Goal: Task Accomplishment & Management: Use online tool/utility

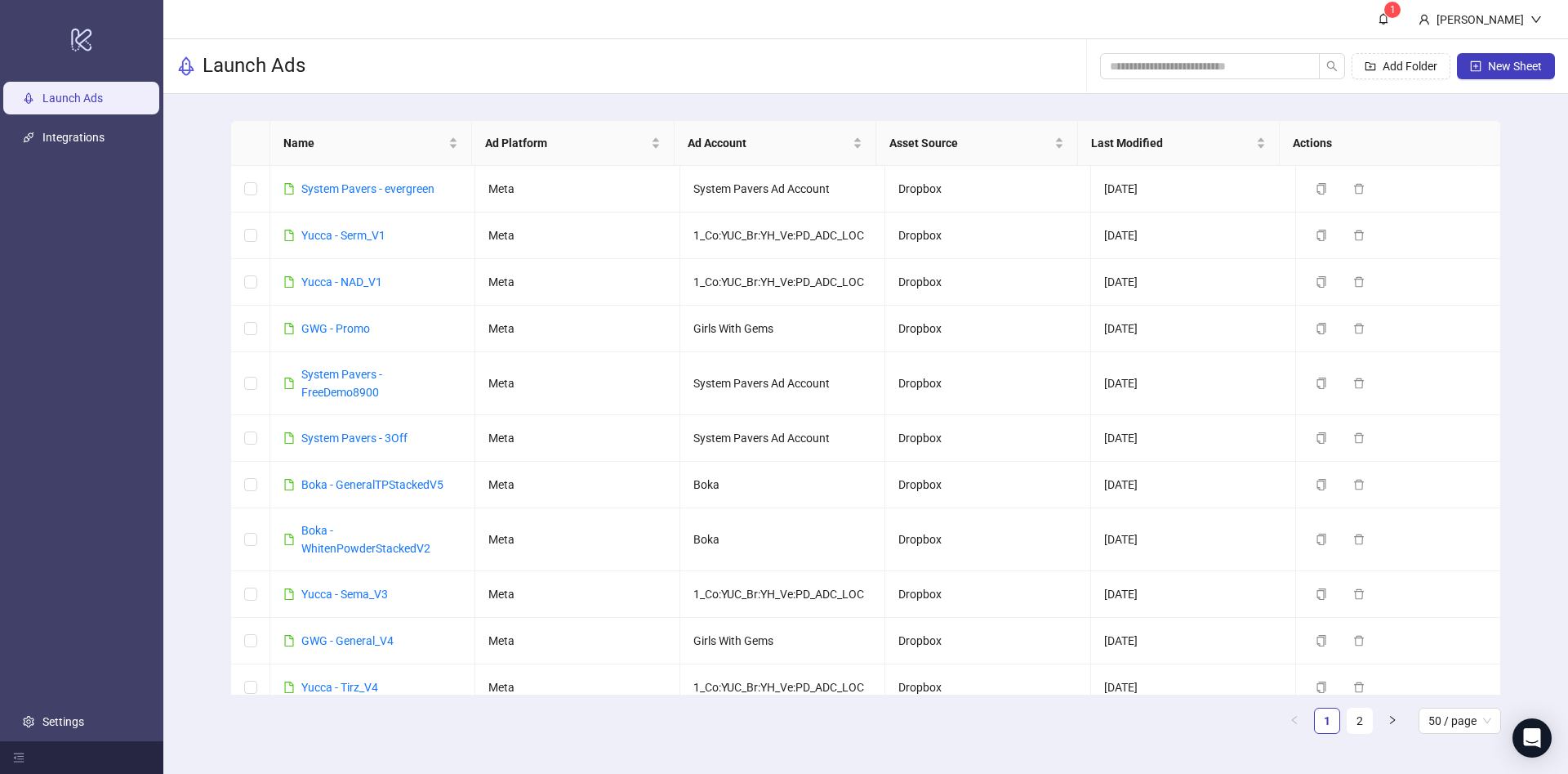
click at [1216, 51] on div "Add Folder New Sheet" at bounding box center [1326, 66] width 455 height 53
click at [1209, 59] on input "search" at bounding box center [1203, 66] width 187 height 18
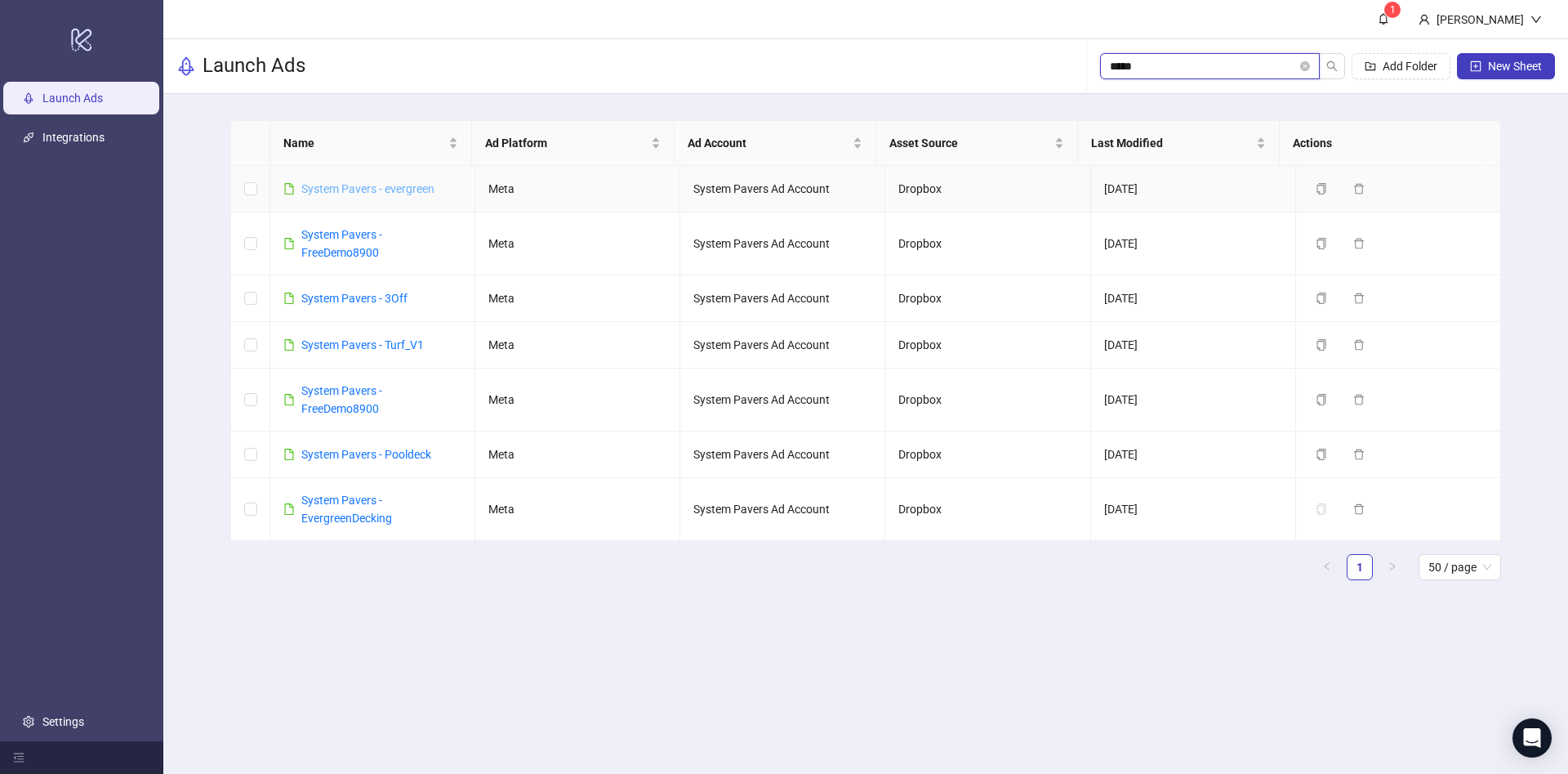
type input "*****"
click at [340, 299] on link "System Pavers - 3Off" at bounding box center [354, 298] width 106 height 13
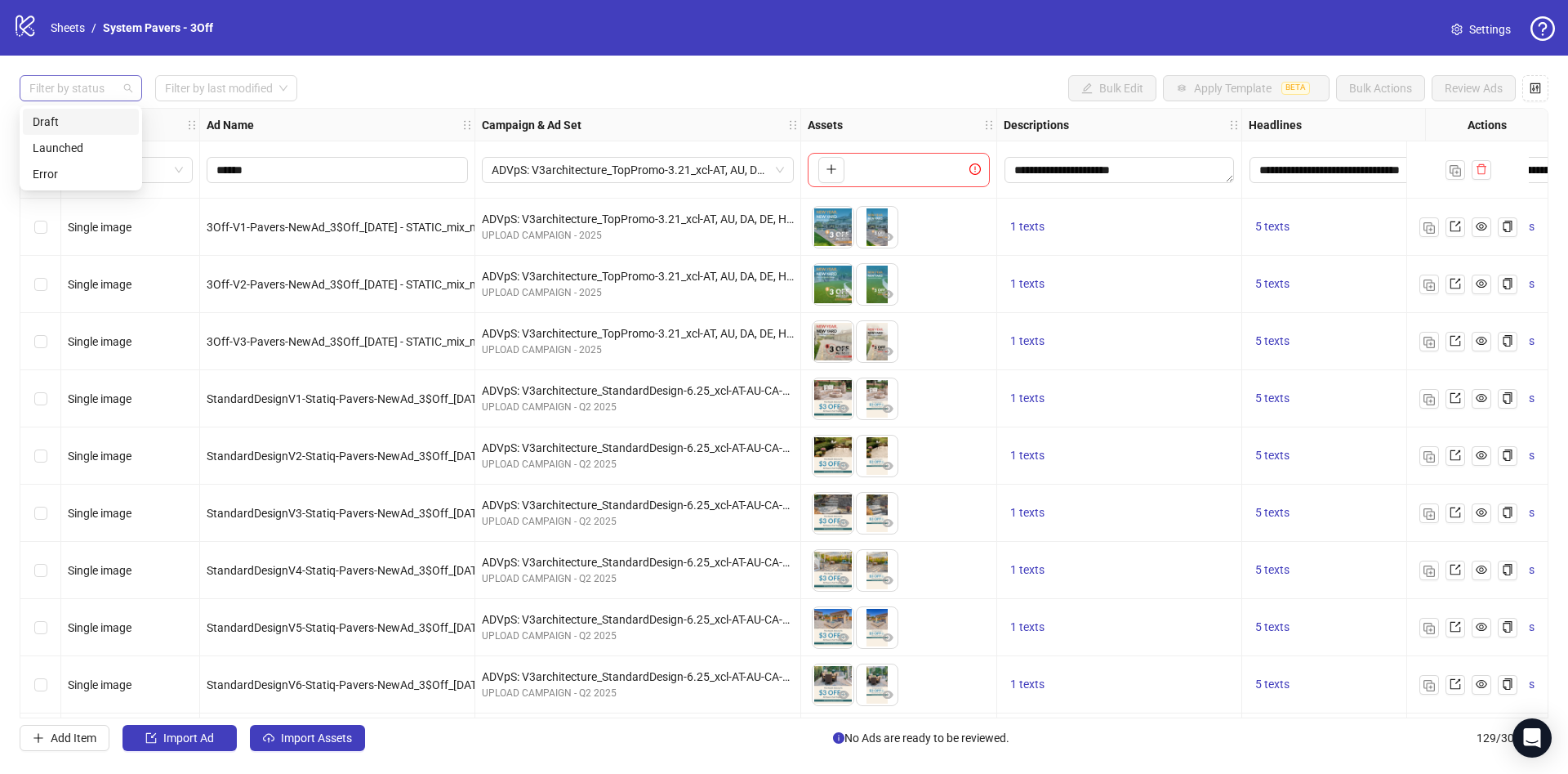
click at [91, 84] on div at bounding box center [72, 88] width 99 height 23
click at [85, 116] on div "Draft" at bounding box center [81, 122] width 96 height 18
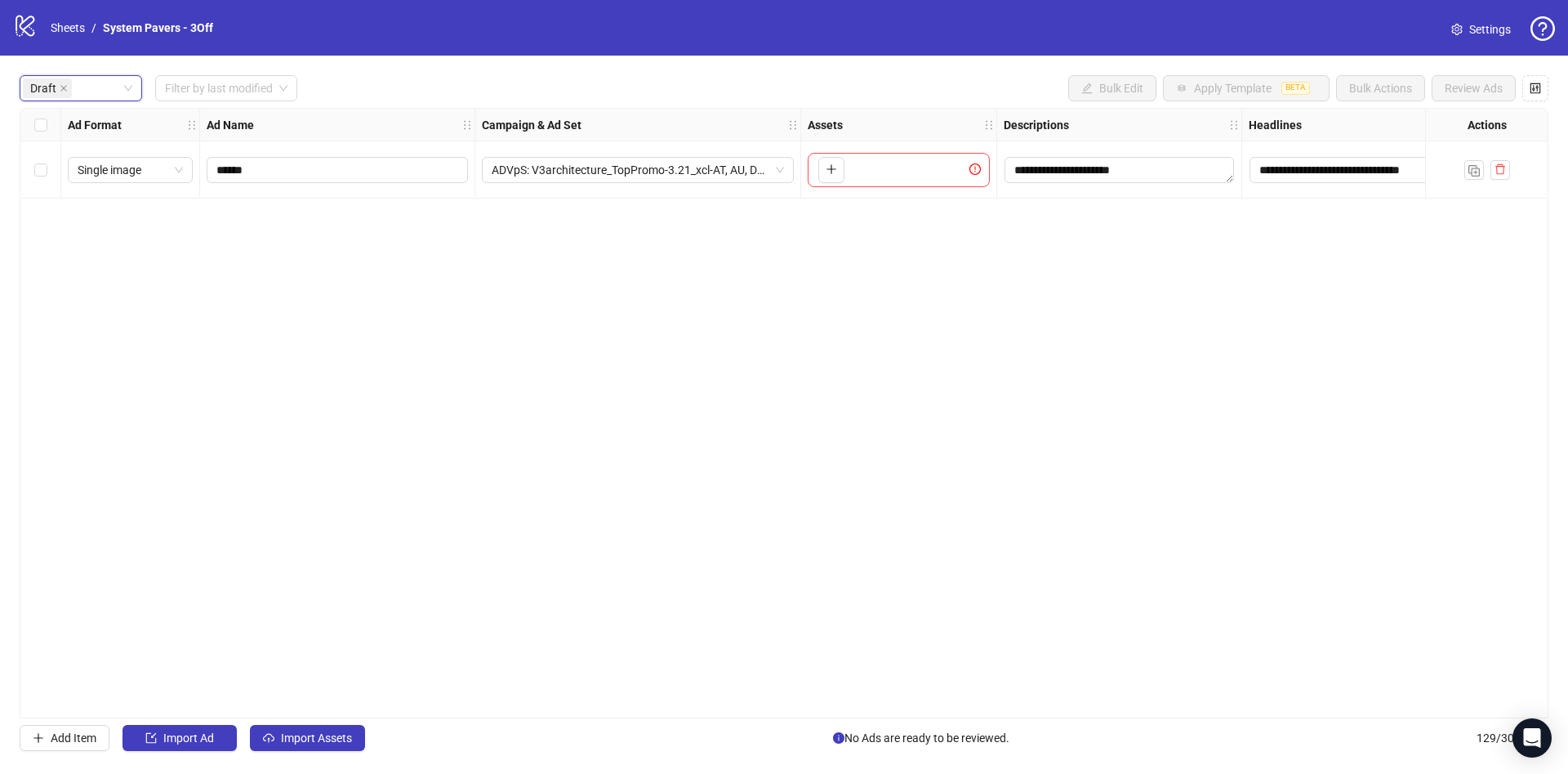
click at [1102, 184] on div "**********" at bounding box center [1119, 170] width 245 height 57
click at [1146, 173] on textarea "**********" at bounding box center [1119, 170] width 230 height 26
click at [1188, 322] on div "**********" at bounding box center [784, 413] width 1529 height 610
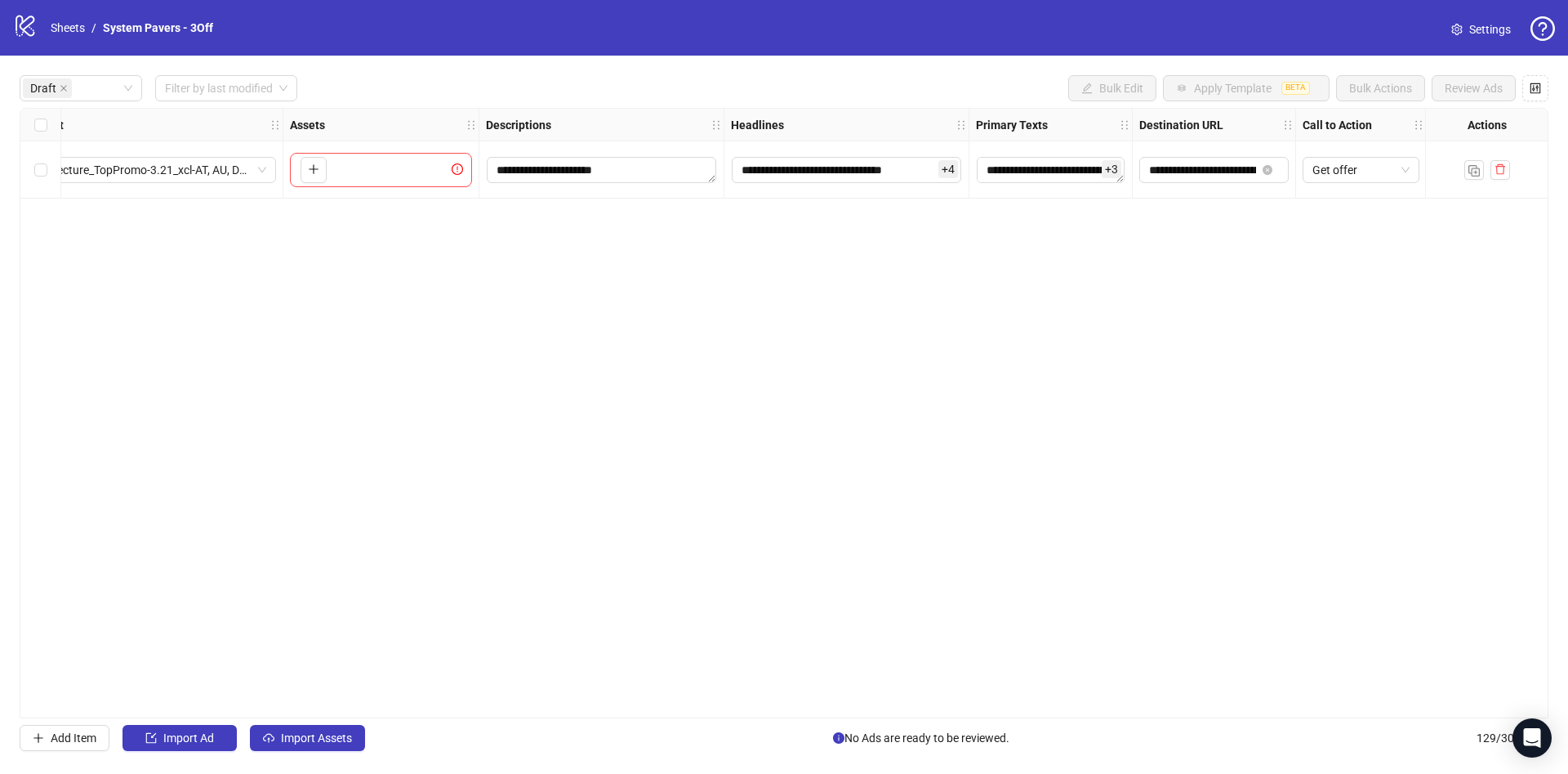
scroll to position [0, 519]
drag, startPoint x: 1168, startPoint y: 183, endPoint x: 1197, endPoint y: 176, distance: 29.8
click at [1197, 176] on span "**********" at bounding box center [1212, 170] width 150 height 26
click at [1197, 176] on input "**********" at bounding box center [1201, 170] width 107 height 18
paste input "text"
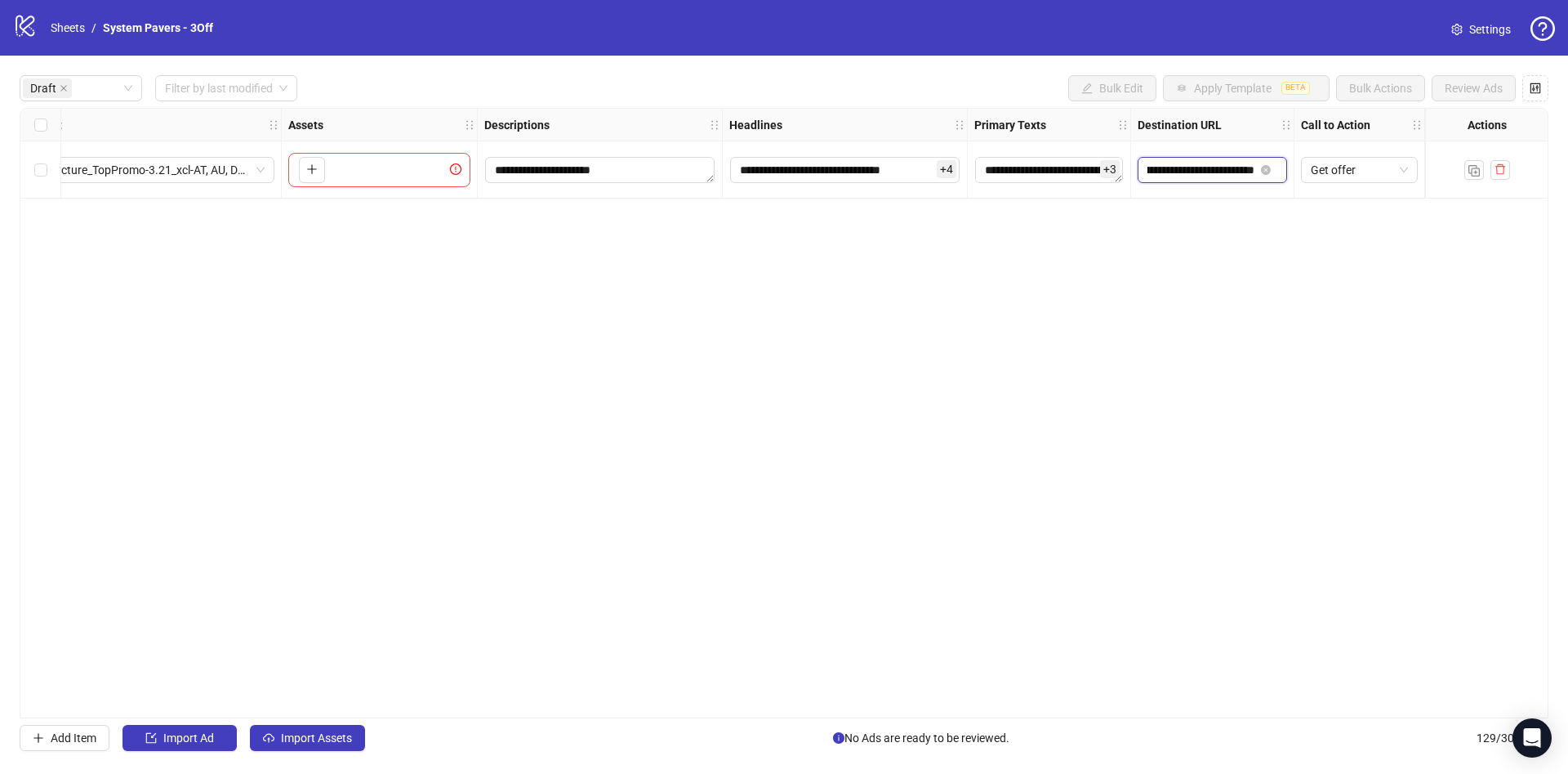
type input "**********"
click at [1181, 382] on div "**********" at bounding box center [784, 413] width 1529 height 610
drag, startPoint x: 1165, startPoint y: 169, endPoint x: 1299, endPoint y: 179, distance: 134.4
click at [1299, 109] on div "**********" at bounding box center [503, 109] width 2006 height 0
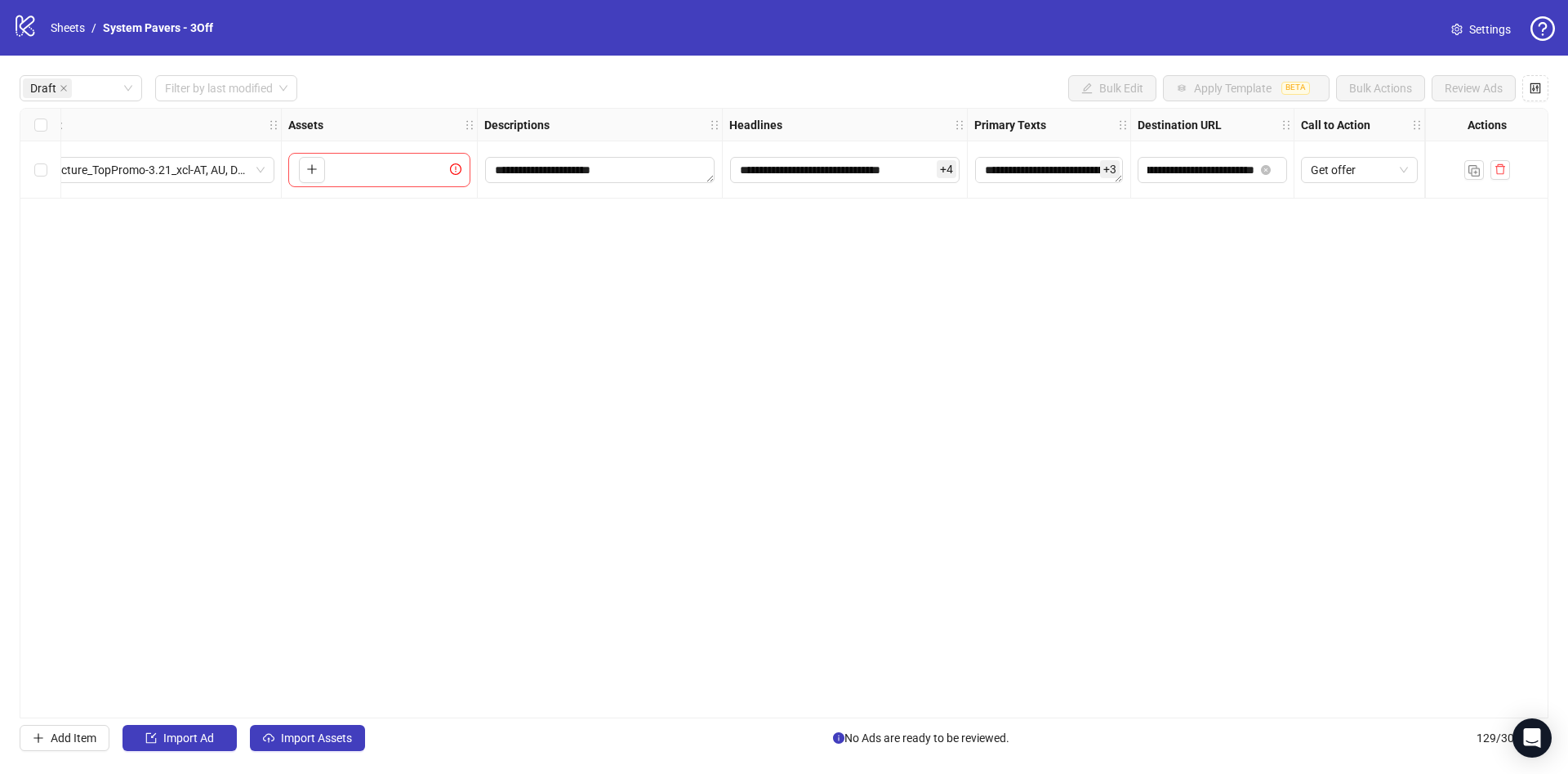
scroll to position [0, 0]
click at [1160, 343] on div "**********" at bounding box center [784, 413] width 1529 height 610
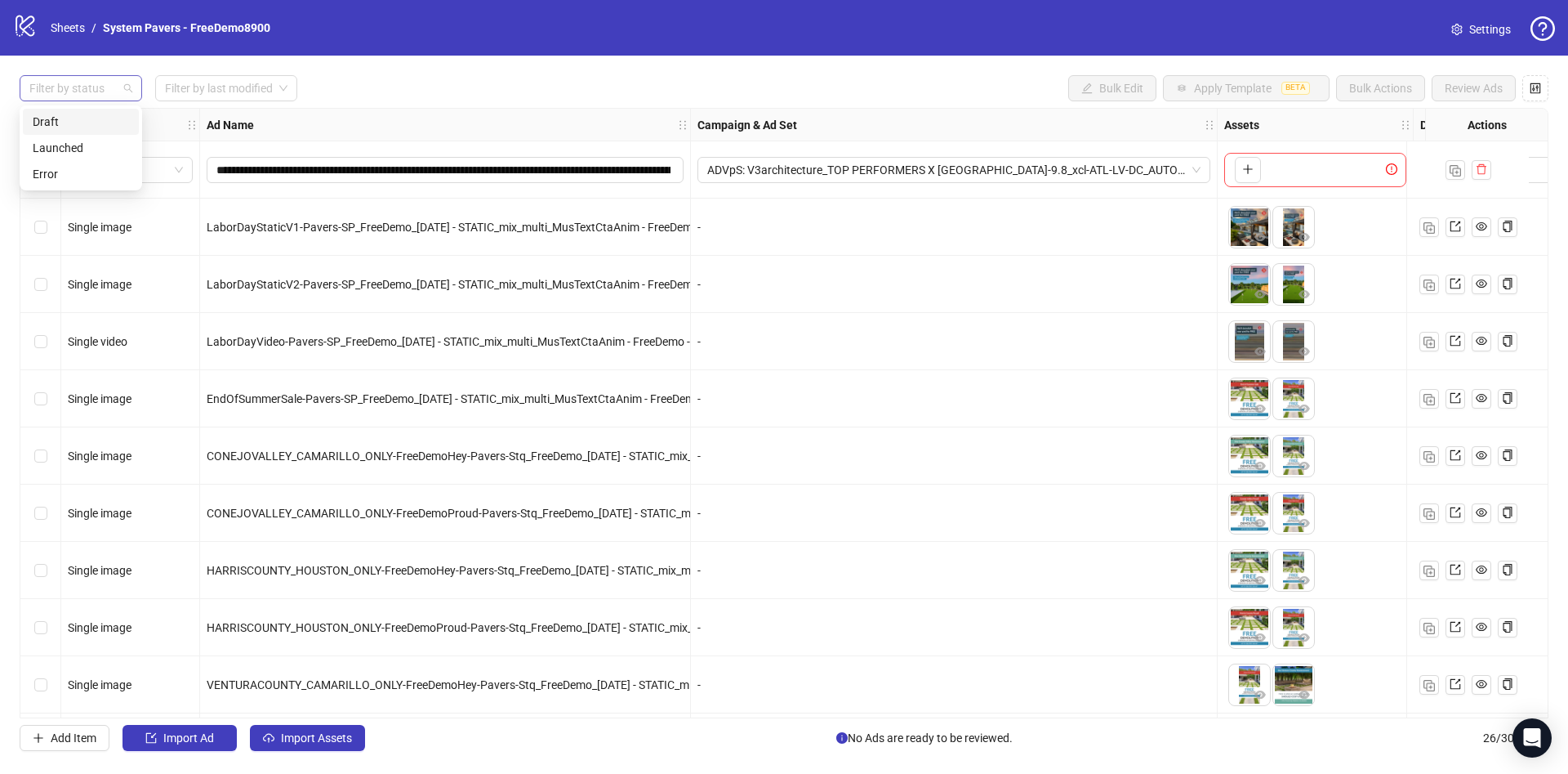
click at [84, 94] on div at bounding box center [72, 88] width 99 height 23
click at [87, 113] on div "Draft" at bounding box center [81, 122] width 96 height 18
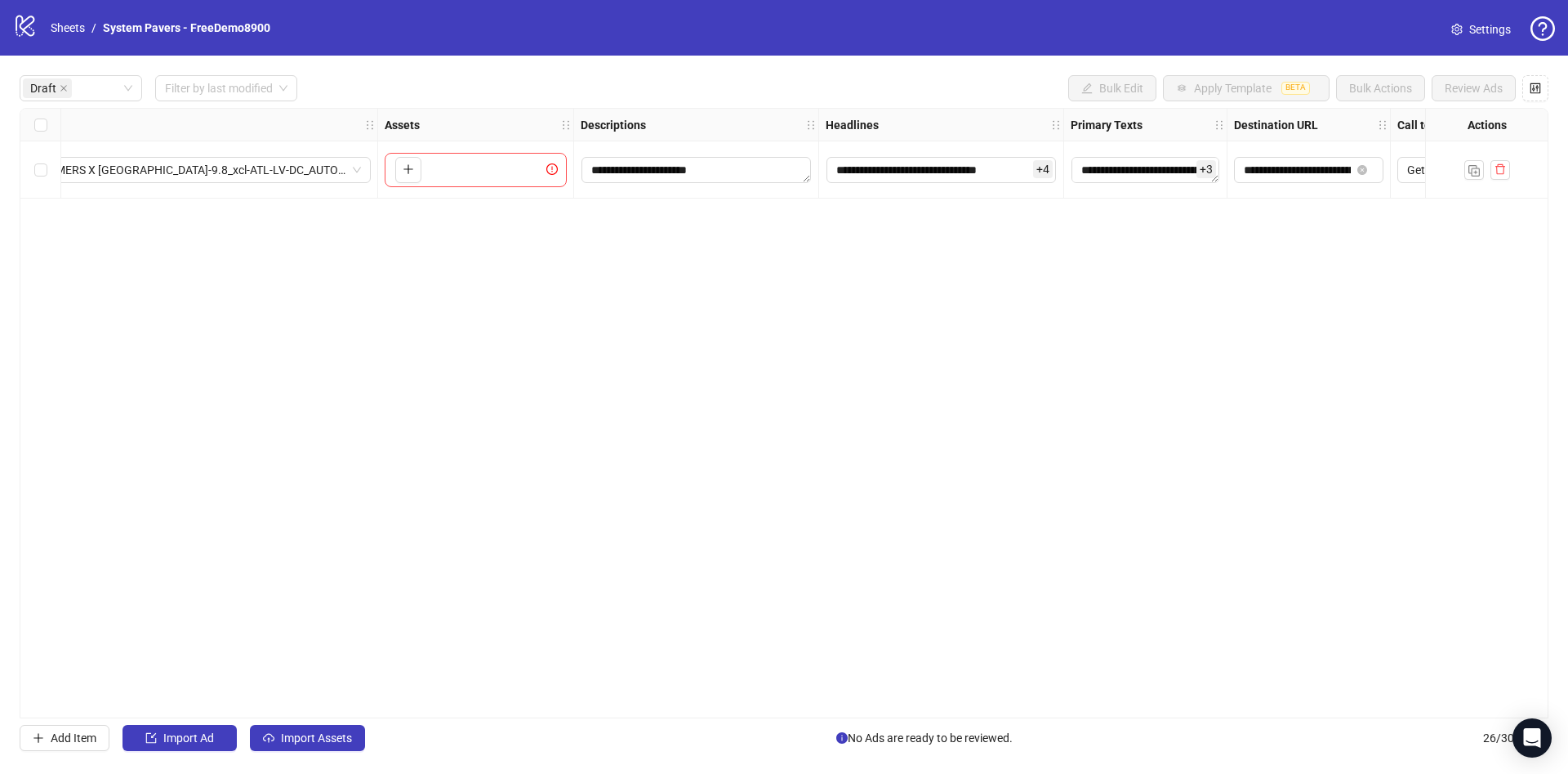
scroll to position [0, 936]
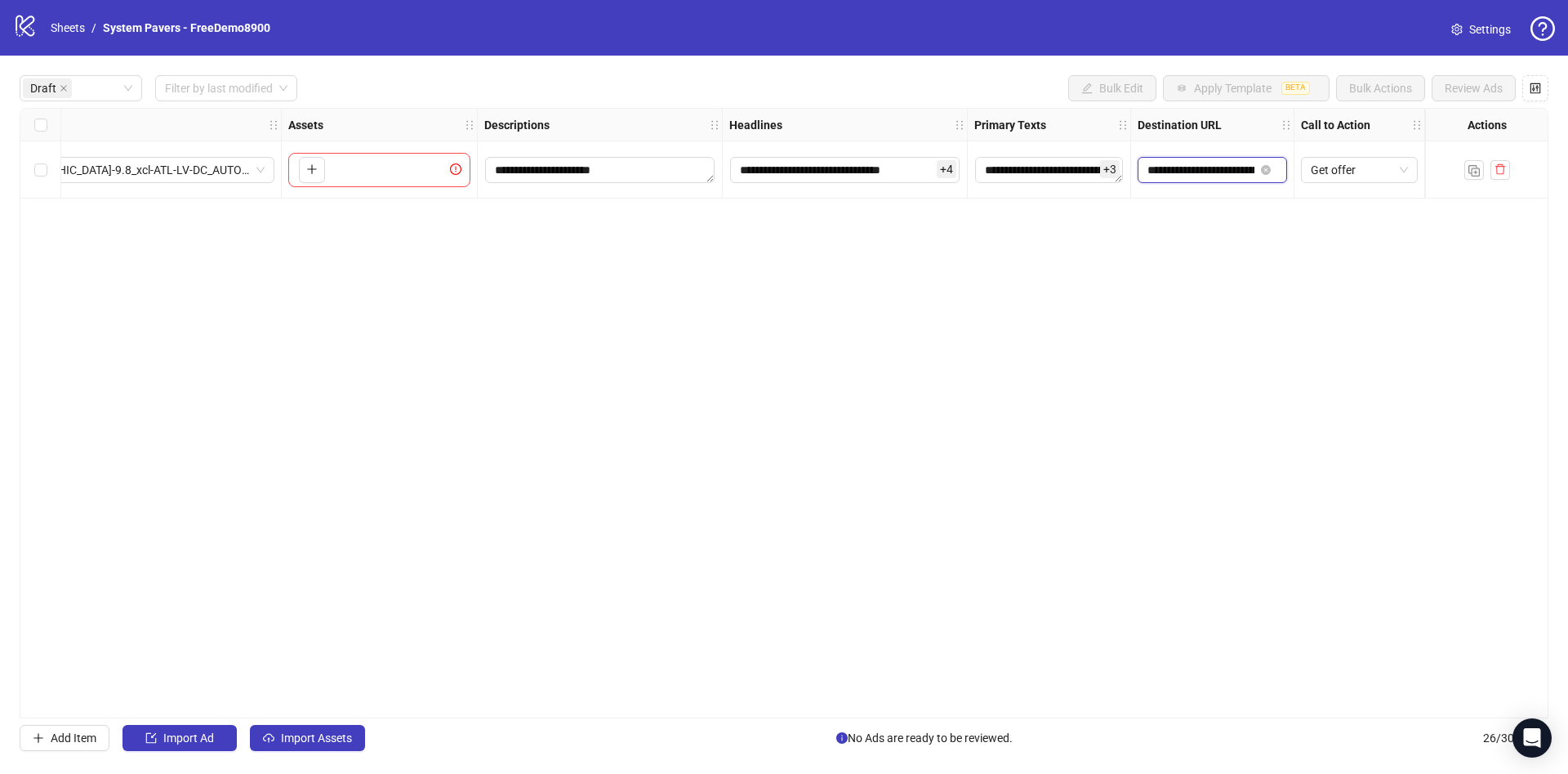
click at [1208, 173] on input "**********" at bounding box center [1201, 170] width 107 height 18
click at [1190, 315] on div "**********" at bounding box center [784, 413] width 1529 height 610
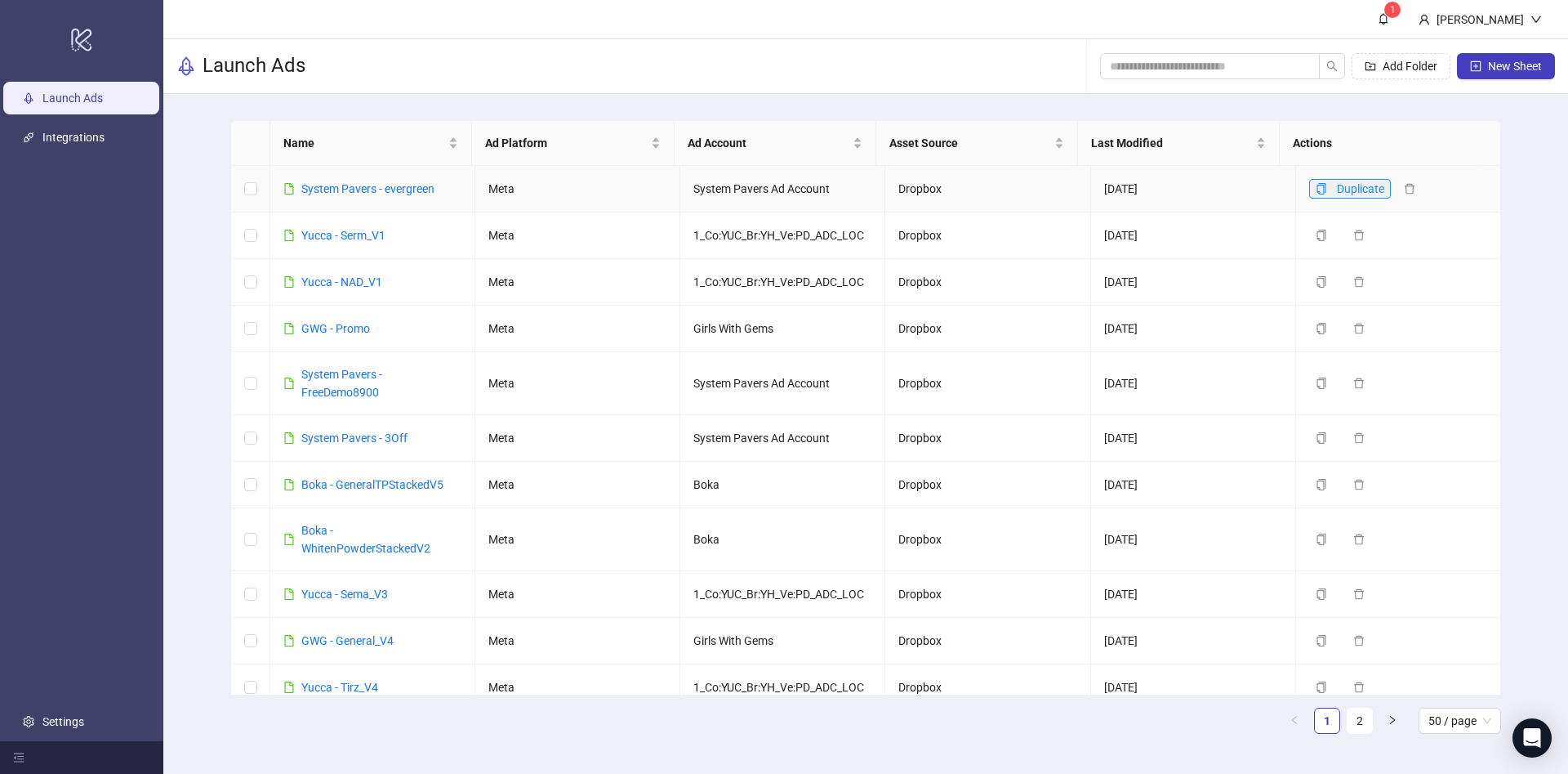
click at [1311, 184] on button "Duplicate" at bounding box center [1350, 189] width 82 height 20
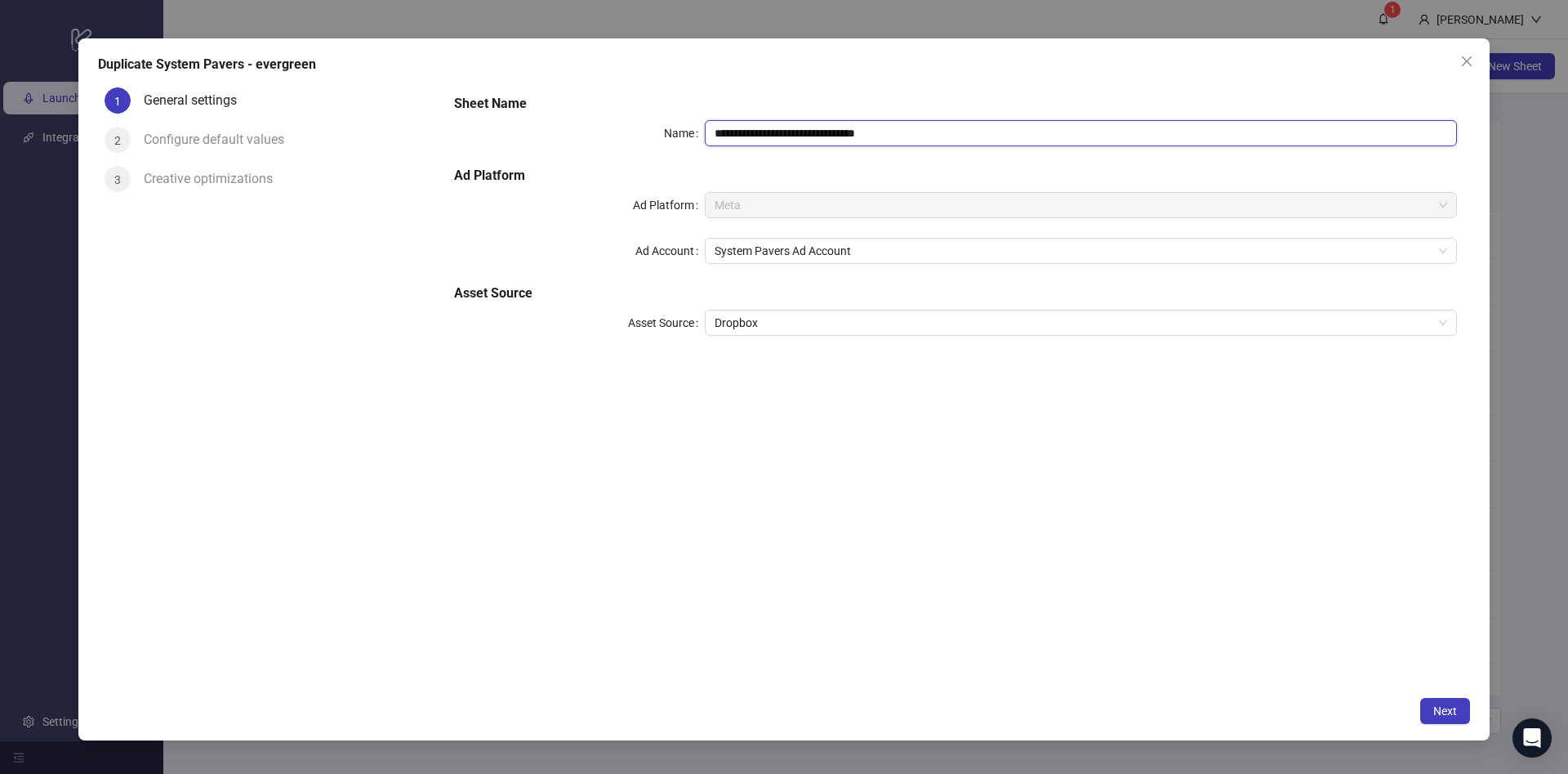
drag, startPoint x: 855, startPoint y: 133, endPoint x: 1086, endPoint y: 132, distance: 231.0
click at [1086, 132] on input "**********" at bounding box center [1080, 133] width 752 height 26
drag, startPoint x: 856, startPoint y: 130, endPoint x: 1162, endPoint y: 150, distance: 306.7
click at [1162, 150] on div "**********" at bounding box center [955, 224] width 1016 height 274
type input "**********"
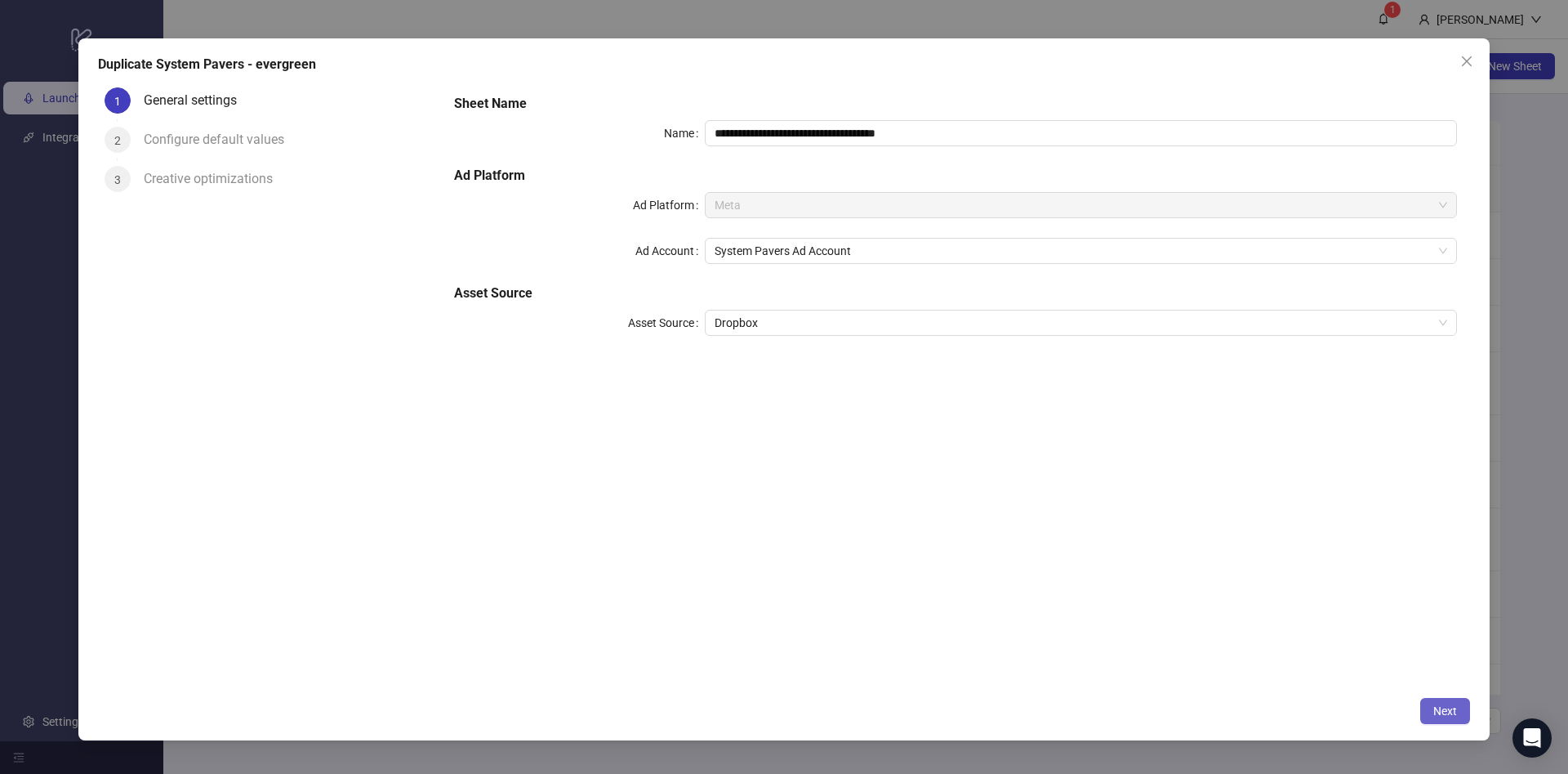
click at [1455, 711] on span "Next" at bounding box center [1445, 710] width 24 height 13
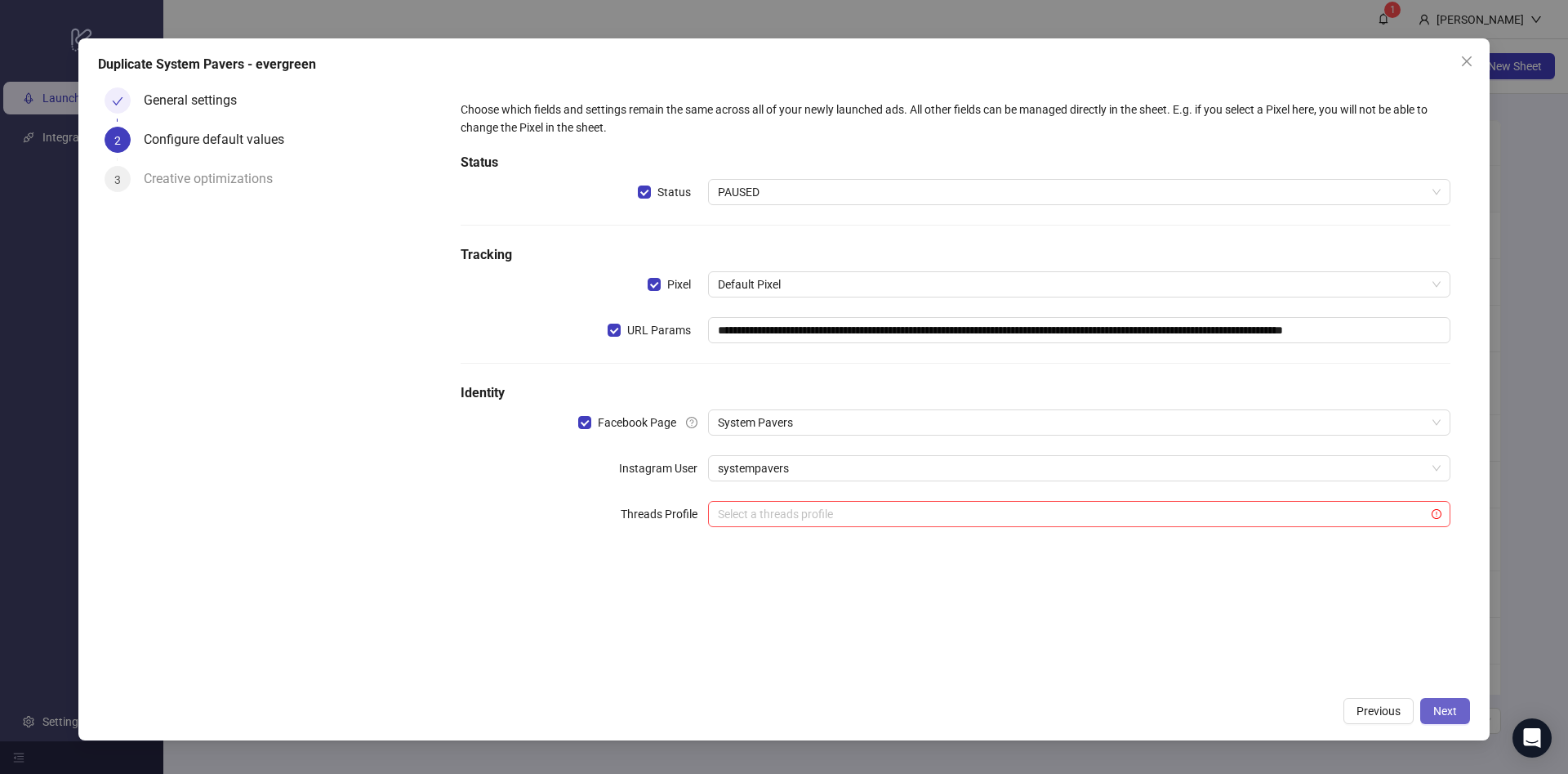
click at [1444, 715] on span "Next" at bounding box center [1445, 710] width 24 height 13
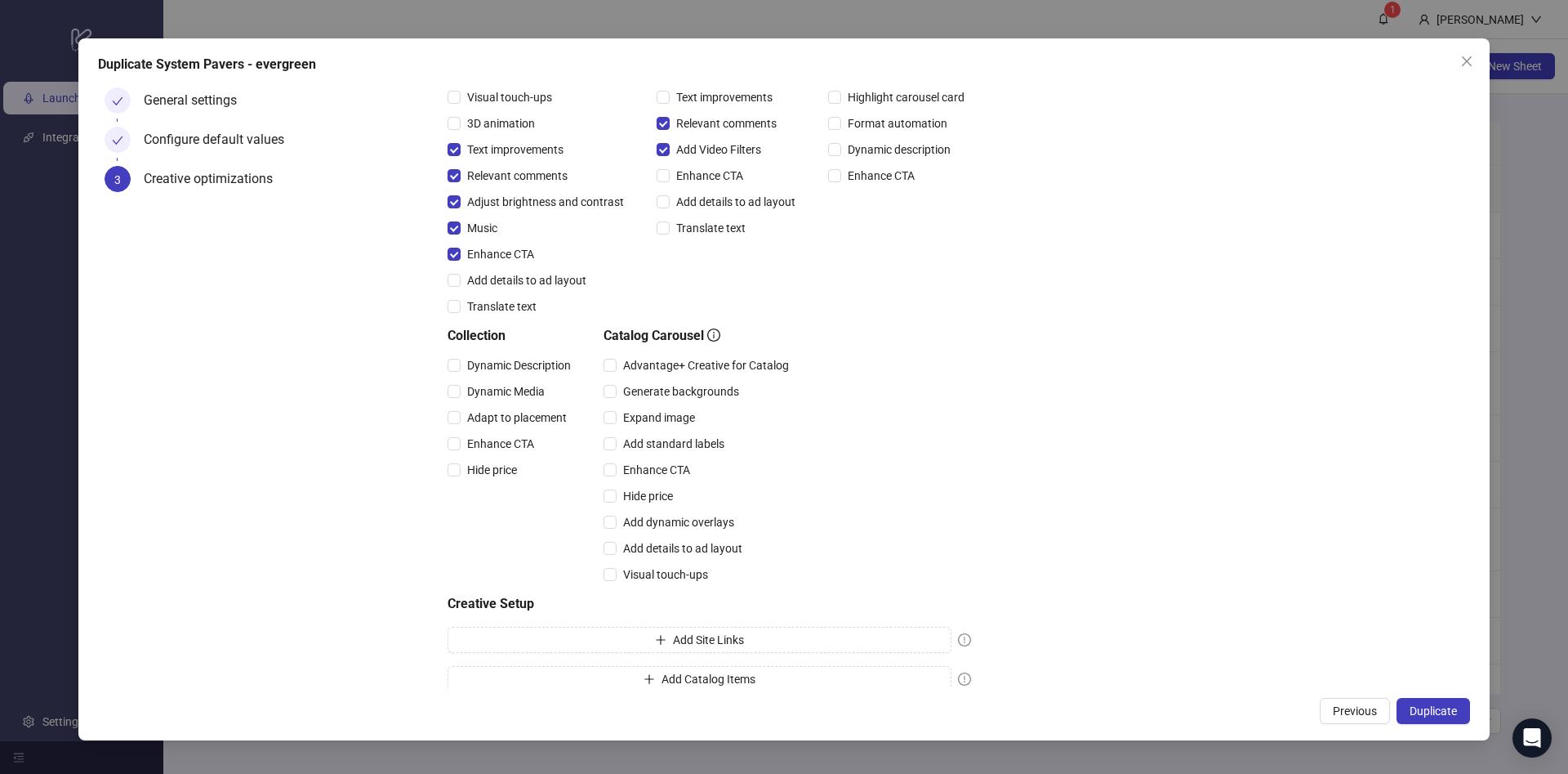
scroll to position [226, 0]
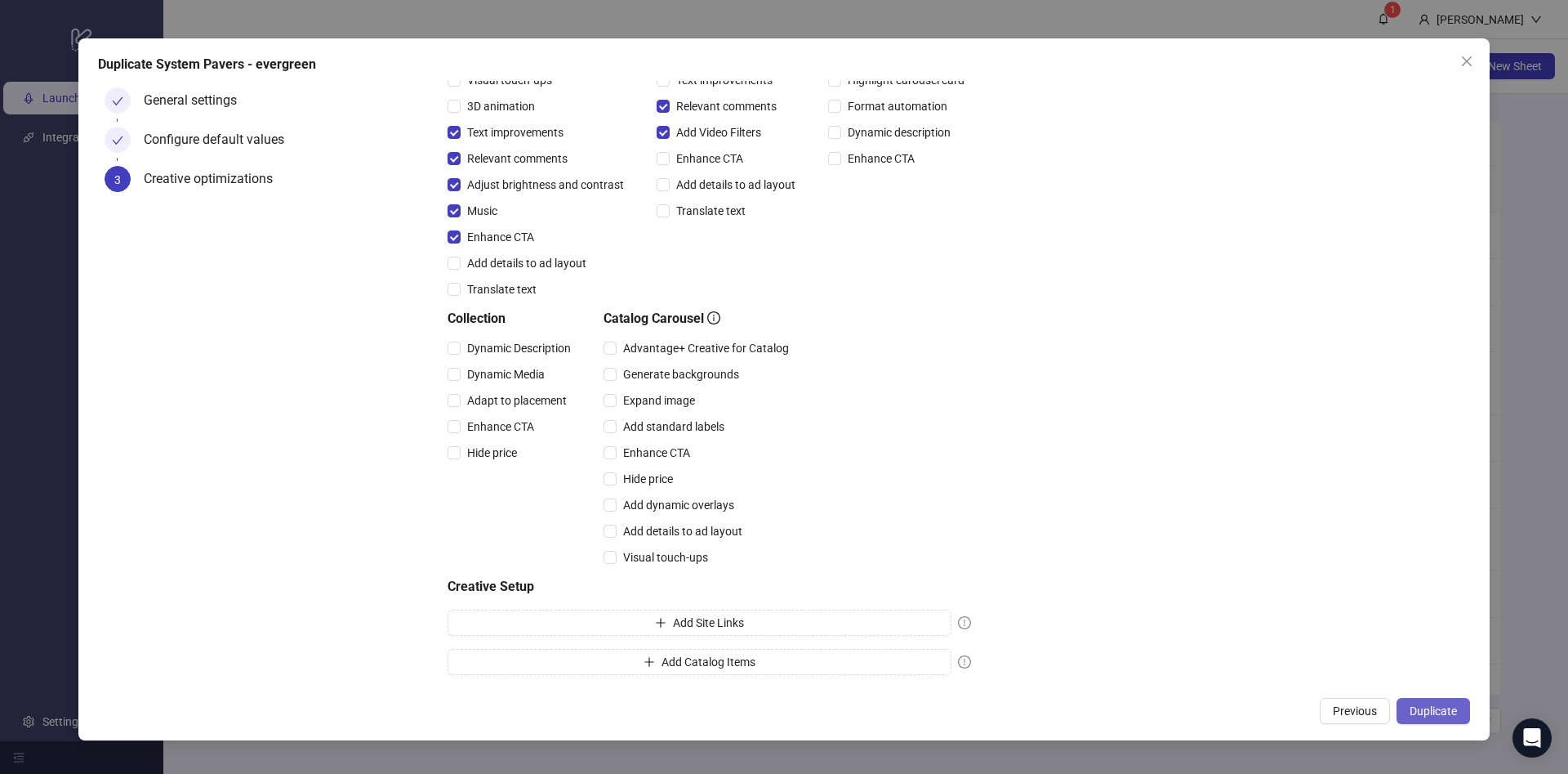
click at [1421, 714] on span "Duplicate" at bounding box center [1433, 710] width 47 height 13
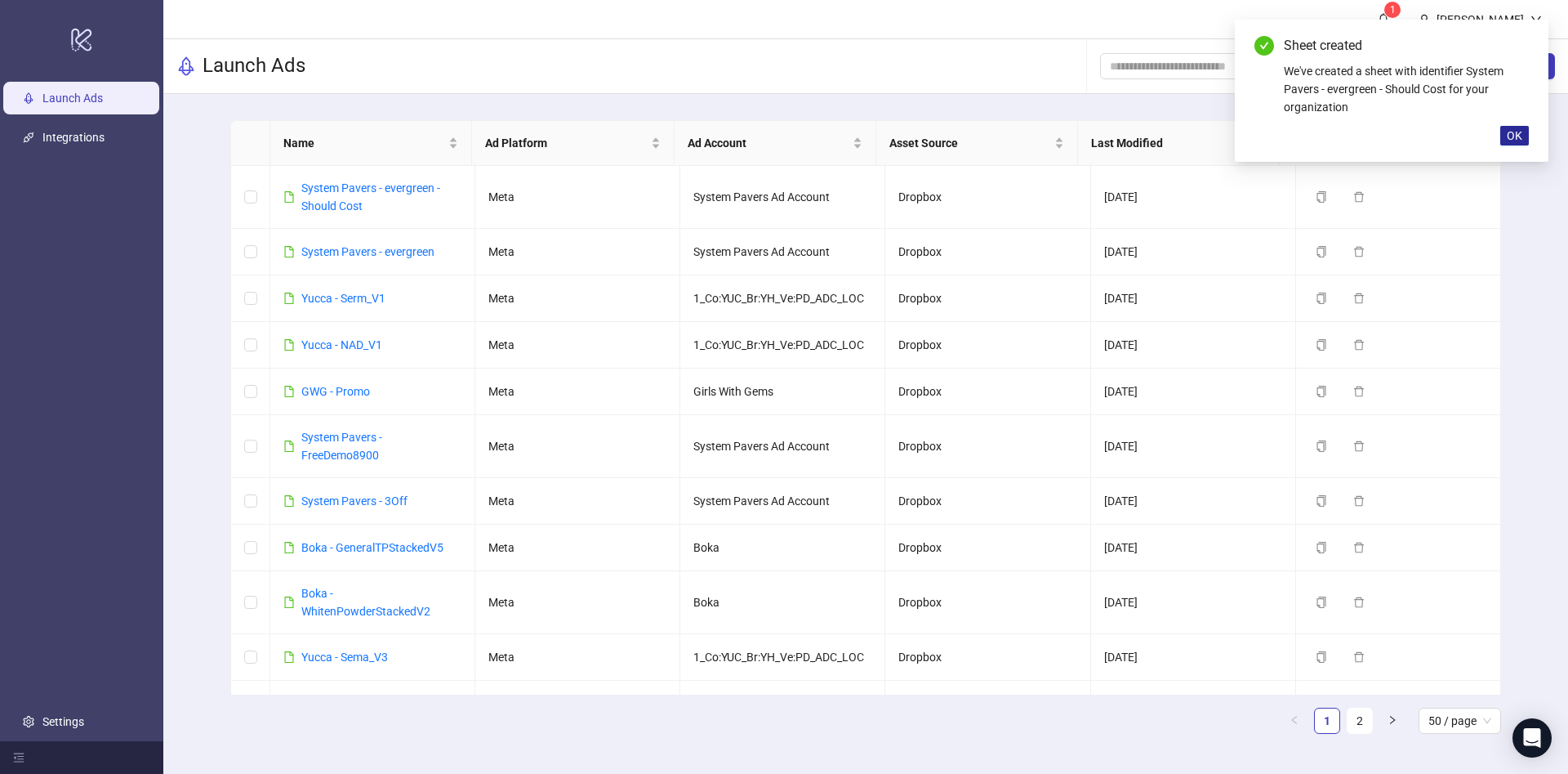
click at [1514, 138] on span "OK" at bounding box center [1514, 135] width 15 height 13
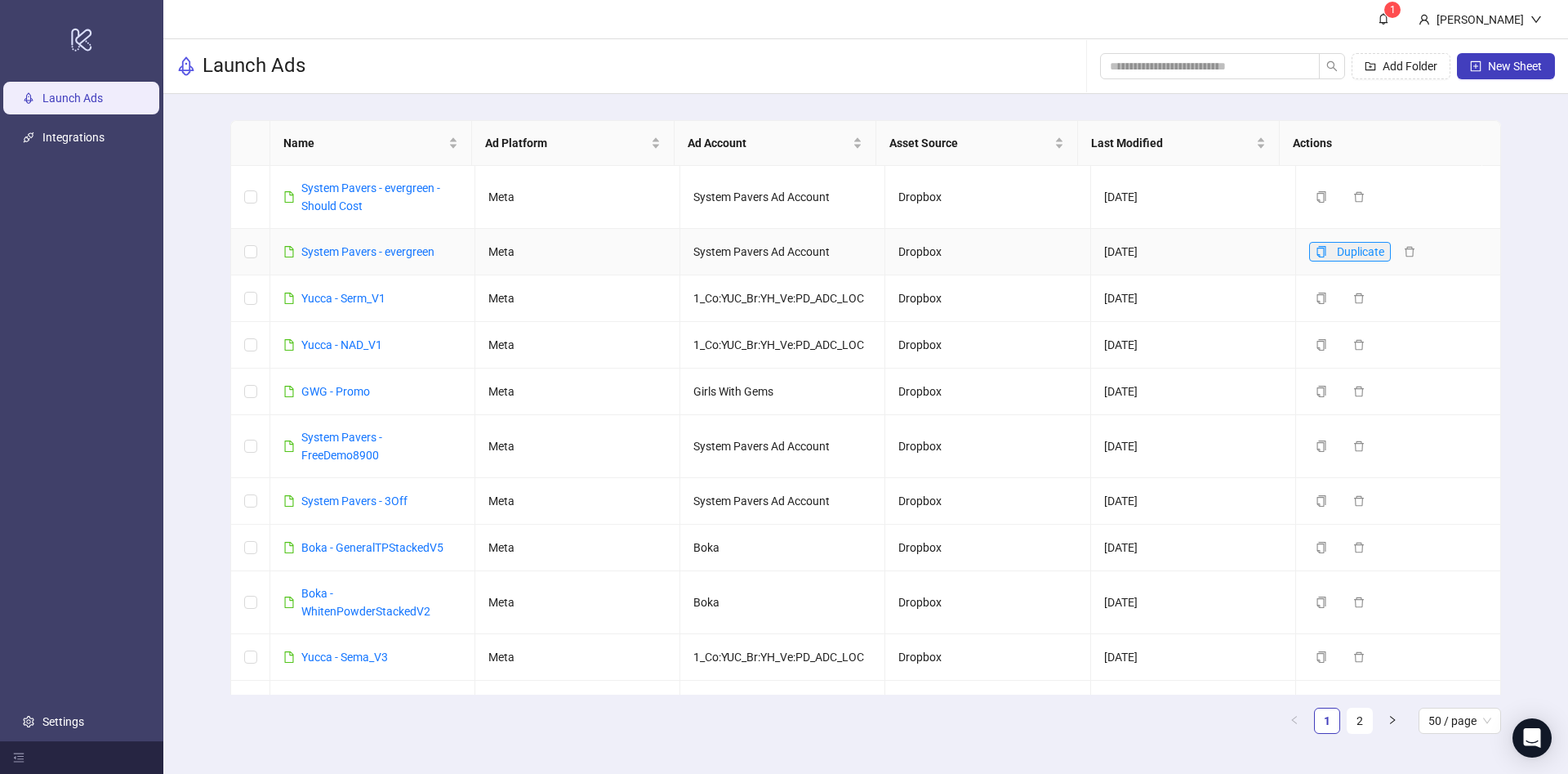
click at [1316, 252] on icon "copy" at bounding box center [1321, 252] width 12 height 12
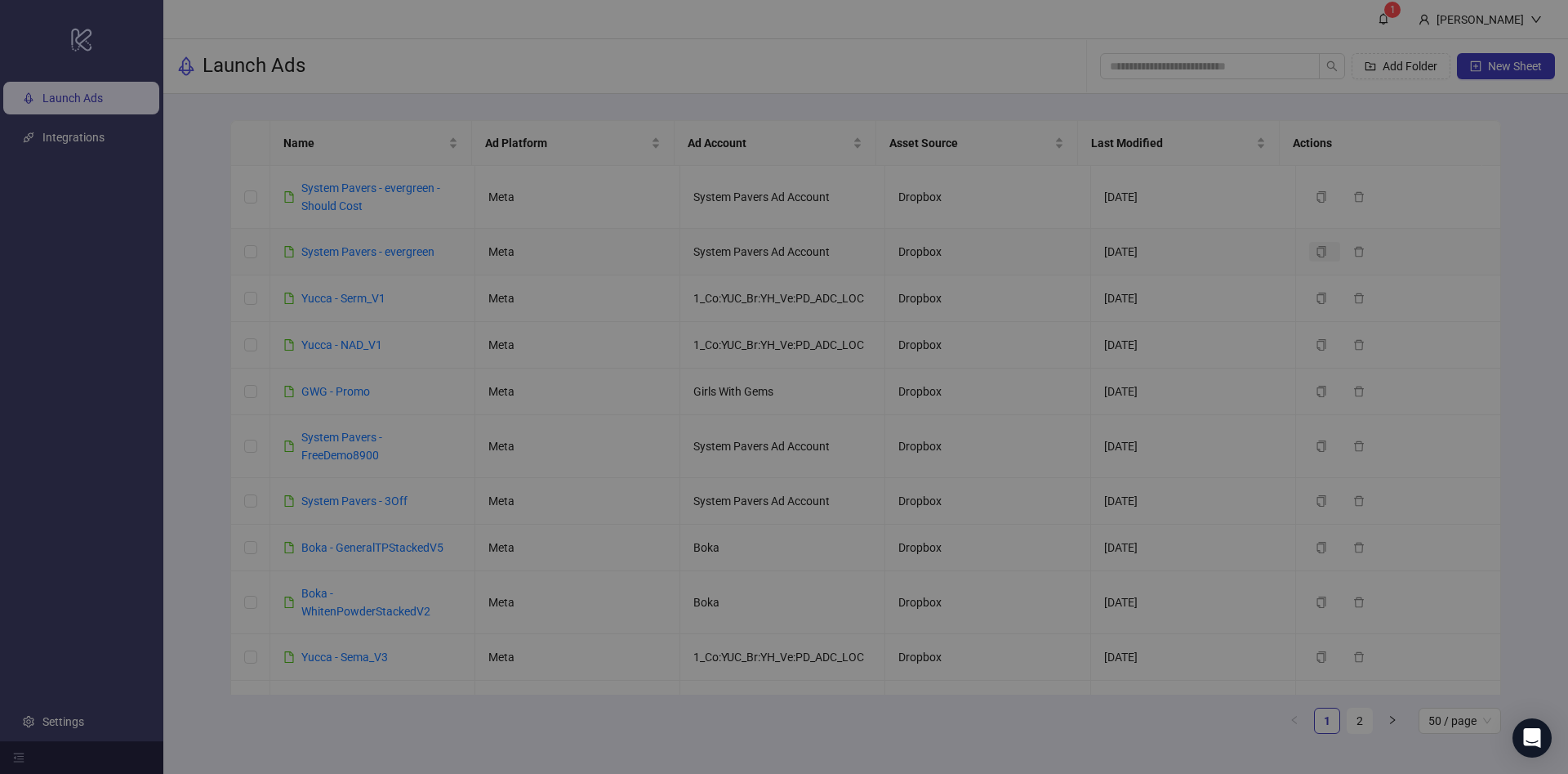
scroll to position [0, 0]
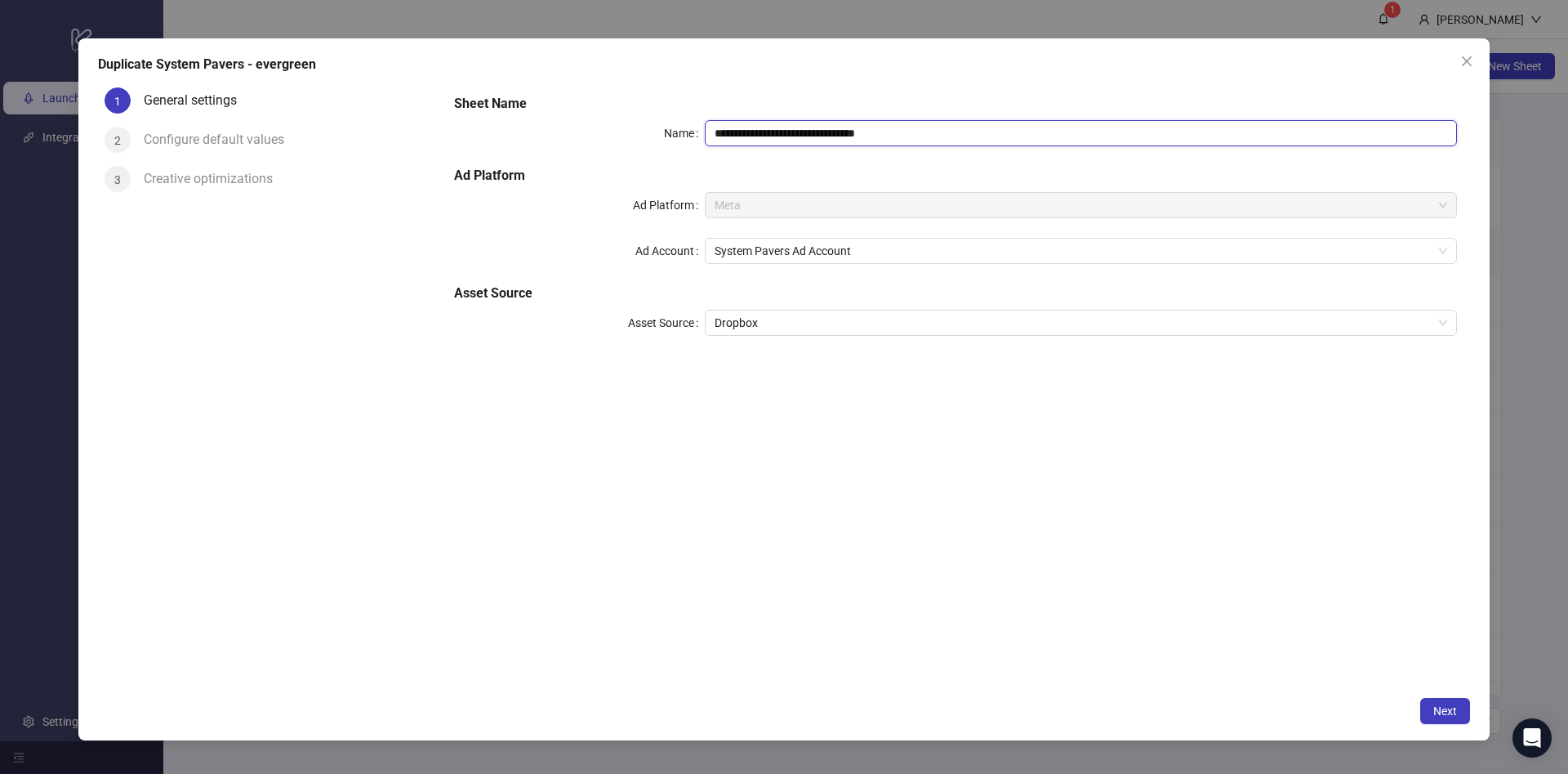
drag, startPoint x: 799, startPoint y: 134, endPoint x: 1112, endPoint y: 160, distance: 314.1
click at [1112, 160] on div "**********" at bounding box center [955, 224] width 1016 height 274
type input "**********"
click at [1432, 715] on button "Next" at bounding box center [1445, 710] width 50 height 26
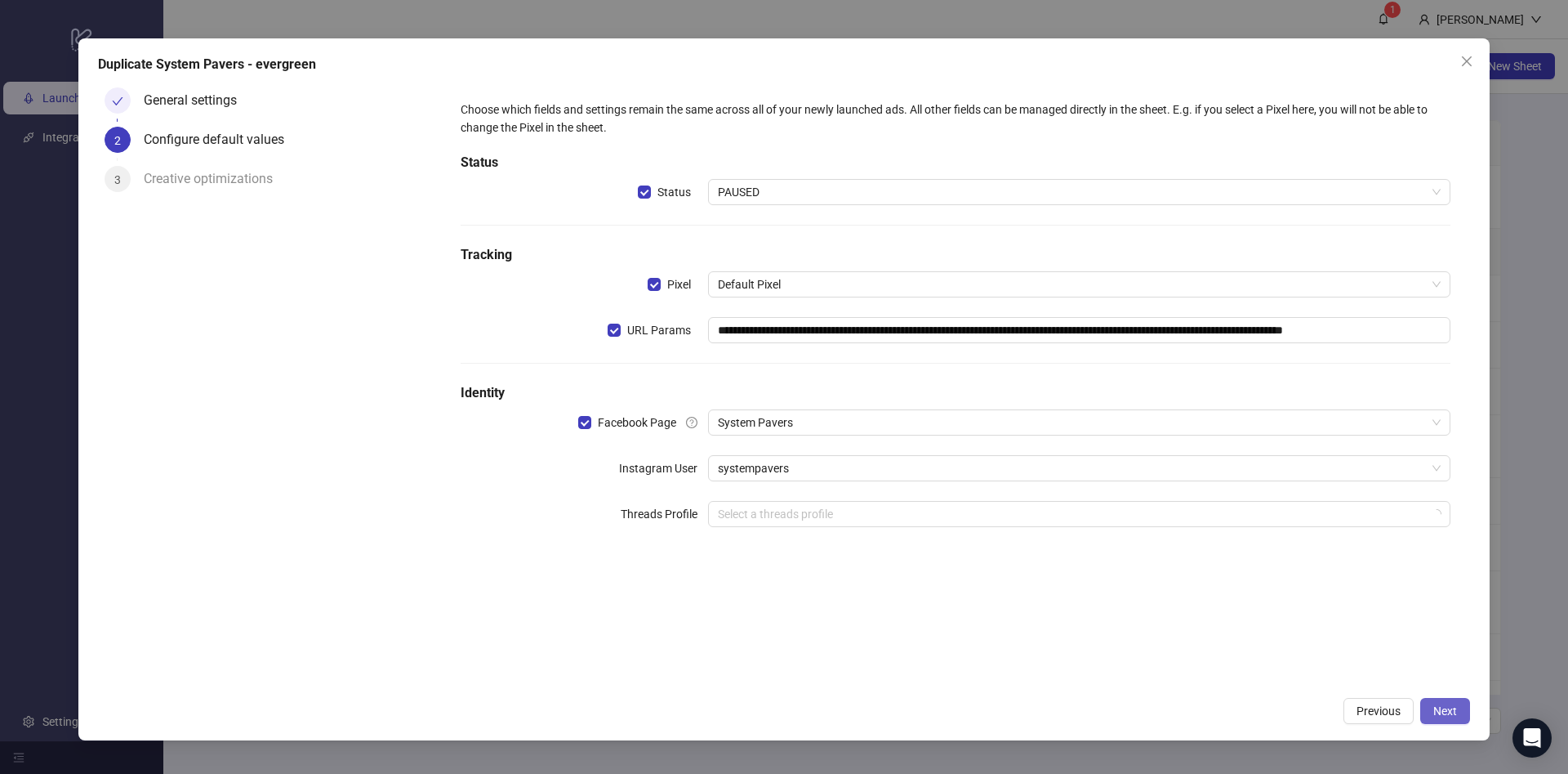
click at [1432, 715] on button "Next" at bounding box center [1445, 710] width 50 height 26
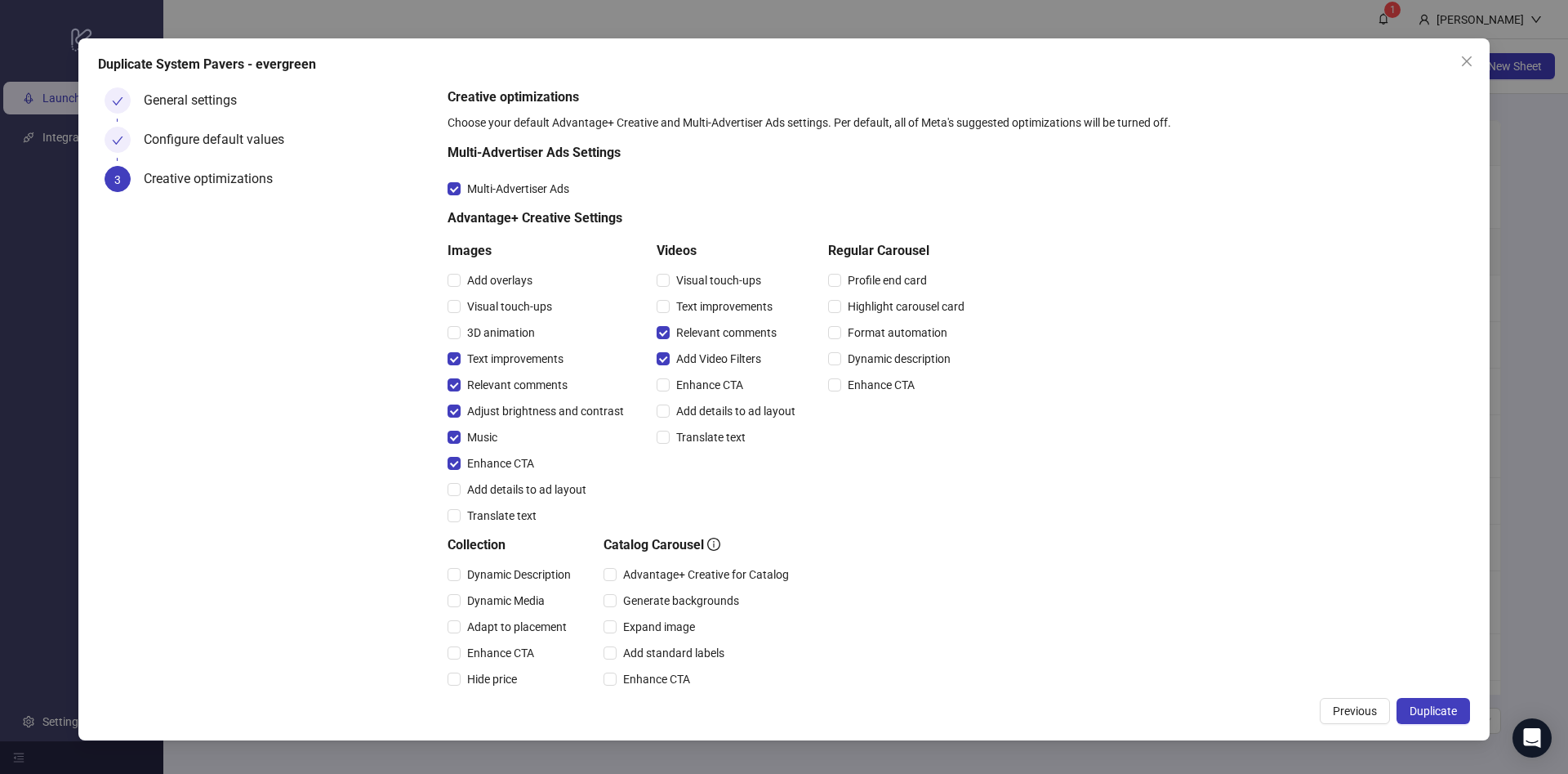
click at [1432, 715] on span "Duplicate" at bounding box center [1433, 710] width 47 height 13
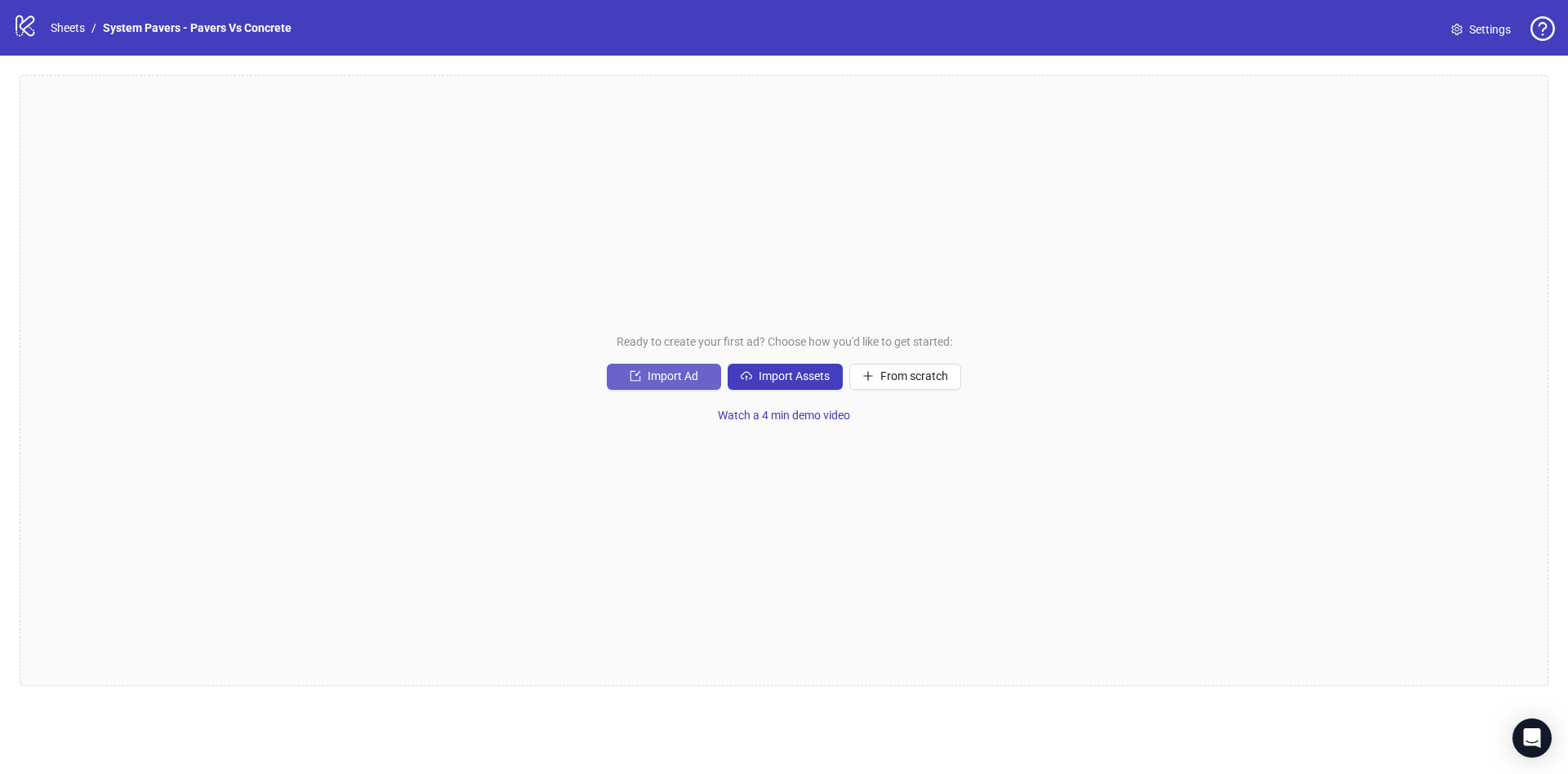
click at [661, 384] on button "Import Ad" at bounding box center [664, 376] width 114 height 26
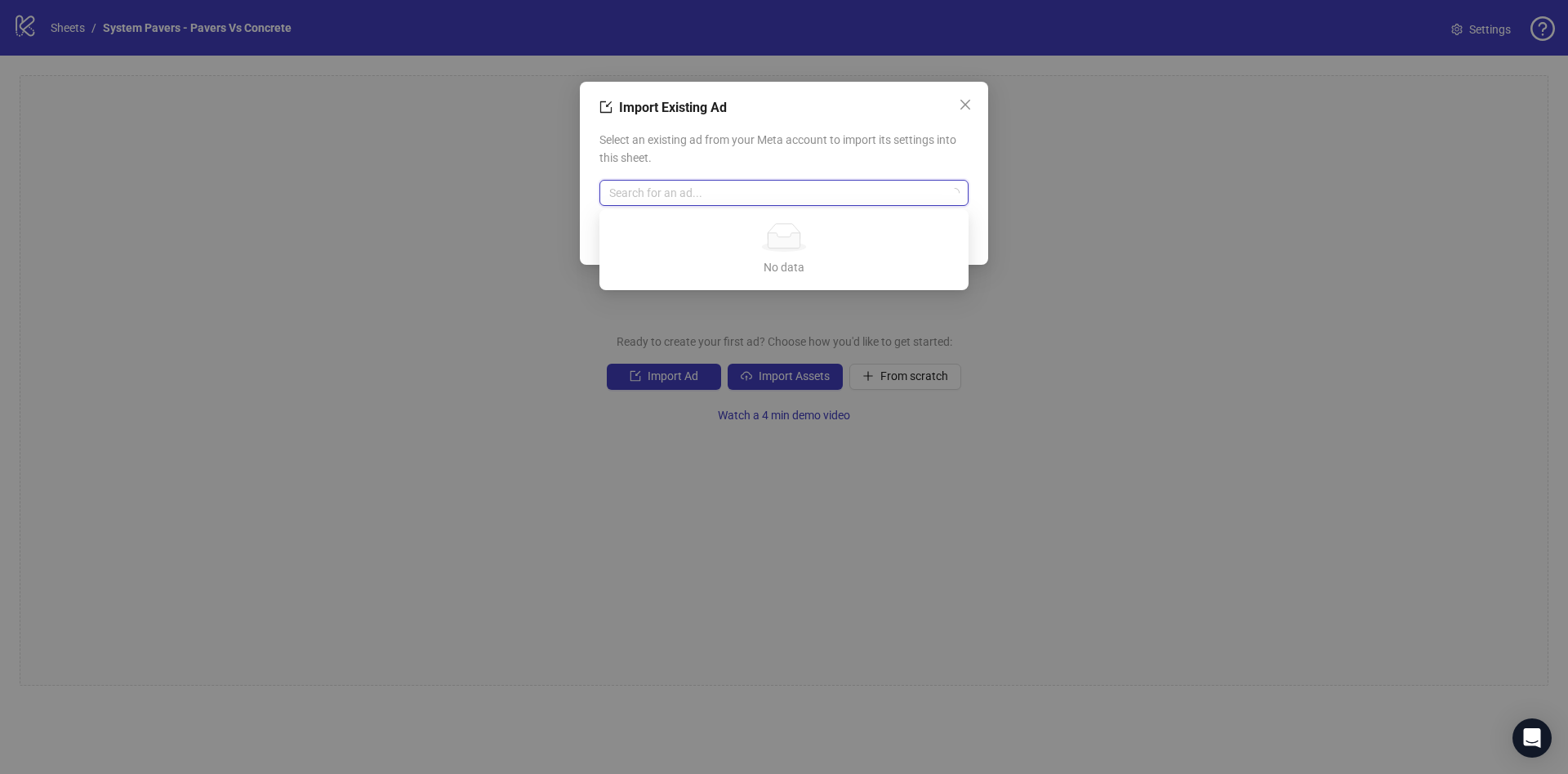
click at [736, 197] on input "search" at bounding box center [776, 193] width 335 height 25
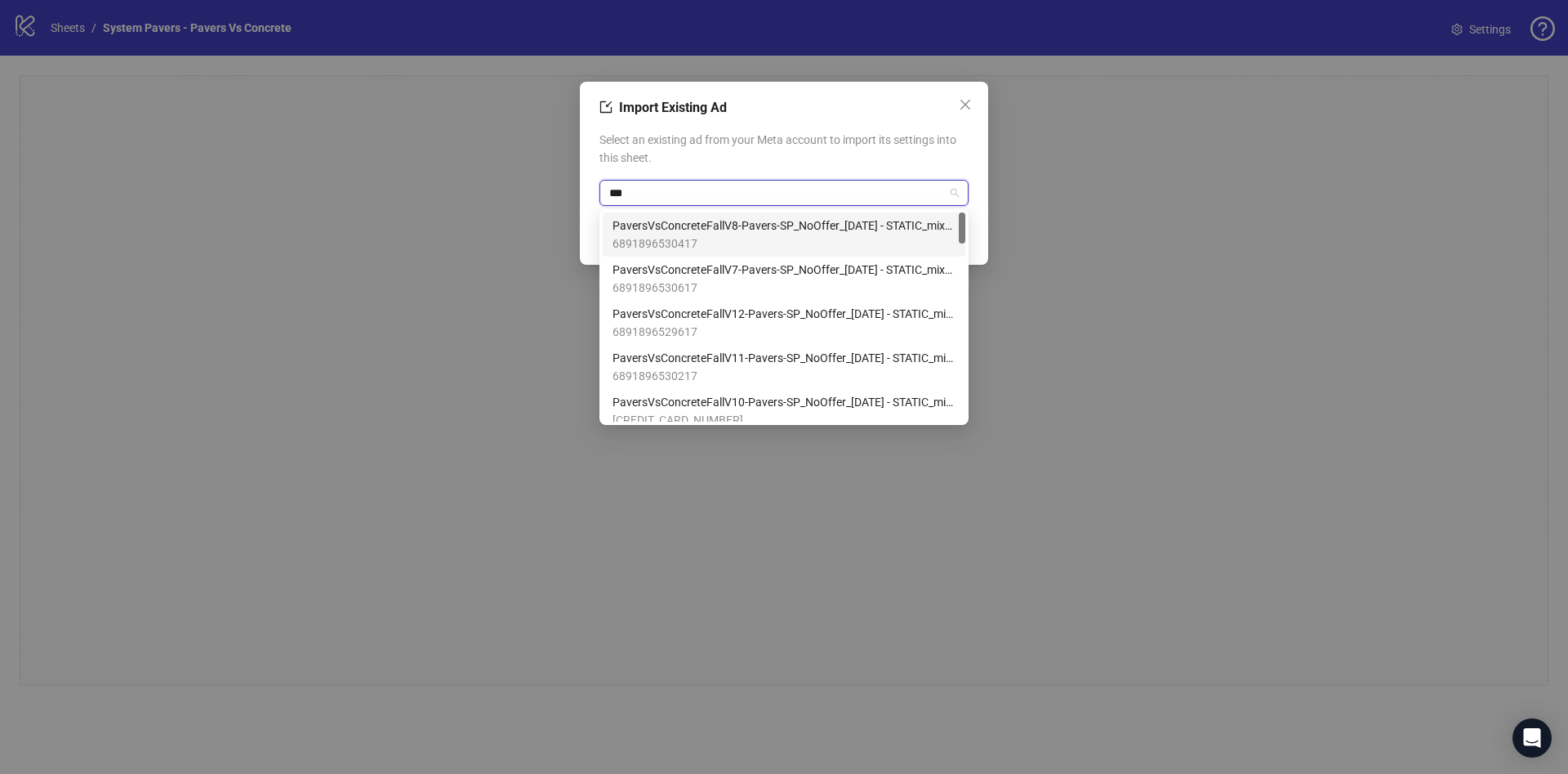
type input "****"
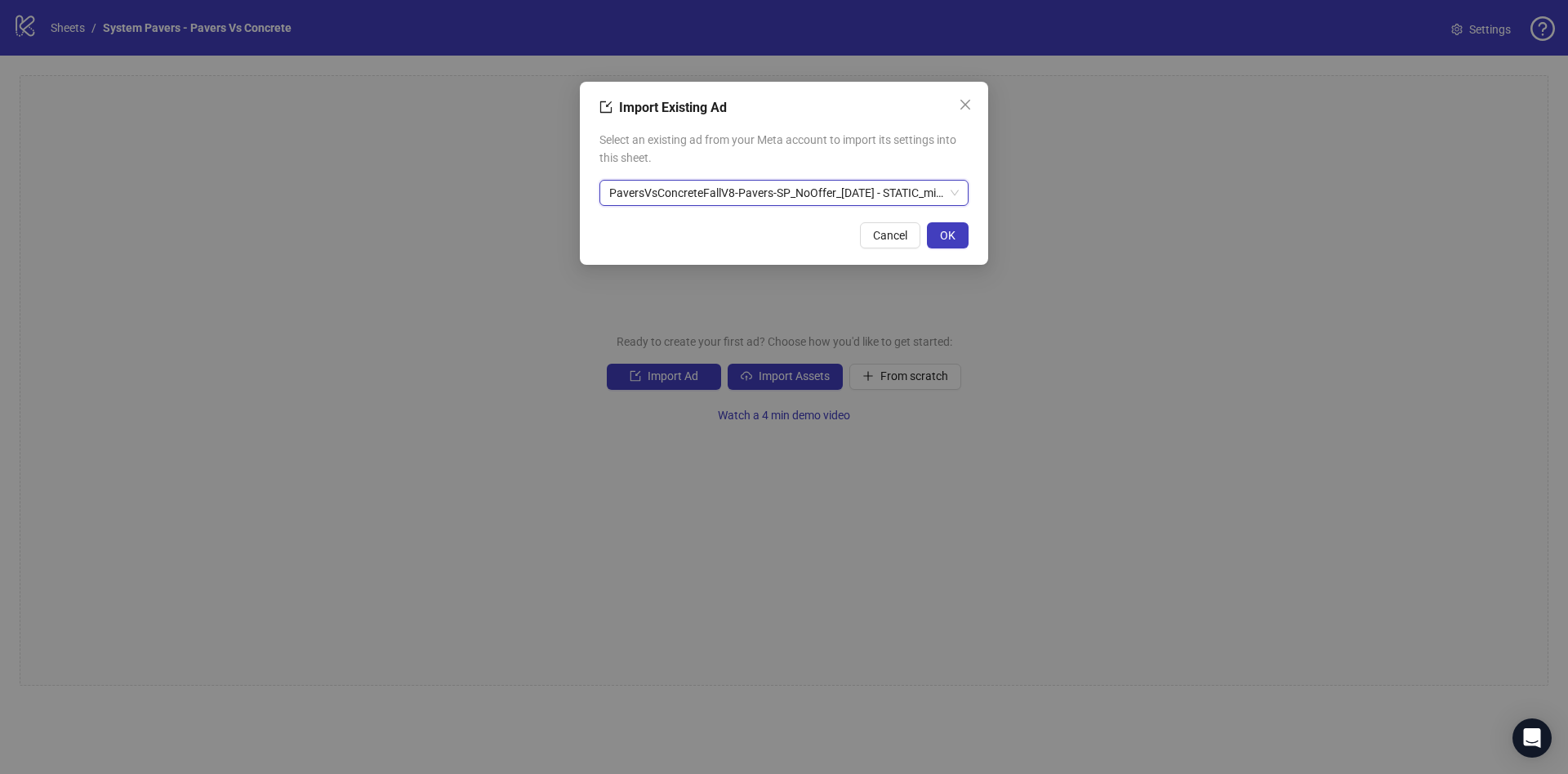
scroll to position [55, 0]
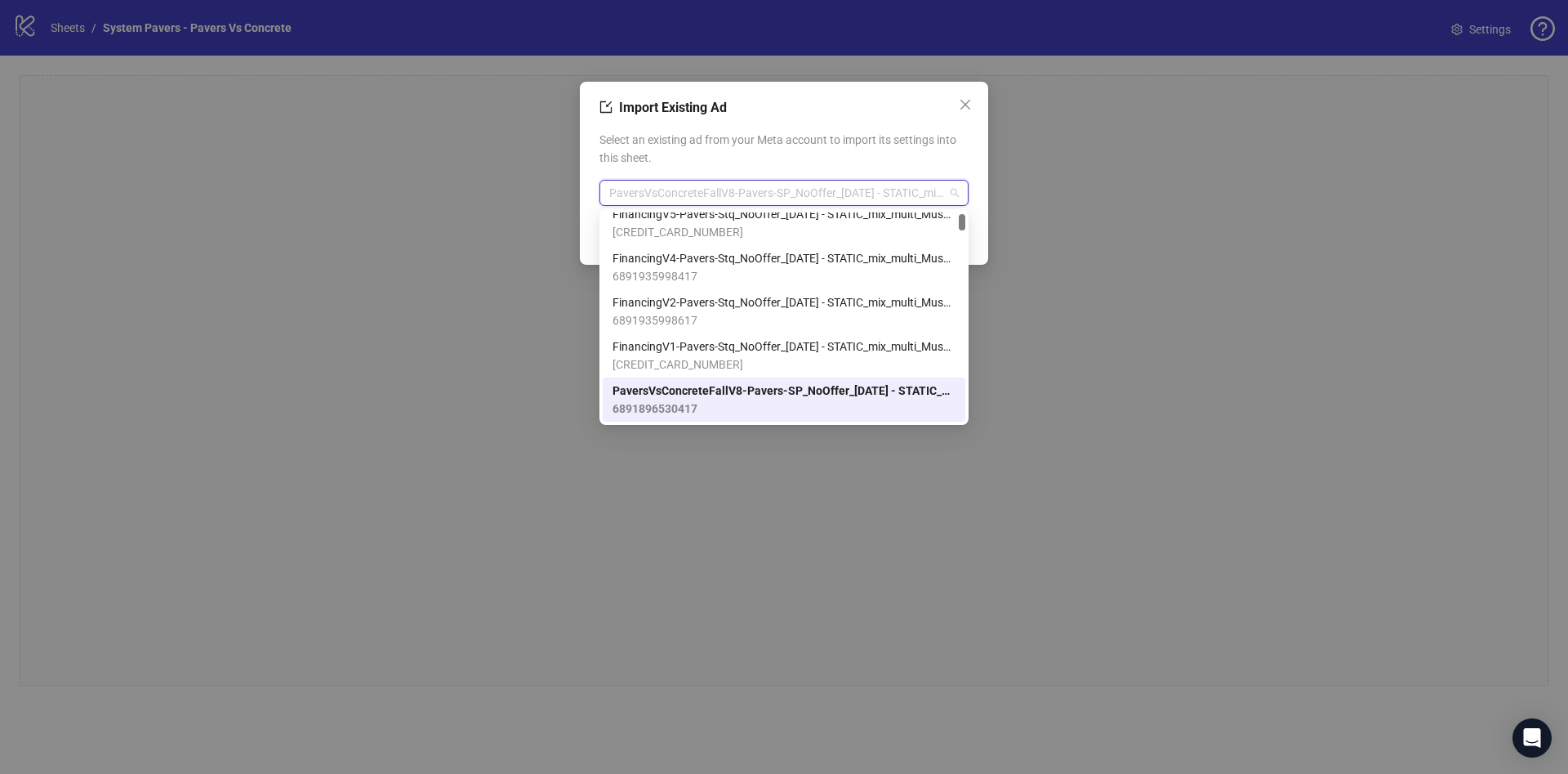
click at [810, 195] on span "PaversVsConcreteFallV8-Pavers-SP_NoOffer_[DATE] - STATIC_mix_multi_MusTextCtaAn…" at bounding box center [784, 193] width 350 height 25
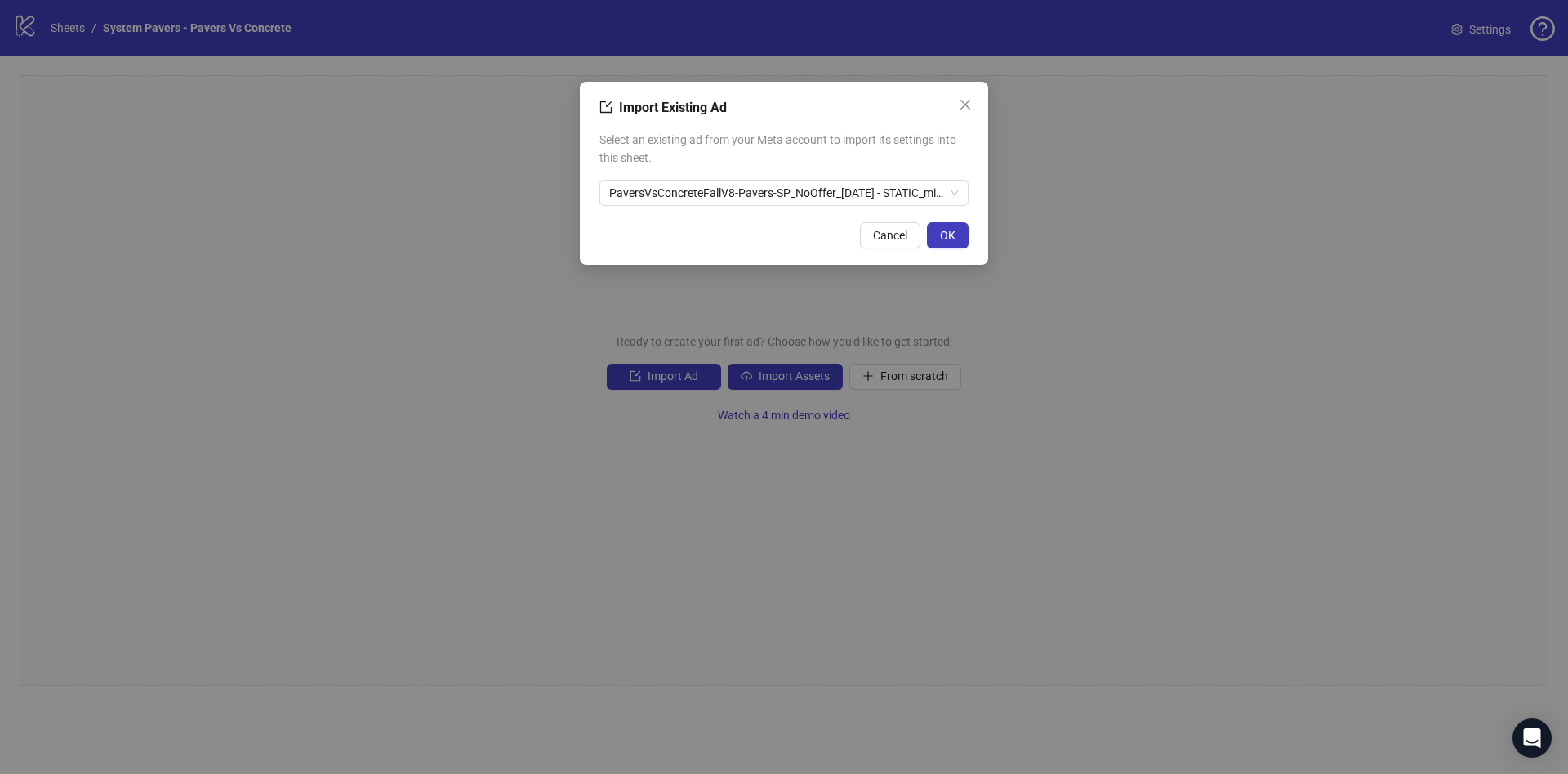
click at [928, 150] on span "Select an existing ad from your Meta account to import its settings into this s…" at bounding box center [784, 149] width 370 height 36
click at [948, 238] on span "OK" at bounding box center [947, 235] width 15 height 13
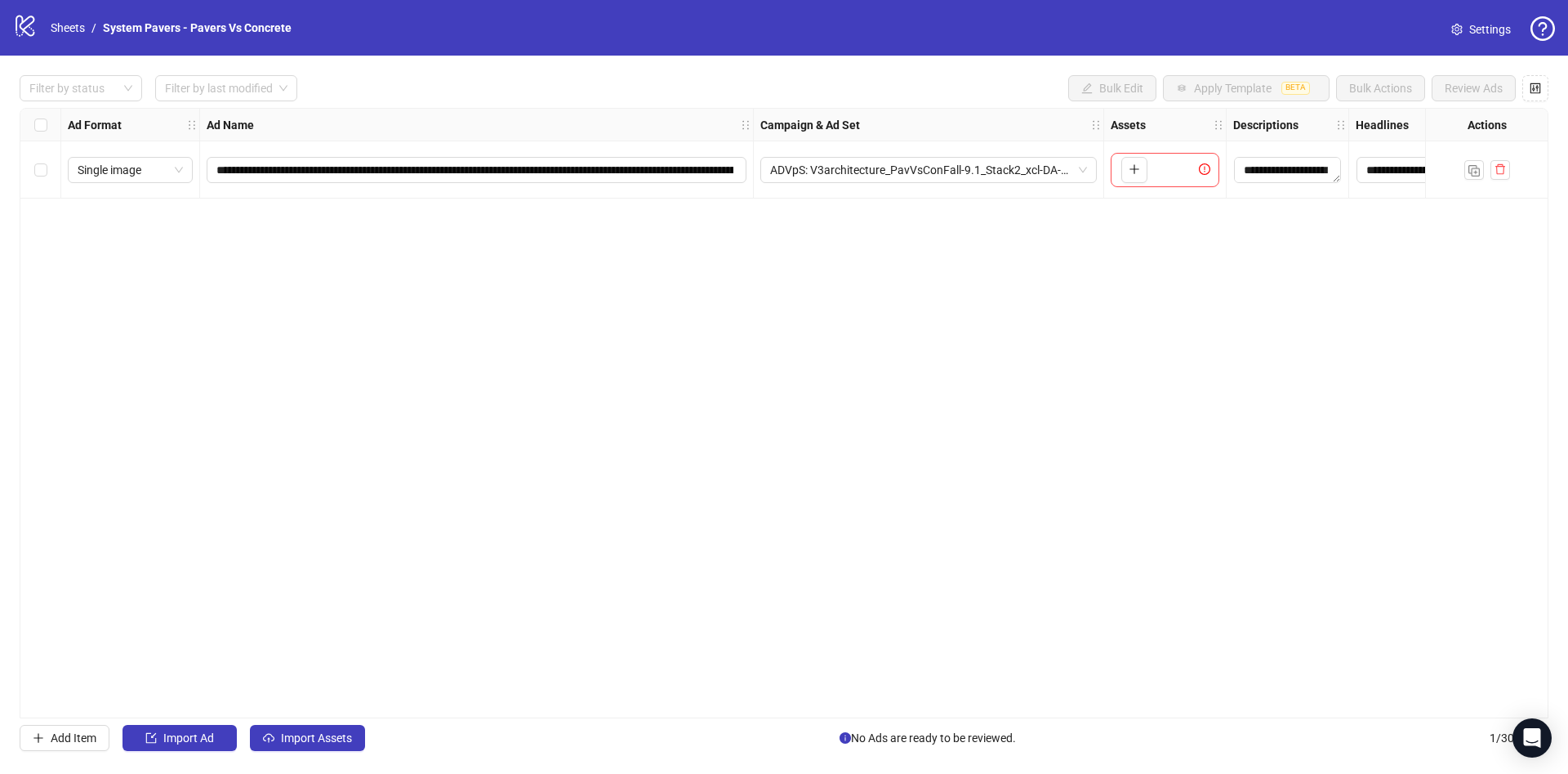
click at [728, 422] on div "**********" at bounding box center [784, 413] width 1529 height 610
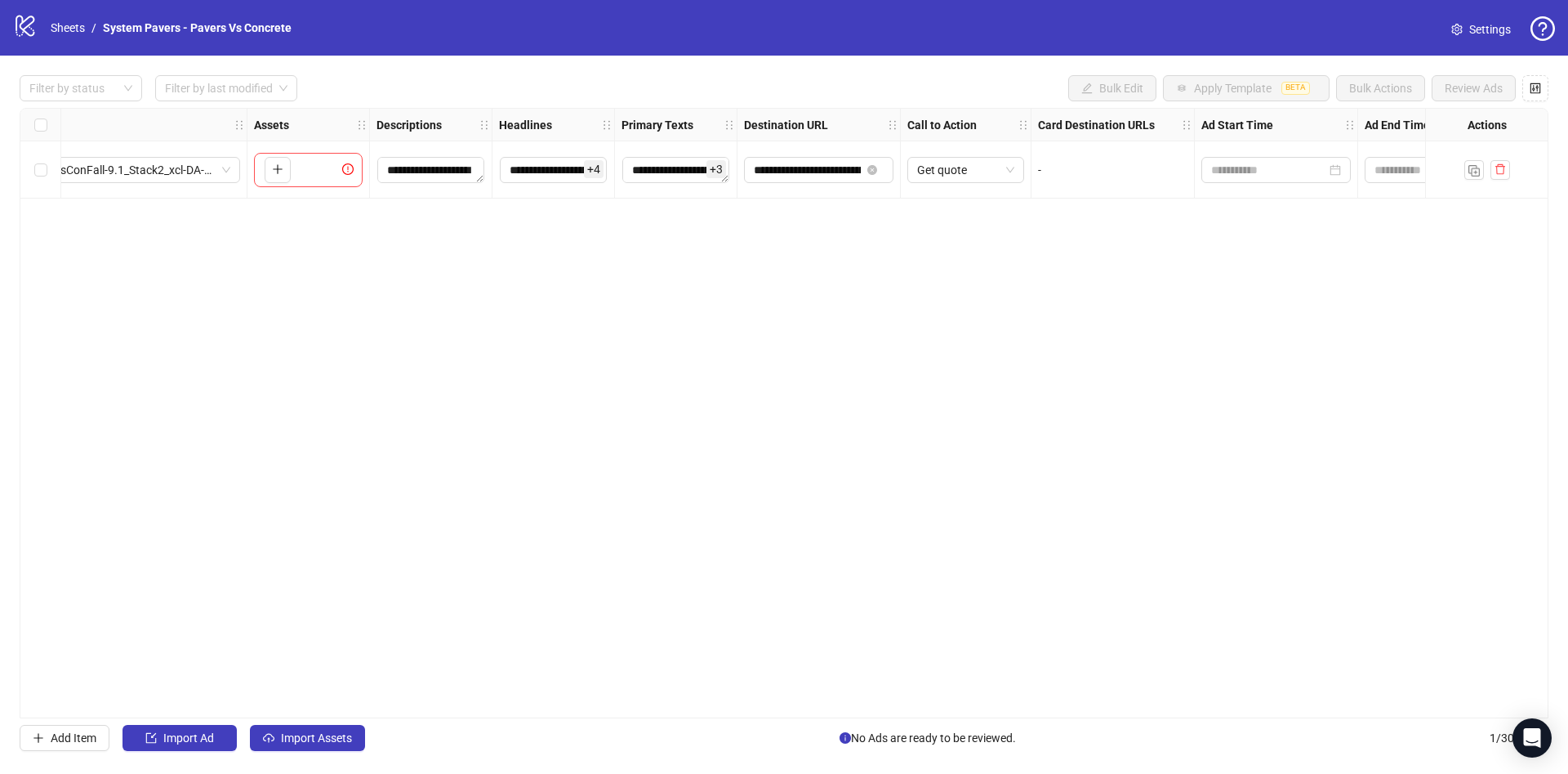
scroll to position [0, 892]
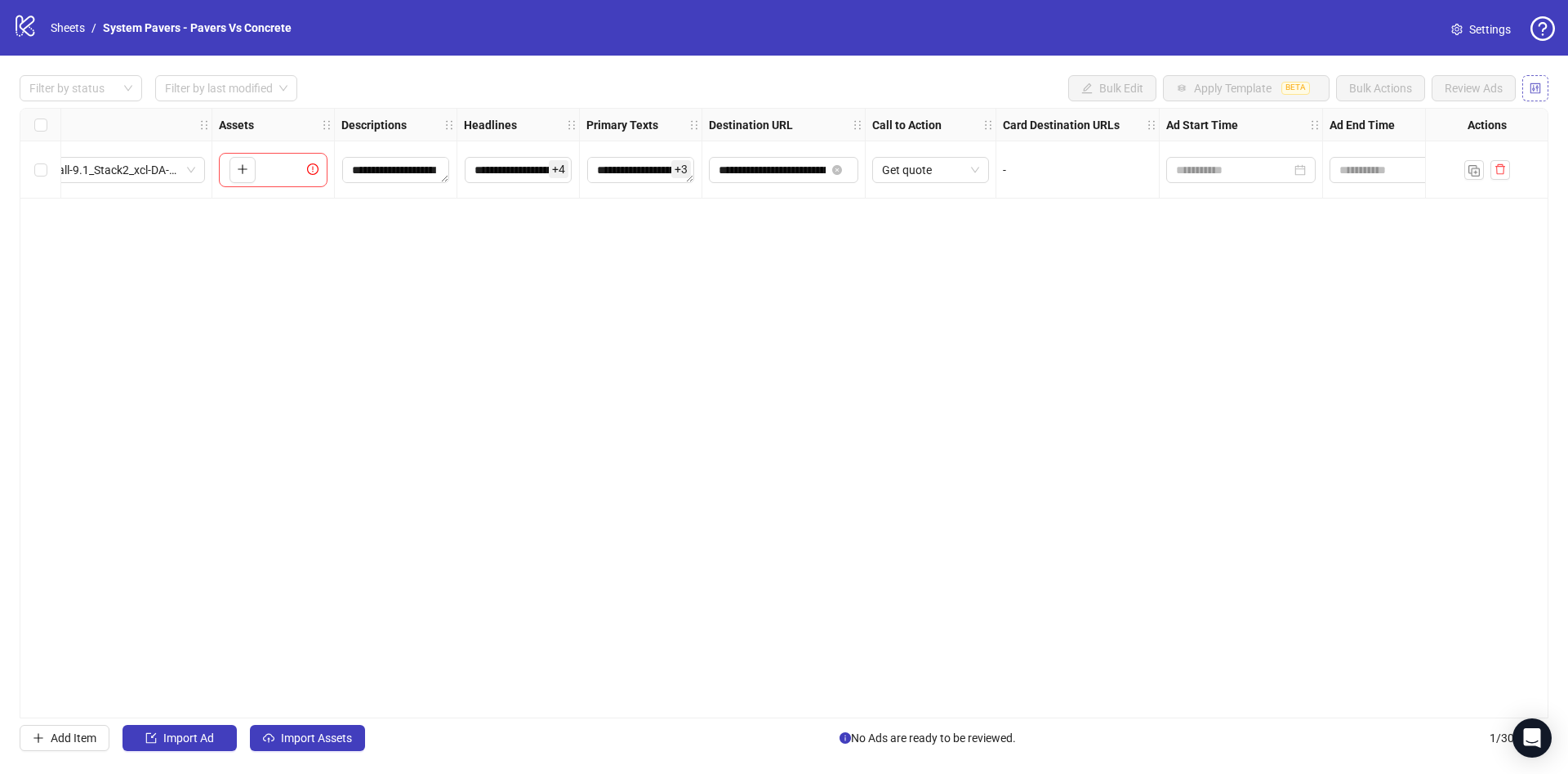
click at [1534, 89] on icon "control" at bounding box center [1535, 88] width 11 height 11
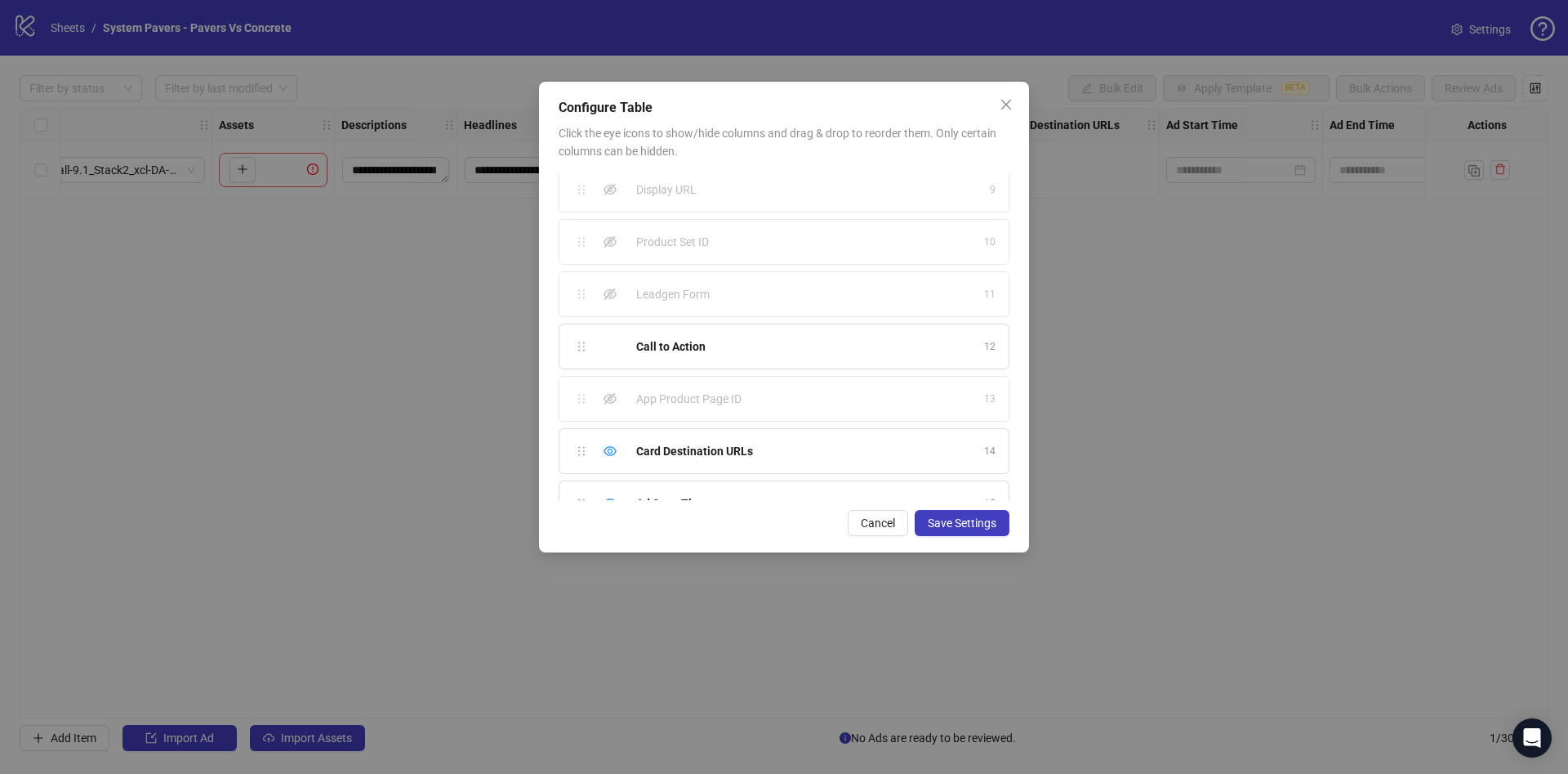
scroll to position [510, 0]
click at [617, 364] on div "Hide column" at bounding box center [610, 366] width 20 height 20
click at [605, 419] on icon "eye" at bounding box center [610, 418] width 13 height 10
click at [608, 480] on div "Hide column" at bounding box center [610, 471] width 20 height 20
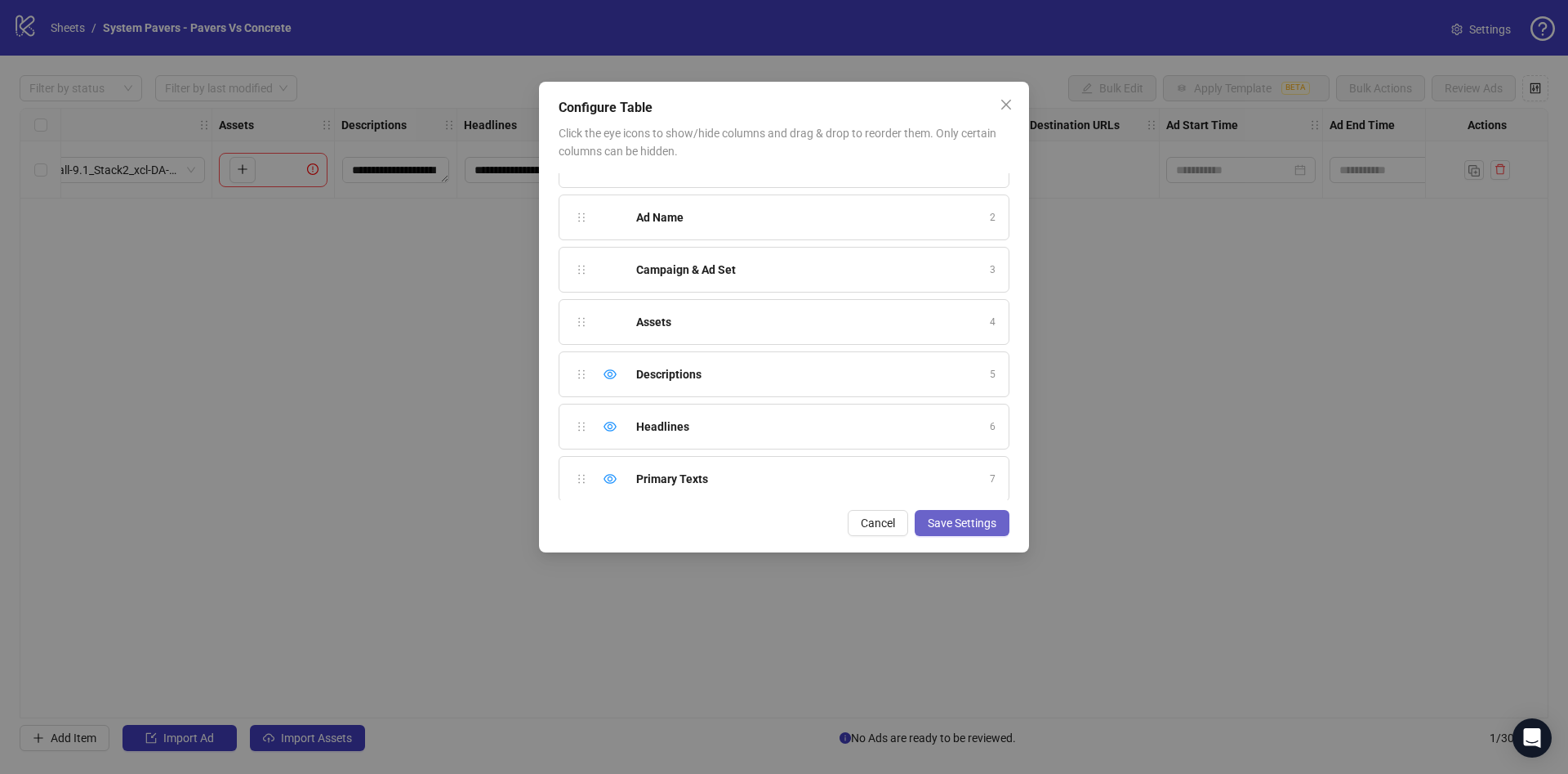
click at [984, 512] on button "Save Settings" at bounding box center [962, 522] width 94 height 26
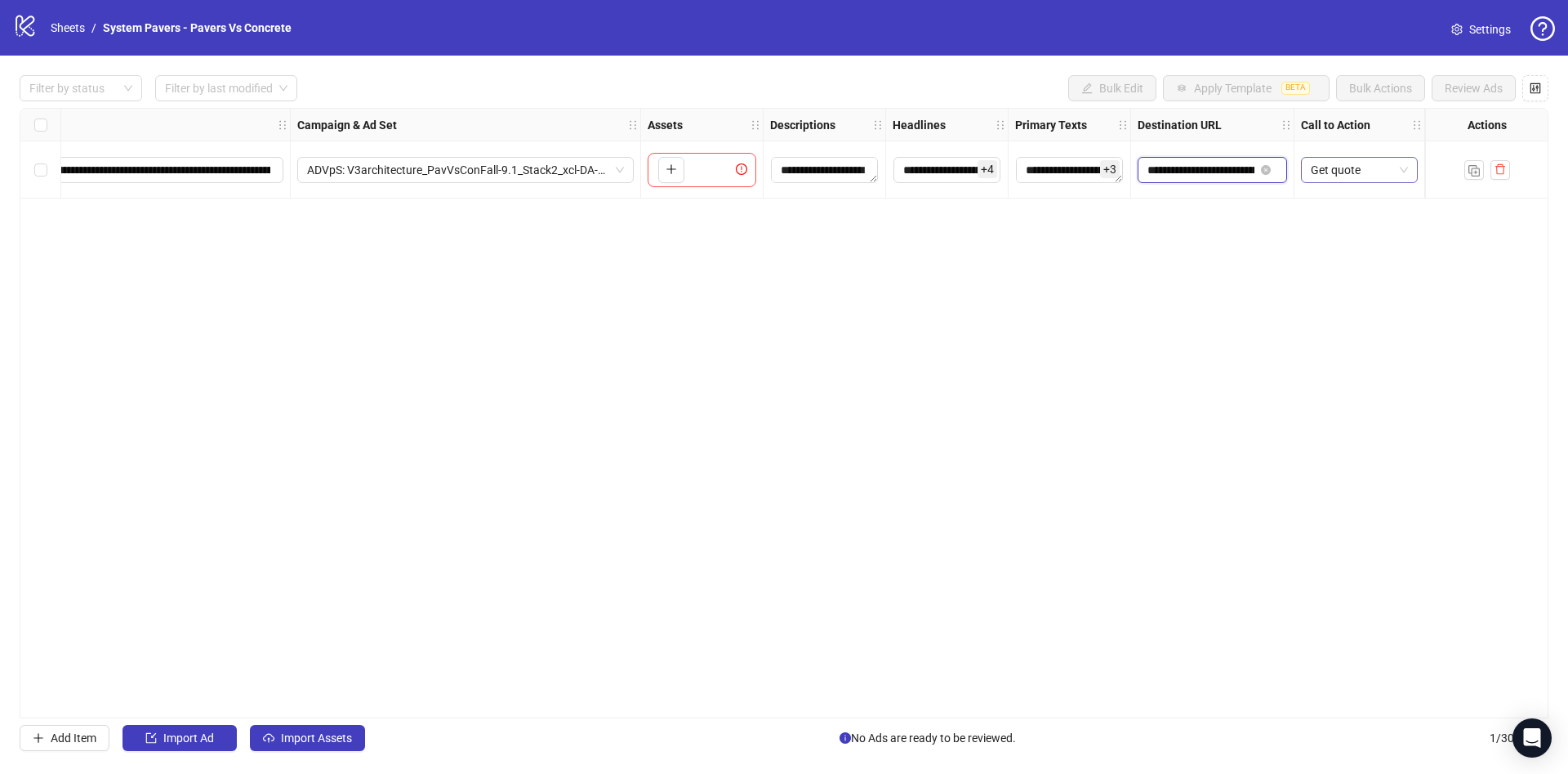
scroll to position [0, 212]
drag, startPoint x: 1214, startPoint y: 172, endPoint x: 1366, endPoint y: 183, distance: 152.4
click at [1366, 109] on div "**********" at bounding box center [532, 109] width 1949 height 0
click at [1179, 303] on div "**********" at bounding box center [784, 413] width 1529 height 610
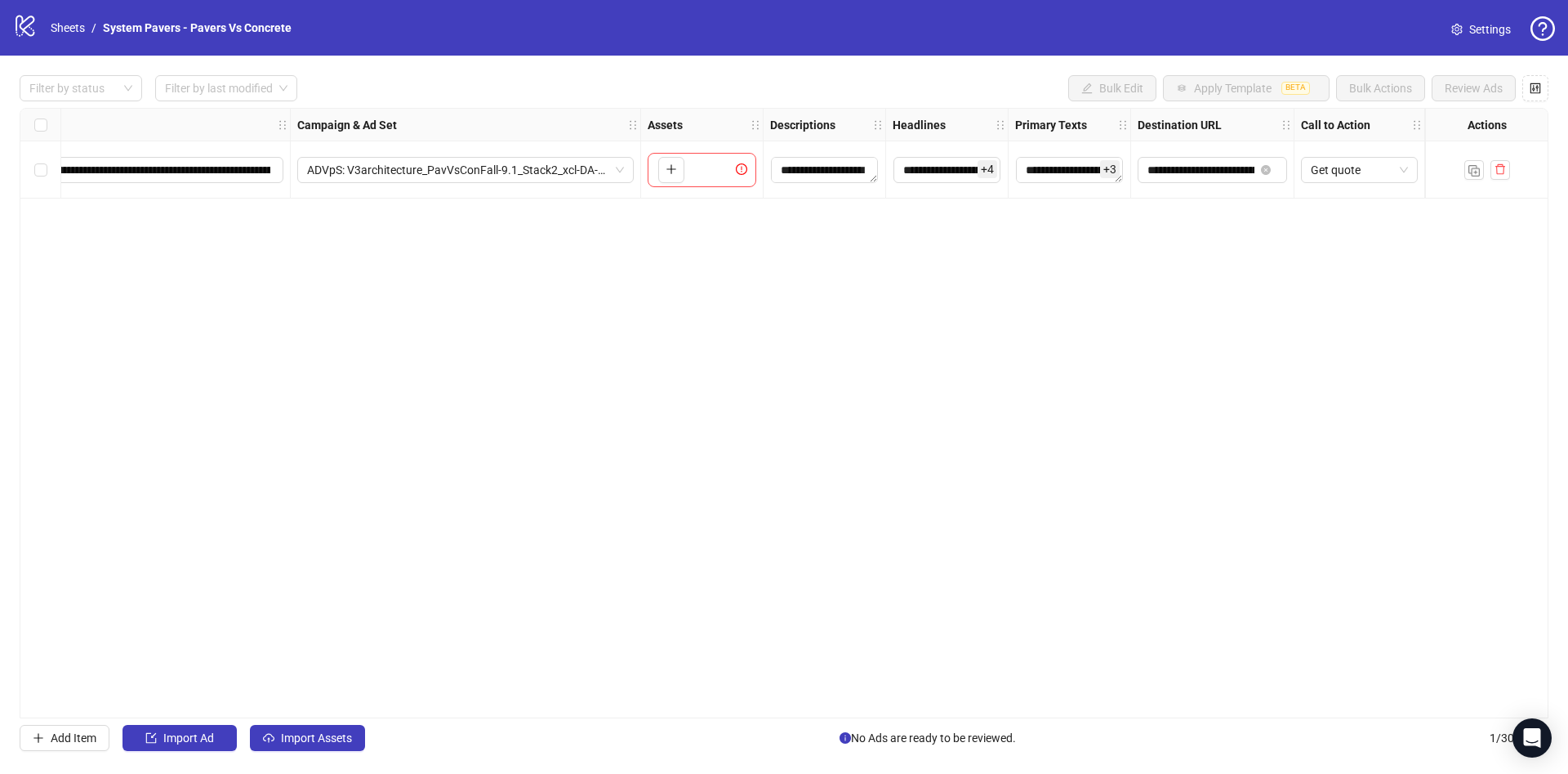
drag, startPoint x: 620, startPoint y: 710, endPoint x: 825, endPoint y: 707, distance: 205.0
click at [825, 707] on div "**********" at bounding box center [784, 413] width 1529 height 610
drag, startPoint x: 1186, startPoint y: 177, endPoint x: 1338, endPoint y: 191, distance: 152.6
click at [1338, 109] on div "**********" at bounding box center [532, 109] width 1949 height 0
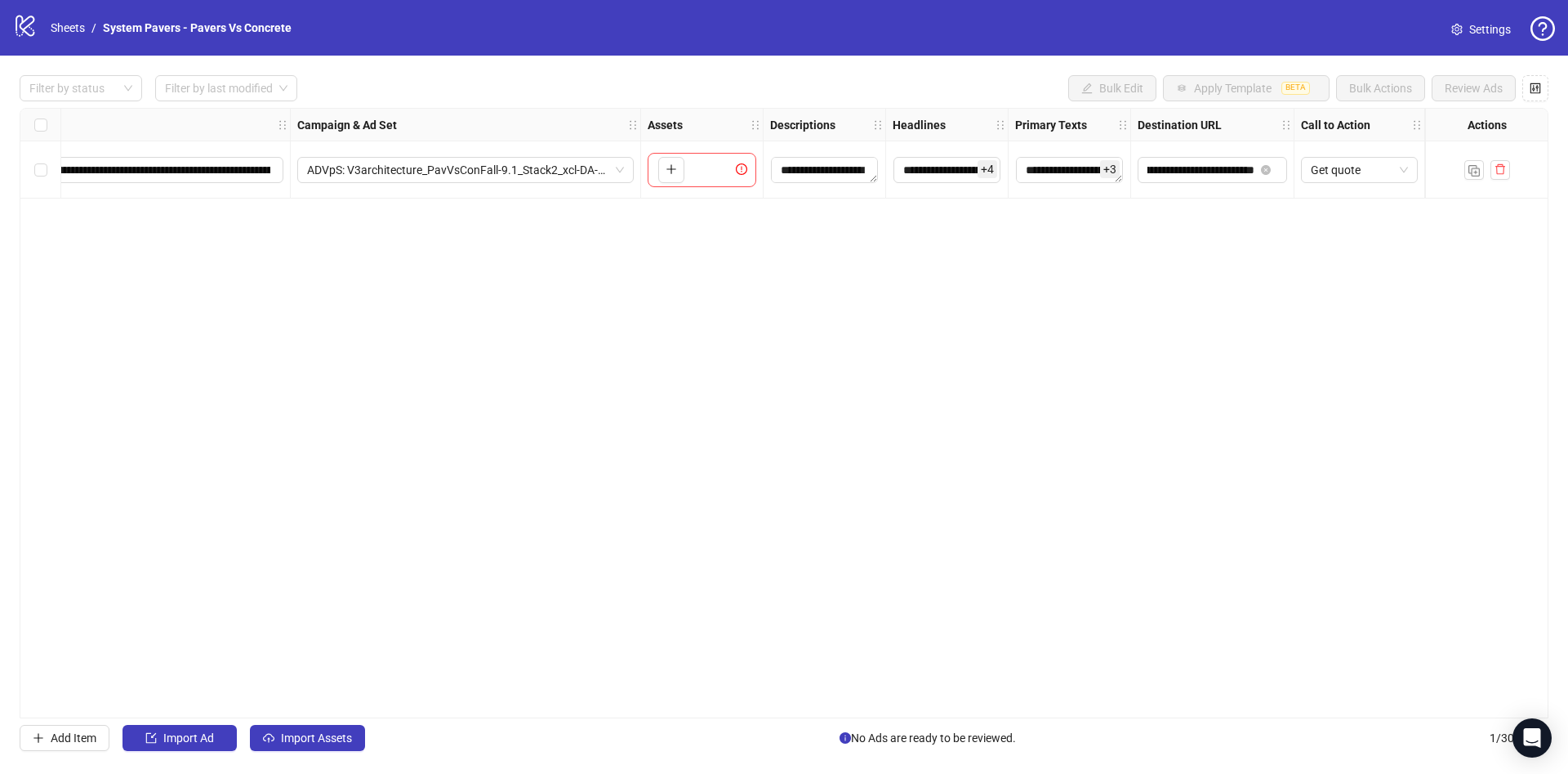
scroll to position [0, 0]
click at [1256, 383] on div "**********" at bounding box center [784, 413] width 1529 height 610
click at [295, 748] on button "Import Assets" at bounding box center [307, 738] width 115 height 26
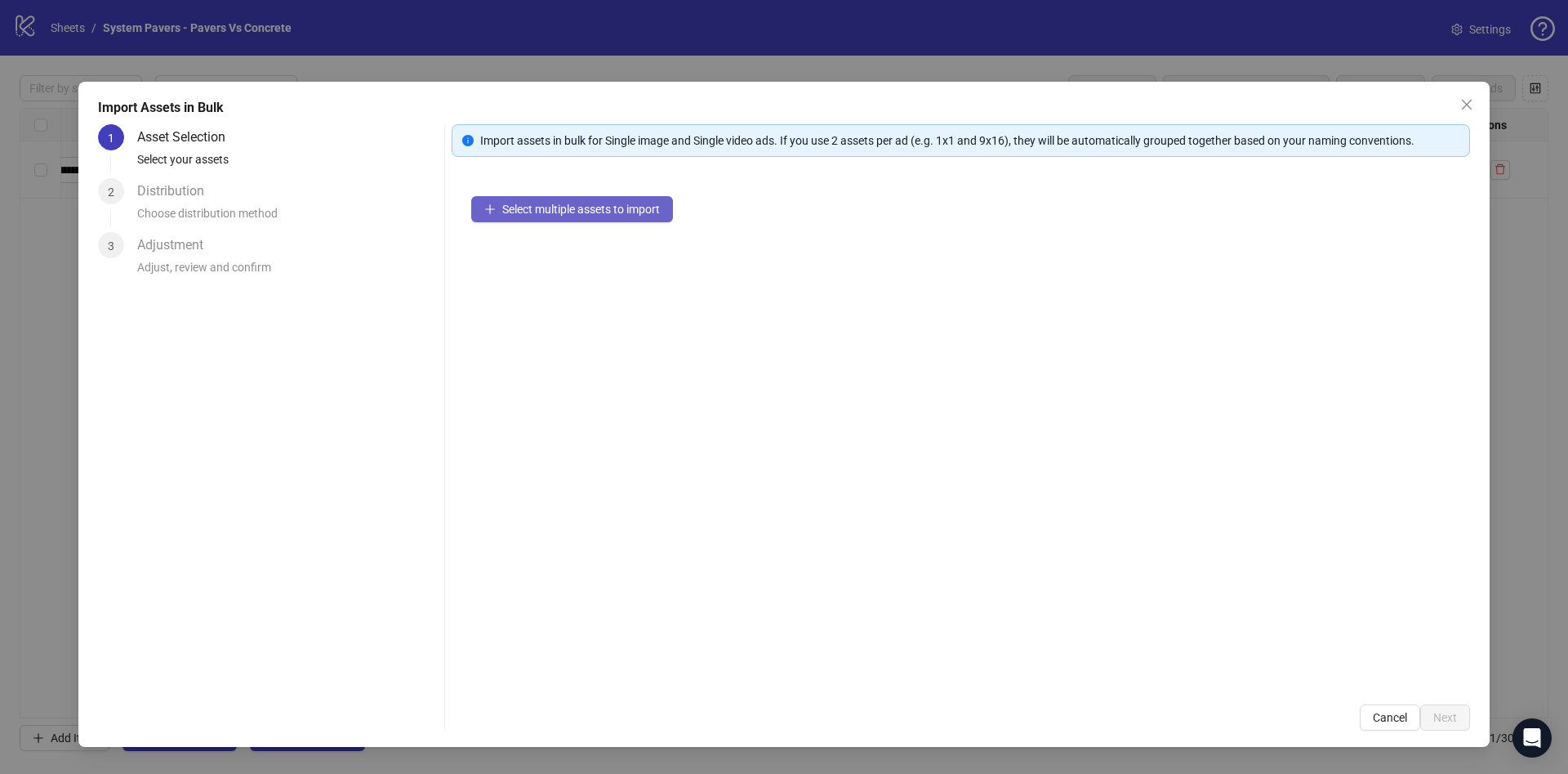
click at [632, 211] on span "Select multiple assets to import" at bounding box center [581, 209] width 158 height 13
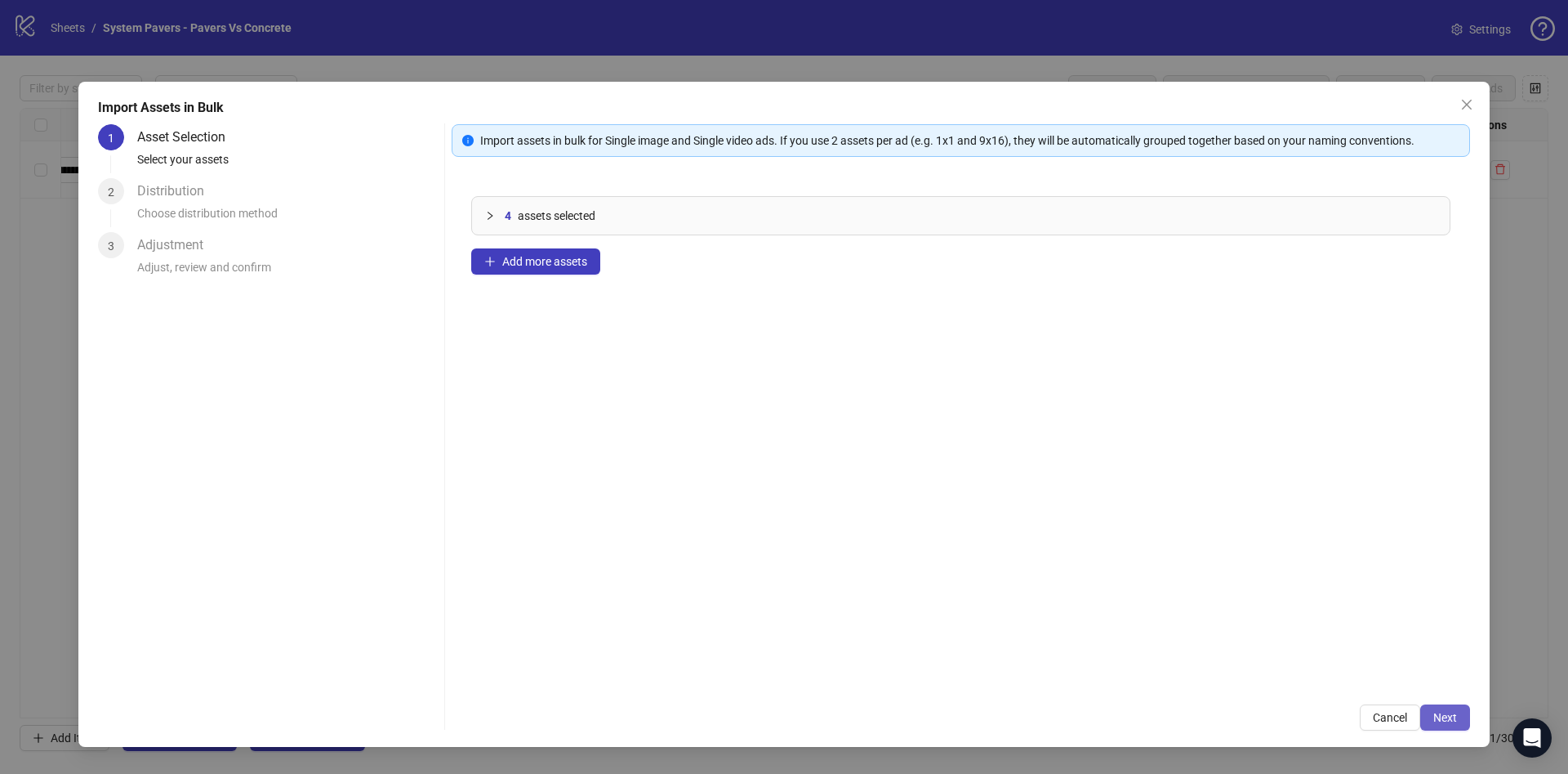
click at [1462, 723] on button "Next" at bounding box center [1445, 717] width 50 height 26
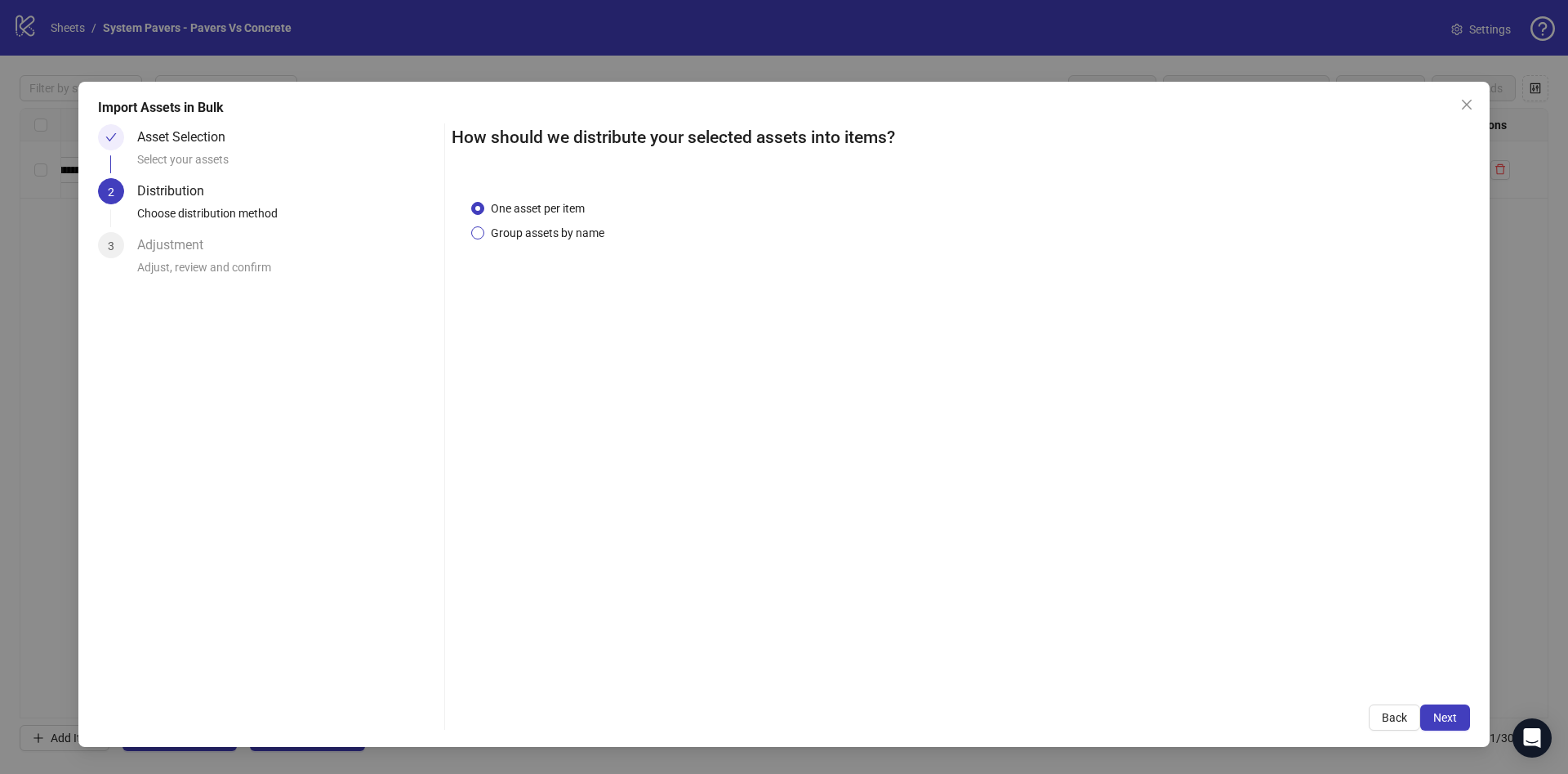
click at [574, 231] on span "Group assets by name" at bounding box center [547, 233] width 126 height 18
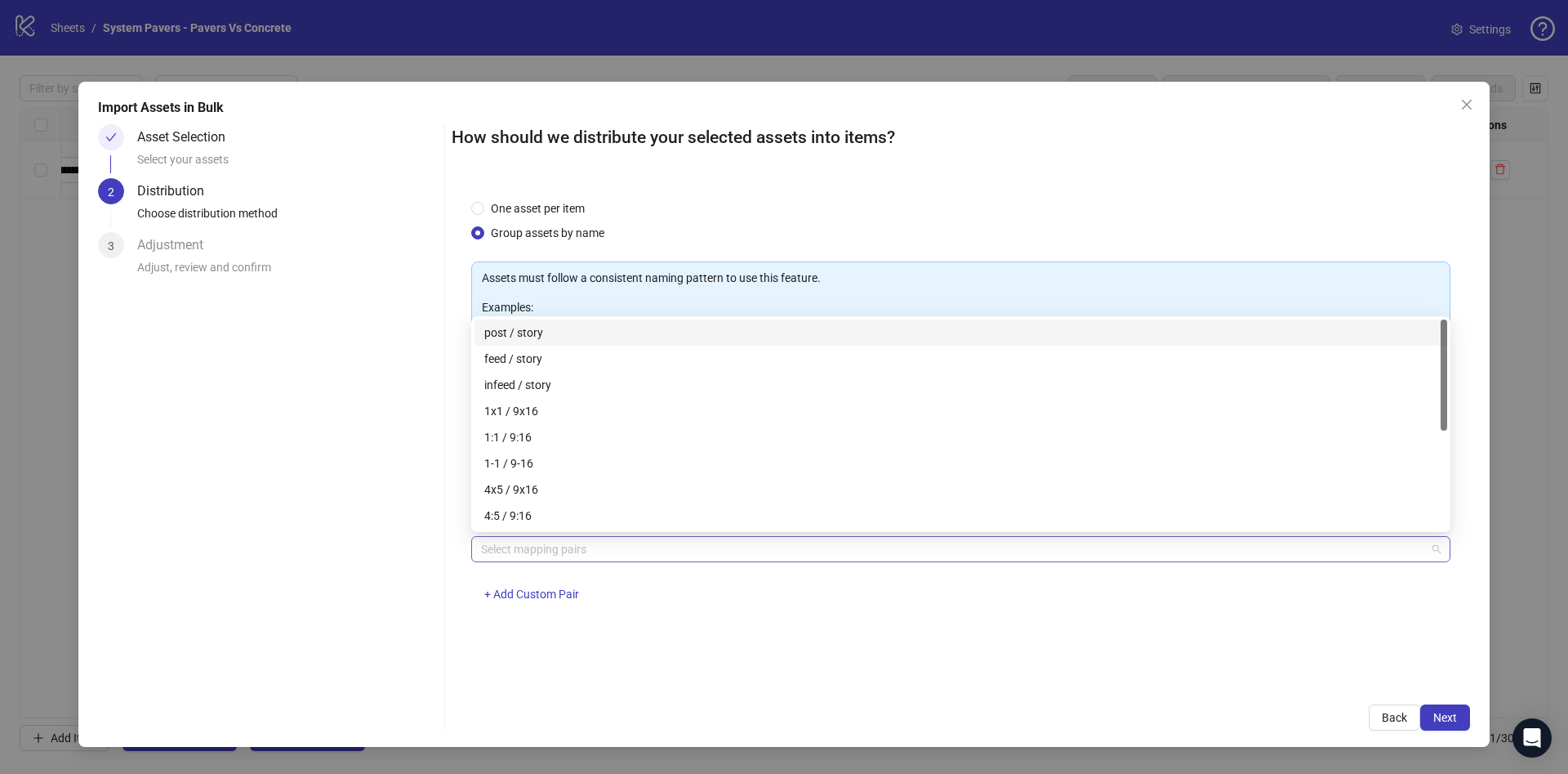
click at [527, 548] on div at bounding box center [952, 549] width 955 height 23
click at [679, 406] on div "1x1 / 9x16" at bounding box center [961, 411] width 953 height 18
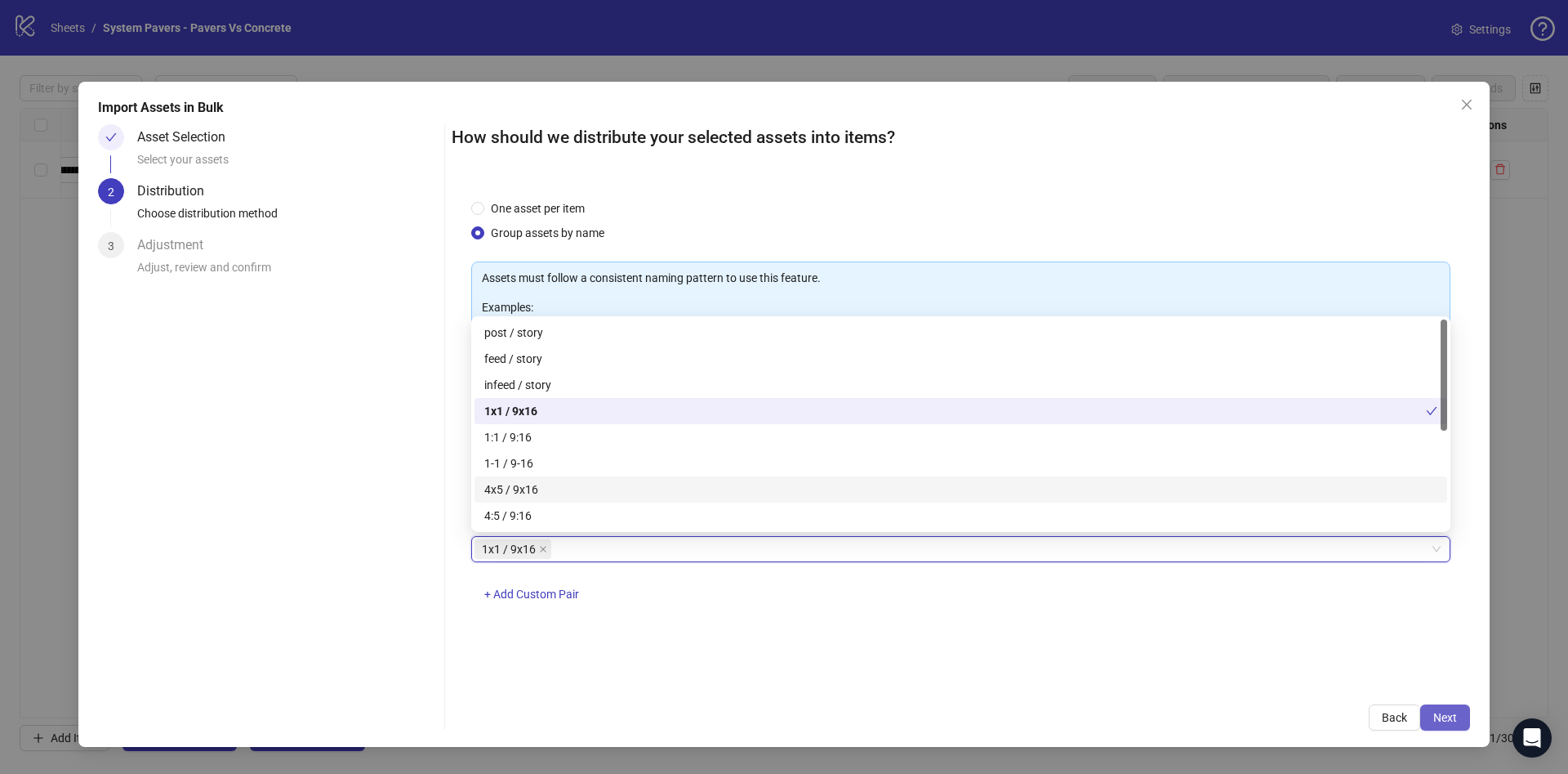
click at [1433, 719] on button "Next" at bounding box center [1445, 717] width 50 height 26
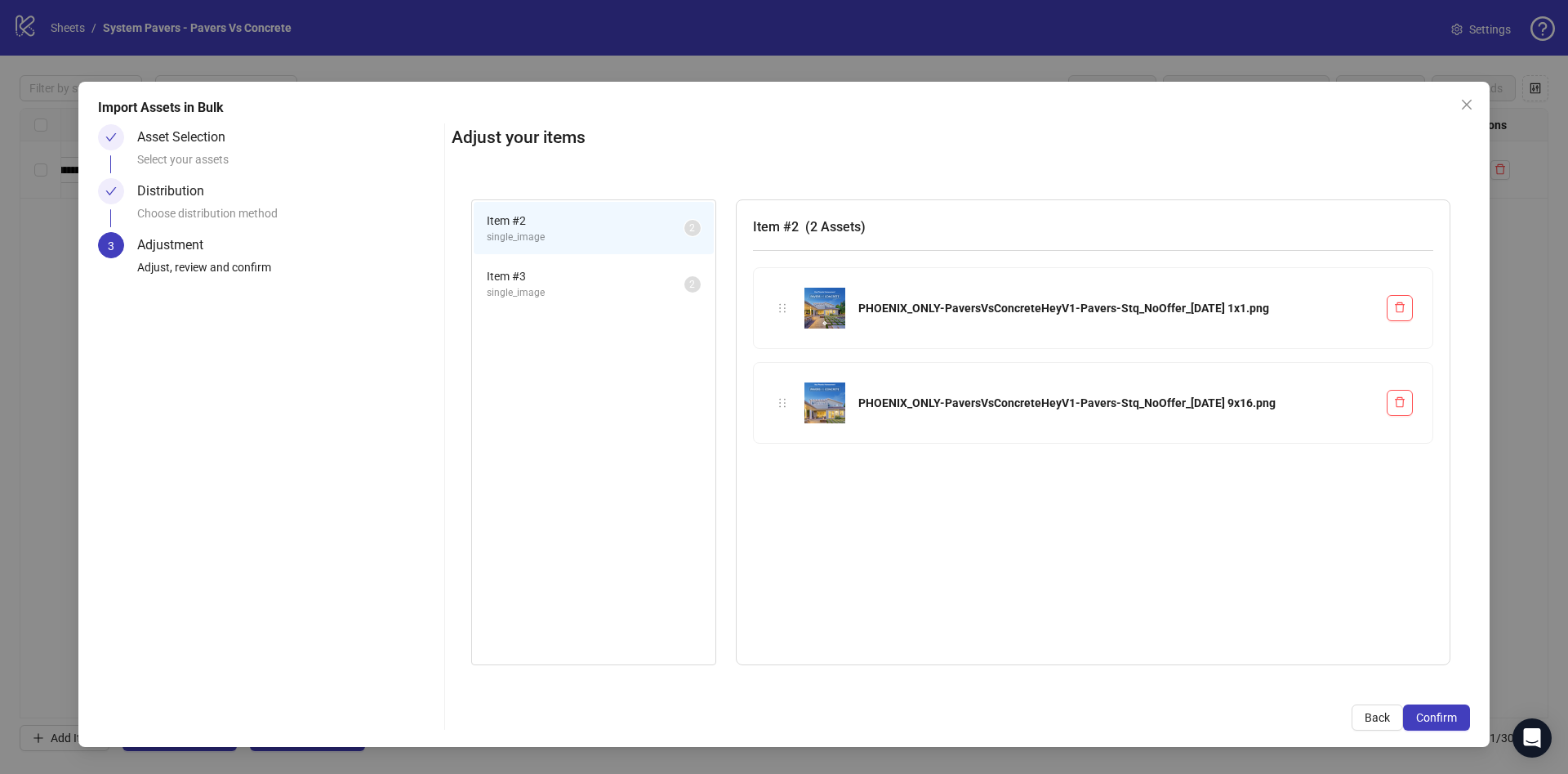
click at [1433, 719] on span "Confirm" at bounding box center [1436, 717] width 41 height 13
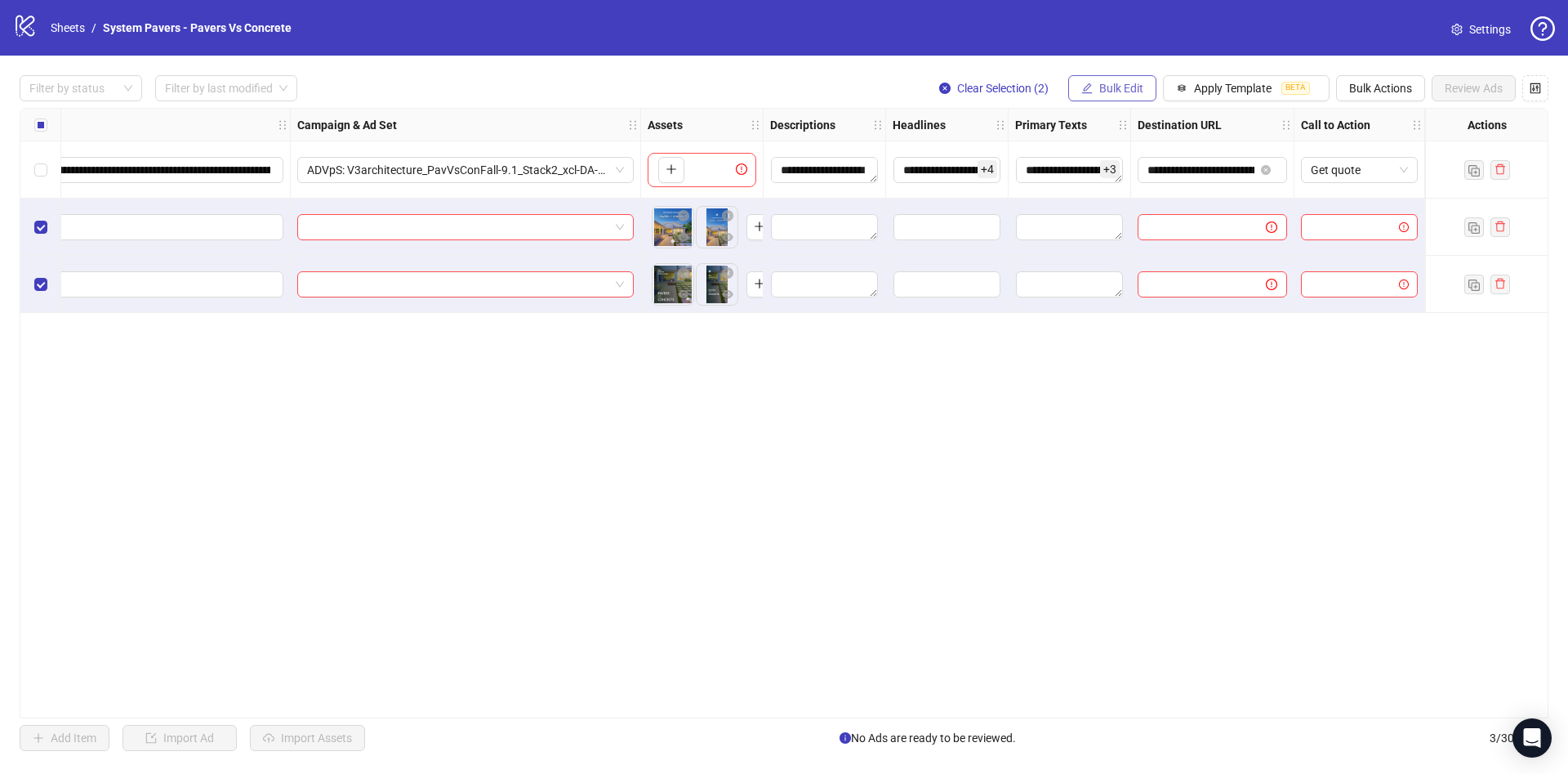
click at [1090, 84] on icon "edit" at bounding box center [1087, 88] width 12 height 12
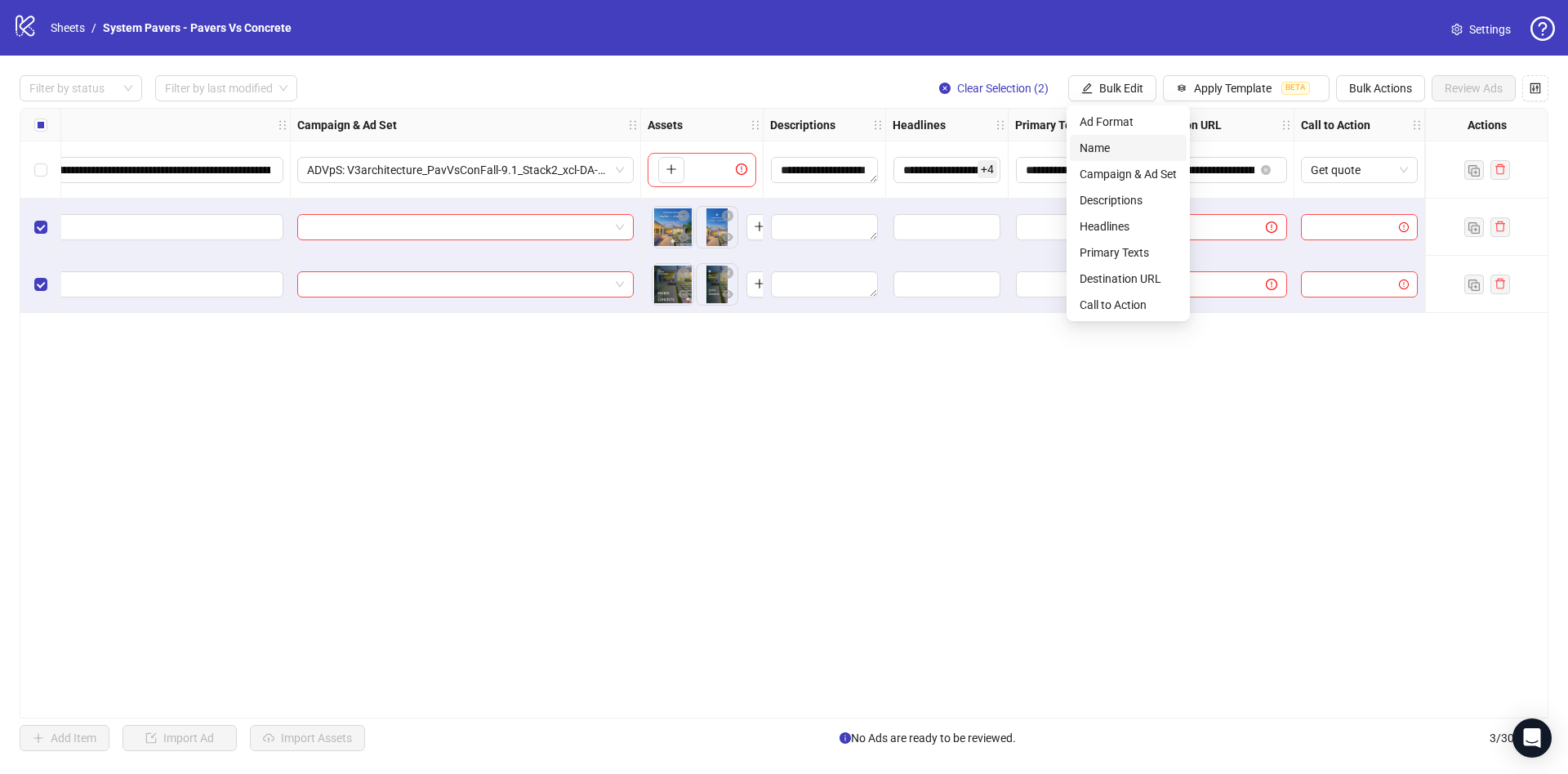
click at [1154, 150] on span "Name" at bounding box center [1128, 148] width 97 height 18
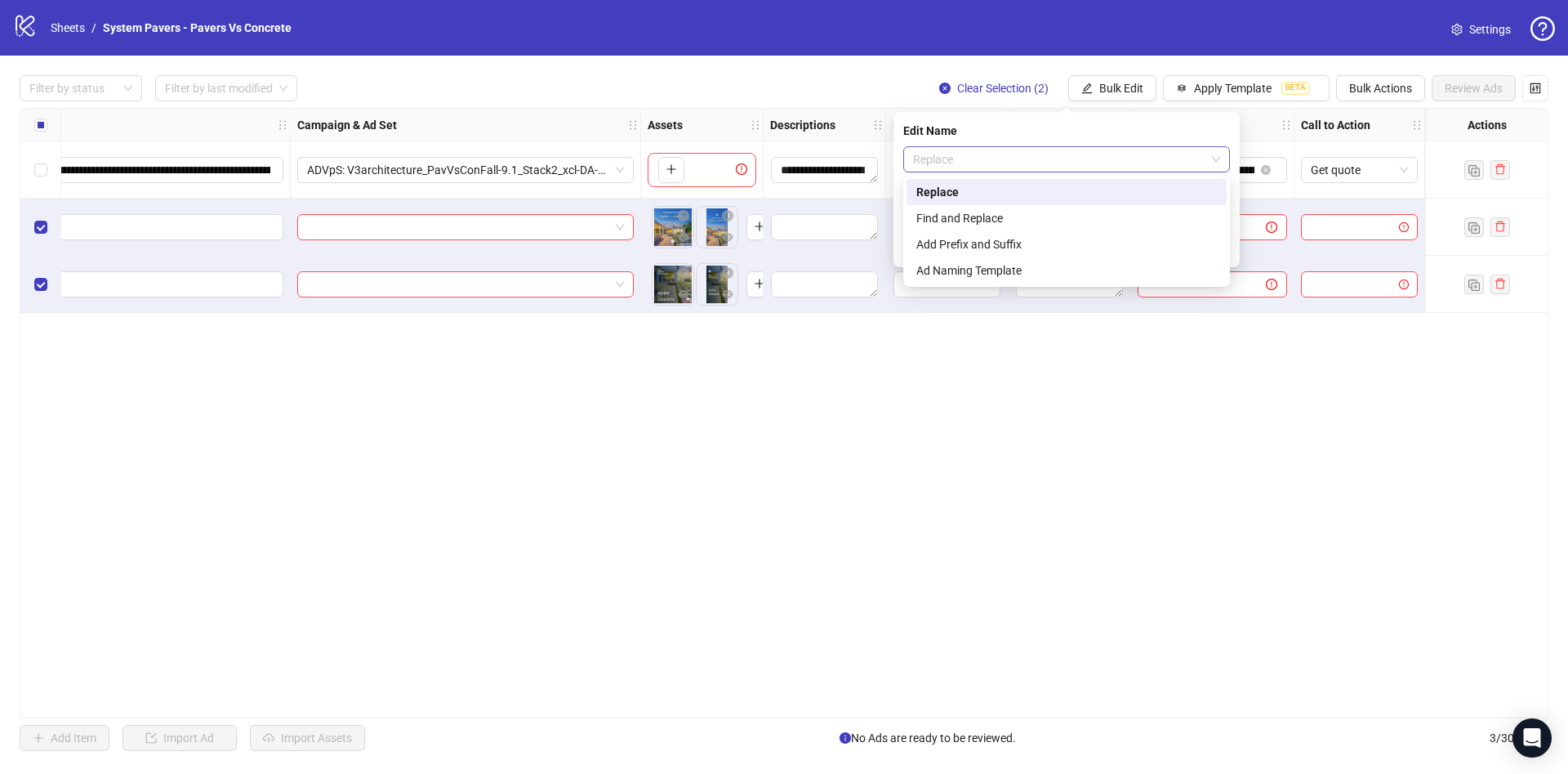
click at [1059, 169] on span "Replace" at bounding box center [1067, 159] width 307 height 25
click at [1015, 246] on div "Add Prefix and Suffix" at bounding box center [1066, 244] width 301 height 18
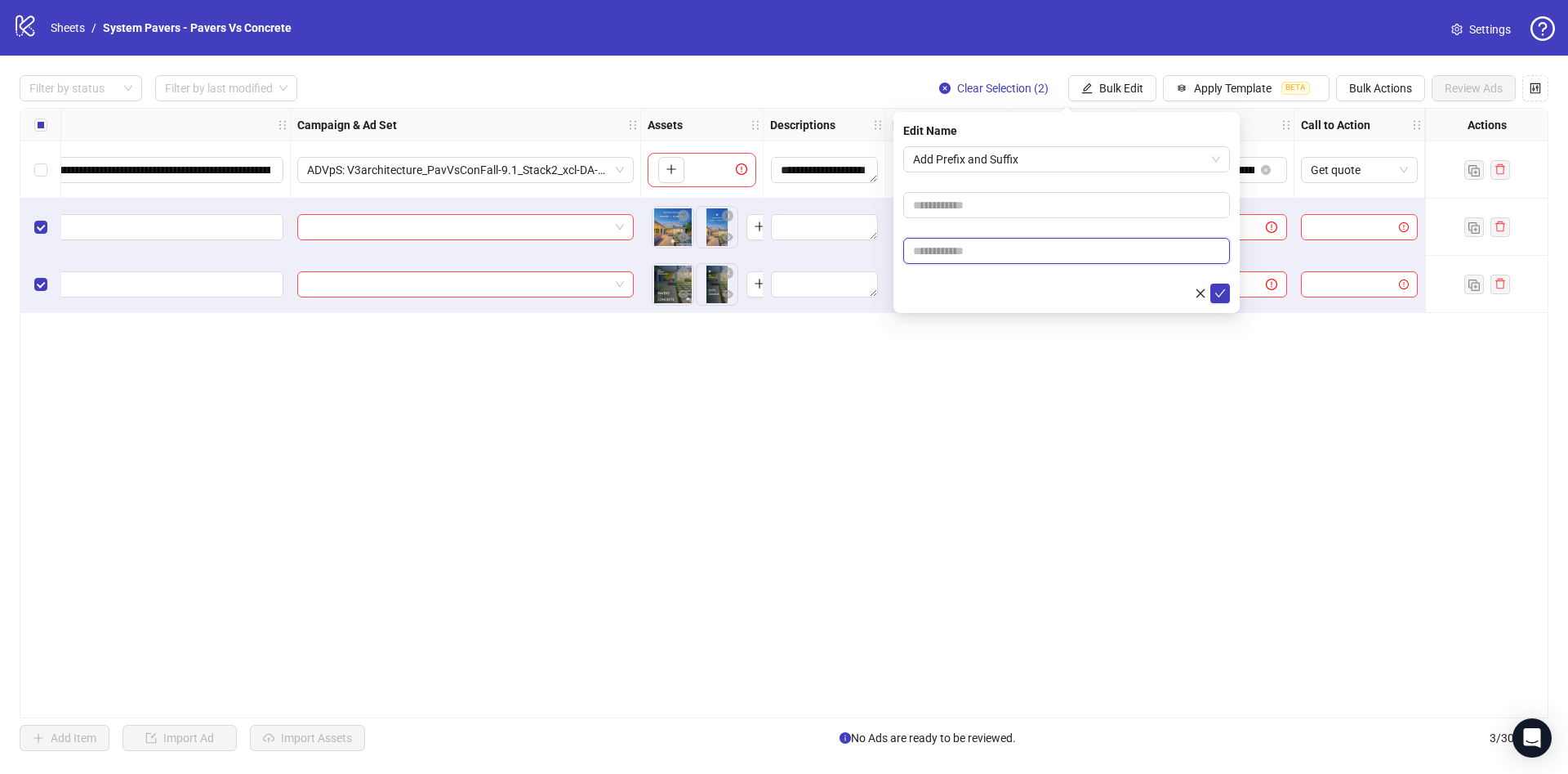
click at [967, 251] on input "text" at bounding box center [1067, 251] width 327 height 26
paste input "**********"
type input "**********"
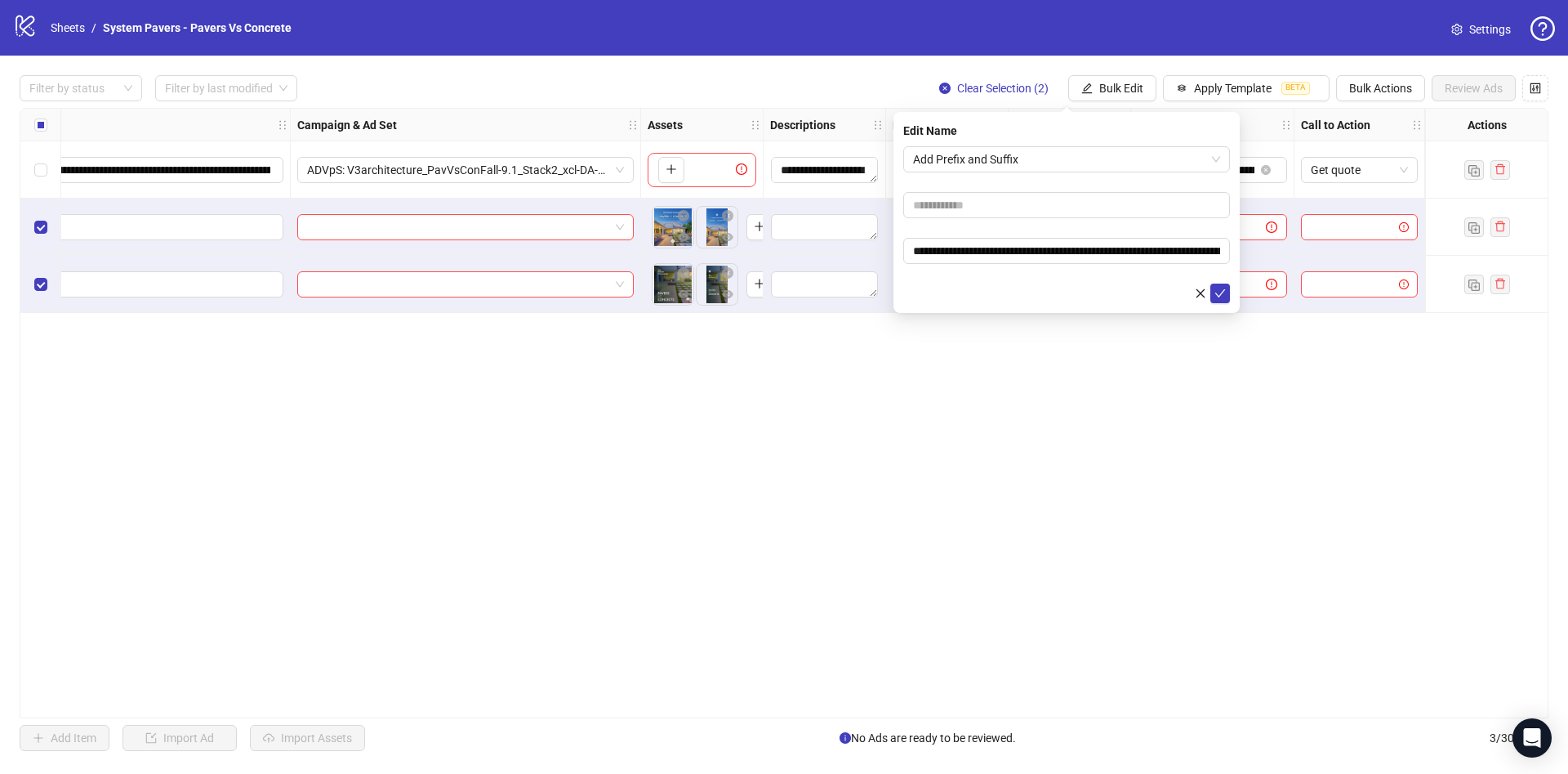
click at [949, 282] on form "**********" at bounding box center [1067, 224] width 327 height 157
click at [1217, 295] on icon "check" at bounding box center [1219, 293] width 12 height 12
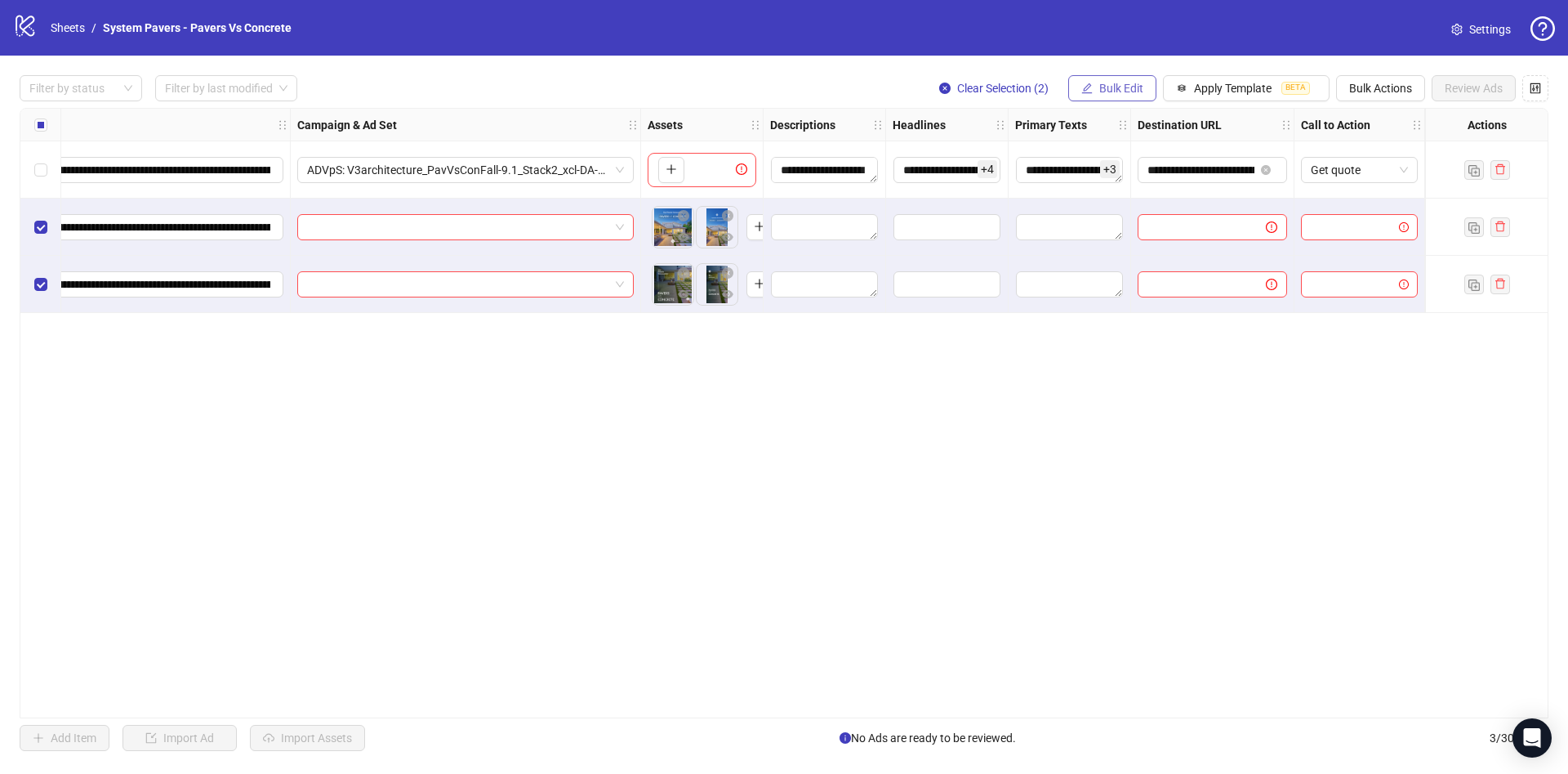
click at [1112, 90] on span "Bulk Edit" at bounding box center [1121, 88] width 44 height 13
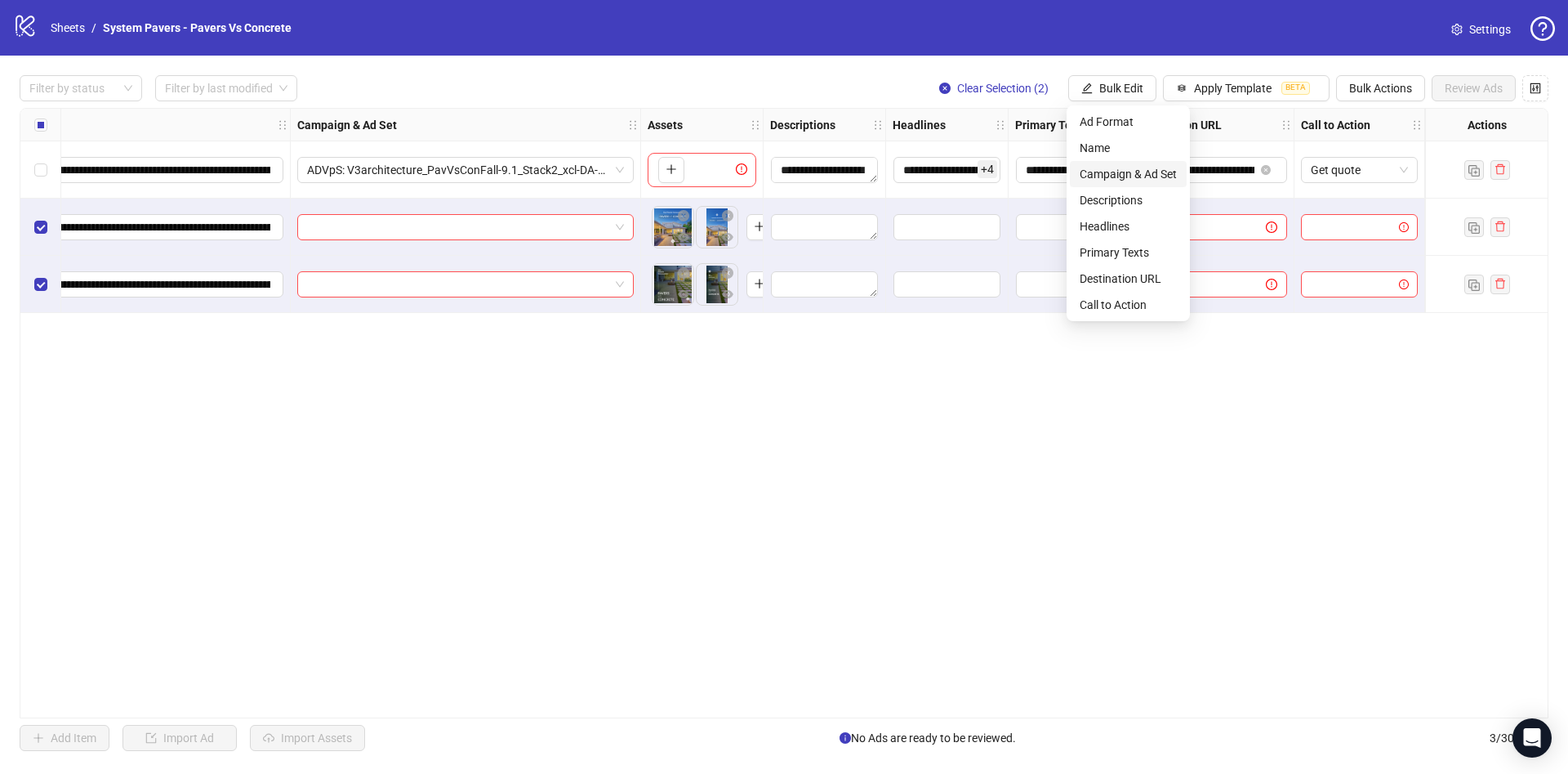
click at [1110, 173] on span "Campaign & Ad Set" at bounding box center [1128, 174] width 97 height 18
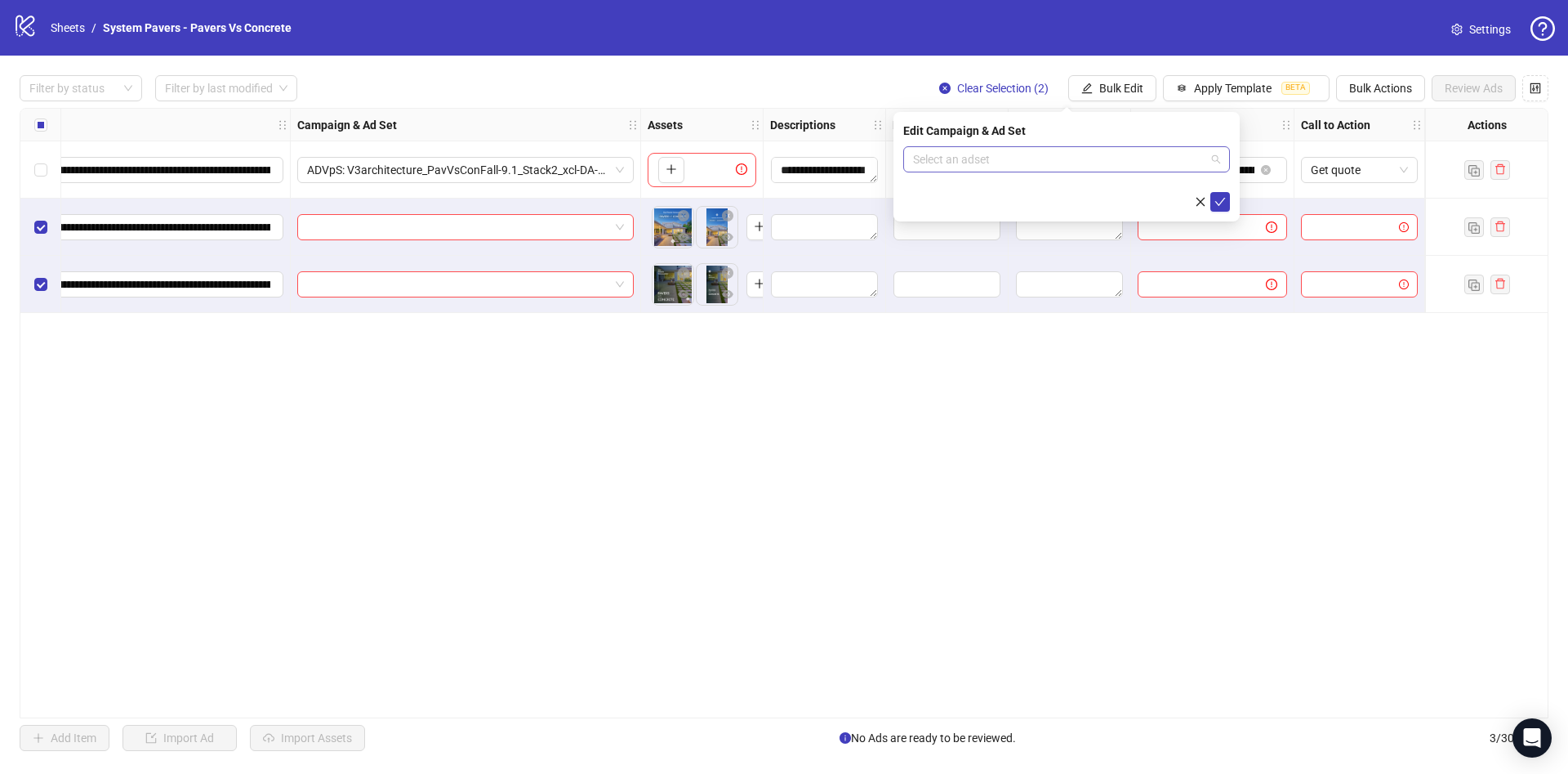
click at [1060, 166] on input "search" at bounding box center [1060, 159] width 292 height 25
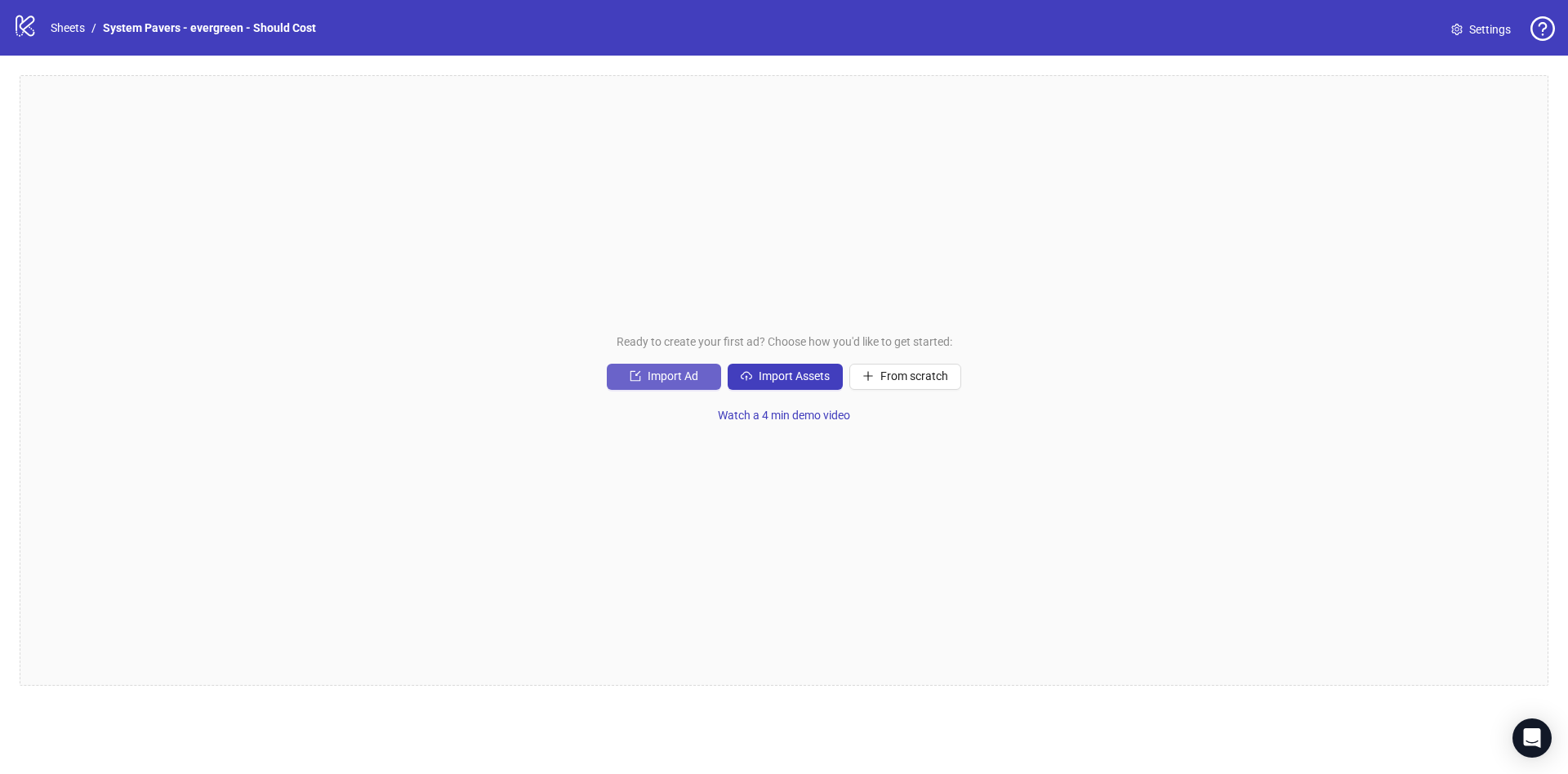
click at [685, 381] on span "Import Ad" at bounding box center [673, 376] width 51 height 13
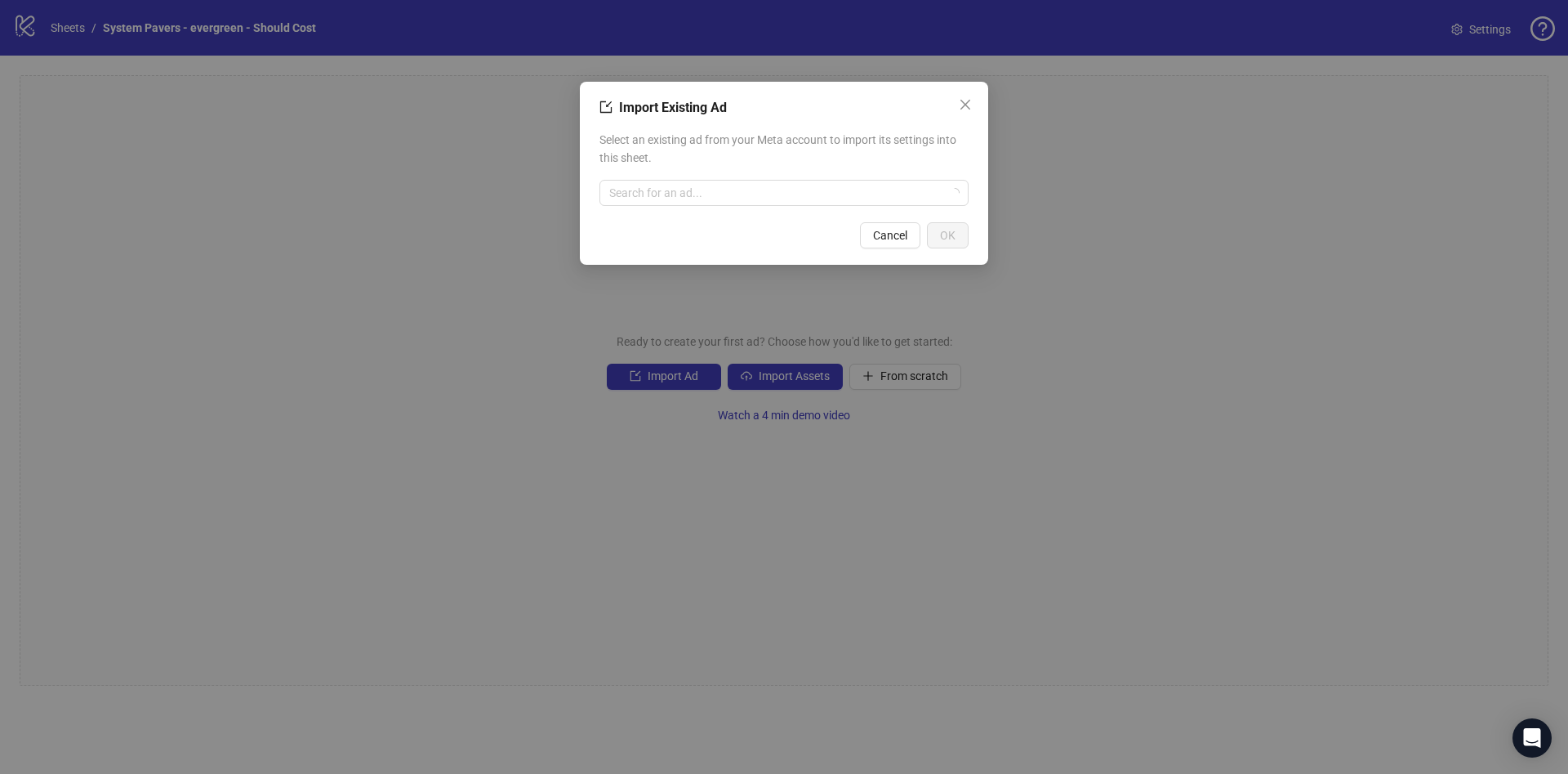
click at [666, 177] on div "Select an existing ad from your Meta account to import its settings into this s…" at bounding box center [784, 168] width 370 height 88
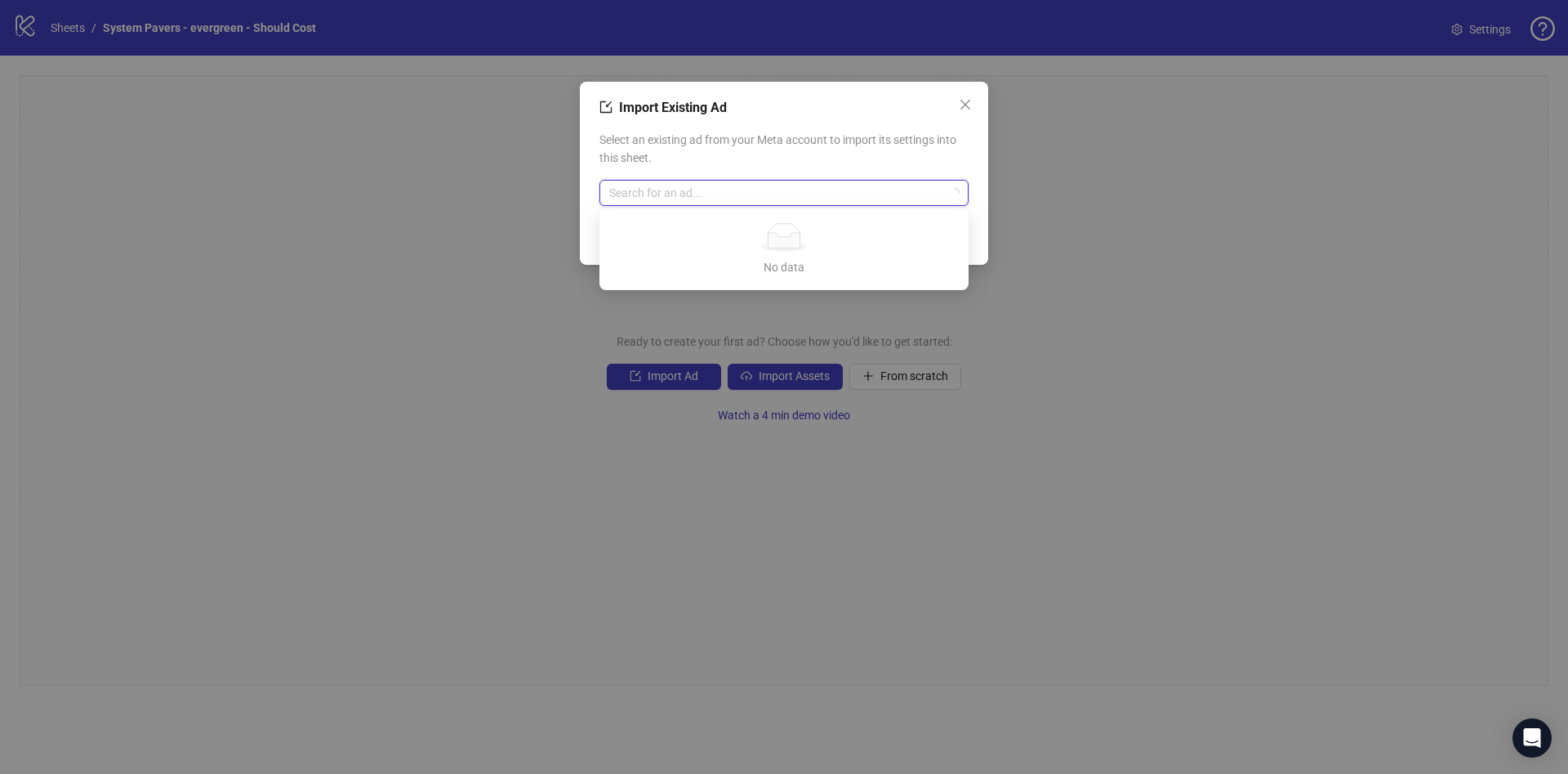
click at [650, 189] on input "search" at bounding box center [776, 193] width 335 height 25
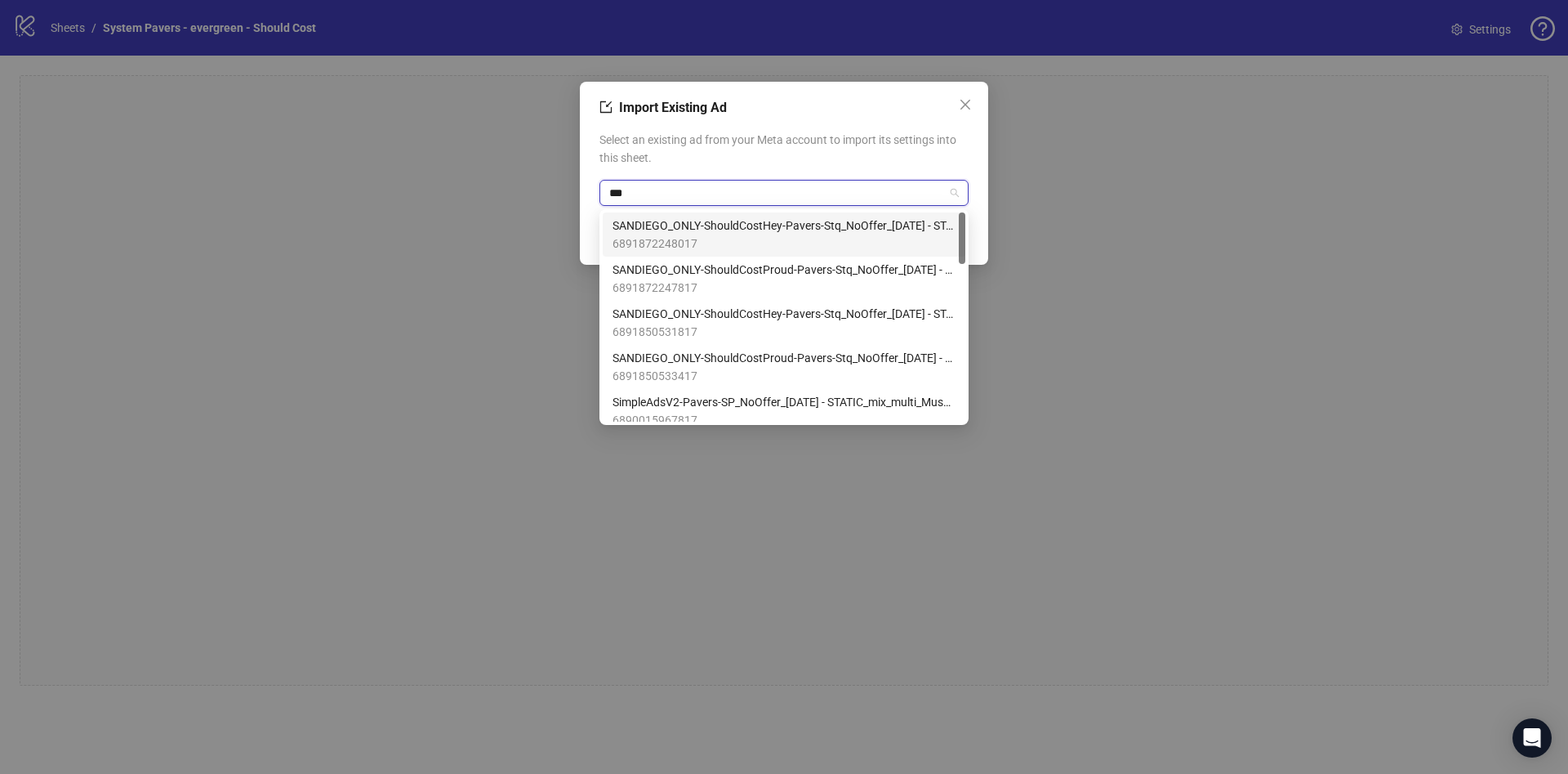
type input "****"
click at [718, 247] on span "6891872248017" at bounding box center [784, 243] width 343 height 18
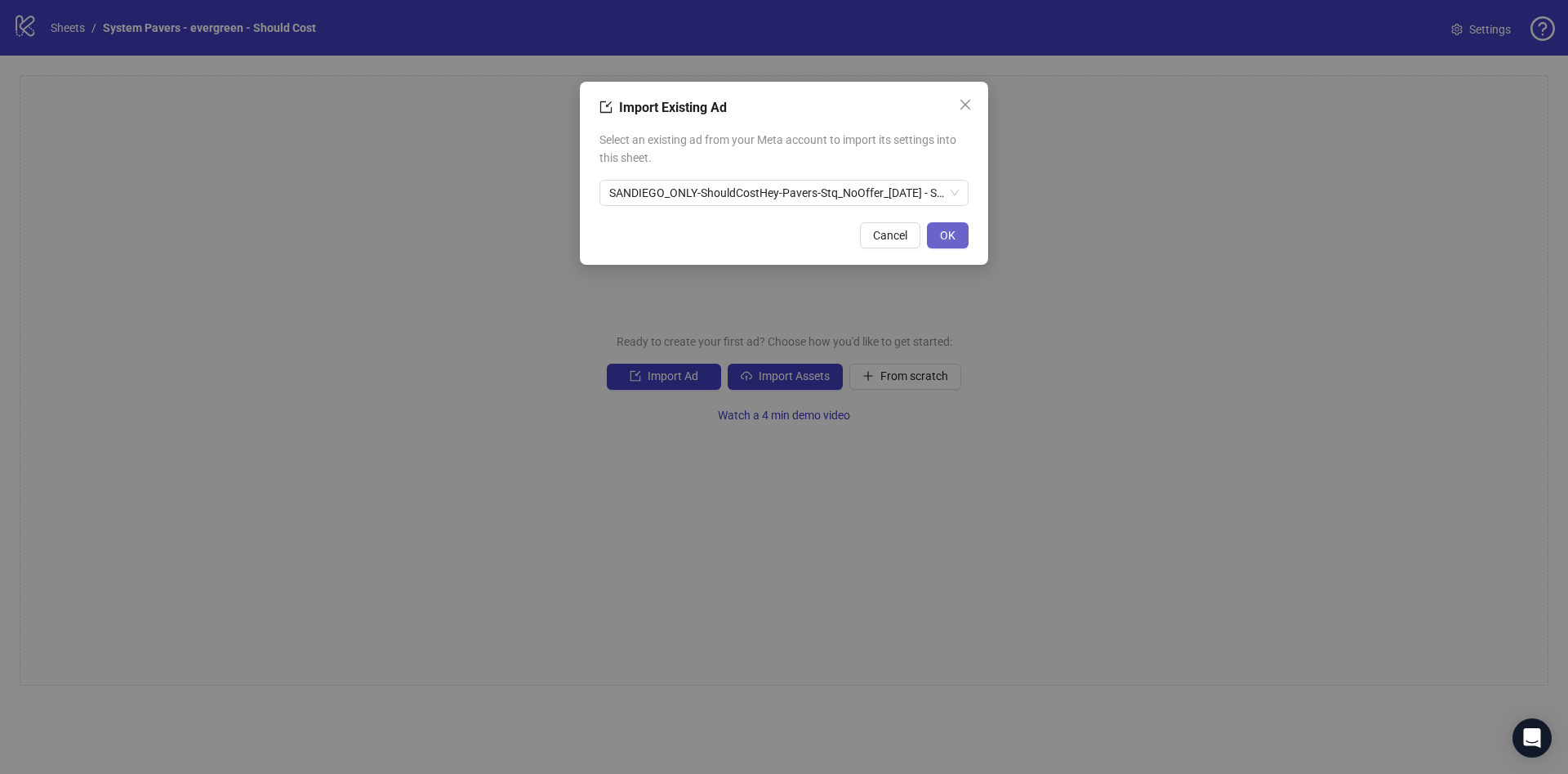
click at [961, 230] on button "OK" at bounding box center [948, 235] width 42 height 26
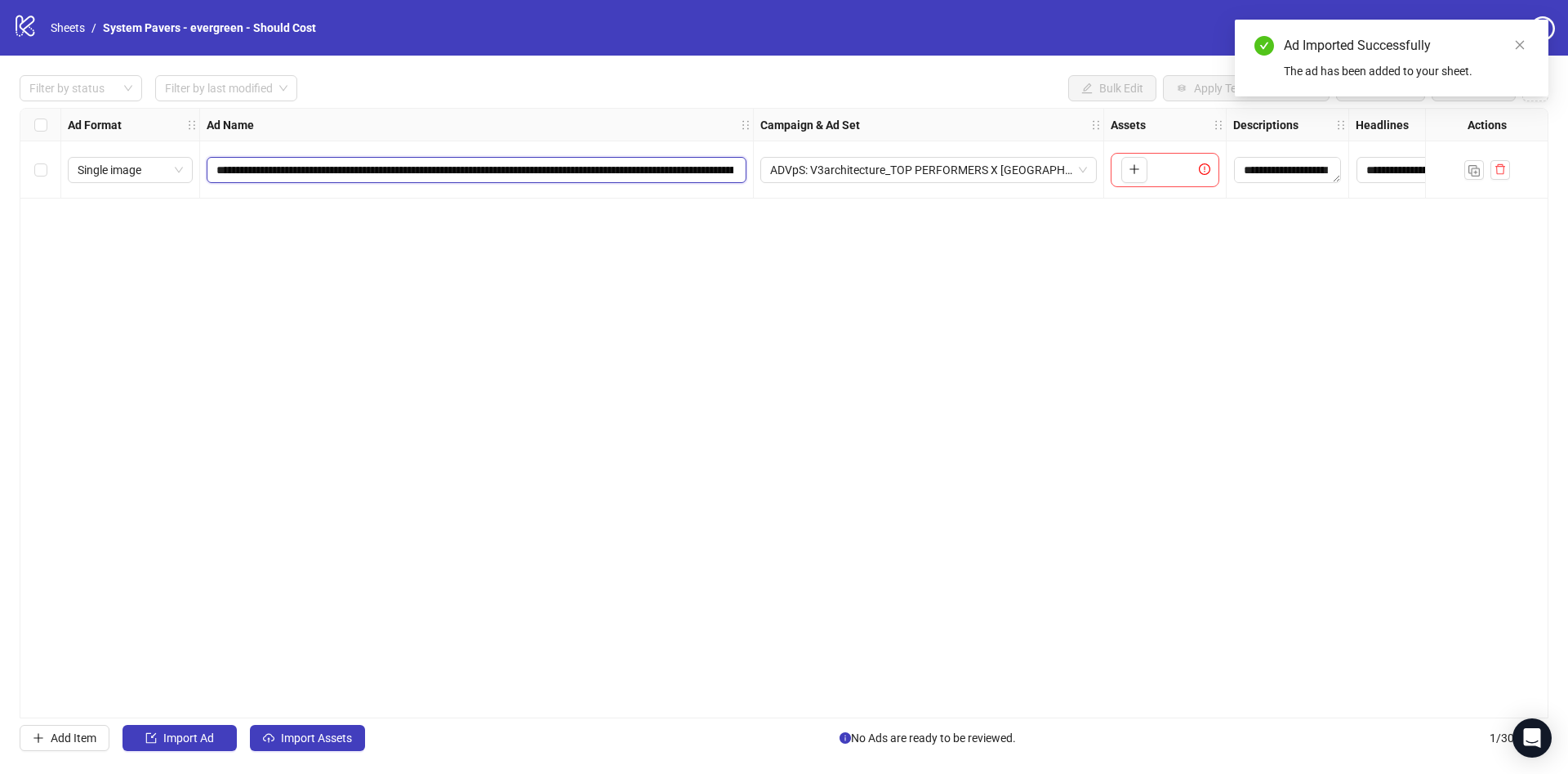
click at [590, 172] on input "**********" at bounding box center [474, 170] width 517 height 18
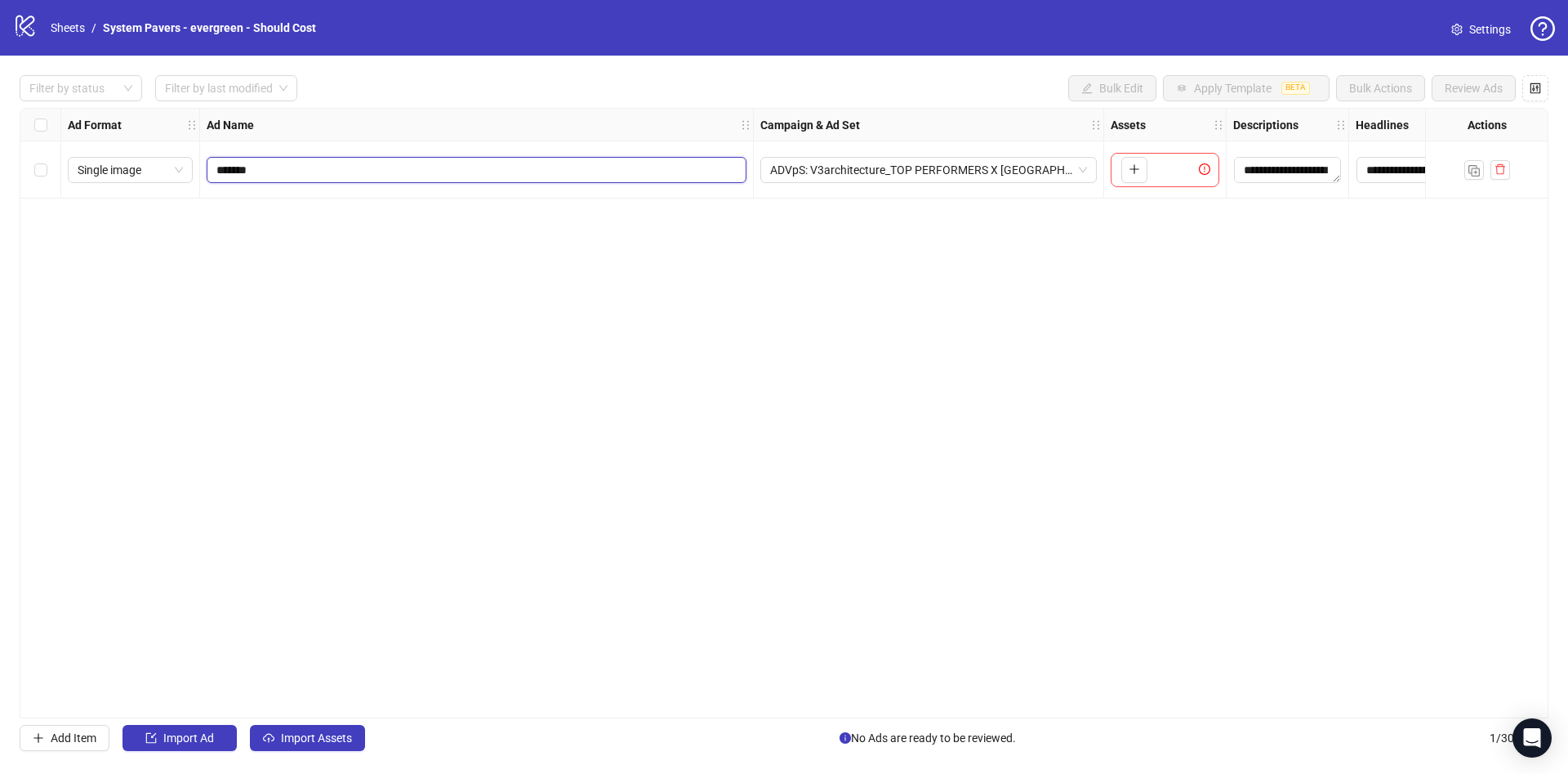
type input "********"
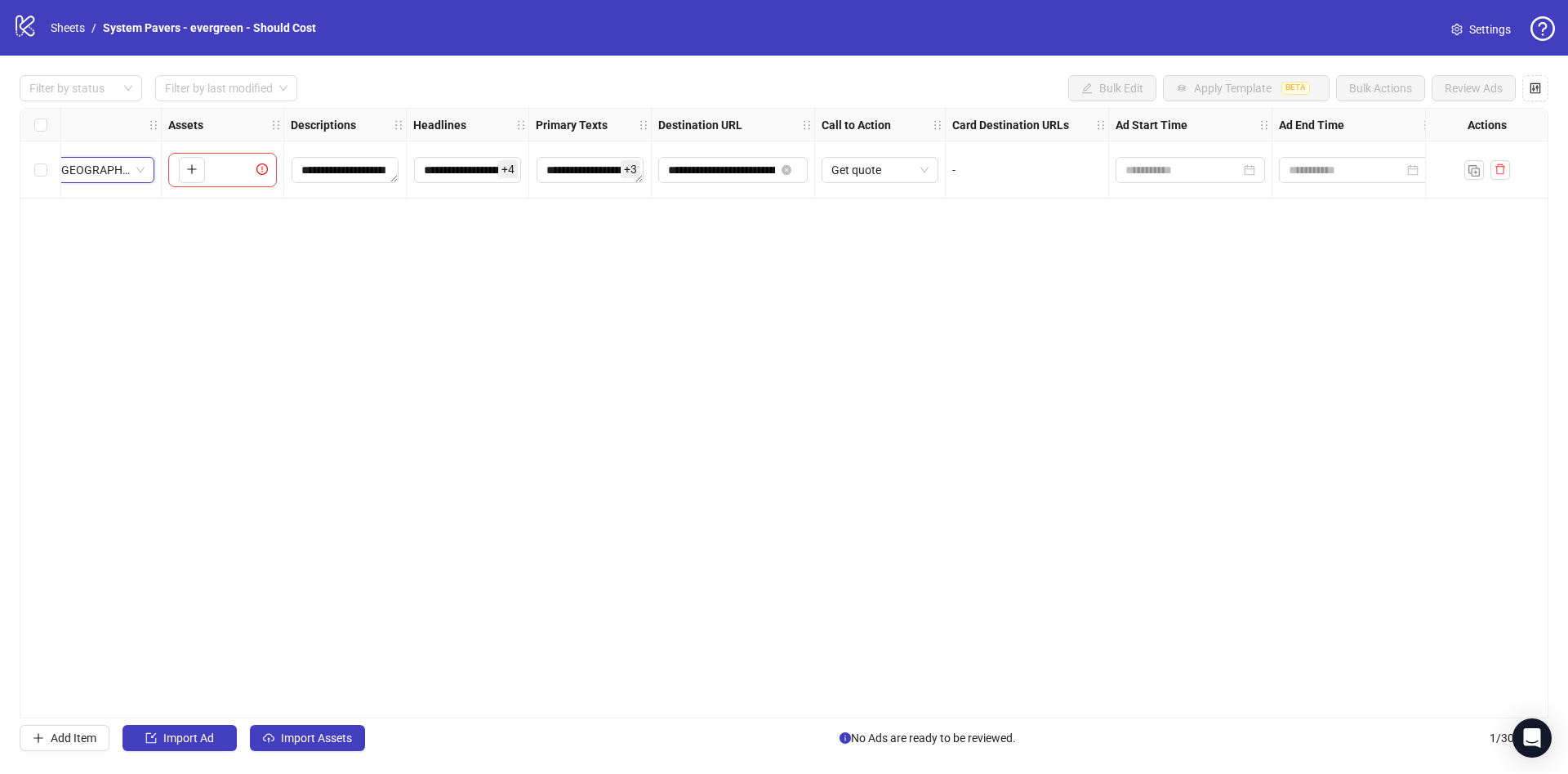
scroll to position [0, 953]
click at [1533, 101] on button "button" at bounding box center [1534, 88] width 26 height 26
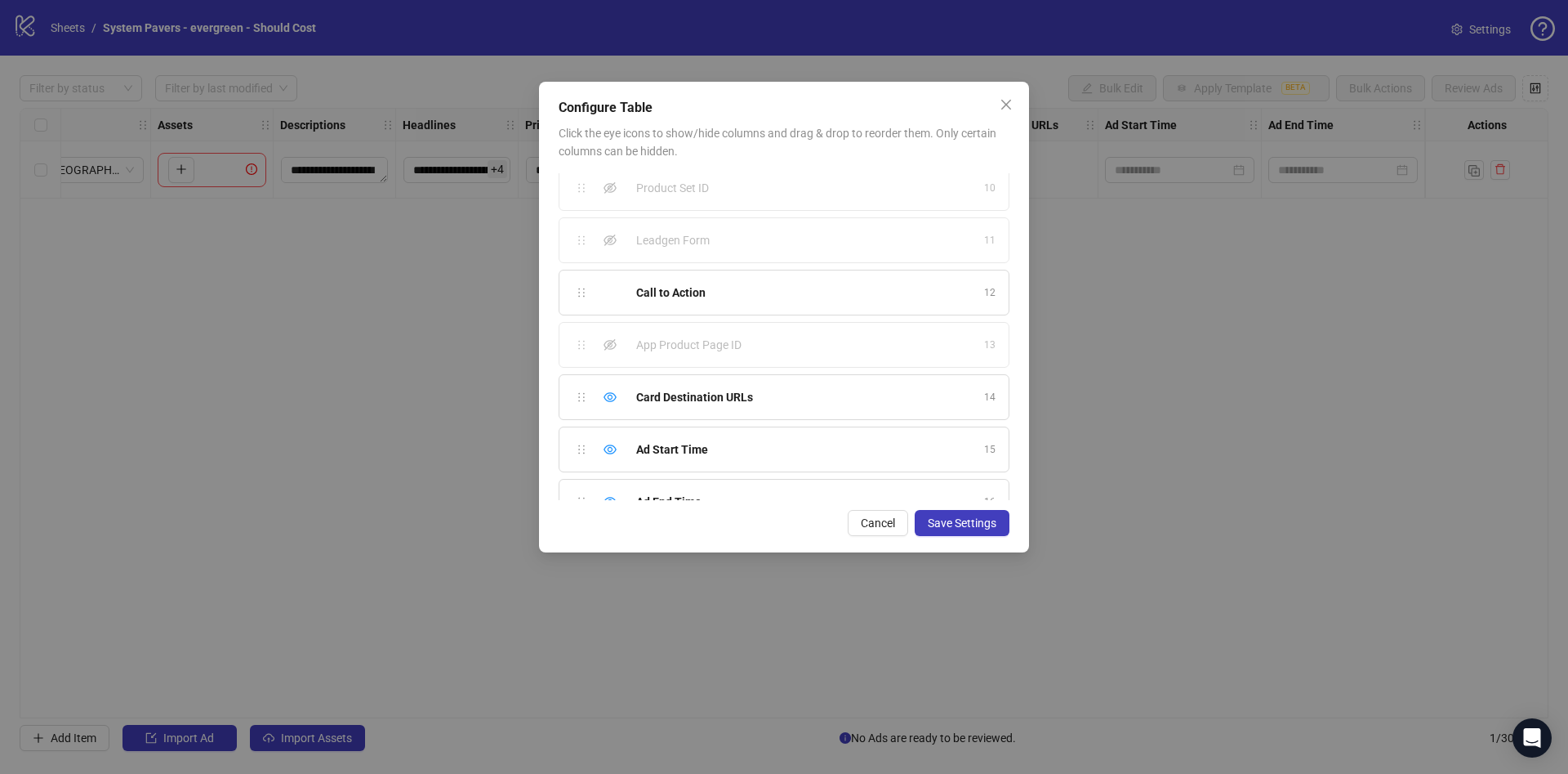
scroll to position [510, 0]
click at [616, 372] on div "Hide column" at bounding box center [610, 366] width 20 height 20
drag, startPoint x: 613, startPoint y: 418, endPoint x: 605, endPoint y: 471, distance: 53.6
click at [605, 471] on ul "Ad Format 1 Ad Name 2 Campaign & Ad Set 3 Assets 4 Descriptions 5 Headlines 6 P…" at bounding box center [784, 81] width 450 height 837
click at [605, 471] on icon "eye" at bounding box center [610, 471] width 13 height 10
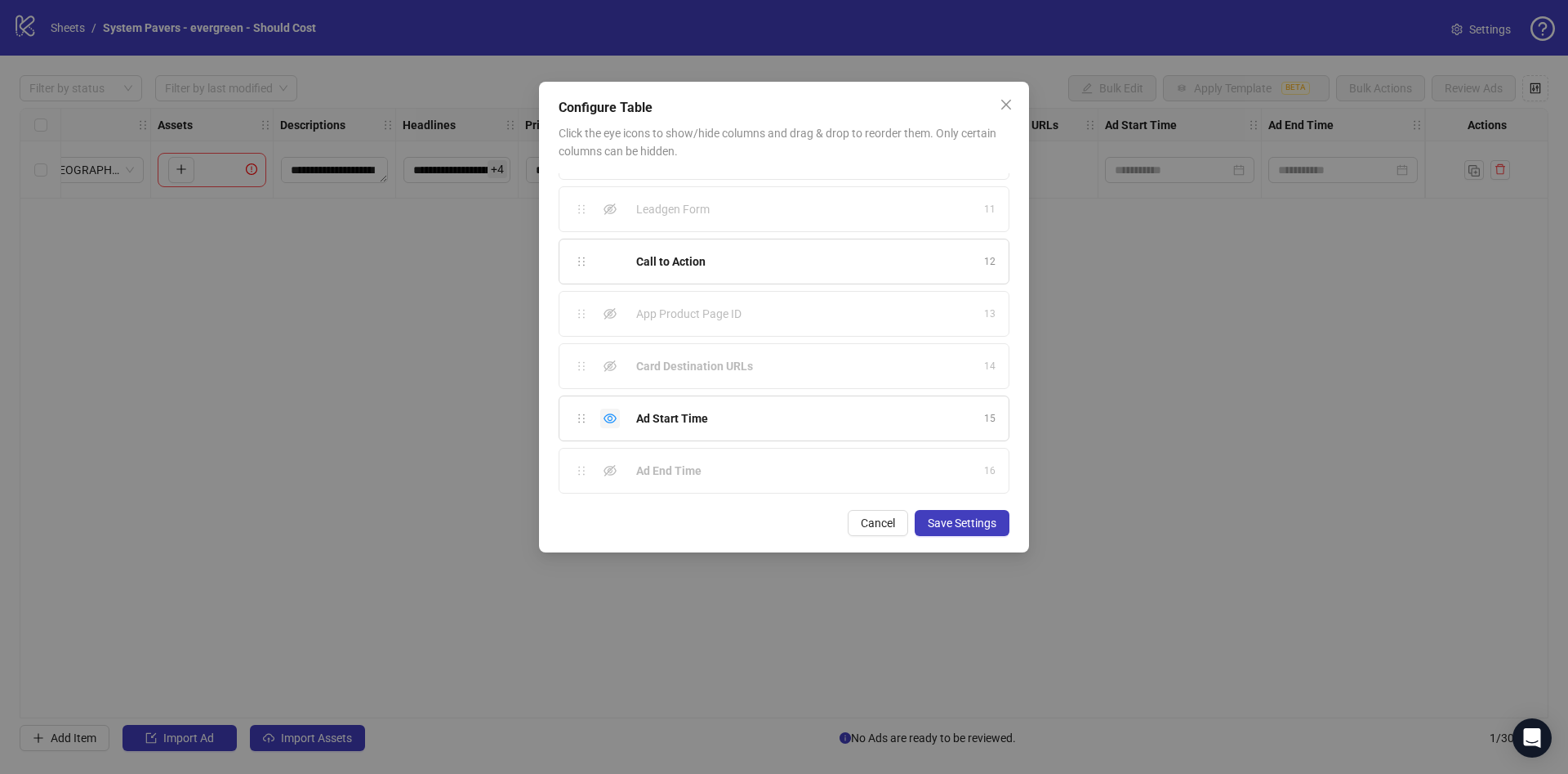
click at [619, 419] on div "Hide column" at bounding box center [610, 419] width 20 height 20
click at [948, 522] on span "Save Settings" at bounding box center [962, 522] width 69 height 13
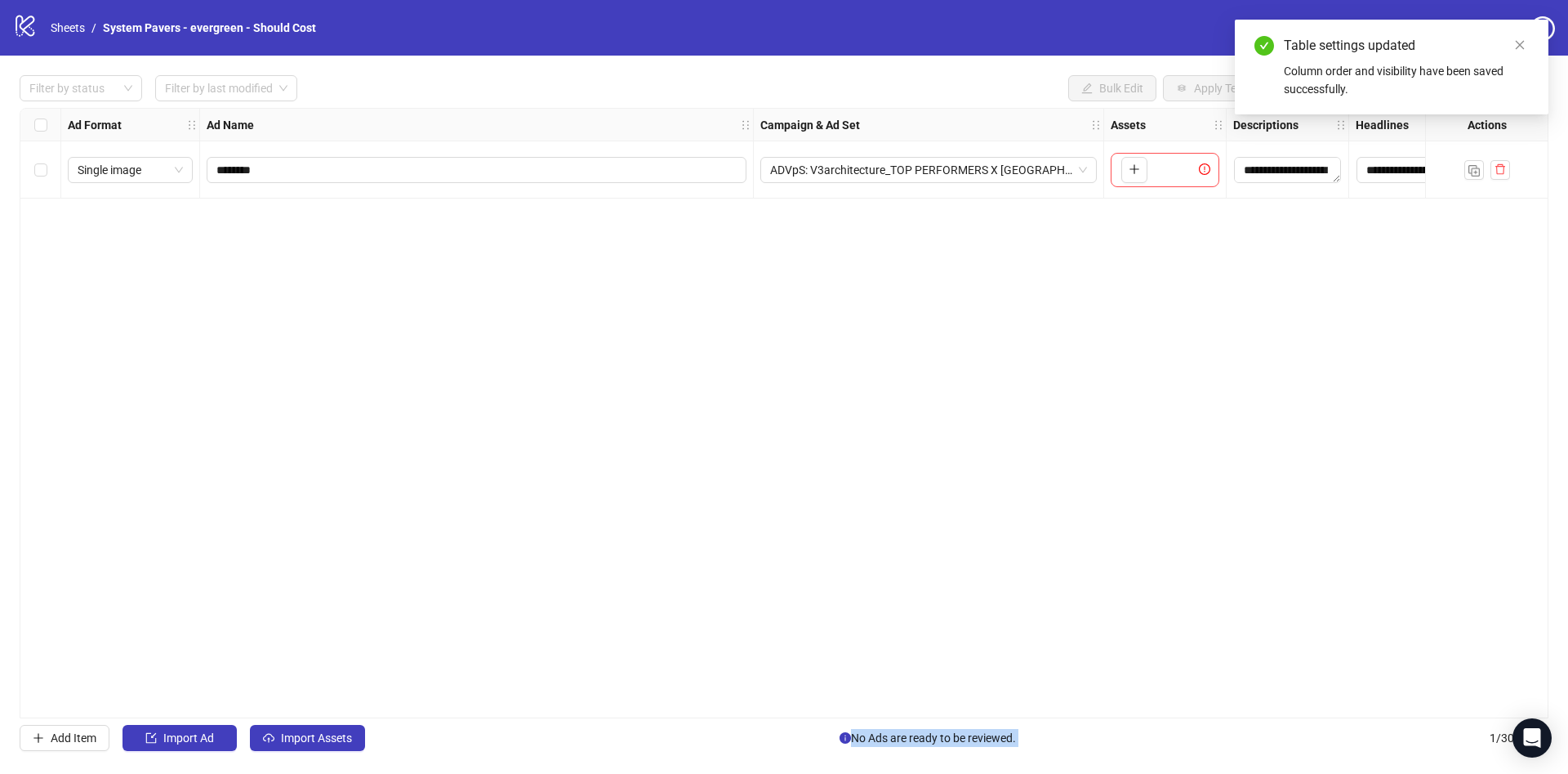
drag, startPoint x: 1027, startPoint y: 710, endPoint x: 1316, endPoint y: 721, distance: 289.2
click at [1316, 721] on div "**********" at bounding box center [784, 412] width 1568 height 715
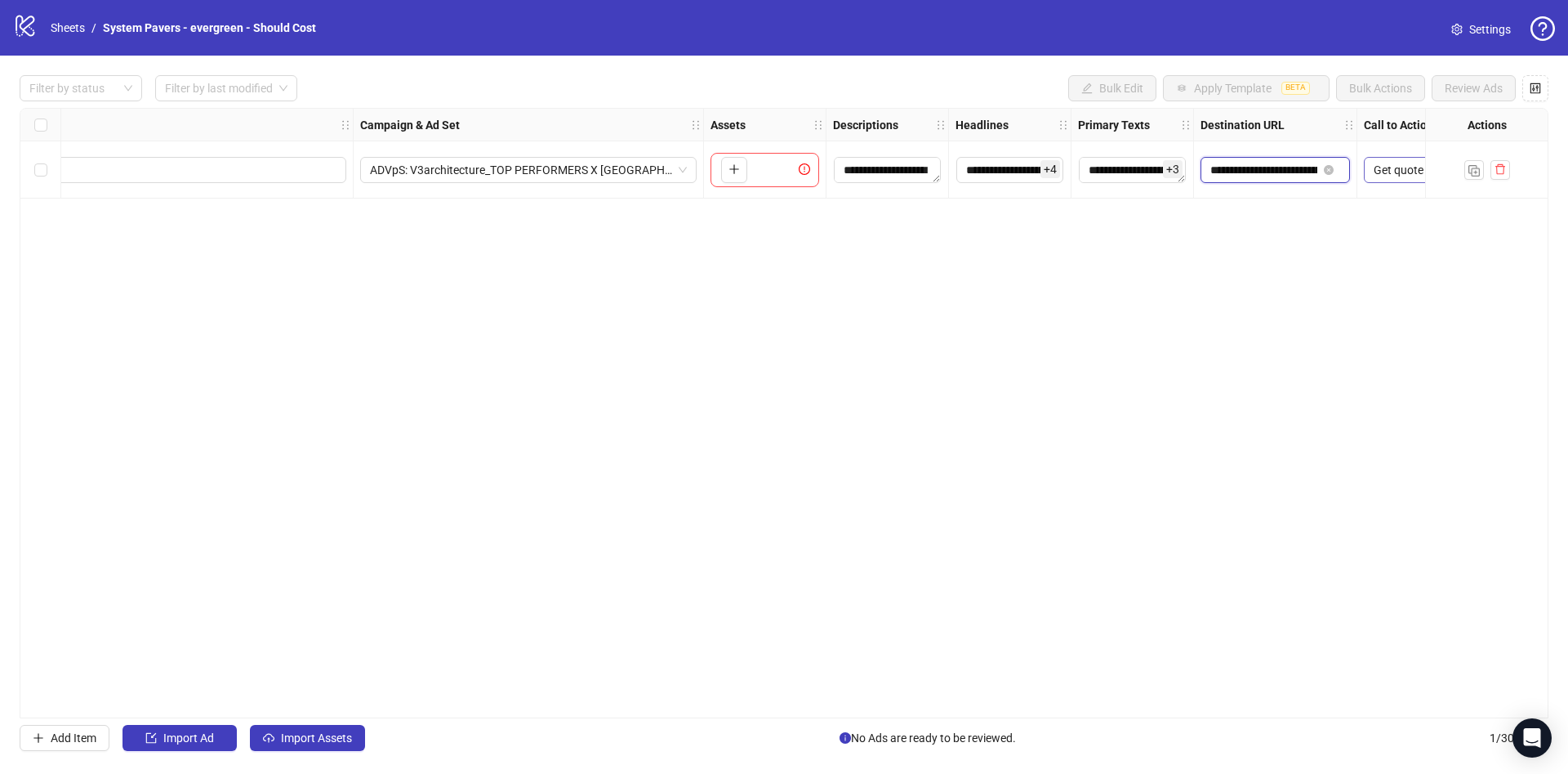
scroll to position [0, 212]
drag, startPoint x: 1245, startPoint y: 170, endPoint x: 1398, endPoint y: 184, distance: 153.6
click at [1398, 109] on div "**********" at bounding box center [595, 109] width 1949 height 0
click at [1027, 412] on div "**********" at bounding box center [784, 413] width 1529 height 610
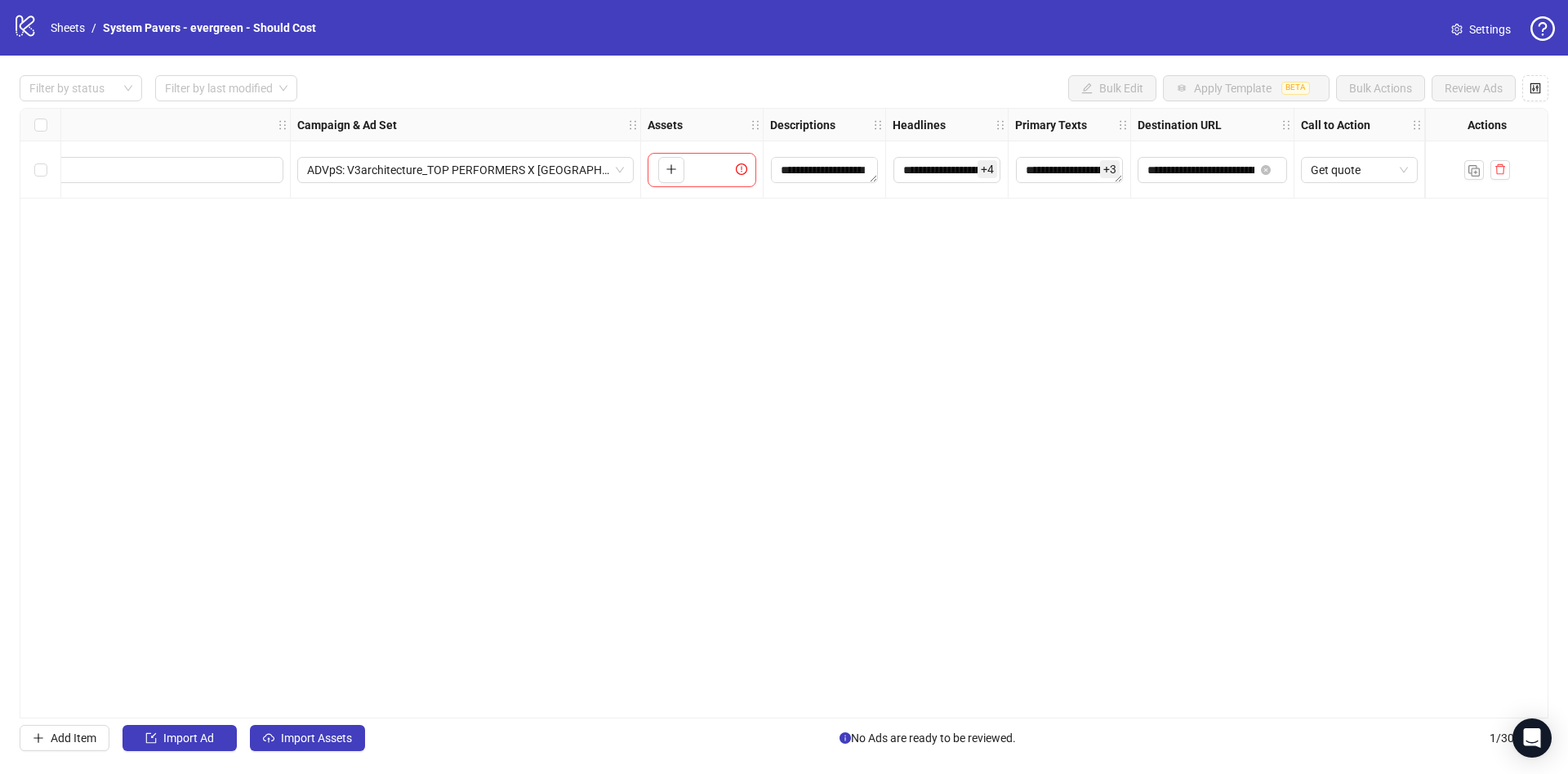
scroll to position [0, 0]
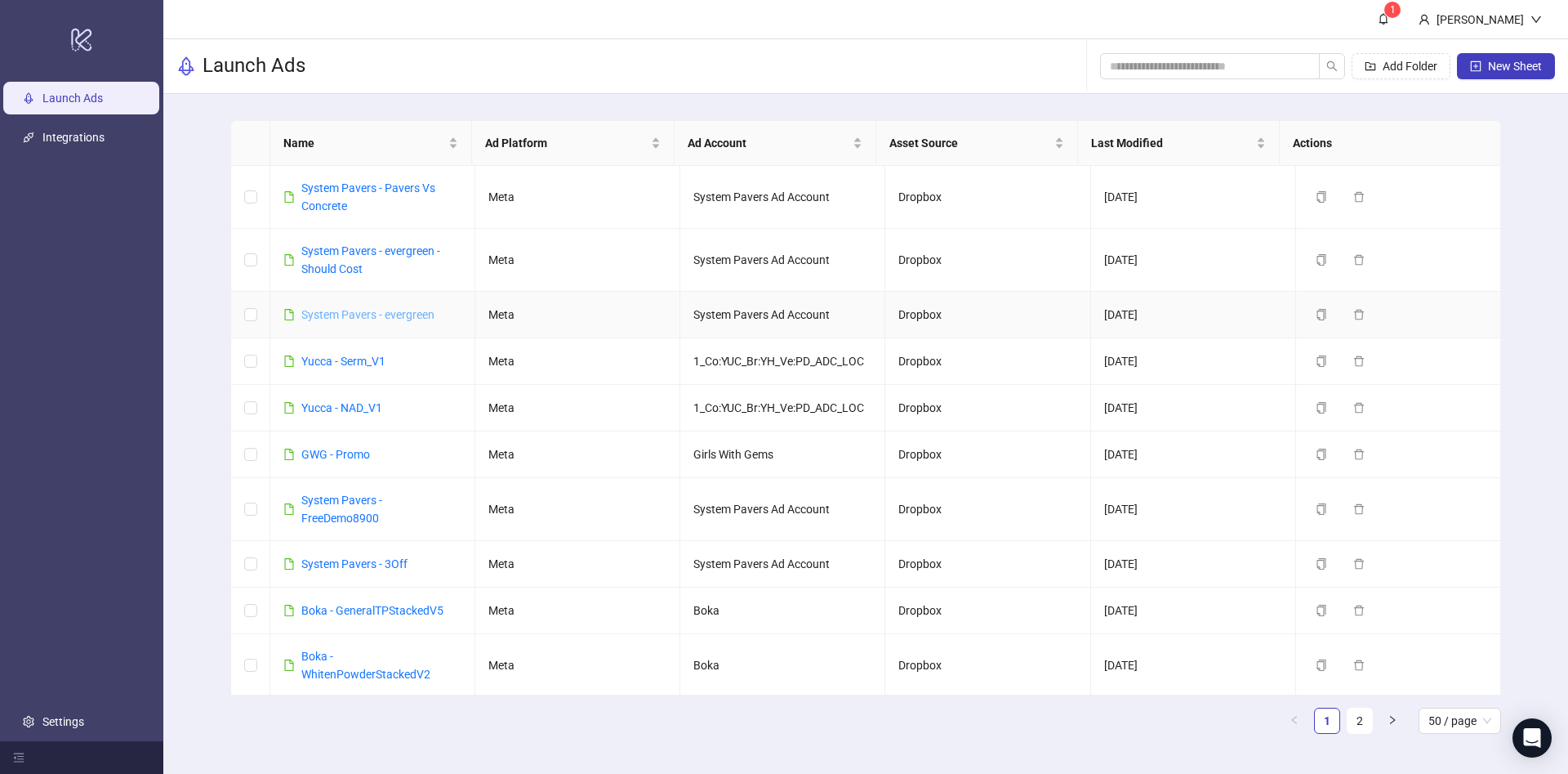
click at [388, 316] on link "System Pavers - evergreen" at bounding box center [368, 314] width 133 height 13
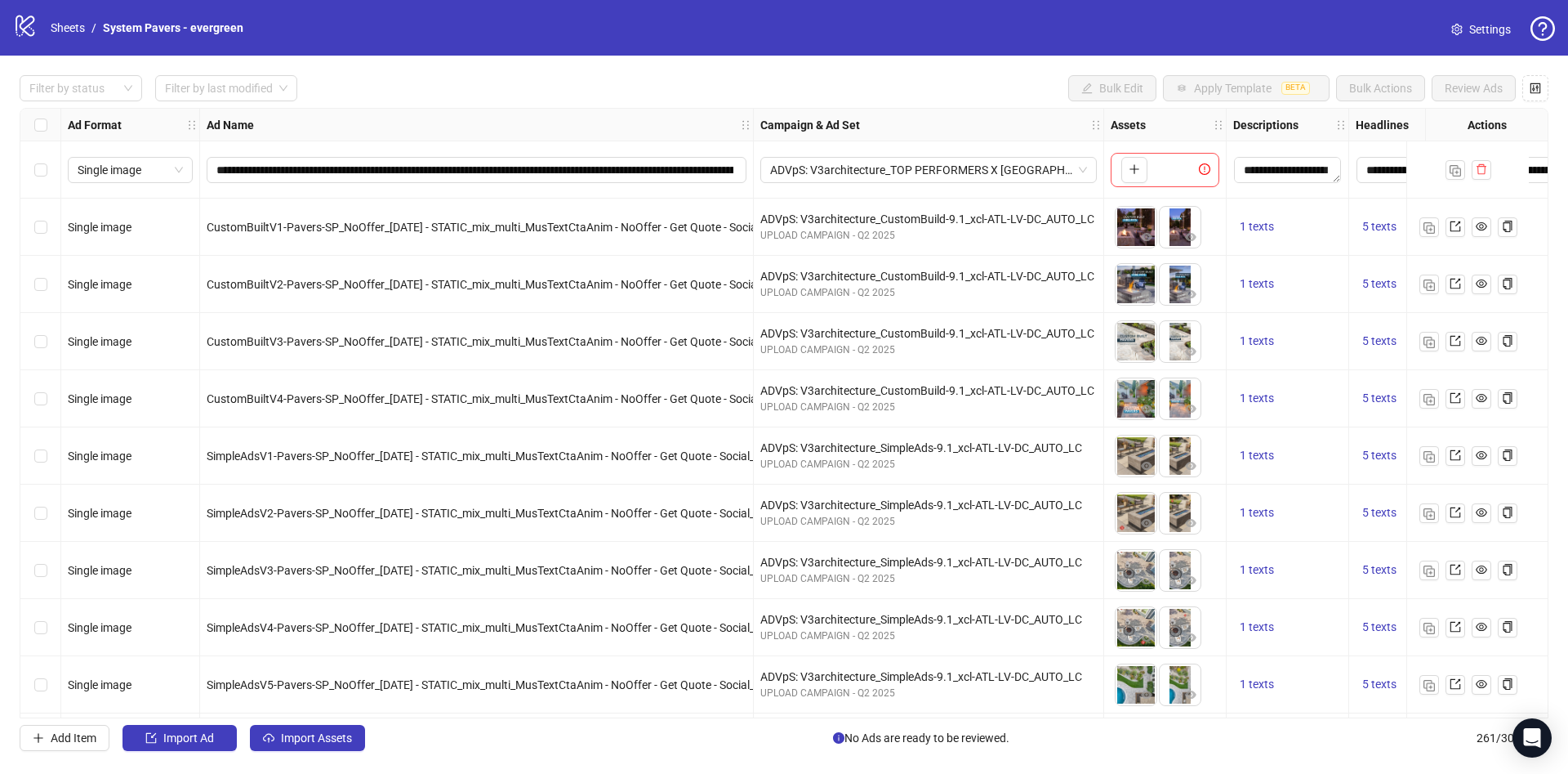
click at [88, 103] on div "**********" at bounding box center [784, 412] width 1568 height 715
click at [102, 98] on div at bounding box center [72, 88] width 99 height 23
click at [89, 120] on div "Draft" at bounding box center [81, 122] width 96 height 18
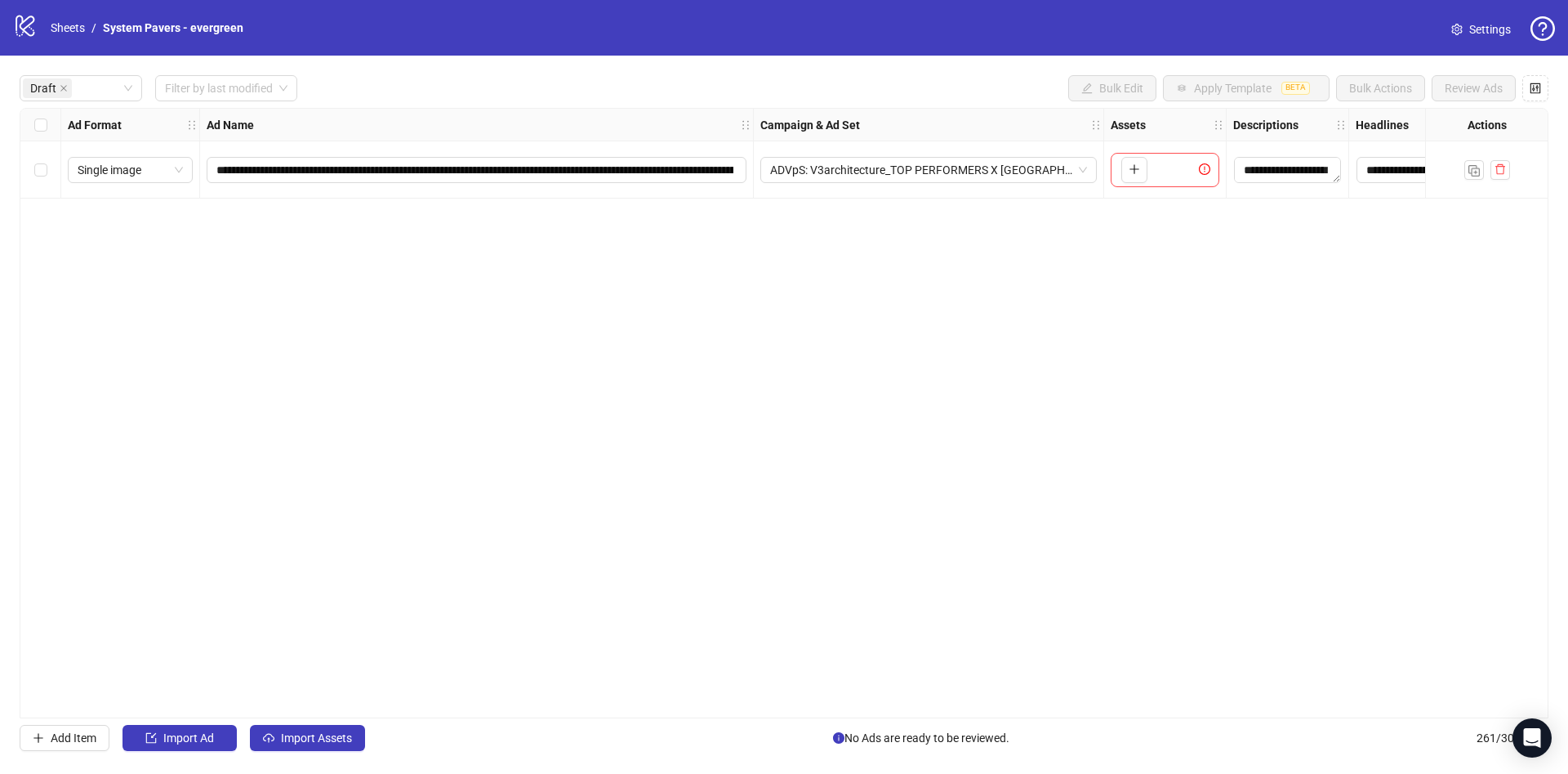
drag, startPoint x: 406, startPoint y: 114, endPoint x: 435, endPoint y: 401, distance: 288.5
click at [435, 401] on div "**********" at bounding box center [784, 413] width 1529 height 610
click at [619, 174] on input "**********" at bounding box center [474, 170] width 517 height 18
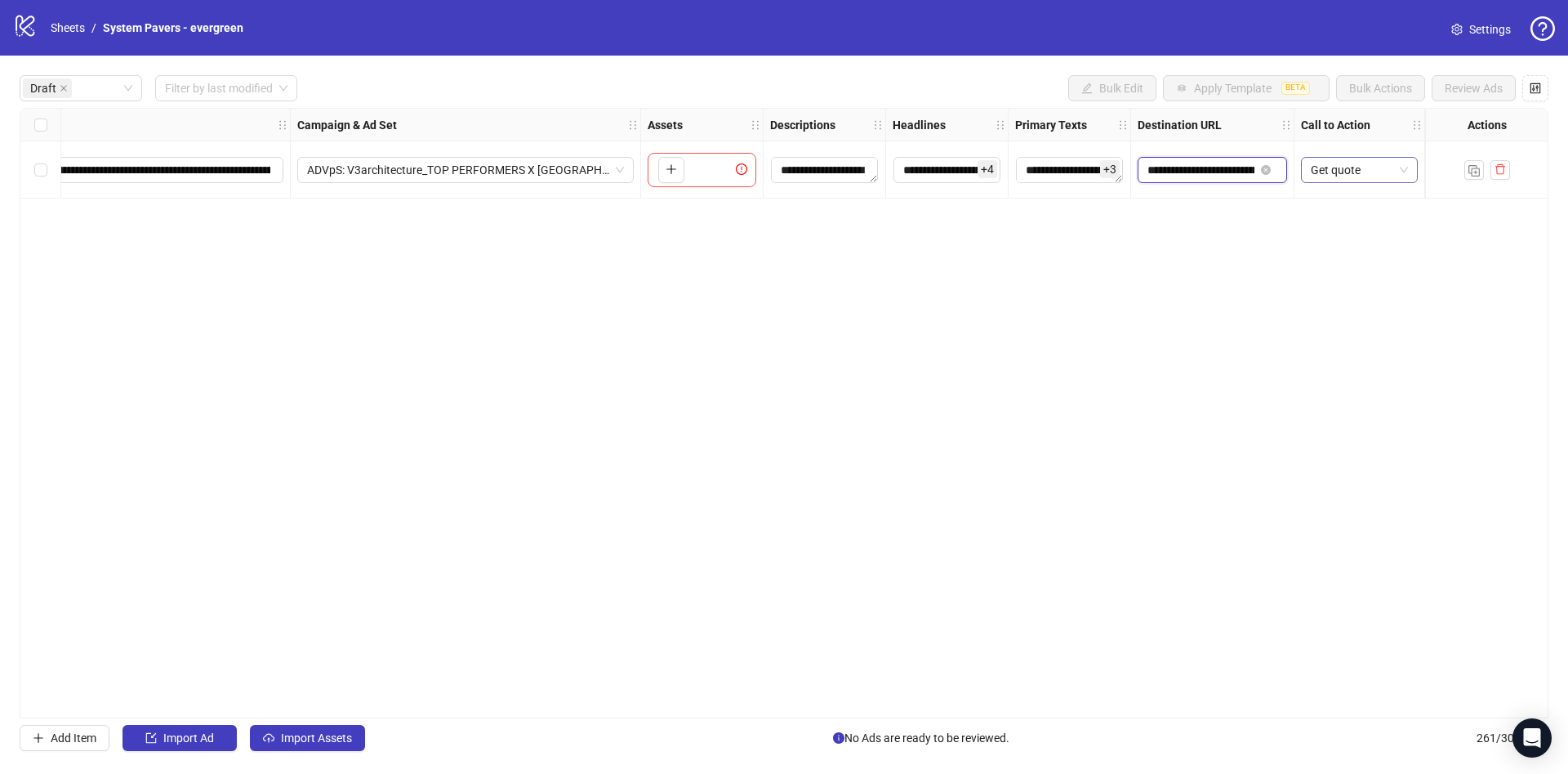
scroll to position [0, 212]
drag, startPoint x: 1194, startPoint y: 174, endPoint x: 1337, endPoint y: 185, distance: 143.4
click at [1337, 109] on div "**********" at bounding box center [532, 109] width 1949 height 0
click at [1015, 313] on div "**********" at bounding box center [784, 413] width 1529 height 610
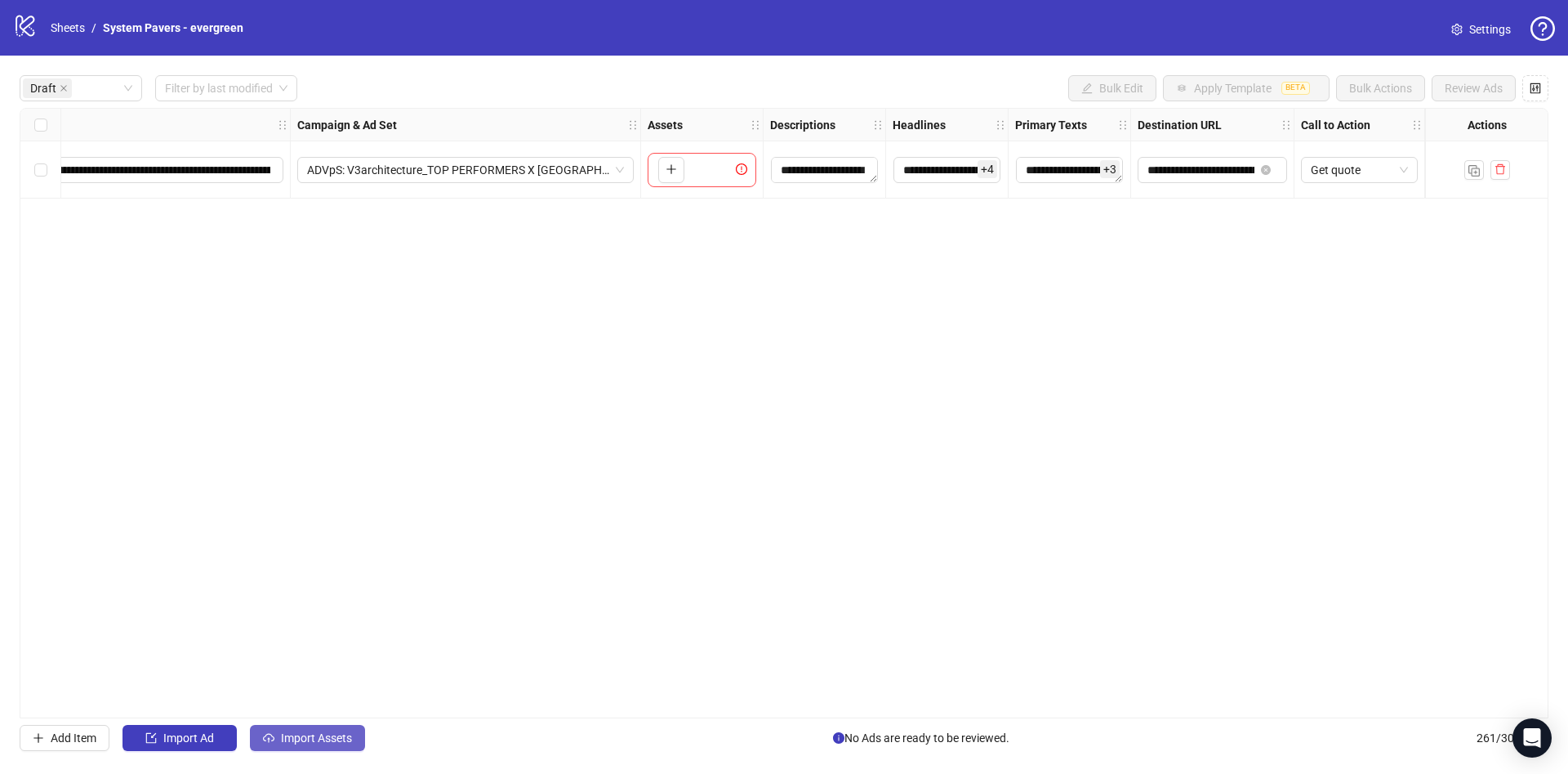
click at [303, 733] on span "Import Assets" at bounding box center [316, 738] width 71 height 13
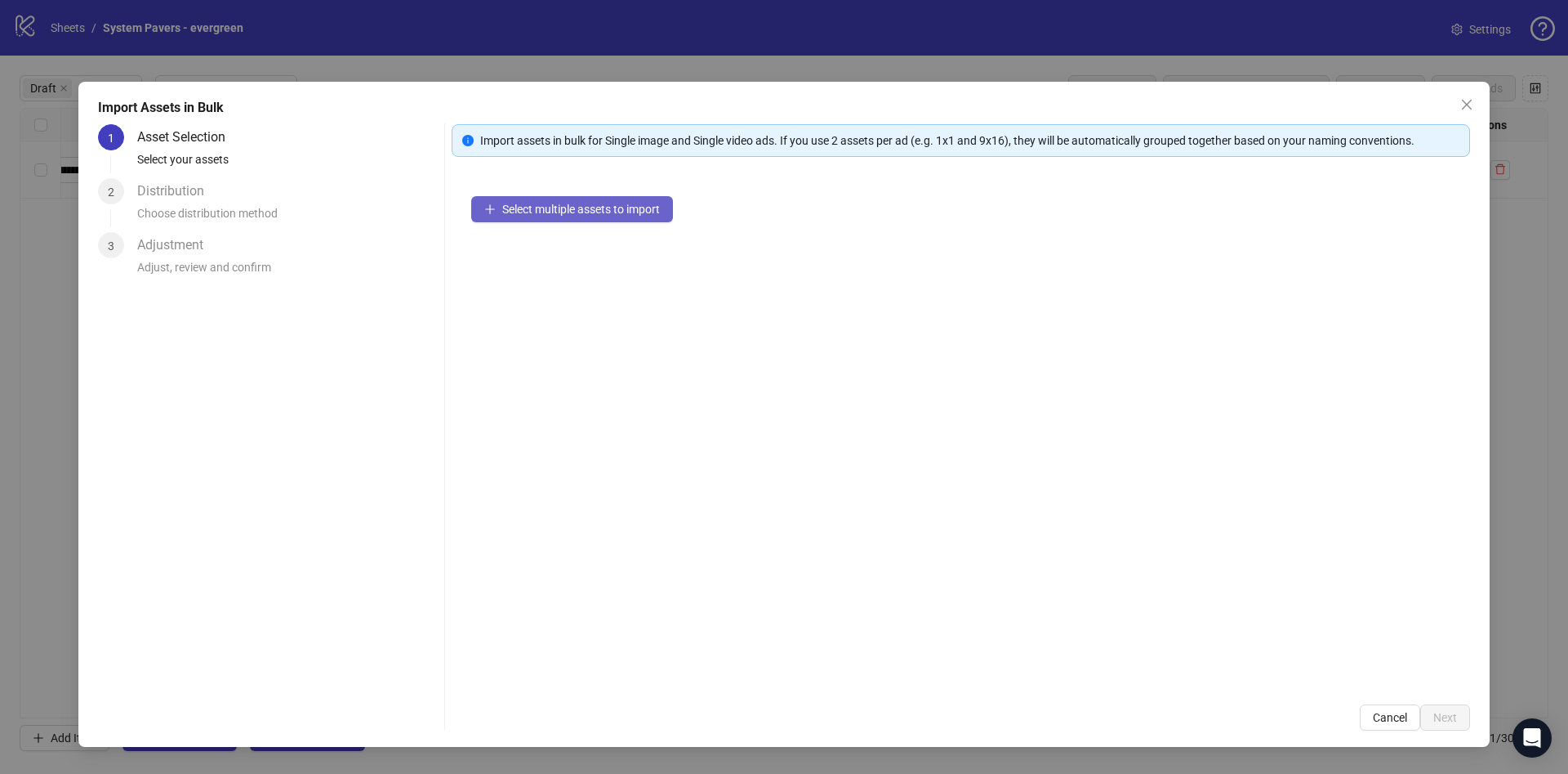
click at [613, 206] on span "Select multiple assets to import" at bounding box center [581, 209] width 158 height 13
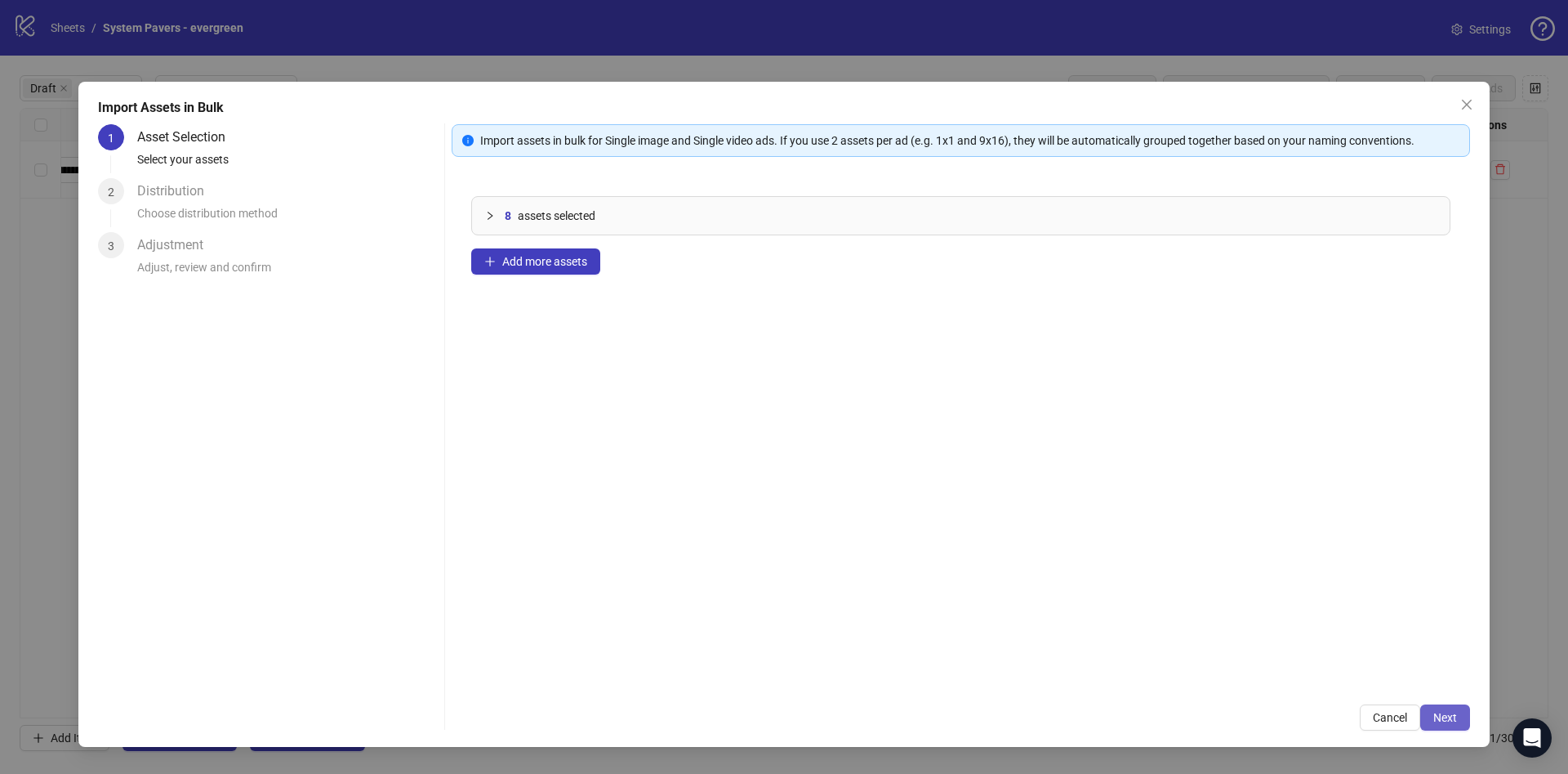
click at [1463, 710] on button "Next" at bounding box center [1445, 717] width 50 height 26
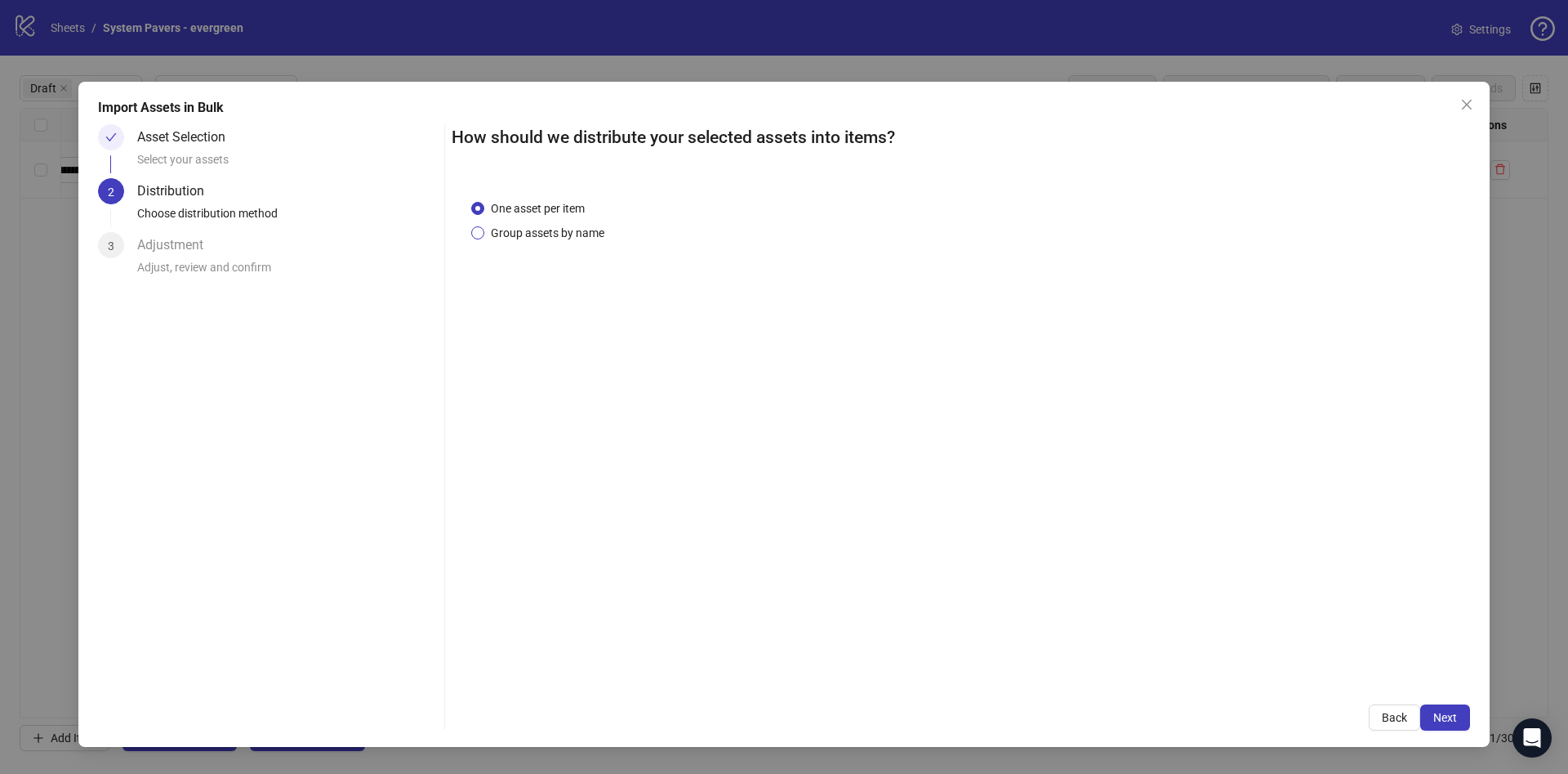
click at [587, 228] on span "Group assets by name" at bounding box center [547, 233] width 126 height 18
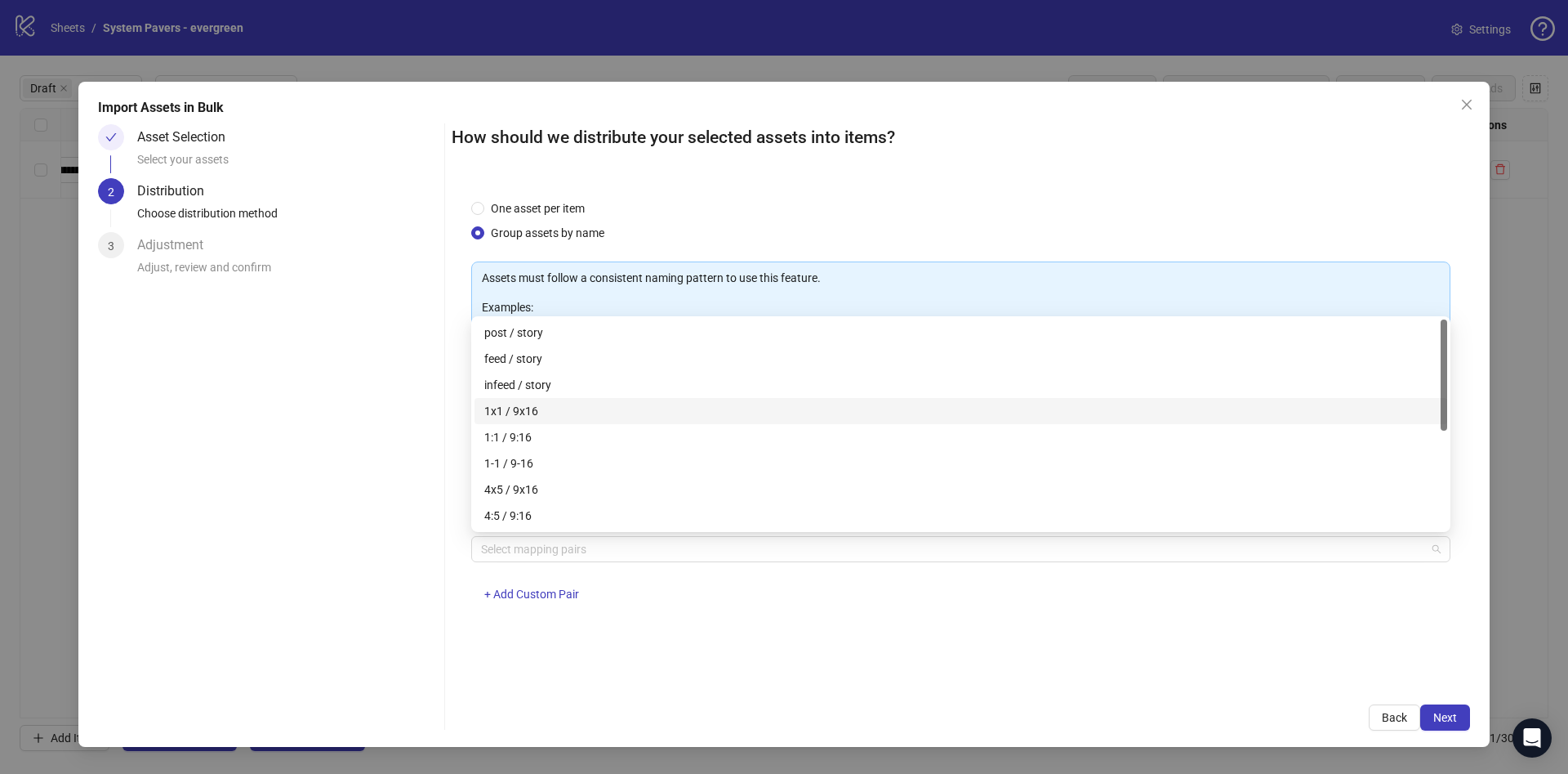
drag, startPoint x: 509, startPoint y: 540, endPoint x: 736, endPoint y: 402, distance: 265.7
click at [736, 402] on body "**********" at bounding box center [784, 387] width 1568 height 774
click at [736, 402] on div "1x1 / 9x16" at bounding box center [961, 411] width 953 height 18
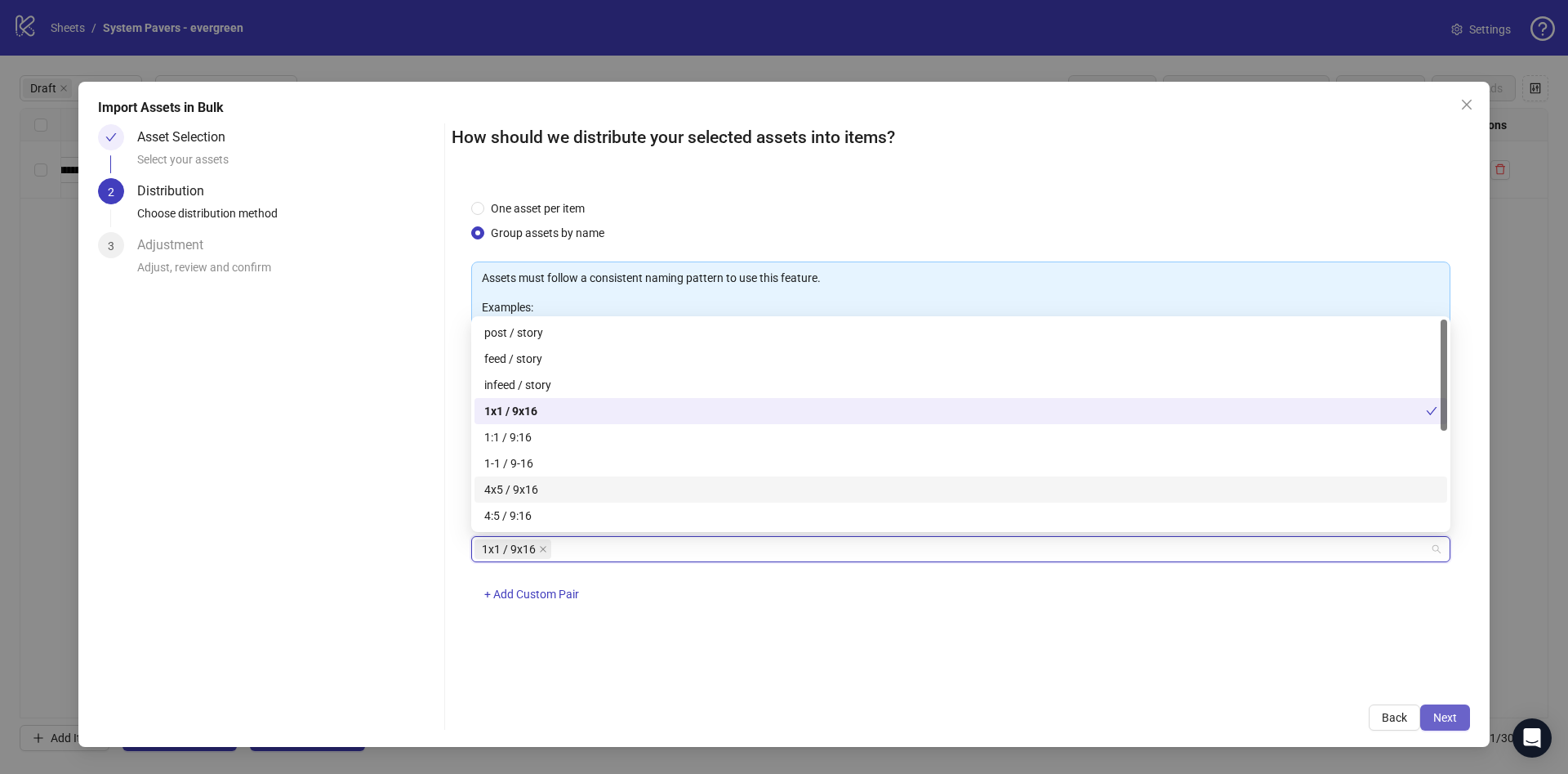
click at [1439, 710] on span "Next" at bounding box center [1445, 717] width 24 height 13
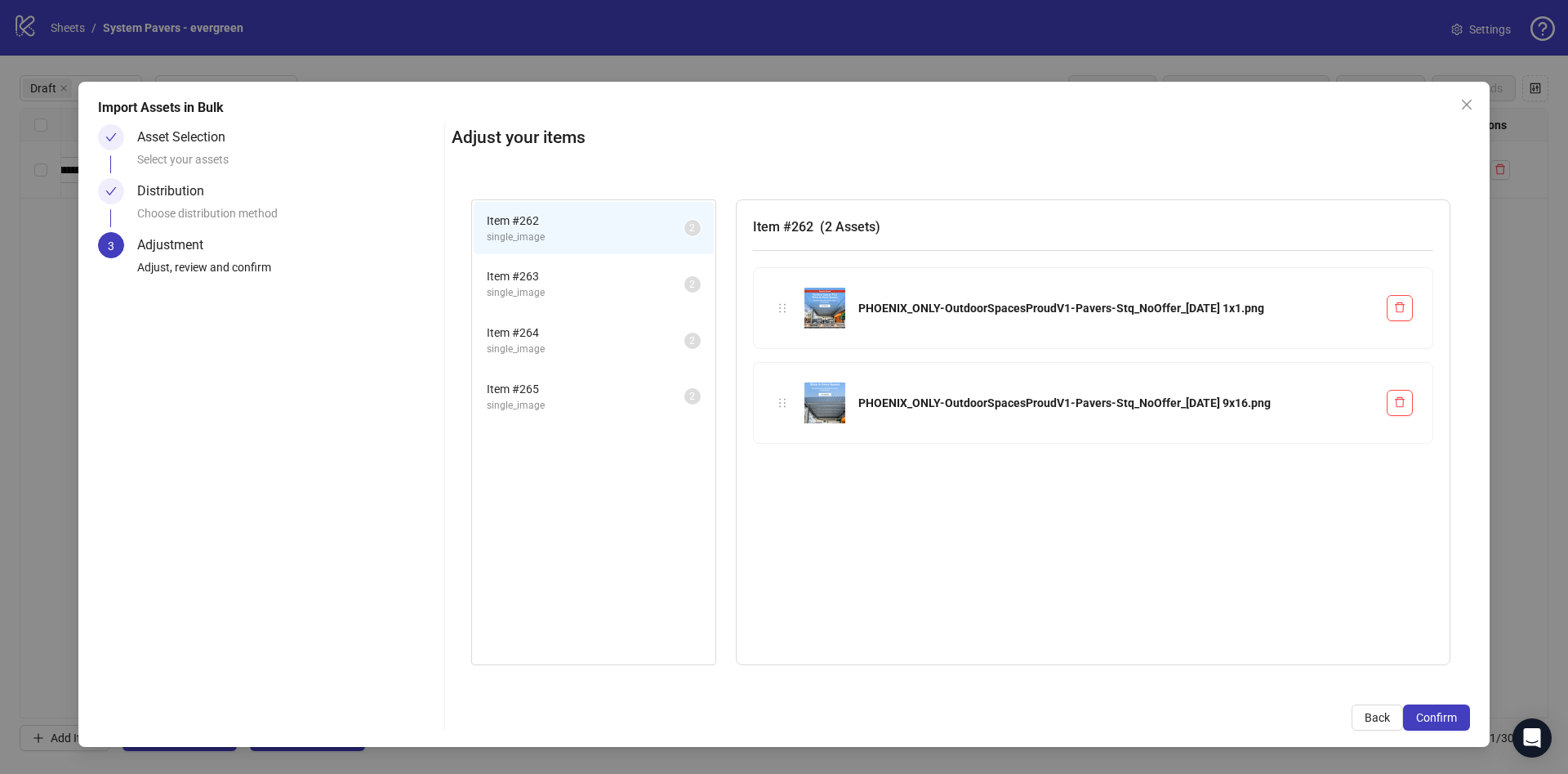
click at [1439, 710] on span "Confirm" at bounding box center [1436, 717] width 41 height 13
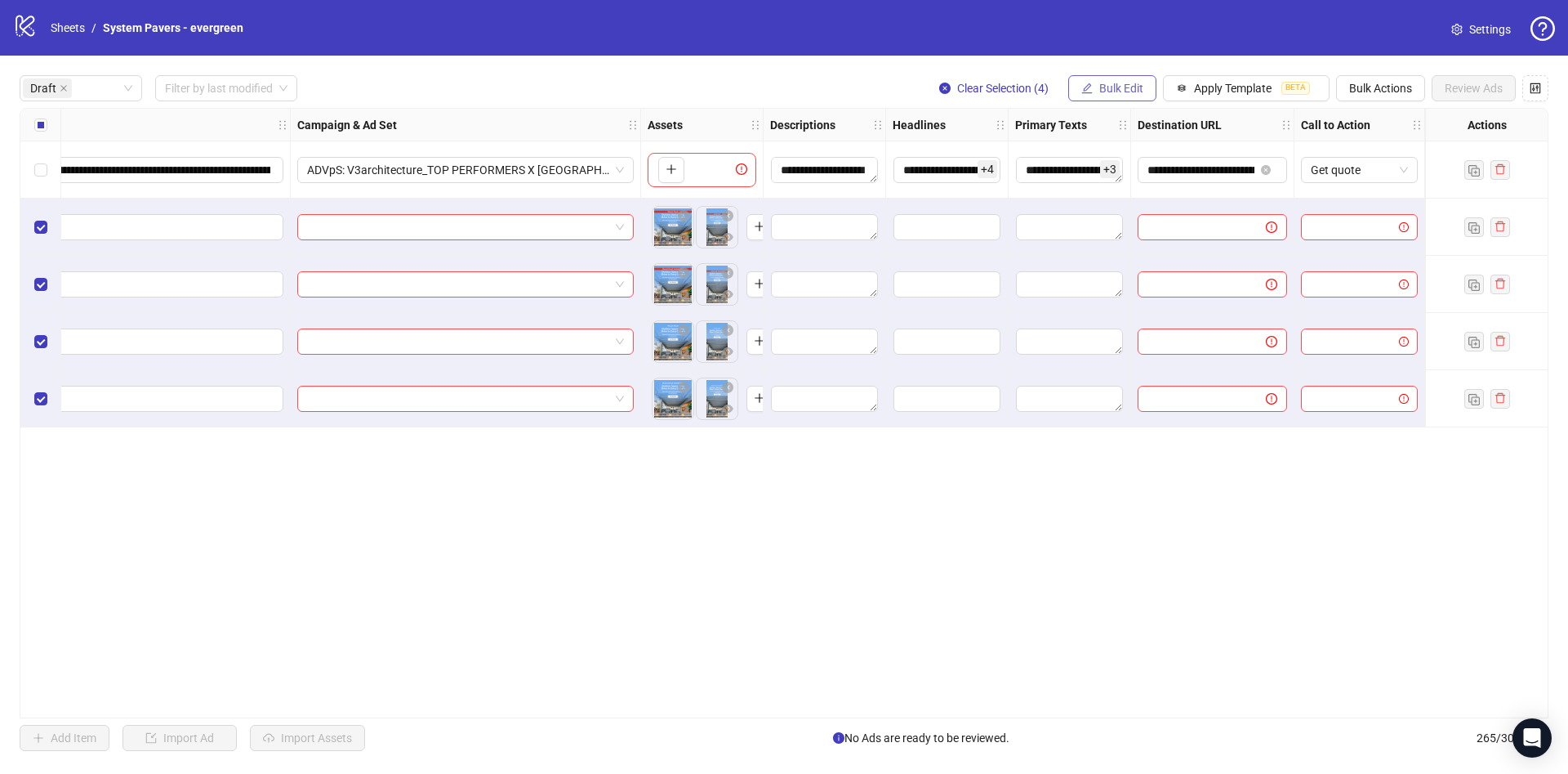
click at [1110, 82] on span "Bulk Edit" at bounding box center [1121, 88] width 44 height 13
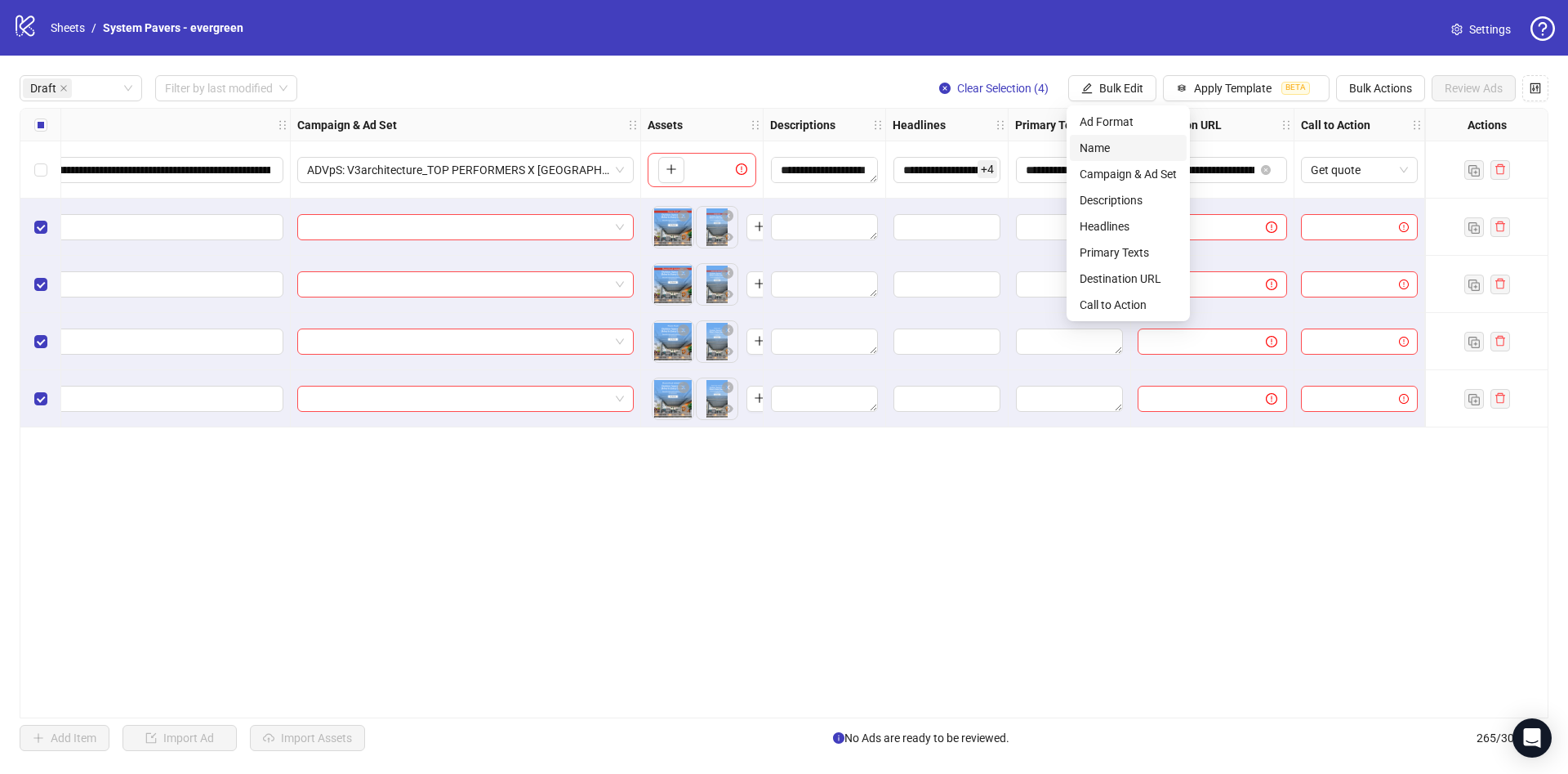
click at [1108, 147] on span "Name" at bounding box center [1128, 148] width 97 height 18
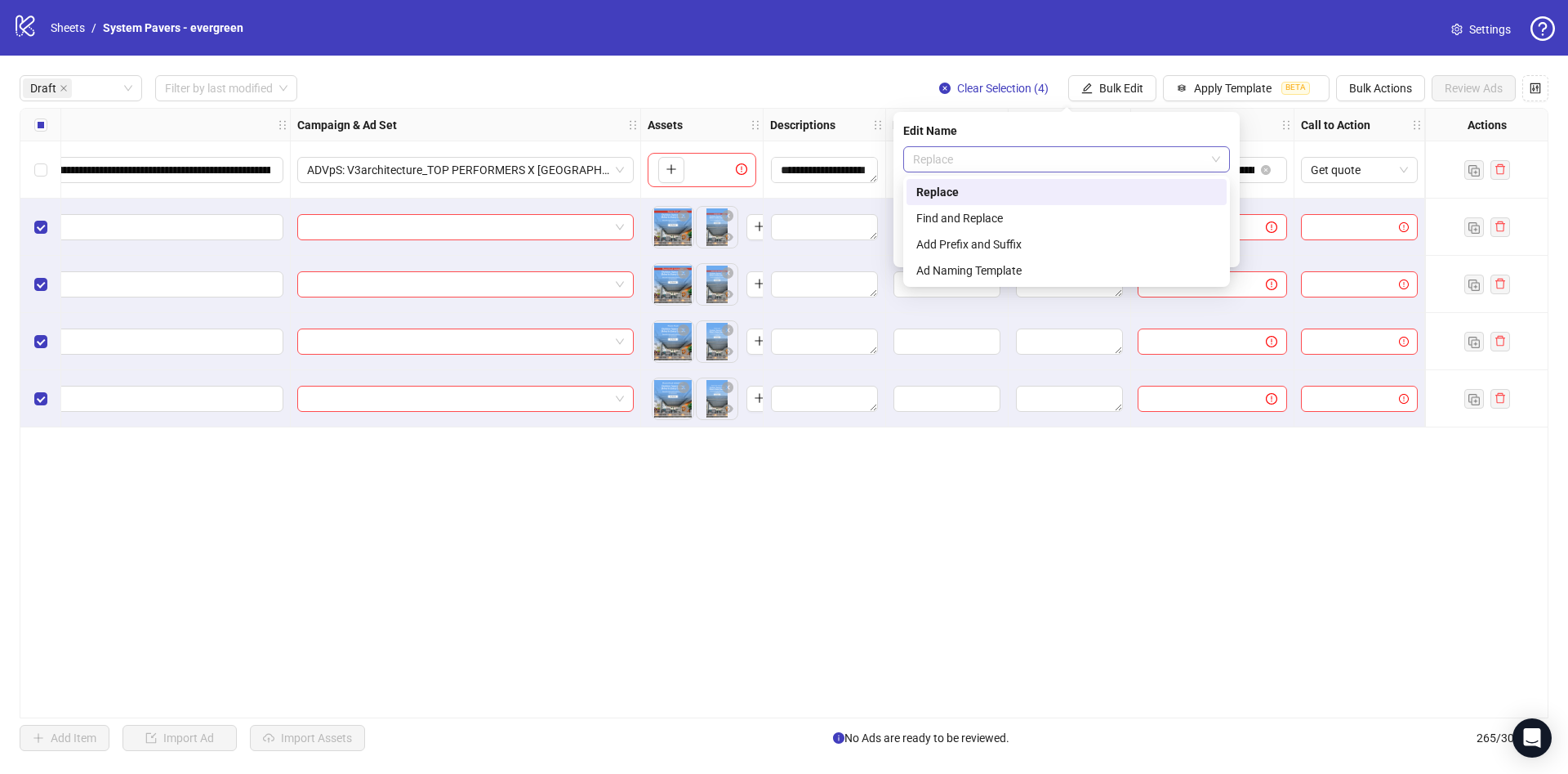
click at [1116, 165] on span "Replace" at bounding box center [1067, 159] width 307 height 25
click at [1021, 240] on div "Add Prefix and Suffix" at bounding box center [1066, 244] width 301 height 18
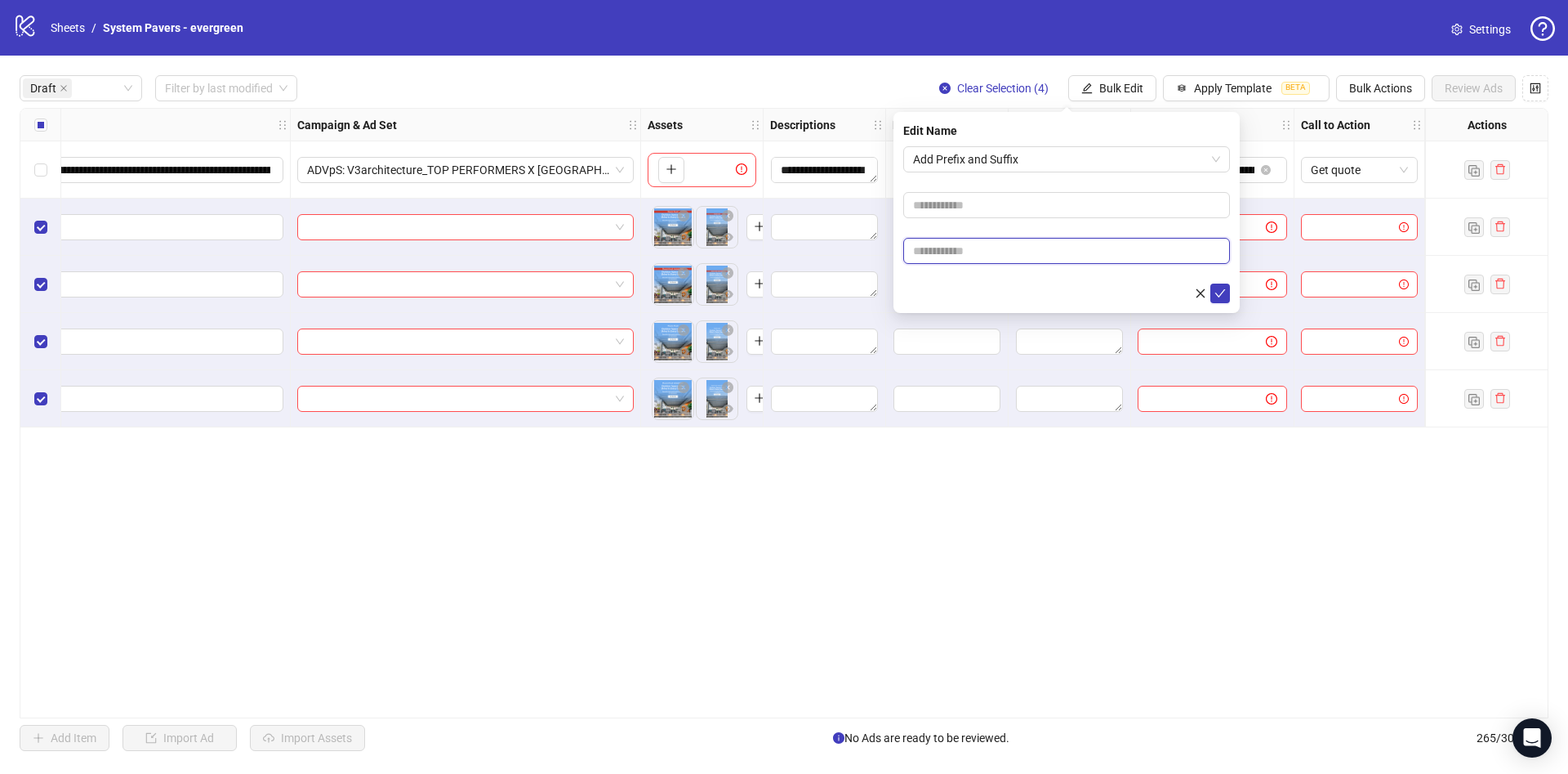
click at [1012, 250] on input "text" at bounding box center [1067, 251] width 327 height 26
paste input "**********"
type input "**********"
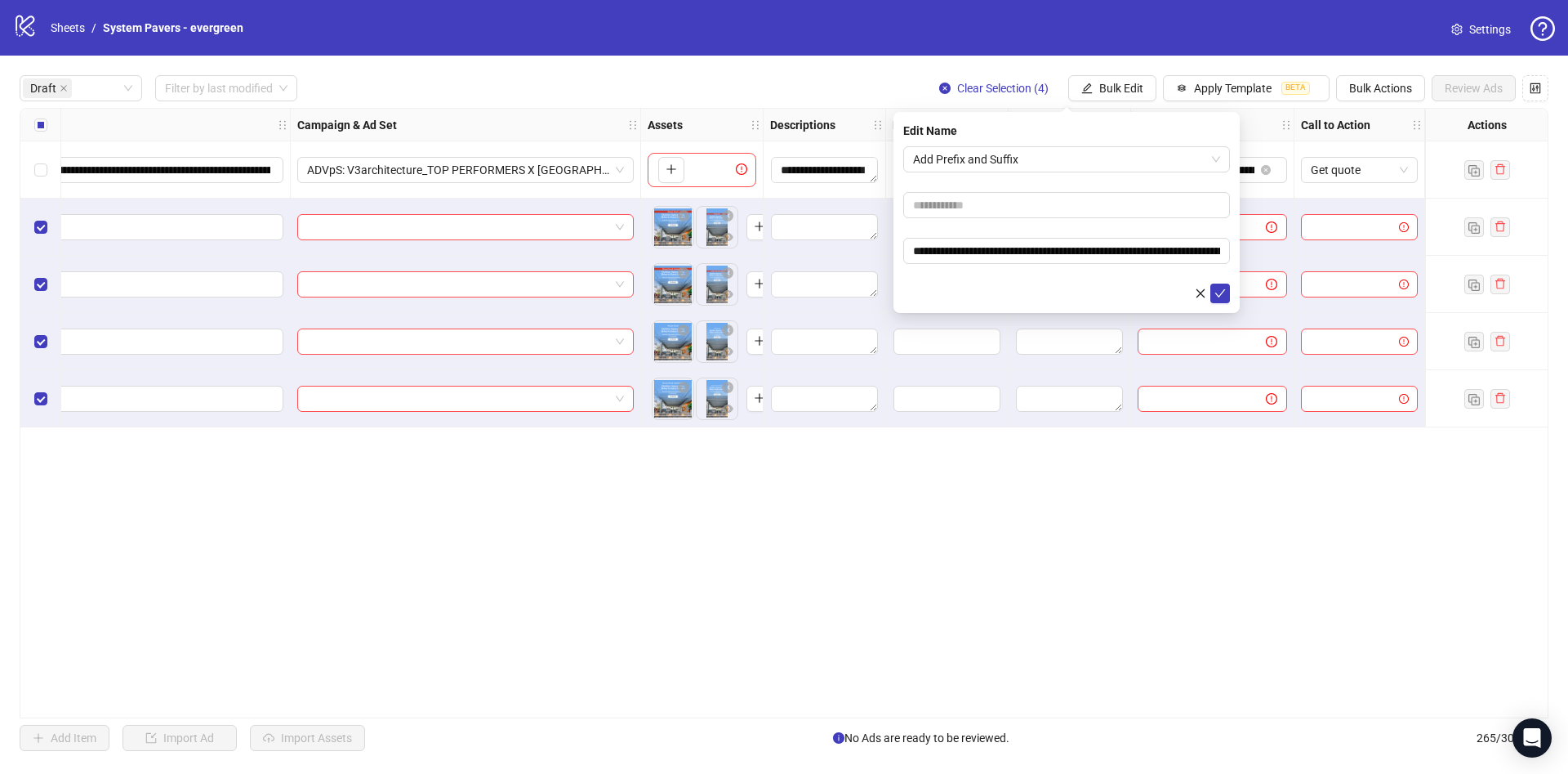
click at [997, 284] on div at bounding box center [1067, 293] width 327 height 20
click at [1224, 293] on icon "check" at bounding box center [1219, 293] width 12 height 12
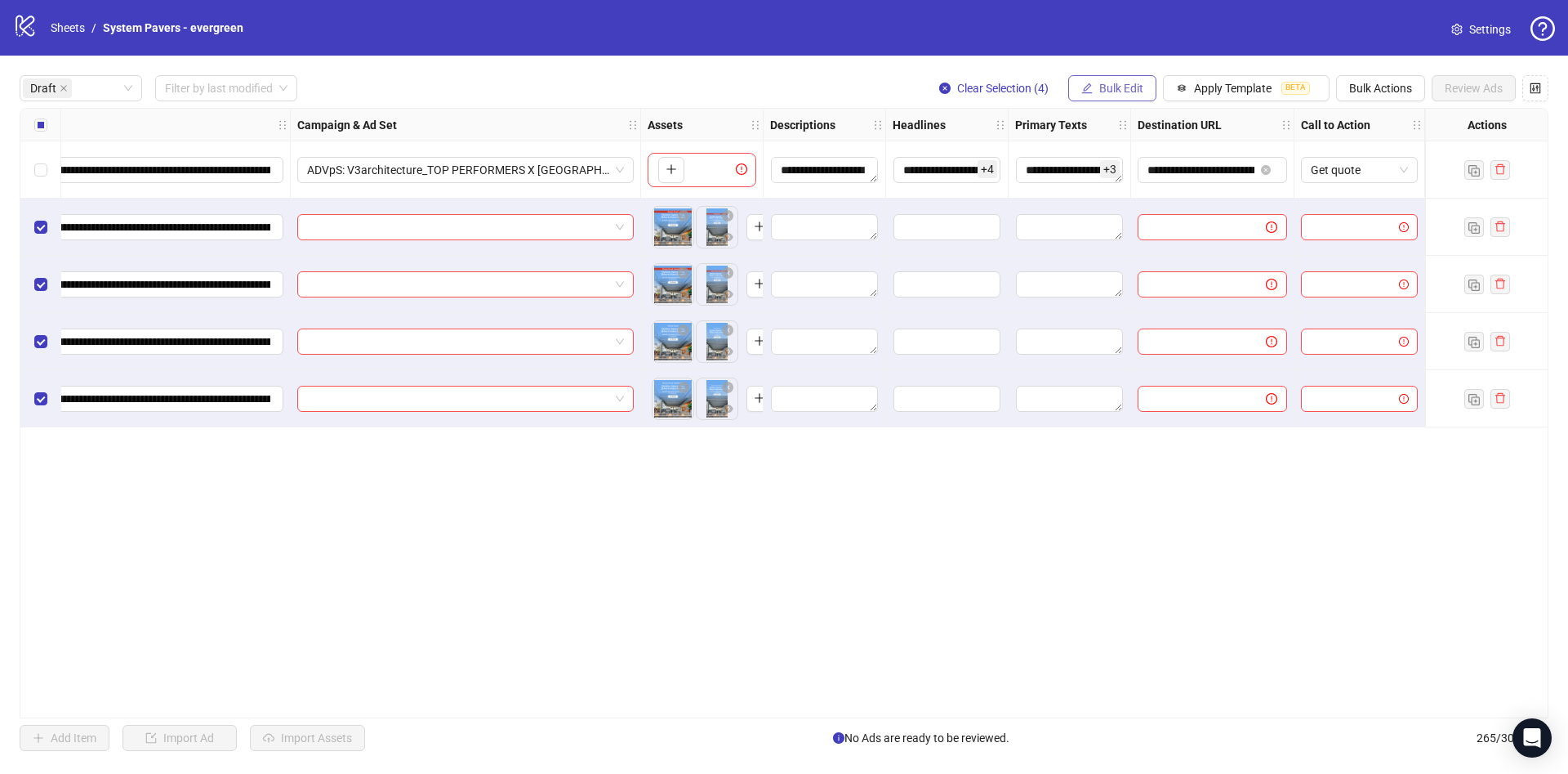
click at [1122, 77] on button "Bulk Edit" at bounding box center [1111, 88] width 88 height 26
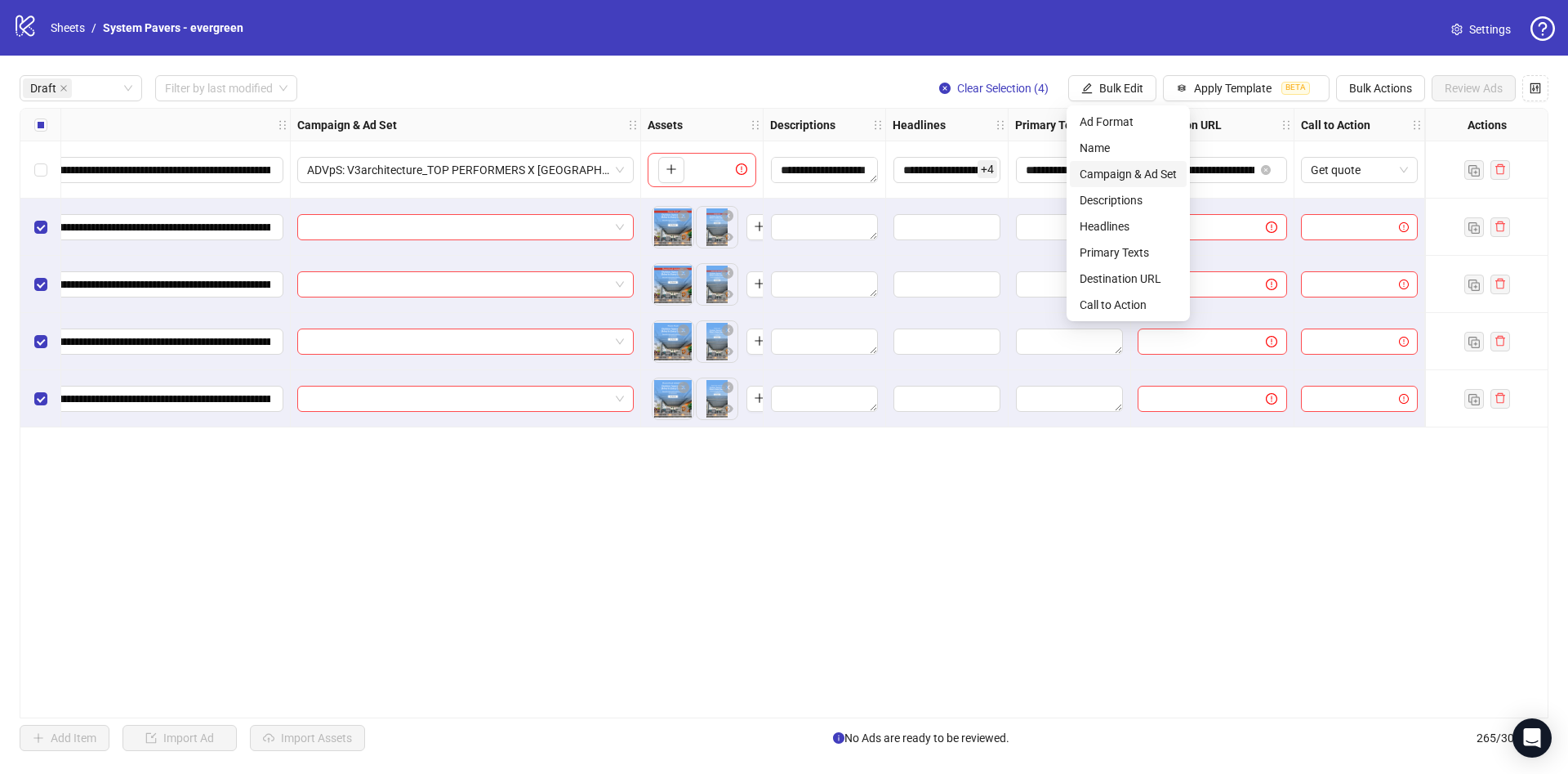
click at [1118, 169] on span "Campaign & Ad Set" at bounding box center [1128, 174] width 97 height 18
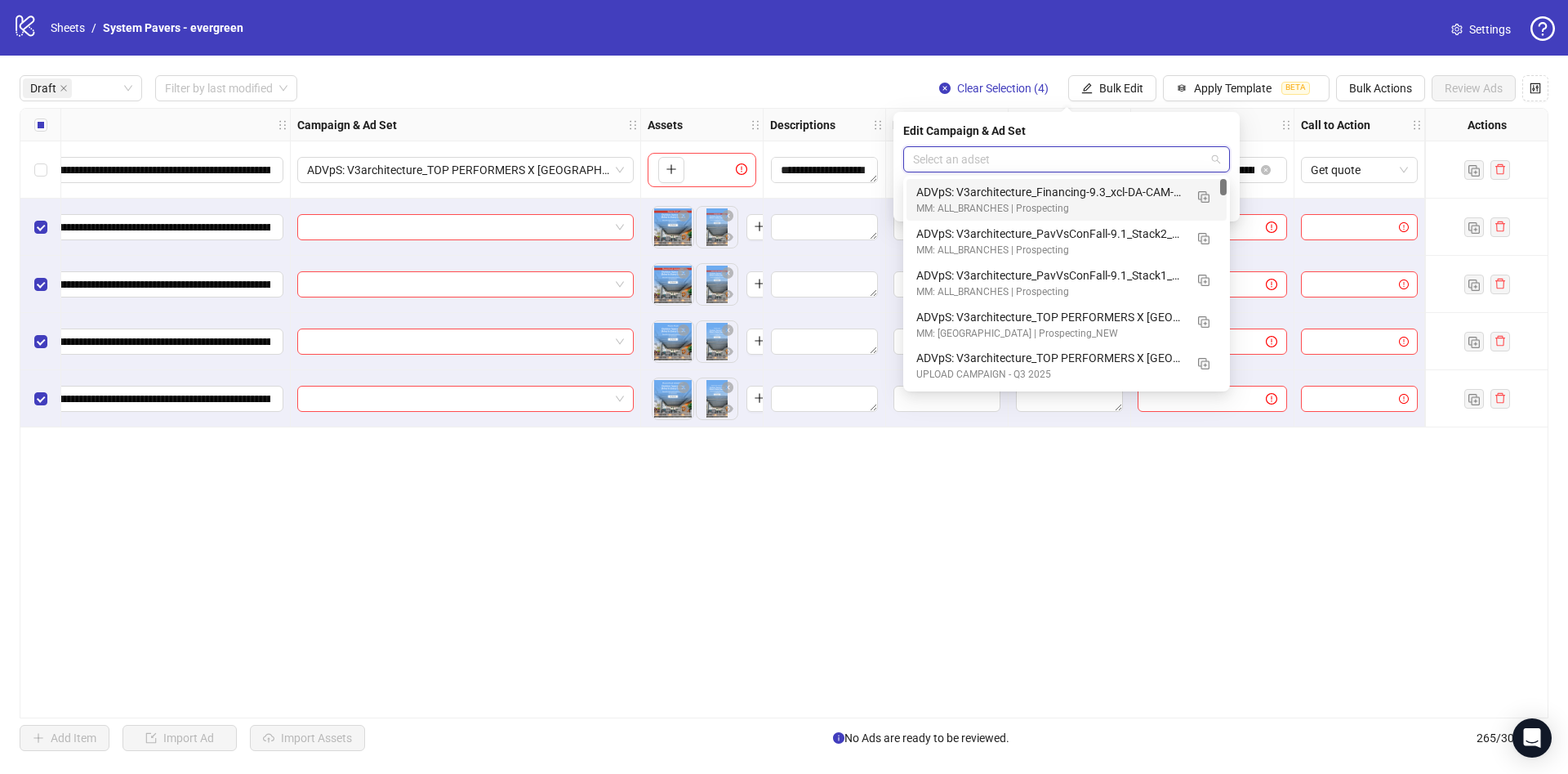
click at [1068, 162] on input "search" at bounding box center [1060, 159] width 292 height 25
click at [1226, 188] on div at bounding box center [1223, 187] width 6 height 16
click at [1199, 363] on img "button" at bounding box center [1203, 363] width 12 height 12
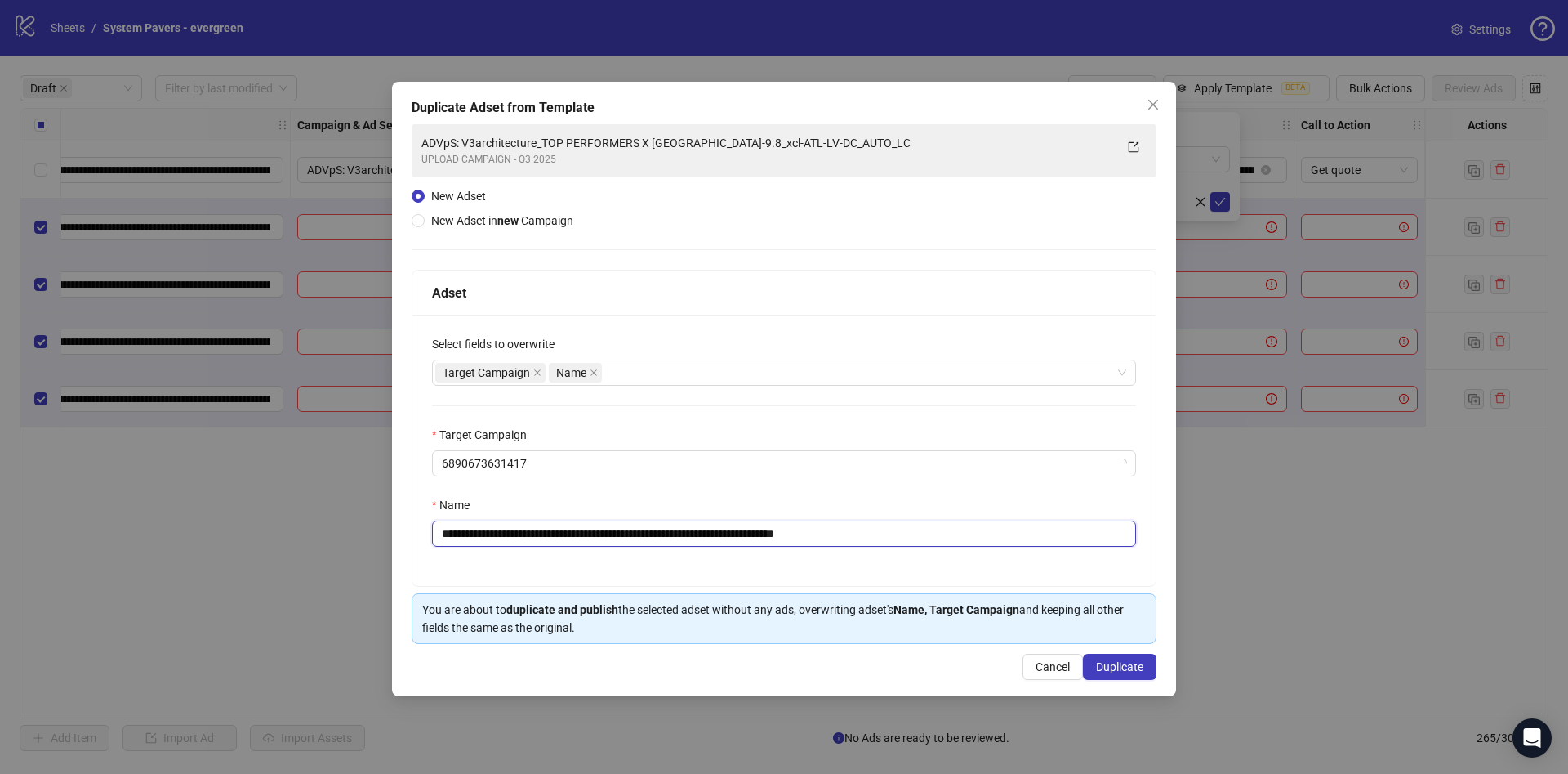
drag, startPoint x: 731, startPoint y: 537, endPoint x: 670, endPoint y: 541, distance: 61.1
click at [670, 541] on input "**********" at bounding box center [784, 533] width 704 height 26
click at [741, 531] on input "**********" at bounding box center [784, 533] width 704 height 26
drag, startPoint x: 857, startPoint y: 537, endPoint x: 945, endPoint y: 527, distance: 88.6
click at [945, 527] on input "**********" at bounding box center [784, 533] width 704 height 26
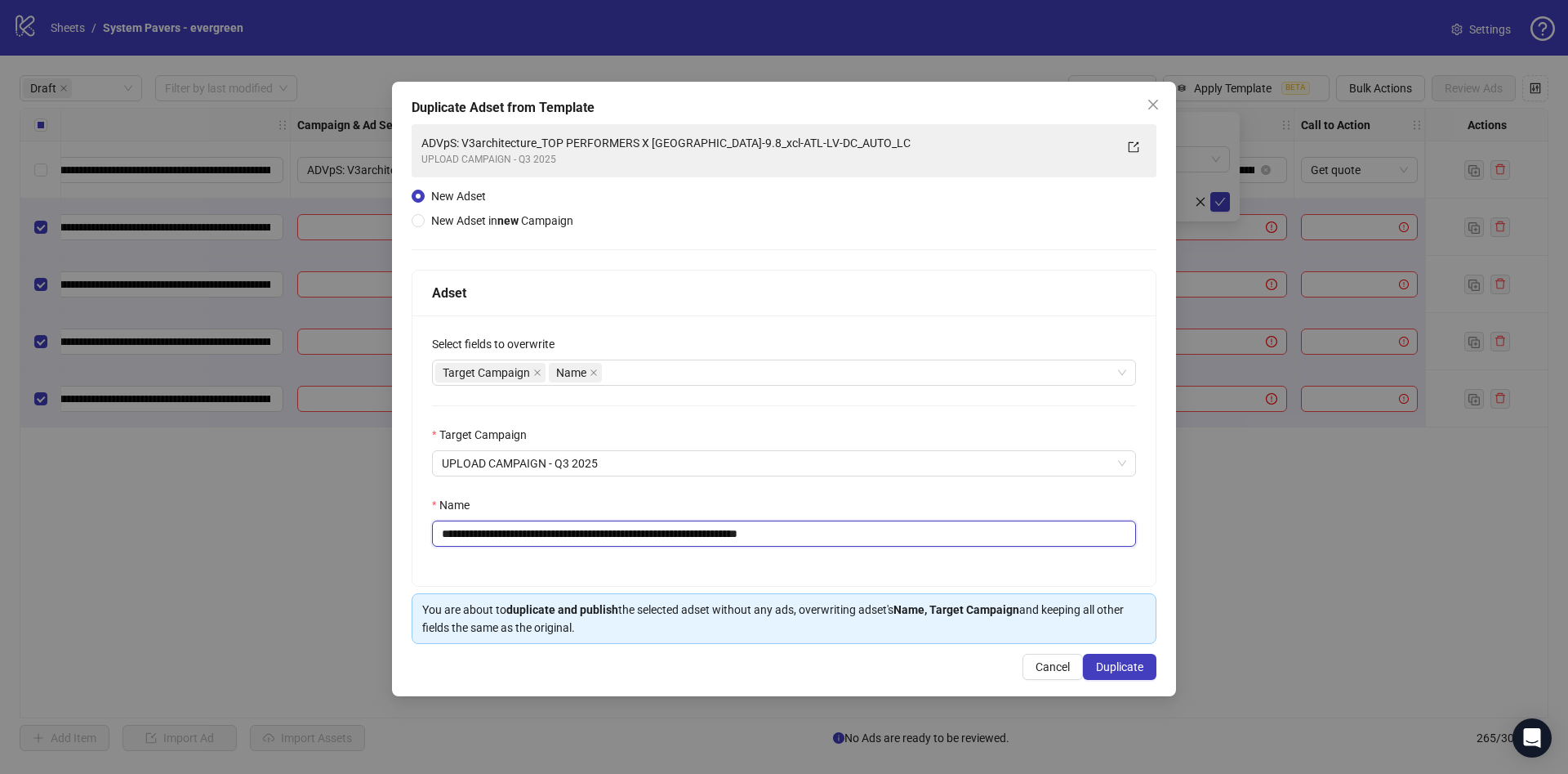
type input "**********"
click at [989, 448] on div "Target Campaign" at bounding box center [784, 438] width 704 height 25
click at [1097, 658] on button "Duplicate" at bounding box center [1119, 667] width 74 height 26
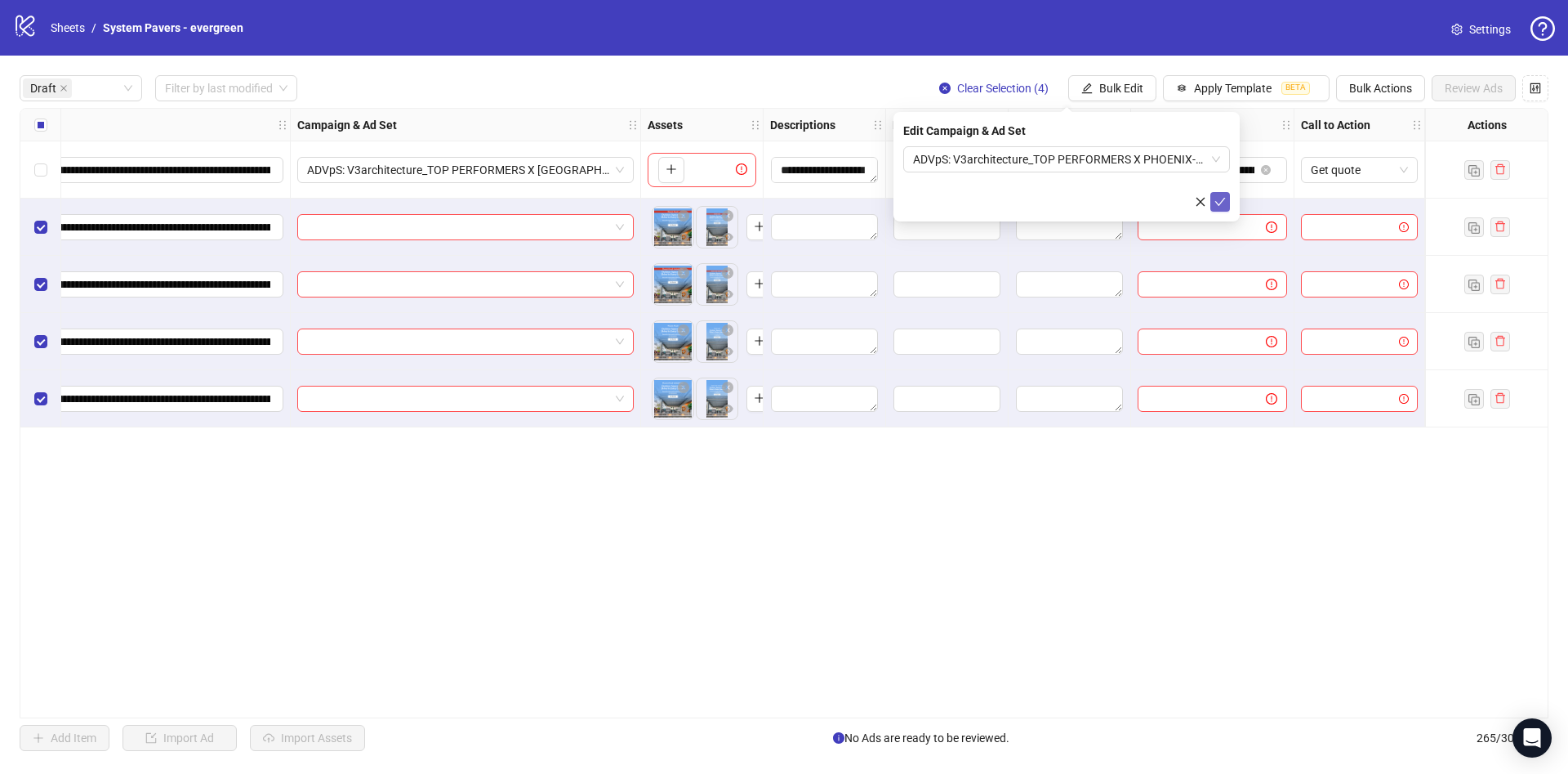
click at [1213, 202] on button "submit" at bounding box center [1220, 202] width 20 height 20
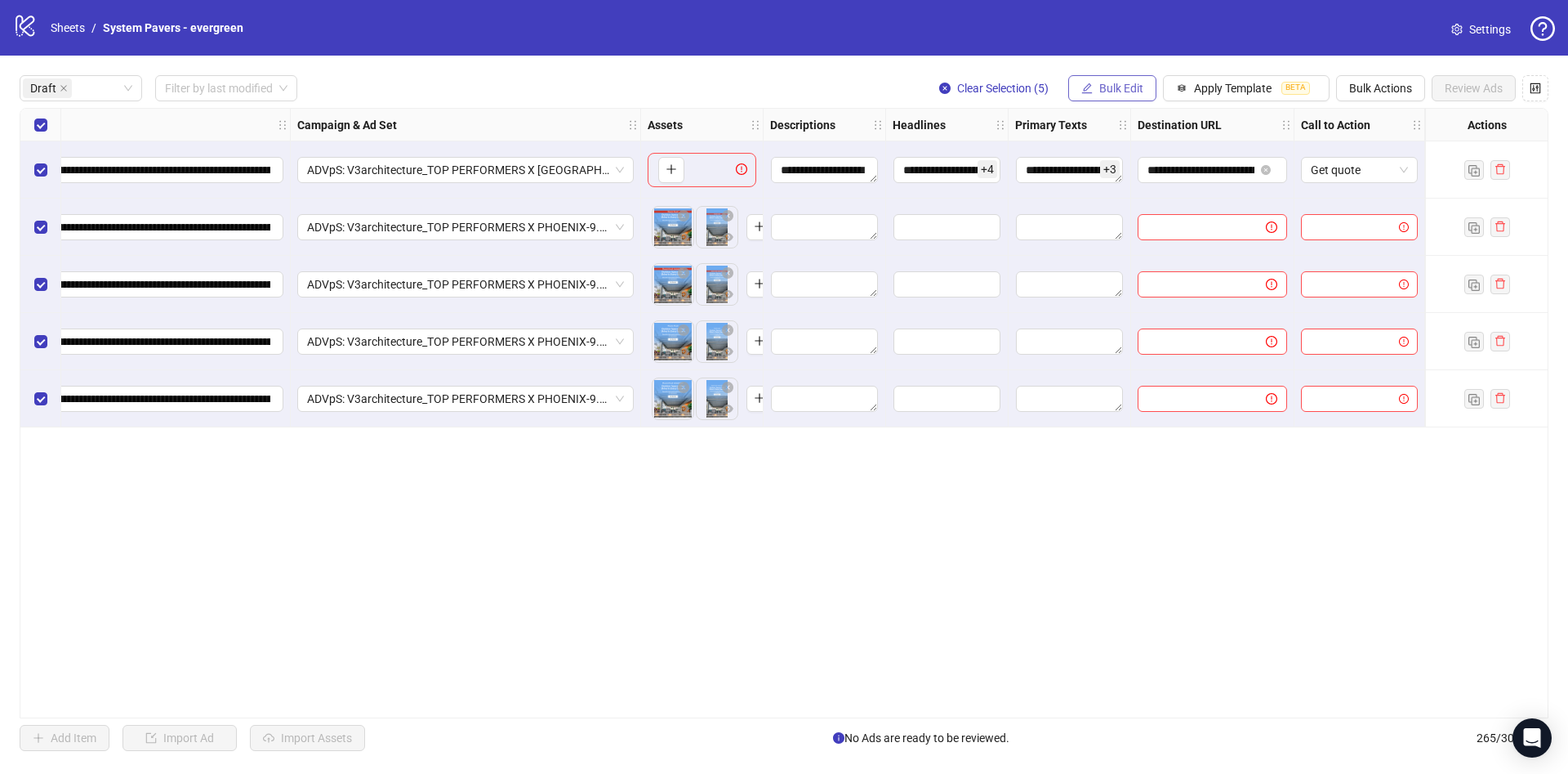
click at [1139, 90] on span "Bulk Edit" at bounding box center [1121, 88] width 44 height 13
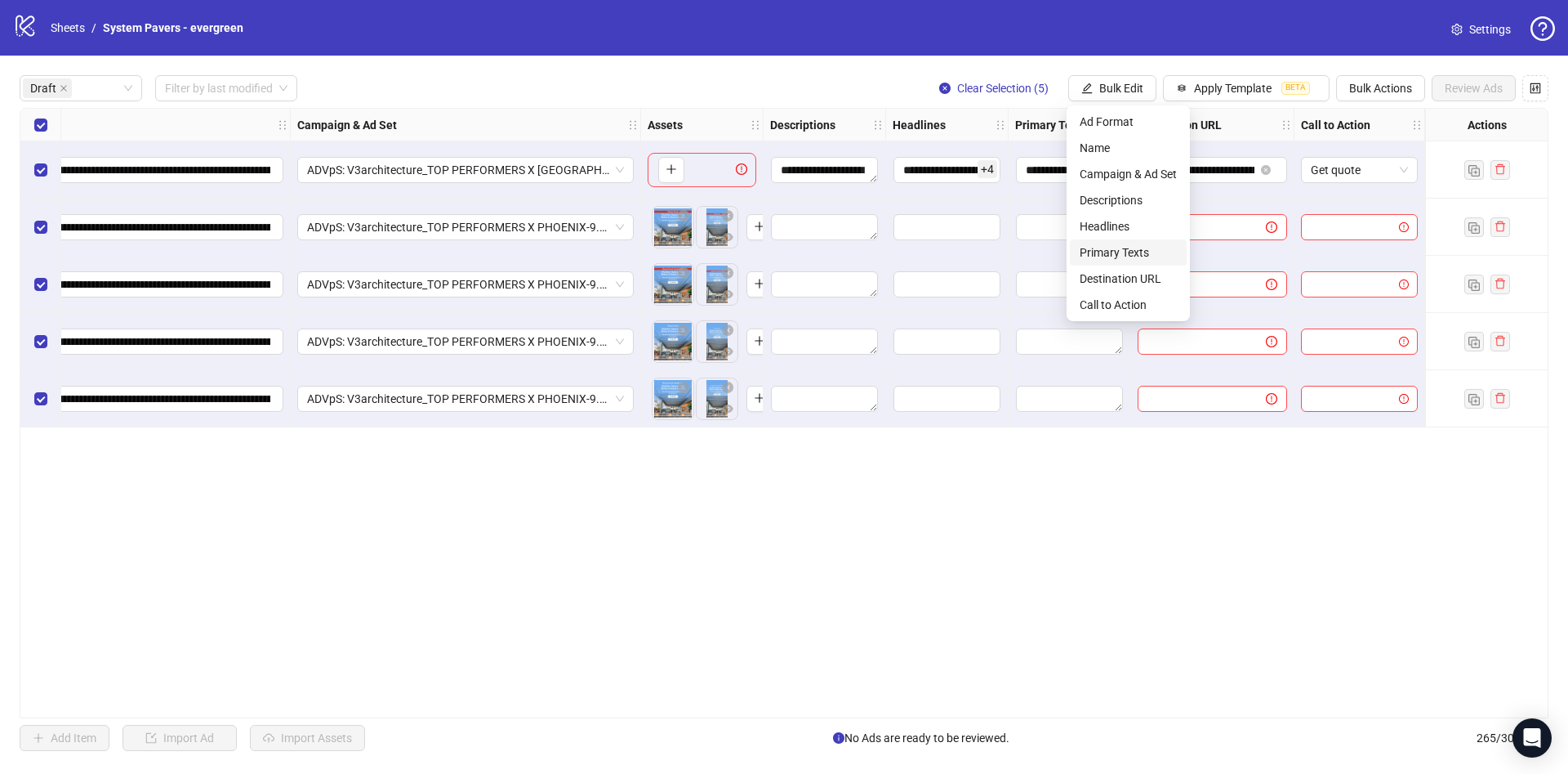
click at [1119, 253] on span "Primary Texts" at bounding box center [1128, 253] width 97 height 18
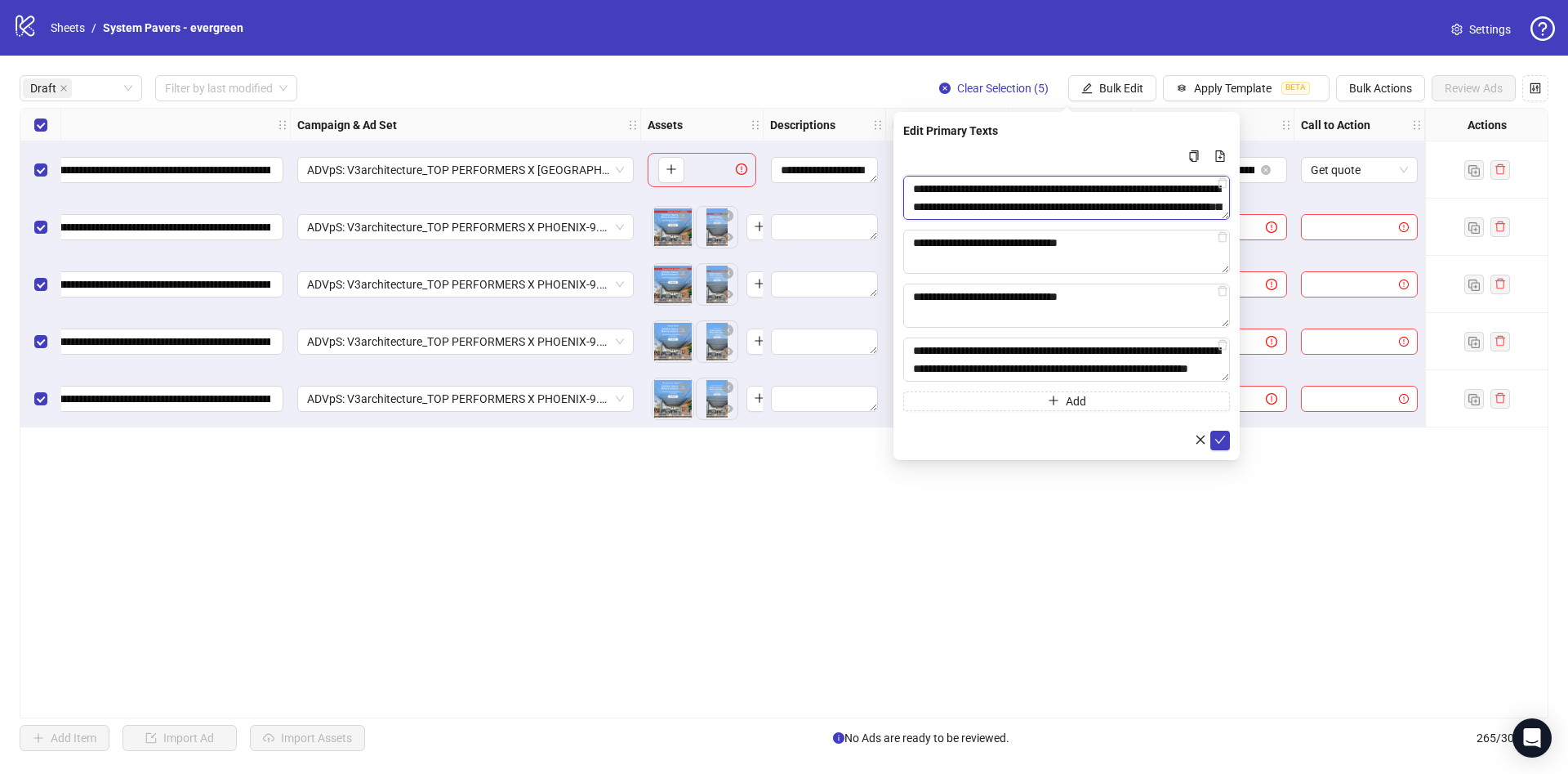
click at [1162, 205] on textarea "**********" at bounding box center [1067, 197] width 327 height 45
drag, startPoint x: 1162, startPoint y: 205, endPoint x: 1173, endPoint y: 271, distance: 66.9
click at [1173, 271] on div "**********" at bounding box center [1067, 278] width 327 height 264
click at [1185, 262] on textarea "**********" at bounding box center [1067, 252] width 327 height 45
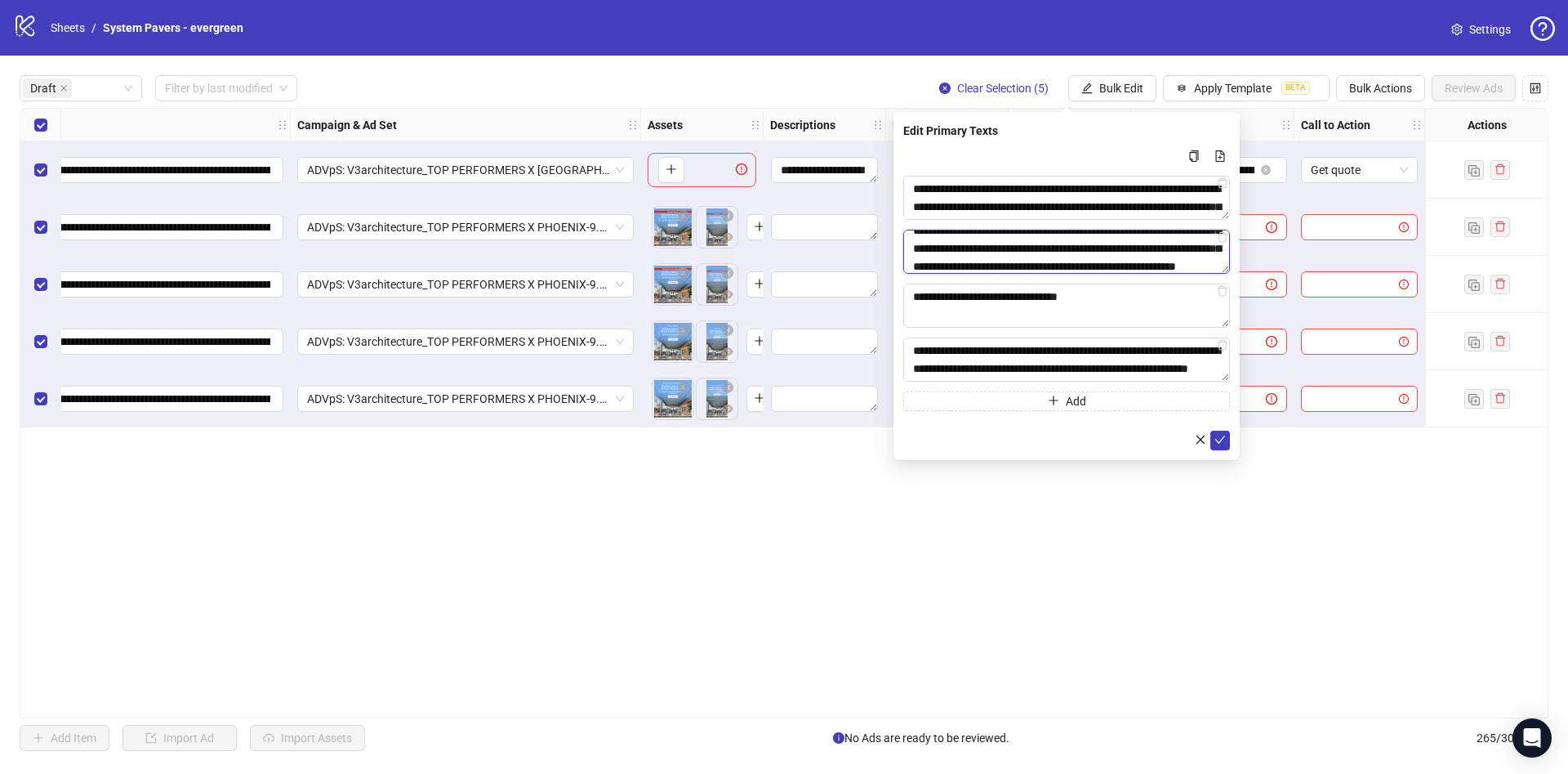
scroll to position [318, 0]
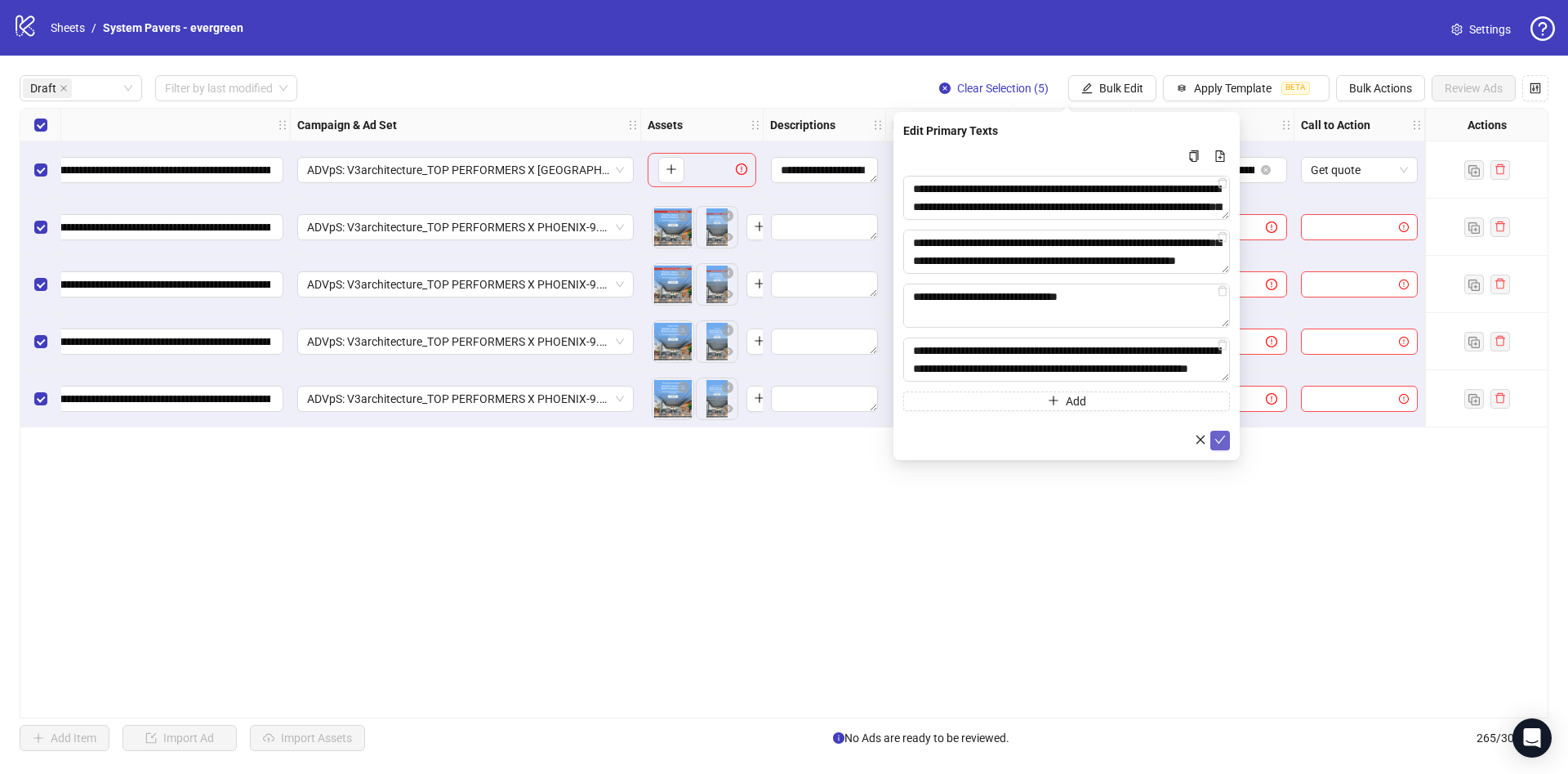
click at [1216, 439] on icon "check" at bounding box center [1220, 439] width 11 height 8
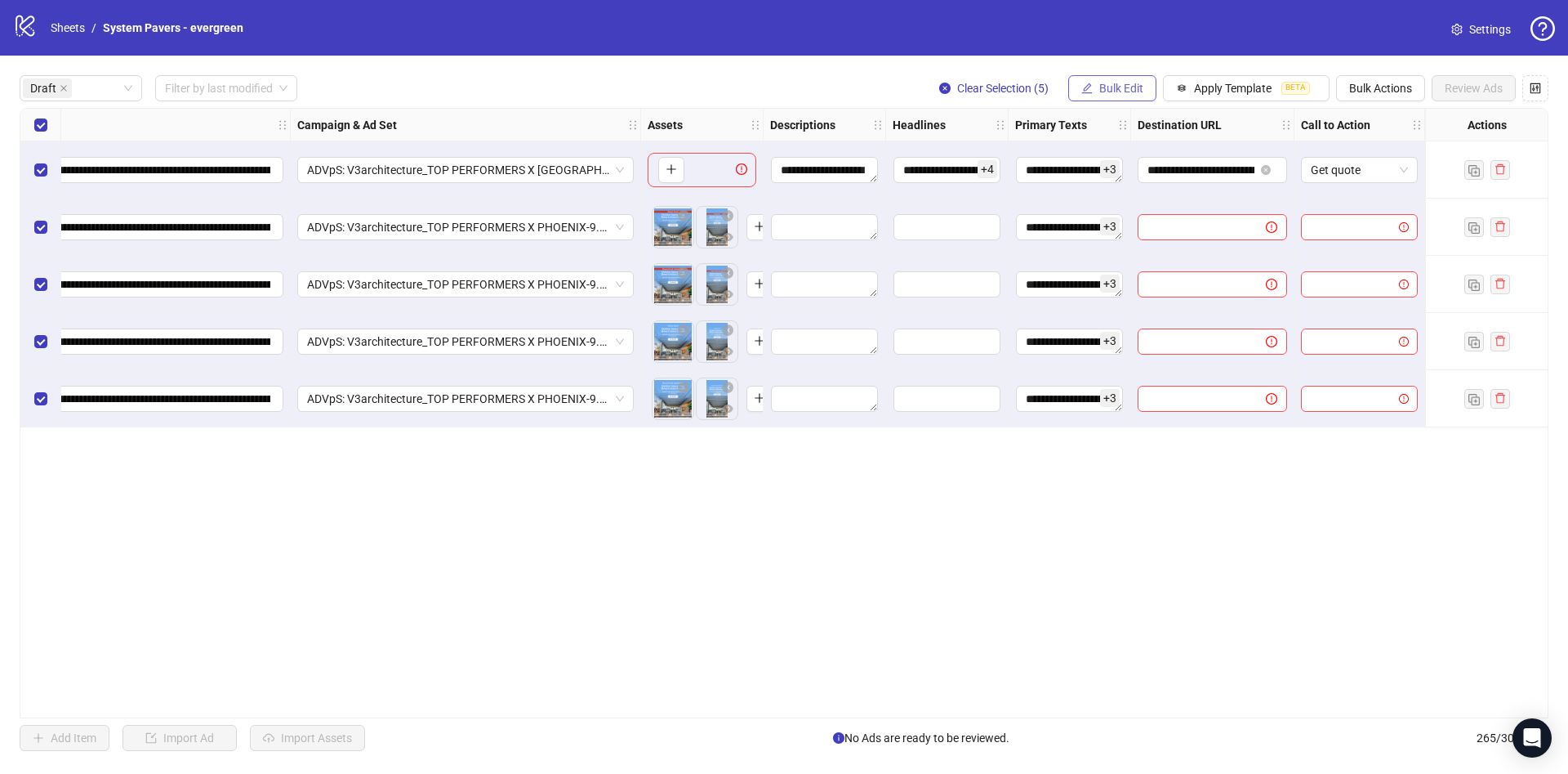
click at [1114, 86] on span "Bulk Edit" at bounding box center [1121, 88] width 44 height 13
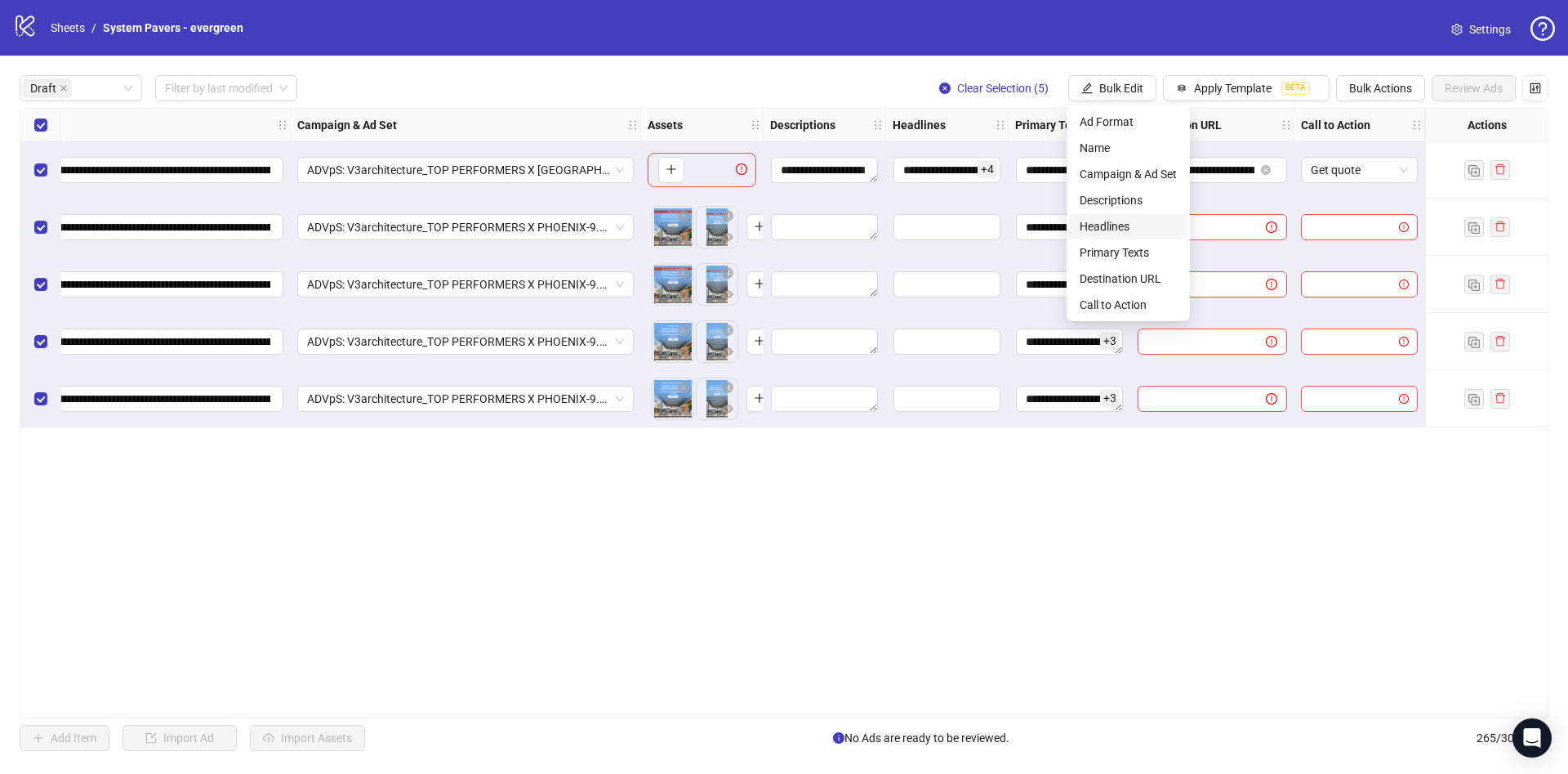
click at [1099, 226] on span "Headlines" at bounding box center [1128, 226] width 97 height 18
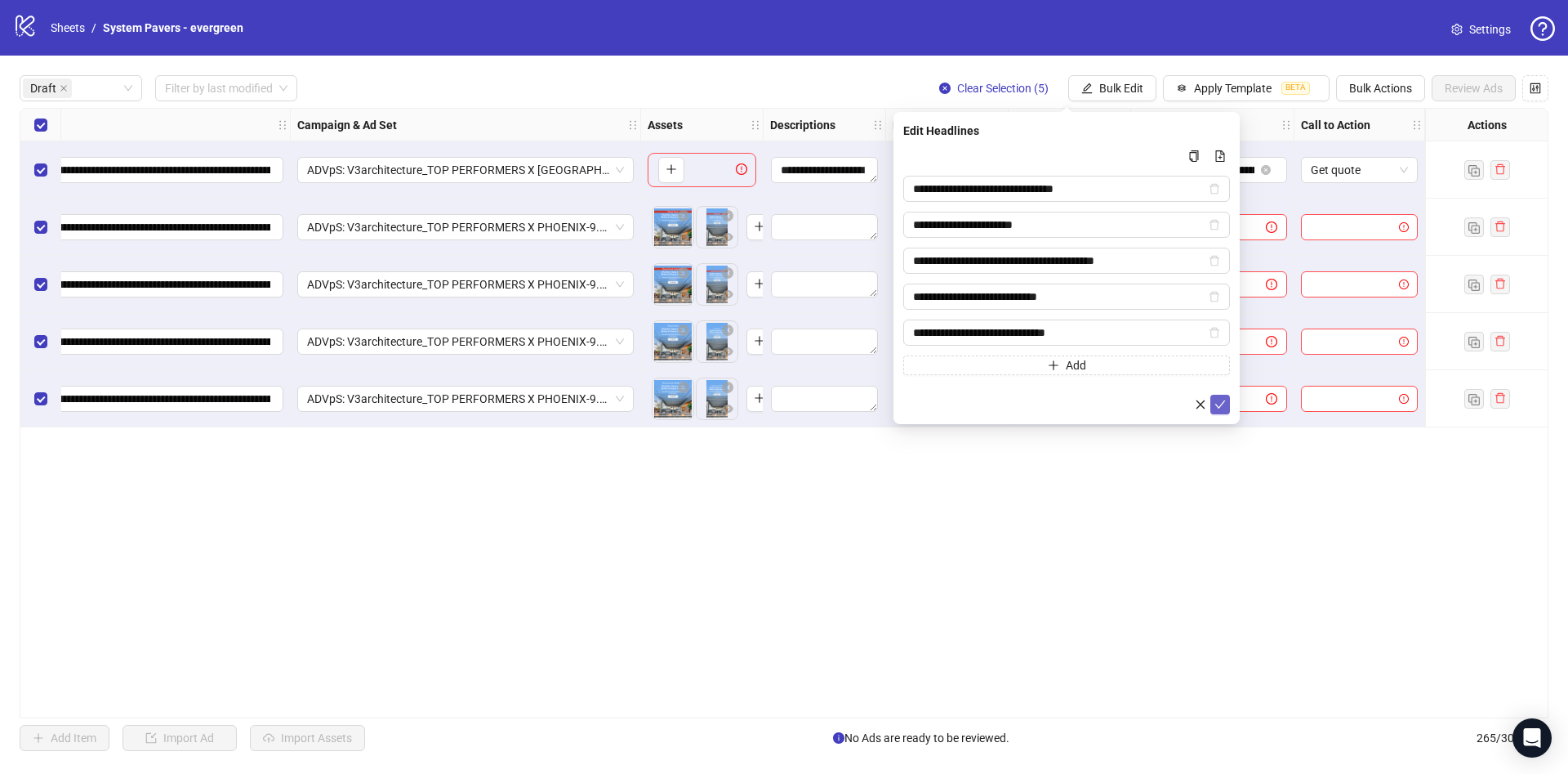
click at [1220, 400] on icon "check" at bounding box center [1219, 404] width 12 height 12
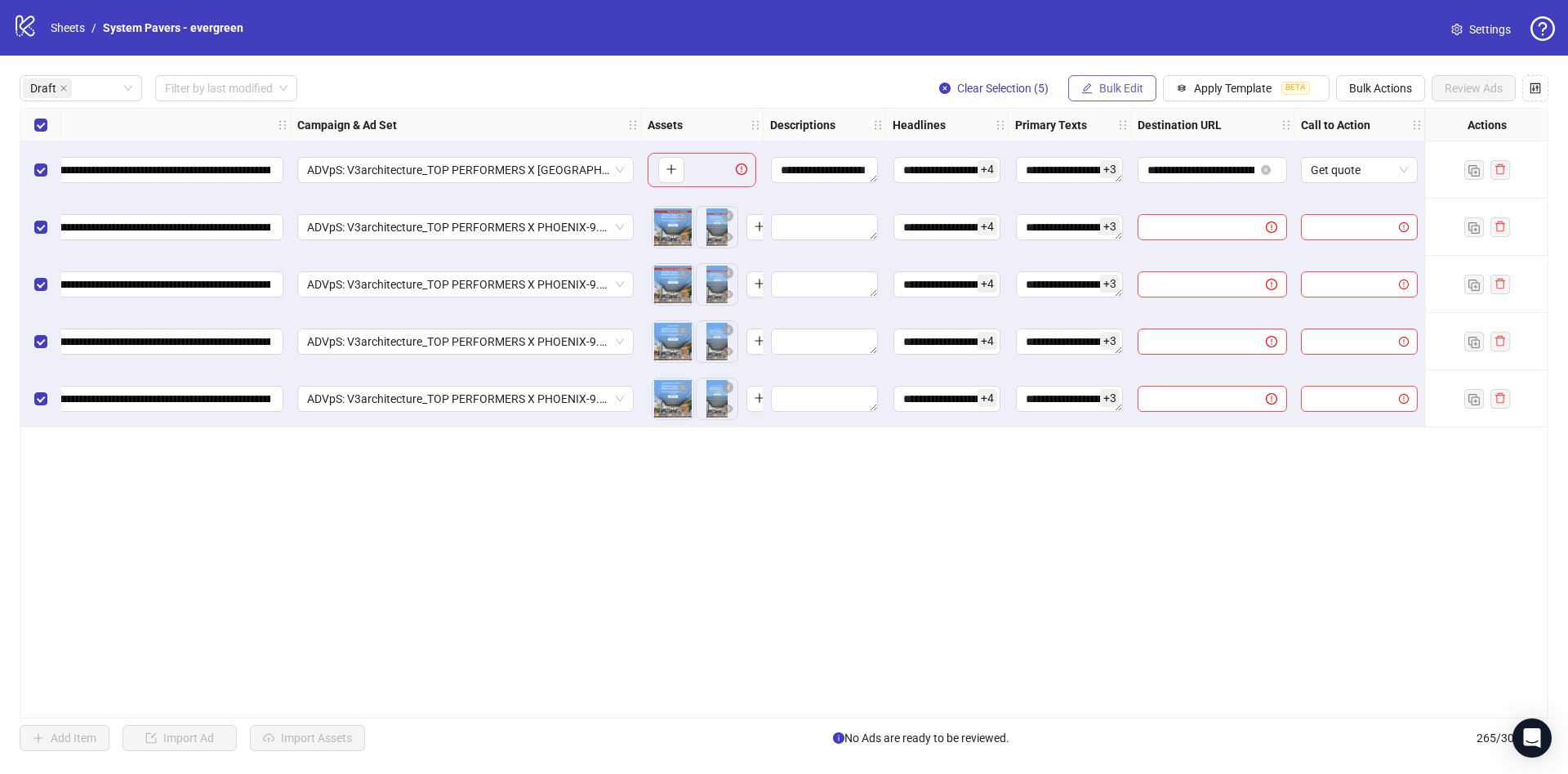
click at [1103, 89] on span "Bulk Edit" at bounding box center [1121, 88] width 44 height 13
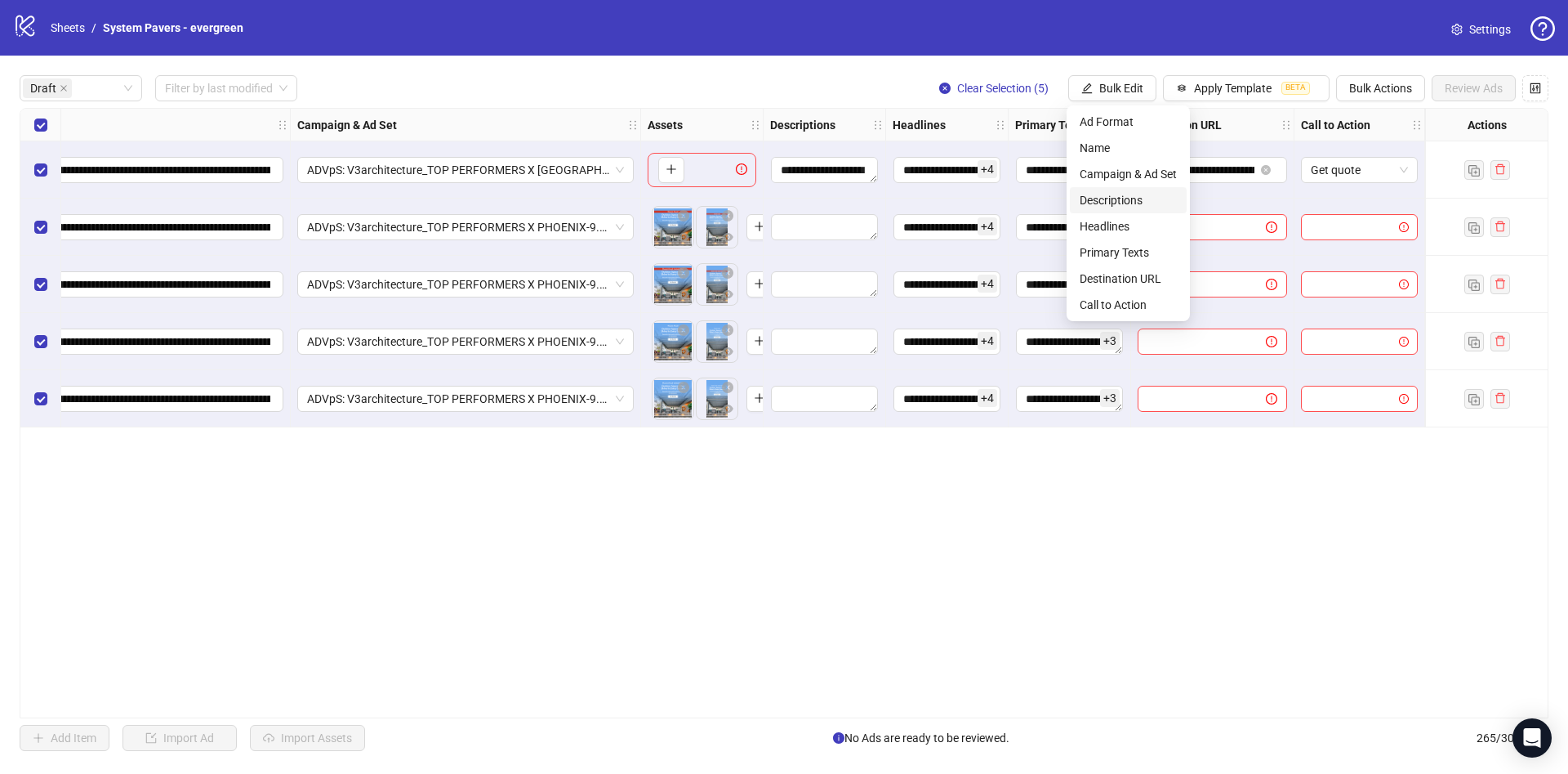
click at [1100, 198] on span "Descriptions" at bounding box center [1128, 200] width 97 height 18
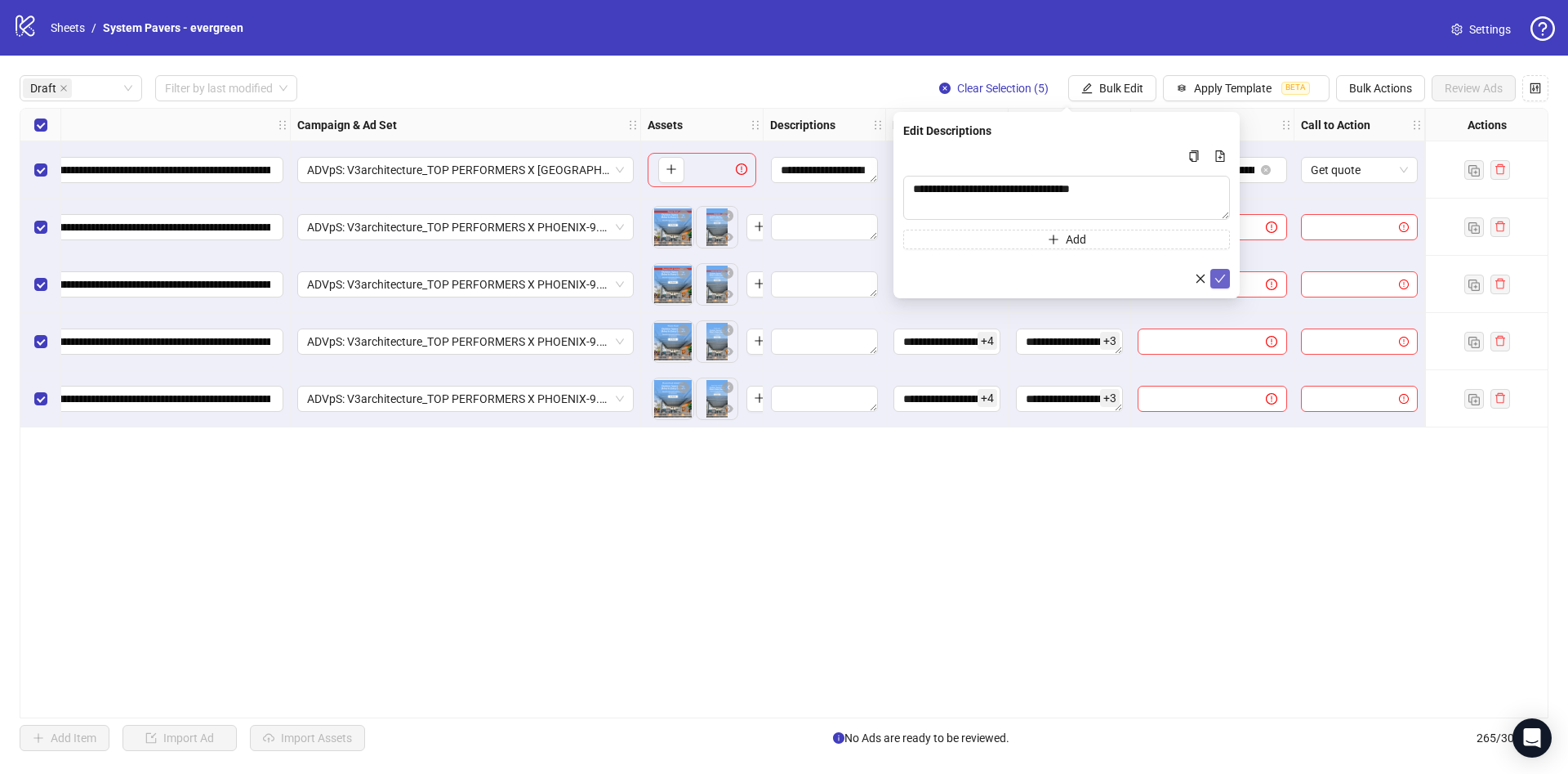
click at [1224, 279] on icon "check" at bounding box center [1219, 278] width 12 height 12
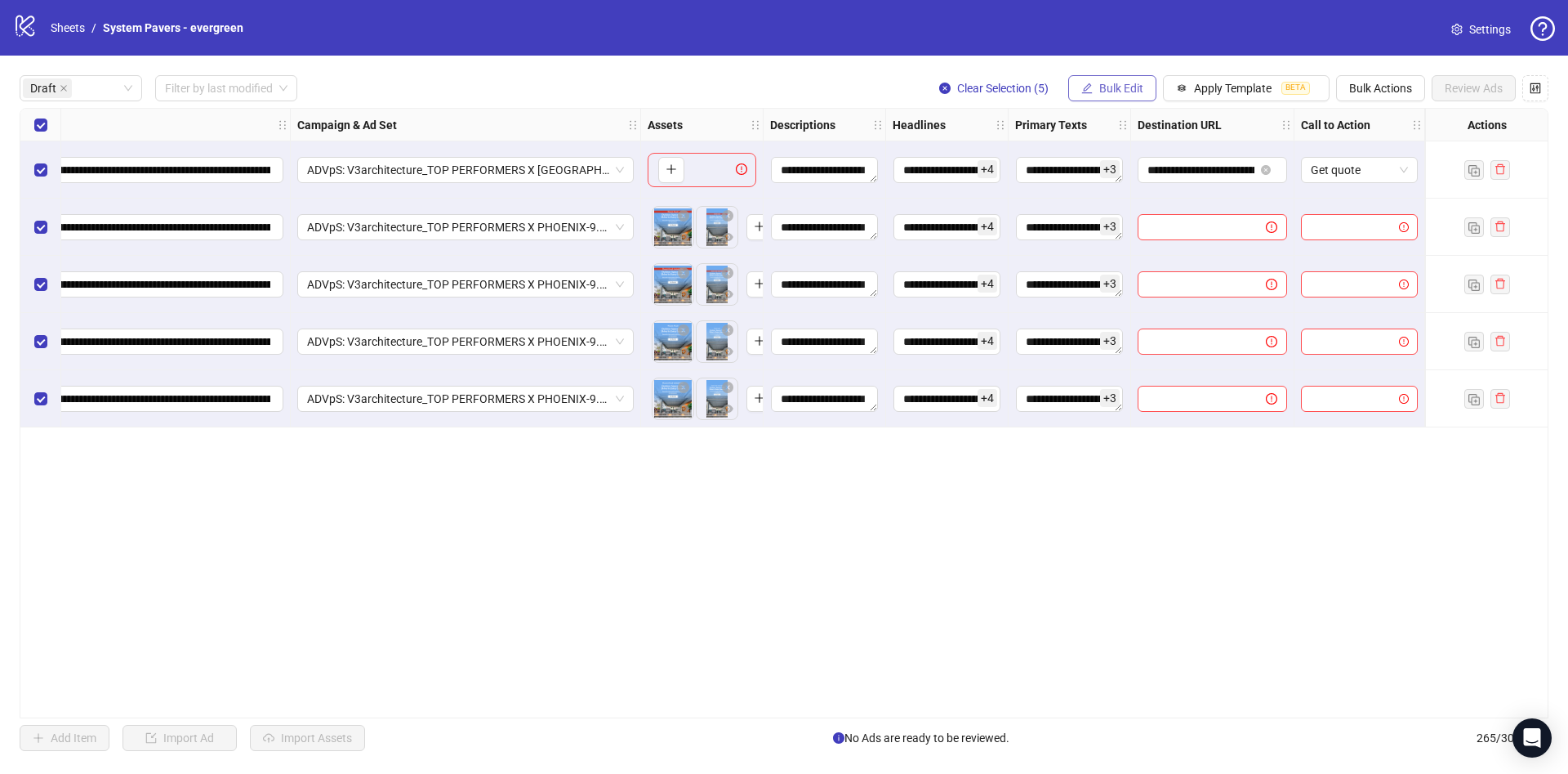
click at [1116, 86] on span "Bulk Edit" at bounding box center [1121, 88] width 44 height 13
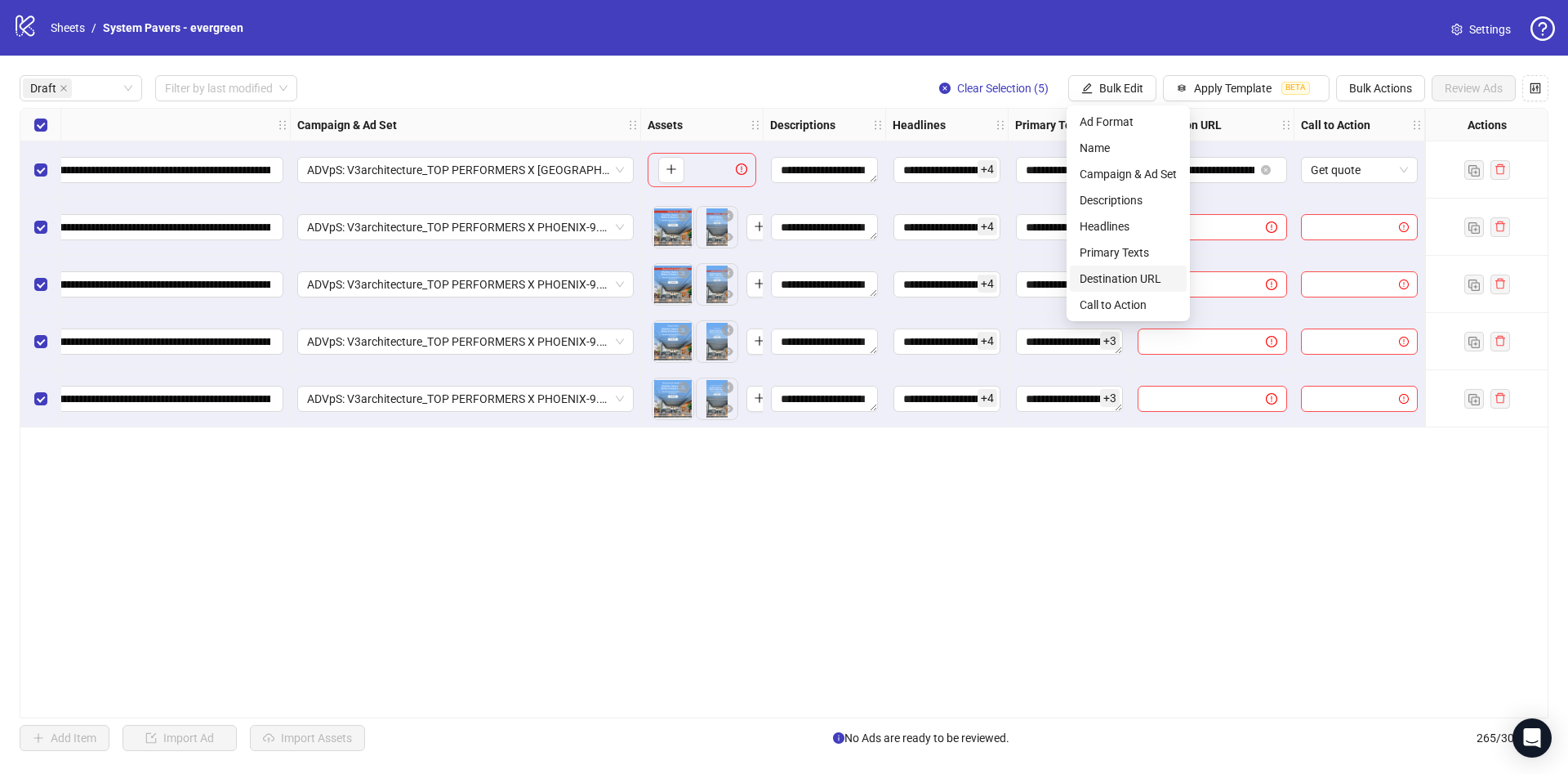
click at [1100, 275] on span "Destination URL" at bounding box center [1128, 279] width 97 height 18
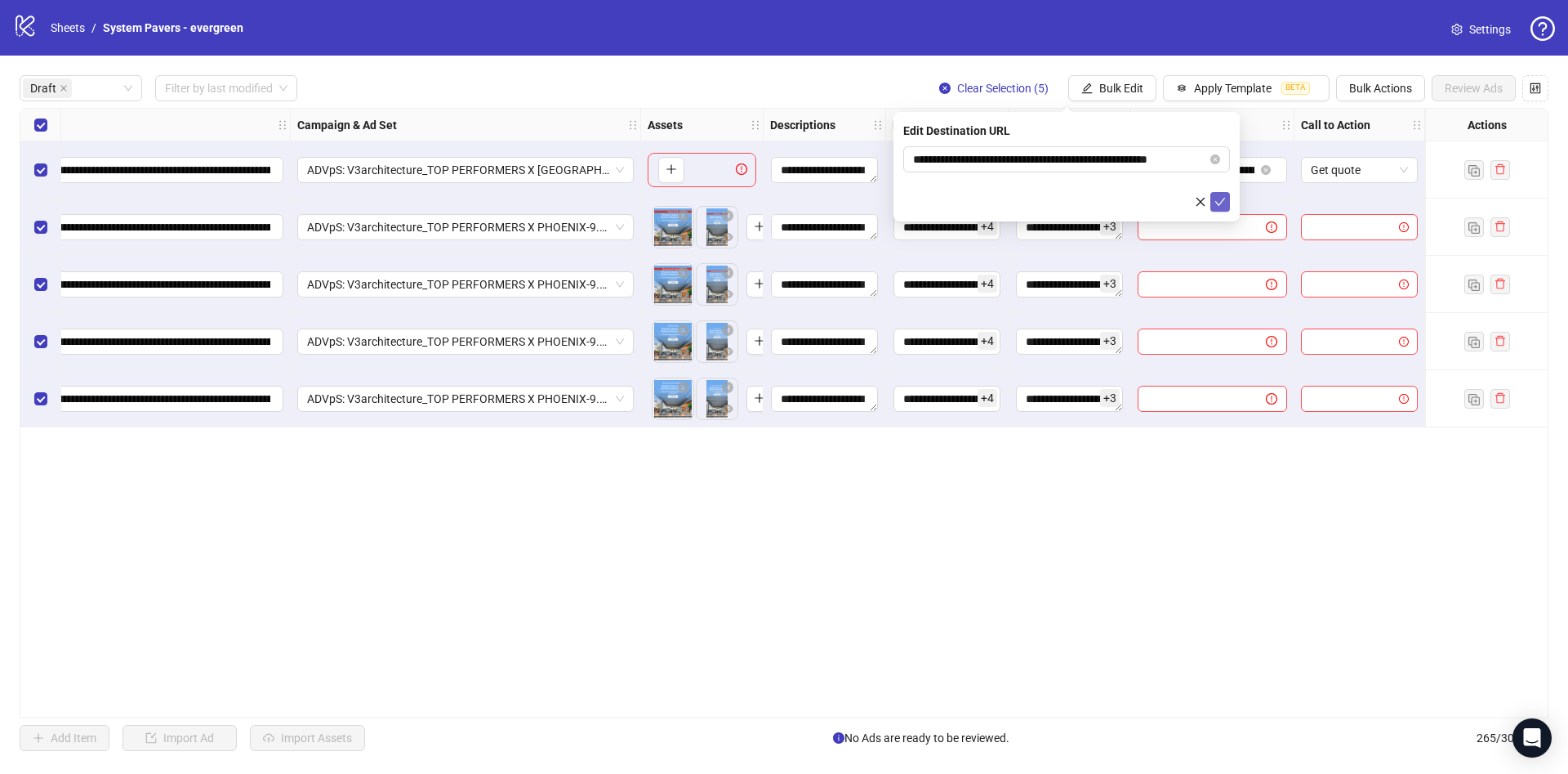
click at [1224, 201] on icon "check" at bounding box center [1219, 202] width 12 height 12
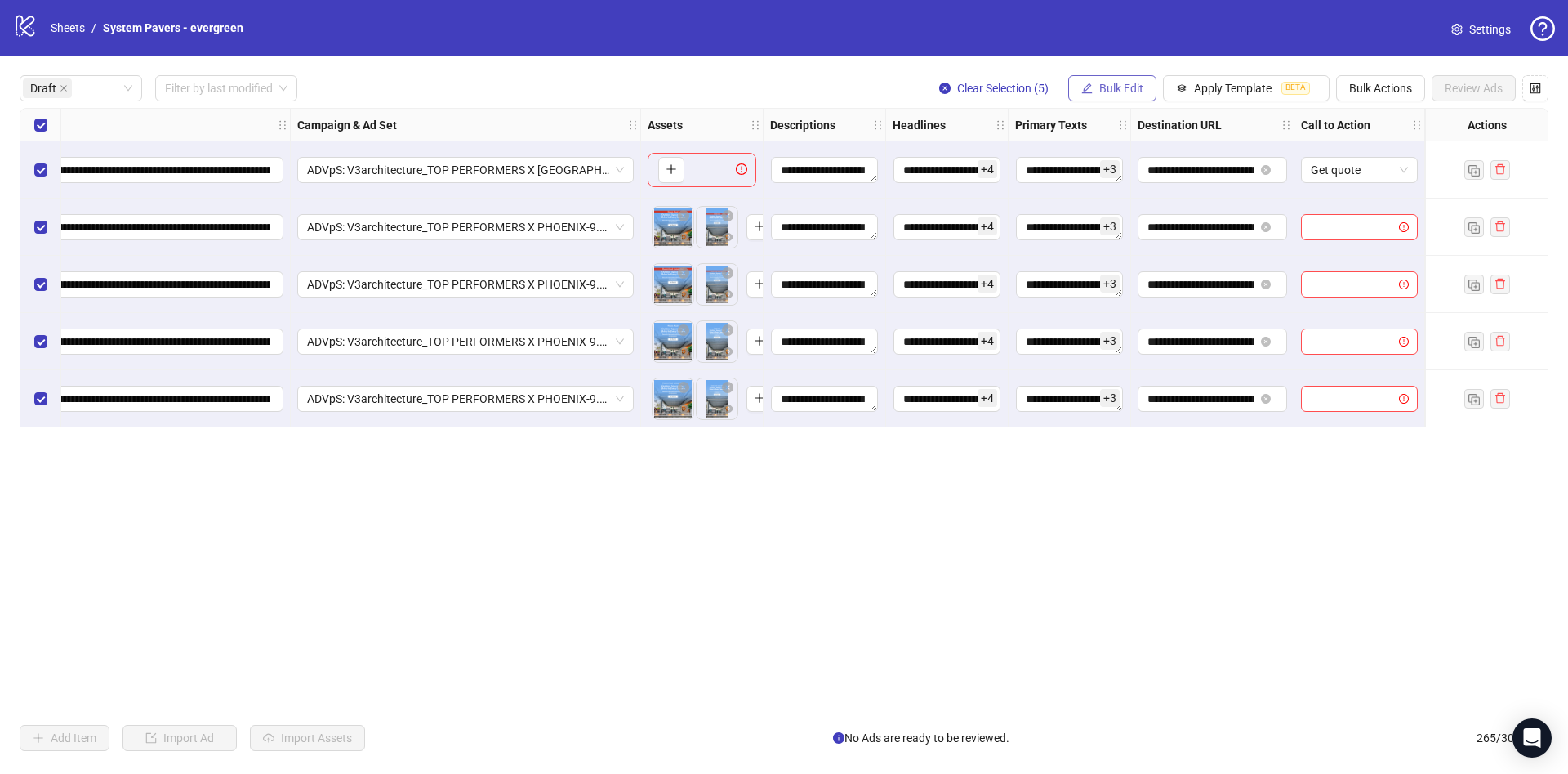
click at [1129, 94] on span "Bulk Edit" at bounding box center [1121, 88] width 44 height 13
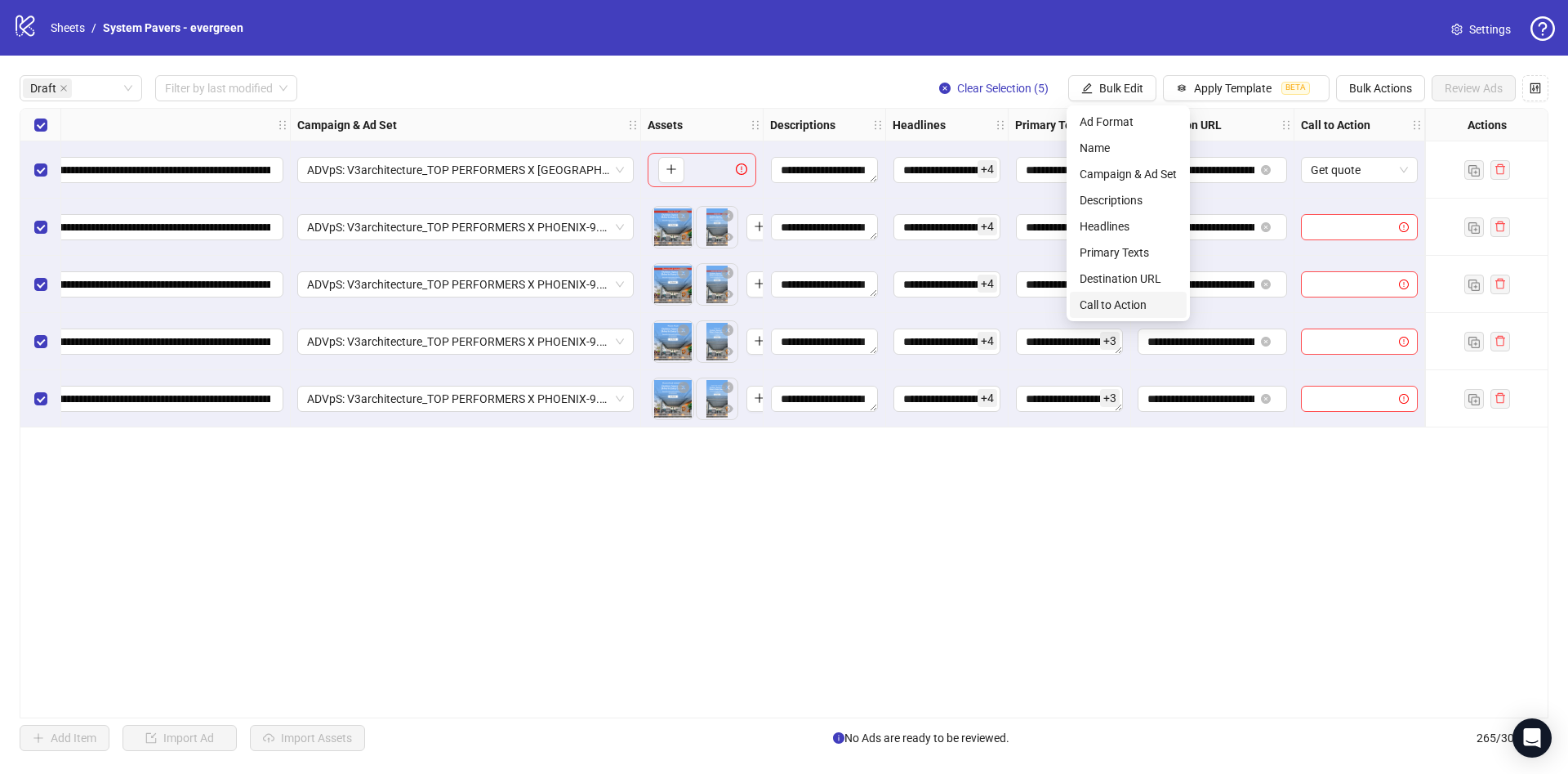
click at [1128, 303] on span "Call to Action" at bounding box center [1128, 305] width 97 height 18
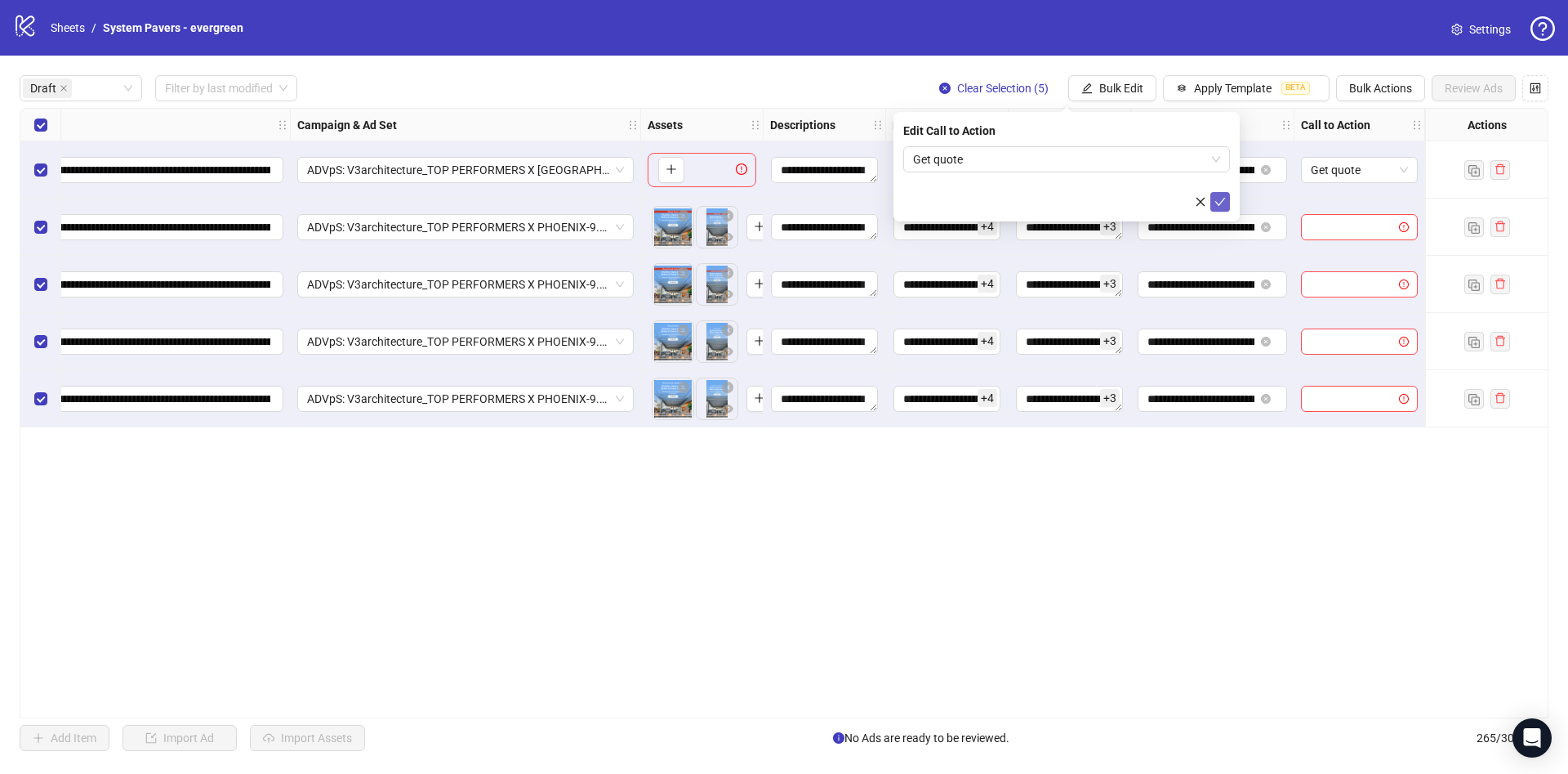
click at [1216, 203] on icon "check" at bounding box center [1219, 202] width 12 height 12
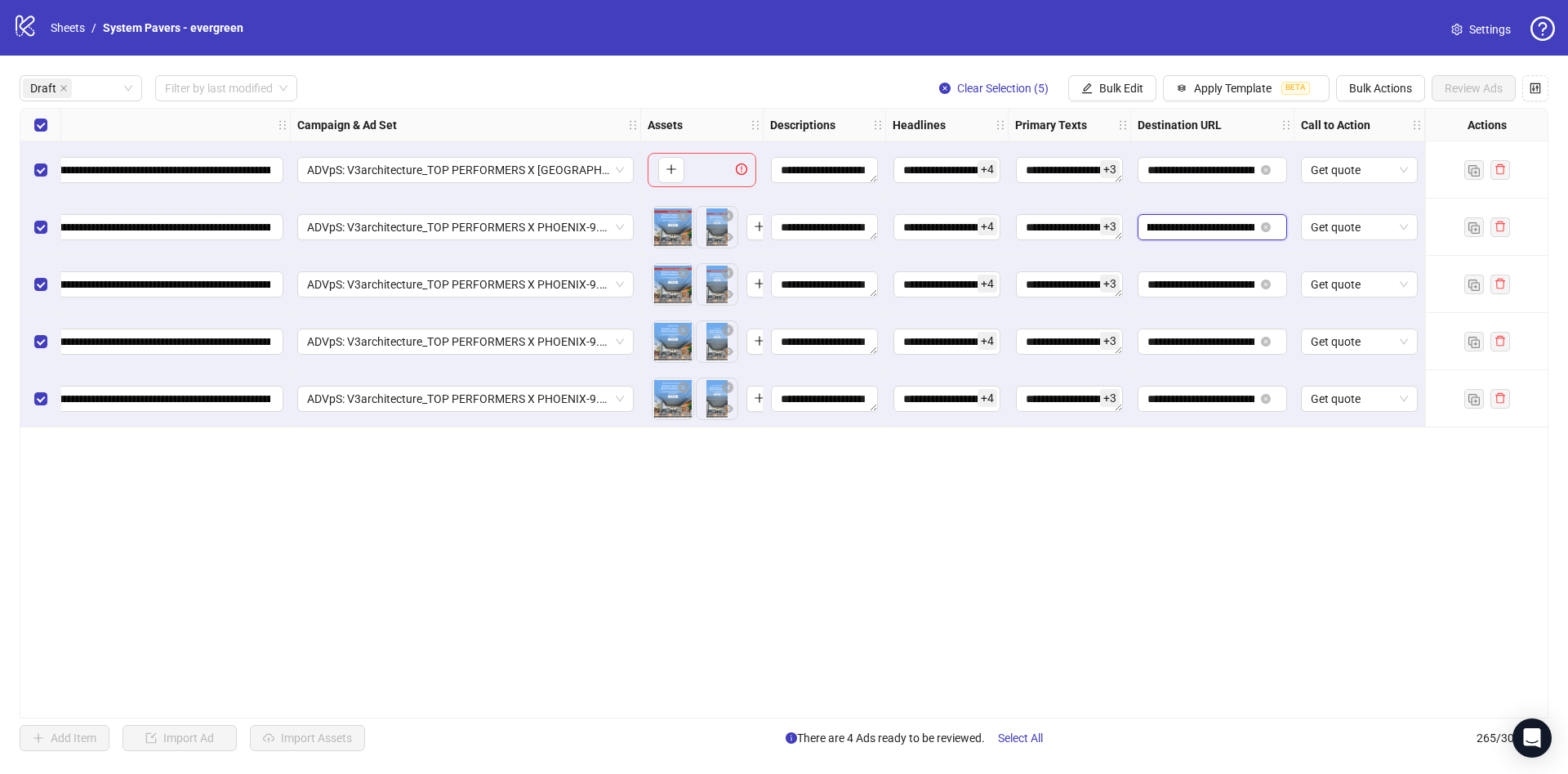
scroll to position [0, 212]
drag, startPoint x: 1176, startPoint y: 218, endPoint x: 1317, endPoint y: 244, distance: 143.4
click at [1317, 109] on div "**********" at bounding box center [532, 109] width 1949 height 0
click at [1159, 505] on div "**********" at bounding box center [784, 413] width 1529 height 610
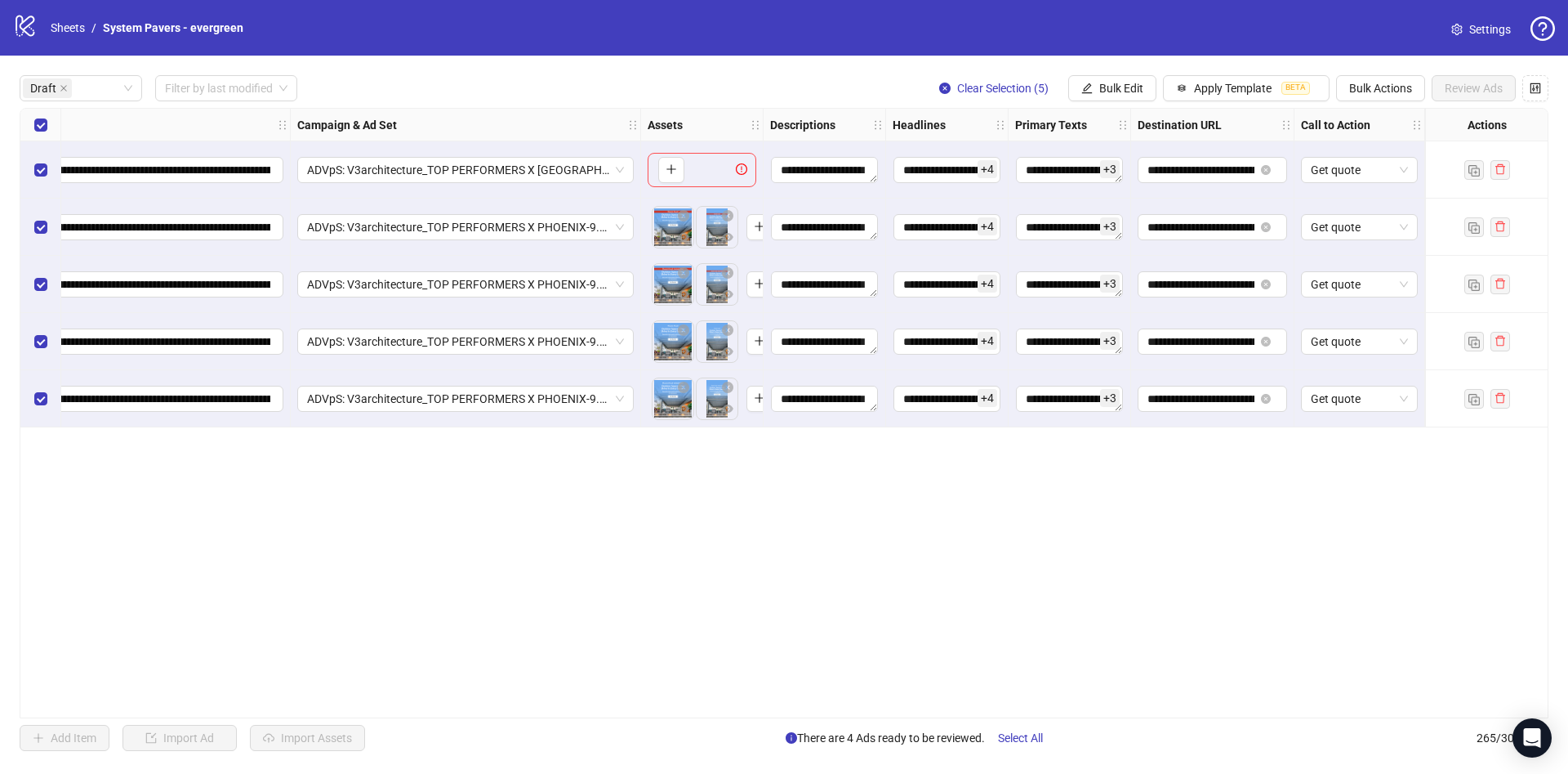
click at [47, 180] on div "Select row 1" at bounding box center [40, 170] width 41 height 57
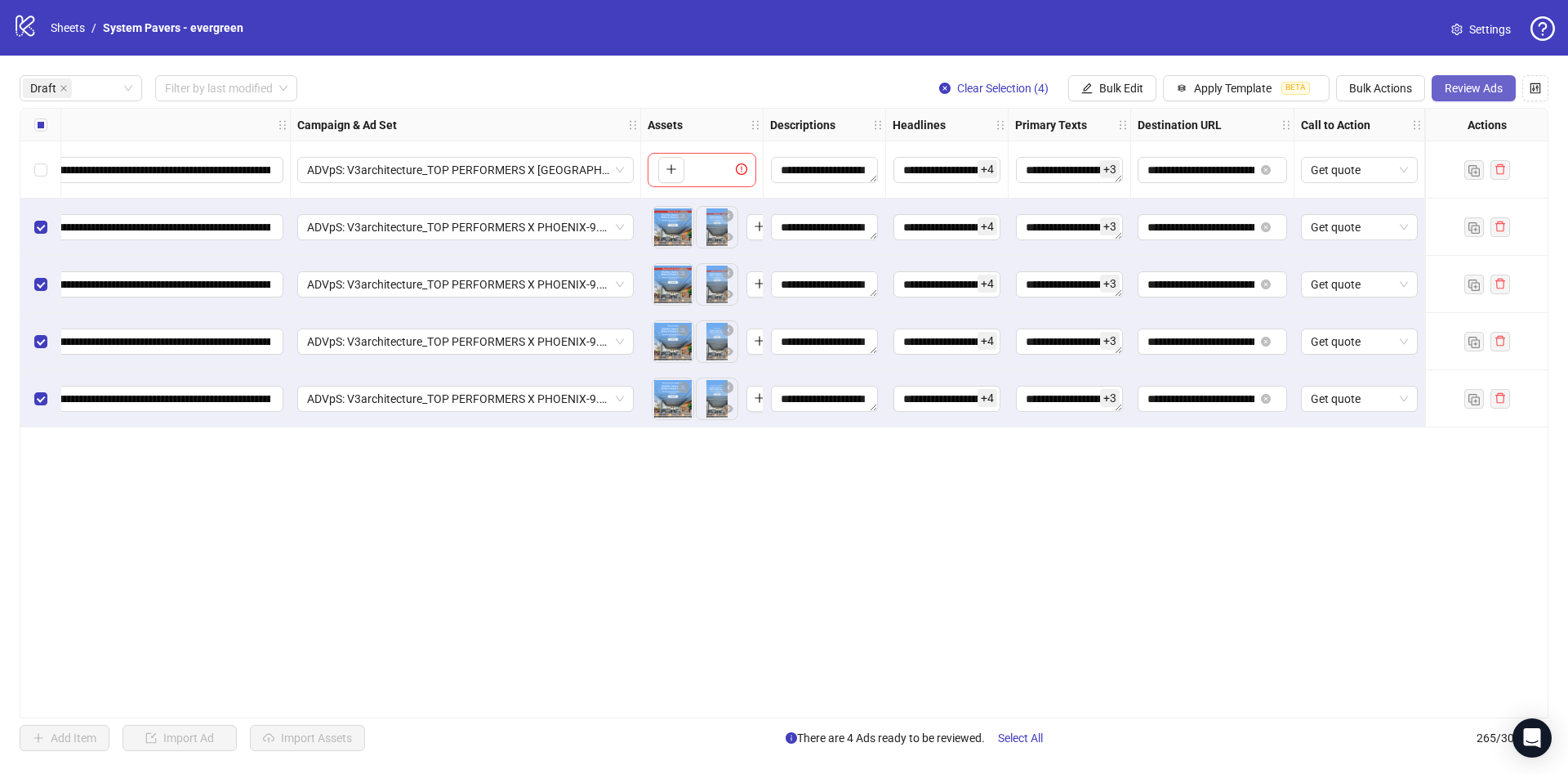
click at [1471, 94] on span "Review Ads" at bounding box center [1474, 88] width 58 height 13
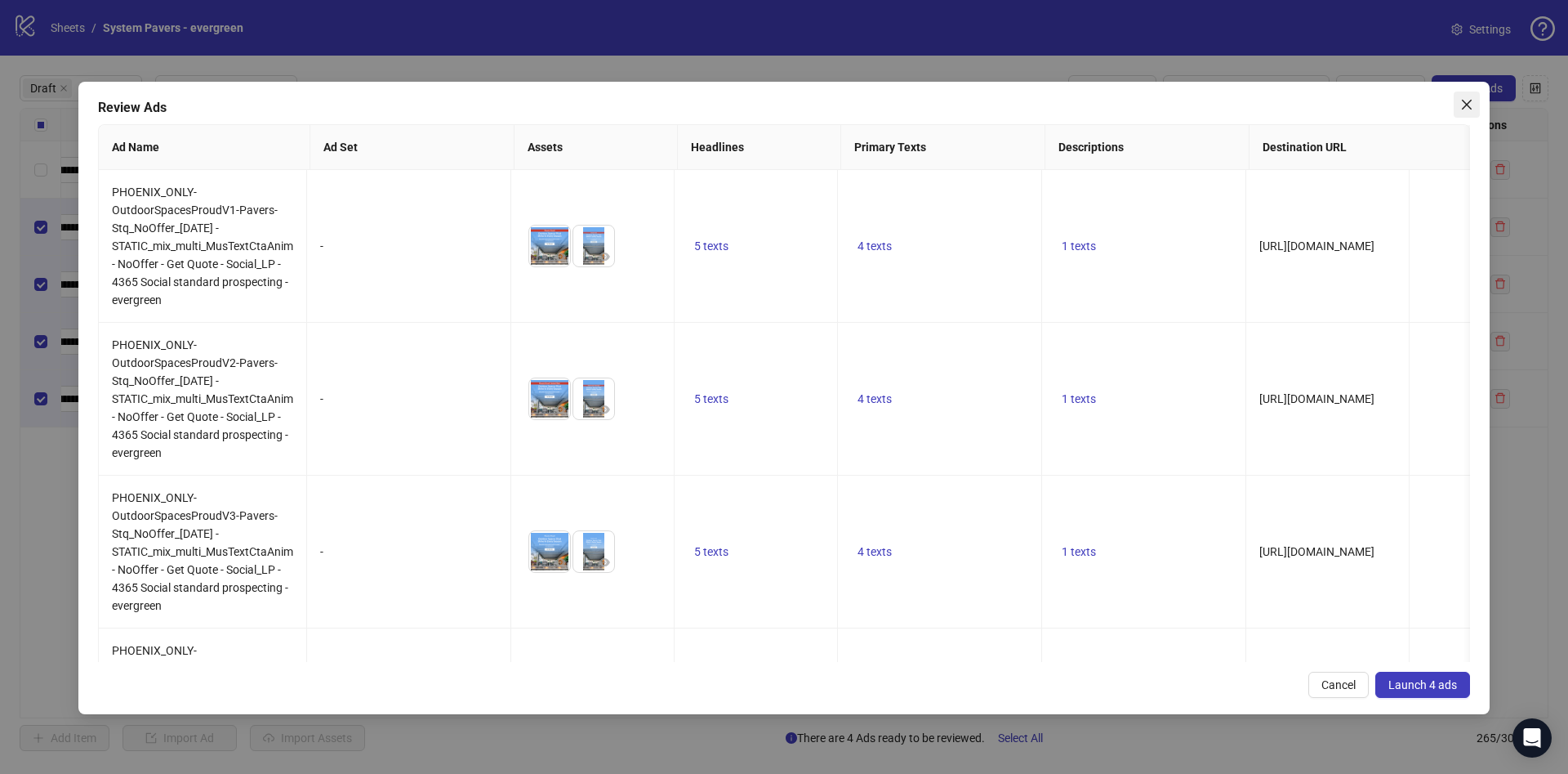
click at [1463, 108] on icon "close" at bounding box center [1466, 104] width 10 height 10
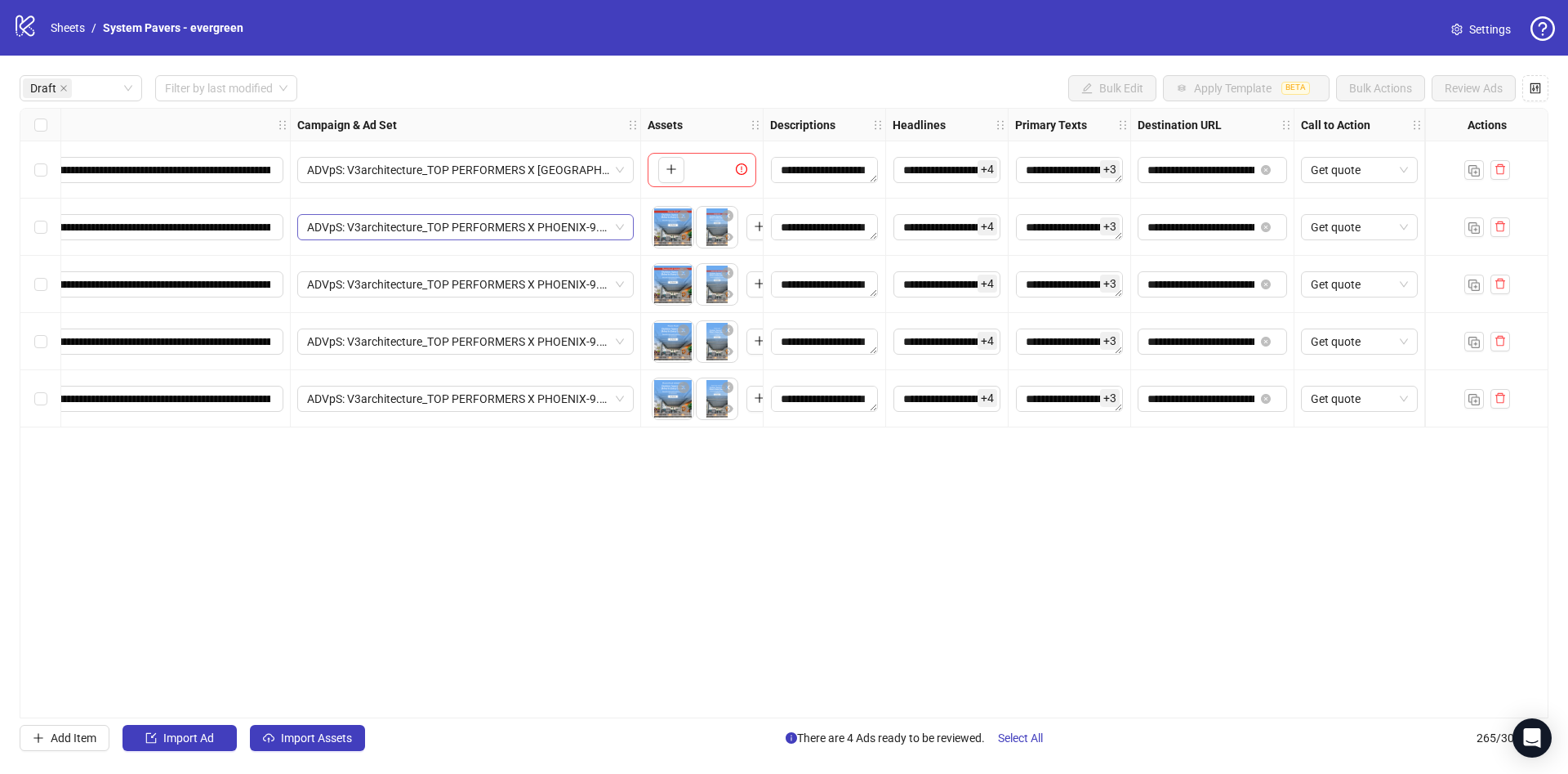
click at [510, 233] on span "ADVpS: V3architecture_TOP PERFORMERS X PHOENIX-9.9_xcl-ATL-LV-DC_AUTO_LC" at bounding box center [465, 227] width 317 height 25
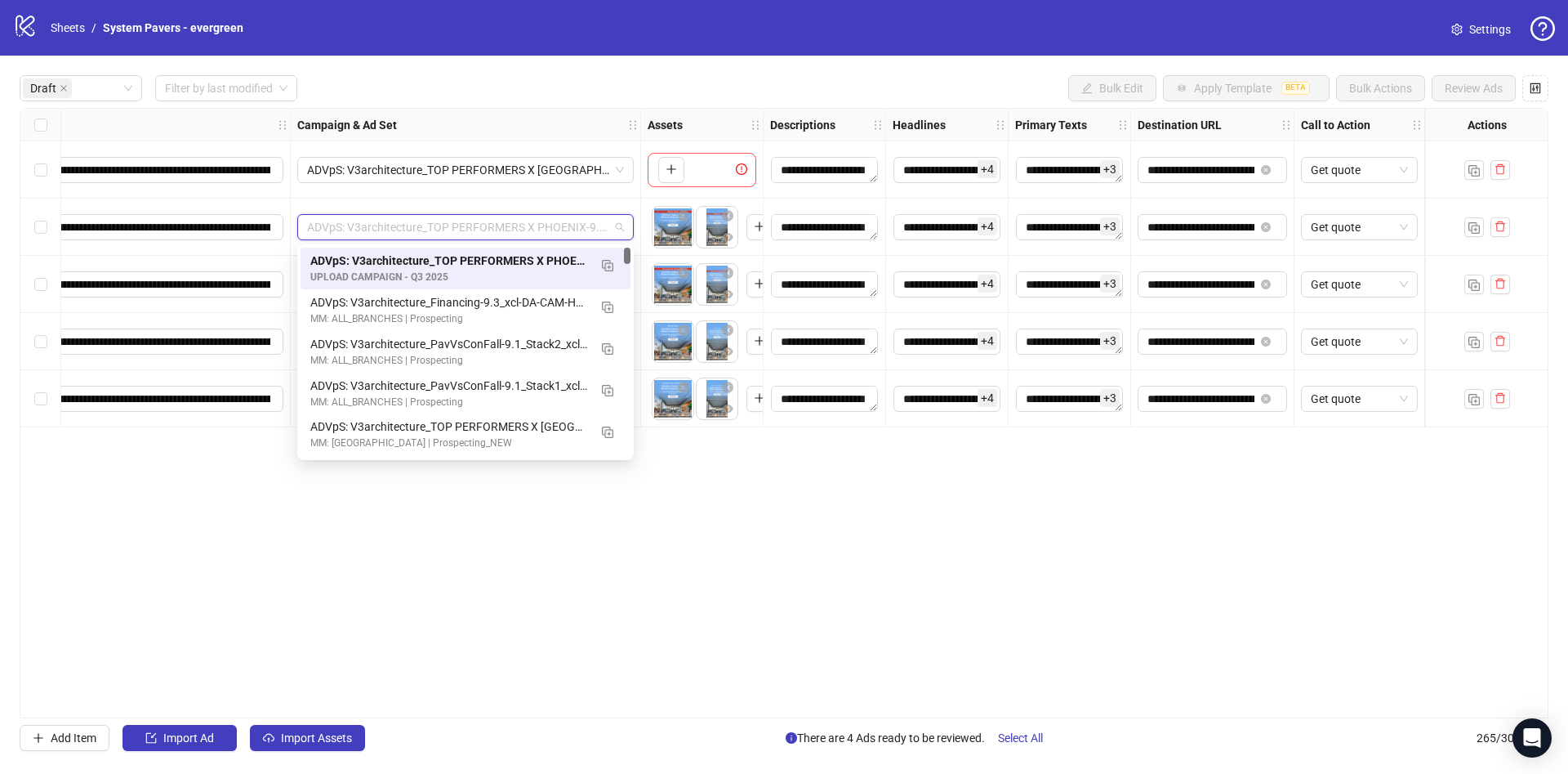
click at [36, 135] on div "Select all rows" at bounding box center [40, 125] width 41 height 33
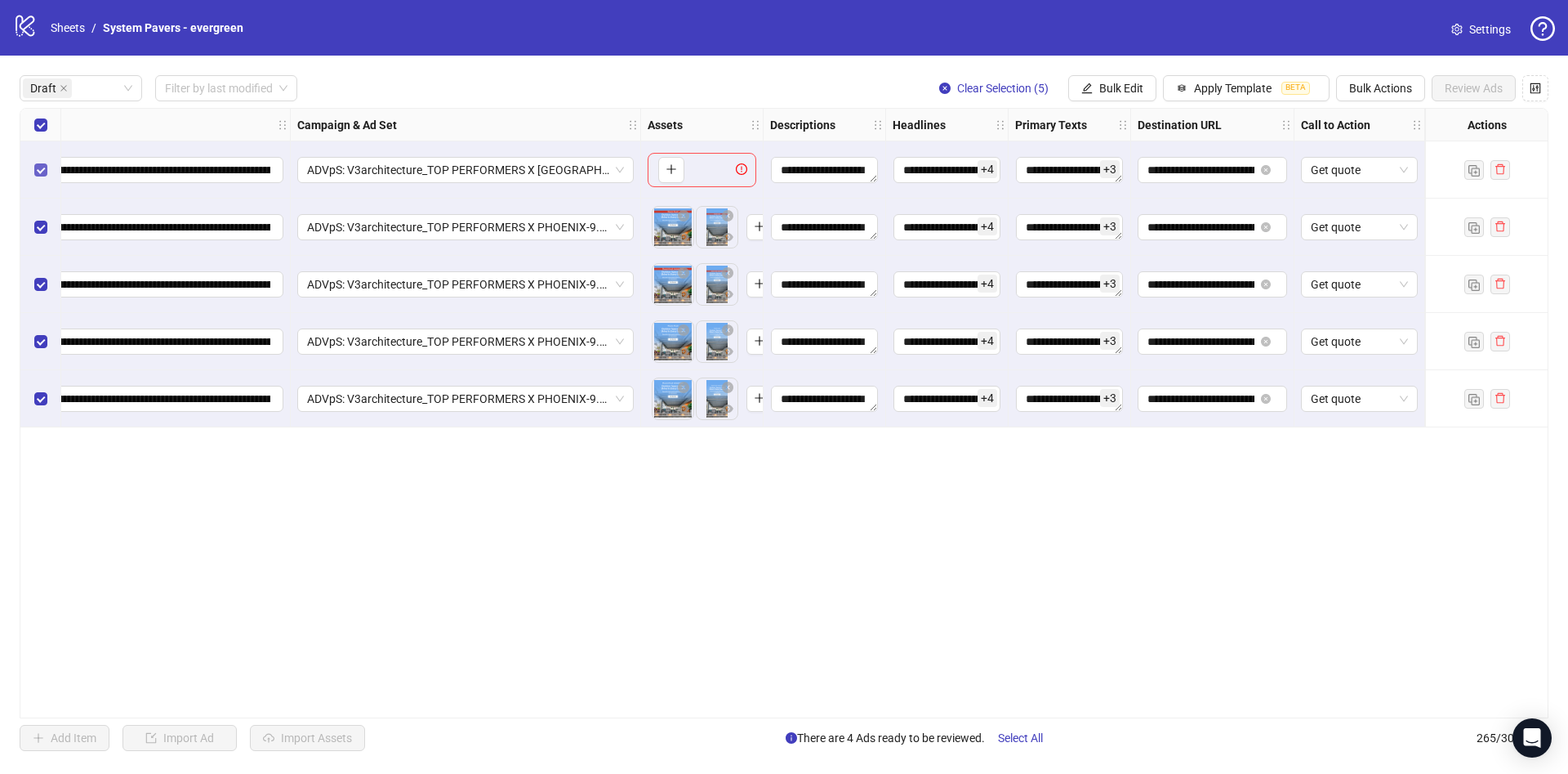
click at [46, 161] on label "Select row 1" at bounding box center [41, 170] width 13 height 18
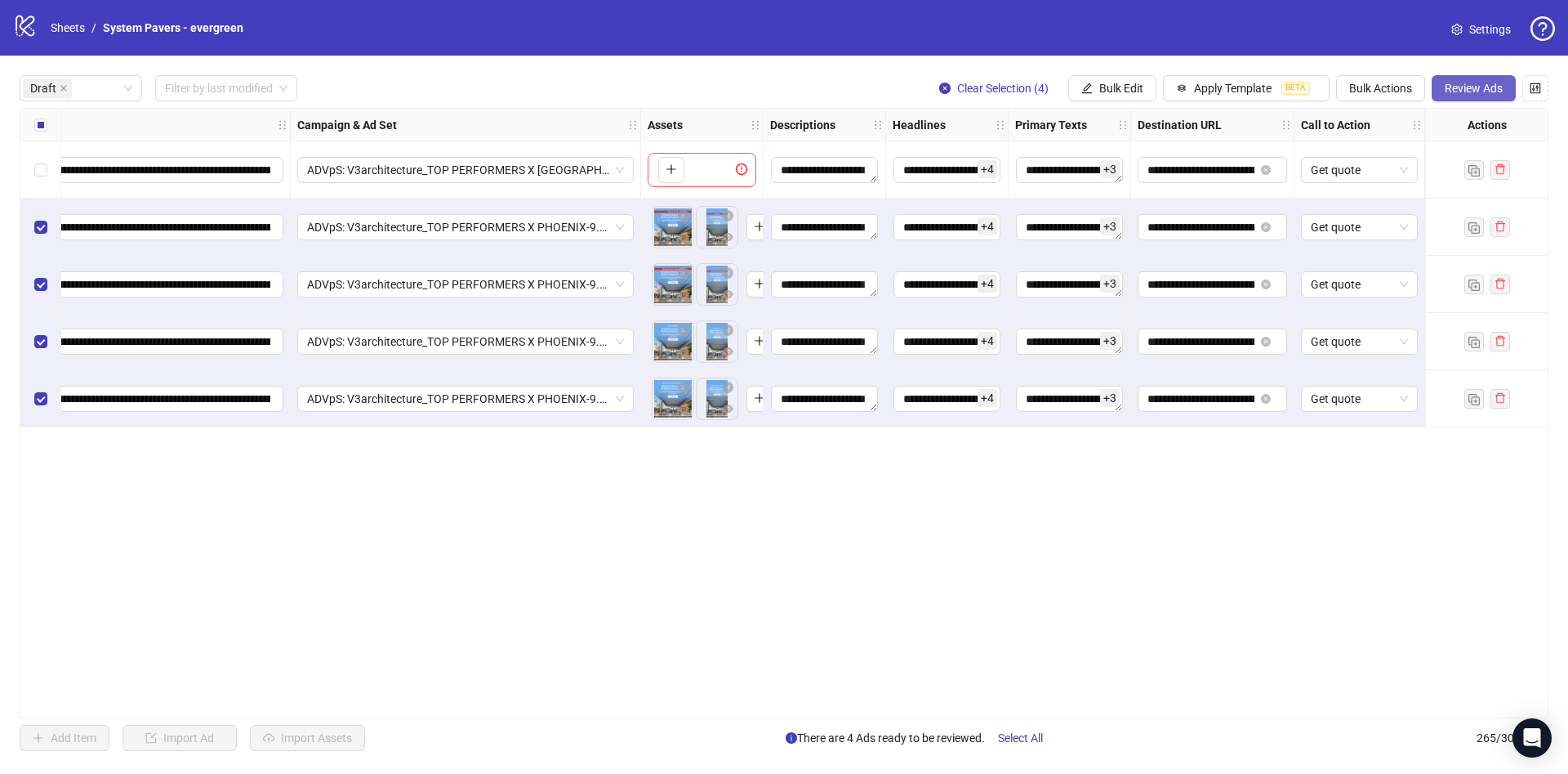
click at [1453, 85] on span "Review Ads" at bounding box center [1474, 88] width 58 height 13
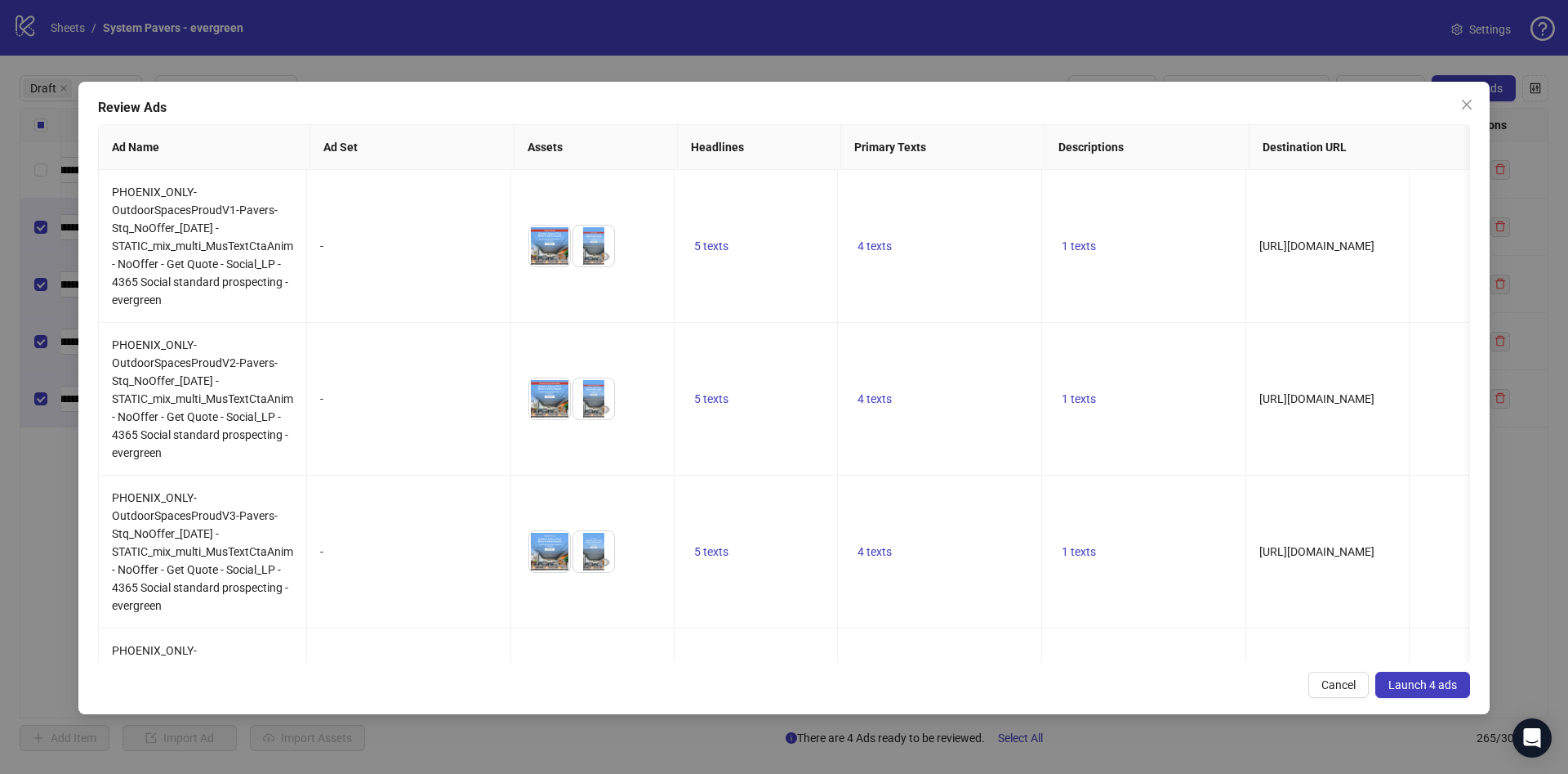
click at [1396, 686] on span "Launch 4 ads" at bounding box center [1423, 684] width 69 height 13
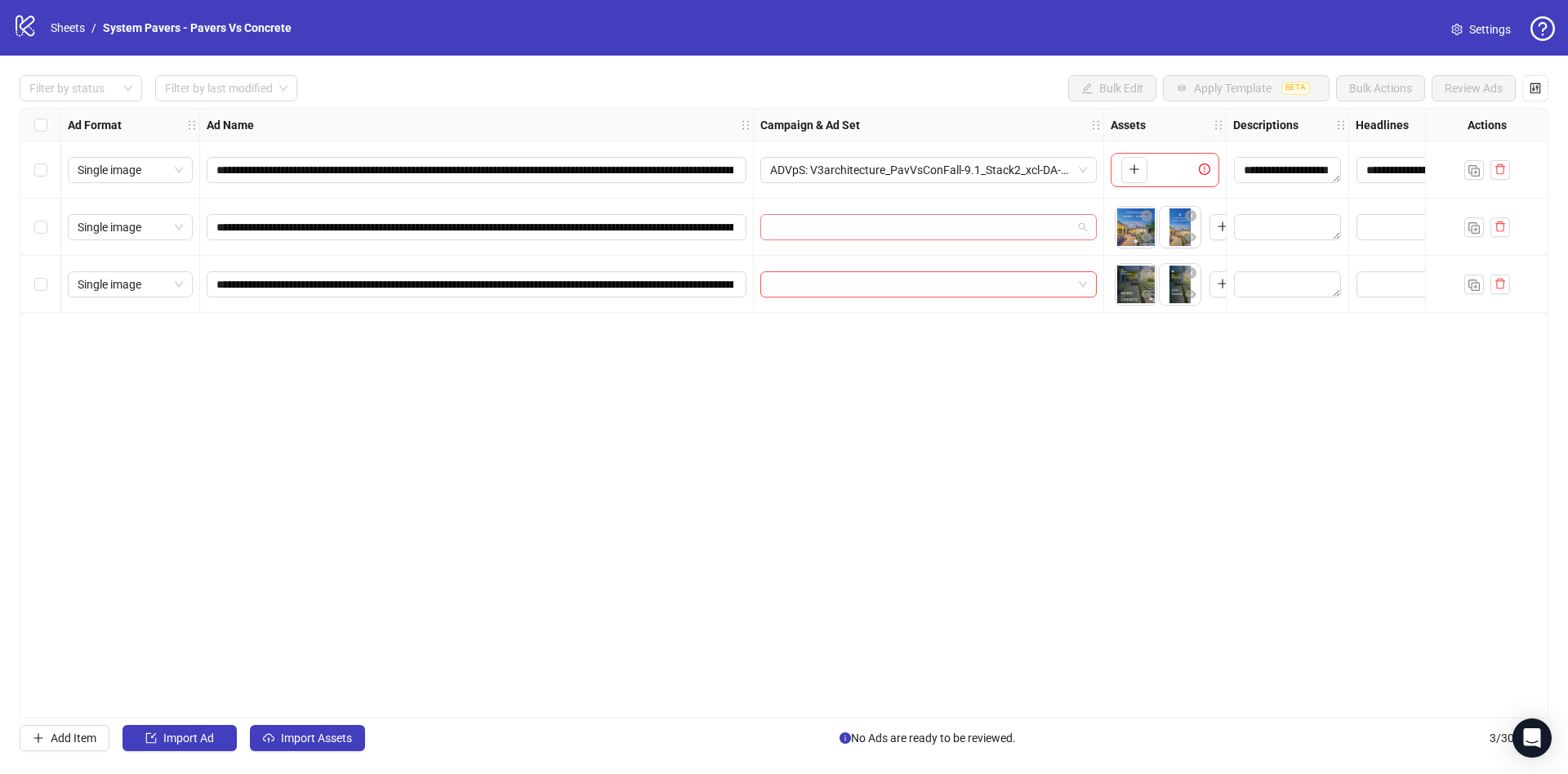
click at [856, 214] on div at bounding box center [928, 227] width 337 height 26
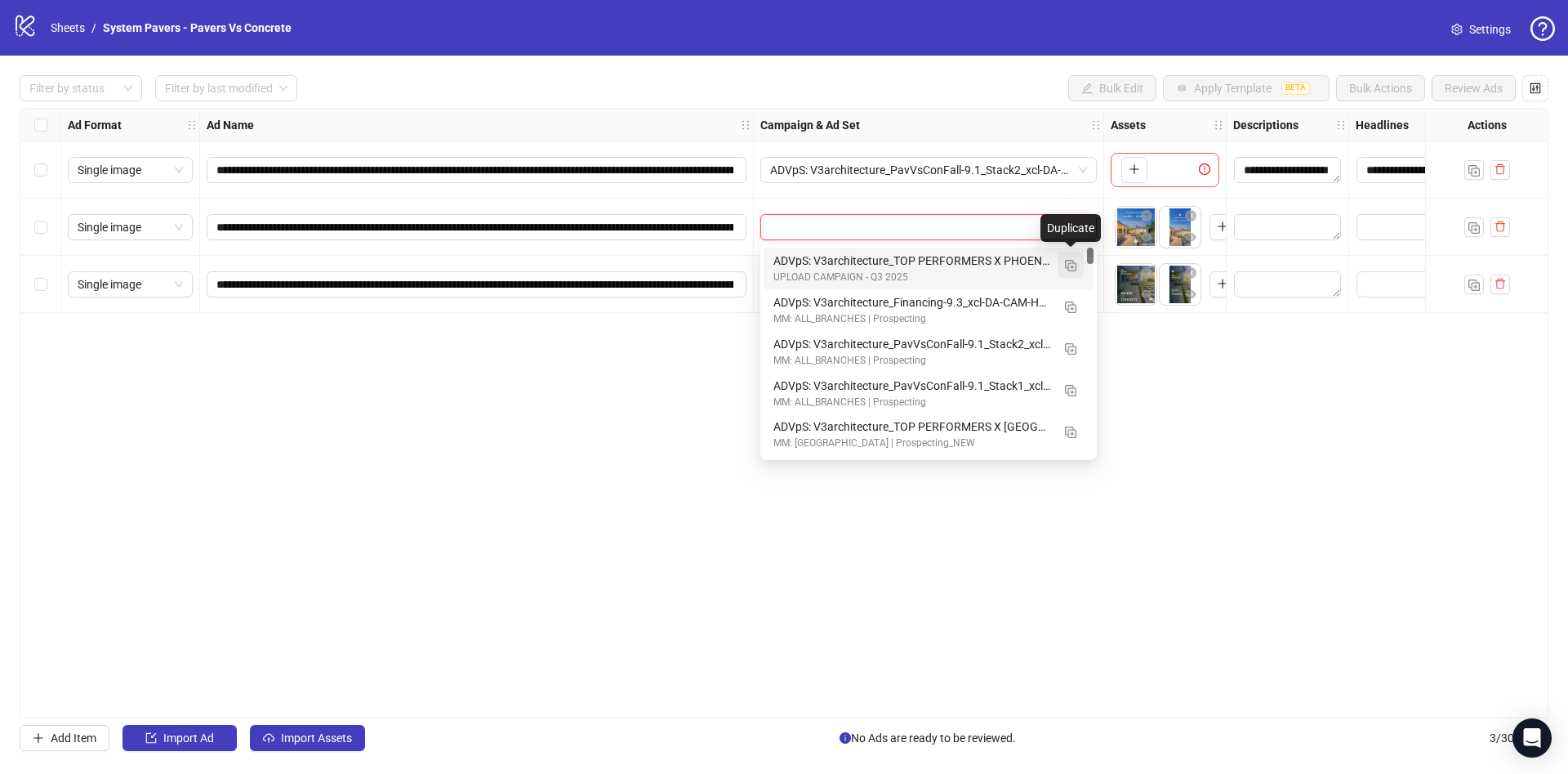
click at [1074, 263] on img "button" at bounding box center [1070, 265] width 12 height 12
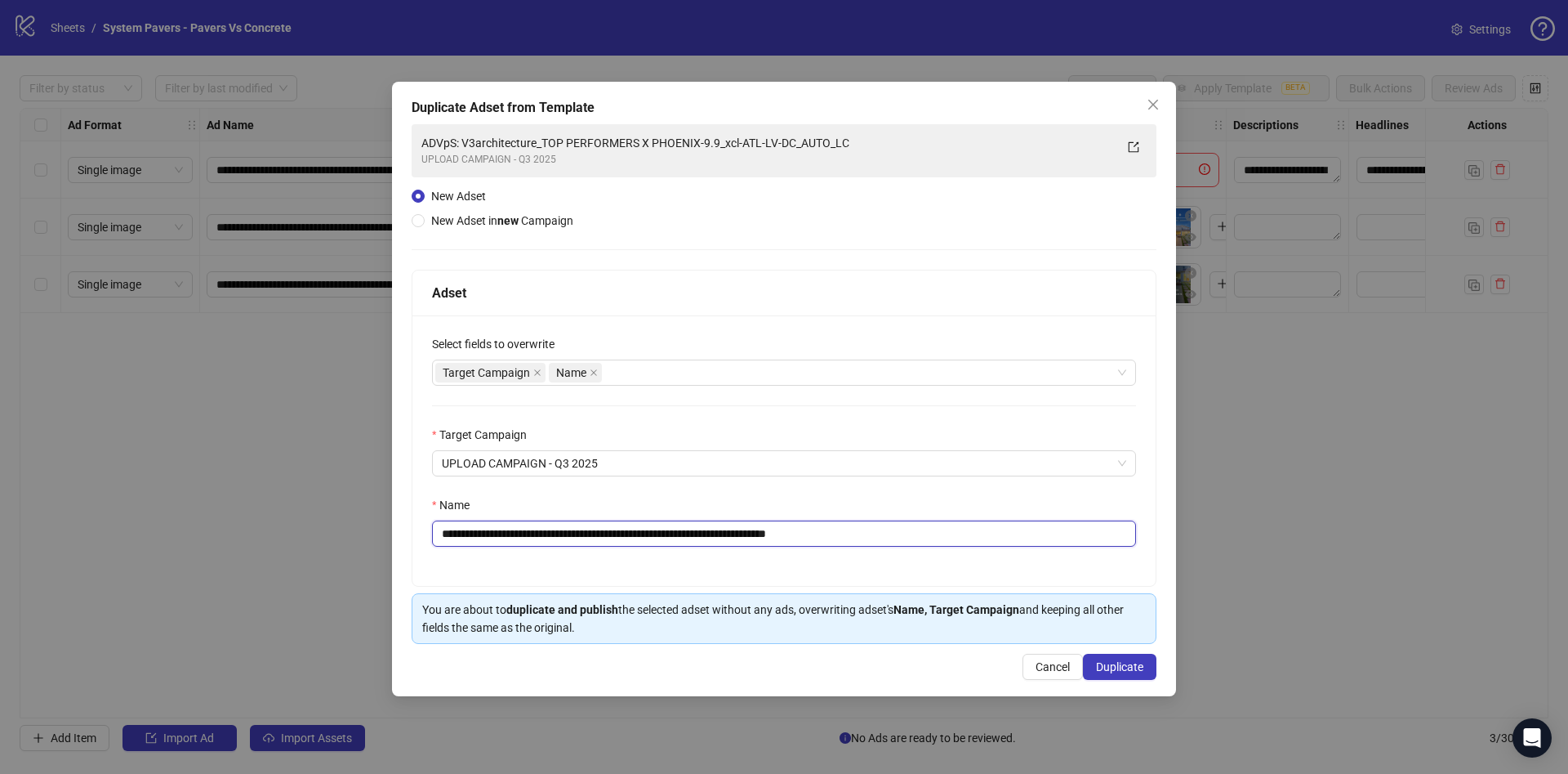
drag, startPoint x: 672, startPoint y: 531, endPoint x: 721, endPoint y: 541, distance: 50.0
click at [721, 541] on input "**********" at bounding box center [784, 533] width 704 height 26
drag, startPoint x: 869, startPoint y: 537, endPoint x: 1022, endPoint y: 554, distance: 153.9
click at [1022, 554] on div "**********" at bounding box center [784, 451] width 743 height 271
type input "**********"
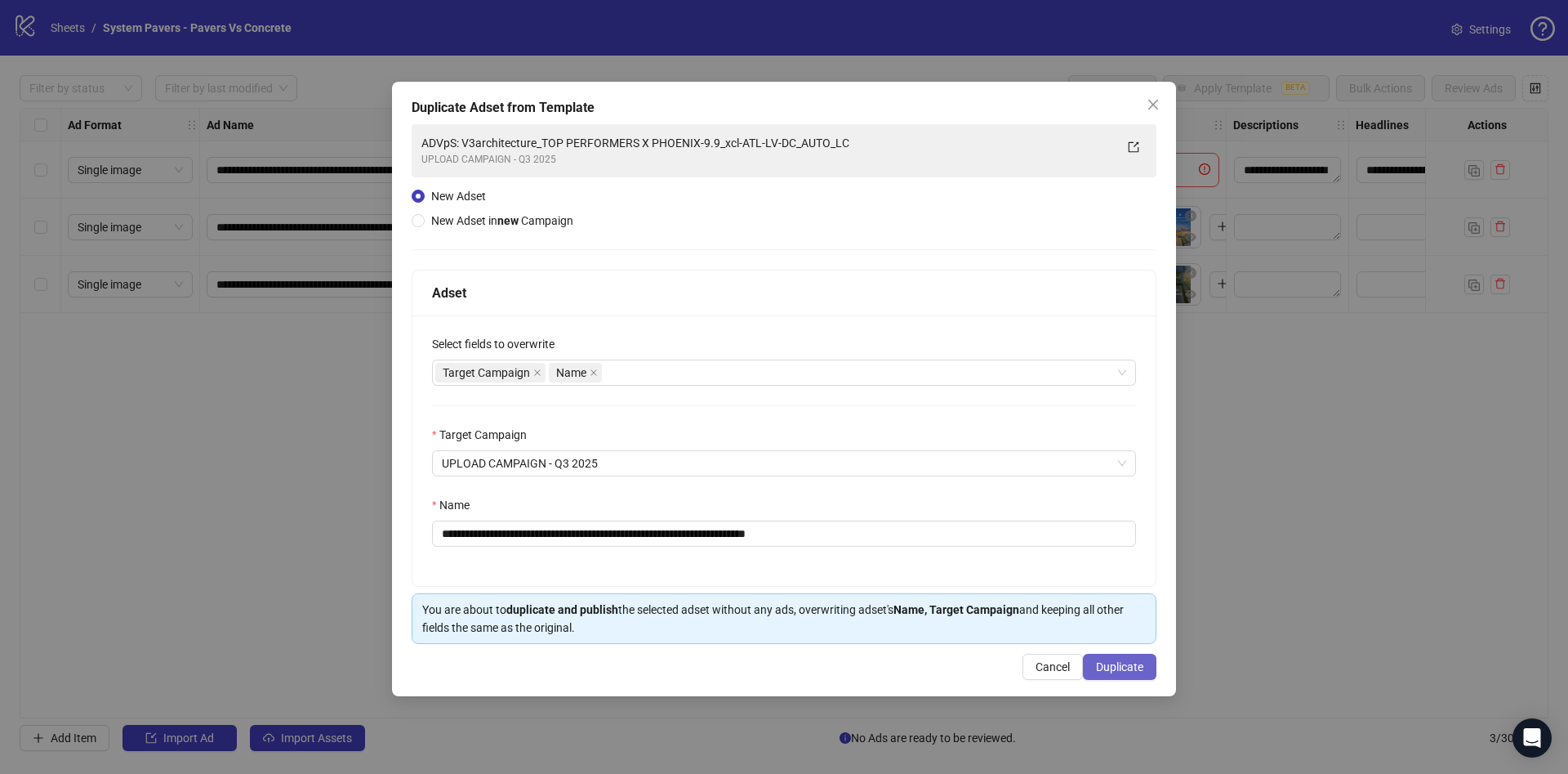
click at [1140, 672] on span "Duplicate" at bounding box center [1119, 667] width 47 height 13
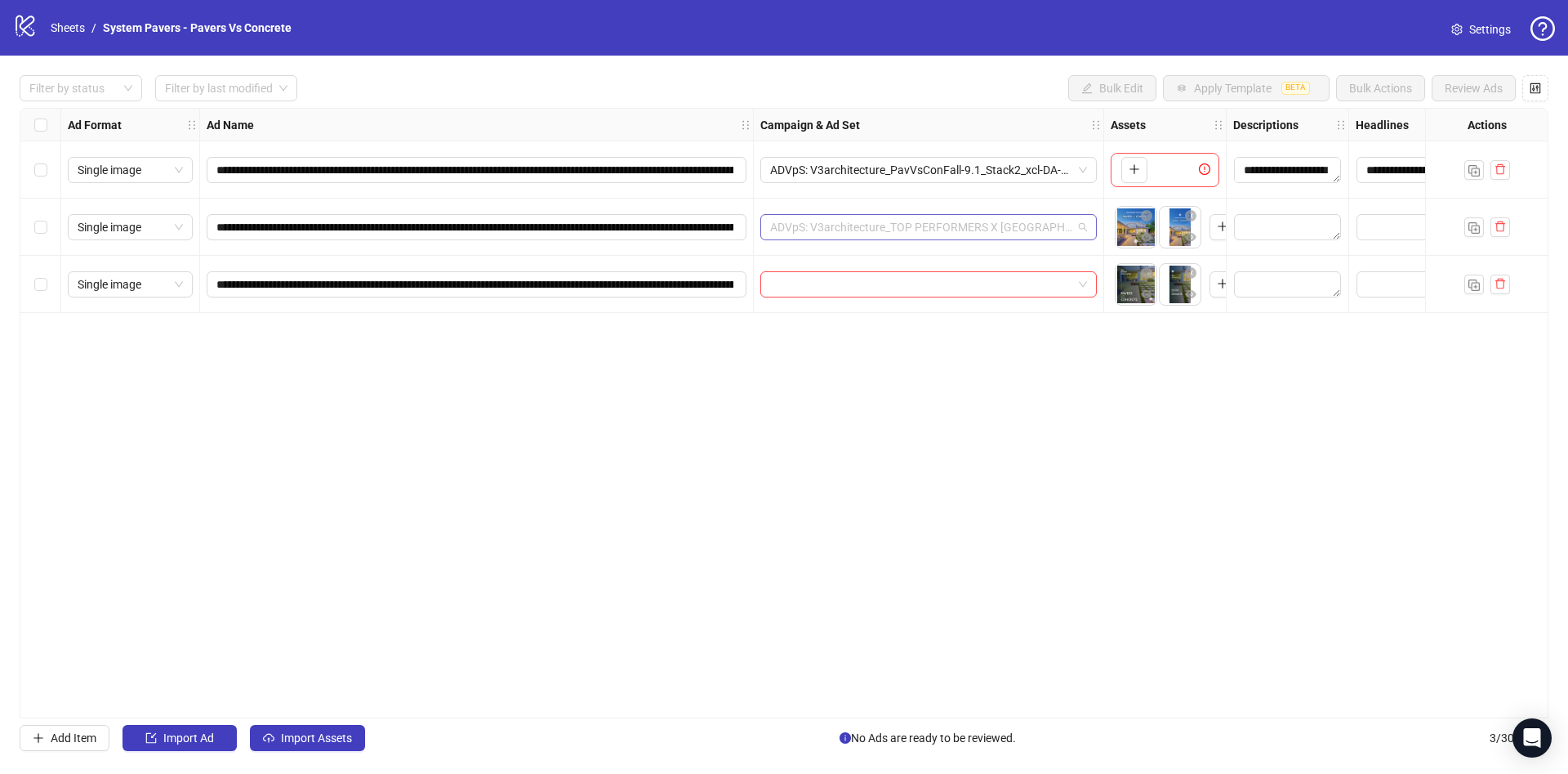
click at [1045, 231] on span "ADVpS: V3architecture_TOP PERFORMERS X [GEOGRAPHIC_DATA]-9.9_xcl-ATL-LV-DC_AUTO…" at bounding box center [928, 227] width 317 height 25
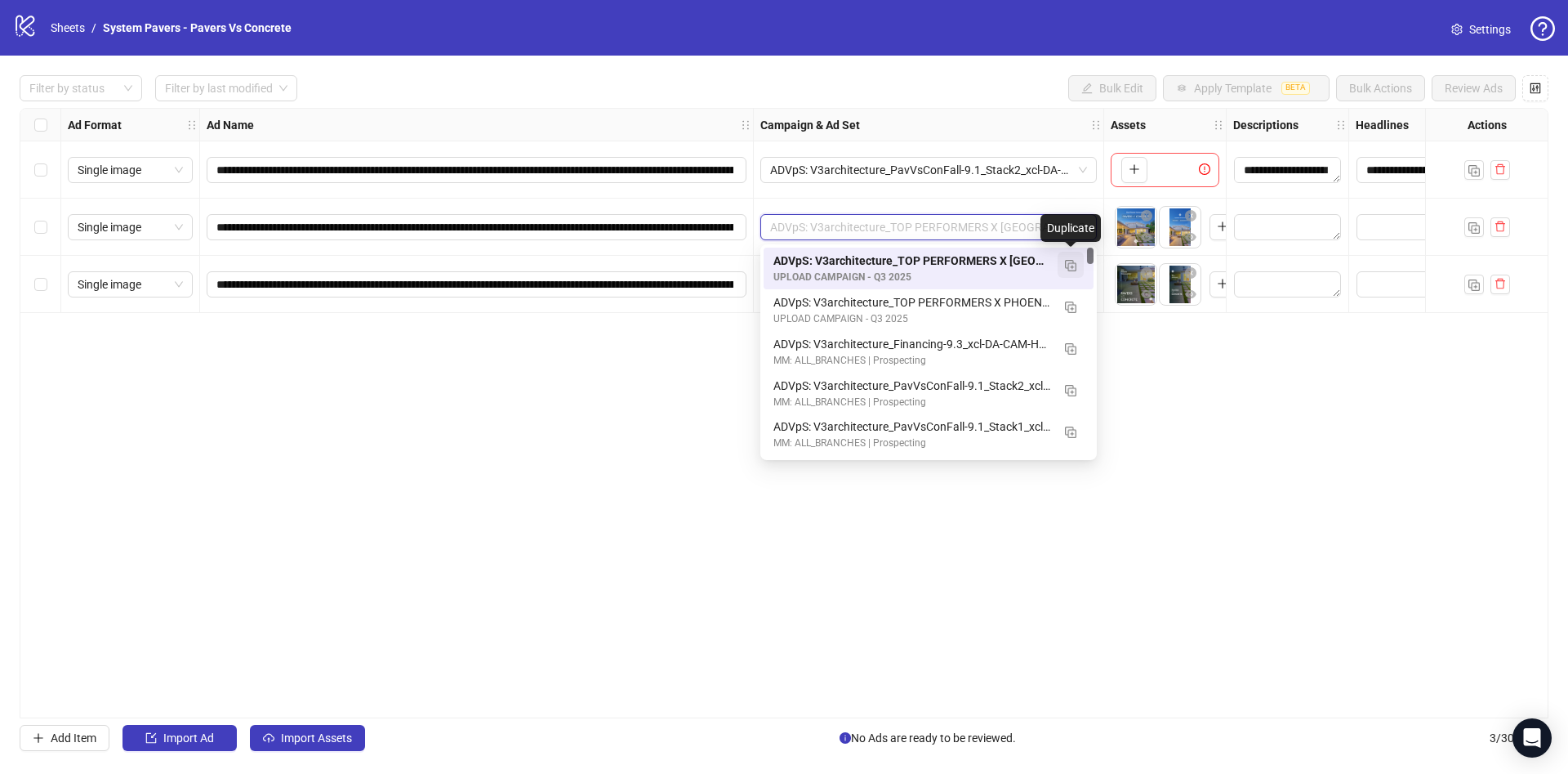
click at [1073, 267] on img "button" at bounding box center [1070, 265] width 12 height 12
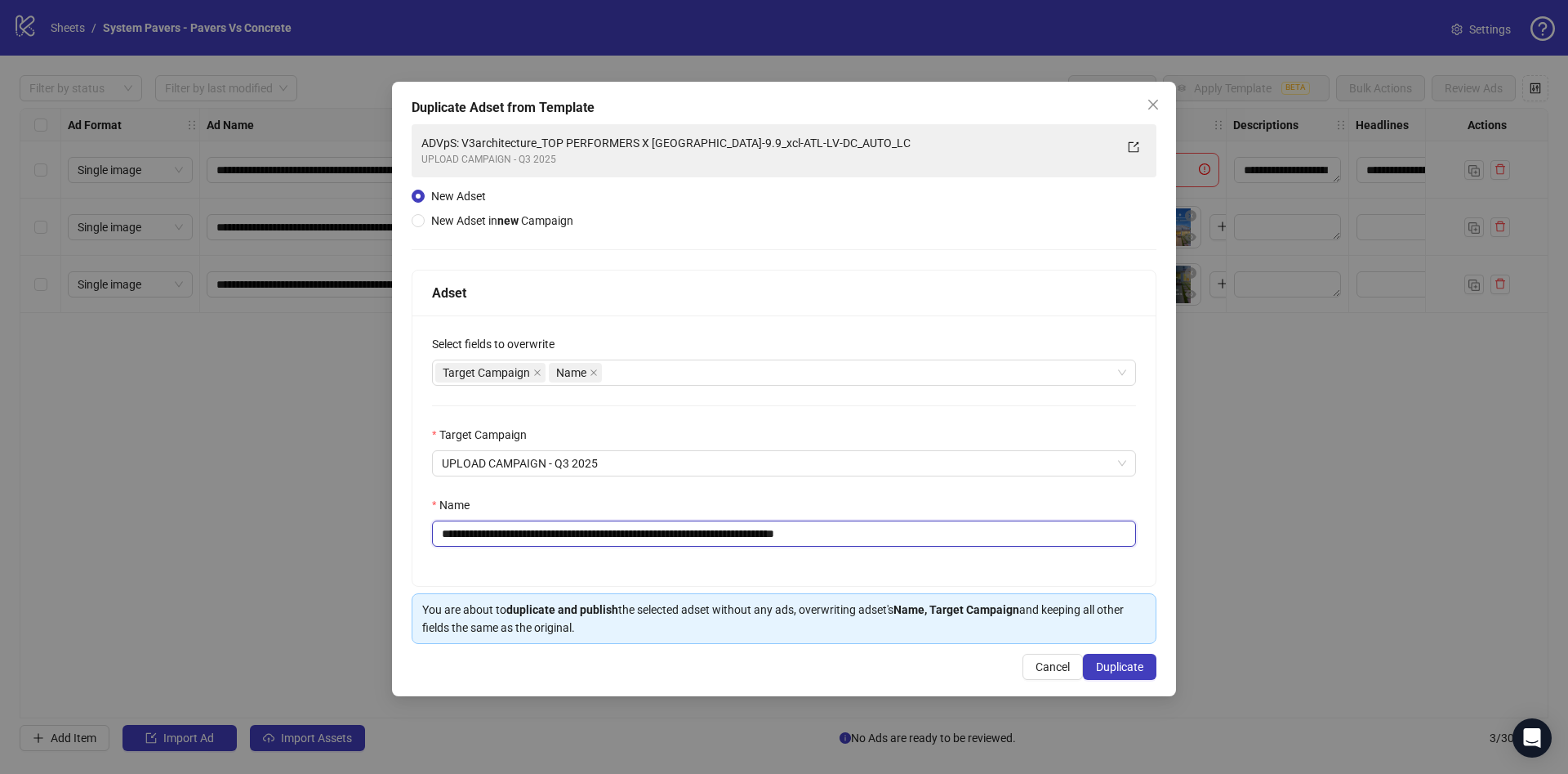
click at [674, 532] on input "**********" at bounding box center [784, 533] width 704 height 26
drag, startPoint x: 715, startPoint y: 542, endPoint x: 731, endPoint y: 539, distance: 16.3
click at [731, 539] on input "**********" at bounding box center [784, 533] width 704 height 26
drag, startPoint x: 889, startPoint y: 532, endPoint x: 974, endPoint y: 545, distance: 86.0
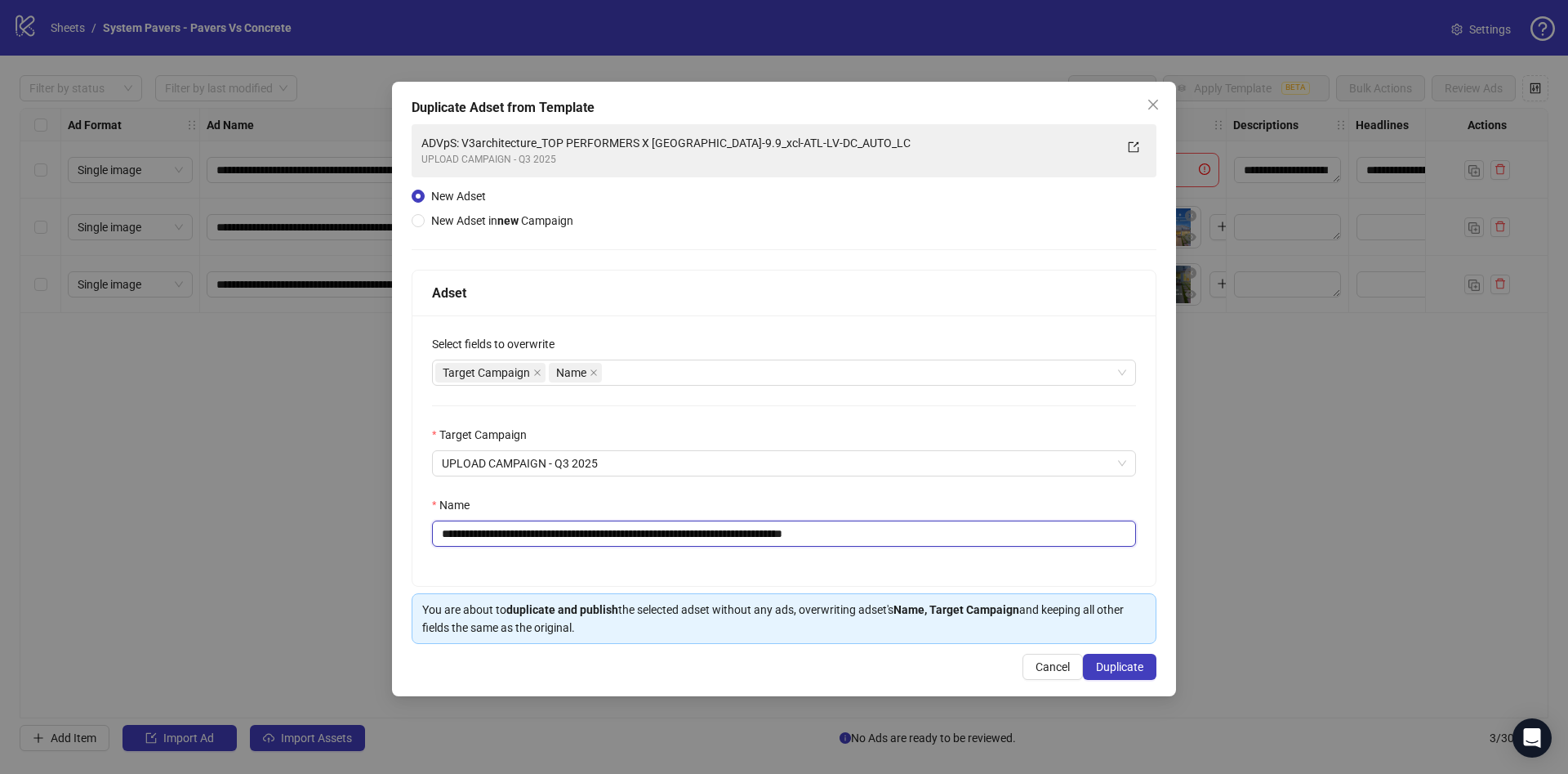
click at [974, 545] on input "**********" at bounding box center [784, 533] width 704 height 26
type input "**********"
click at [1102, 663] on span "Duplicate" at bounding box center [1119, 667] width 47 height 13
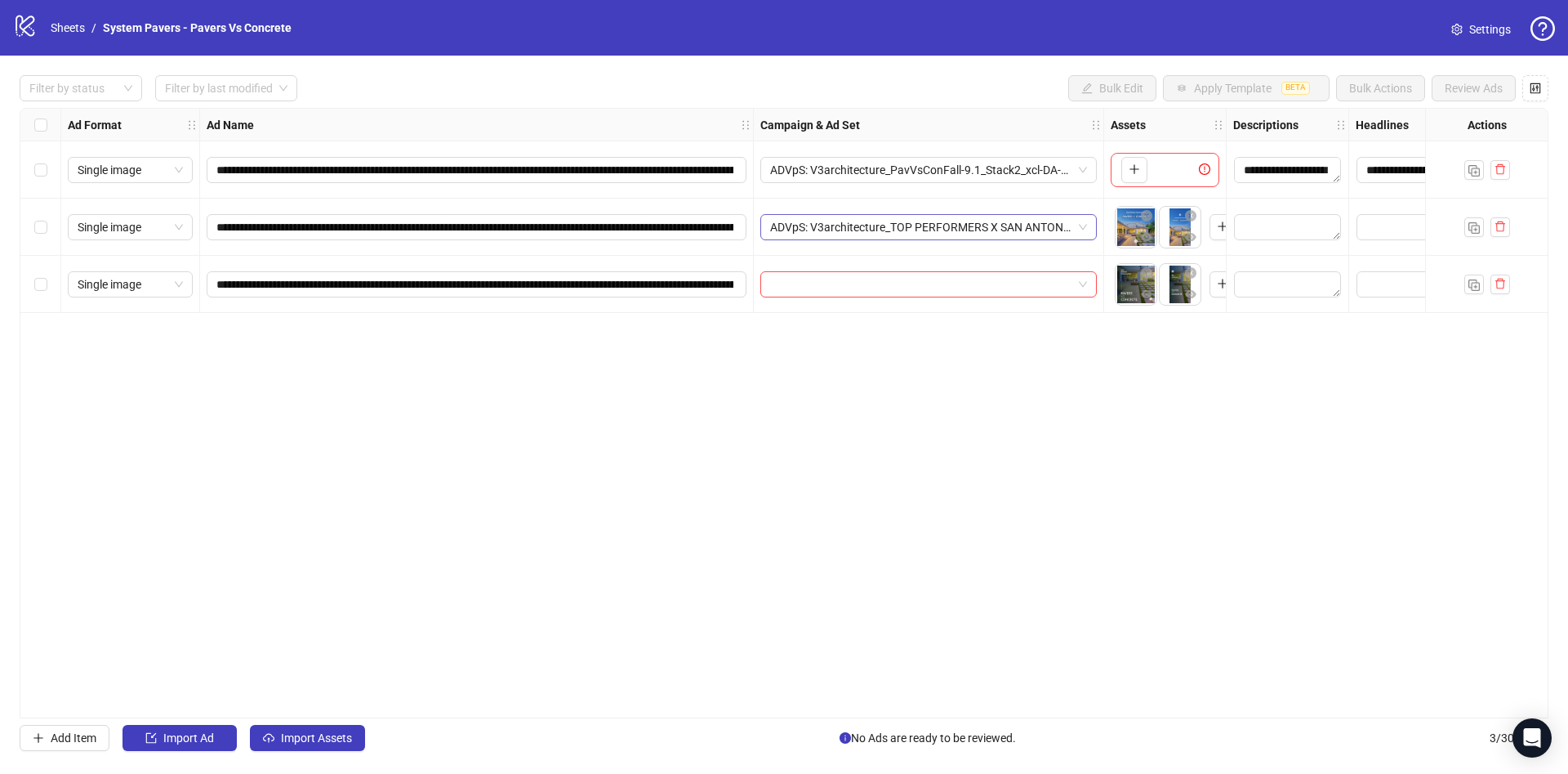
click at [1002, 229] on span "ADVpS: V3architecture_TOP PERFORMERS X SAN ANTONIO-9.9_xcl-ATL-LV-DC_AUTO_LC" at bounding box center [928, 227] width 317 height 25
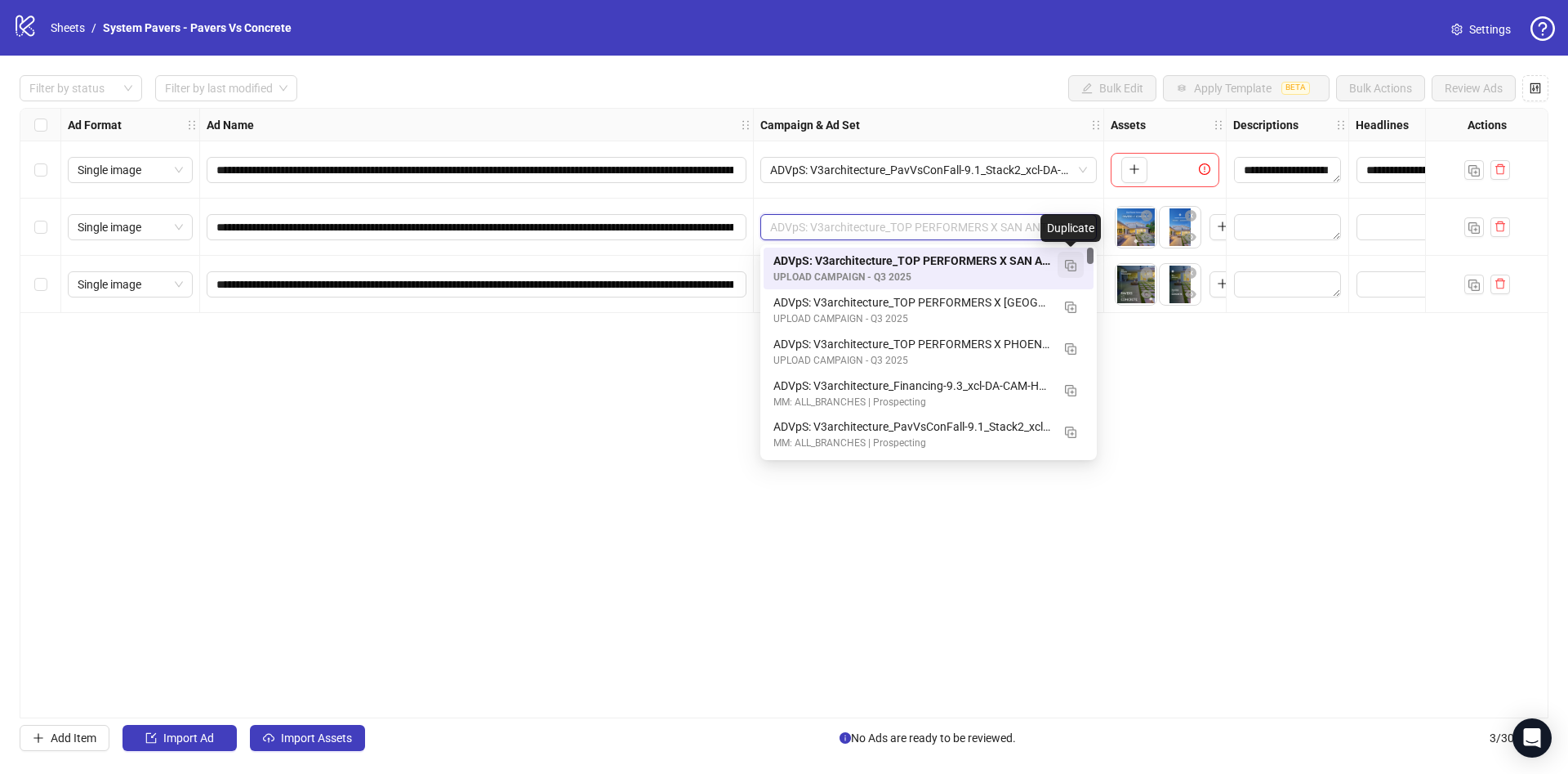
click at [1070, 263] on img "button" at bounding box center [1070, 265] width 12 height 12
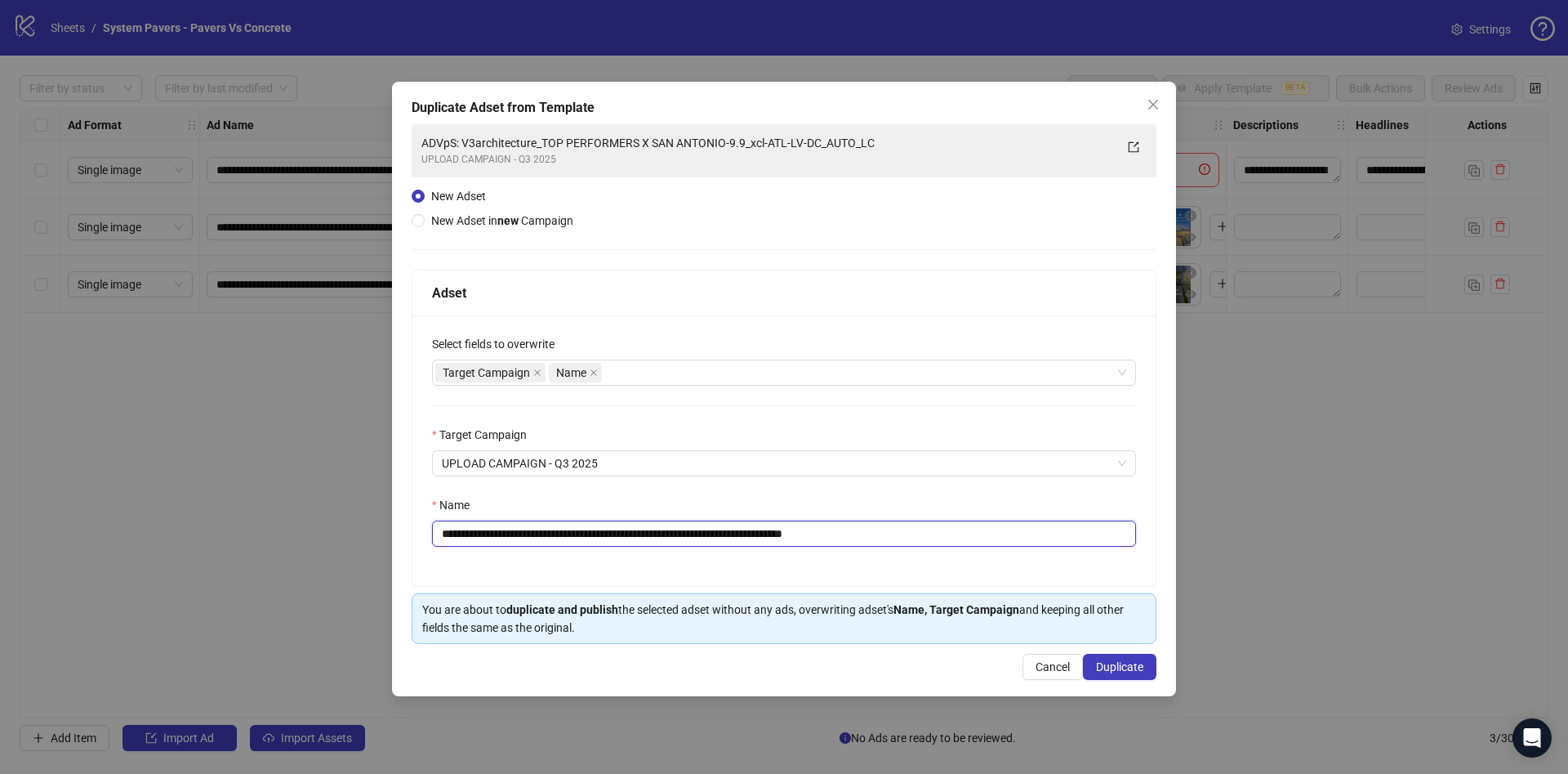
drag, startPoint x: 676, startPoint y: 534, endPoint x: 745, endPoint y: 539, distance: 69.2
click at [745, 539] on input "**********" at bounding box center [784, 533] width 704 height 26
drag, startPoint x: 873, startPoint y: 534, endPoint x: 962, endPoint y: 539, distance: 89.1
click at [962, 539] on input "**********" at bounding box center [784, 533] width 704 height 26
type input "**********"
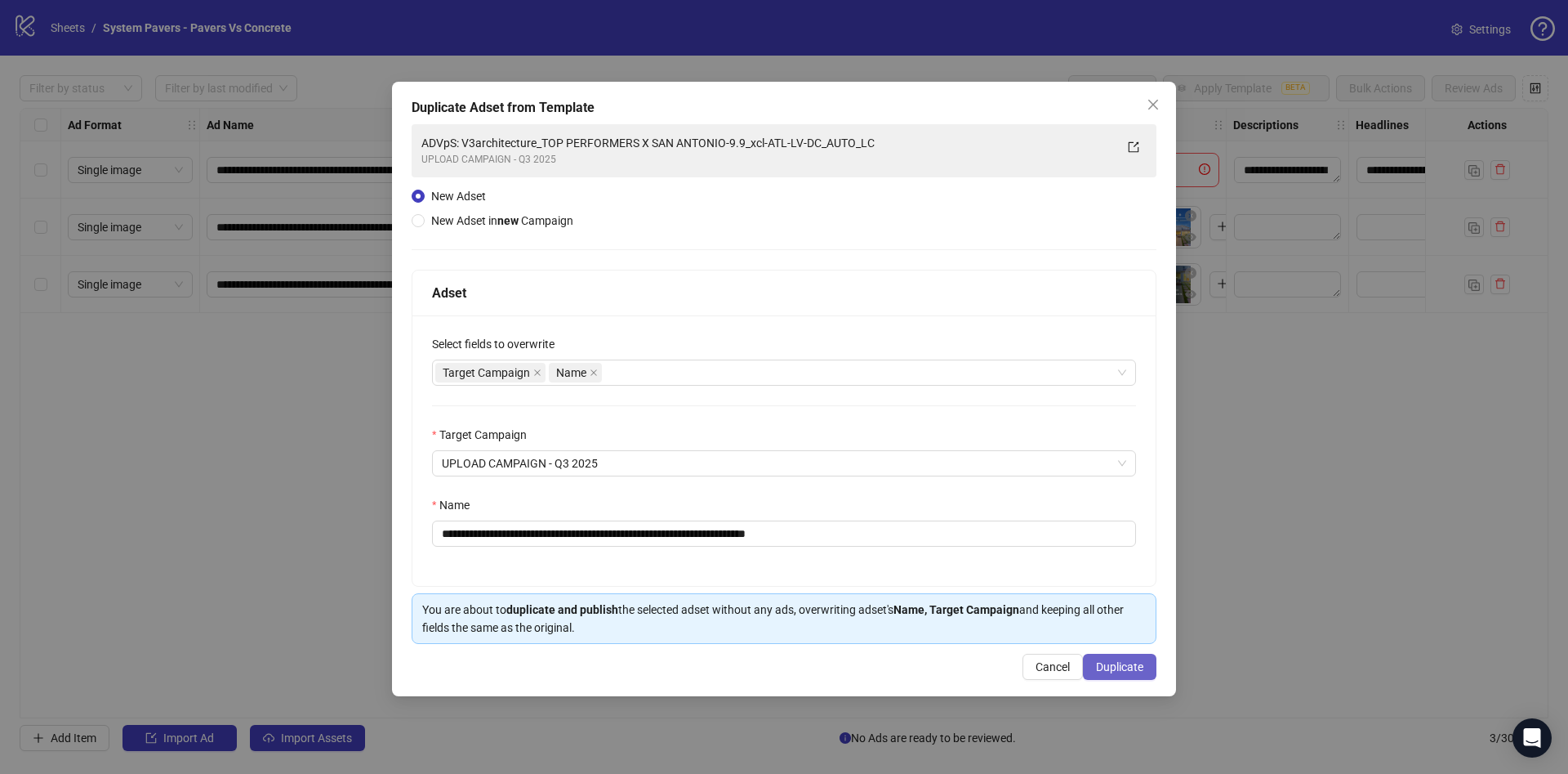
click at [1100, 663] on span "Duplicate" at bounding box center [1119, 667] width 47 height 13
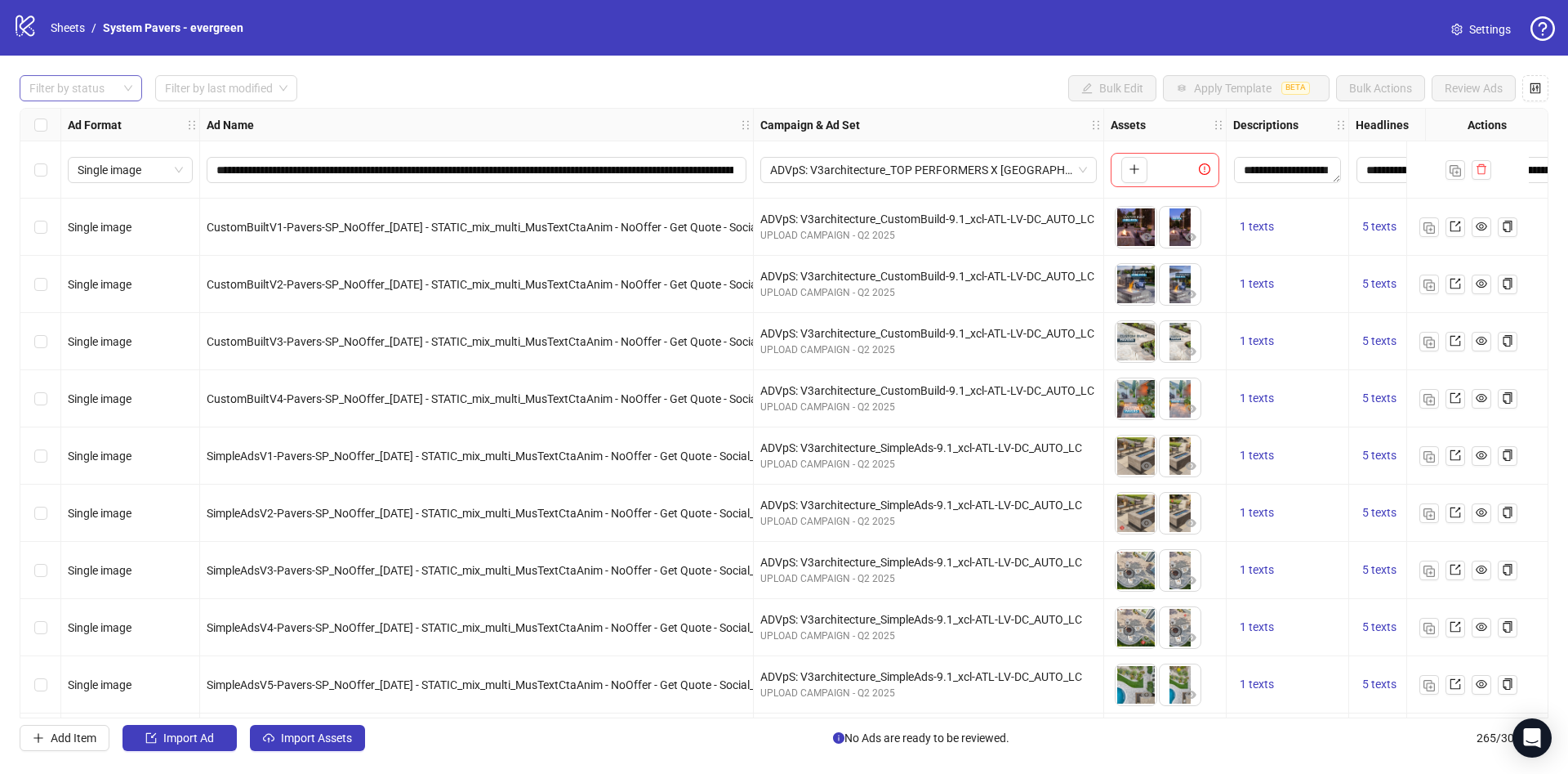
click at [79, 81] on div at bounding box center [72, 88] width 99 height 23
click at [78, 127] on div "Draft" at bounding box center [81, 122] width 96 height 18
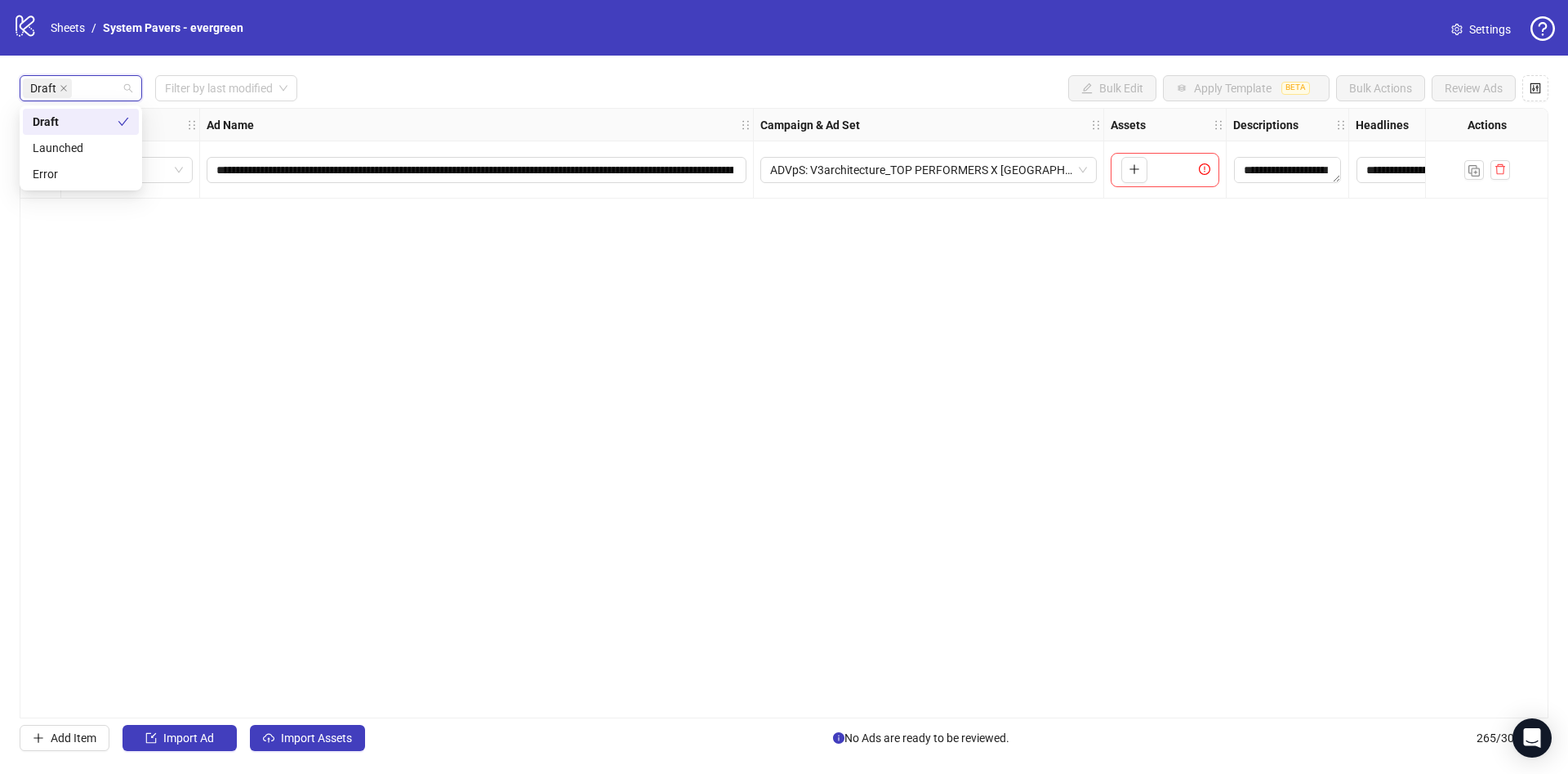
click at [492, 79] on div "Draft Filter by last modified Bulk Edit Apply Template BETA Bulk Actions Review…" at bounding box center [784, 88] width 1529 height 26
click at [323, 741] on span "Import Assets" at bounding box center [316, 738] width 71 height 13
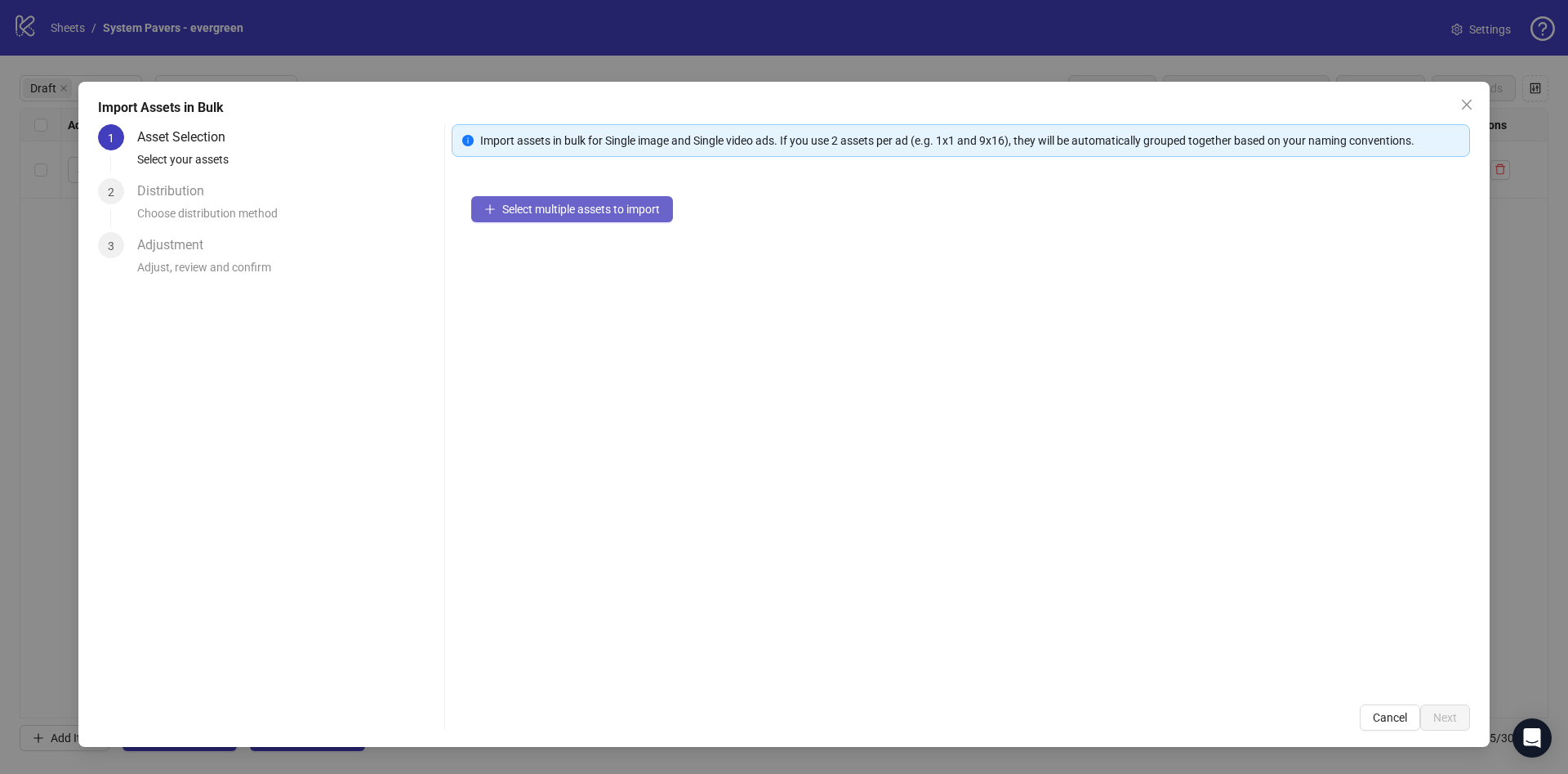
click at [656, 205] on span "Select multiple assets to import" at bounding box center [581, 209] width 158 height 13
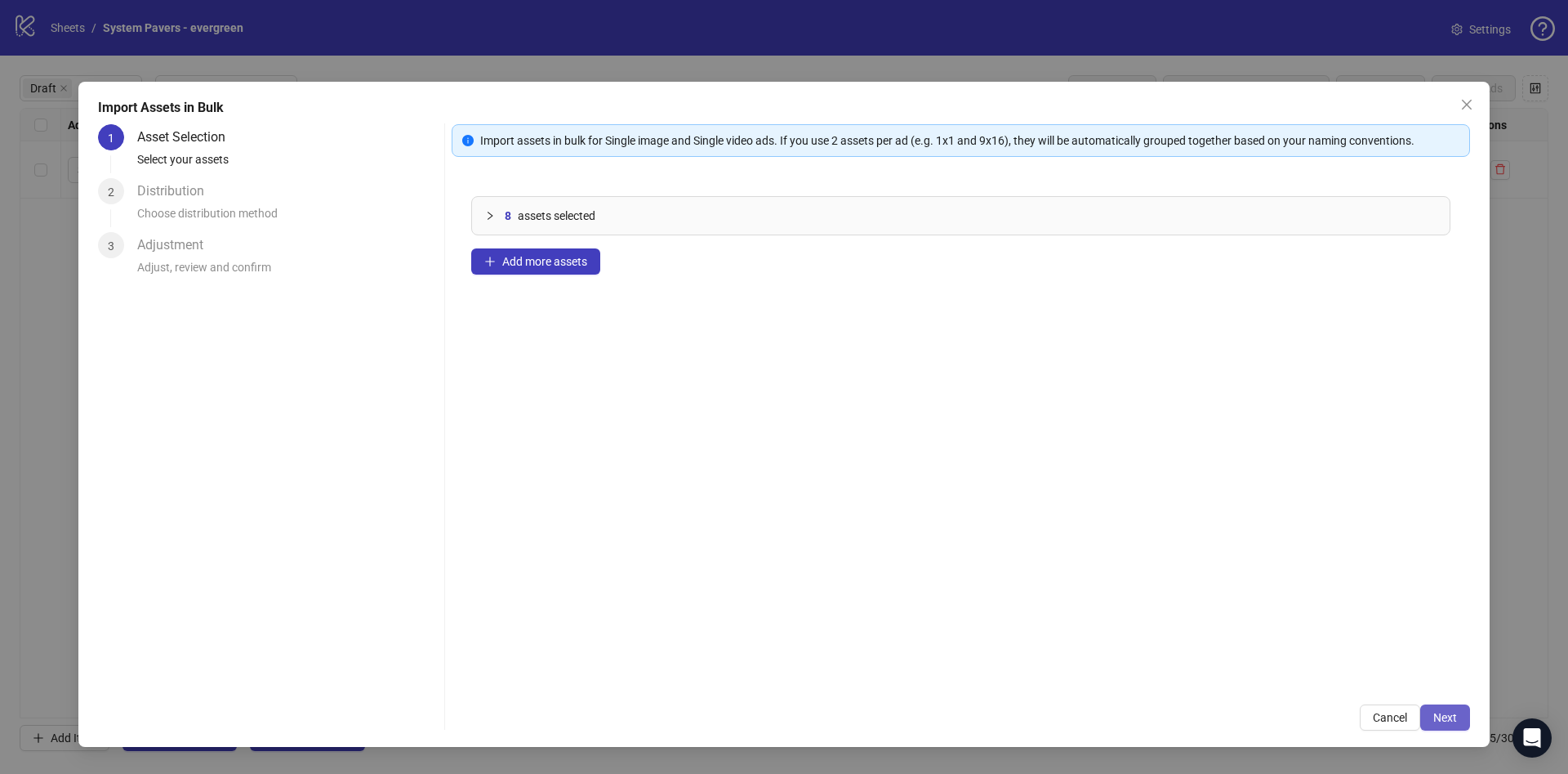
click at [1463, 719] on button "Next" at bounding box center [1445, 717] width 50 height 26
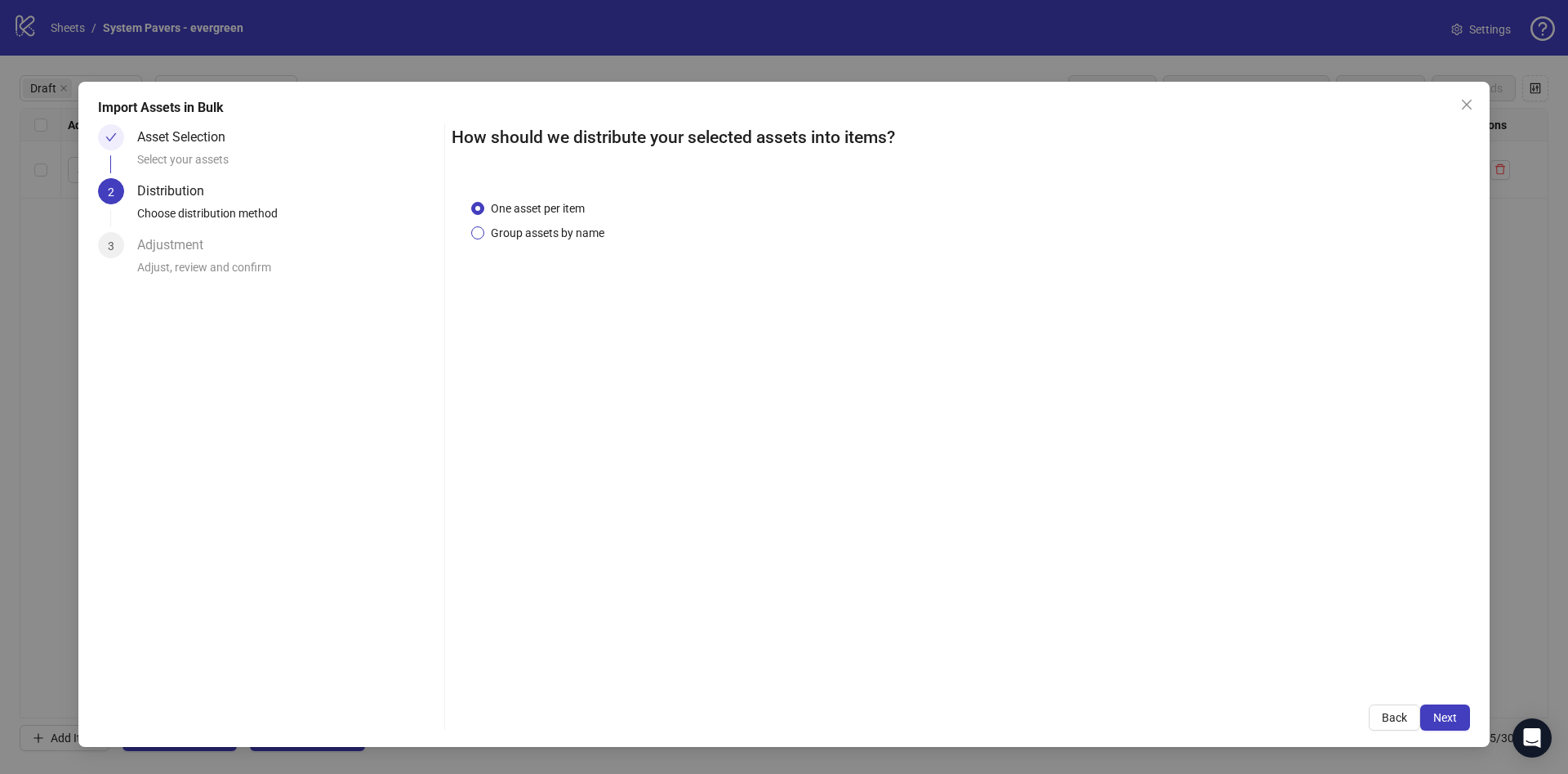
click at [566, 223] on span "Group assets by name" at bounding box center [547, 233] width 126 height 18
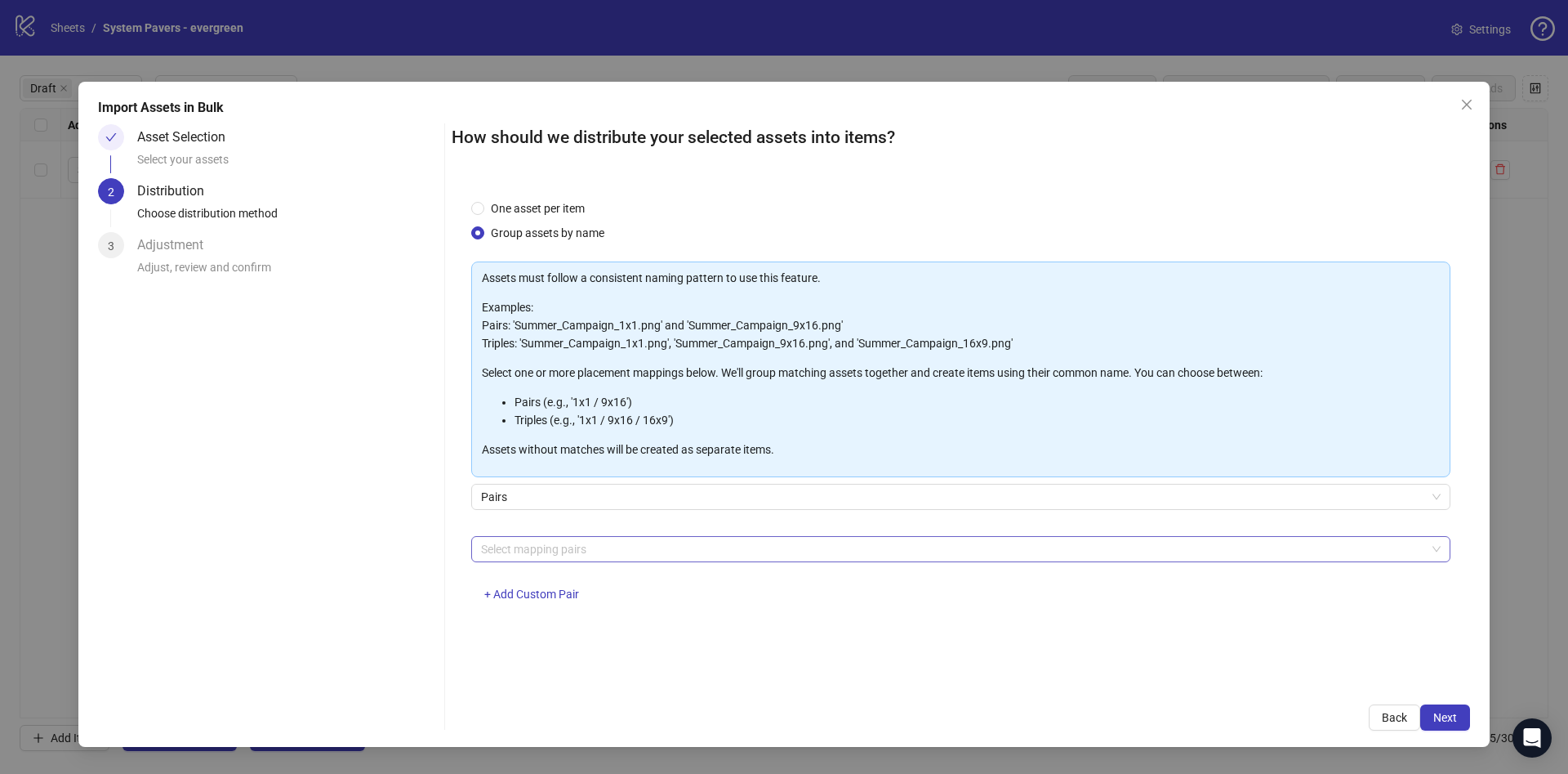
click at [577, 550] on div at bounding box center [952, 549] width 955 height 23
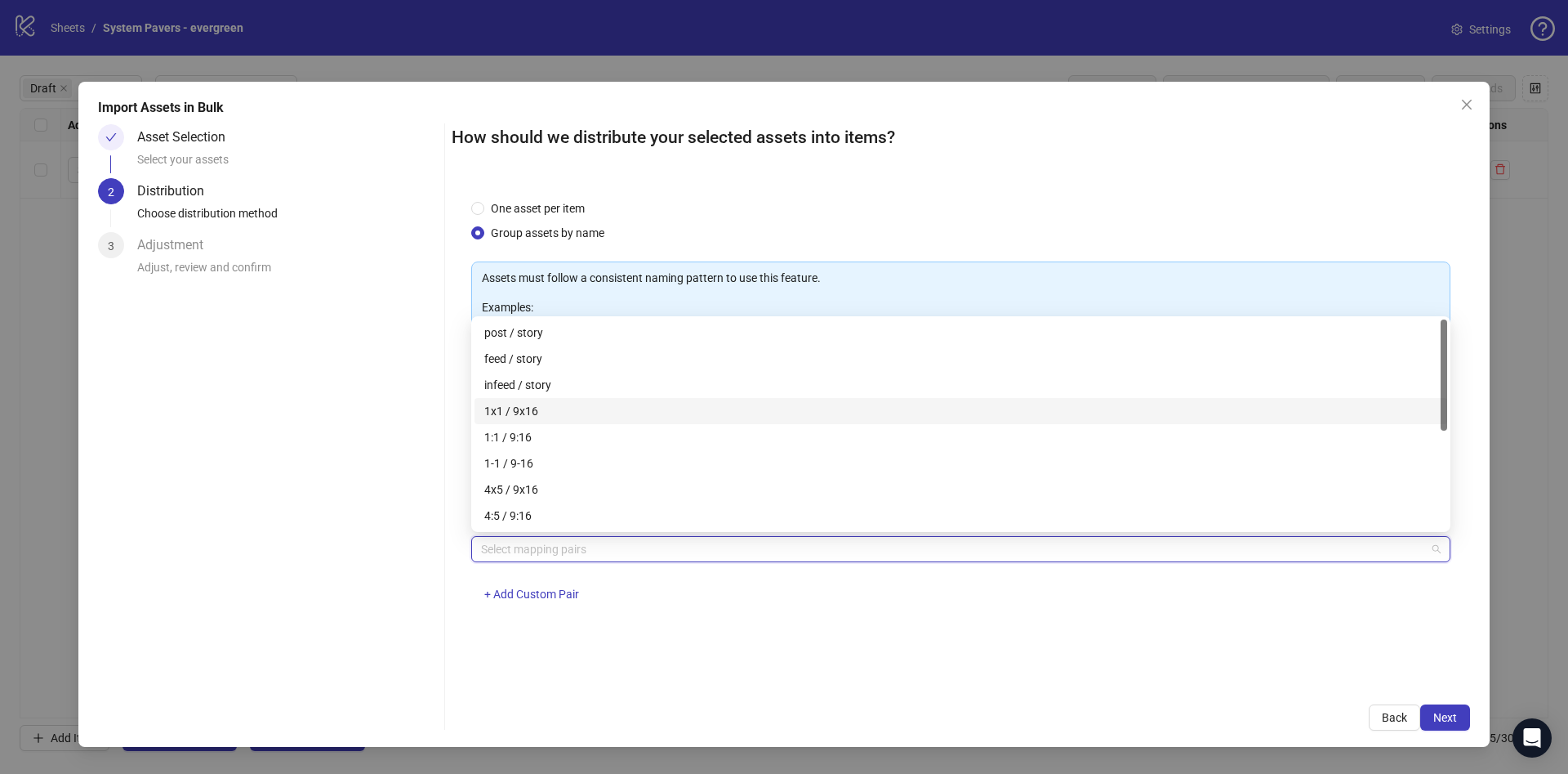
click at [623, 406] on div "1x1 / 9x16" at bounding box center [961, 411] width 953 height 18
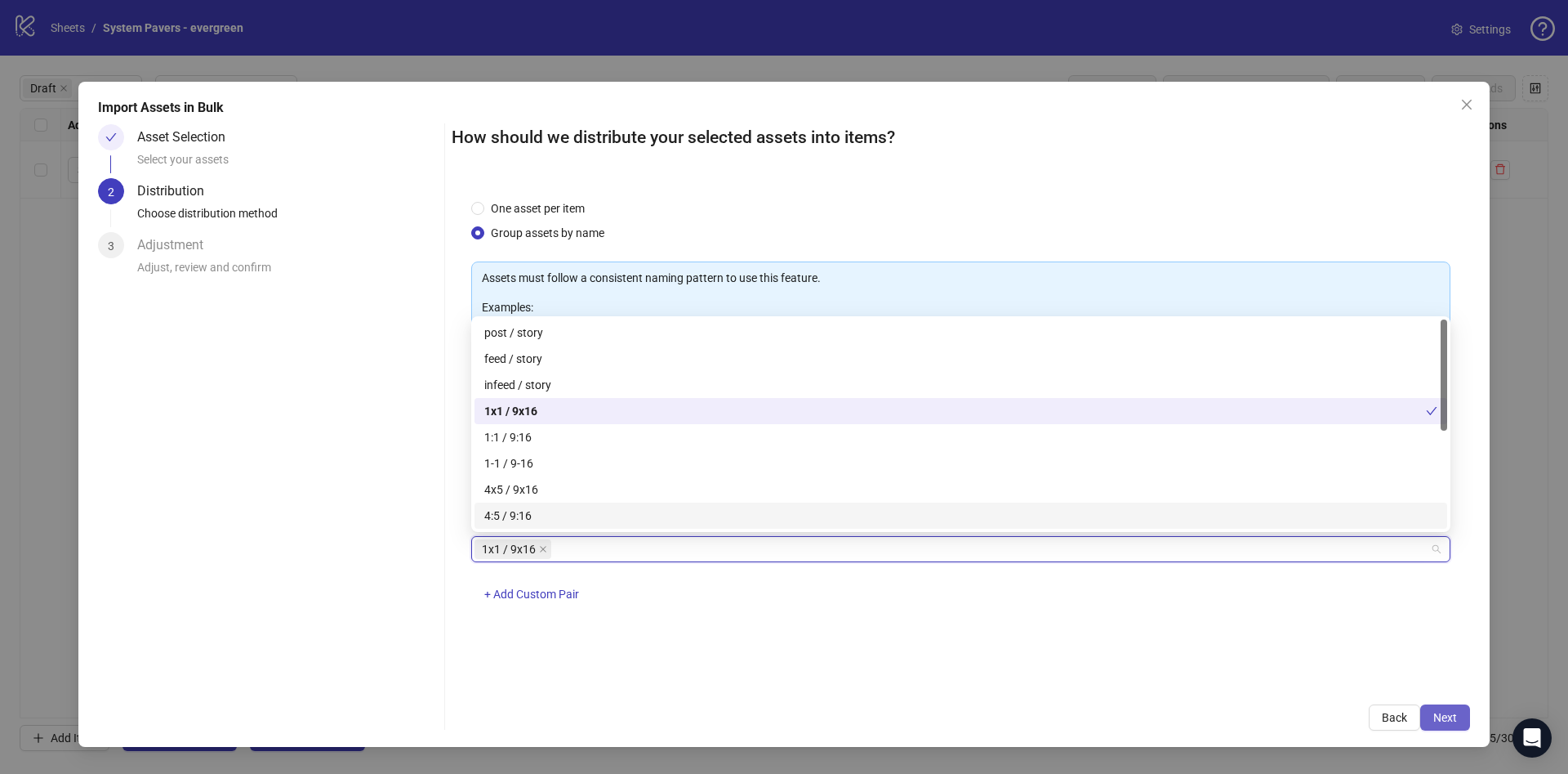
click at [1462, 729] on button "Next" at bounding box center [1445, 717] width 50 height 26
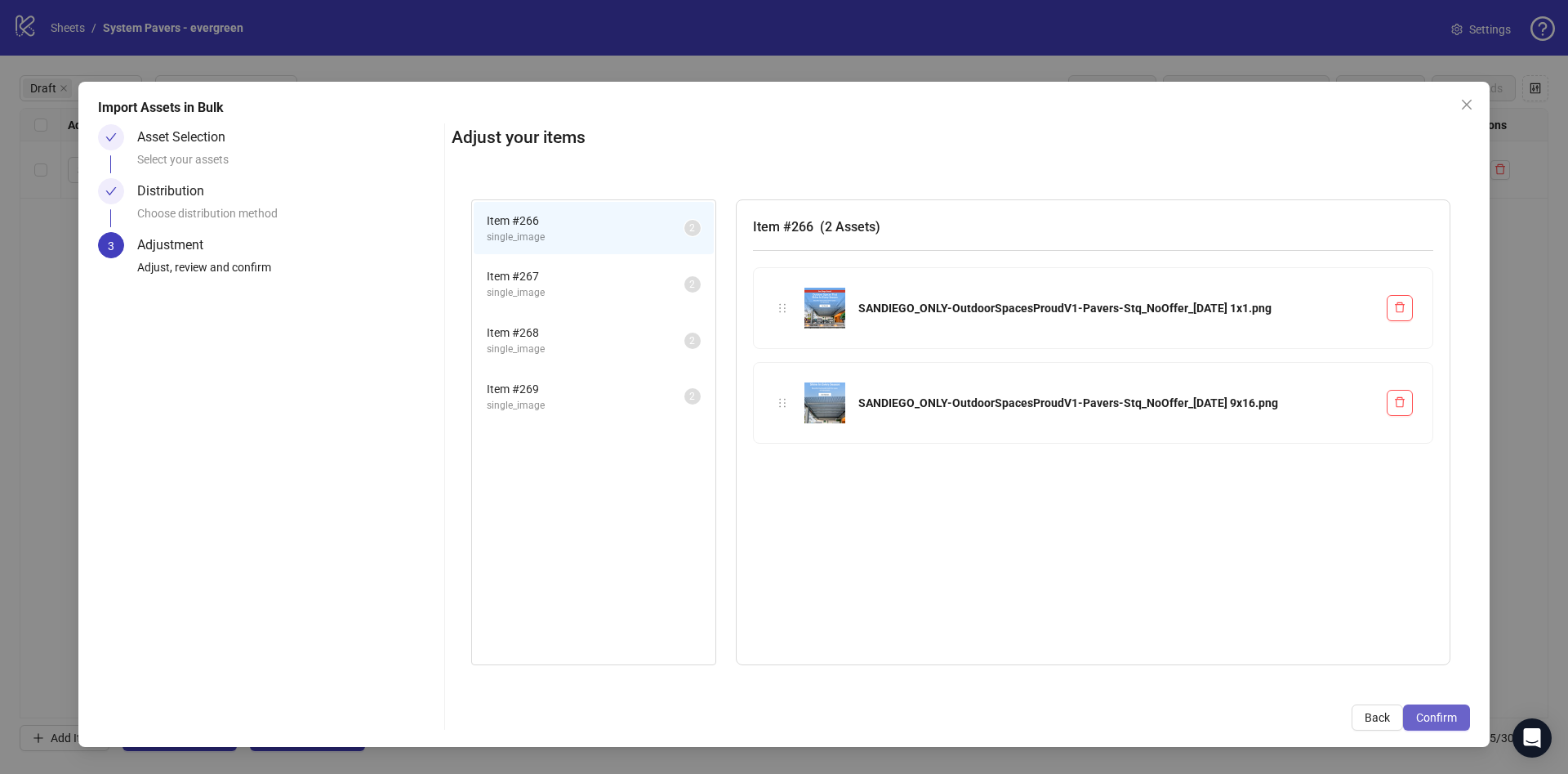
click at [1462, 727] on button "Confirm" at bounding box center [1436, 717] width 67 height 26
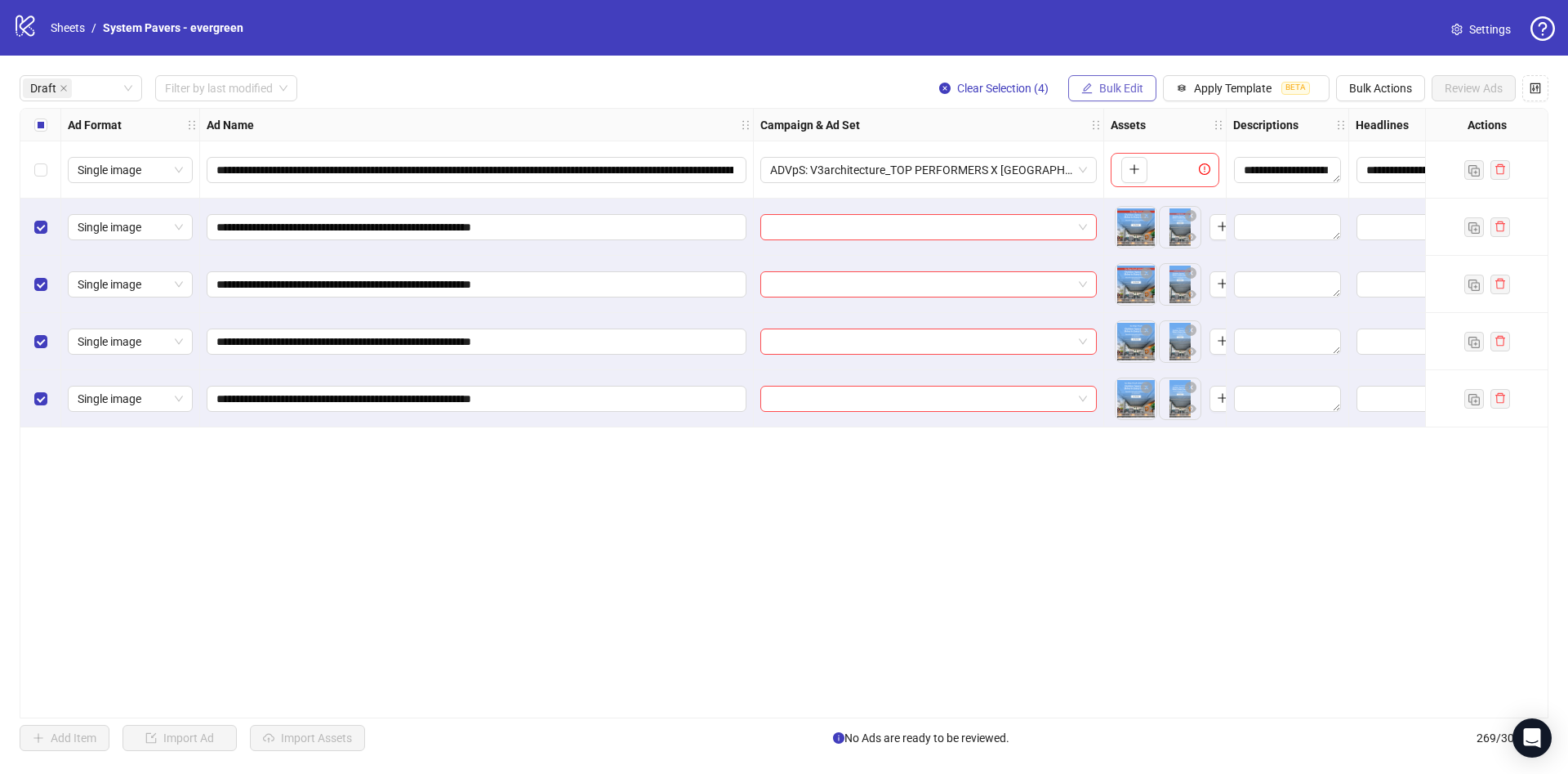
click at [1090, 99] on button "Bulk Edit" at bounding box center [1111, 88] width 88 height 26
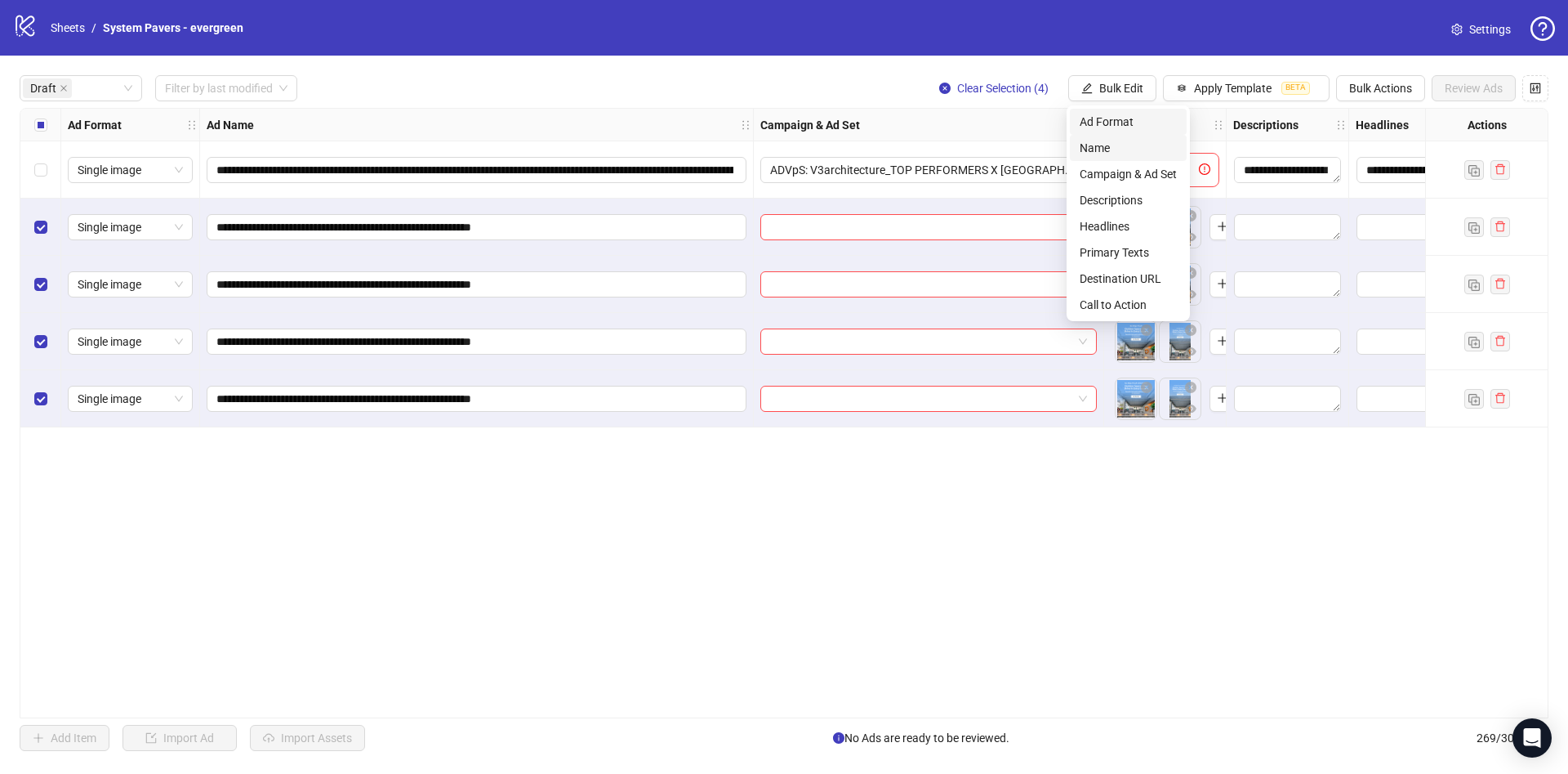
click at [1104, 144] on span "Name" at bounding box center [1128, 148] width 97 height 18
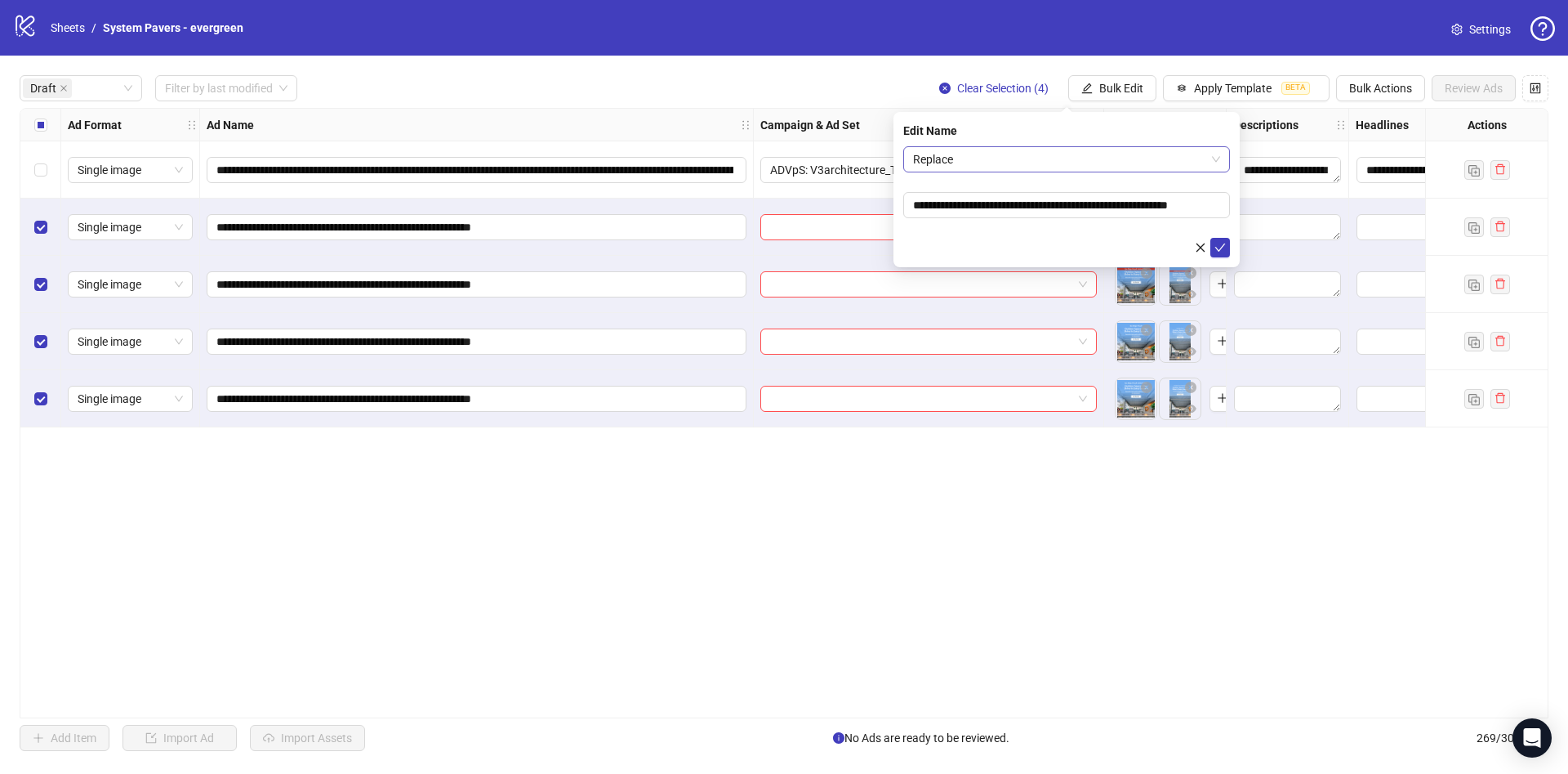
click at [1058, 157] on span "Replace" at bounding box center [1067, 159] width 307 height 25
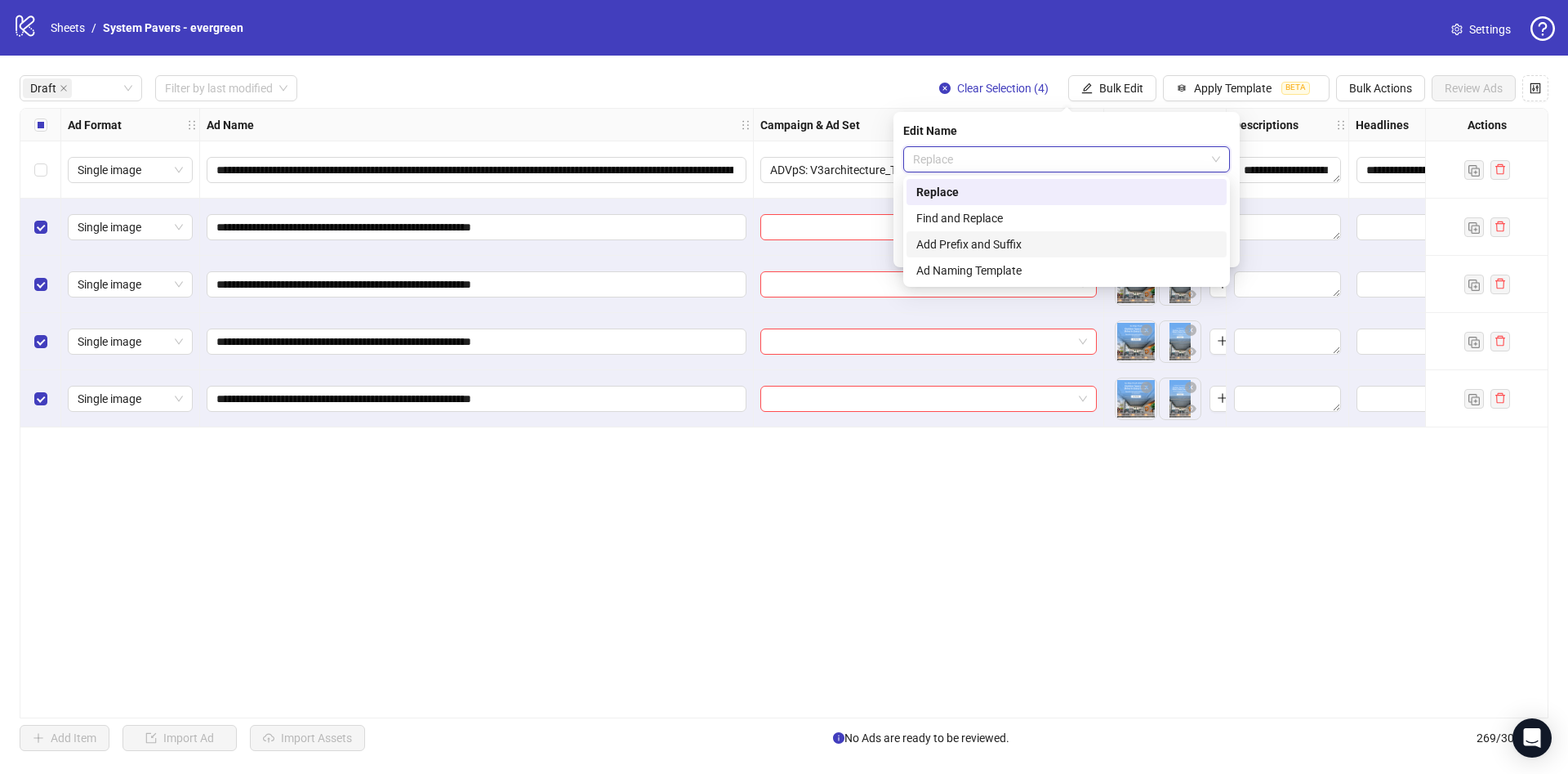
click at [999, 247] on div "Add Prefix and Suffix" at bounding box center [1066, 244] width 301 height 18
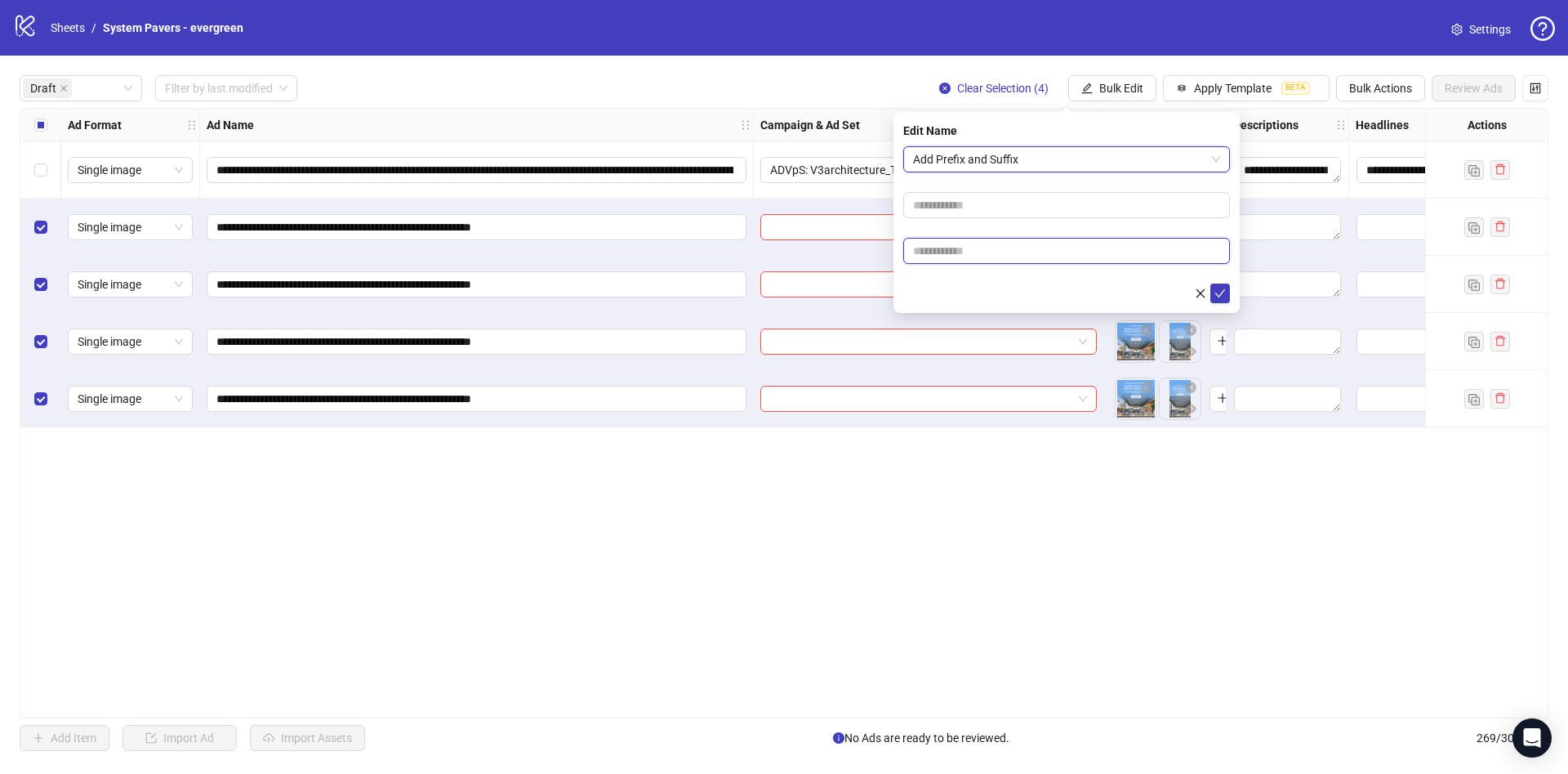
click at [978, 249] on input "text" at bounding box center [1067, 251] width 327 height 26
paste input "**********"
type input "**********"
click at [964, 299] on div at bounding box center [1067, 293] width 327 height 20
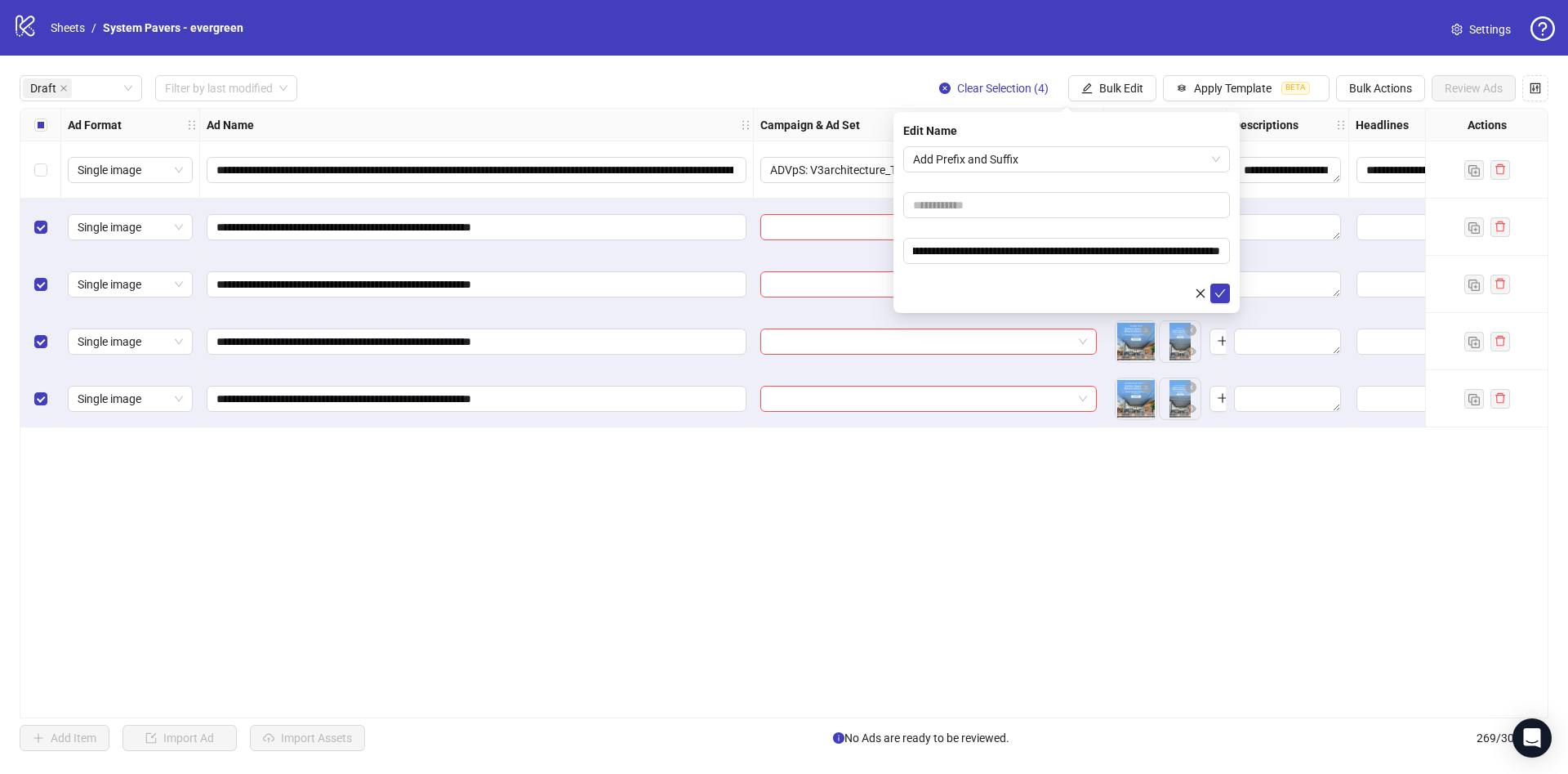
scroll to position [0, 0]
click at [1220, 291] on icon "check" at bounding box center [1219, 293] width 12 height 12
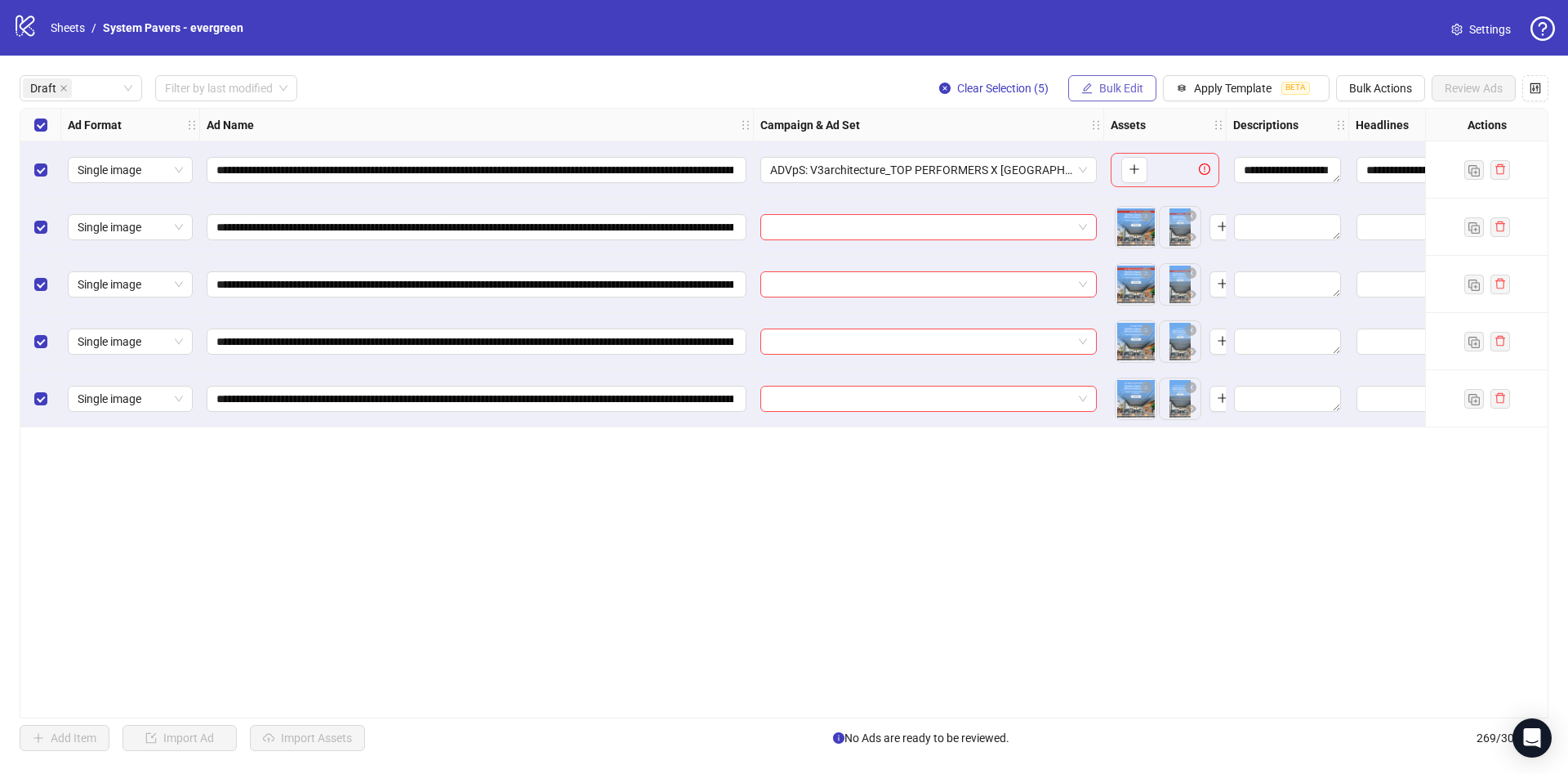
click at [1134, 76] on div "**********" at bounding box center [784, 412] width 1568 height 715
click at [1134, 95] on button "Bulk Edit" at bounding box center [1111, 88] width 88 height 26
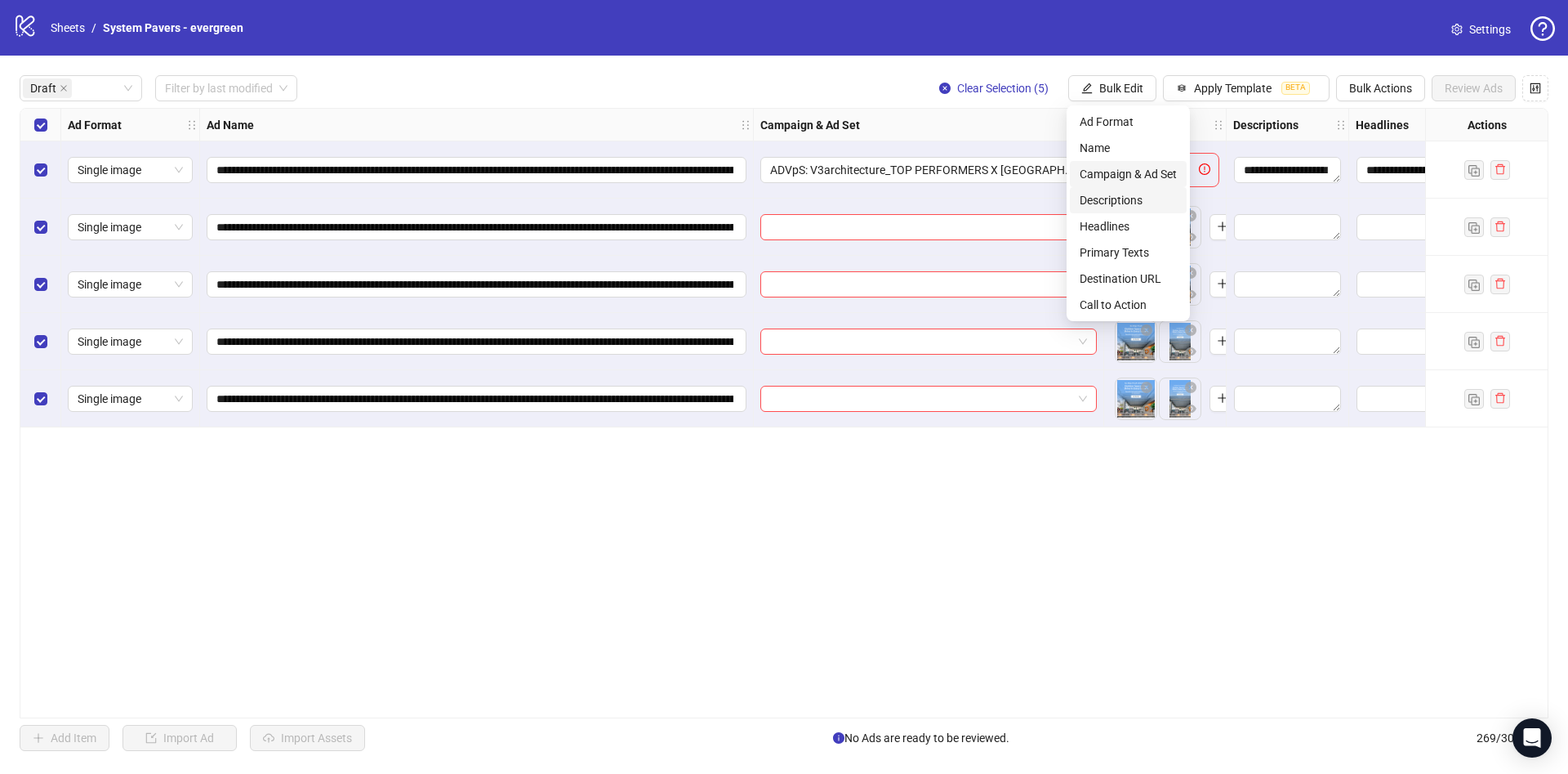
click at [1151, 164] on li "Campaign & Ad Set" at bounding box center [1128, 174] width 117 height 26
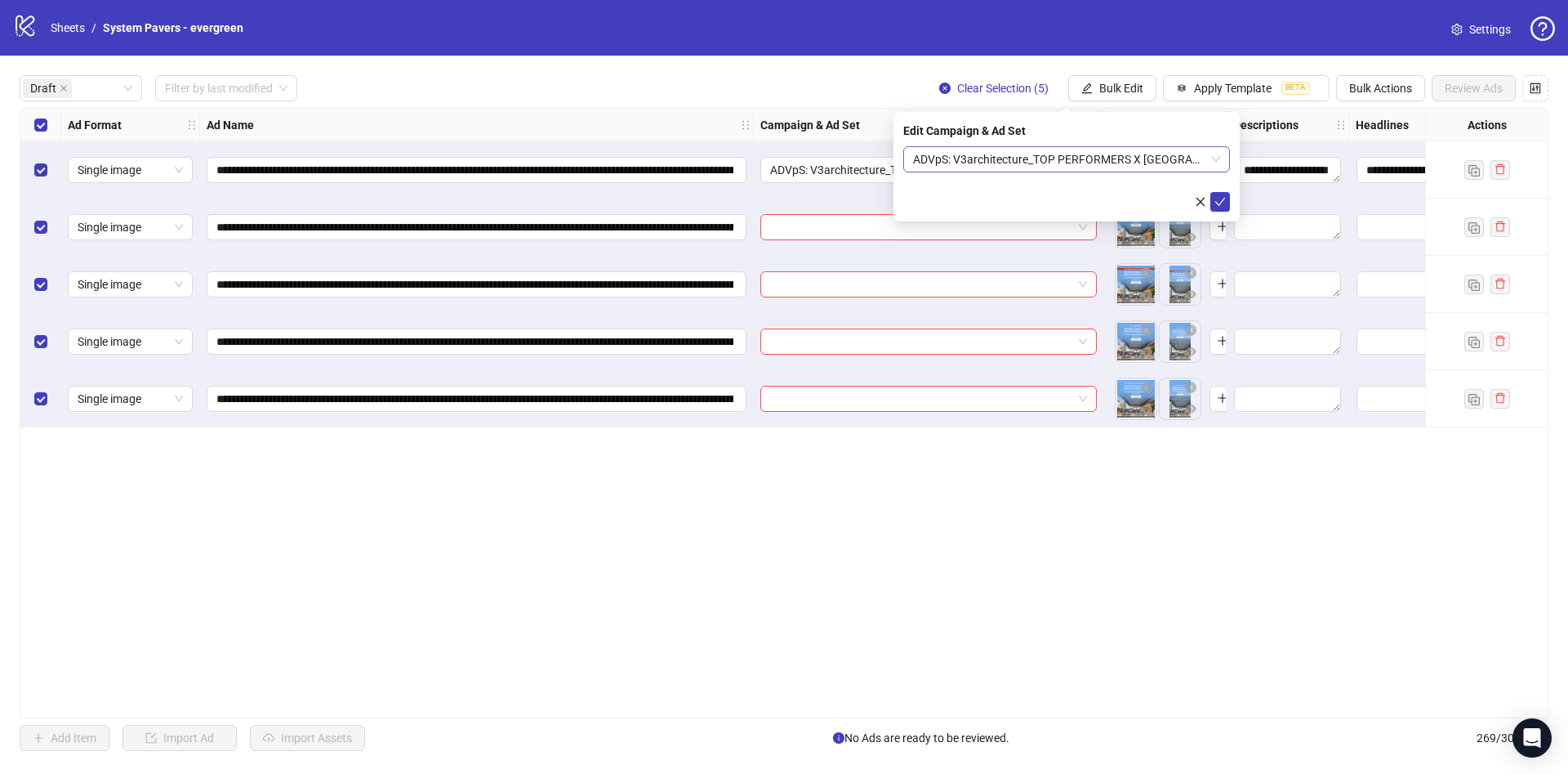
click at [1082, 158] on span "ADVpS: V3architecture_TOP PERFORMERS X SAN DIEGO-9.8_xcl-ATL-LV-DC_AUTO_LC" at bounding box center [1067, 159] width 307 height 25
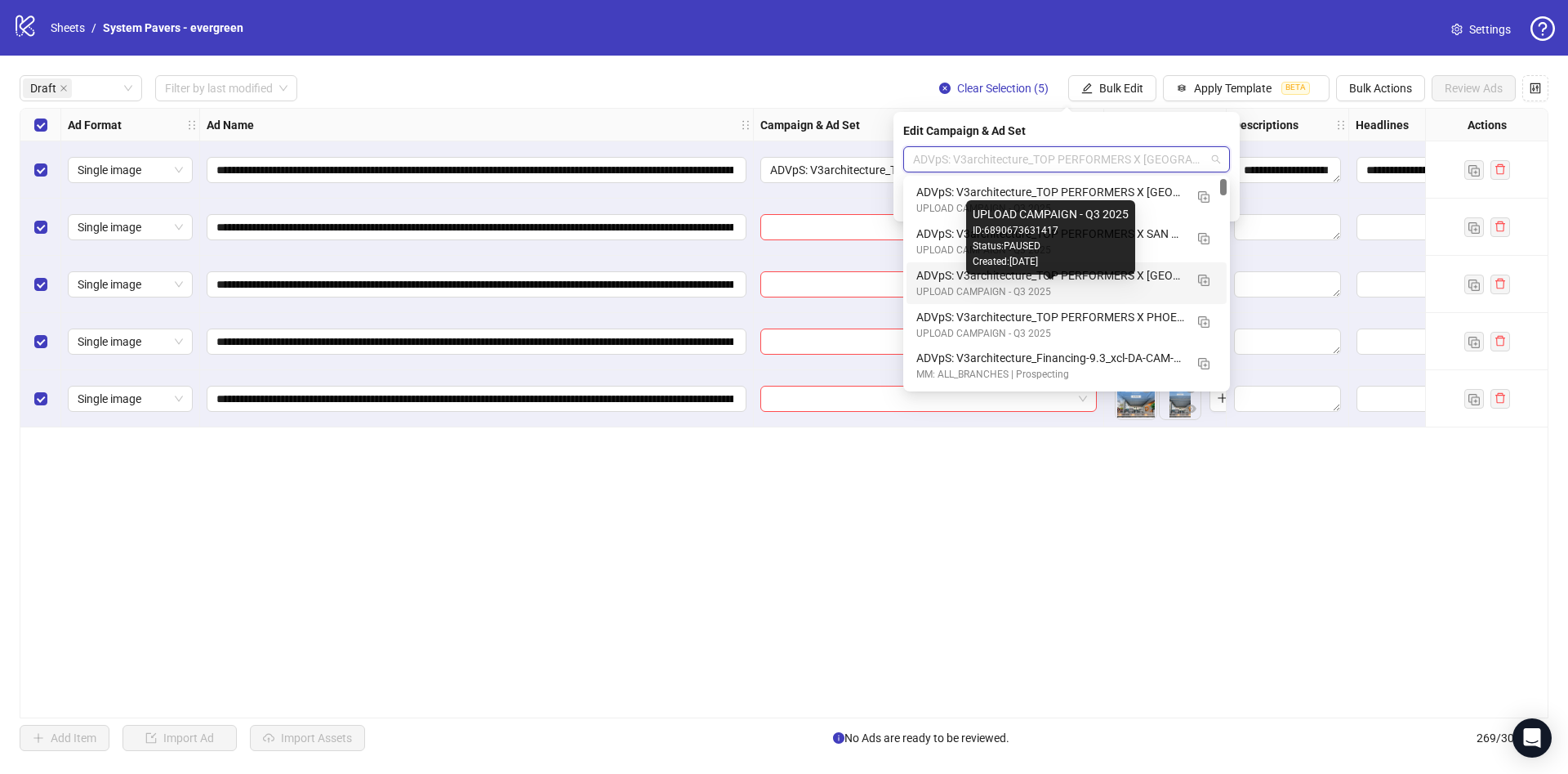
click at [1155, 288] on div "UPLOAD CAMPAIGN - Q3 2025" at bounding box center [1050, 292] width 268 height 15
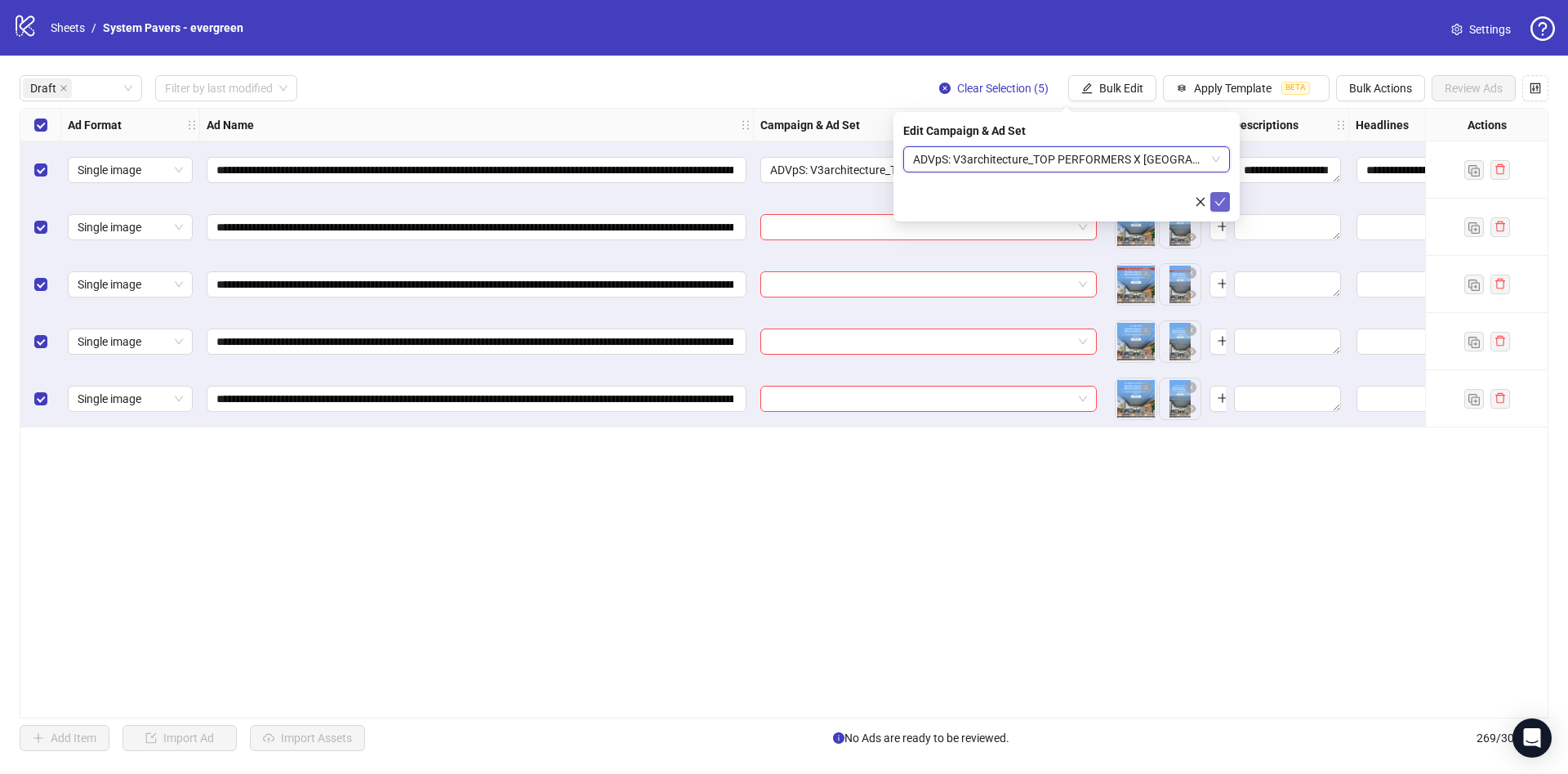
click at [1215, 196] on icon "check" at bounding box center [1219, 202] width 12 height 12
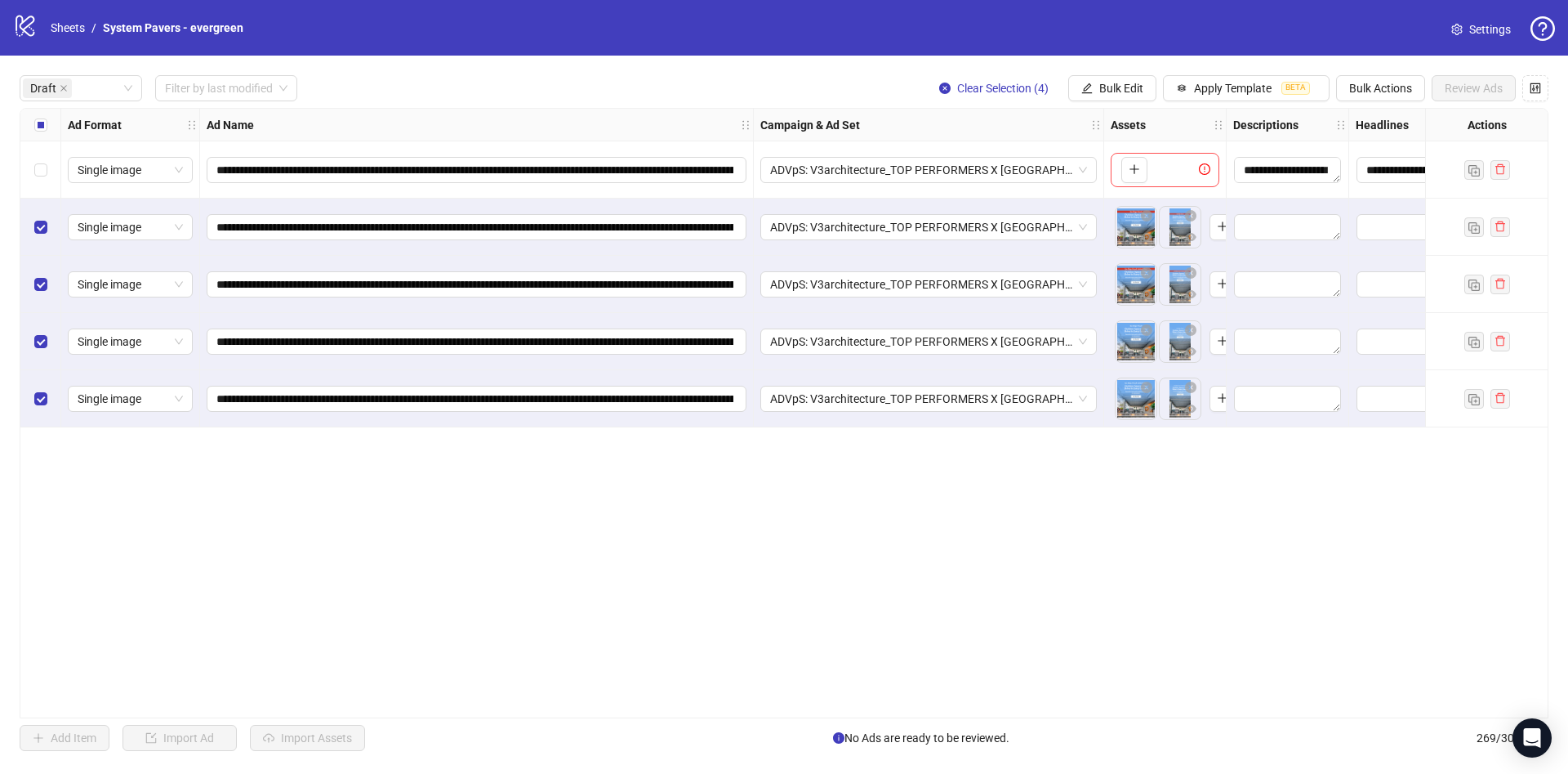
click at [24, 143] on div "Select row 1" at bounding box center [40, 170] width 41 height 57
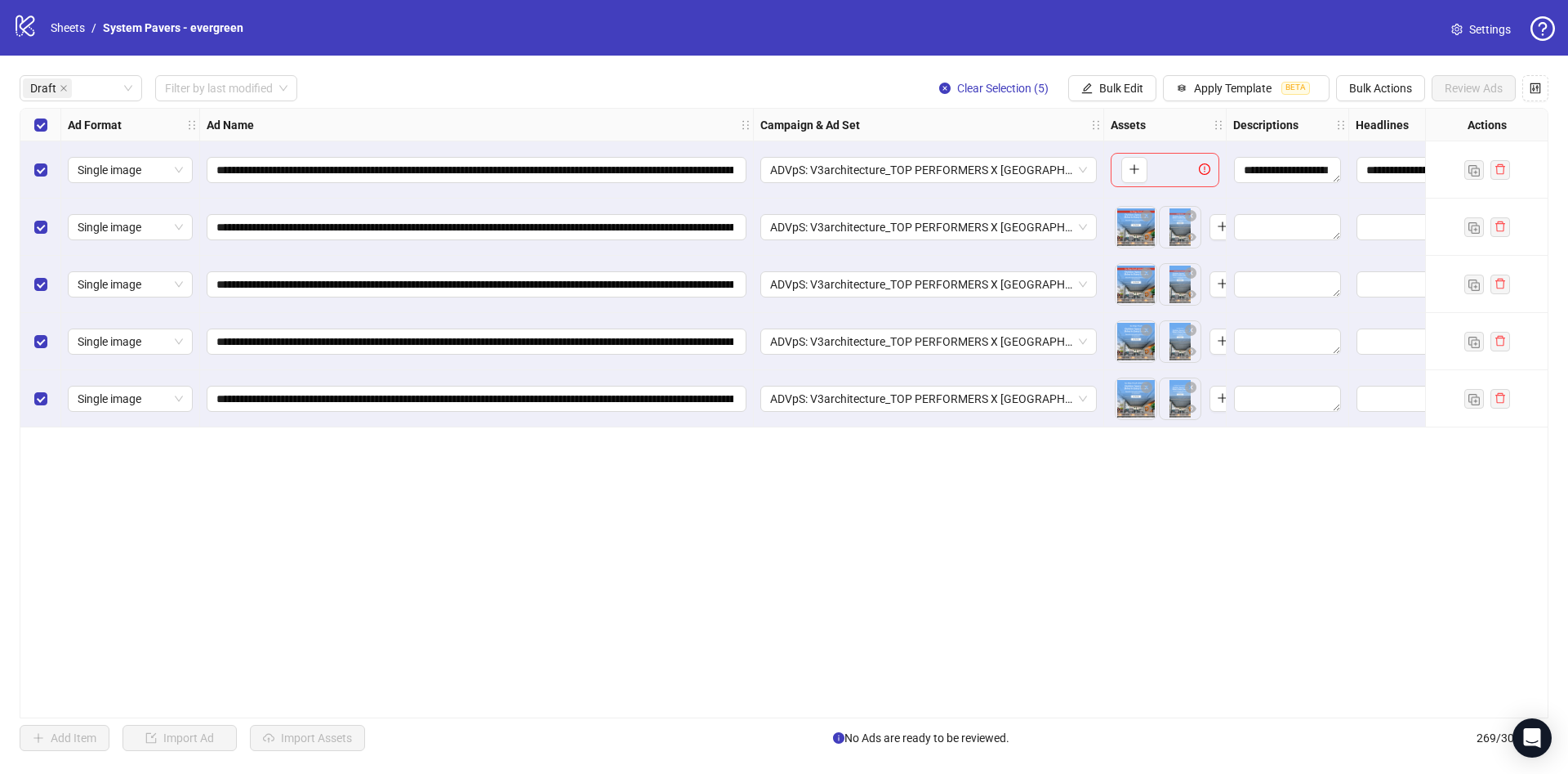
click at [37, 137] on div "Select all rows" at bounding box center [40, 125] width 41 height 33
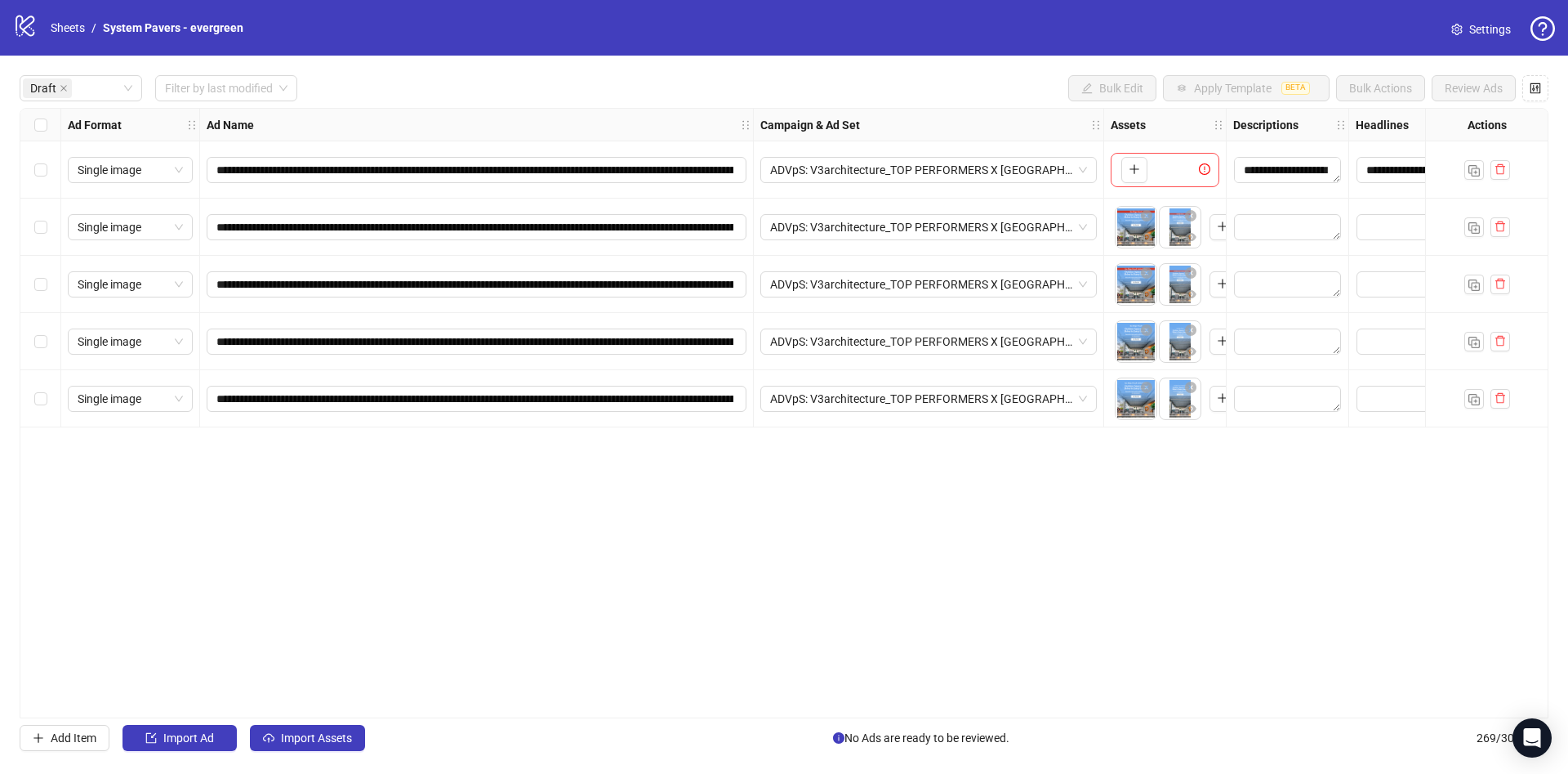
click at [46, 134] on label "Select all rows" at bounding box center [41, 125] width 13 height 18
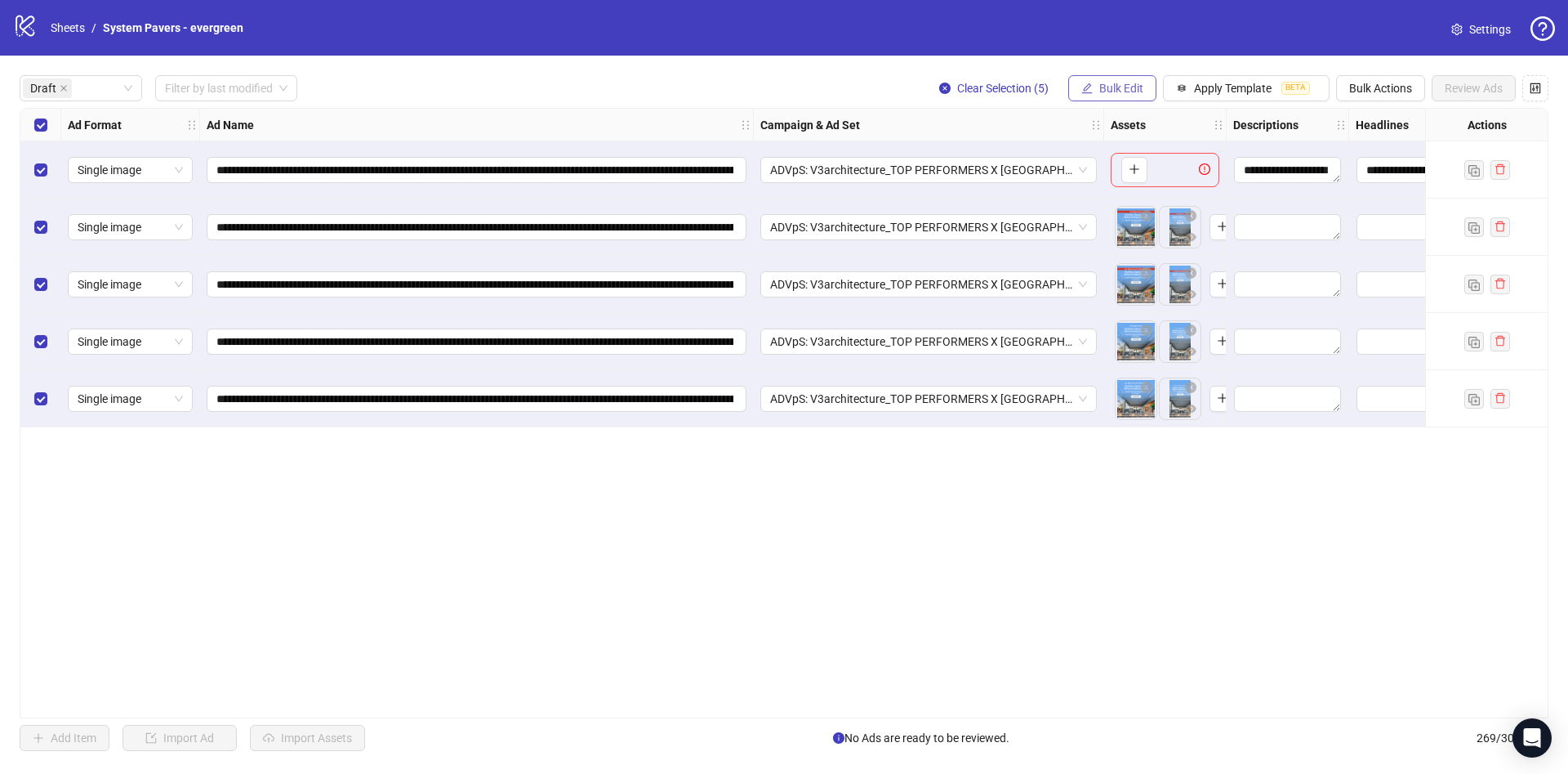
click at [1127, 96] on button "Bulk Edit" at bounding box center [1111, 88] width 88 height 26
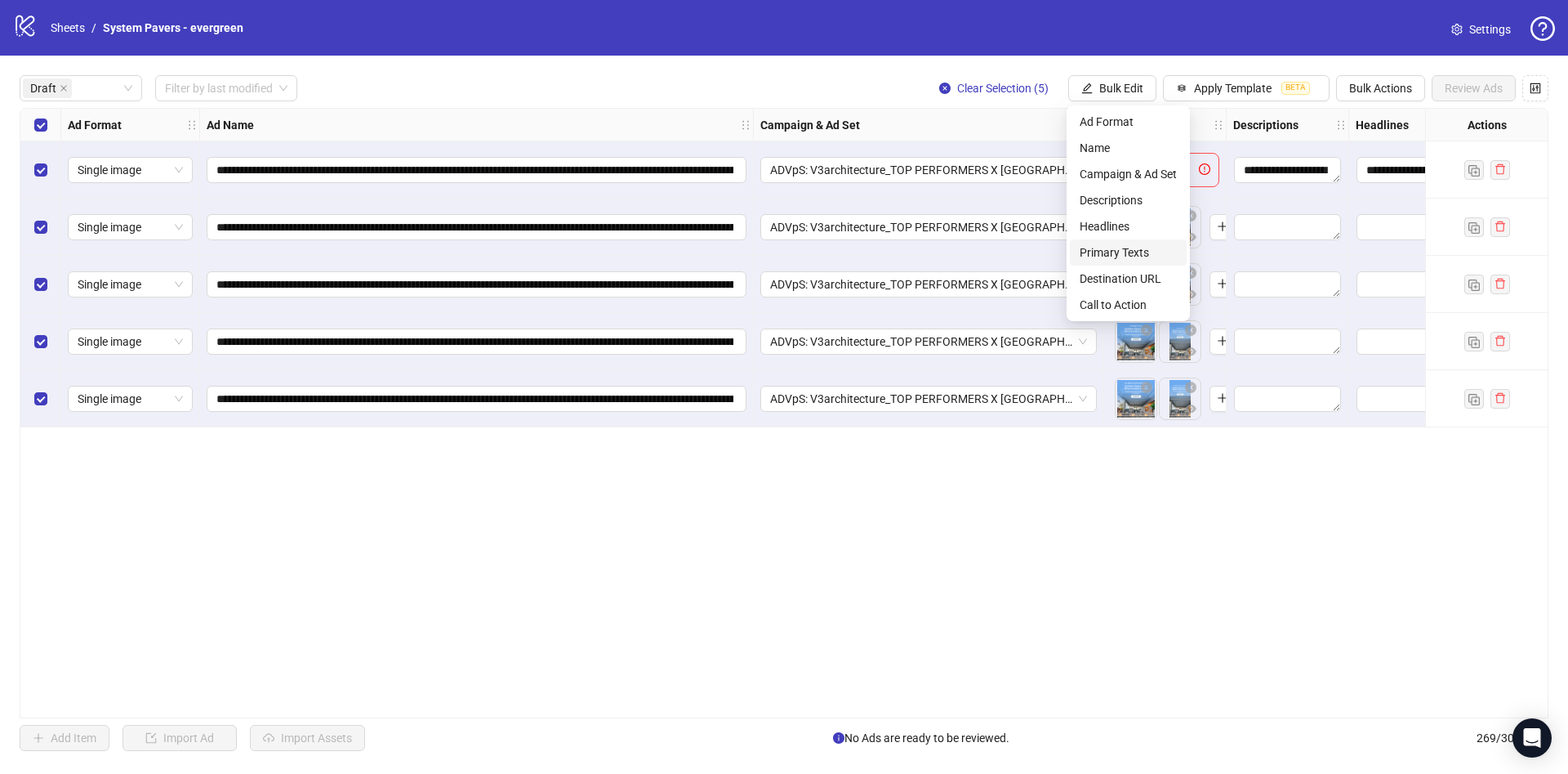
click at [1169, 262] on li "Primary Texts" at bounding box center [1128, 253] width 117 height 26
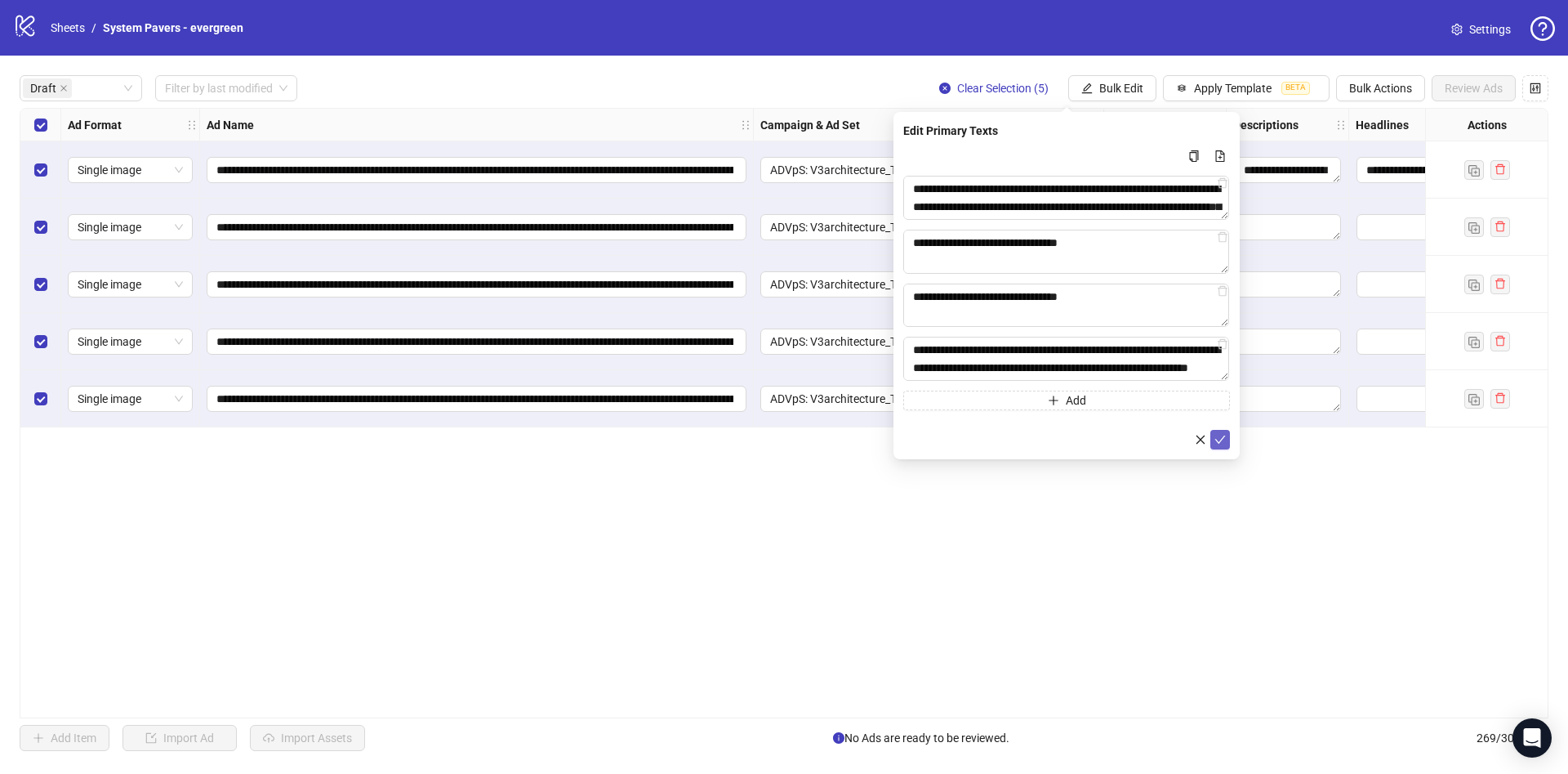
click at [1219, 438] on icon "check" at bounding box center [1219, 440] width 12 height 12
click at [1125, 85] on span "Bulk Edit" at bounding box center [1121, 88] width 44 height 13
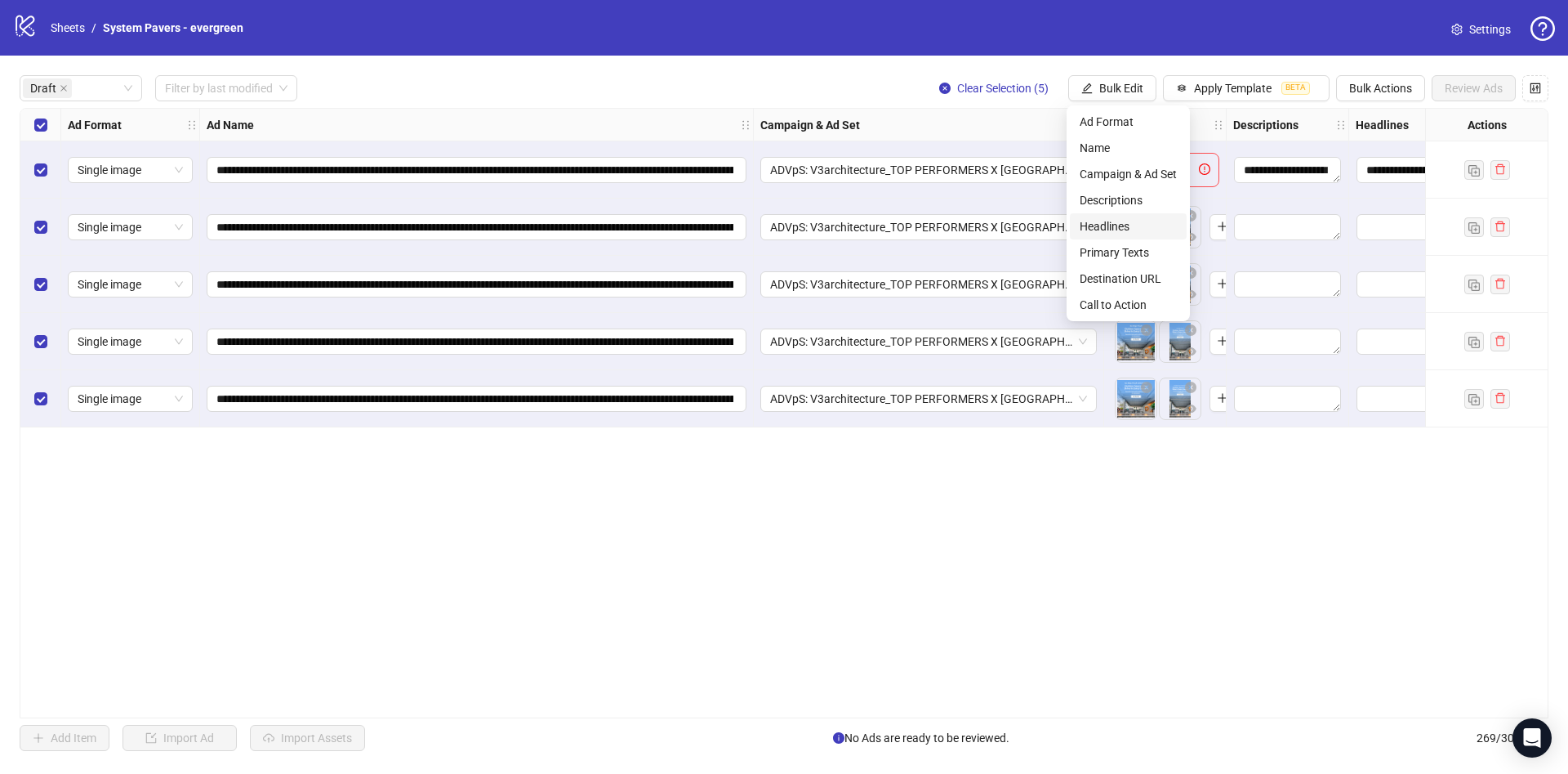
click at [1152, 232] on span "Headlines" at bounding box center [1128, 226] width 97 height 18
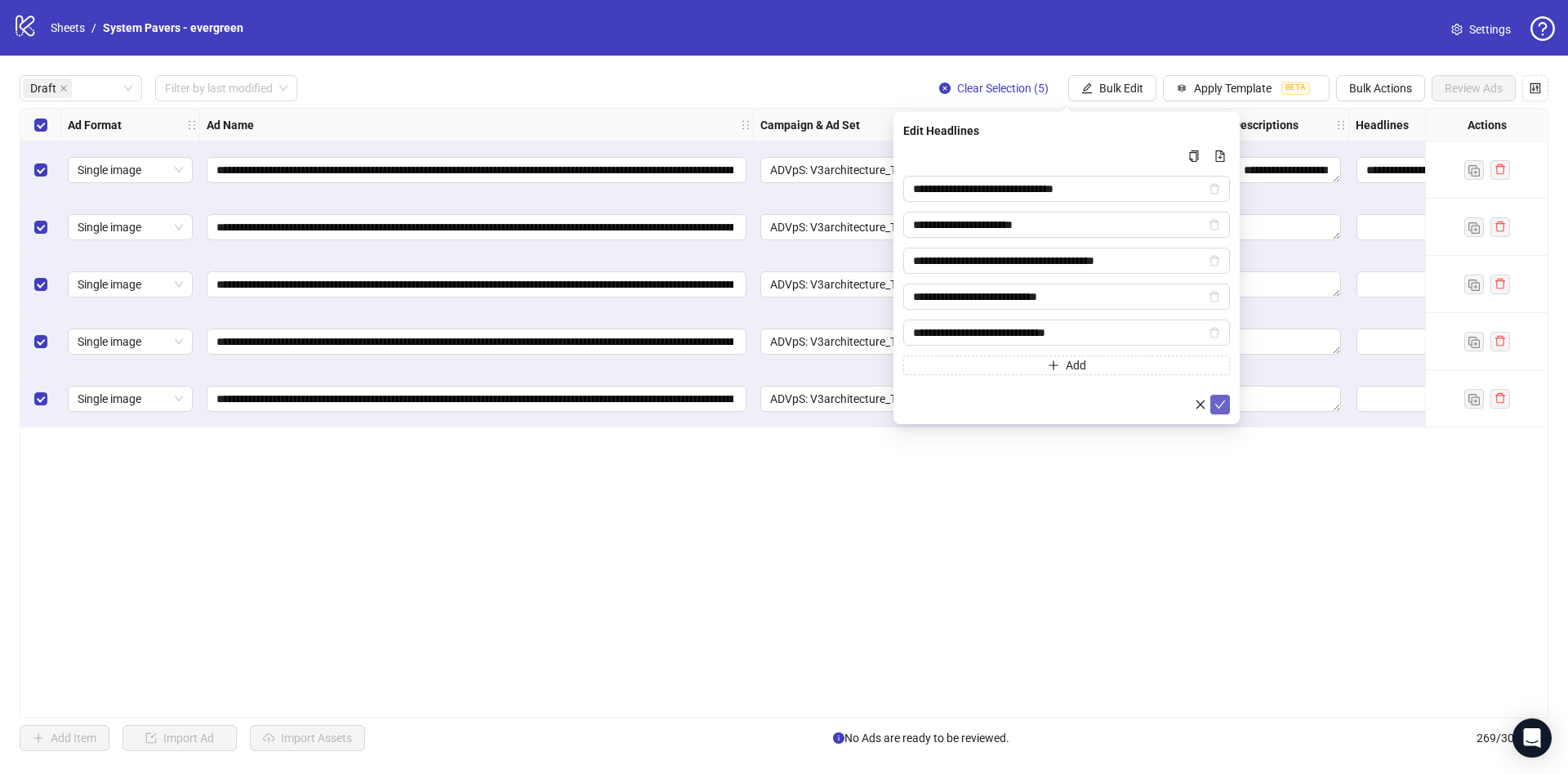
click at [1221, 400] on icon "check" at bounding box center [1219, 404] width 12 height 12
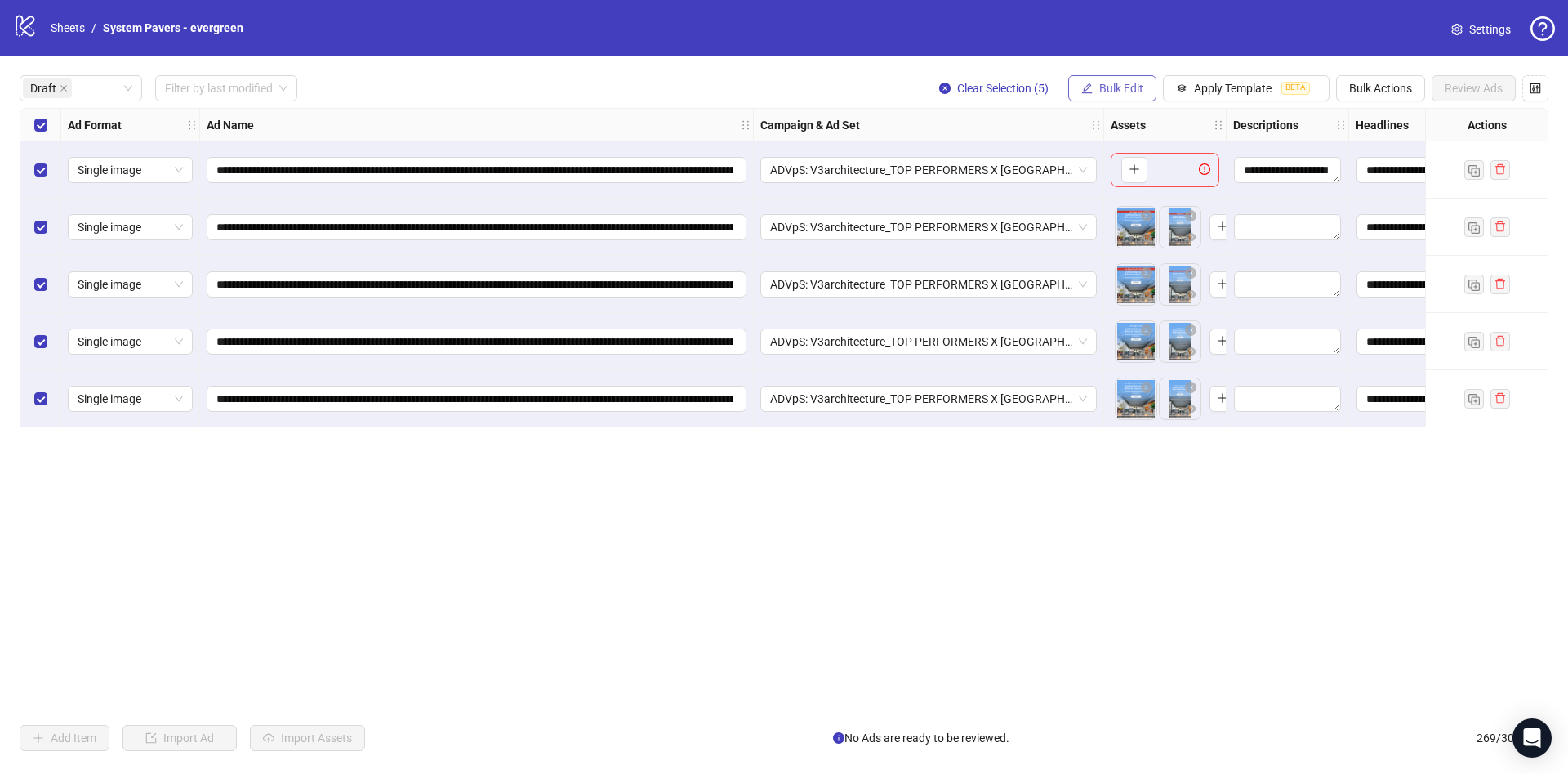
click at [1140, 91] on span "Bulk Edit" at bounding box center [1121, 88] width 44 height 13
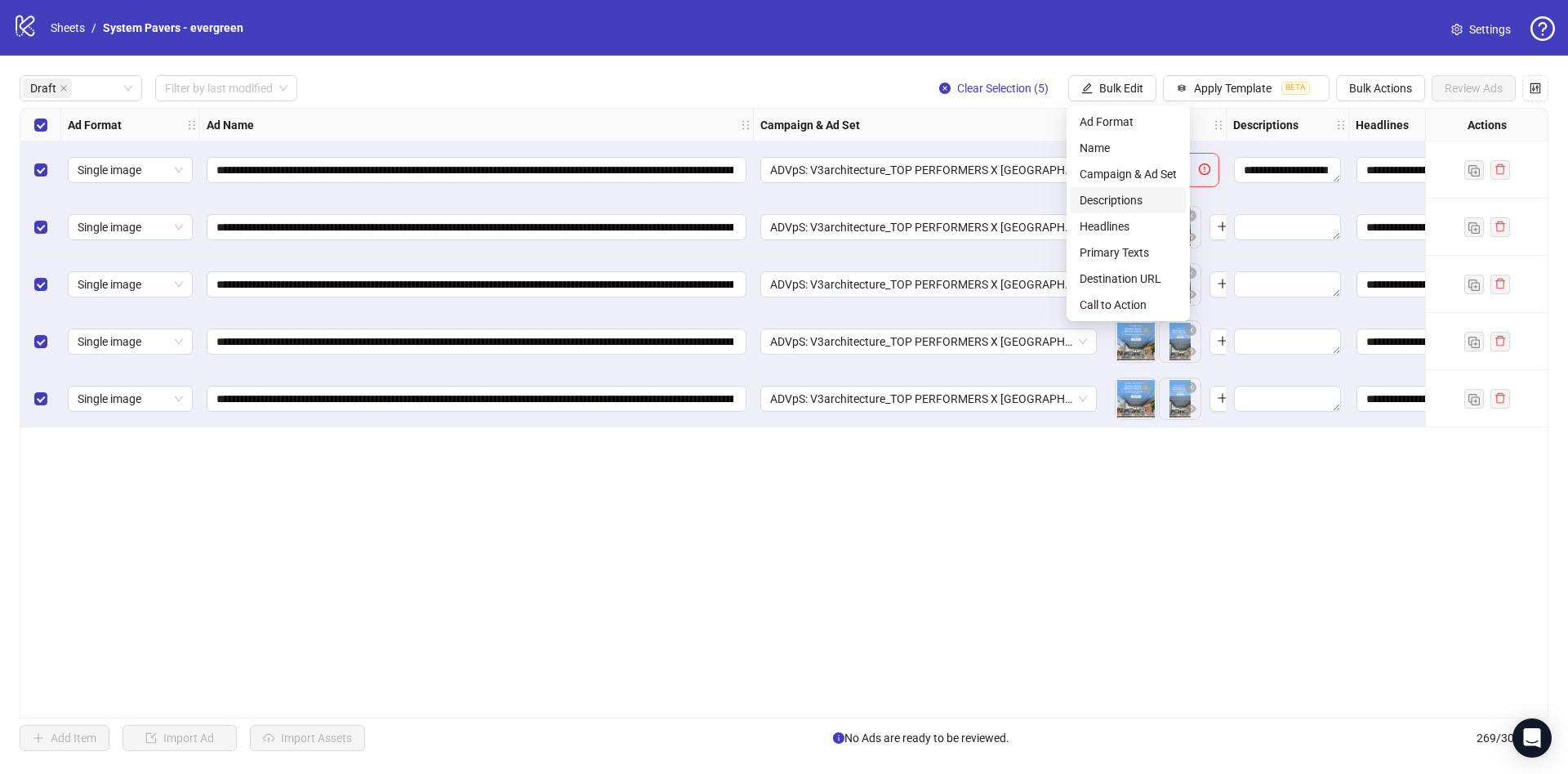
click at [1144, 203] on span "Descriptions" at bounding box center [1128, 200] width 97 height 18
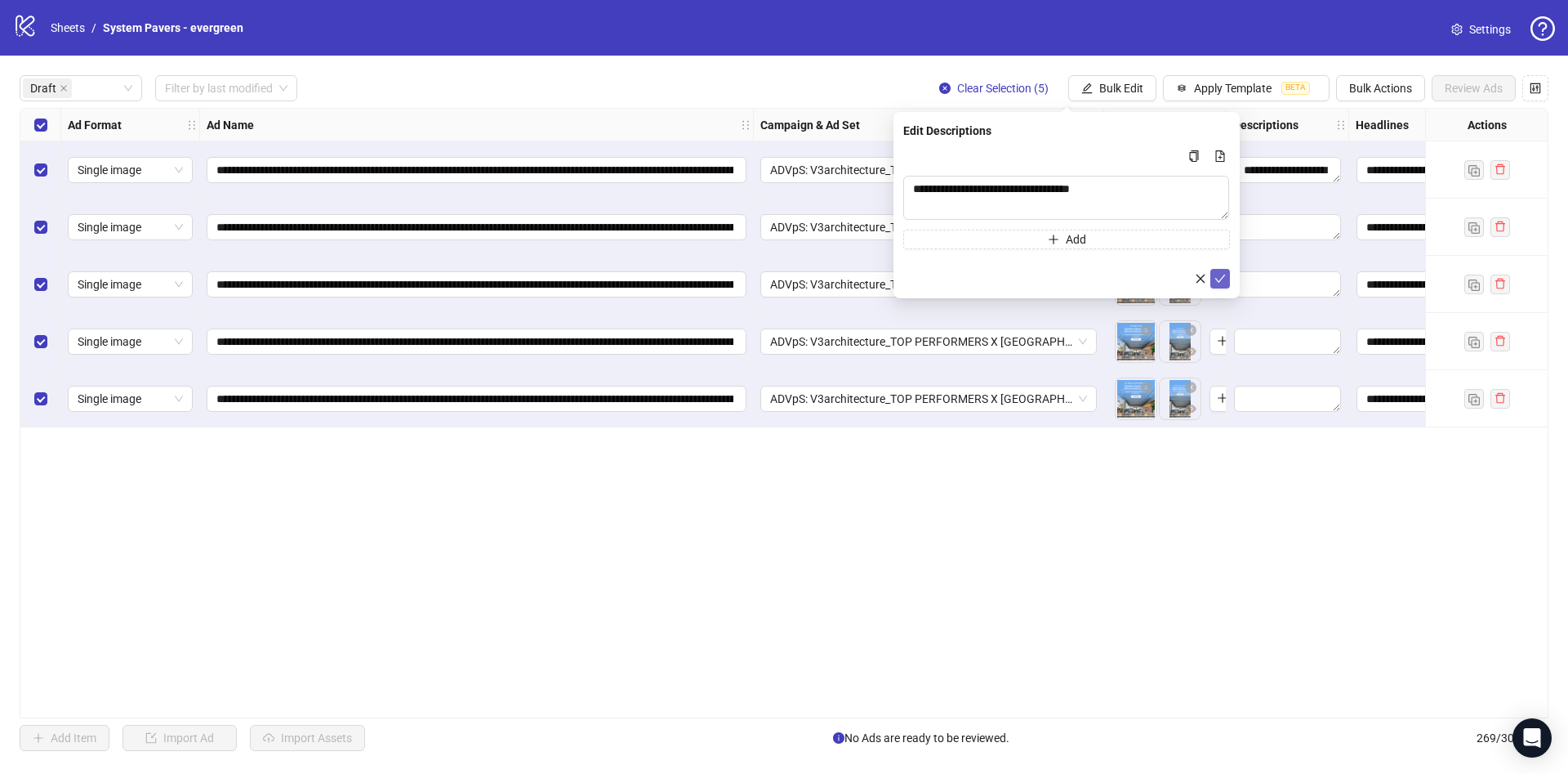
click at [1220, 278] on icon "check" at bounding box center [1219, 278] width 12 height 12
click at [1117, 84] on span "Bulk Edit" at bounding box center [1121, 88] width 44 height 13
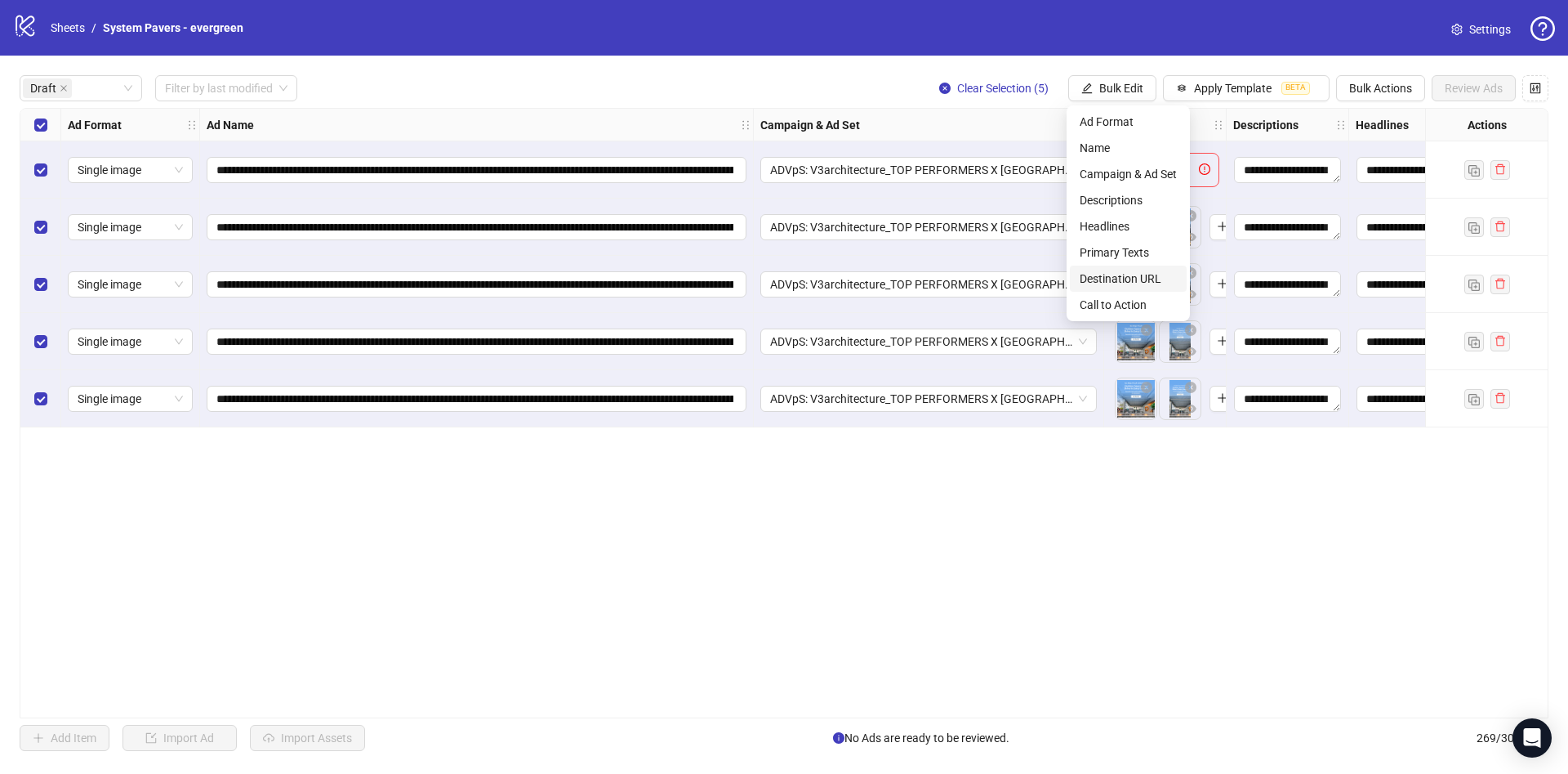
click at [1146, 282] on span "Destination URL" at bounding box center [1128, 279] width 97 height 18
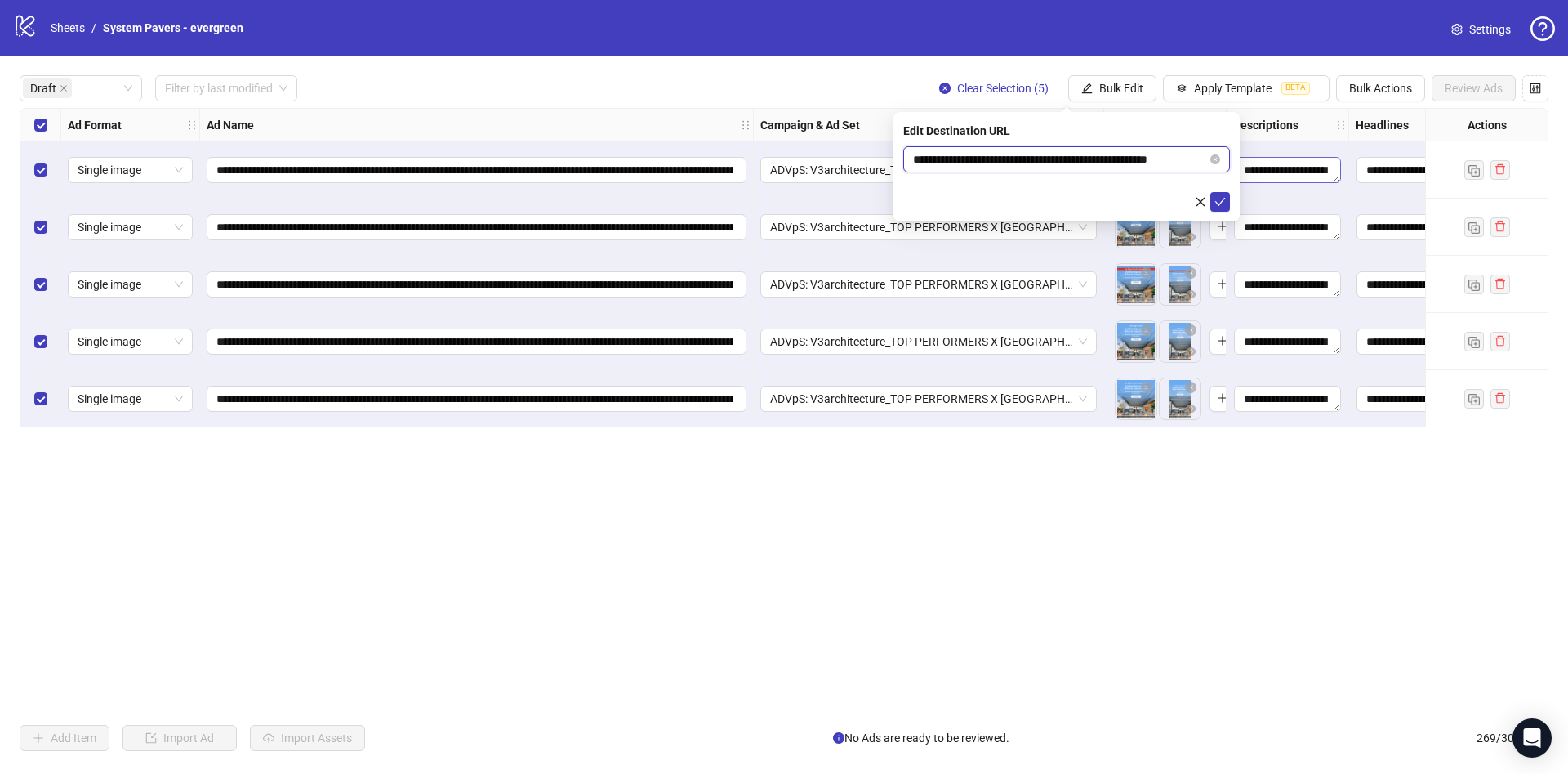
scroll to position [0, 25]
drag, startPoint x: 1146, startPoint y: 158, endPoint x: 1304, endPoint y: 186, distance: 160.5
click at [1310, 177] on body "**********" at bounding box center [784, 387] width 1568 height 774
click at [1219, 197] on icon "check" at bounding box center [1219, 202] width 12 height 12
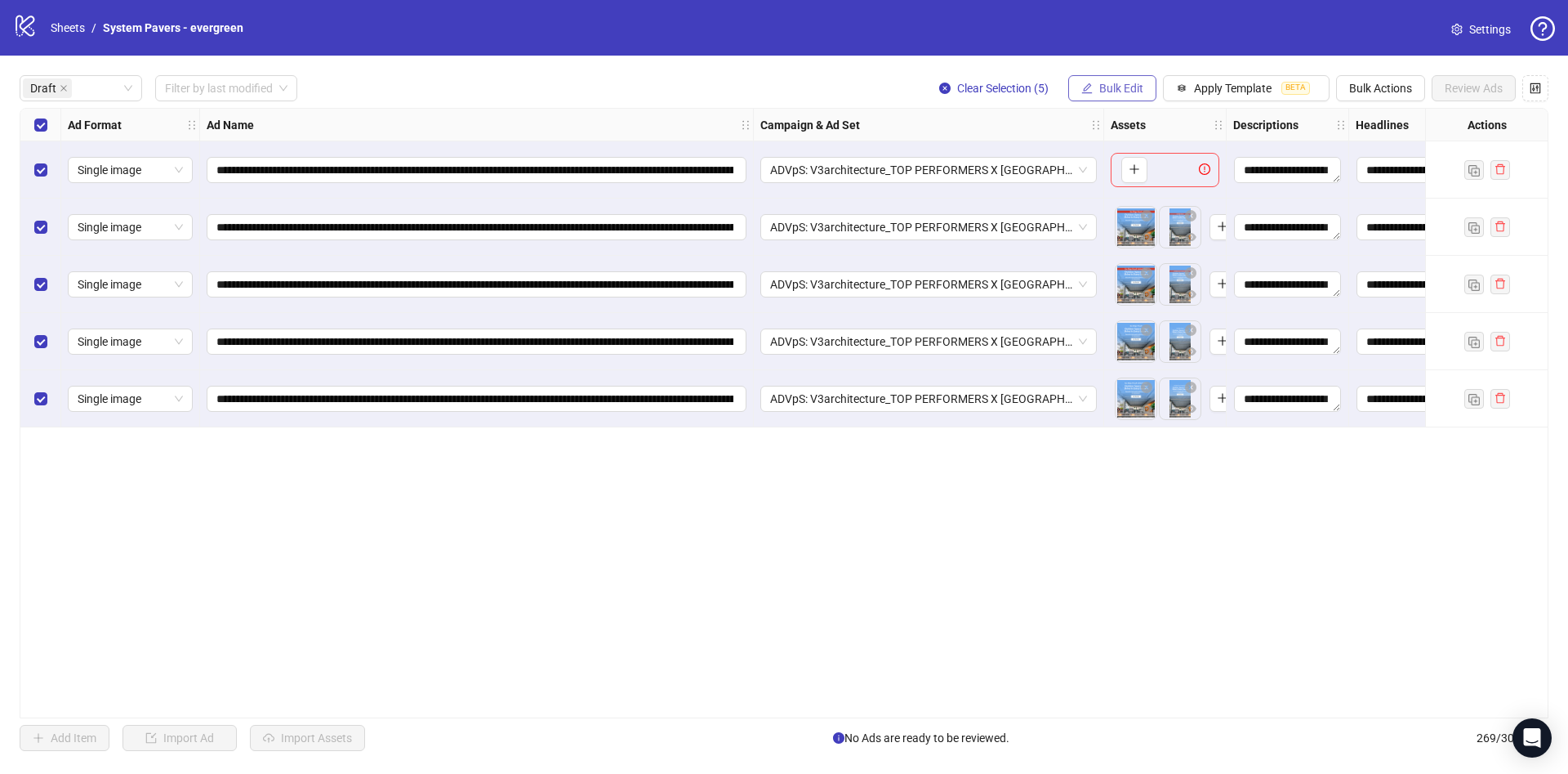
click at [1129, 77] on button "Bulk Edit" at bounding box center [1111, 88] width 88 height 26
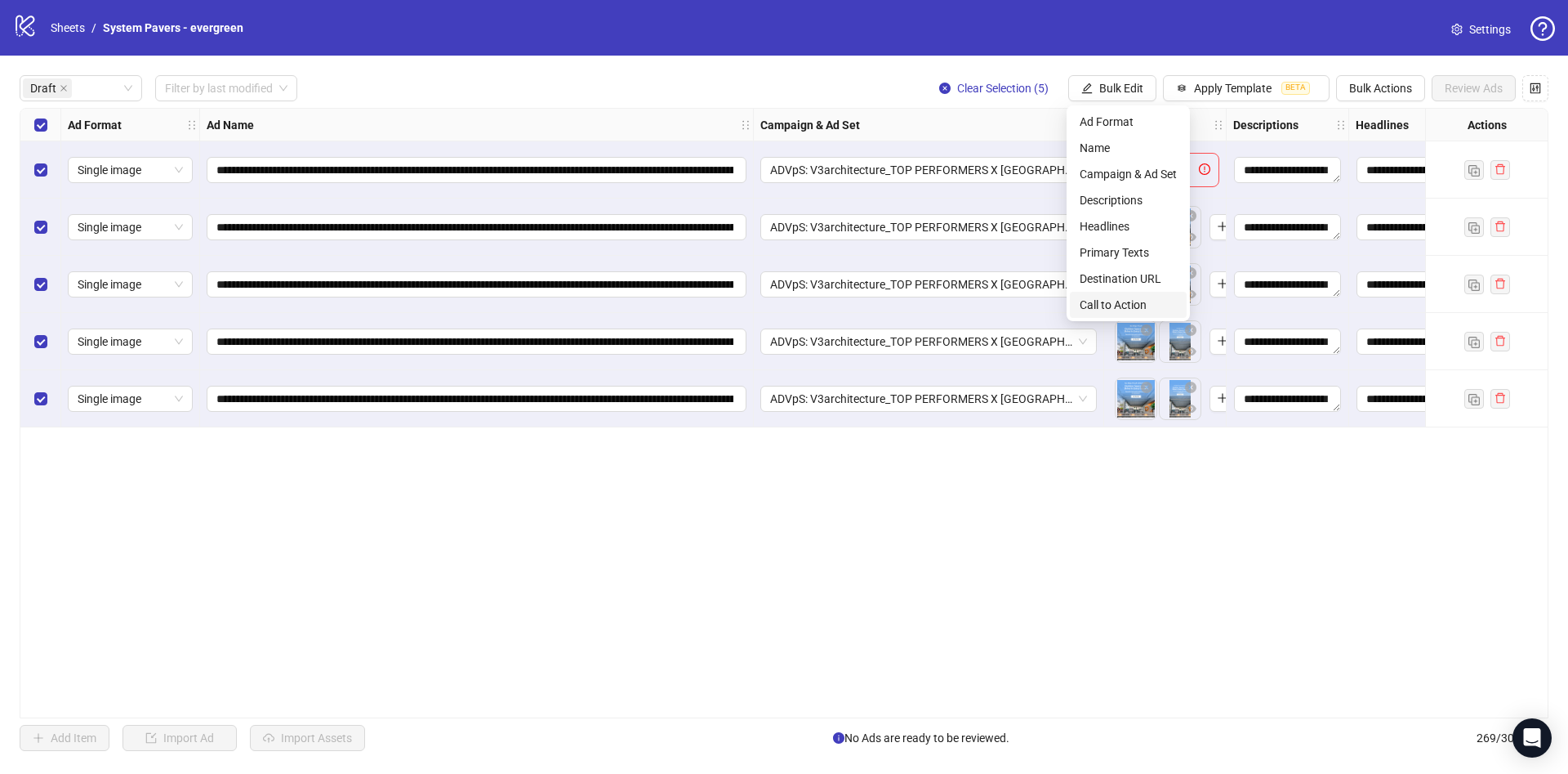
click at [1128, 300] on span "Call to Action" at bounding box center [1128, 305] width 97 height 18
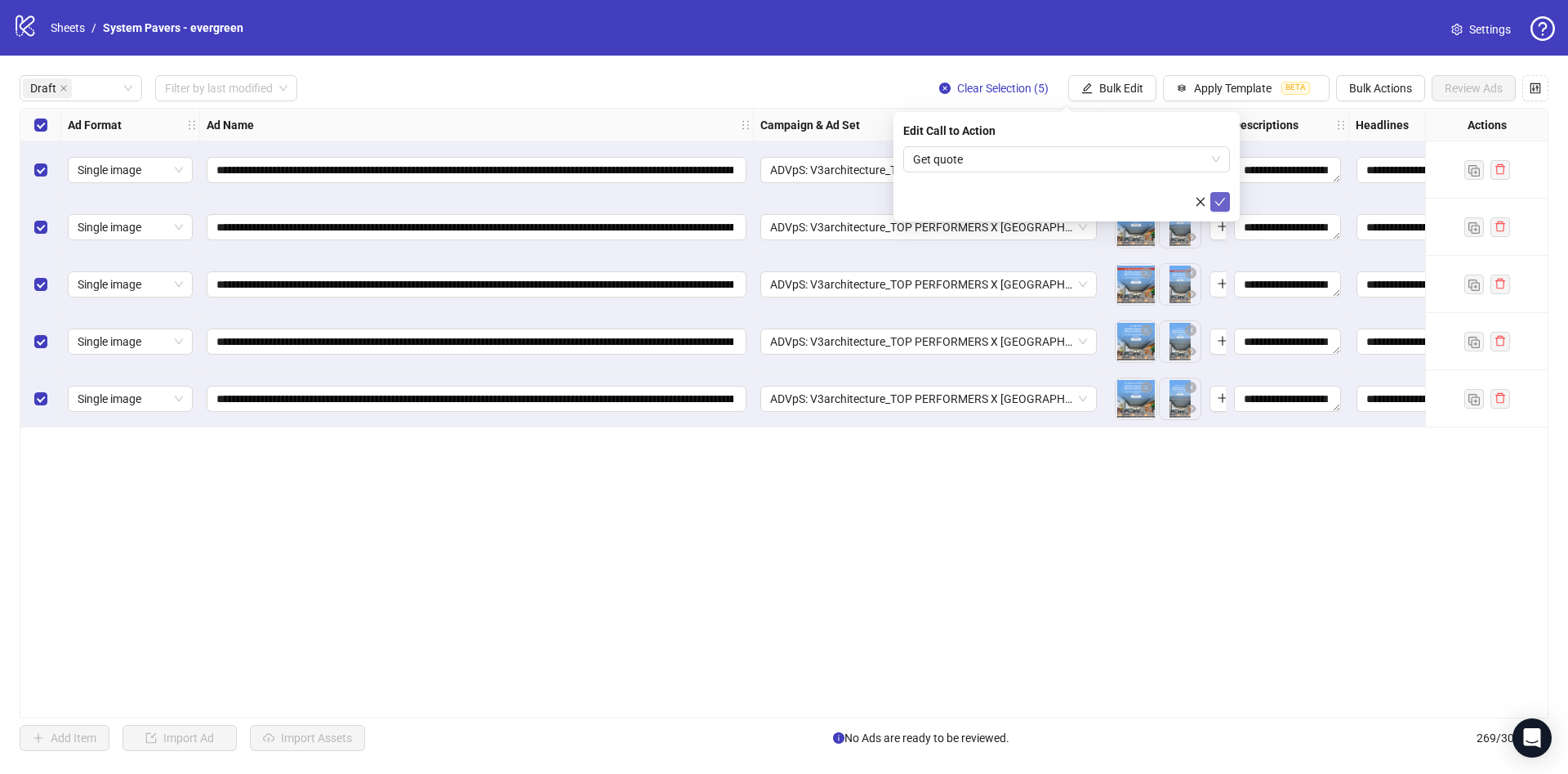
drag, startPoint x: 1218, startPoint y: 200, endPoint x: 1211, endPoint y: 207, distance: 9.9
click at [1218, 200] on icon "check" at bounding box center [1219, 202] width 12 height 12
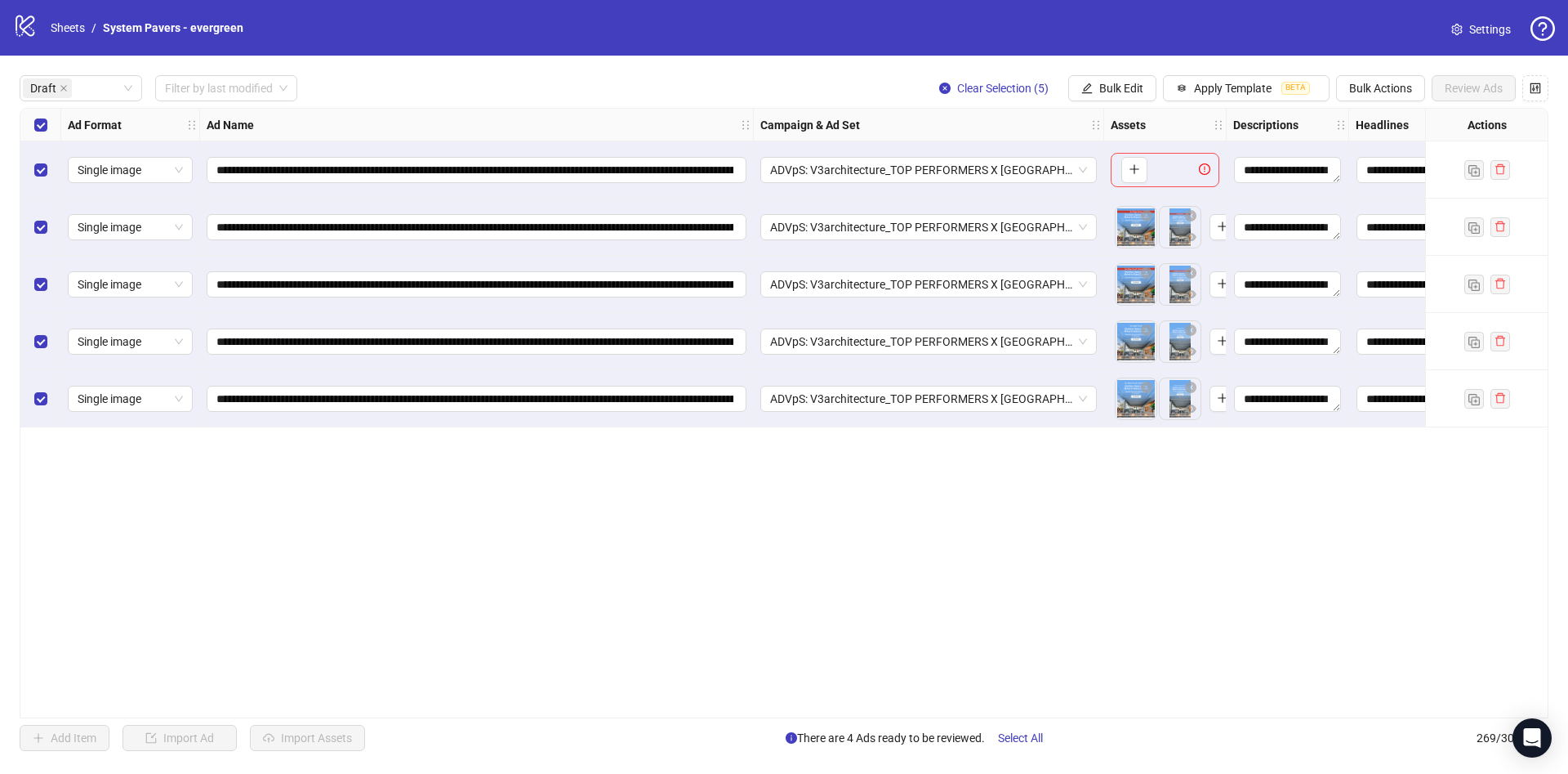
click at [48, 166] on div "Select row 1" at bounding box center [40, 170] width 41 height 57
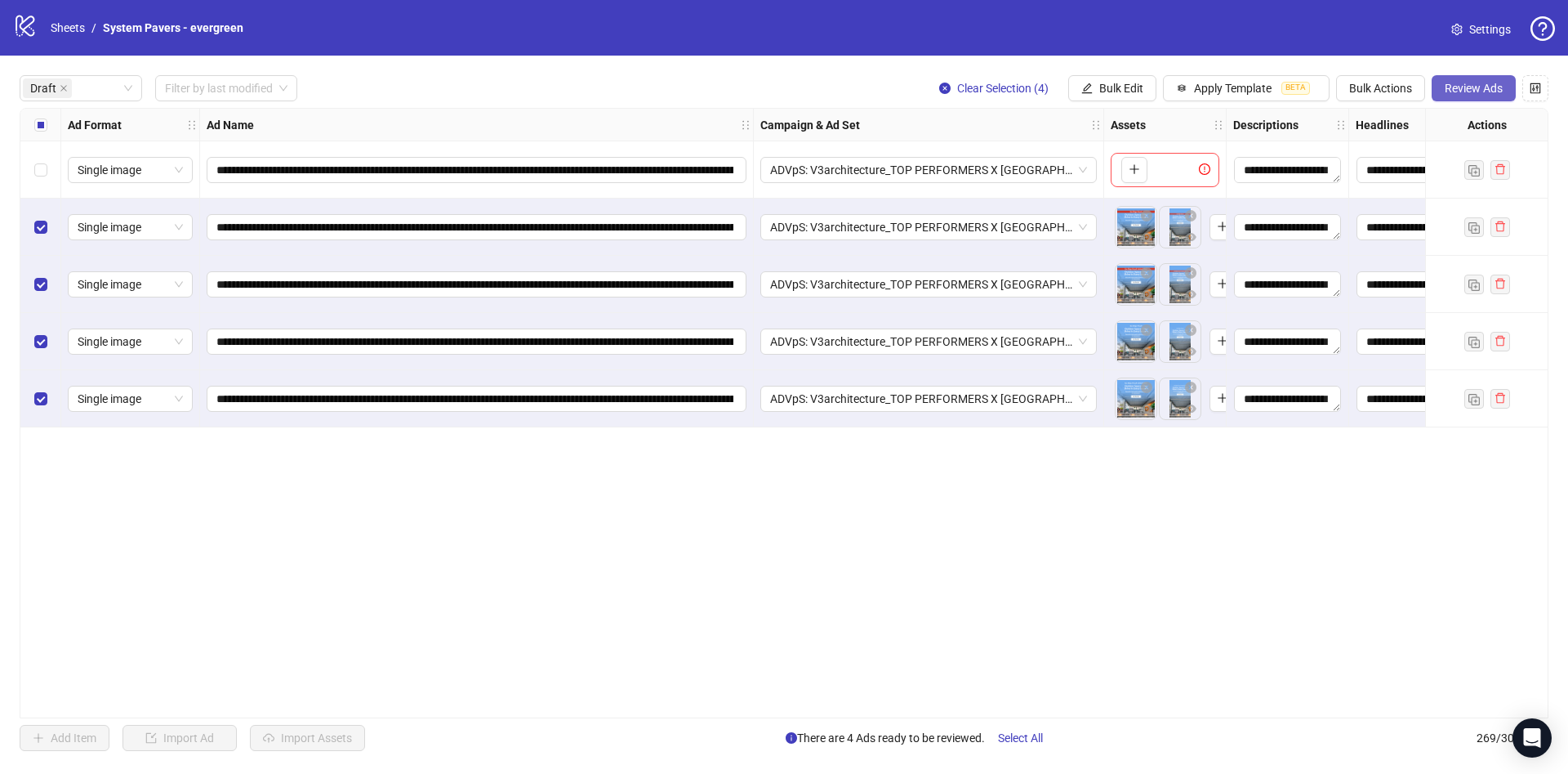
click at [1502, 95] on button "Review Ads" at bounding box center [1474, 88] width 84 height 26
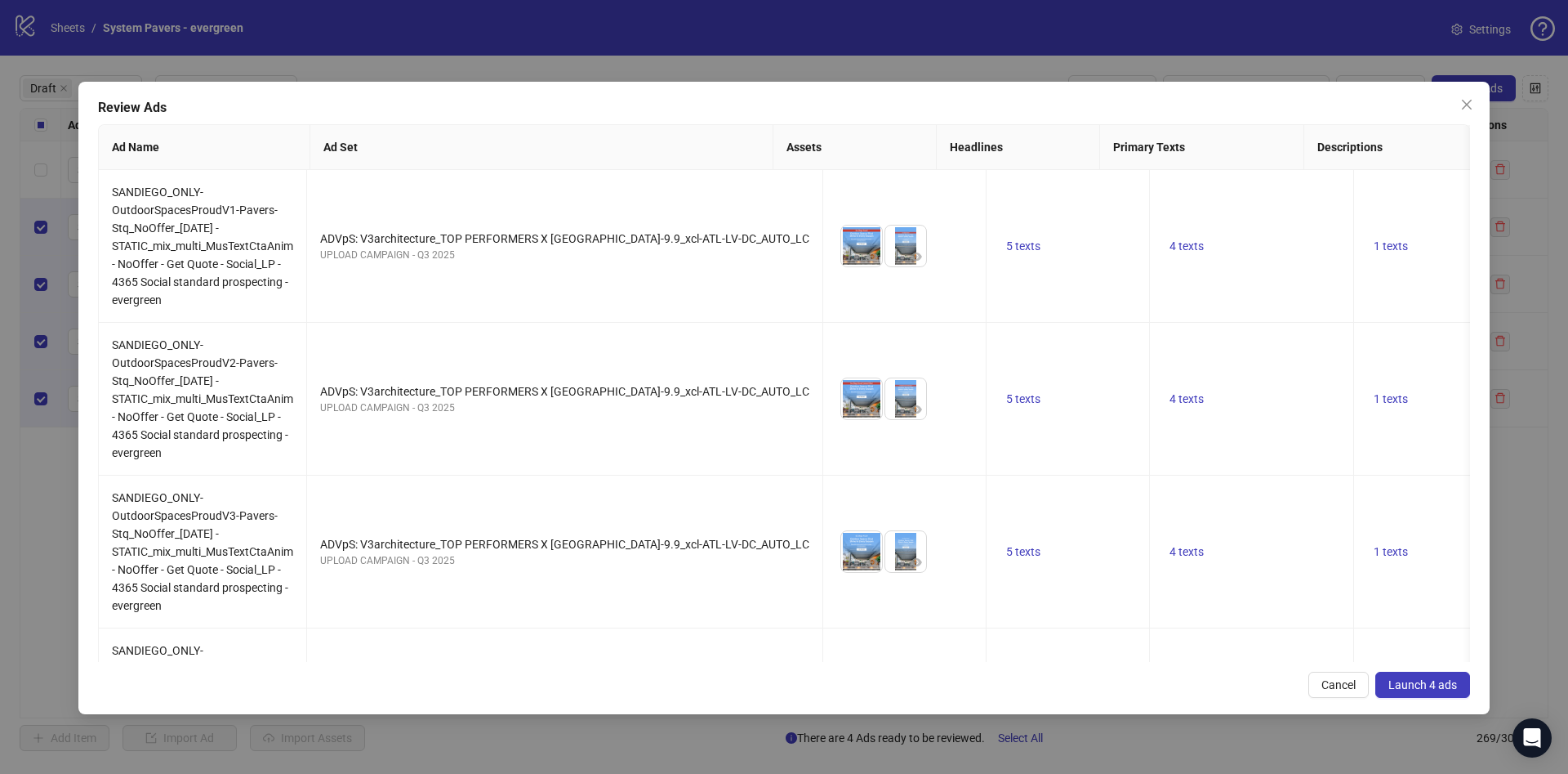
drag, startPoint x: 1405, startPoint y: 689, endPoint x: 1416, endPoint y: 712, distance: 25.5
click at [1405, 688] on span "Launch 4 ads" at bounding box center [1423, 684] width 69 height 13
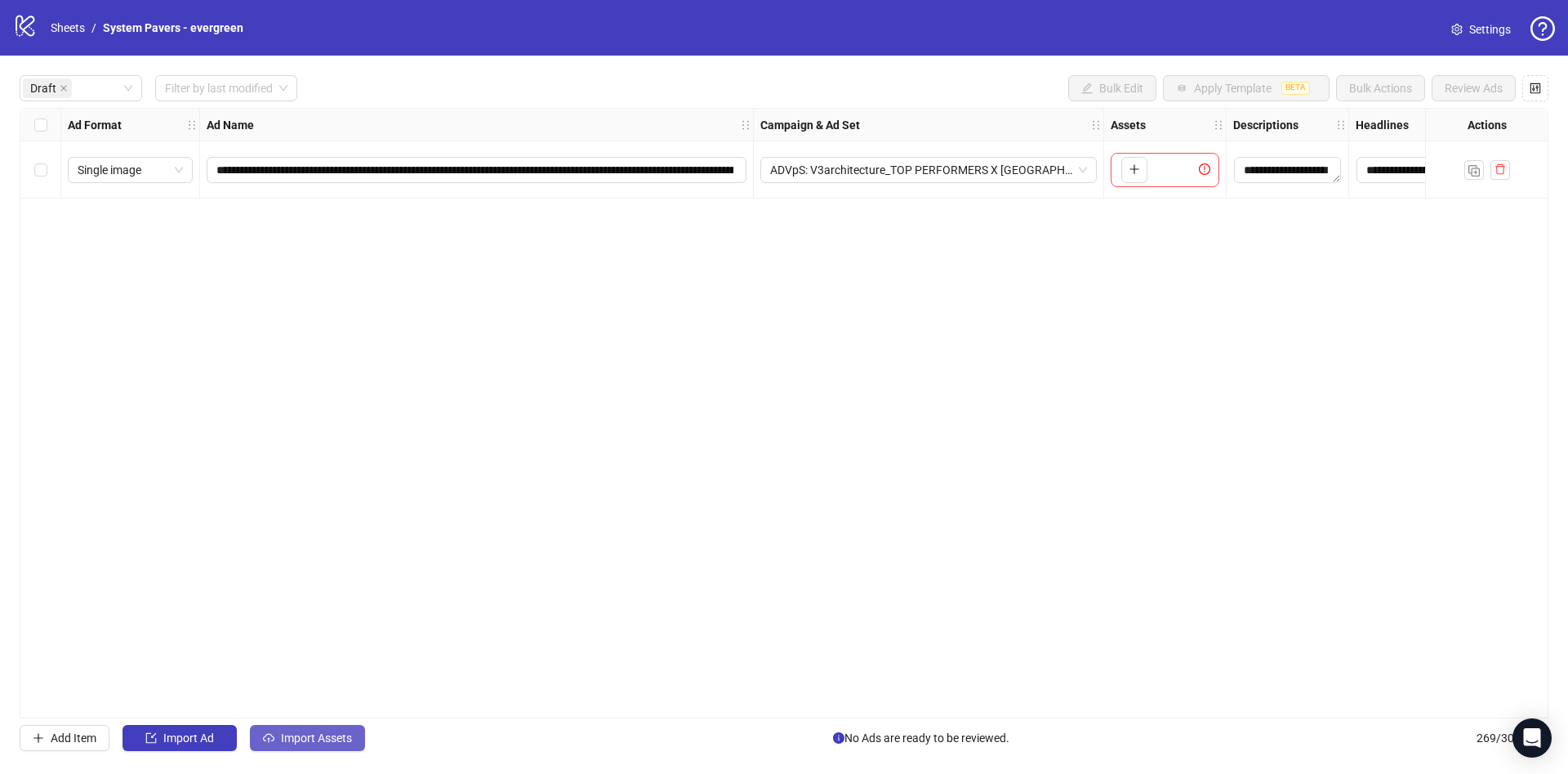
click at [337, 743] on button "Import Assets" at bounding box center [307, 738] width 115 height 26
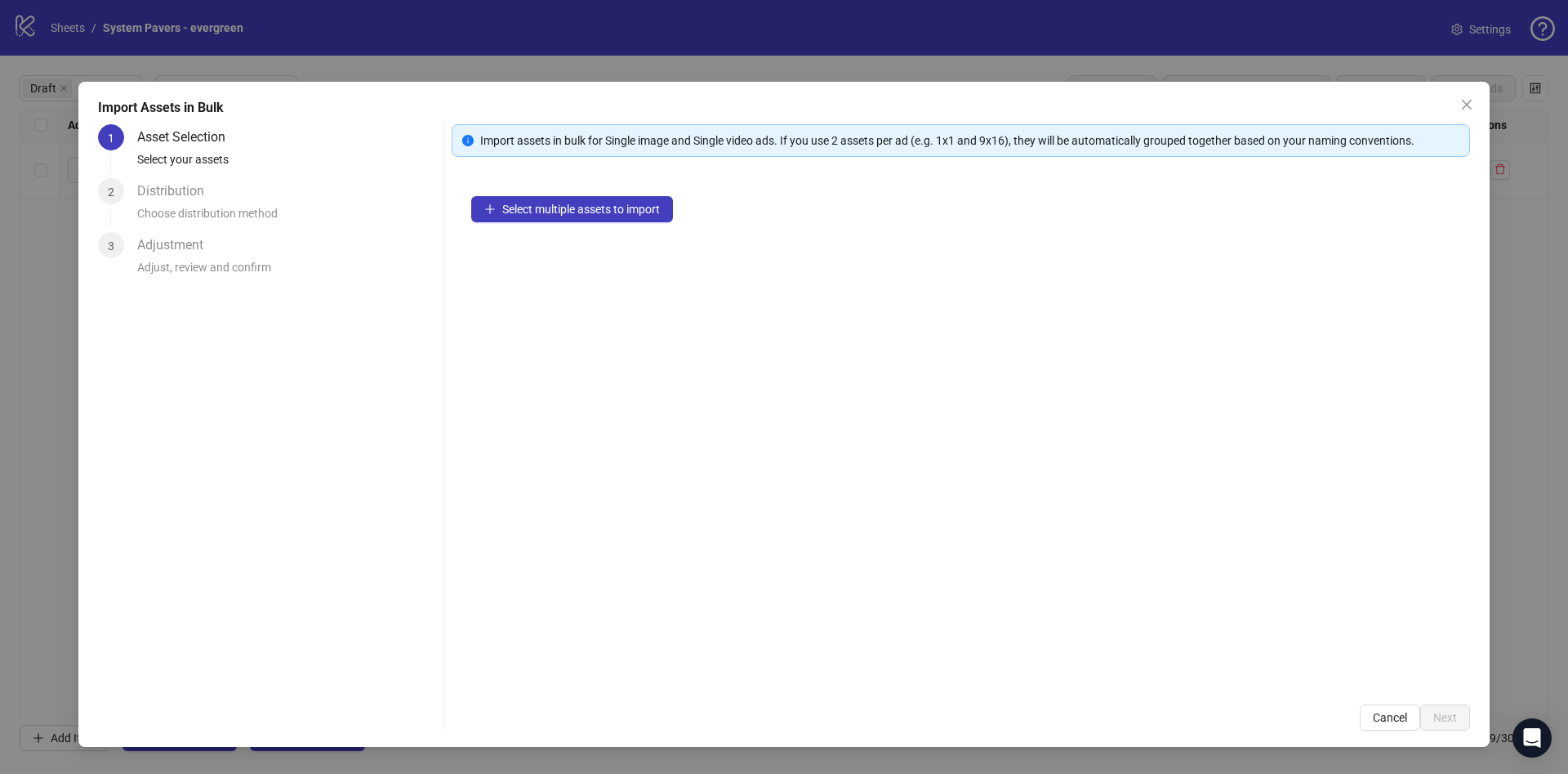
drag, startPoint x: 330, startPoint y: 743, endPoint x: 350, endPoint y: 740, distance: 20.2
click at [330, 741] on div "Import Assets in Bulk 1 Asset Selection Select your assets 2 Distribution Choos…" at bounding box center [784, 414] width 1411 height 665
drag, startPoint x: 522, startPoint y: 249, endPoint x: 523, endPoint y: 241, distance: 8.1
click at [523, 245] on div "Select multiple assets to import" at bounding box center [961, 430] width 1019 height 508
click at [531, 193] on div "Select multiple assets to import" at bounding box center [961, 430] width 1019 height 508
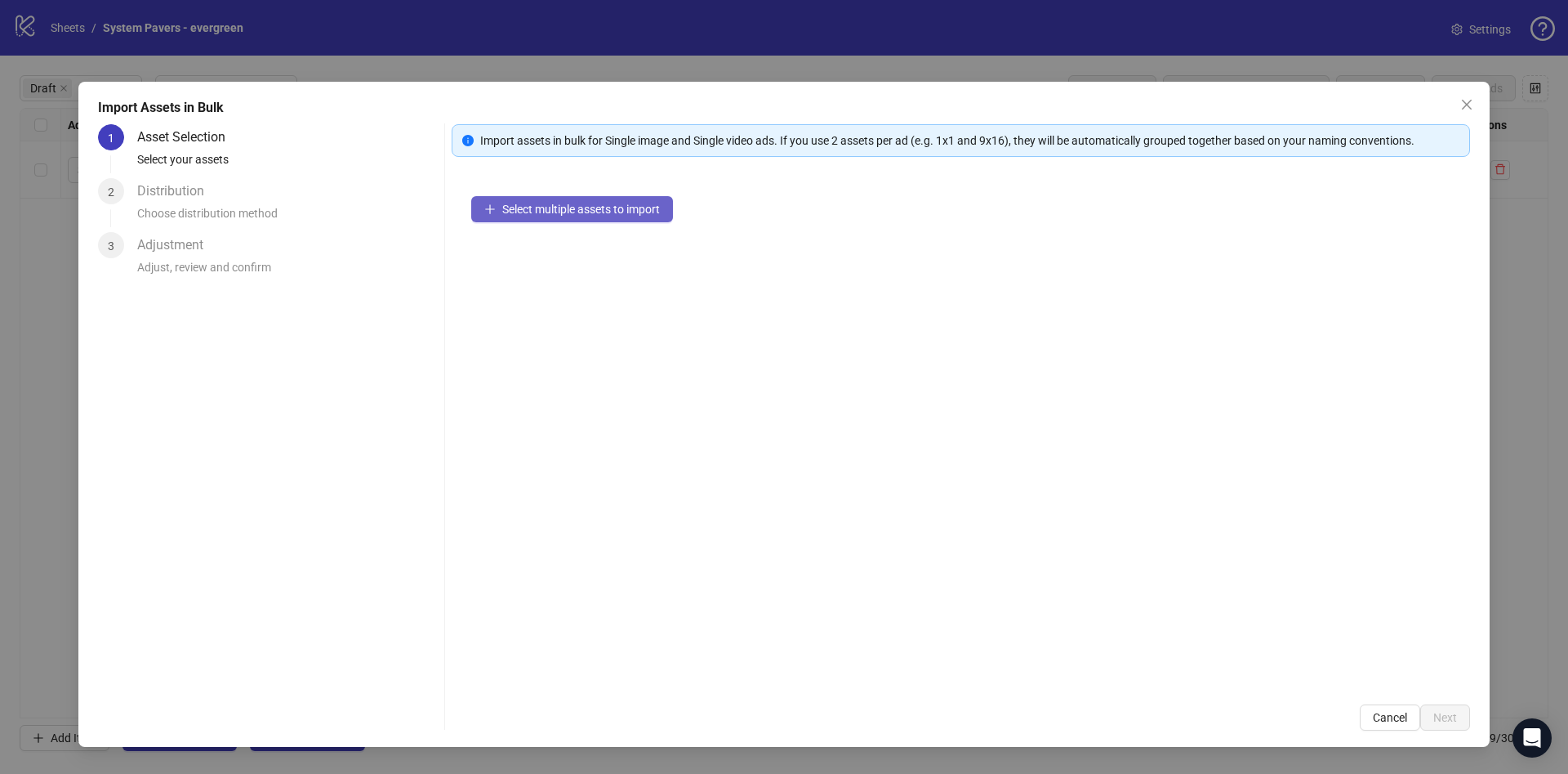
click at [533, 210] on span "Select multiple assets to import" at bounding box center [581, 209] width 158 height 13
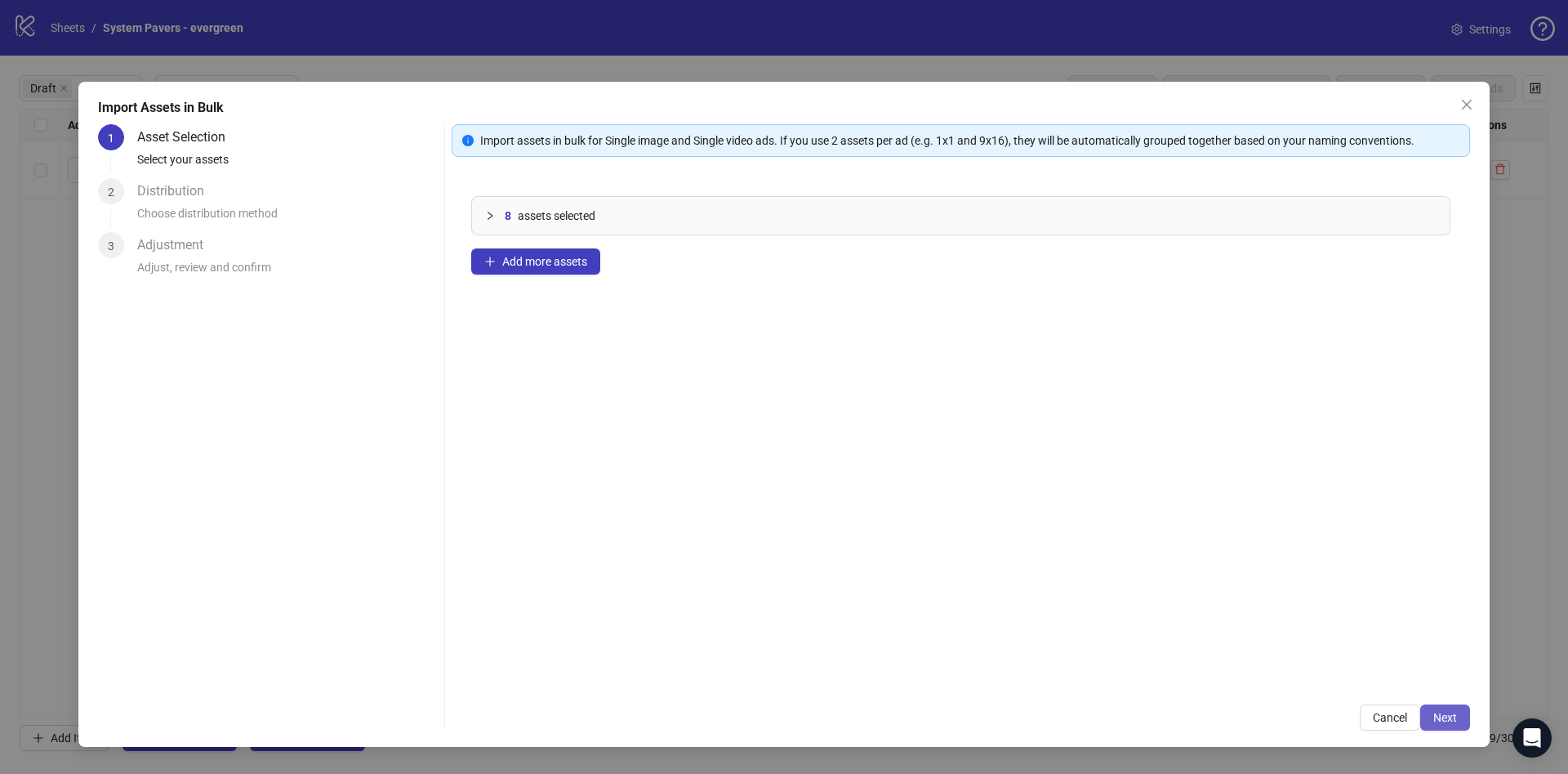
click at [1456, 721] on span "Next" at bounding box center [1445, 717] width 24 height 13
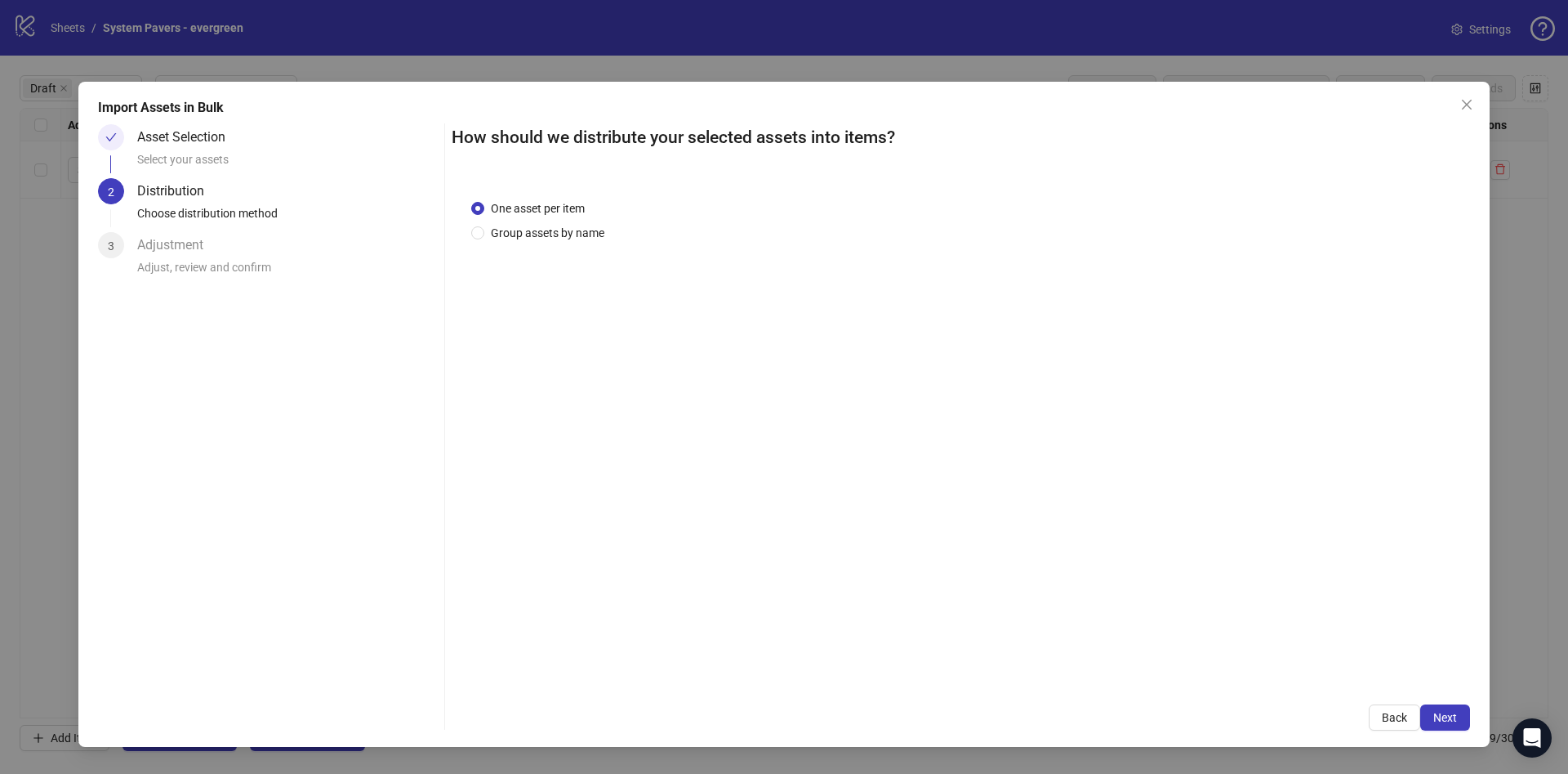
click at [535, 244] on div "One asset per item Group assets by name" at bounding box center [961, 432] width 1019 height 506
click at [561, 240] on div "One asset per item Group assets by name" at bounding box center [961, 432] width 1019 height 506
click at [563, 238] on span "Group assets by name" at bounding box center [547, 233] width 126 height 18
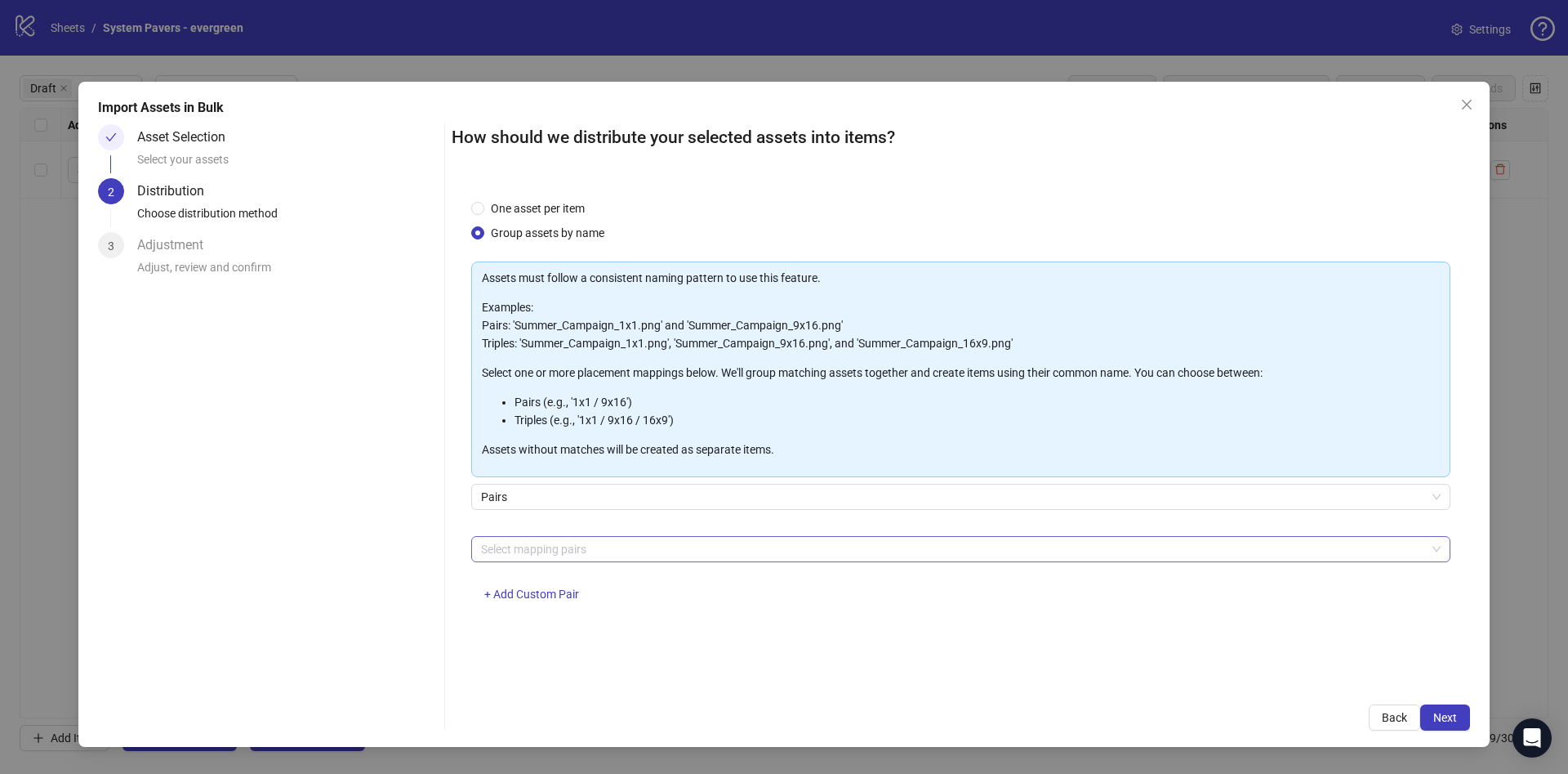
click at [556, 542] on div at bounding box center [952, 549] width 955 height 23
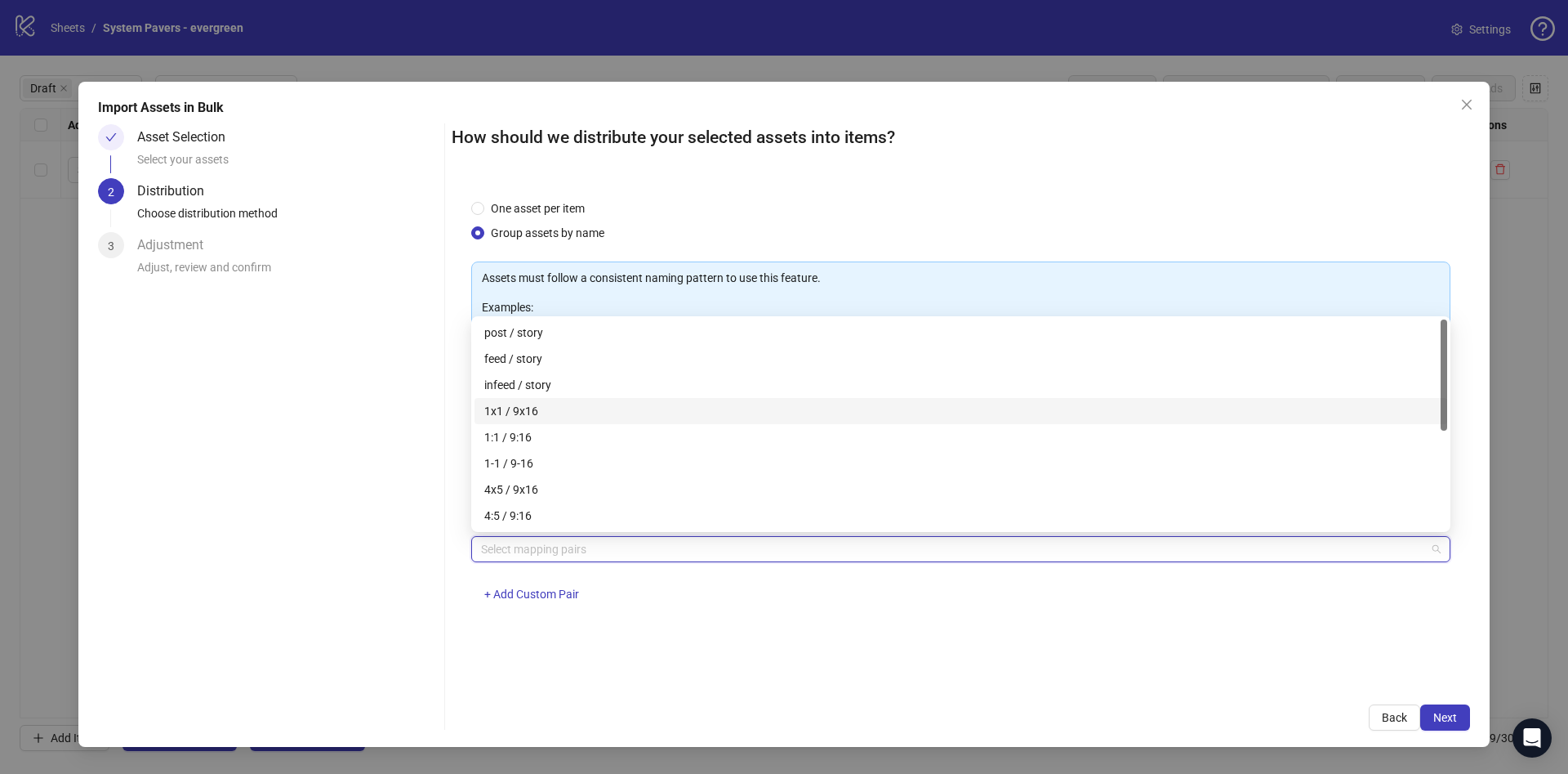
click at [601, 412] on div "1x1 / 9x16" at bounding box center [961, 411] width 953 height 18
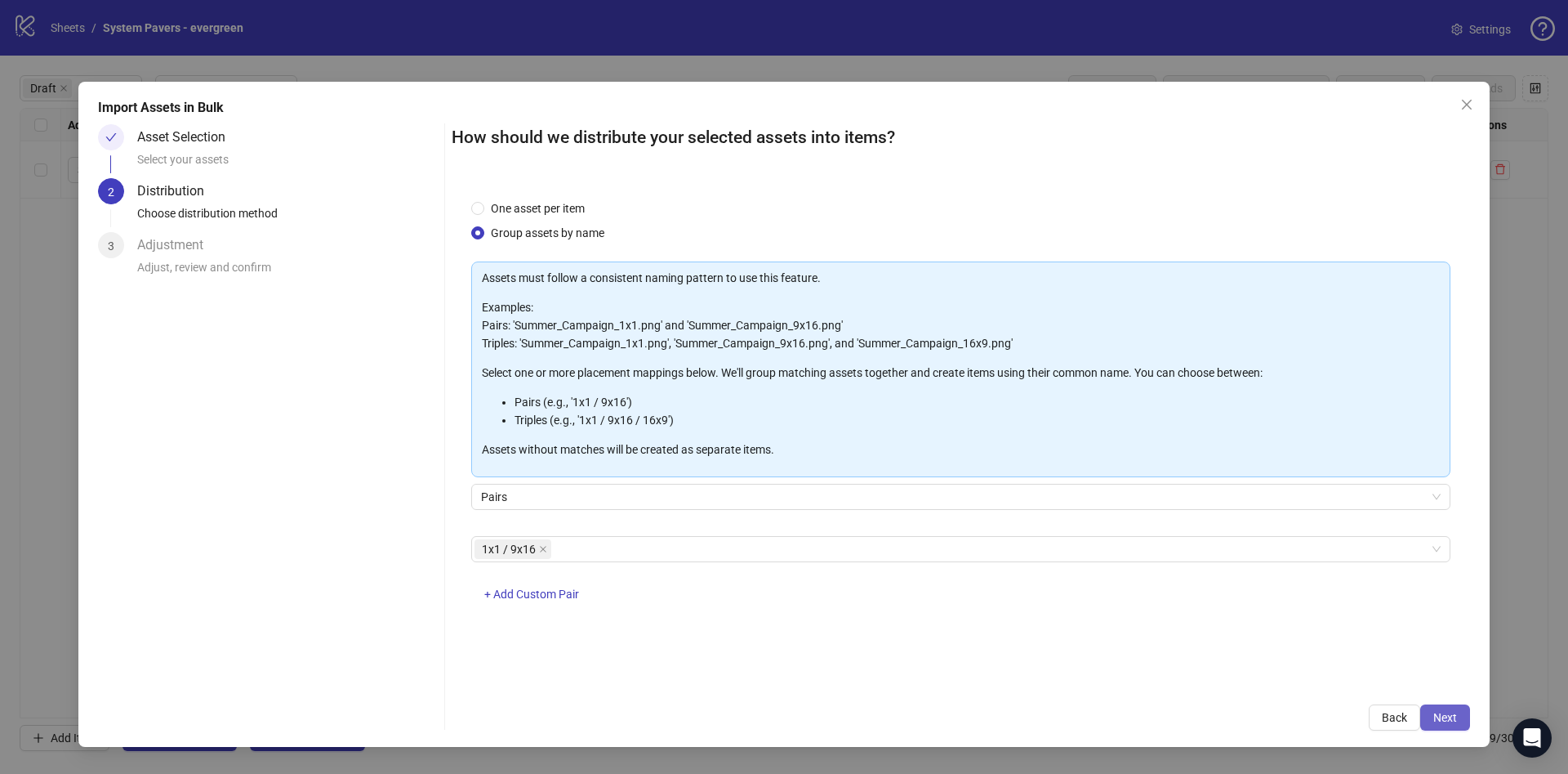
click at [1433, 712] on button "Next" at bounding box center [1445, 717] width 50 height 26
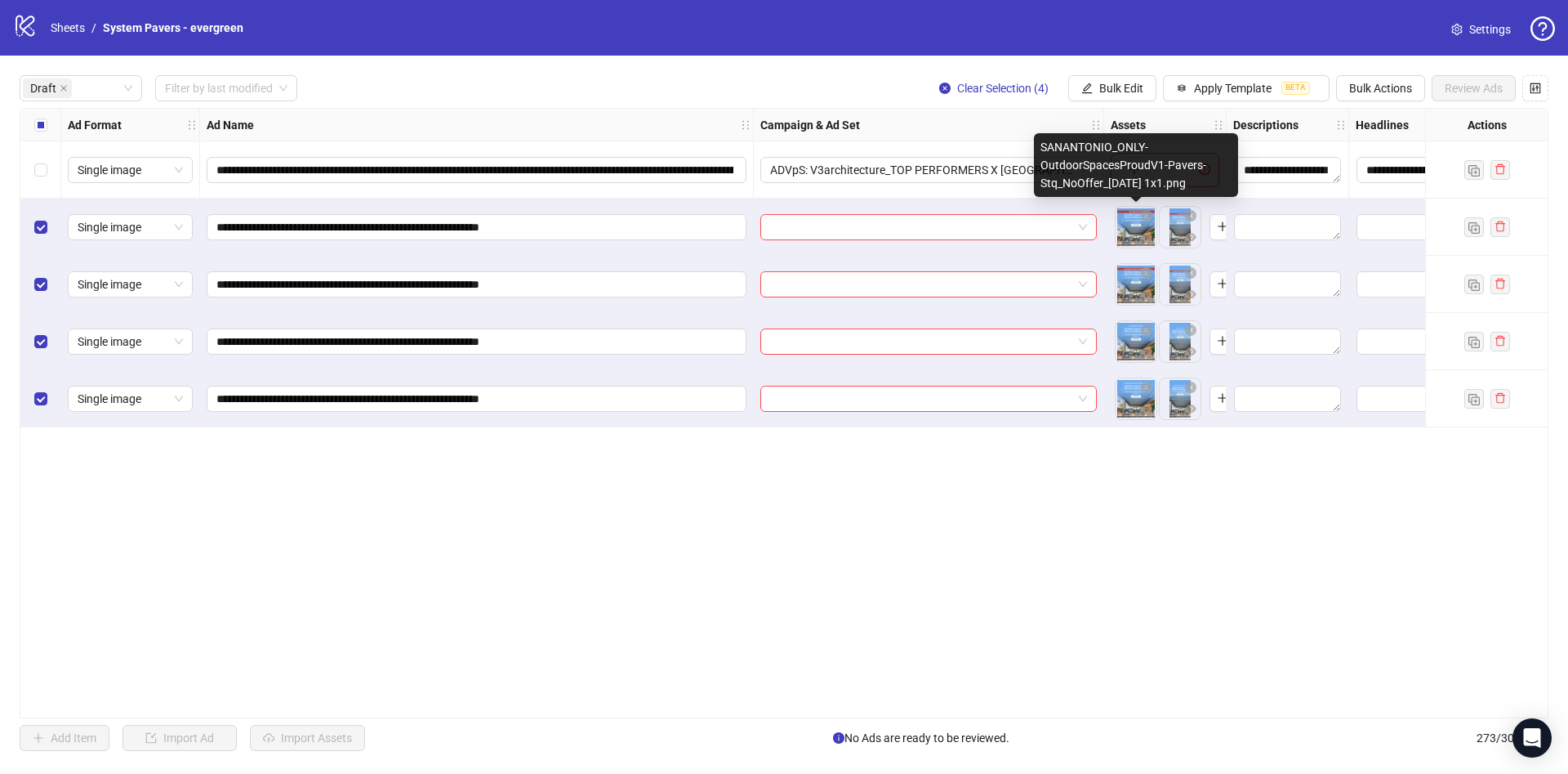
click at [1116, 238] on body "**********" at bounding box center [784, 387] width 1568 height 774
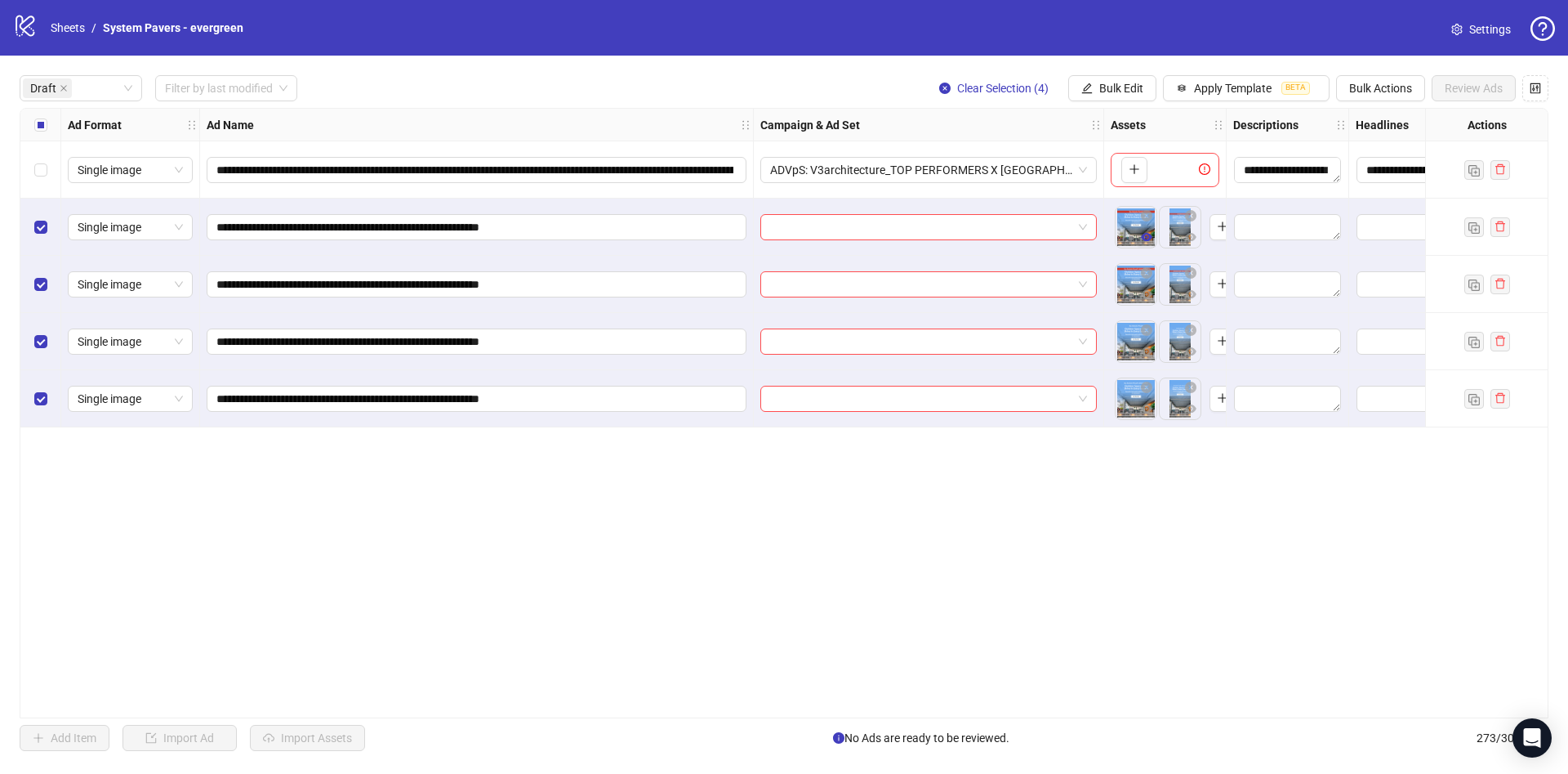
click at [1140, 238] on icon "eye" at bounding box center [1146, 237] width 12 height 12
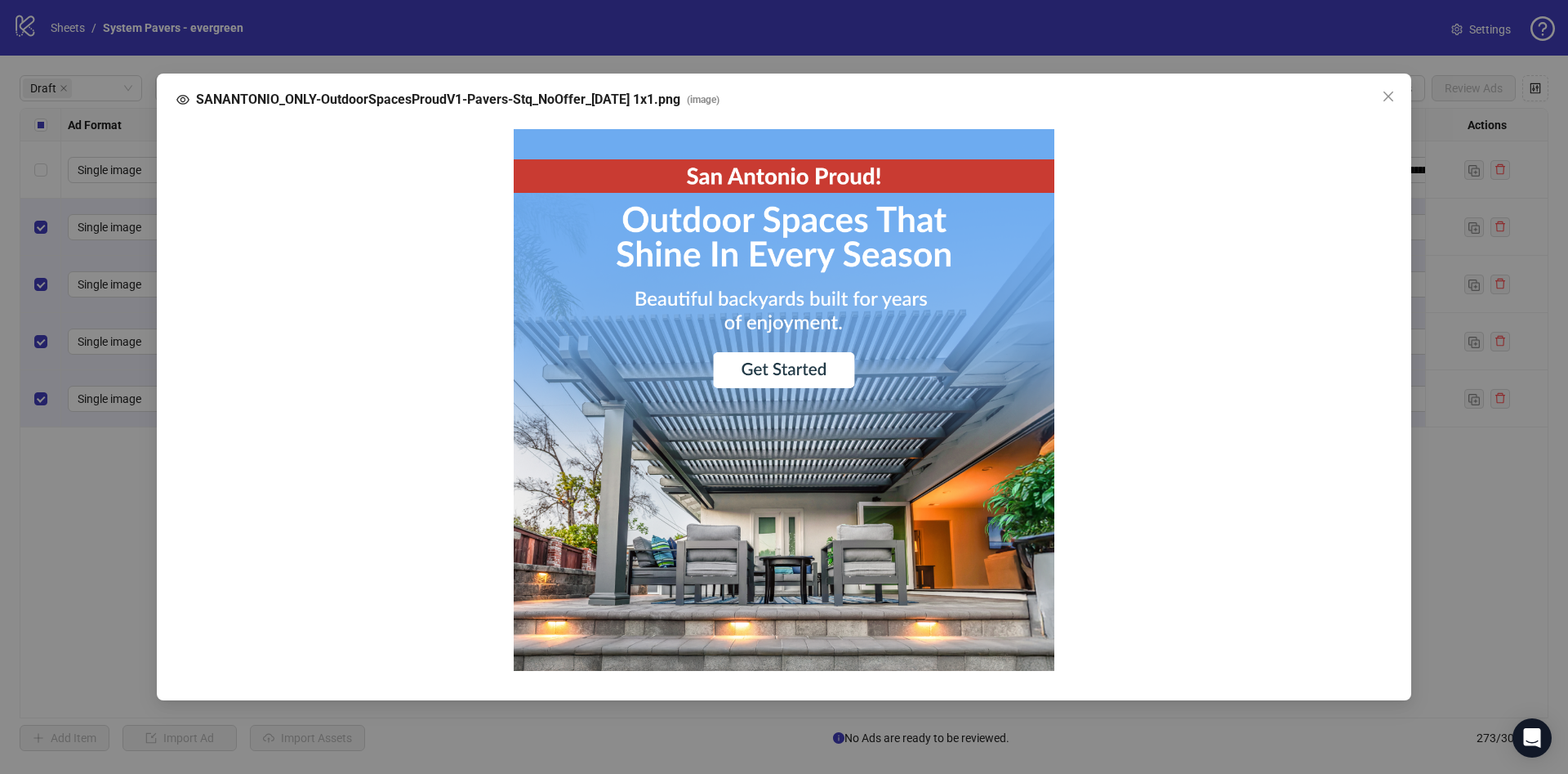
click at [794, 399] on img at bounding box center [784, 400] width 541 height 541
click at [1385, 103] on icon "close" at bounding box center [1388, 96] width 13 height 13
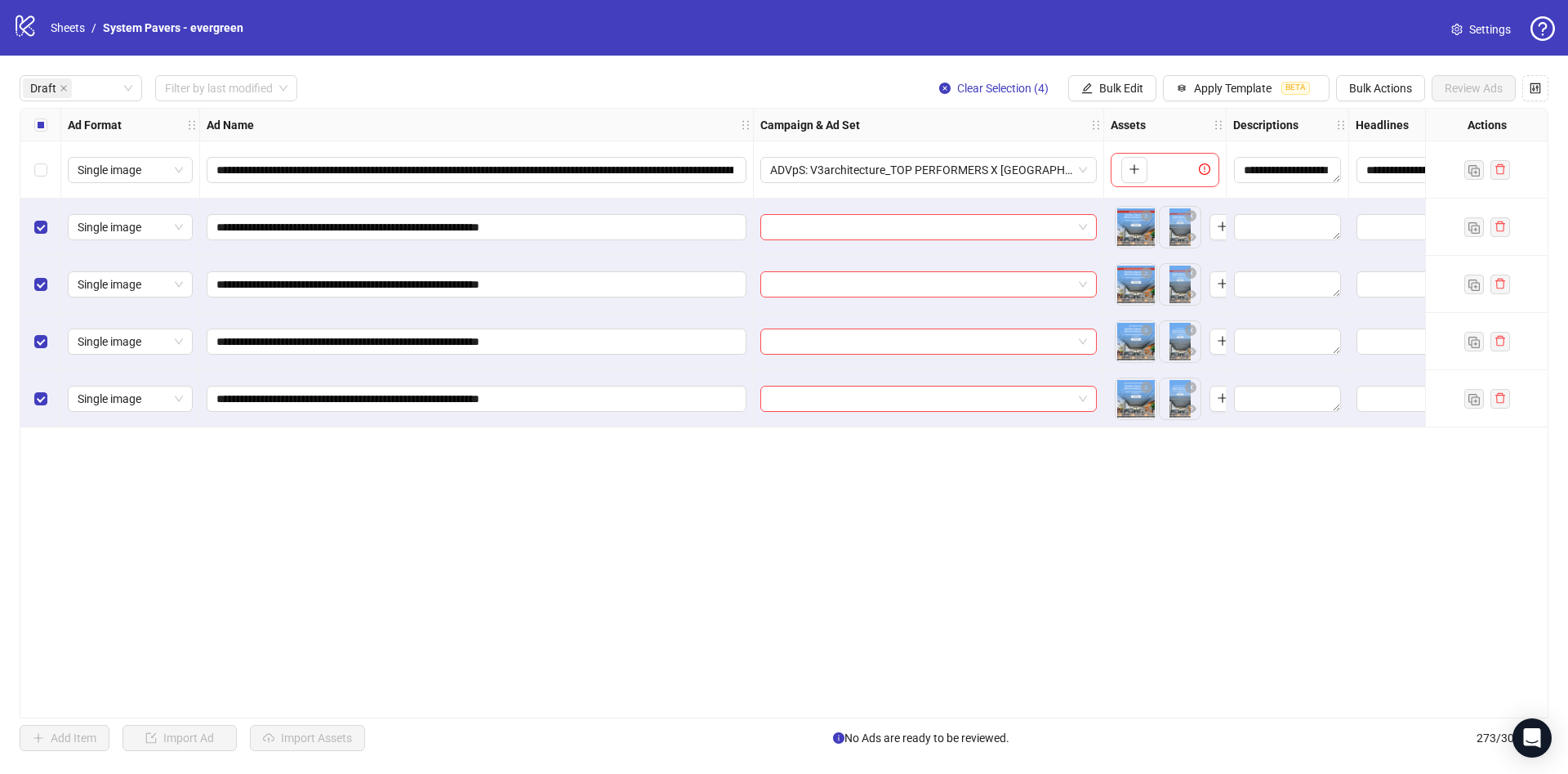
click at [53, 121] on div "Select all rows" at bounding box center [40, 125] width 41 height 33
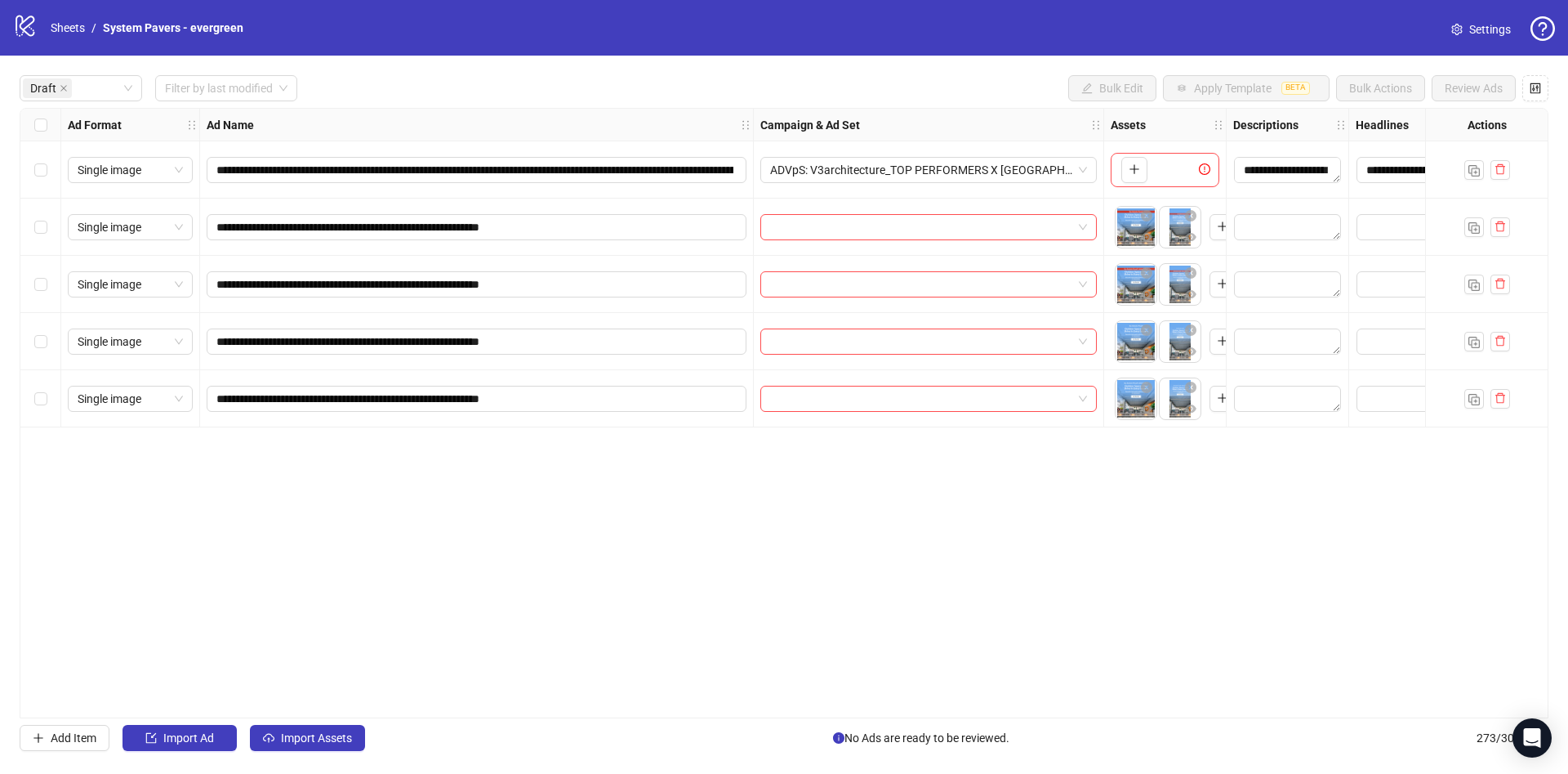
click at [48, 127] on div "Select all rows" at bounding box center [40, 125] width 41 height 33
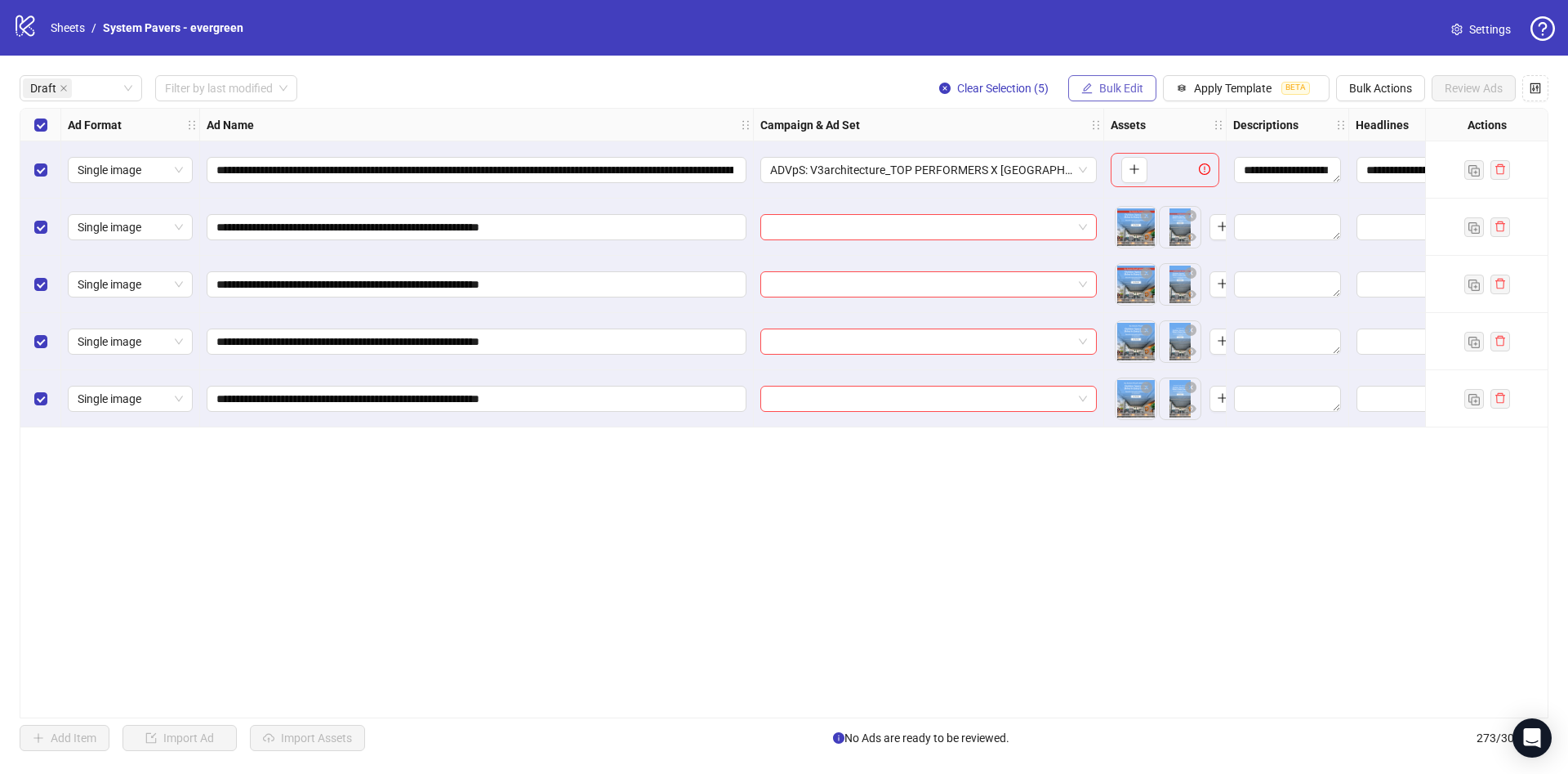
drag, startPoint x: 1047, startPoint y: 85, endPoint x: 1090, endPoint y: 87, distance: 43.0
click at [1047, 85] on button "Clear Selection (5)" at bounding box center [993, 88] width 135 height 26
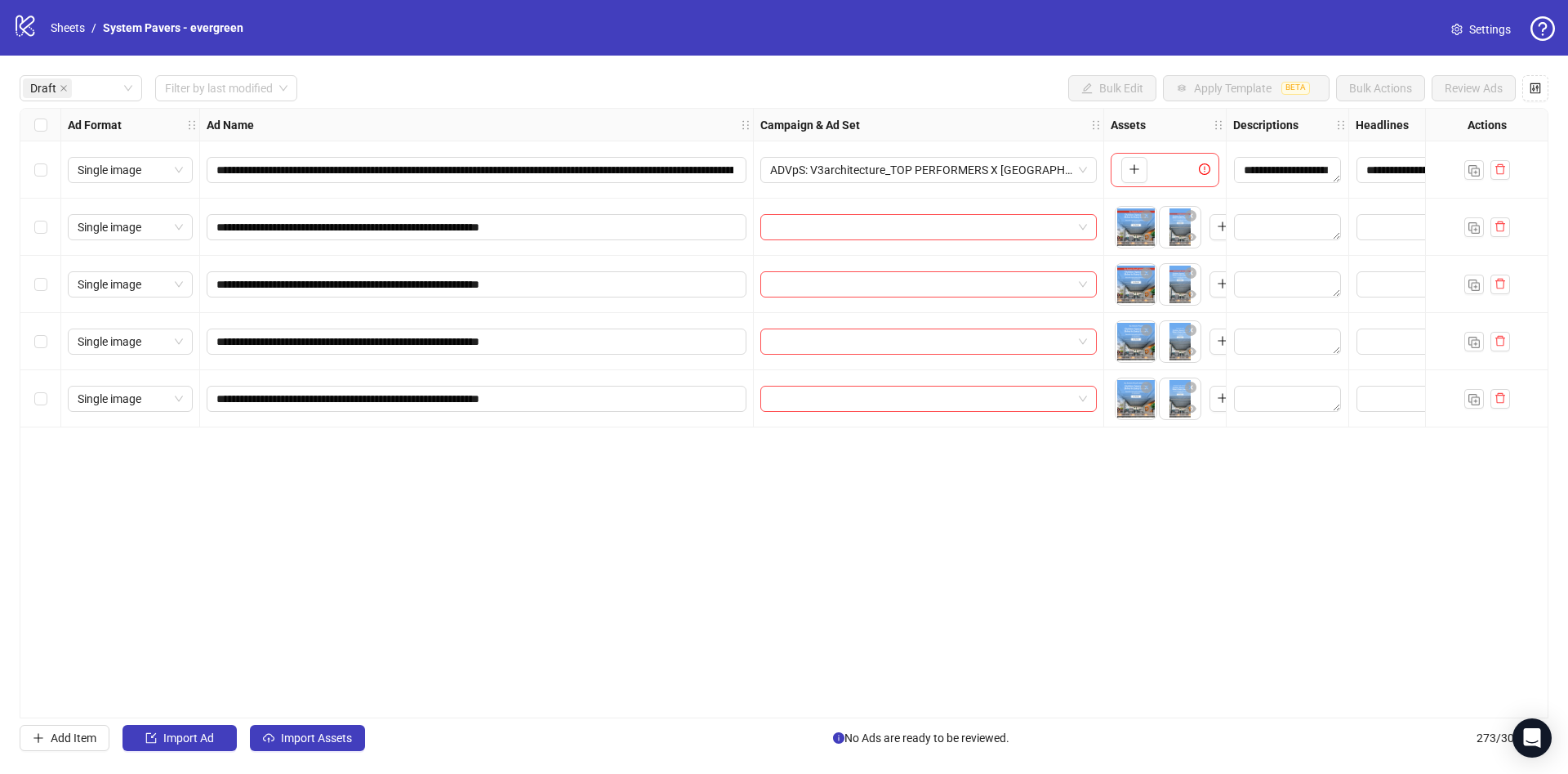
click at [19, 111] on div "**********" at bounding box center [784, 412] width 1568 height 715
drag, startPoint x: 32, startPoint y: 121, endPoint x: 189, endPoint y: 162, distance: 162.3
click at [33, 121] on div "Select all rows" at bounding box center [40, 125] width 41 height 33
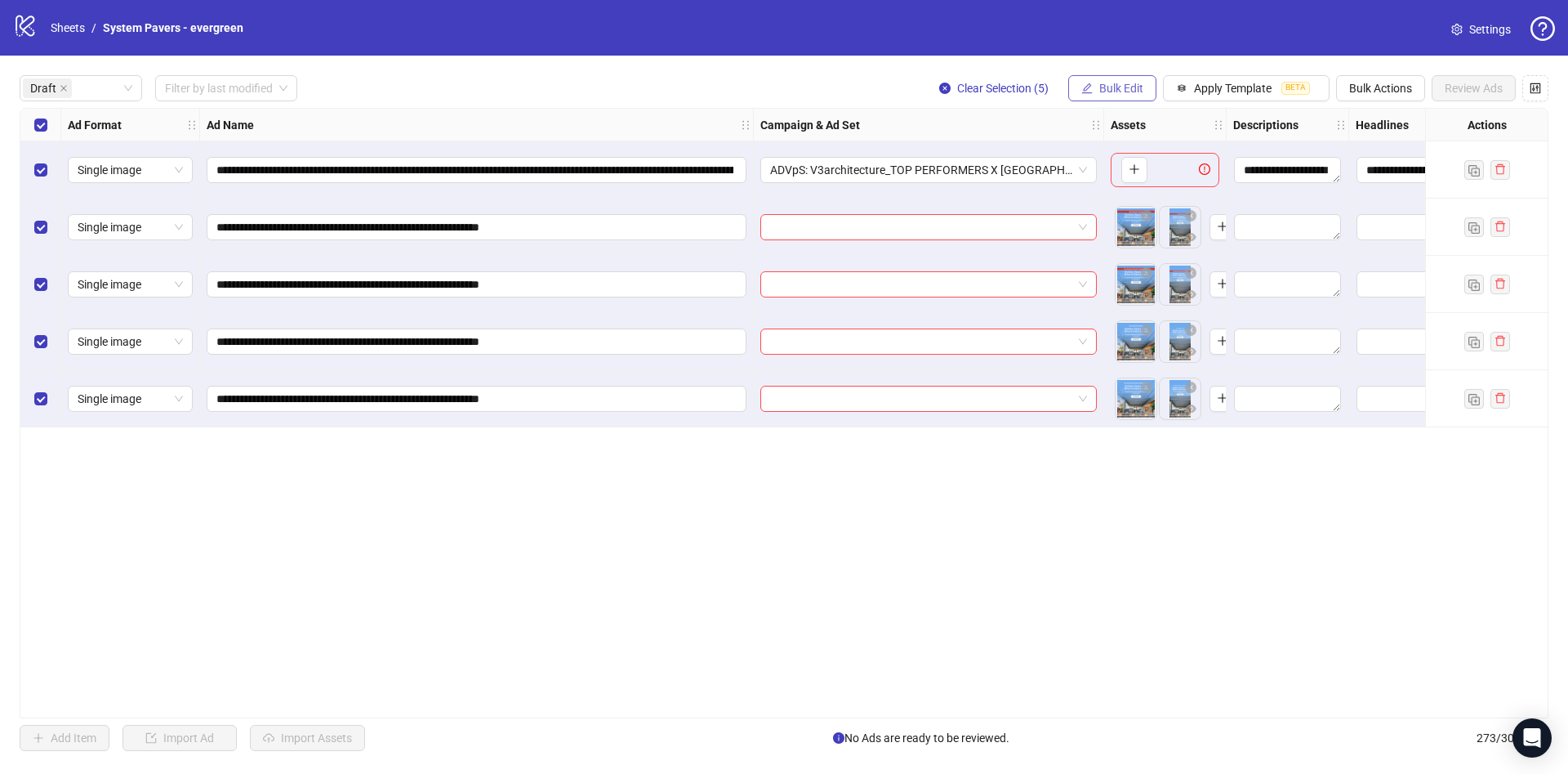
click at [1089, 83] on icon "edit" at bounding box center [1087, 88] width 12 height 12
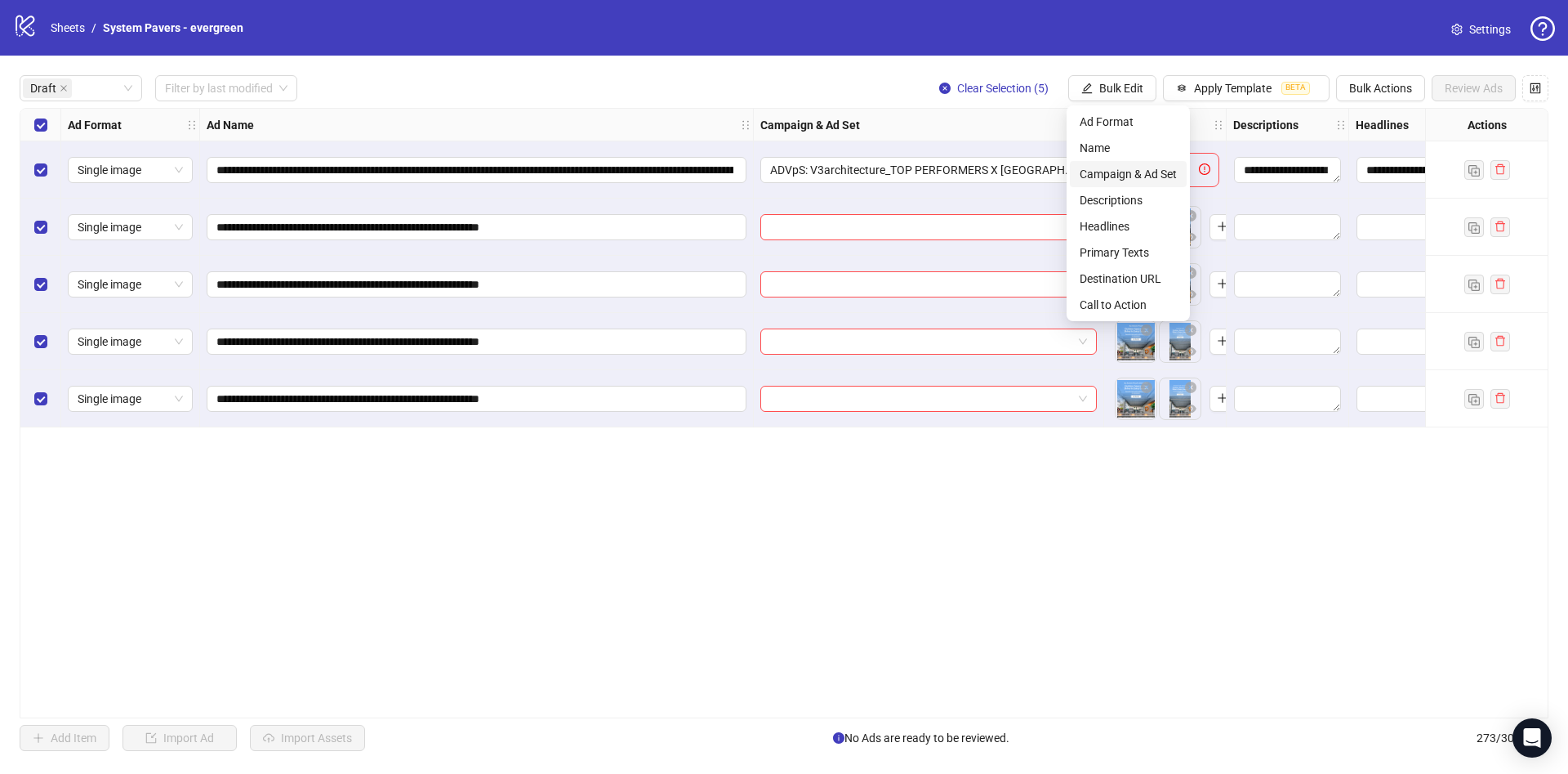
click at [1116, 166] on span "Campaign & Ad Set" at bounding box center [1128, 174] width 97 height 18
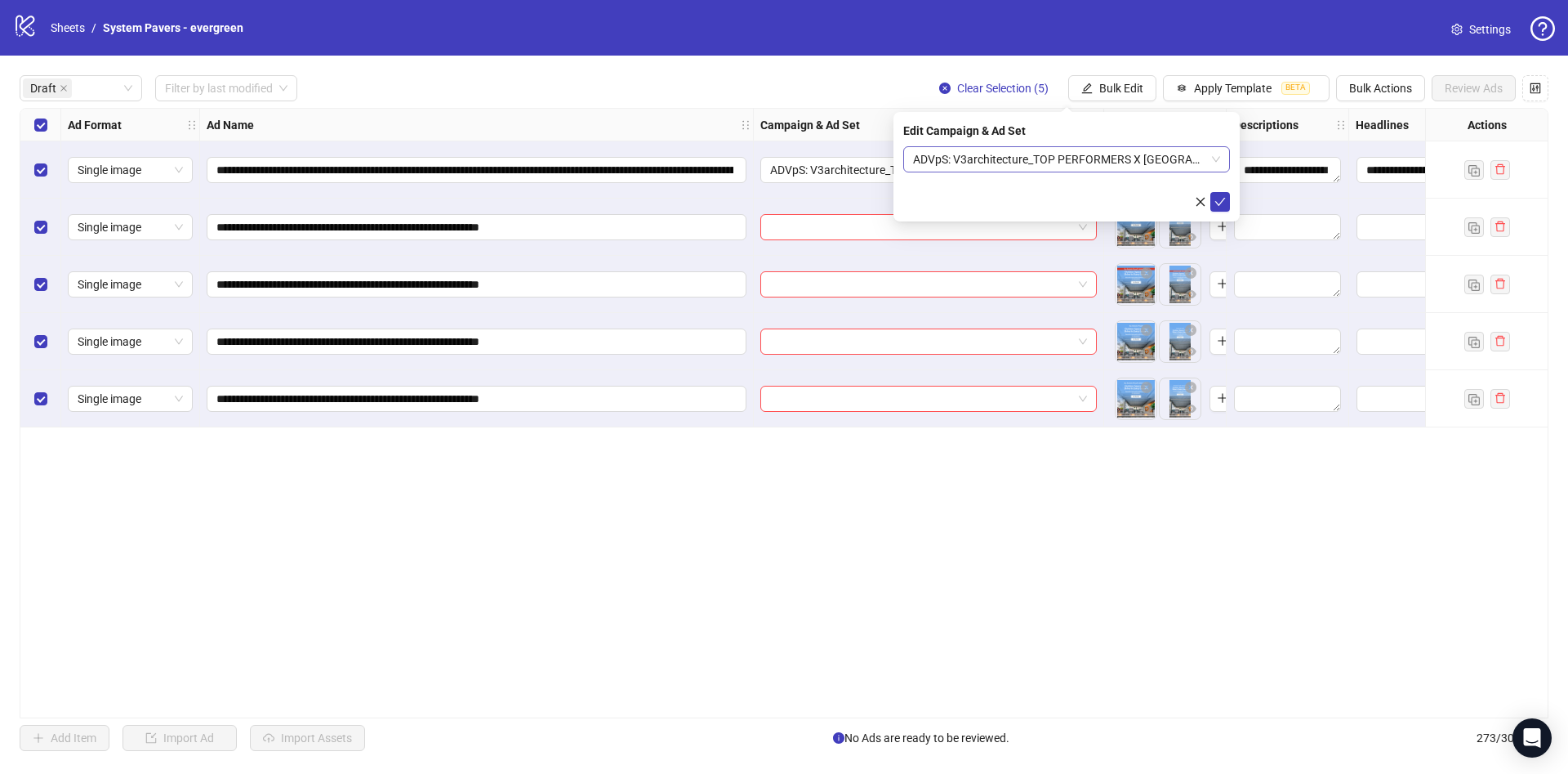
click at [1108, 166] on span "ADVpS: V3architecture_TOP PERFORMERS X [GEOGRAPHIC_DATA]-9.9_xcl-ATL-LV-DC_AUTO…" at bounding box center [1067, 159] width 307 height 25
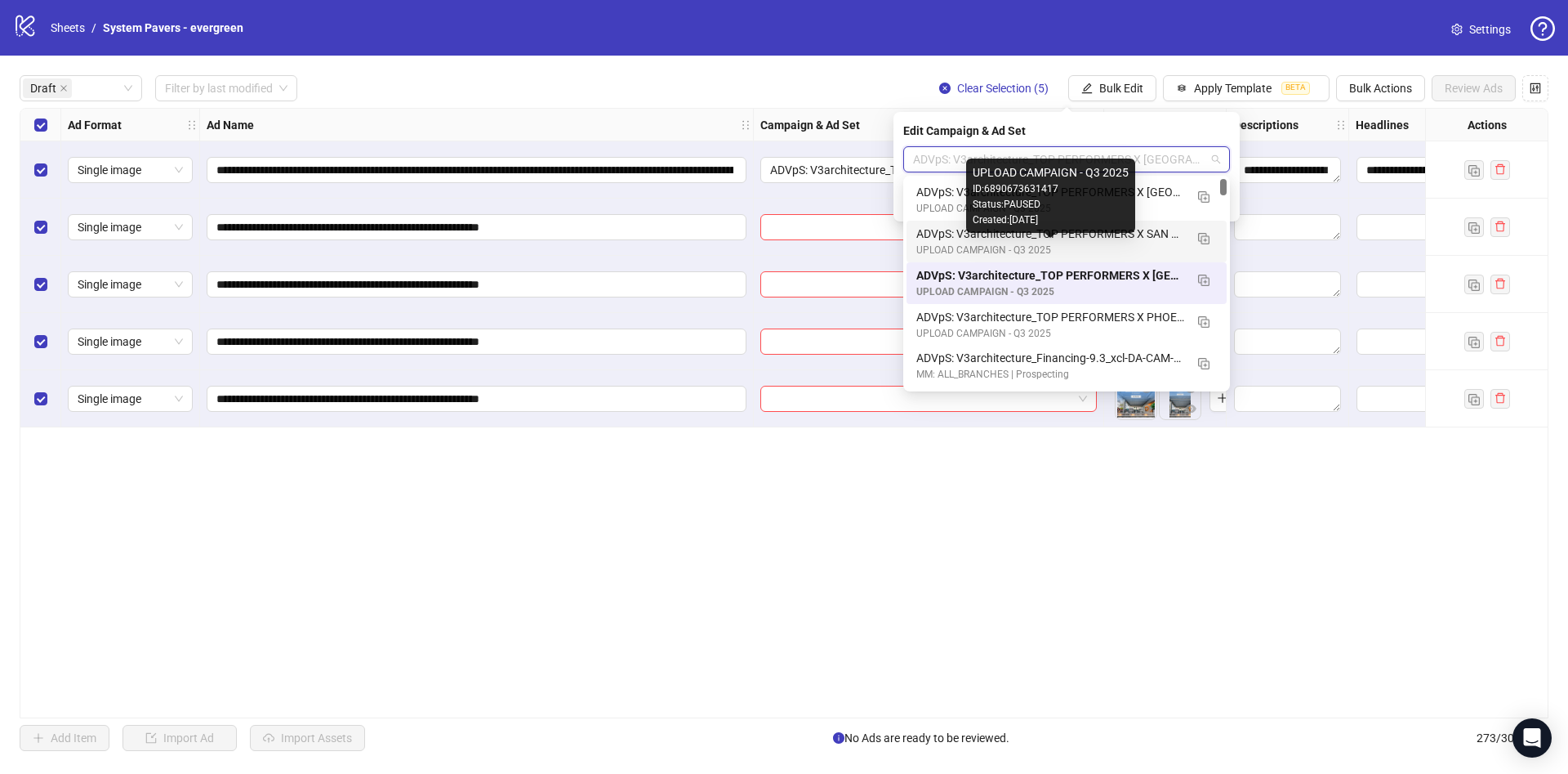
click at [1140, 244] on div "UPLOAD CAMPAIGN - Q3 2025" at bounding box center [1050, 250] width 268 height 15
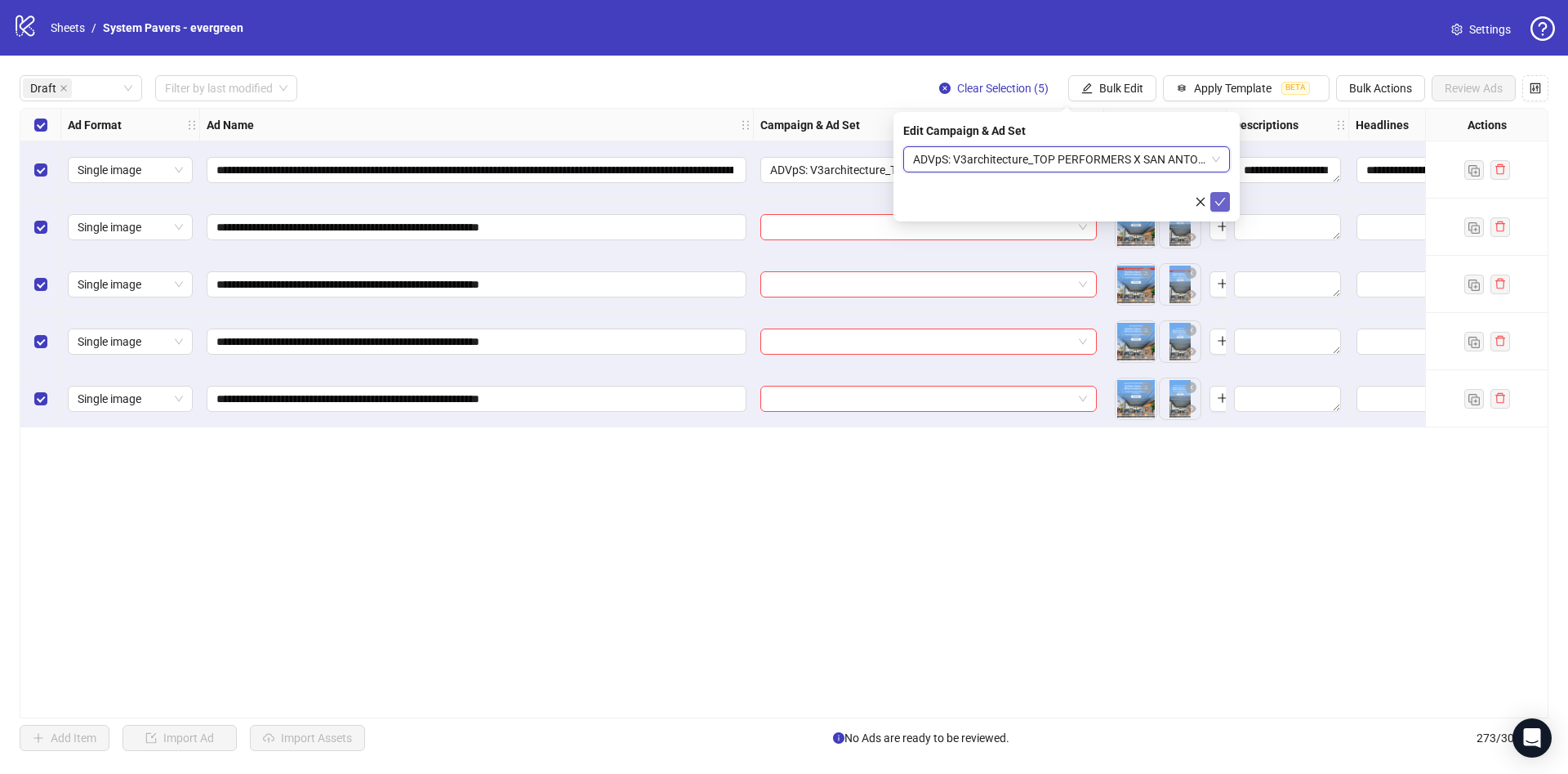
click at [1223, 198] on icon "check" at bounding box center [1220, 202] width 11 height 8
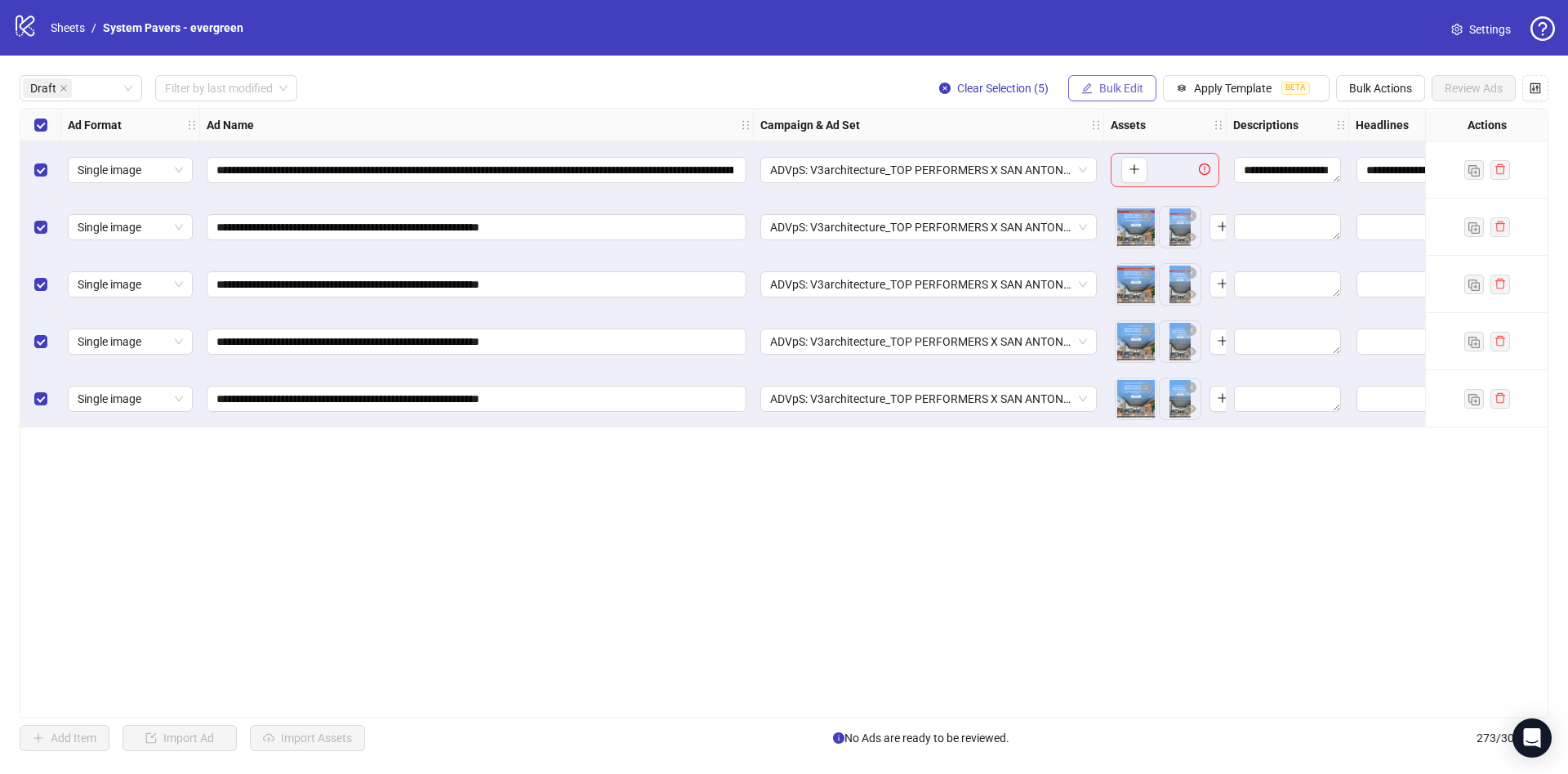
click at [1119, 89] on span "Bulk Edit" at bounding box center [1121, 88] width 44 height 13
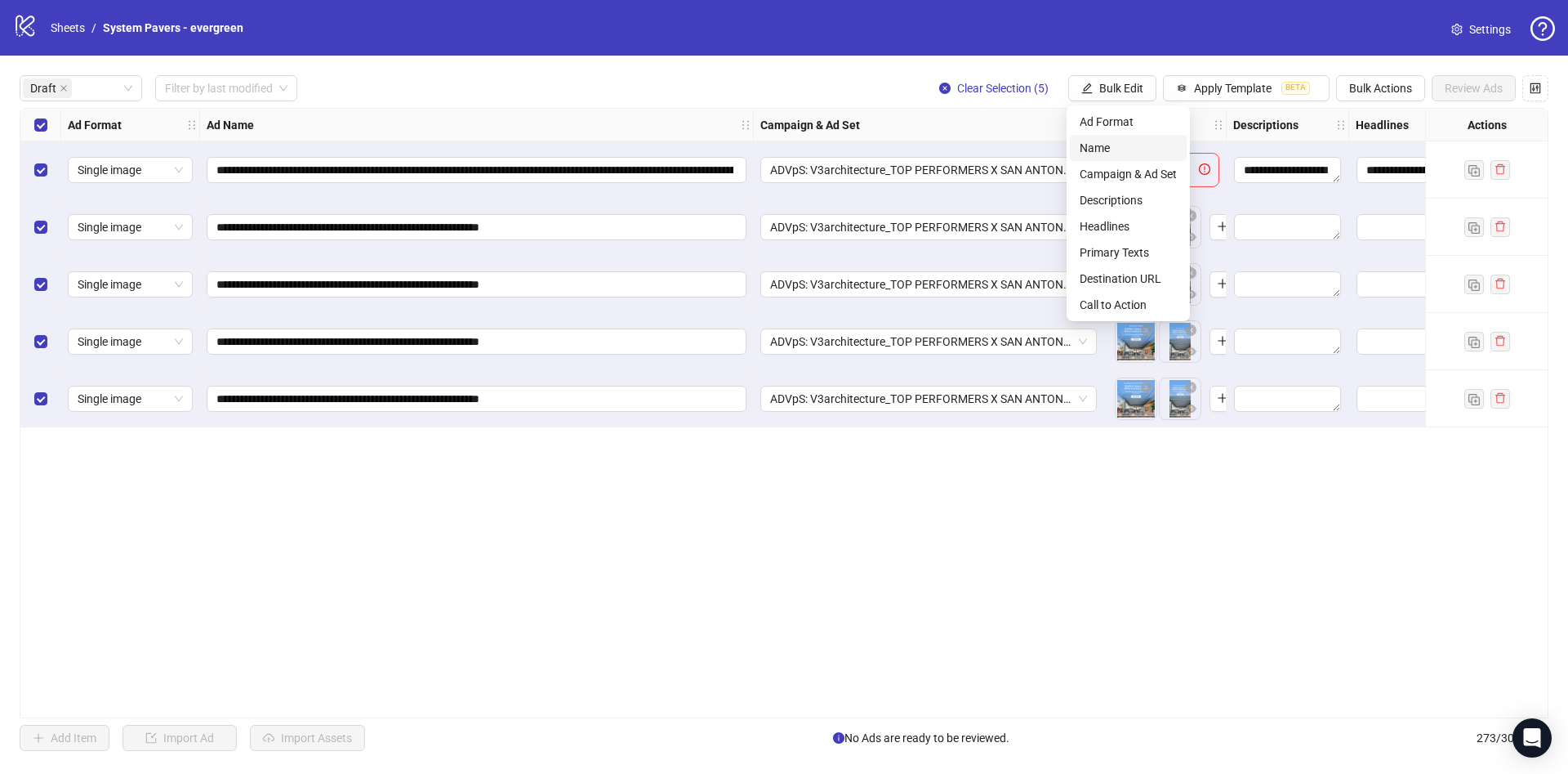
click at [1113, 141] on span "Name" at bounding box center [1128, 148] width 97 height 18
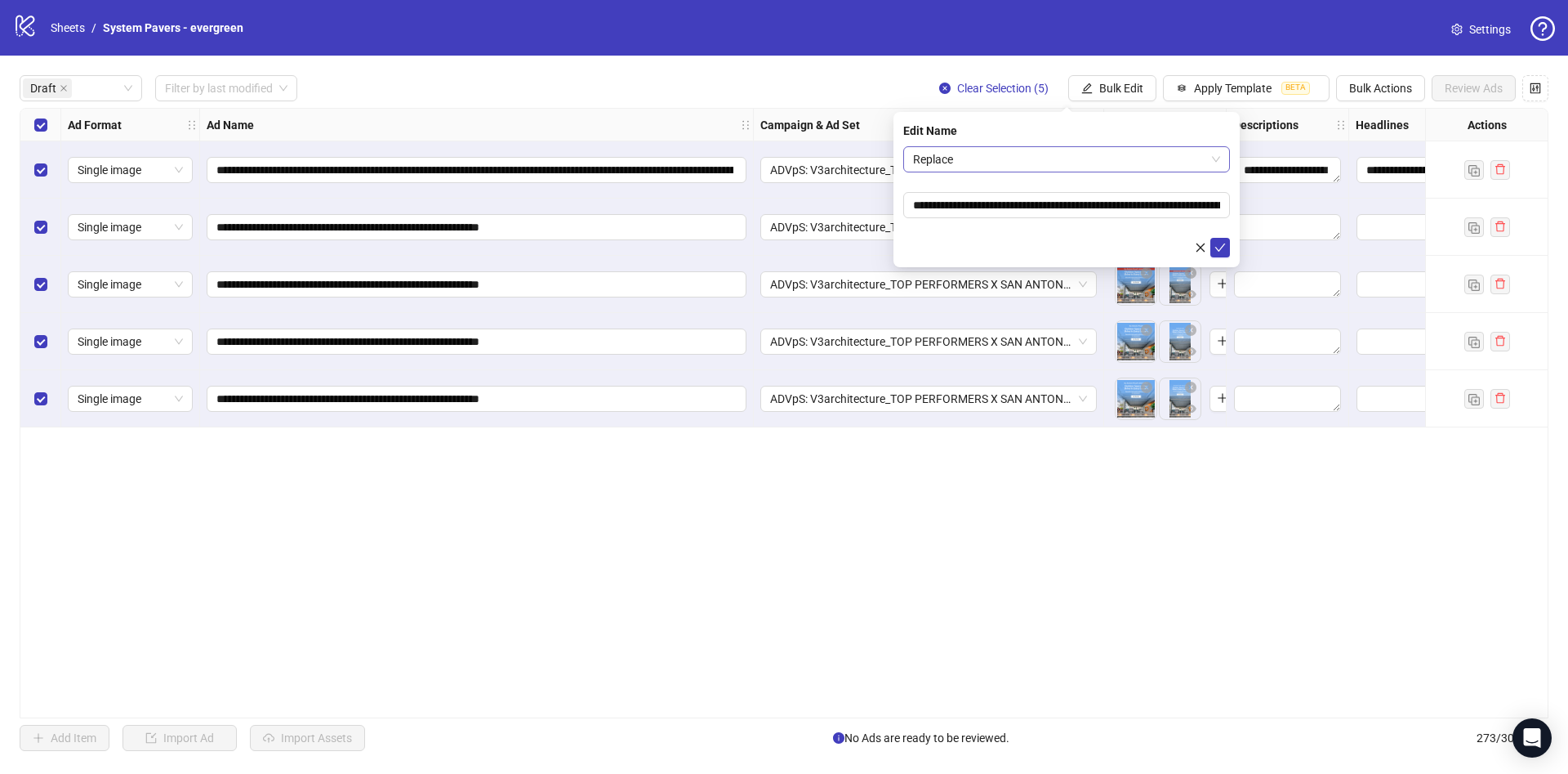
click at [1104, 164] on span "Replace" at bounding box center [1067, 159] width 307 height 25
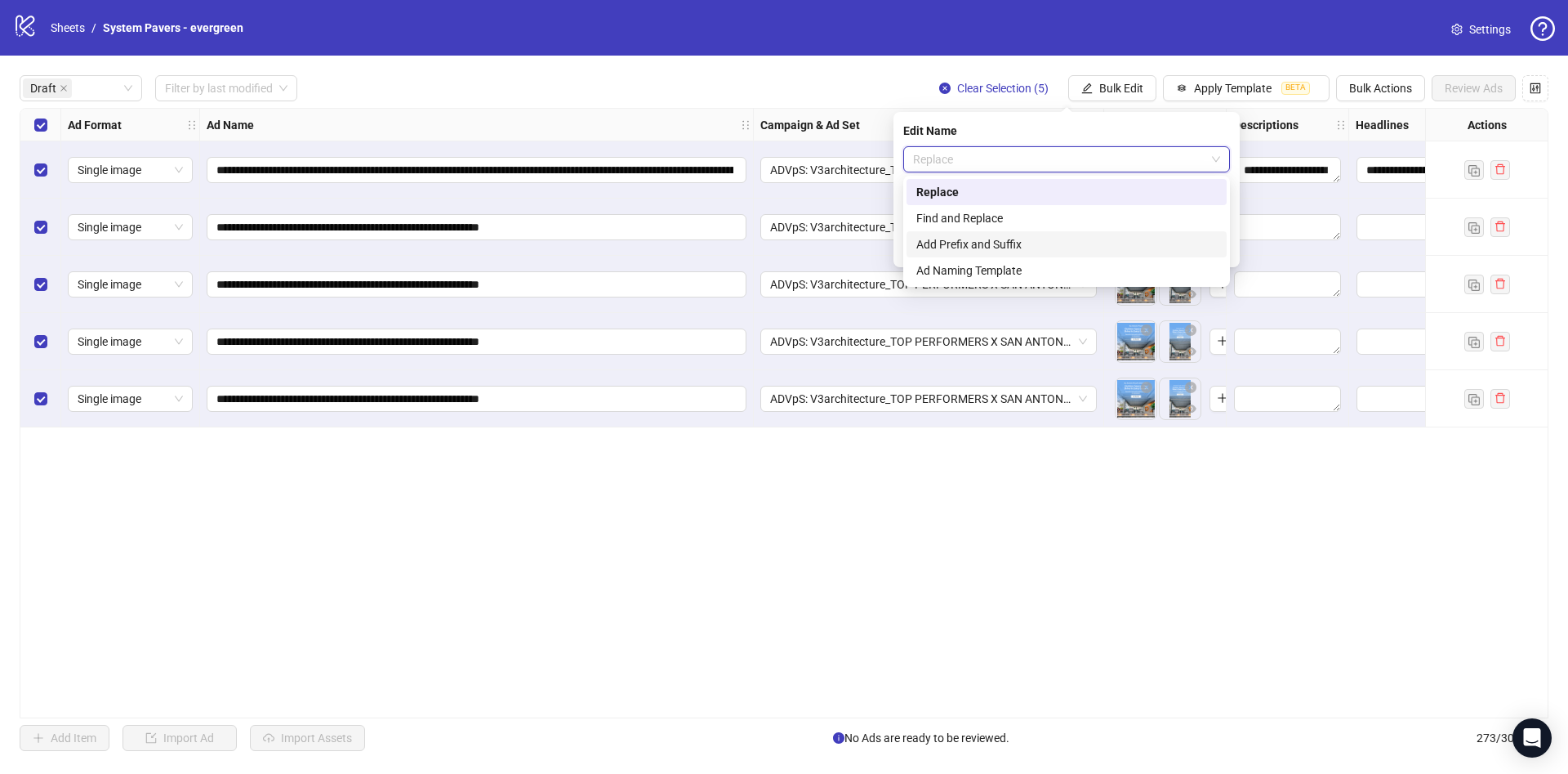
click at [1043, 242] on div "Add Prefix and Suffix" at bounding box center [1066, 244] width 301 height 18
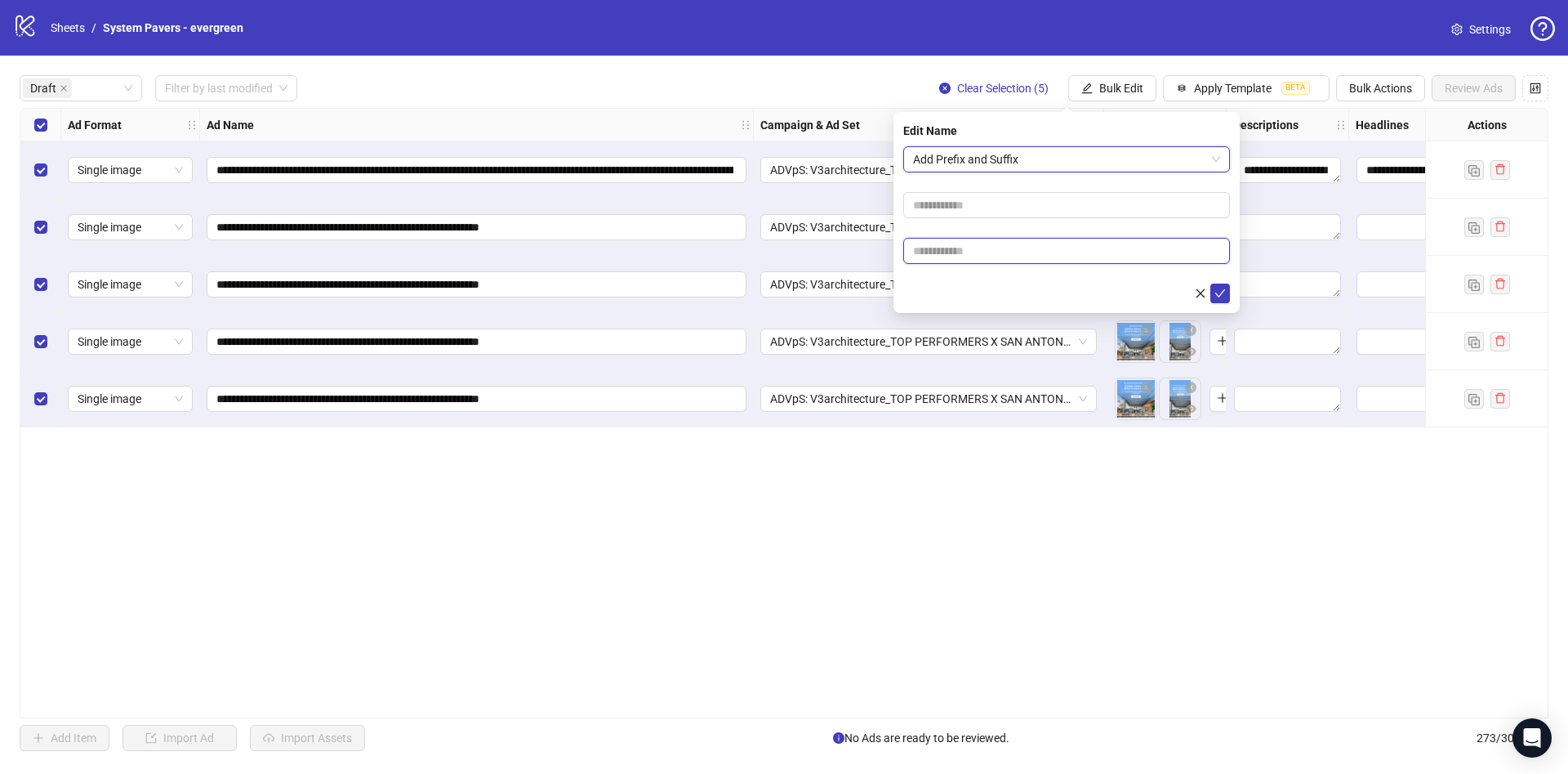
click at [1011, 246] on input "text" at bounding box center [1067, 251] width 327 height 26
paste input "**********"
type input "**********"
click at [976, 275] on form "**********" at bounding box center [1067, 224] width 327 height 157
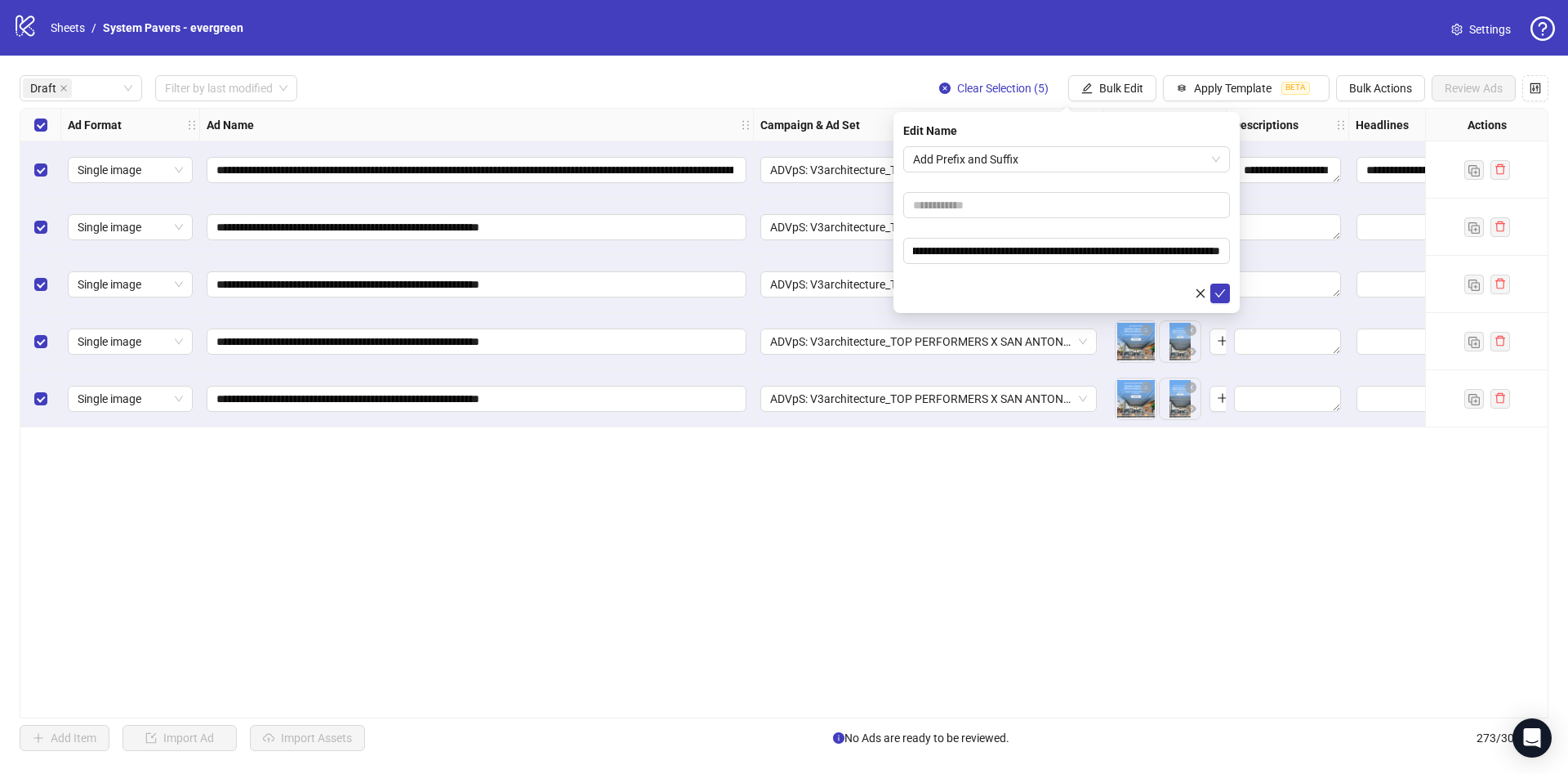
scroll to position [0, 0]
click at [1220, 288] on icon "check" at bounding box center [1219, 293] width 12 height 12
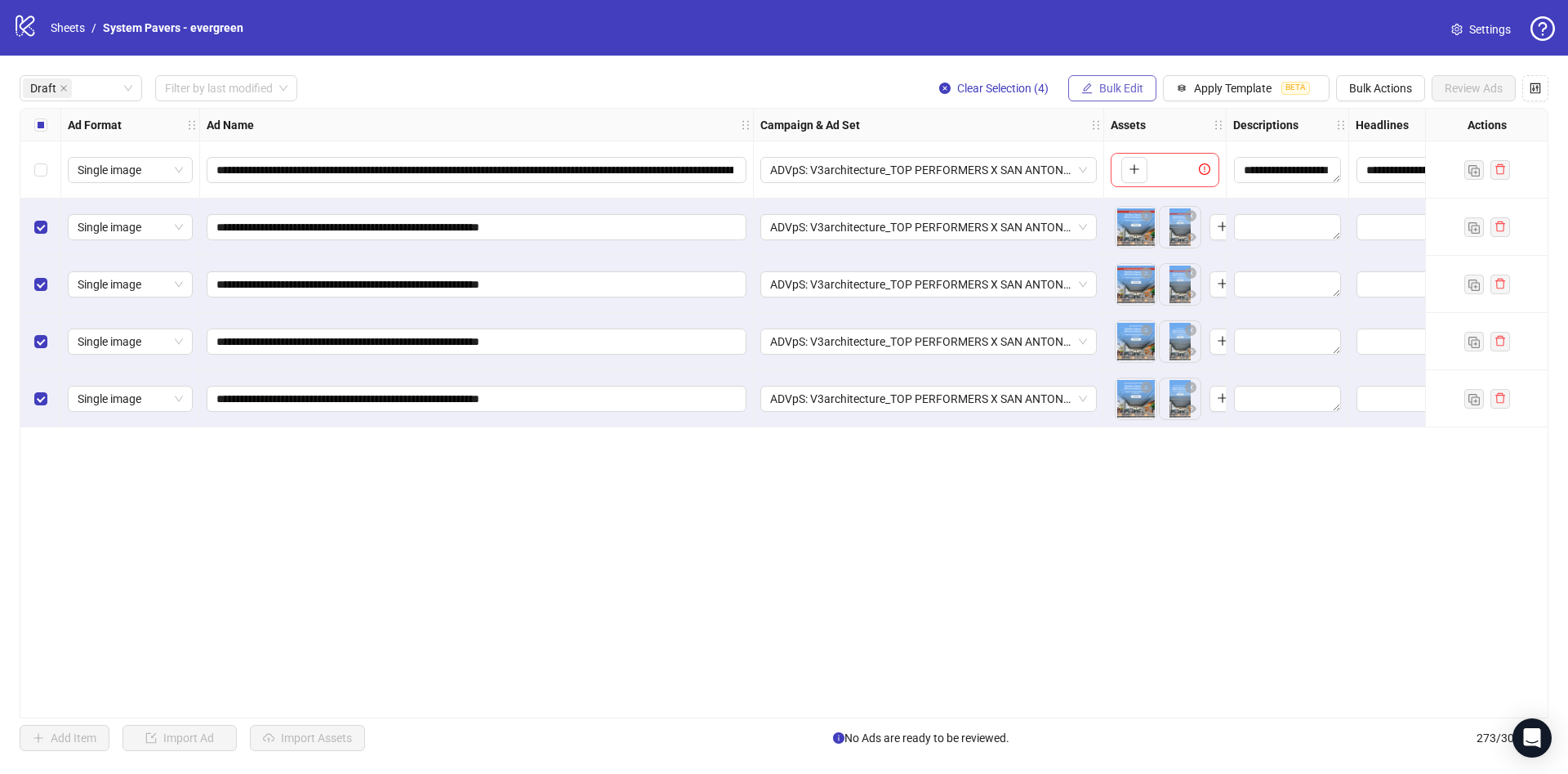
click at [1102, 83] on span "Bulk Edit" at bounding box center [1121, 88] width 44 height 13
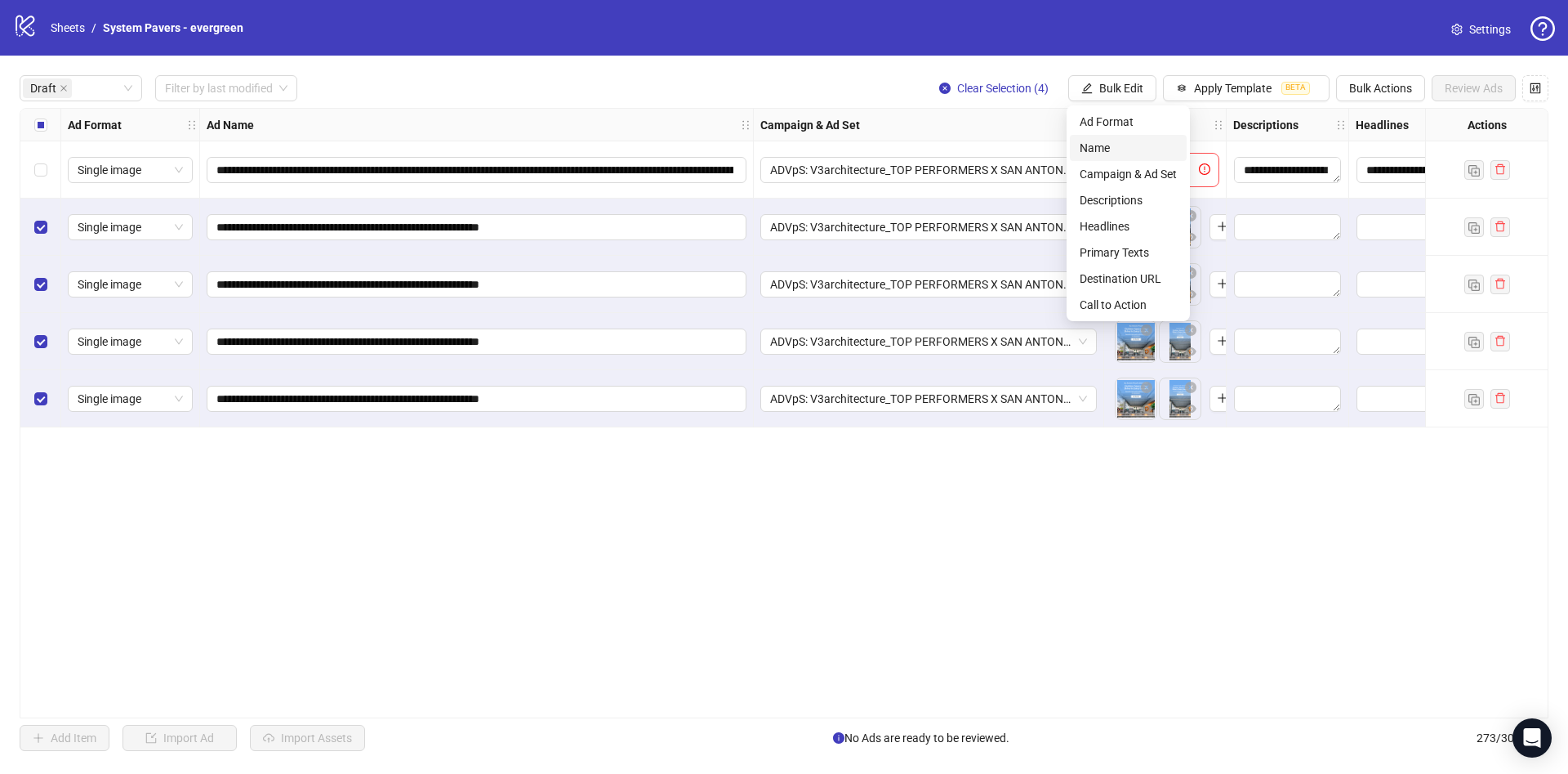
click at [1138, 143] on span "Name" at bounding box center [1128, 148] width 97 height 18
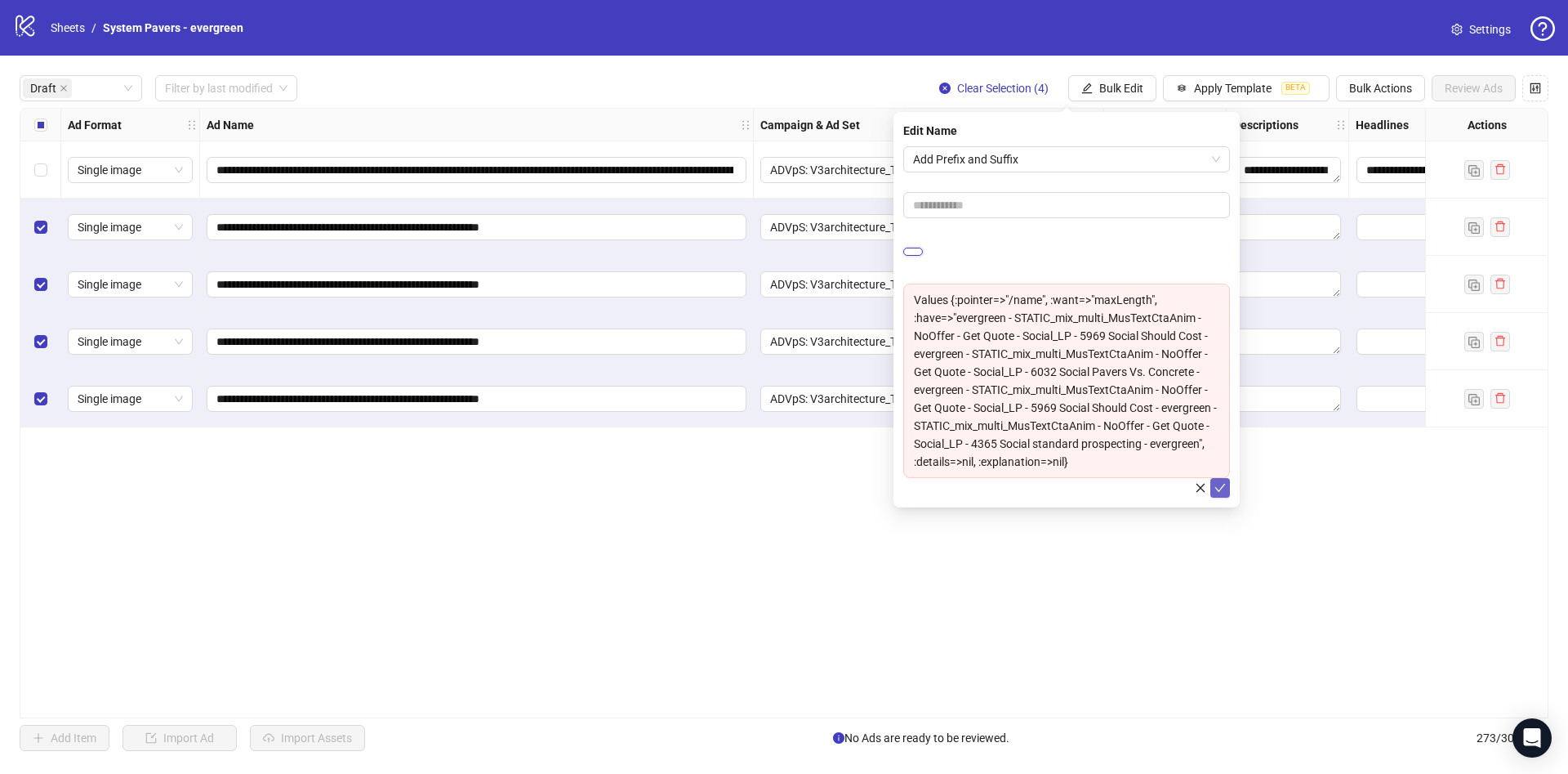
click at [922, 256] on input "**********" at bounding box center [913, 252] width 20 height 8
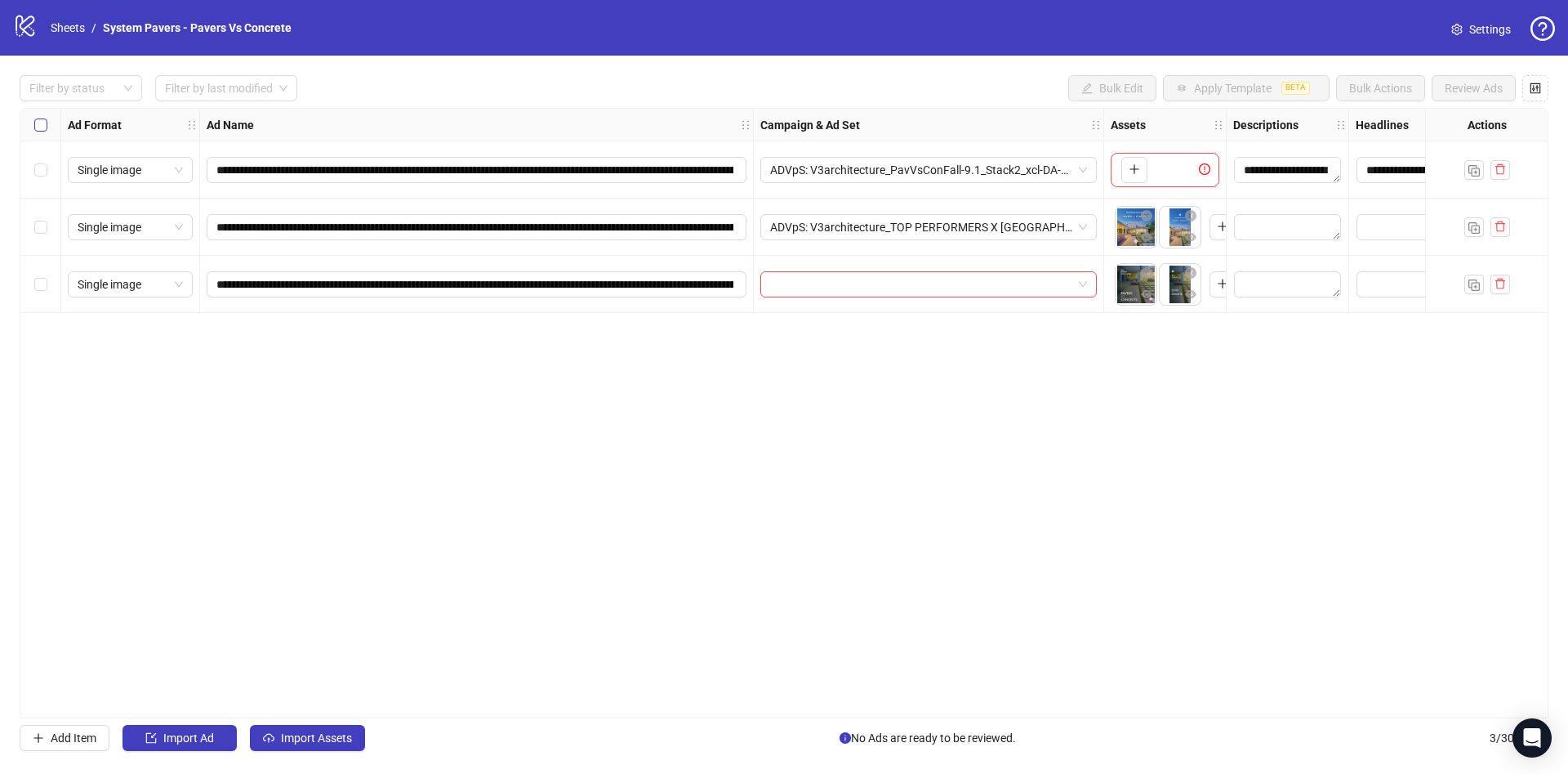
click at [42, 114] on div "Select all rows" at bounding box center [40, 125] width 41 height 33
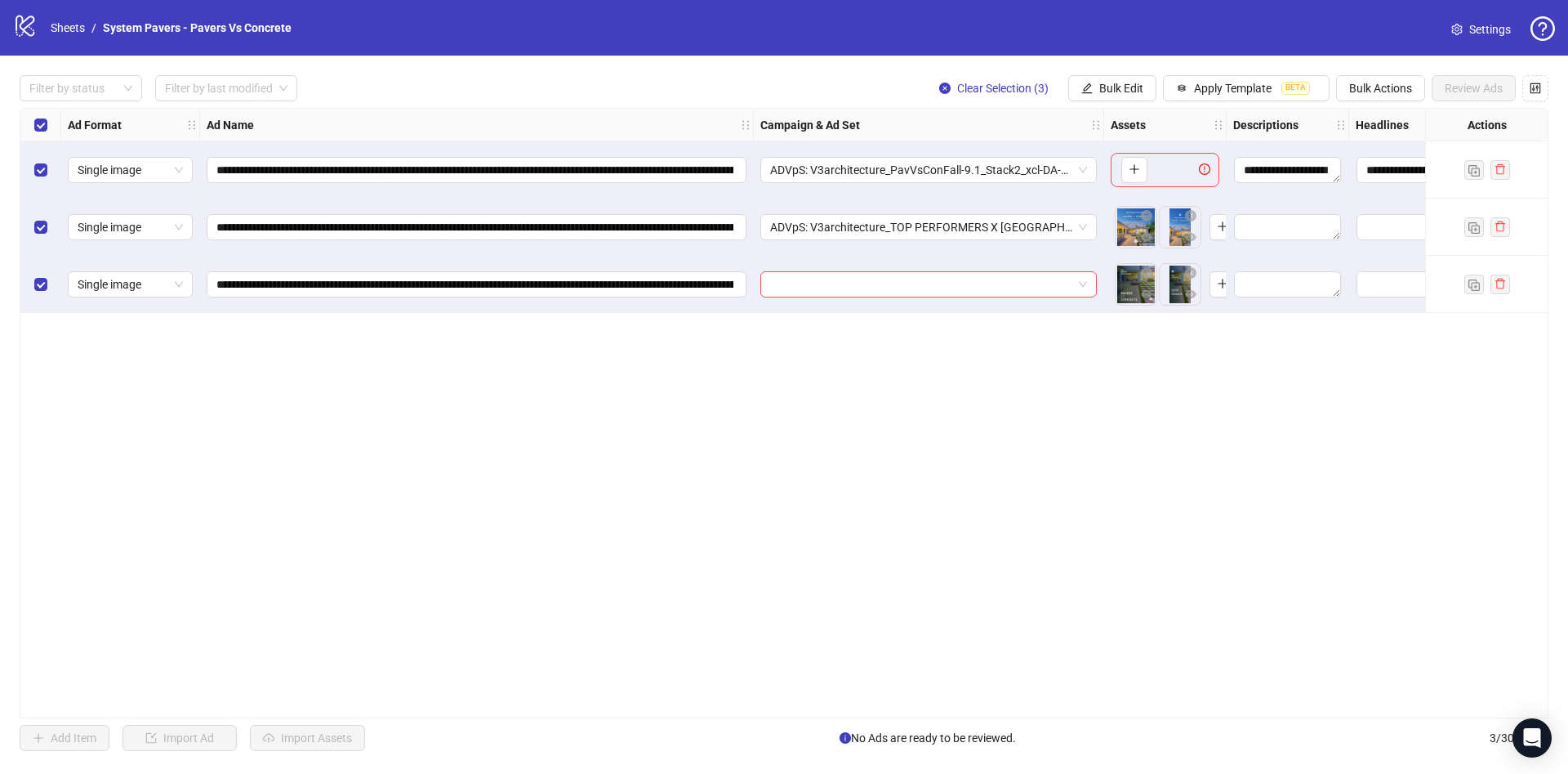
click at [32, 171] on div "Select row 1" at bounding box center [40, 170] width 41 height 57
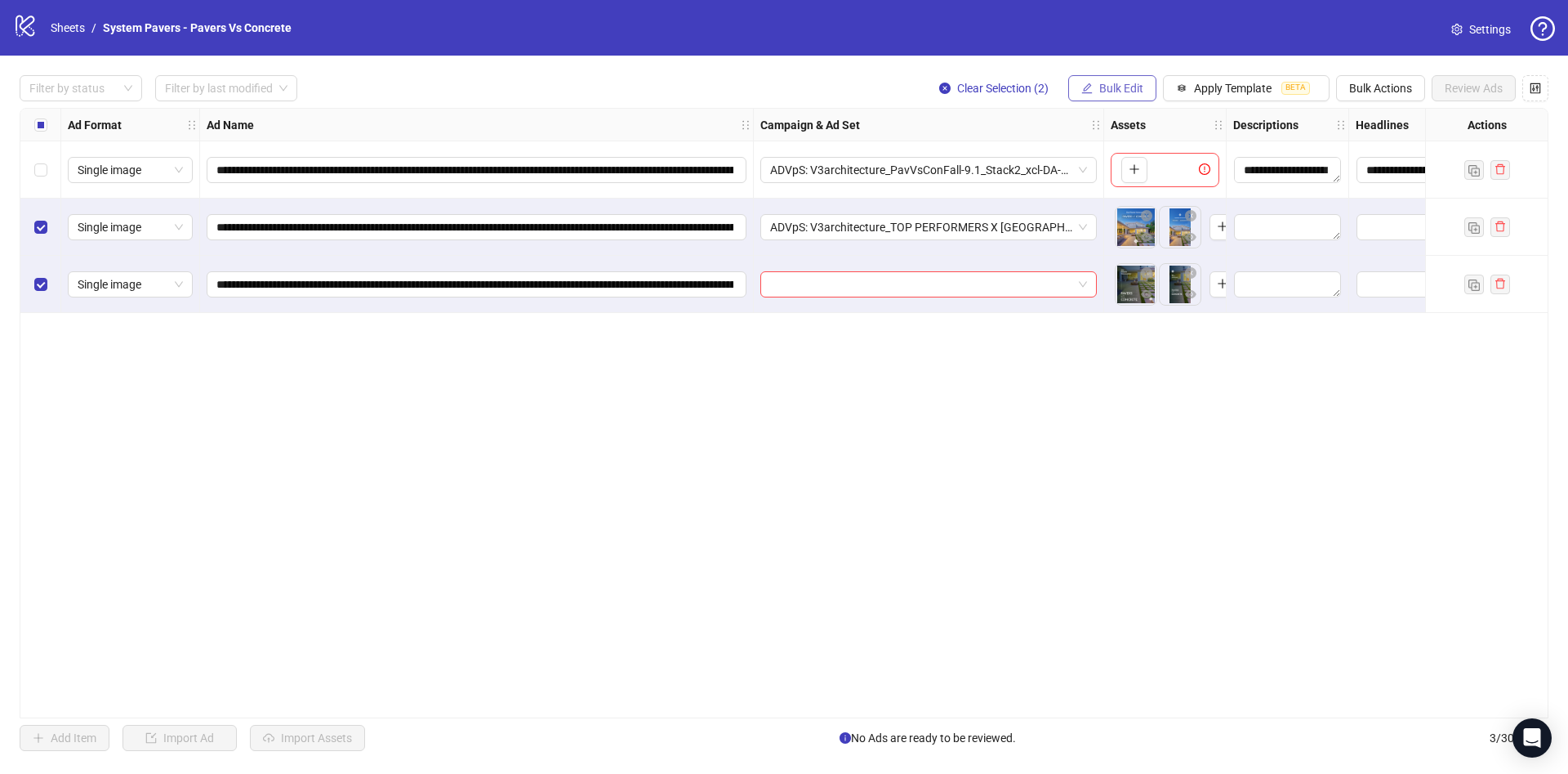
click at [1131, 94] on span "Bulk Edit" at bounding box center [1121, 88] width 44 height 13
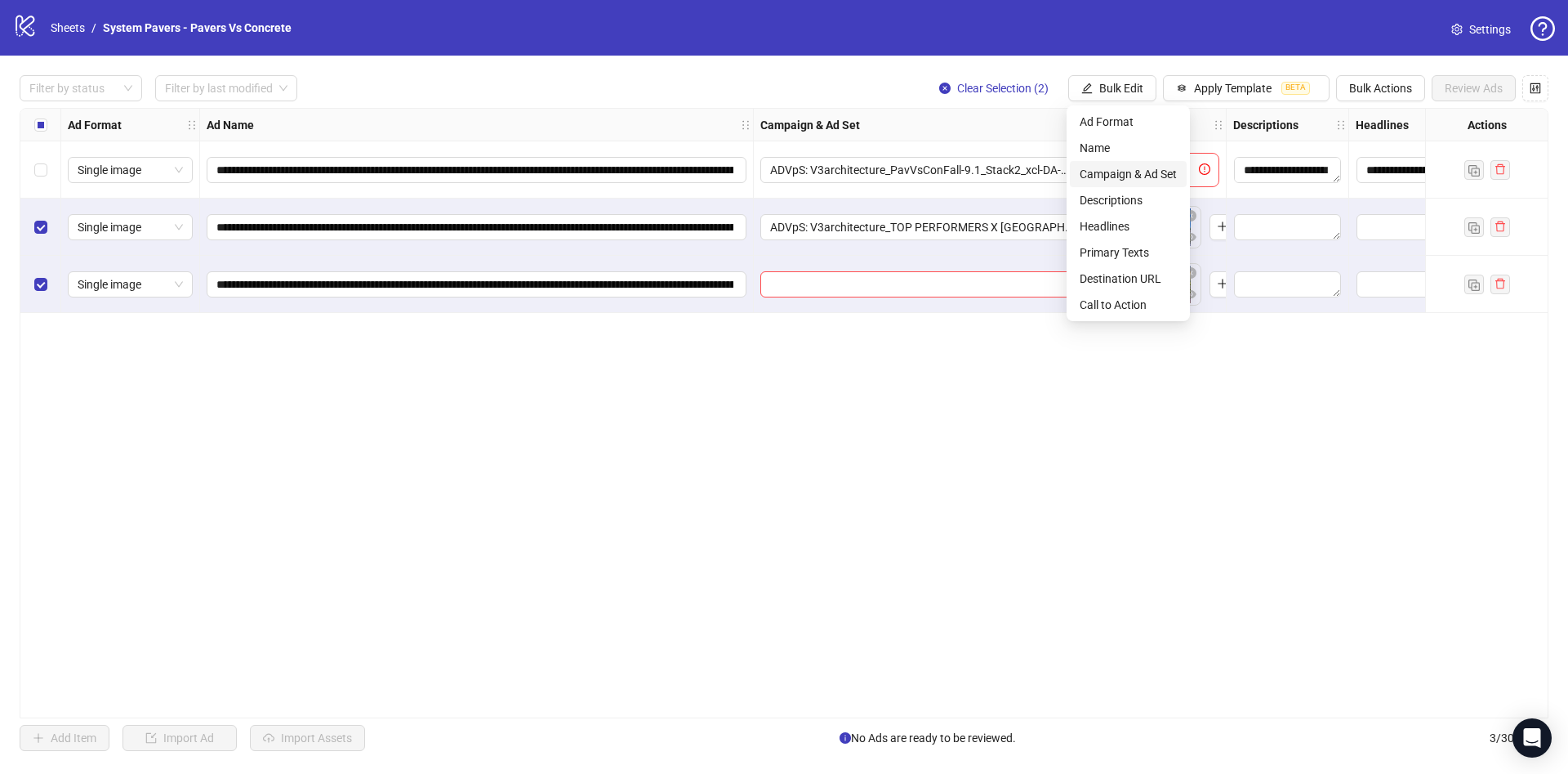
click at [1137, 167] on span "Campaign & Ad Set" at bounding box center [1128, 174] width 97 height 18
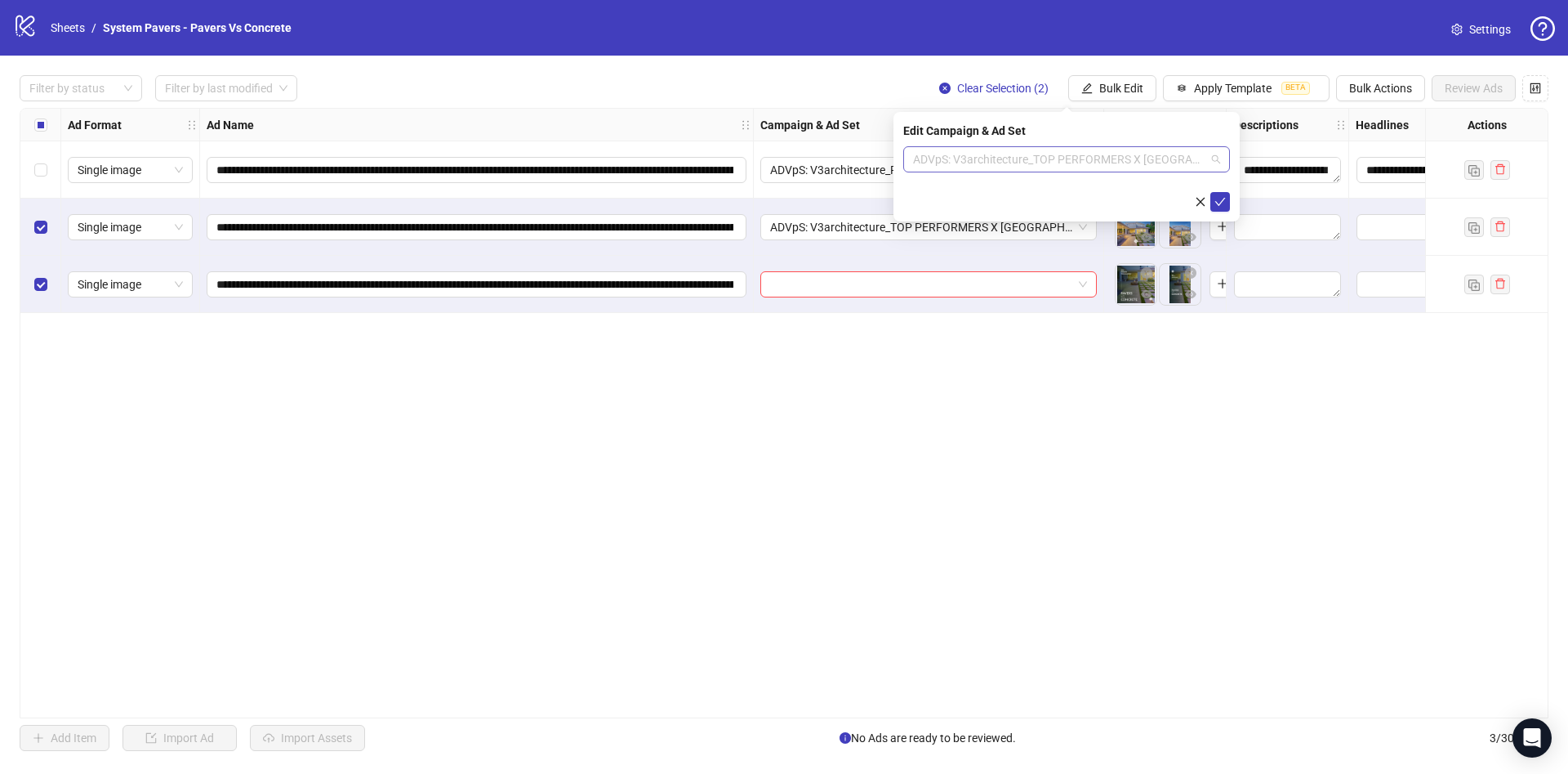
click at [1030, 156] on span "ADVpS: V3architecture_TOP PERFORMERS X [GEOGRAPHIC_DATA]-9.9_xcl-ATL-LV-DC_AUTO…" at bounding box center [1067, 159] width 307 height 25
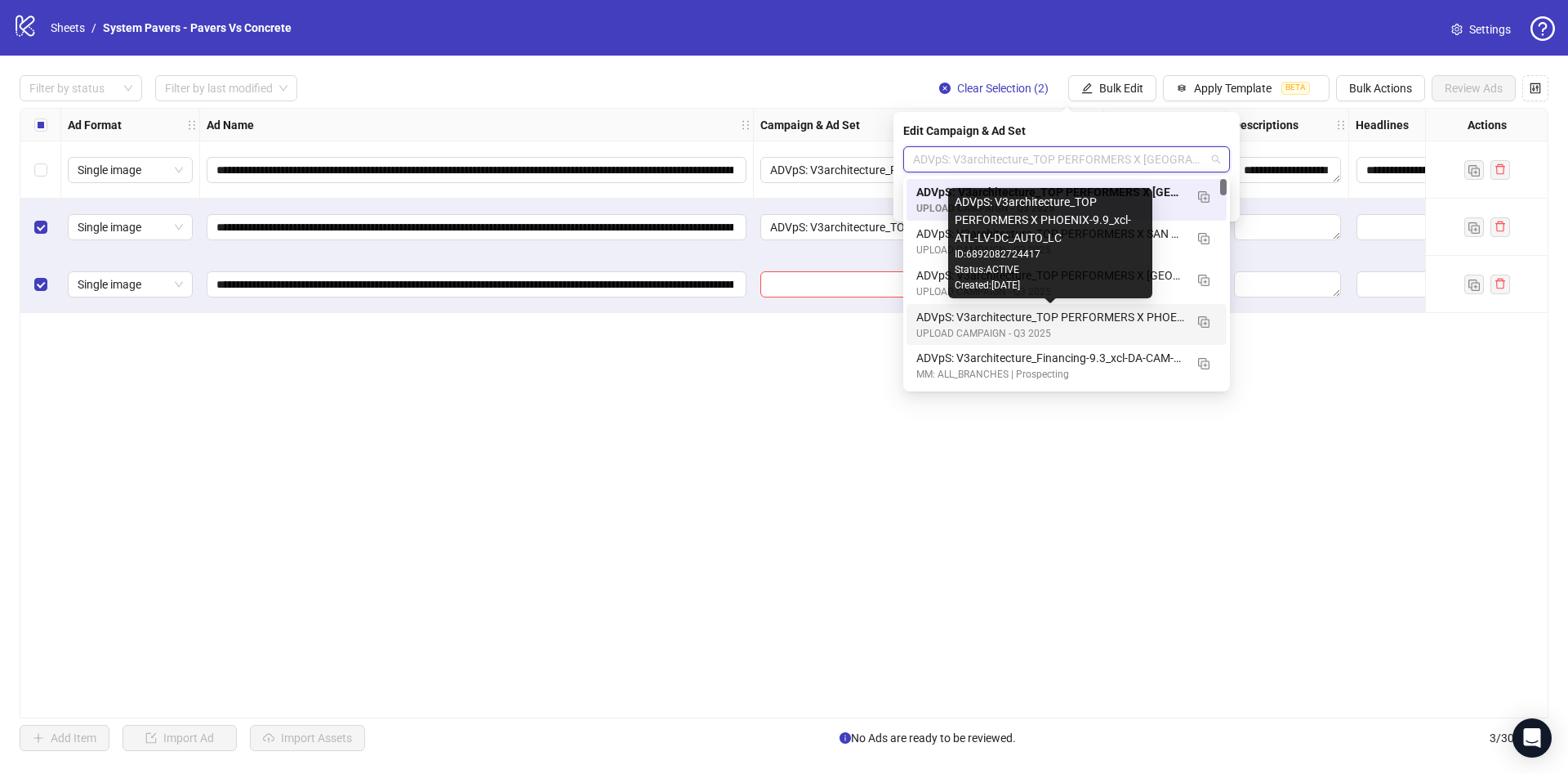
click at [1093, 313] on div "ADVpS: V3architecture_TOP PERFORMERS X PHOENIX-9.9_xcl-ATL-LV-DC_AUTO_LC" at bounding box center [1050, 317] width 268 height 18
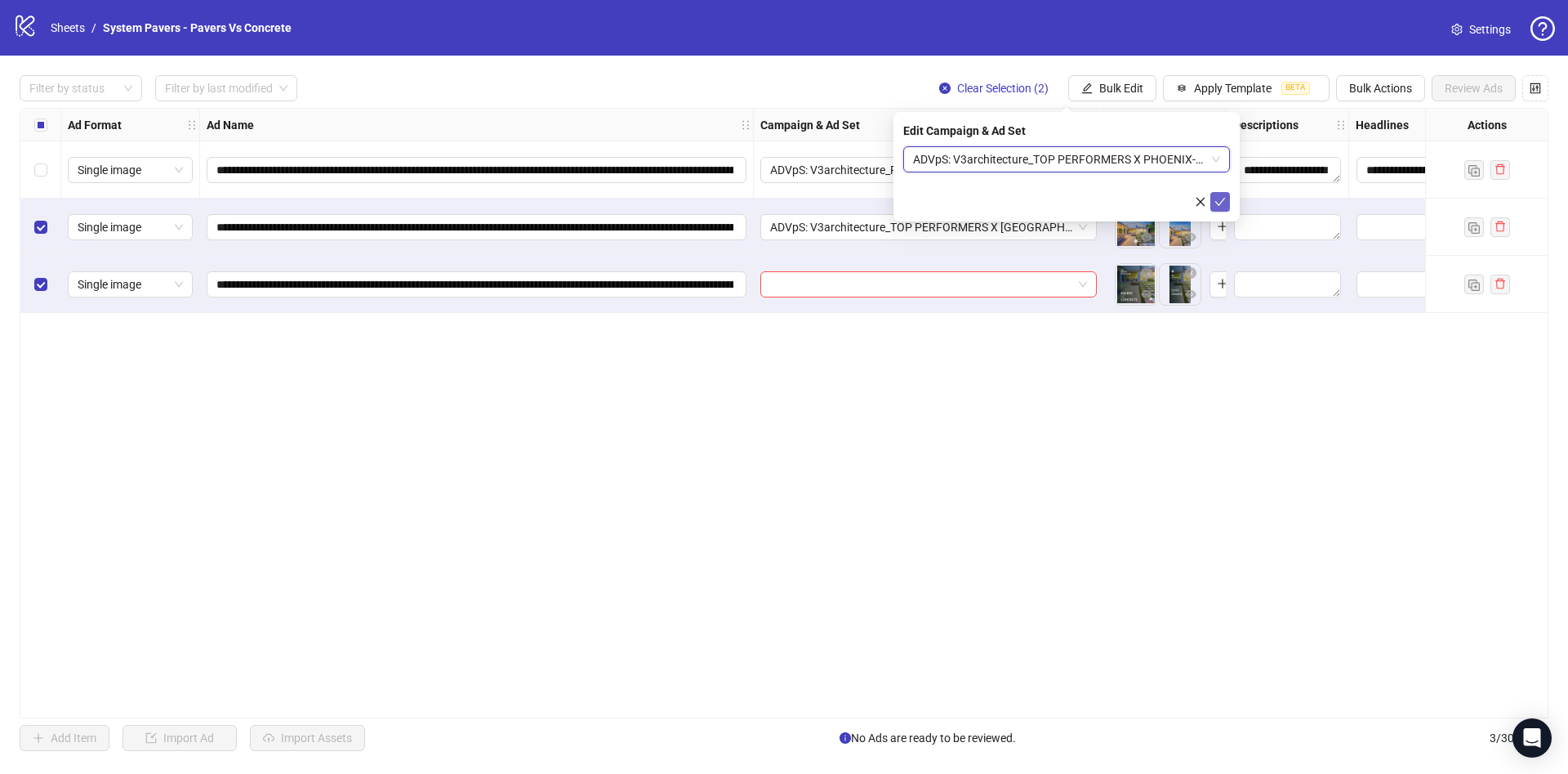
click at [1220, 200] on icon "check" at bounding box center [1219, 202] width 12 height 12
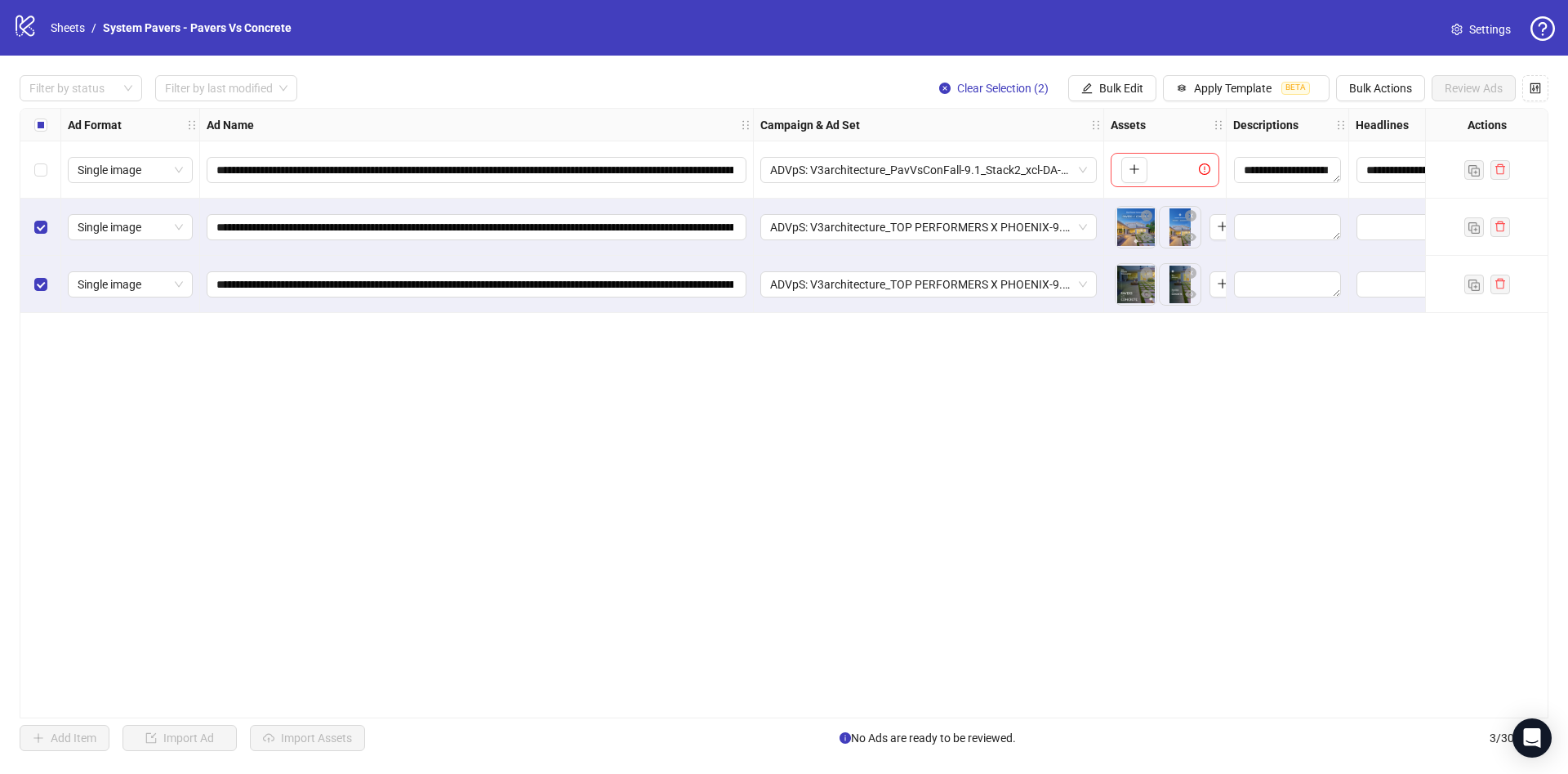
click at [35, 135] on div "Select all rows" at bounding box center [40, 125] width 41 height 33
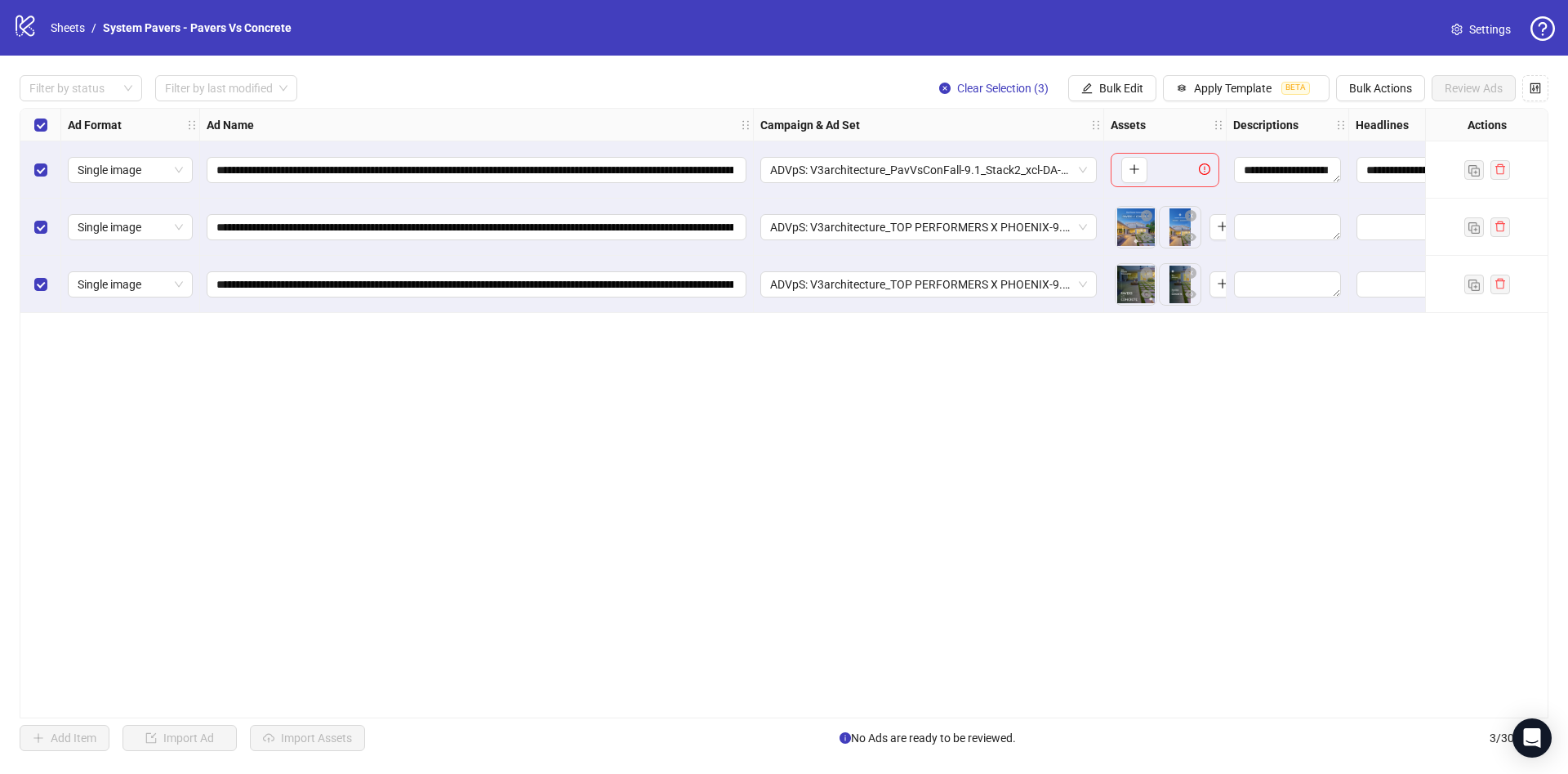
click at [36, 135] on div "Select all rows" at bounding box center [40, 125] width 41 height 33
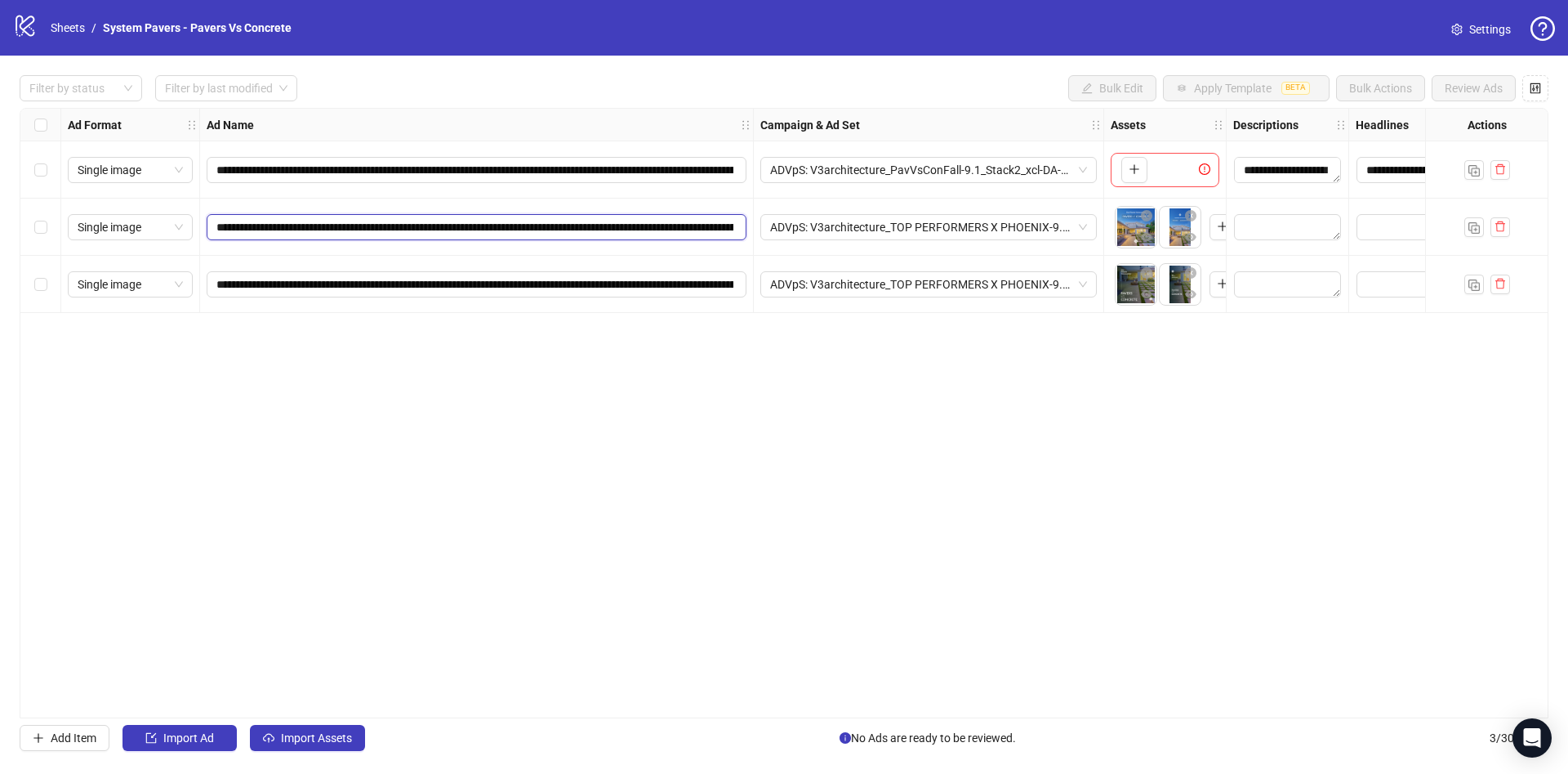
scroll to position [0, 441]
drag, startPoint x: 501, startPoint y: 230, endPoint x: 868, endPoint y: 242, distance: 367.2
click at [868, 109] on div "**********" at bounding box center [909, 109] width 1778 height 0
click at [582, 394] on div "**********" at bounding box center [784, 413] width 1529 height 610
drag, startPoint x: 419, startPoint y: 224, endPoint x: 1059, endPoint y: 243, distance: 640.3
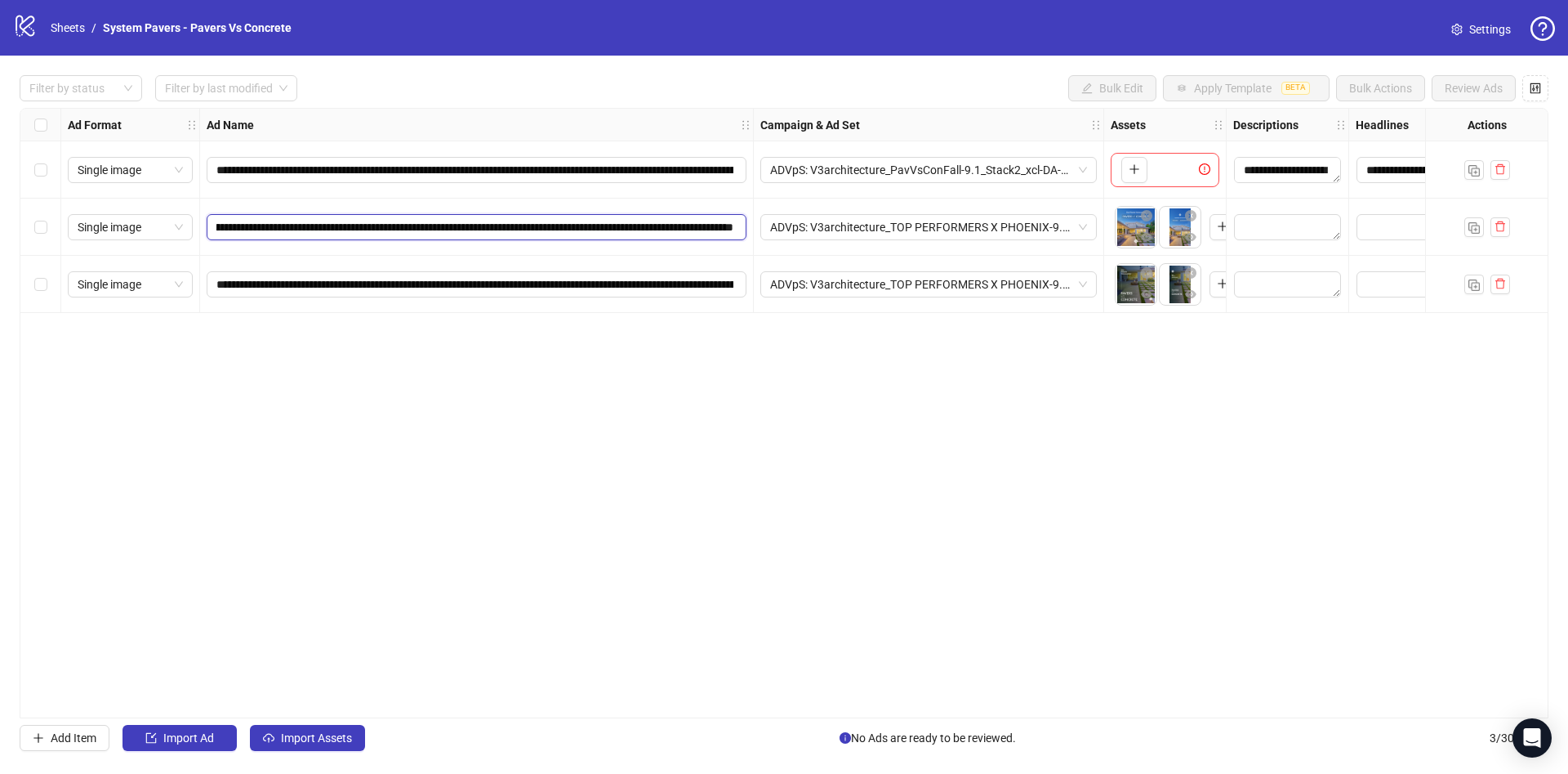
click at [1072, 109] on div "**********" at bounding box center [909, 109] width 1778 height 0
click at [764, 432] on div "**********" at bounding box center [784, 413] width 1529 height 610
click at [53, 134] on div "Select all rows" at bounding box center [40, 125] width 41 height 33
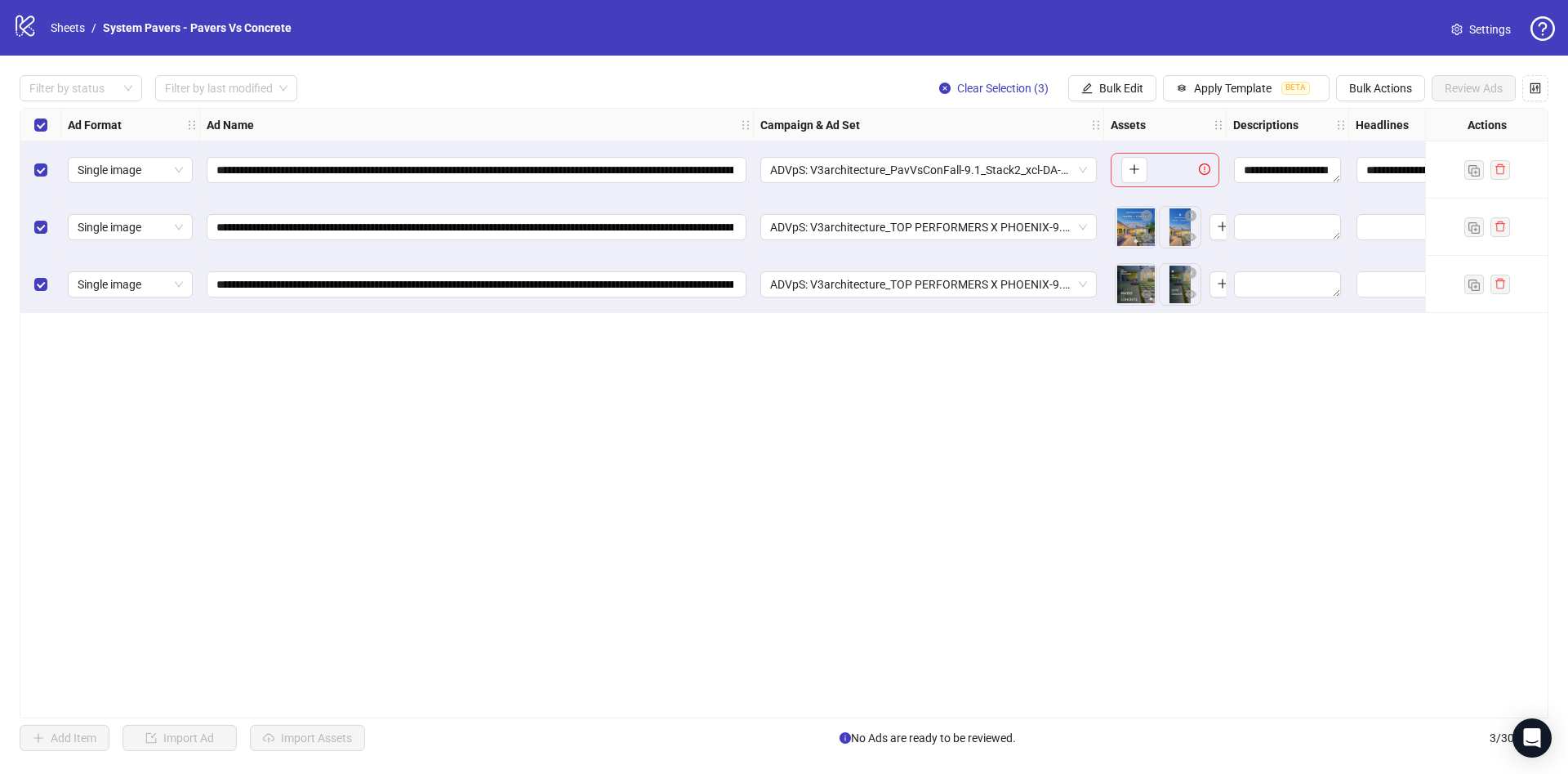
click at [1109, 67] on div "**********" at bounding box center [784, 412] width 1568 height 715
click at [1109, 82] on span "Bulk Edit" at bounding box center [1121, 88] width 44 height 13
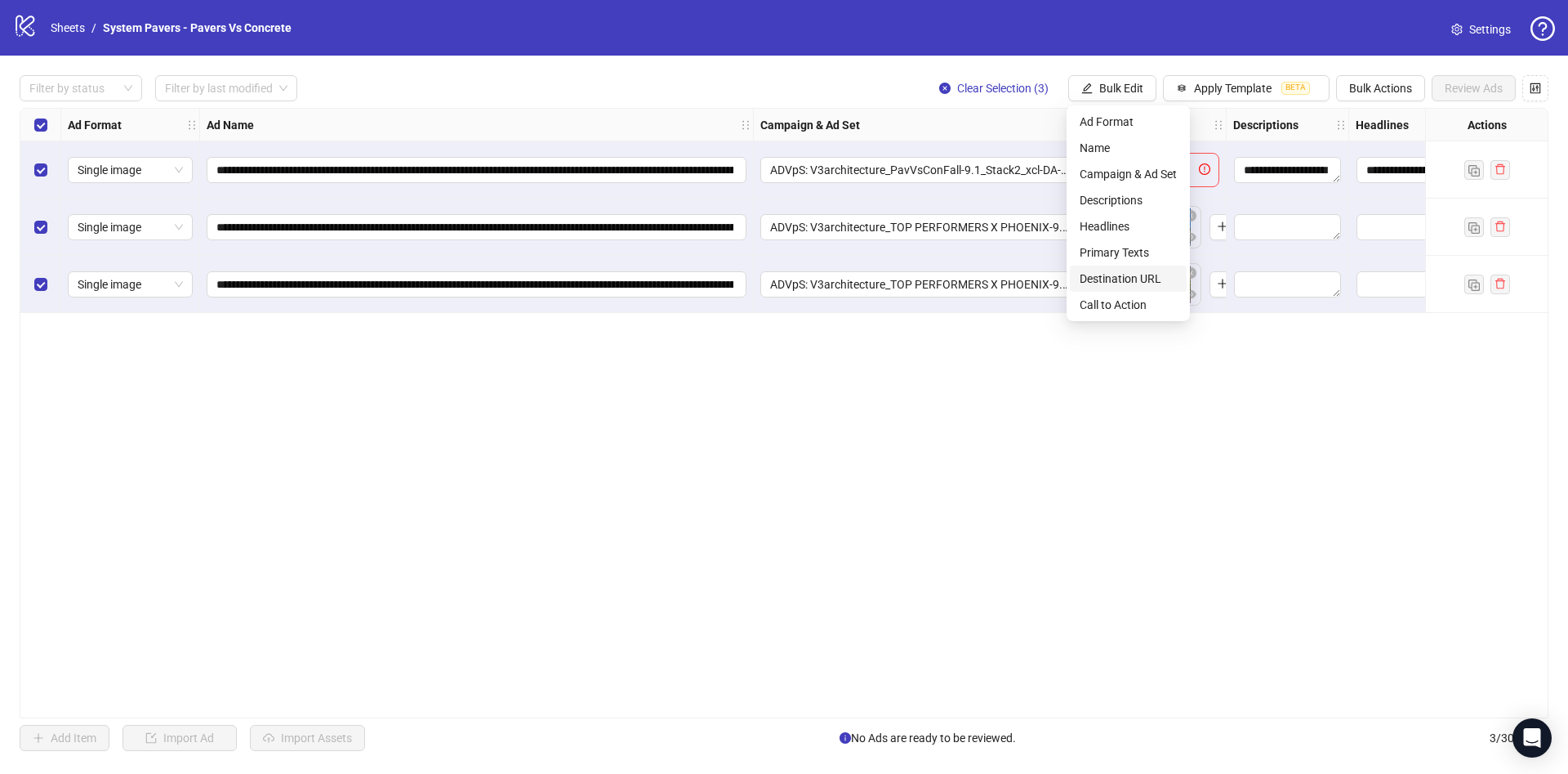
click at [1126, 279] on span "Destination URL" at bounding box center [1128, 279] width 97 height 18
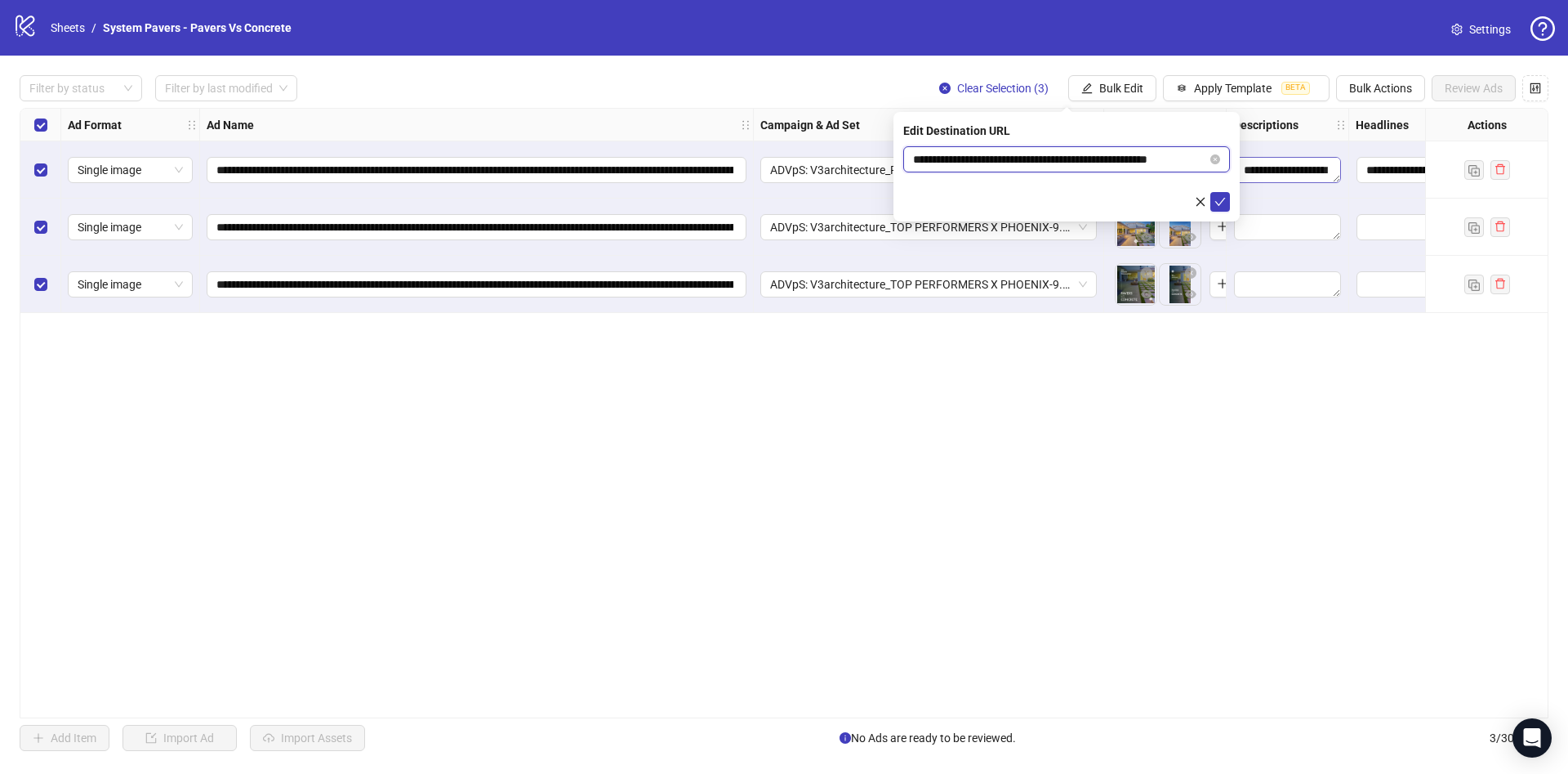
scroll to position [0, 25]
drag, startPoint x: 1148, startPoint y: 160, endPoint x: 1242, endPoint y: 175, distance: 95.2
click at [1284, 168] on body "**********" at bounding box center [784, 387] width 1568 height 774
click at [1229, 199] on div "**********" at bounding box center [1066, 166] width 346 height 110
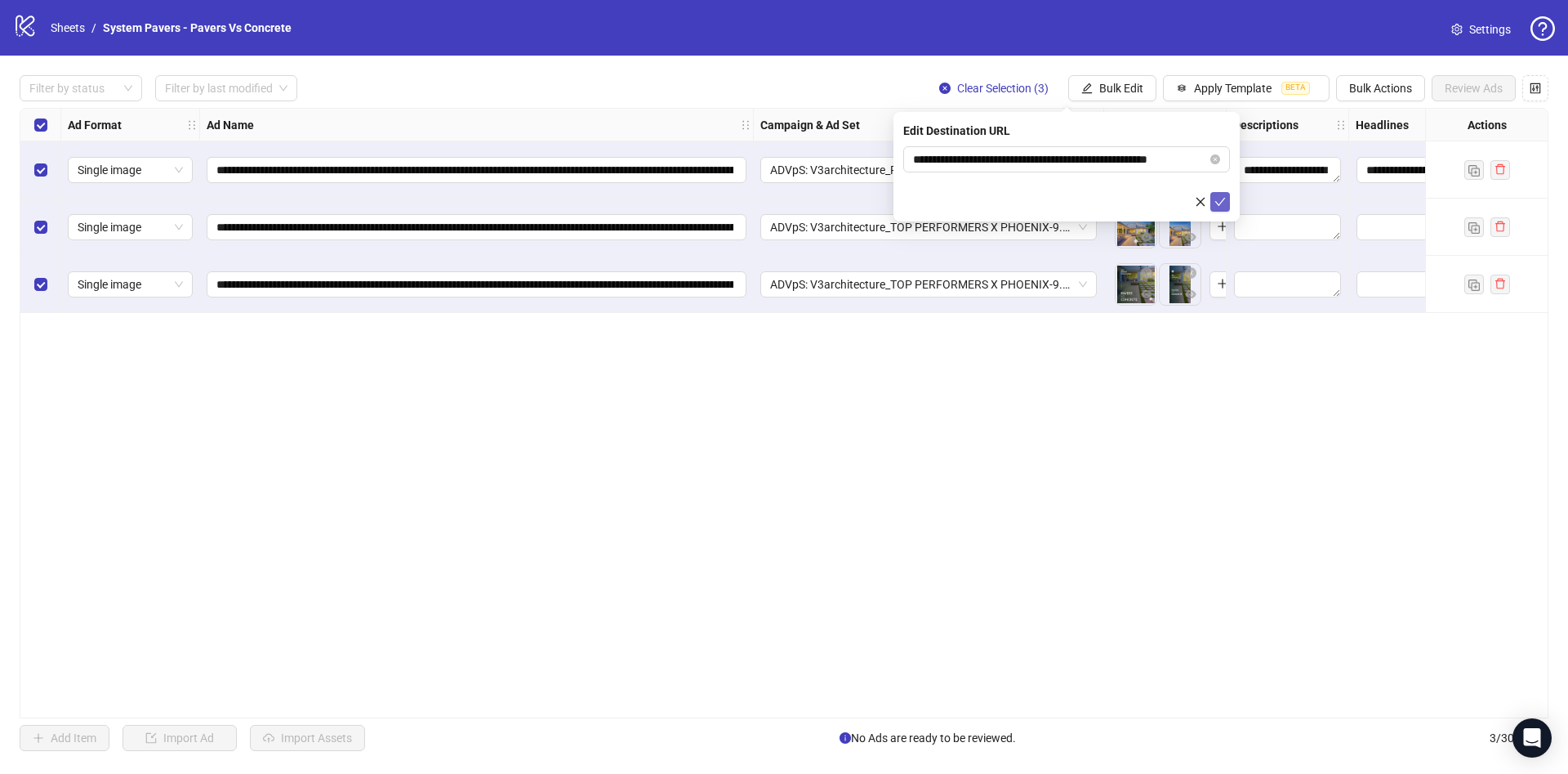
click at [1224, 203] on icon "check" at bounding box center [1219, 202] width 12 height 12
click at [1122, 100] on button "Bulk Edit" at bounding box center [1111, 88] width 88 height 26
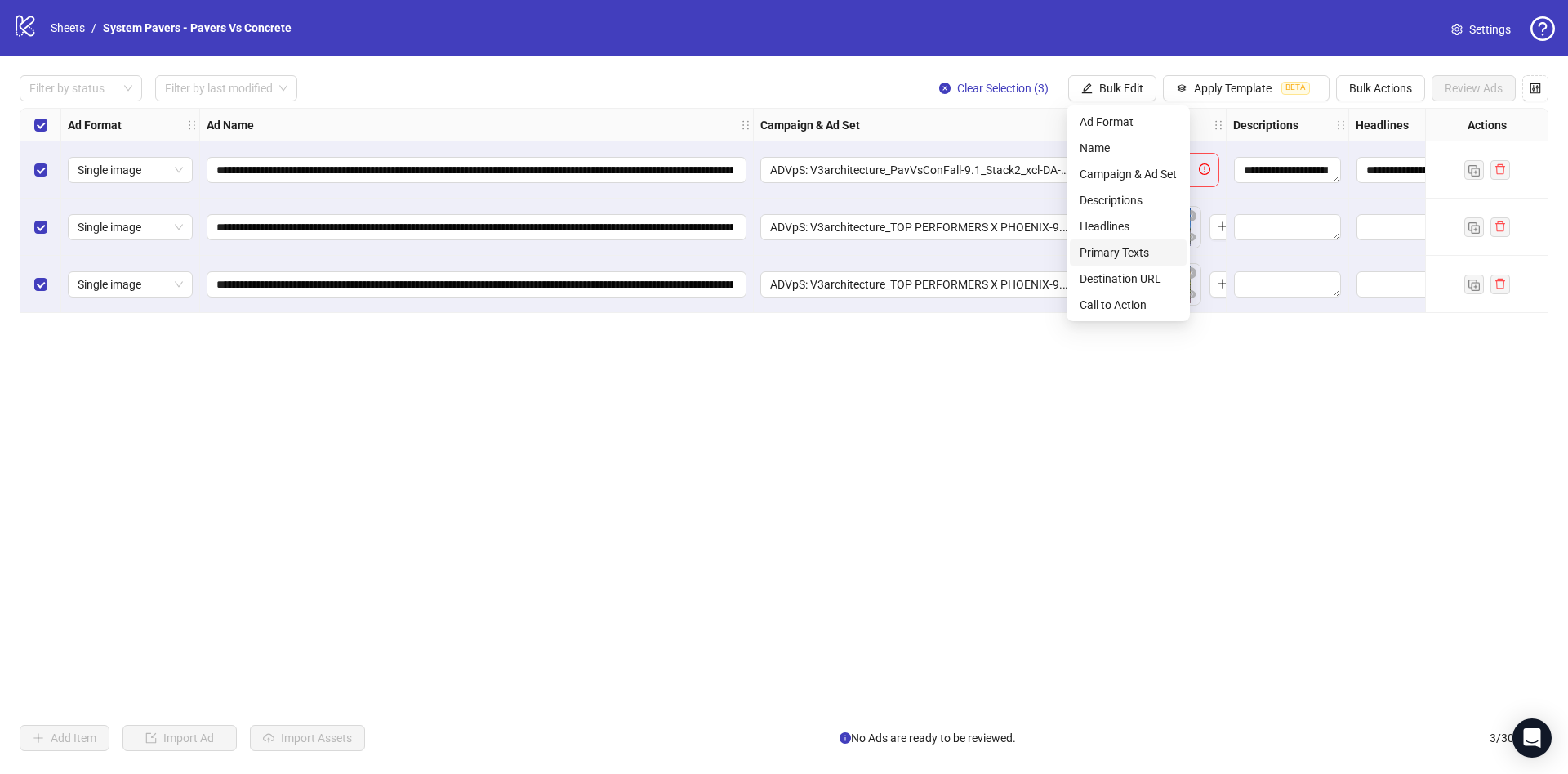
click at [1127, 248] on span "Primary Texts" at bounding box center [1128, 253] width 97 height 18
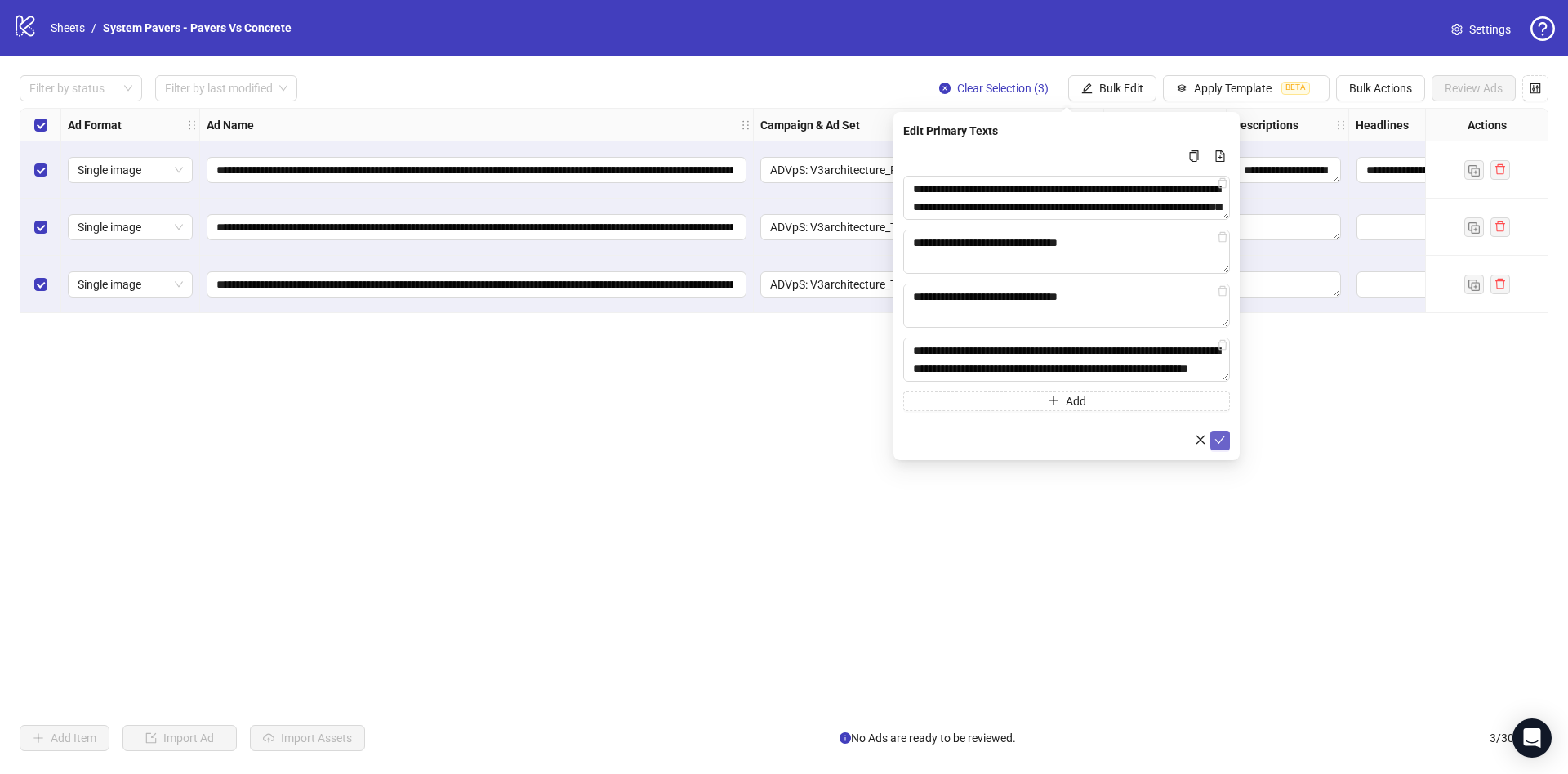
drag, startPoint x: 1219, startPoint y: 439, endPoint x: 1208, endPoint y: 419, distance: 22.8
click at [1217, 439] on icon "check" at bounding box center [1219, 440] width 12 height 12
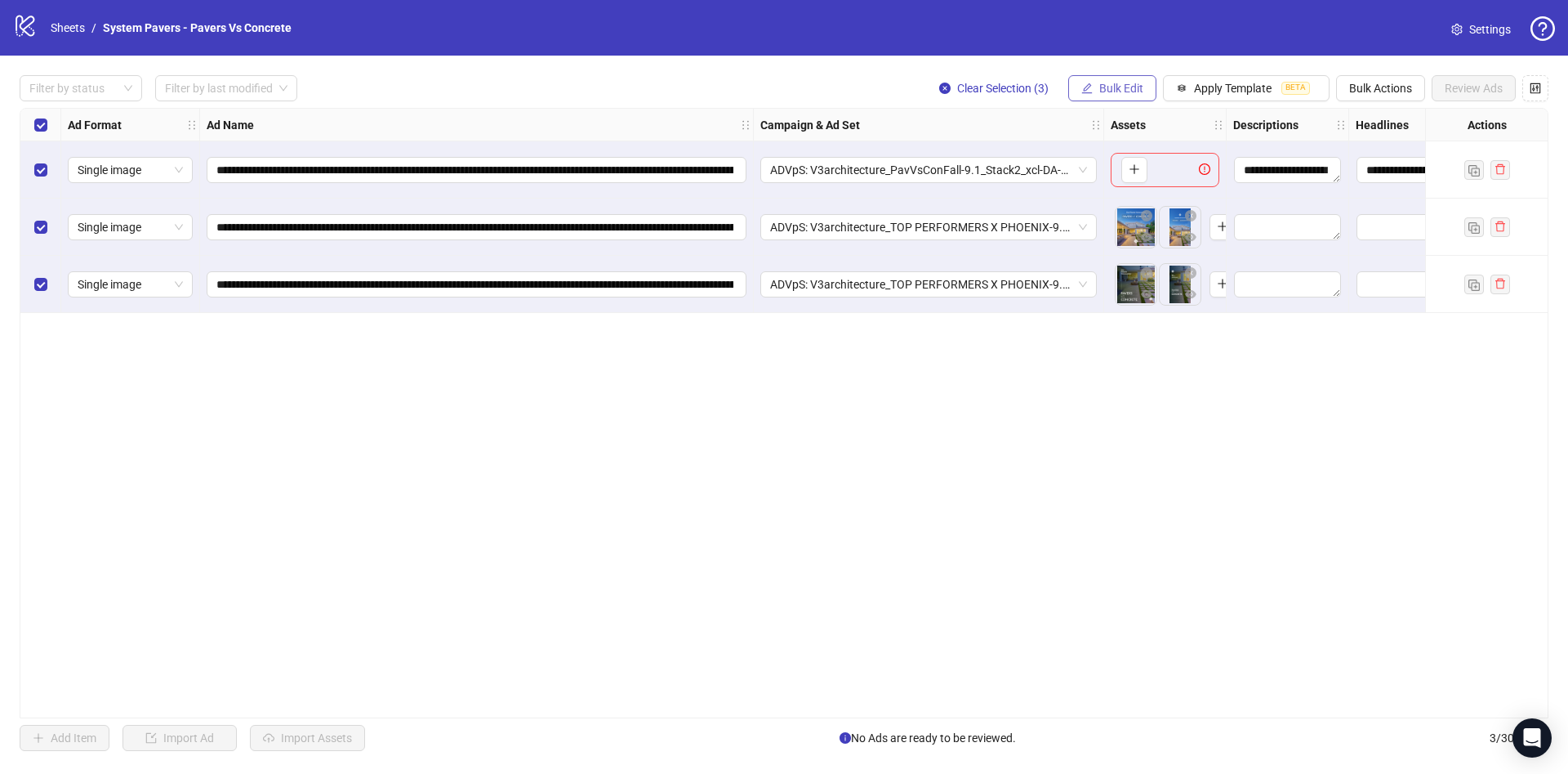
click at [1123, 89] on span "Bulk Edit" at bounding box center [1121, 88] width 44 height 13
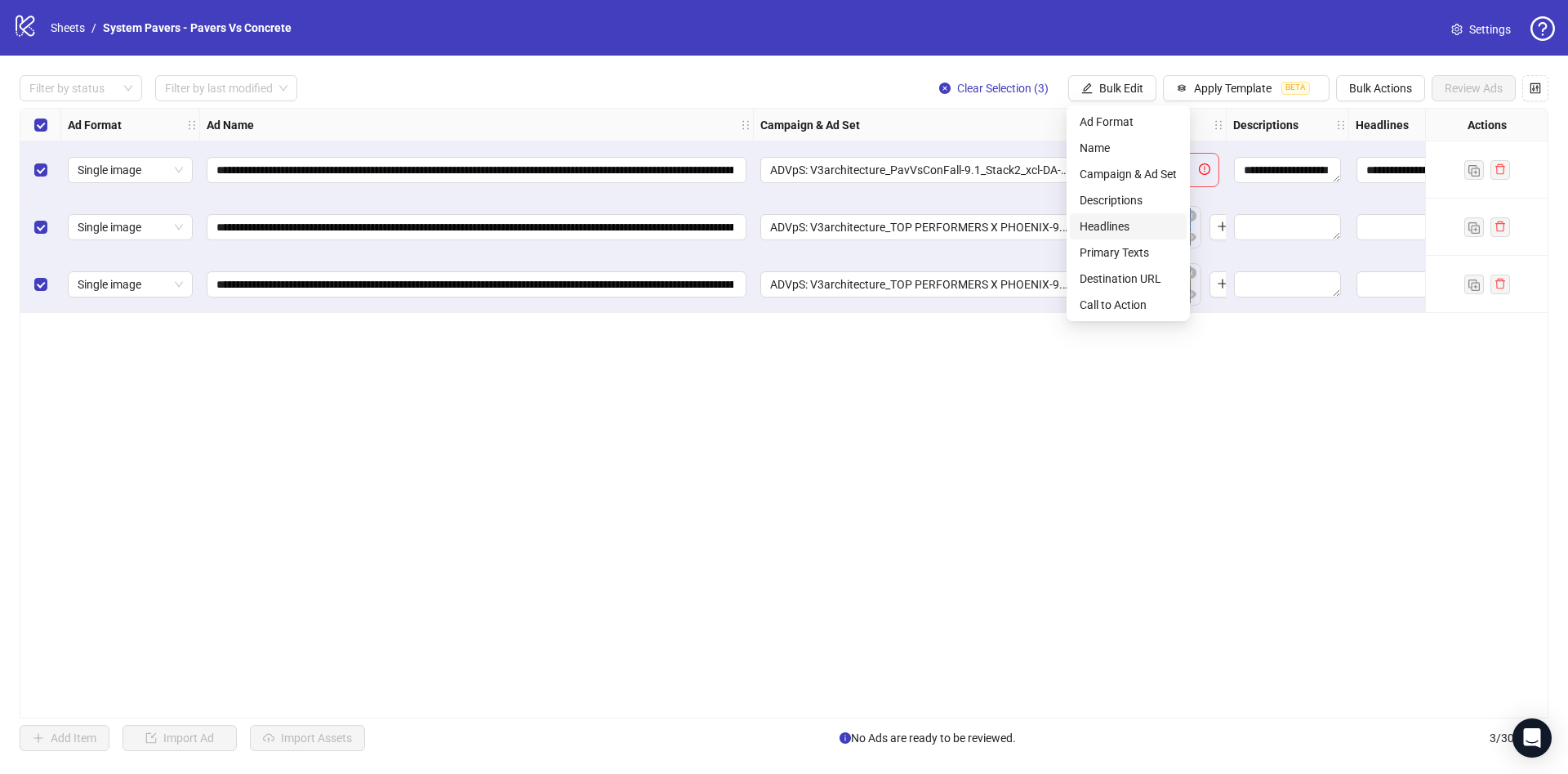
click at [1105, 223] on span "Headlines" at bounding box center [1128, 226] width 97 height 18
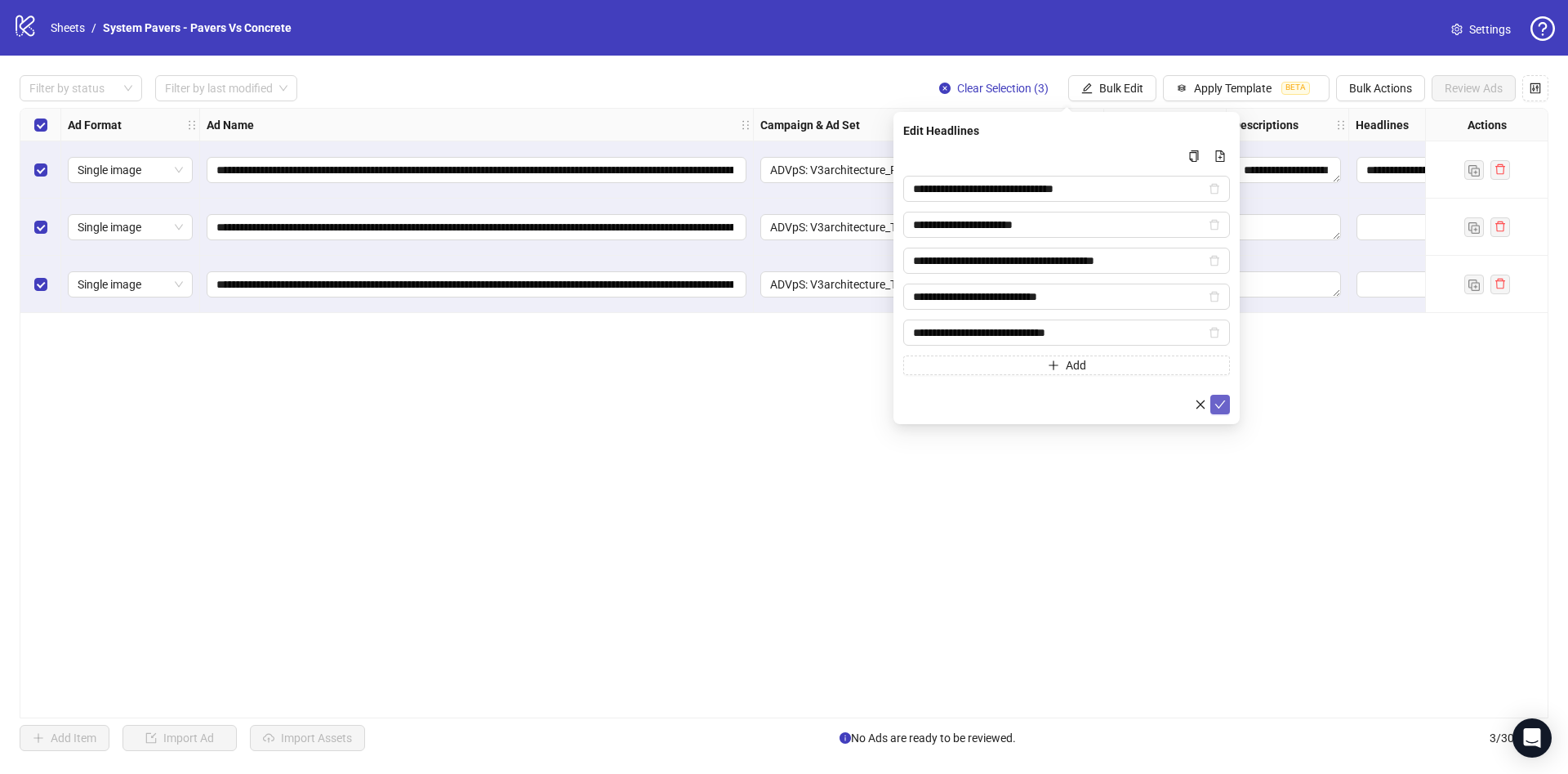
click at [1219, 409] on span "submit" at bounding box center [1219, 404] width 12 height 13
click at [1125, 88] on span "Bulk Edit" at bounding box center [1121, 88] width 44 height 13
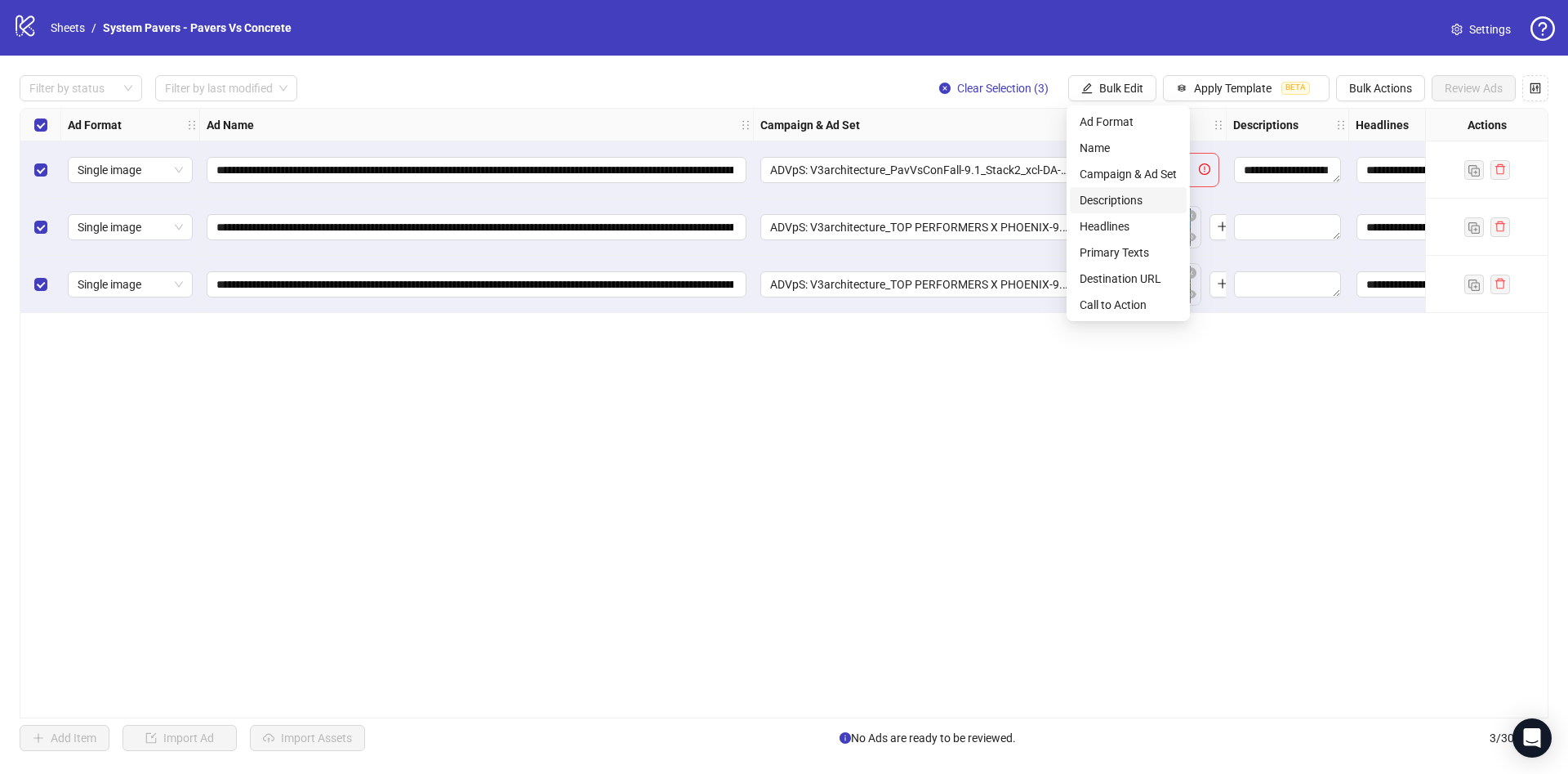
click at [1148, 197] on span "Descriptions" at bounding box center [1128, 200] width 97 height 18
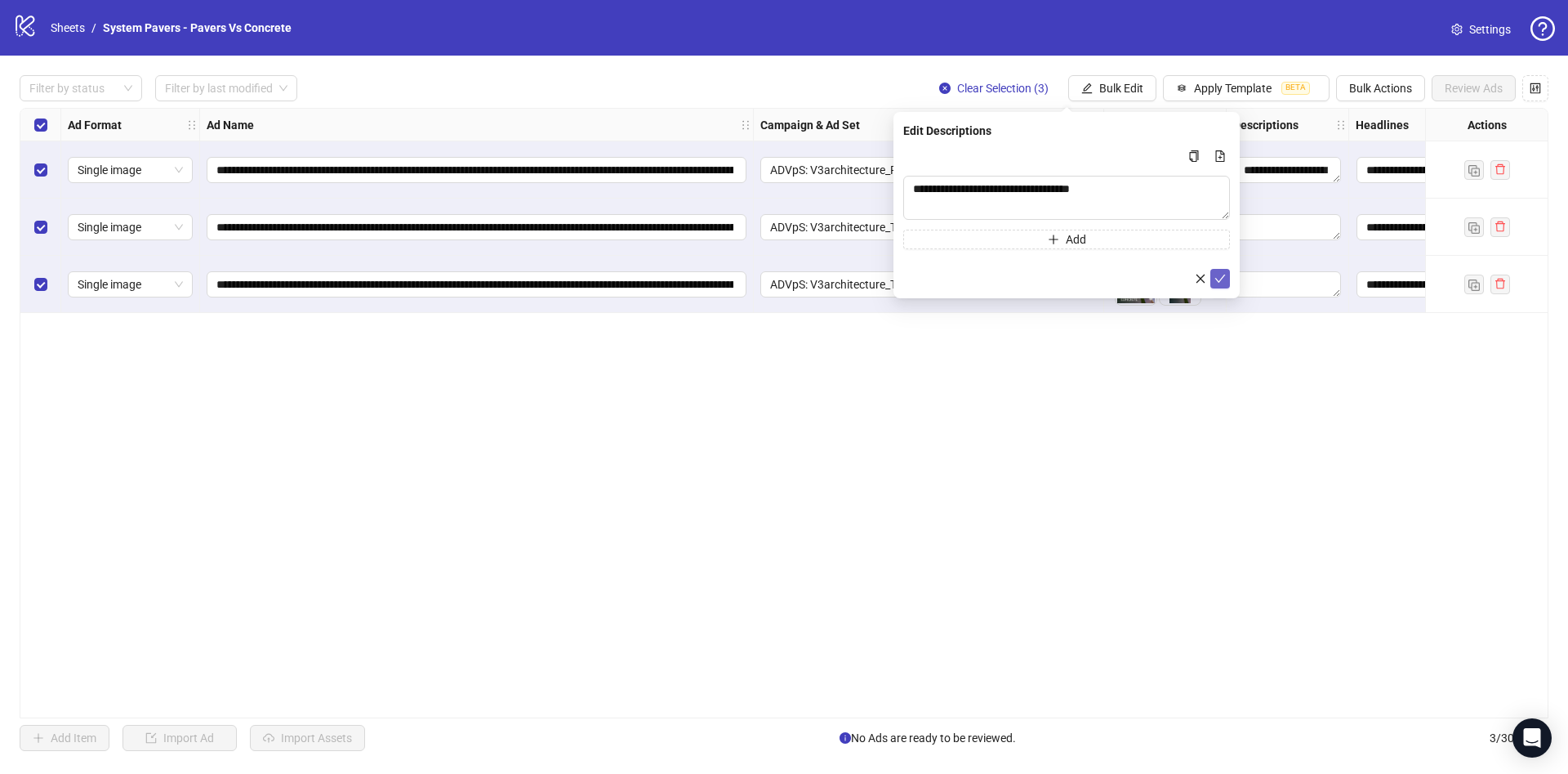
click at [1220, 283] on icon "check" at bounding box center [1219, 278] width 12 height 12
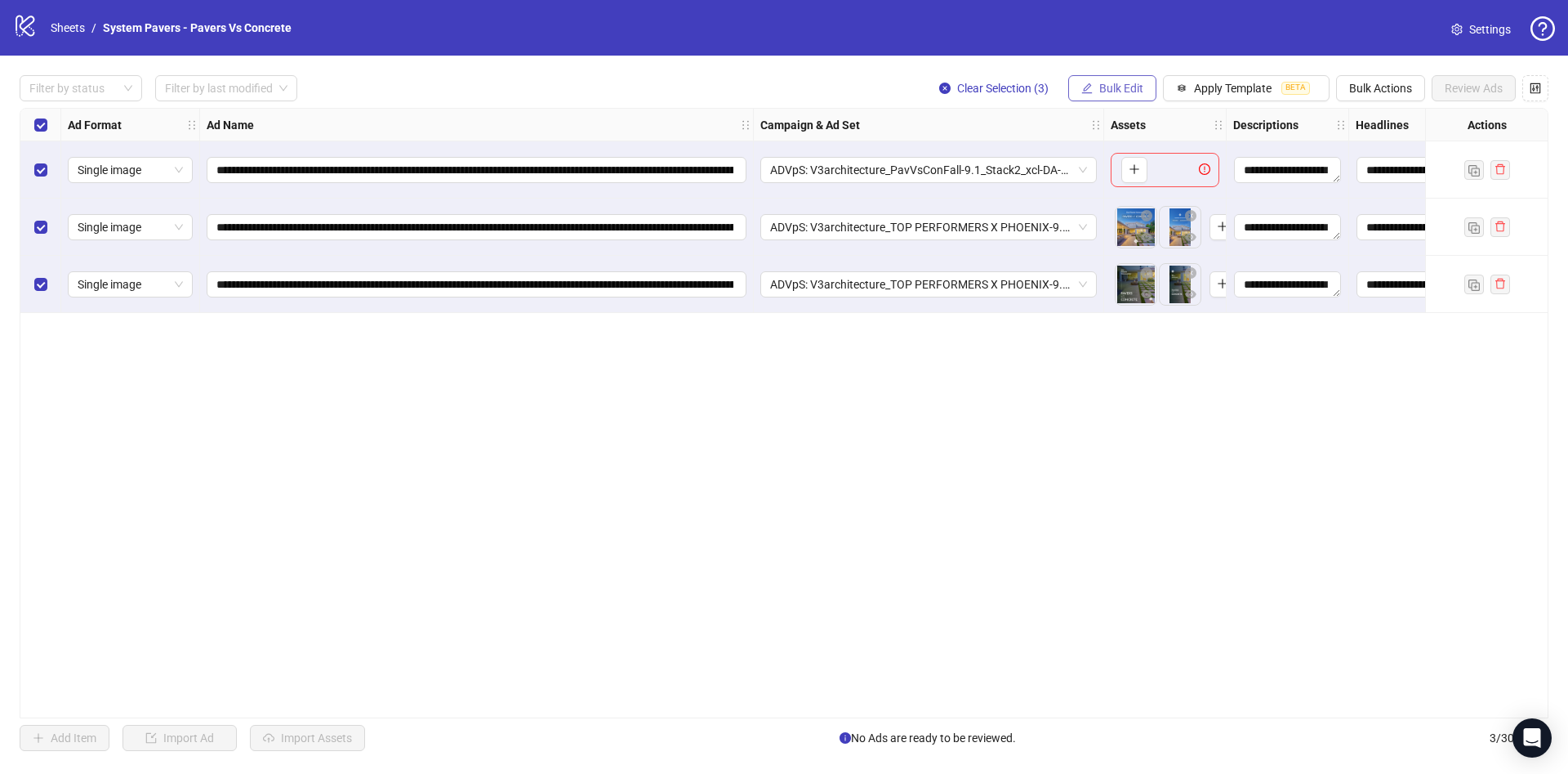
click at [1132, 97] on button "Bulk Edit" at bounding box center [1111, 88] width 88 height 26
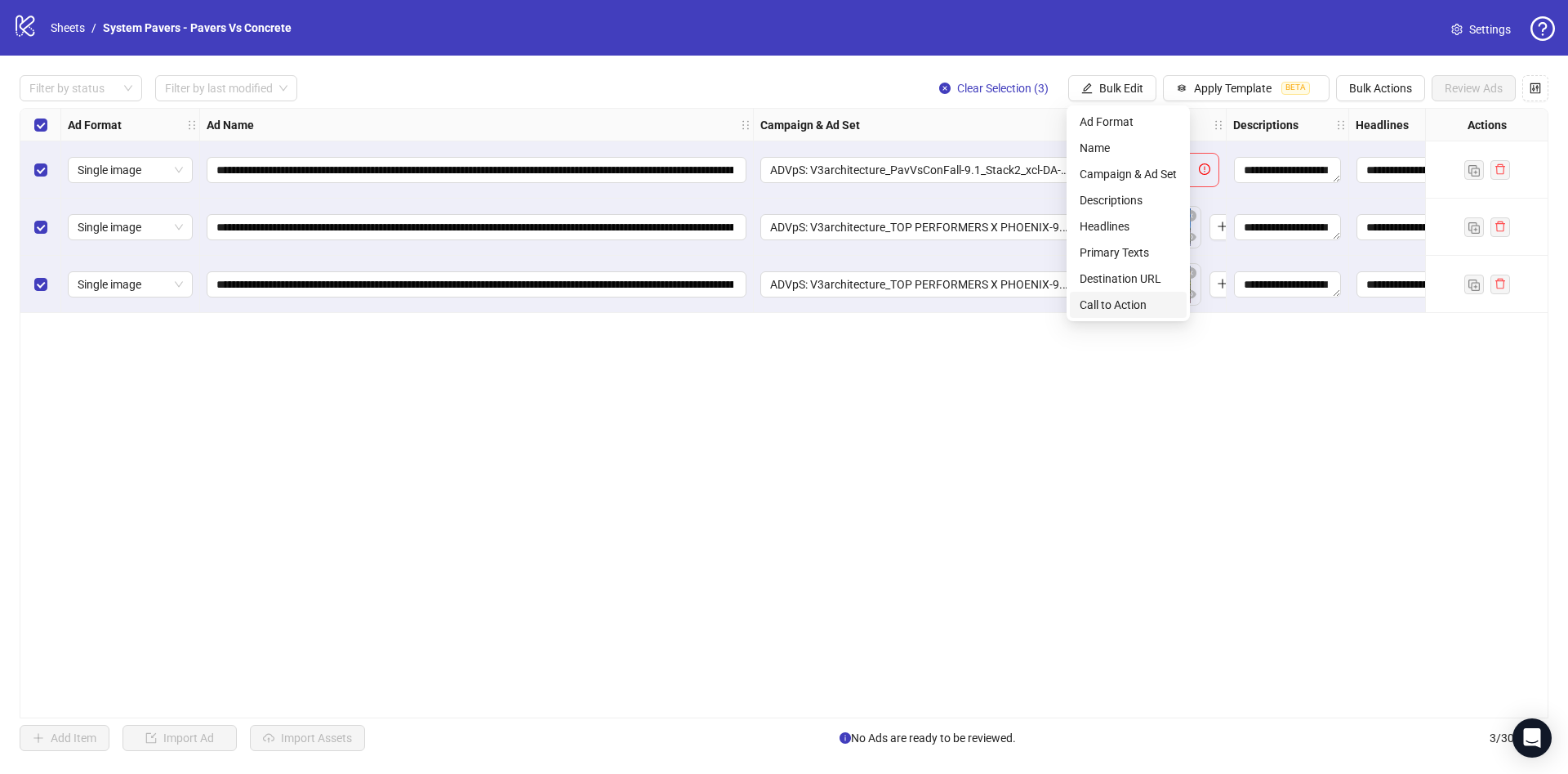
click at [1149, 301] on span "Call to Action" at bounding box center [1128, 305] width 97 height 18
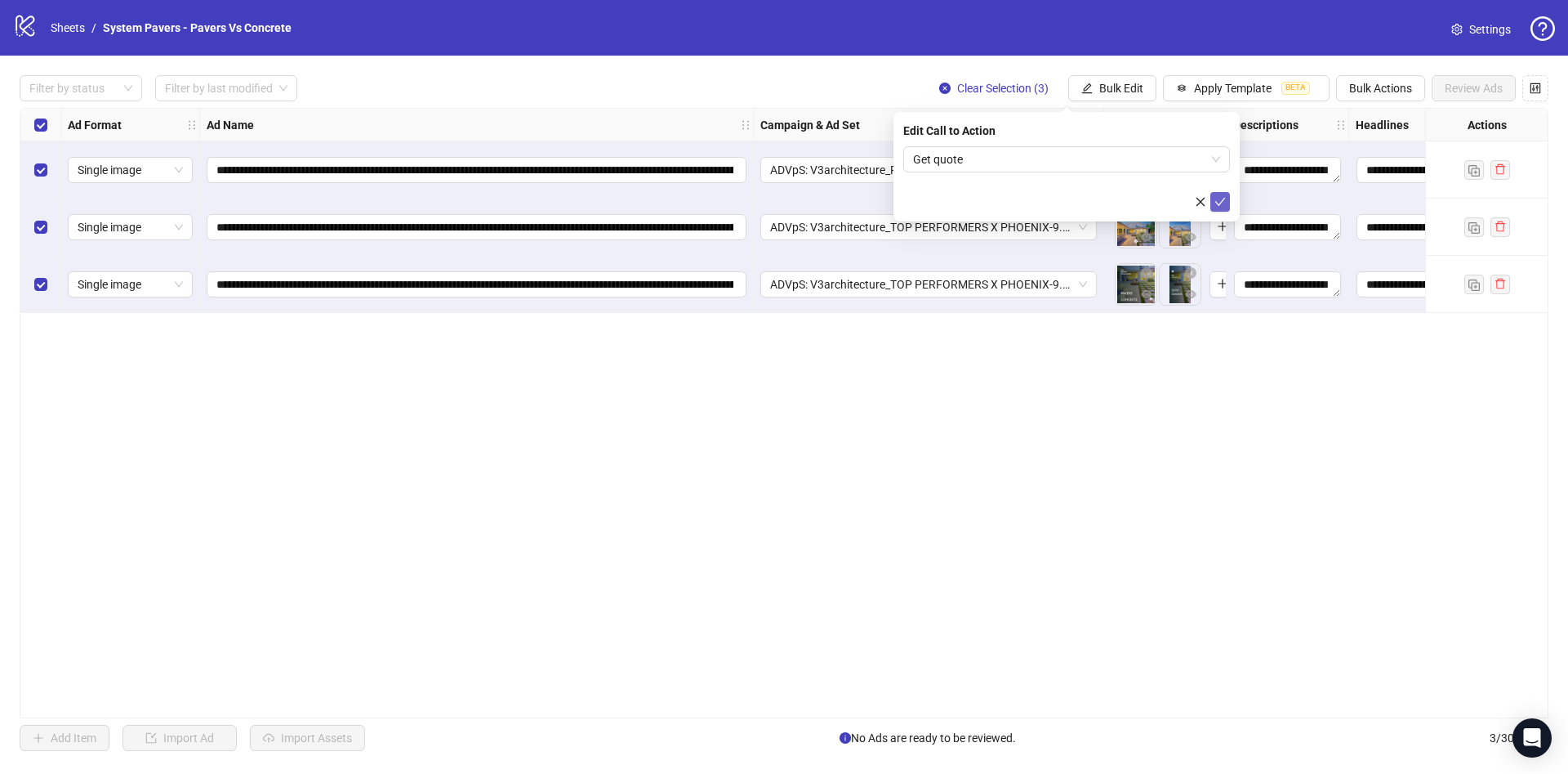
click at [1220, 194] on button "submit" at bounding box center [1220, 202] width 20 height 20
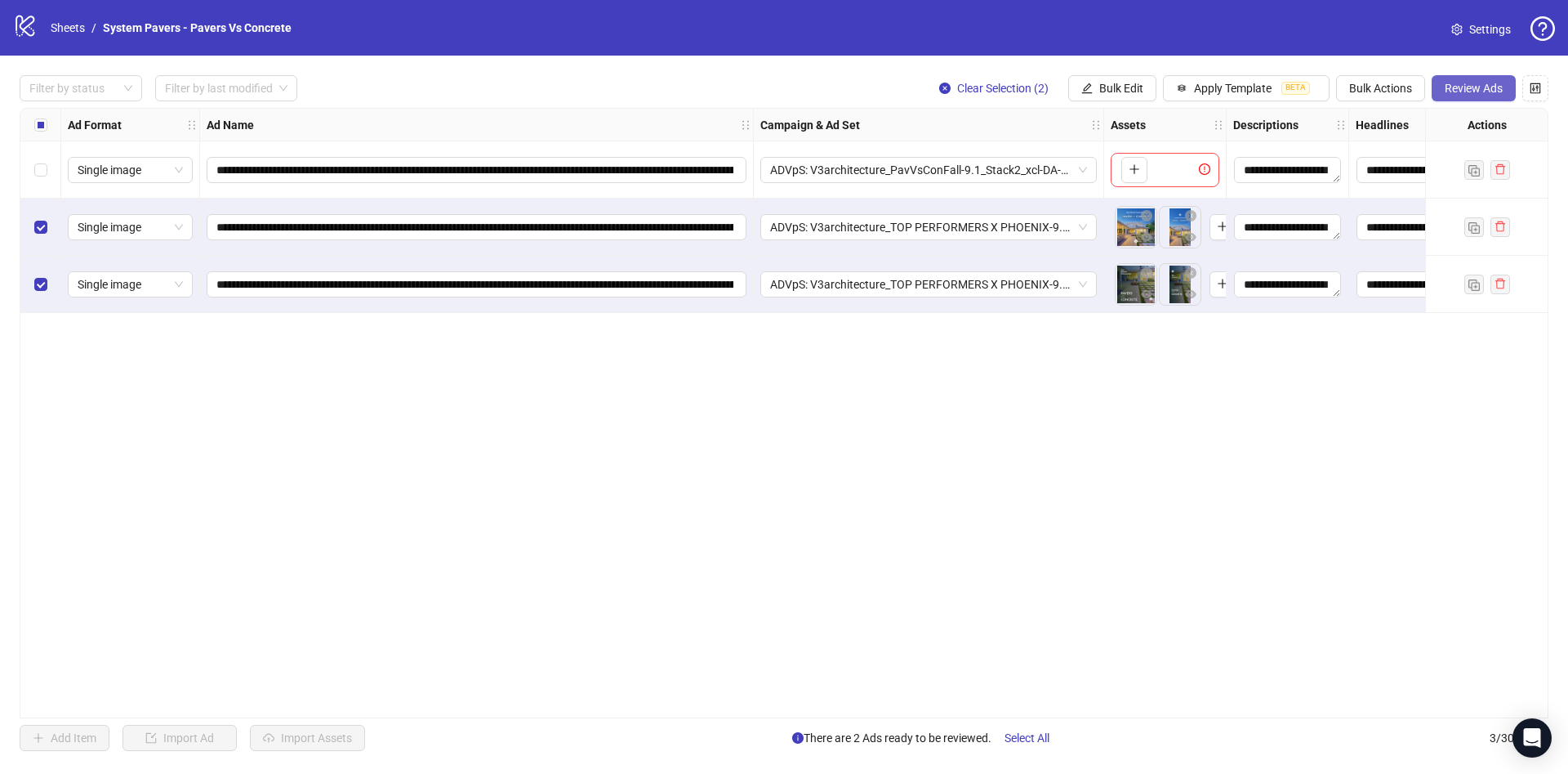
click at [1497, 83] on span "Review Ads" at bounding box center [1474, 88] width 58 height 13
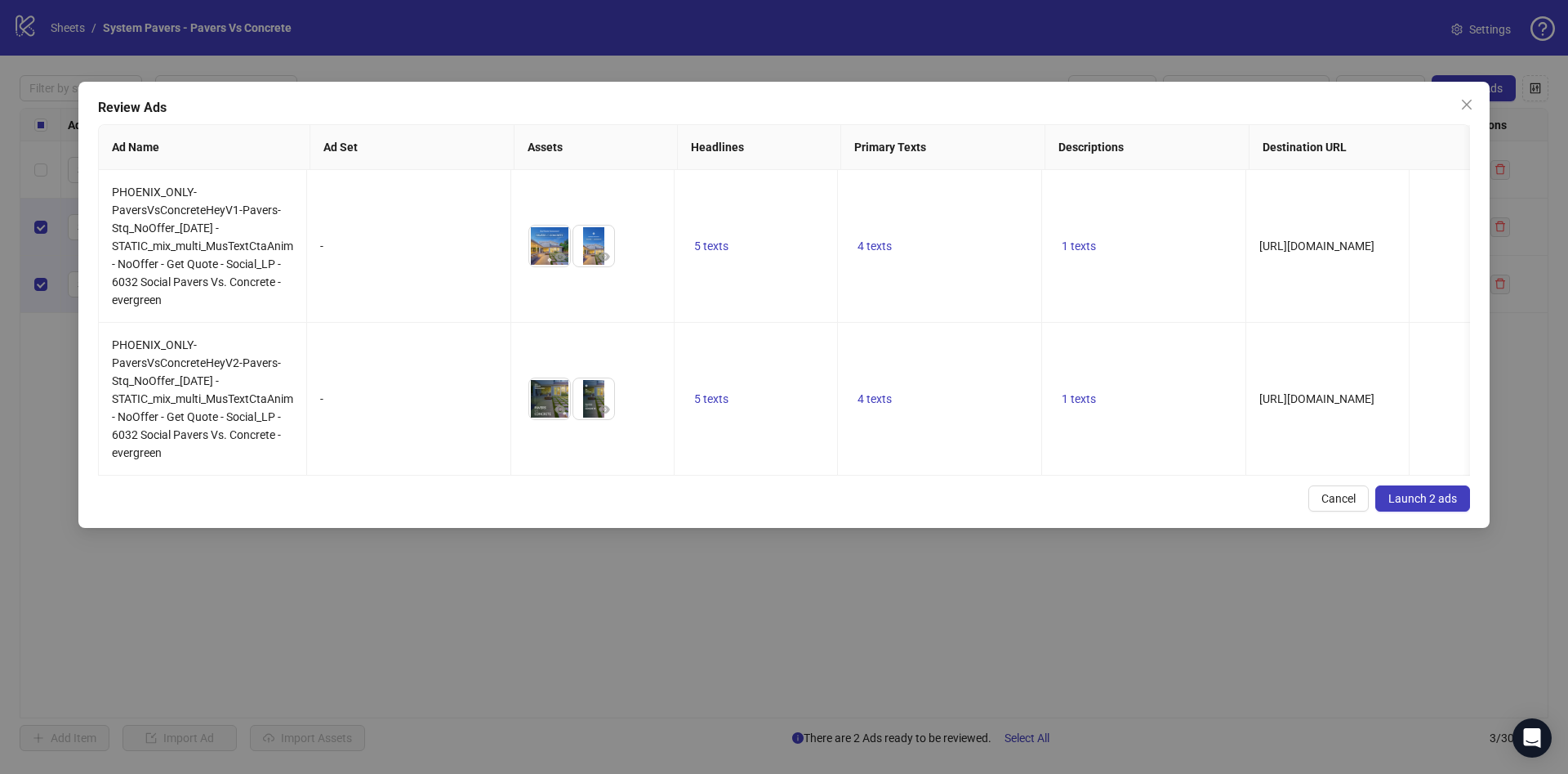
click at [1416, 505] on span "Launch 2 ads" at bounding box center [1423, 498] width 69 height 13
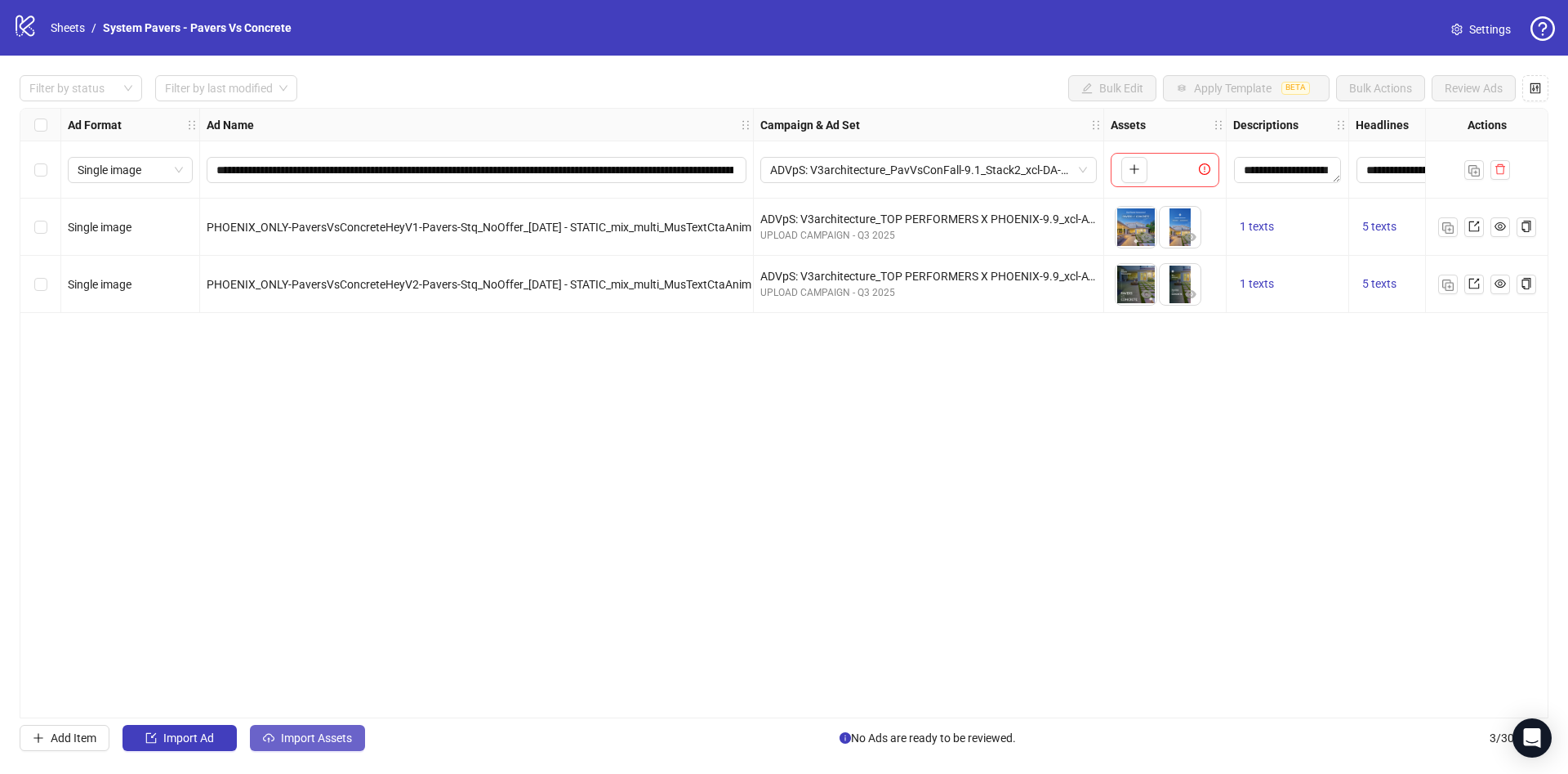
drag, startPoint x: 339, startPoint y: 735, endPoint x: 331, endPoint y: 730, distance: 9.4
click at [333, 732] on span "Import Assets" at bounding box center [316, 738] width 71 height 13
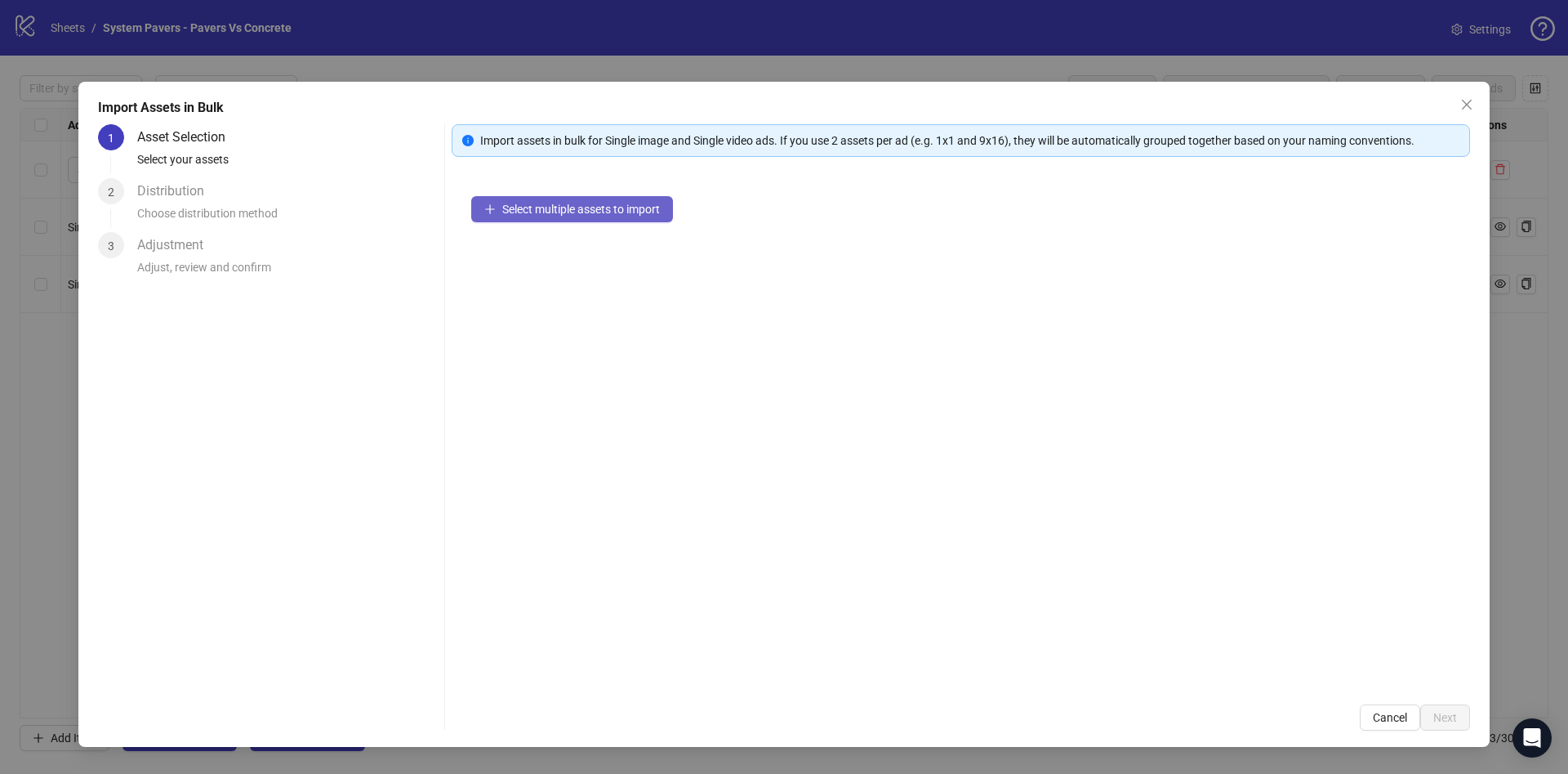
click at [600, 214] on span "Select multiple assets to import" at bounding box center [581, 209] width 158 height 13
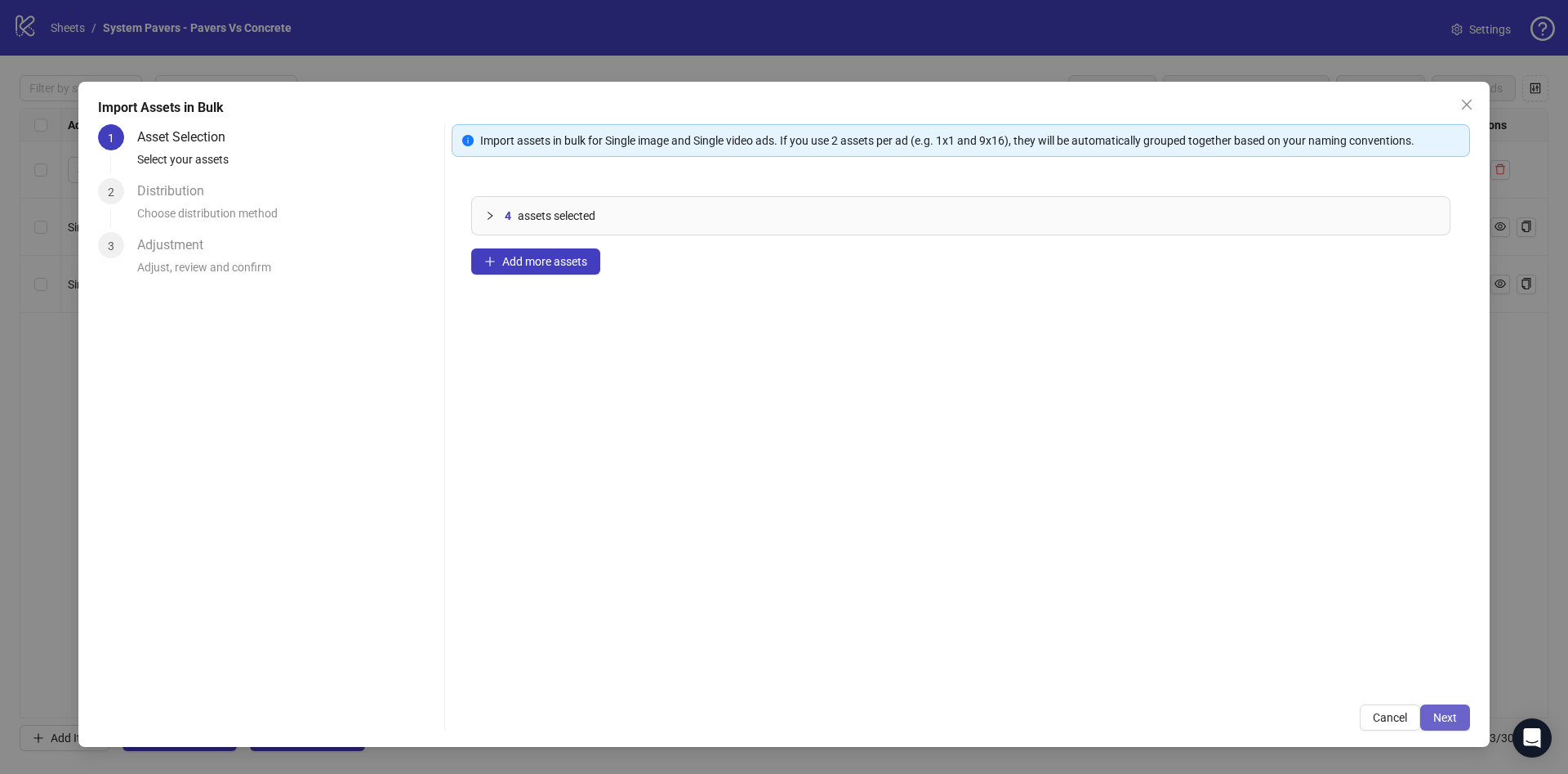
click at [1430, 716] on button "Next" at bounding box center [1445, 717] width 50 height 26
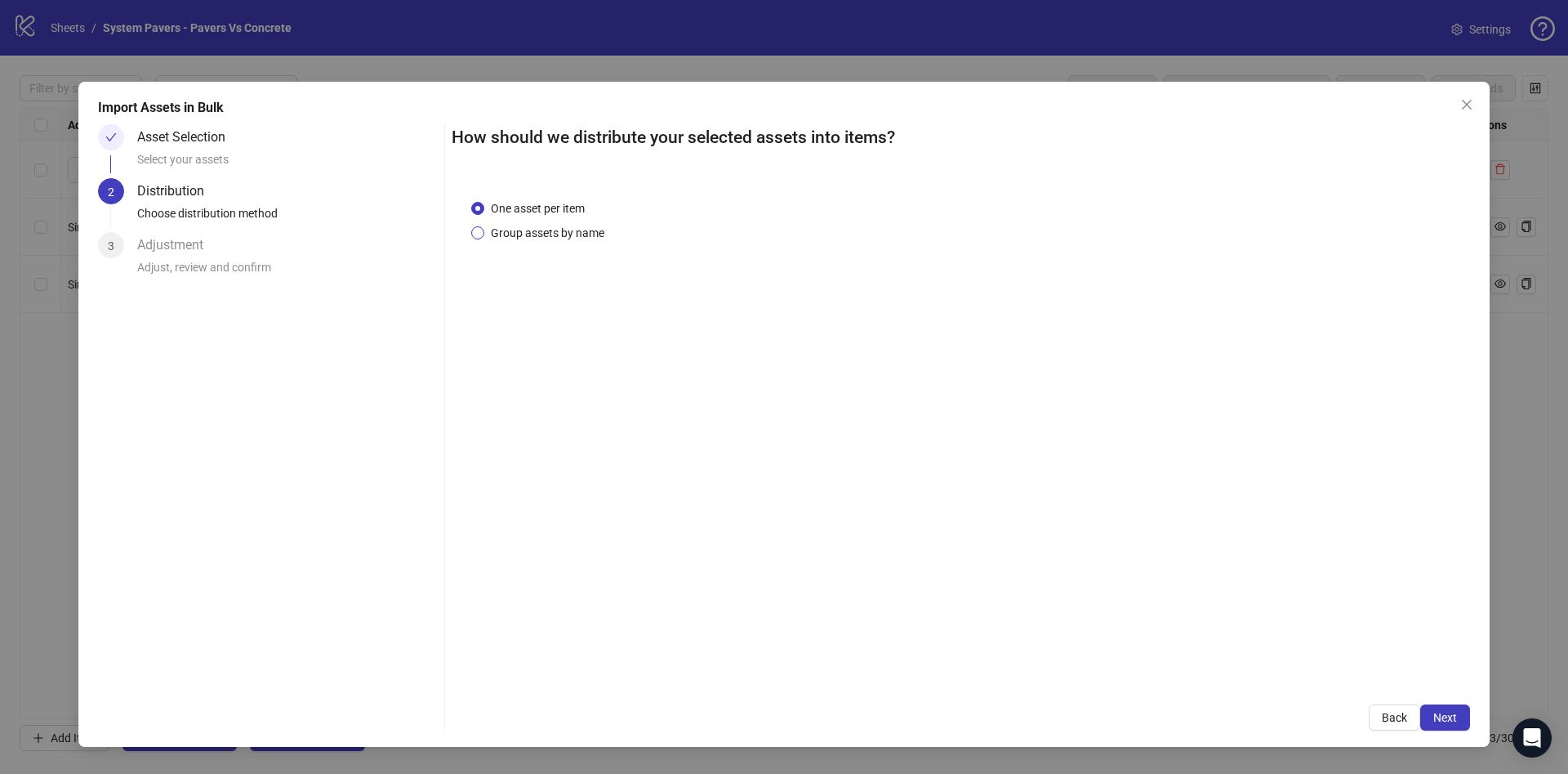
click at [542, 240] on span "Group assets by name" at bounding box center [547, 233] width 126 height 18
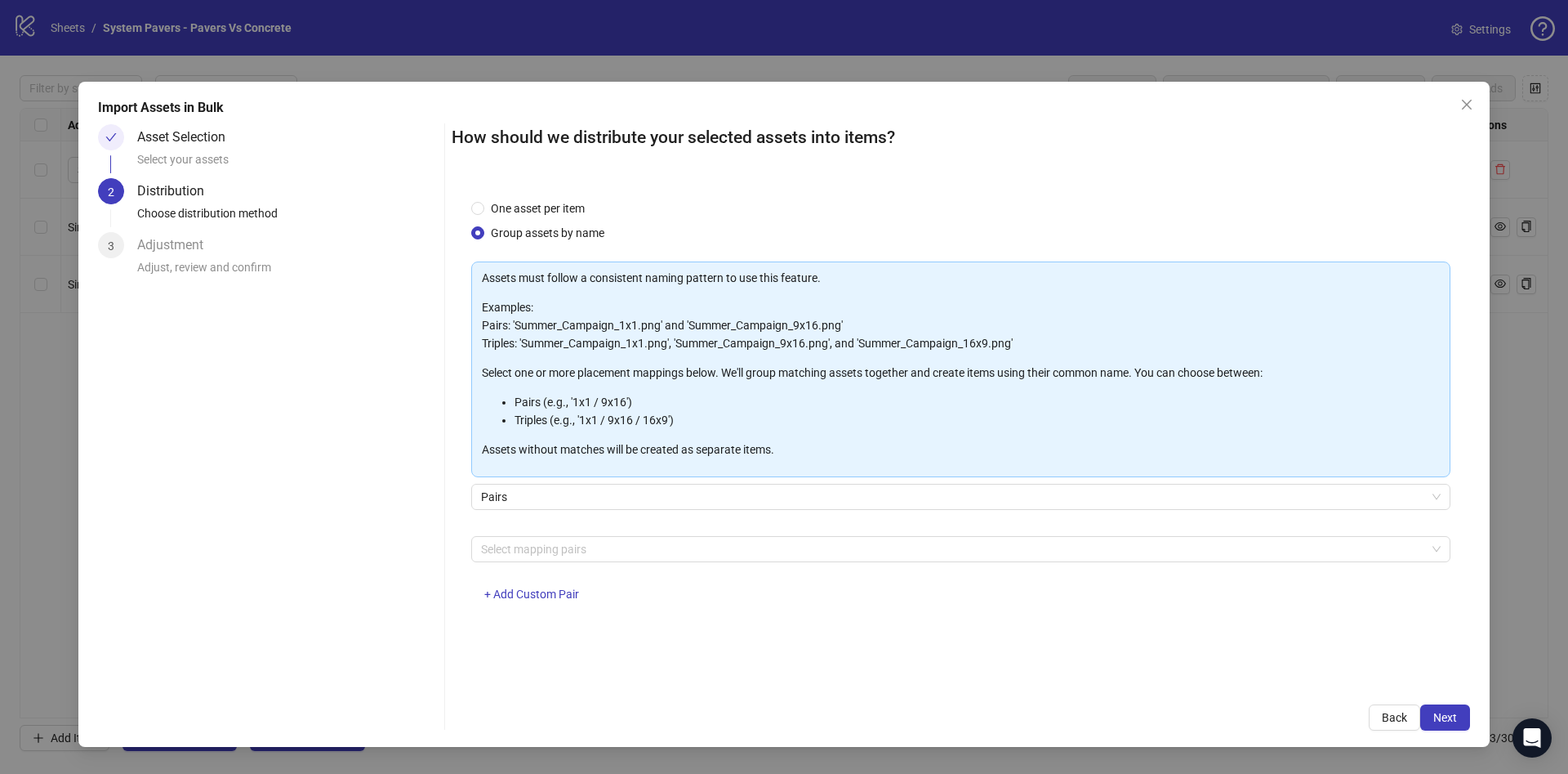
click at [572, 564] on div "Select mapping pairs + Add Custom Pair" at bounding box center [961, 579] width 979 height 85
click at [575, 551] on div at bounding box center [952, 549] width 955 height 23
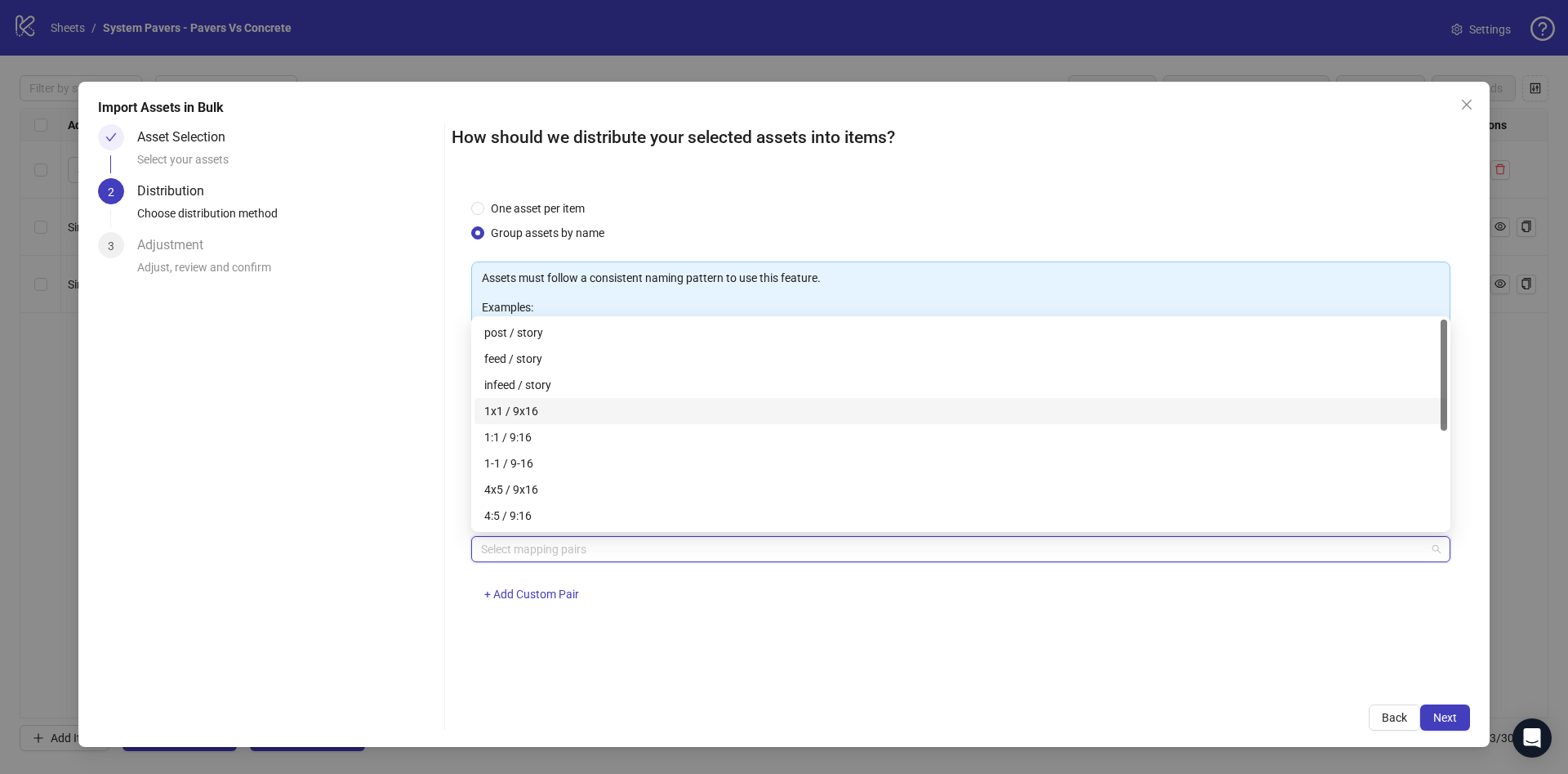
click at [566, 407] on div "1x1 / 9x16" at bounding box center [961, 411] width 953 height 18
click at [1470, 725] on div "Import Assets in Bulk Asset Selection Select your assets 2 Distribution Choose …" at bounding box center [784, 414] width 1411 height 665
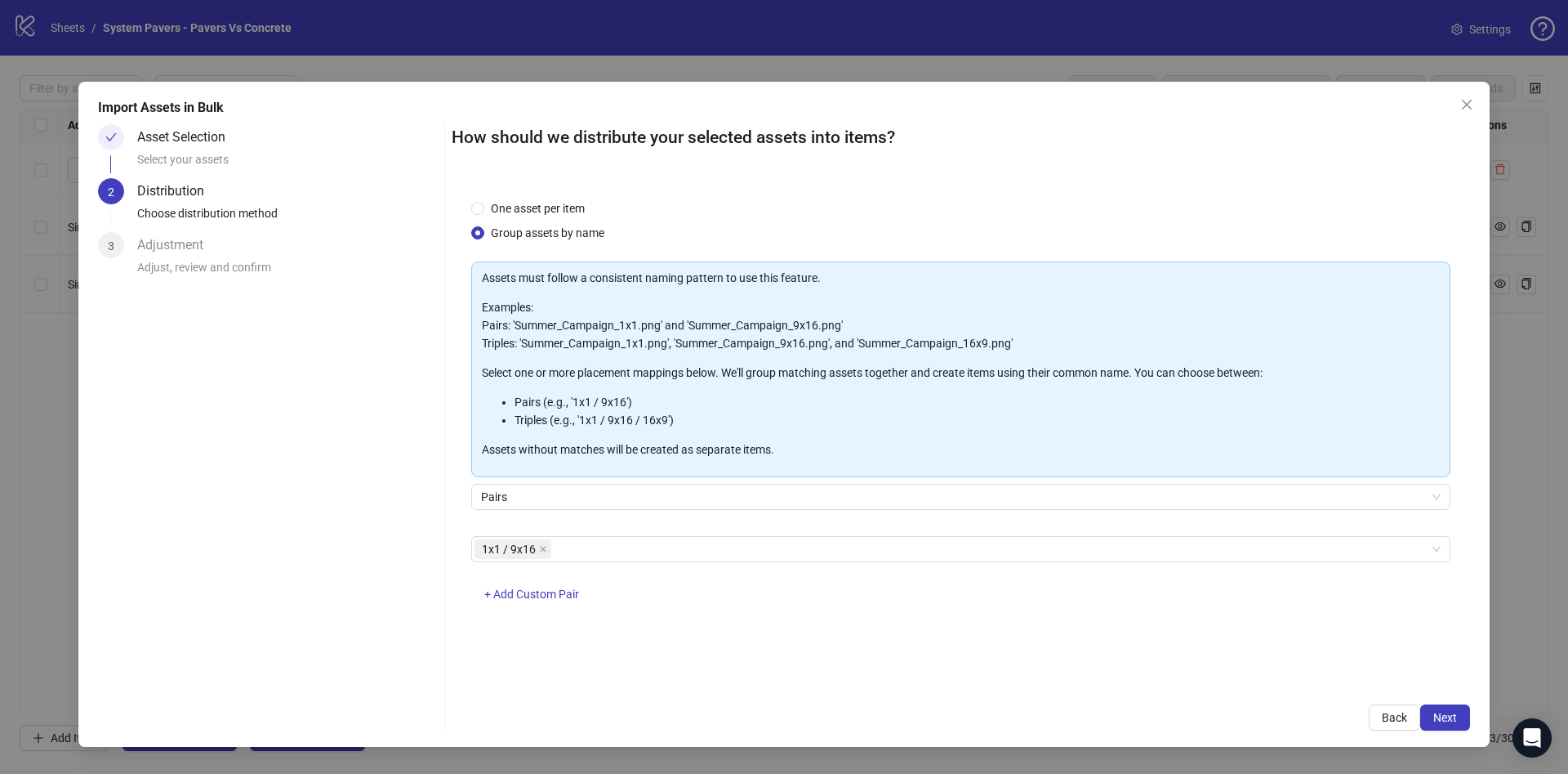
click at [1472, 725] on div "Import Assets in Bulk Asset Selection Select your assets 2 Distribution Choose …" at bounding box center [784, 414] width 1411 height 665
click at [1444, 719] on span "Next" at bounding box center [1445, 717] width 24 height 13
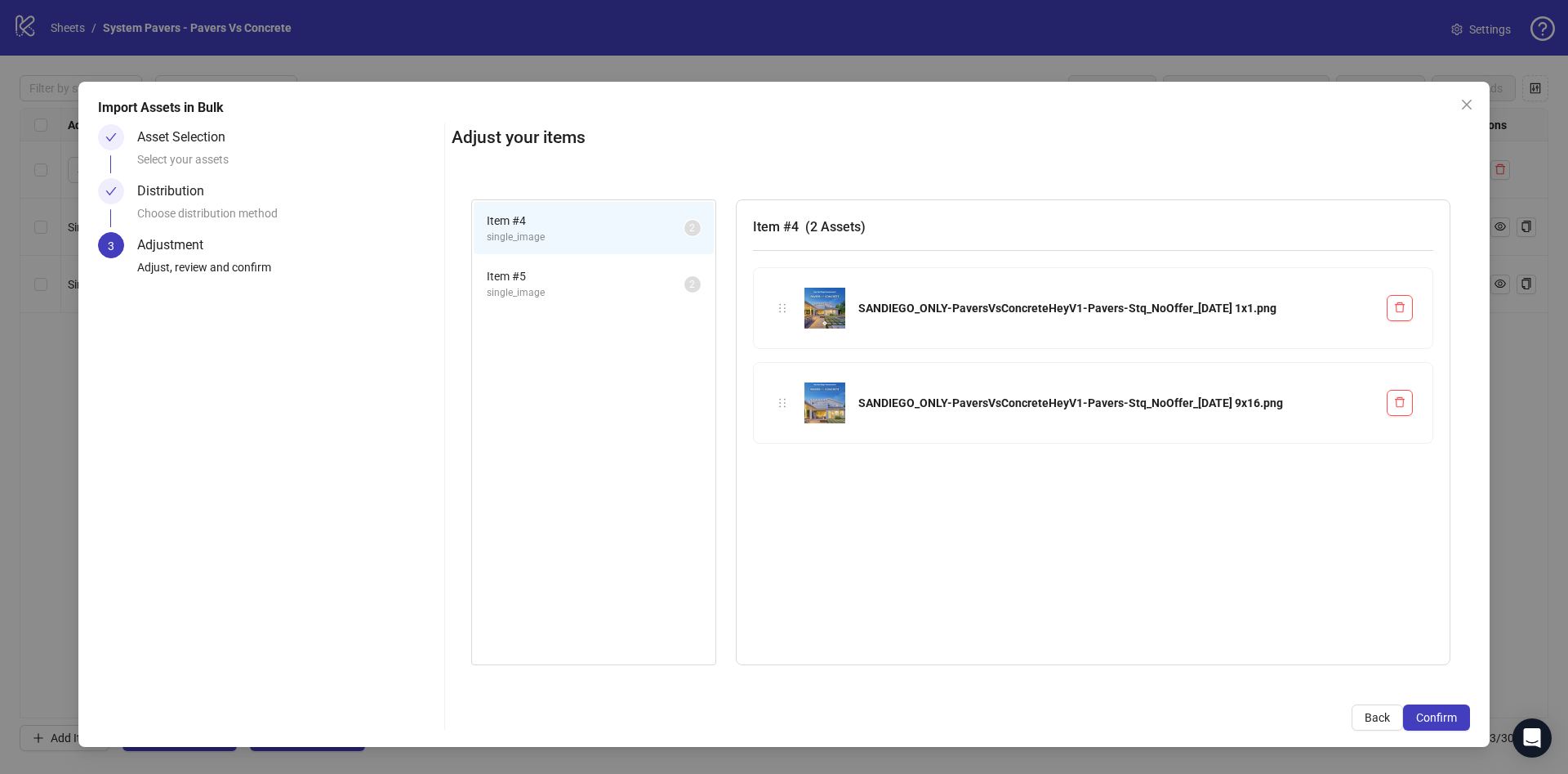
click at [1444, 719] on span "Confirm" at bounding box center [1436, 717] width 41 height 13
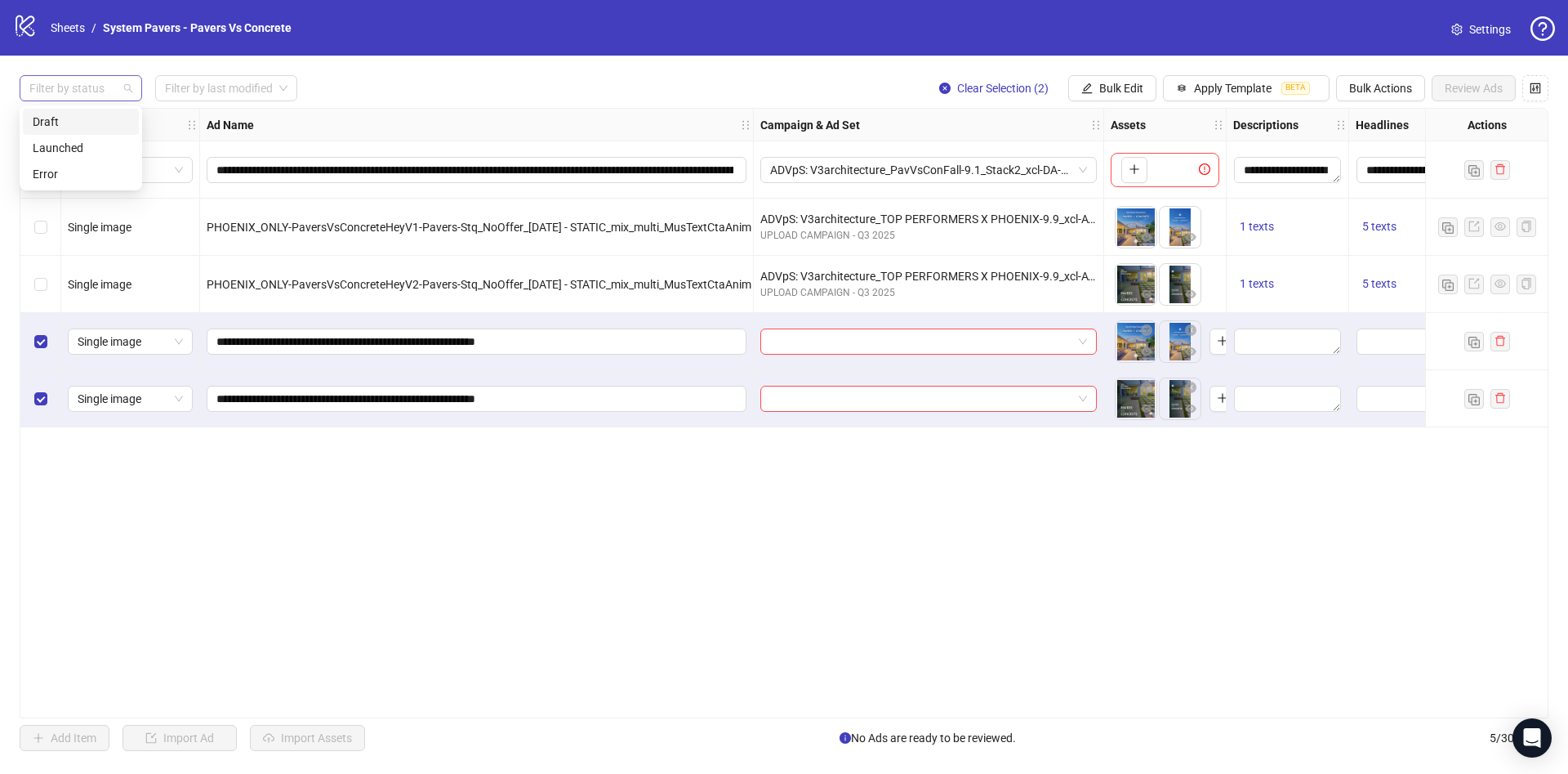
click at [102, 89] on div at bounding box center [72, 88] width 99 height 23
click at [84, 124] on div "Draft" at bounding box center [81, 122] width 96 height 18
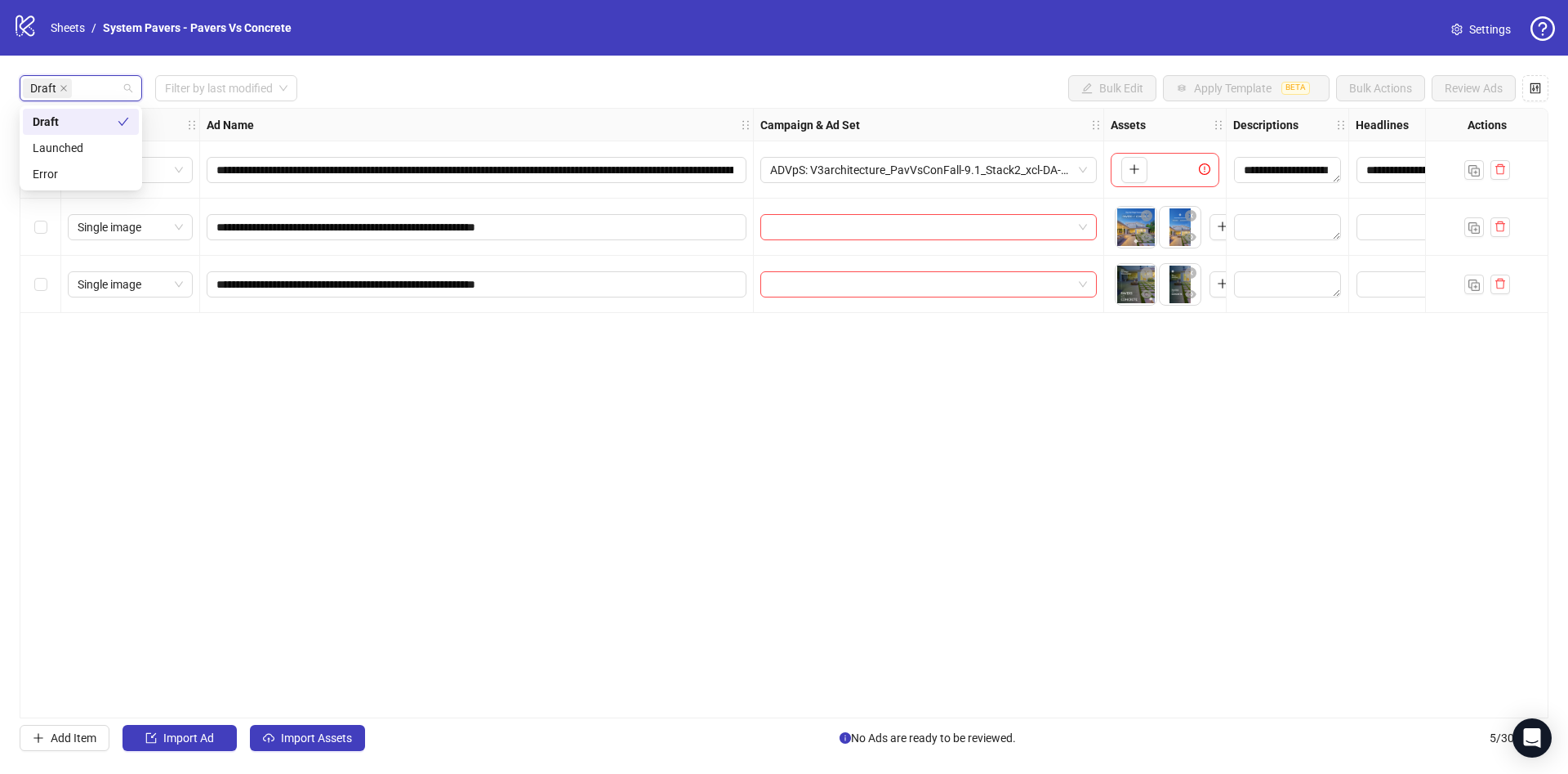
click at [467, 88] on div "Draft Filter by last modified Bulk Edit Apply Template BETA Bulk Actions Review…" at bounding box center [784, 88] width 1529 height 26
drag, startPoint x: 45, startPoint y: 117, endPoint x: 55, endPoint y: 143, distance: 27.9
click at [45, 118] on label "Select all rows" at bounding box center [41, 125] width 13 height 18
click at [50, 134] on div "Select all rows" at bounding box center [40, 125] width 41 height 33
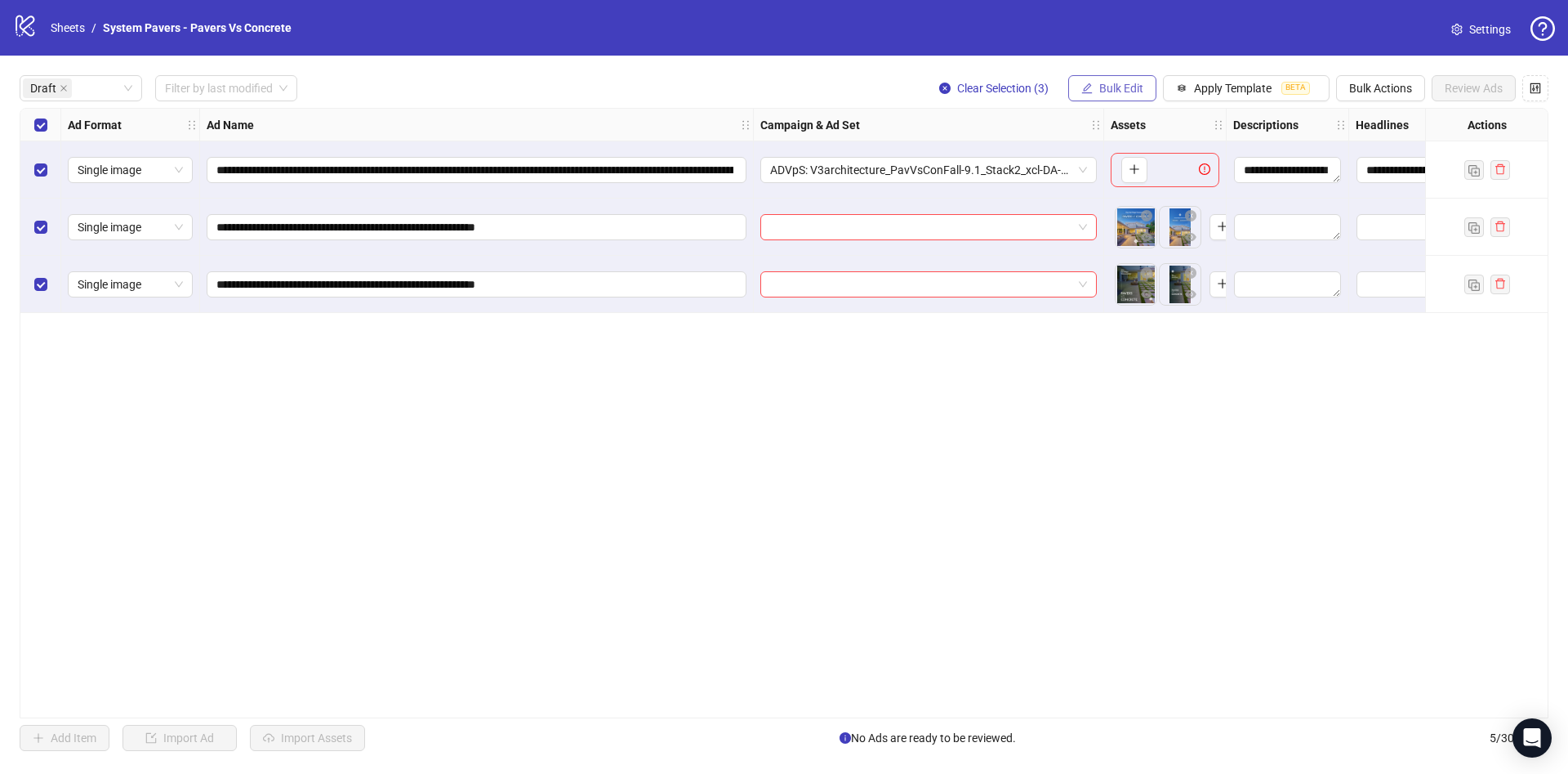
click at [1124, 83] on span "Bulk Edit" at bounding box center [1121, 88] width 44 height 13
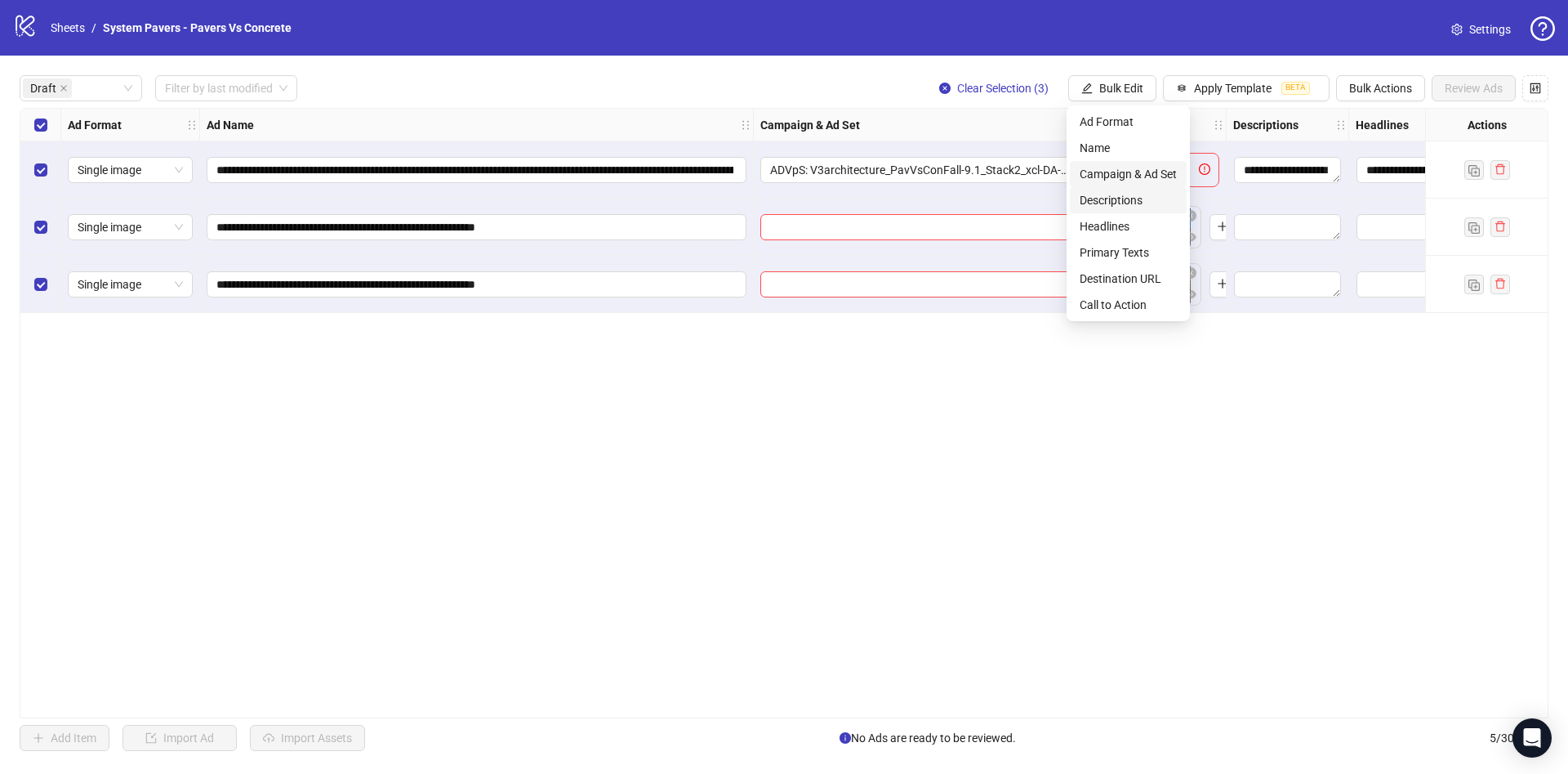
click at [1157, 174] on span "Campaign & Ad Set" at bounding box center [1128, 174] width 97 height 18
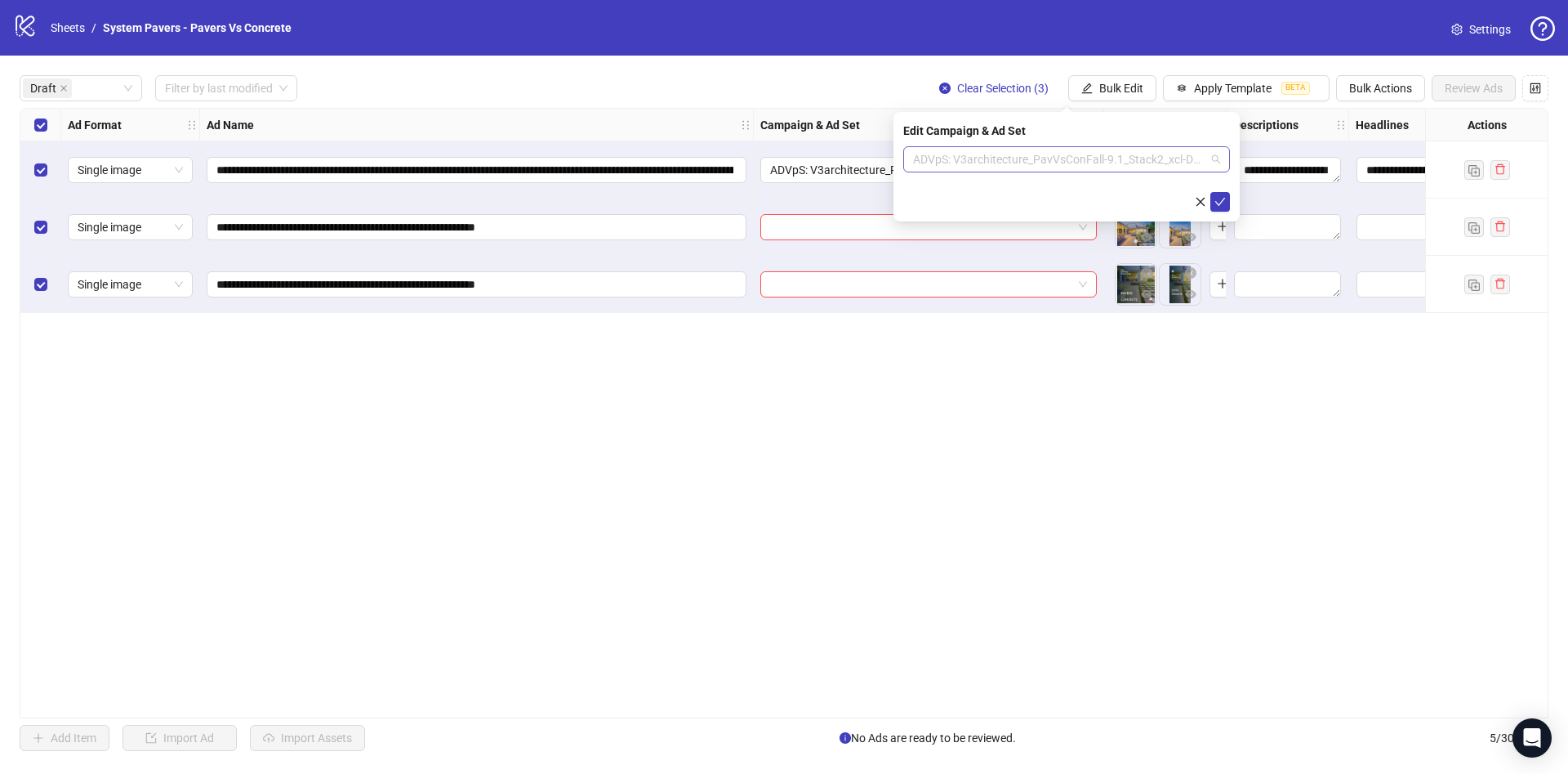
click at [1083, 157] on span "ADVpS: V3architecture_PavVsConFall-9.1_Stack2_xcl-DA-CAM-HO-IE-LA-PO-PHX-SEA_AU…" at bounding box center [1067, 159] width 307 height 25
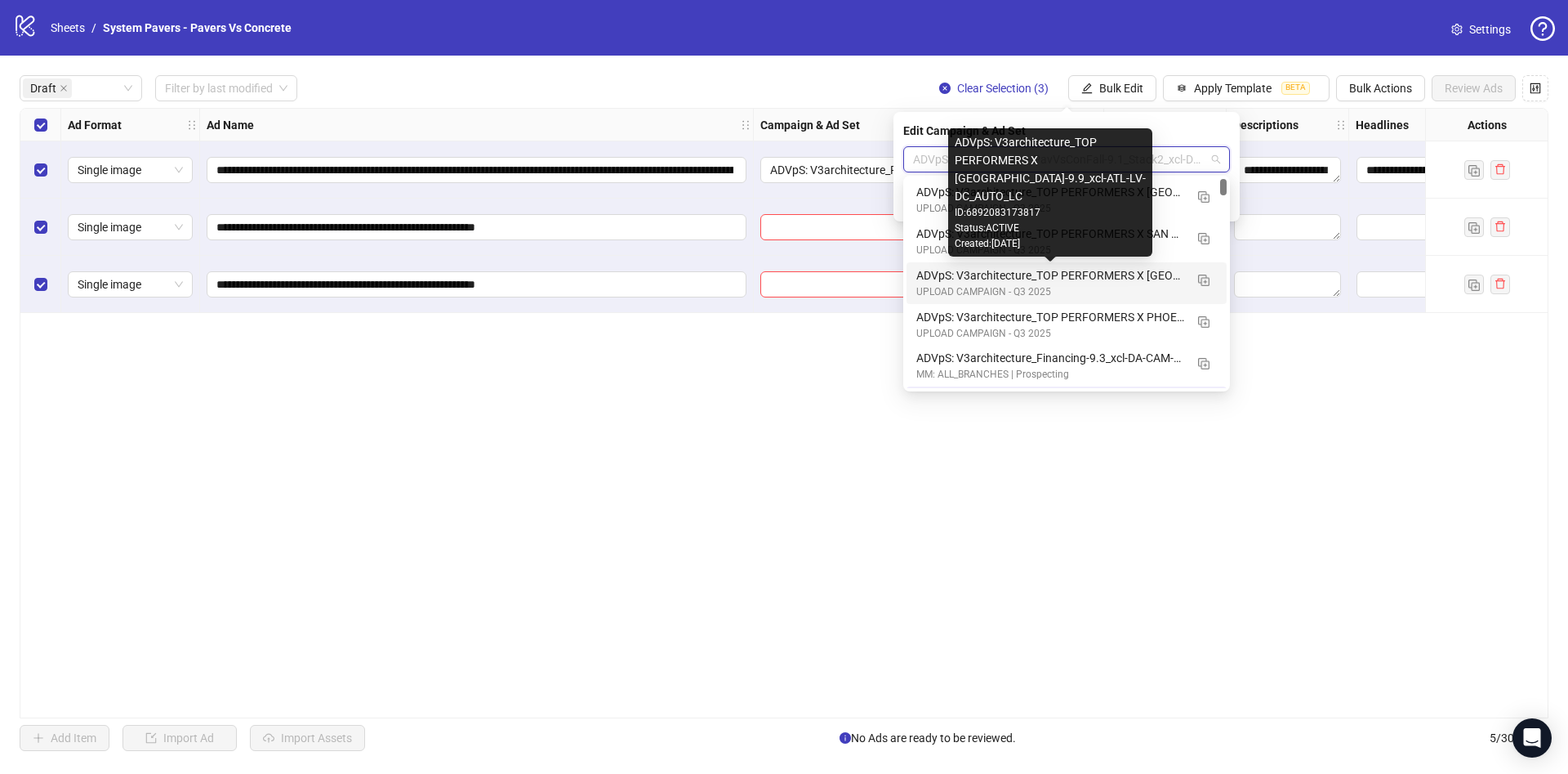
click at [1139, 282] on div "ADVpS: V3architecture_TOP PERFORMERS X [GEOGRAPHIC_DATA]-9.9_xcl-ATL-LV-DC_AUTO…" at bounding box center [1050, 275] width 268 height 18
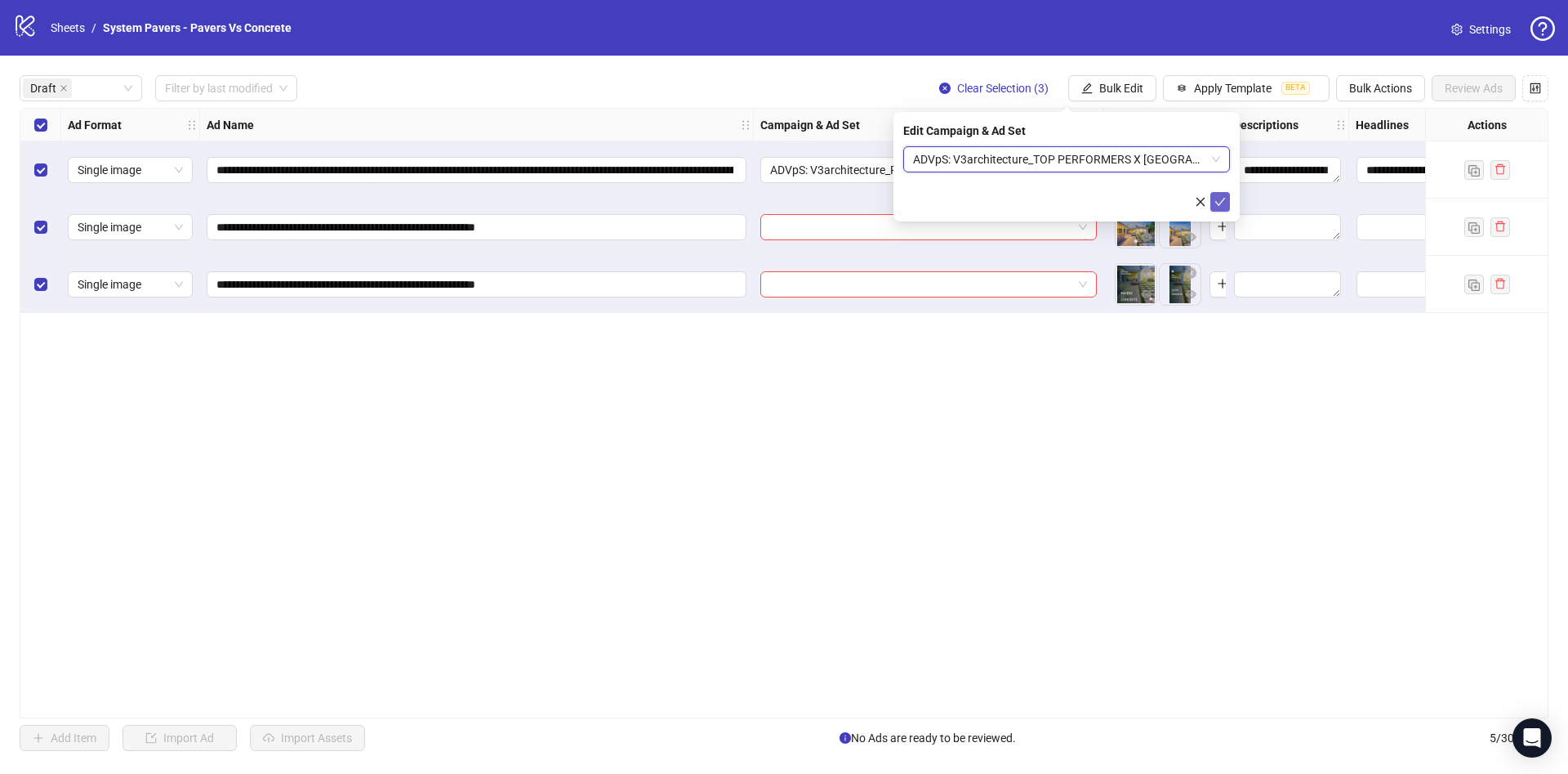
click at [1221, 197] on icon "check" at bounding box center [1219, 202] width 12 height 12
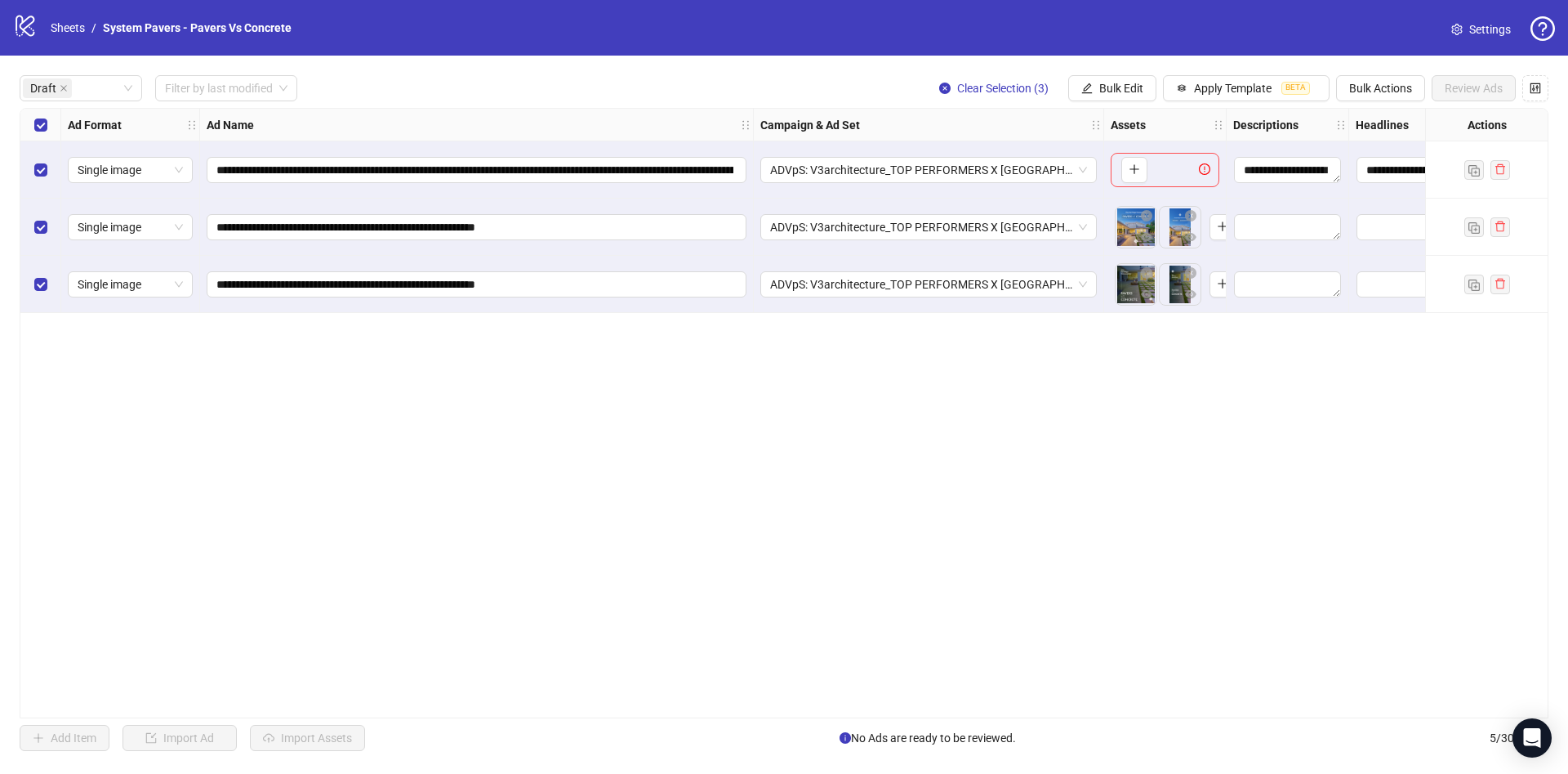
click at [48, 174] on div "Select row 1" at bounding box center [40, 170] width 41 height 57
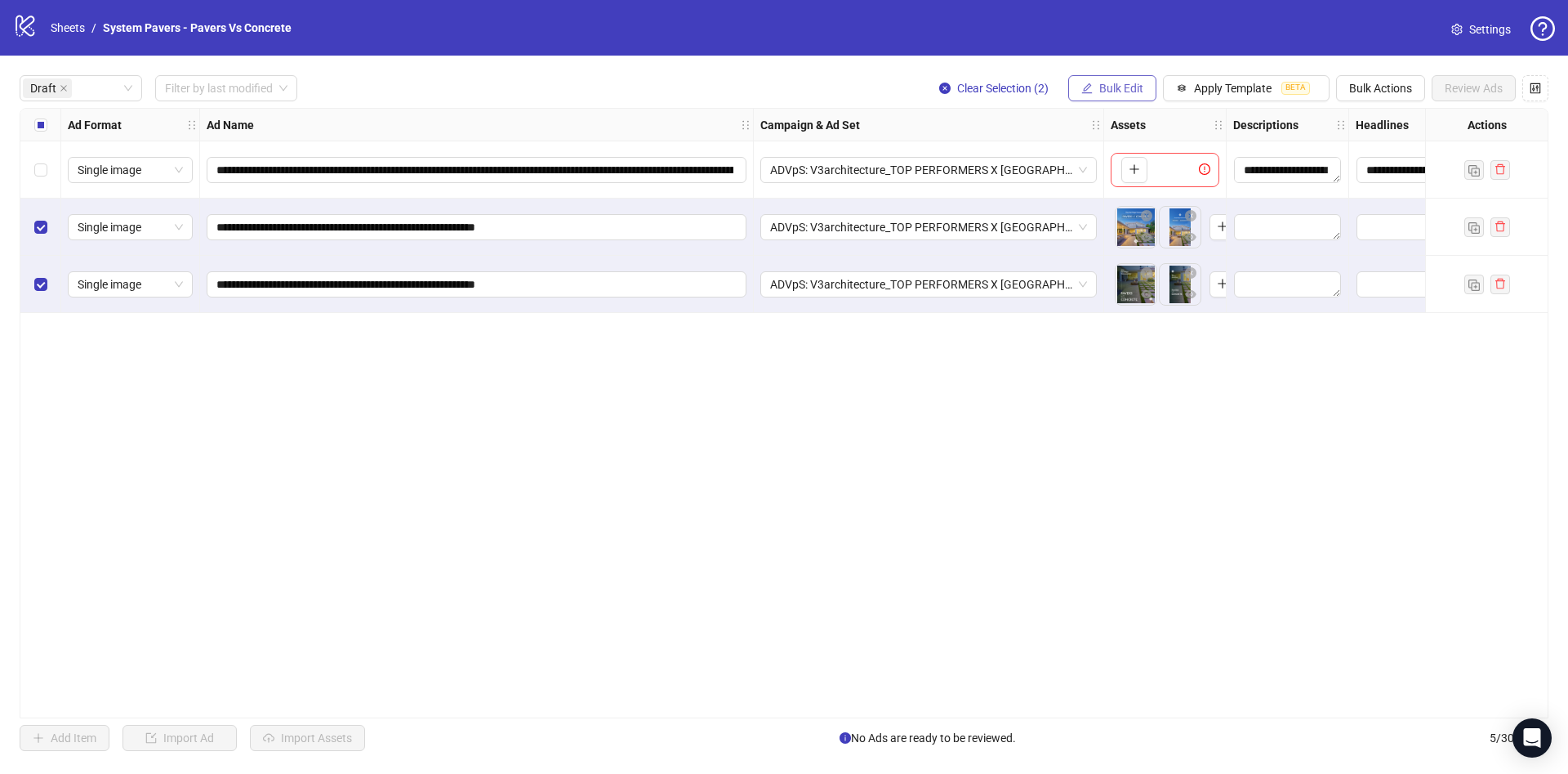
click at [1124, 82] on span "Bulk Edit" at bounding box center [1121, 88] width 44 height 13
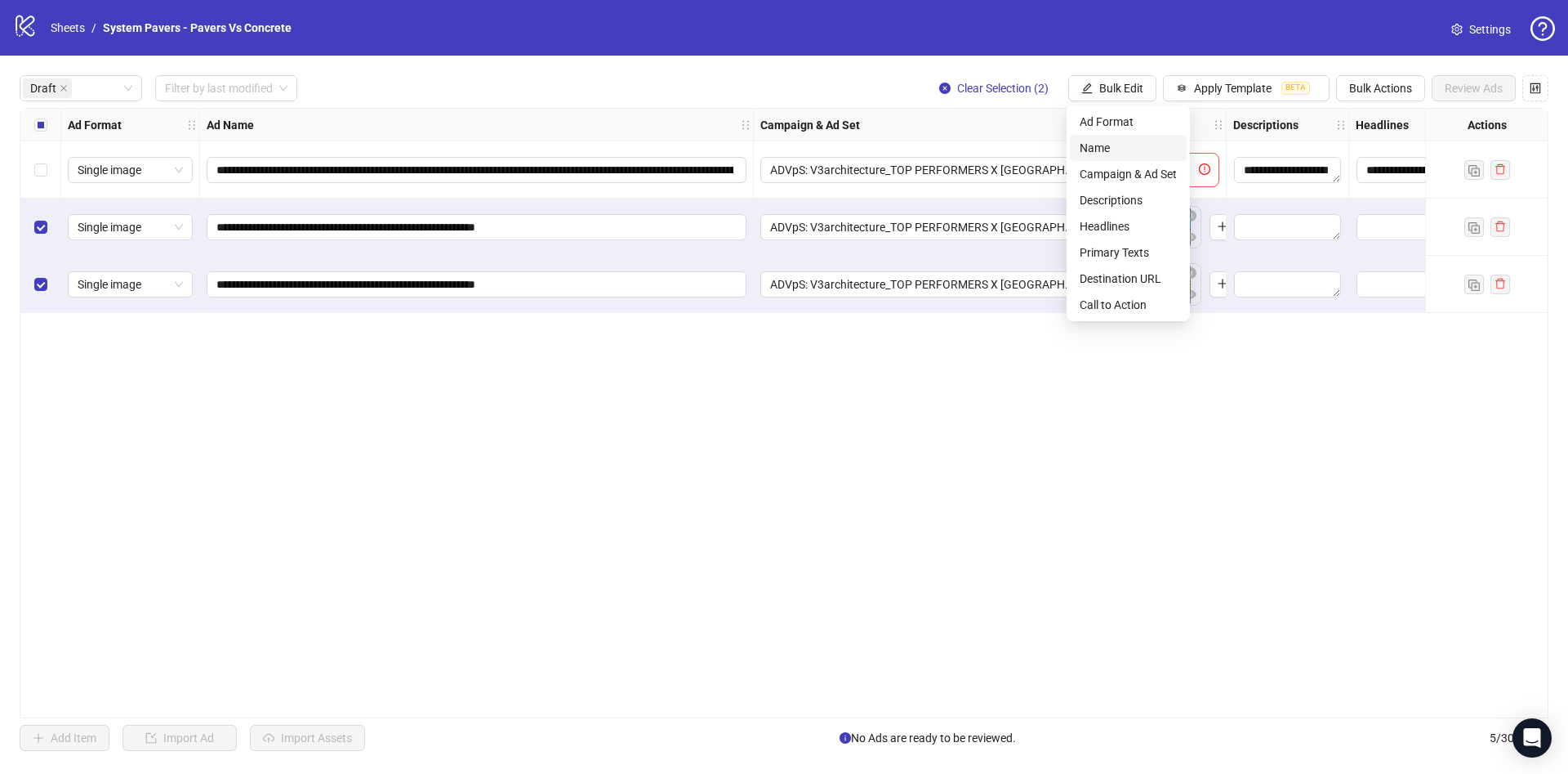
click at [1137, 143] on span "Name" at bounding box center [1128, 148] width 97 height 18
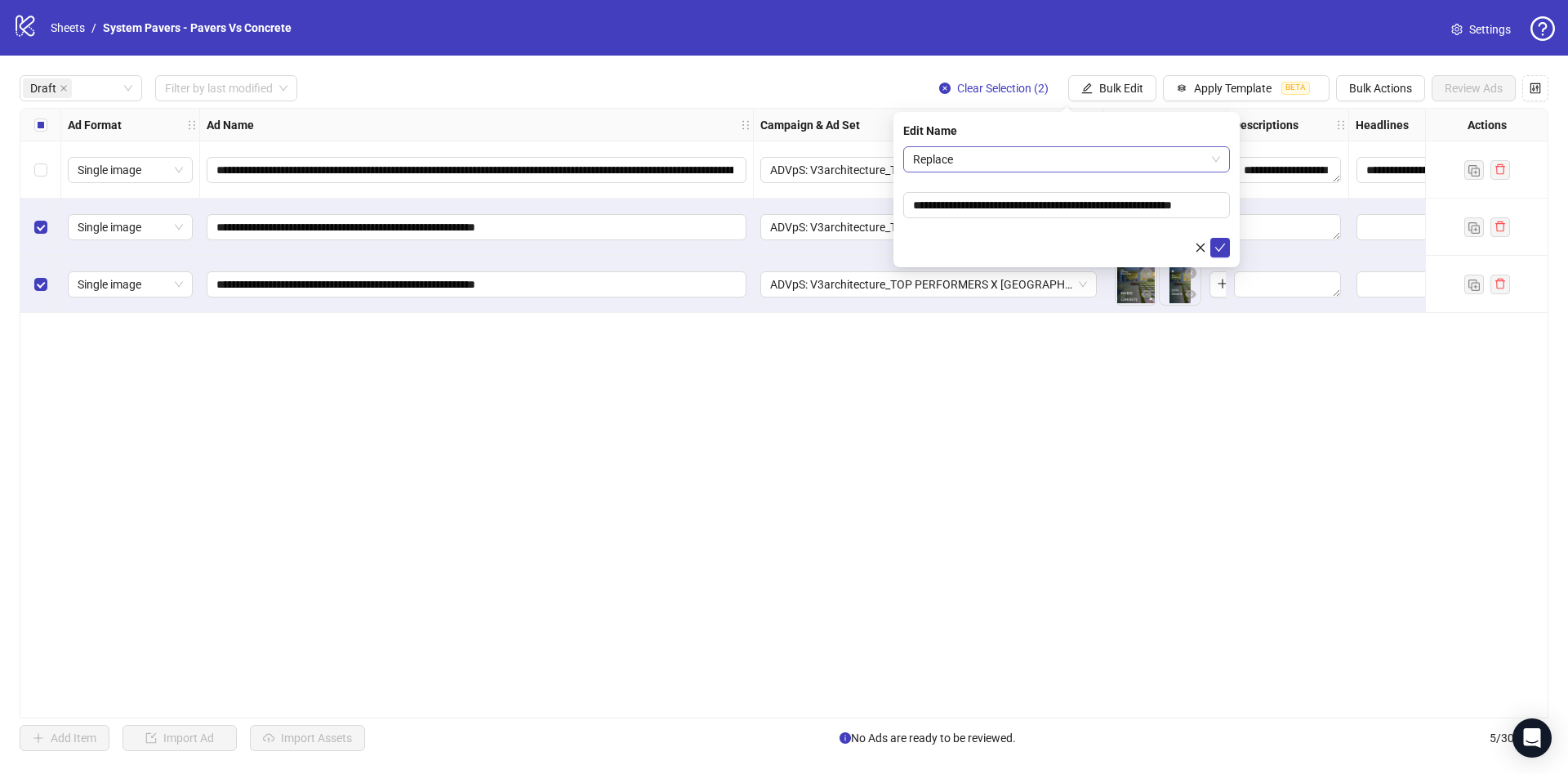
click at [995, 158] on span "Replace" at bounding box center [1067, 159] width 307 height 25
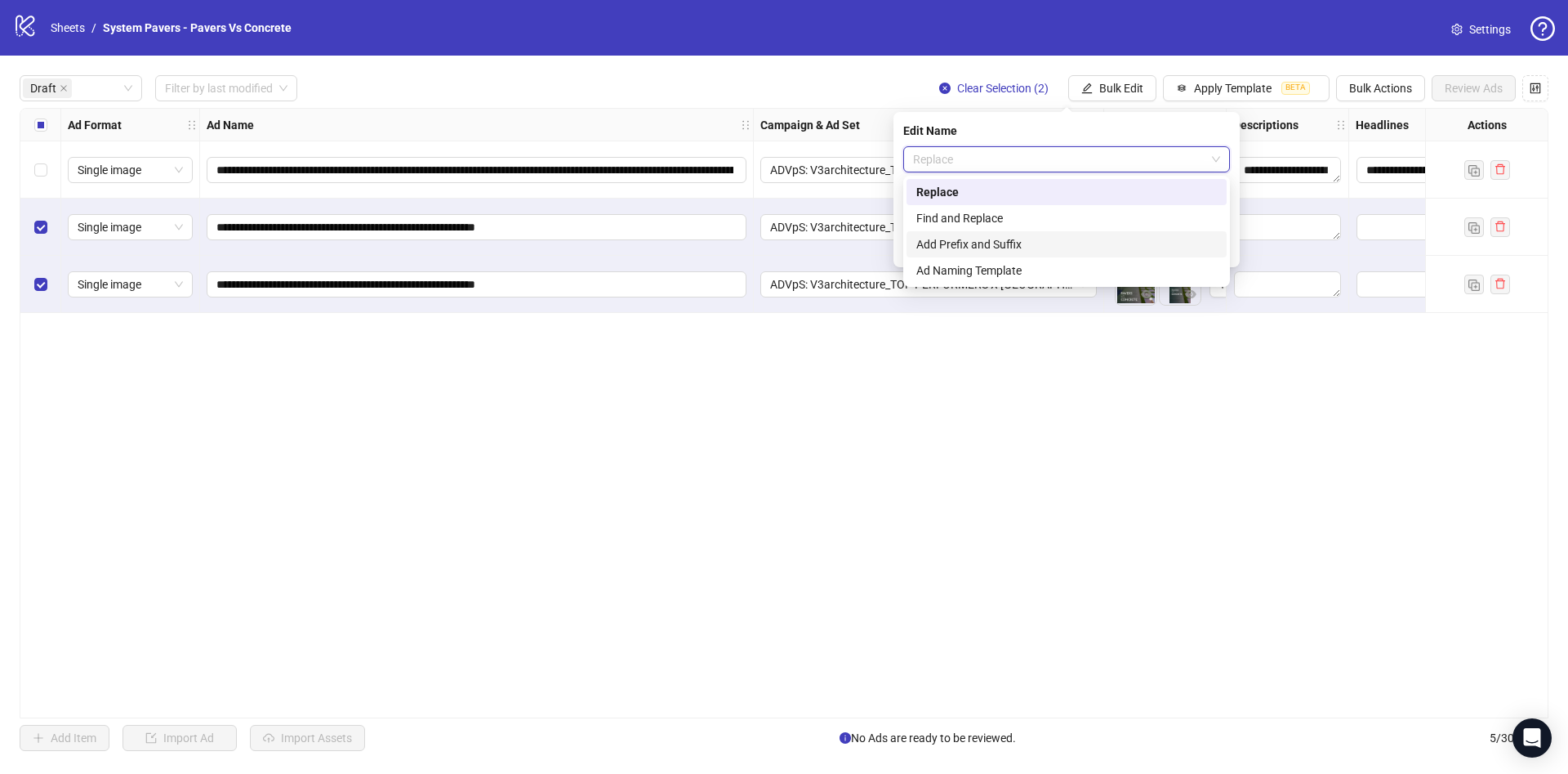
click at [1011, 246] on div "Add Prefix and Suffix" at bounding box center [1066, 244] width 301 height 18
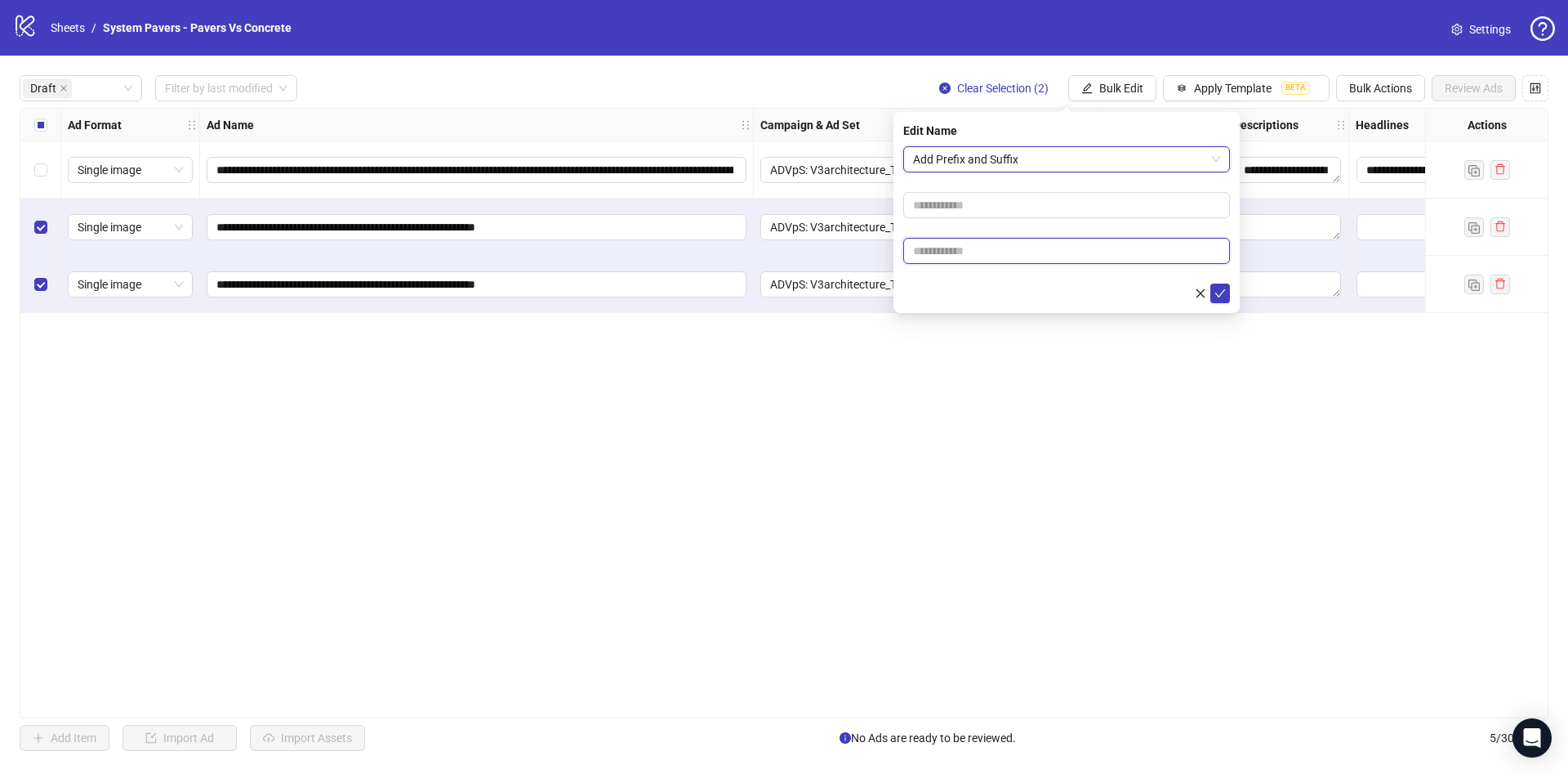
click at [984, 256] on input "text" at bounding box center [1067, 251] width 327 height 26
paste input "**********"
type input "**********"
click at [986, 287] on div at bounding box center [1067, 293] width 327 height 20
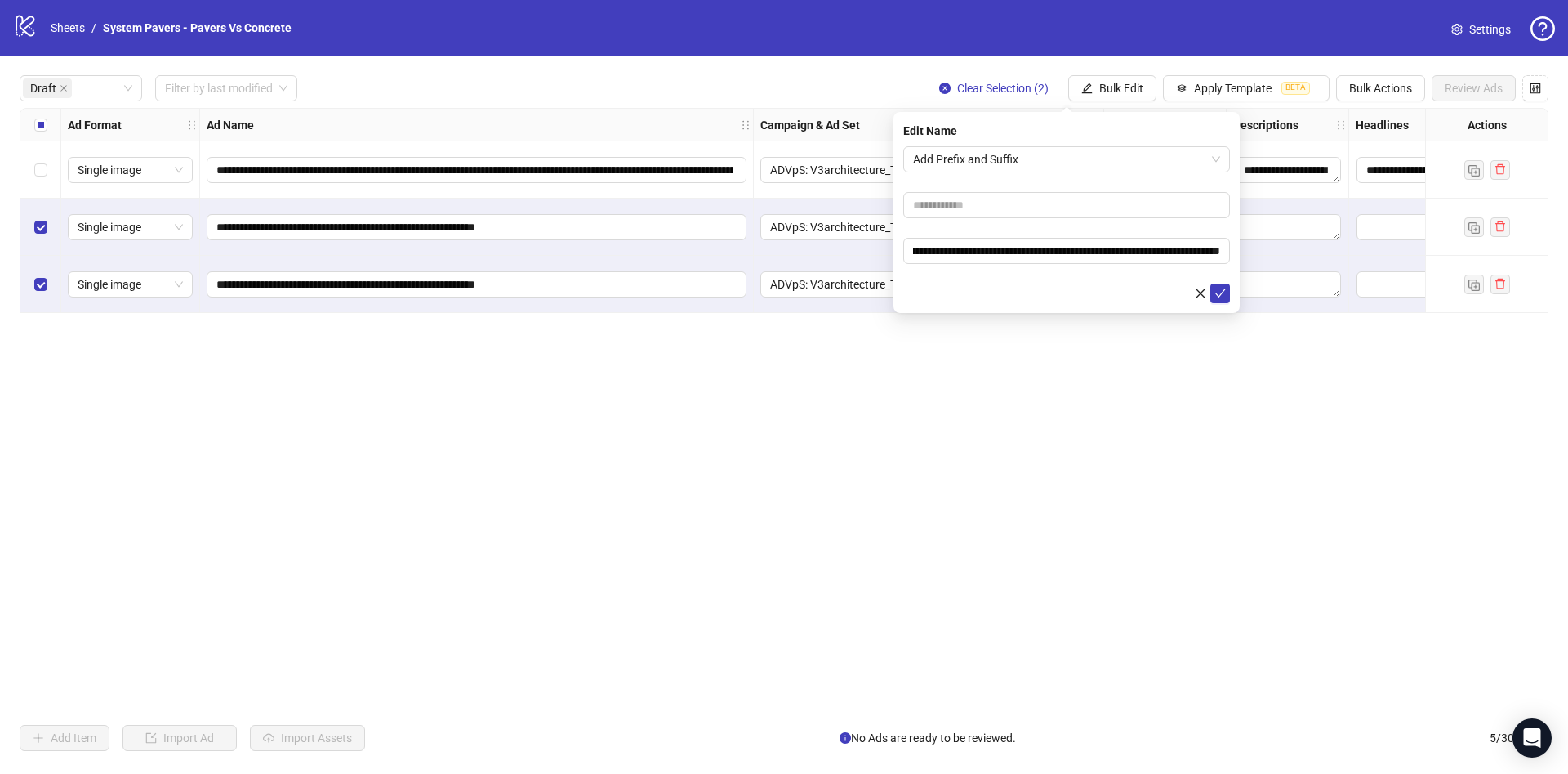
scroll to position [0, 0]
click at [1226, 296] on button "submit" at bounding box center [1220, 293] width 20 height 20
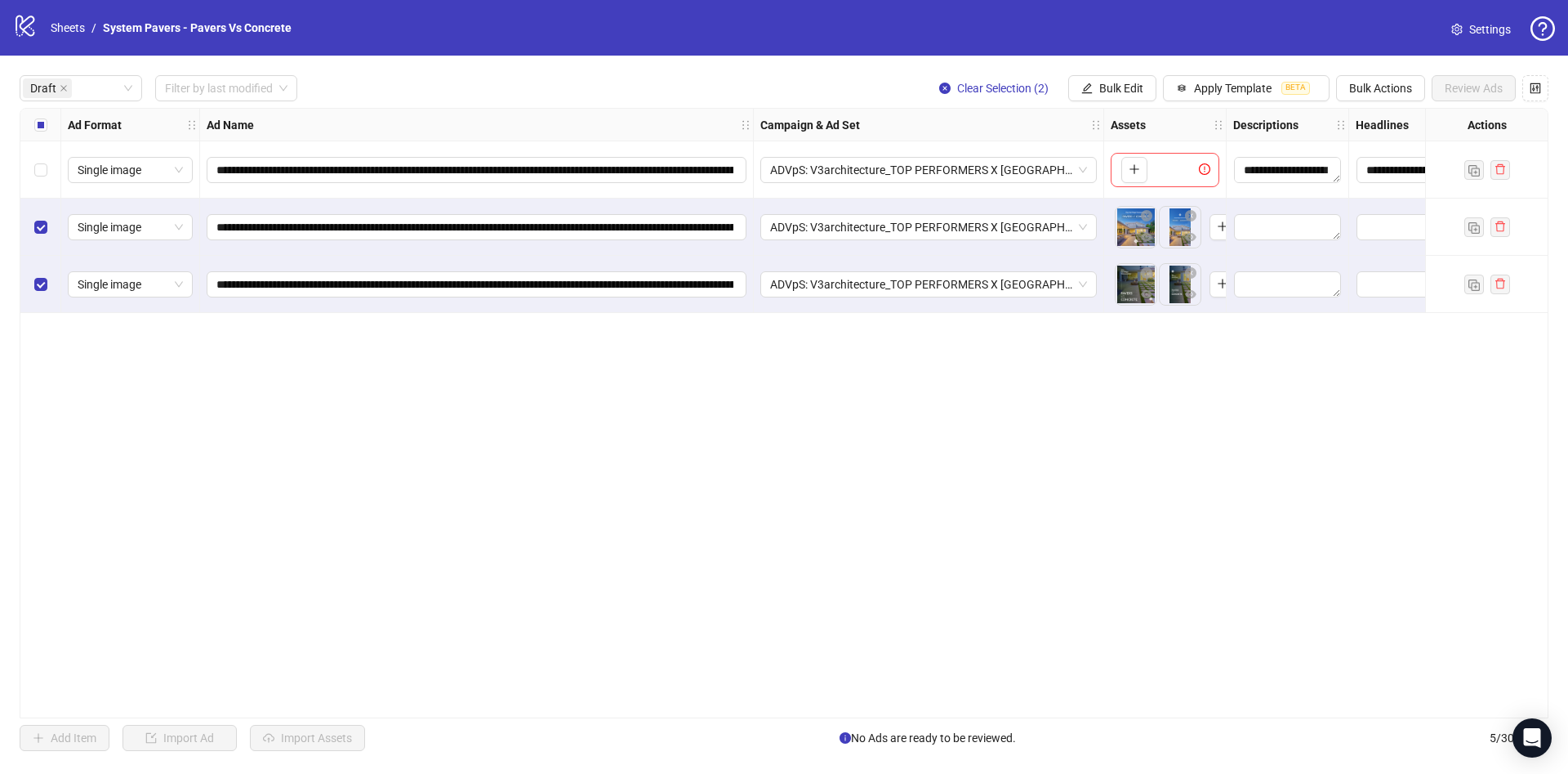
click at [25, 126] on div "Select all rows" at bounding box center [40, 125] width 41 height 33
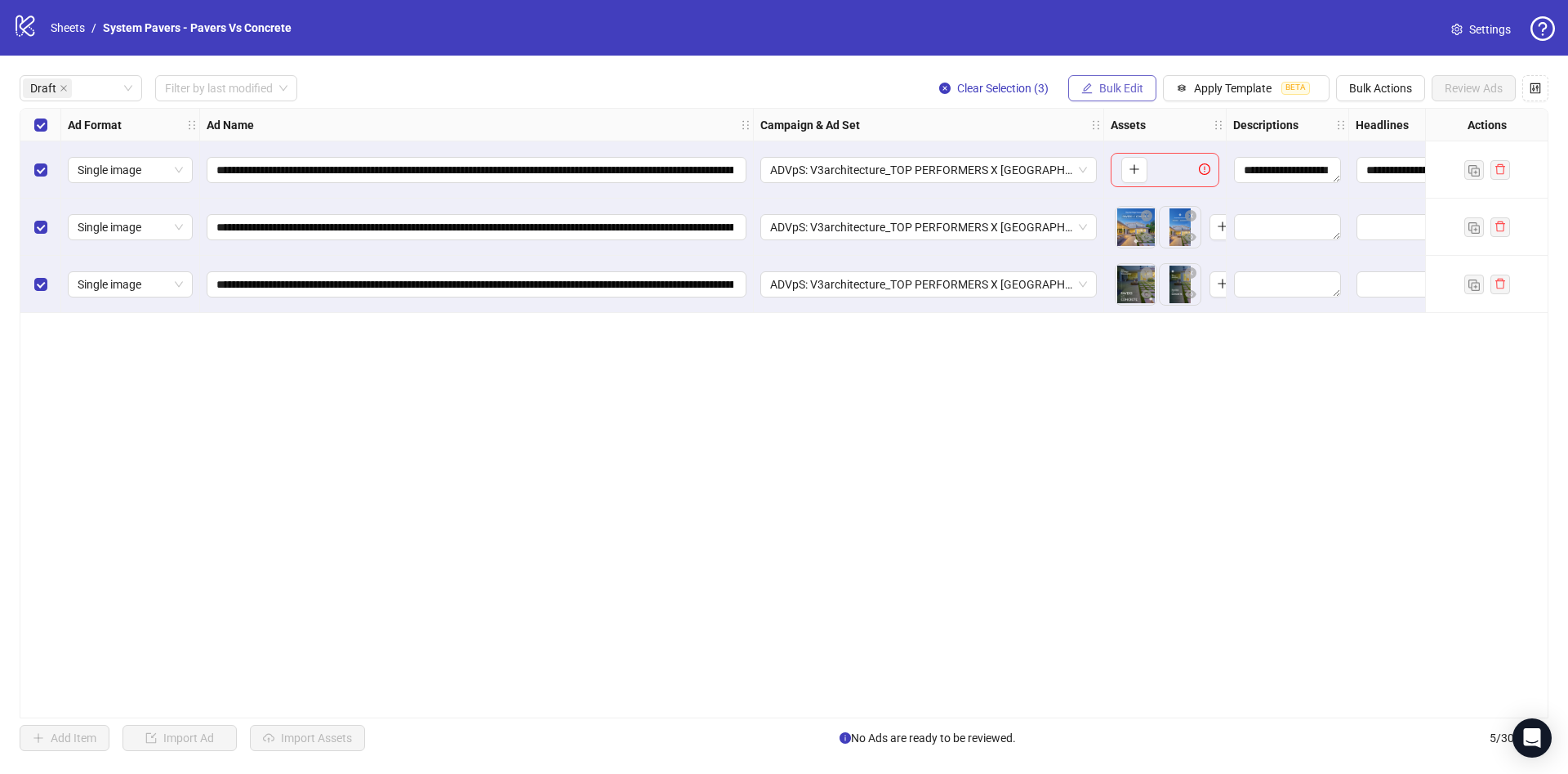
click at [1119, 87] on span "Bulk Edit" at bounding box center [1121, 88] width 44 height 13
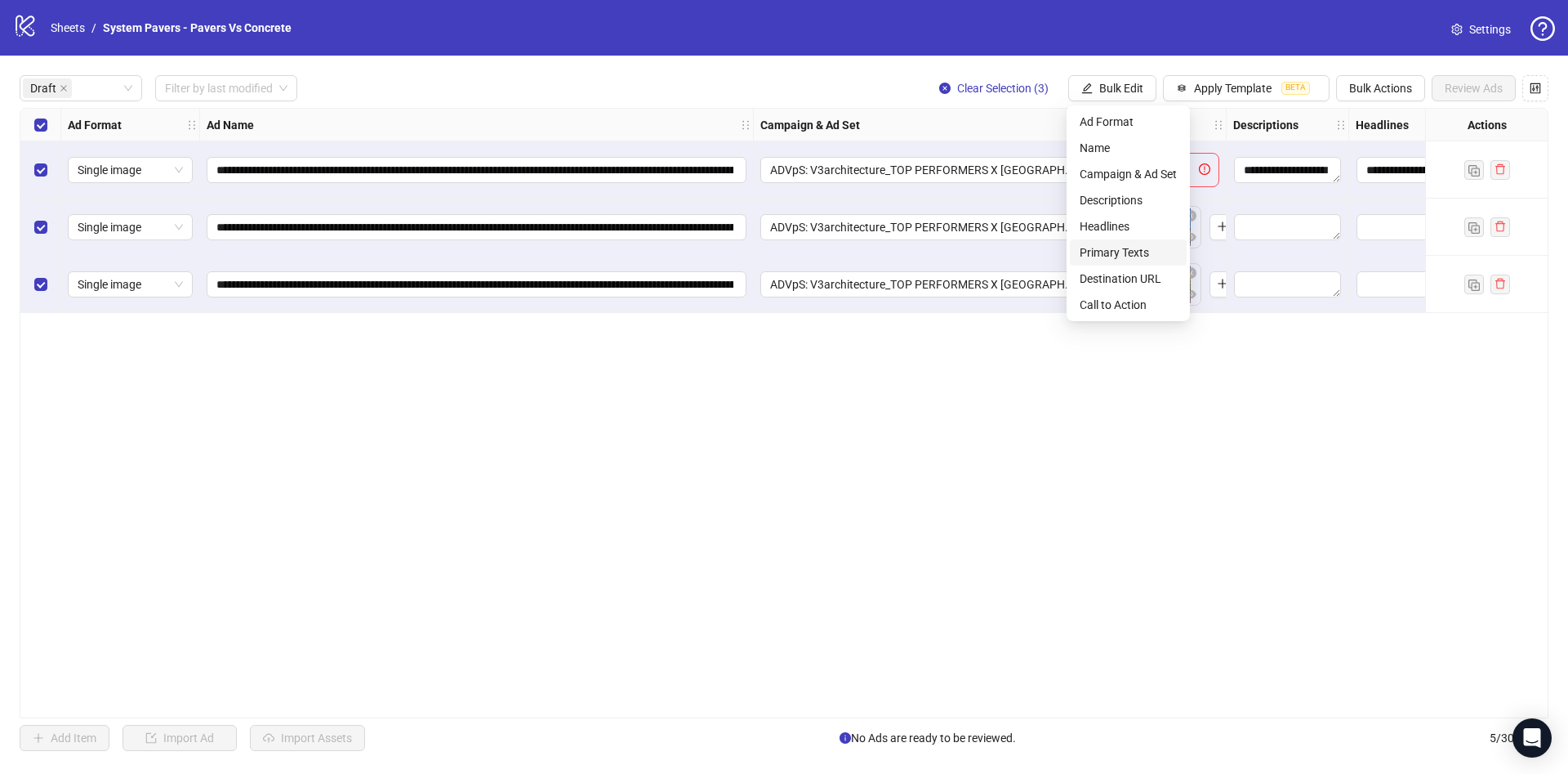
click at [1147, 242] on li "Primary Texts" at bounding box center [1128, 253] width 117 height 26
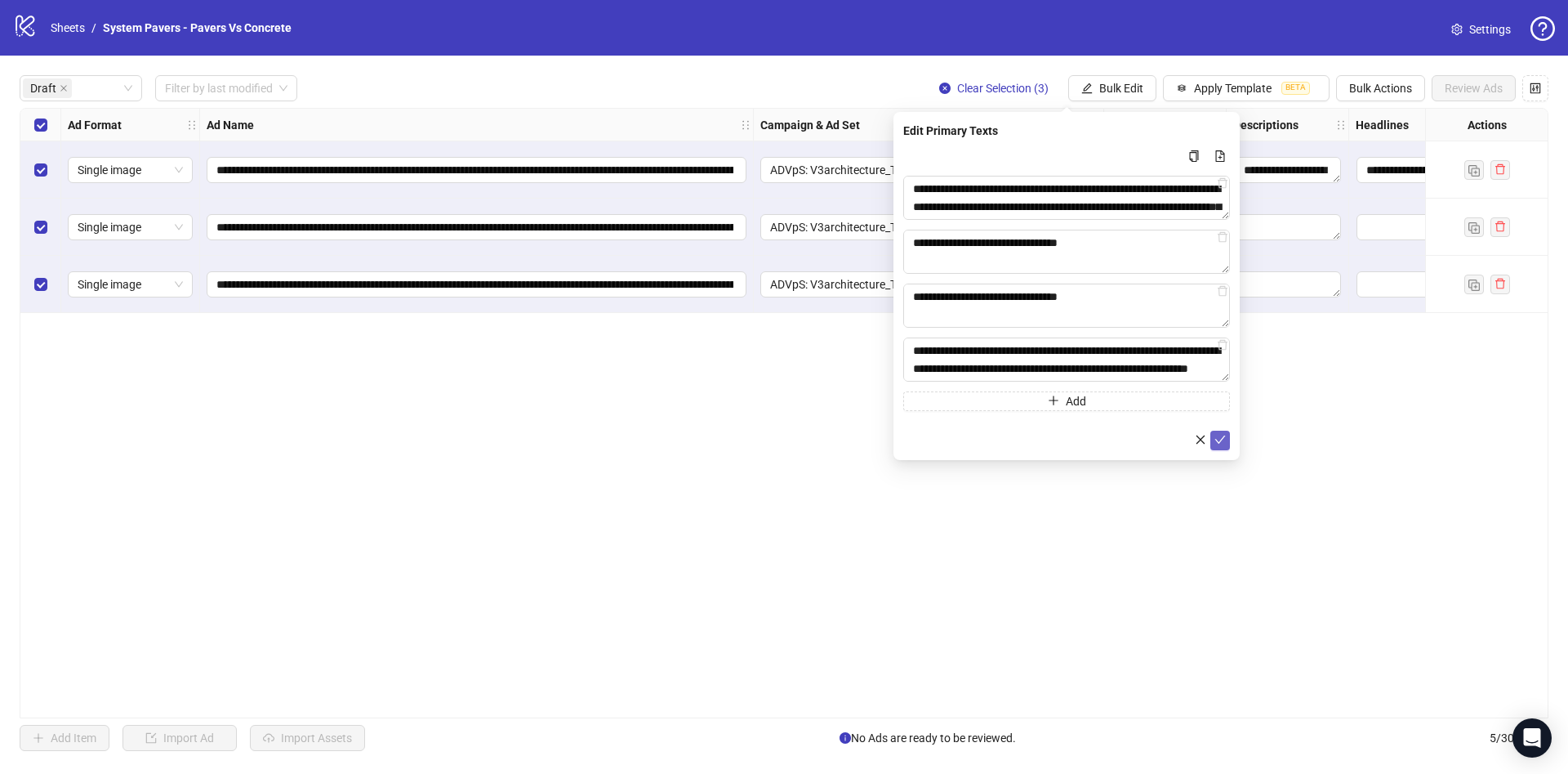
click at [1217, 434] on icon "check" at bounding box center [1219, 440] width 12 height 12
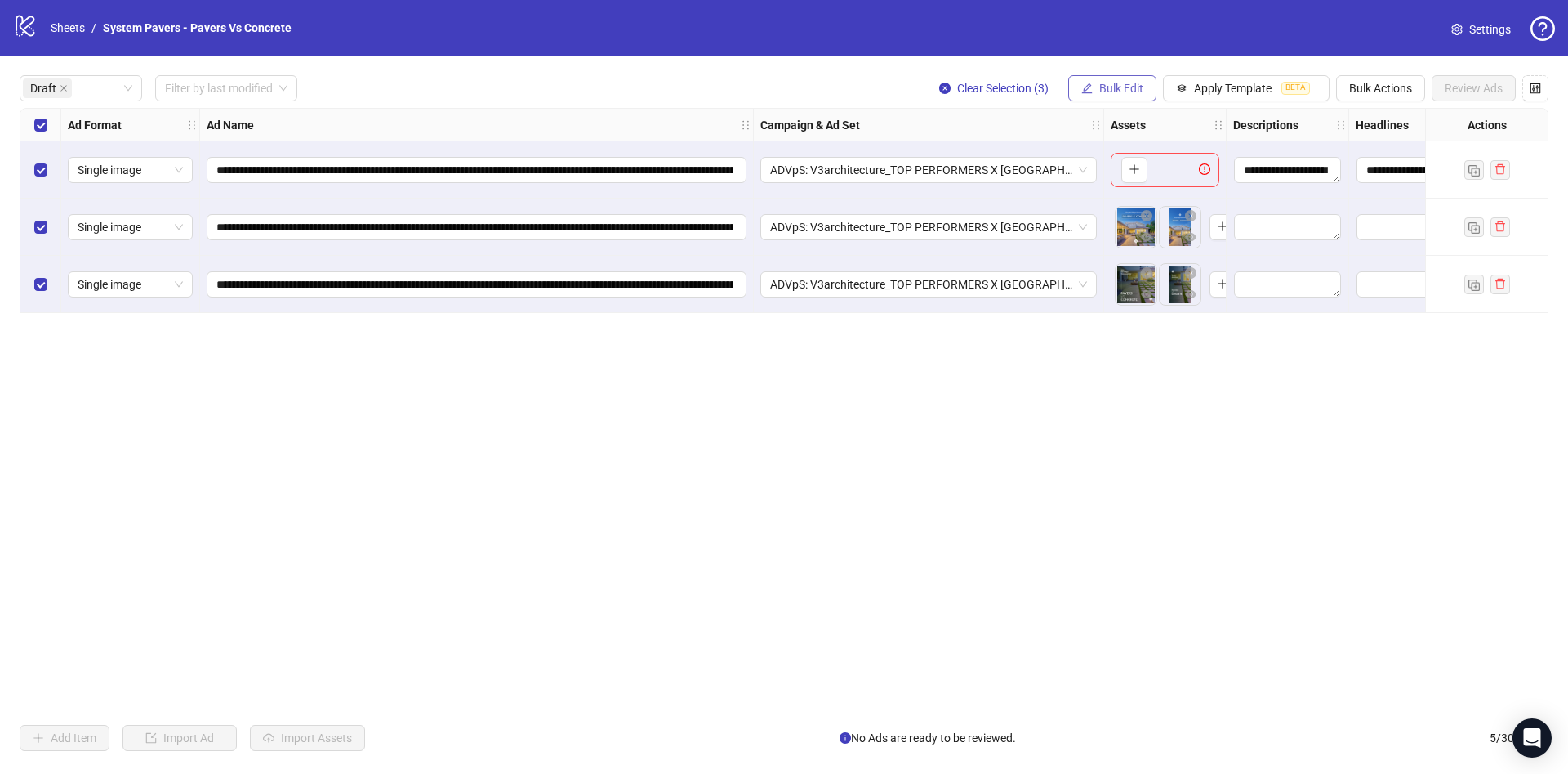
click at [1114, 84] on span "Bulk Edit" at bounding box center [1121, 88] width 44 height 13
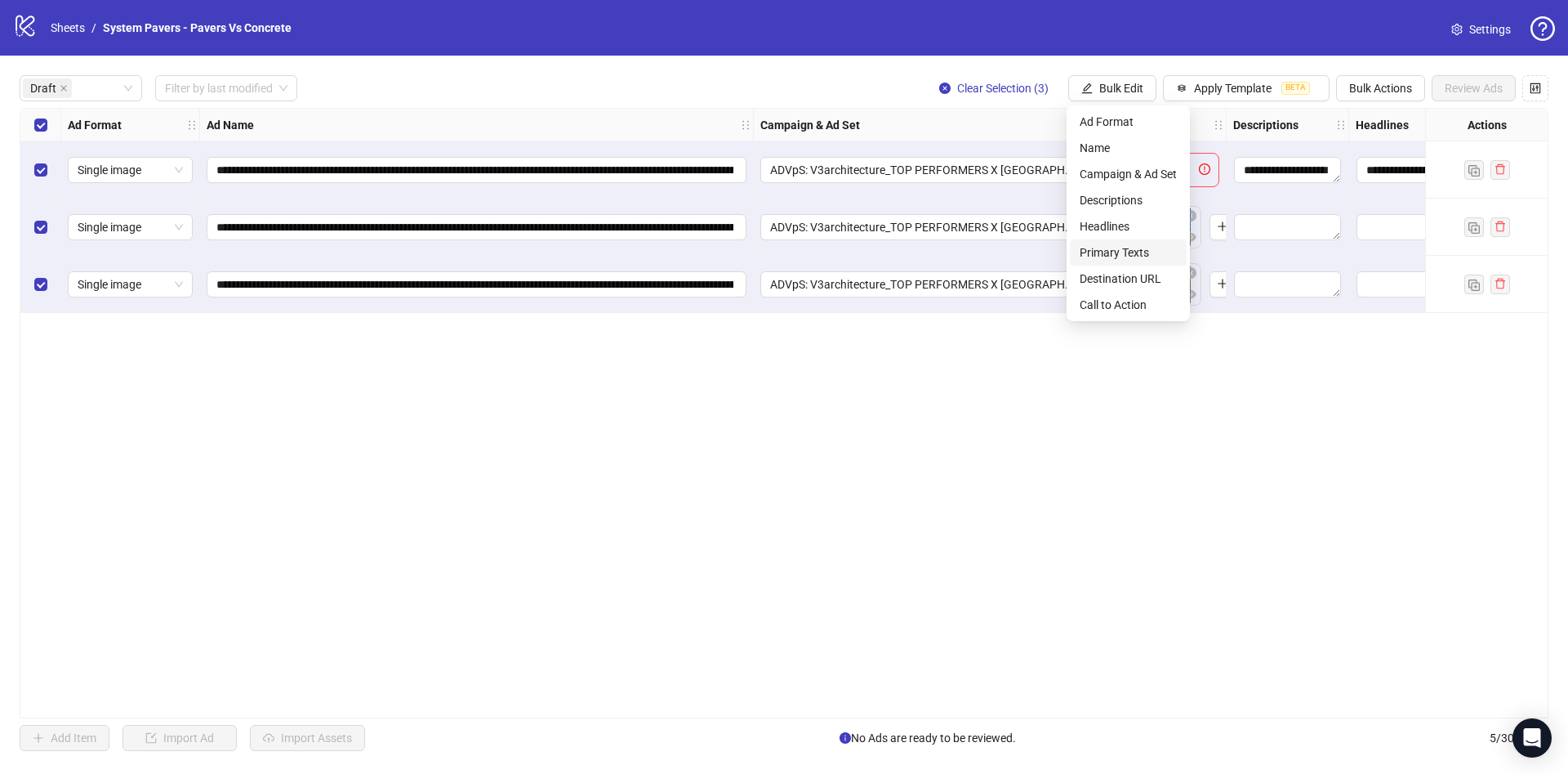
click at [1167, 250] on span "Primary Texts" at bounding box center [1128, 253] width 97 height 18
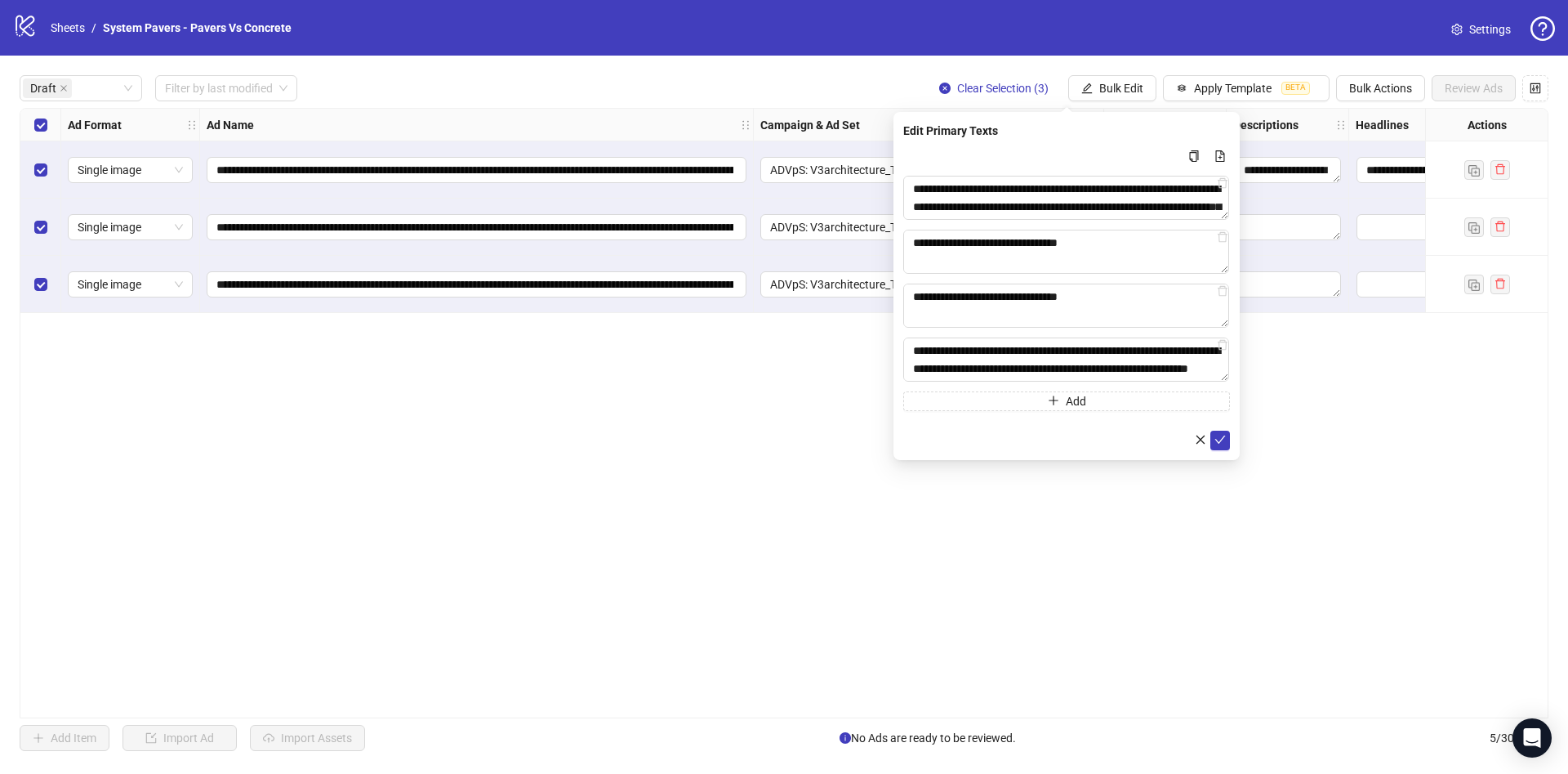
click at [1103, 73] on div "**********" at bounding box center [784, 412] width 1568 height 715
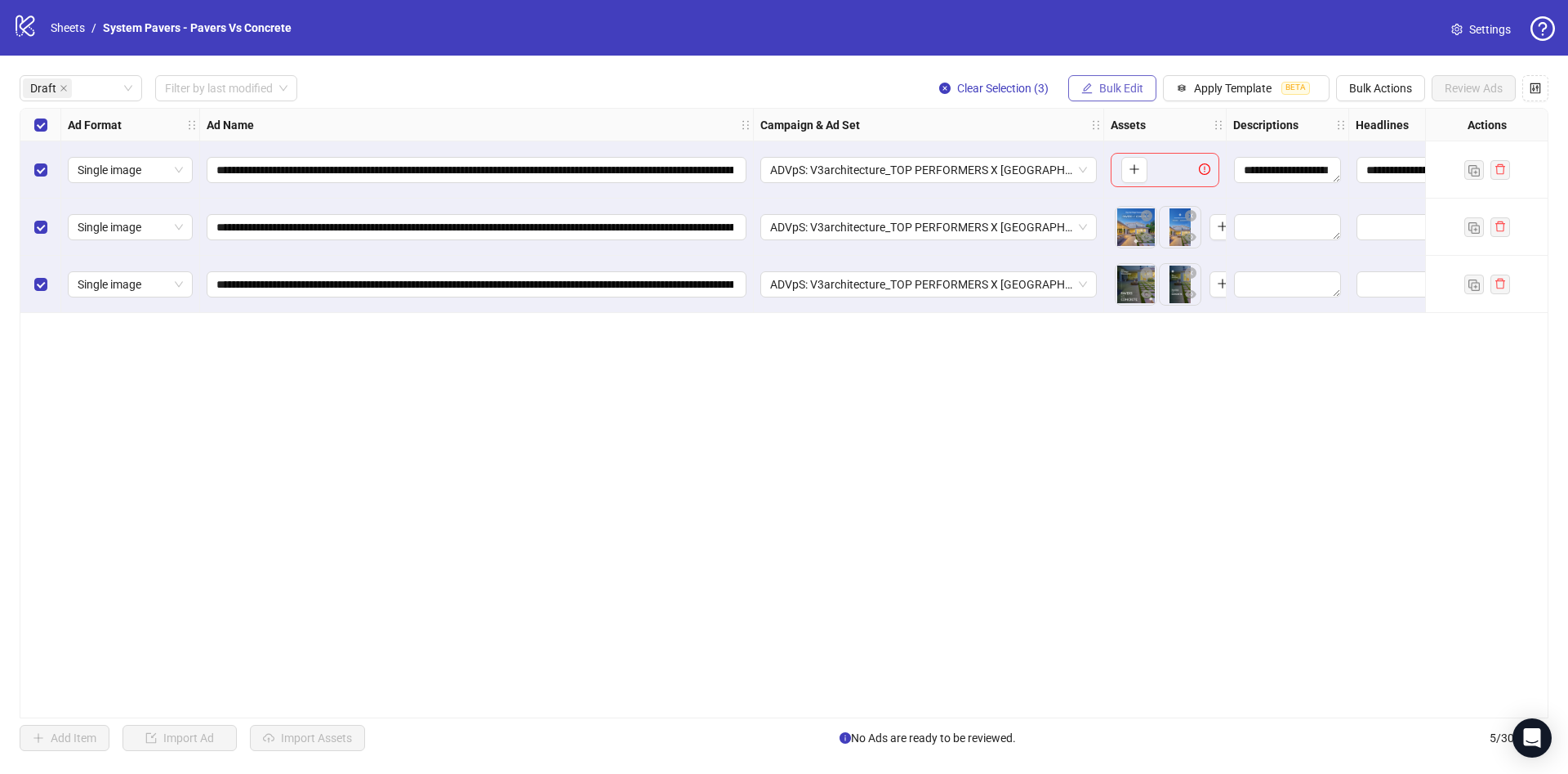
click at [1117, 98] on button "Bulk Edit" at bounding box center [1111, 88] width 88 height 26
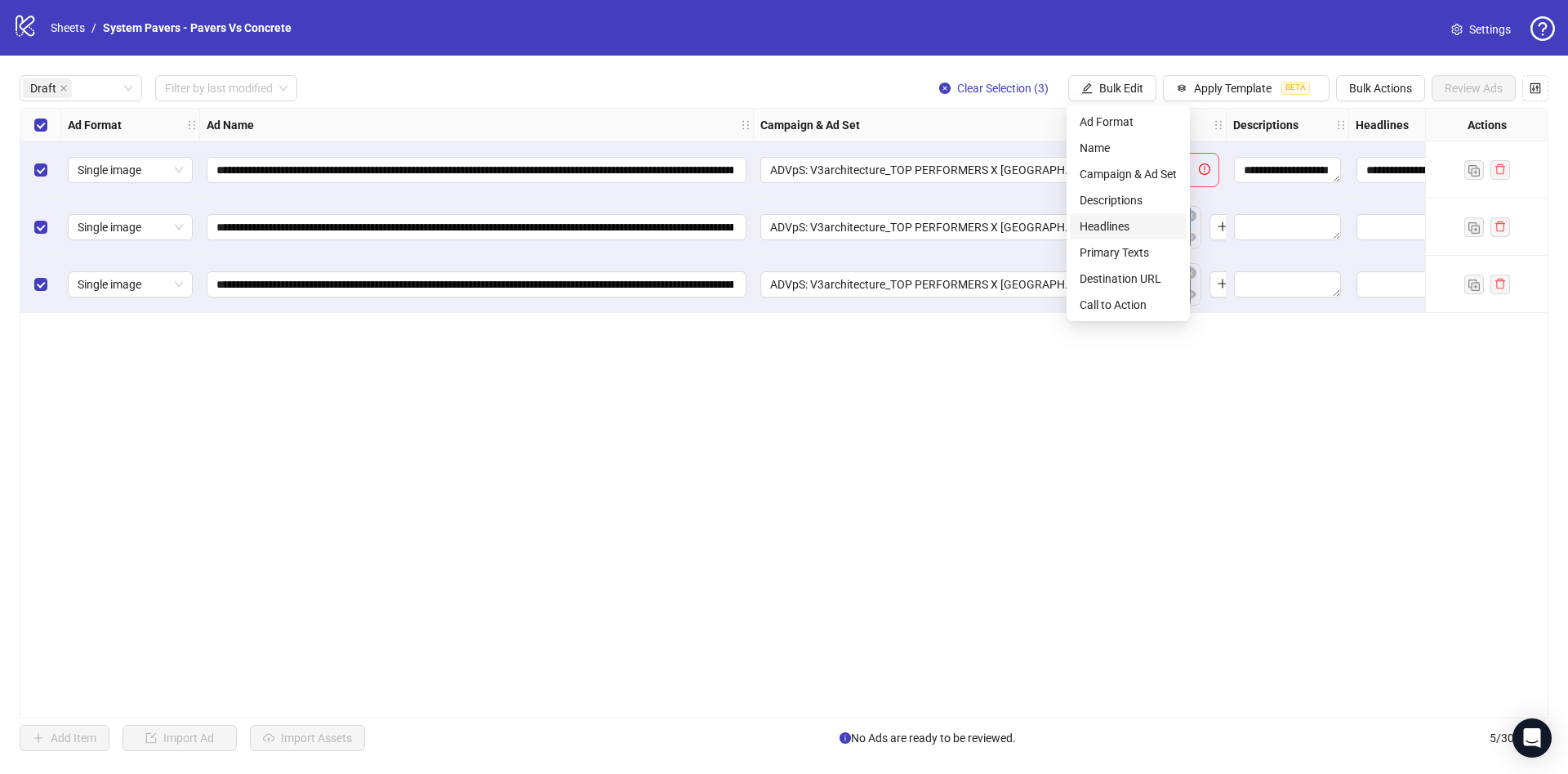
click at [1142, 231] on span "Headlines" at bounding box center [1128, 226] width 97 height 18
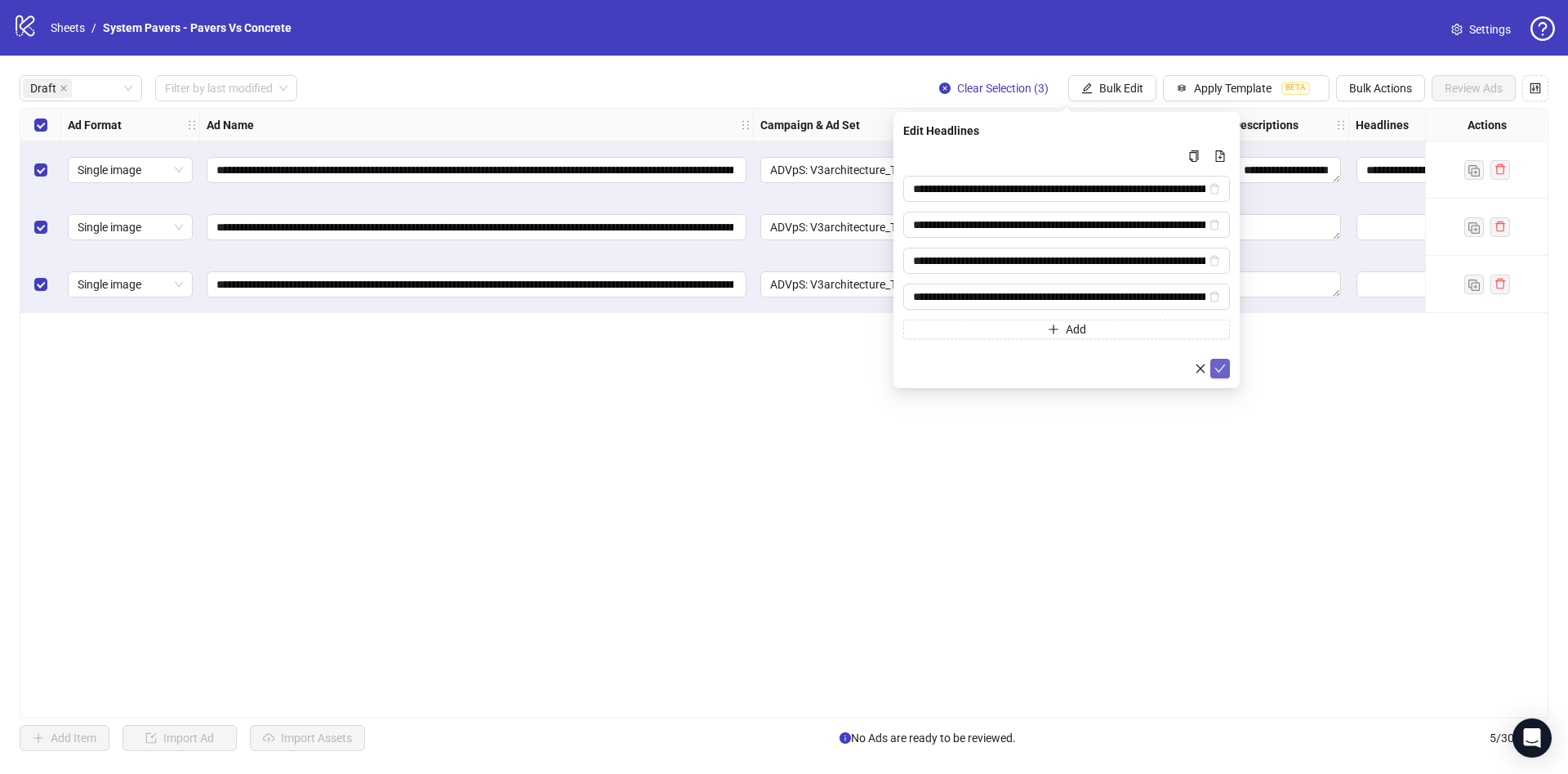
click at [1213, 368] on button "submit" at bounding box center [1220, 369] width 20 height 20
type input "**********"
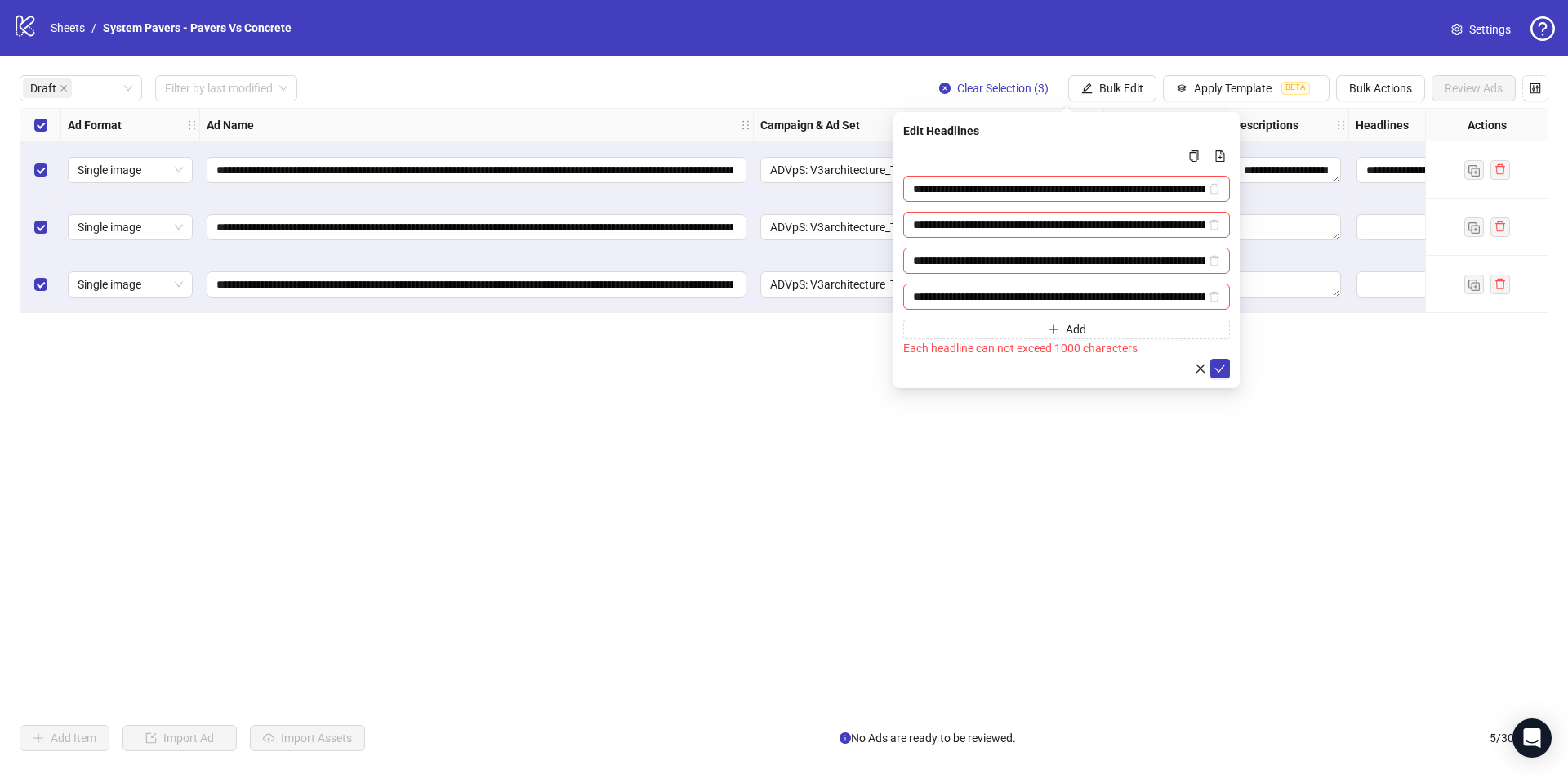
click at [1229, 373] on div "**********" at bounding box center [1066, 250] width 346 height 276
click at [1218, 370] on icon "check" at bounding box center [1220, 368] width 11 height 8
type input "**********"
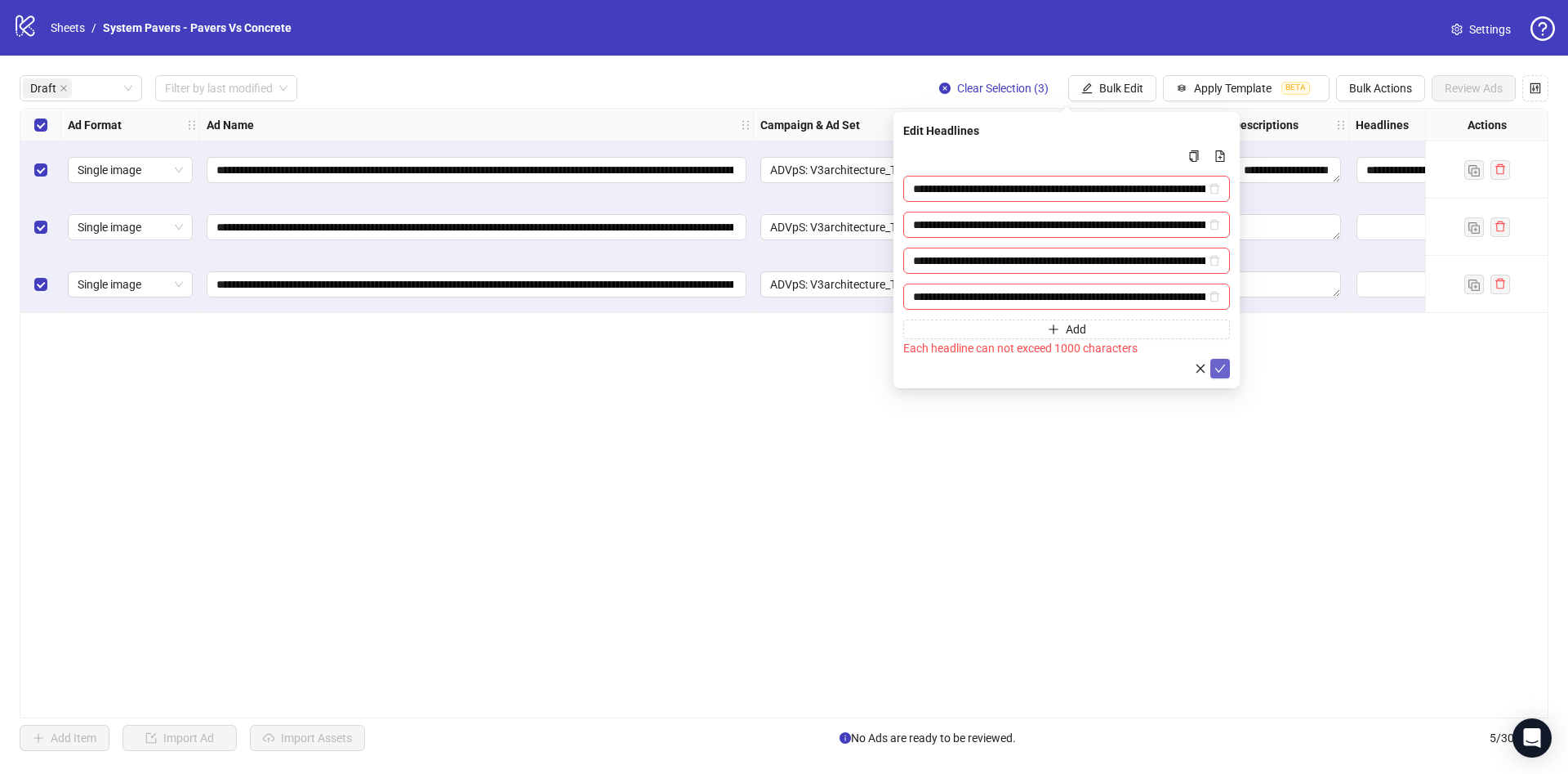
type input "**********"
click at [1222, 362] on icon "check" at bounding box center [1219, 368] width 12 height 12
type input "**********"
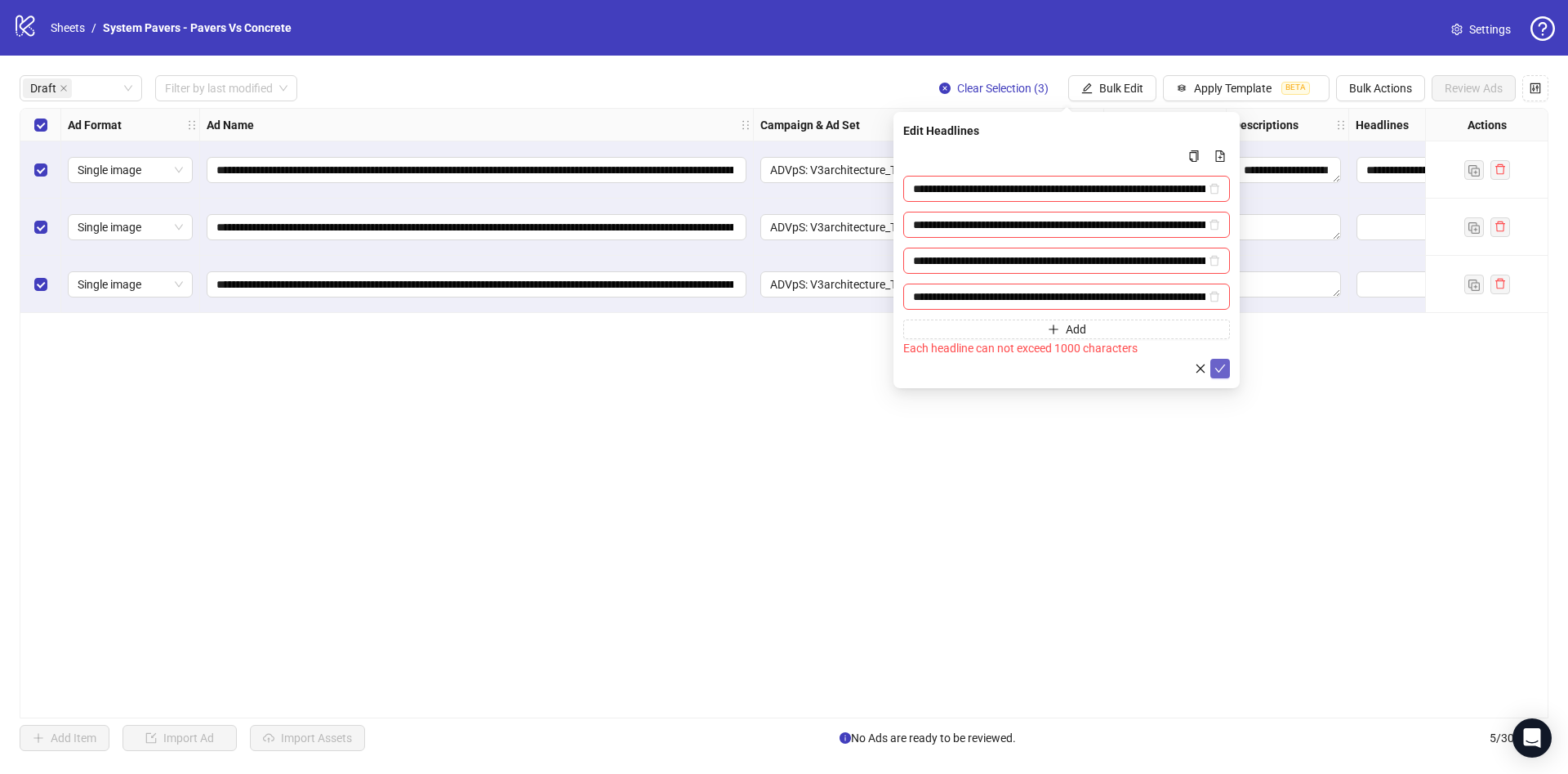
type input "**********"
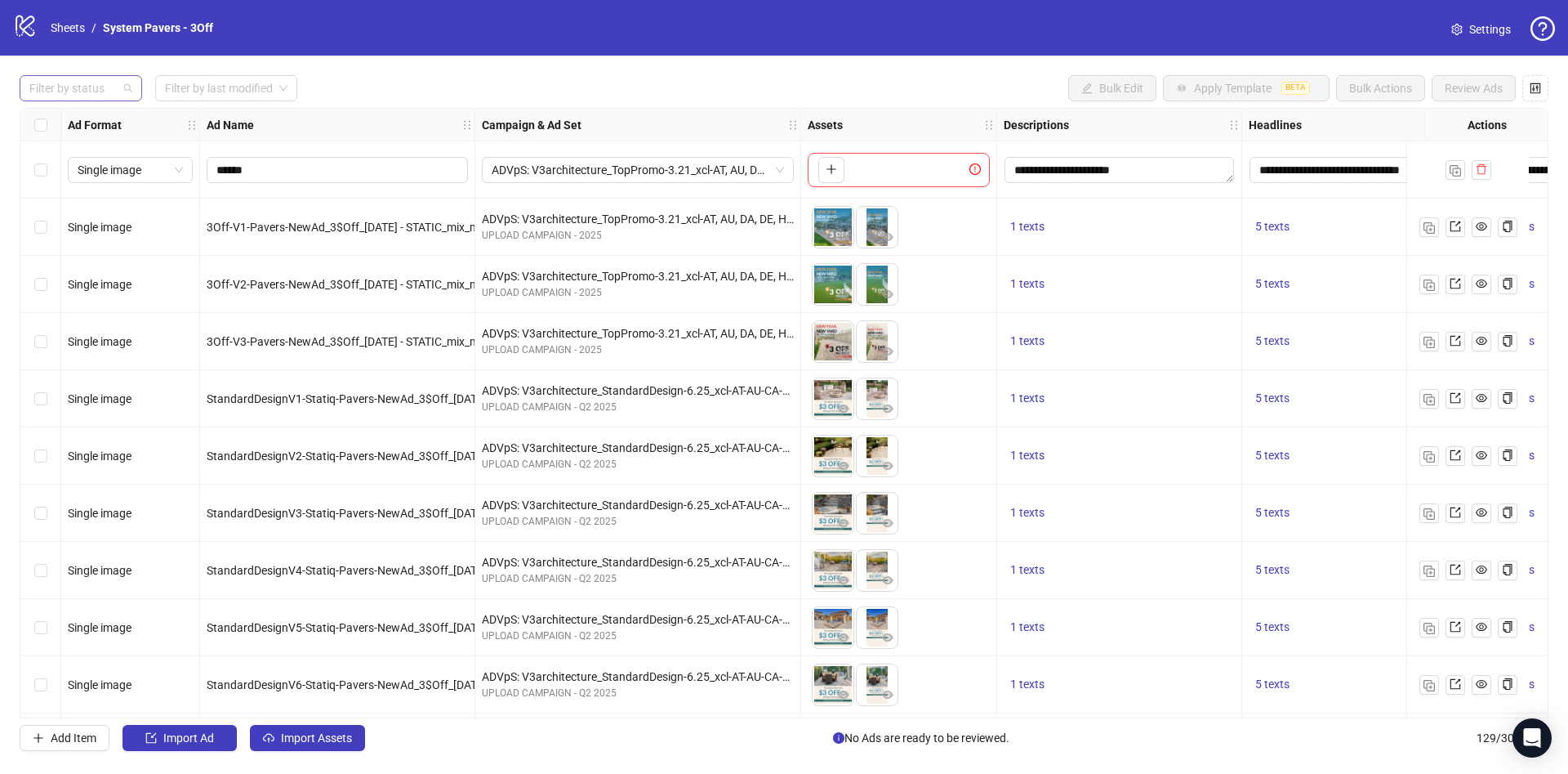
click at [104, 92] on div at bounding box center [72, 88] width 99 height 23
click at [109, 124] on div "Draft" at bounding box center [81, 122] width 96 height 18
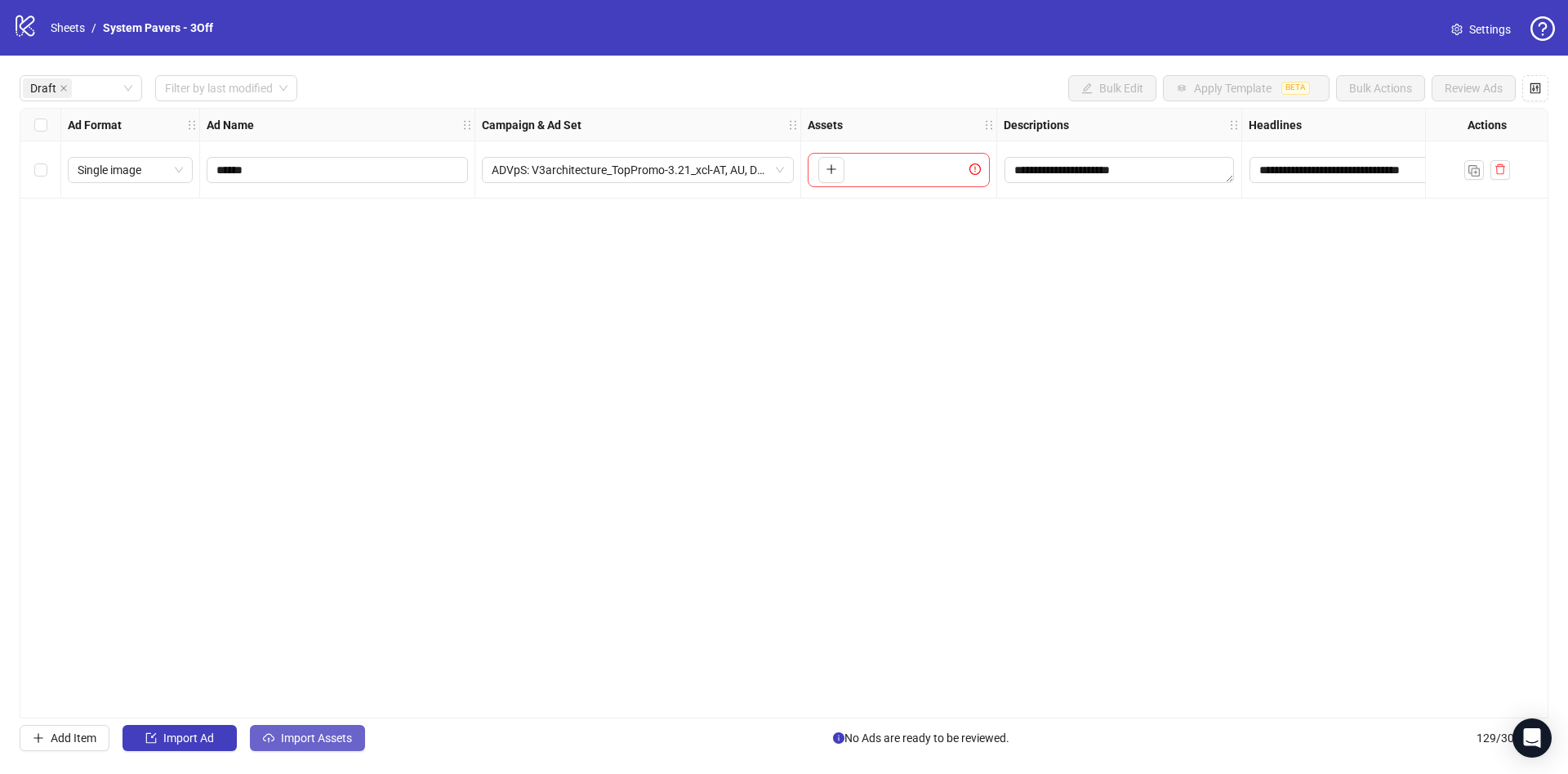
click at [308, 735] on span "Import Assets" at bounding box center [316, 738] width 71 height 13
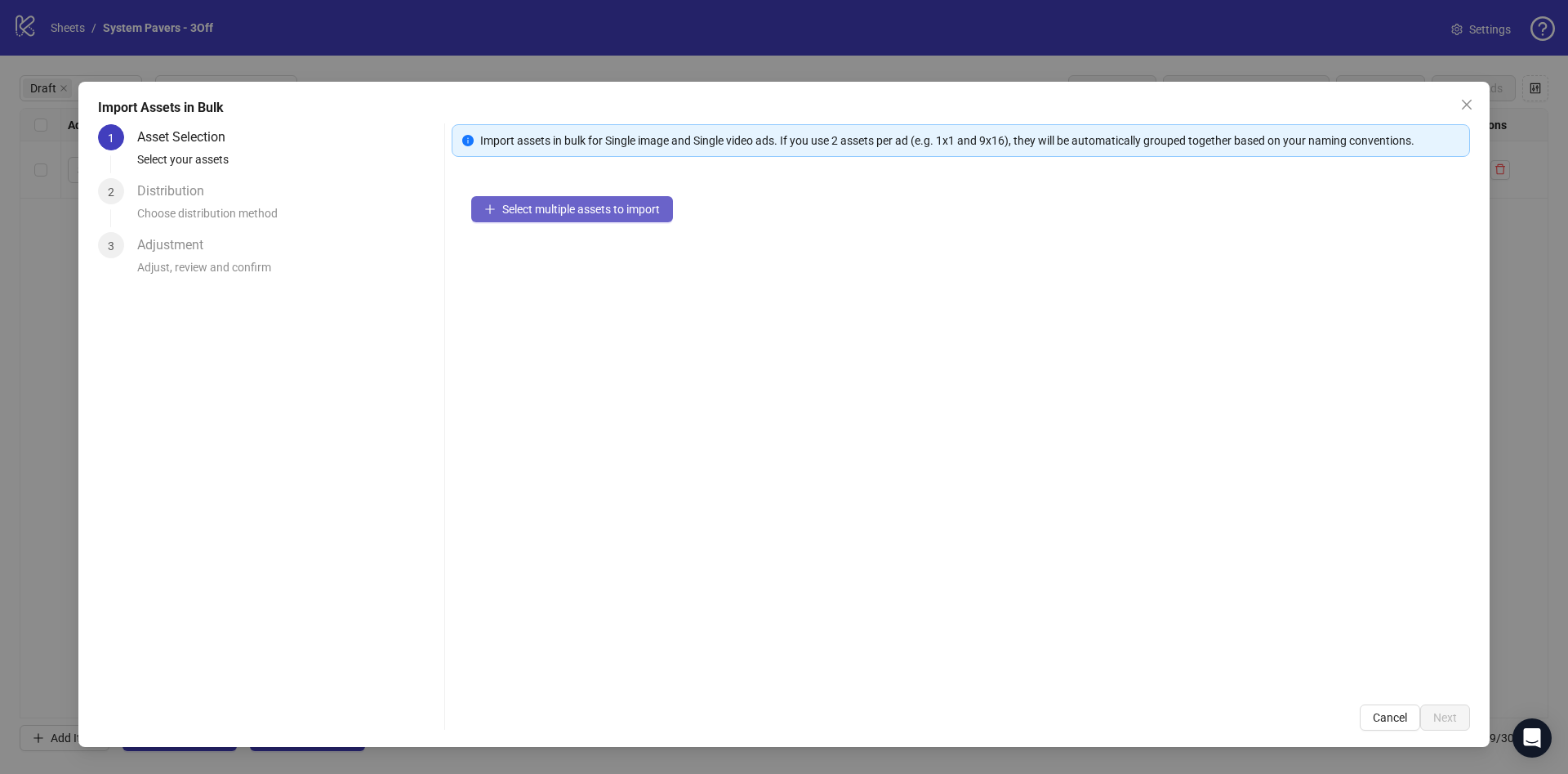
click at [591, 218] on button "Select multiple assets to import" at bounding box center [572, 209] width 202 height 26
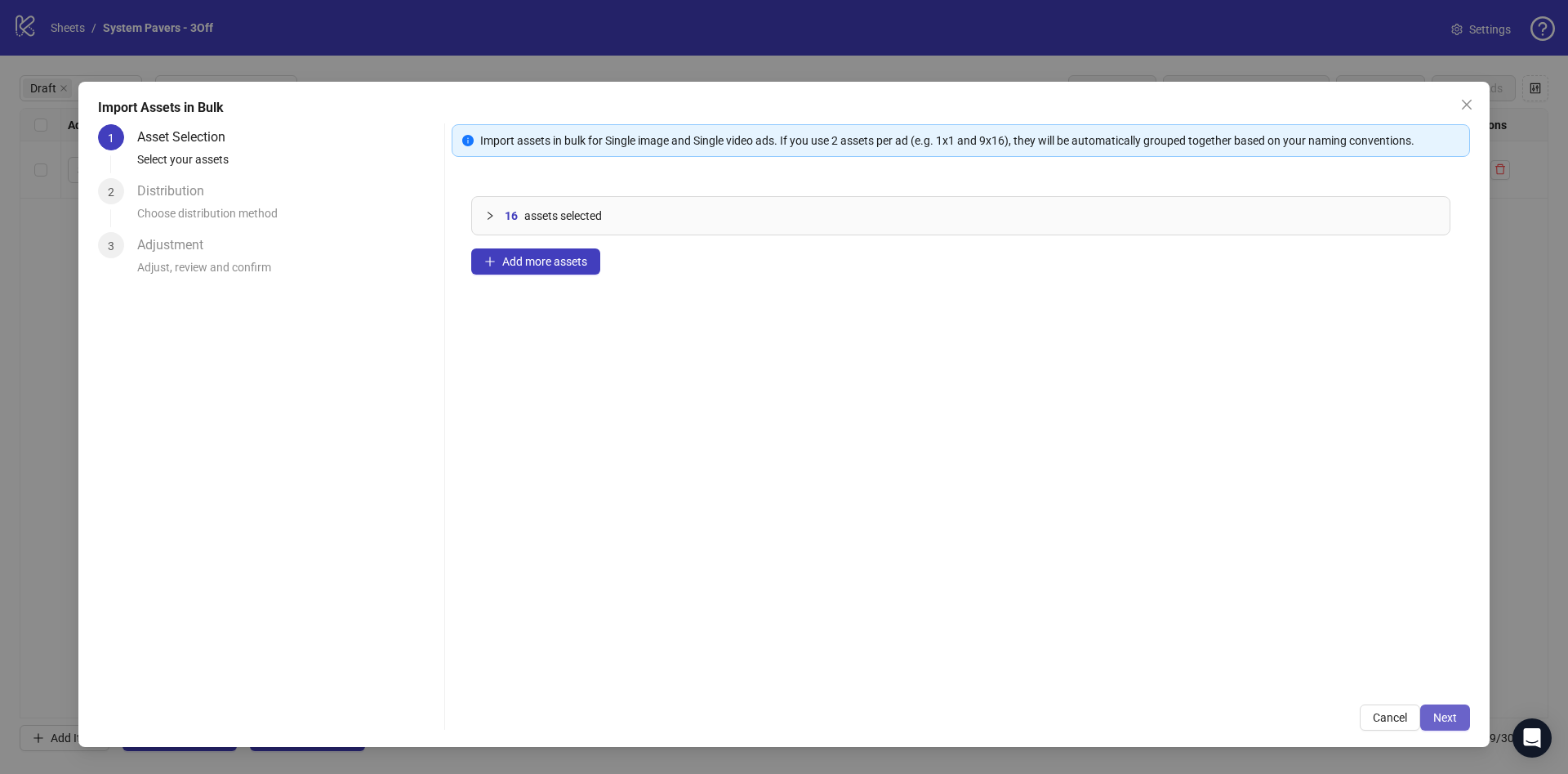
click at [1451, 719] on span "Next" at bounding box center [1445, 717] width 24 height 13
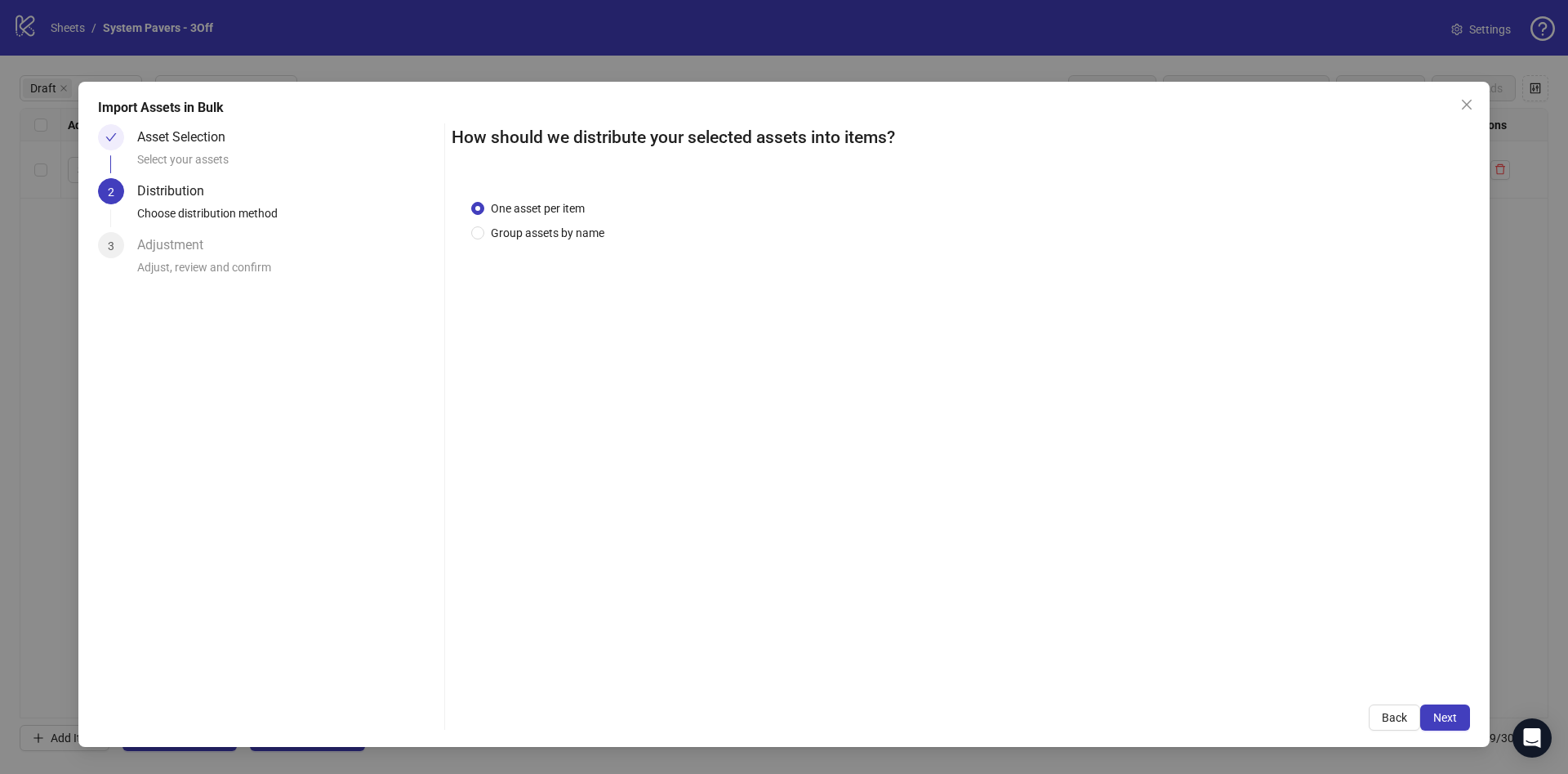
click at [528, 223] on div "One asset per item Group assets by name" at bounding box center [541, 220] width 140 height 43
click at [585, 224] on span "Group assets by name" at bounding box center [547, 233] width 126 height 18
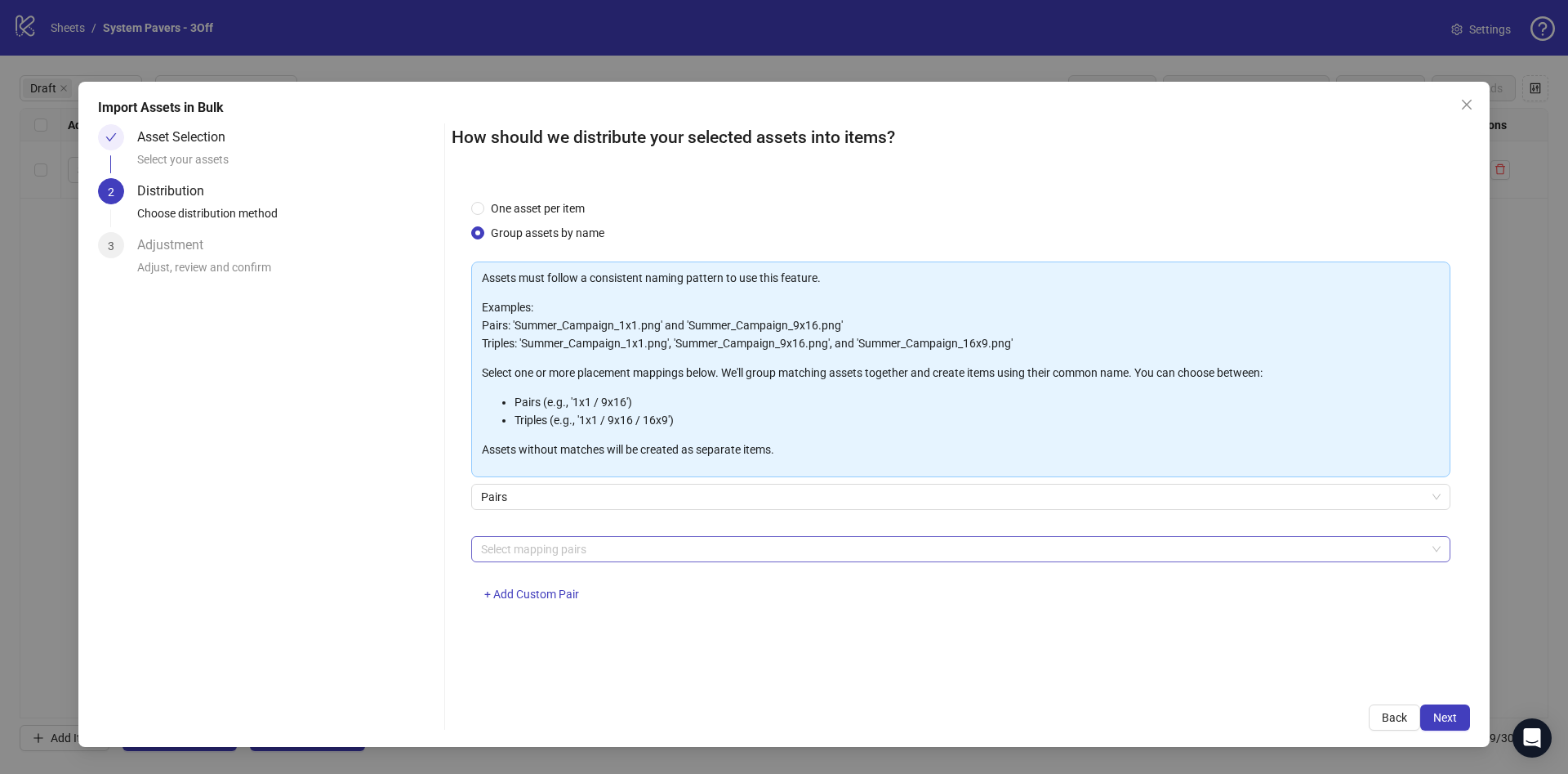
click at [695, 540] on div at bounding box center [952, 549] width 955 height 23
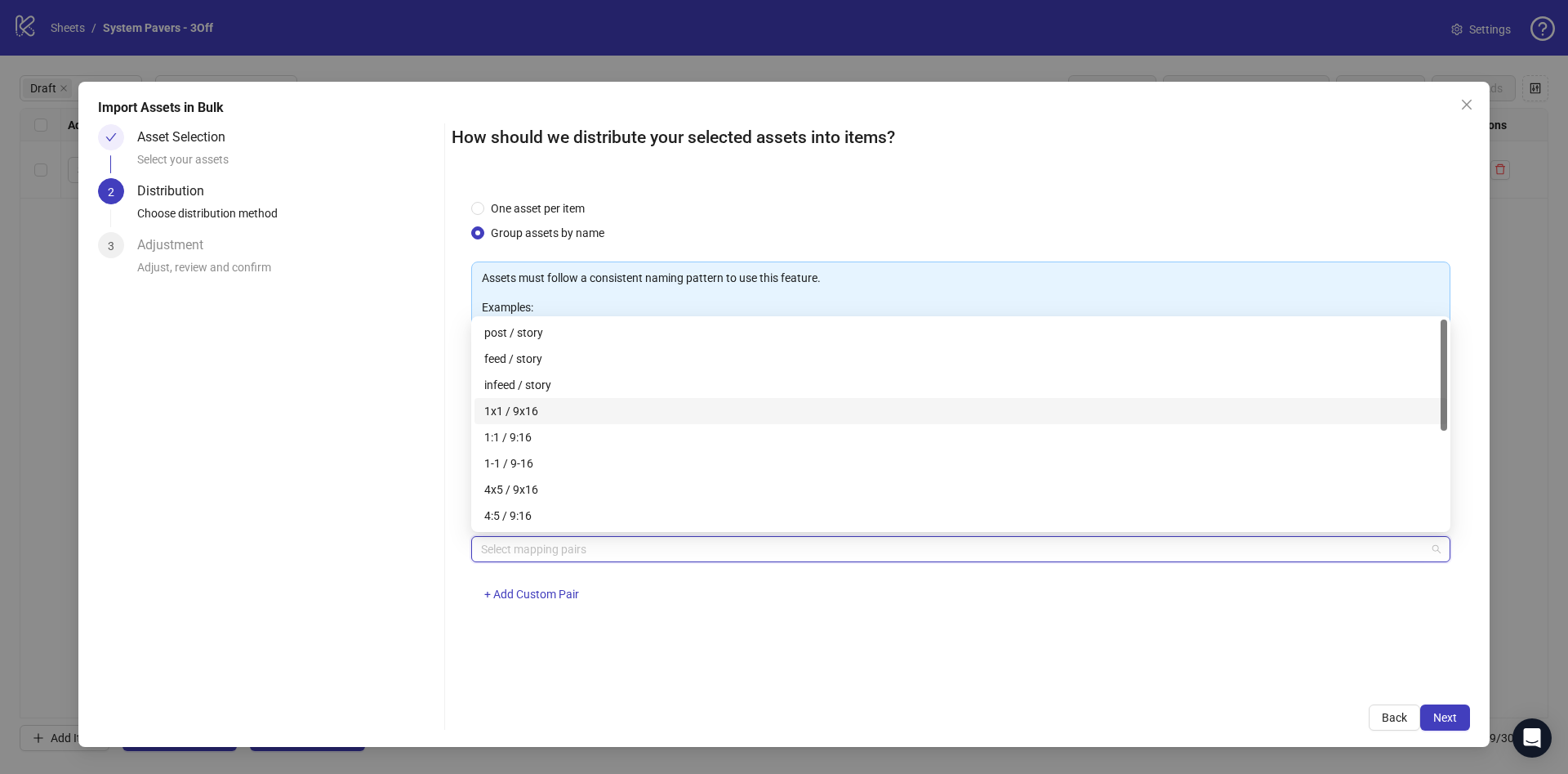
click at [596, 413] on div "1x1 / 9x16" at bounding box center [961, 411] width 953 height 18
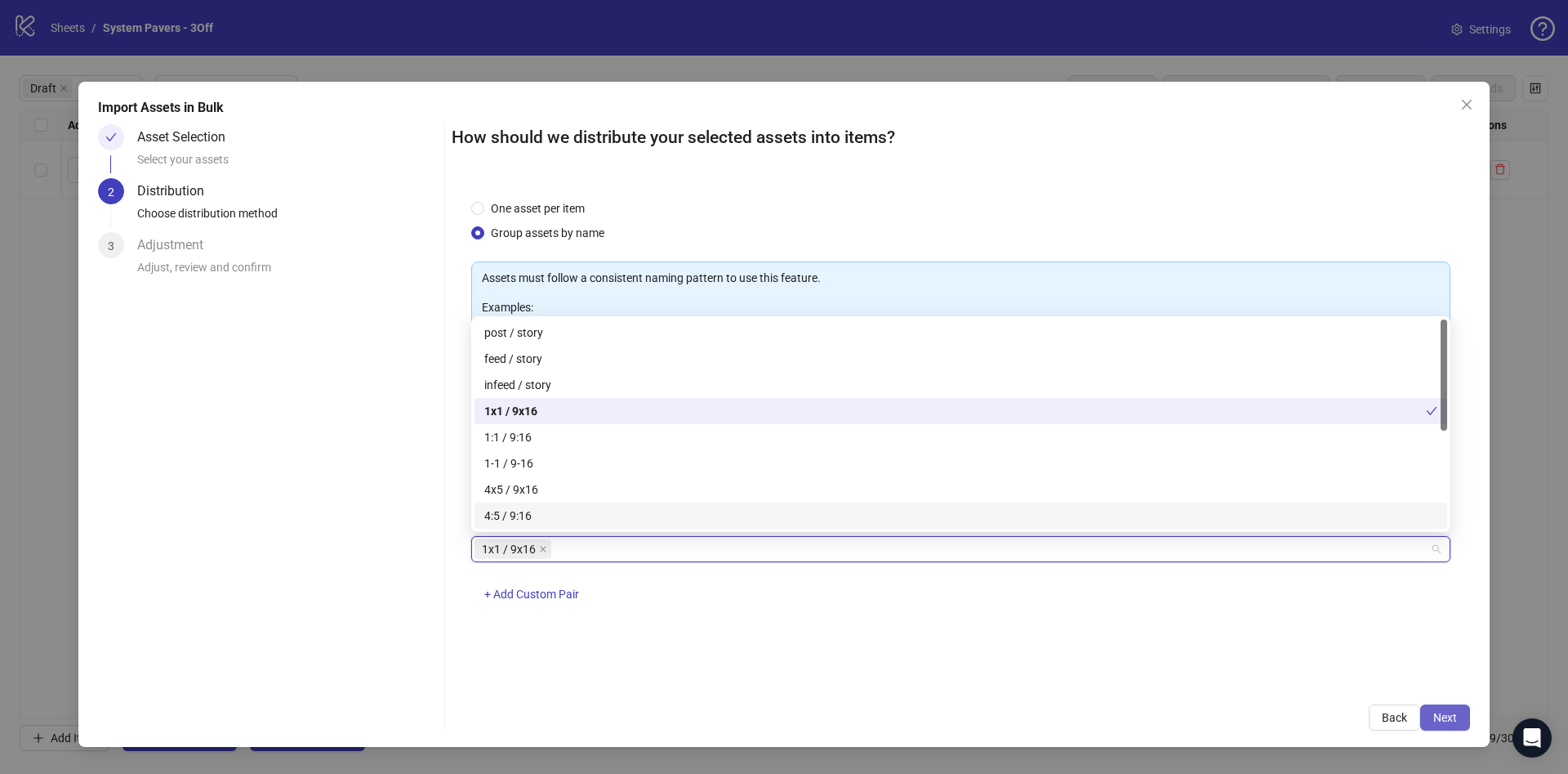
click at [1449, 710] on span "Next" at bounding box center [1445, 717] width 24 height 13
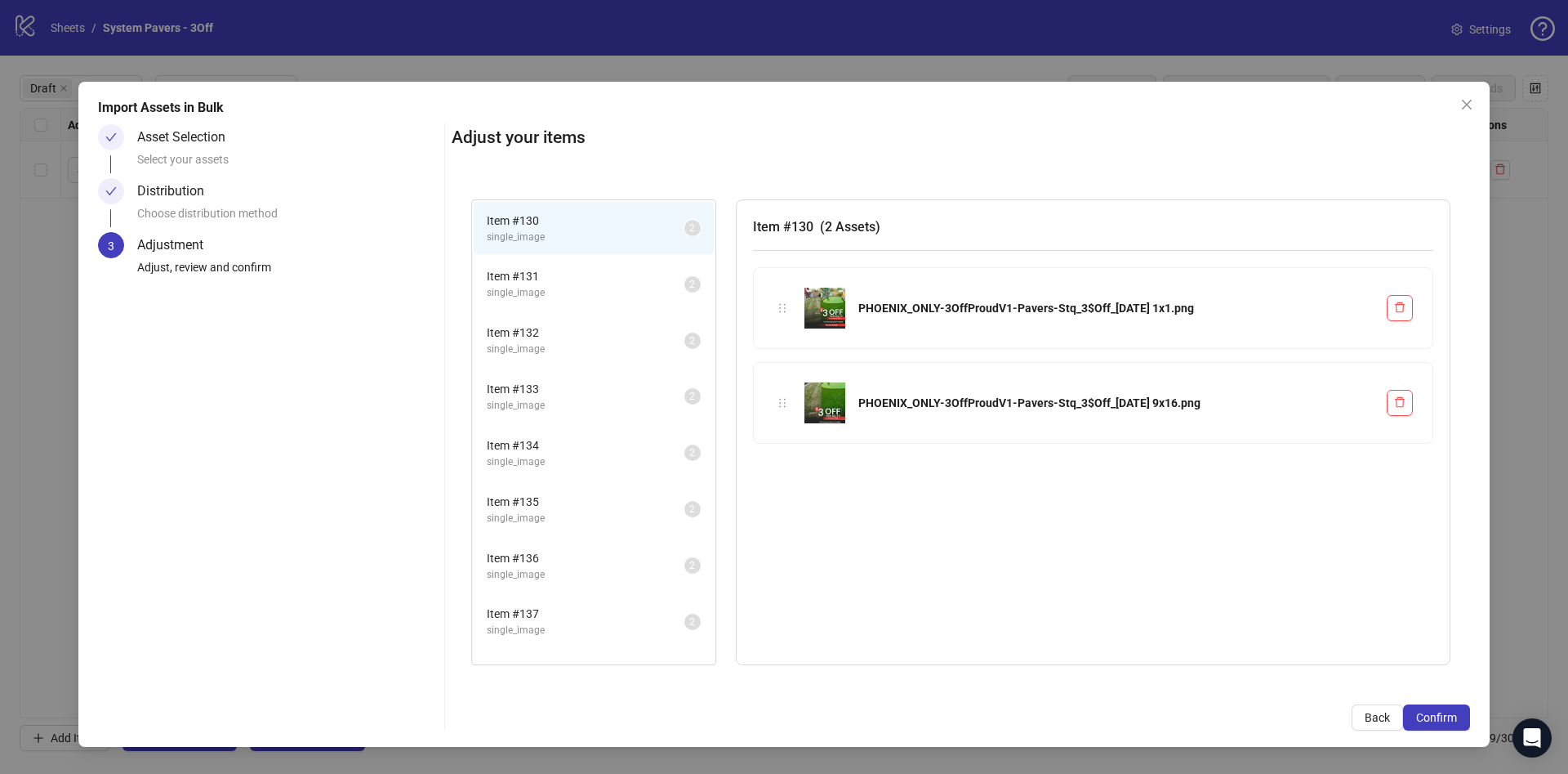
click at [1450, 710] on span "Confirm" at bounding box center [1436, 717] width 41 height 13
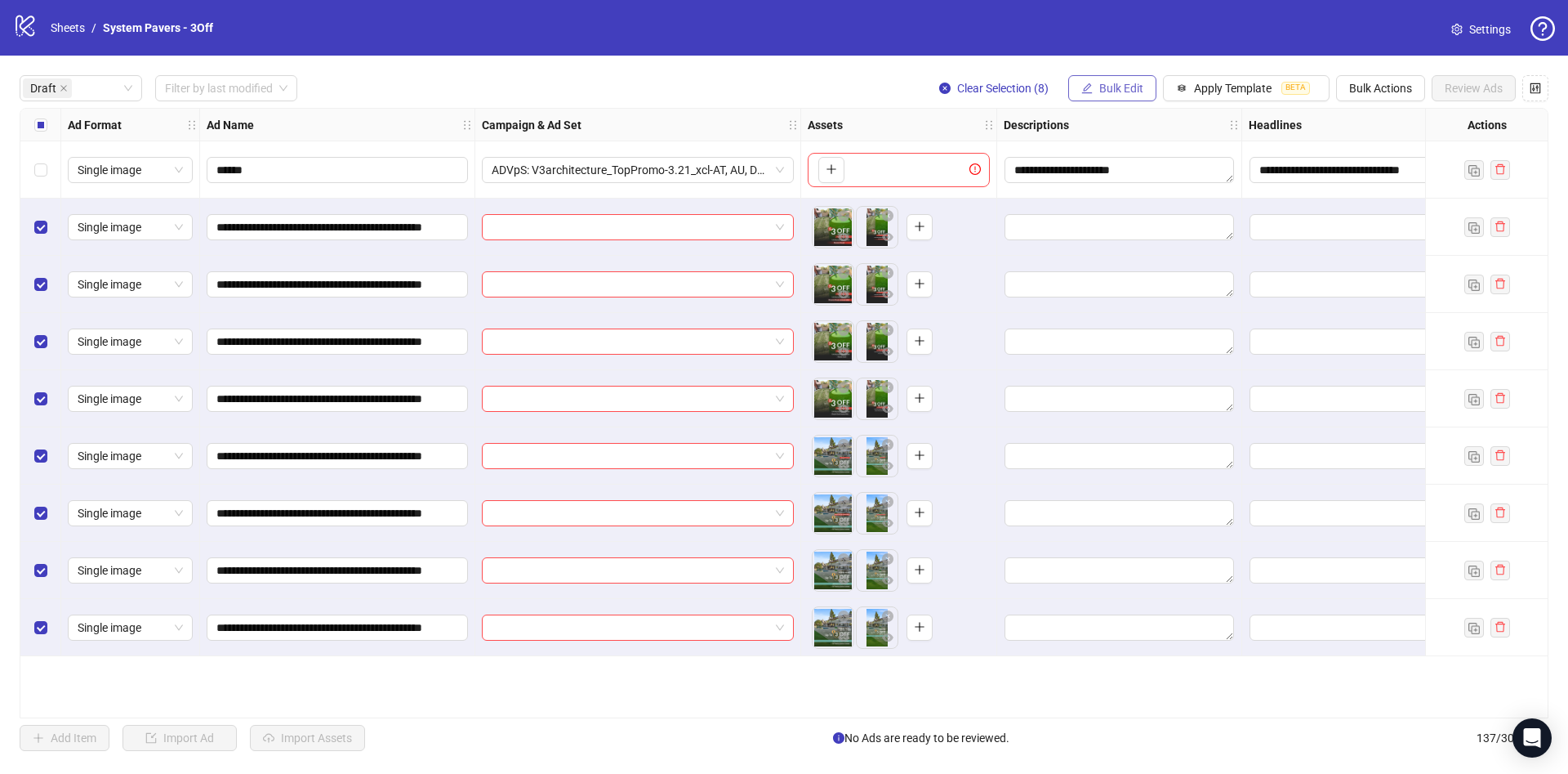
click at [1110, 88] on span "Bulk Edit" at bounding box center [1121, 88] width 44 height 13
click at [1122, 166] on span "Campaign & Ad Set" at bounding box center [1128, 174] width 97 height 18
click at [1068, 152] on input "search" at bounding box center [1060, 159] width 292 height 25
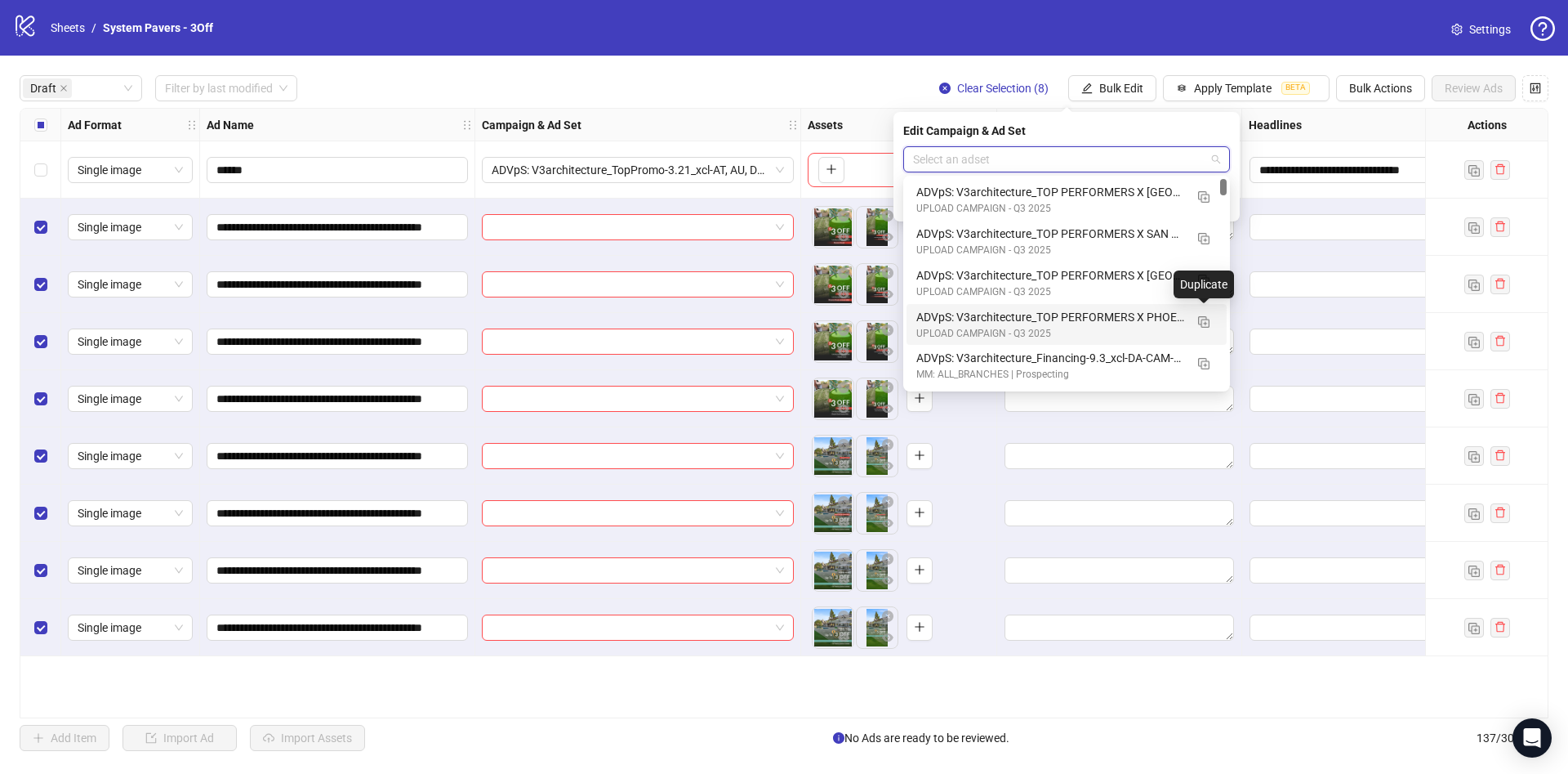
click at [1150, 325] on div "ADVpS: V3architecture_TOP PERFORMERS X PHOENIX-9.9_xcl-ATL-LV-DC_AUTO_LC" at bounding box center [1050, 317] width 268 height 18
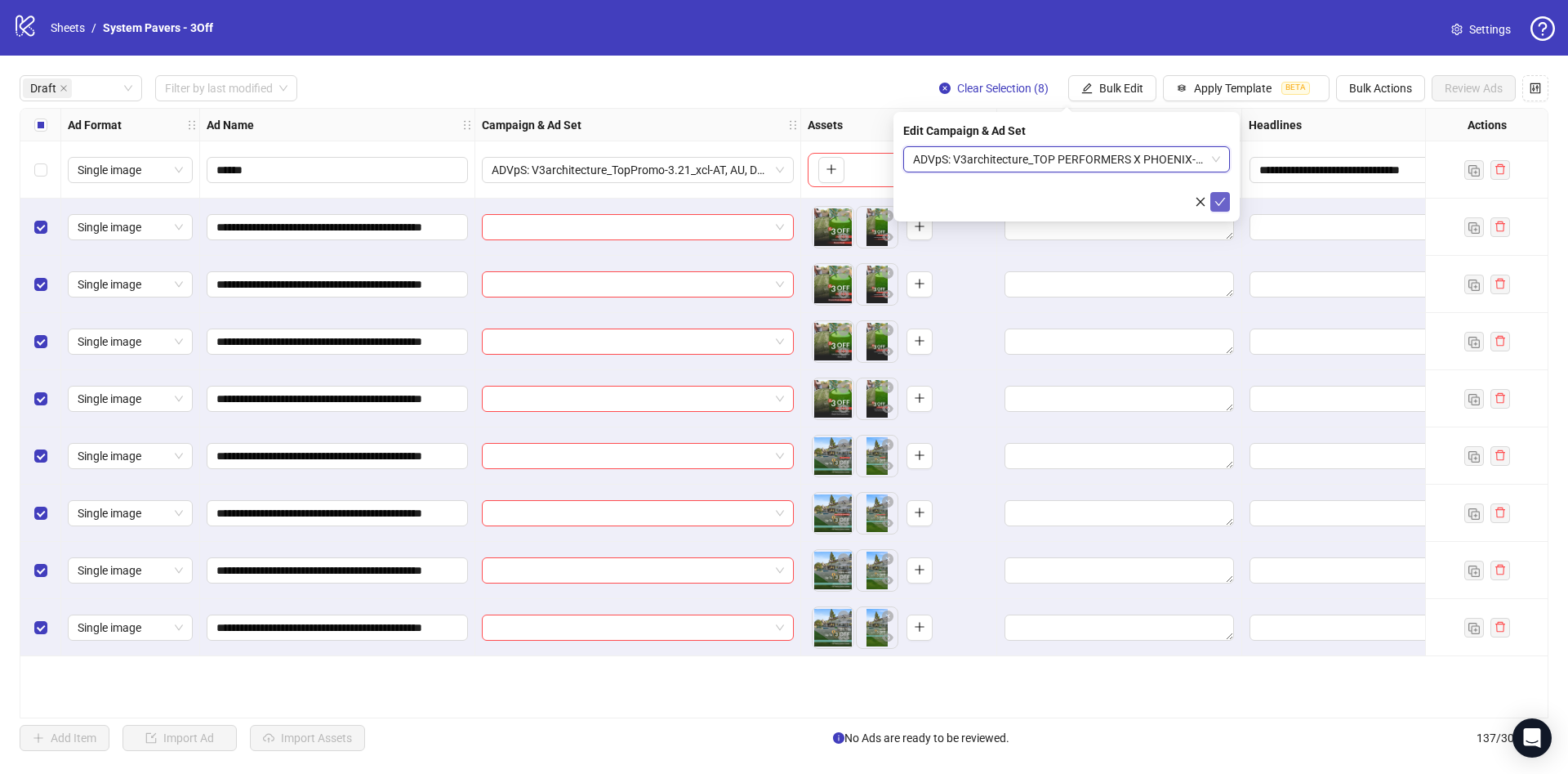
click at [1221, 210] on div "Edit Campaign & Ad Set ADVpS: V3architecture_TOP PERFORMERS X PHOENIX-9.9_xcl-A…" at bounding box center [1066, 166] width 346 height 110
click at [1221, 204] on icon "check" at bounding box center [1219, 202] width 12 height 12
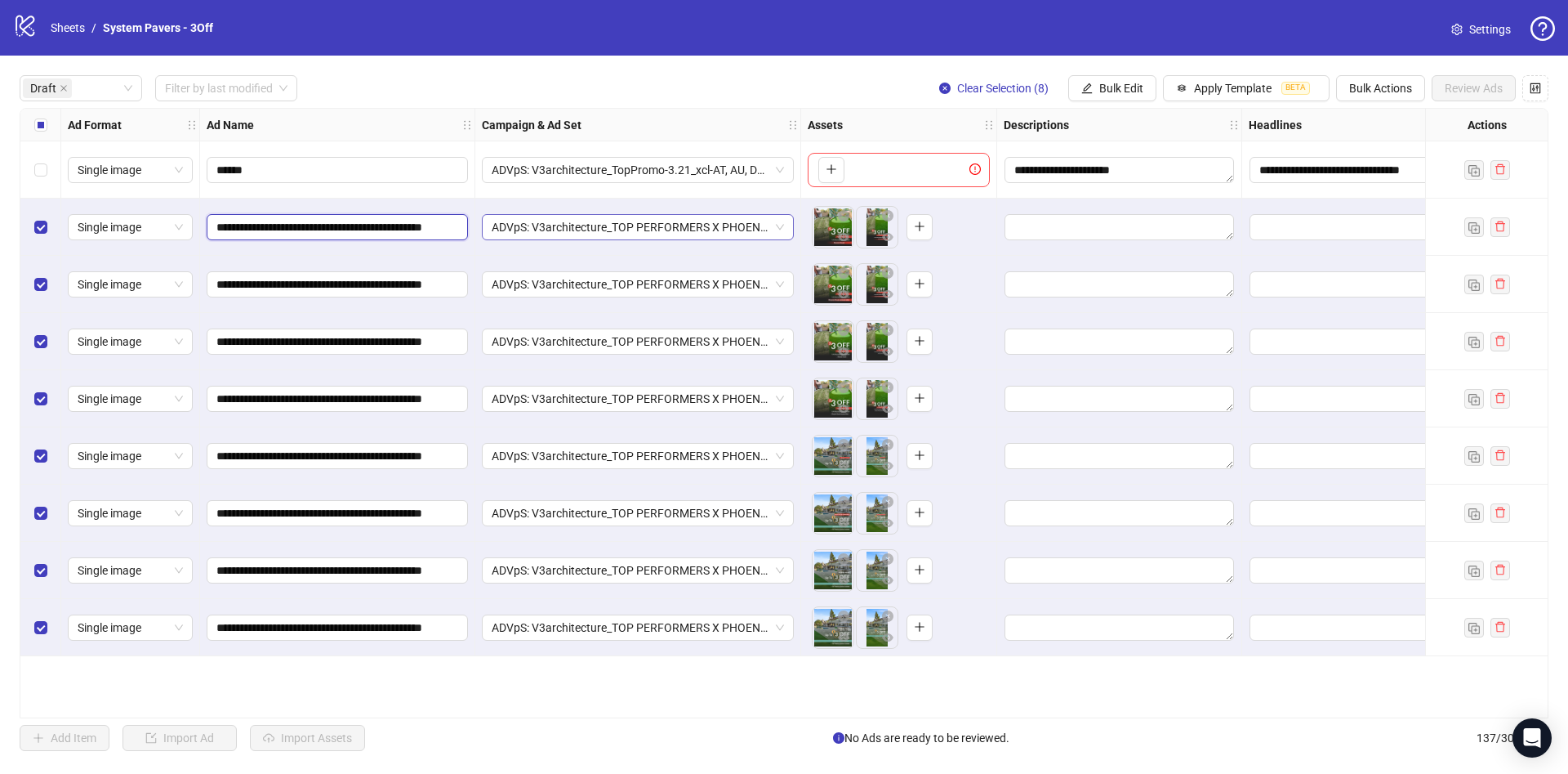
scroll to position [0, 54]
drag, startPoint x: 322, startPoint y: 221, endPoint x: 559, endPoint y: 229, distance: 237.1
click at [559, 109] on div "**********" at bounding box center [937, 109] width 1834 height 0
click at [1120, 94] on span "Bulk Edit" at bounding box center [1121, 88] width 44 height 13
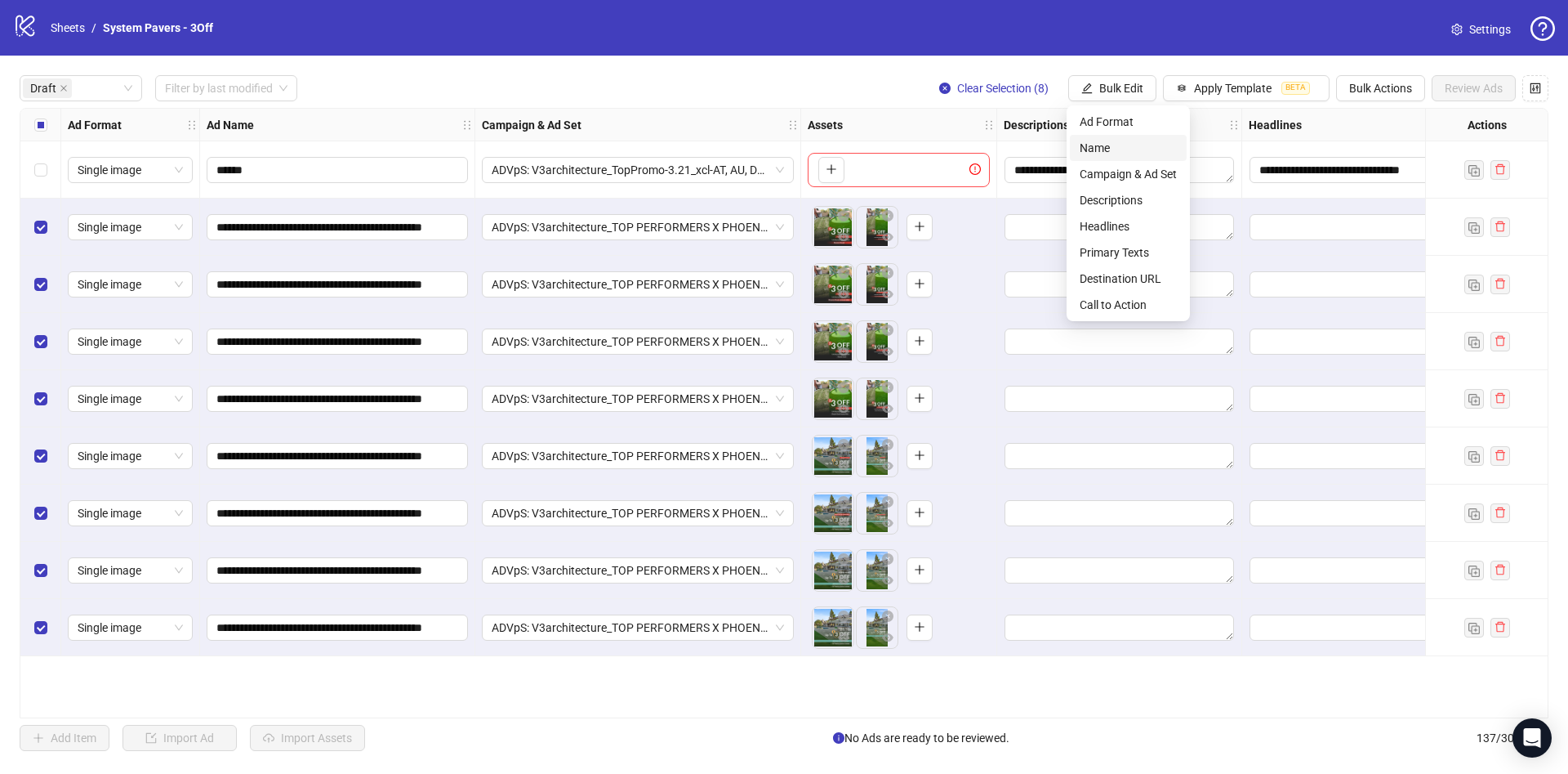
click at [1108, 147] on span "Name" at bounding box center [1128, 148] width 97 height 18
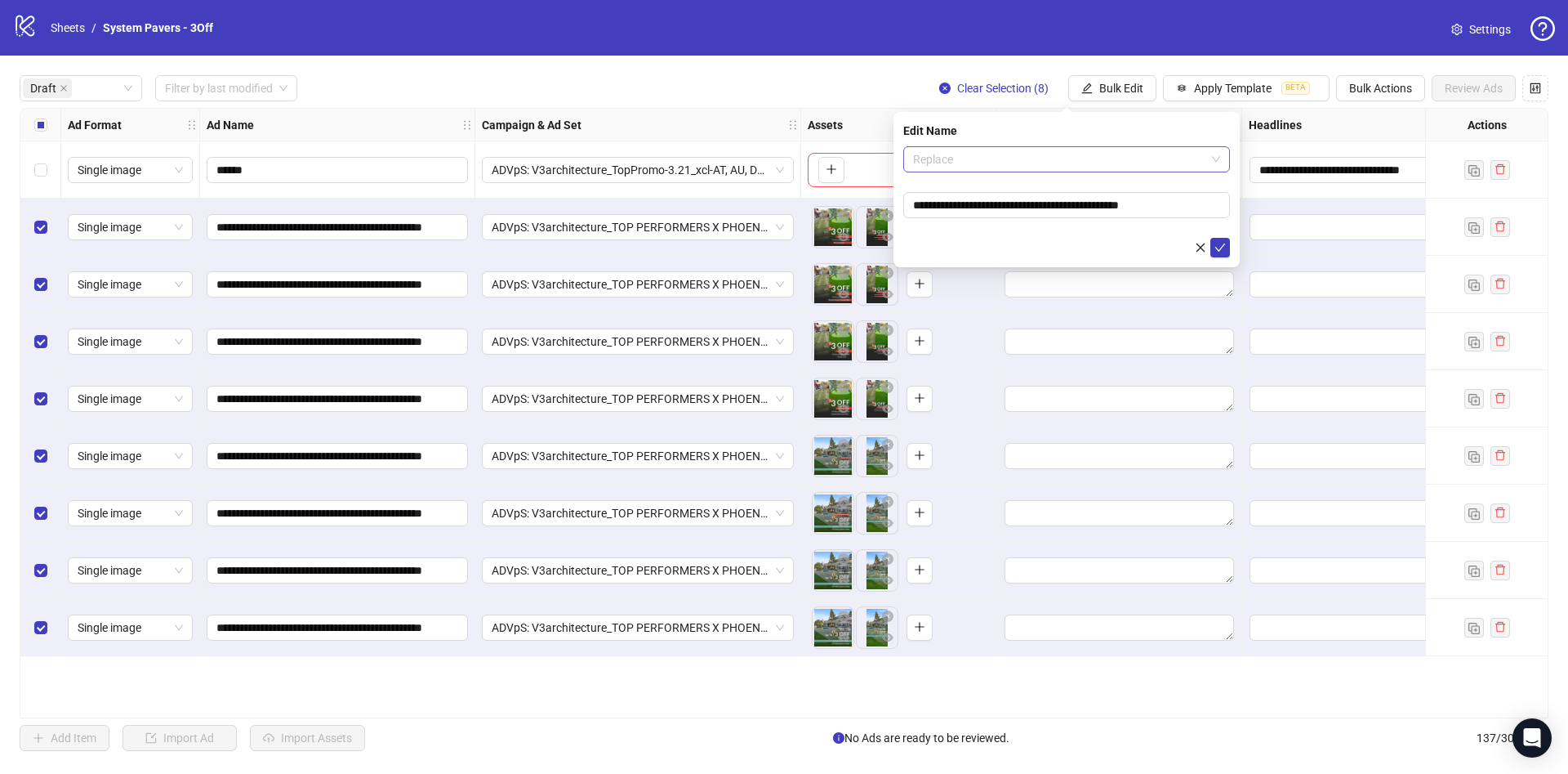
click at [1019, 152] on span "Replace" at bounding box center [1067, 159] width 307 height 25
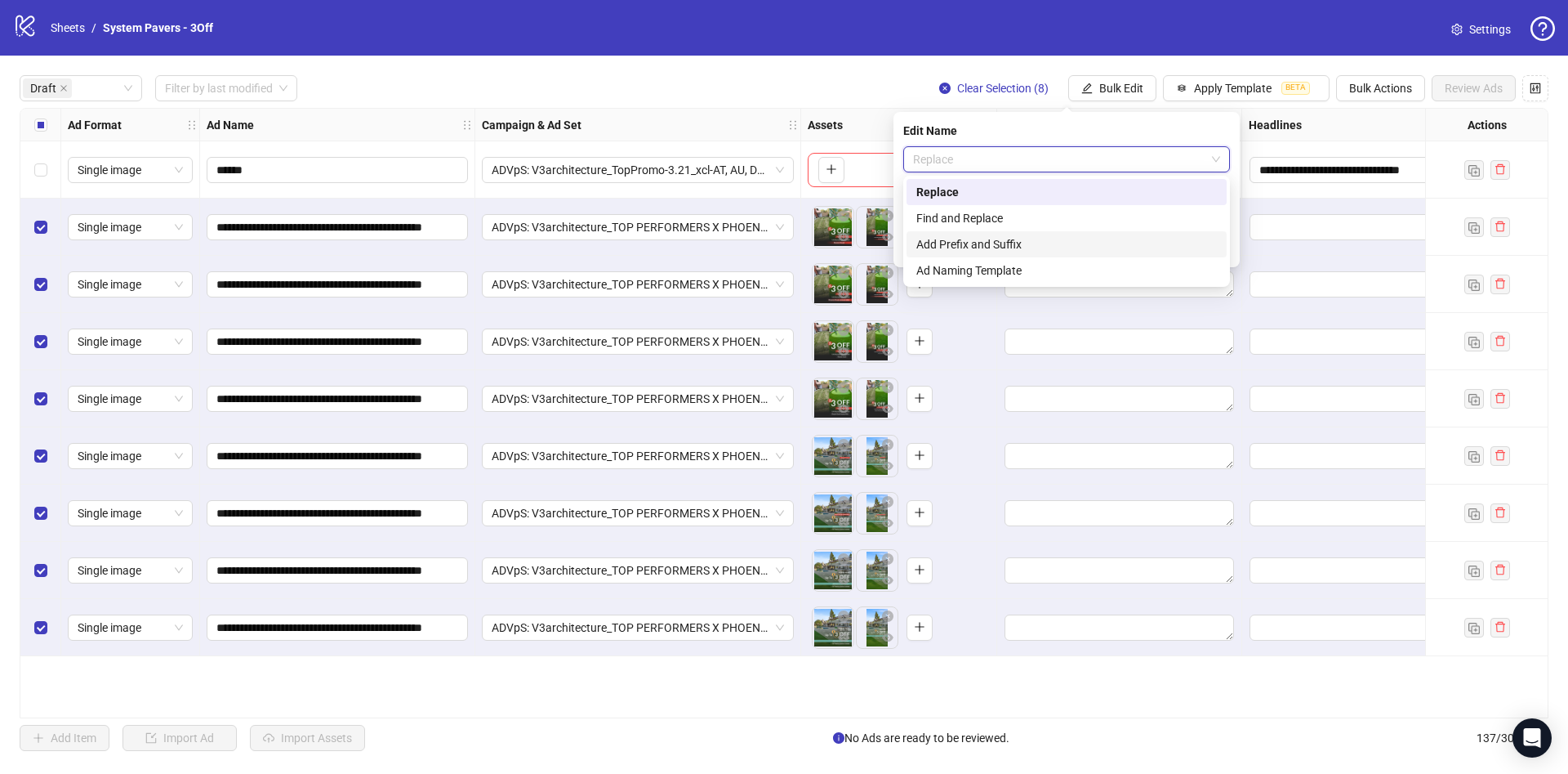
click at [993, 243] on div "Add Prefix and Suffix" at bounding box center [1066, 244] width 301 height 18
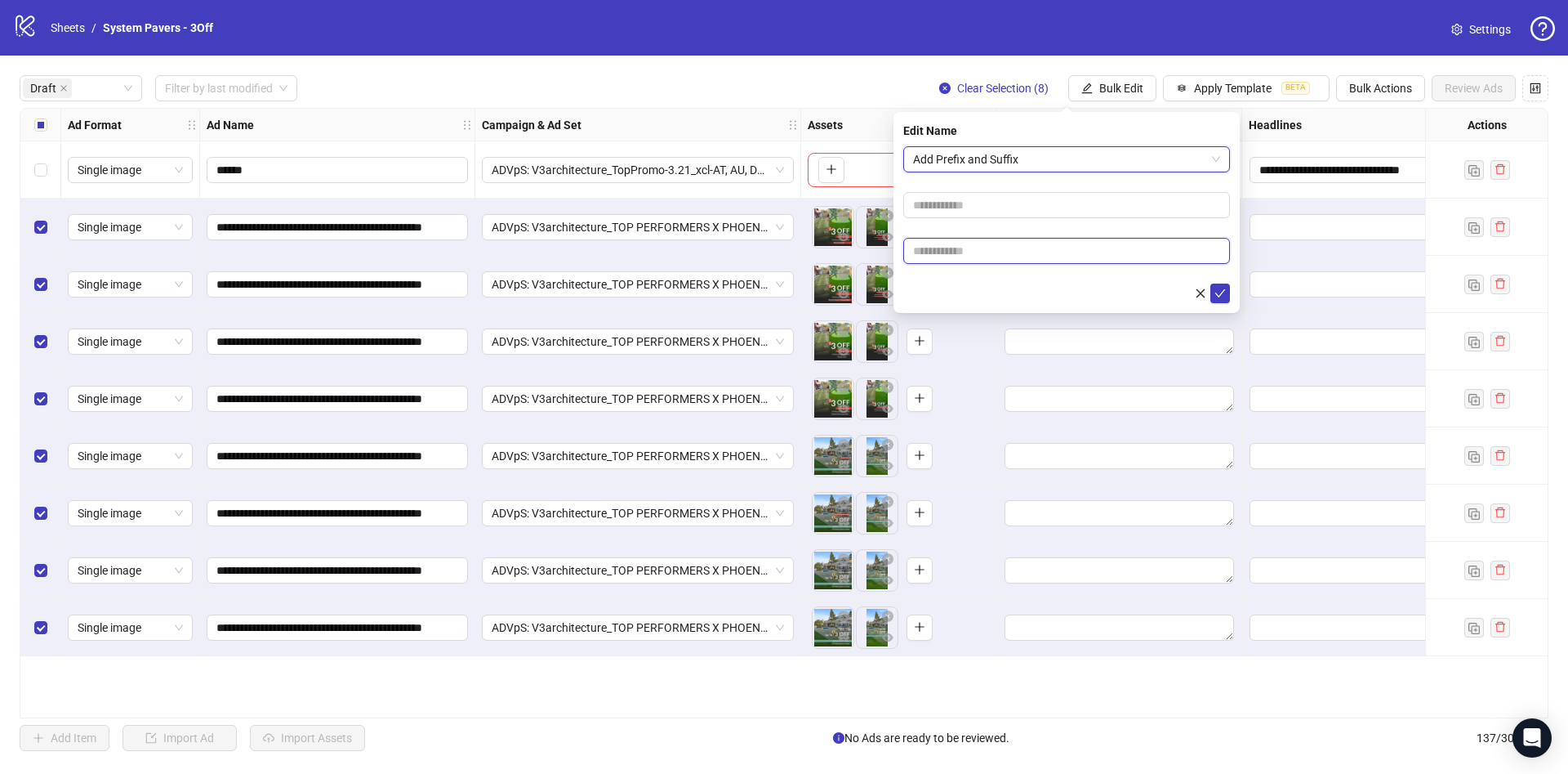
click at [978, 244] on input "text" at bounding box center [1067, 251] width 327 height 26
paste input "**********"
type input "**********"
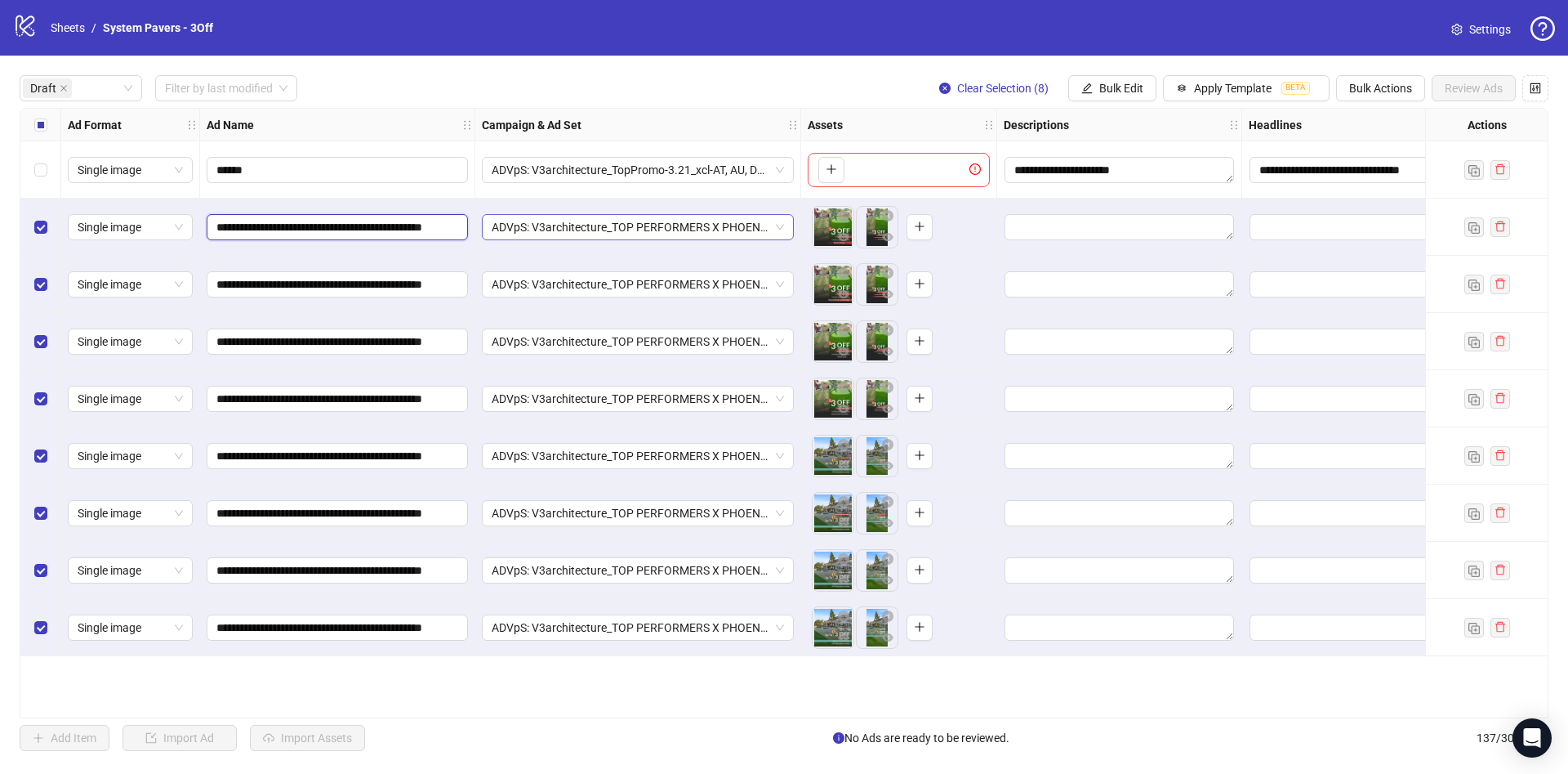
scroll to position [0, 54]
drag, startPoint x: 345, startPoint y: 230, endPoint x: 718, endPoint y: 238, distance: 373.1
click at [718, 109] on div "**********" at bounding box center [937, 109] width 1834 height 0
click at [1124, 82] on span "Bulk Edit" at bounding box center [1121, 88] width 44 height 13
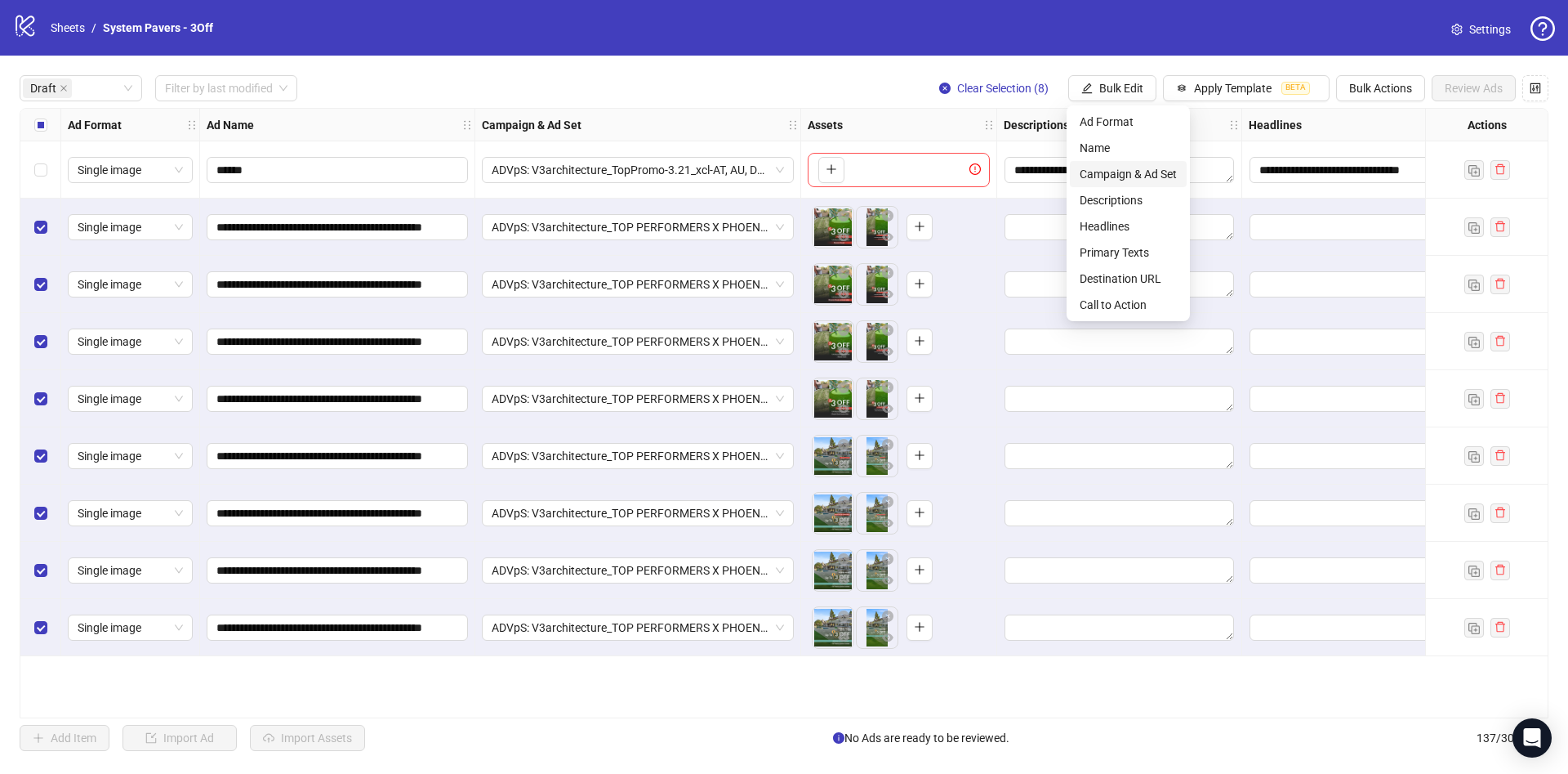
click at [1136, 179] on span "Campaign & Ad Set" at bounding box center [1128, 174] width 97 height 18
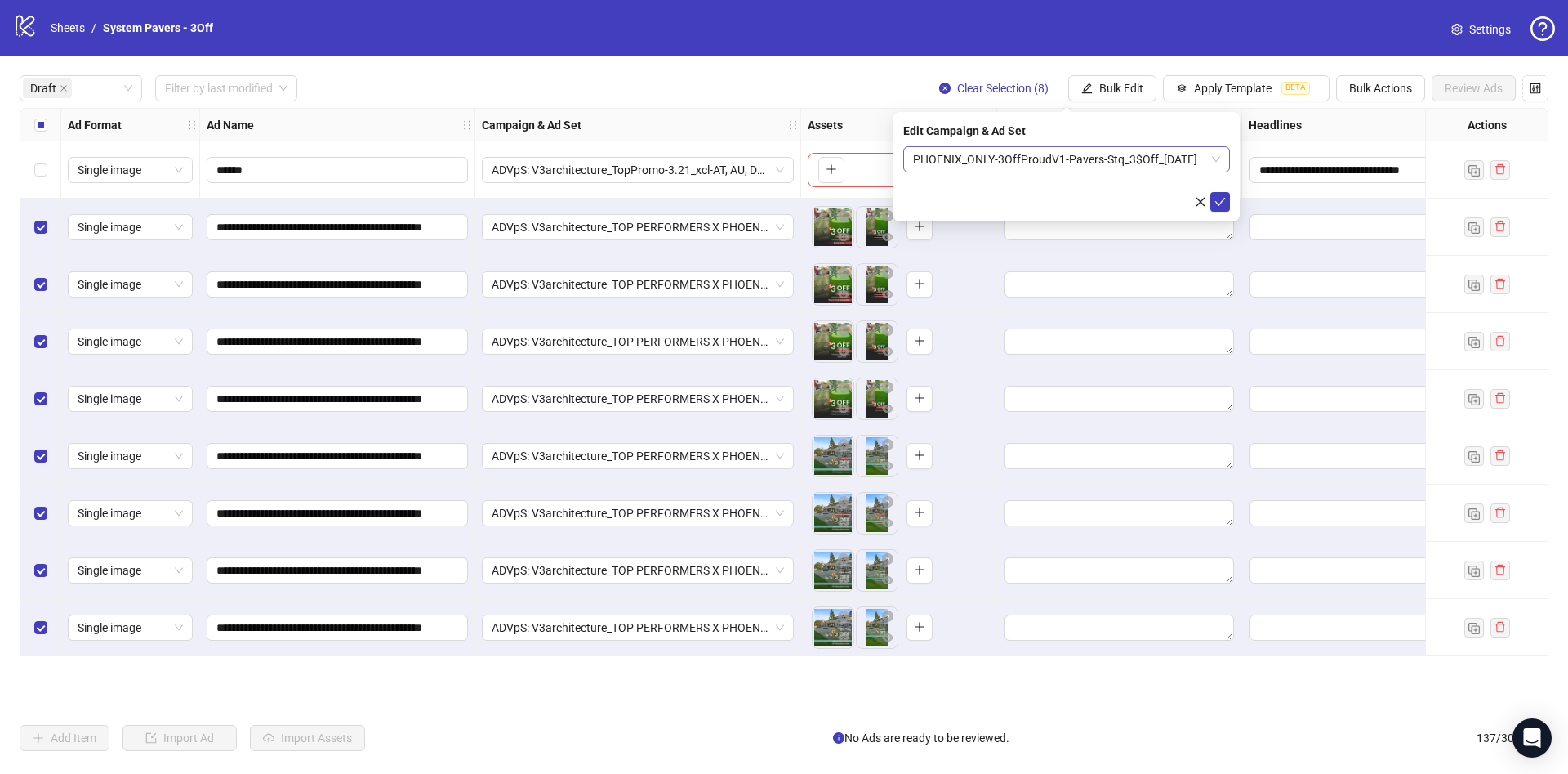
click at [1090, 157] on span "PHOENIX_ONLY-3OffProudV1-Pavers-Stq_3$Off_[DATE]" at bounding box center [1067, 159] width 307 height 25
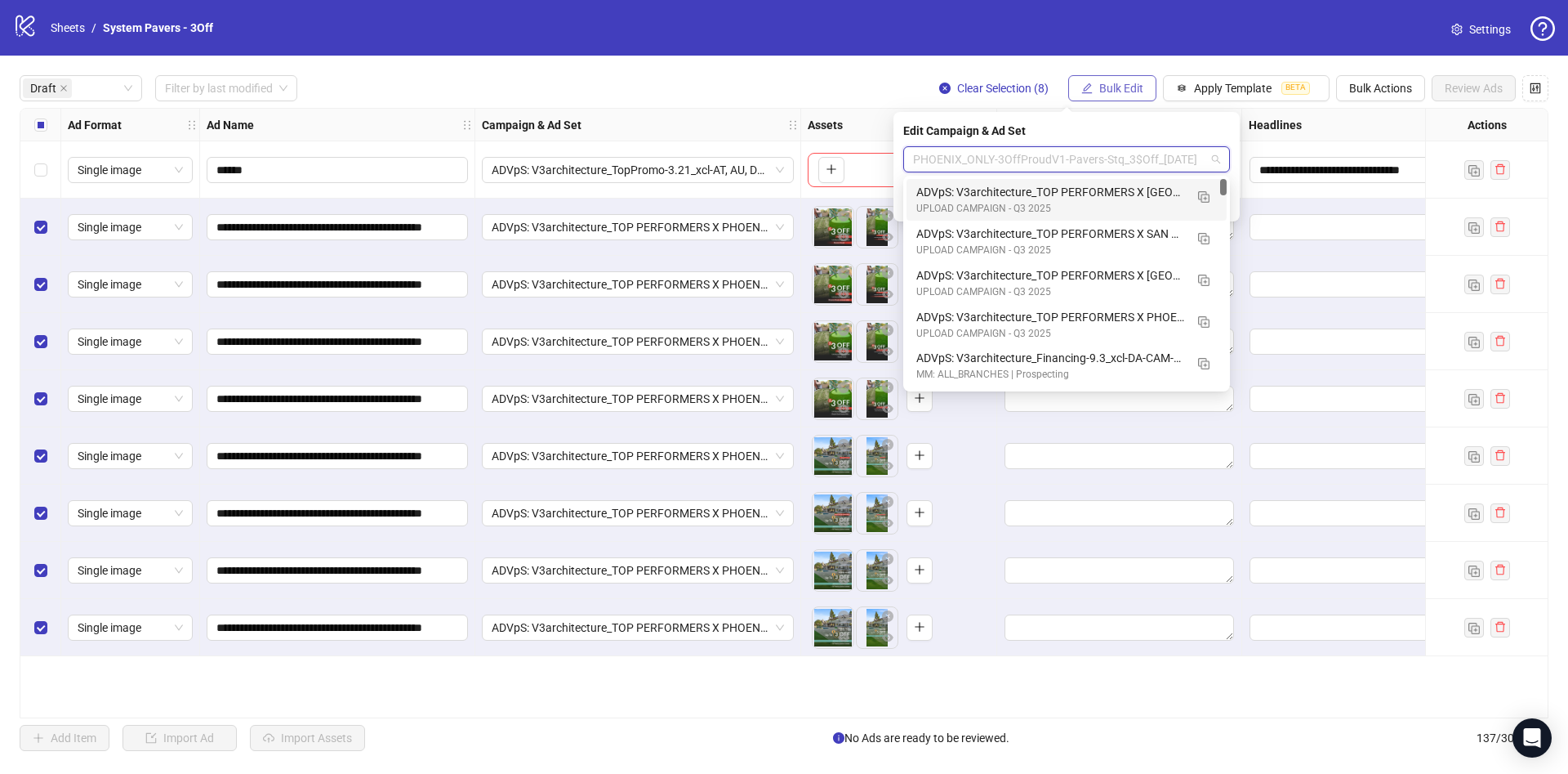
click at [1106, 88] on span "Bulk Edit" at bounding box center [1121, 88] width 44 height 13
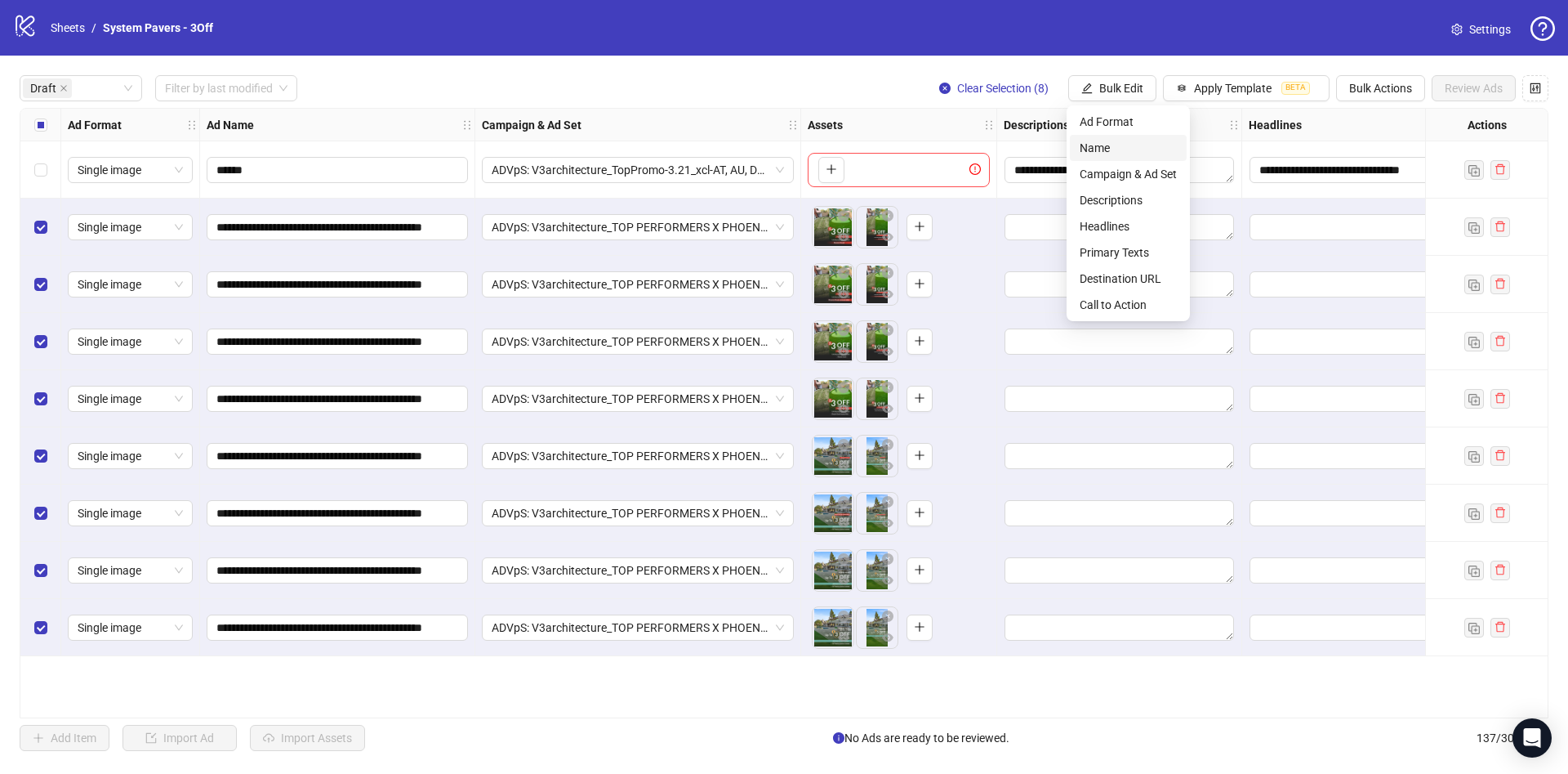
click at [1102, 147] on span "Name" at bounding box center [1128, 148] width 97 height 18
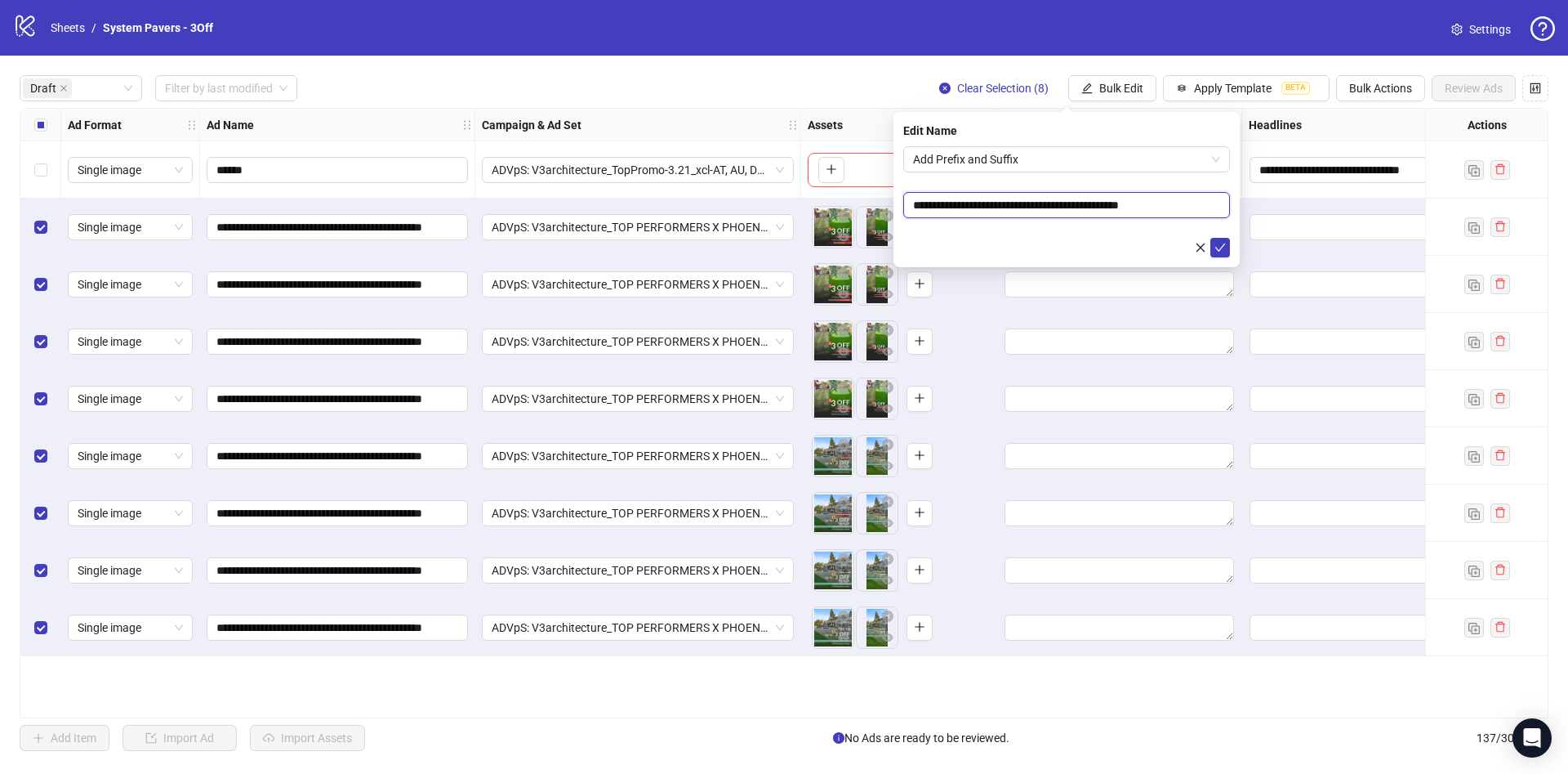
drag, startPoint x: 1061, startPoint y: 208, endPoint x: 1174, endPoint y: 208, distance: 113.0
click at [1174, 208] on input "**********" at bounding box center [1067, 204] width 327 height 26
click at [1021, 158] on span "Add Prefix and Suffix" at bounding box center [1067, 159] width 307 height 25
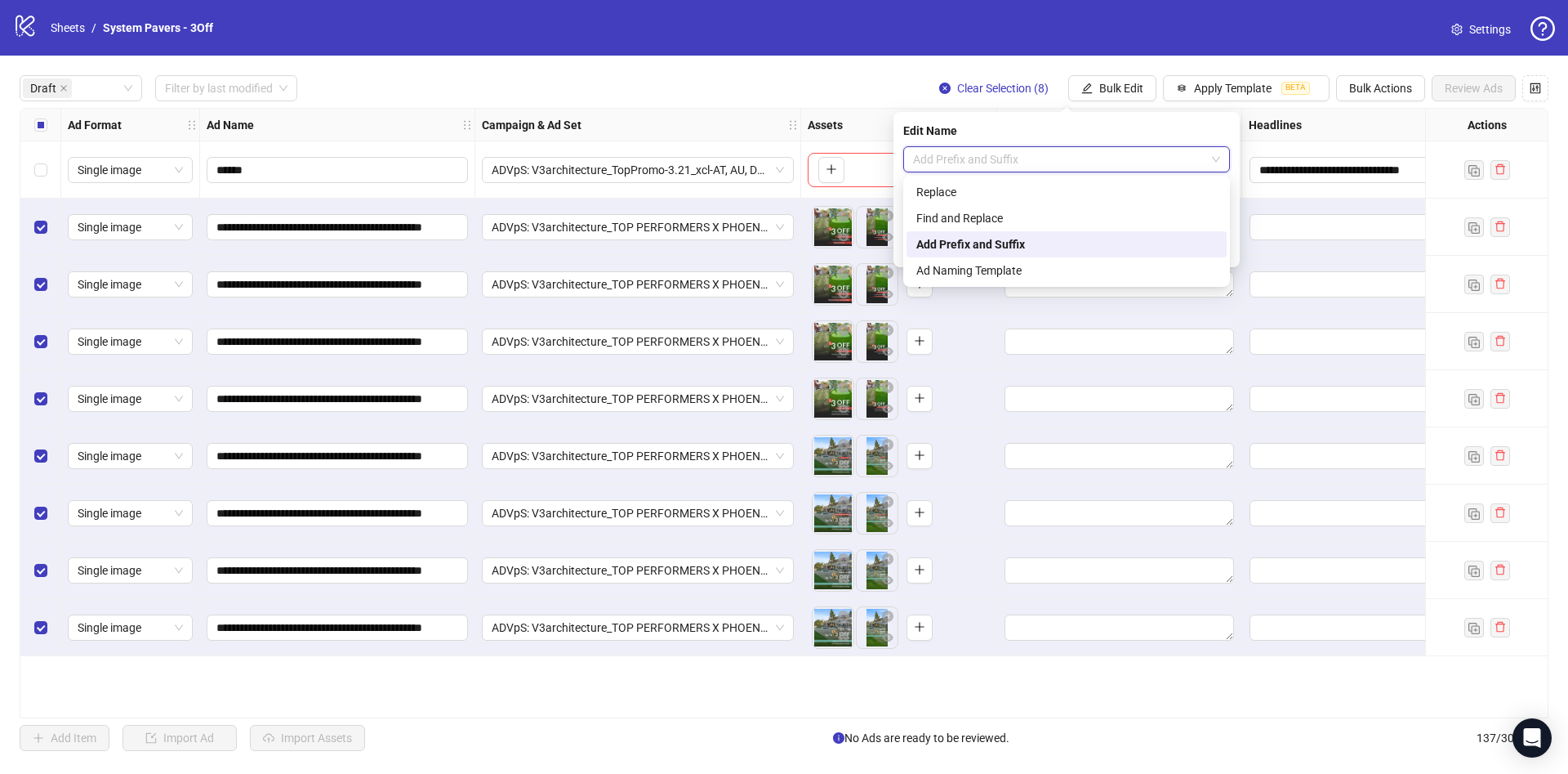
click at [1014, 241] on div "Add Prefix and Suffix" at bounding box center [1066, 244] width 301 height 18
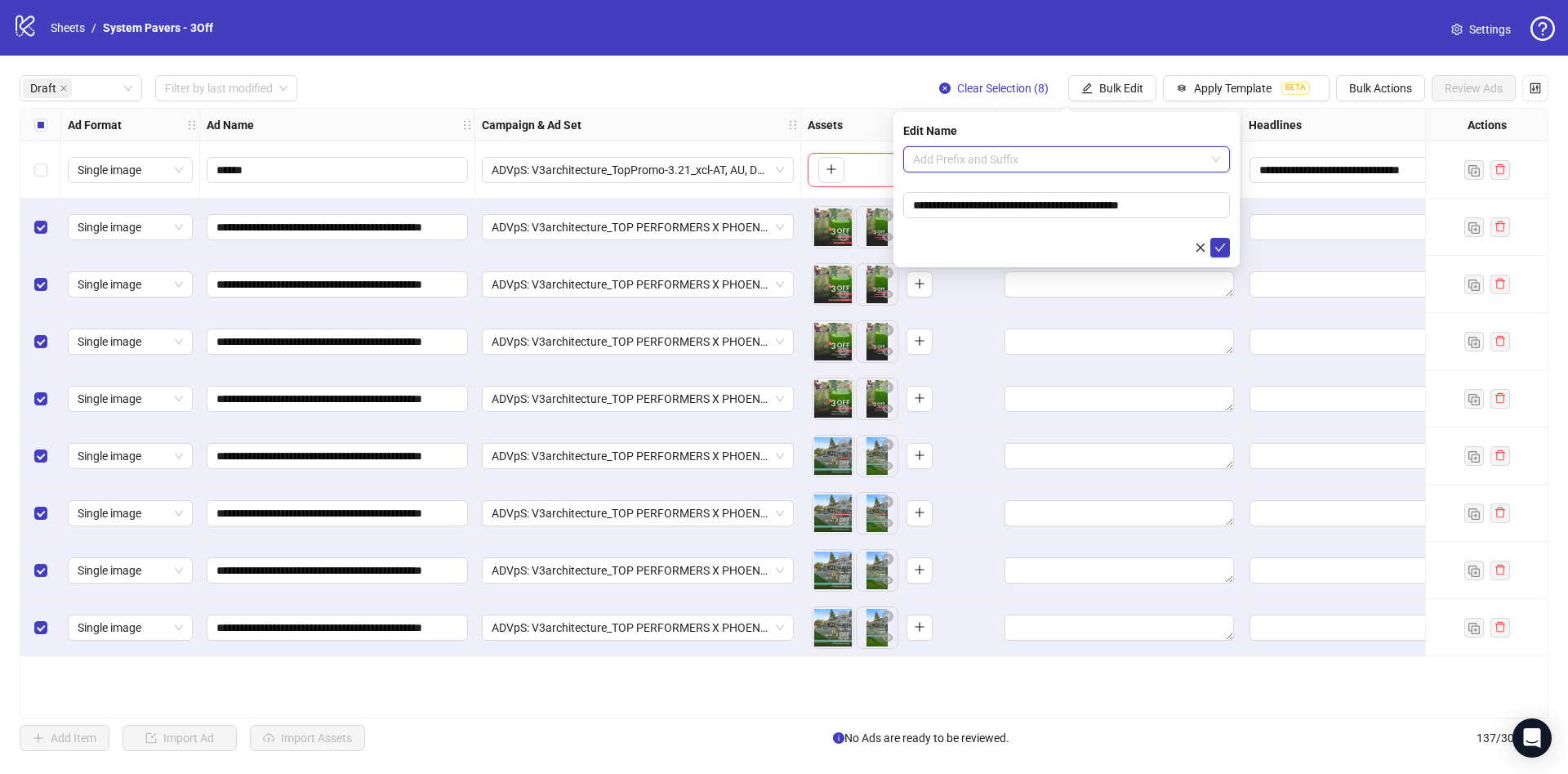
click at [1010, 149] on span "Add Prefix and Suffix" at bounding box center [1067, 159] width 307 height 25
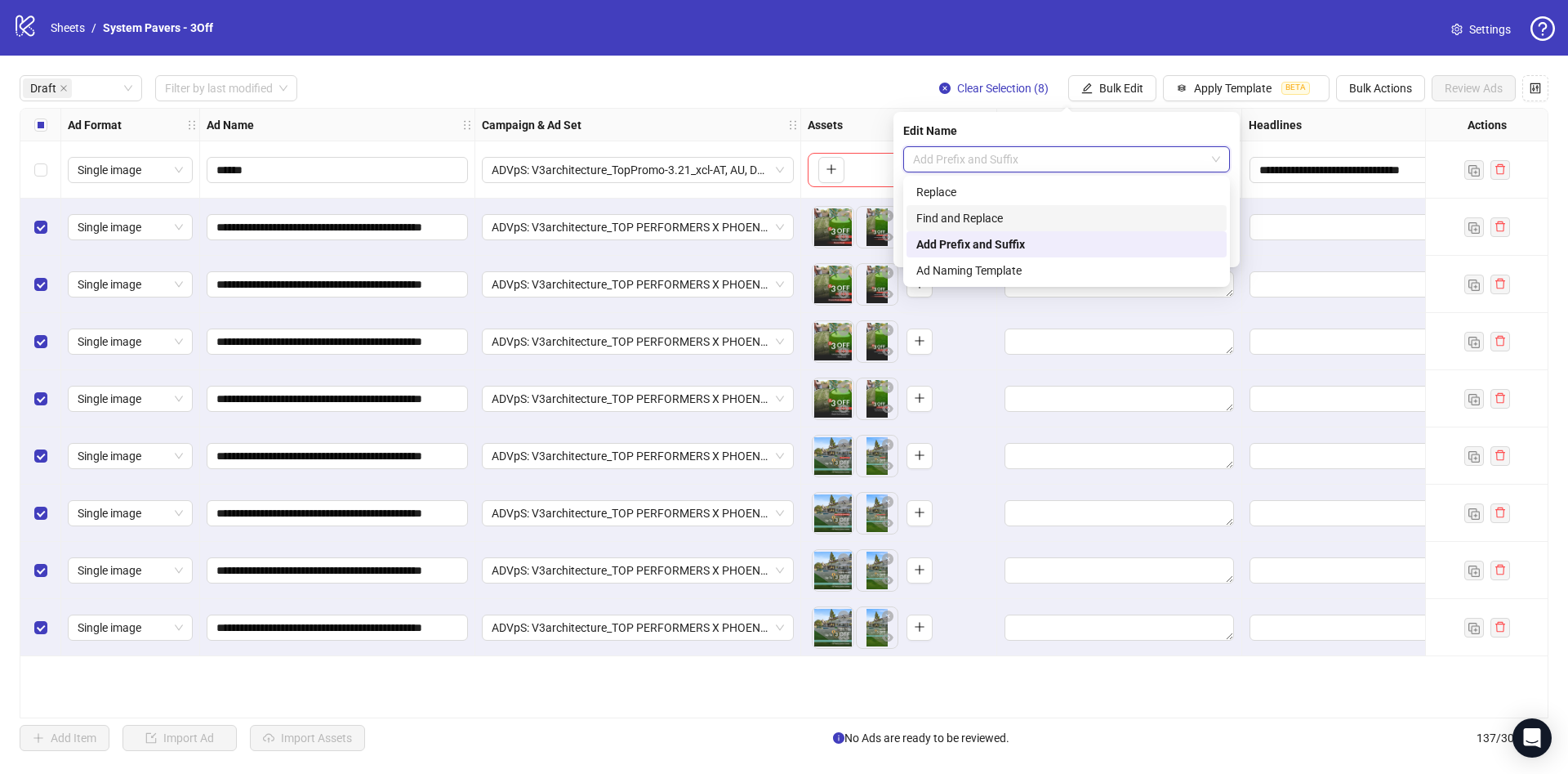
click at [1001, 214] on div "Find and Replace" at bounding box center [1066, 218] width 301 height 18
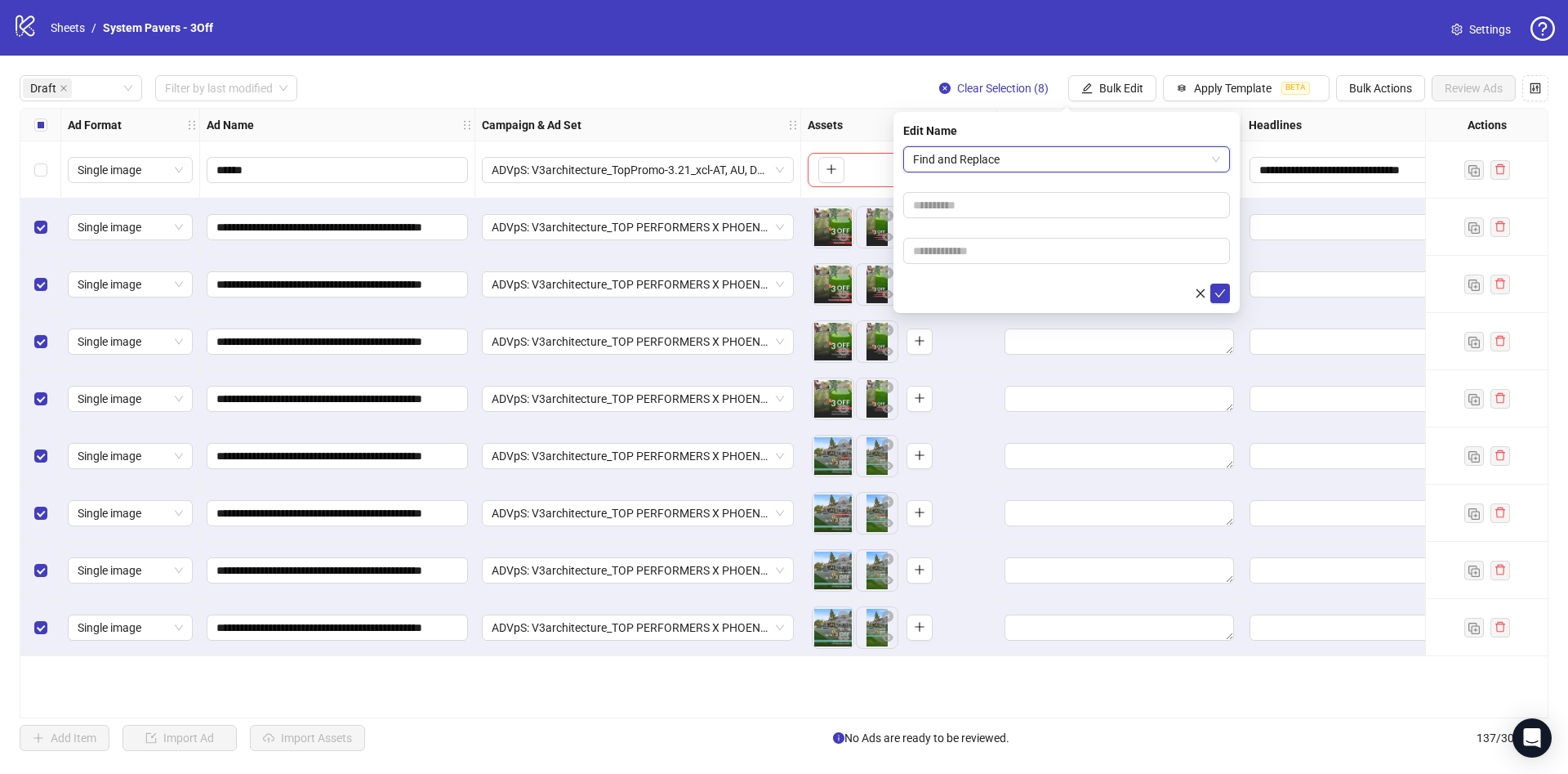
click at [1008, 159] on span "Find and Replace" at bounding box center [1067, 159] width 307 height 25
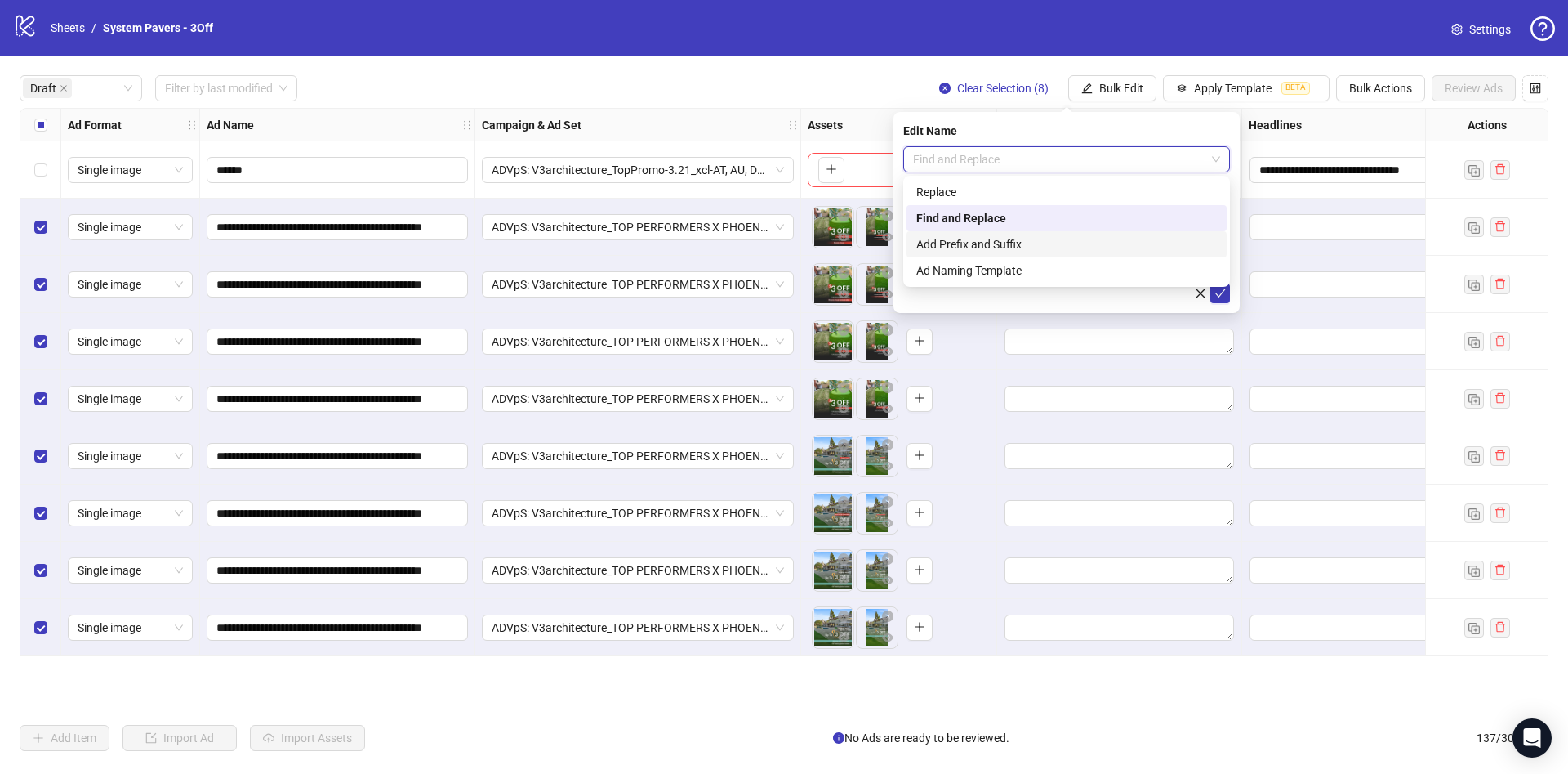
click at [1001, 239] on div "Add Prefix and Suffix" at bounding box center [1066, 244] width 301 height 18
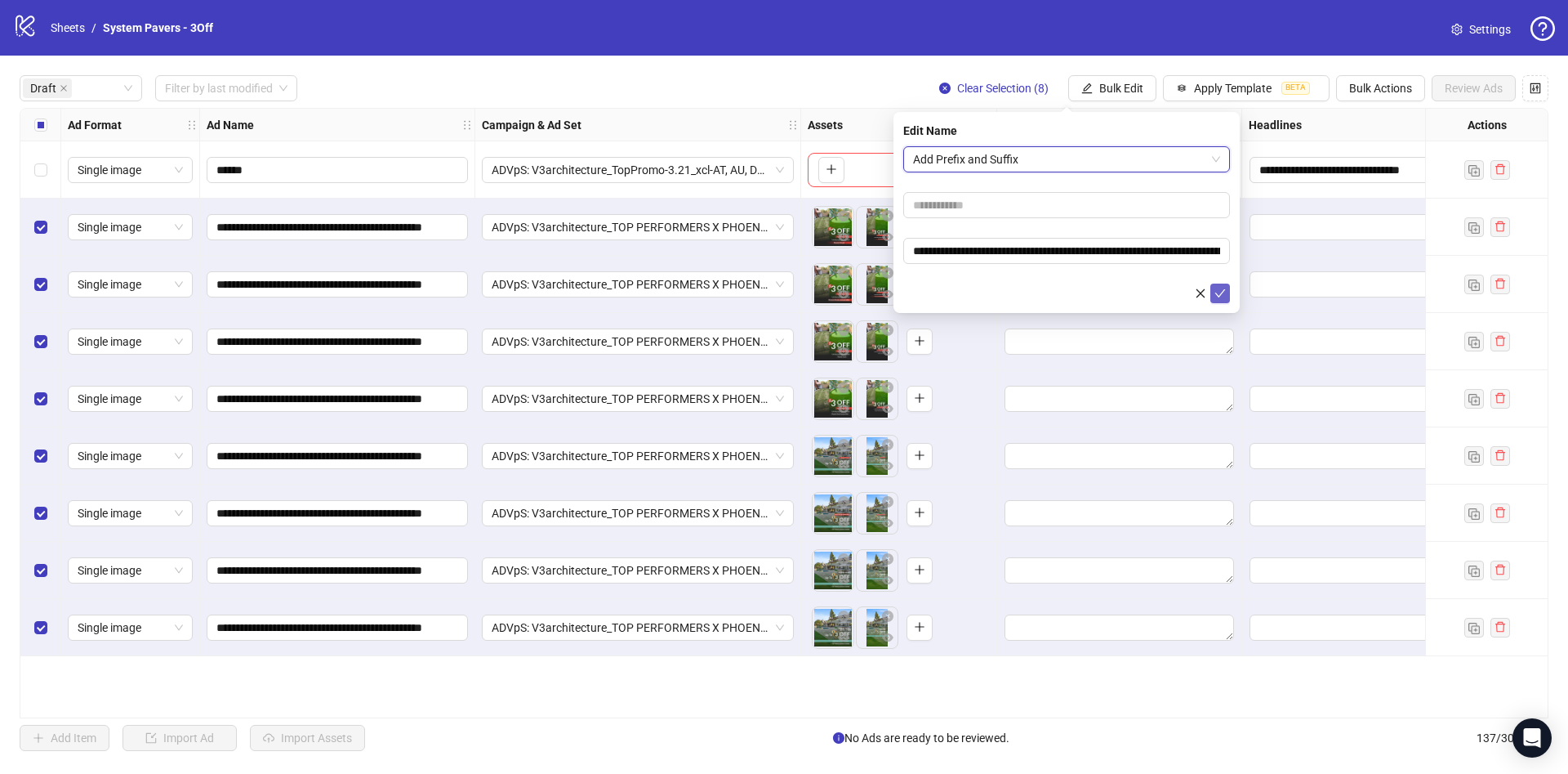
click at [1221, 292] on icon "check" at bounding box center [1219, 293] width 12 height 12
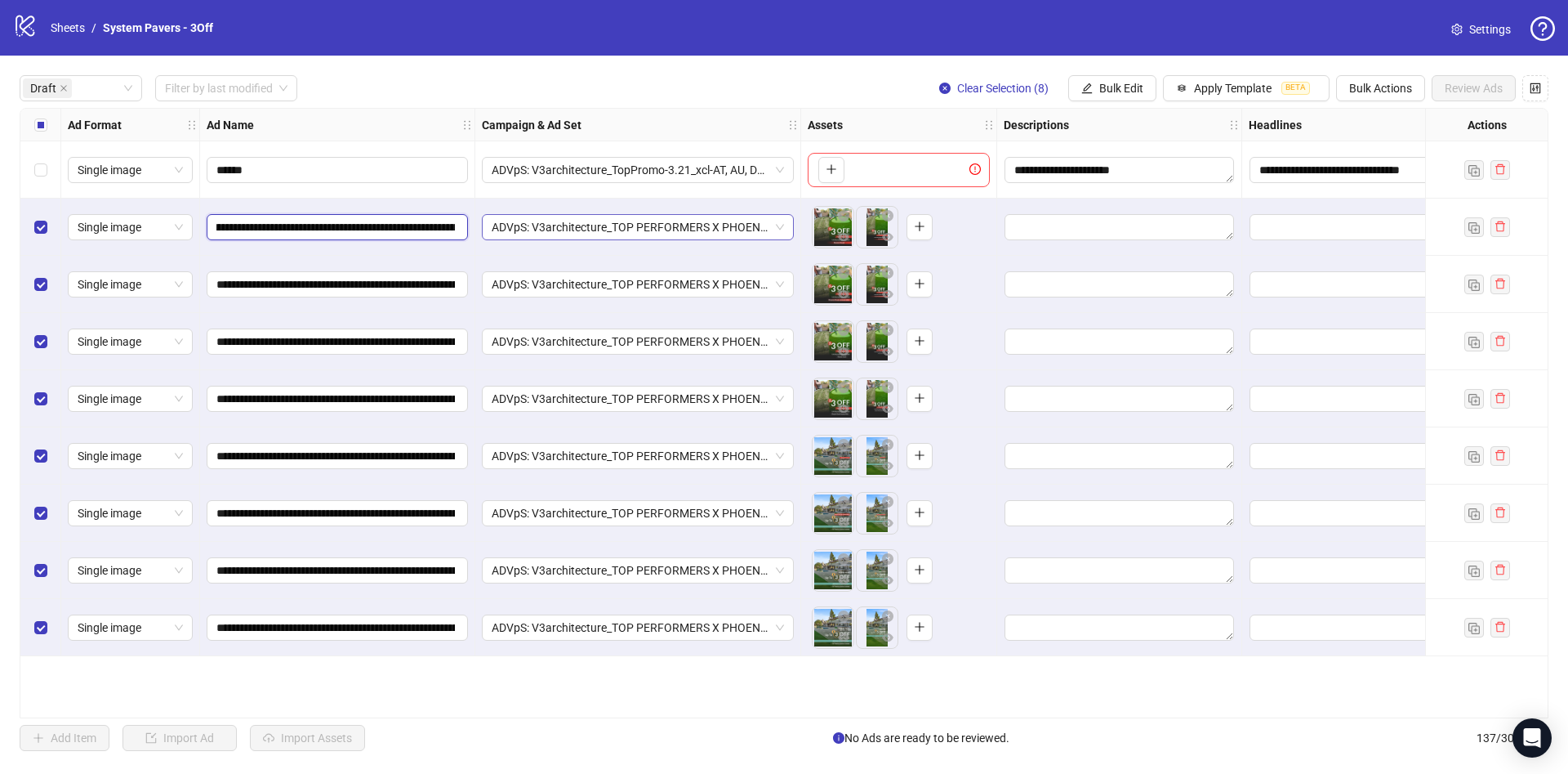
scroll to position [0, 601]
drag, startPoint x: 363, startPoint y: 230, endPoint x: 524, endPoint y: 240, distance: 161.3
click at [524, 109] on div "**********" at bounding box center [937, 109] width 1834 height 0
click at [44, 141] on div "**********" at bounding box center [957, 382] width 1875 height 548
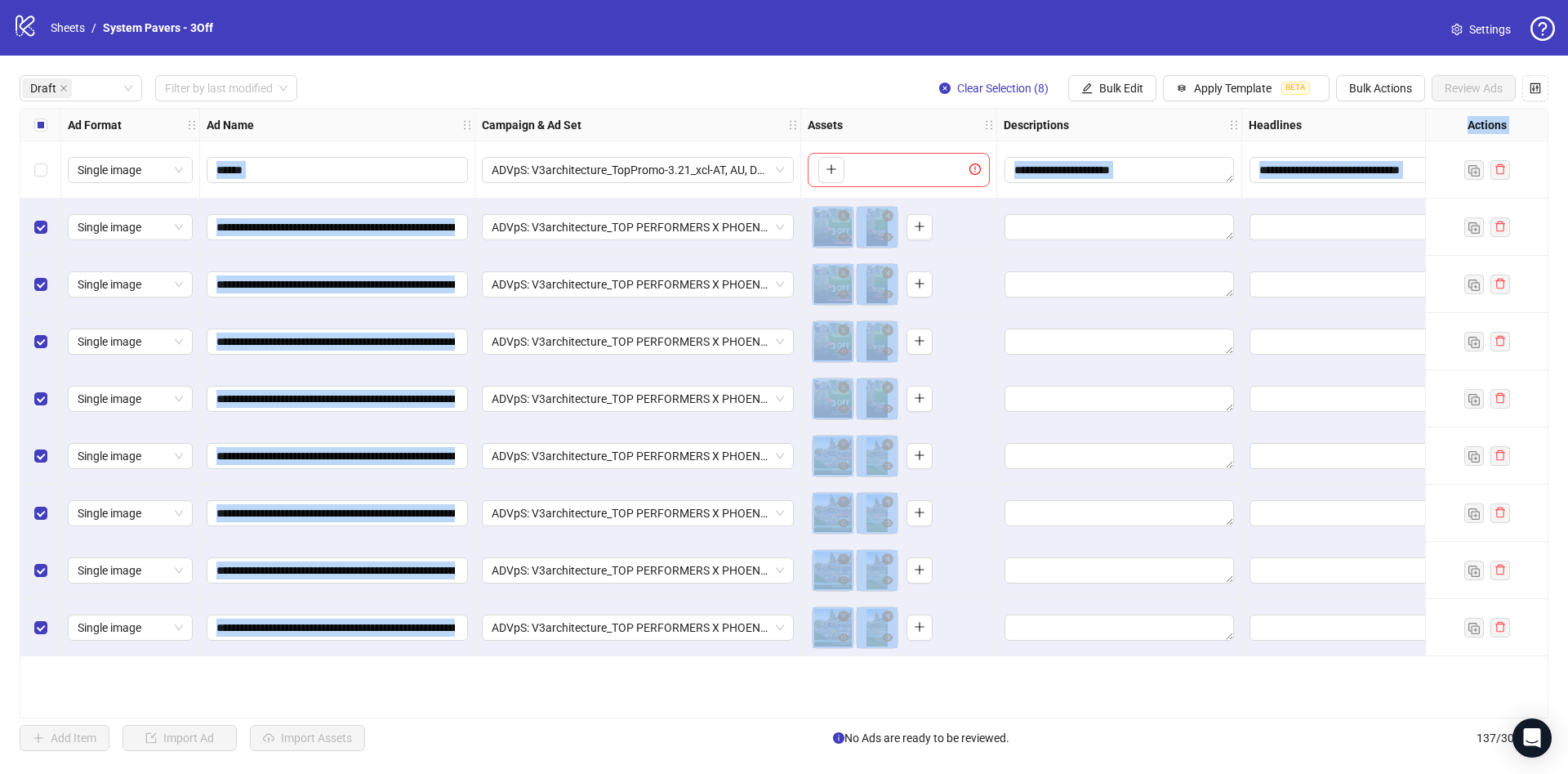
click at [44, 139] on div "Select all rows" at bounding box center [40, 125] width 41 height 33
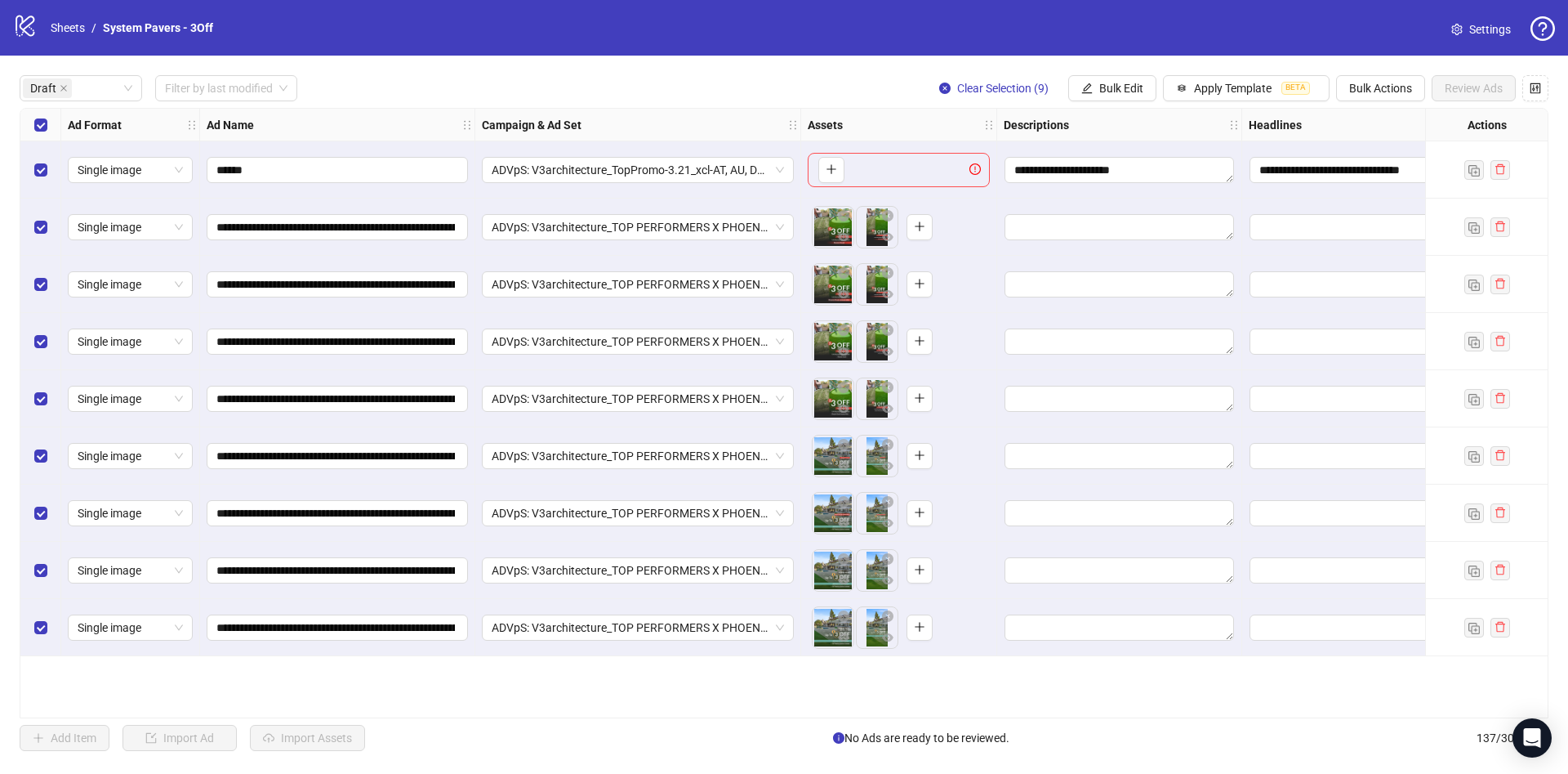
drag, startPoint x: 54, startPoint y: 112, endPoint x: 51, endPoint y: 121, distance: 9.5
click at [54, 116] on div "Select all rows" at bounding box center [40, 125] width 41 height 33
click at [1114, 92] on span "Bulk Edit" at bounding box center [1121, 88] width 44 height 13
click at [1122, 307] on span "Call to Action" at bounding box center [1128, 305] width 97 height 18
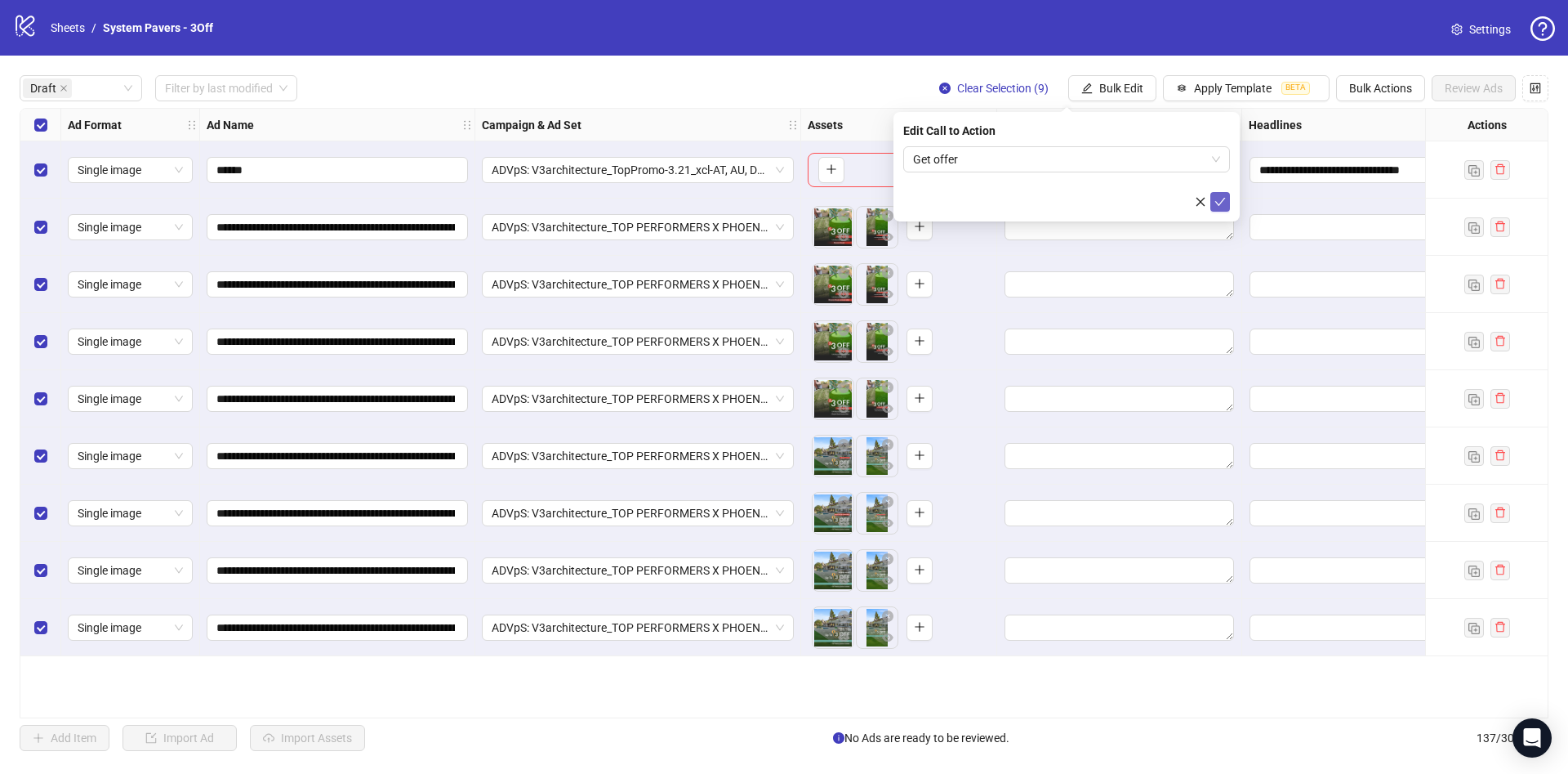
click at [1222, 205] on icon "check" at bounding box center [1219, 202] width 12 height 12
click at [1128, 90] on span "Bulk Edit" at bounding box center [1121, 88] width 44 height 13
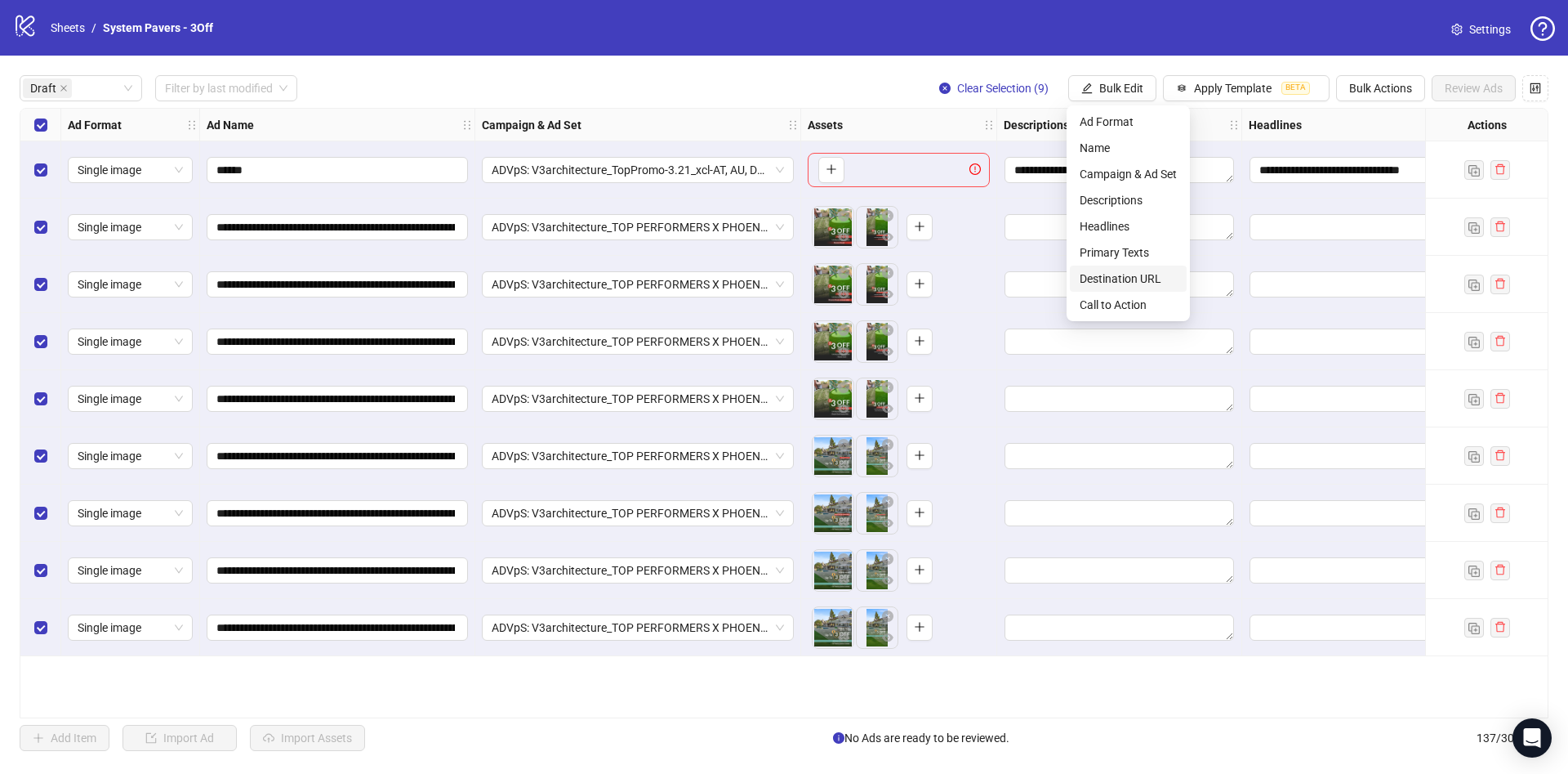
click at [1114, 283] on span "Destination URL" at bounding box center [1128, 279] width 97 height 18
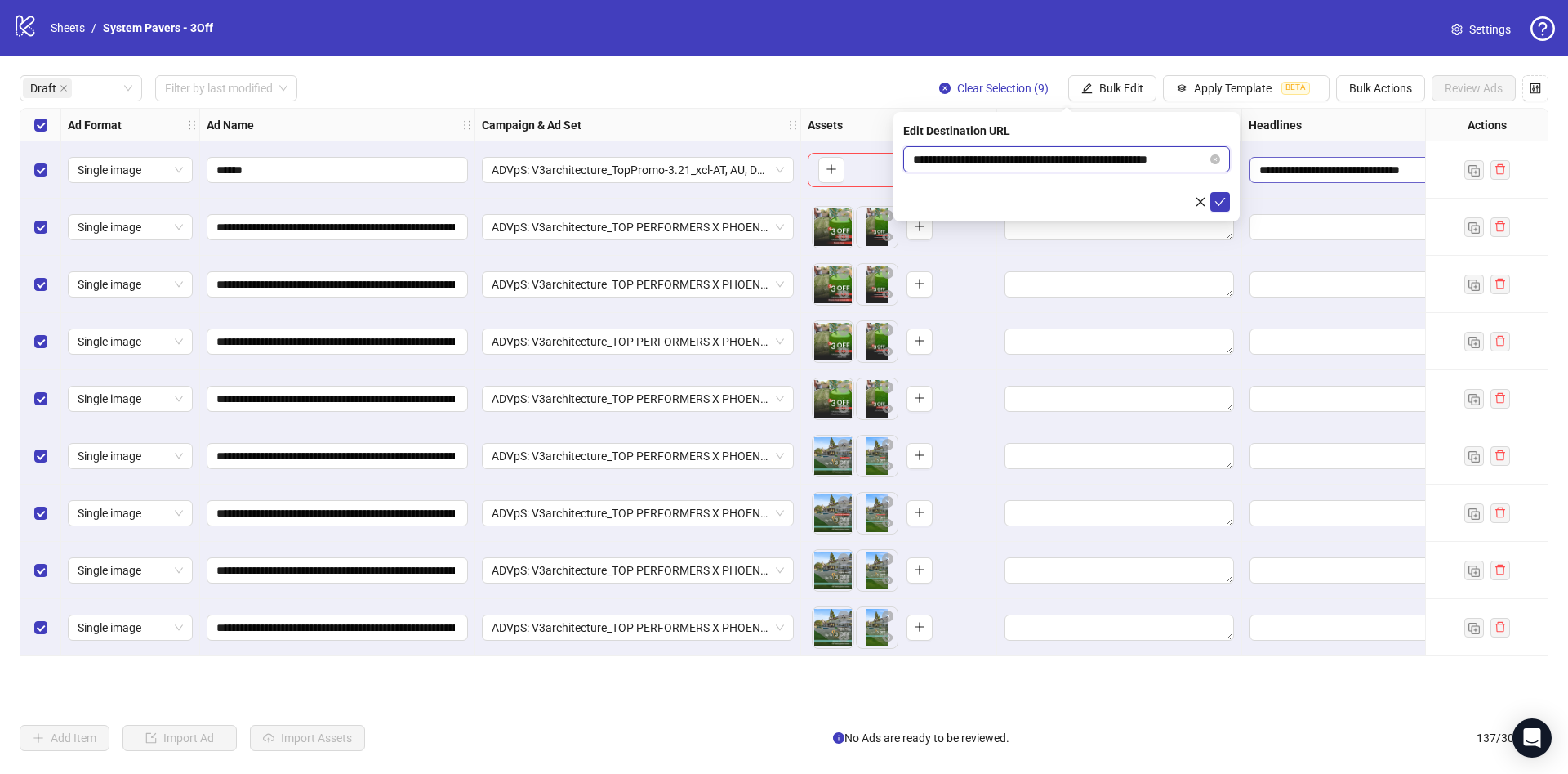
scroll to position [0, 25]
drag, startPoint x: 1109, startPoint y: 161, endPoint x: 1254, endPoint y: 162, distance: 145.0
click at [1254, 162] on body "**********" at bounding box center [784, 387] width 1568 height 774
click at [1224, 196] on icon "check" at bounding box center [1219, 202] width 12 height 12
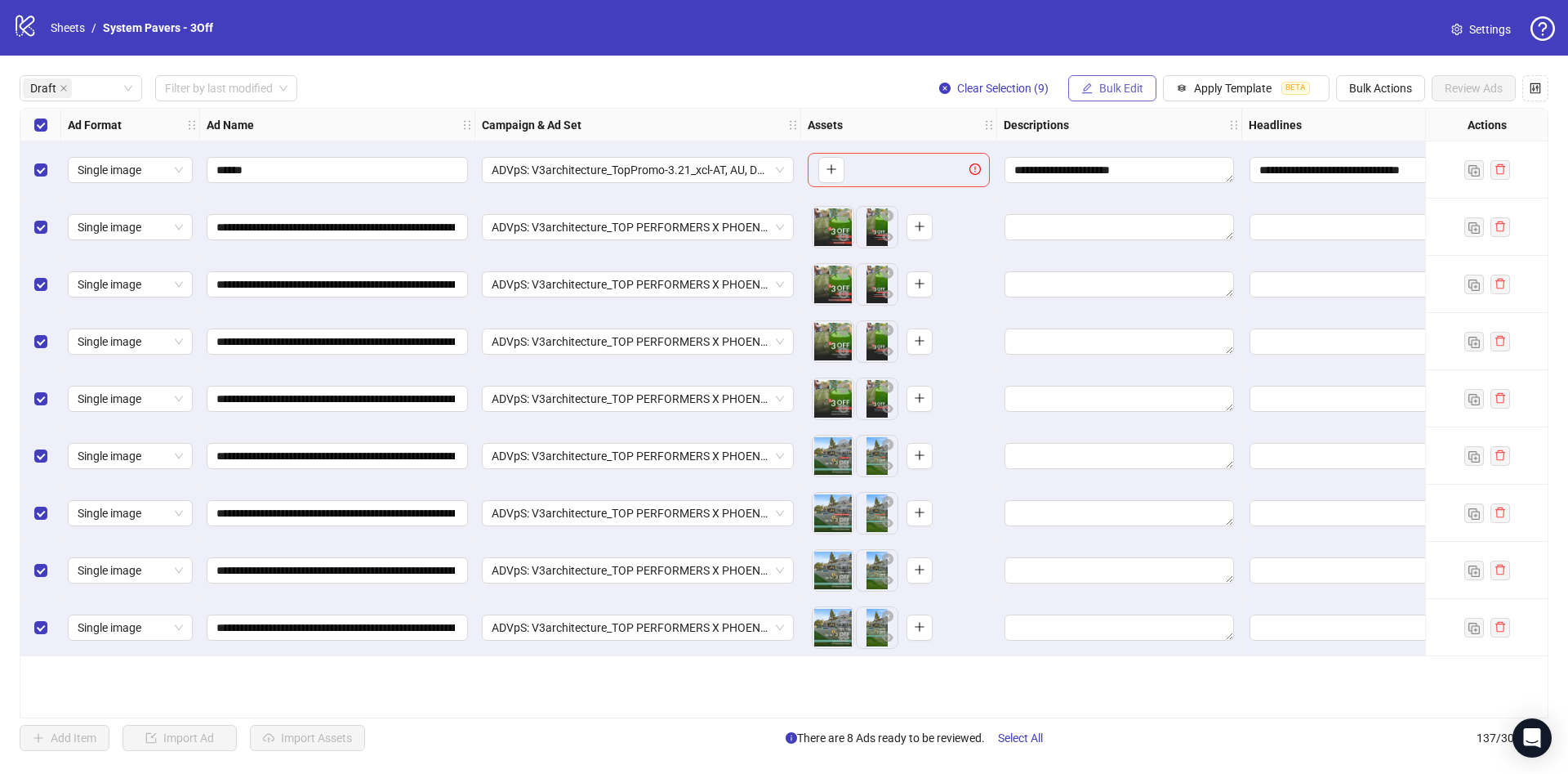
click at [1113, 88] on span "Bulk Edit" at bounding box center [1121, 88] width 44 height 13
click at [1109, 240] on li "Primary Texts" at bounding box center [1128, 253] width 117 height 26
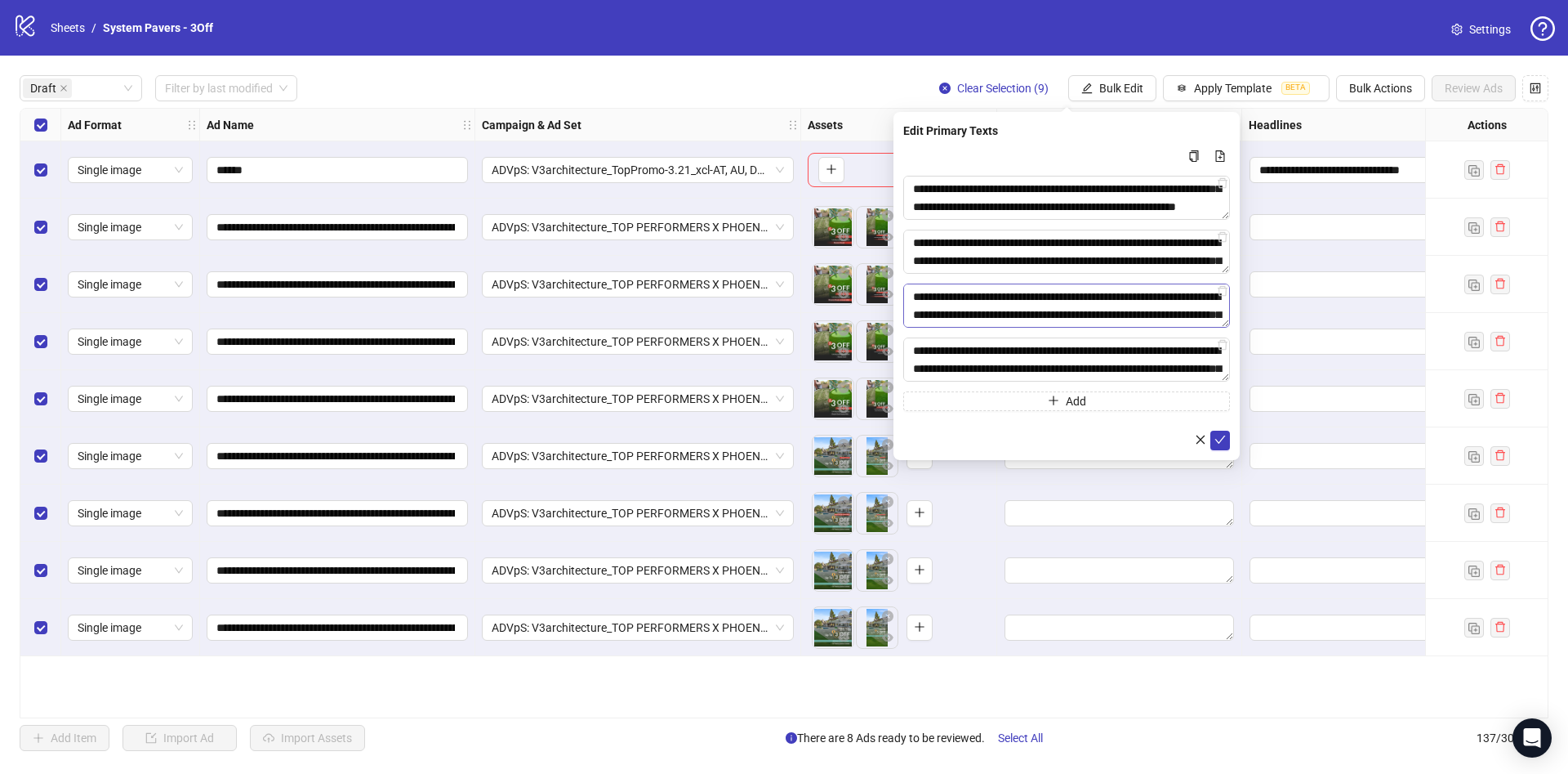
scroll to position [323, 0]
click at [1221, 436] on icon "check" at bounding box center [1219, 440] width 12 height 12
click at [1101, 91] on span "Bulk Edit" at bounding box center [1121, 88] width 44 height 13
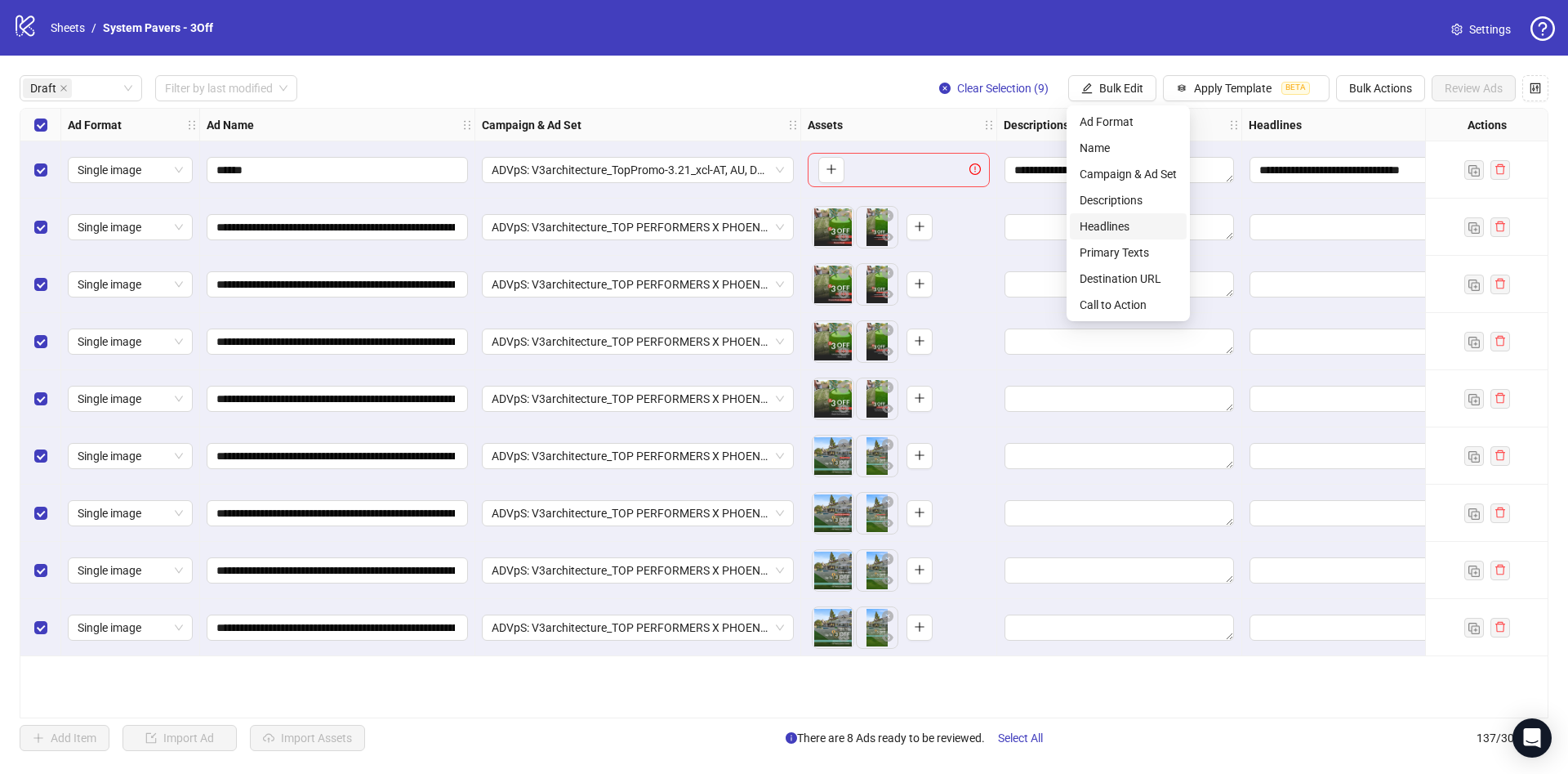
click at [1138, 228] on span "Headlines" at bounding box center [1128, 226] width 97 height 18
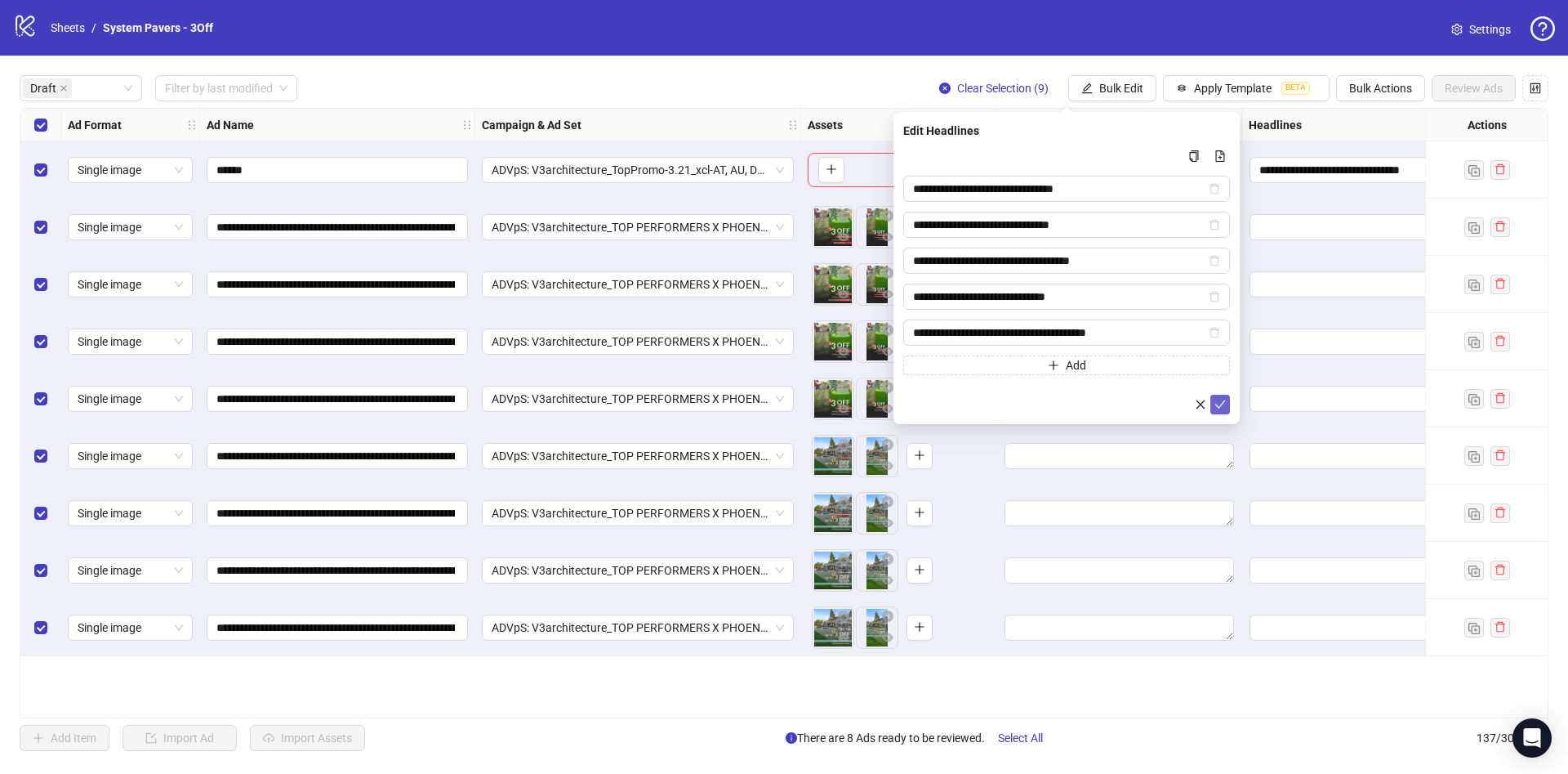
click at [1218, 396] on button "submit" at bounding box center [1220, 404] width 20 height 20
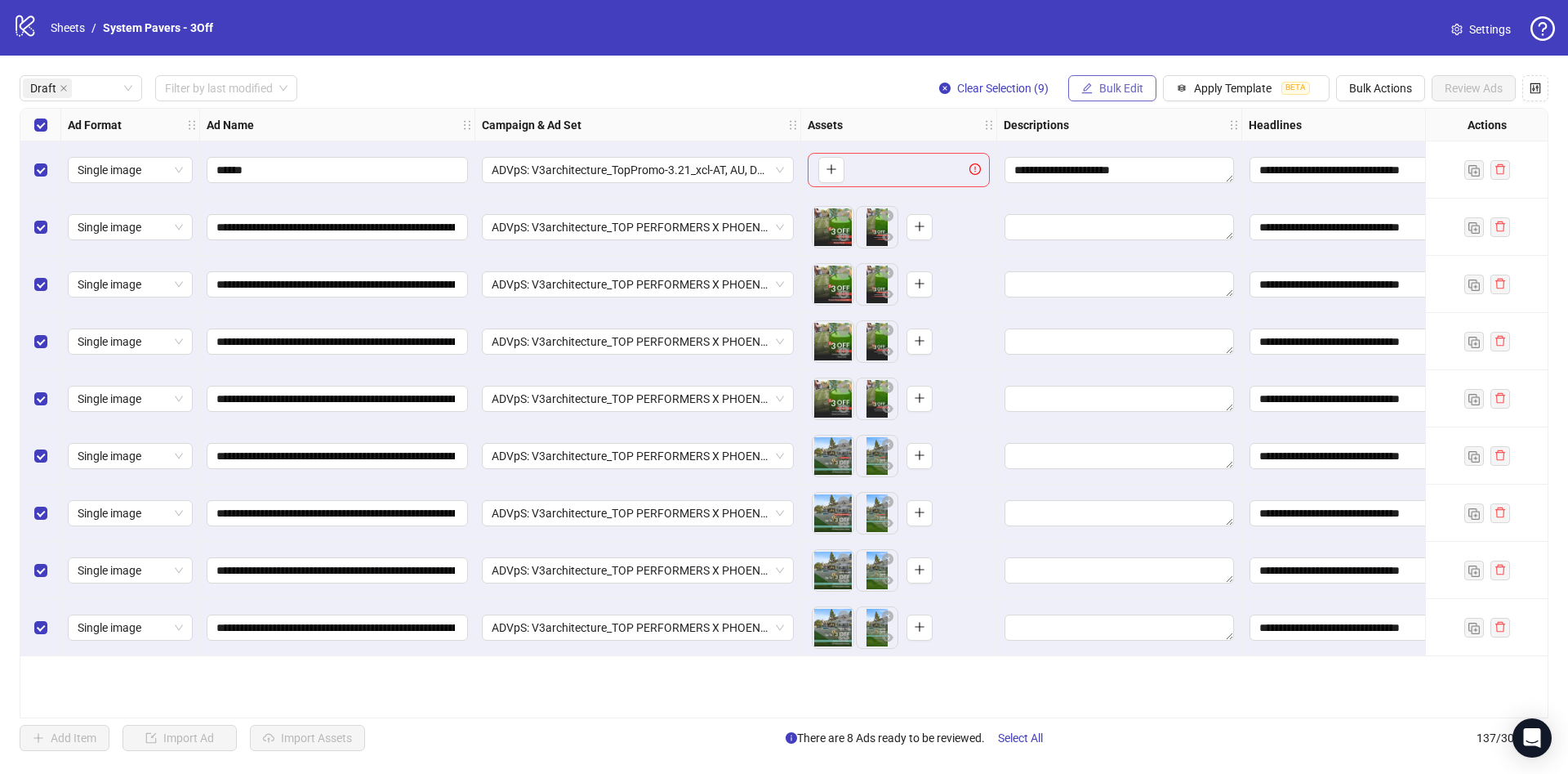
click at [1122, 85] on span "Bulk Edit" at bounding box center [1121, 88] width 44 height 13
click at [1131, 191] on span "Descriptions" at bounding box center [1128, 200] width 97 height 18
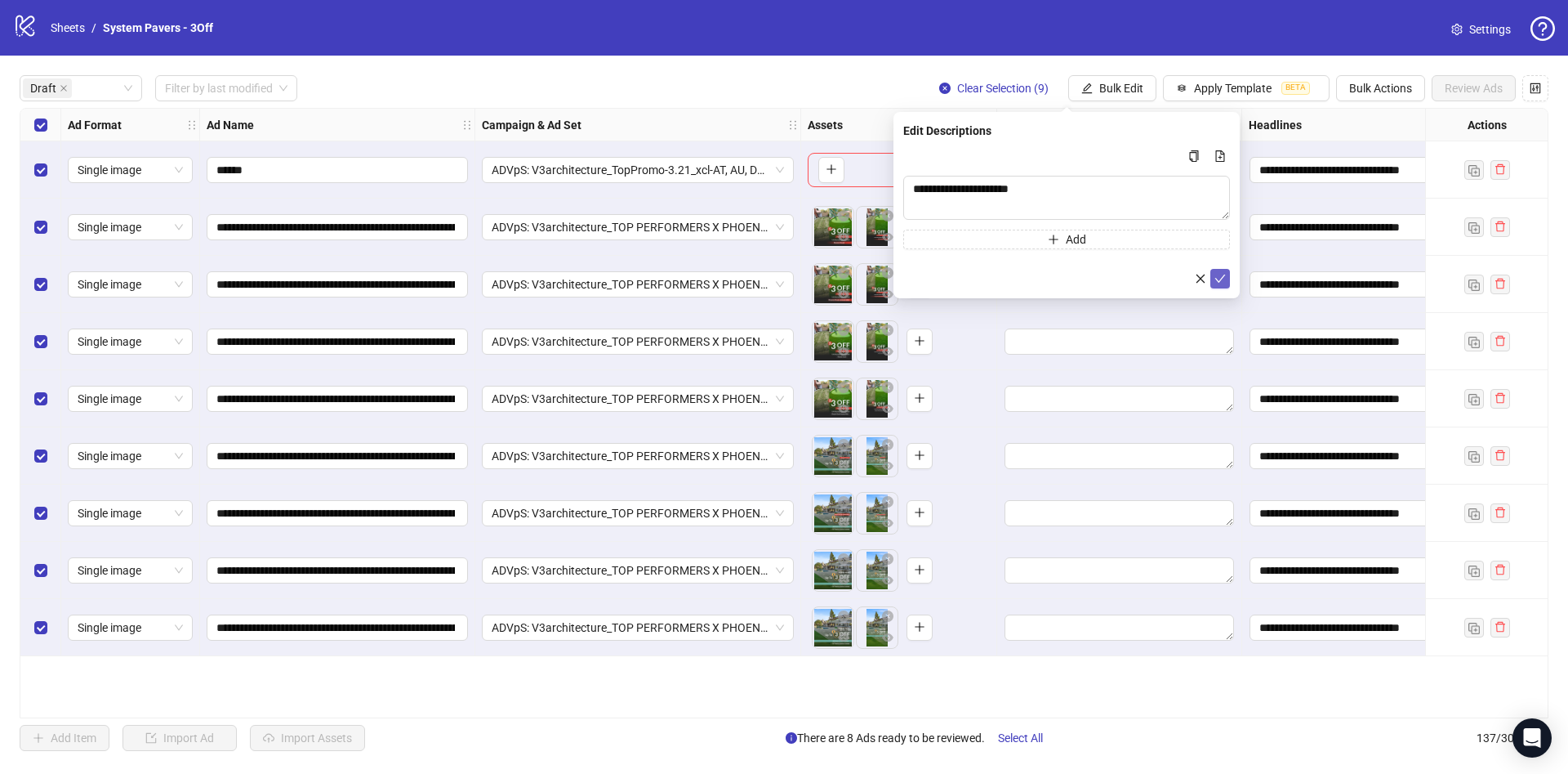
click at [1218, 280] on icon "check" at bounding box center [1220, 278] width 11 height 8
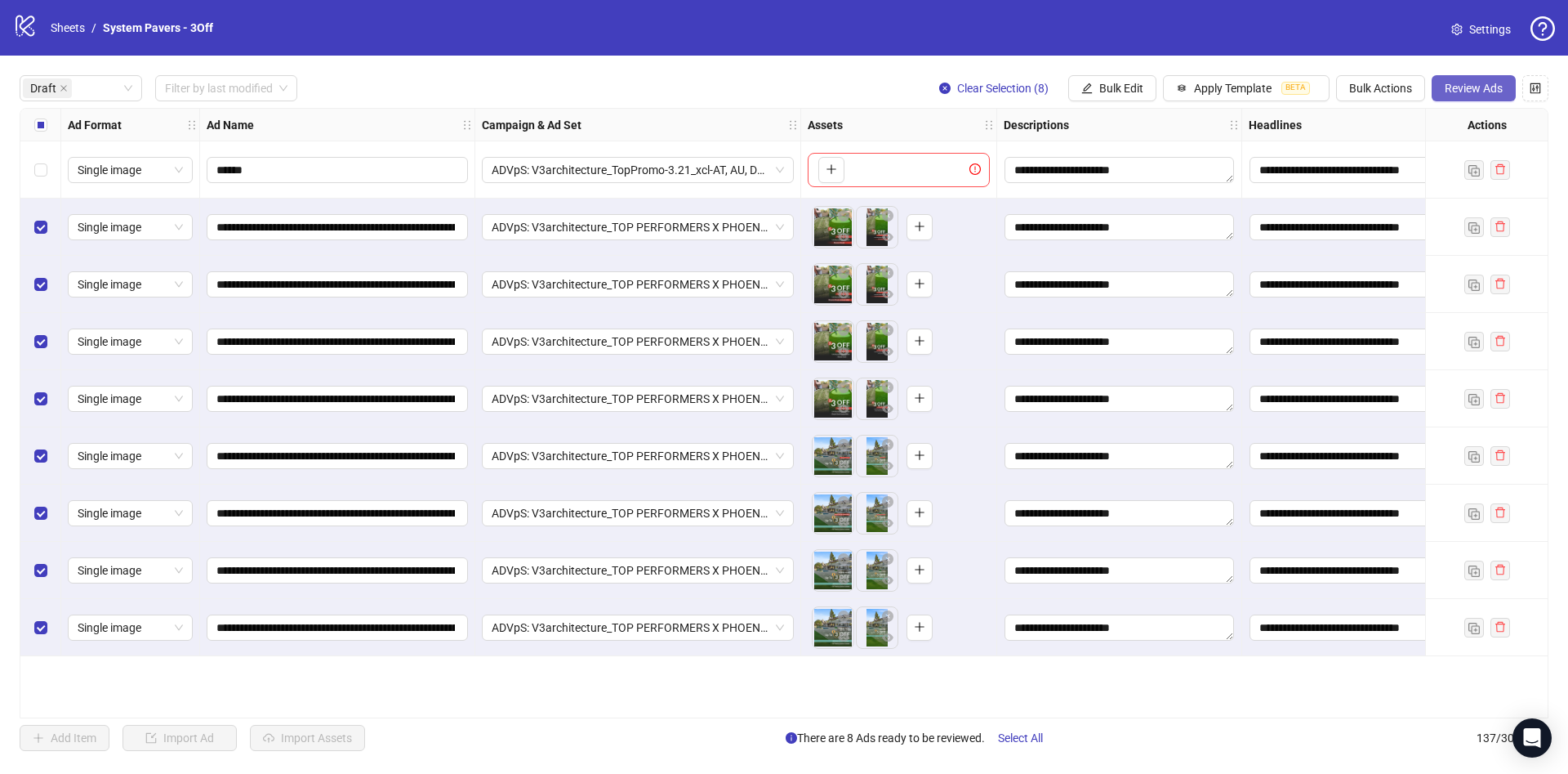
click at [1482, 85] on span "Review Ads" at bounding box center [1474, 88] width 58 height 13
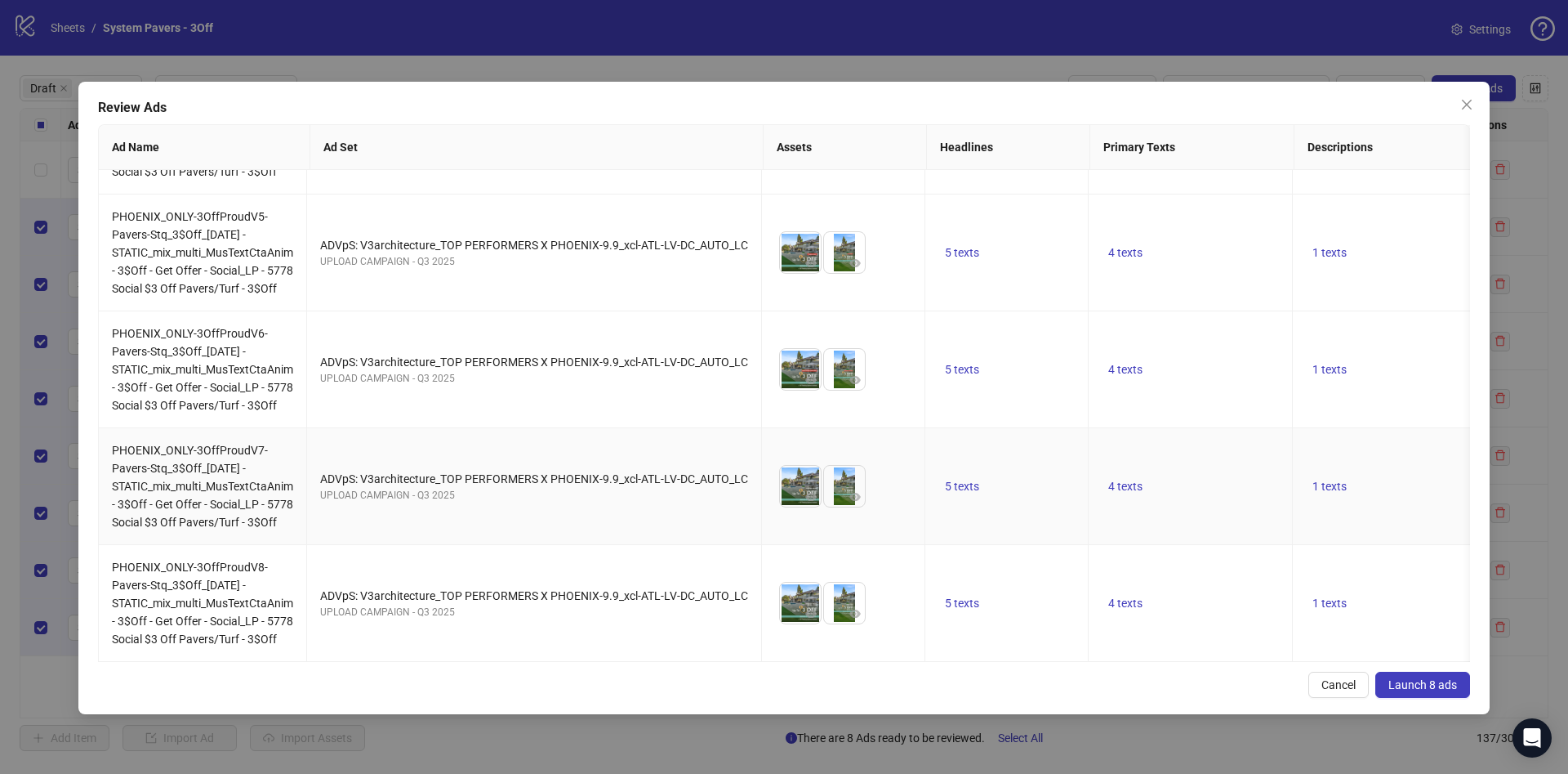
scroll to position [0, 0]
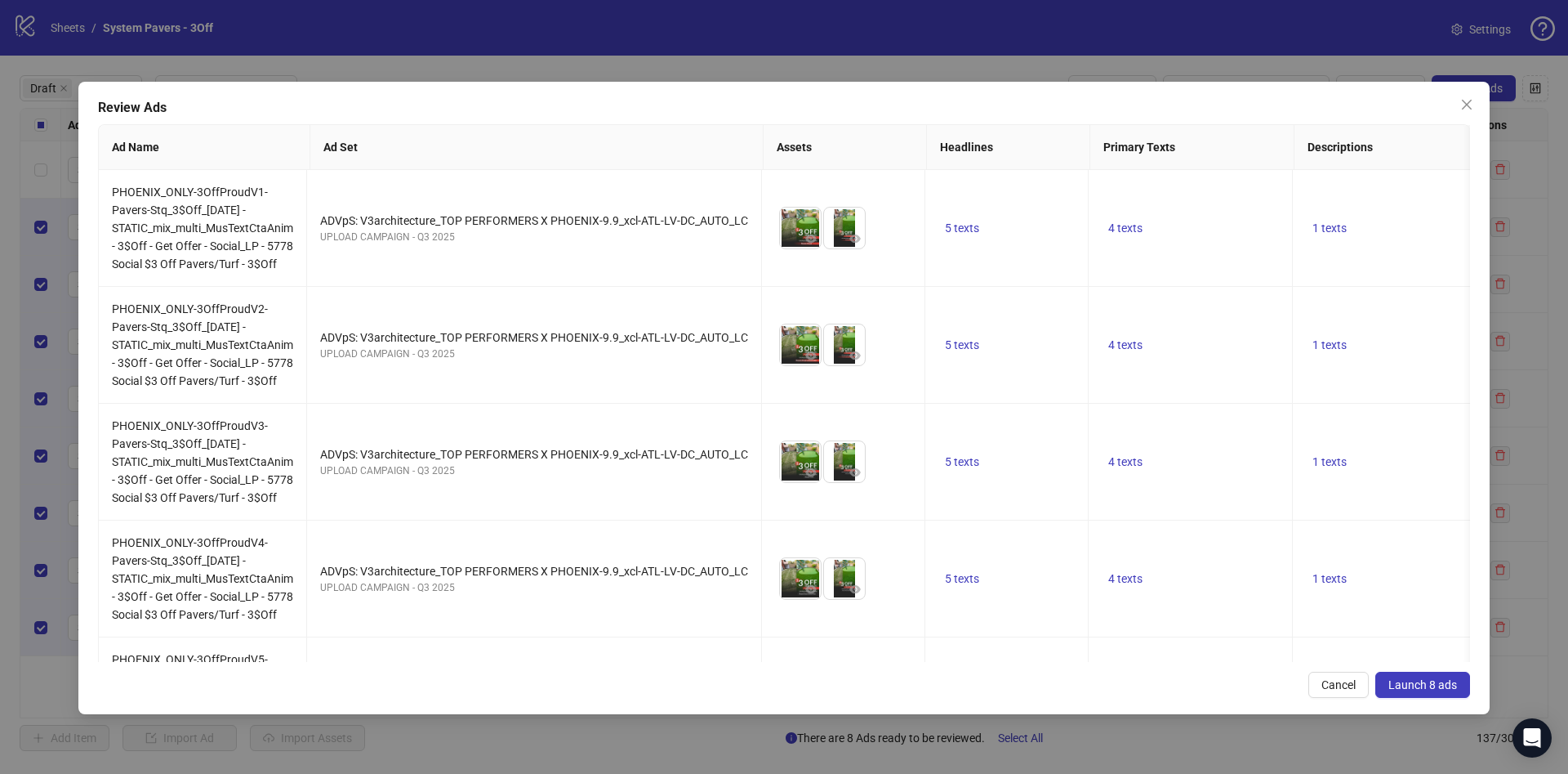
click at [1418, 673] on button "Launch 8 ads" at bounding box center [1423, 684] width 94 height 26
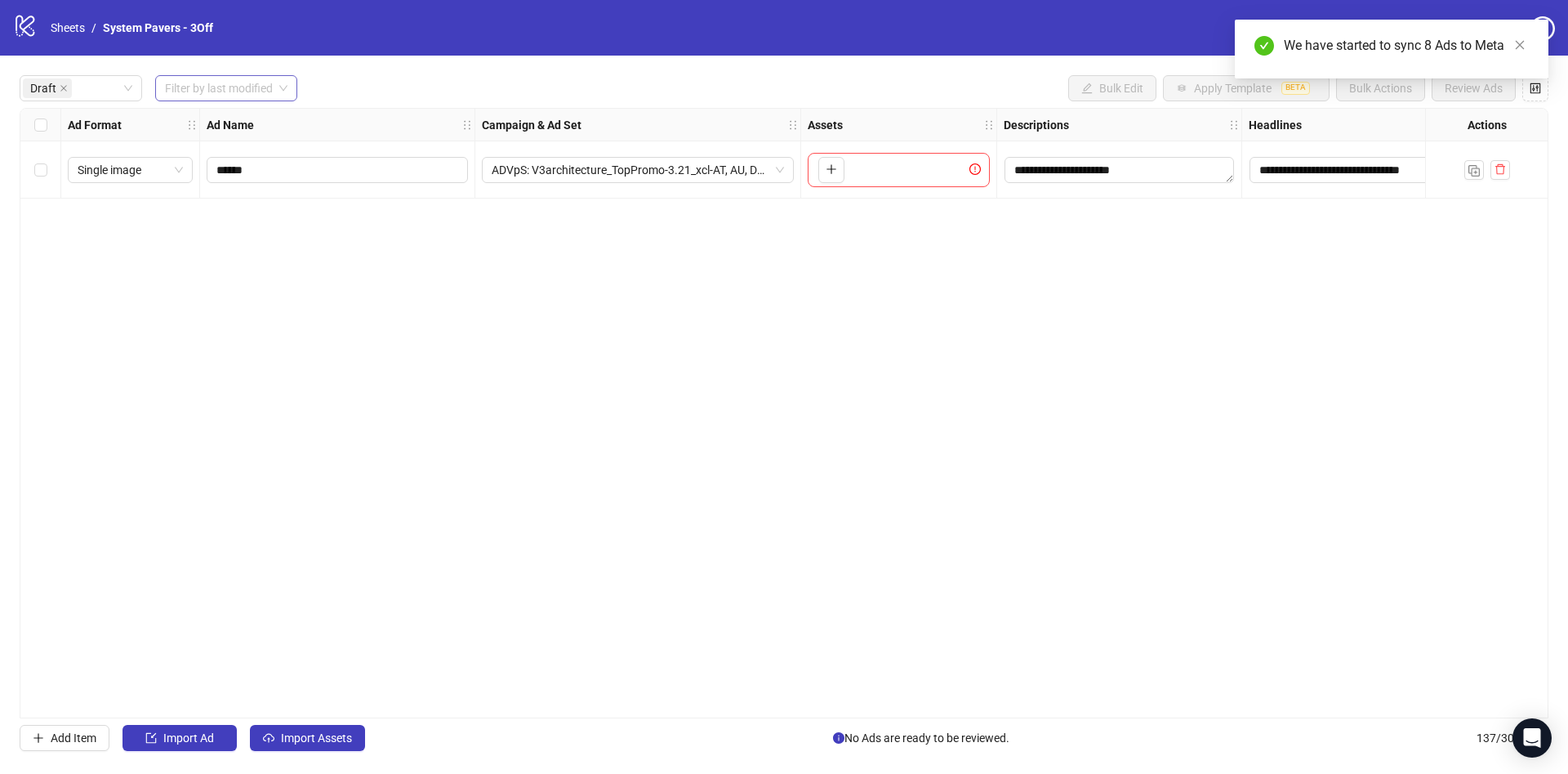
click at [182, 81] on input "search" at bounding box center [219, 88] width 108 height 25
click at [202, 122] on div "Today" at bounding box center [227, 122] width 118 height 18
click at [122, 90] on div "Draft" at bounding box center [81, 88] width 123 height 26
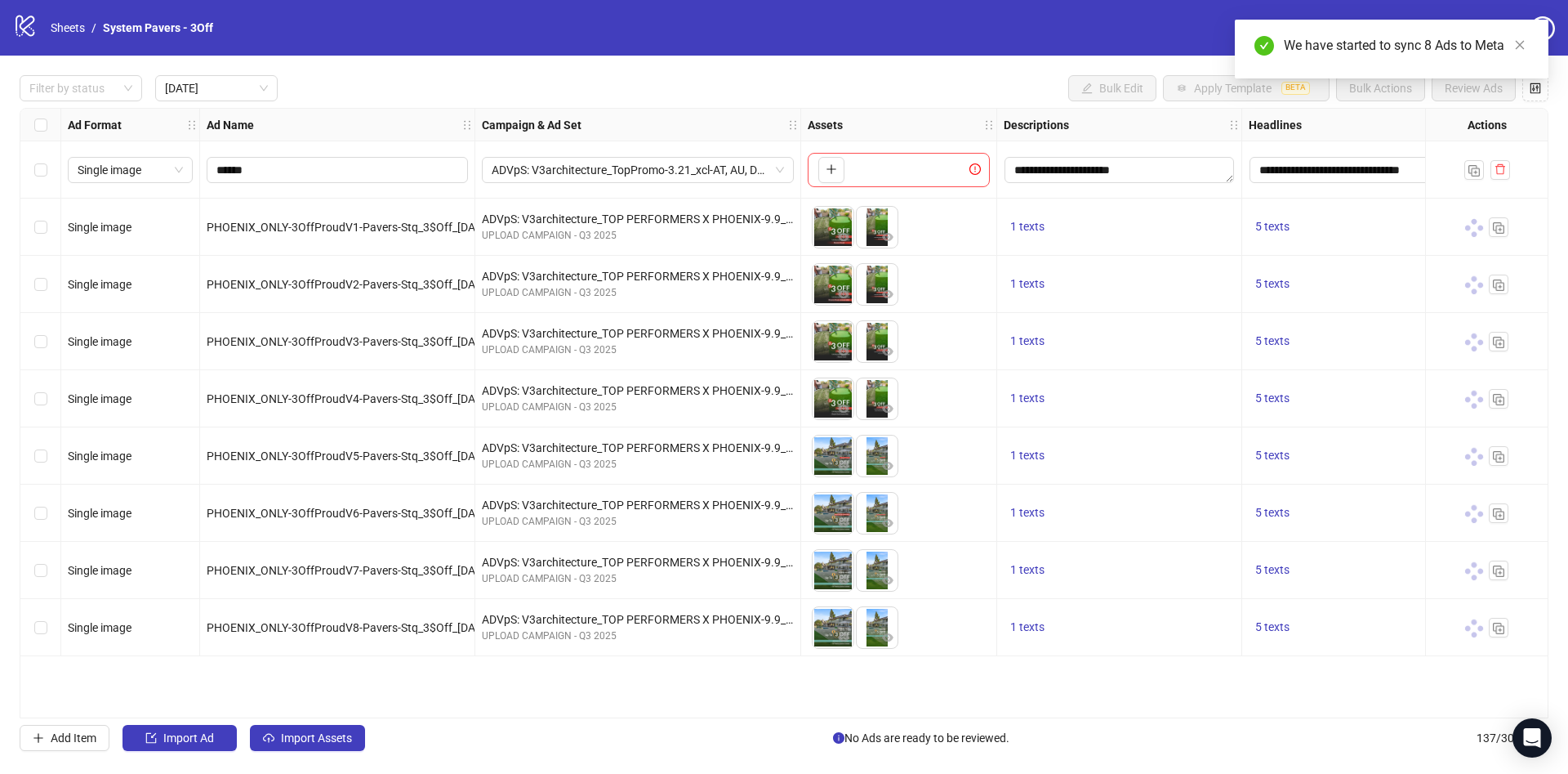
click at [478, 84] on div "Filter by status Today Bulk Edit Apply Template BETA Bulk Actions Review Ads" at bounding box center [784, 88] width 1529 height 26
click at [84, 94] on div at bounding box center [72, 88] width 99 height 23
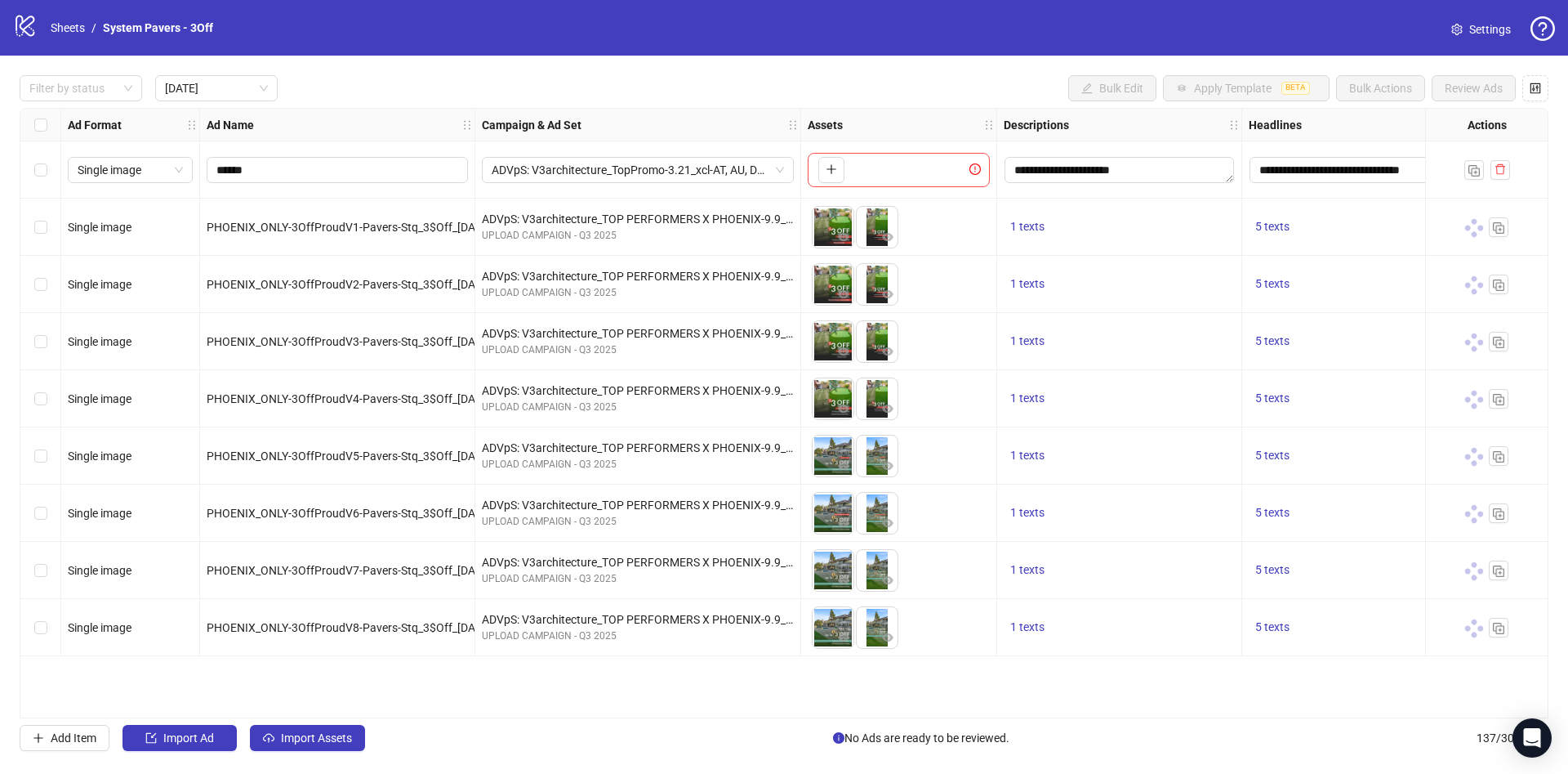
click at [595, 101] on div "Filter by status Today Bulk Edit Apply Template BETA Bulk Actions Review Ads" at bounding box center [784, 88] width 1529 height 26
click at [54, 89] on div at bounding box center [72, 88] width 99 height 23
click at [79, 118] on div "Draft" at bounding box center [81, 122] width 96 height 18
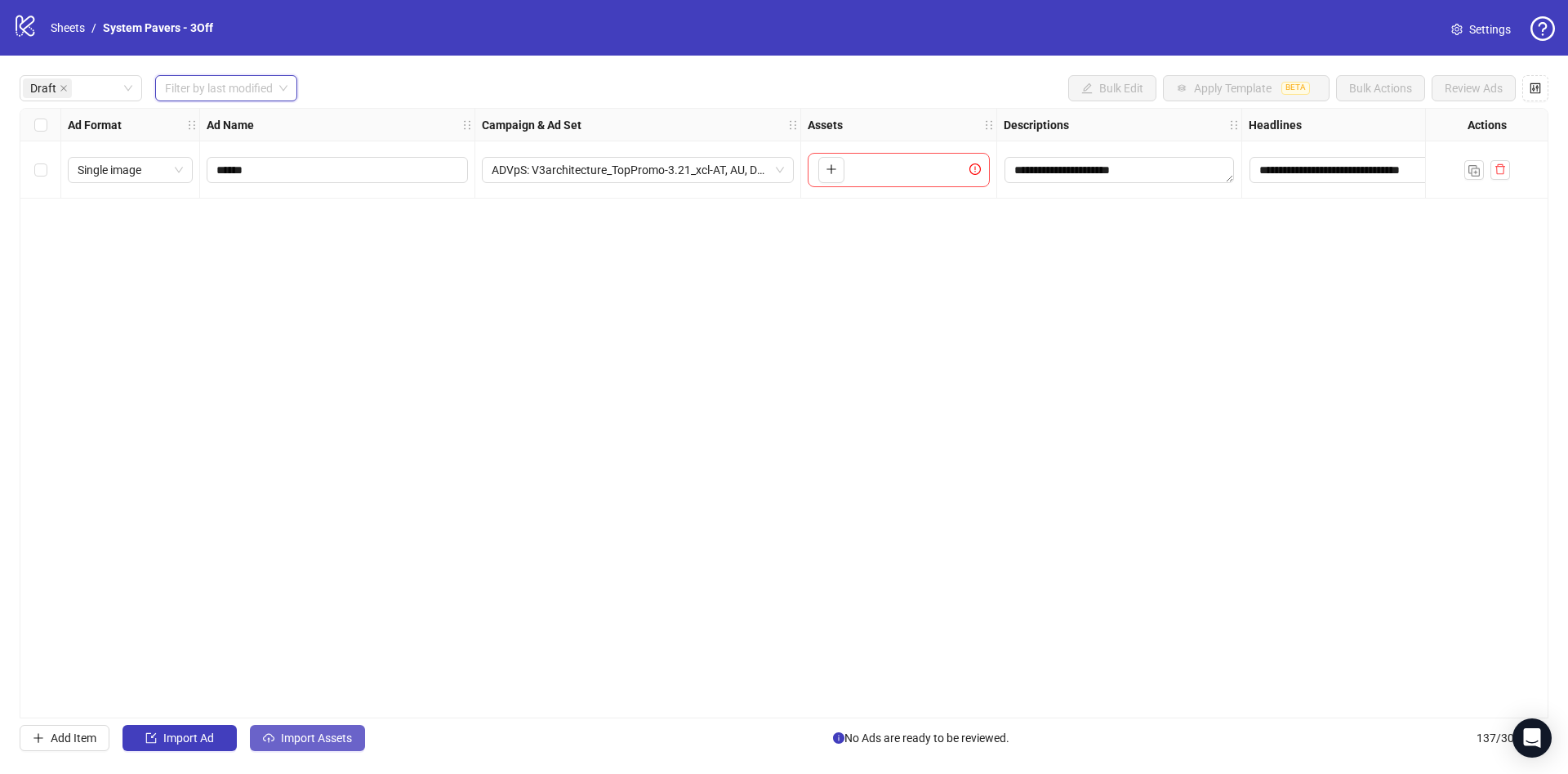
click at [305, 731] on span "Import Assets" at bounding box center [316, 738] width 71 height 13
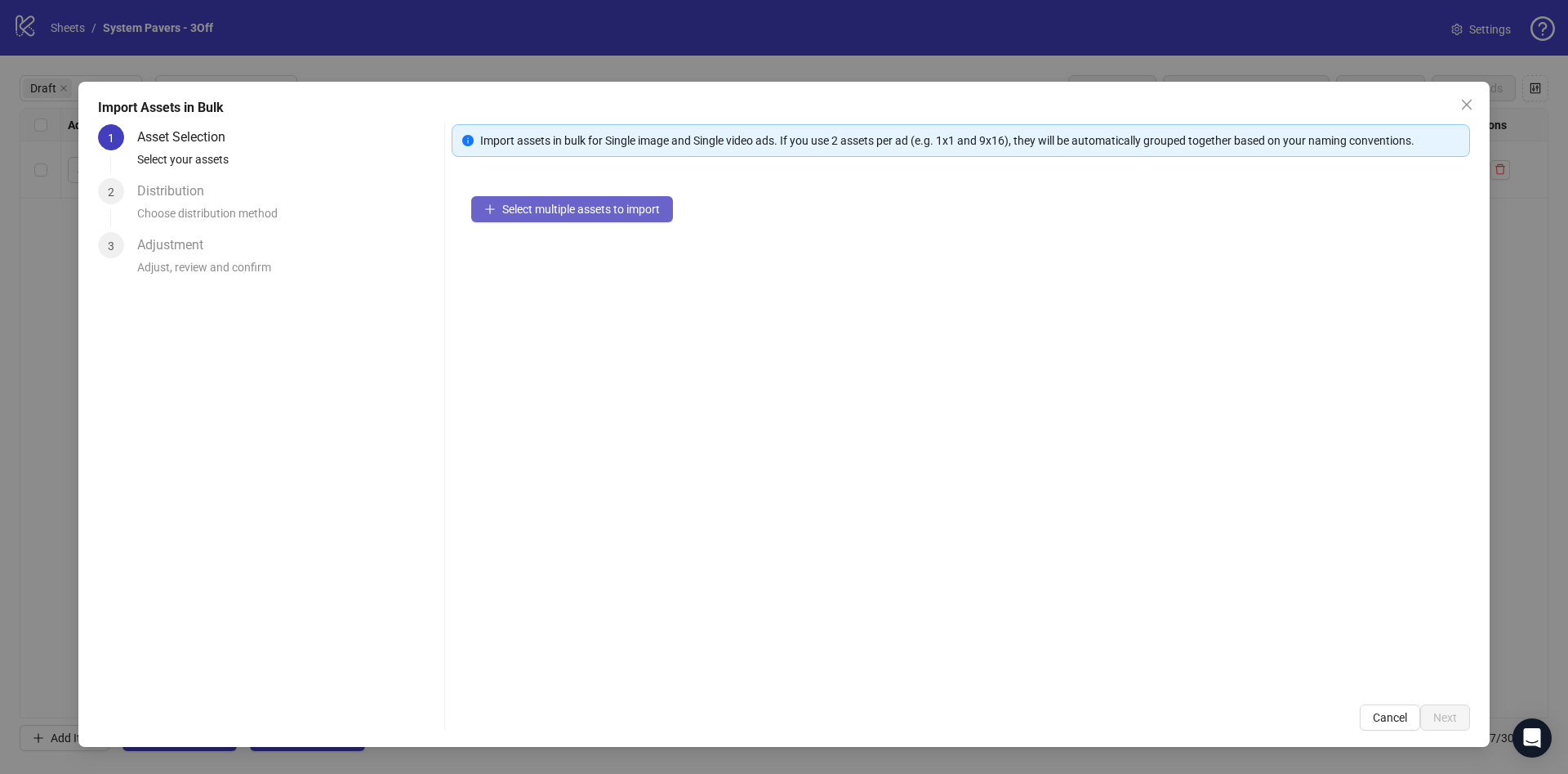
click at [612, 203] on span "Select multiple assets to import" at bounding box center [581, 209] width 158 height 13
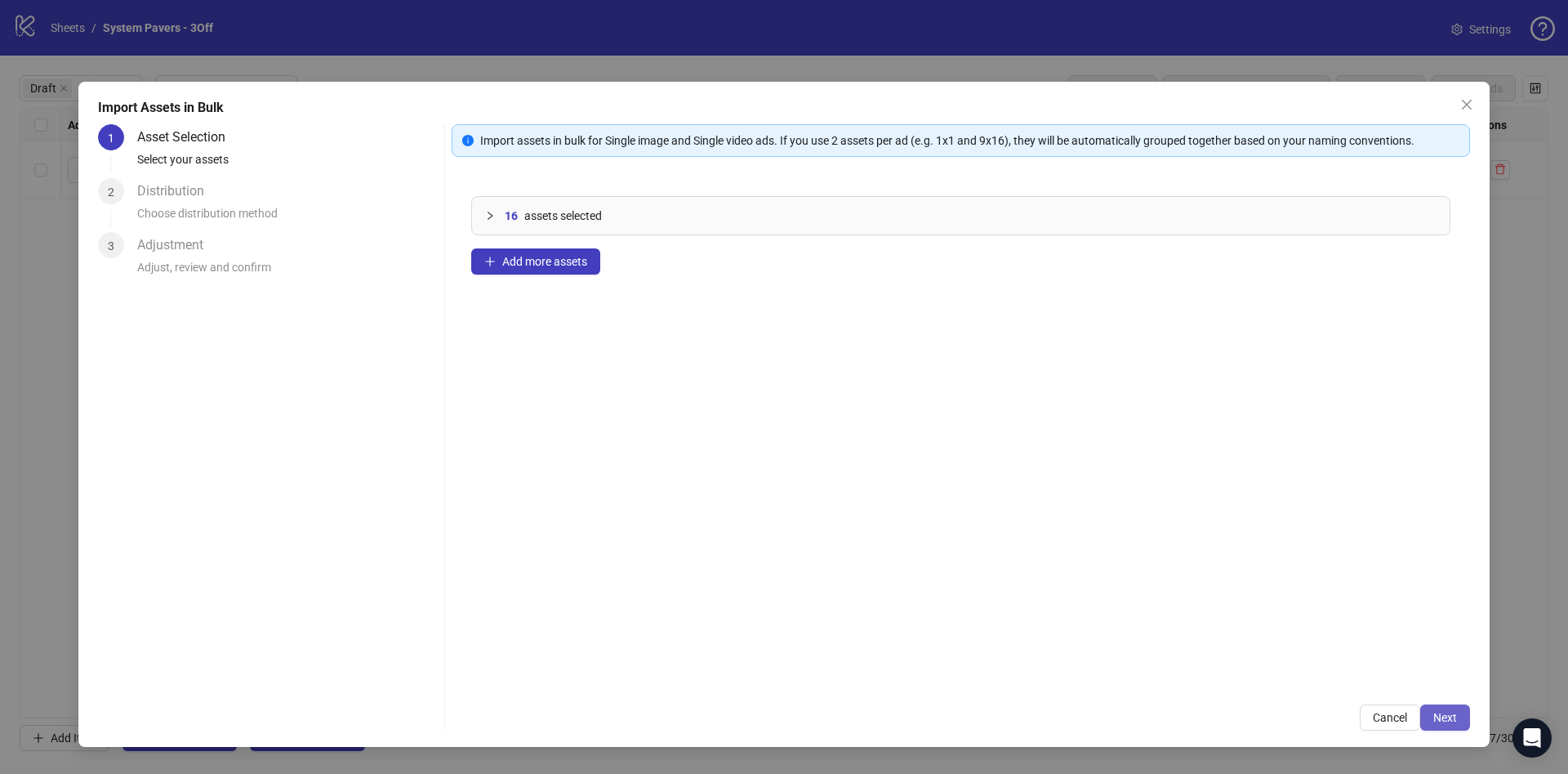
click at [1442, 715] on button "Next" at bounding box center [1445, 717] width 50 height 26
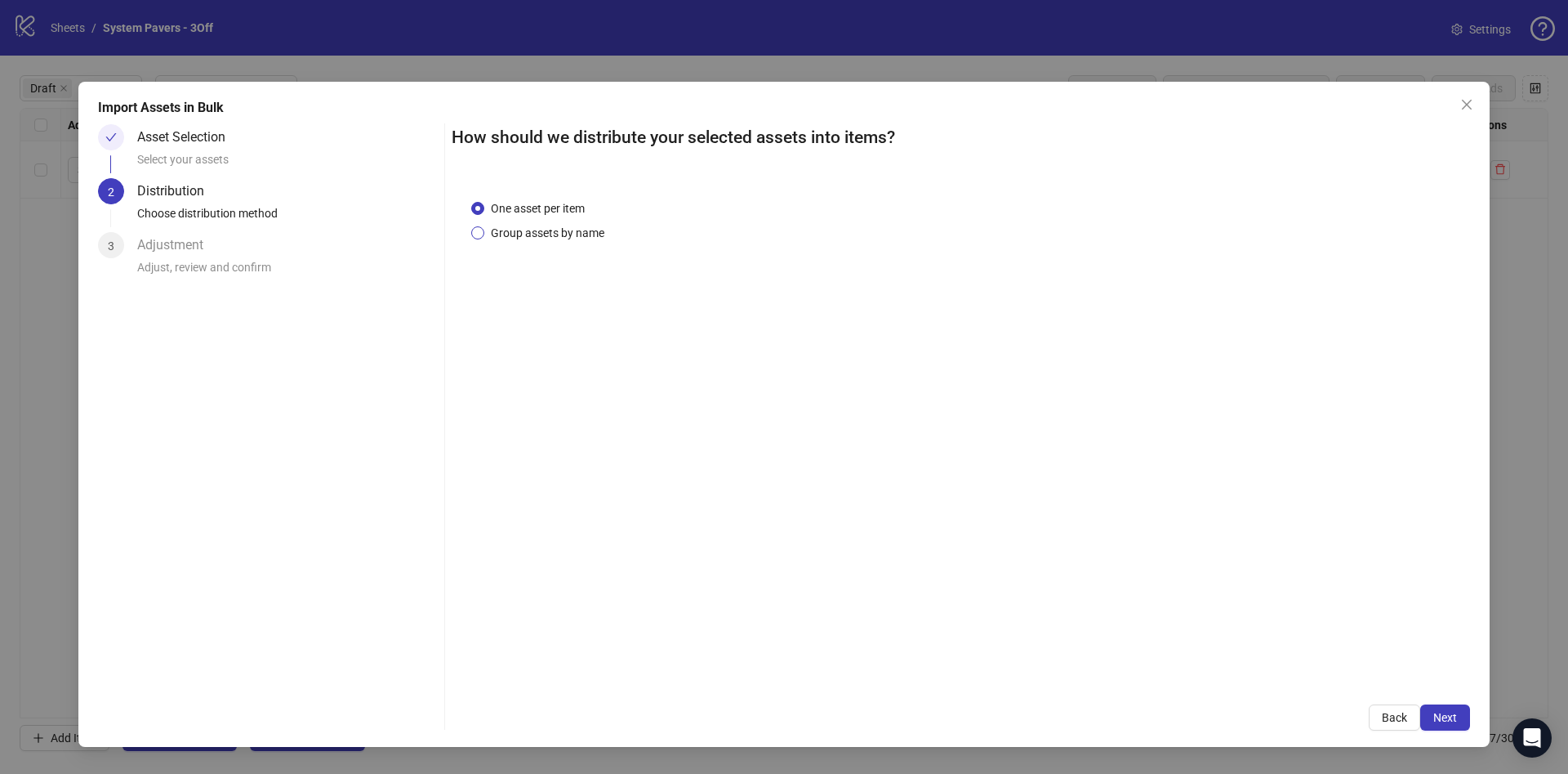
click at [582, 238] on span "Group assets by name" at bounding box center [547, 233] width 126 height 18
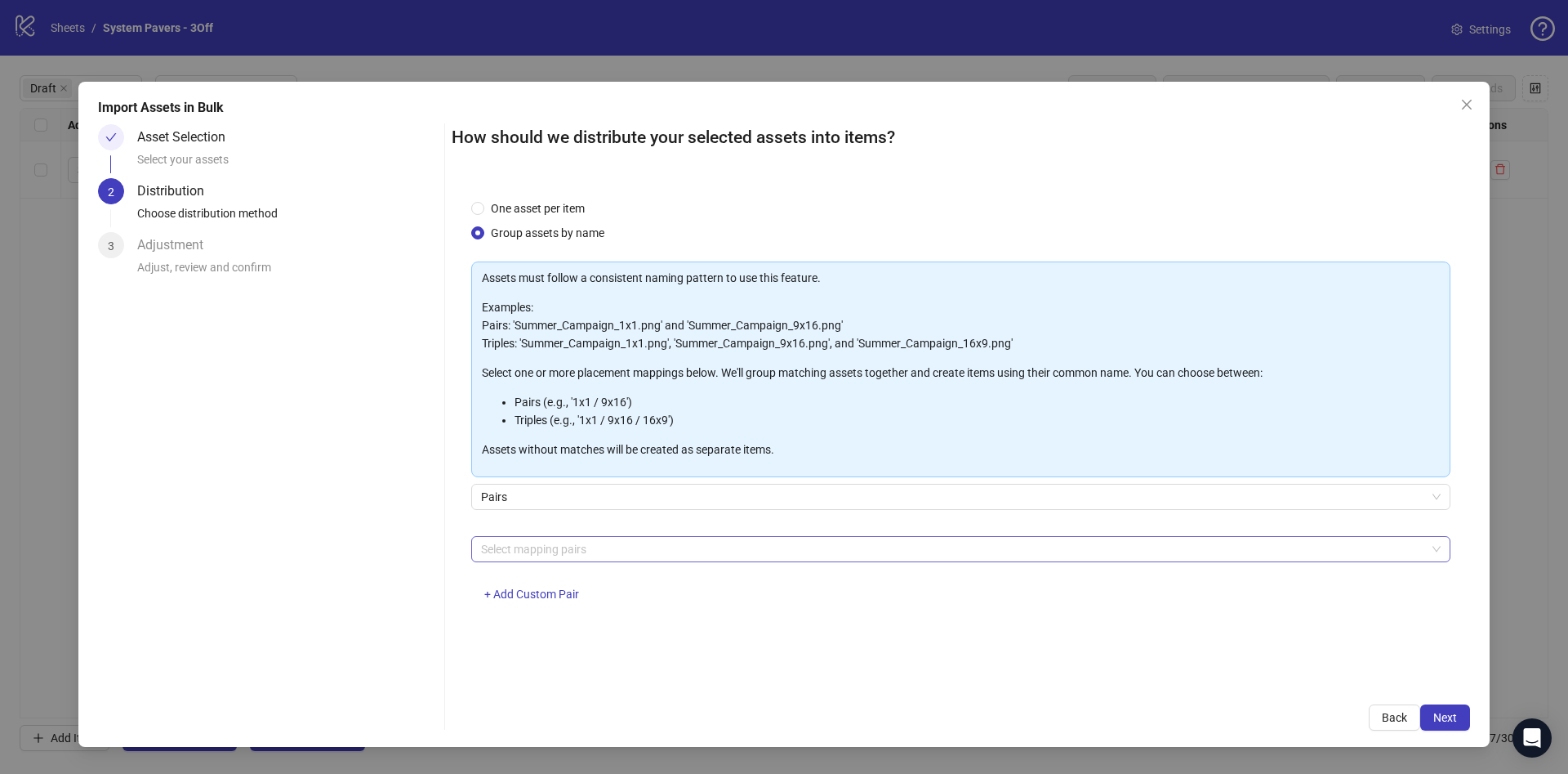
click at [597, 543] on div at bounding box center [952, 549] width 955 height 23
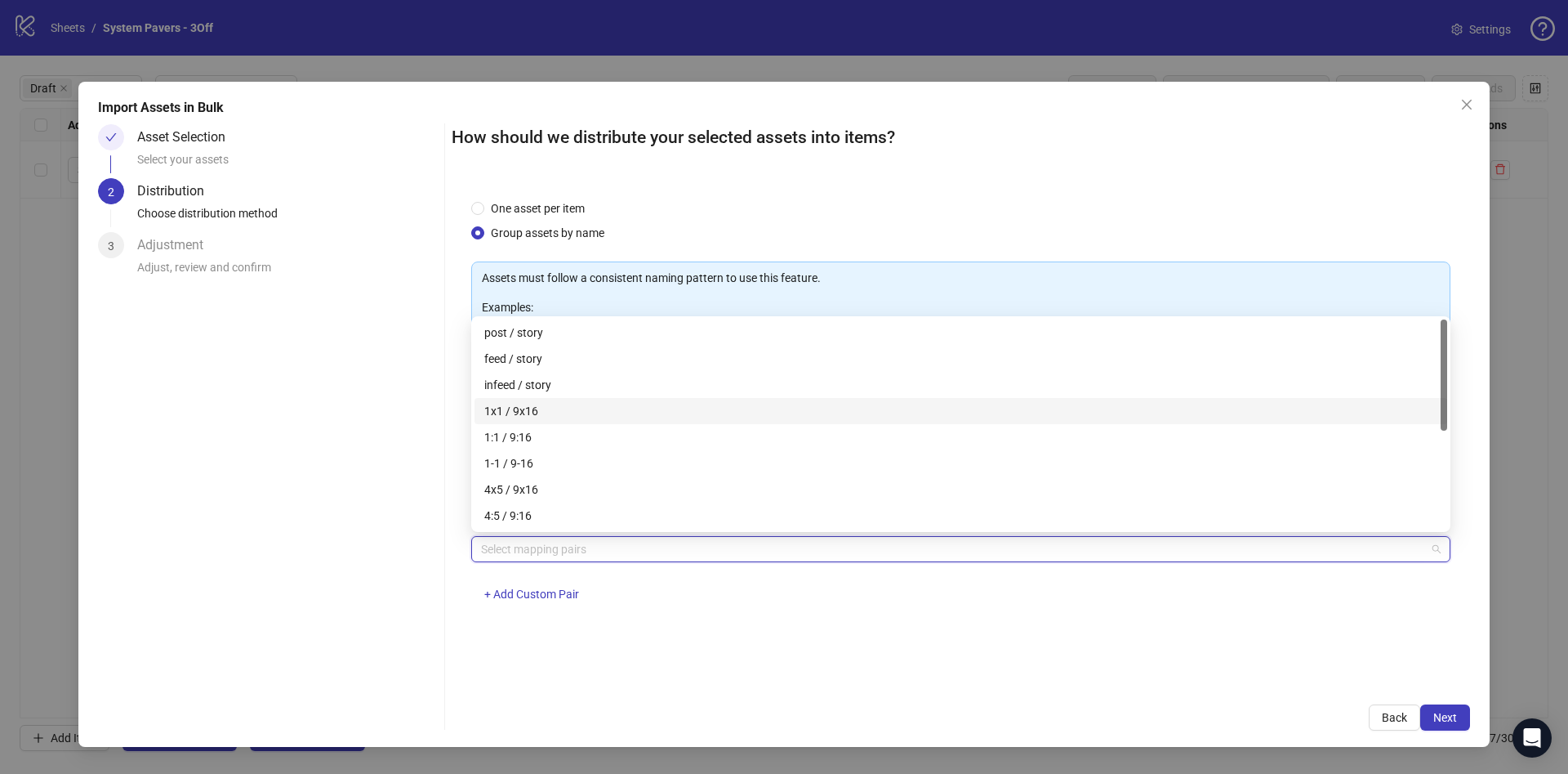
click at [624, 417] on div "1x1 / 9x16" at bounding box center [961, 411] width 953 height 18
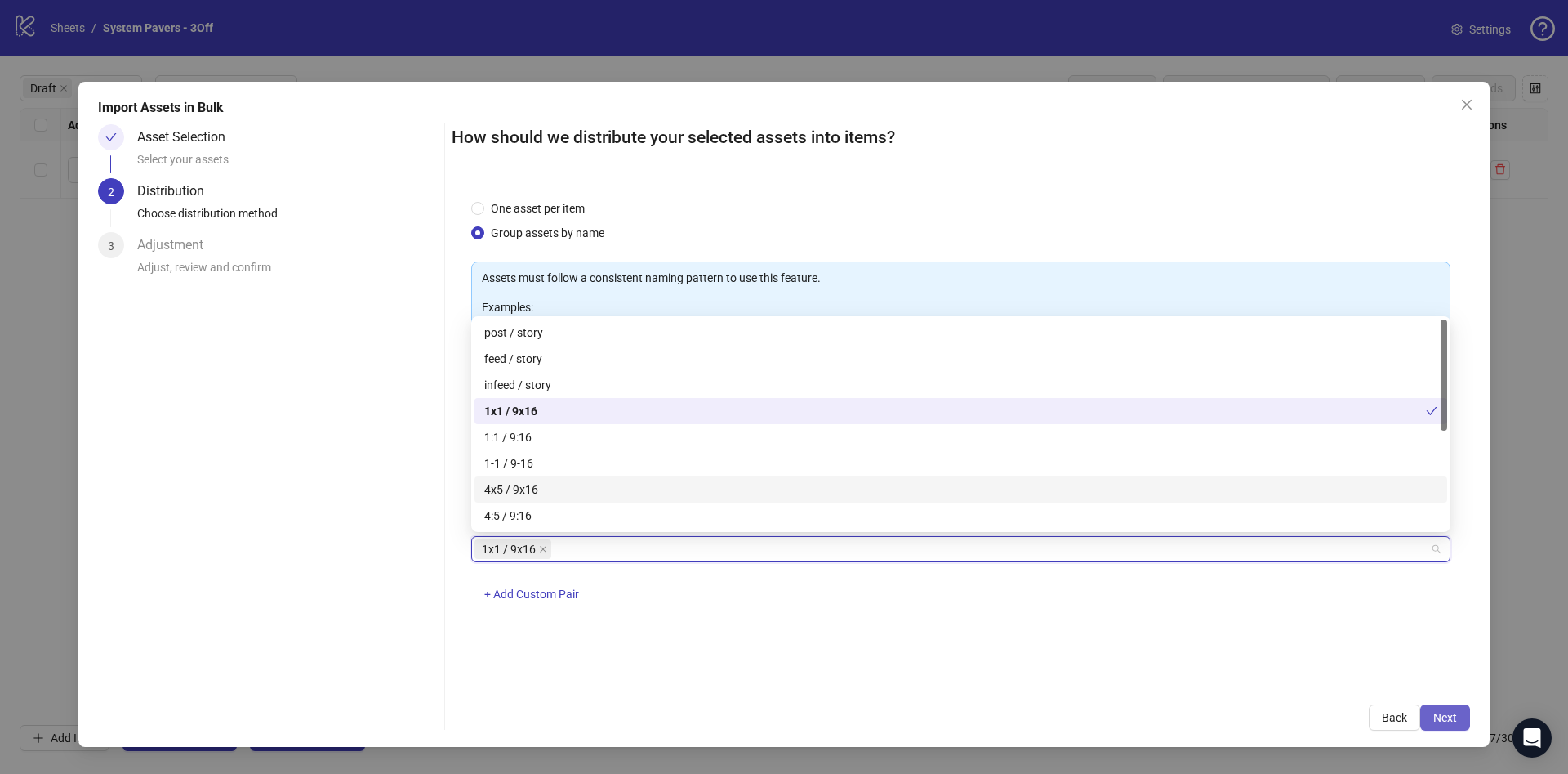
click at [1421, 721] on button "Next" at bounding box center [1445, 717] width 50 height 26
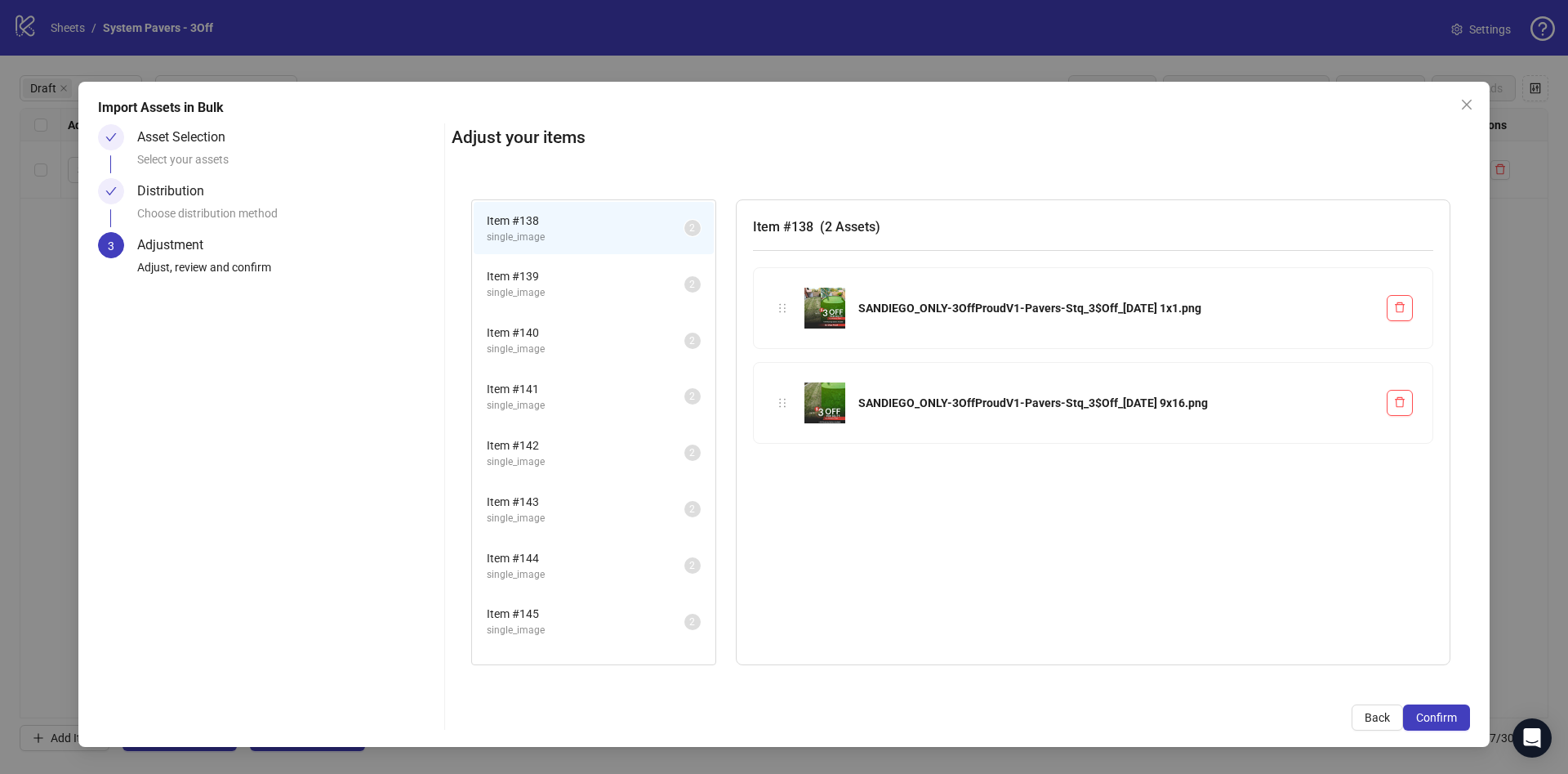
click at [1425, 717] on span "Confirm" at bounding box center [1436, 717] width 41 height 13
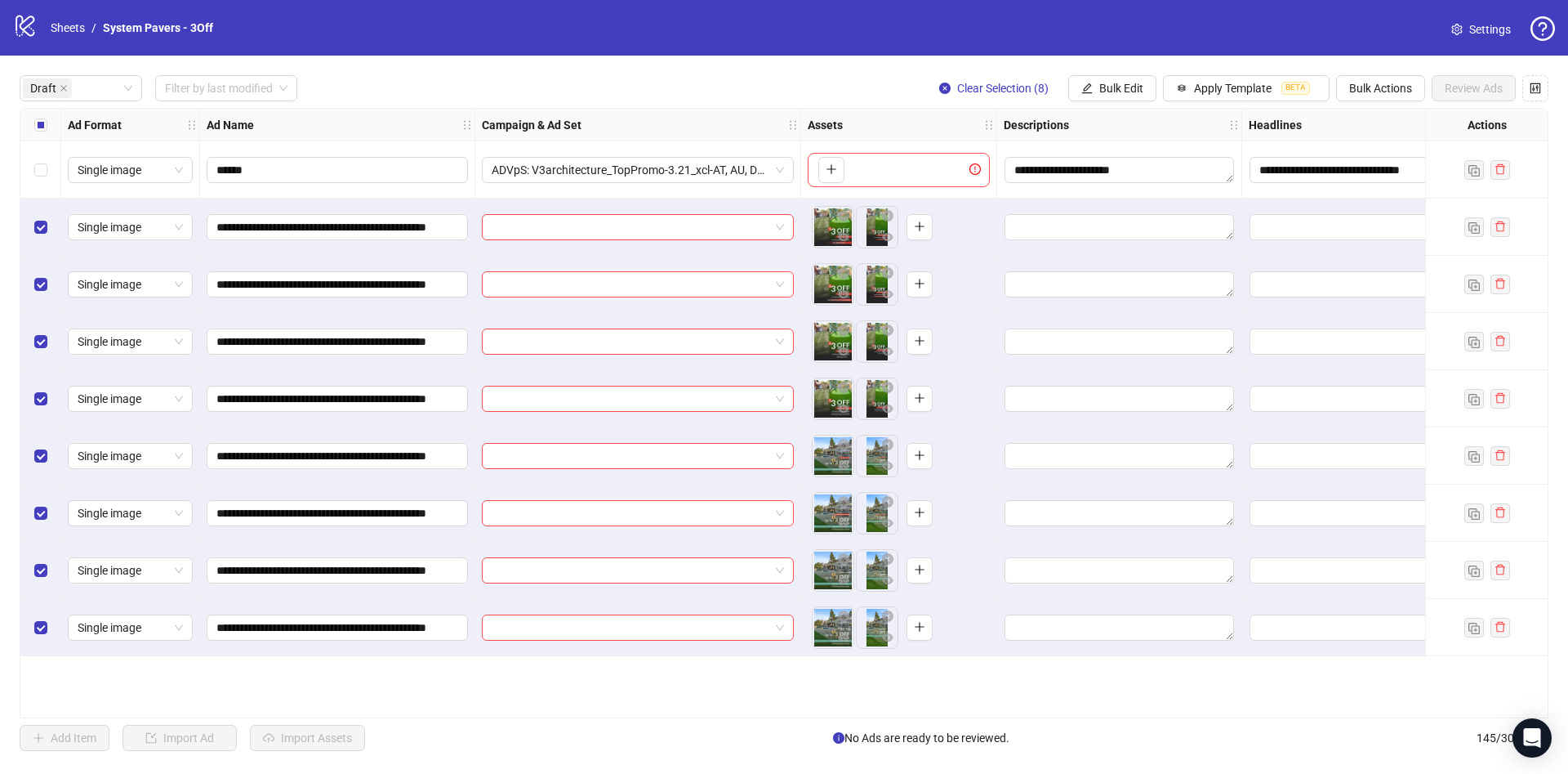
click at [1116, 73] on div "**********" at bounding box center [784, 412] width 1568 height 715
click at [1118, 84] on span "Bulk Edit" at bounding box center [1121, 88] width 44 height 13
click at [1120, 172] on span "Campaign & Ad Set" at bounding box center [1128, 174] width 97 height 18
click at [1071, 142] on div "Edit Campaign & Ad Set Select an adset" at bounding box center [1066, 166] width 346 height 110
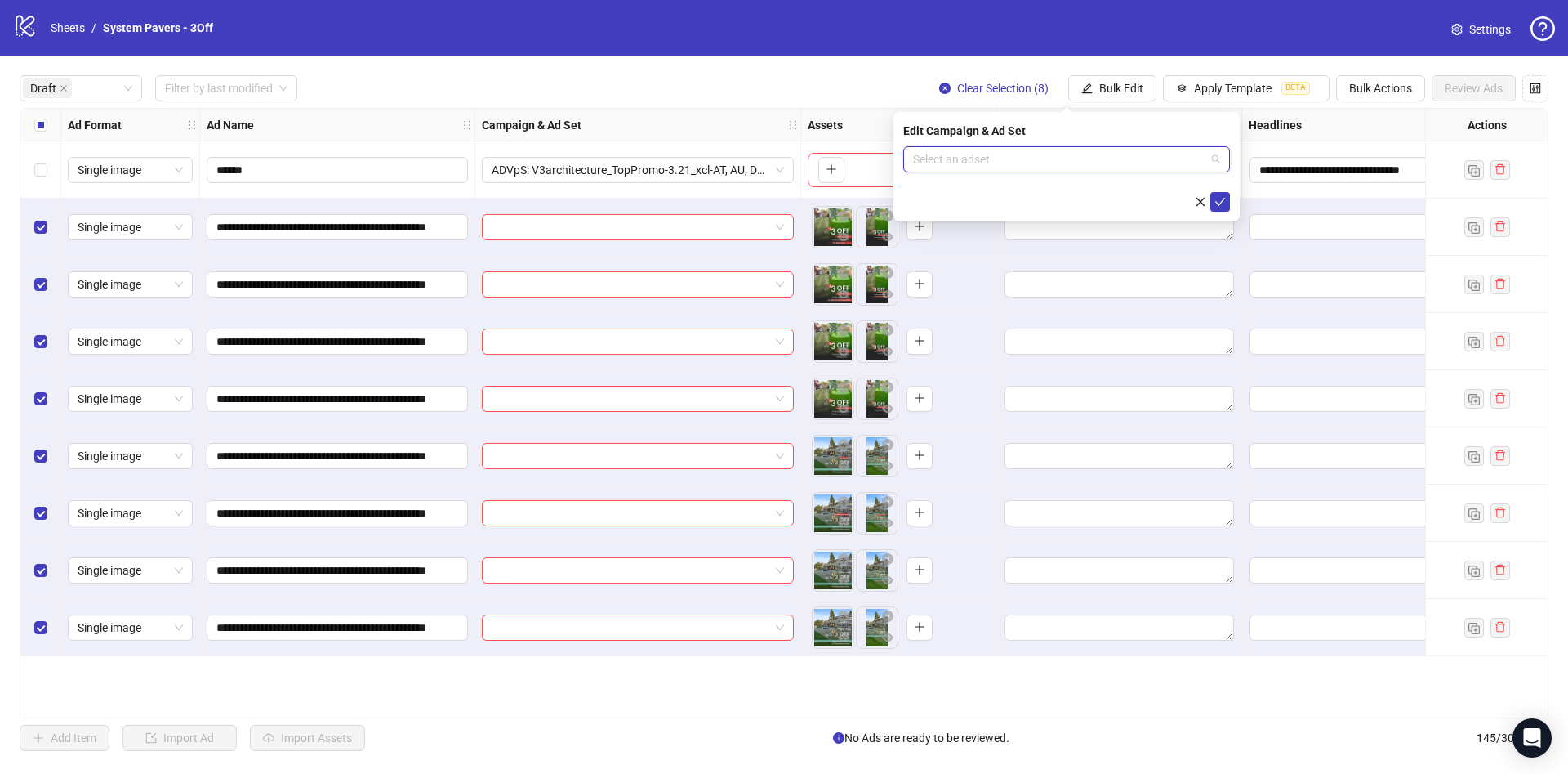
click at [1075, 158] on input "search" at bounding box center [1060, 159] width 292 height 25
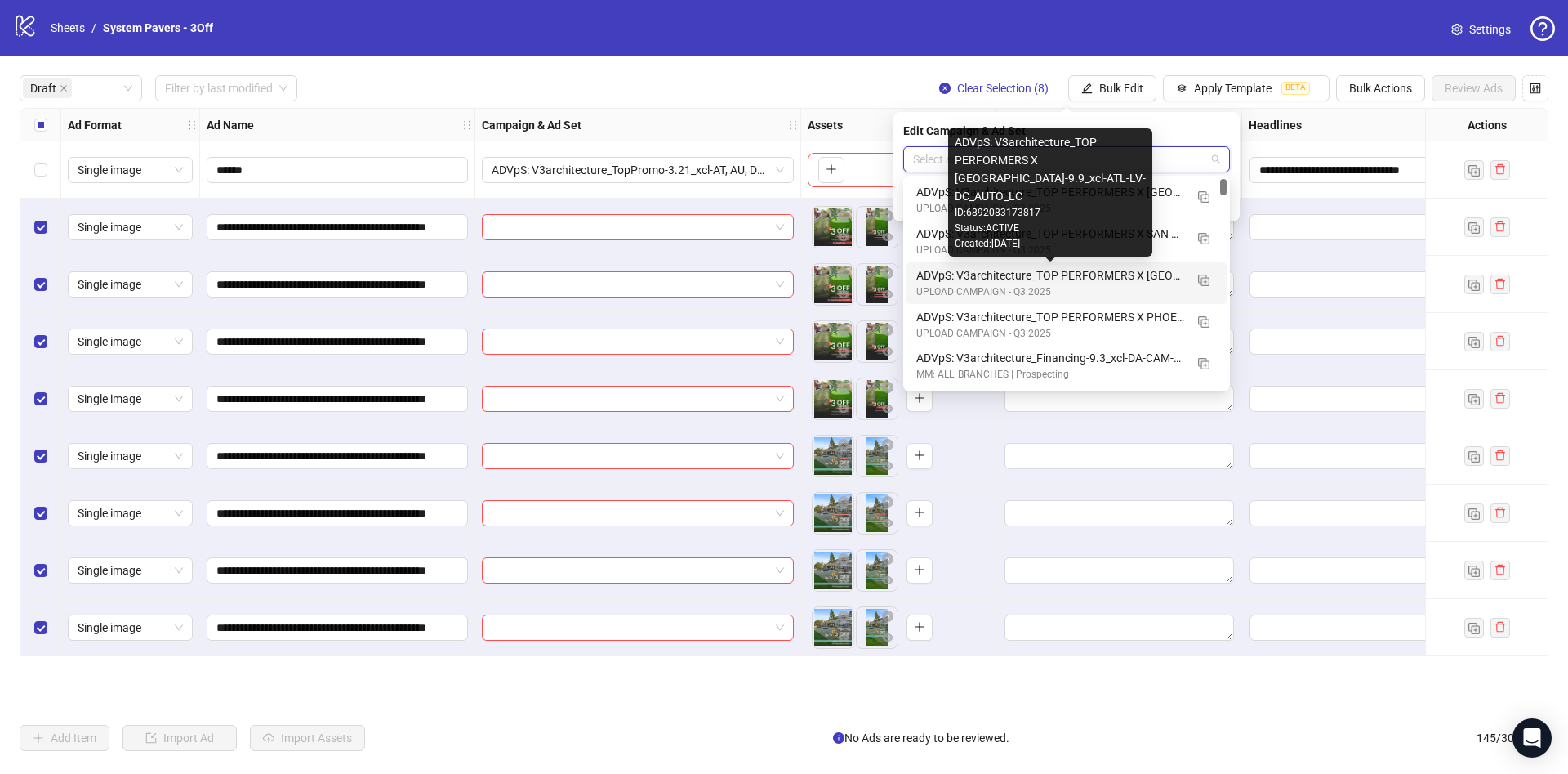
click at [1156, 273] on div "ADVpS: V3architecture_TOP PERFORMERS X [GEOGRAPHIC_DATA]-9.9_xcl-ATL-LV-DC_AUTO…" at bounding box center [1050, 275] width 268 height 18
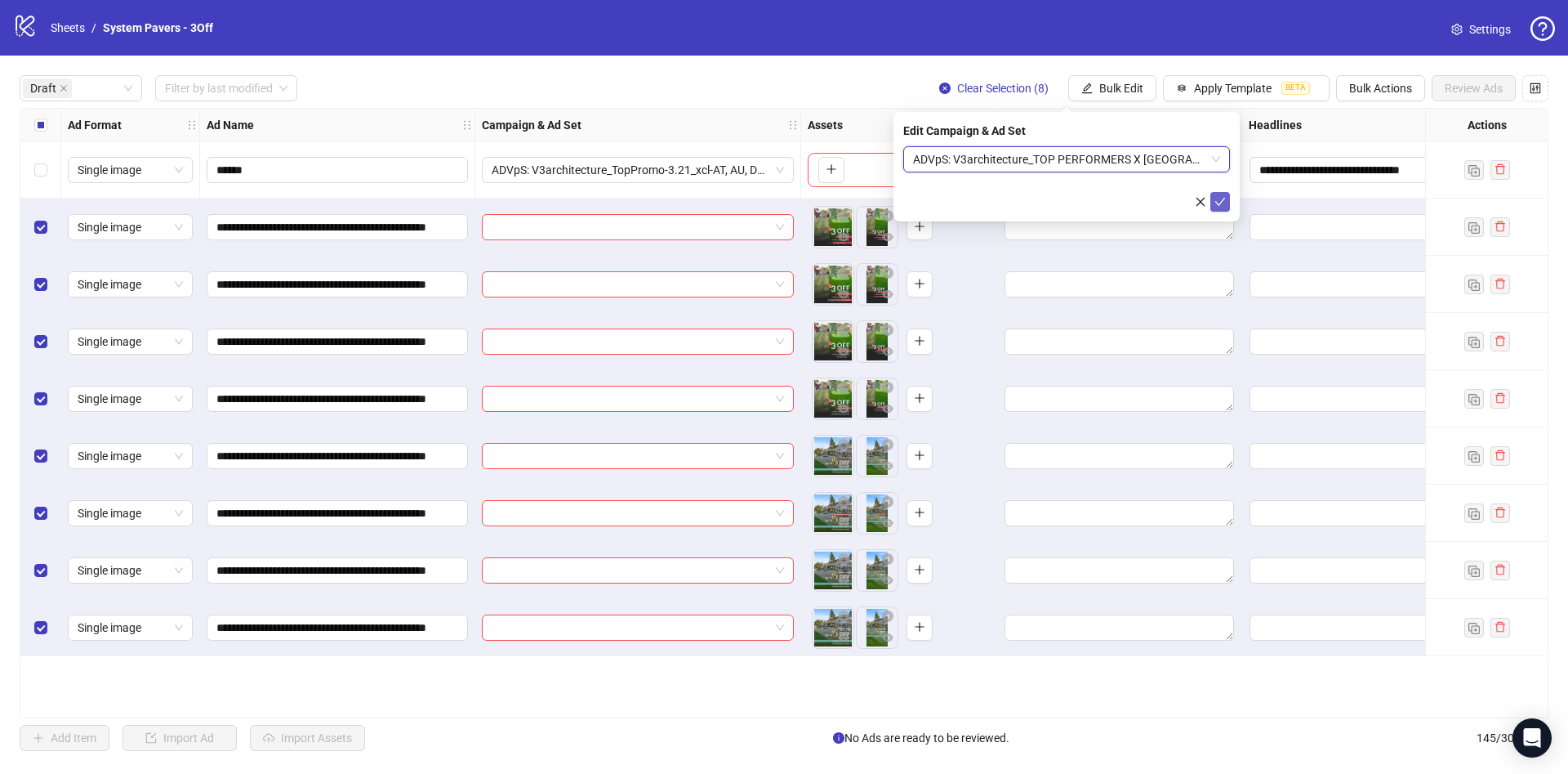
click at [1217, 196] on icon "check" at bounding box center [1219, 202] width 12 height 12
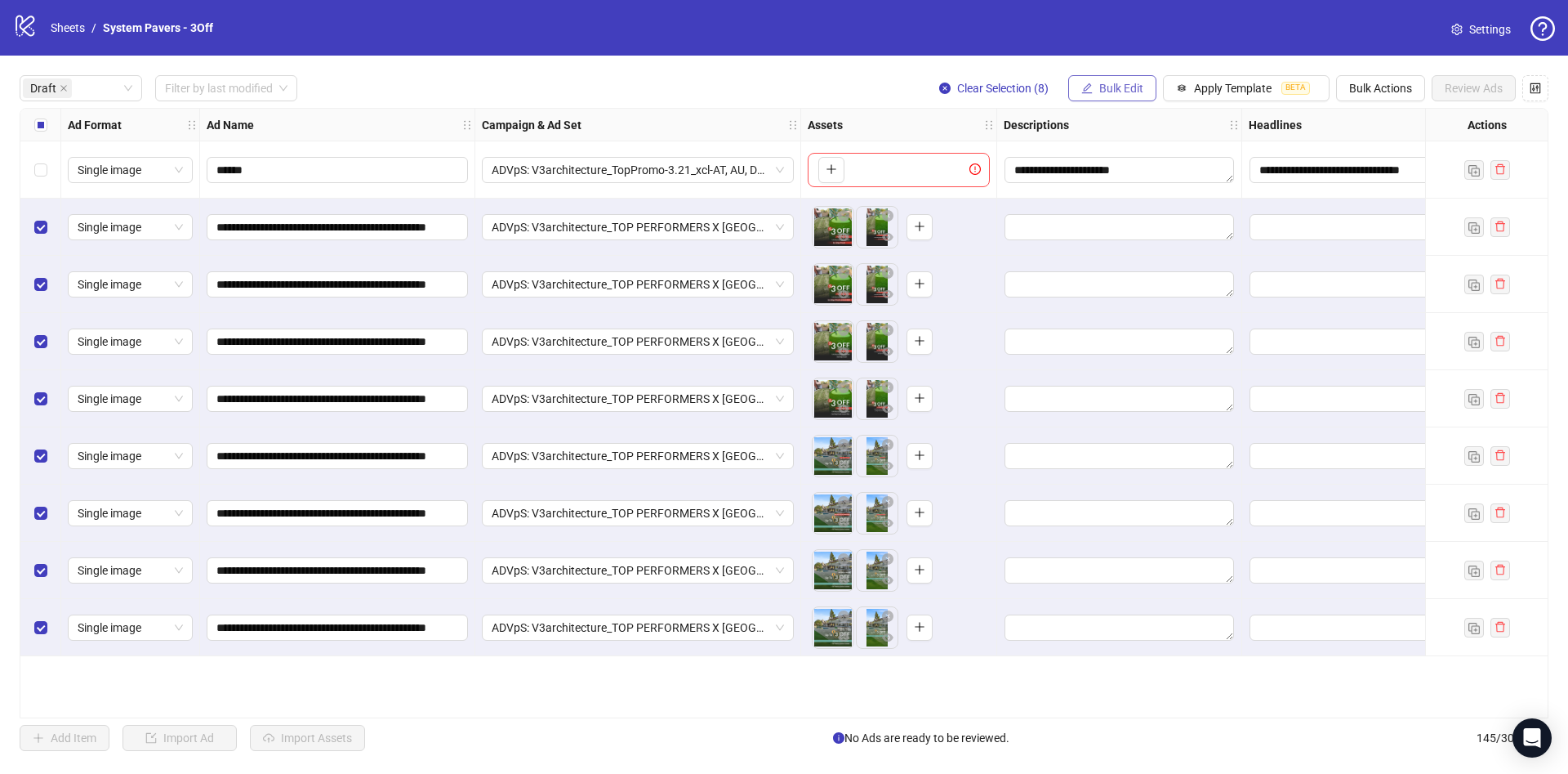
click at [1111, 84] on span "Bulk Edit" at bounding box center [1121, 88] width 44 height 13
click at [1108, 154] on span "Name" at bounding box center [1128, 148] width 97 height 18
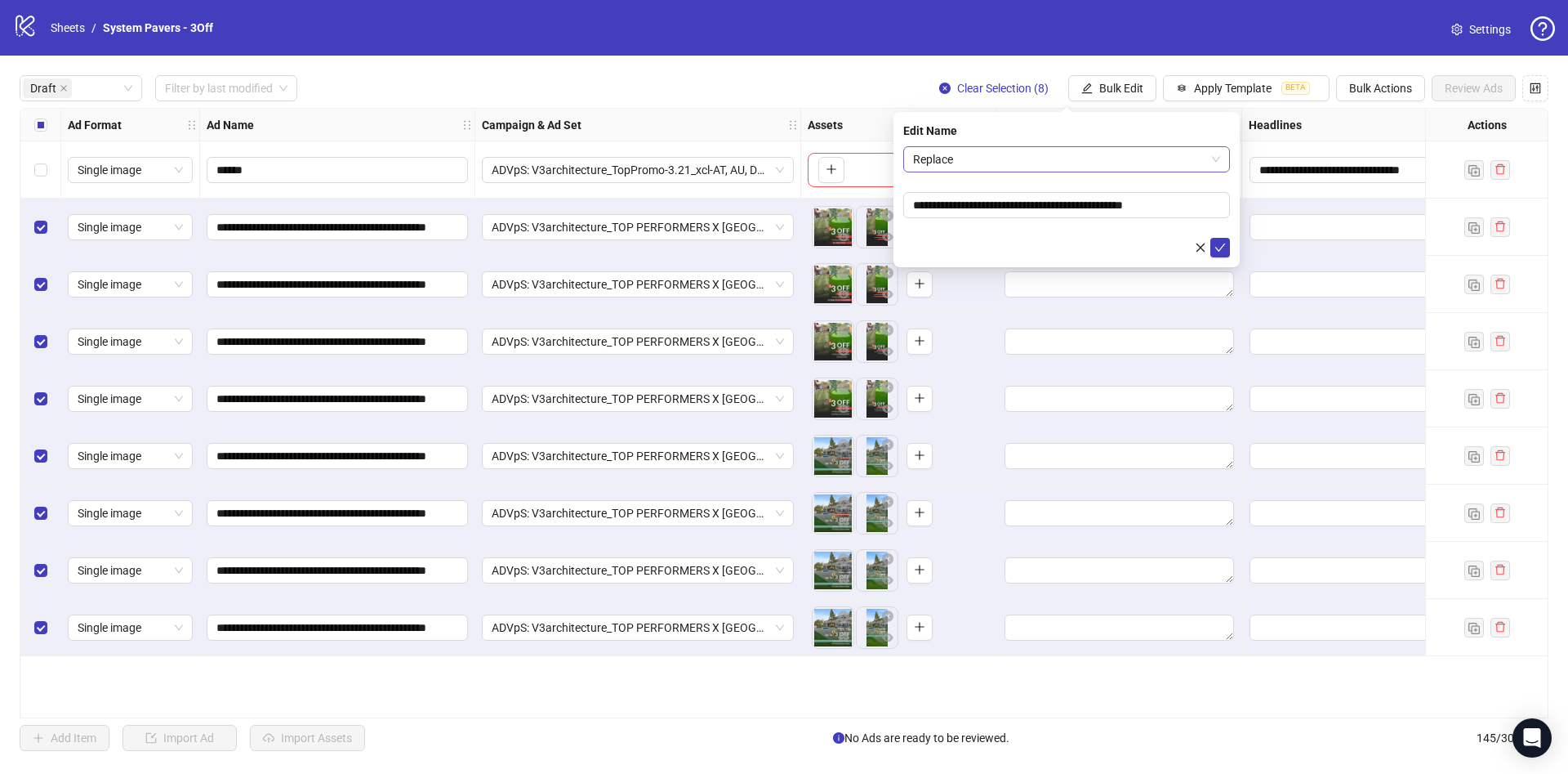
click at [1044, 150] on span "Replace" at bounding box center [1067, 159] width 307 height 25
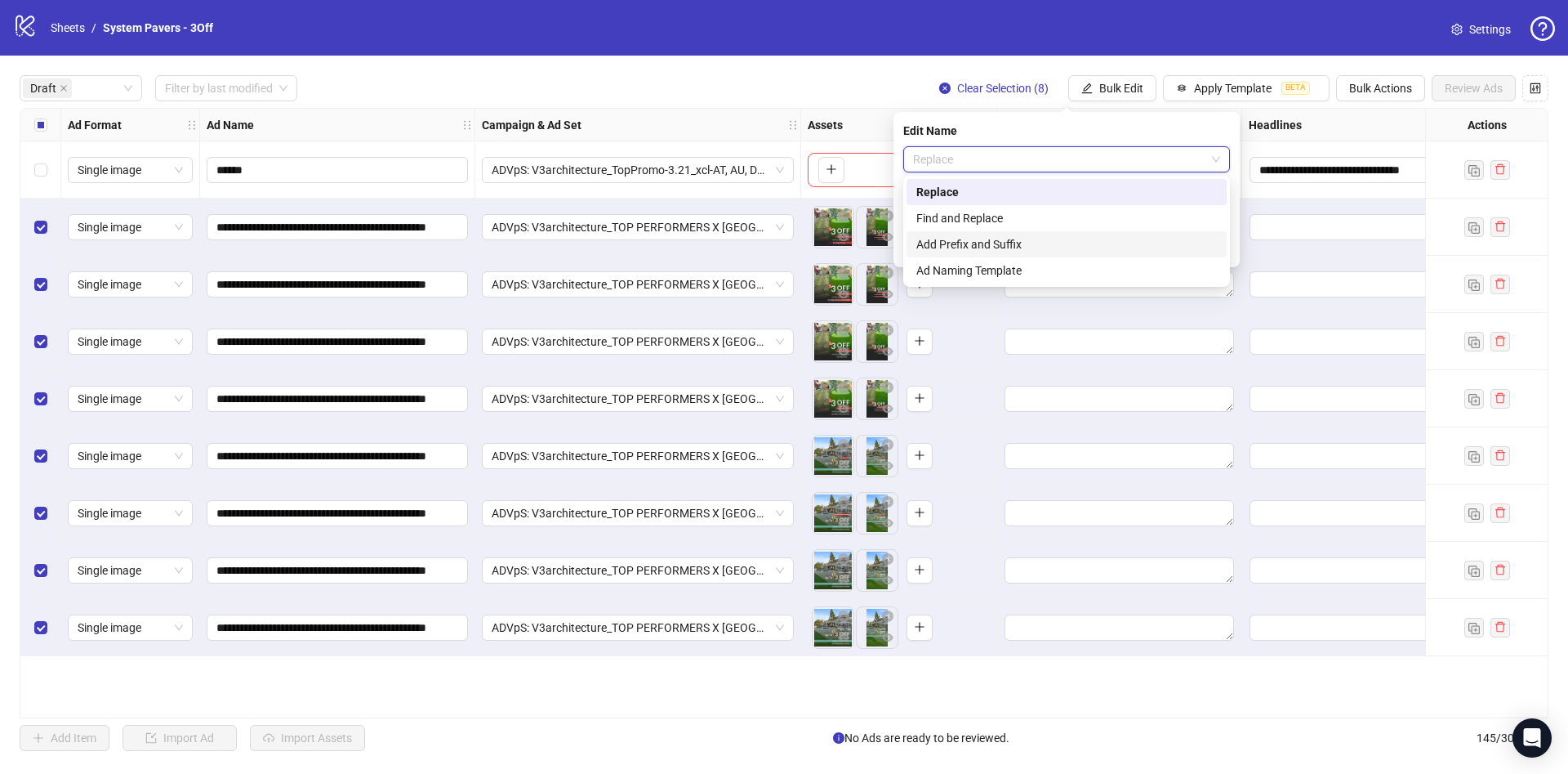
click at [981, 243] on div "Add Prefix and Suffix" at bounding box center [1066, 244] width 301 height 18
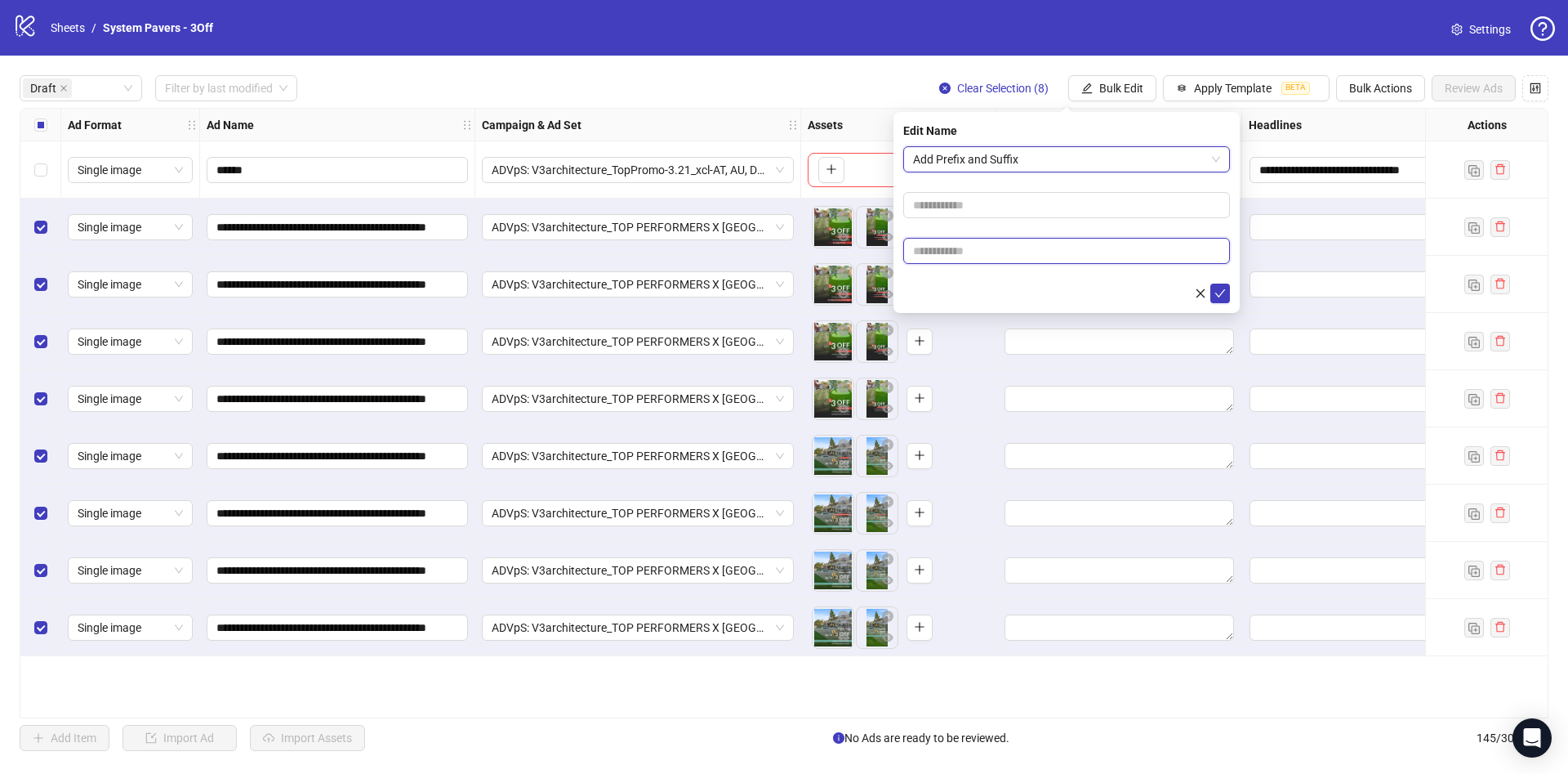
click at [982, 256] on input "text" at bounding box center [1067, 251] width 327 height 26
paste input "**********"
type input "**********"
click at [996, 274] on form "**********" at bounding box center [1067, 224] width 327 height 157
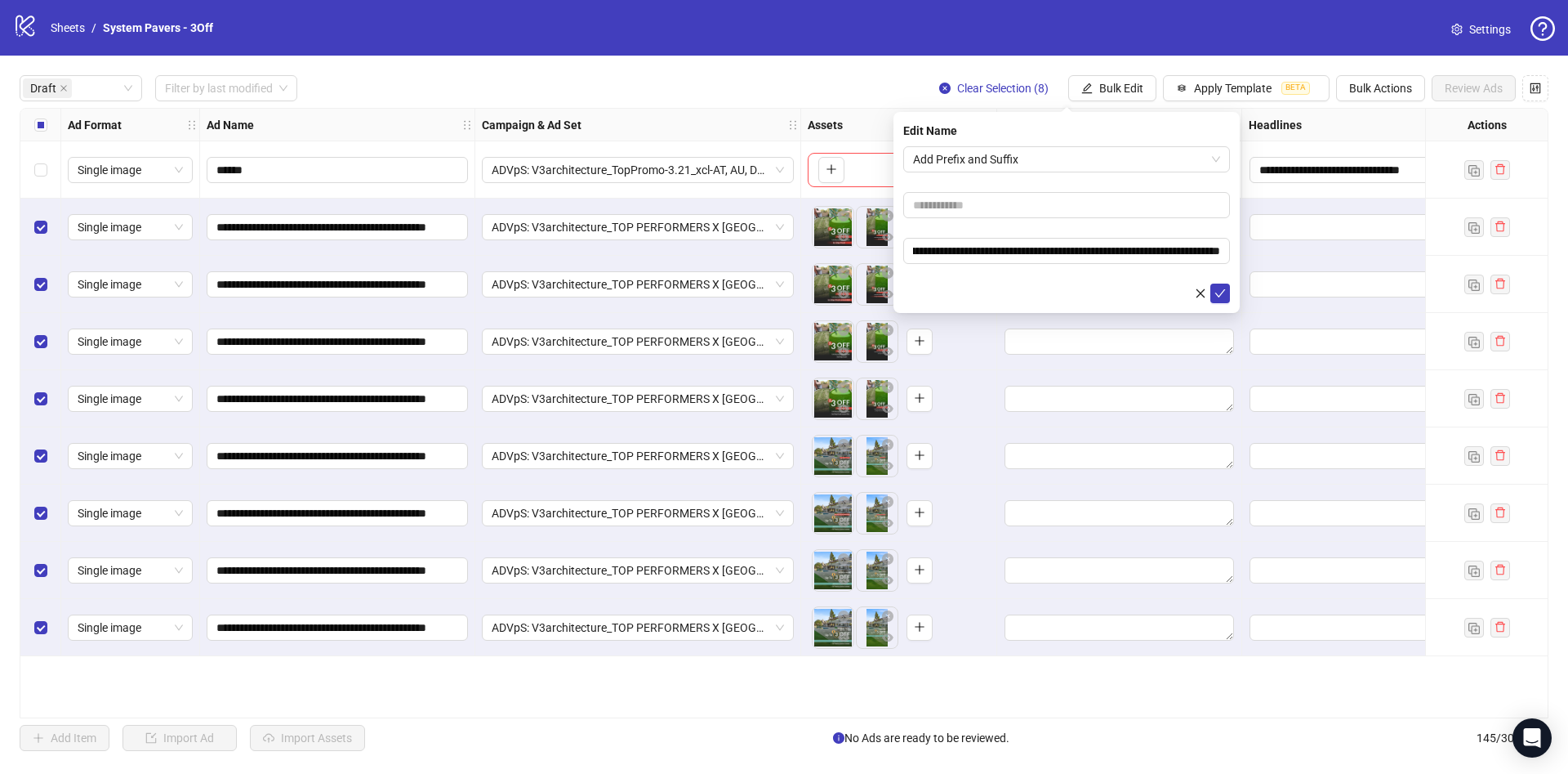
scroll to position [0, 0]
click at [1214, 288] on icon "check" at bounding box center [1219, 293] width 12 height 12
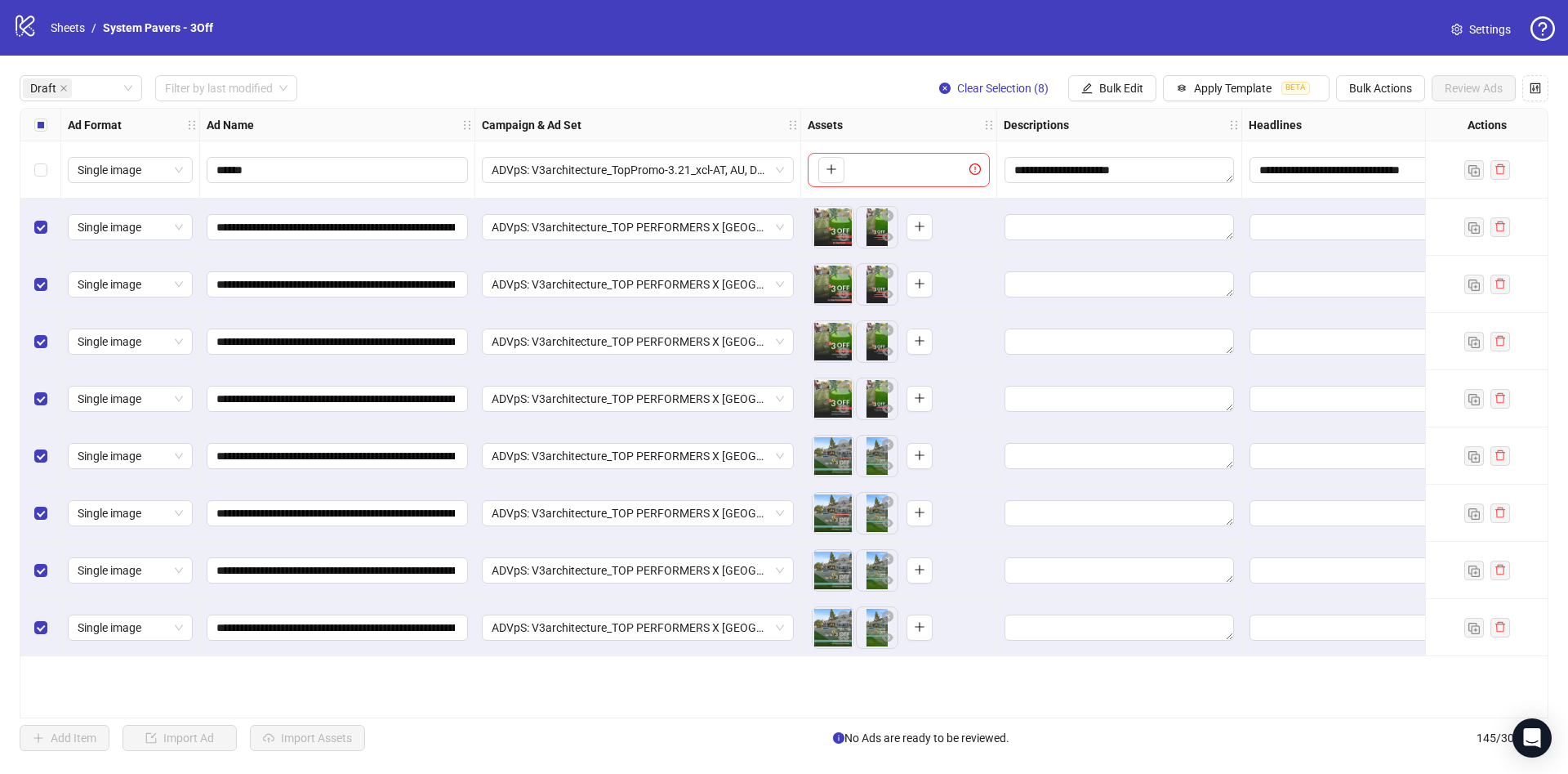
click at [44, 118] on label "Select all rows" at bounding box center [41, 125] width 13 height 18
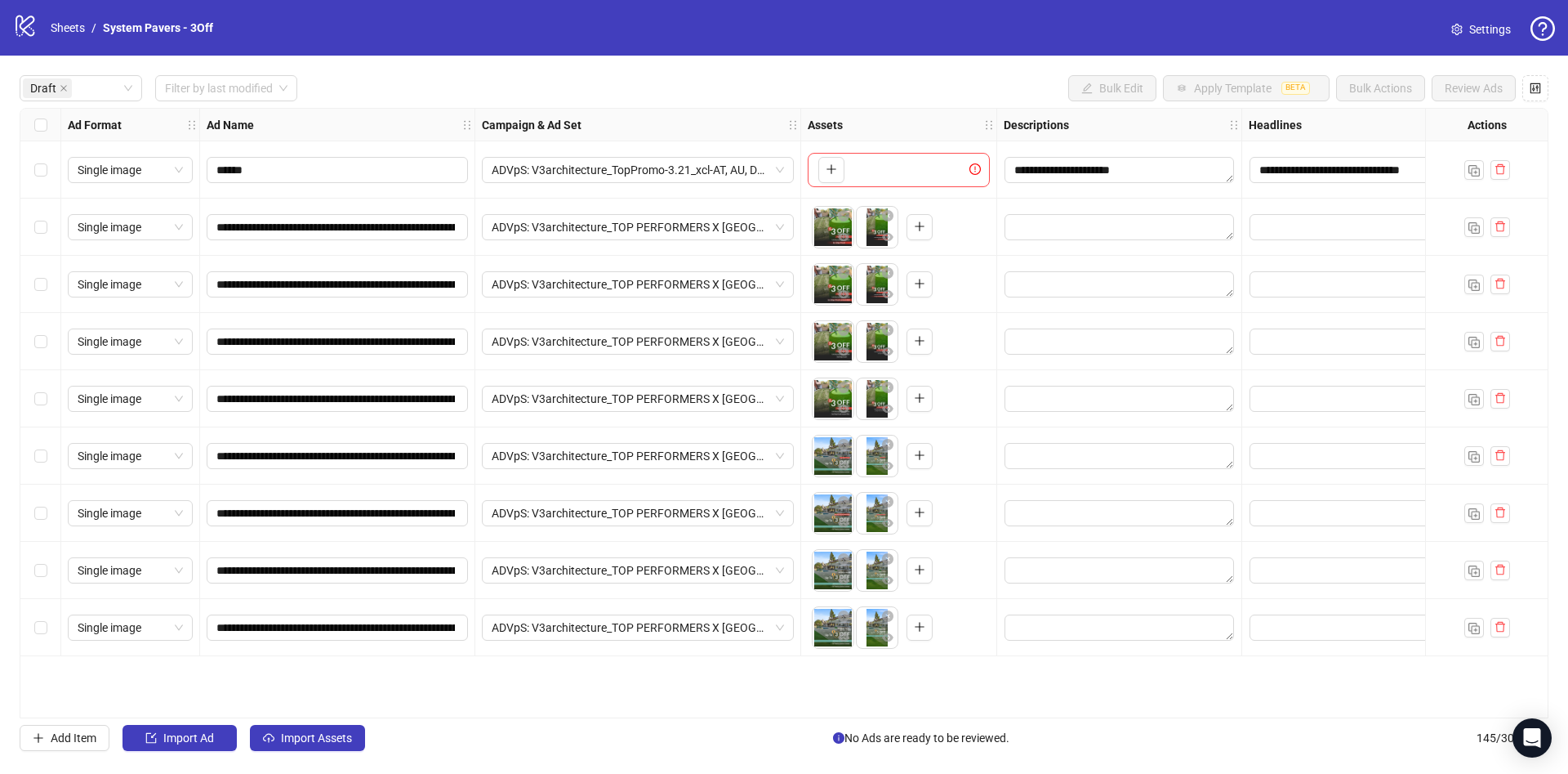
click at [33, 131] on div "Select all rows" at bounding box center [40, 125] width 41 height 33
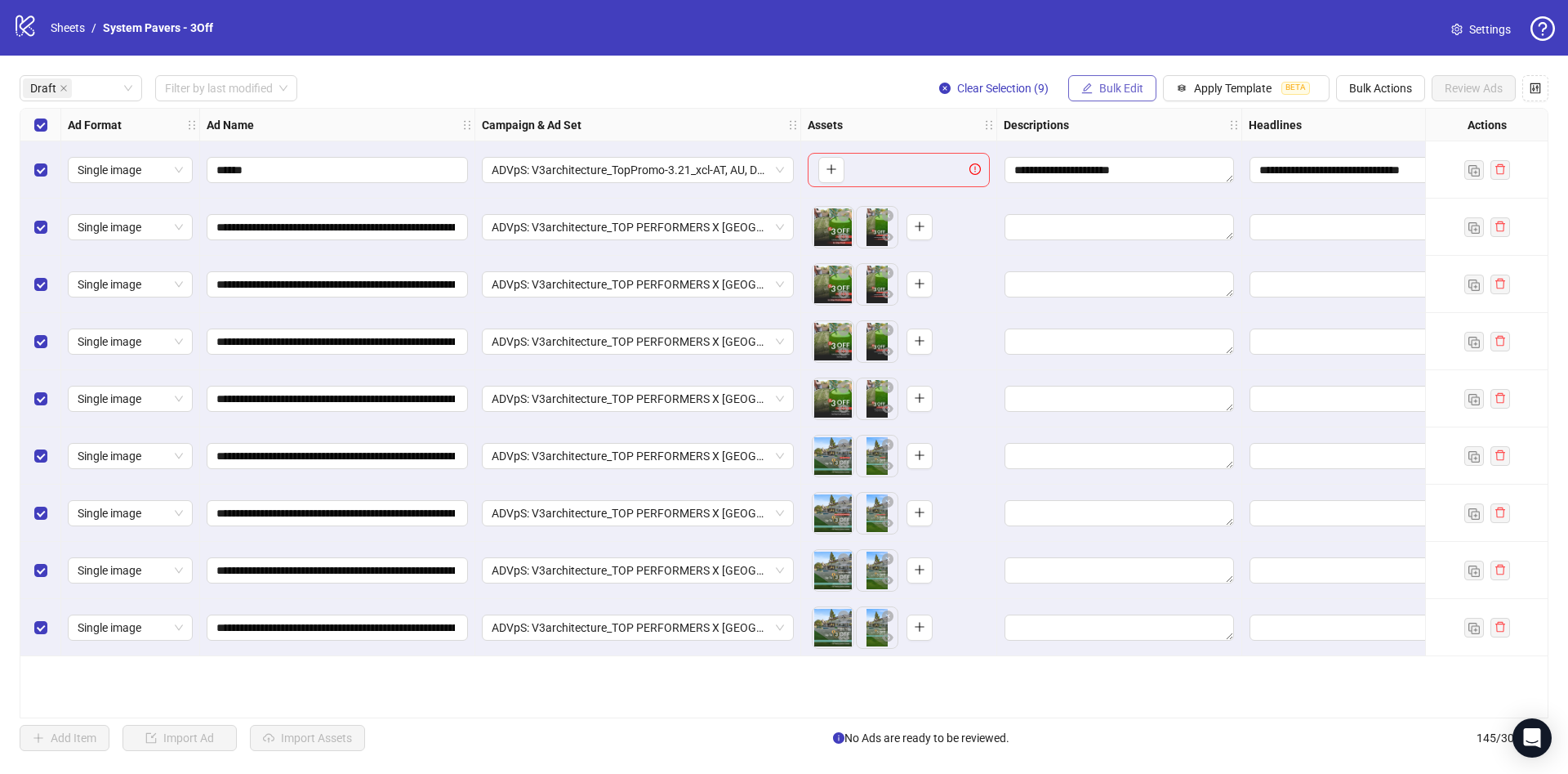
click at [1135, 97] on button "Bulk Edit" at bounding box center [1111, 88] width 88 height 26
click at [1152, 252] on span "Primary Texts" at bounding box center [1128, 253] width 97 height 18
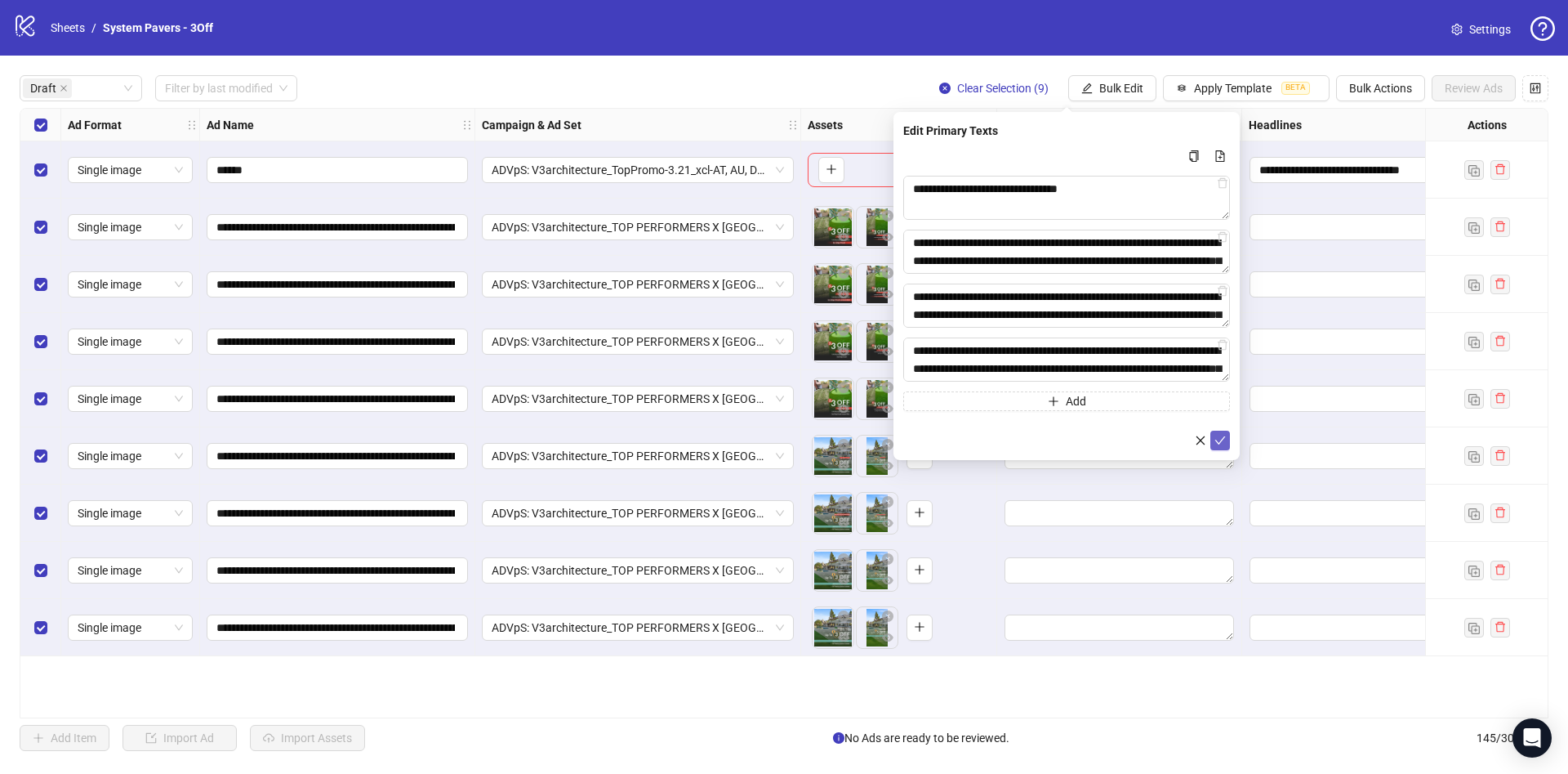
click at [1221, 440] on icon "check" at bounding box center [1220, 440] width 11 height 8
click at [1127, 93] on span "Bulk Edit" at bounding box center [1121, 88] width 44 height 13
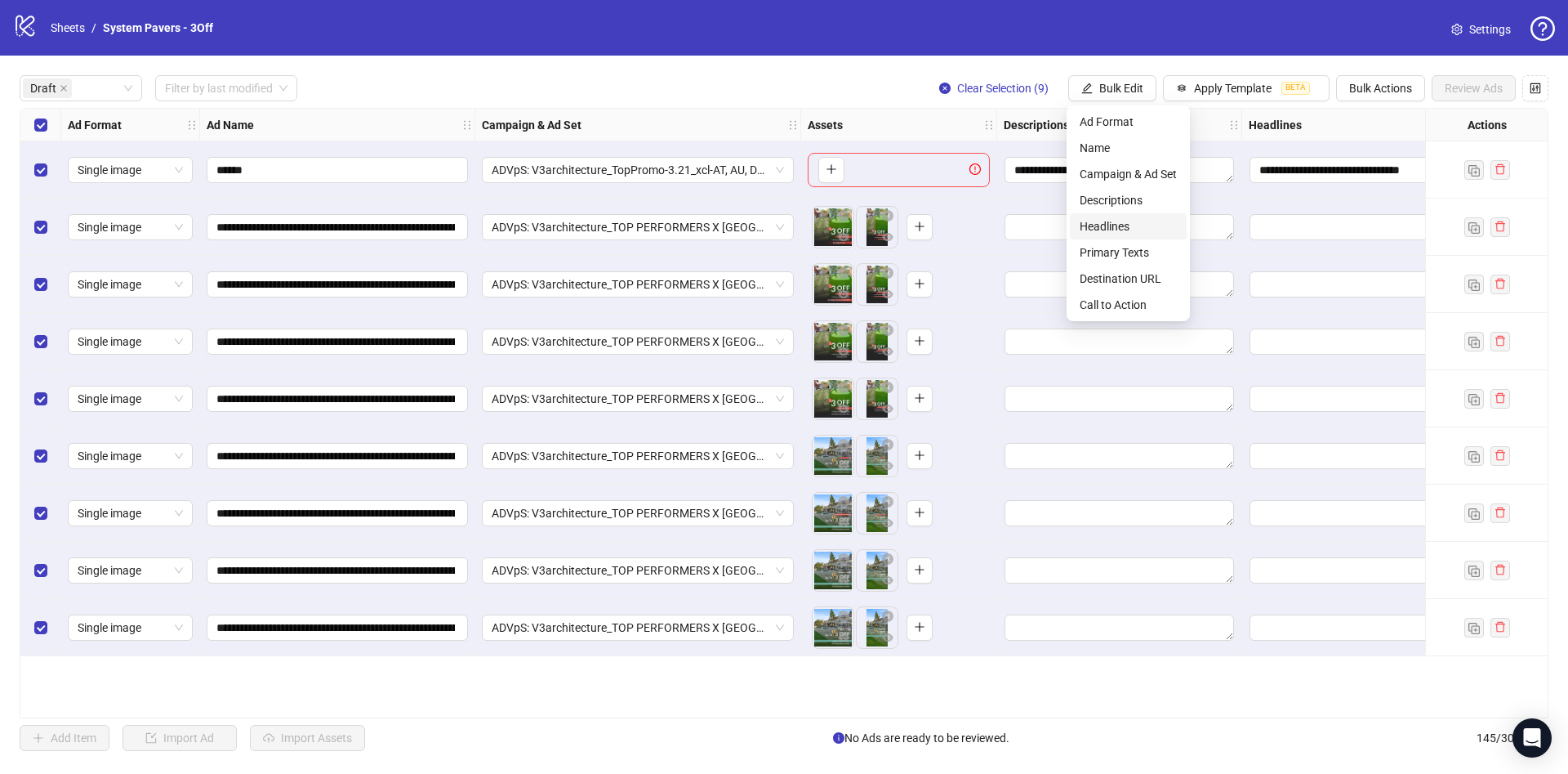
click at [1137, 222] on span "Headlines" at bounding box center [1128, 226] width 97 height 18
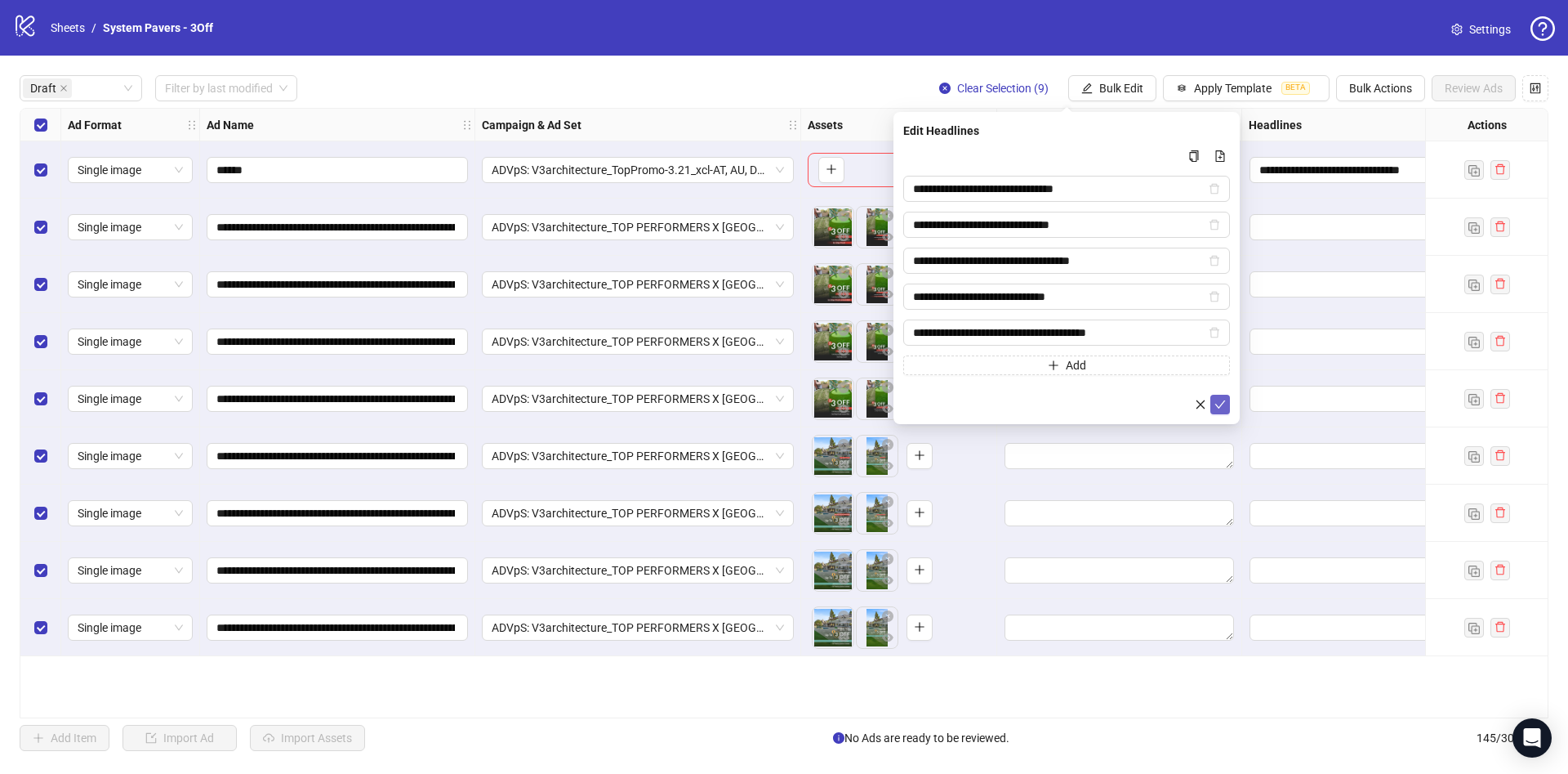
click at [1221, 402] on icon "check" at bounding box center [1219, 404] width 12 height 12
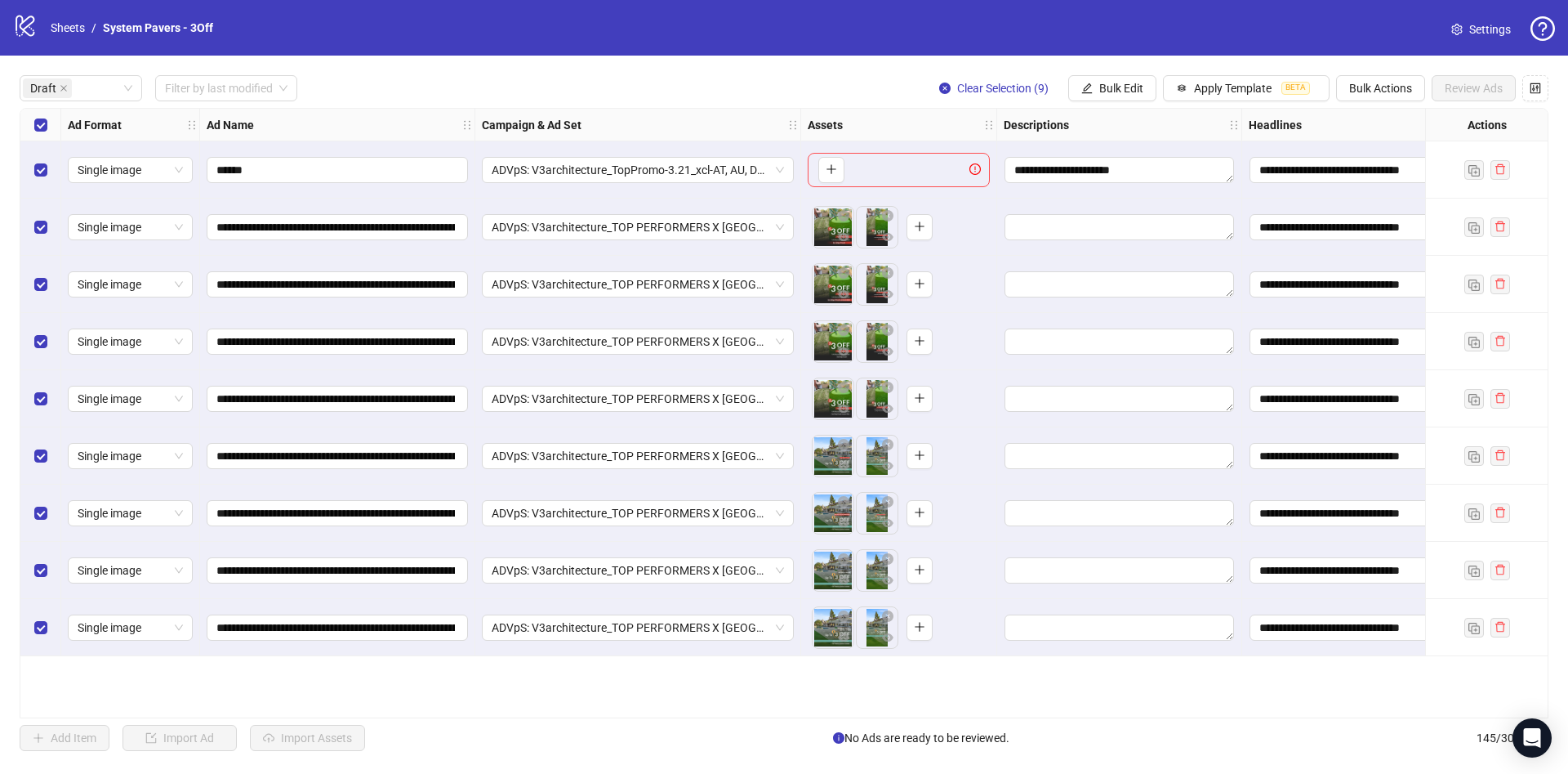
click at [1096, 73] on div "**********" at bounding box center [784, 412] width 1568 height 715
click at [1100, 85] on span "Bulk Edit" at bounding box center [1121, 88] width 44 height 13
click at [1122, 196] on span "Descriptions" at bounding box center [1128, 200] width 97 height 18
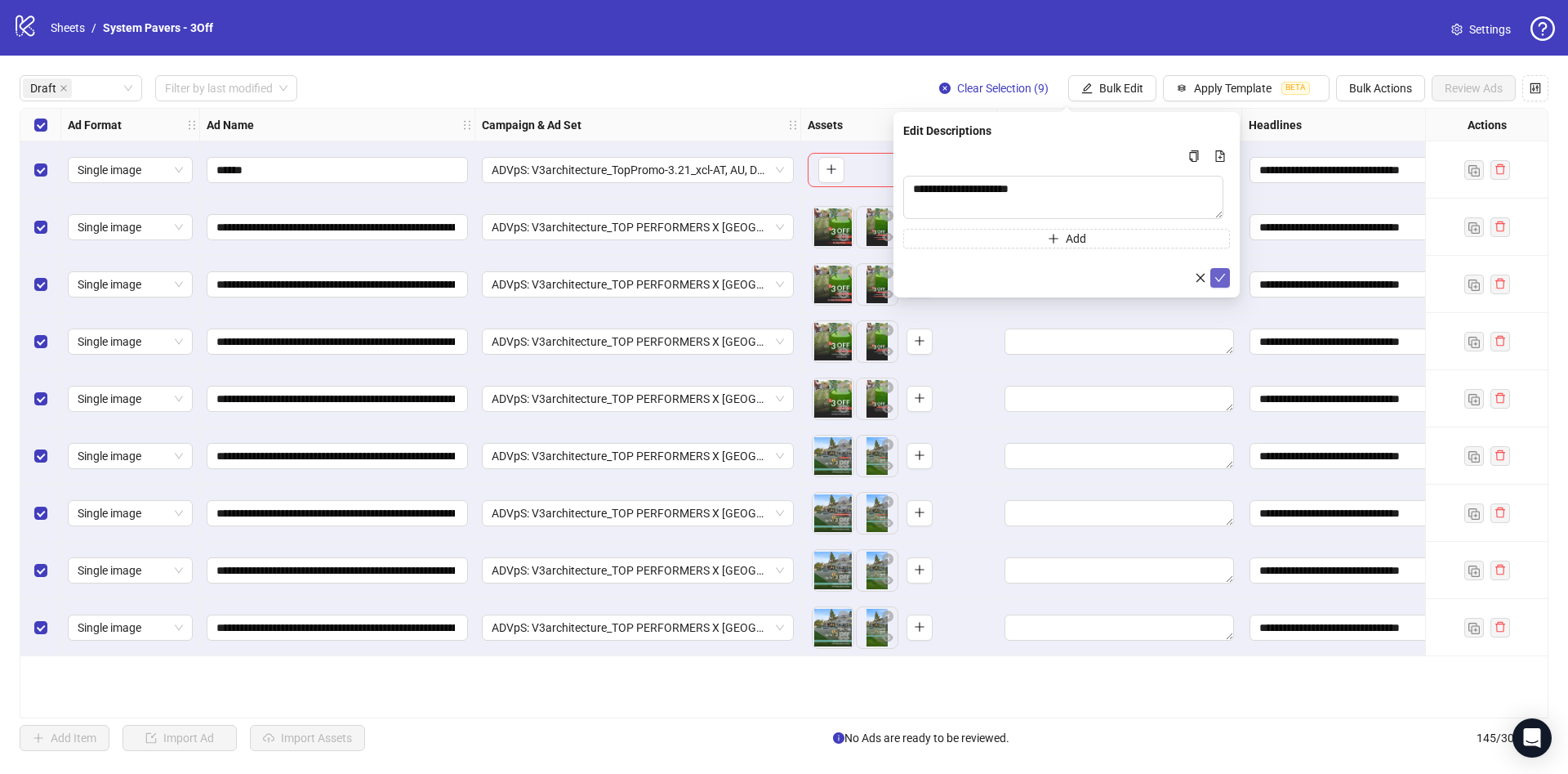
click at [1221, 282] on icon "check" at bounding box center [1219, 277] width 12 height 12
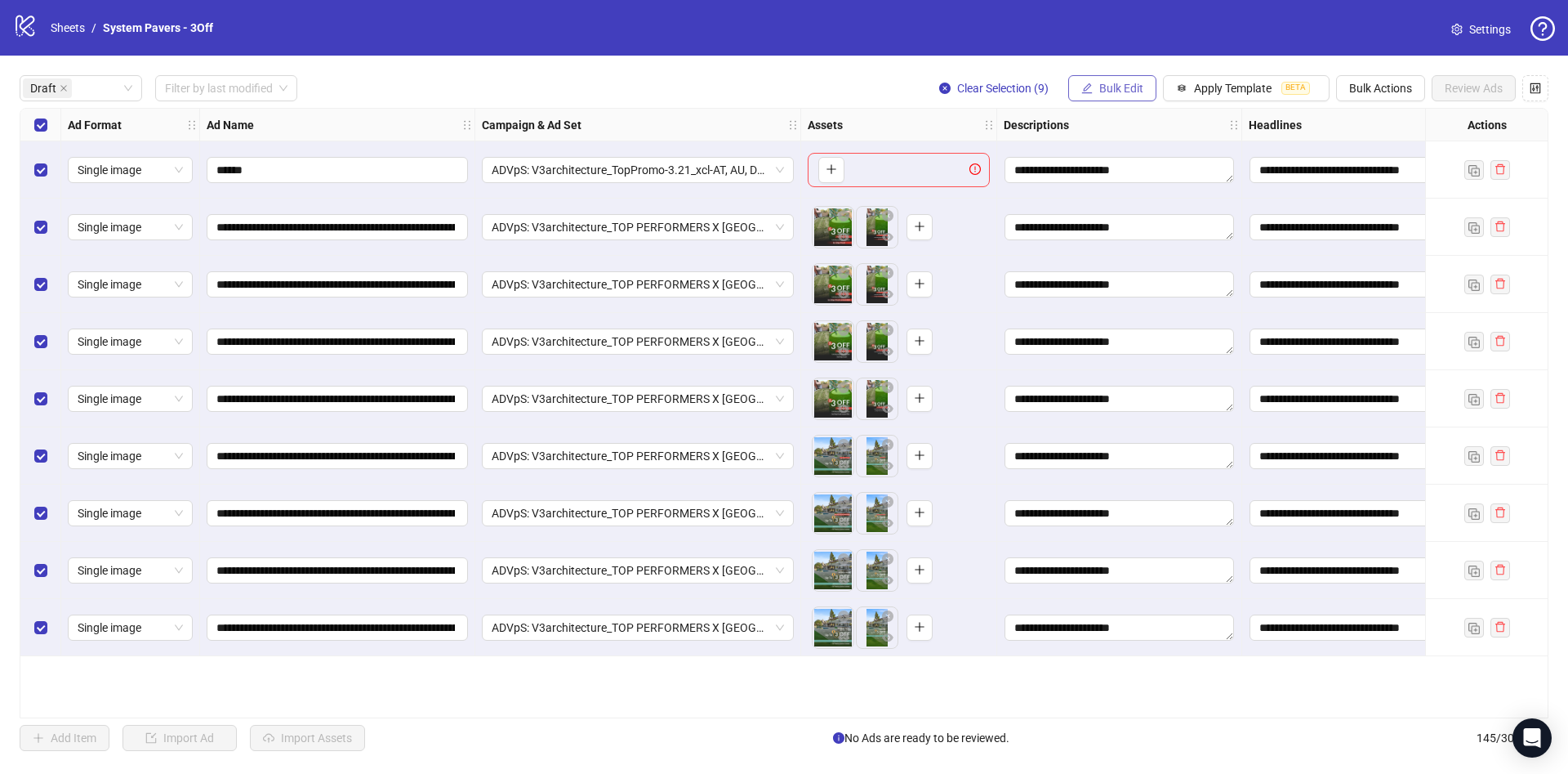
click at [1116, 74] on div "**********" at bounding box center [784, 412] width 1568 height 715
click at [1140, 84] on span "Bulk Edit" at bounding box center [1121, 88] width 44 height 13
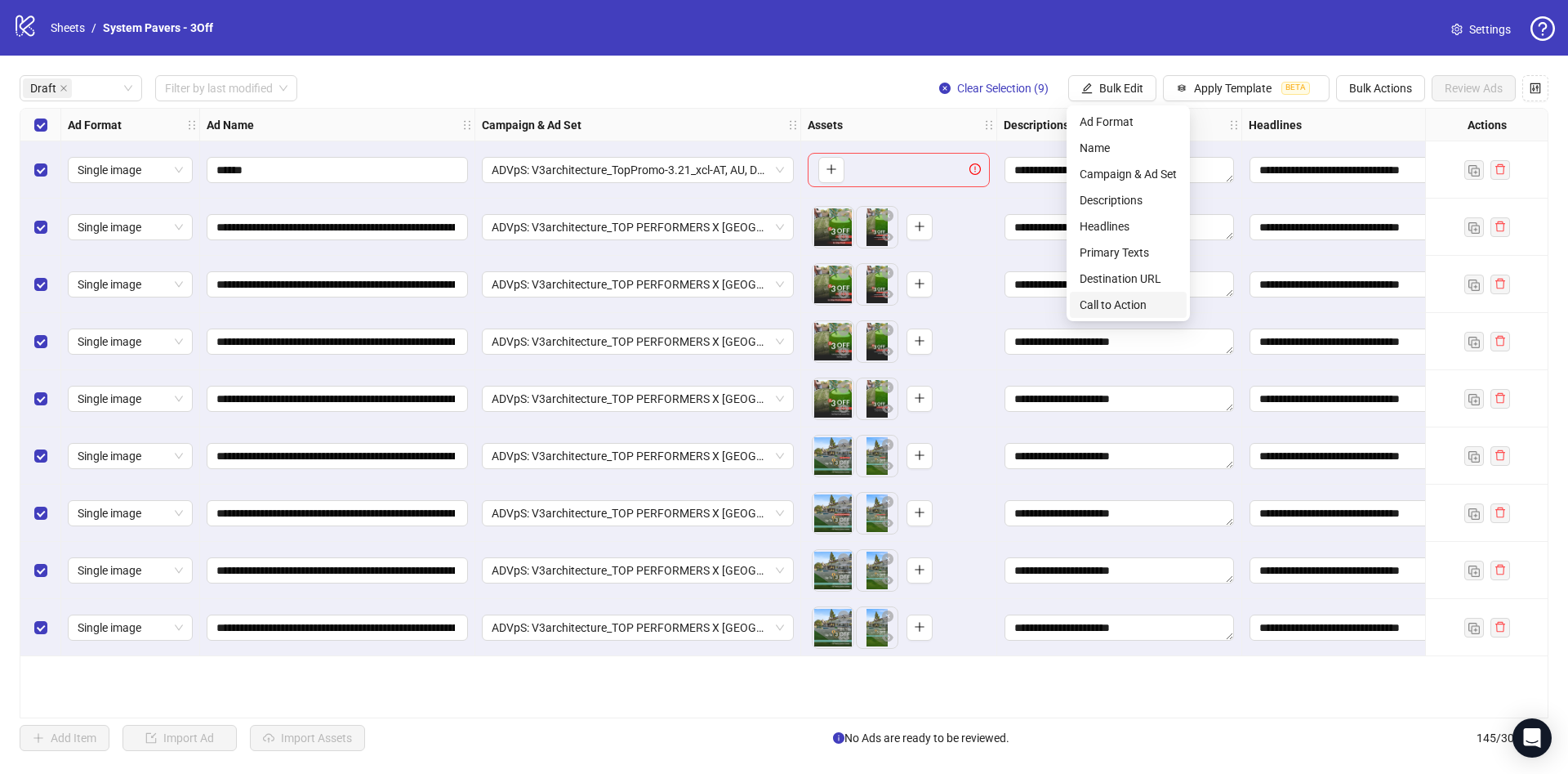
click at [1136, 297] on span "Call to Action" at bounding box center [1128, 305] width 97 height 18
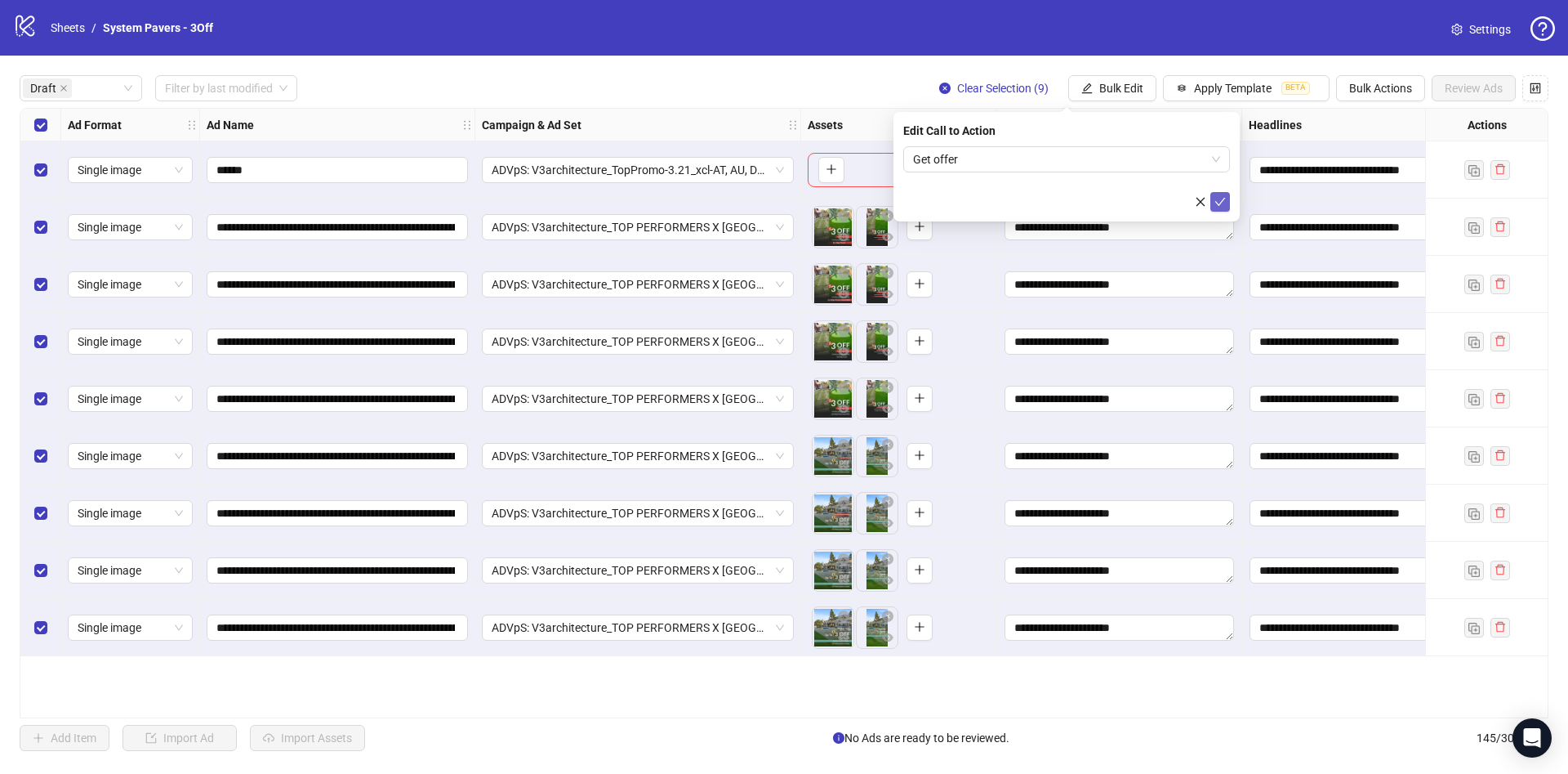
click at [1223, 200] on icon "check" at bounding box center [1219, 202] width 12 height 12
click at [1119, 83] on span "Bulk Edit" at bounding box center [1121, 88] width 44 height 13
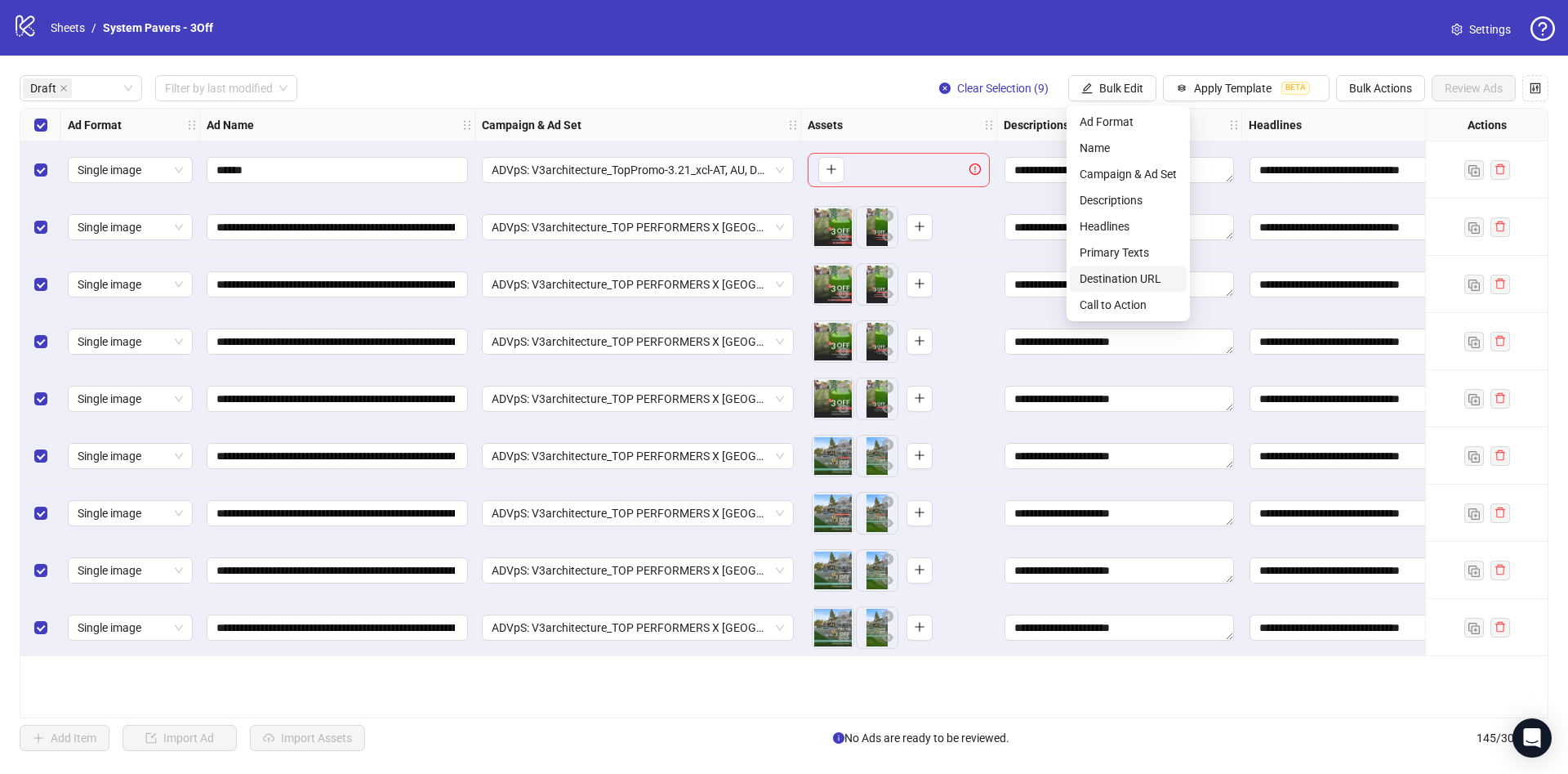
click at [1149, 278] on span "Destination URL" at bounding box center [1128, 279] width 97 height 18
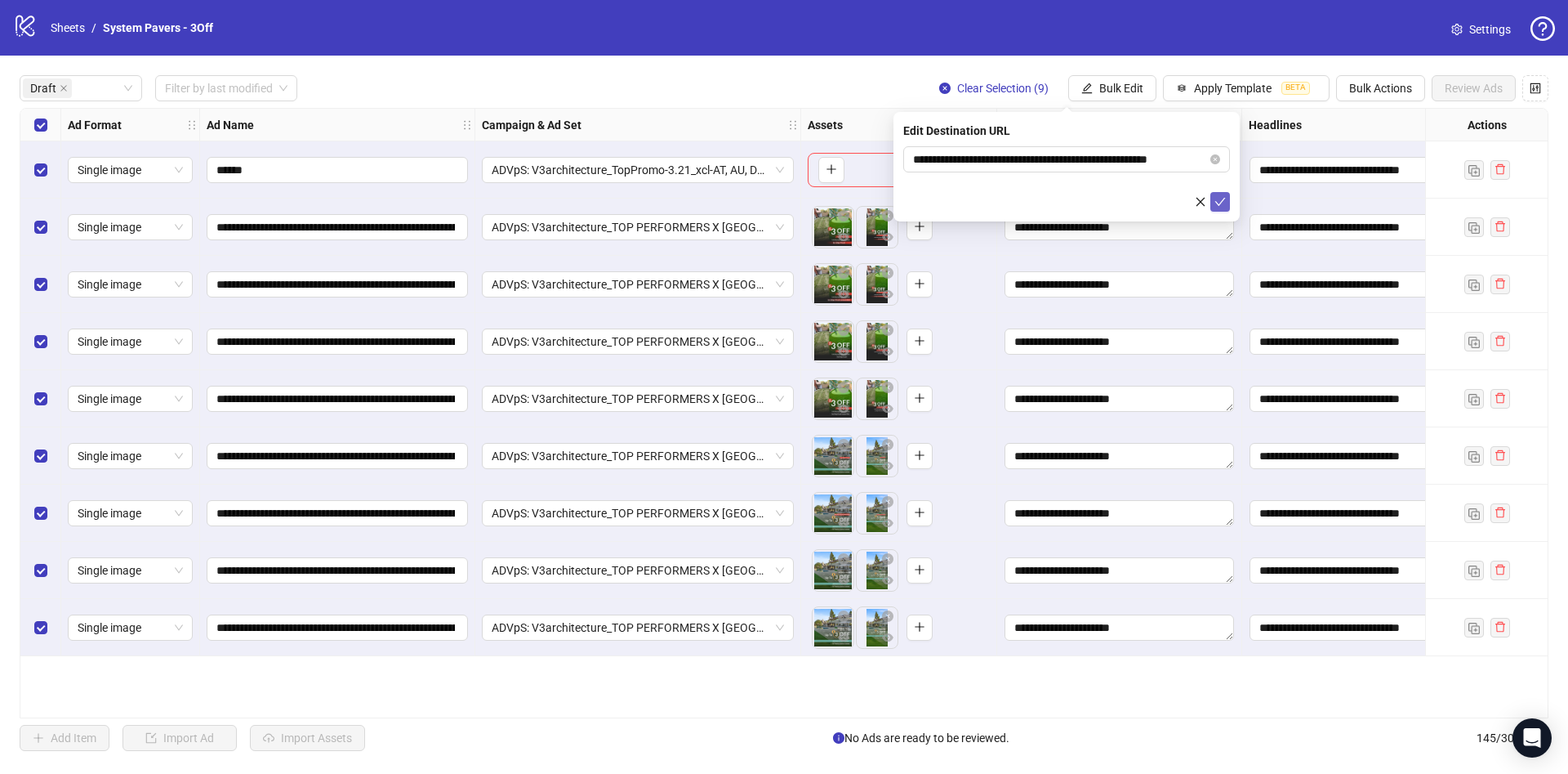
click at [1218, 194] on button "submit" at bounding box center [1220, 202] width 20 height 20
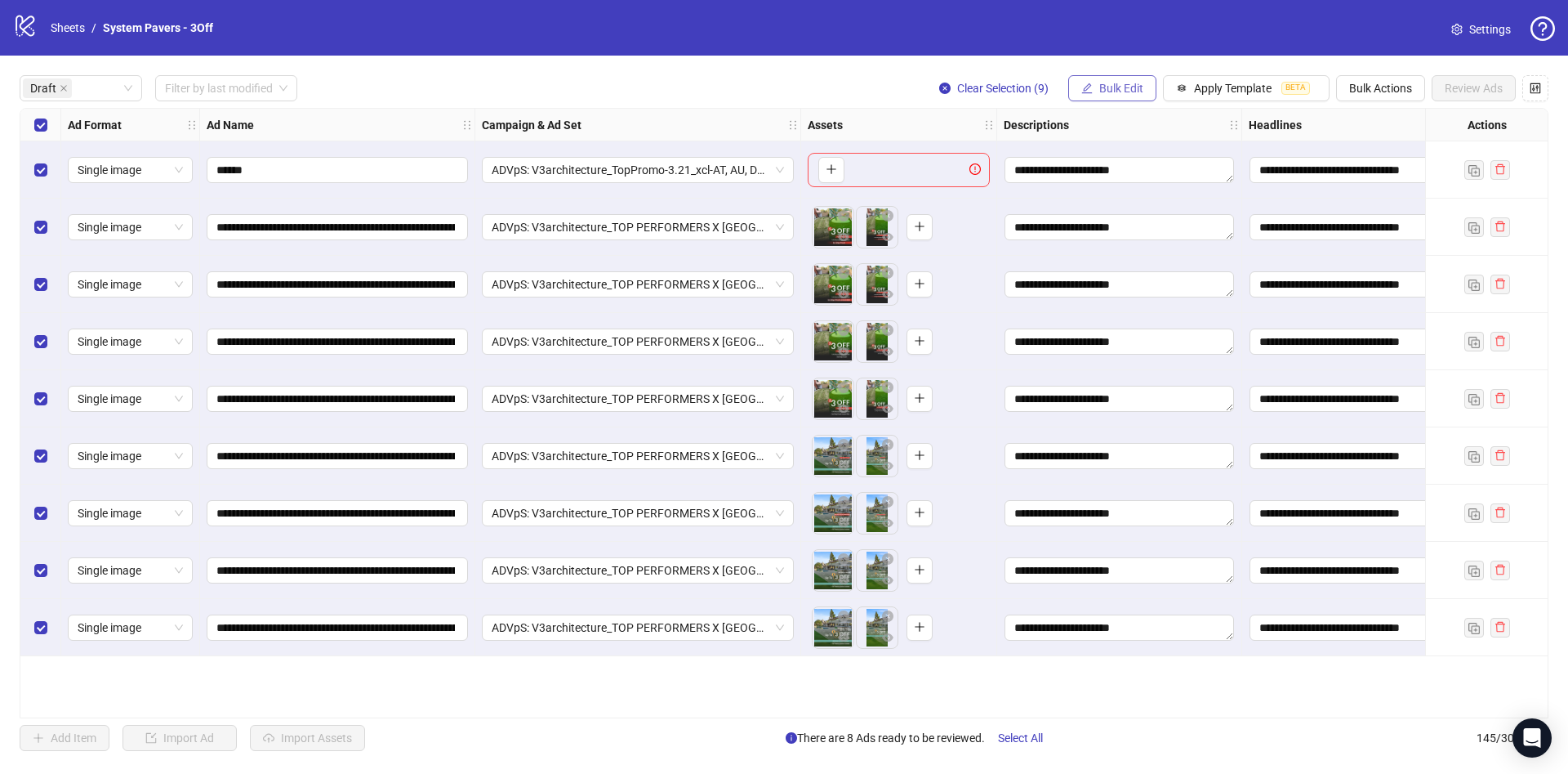
click at [1114, 89] on span "Bulk Edit" at bounding box center [1121, 88] width 44 height 13
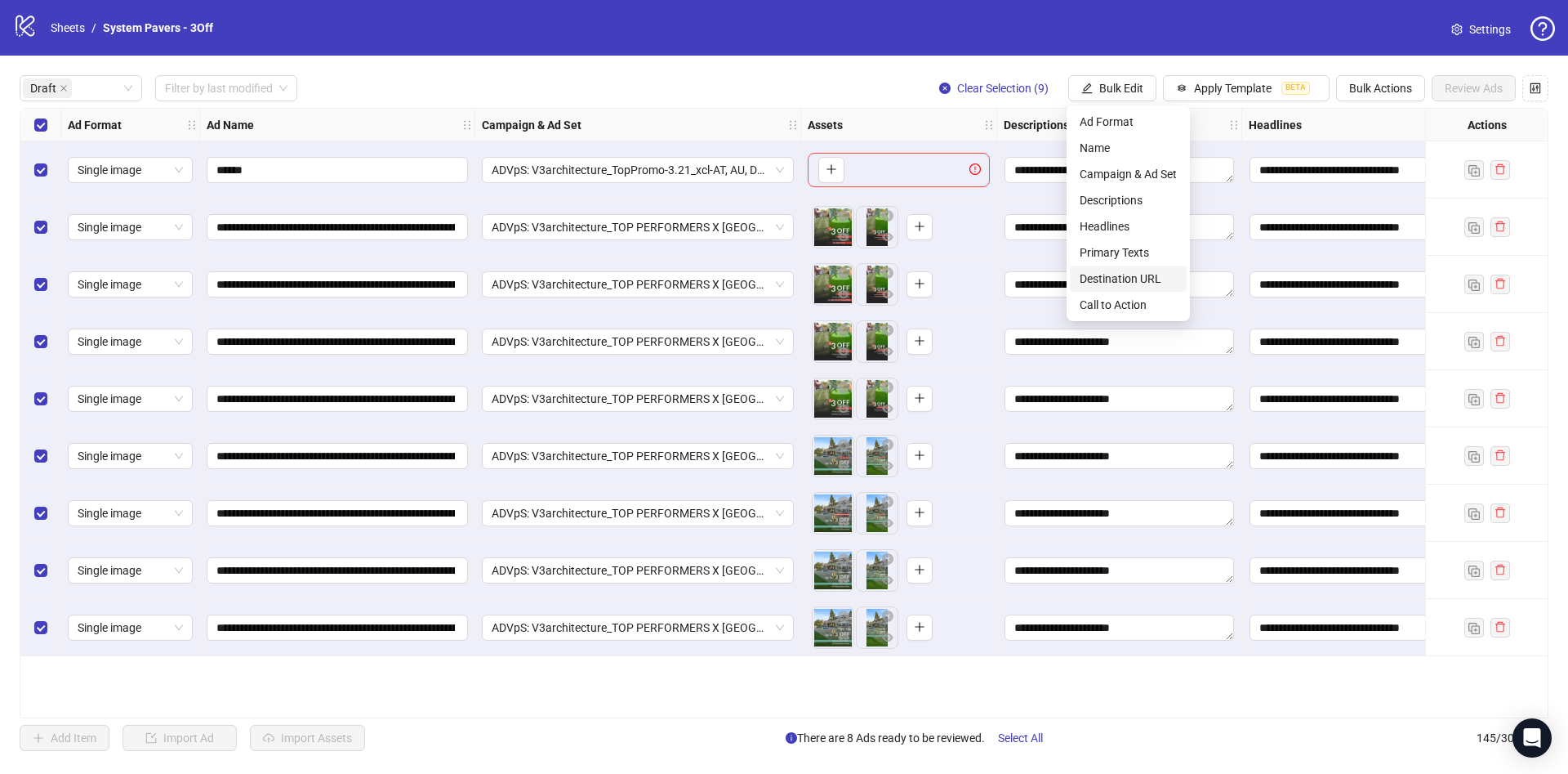
click at [1130, 266] on li "Destination URL" at bounding box center [1128, 278] width 117 height 26
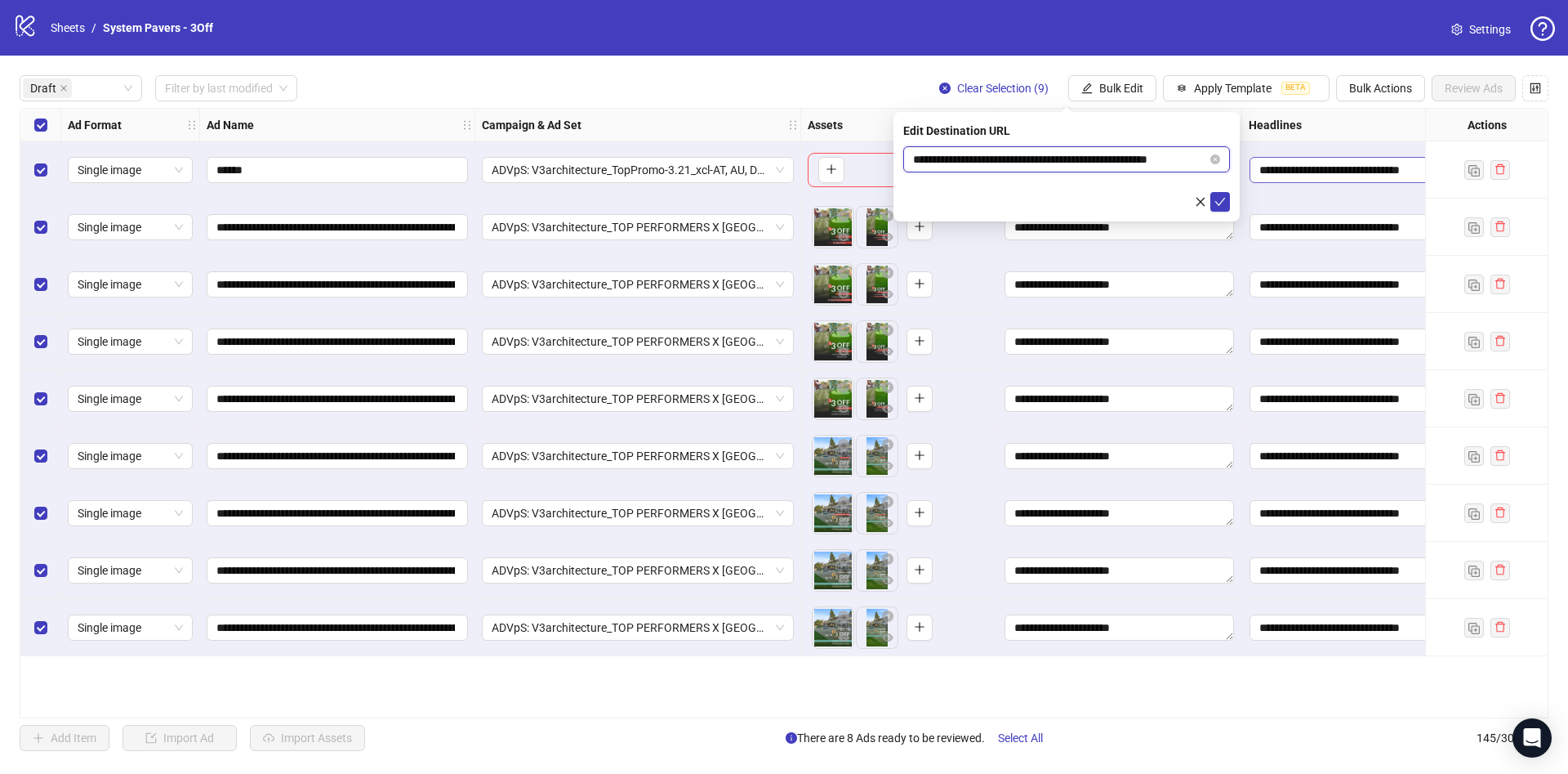
scroll to position [0, 25]
drag, startPoint x: 1120, startPoint y: 158, endPoint x: 1098, endPoint y: 294, distance: 137.8
click at [1281, 168] on body "**********" at bounding box center [784, 387] width 1568 height 774
click at [395, 244] on div "**********" at bounding box center [337, 227] width 275 height 57
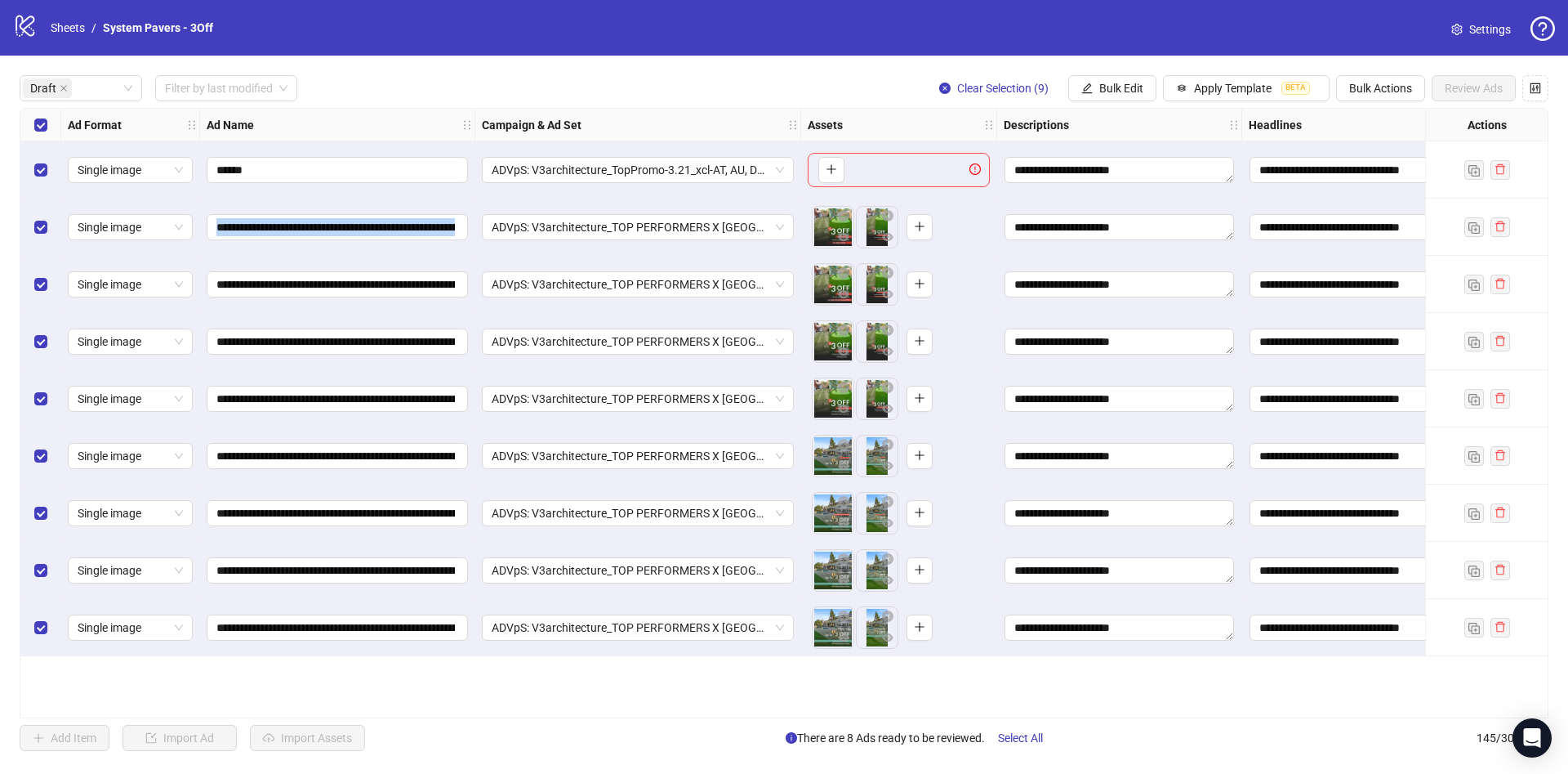
drag, startPoint x: 353, startPoint y: 237, endPoint x: 463, endPoint y: 244, distance: 110.2
click at [515, 109] on div "**********" at bounding box center [937, 109] width 1834 height 0
click at [390, 236] on span "**********" at bounding box center [338, 227] width 261 height 26
drag, startPoint x: 366, startPoint y: 229, endPoint x: 520, endPoint y: 247, distance: 155.0
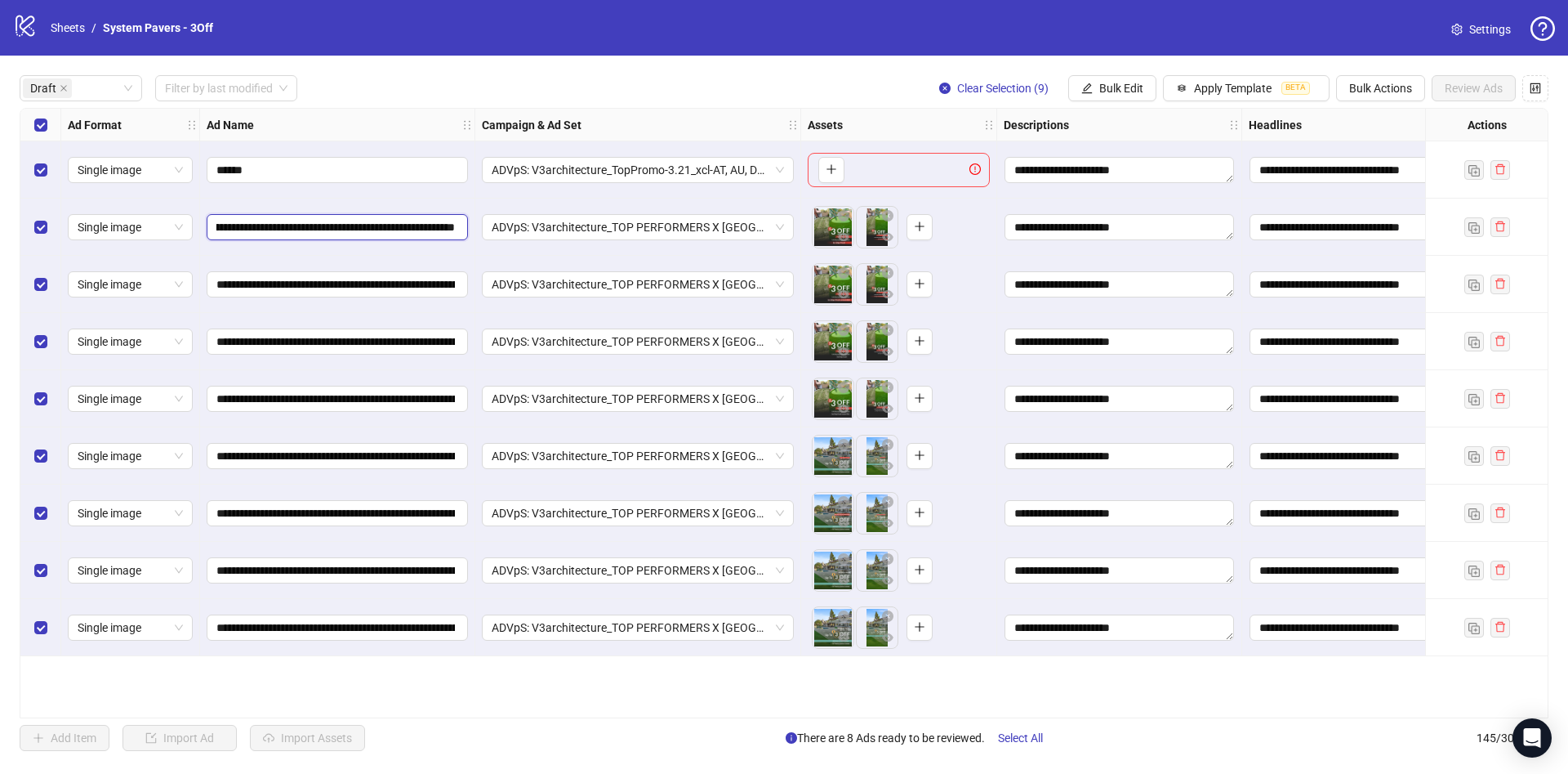
click at [520, 109] on div "**********" at bounding box center [937, 109] width 1834 height 0
click at [385, 119] on div "Ad Name" at bounding box center [337, 125] width 275 height 33
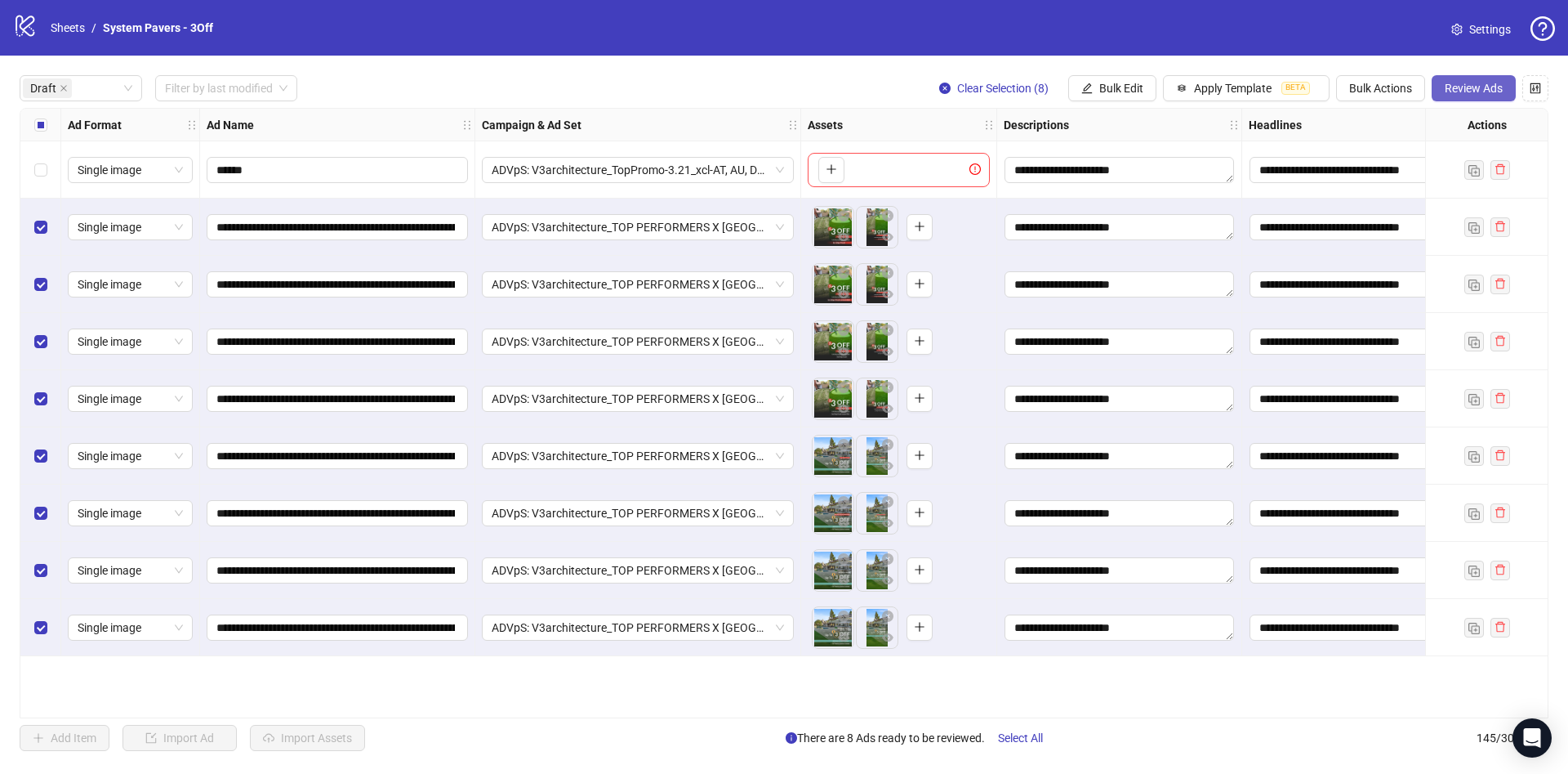
click at [1452, 96] on button "Review Ads" at bounding box center [1474, 88] width 84 height 26
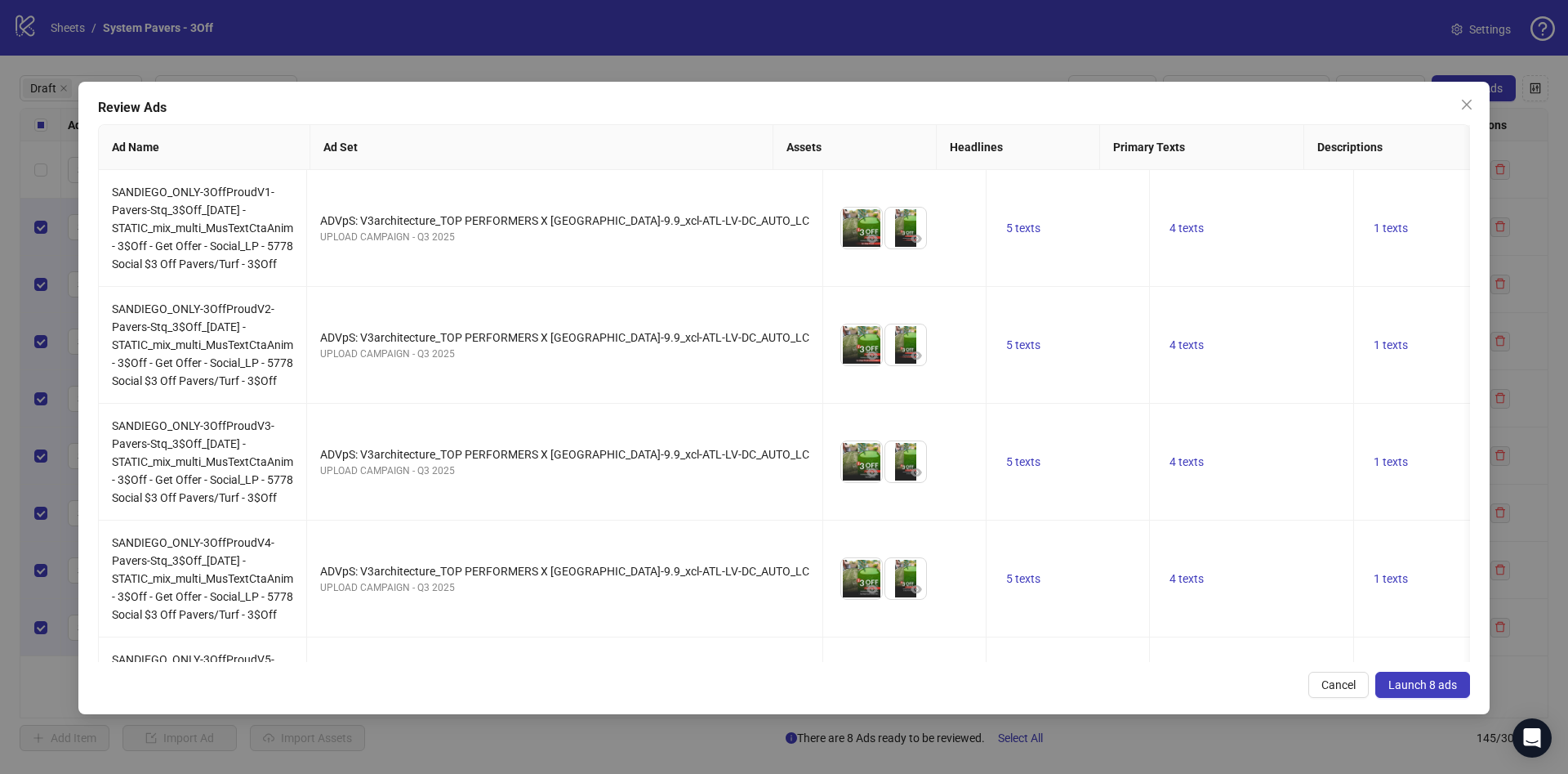
click at [1425, 681] on span "Launch 8 ads" at bounding box center [1423, 684] width 69 height 13
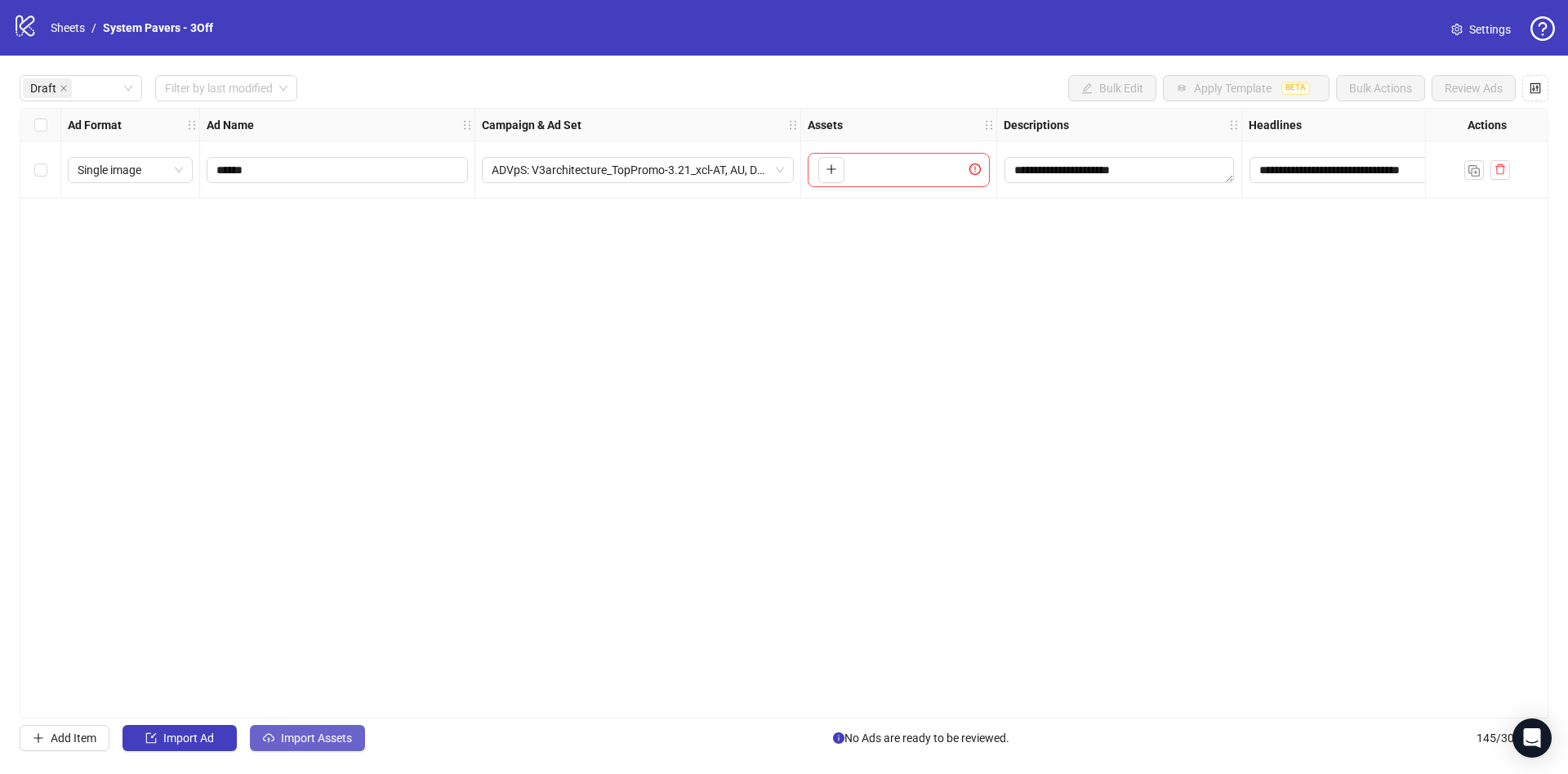
click at [309, 745] on button "Import Assets" at bounding box center [307, 738] width 115 height 26
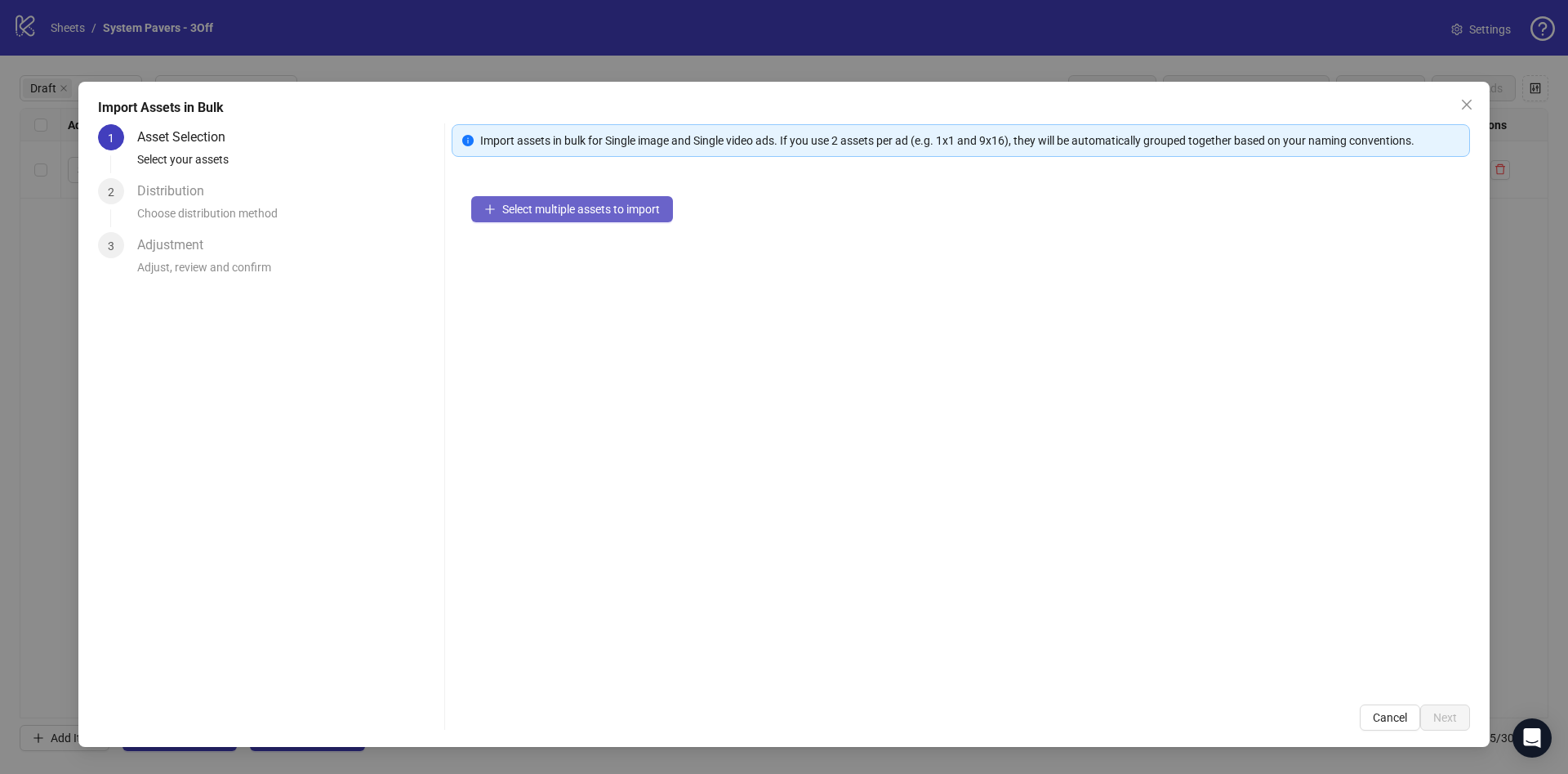
click at [584, 213] on span "Select multiple assets to import" at bounding box center [581, 209] width 158 height 13
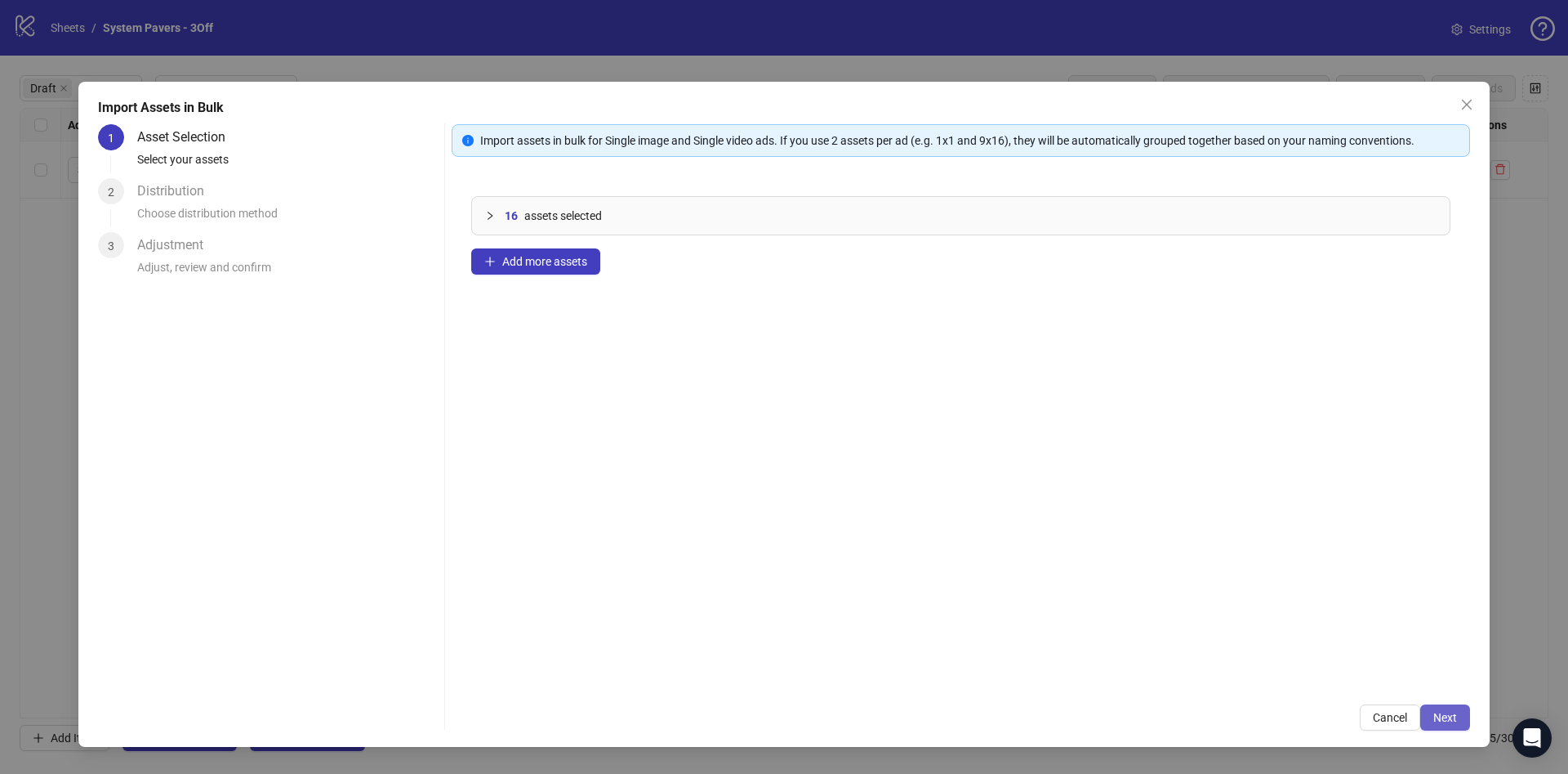
click at [1437, 711] on span "Next" at bounding box center [1445, 717] width 24 height 13
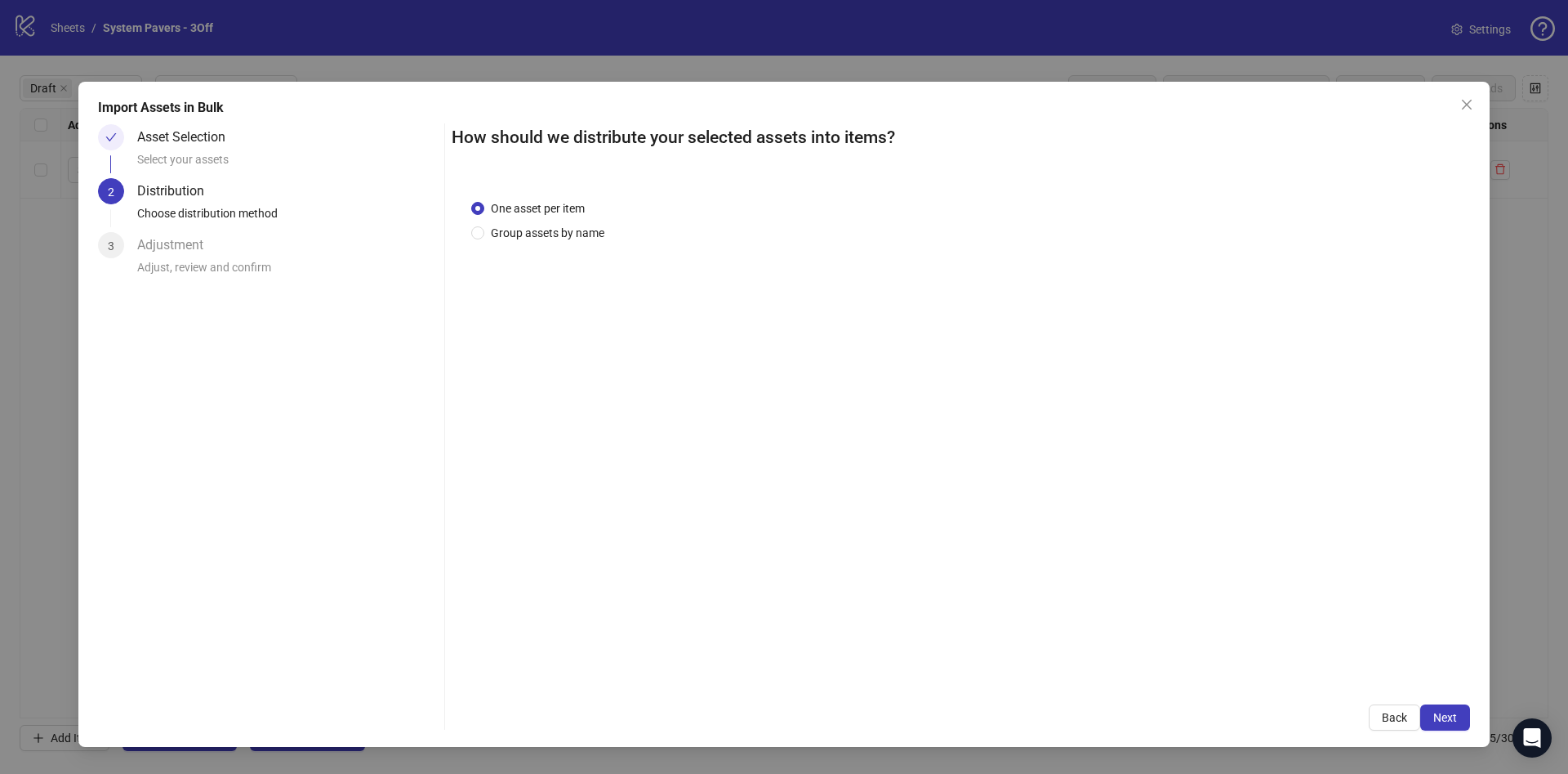
click at [551, 250] on div "One asset per item Group assets by name" at bounding box center [961, 432] width 1019 height 506
click at [558, 236] on span "Group assets by name" at bounding box center [547, 233] width 126 height 18
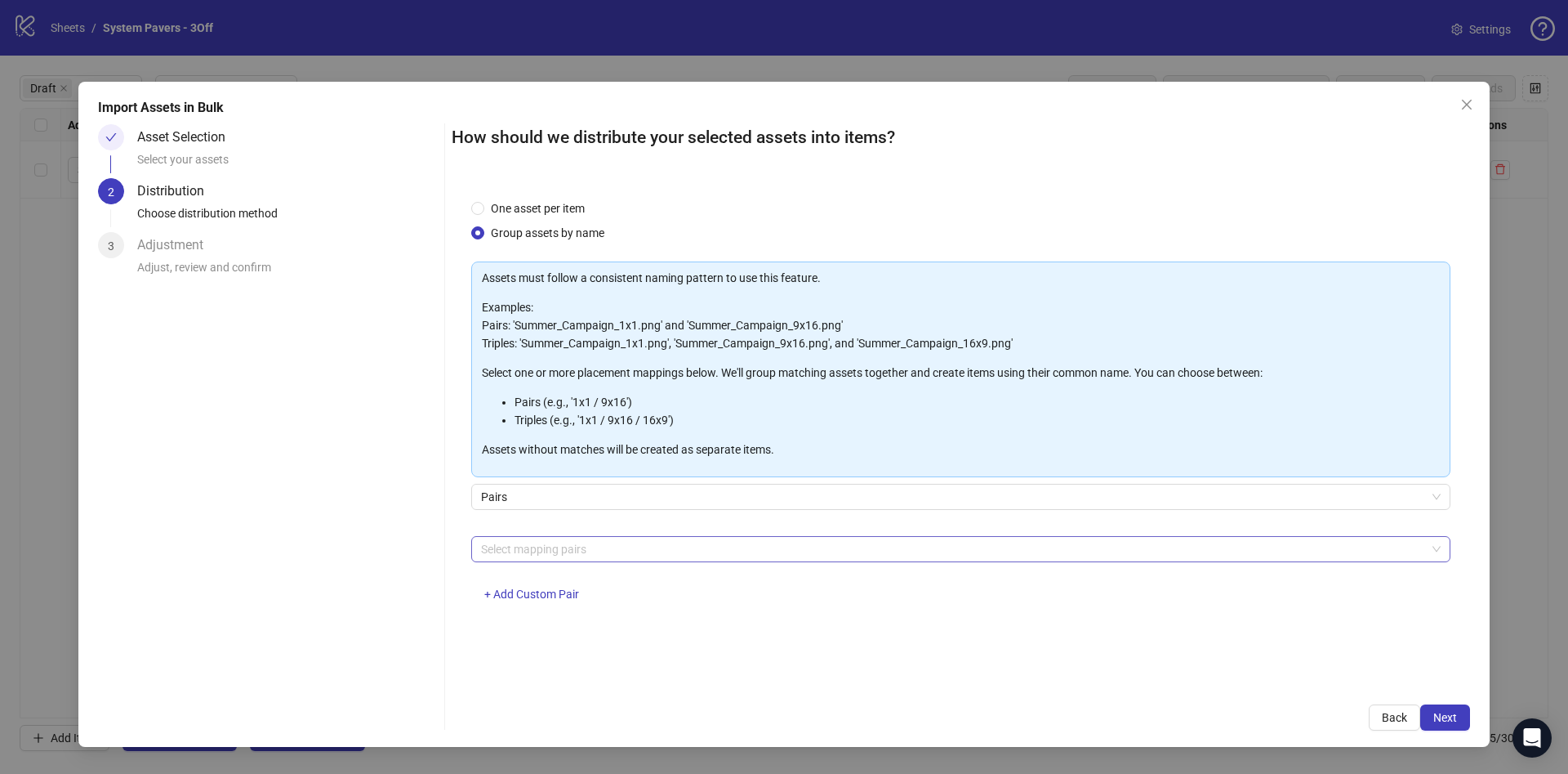
click at [539, 546] on div at bounding box center [952, 549] width 955 height 23
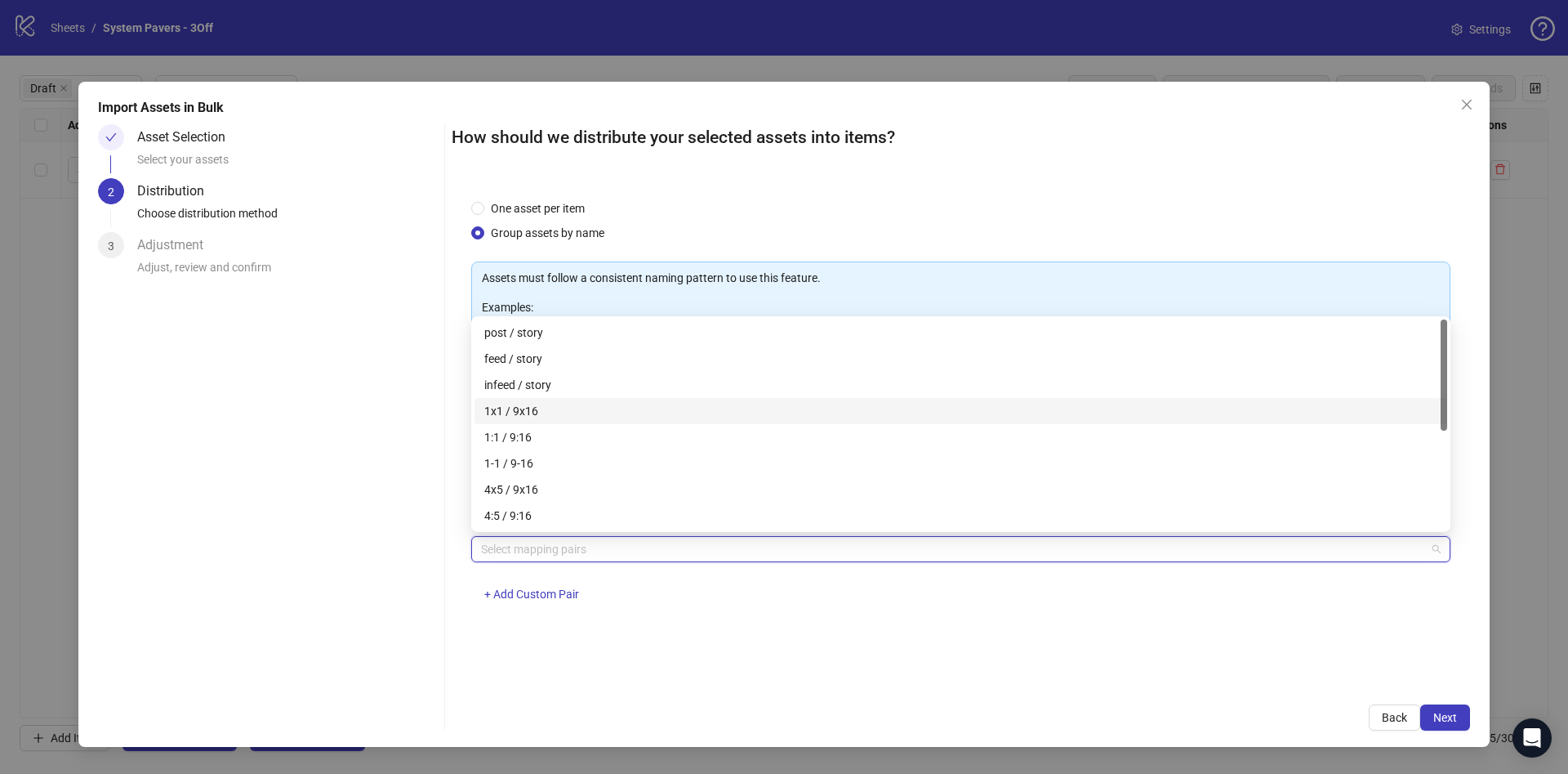
click at [556, 409] on div "1x1 / 9x16" at bounding box center [961, 411] width 953 height 18
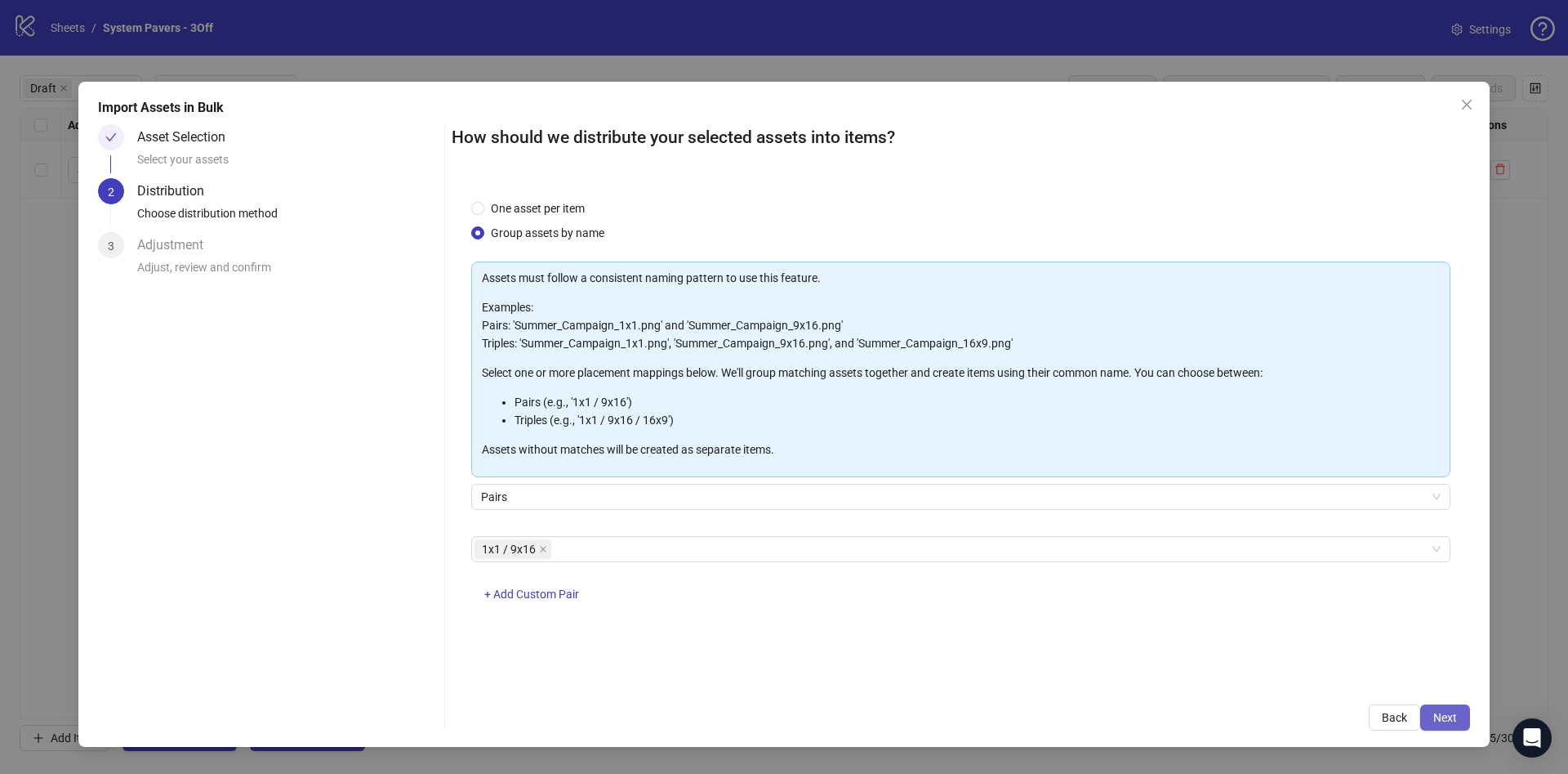
click at [1459, 719] on button "Next" at bounding box center [1445, 717] width 50 height 26
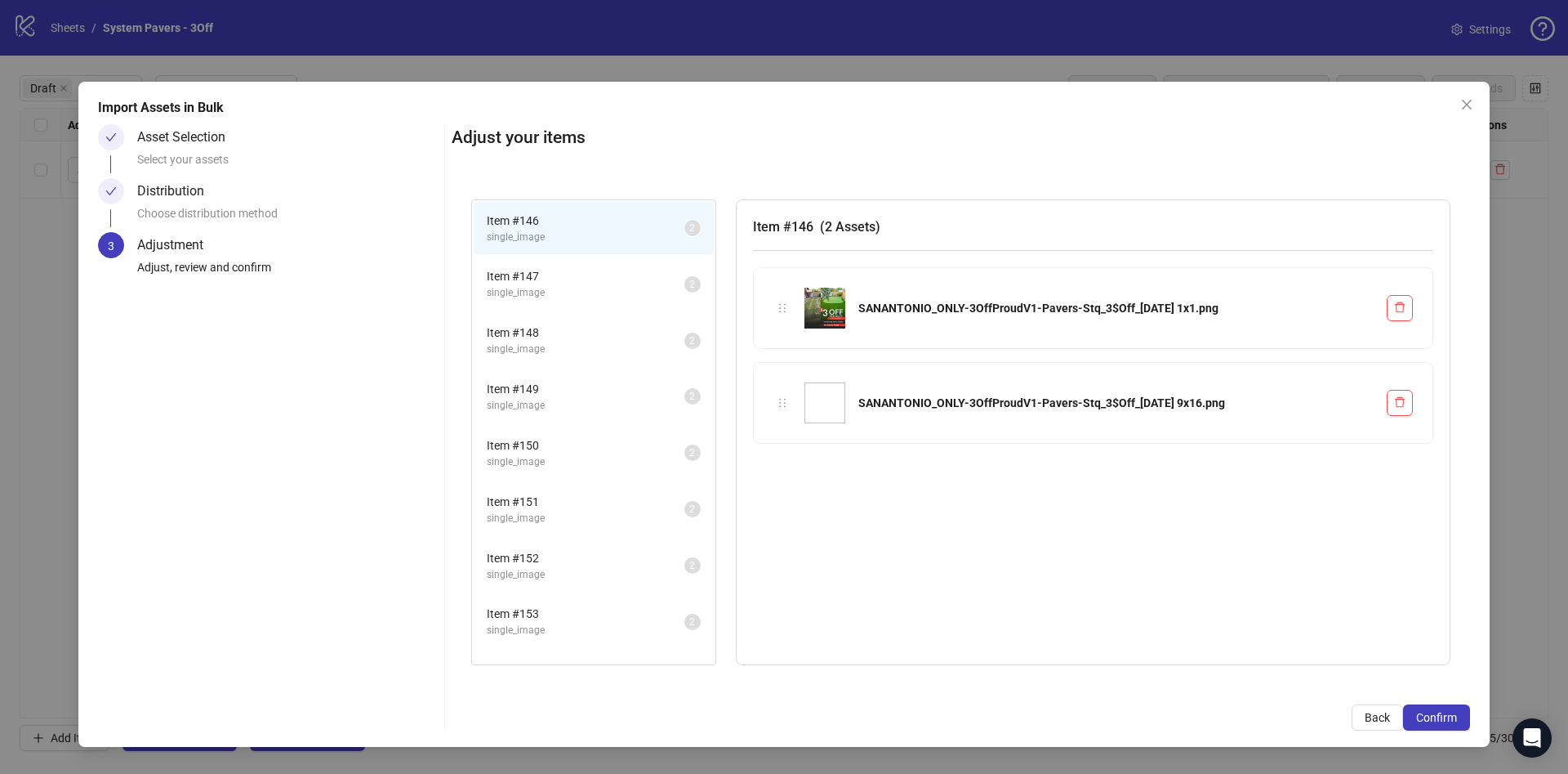
click at [1459, 719] on button "Confirm" at bounding box center [1436, 717] width 67 height 26
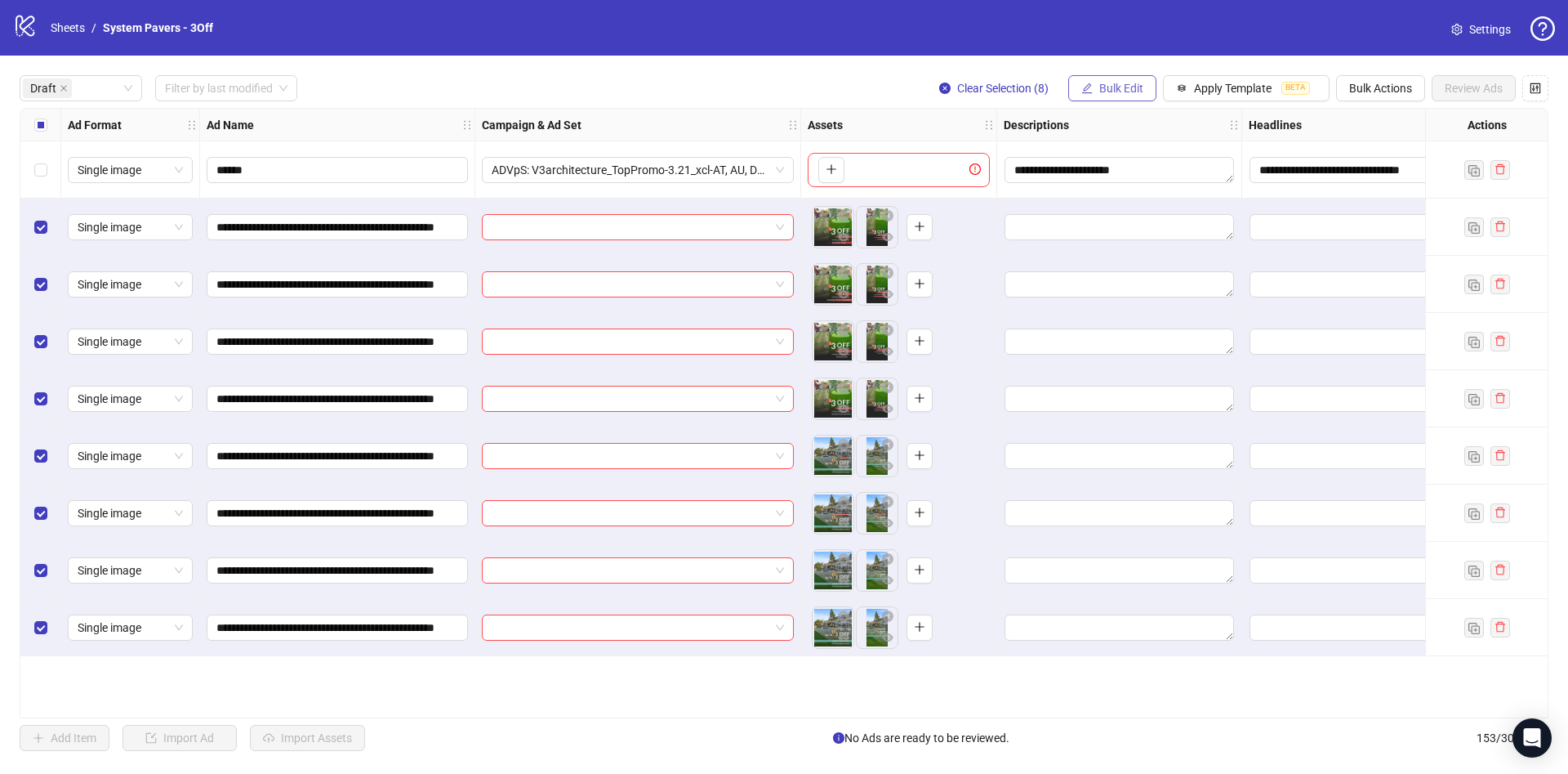
click at [1102, 74] on div "**********" at bounding box center [784, 412] width 1568 height 715
click at [1102, 83] on span "Bulk Edit" at bounding box center [1121, 88] width 44 height 13
click at [1121, 174] on span "Campaign & Ad Set" at bounding box center [1128, 174] width 97 height 18
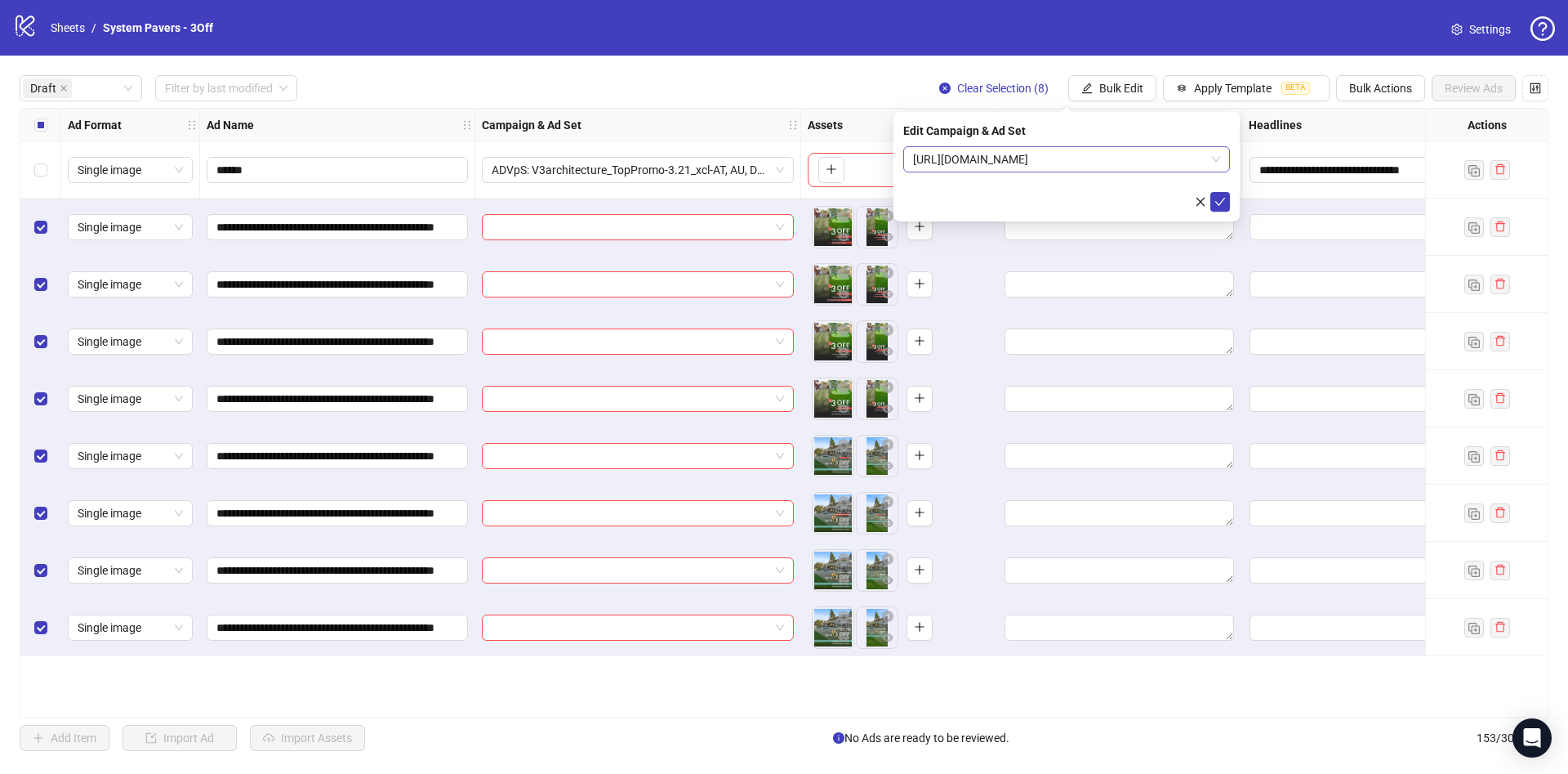
click at [1038, 154] on span "https://systempavers.com/promotions/socialmedia?lsid=5778" at bounding box center [1067, 159] width 307 height 25
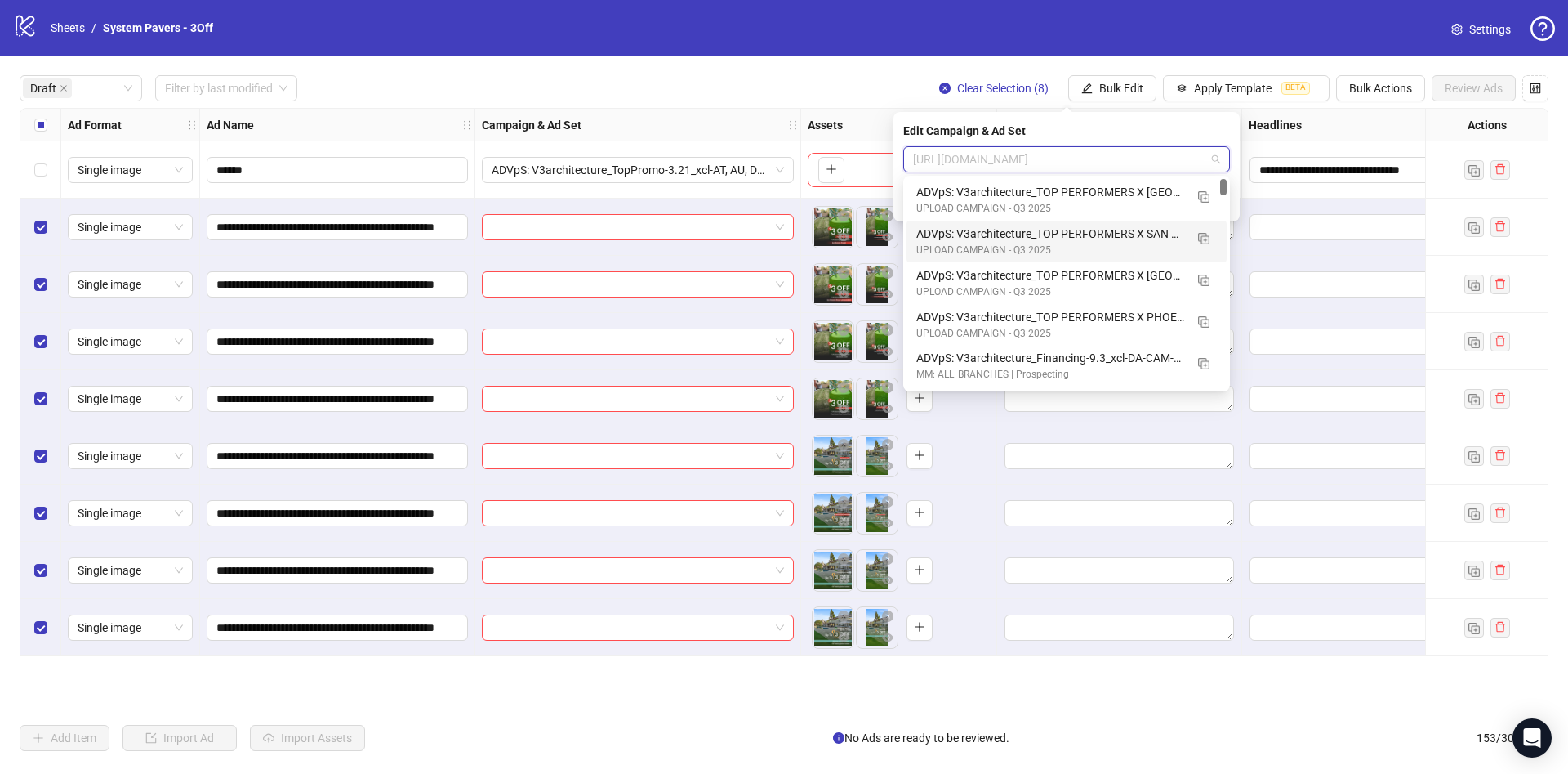
click at [1136, 233] on div "ADVpS: V3architecture_TOP PERFORMERS X SAN ANTONIO-9.9_xcl-ATL-LV-DC_AUTO_LC" at bounding box center [1050, 233] width 268 height 18
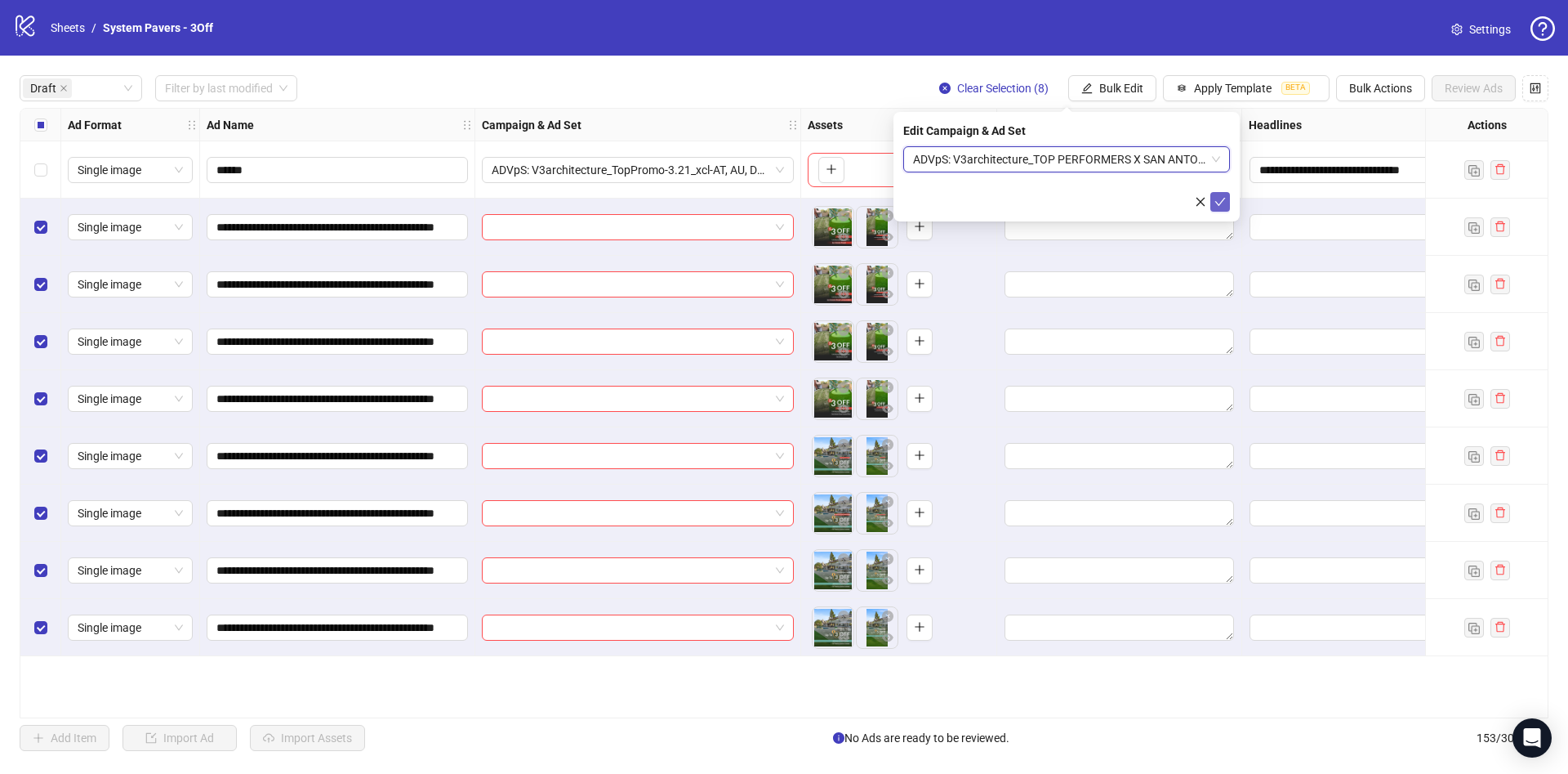
click at [1213, 205] on button "submit" at bounding box center [1220, 202] width 20 height 20
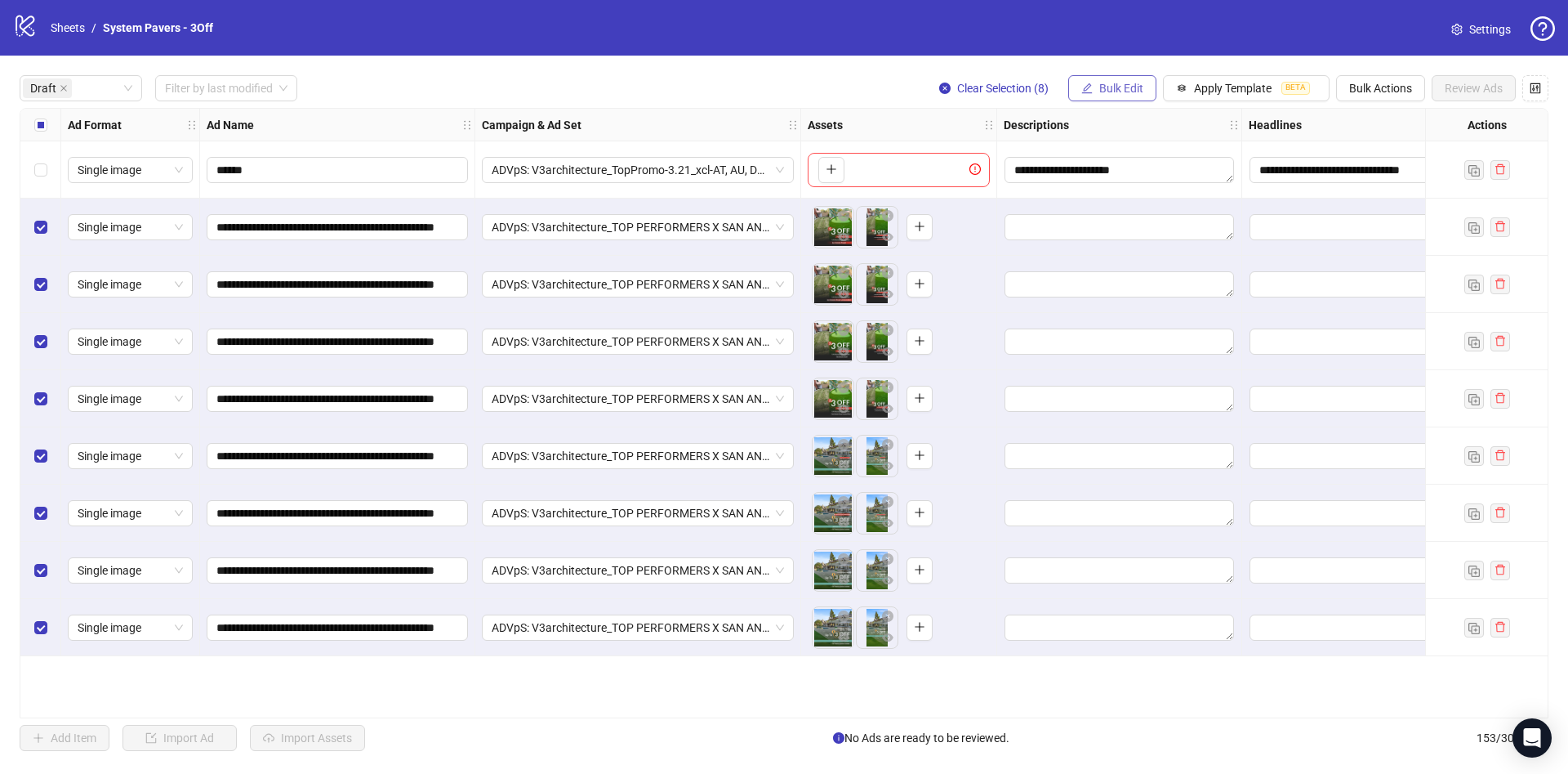
click at [1153, 85] on button "Bulk Edit" at bounding box center [1111, 88] width 88 height 26
click at [1129, 146] on span "Name" at bounding box center [1128, 148] width 97 height 18
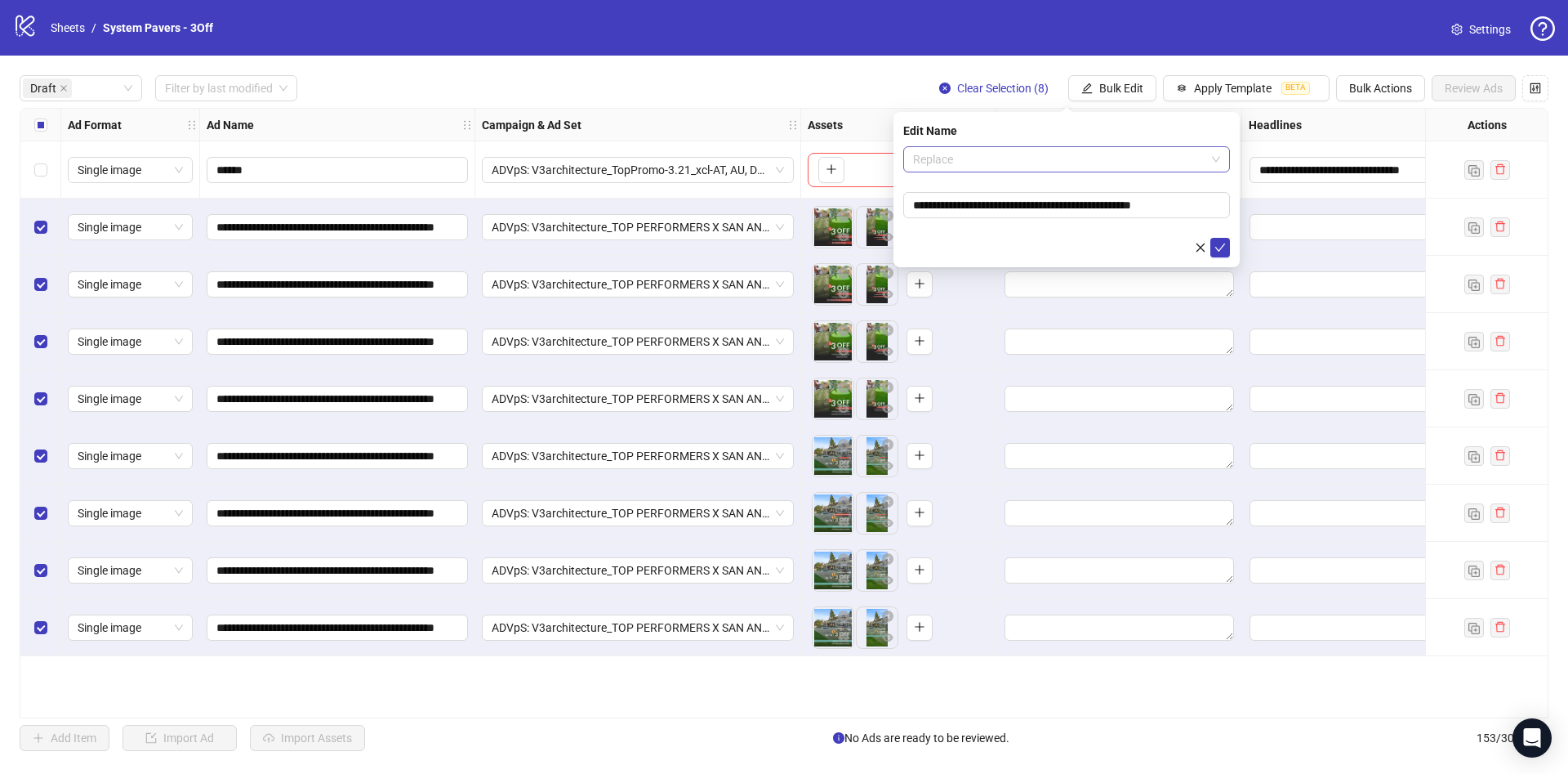
click at [1108, 165] on span "Replace" at bounding box center [1067, 159] width 307 height 25
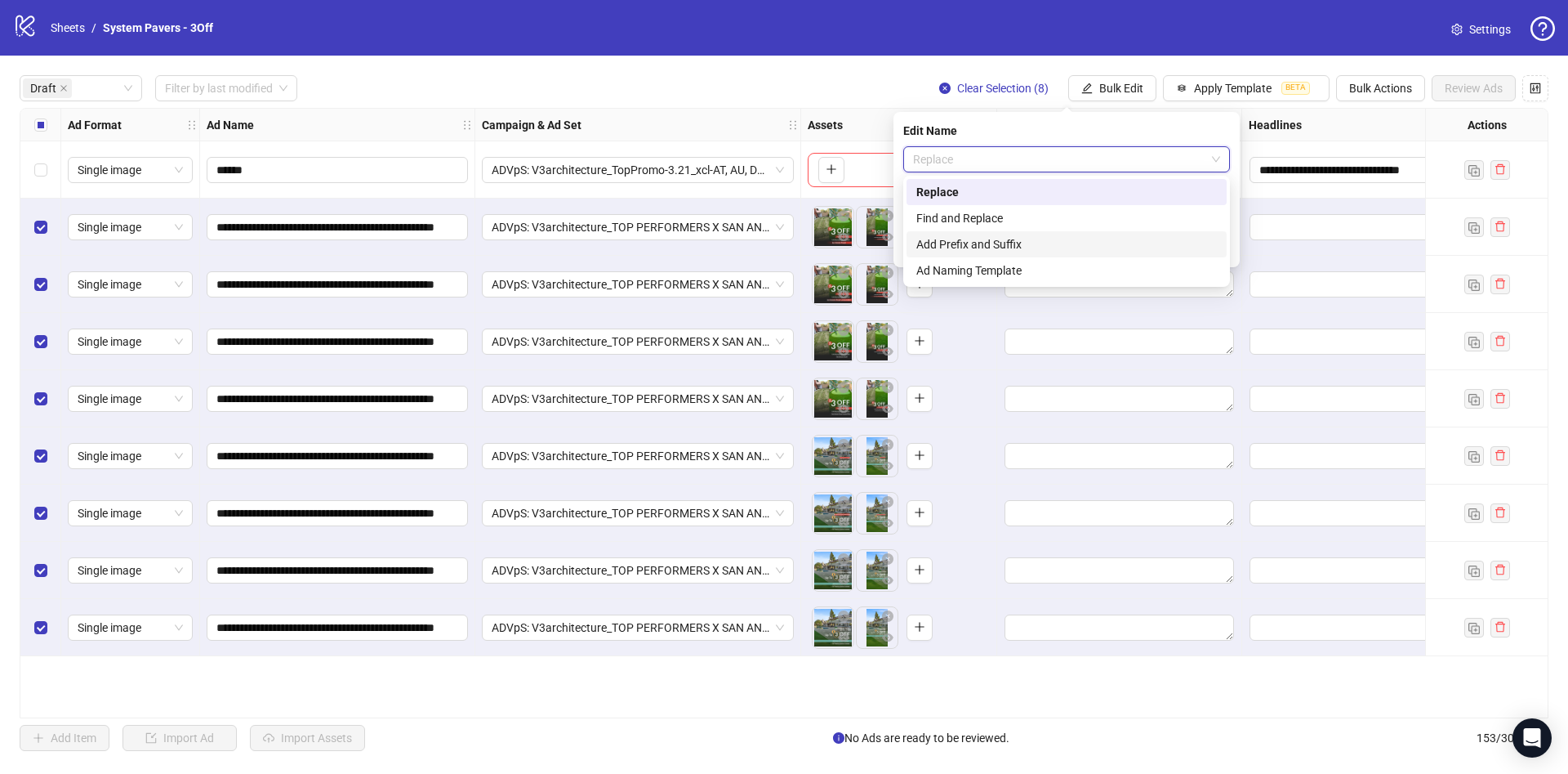
click at [1058, 242] on div "Add Prefix and Suffix" at bounding box center [1066, 244] width 301 height 18
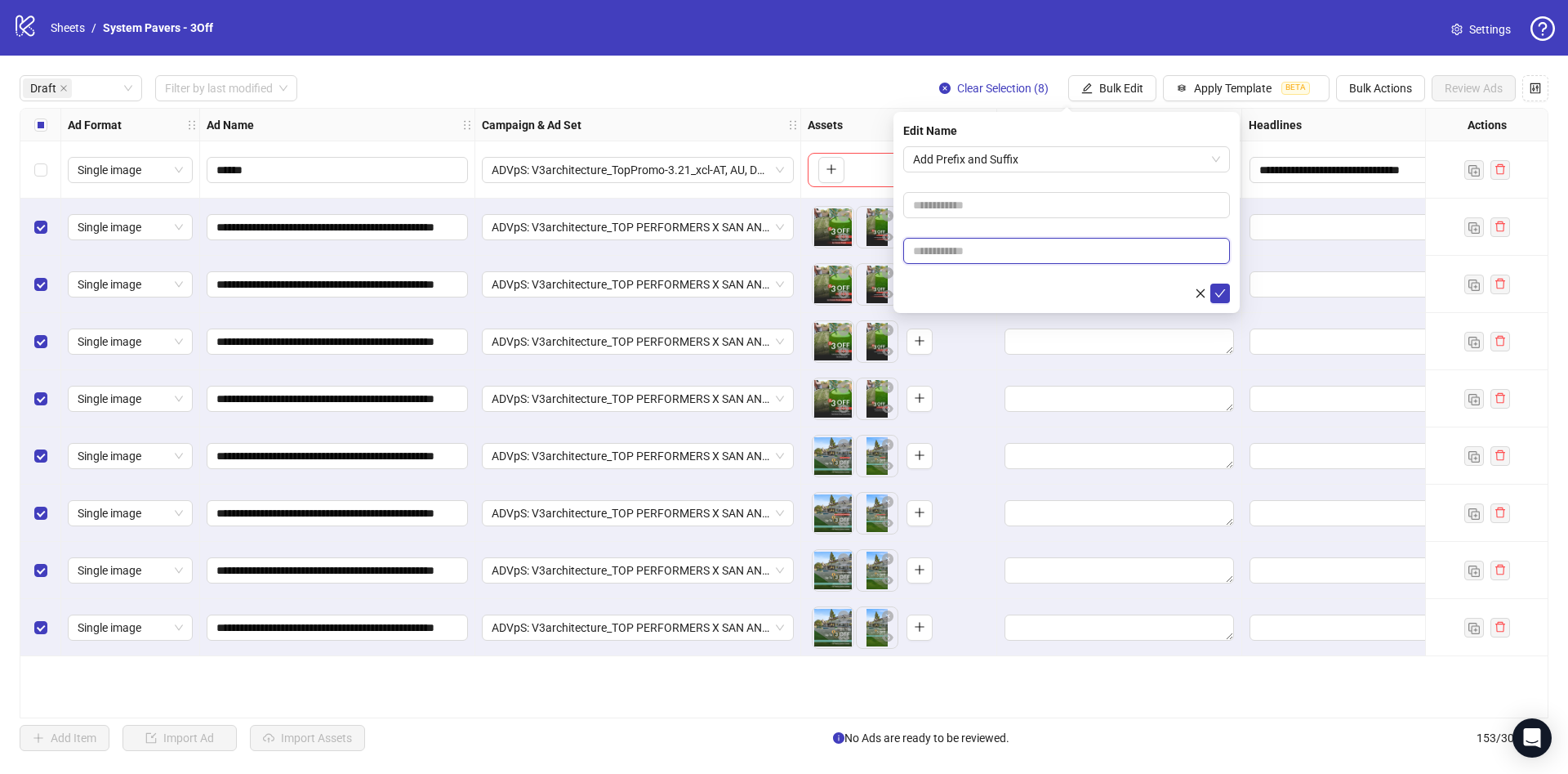
click at [985, 251] on input "text" at bounding box center [1067, 251] width 327 height 26
paste input "**********"
type input "**********"
click at [934, 287] on div at bounding box center [1067, 293] width 327 height 20
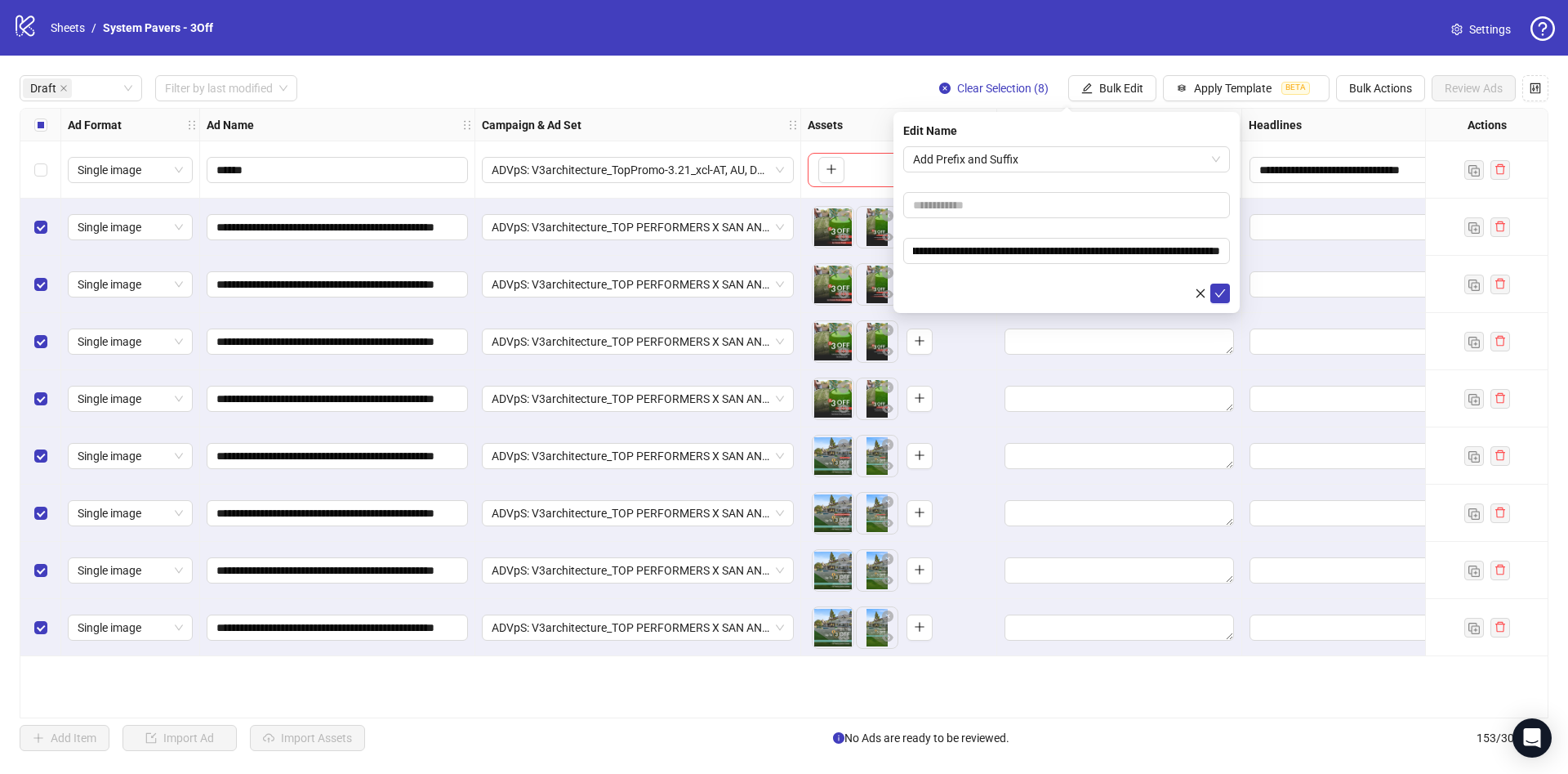
scroll to position [0, 0]
click at [1226, 296] on button "submit" at bounding box center [1220, 293] width 20 height 20
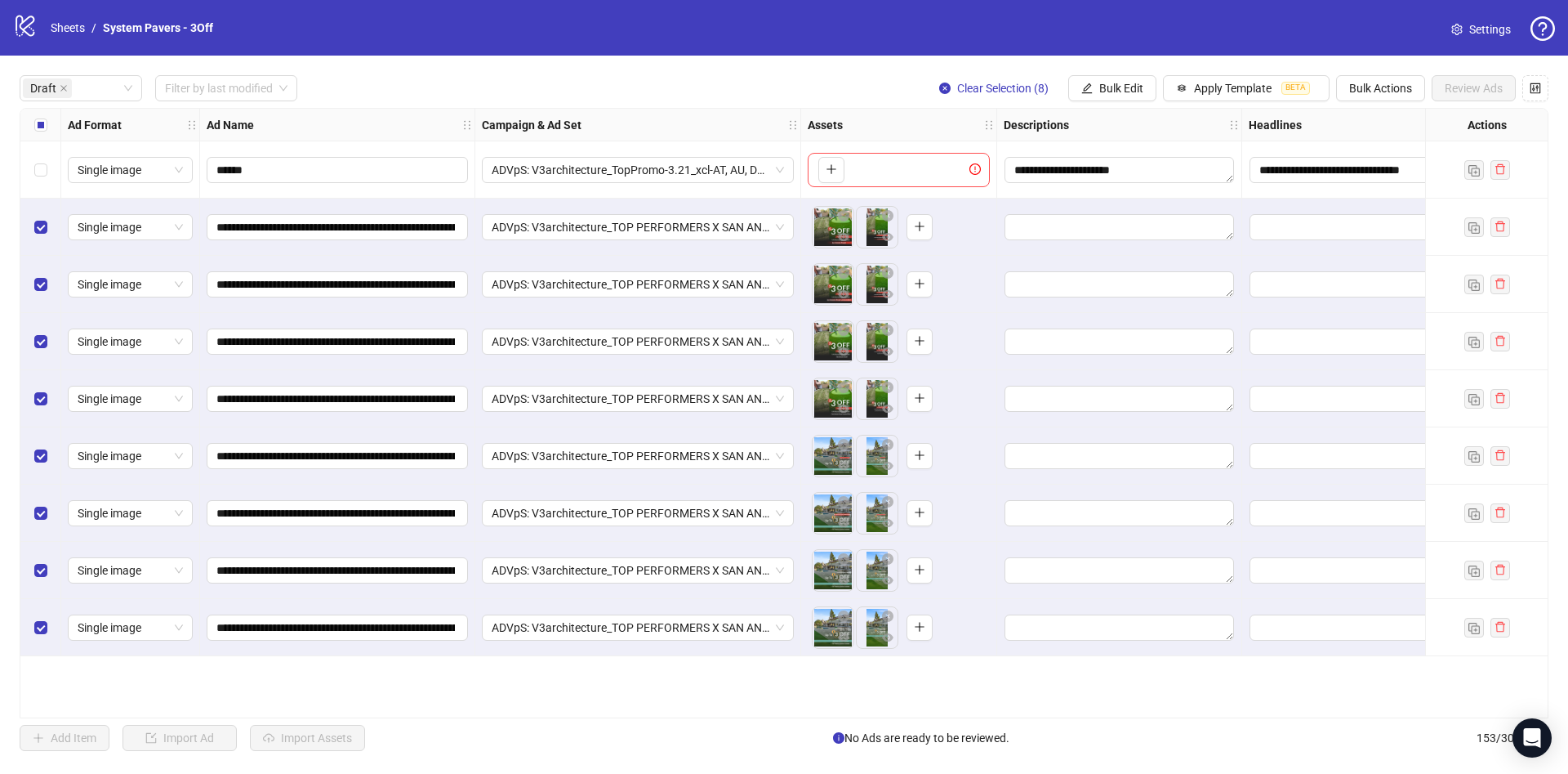
click at [39, 134] on div "Select all rows" at bounding box center [40, 125] width 41 height 33
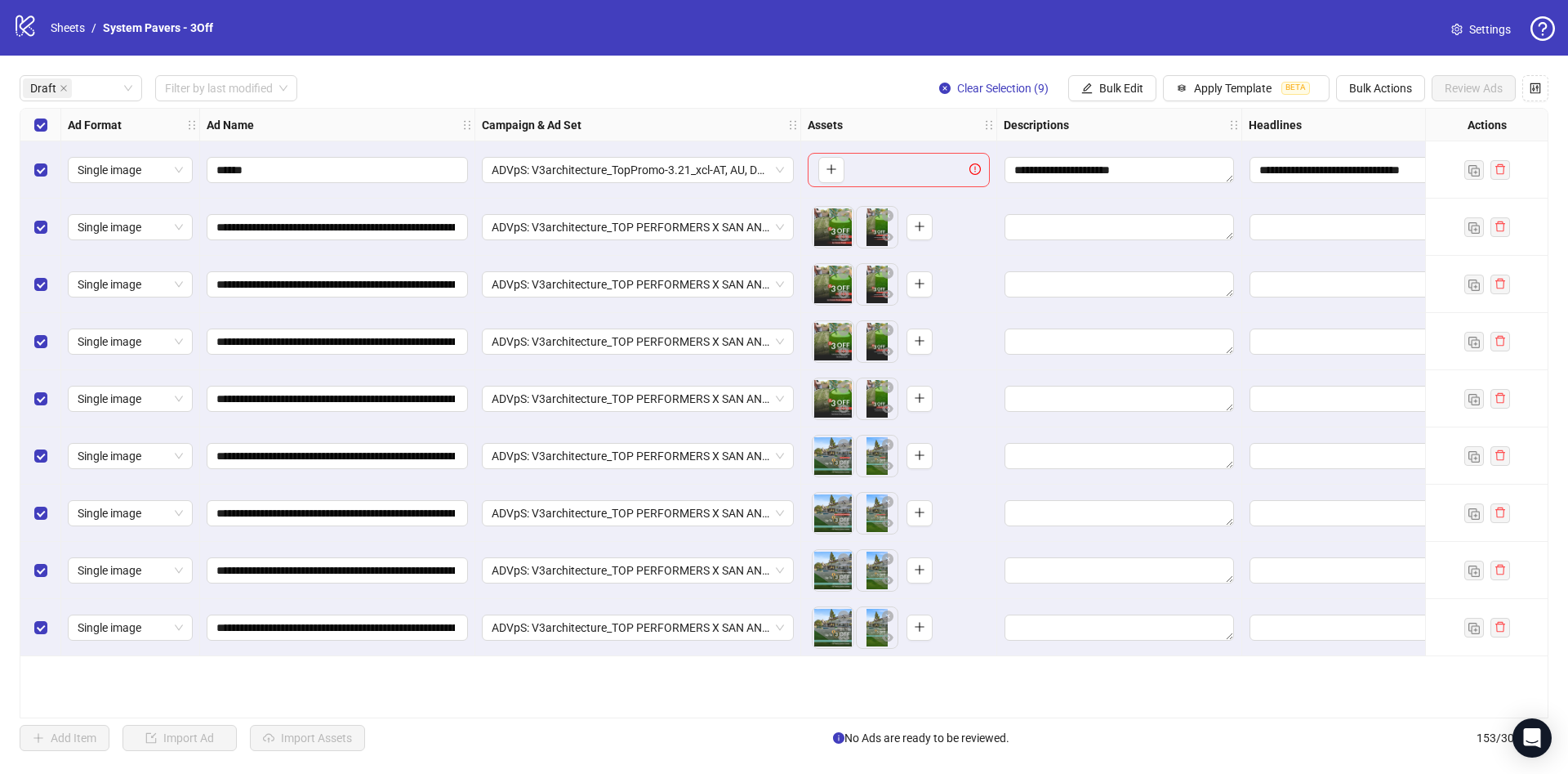
click at [1120, 69] on div "**********" at bounding box center [784, 412] width 1568 height 715
click at [1110, 87] on span "Bulk Edit" at bounding box center [1121, 88] width 44 height 13
click at [1142, 253] on span "Primary Texts" at bounding box center [1128, 253] width 97 height 18
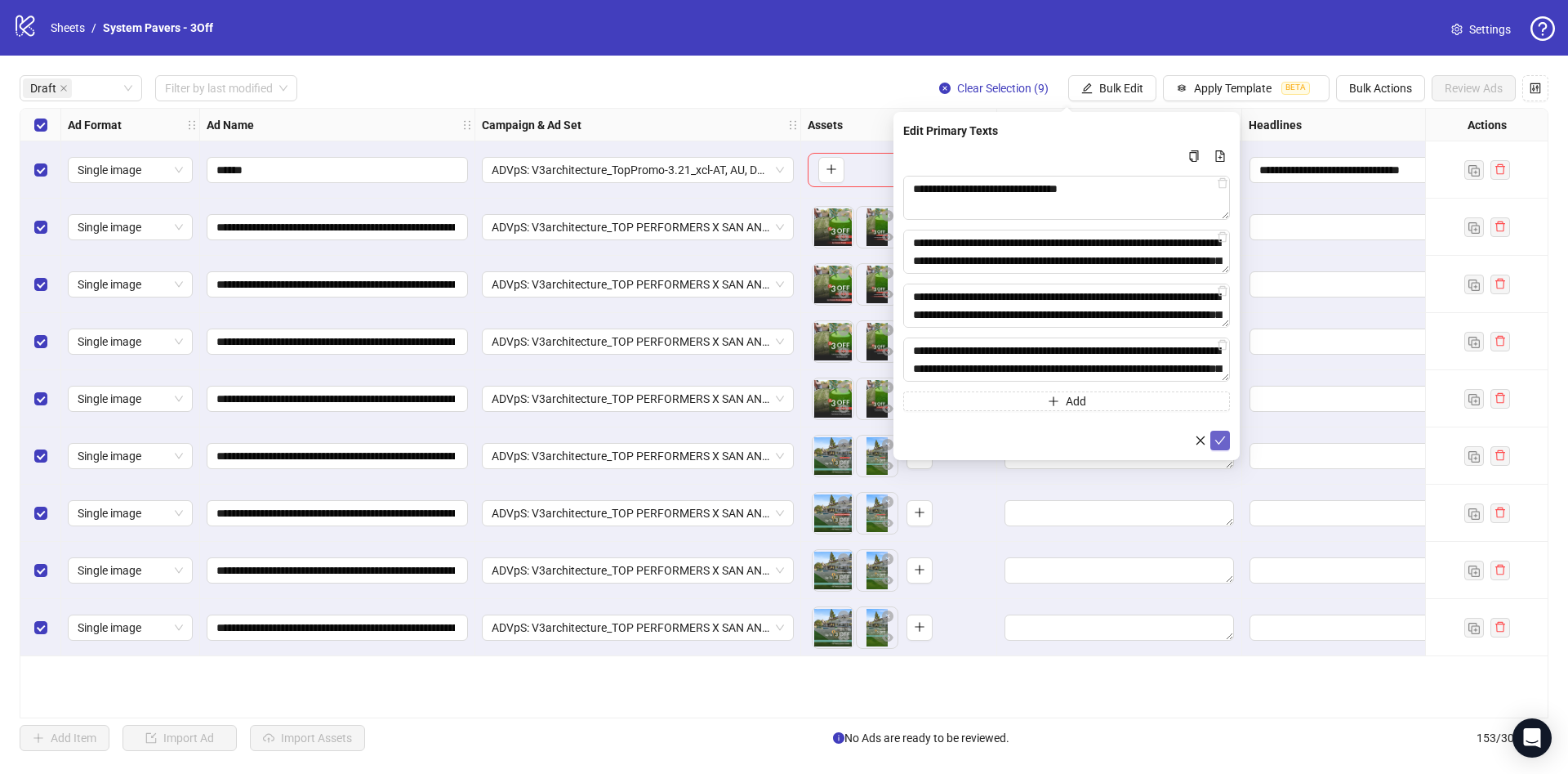
click at [1218, 434] on icon "check" at bounding box center [1219, 440] width 12 height 12
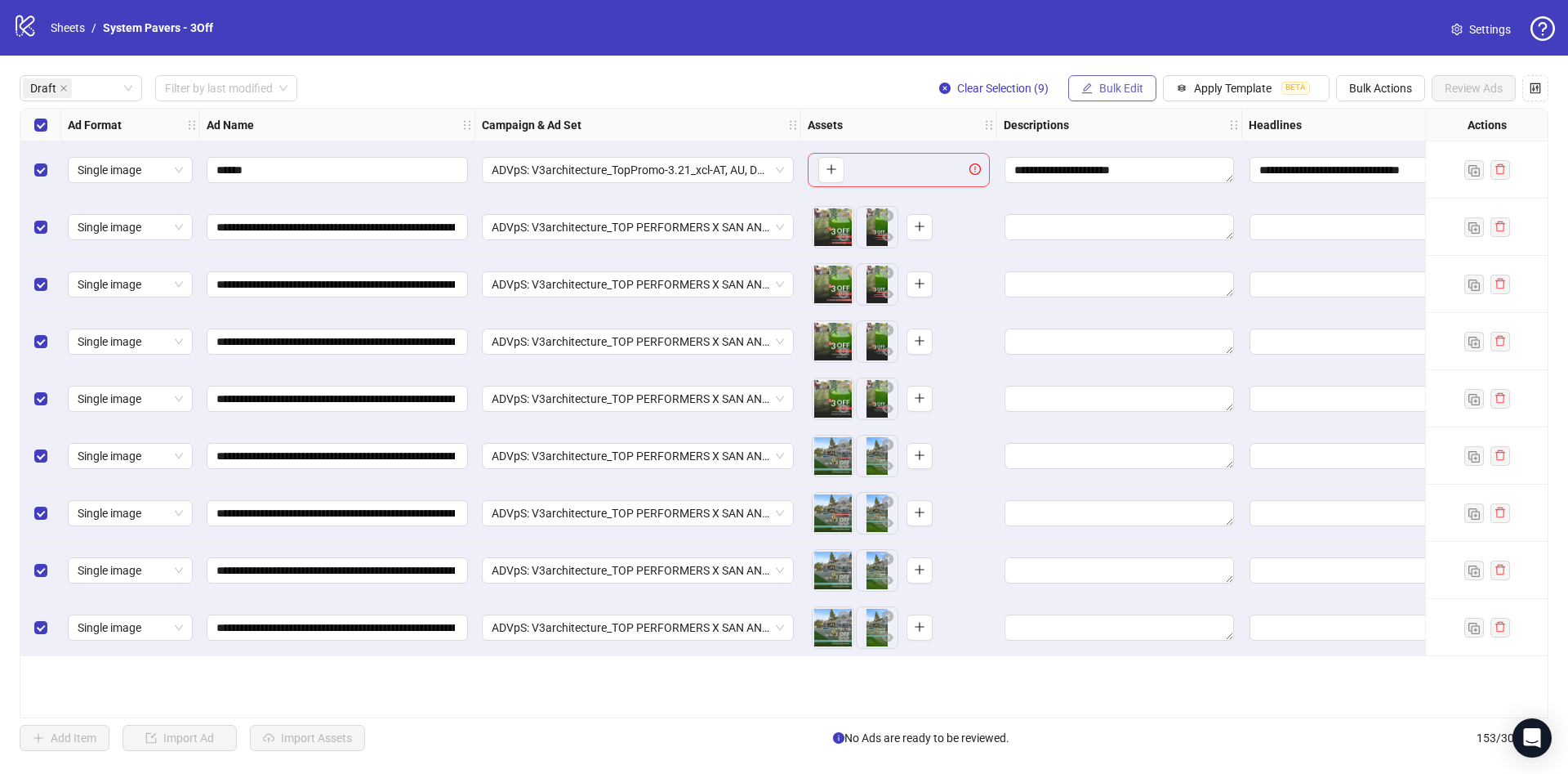
click at [1100, 87] on span "Bulk Edit" at bounding box center [1121, 88] width 44 height 13
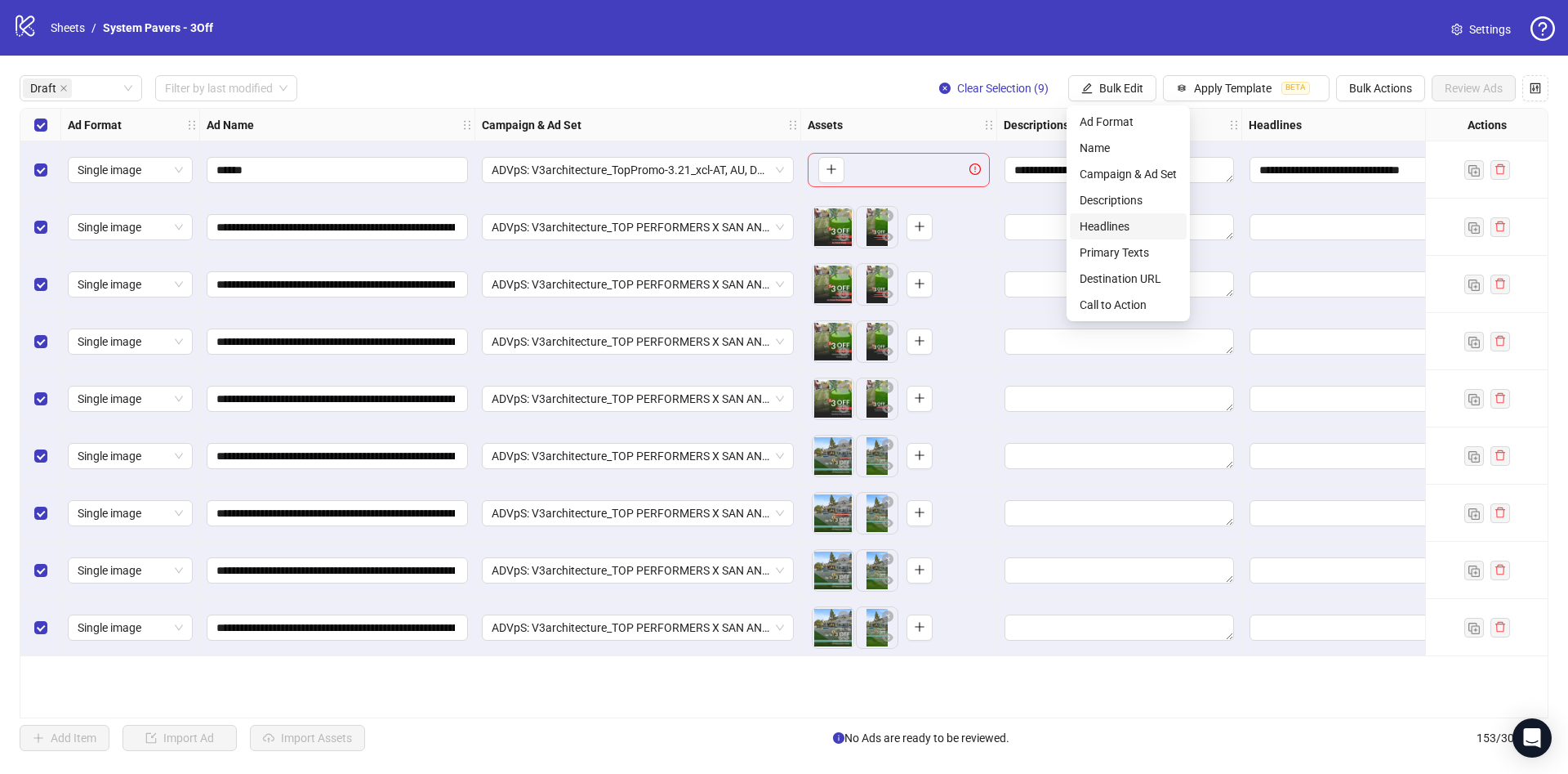
click at [1124, 228] on span "Headlines" at bounding box center [1128, 226] width 97 height 18
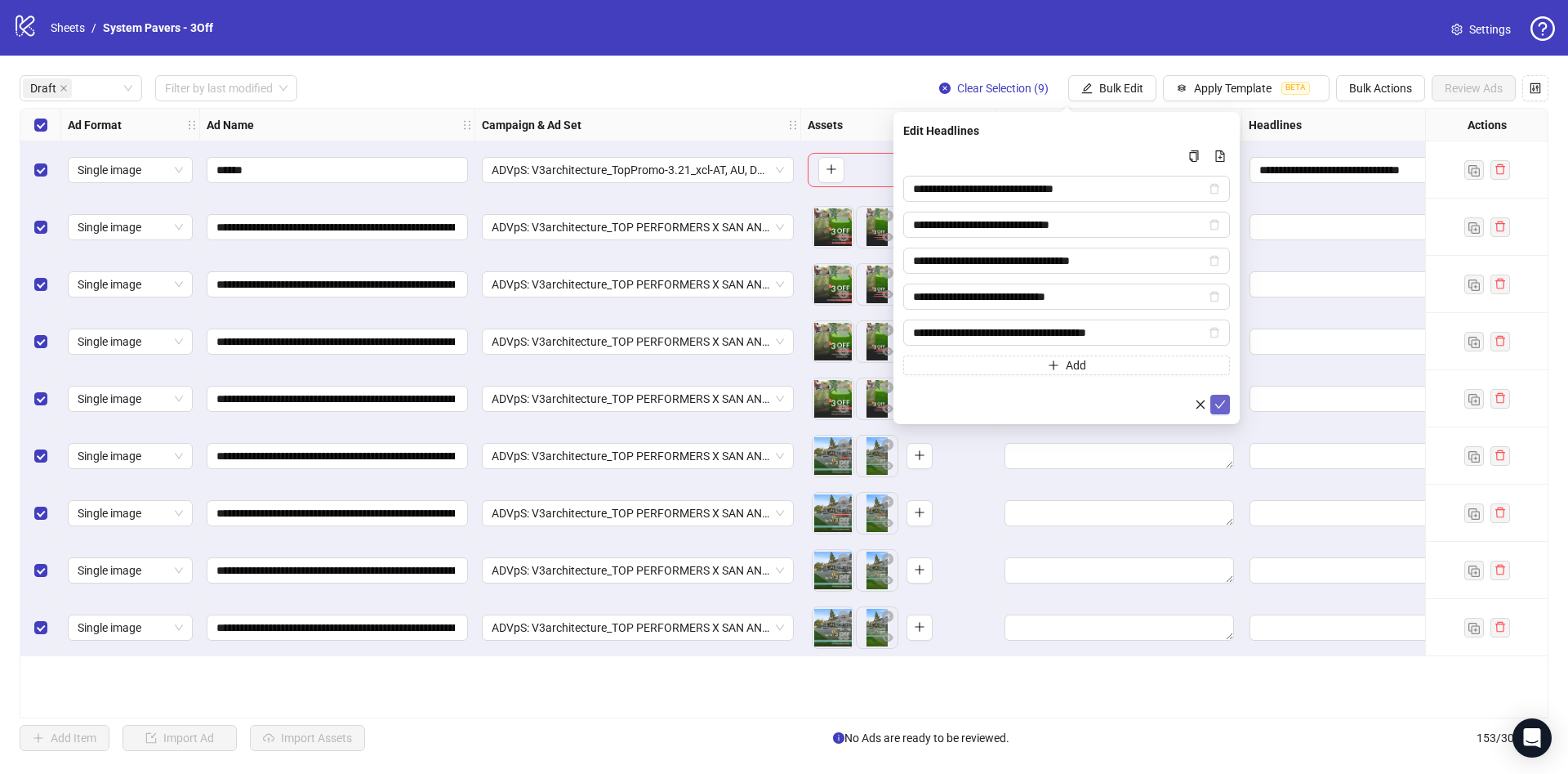
click at [1226, 404] on button "submit" at bounding box center [1220, 404] width 20 height 20
click at [1104, 82] on span "Bulk Edit" at bounding box center [1121, 88] width 44 height 13
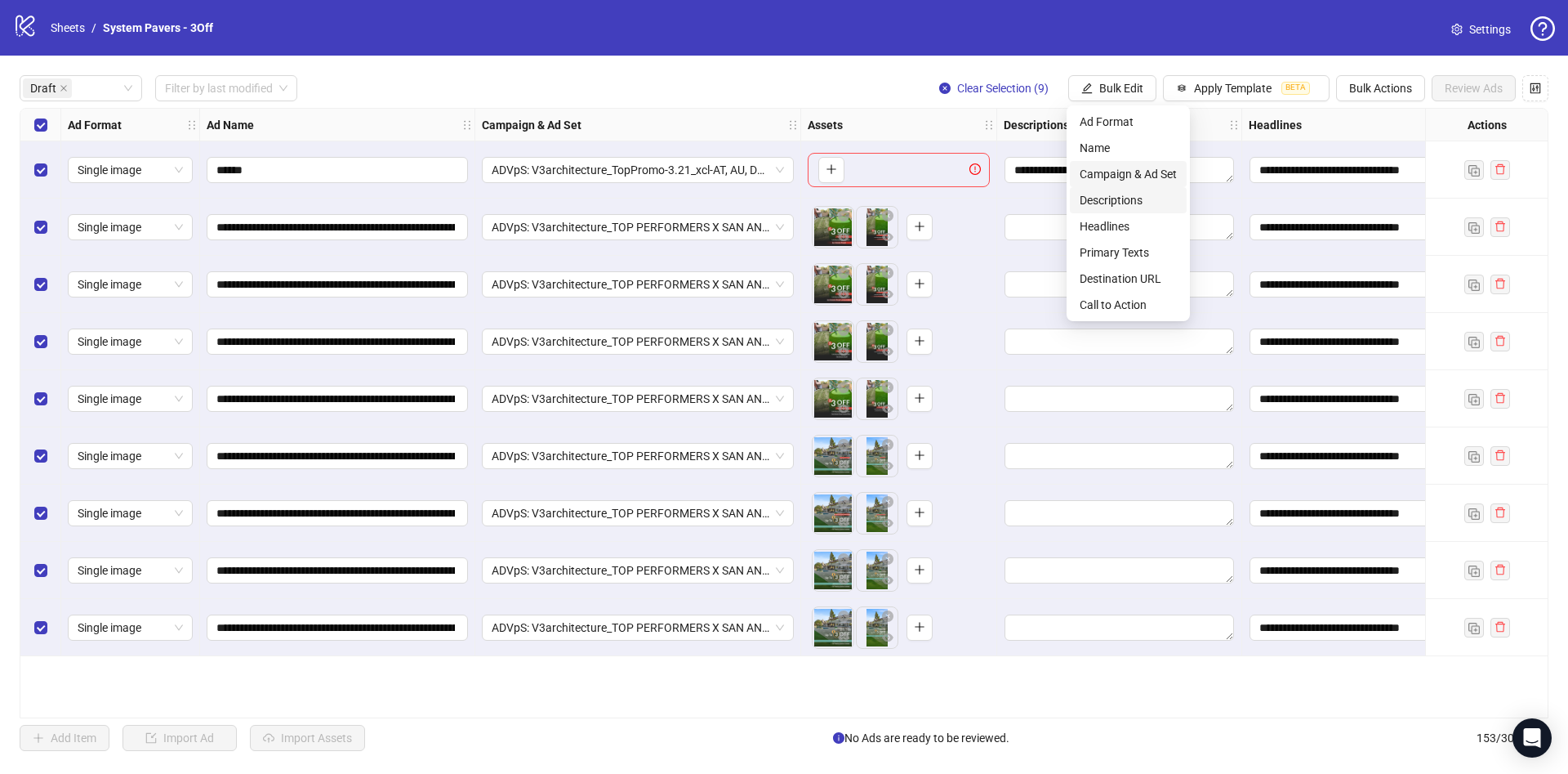
click at [1132, 185] on li "Campaign & Ad Set" at bounding box center [1128, 174] width 117 height 26
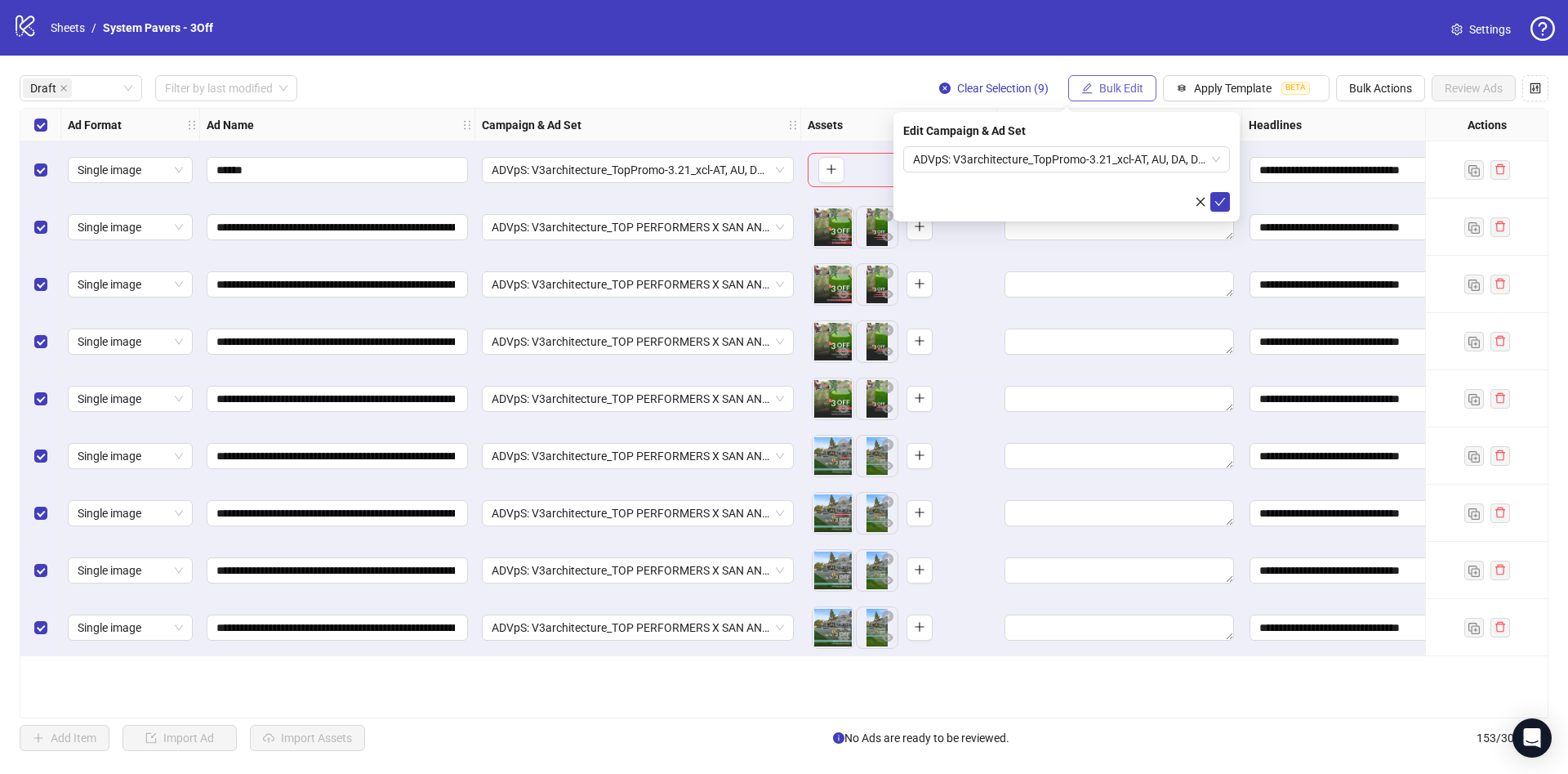
click at [1115, 87] on span "Bulk Edit" at bounding box center [1121, 88] width 44 height 13
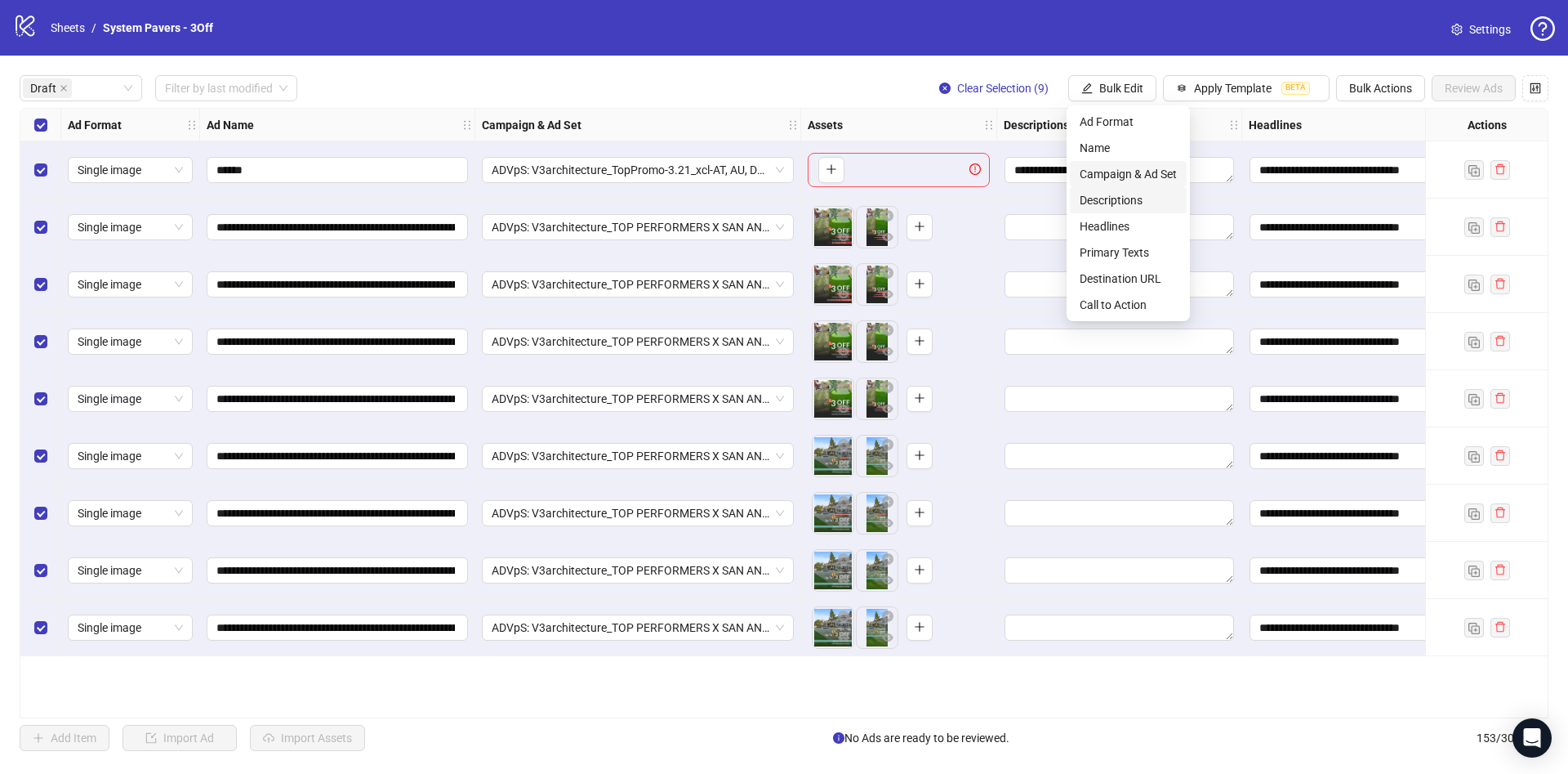
drag, startPoint x: 1129, startPoint y: 193, endPoint x: 1139, endPoint y: 195, distance: 10.2
click at [1130, 192] on span "Descriptions" at bounding box center [1128, 200] width 97 height 18
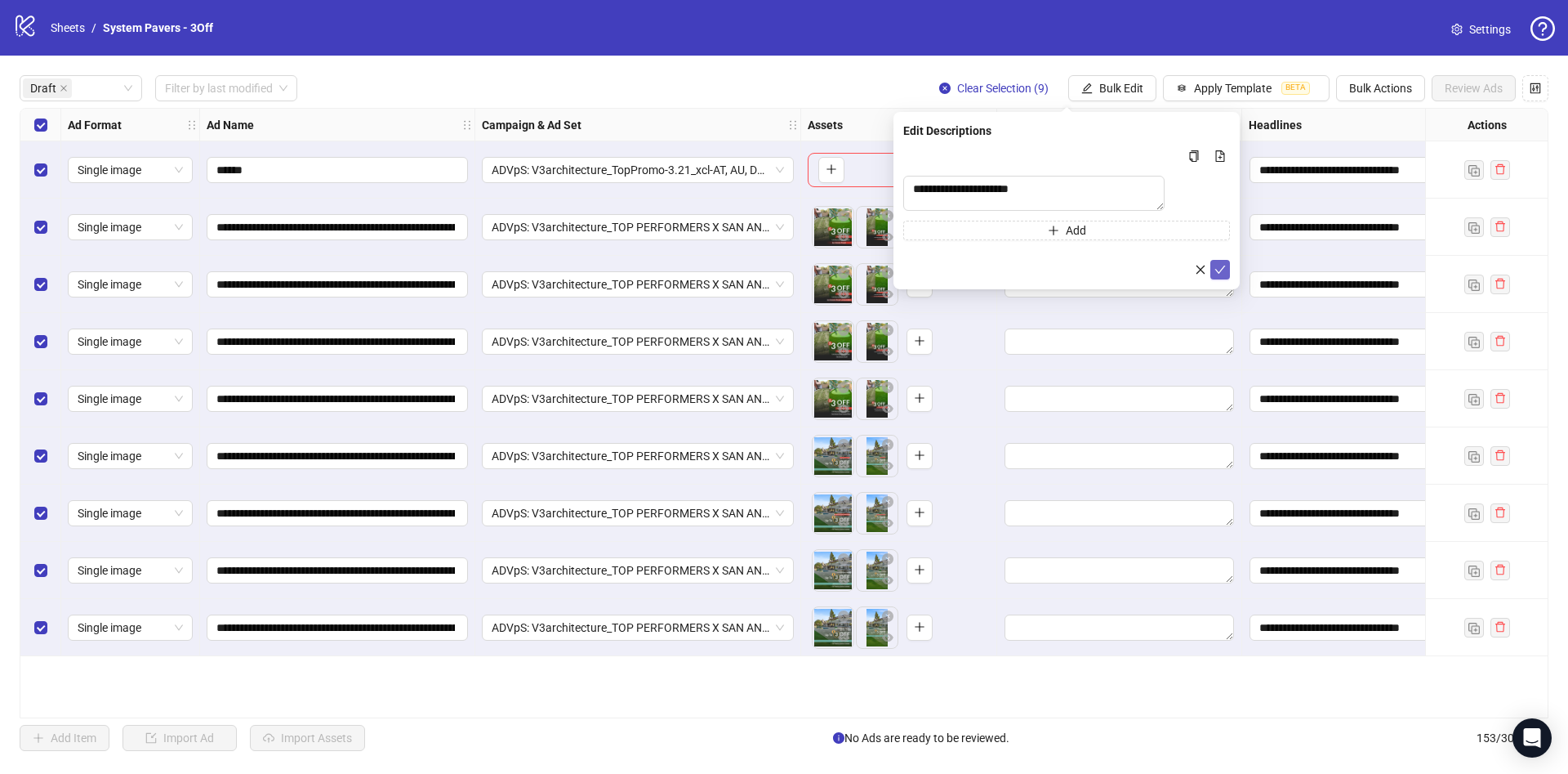
drag, startPoint x: 1218, startPoint y: 280, endPoint x: 1211, endPoint y: 275, distance: 8.6
click at [1219, 275] on icon "check" at bounding box center [1219, 269] width 12 height 12
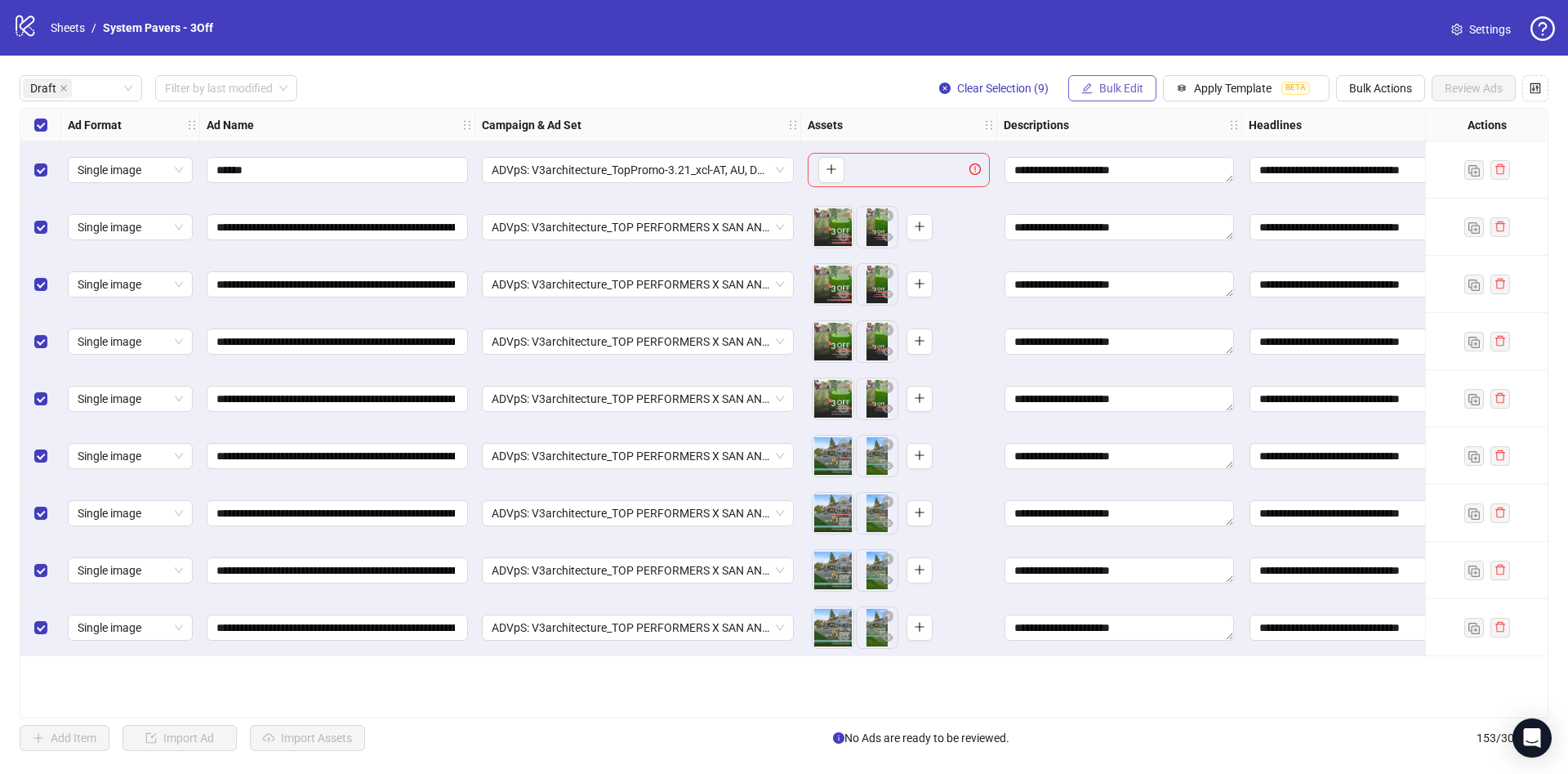
click at [1114, 96] on button "Bulk Edit" at bounding box center [1111, 88] width 88 height 26
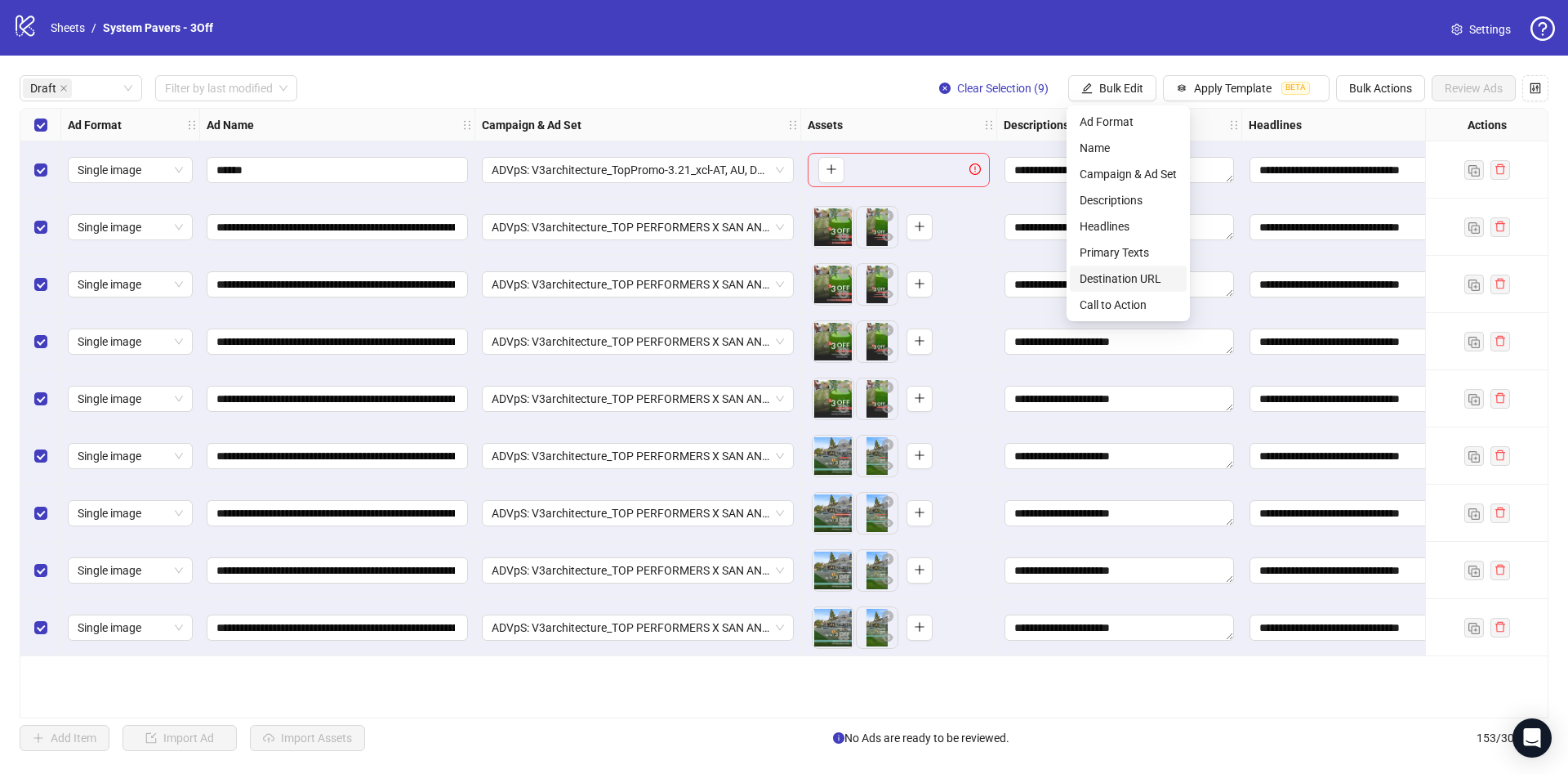
click at [1114, 279] on span "Destination URL" at bounding box center [1128, 279] width 97 height 18
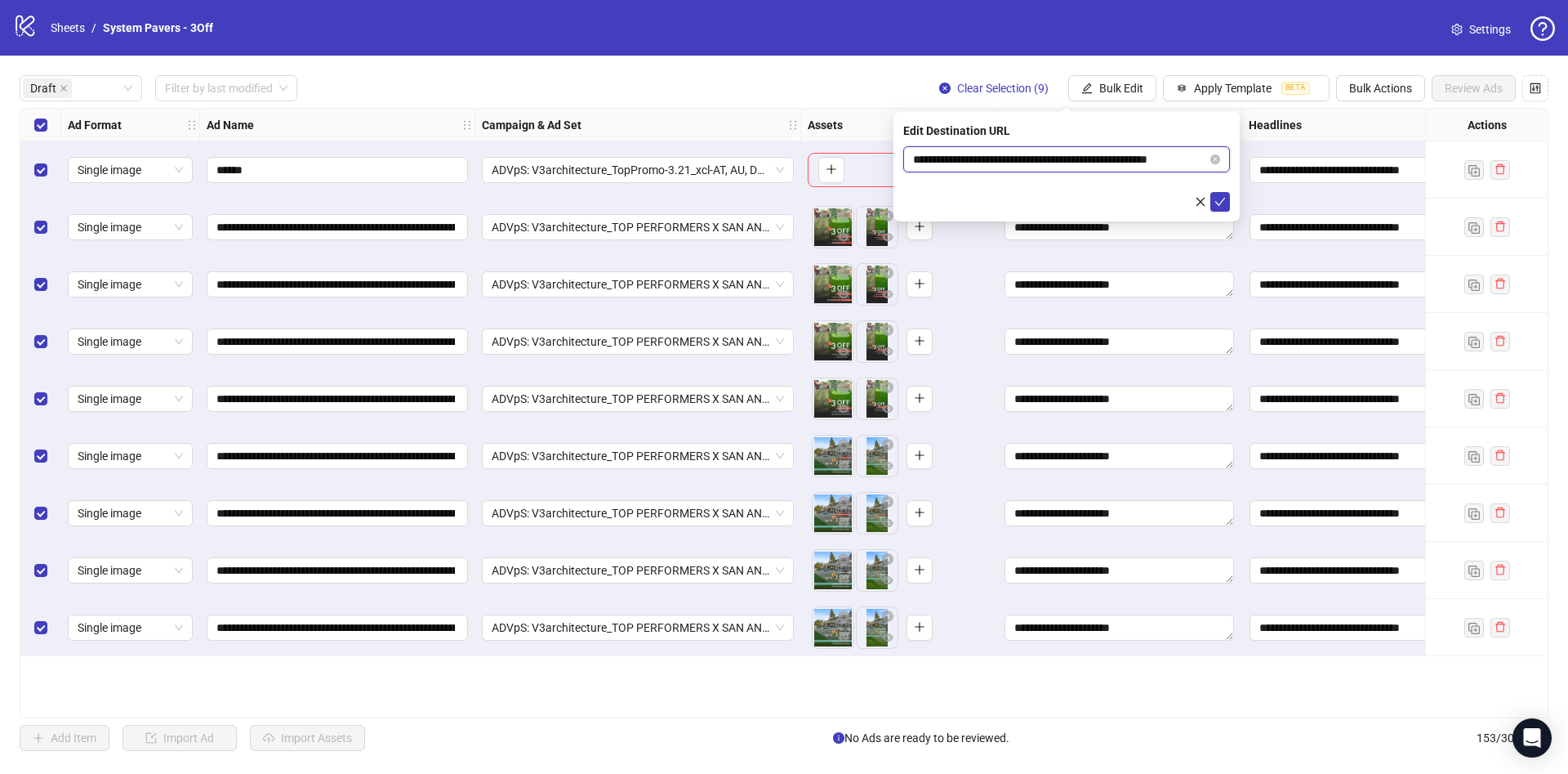
scroll to position [0, 25]
drag, startPoint x: 1132, startPoint y: 156, endPoint x: 1221, endPoint y: 174, distance: 90.8
click at [1236, 154] on div "**********" at bounding box center [1066, 166] width 346 height 110
click at [1219, 199] on icon "check" at bounding box center [1219, 202] width 12 height 12
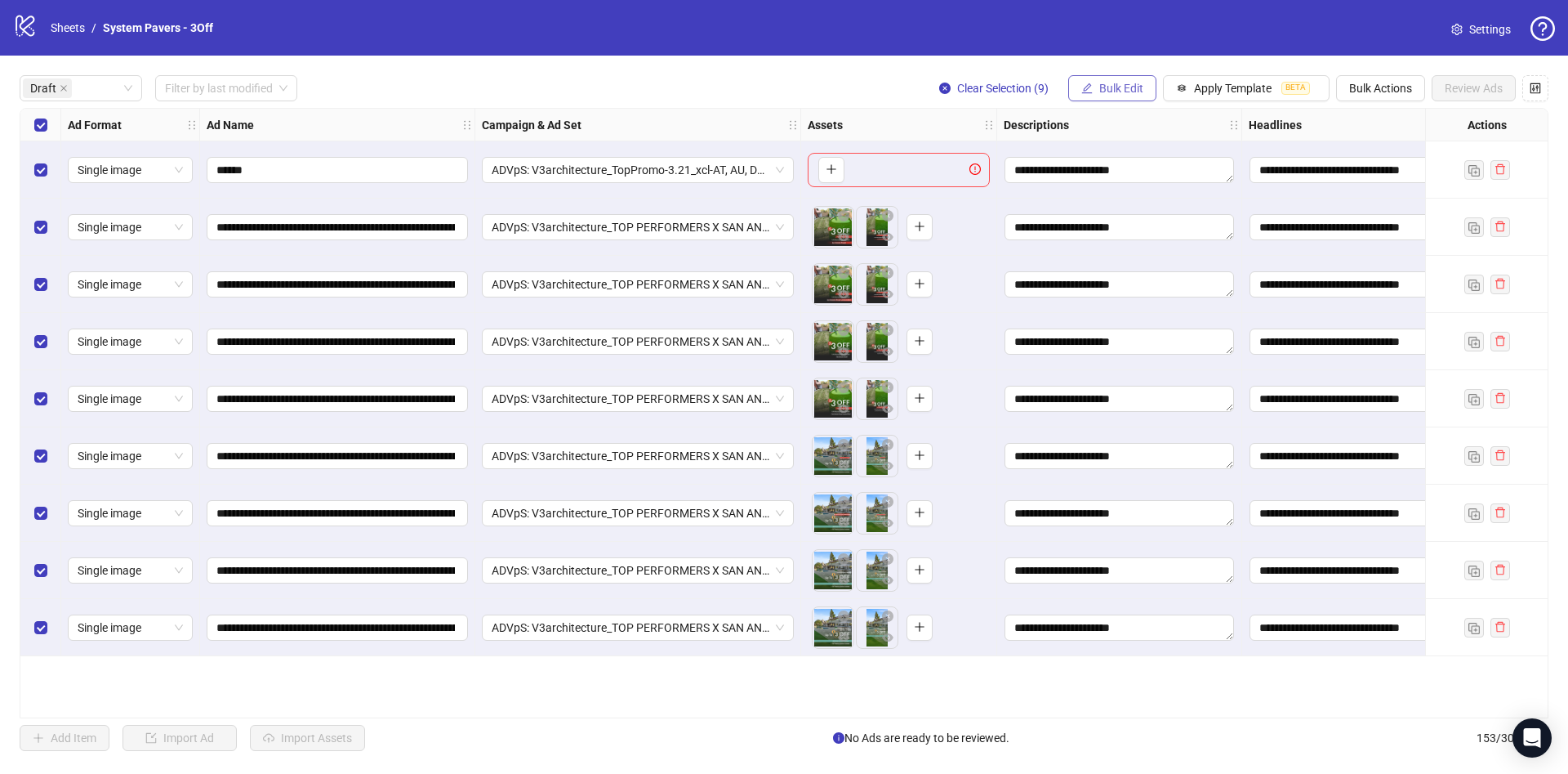
click at [1124, 82] on span "Bulk Edit" at bounding box center [1121, 88] width 44 height 13
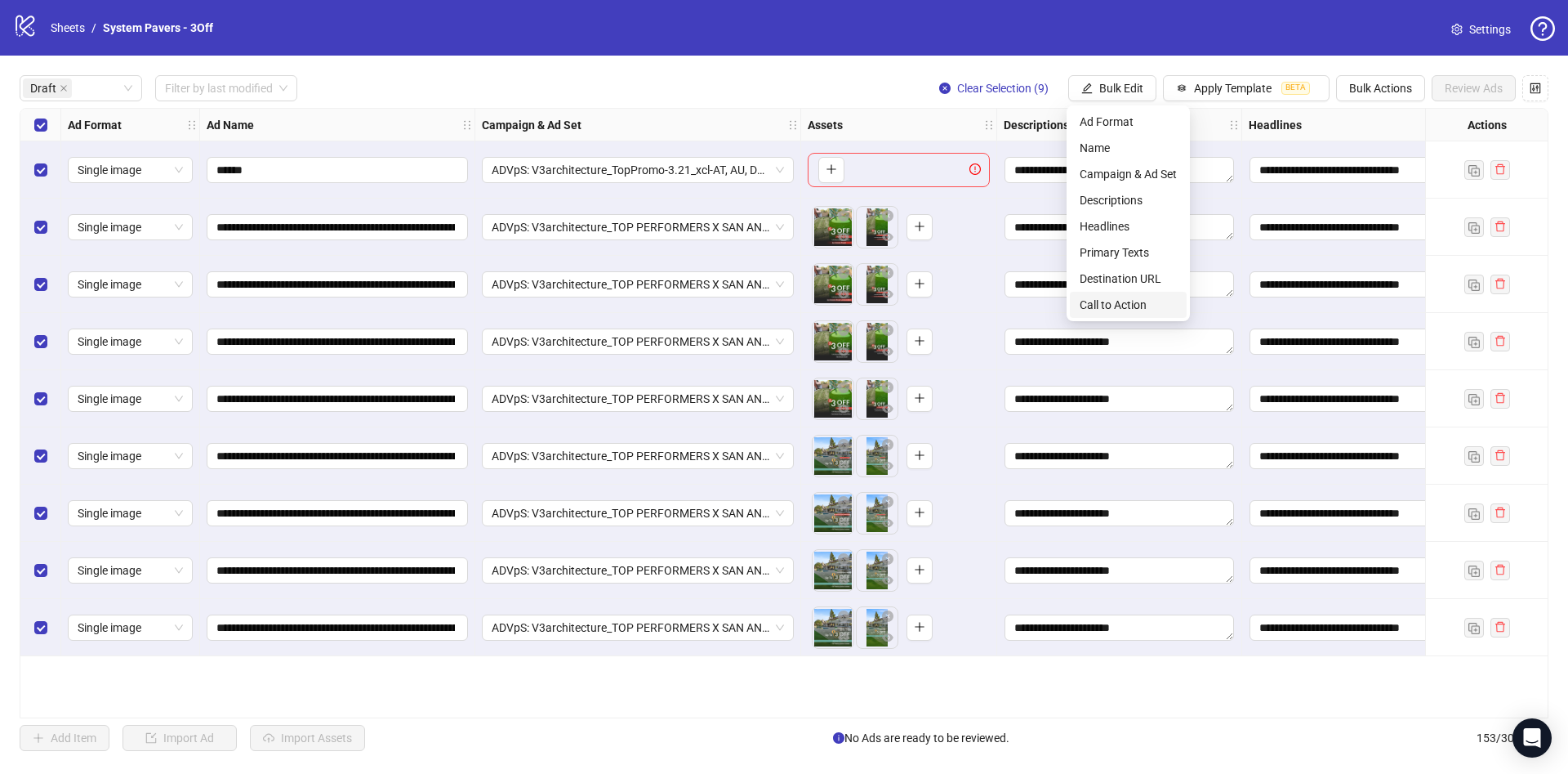
click at [1131, 304] on span "Call to Action" at bounding box center [1128, 305] width 97 height 18
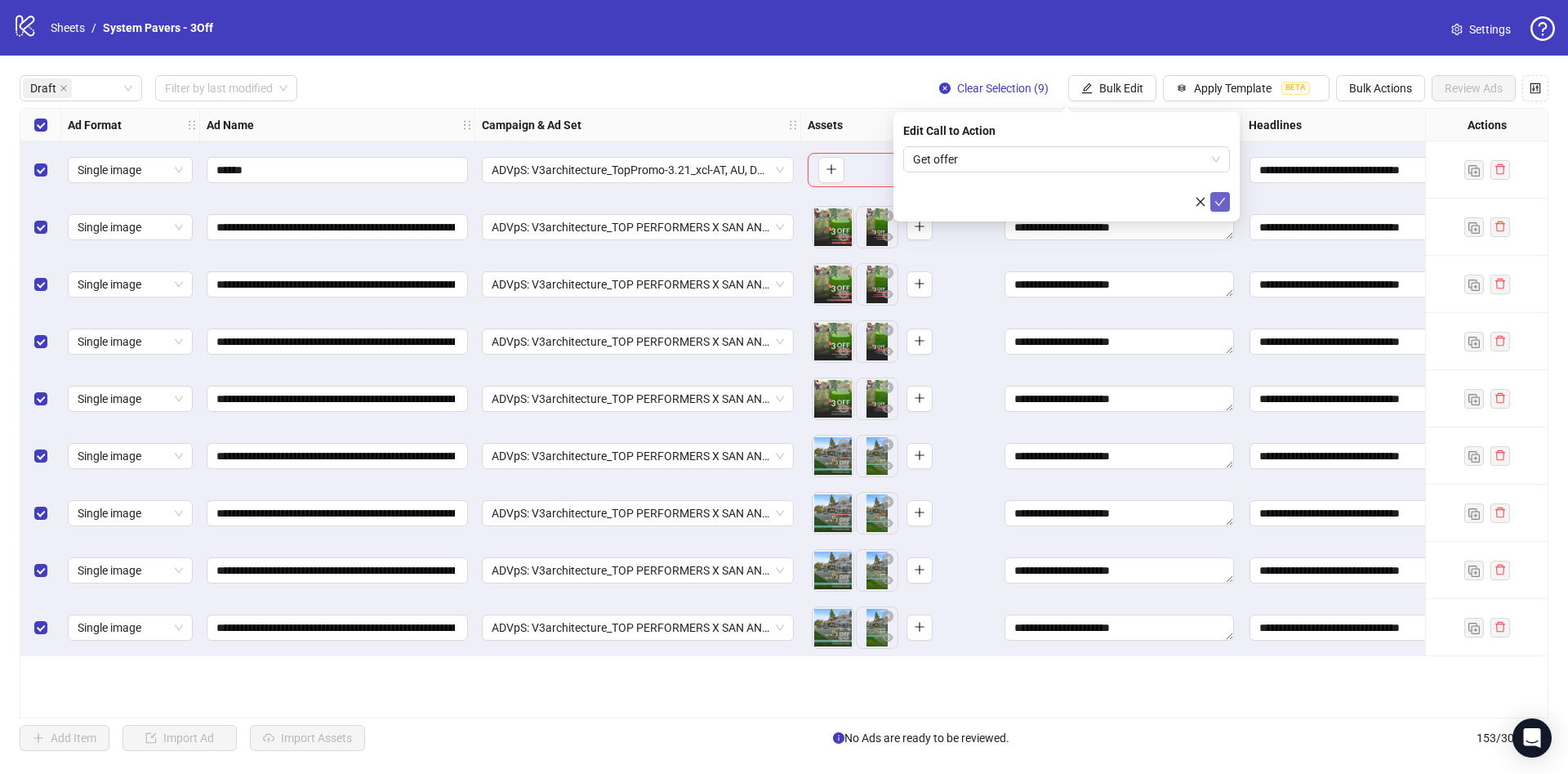
click at [1223, 194] on button "submit" at bounding box center [1220, 202] width 20 height 20
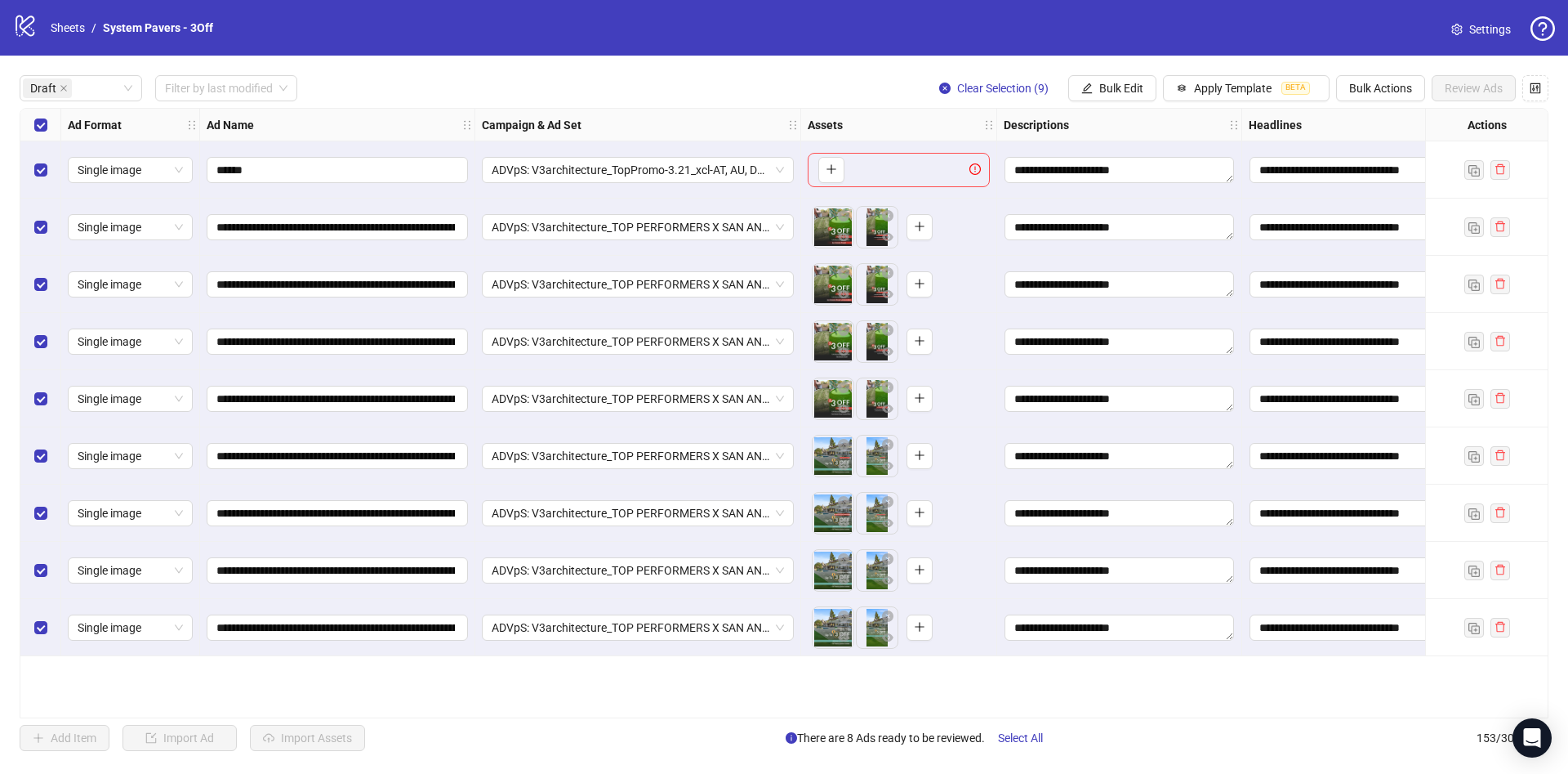
drag, startPoint x: 31, startPoint y: 165, endPoint x: 318, endPoint y: 180, distance: 287.4
click at [38, 163] on label "Select row 1" at bounding box center [41, 170] width 13 height 18
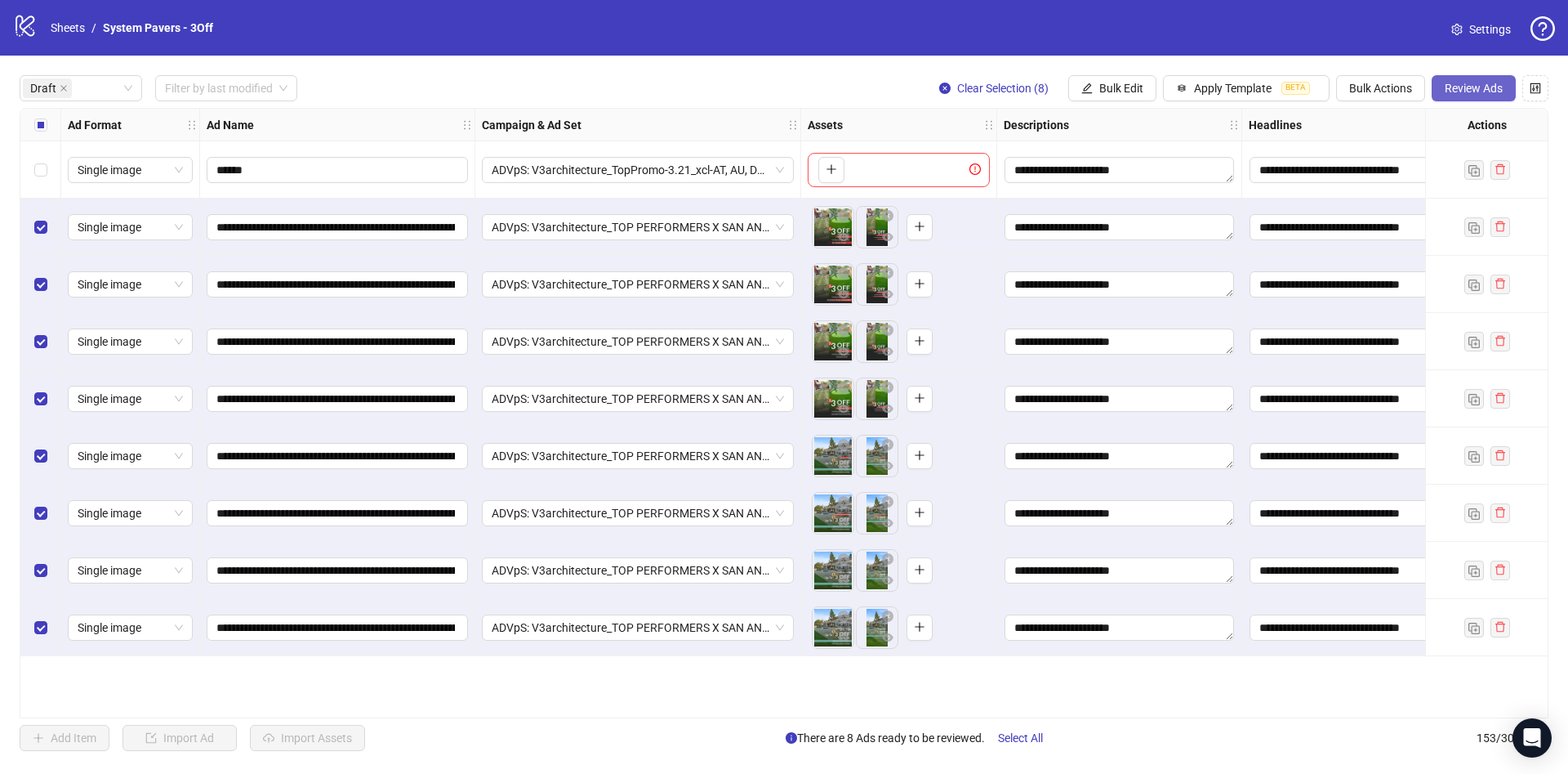
click at [1484, 100] on button "Review Ads" at bounding box center [1474, 88] width 84 height 26
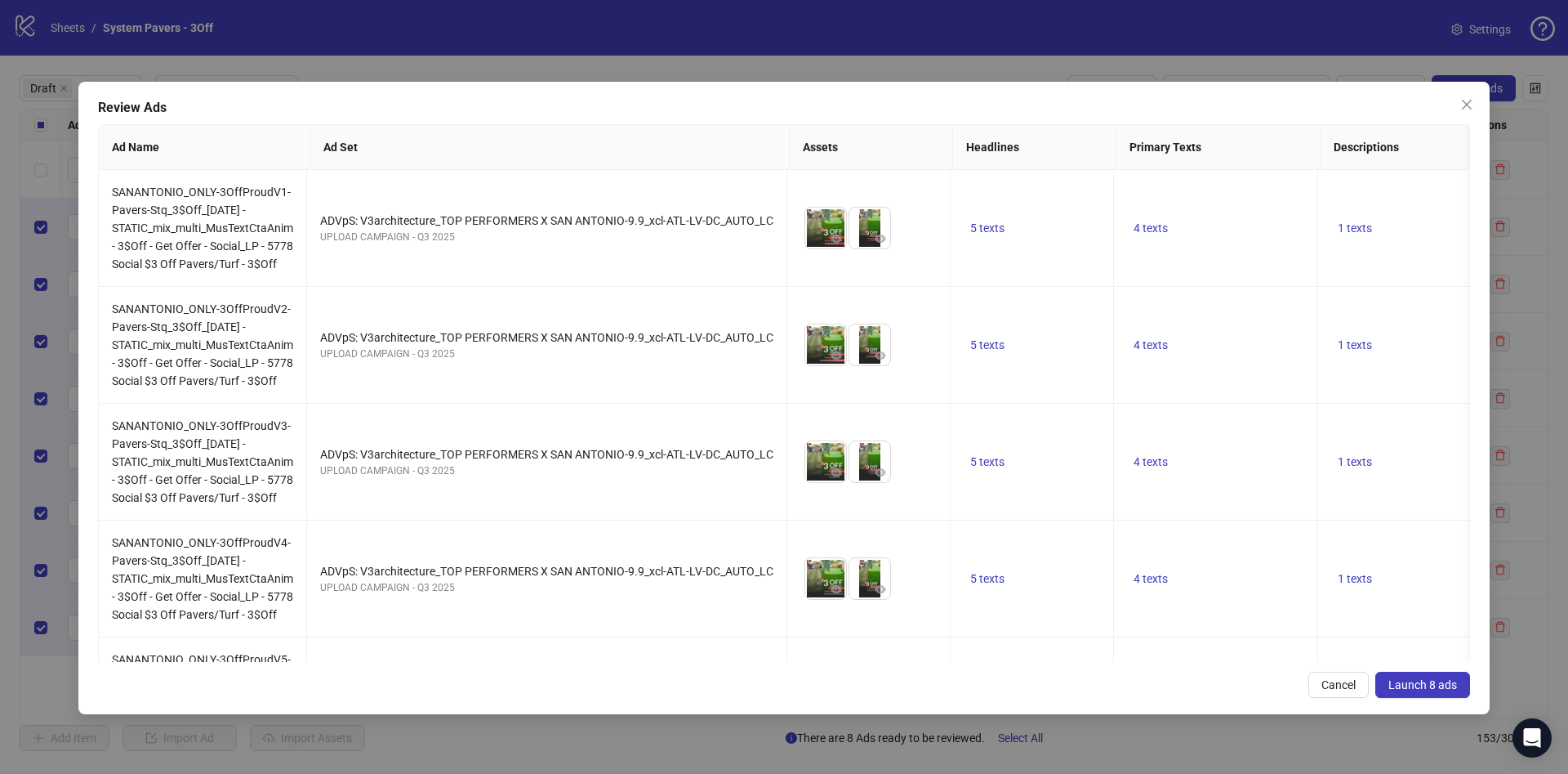
click at [1416, 686] on span "Launch 8 ads" at bounding box center [1423, 684] width 69 height 13
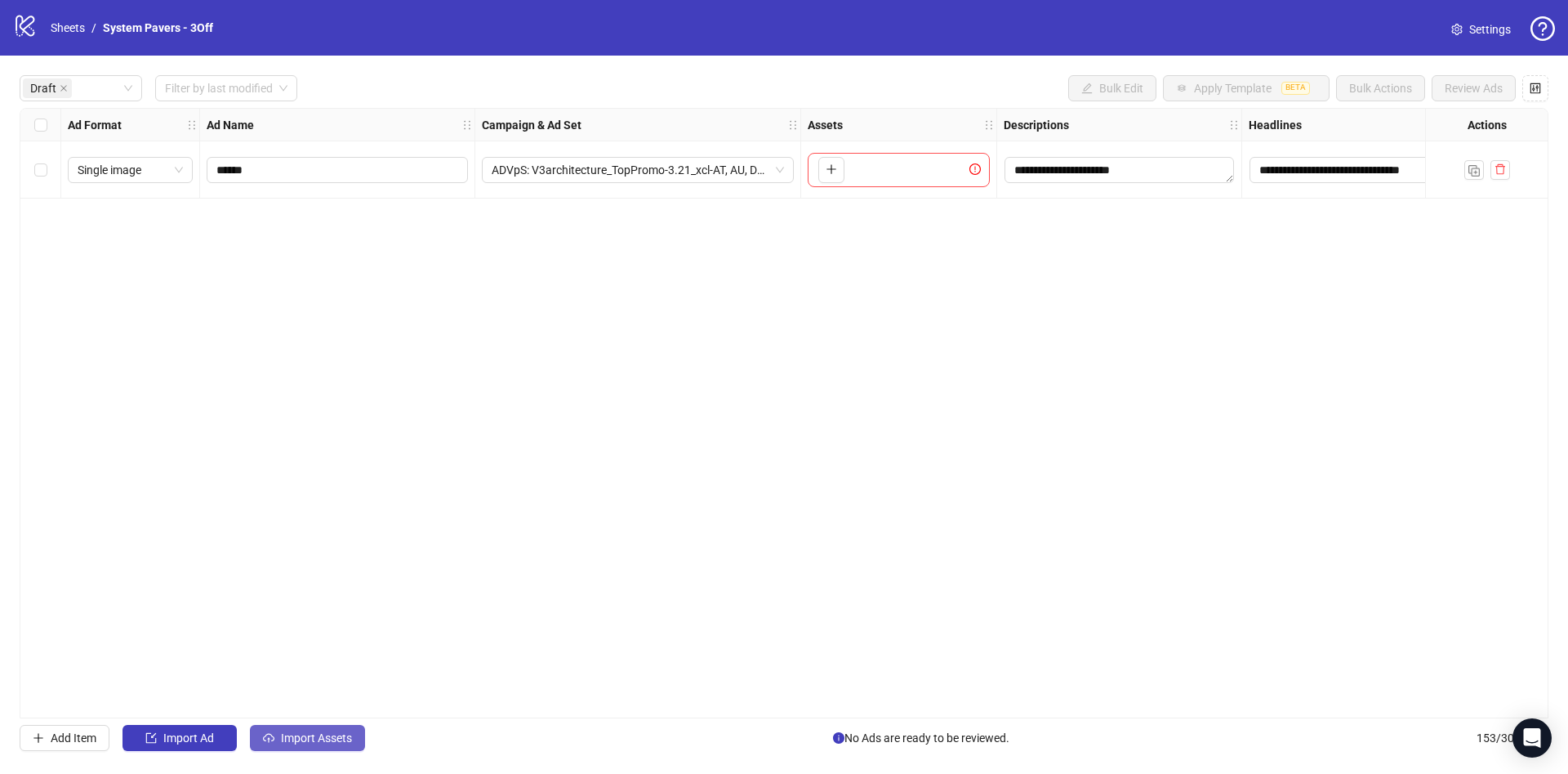
click at [332, 737] on span "Import Assets" at bounding box center [316, 738] width 71 height 13
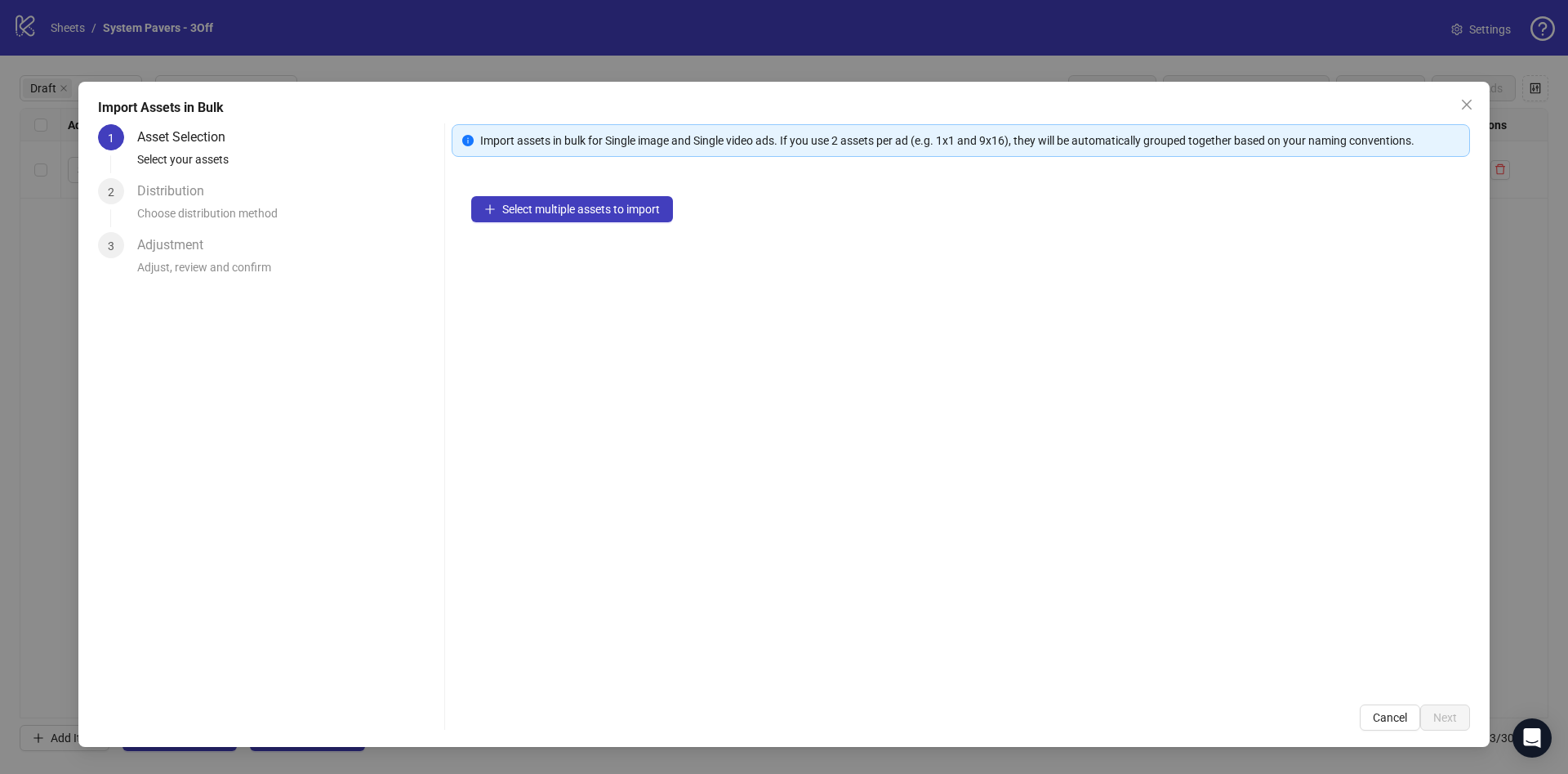
click at [681, 215] on div "Select multiple assets to import" at bounding box center [961, 430] width 1019 height 508
click at [564, 199] on button "Select multiple assets to import" at bounding box center [572, 209] width 202 height 26
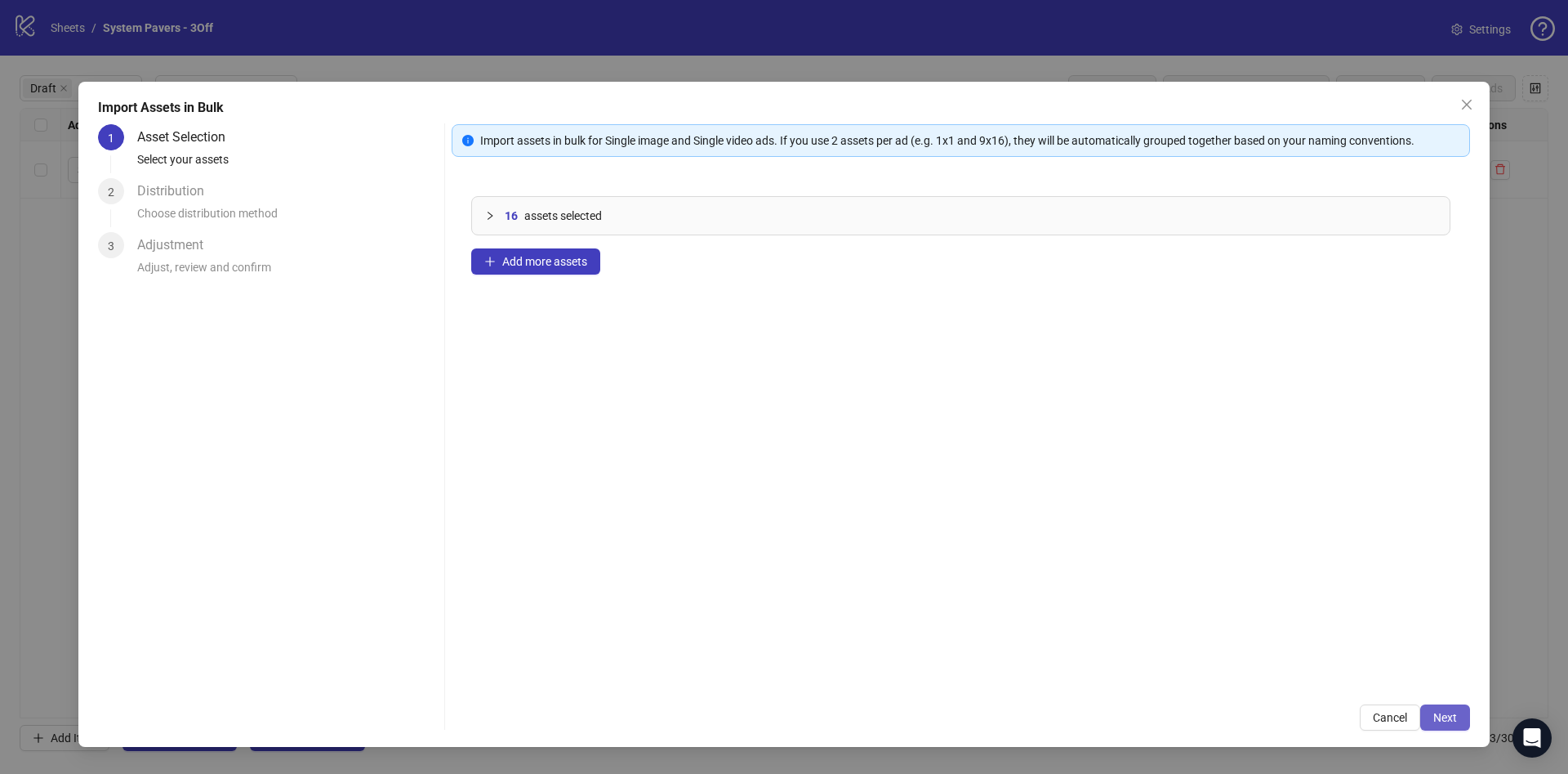
click at [1423, 710] on button "Next" at bounding box center [1445, 717] width 50 height 26
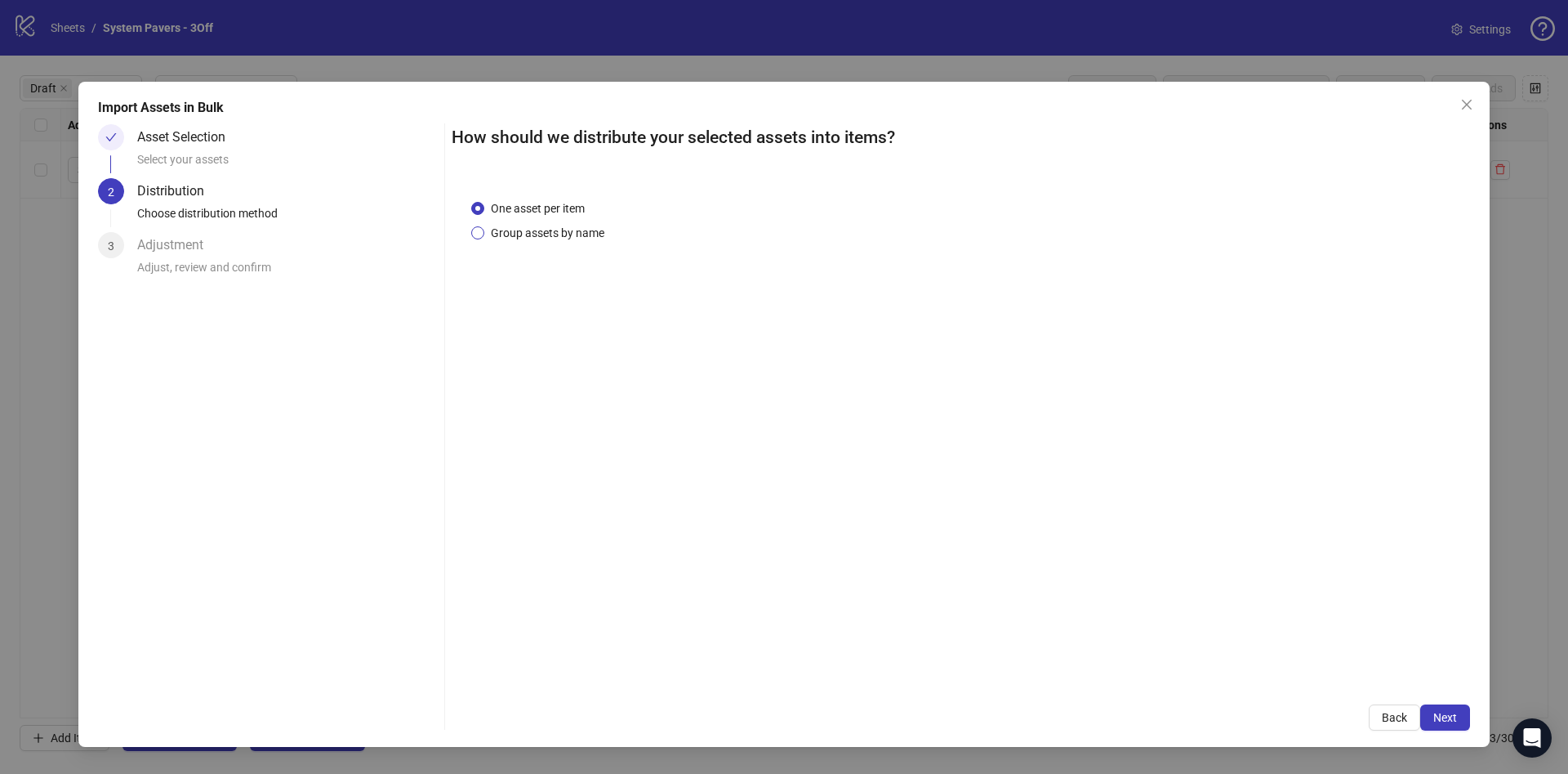
click at [566, 239] on span "Group assets by name" at bounding box center [547, 233] width 126 height 18
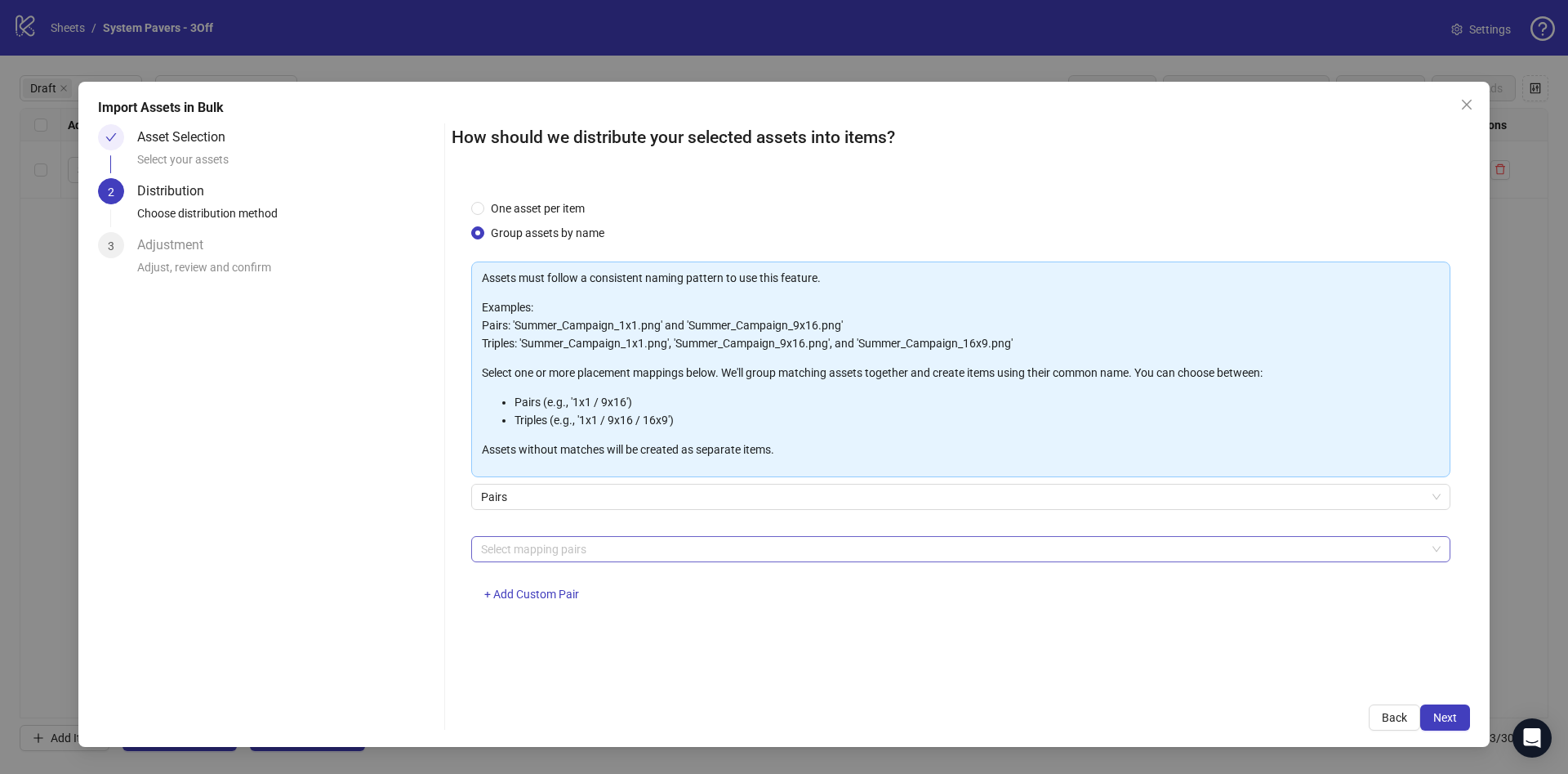
click at [605, 552] on div at bounding box center [952, 549] width 955 height 23
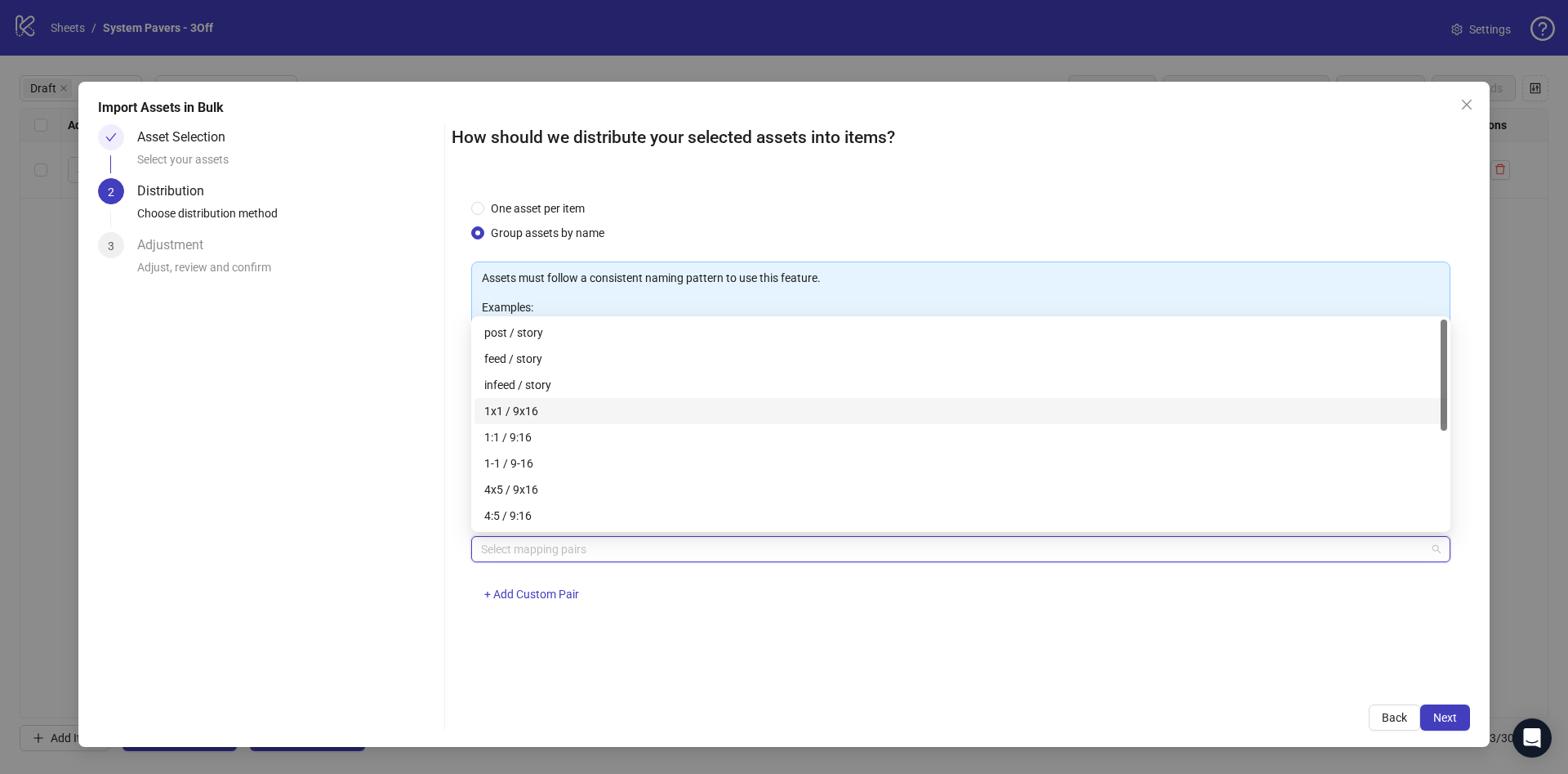
click at [607, 414] on div "1x1 / 9x16" at bounding box center [961, 411] width 953 height 18
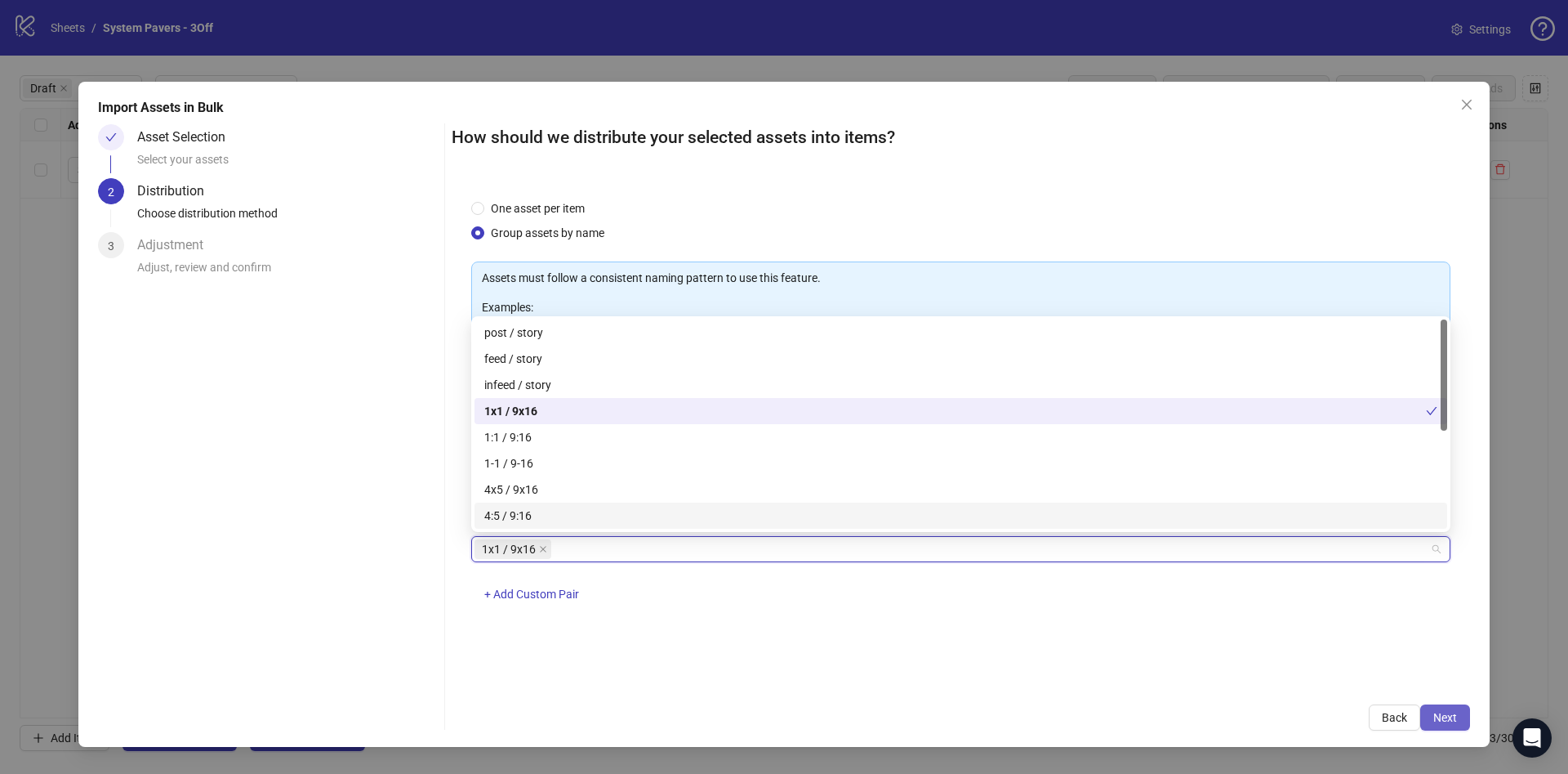
click at [1449, 710] on span "Next" at bounding box center [1445, 717] width 24 height 13
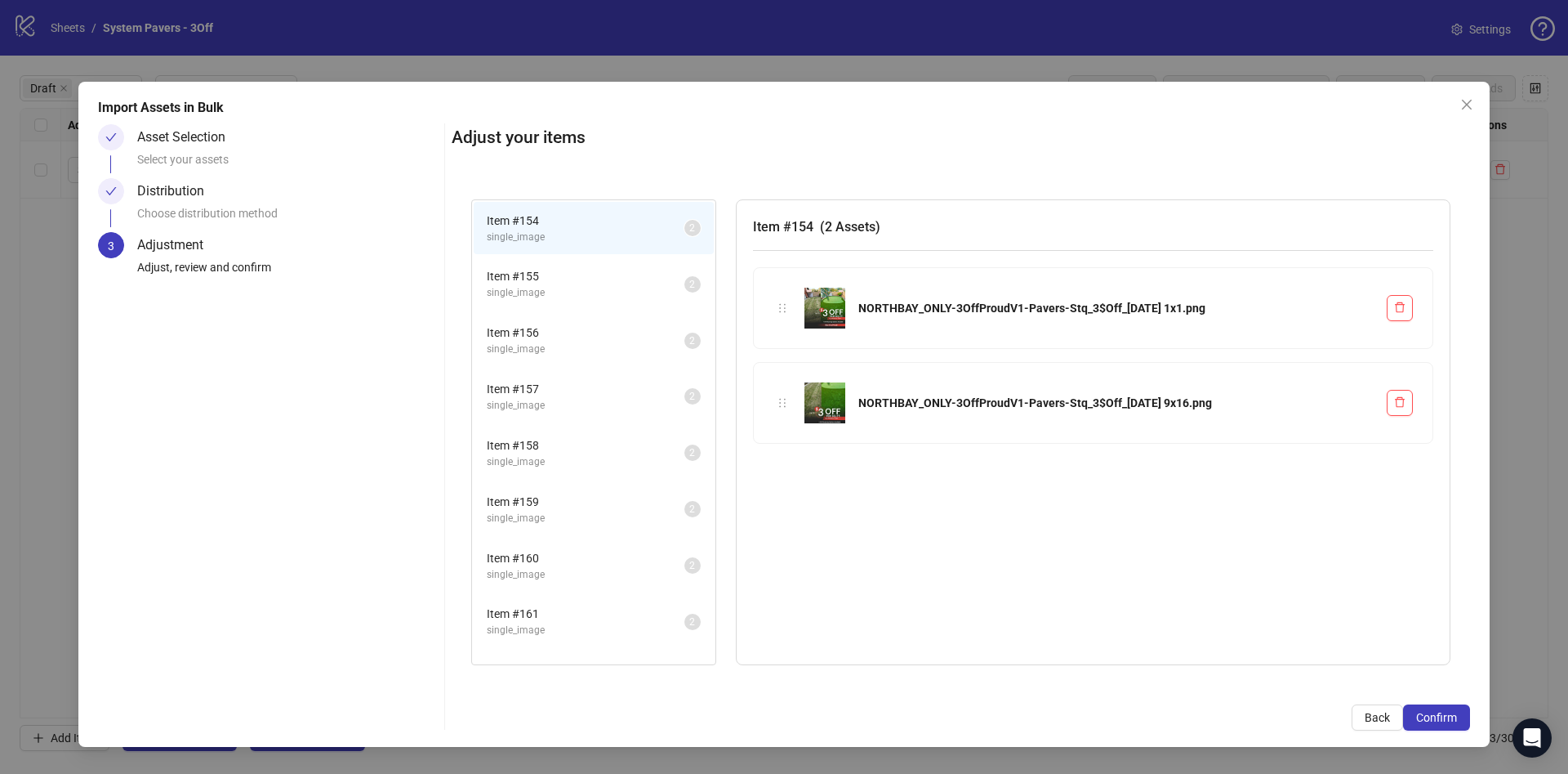
click at [1449, 710] on span "Confirm" at bounding box center [1436, 717] width 41 height 13
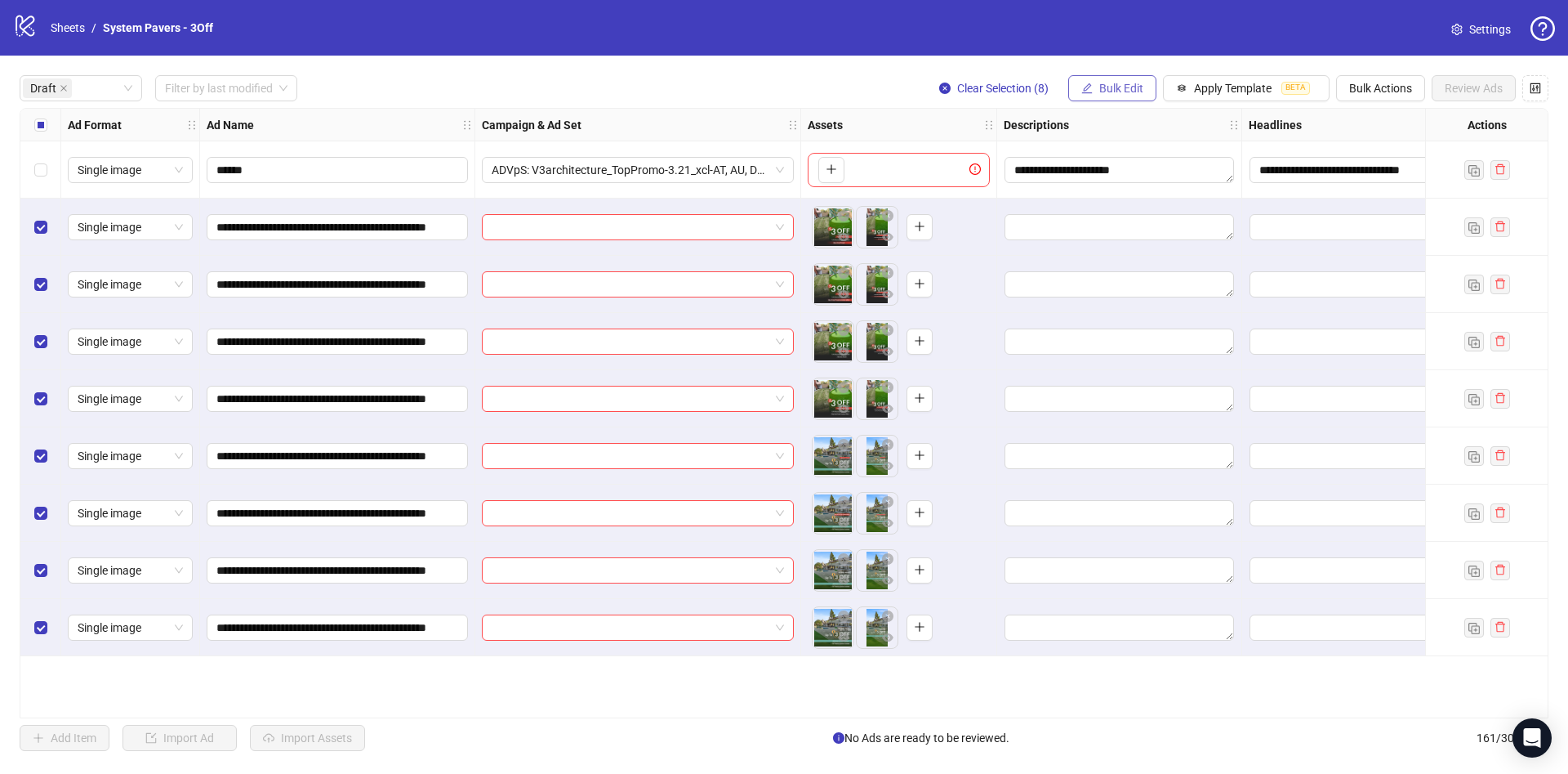
click at [1123, 93] on span "Bulk Edit" at bounding box center [1121, 88] width 44 height 13
click at [1122, 150] on span "Name" at bounding box center [1128, 148] width 97 height 18
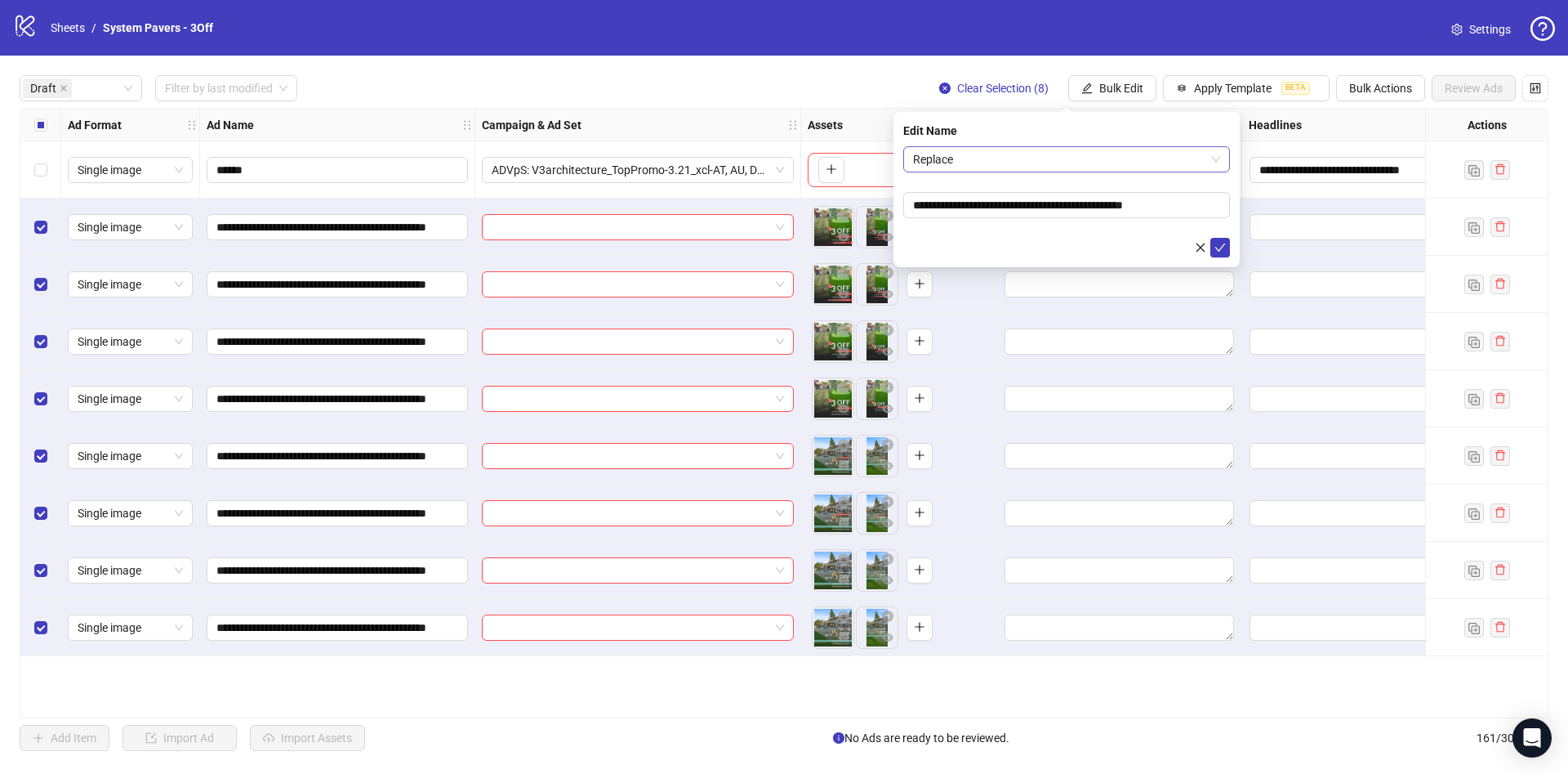
click at [1127, 167] on span "Replace" at bounding box center [1067, 159] width 307 height 25
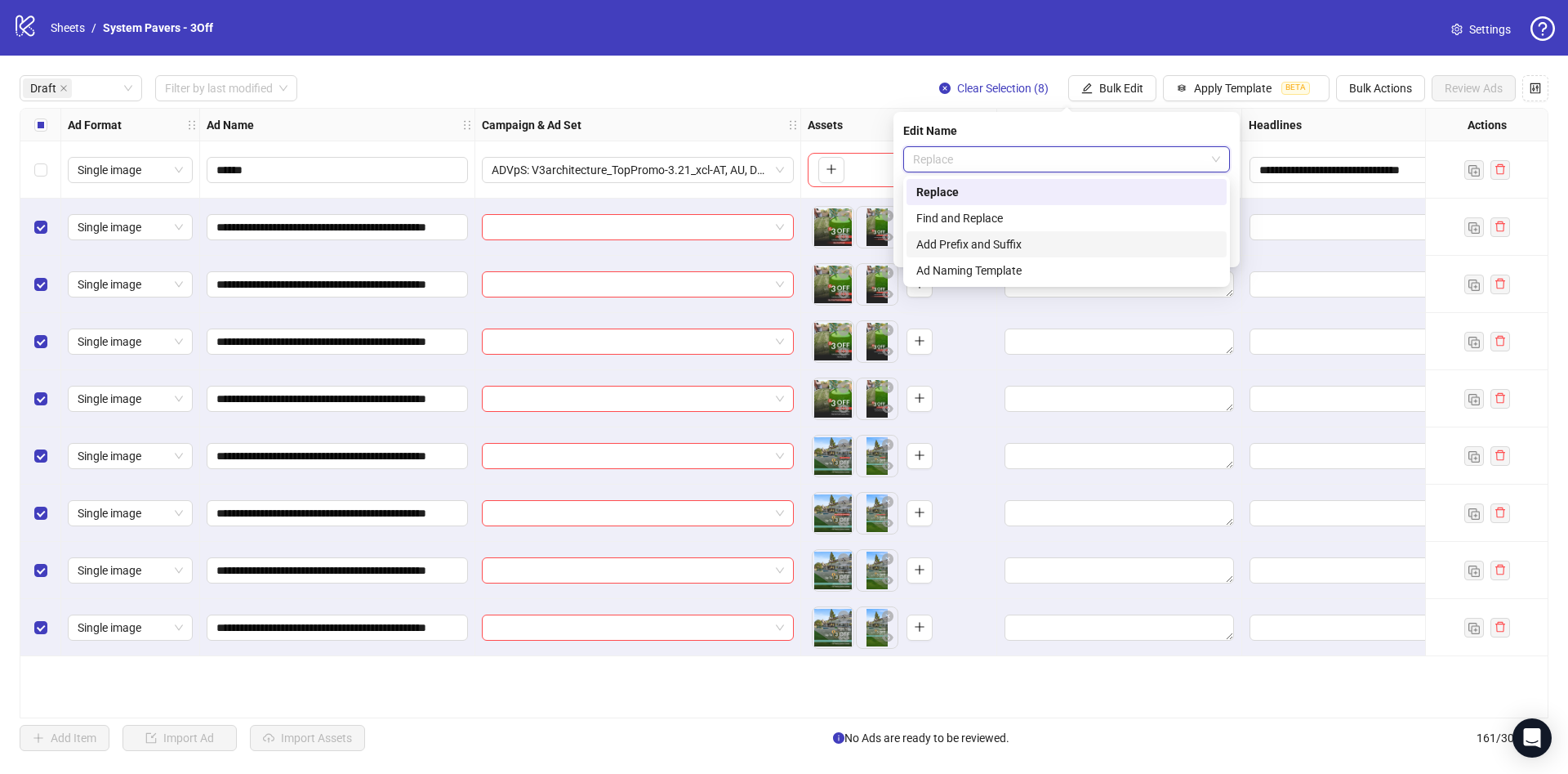
click at [1098, 245] on div "Add Prefix and Suffix" at bounding box center [1066, 244] width 301 height 18
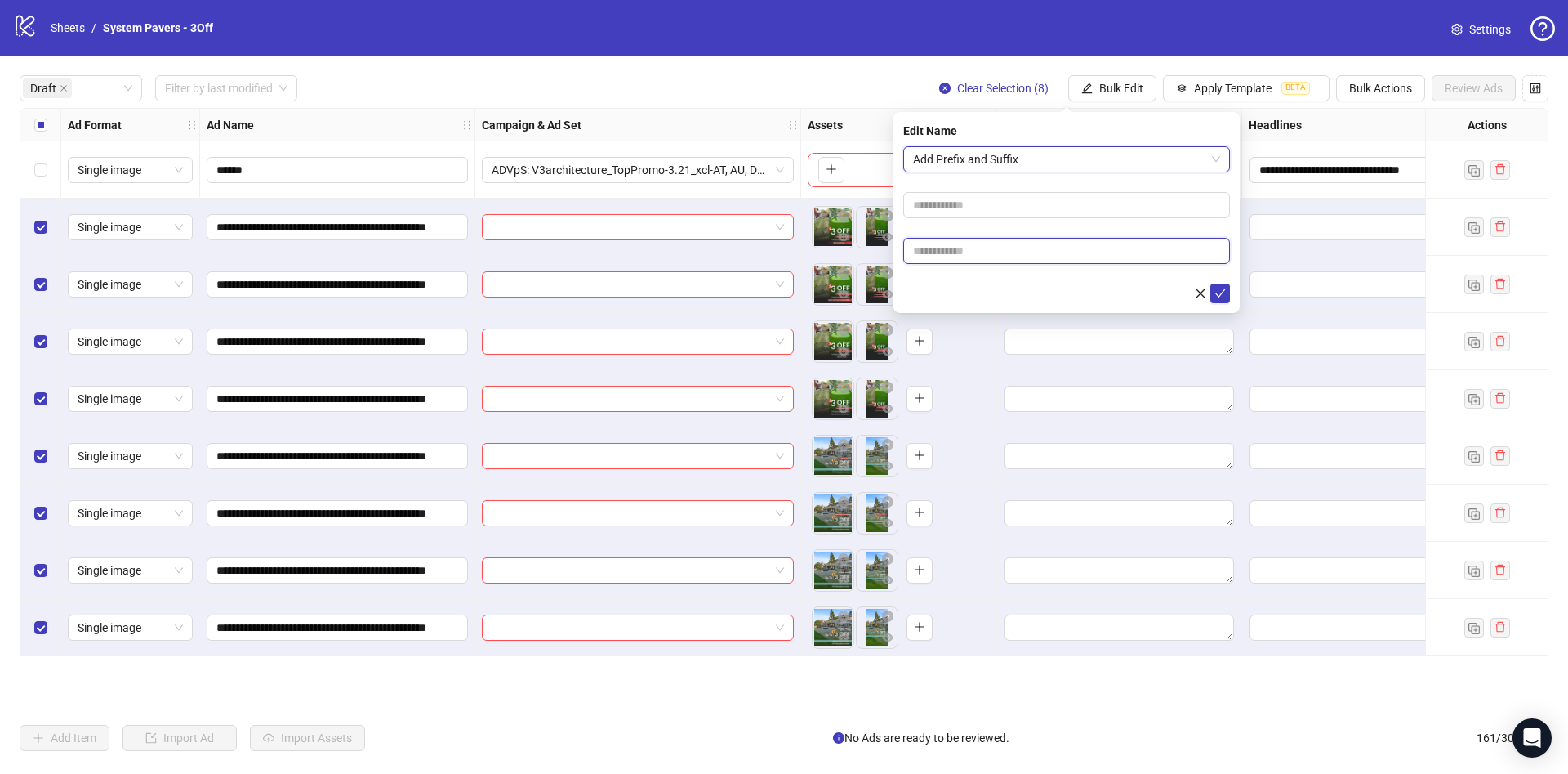
click at [1031, 243] on input "text" at bounding box center [1067, 251] width 327 height 26
paste input "**********"
type input "**********"
click at [971, 280] on form "**********" at bounding box center [1067, 224] width 327 height 157
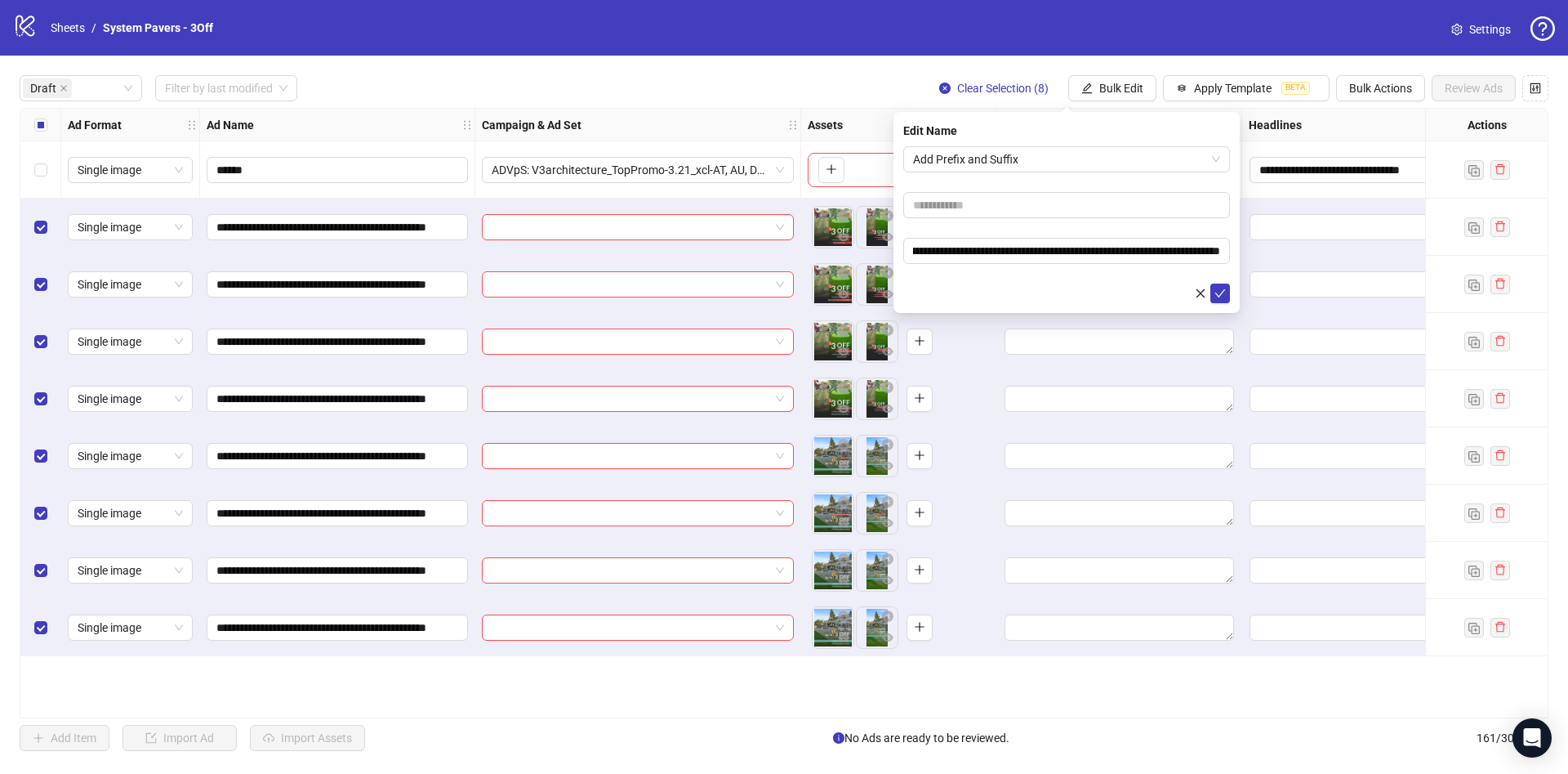
scroll to position [0, 0]
click at [1228, 287] on button "submit" at bounding box center [1220, 293] width 20 height 20
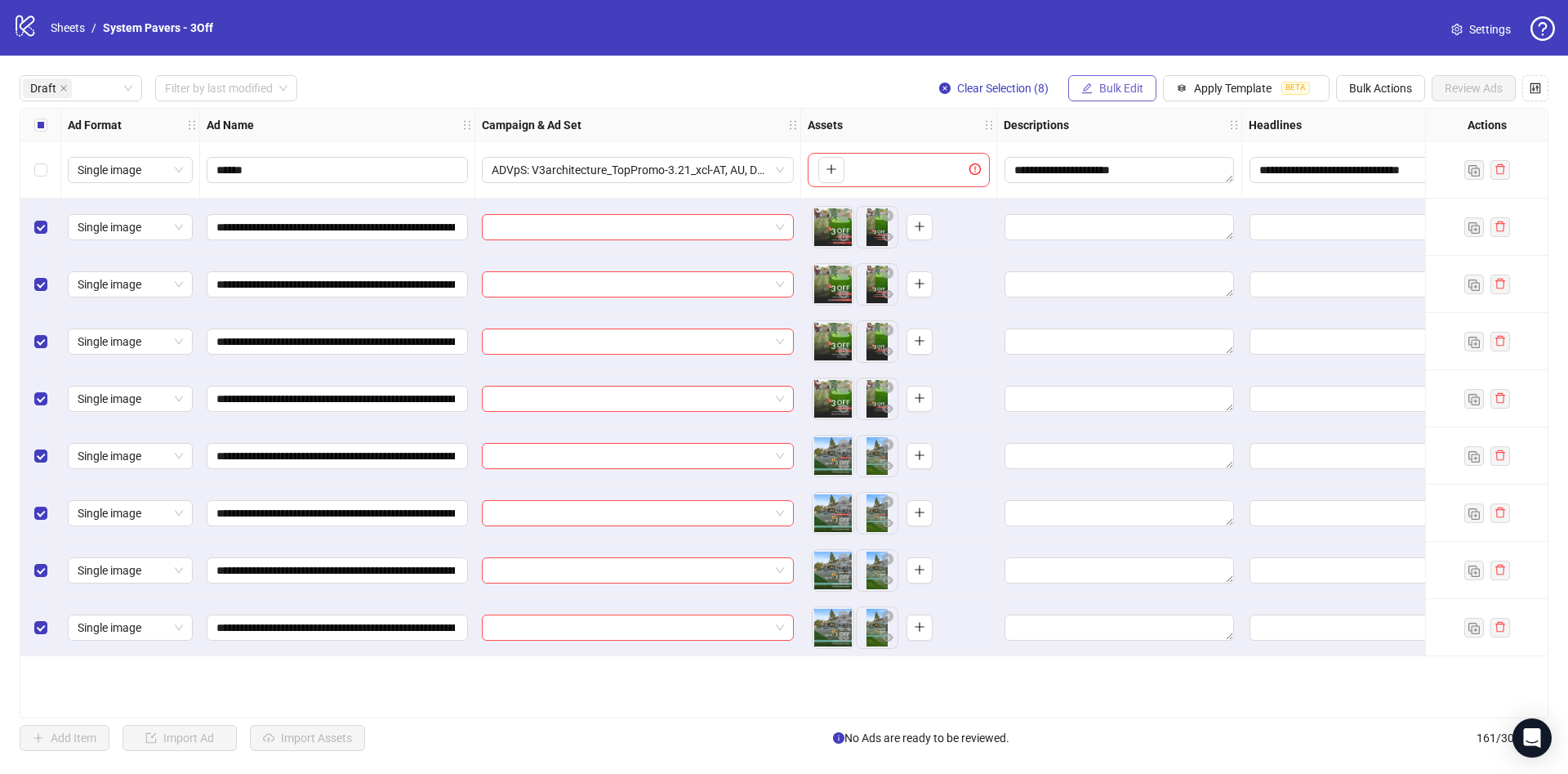
click at [1122, 91] on span "Bulk Edit" at bounding box center [1121, 88] width 44 height 13
click at [1141, 174] on span "Campaign & Ad Set" at bounding box center [1128, 174] width 97 height 18
click at [1083, 157] on input "search" at bounding box center [1060, 159] width 292 height 25
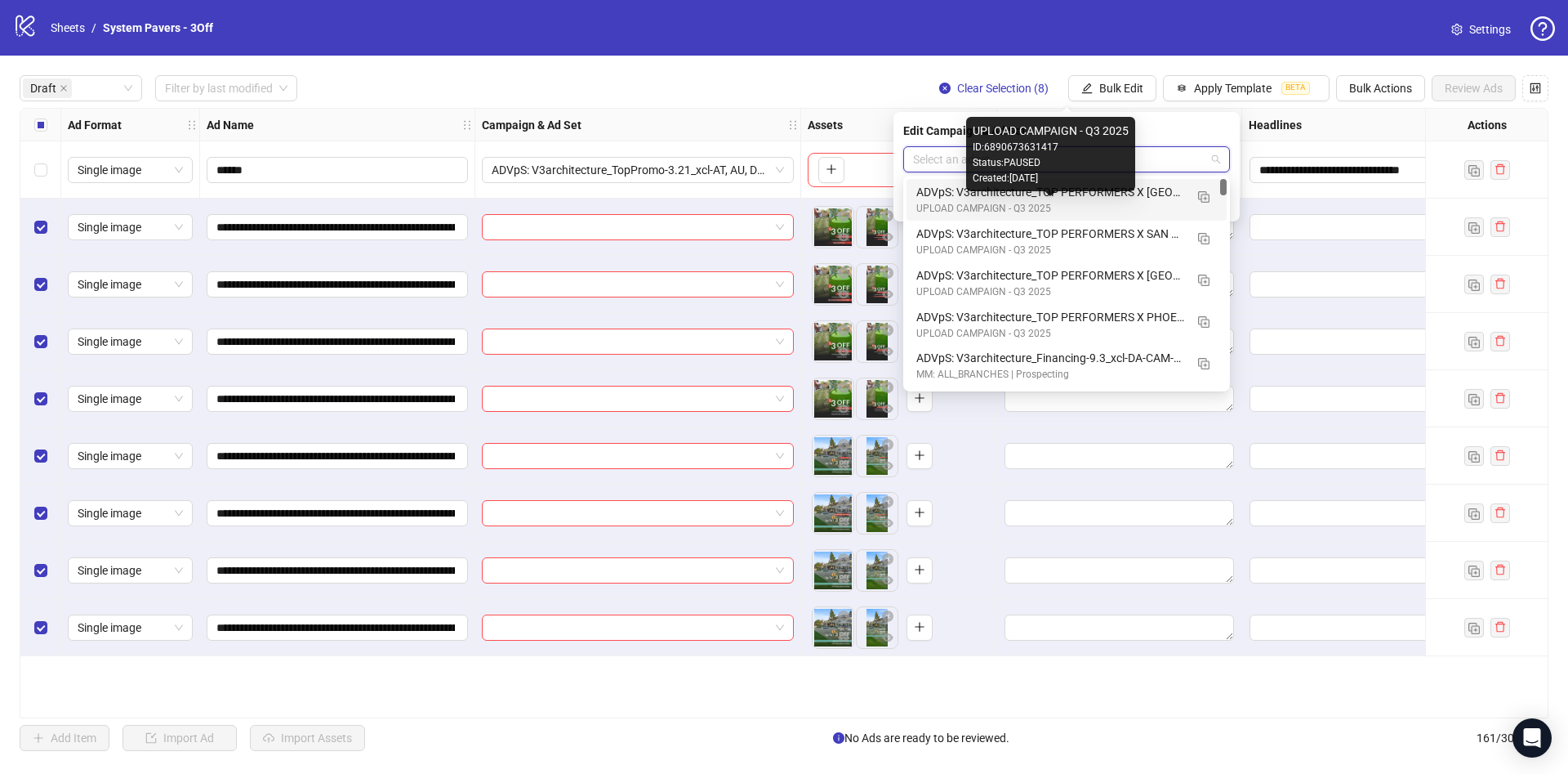
click at [1065, 194] on div "ADVpS: V3architecture_TOP PERFORMERS X [GEOGRAPHIC_DATA]-9.9_xcl-ATL-LV-DC_AUTO…" at bounding box center [1050, 192] width 268 height 18
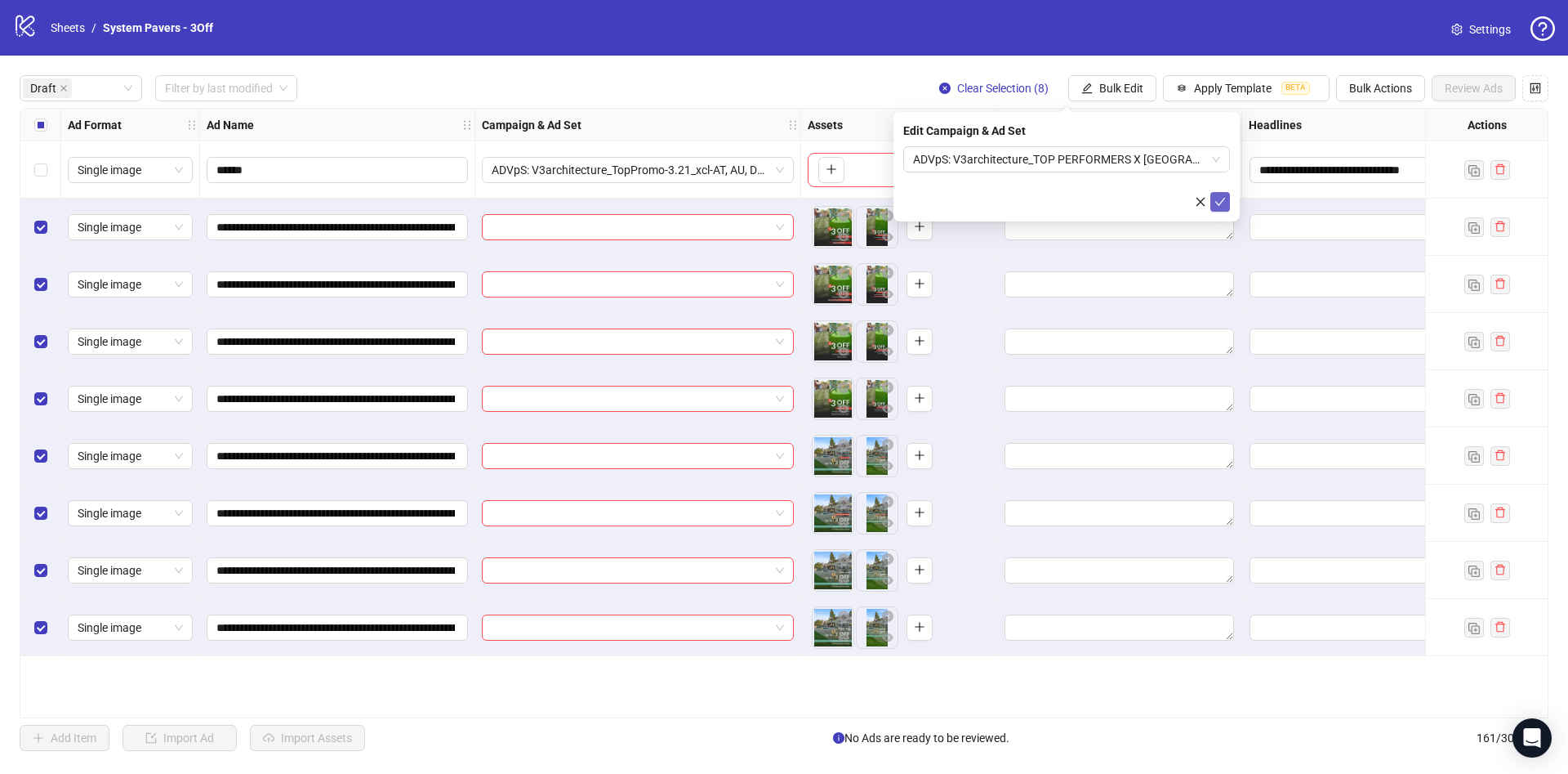
click at [1223, 208] on button "submit" at bounding box center [1220, 202] width 20 height 20
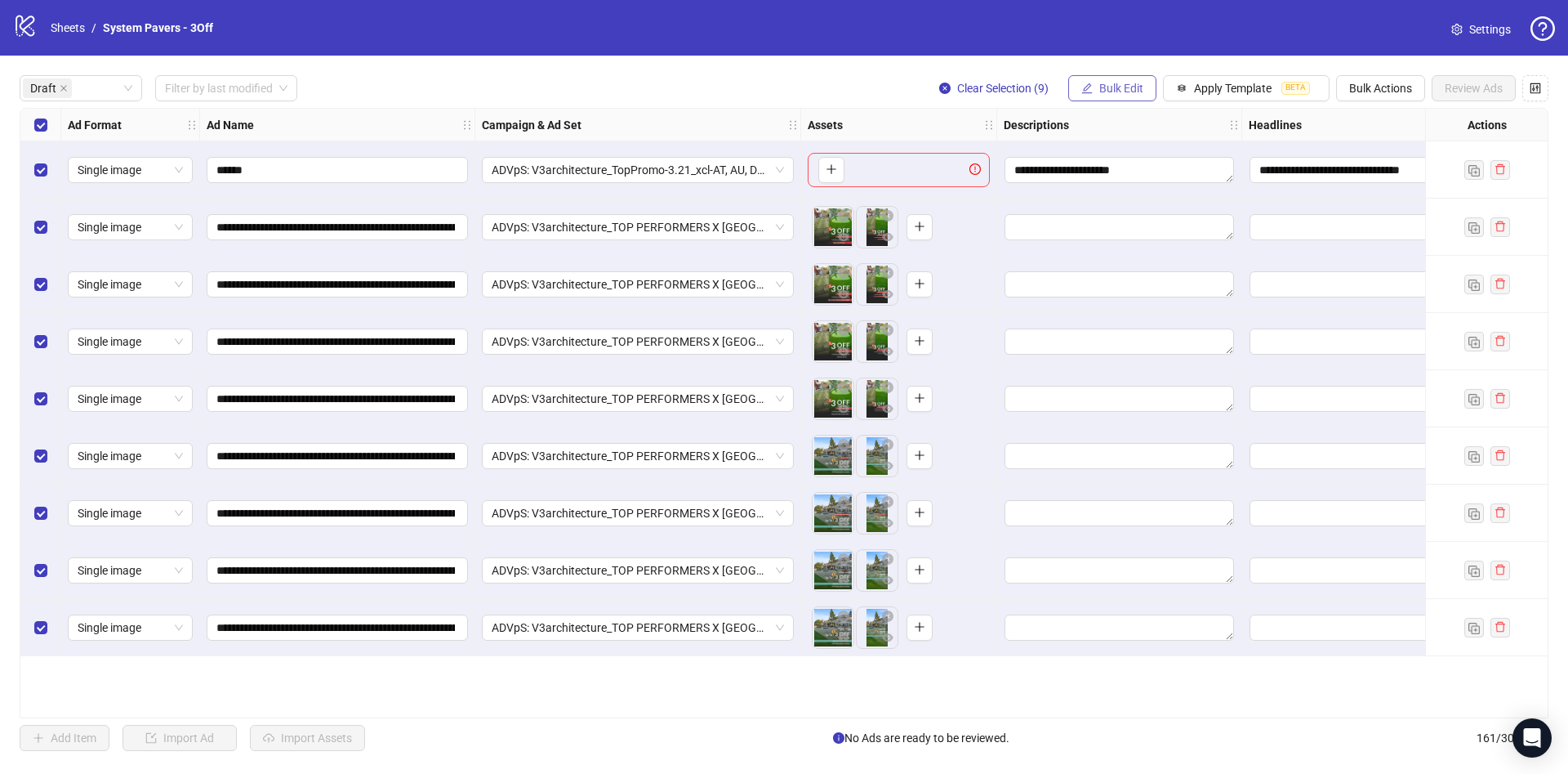
click at [1070, 83] on button "Bulk Edit" at bounding box center [1111, 88] width 88 height 26
click at [1106, 256] on span "Primary Texts" at bounding box center [1128, 253] width 97 height 18
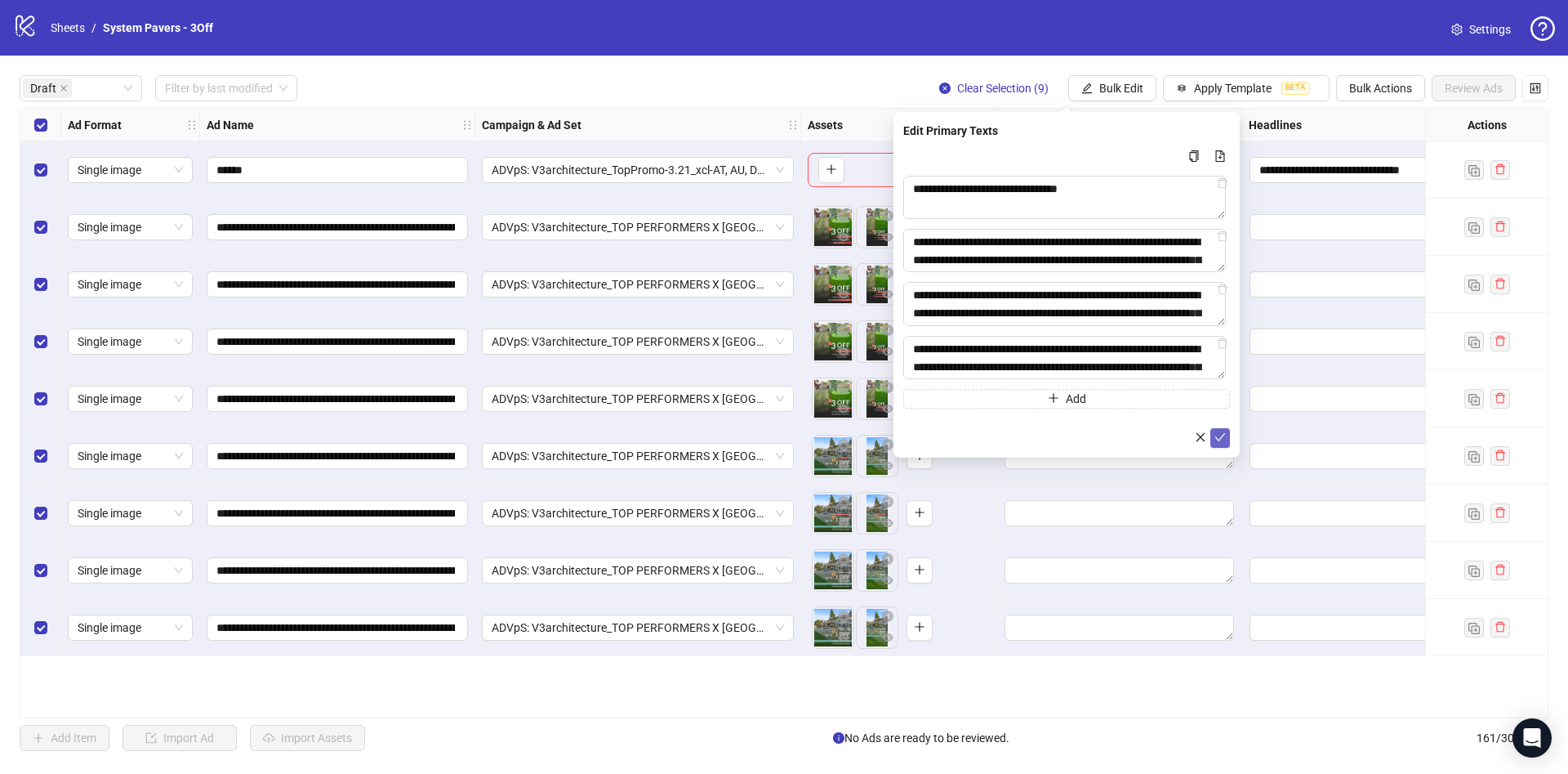
click at [1217, 439] on icon "check" at bounding box center [1219, 437] width 12 height 12
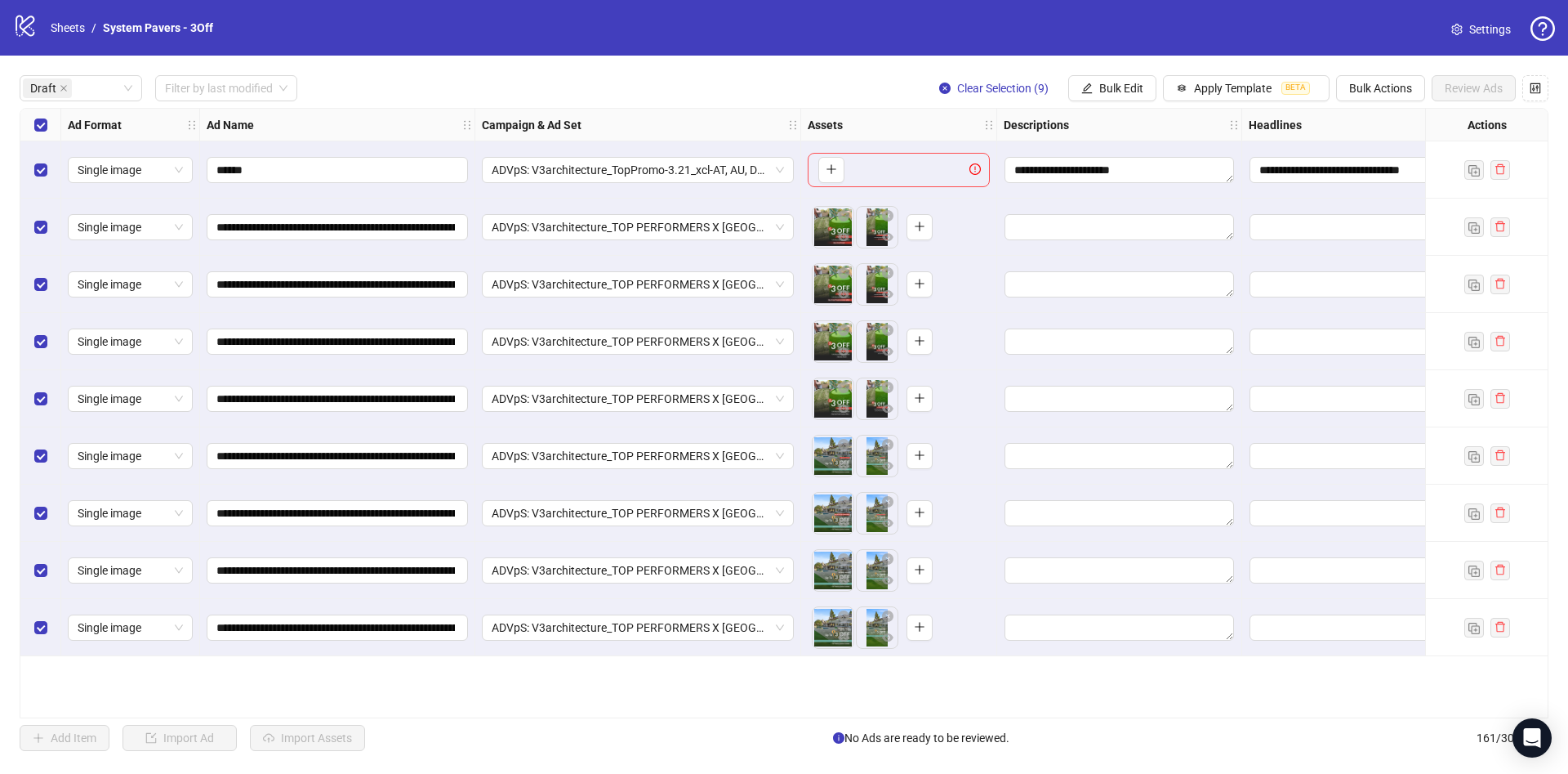
click at [1132, 104] on div "**********" at bounding box center [784, 412] width 1568 height 715
click at [1135, 95] on button "Bulk Edit" at bounding box center [1111, 88] width 88 height 26
click at [1156, 223] on span "Headlines" at bounding box center [1128, 226] width 97 height 18
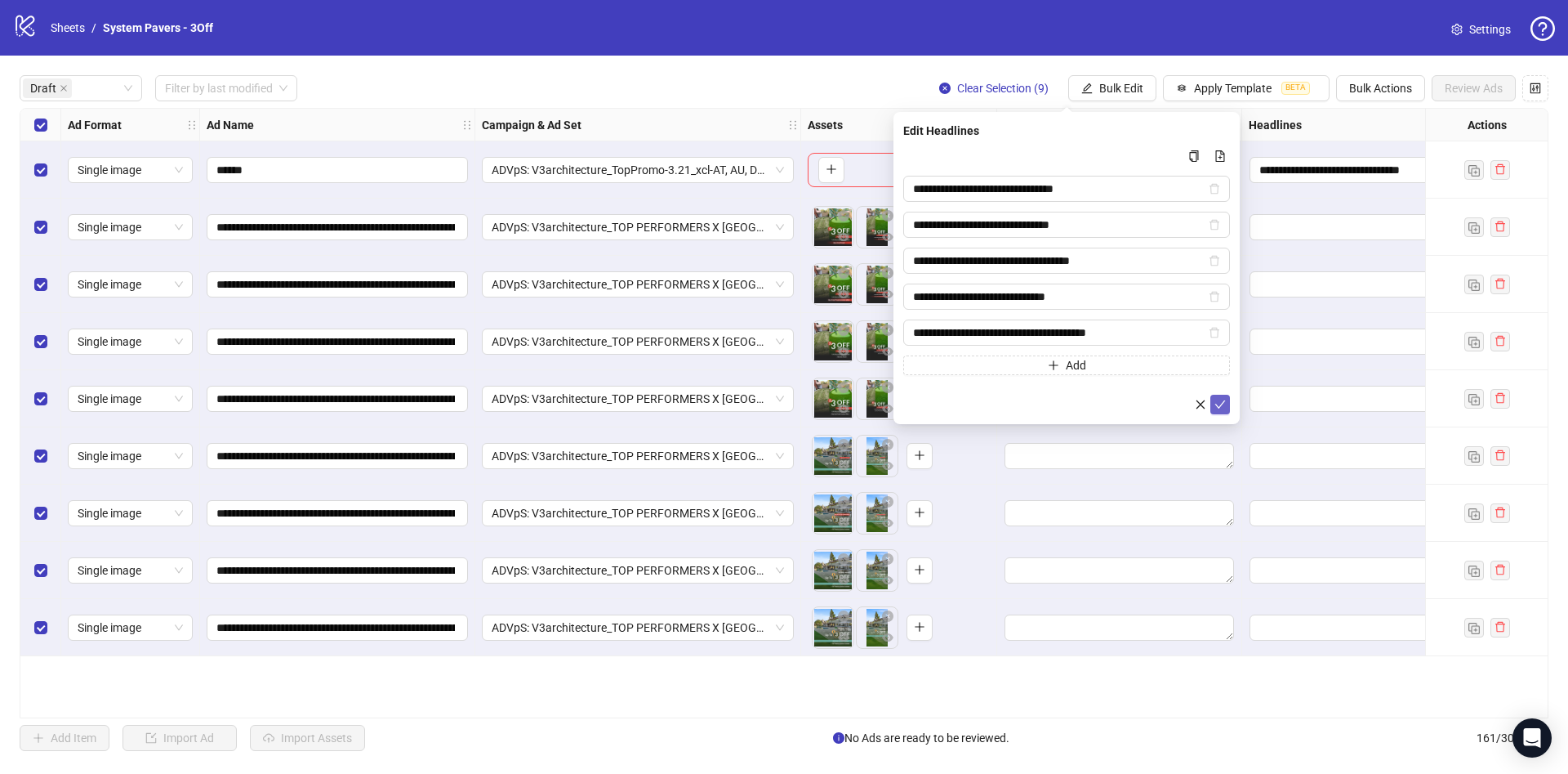
click at [1222, 402] on icon "check" at bounding box center [1220, 404] width 11 height 8
click at [1120, 85] on span "Bulk Edit" at bounding box center [1121, 88] width 44 height 13
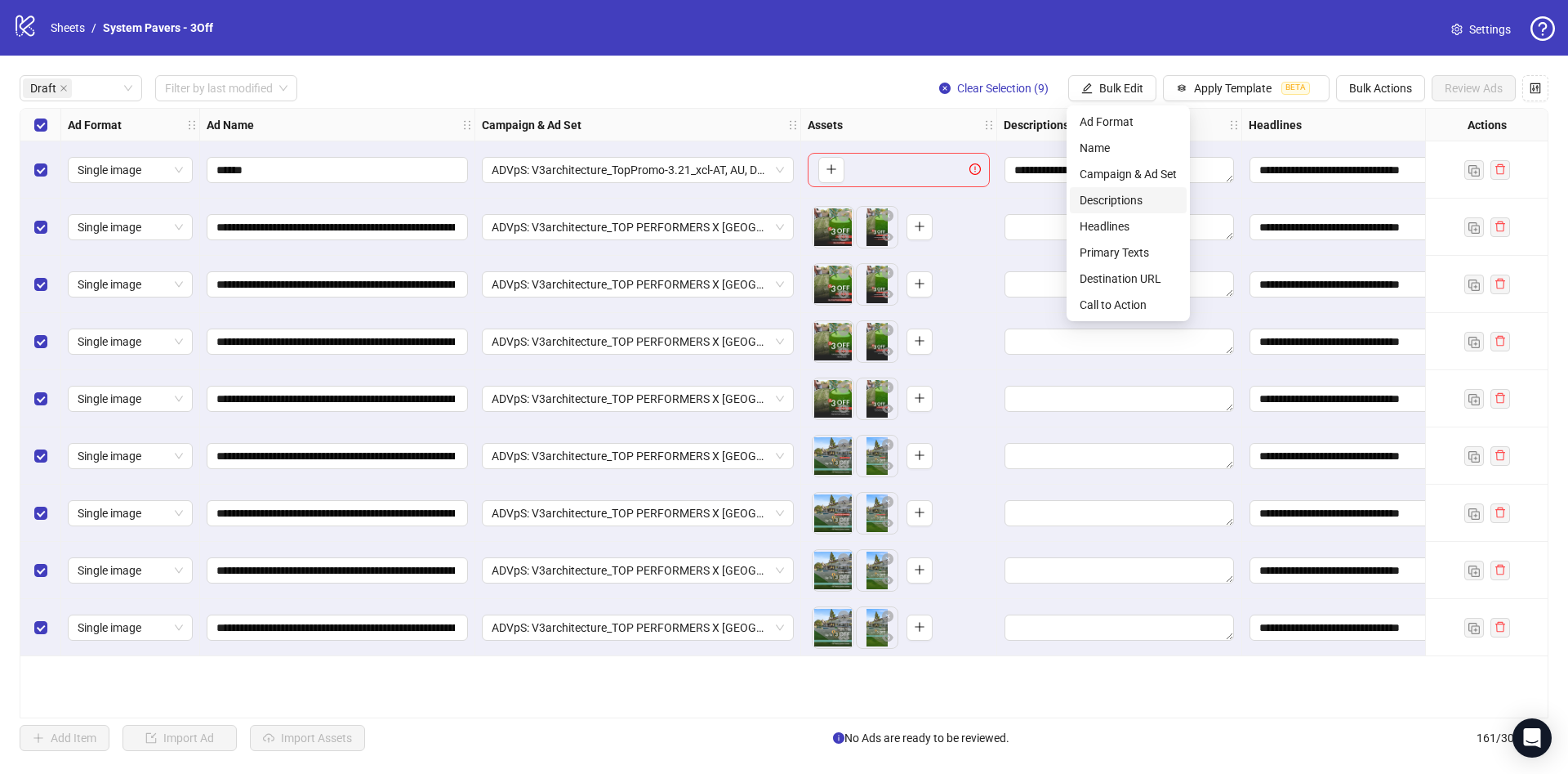
click at [1154, 200] on span "Descriptions" at bounding box center [1128, 200] width 97 height 18
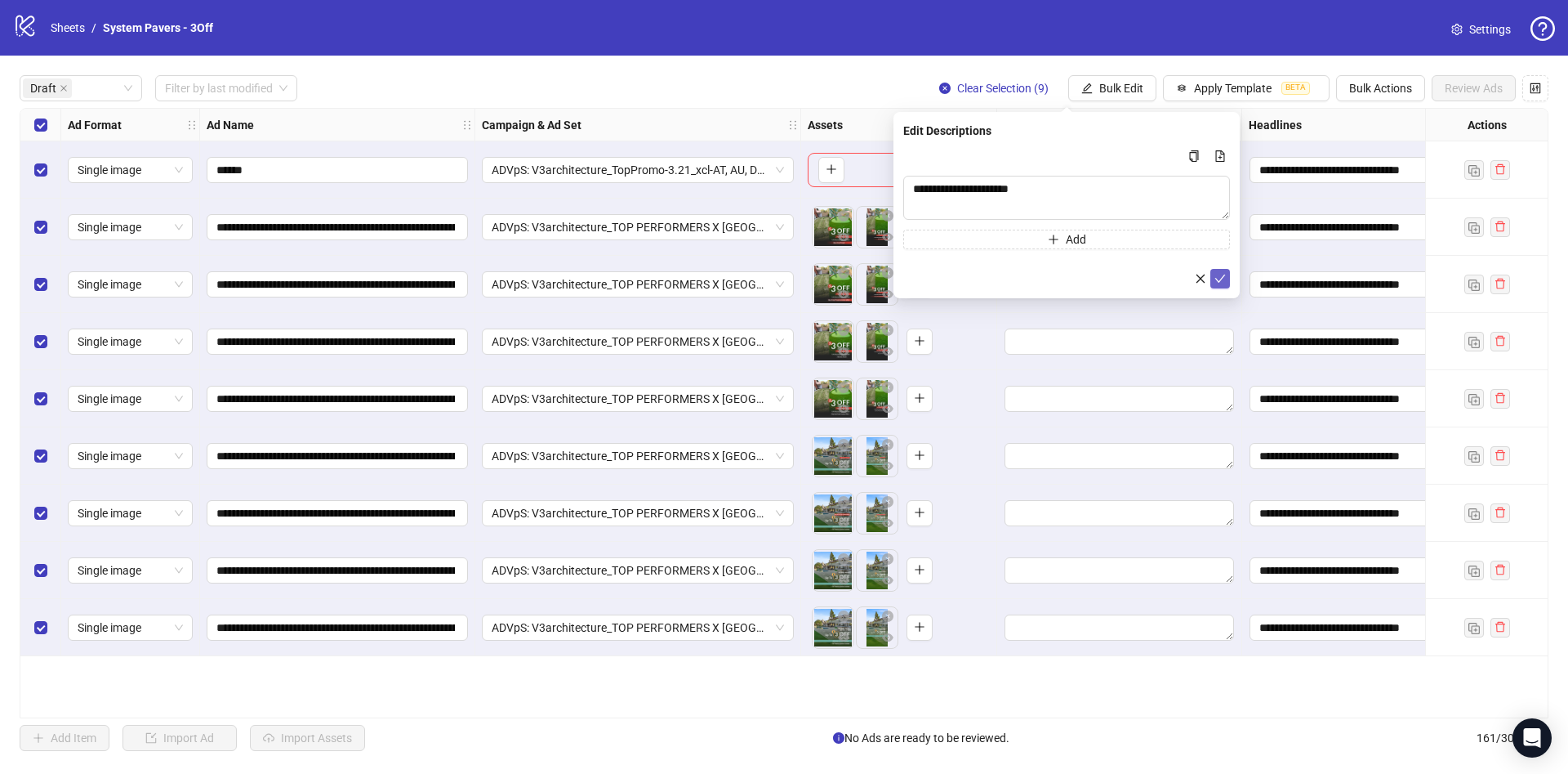
click at [1229, 280] on button "submit" at bounding box center [1220, 279] width 20 height 20
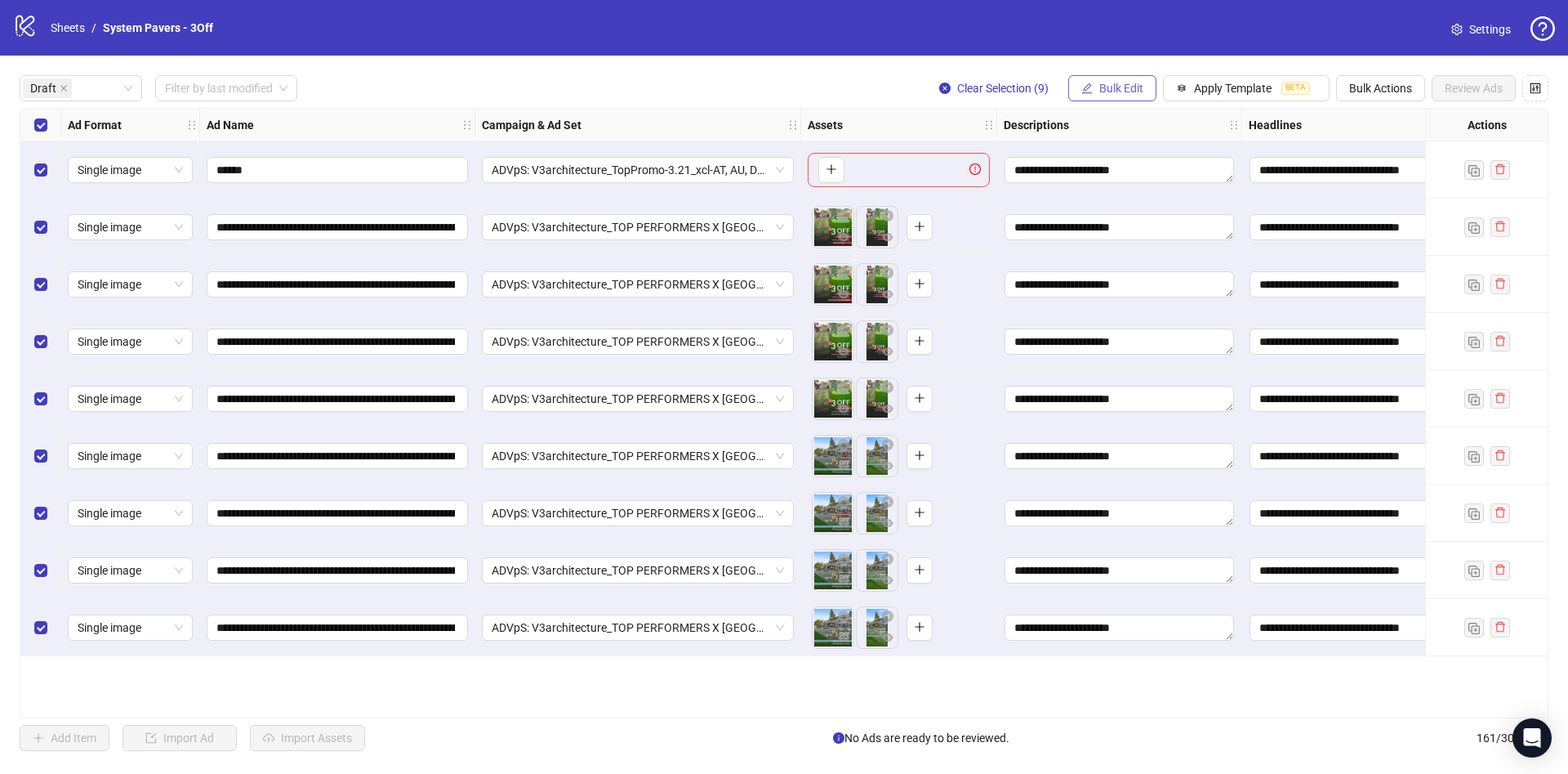
click at [1140, 88] on button "Bulk Edit" at bounding box center [1111, 88] width 88 height 26
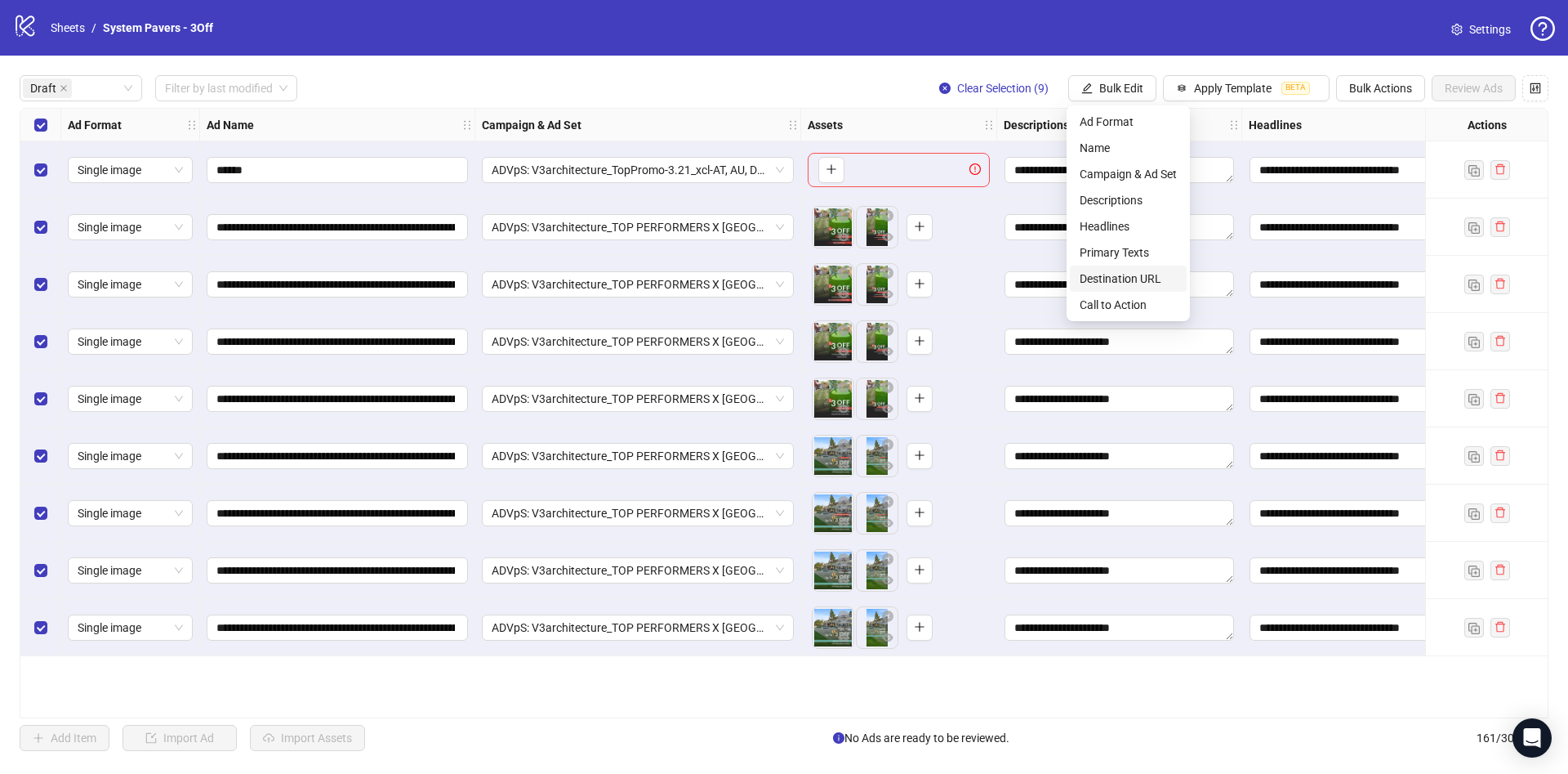
click at [1159, 278] on span "Destination URL" at bounding box center [1128, 279] width 97 height 18
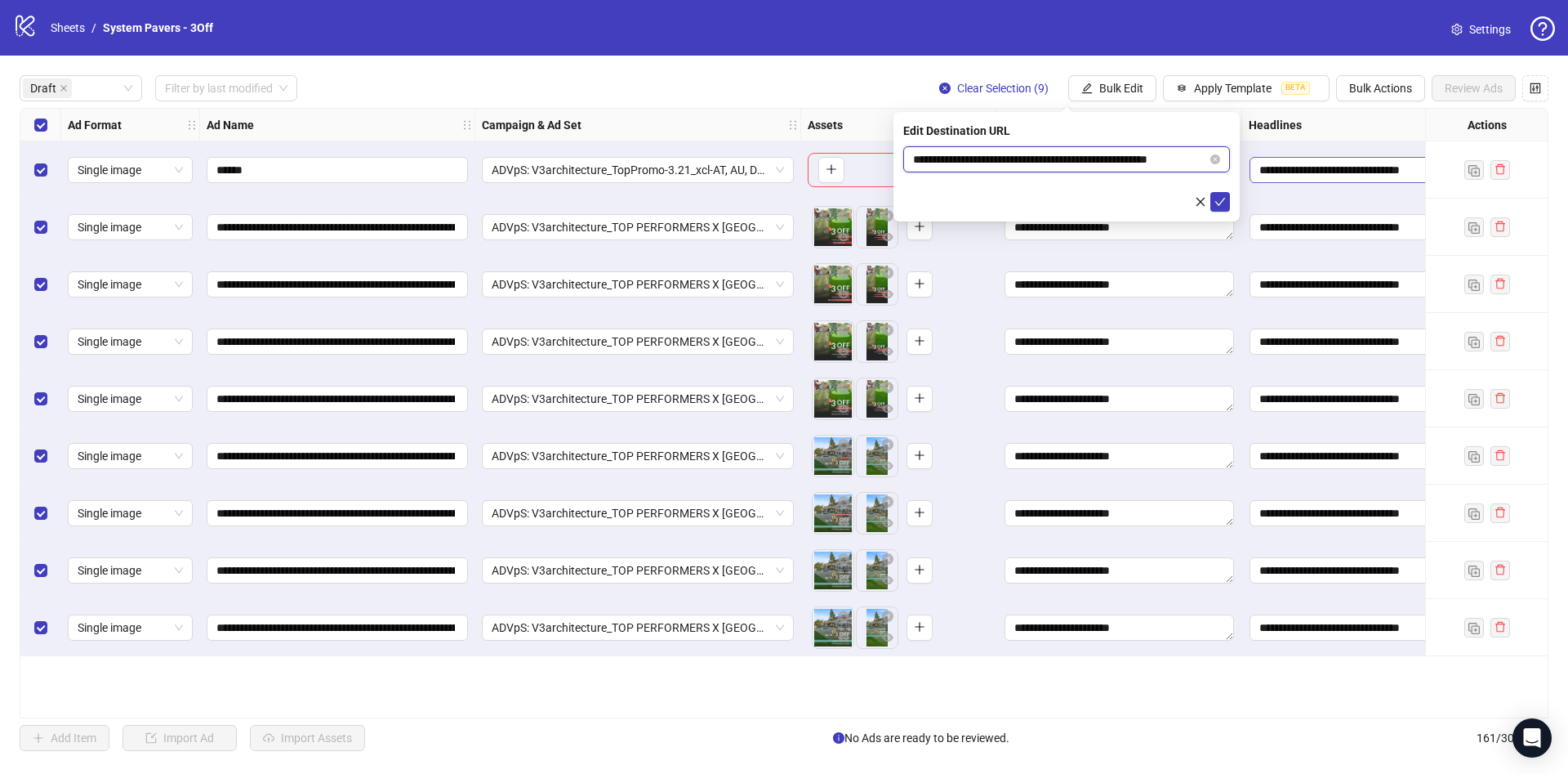
scroll to position [0, 25]
drag, startPoint x: 1132, startPoint y: 156, endPoint x: 1256, endPoint y: 200, distance: 131.6
click at [1338, 170] on body "**********" at bounding box center [784, 387] width 1568 height 774
click at [1228, 205] on button "submit" at bounding box center [1220, 202] width 20 height 20
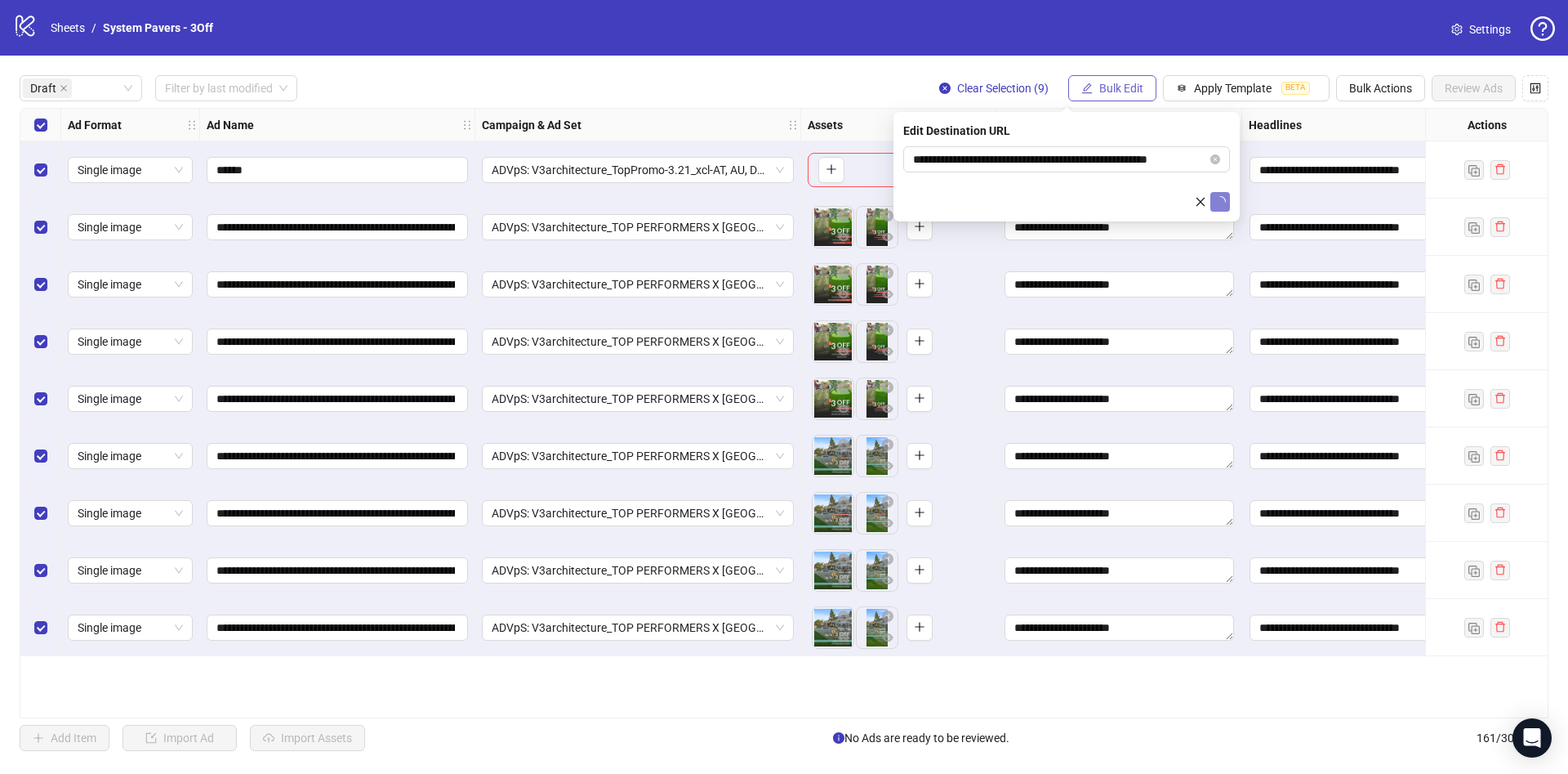
click at [1108, 79] on button "Bulk Edit" at bounding box center [1111, 88] width 88 height 26
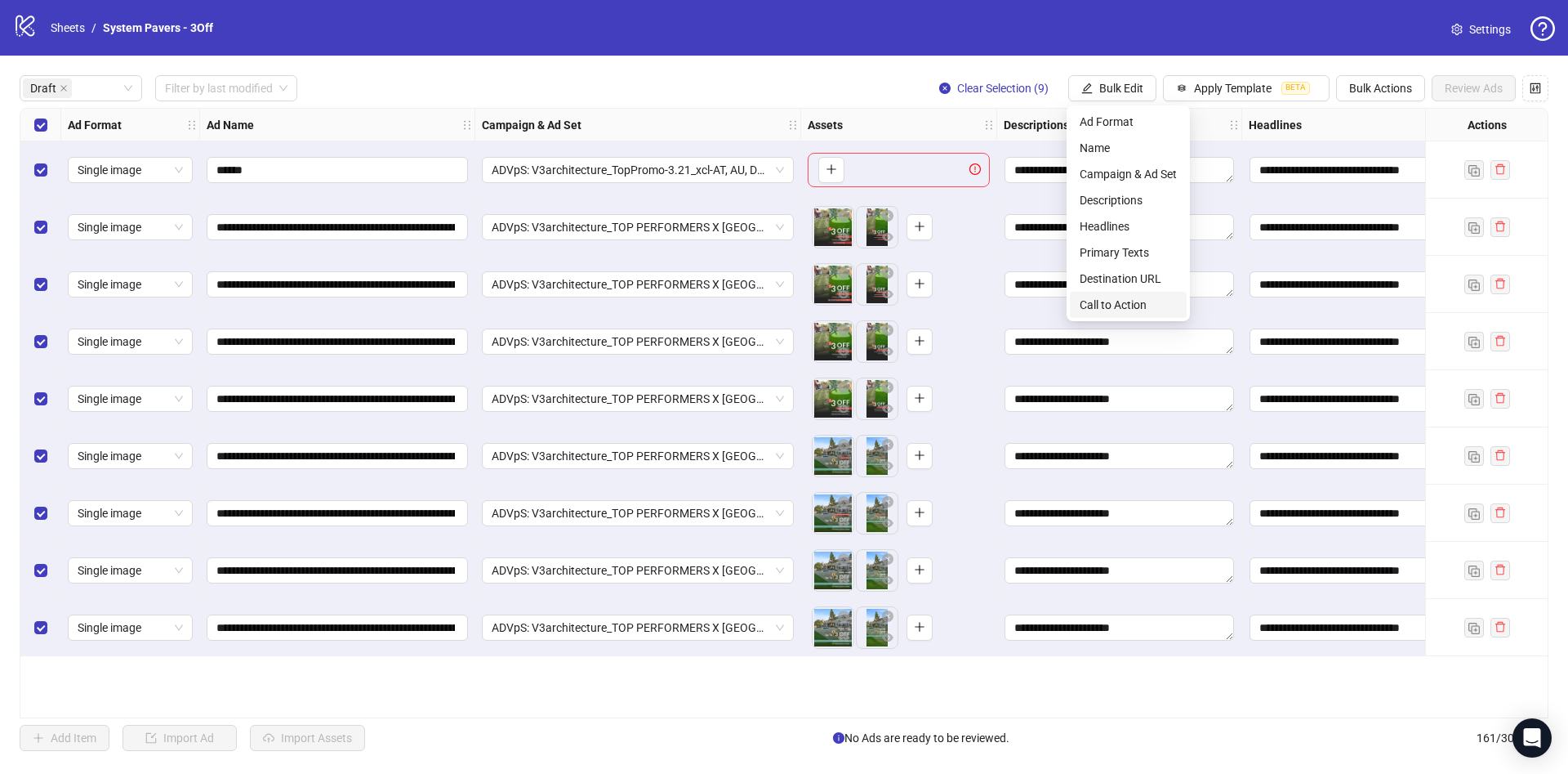
click at [1129, 304] on span "Call to Action" at bounding box center [1128, 305] width 97 height 18
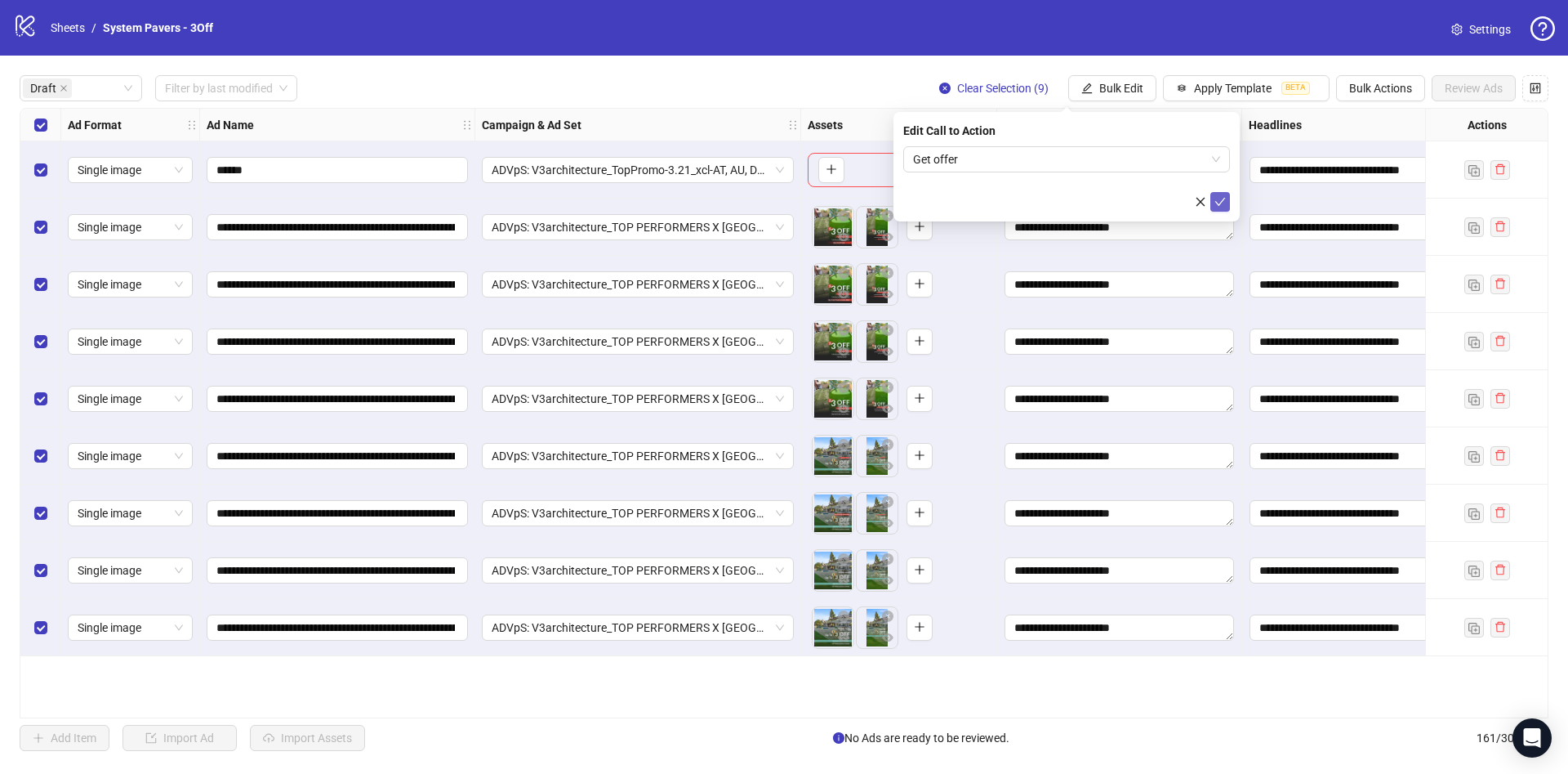
click at [1221, 209] on button "submit" at bounding box center [1220, 202] width 20 height 20
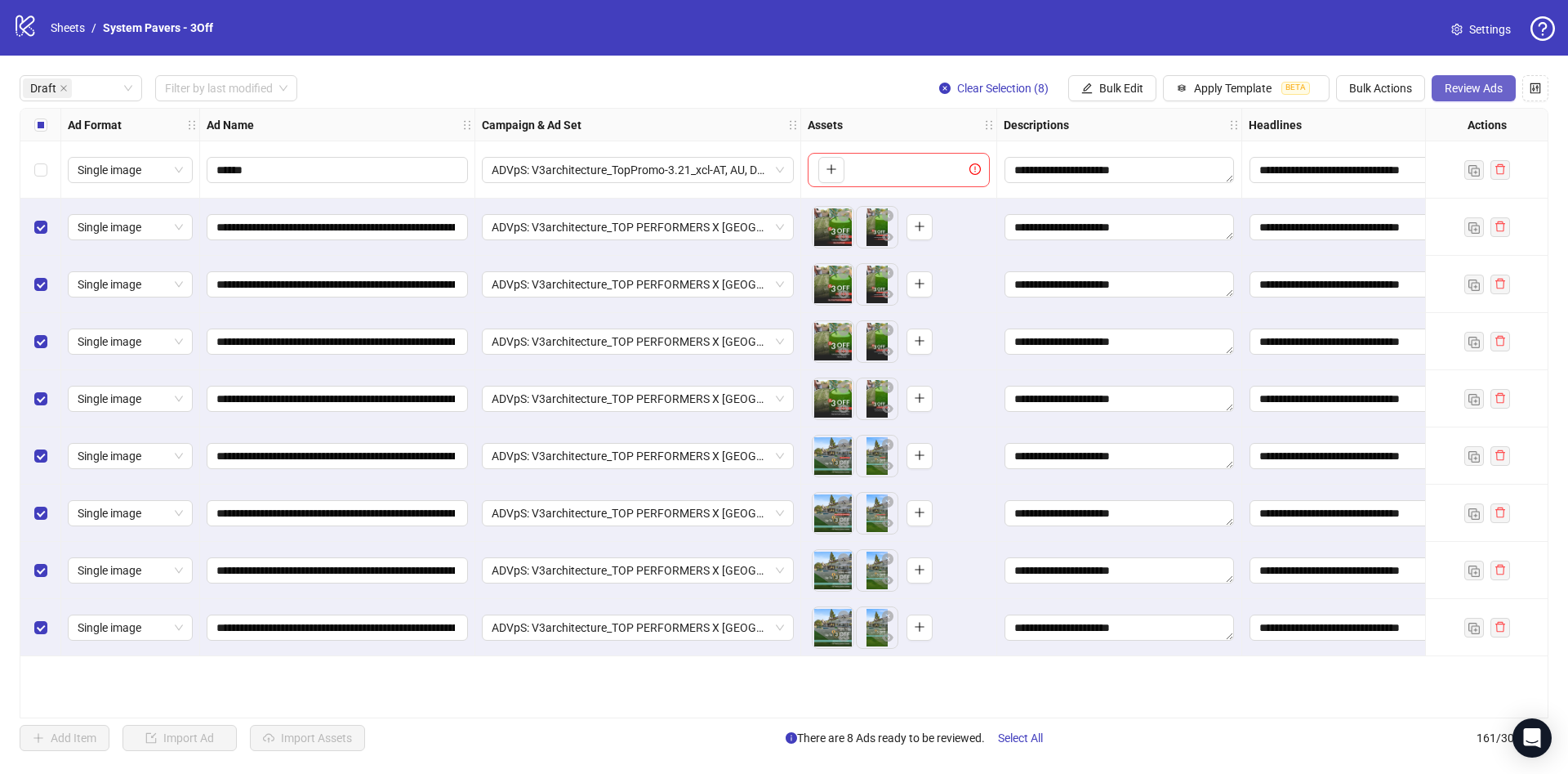
click at [1447, 84] on span "Review Ads" at bounding box center [1474, 88] width 58 height 13
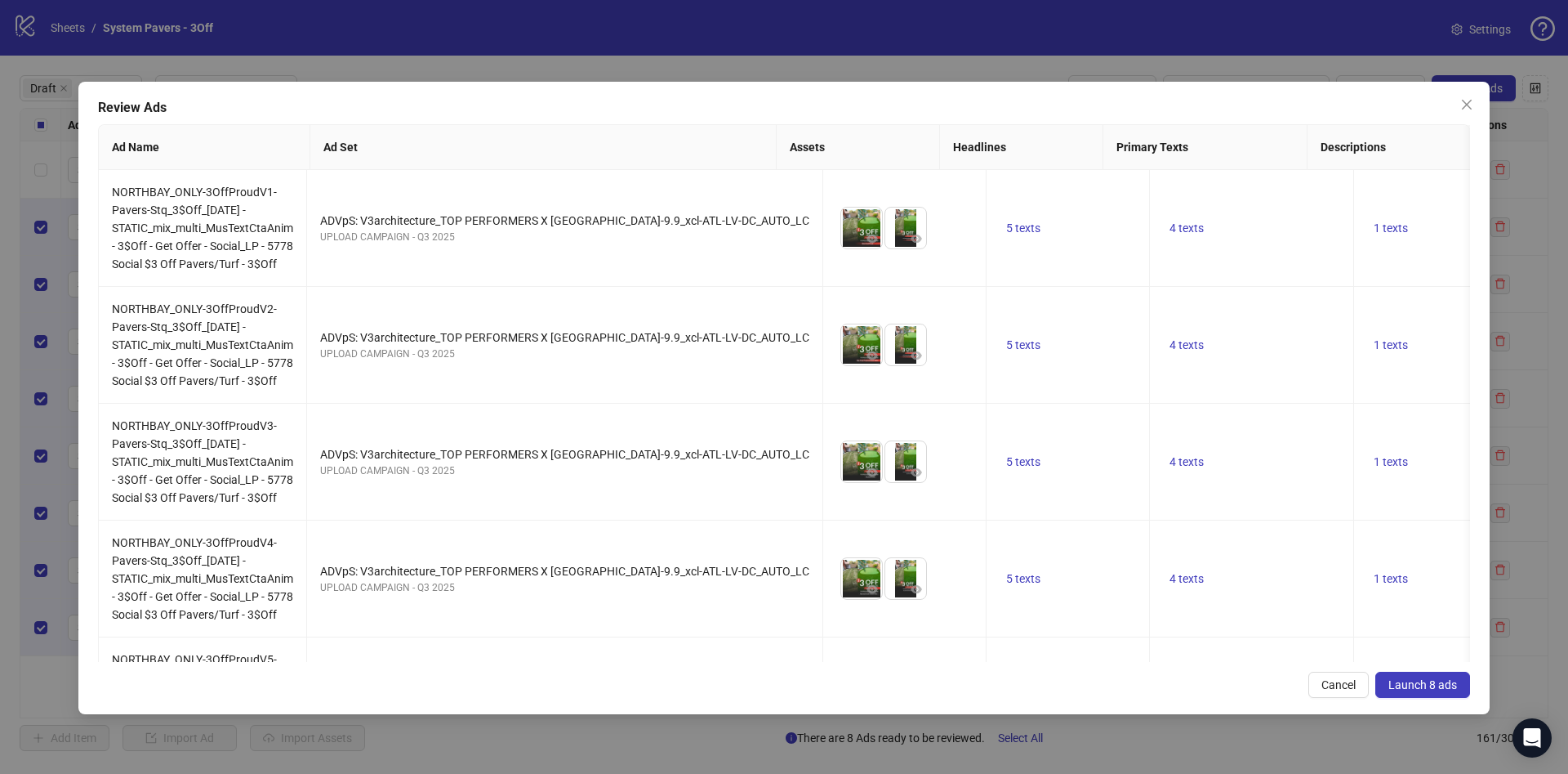
click at [1423, 689] on span "Launch 8 ads" at bounding box center [1423, 684] width 69 height 13
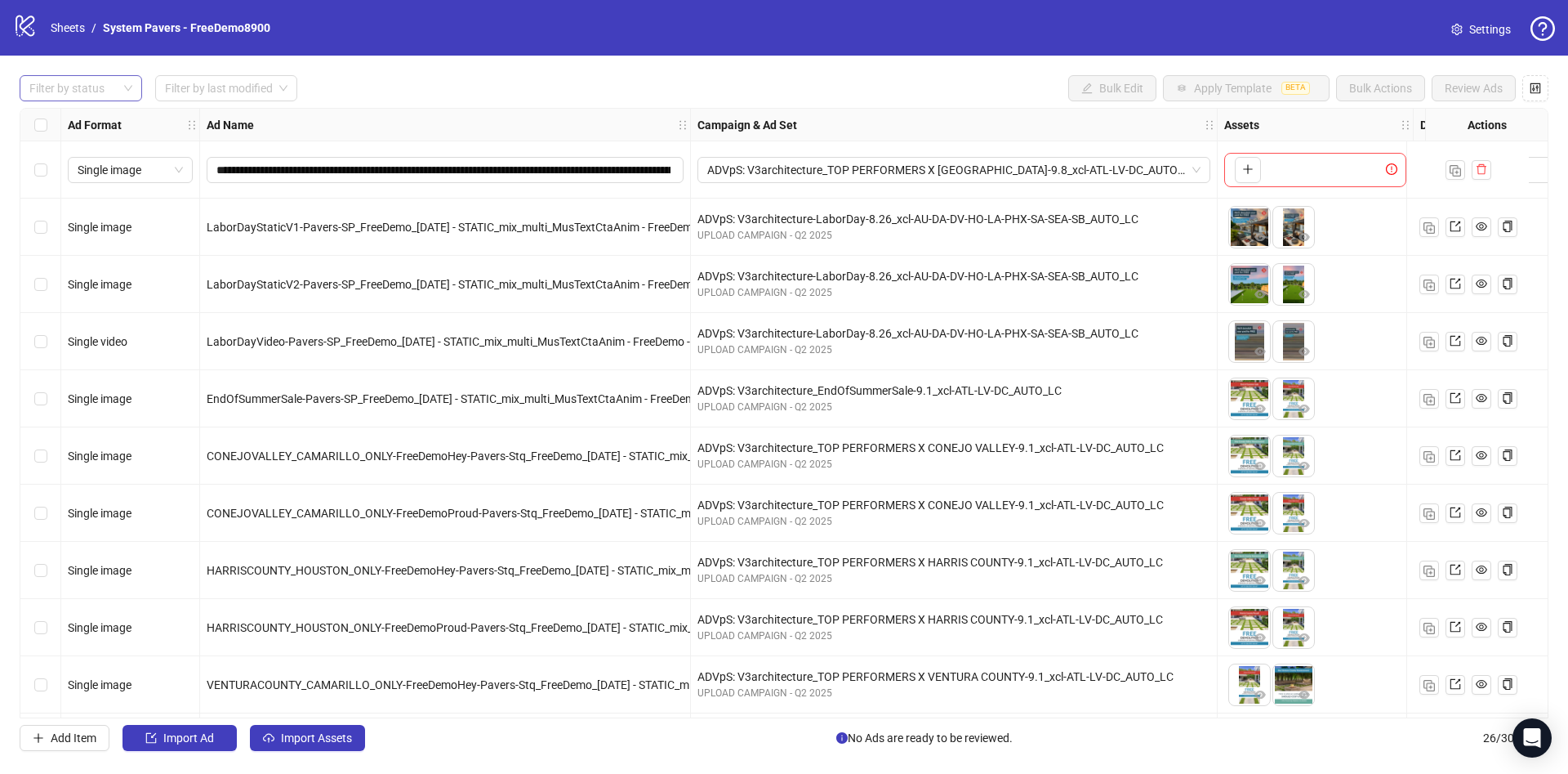
click at [79, 89] on div at bounding box center [72, 88] width 99 height 23
click at [75, 127] on div "Draft" at bounding box center [81, 122] width 96 height 18
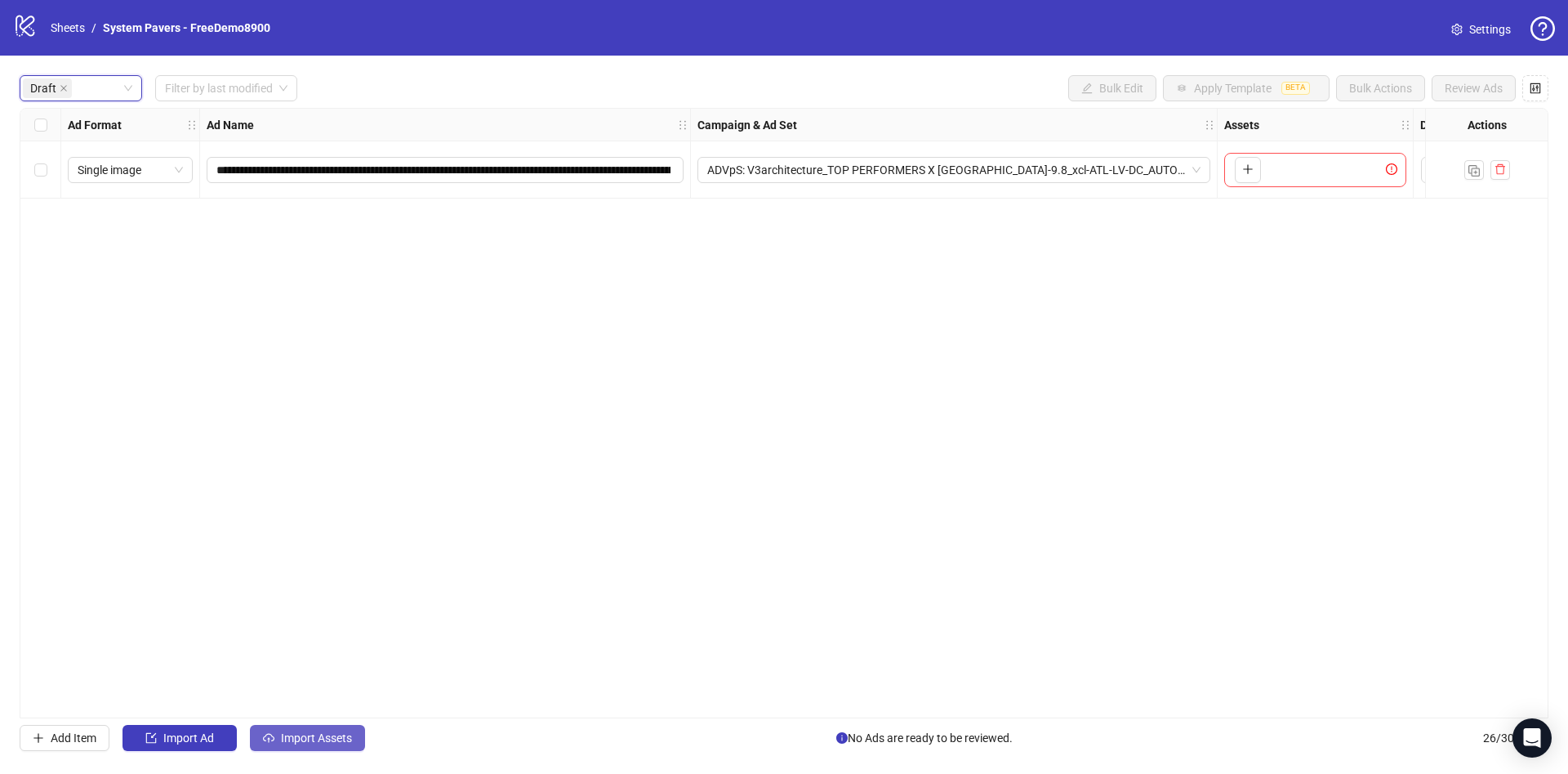
click at [305, 735] on span "Import Assets" at bounding box center [316, 738] width 71 height 13
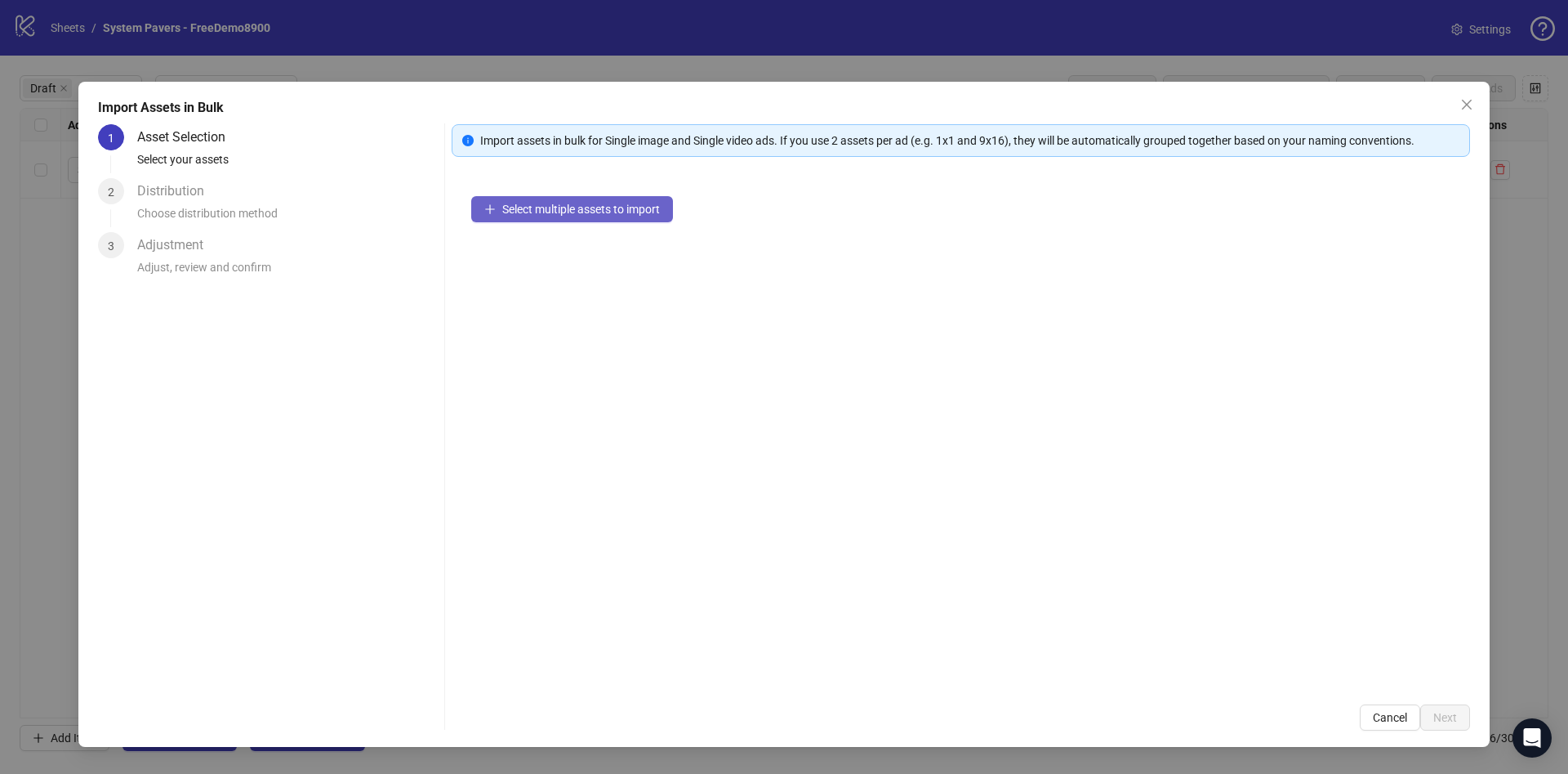
click at [553, 204] on span "Select multiple assets to import" at bounding box center [581, 209] width 158 height 13
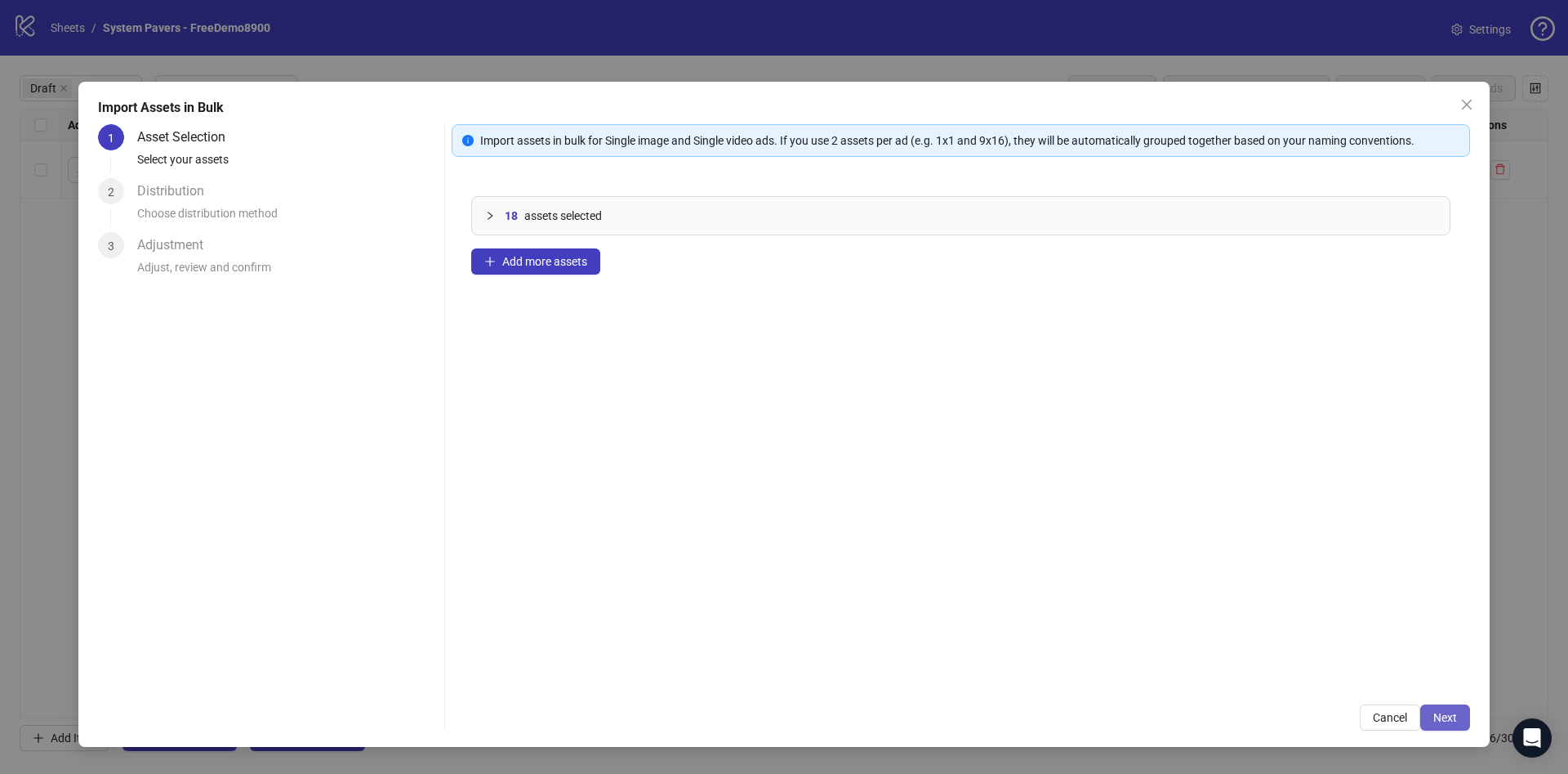
click at [1452, 720] on span "Next" at bounding box center [1445, 717] width 24 height 13
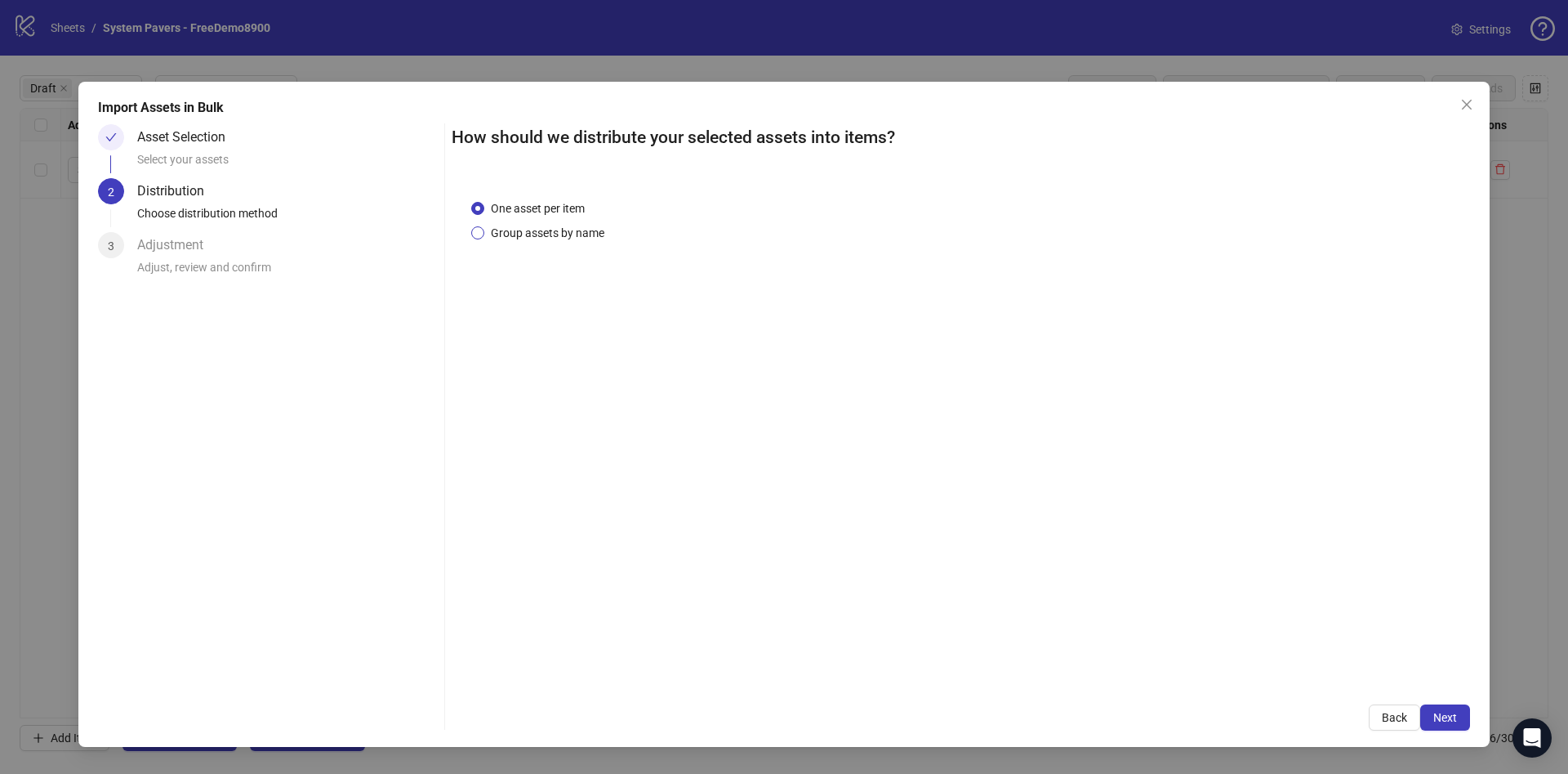
click at [572, 230] on span "Group assets by name" at bounding box center [547, 233] width 126 height 18
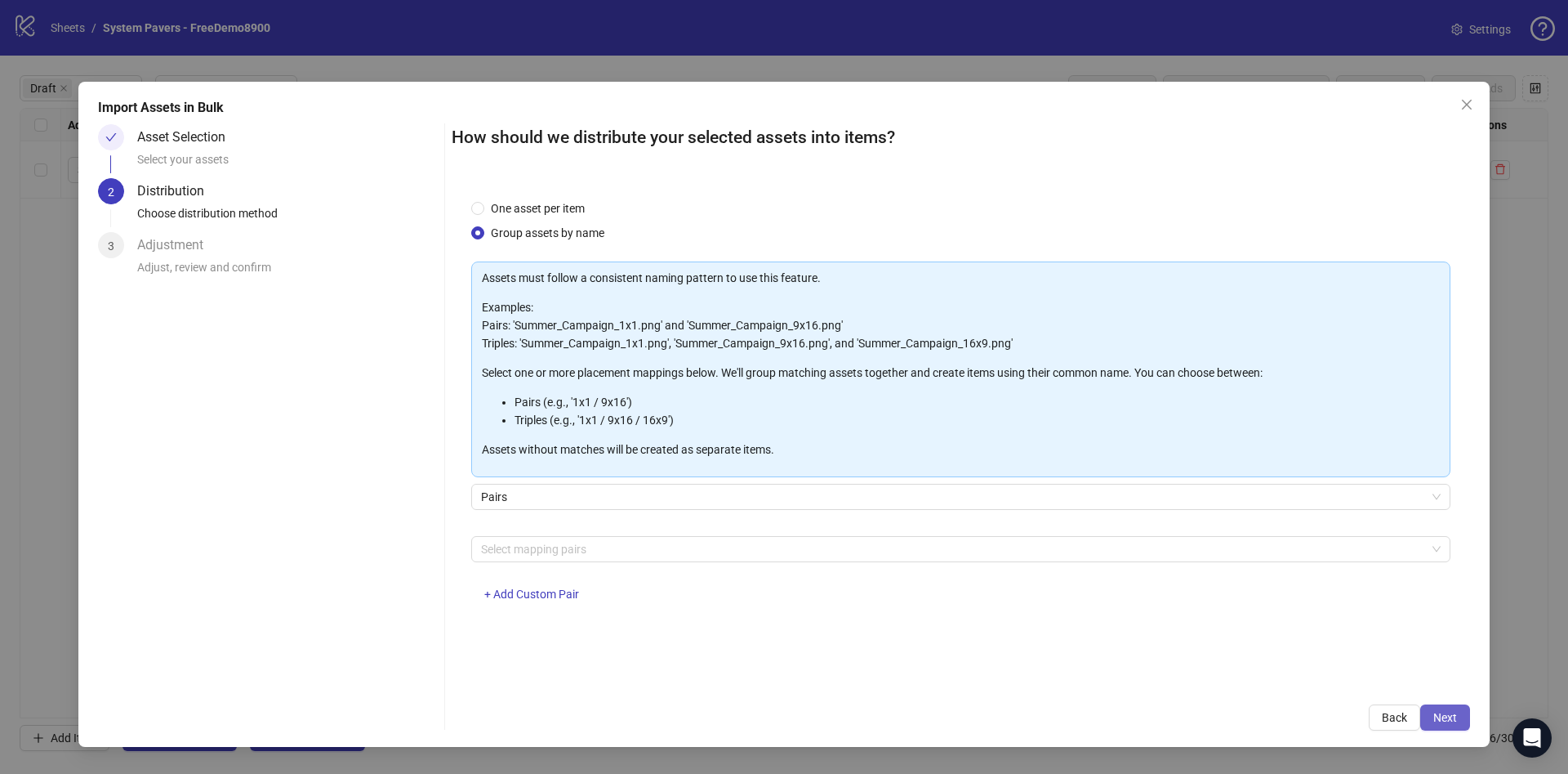
click at [1448, 712] on span "Next" at bounding box center [1445, 717] width 24 height 13
click at [892, 549] on div at bounding box center [952, 549] width 955 height 23
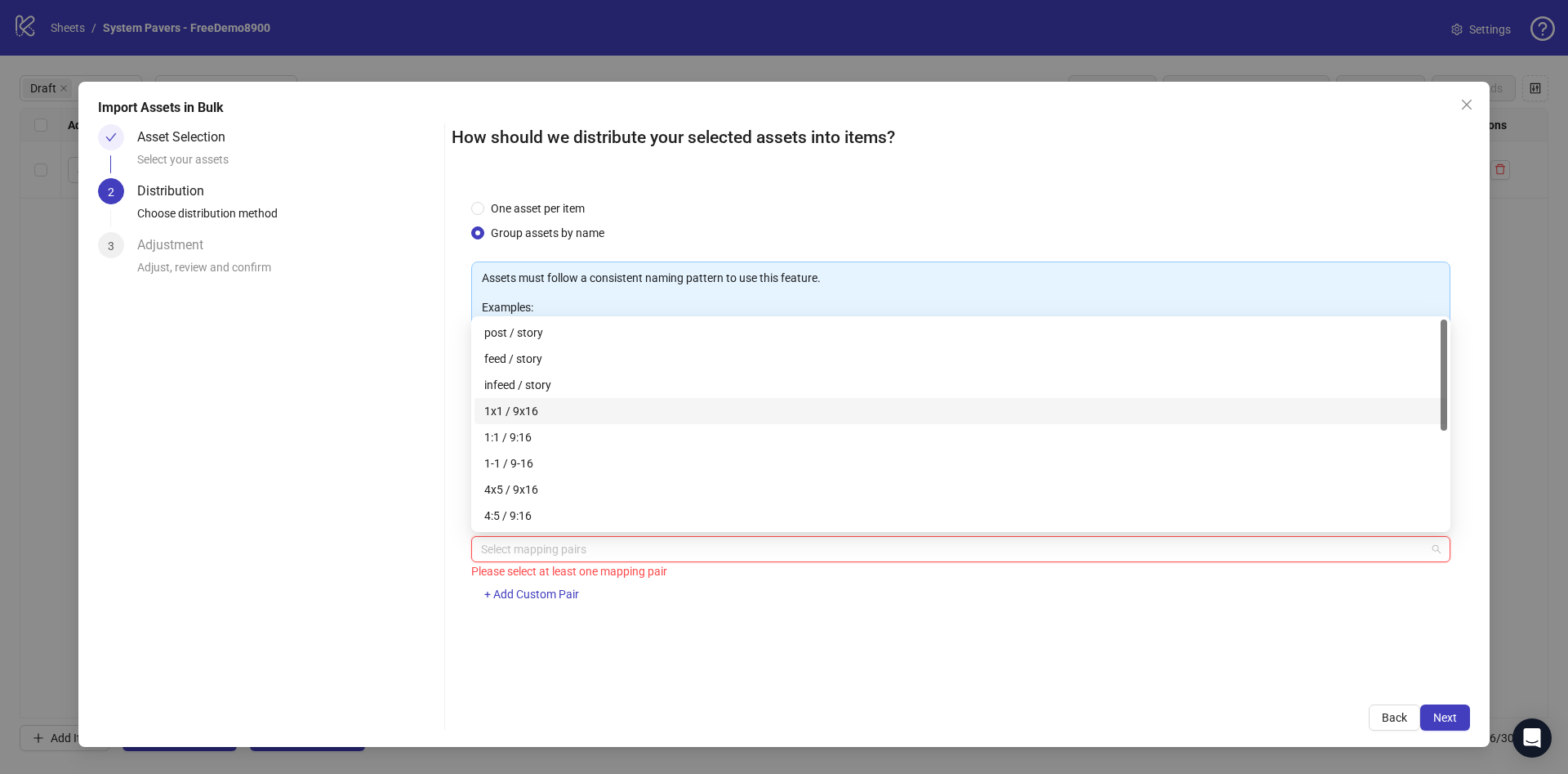
click at [515, 400] on div "1x1 / 9x16" at bounding box center [961, 411] width 972 height 26
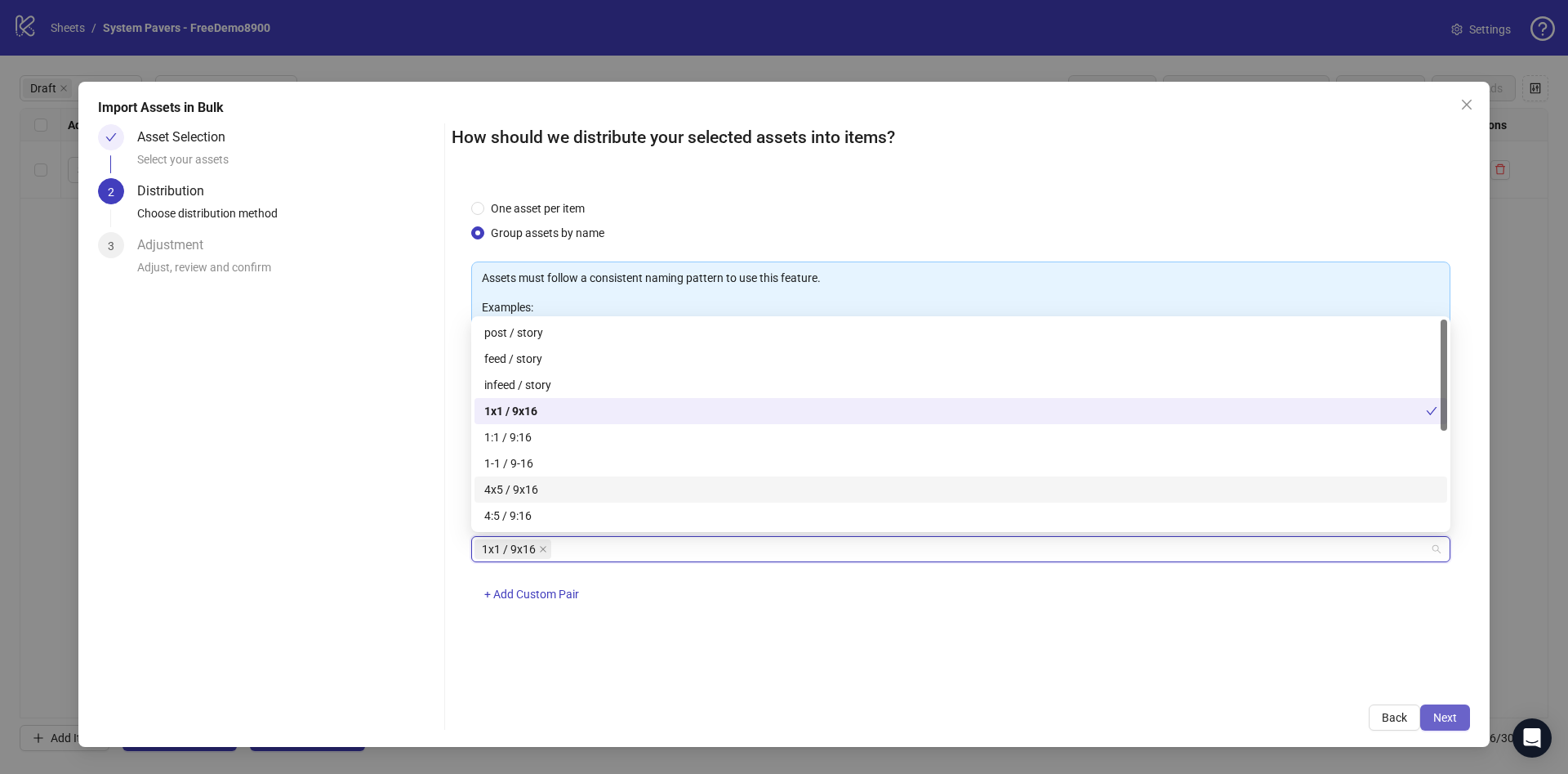
click at [1452, 711] on span "Next" at bounding box center [1445, 717] width 24 height 13
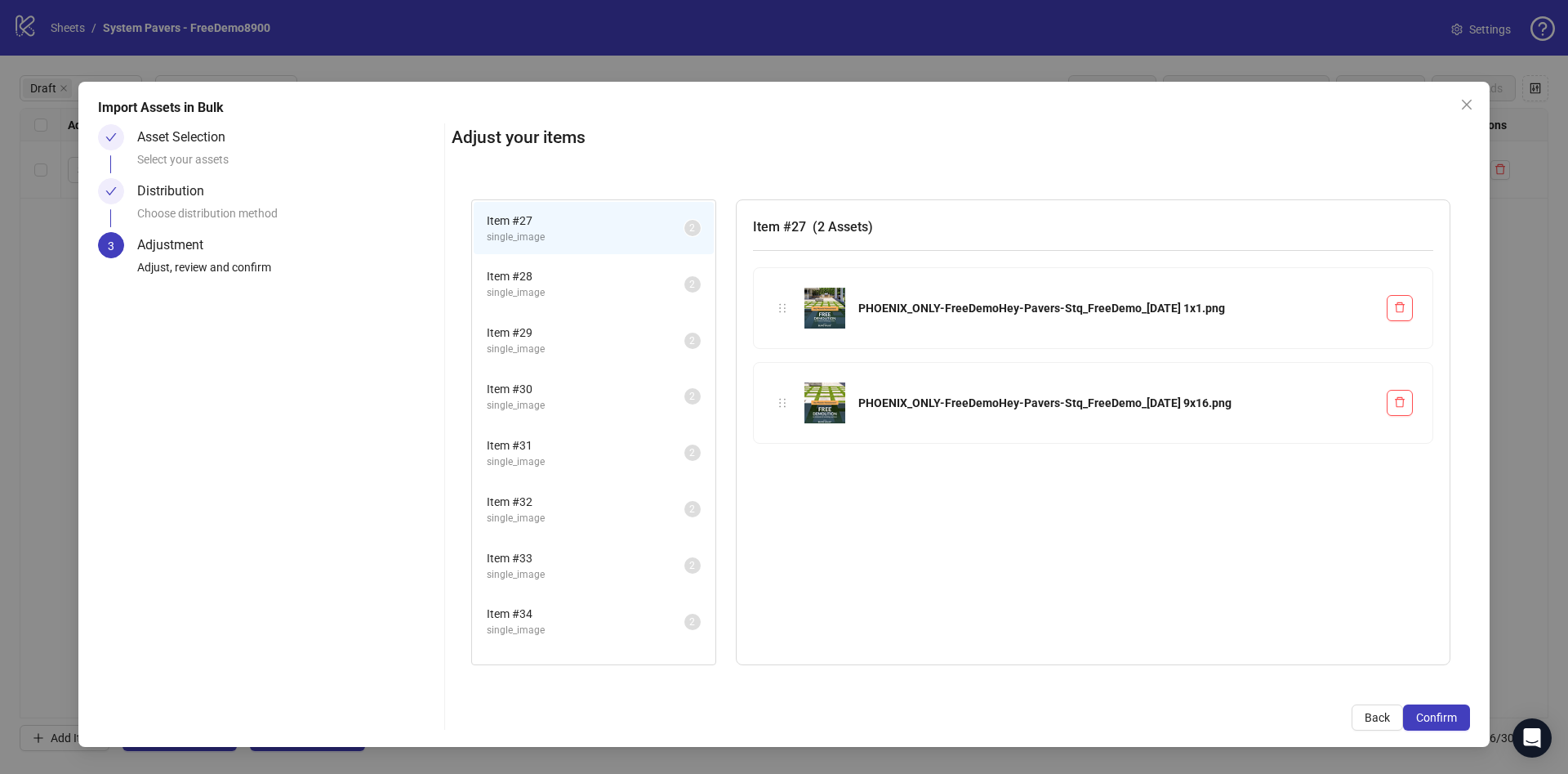
click at [1451, 712] on span "Confirm" at bounding box center [1436, 717] width 41 height 13
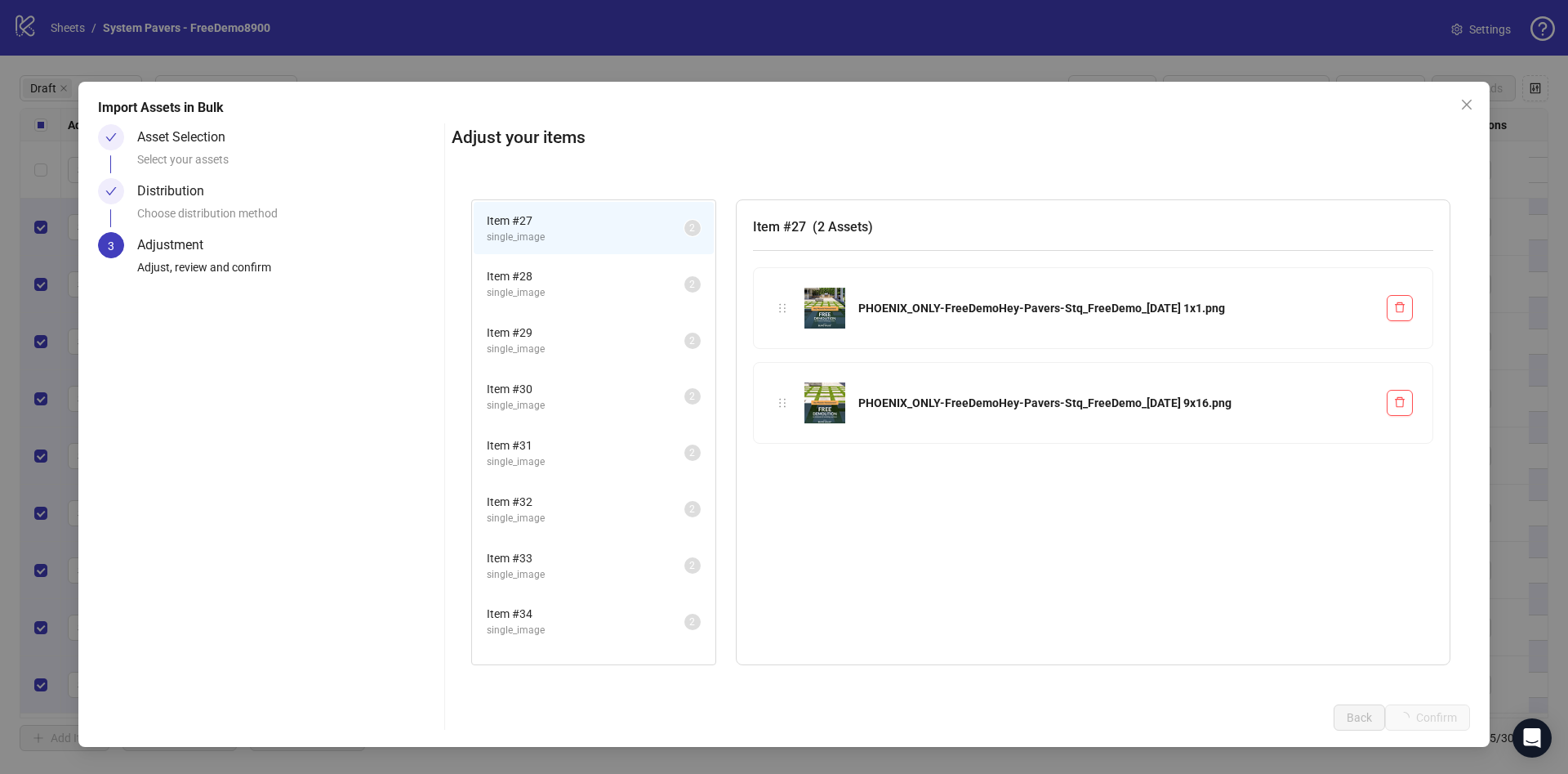
scroll to position [3, 0]
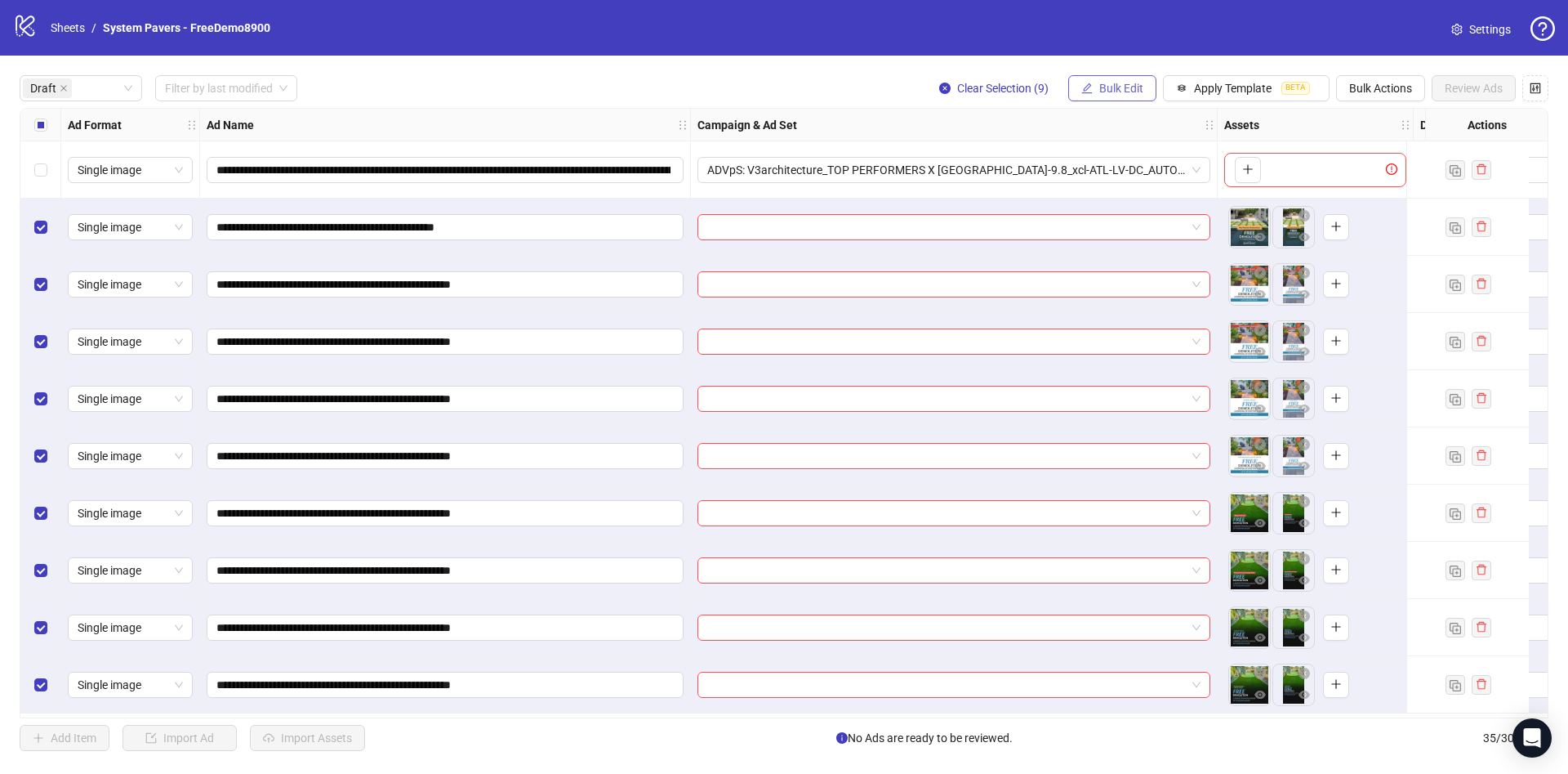
click at [1124, 91] on span "Bulk Edit" at bounding box center [1121, 88] width 44 height 13
click at [1129, 174] on span "Campaign & Ad Set" at bounding box center [1128, 174] width 97 height 18
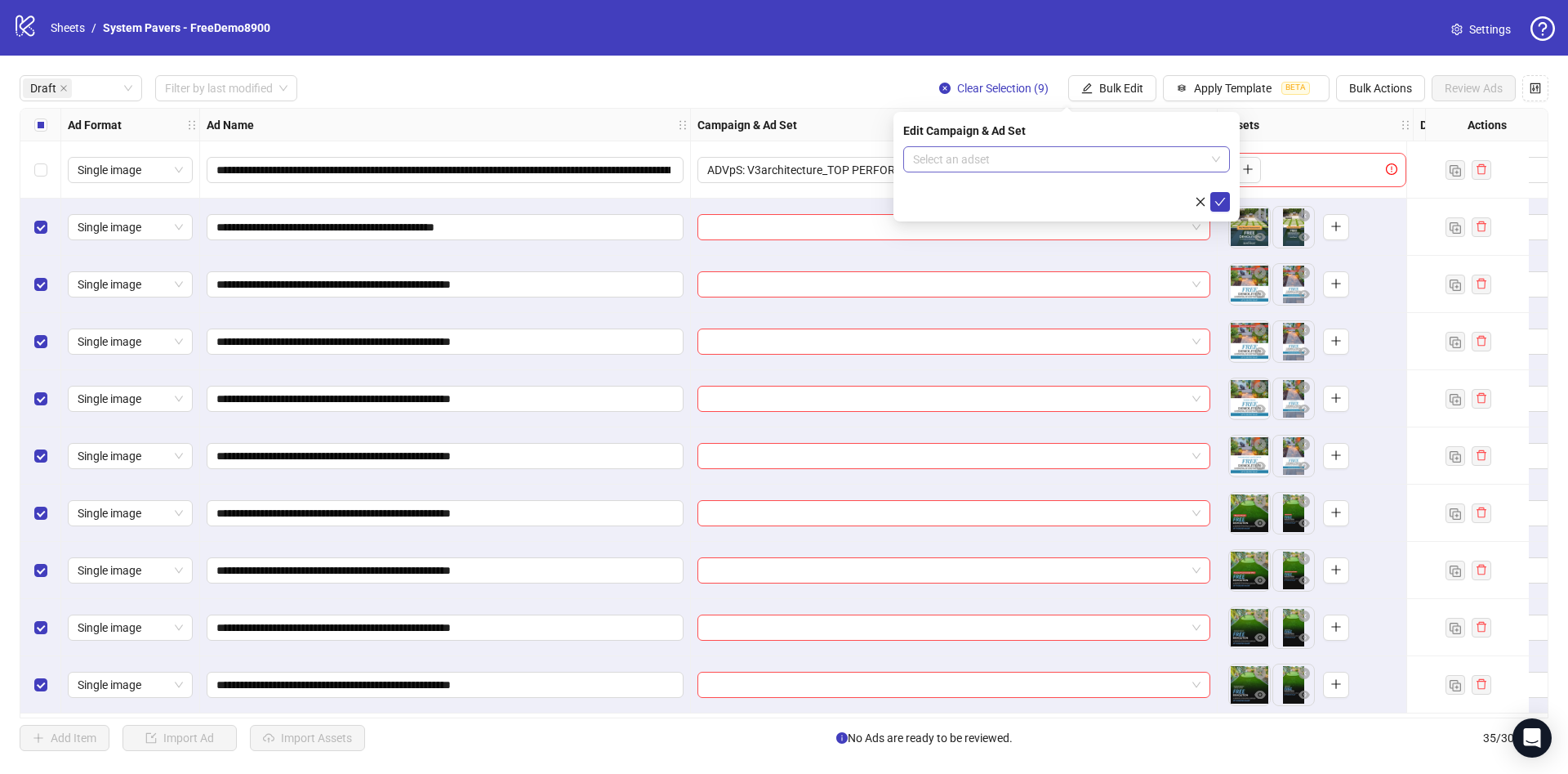
click at [1089, 155] on input "search" at bounding box center [1060, 159] width 292 height 25
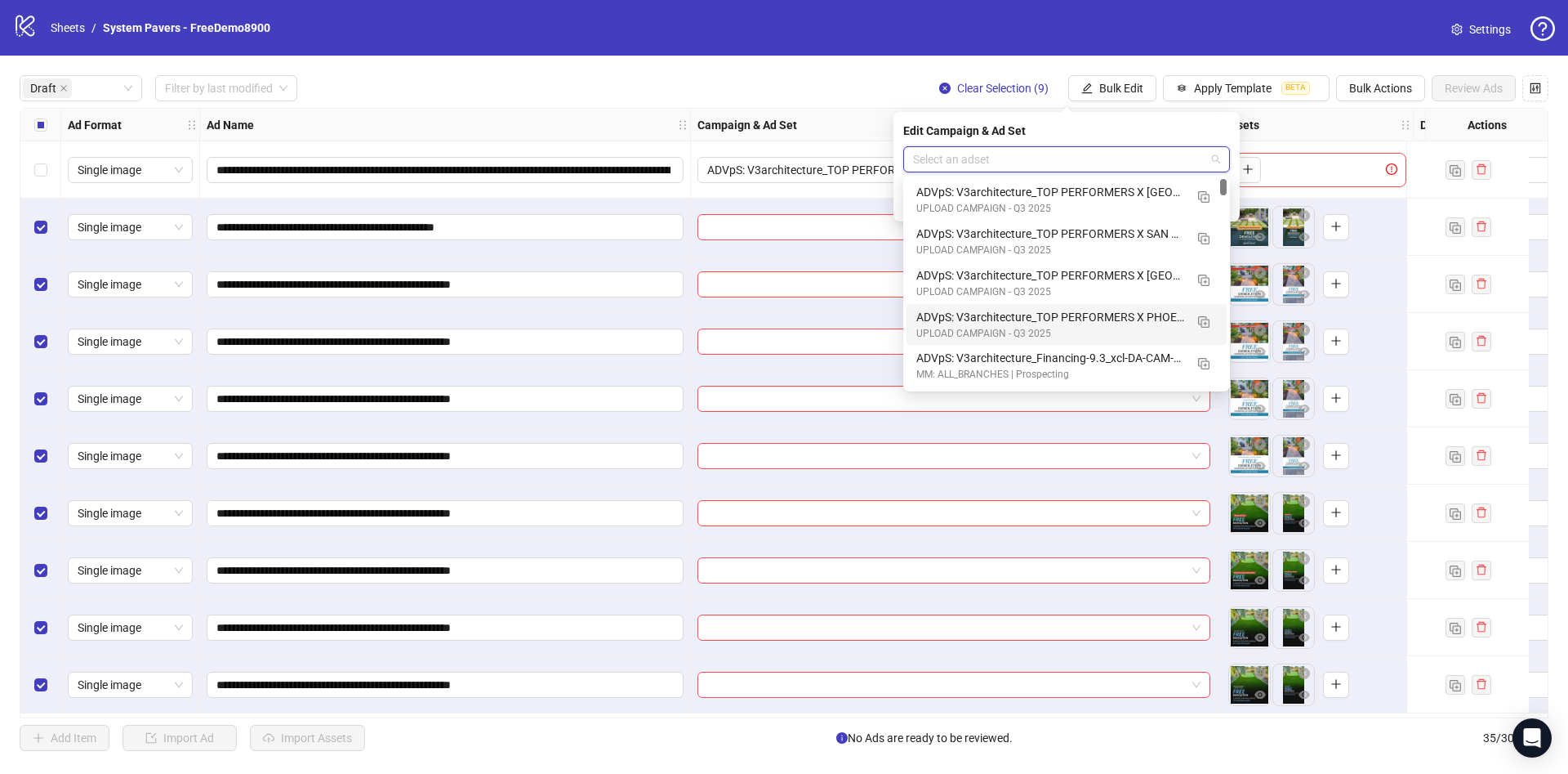
click at [1151, 322] on div "ADVpS: V3architecture_TOP PERFORMERS X PHOENIX-9.9_xcl-ATL-LV-DC_AUTO_LC" at bounding box center [1050, 317] width 268 height 18
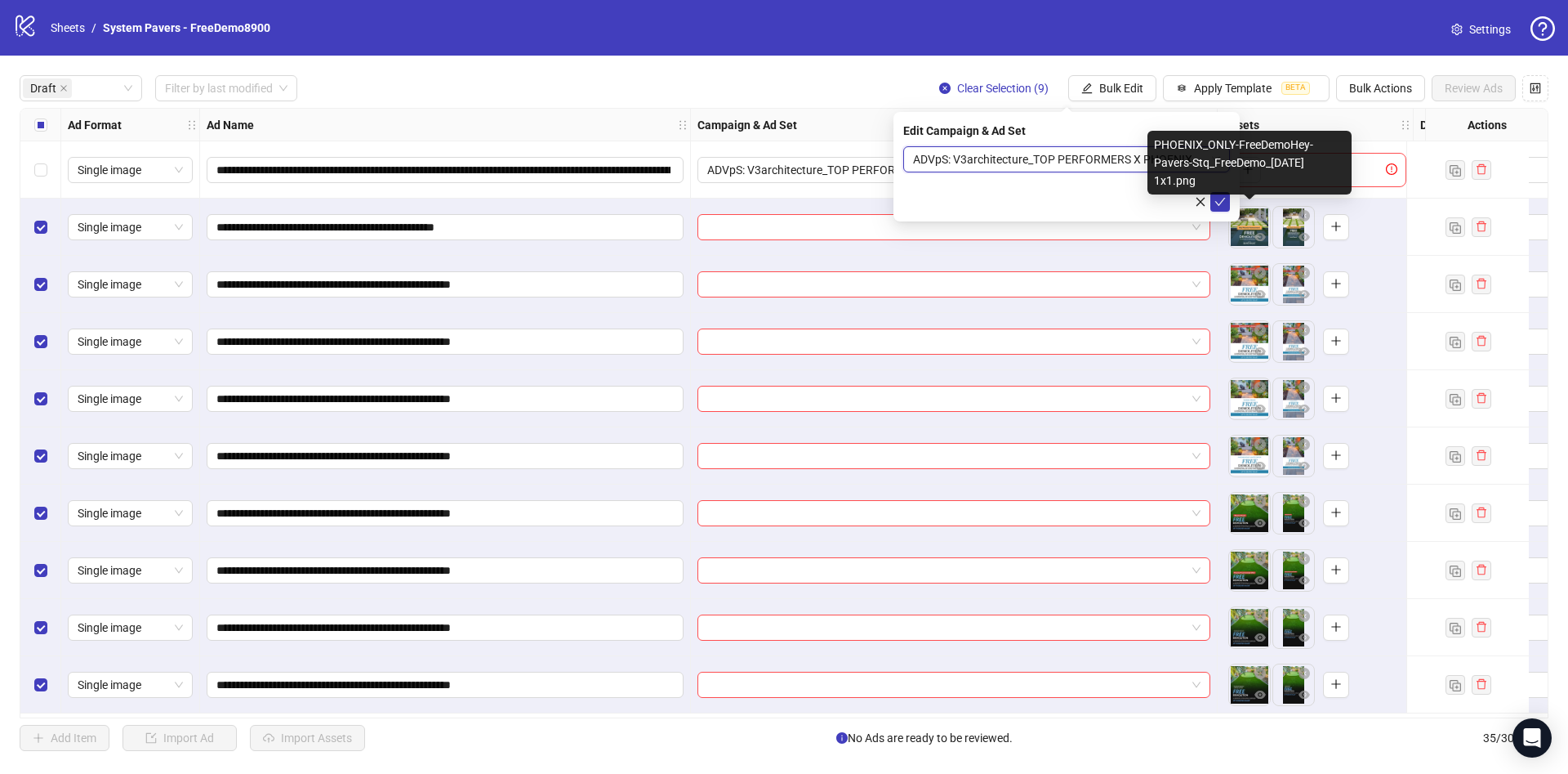
click at [1228, 213] on div "Edit Campaign & Ad Set ADVpS: V3architecture_TOP PERFORMERS X PHOENIX-9.9_xcl-A…" at bounding box center [1066, 166] width 346 height 110
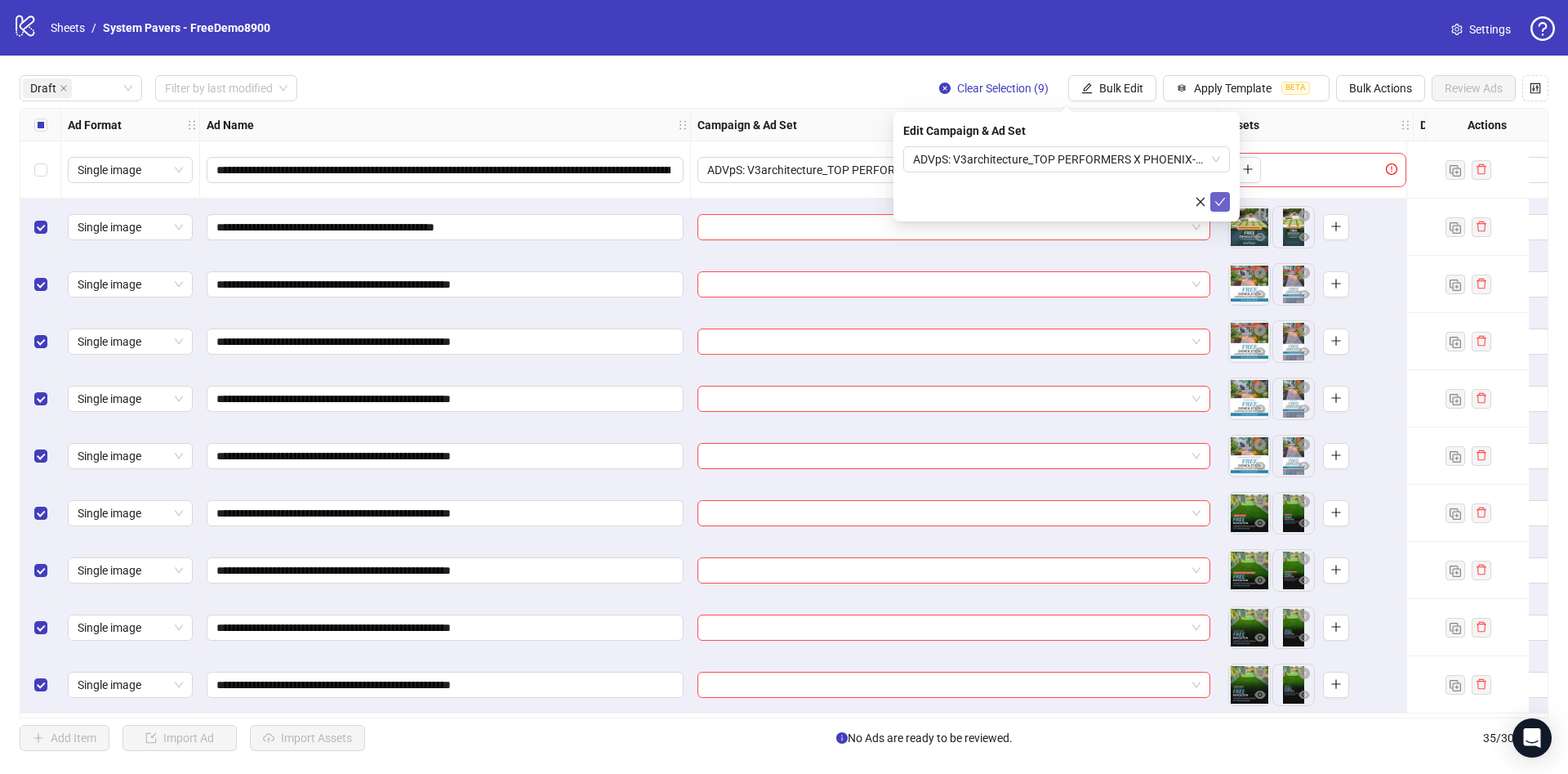
click at [1226, 206] on button "submit" at bounding box center [1220, 202] width 20 height 20
click at [1139, 90] on span "Bulk Edit" at bounding box center [1121, 88] width 44 height 13
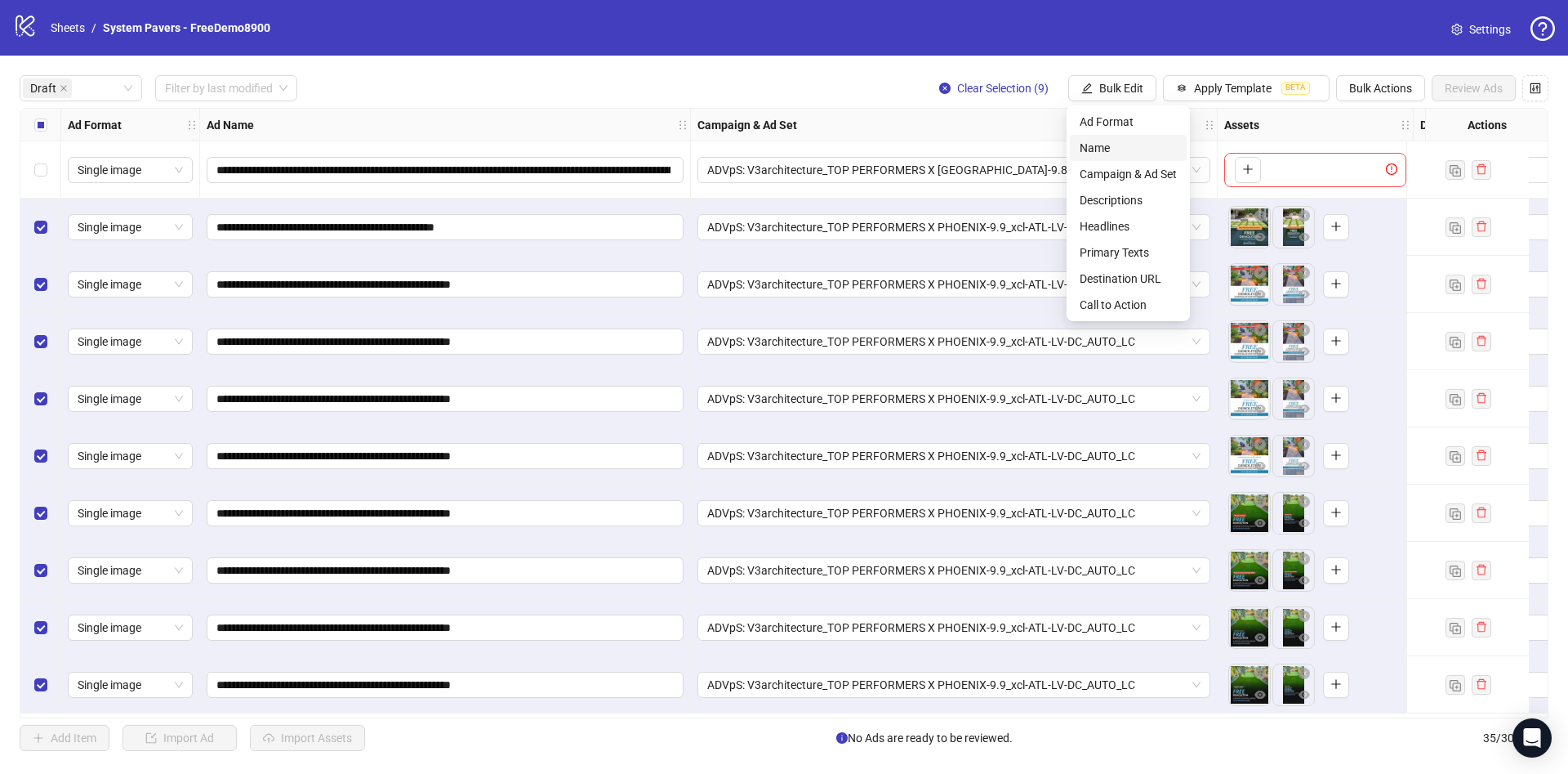
click at [1116, 151] on span "Name" at bounding box center [1128, 148] width 97 height 18
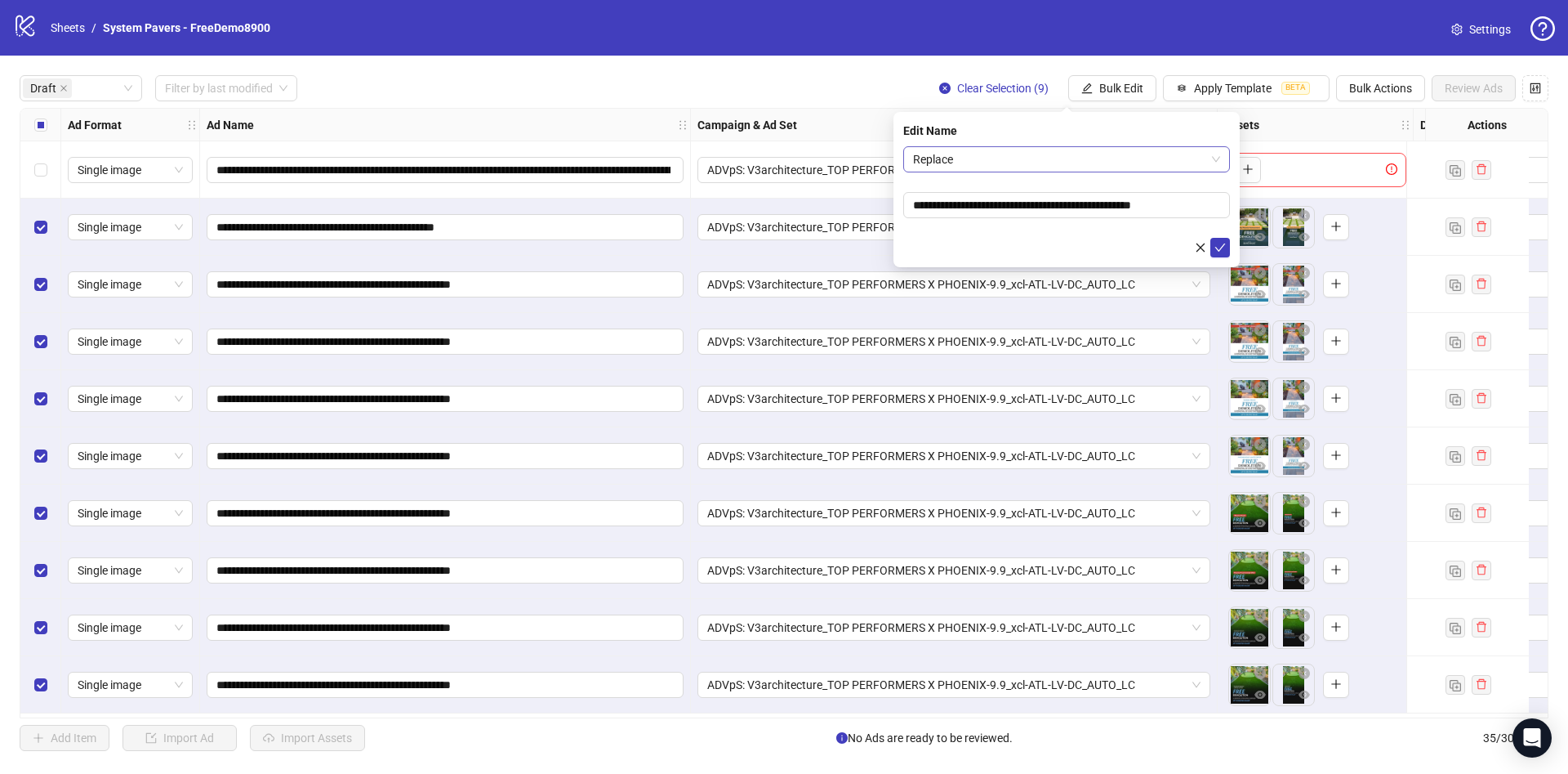
click at [1050, 158] on span "Replace" at bounding box center [1067, 159] width 307 height 25
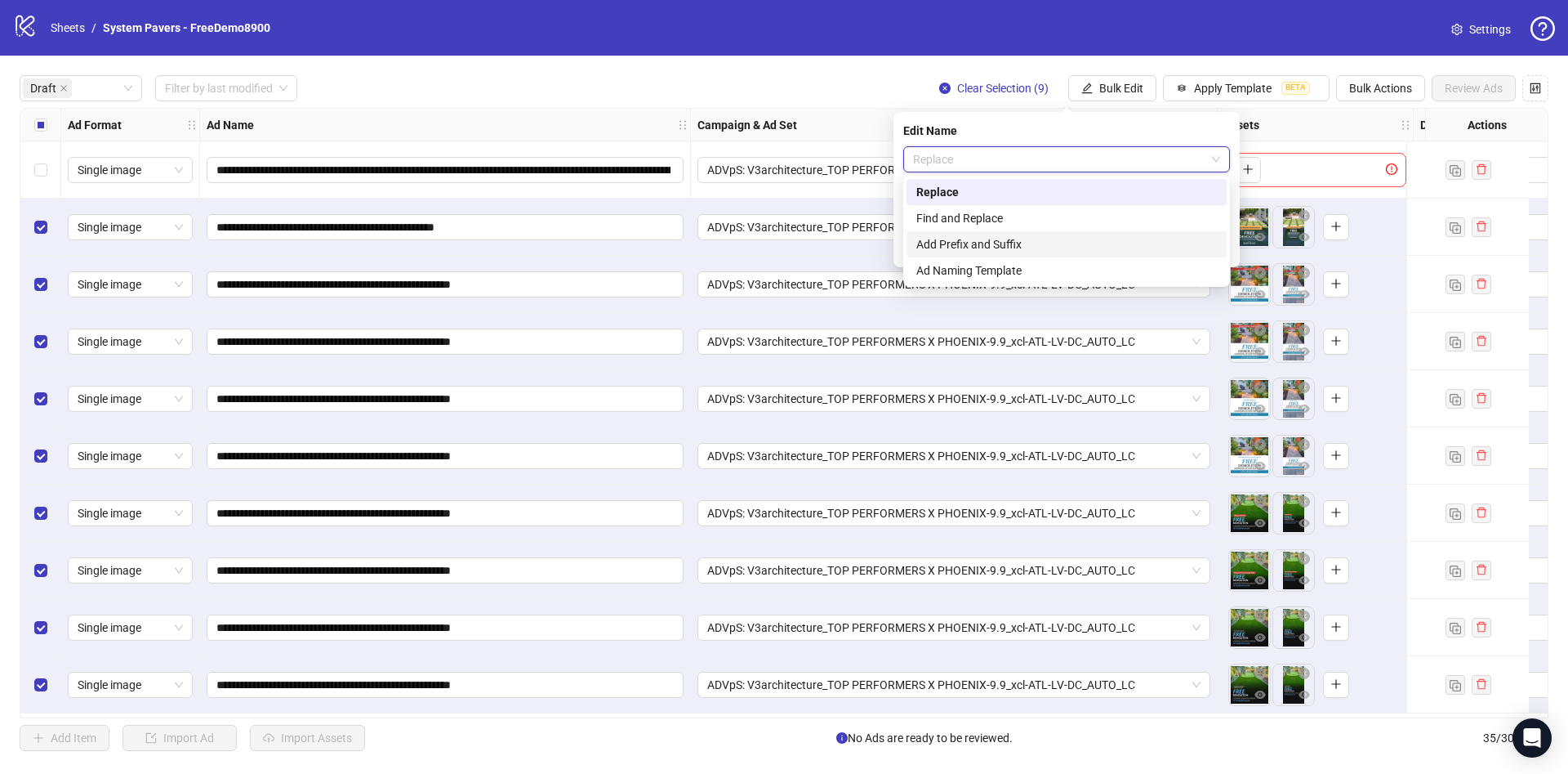
click at [1038, 240] on div "Add Prefix and Suffix" at bounding box center [1066, 244] width 301 height 18
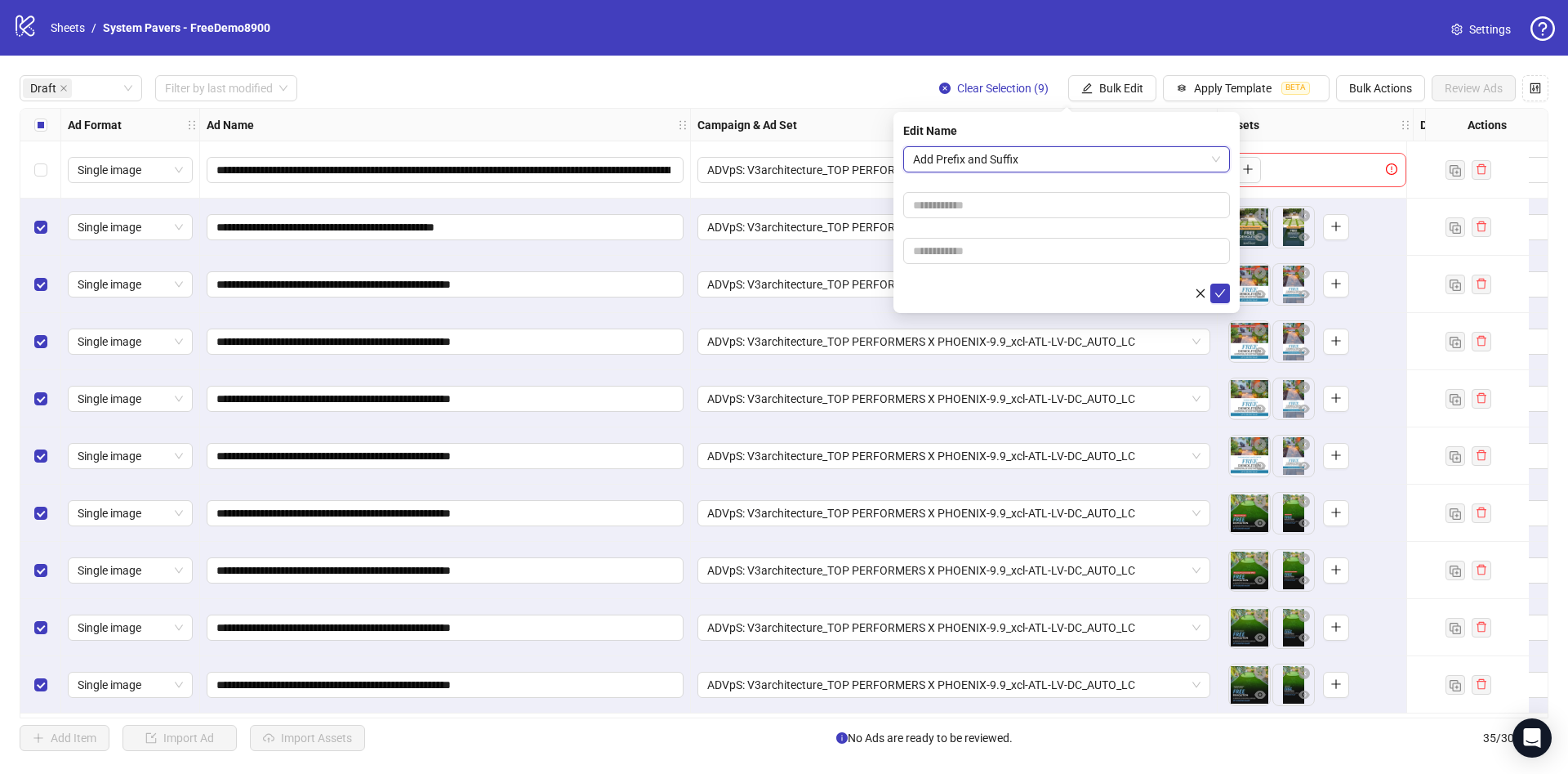
click at [992, 231] on form "Add Prefix and Suffix Add Prefix and Suffix" at bounding box center [1067, 224] width 327 height 157
click at [989, 242] on input "text" at bounding box center [1067, 251] width 327 height 26
paste input "**********"
type input "**********"
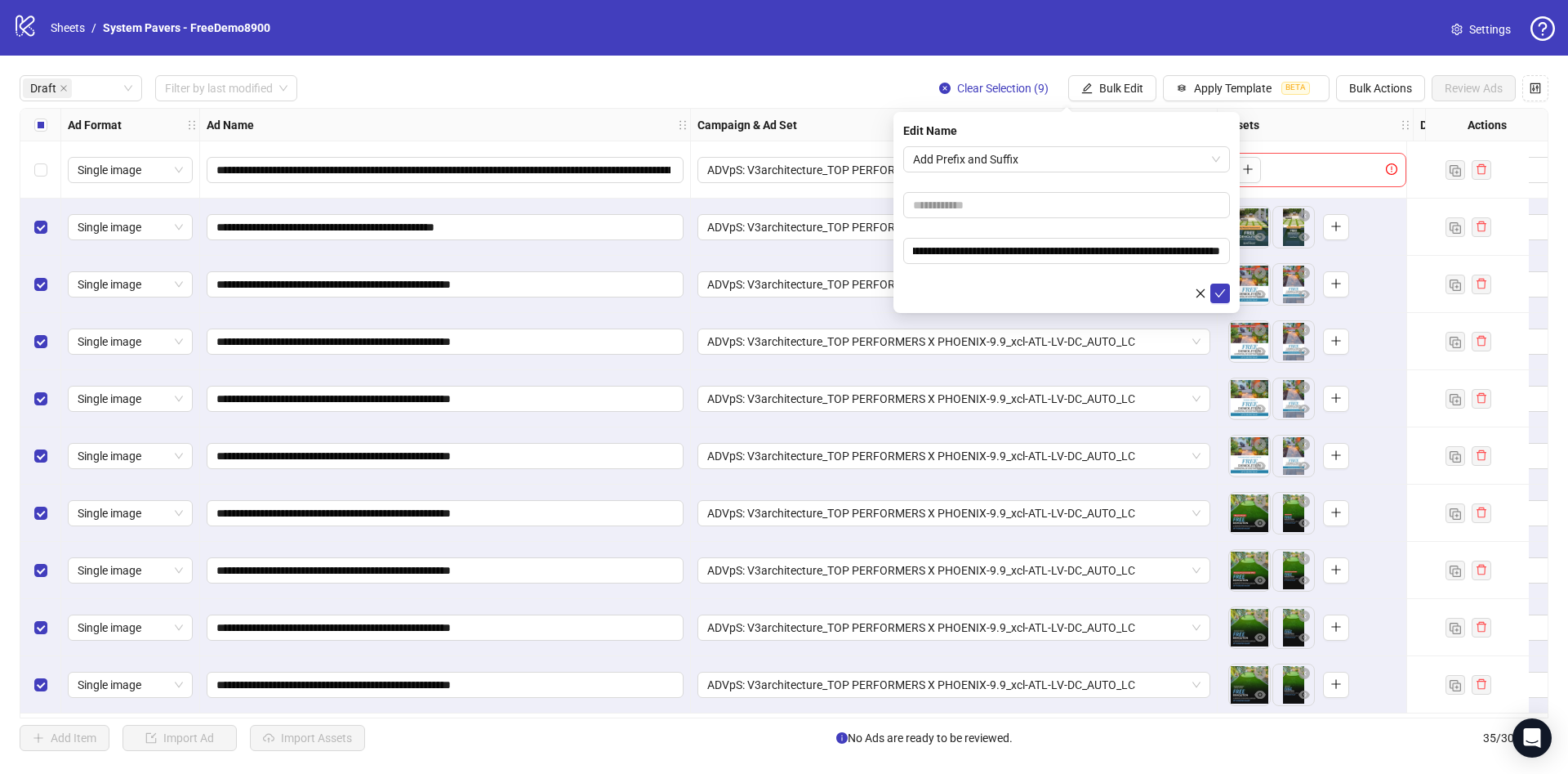
drag, startPoint x: 998, startPoint y: 289, endPoint x: 1014, endPoint y: 288, distance: 16.0
click at [998, 289] on div at bounding box center [1067, 293] width 327 height 20
click at [1220, 288] on icon "check" at bounding box center [1219, 293] width 12 height 12
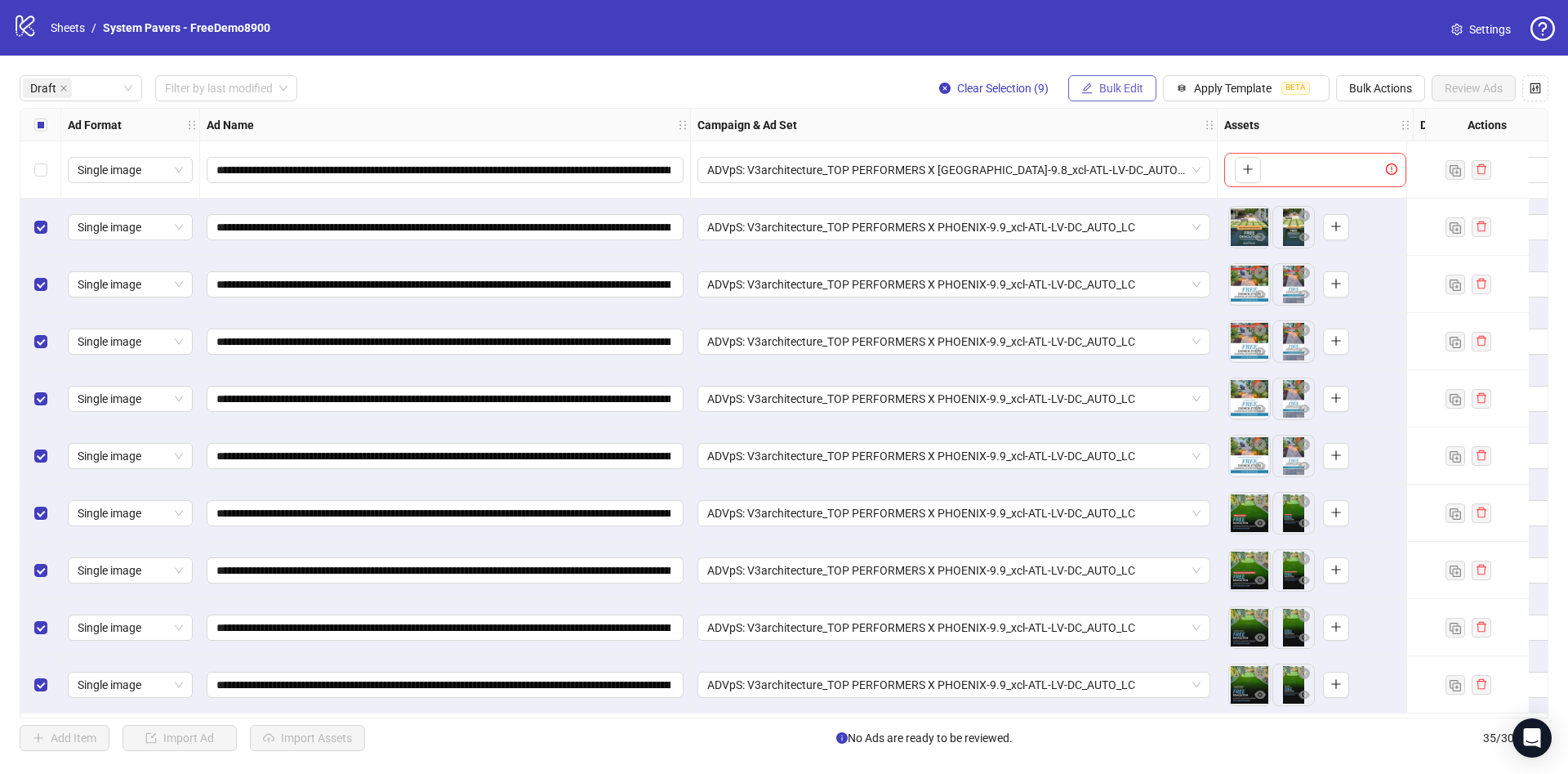
click at [1118, 84] on span "Bulk Edit" at bounding box center [1121, 88] width 44 height 13
click at [19, 128] on div "**********" at bounding box center [784, 412] width 1568 height 715
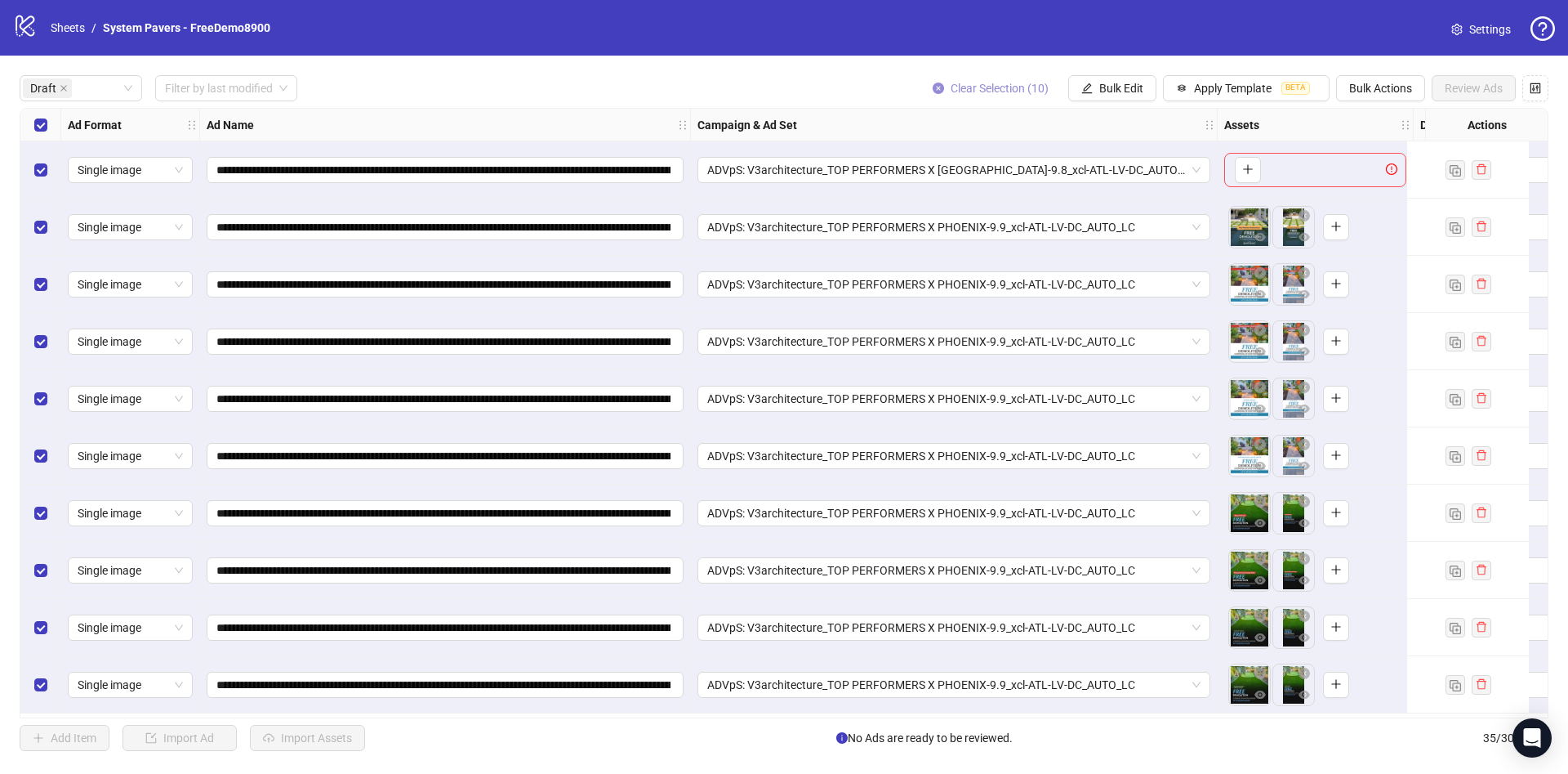
drag, startPoint x: 1055, startPoint y: 84, endPoint x: 1065, endPoint y: 85, distance: 10.0
click at [1057, 84] on button "Clear Selection (10)" at bounding box center [991, 88] width 142 height 26
click at [1119, 93] on span "Bulk Edit" at bounding box center [1121, 88] width 44 height 13
click at [1126, 276] on span "Destination URL" at bounding box center [1128, 279] width 97 height 18
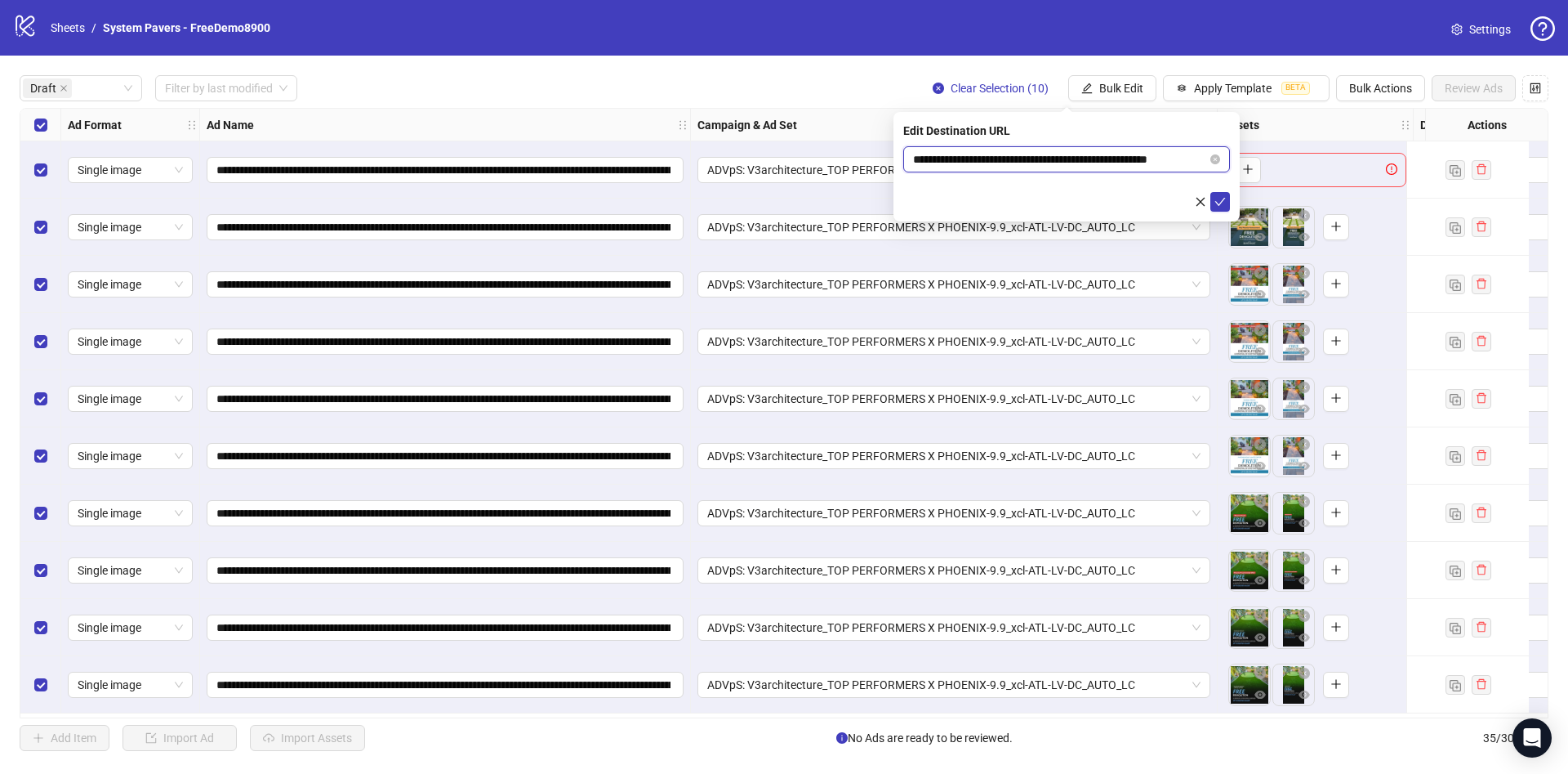
scroll to position [0, 25]
drag, startPoint x: 1114, startPoint y: 166, endPoint x: 1227, endPoint y: 188, distance: 115.1
click at [1261, 167] on body "**********" at bounding box center [784, 387] width 1568 height 774
click at [1219, 204] on icon "check" at bounding box center [1219, 202] width 12 height 12
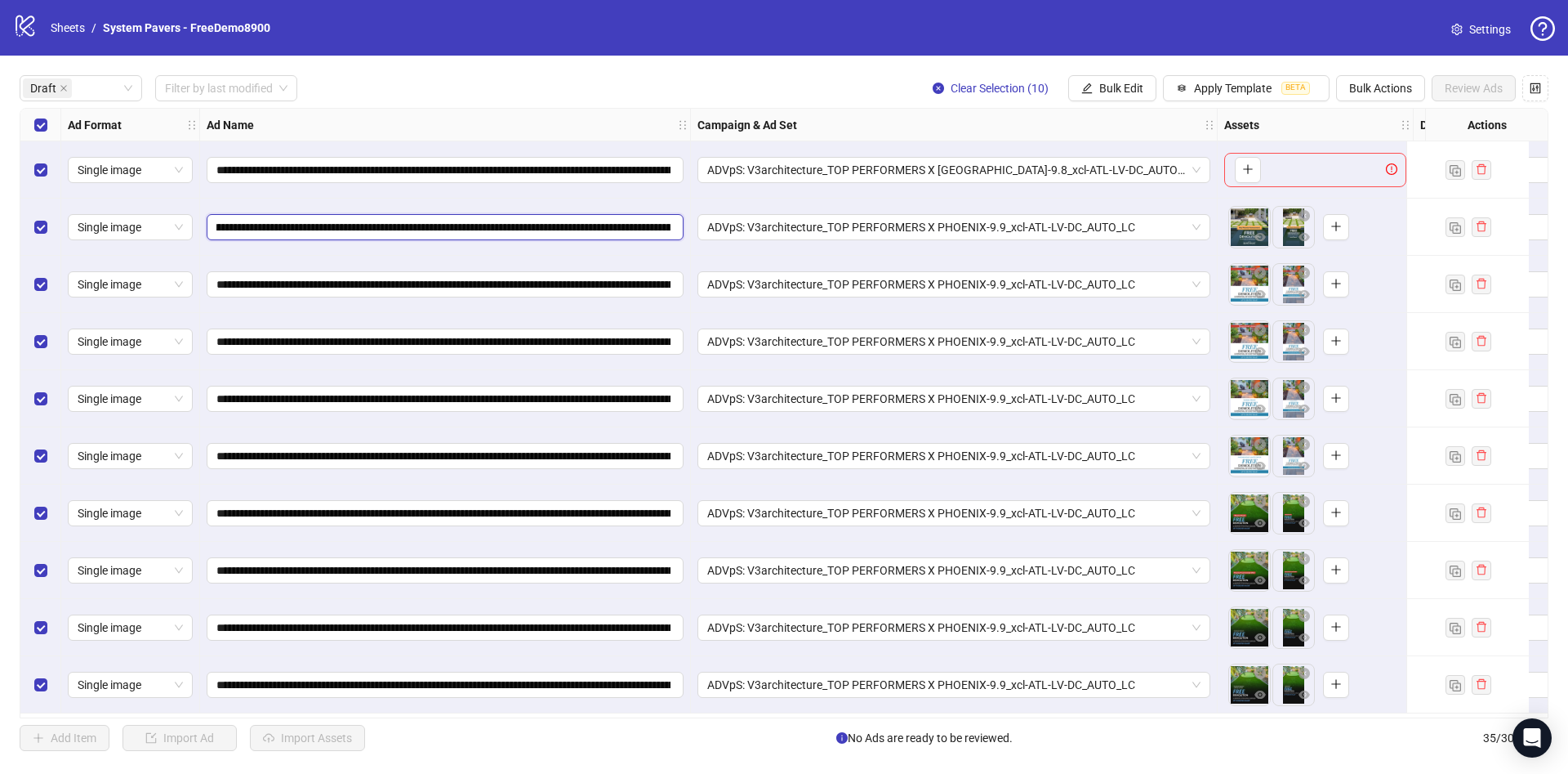
scroll to position [0, 477]
drag, startPoint x: 444, startPoint y: 219, endPoint x: 946, endPoint y: 244, distance: 502.6
click at [946, 109] on div "**********" at bounding box center [1022, 109] width 2006 height 0
click at [1101, 90] on span "Bulk Edit" at bounding box center [1121, 88] width 44 height 13
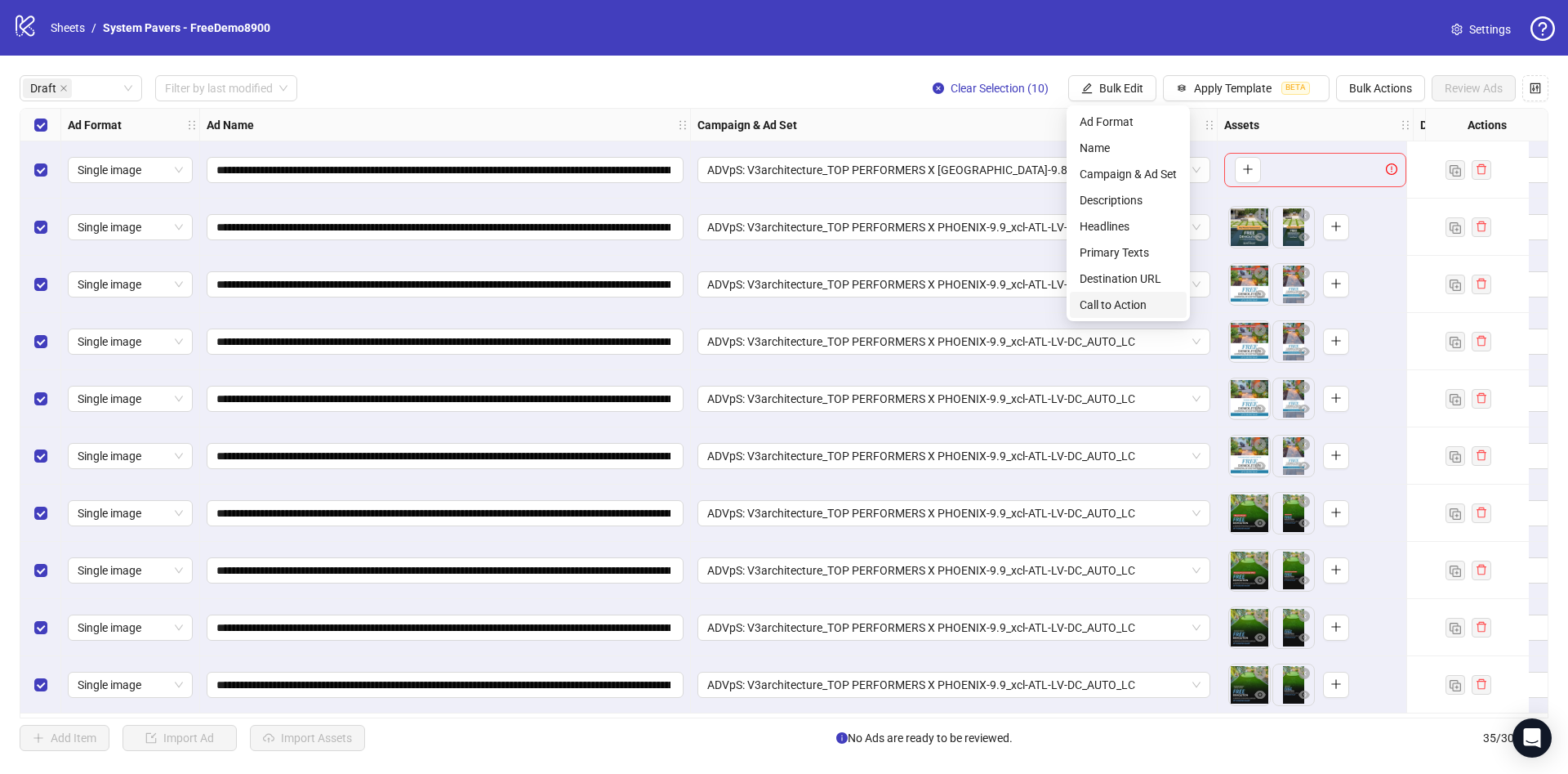
click at [1145, 302] on span "Call to Action" at bounding box center [1128, 305] width 97 height 18
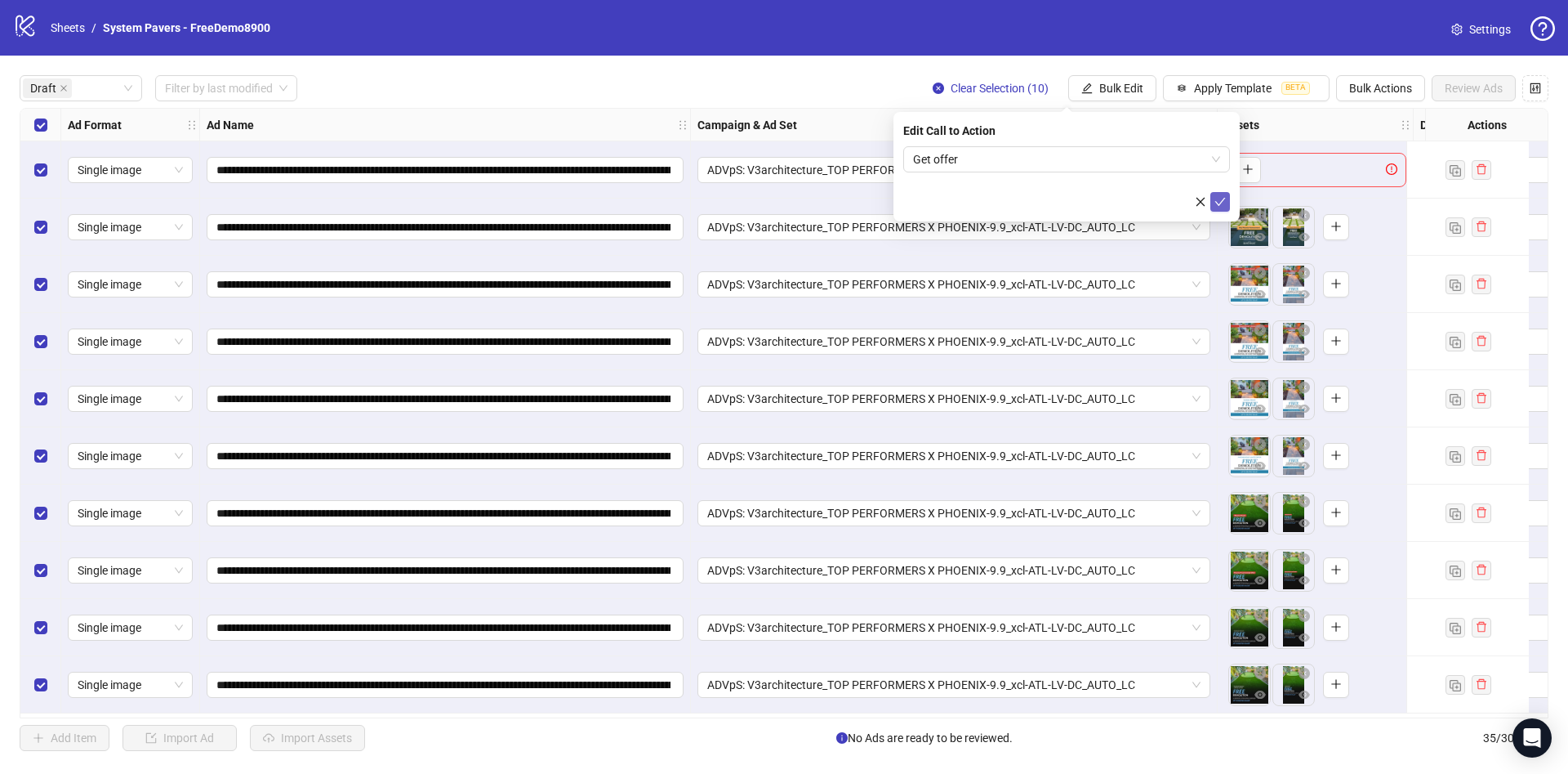
click at [1217, 194] on button "submit" at bounding box center [1220, 202] width 20 height 20
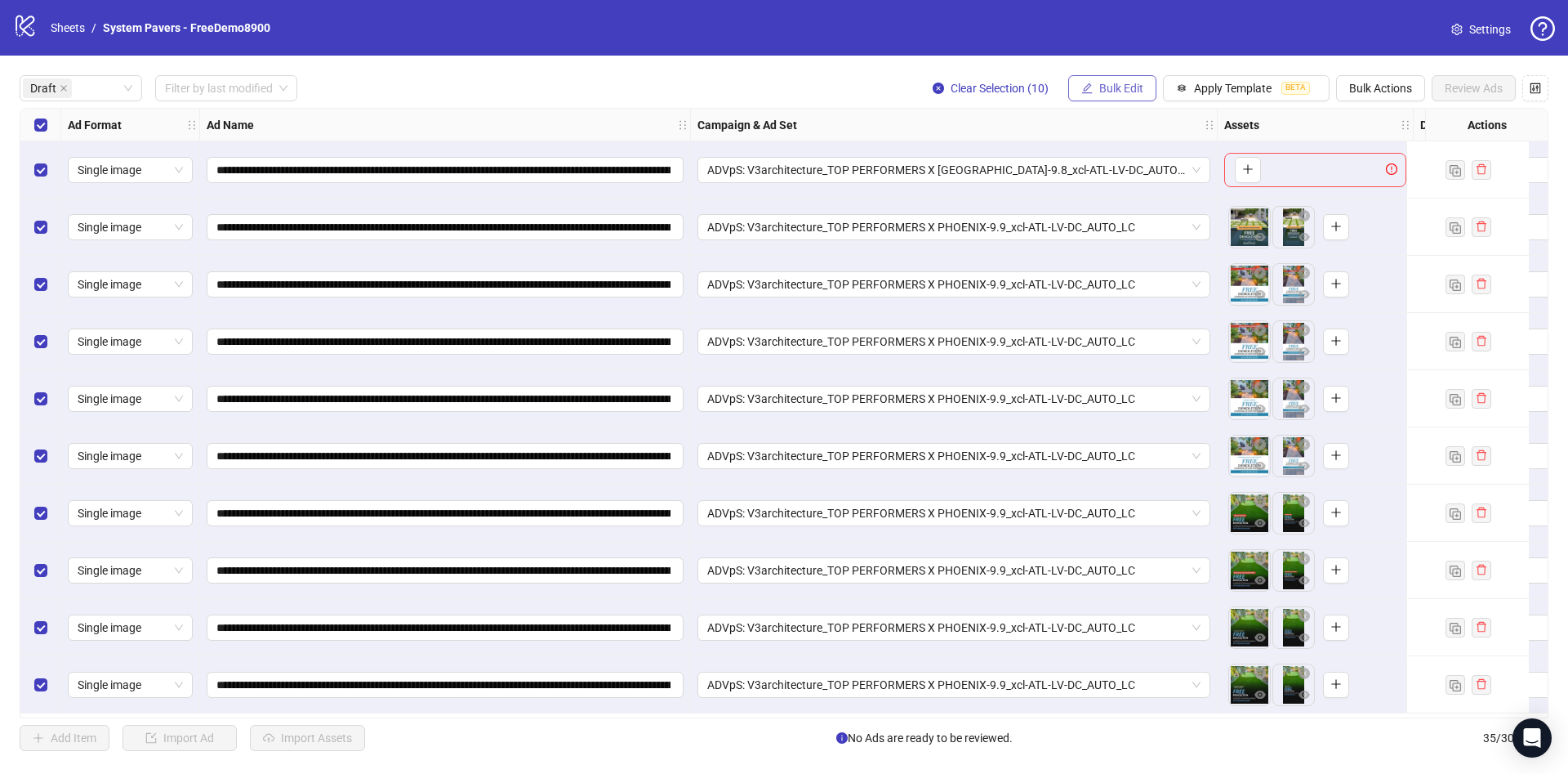
click at [1137, 85] on span "Bulk Edit" at bounding box center [1121, 88] width 44 height 13
click at [1136, 244] on span "Primary Texts" at bounding box center [1128, 253] width 97 height 18
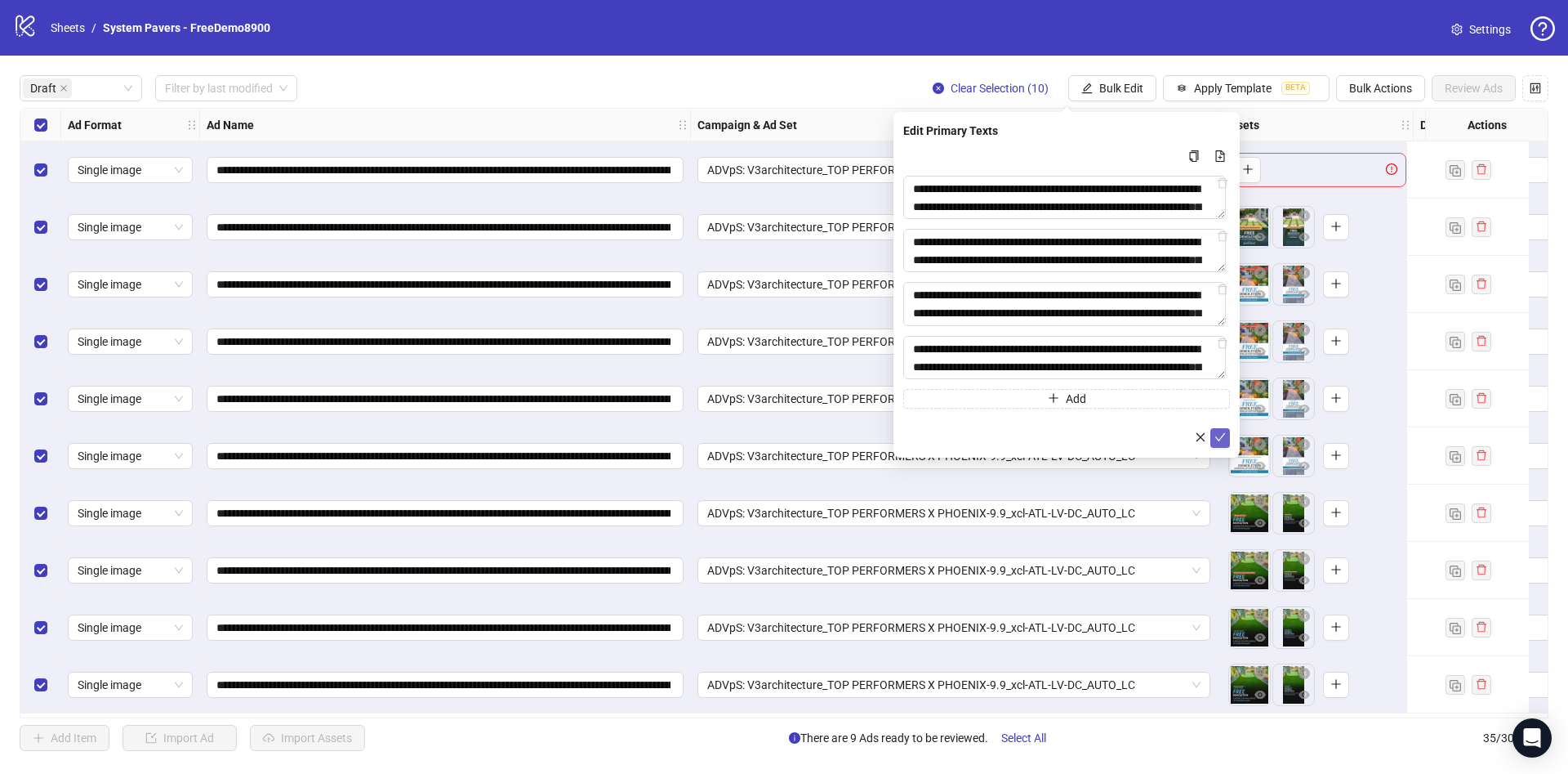
click at [1218, 430] on button "submit" at bounding box center [1220, 438] width 20 height 20
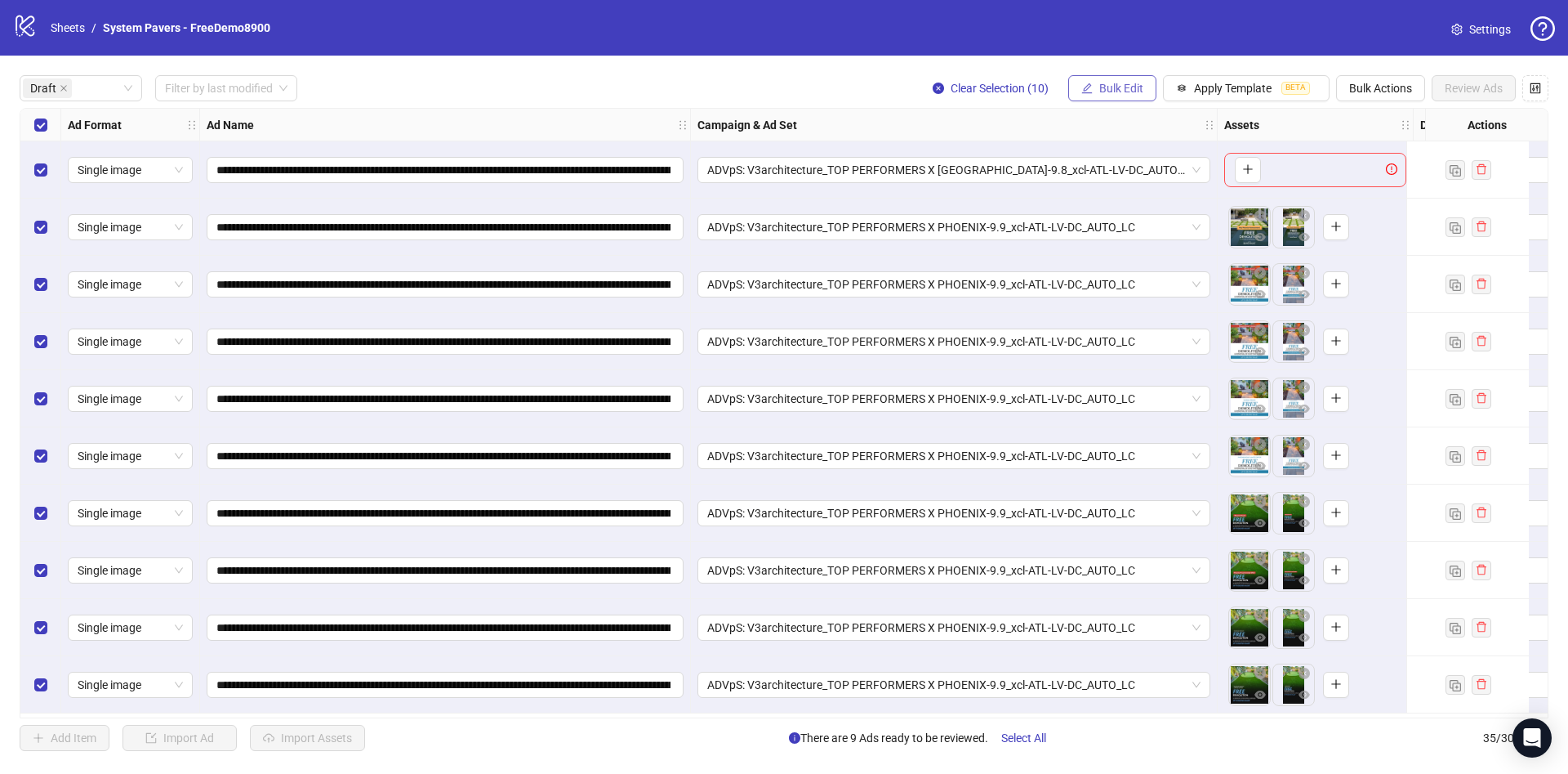
click at [1129, 84] on span "Bulk Edit" at bounding box center [1121, 88] width 44 height 13
click at [1143, 224] on span "Headlines" at bounding box center [1128, 226] width 97 height 18
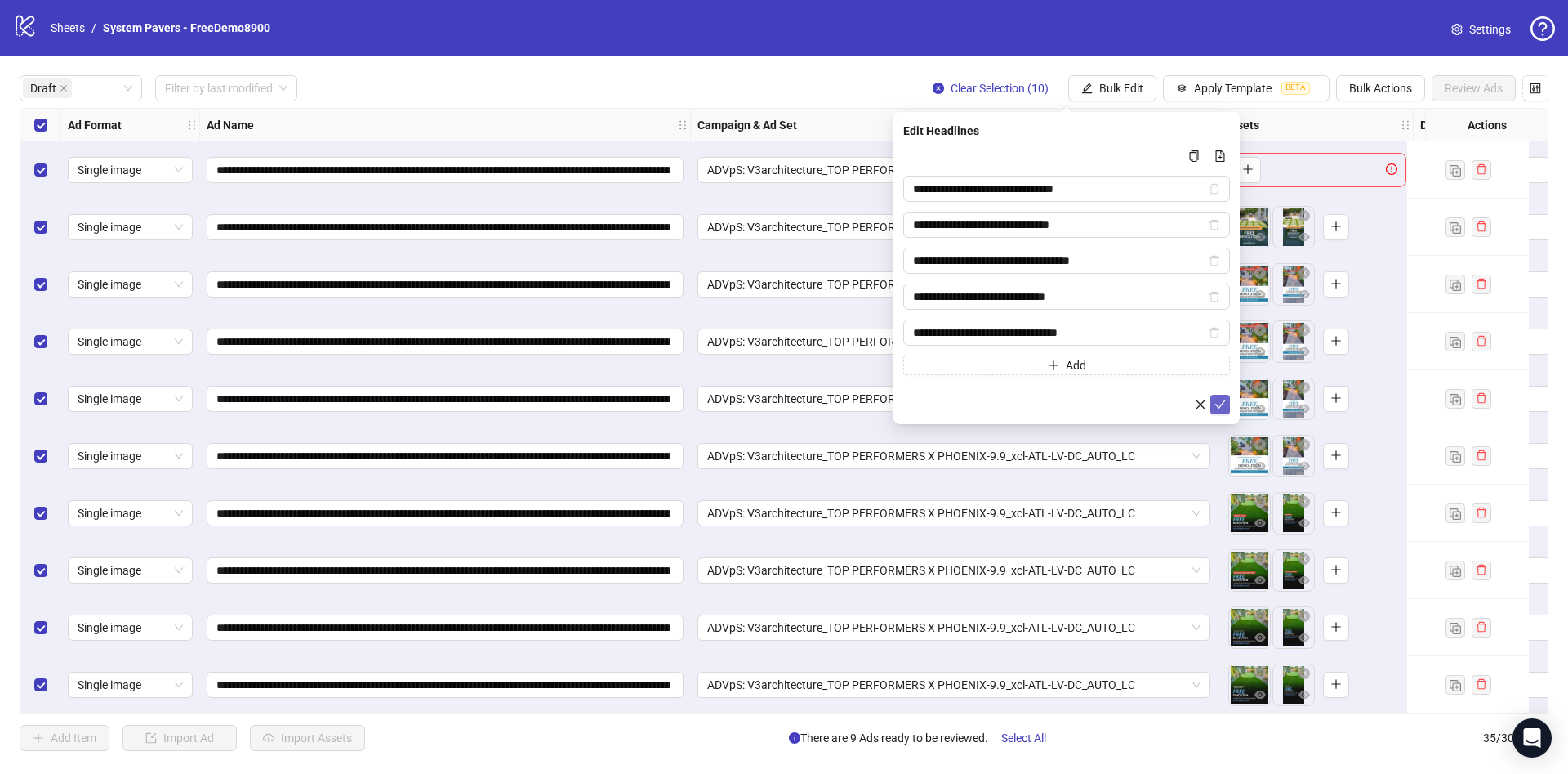
click at [1217, 405] on icon "check" at bounding box center [1219, 404] width 12 height 12
click at [1112, 85] on span "Bulk Edit" at bounding box center [1121, 88] width 44 height 13
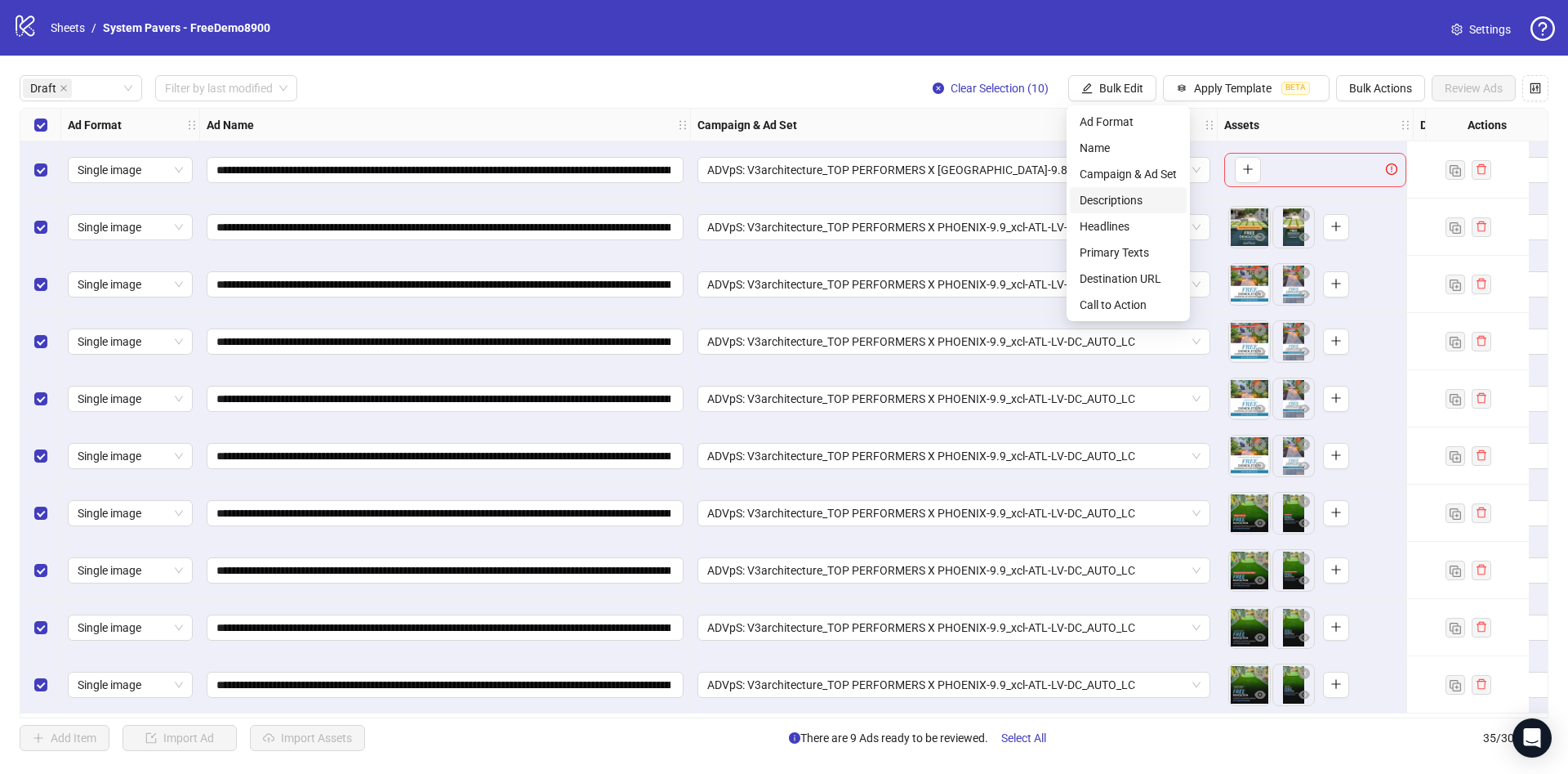
click at [1138, 191] on span "Descriptions" at bounding box center [1128, 200] width 97 height 18
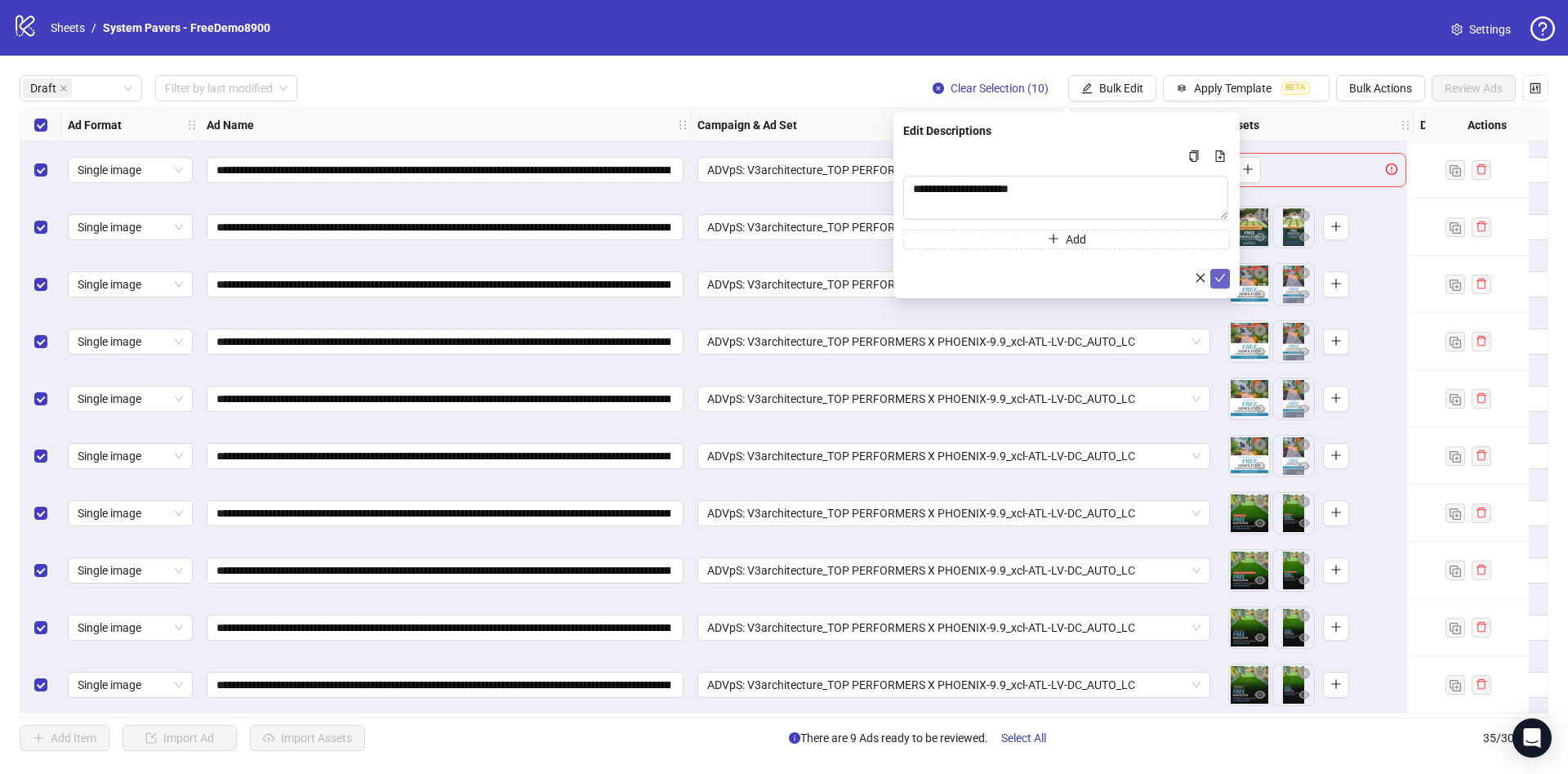
click at [1219, 277] on icon "check" at bounding box center [1219, 277] width 12 height 12
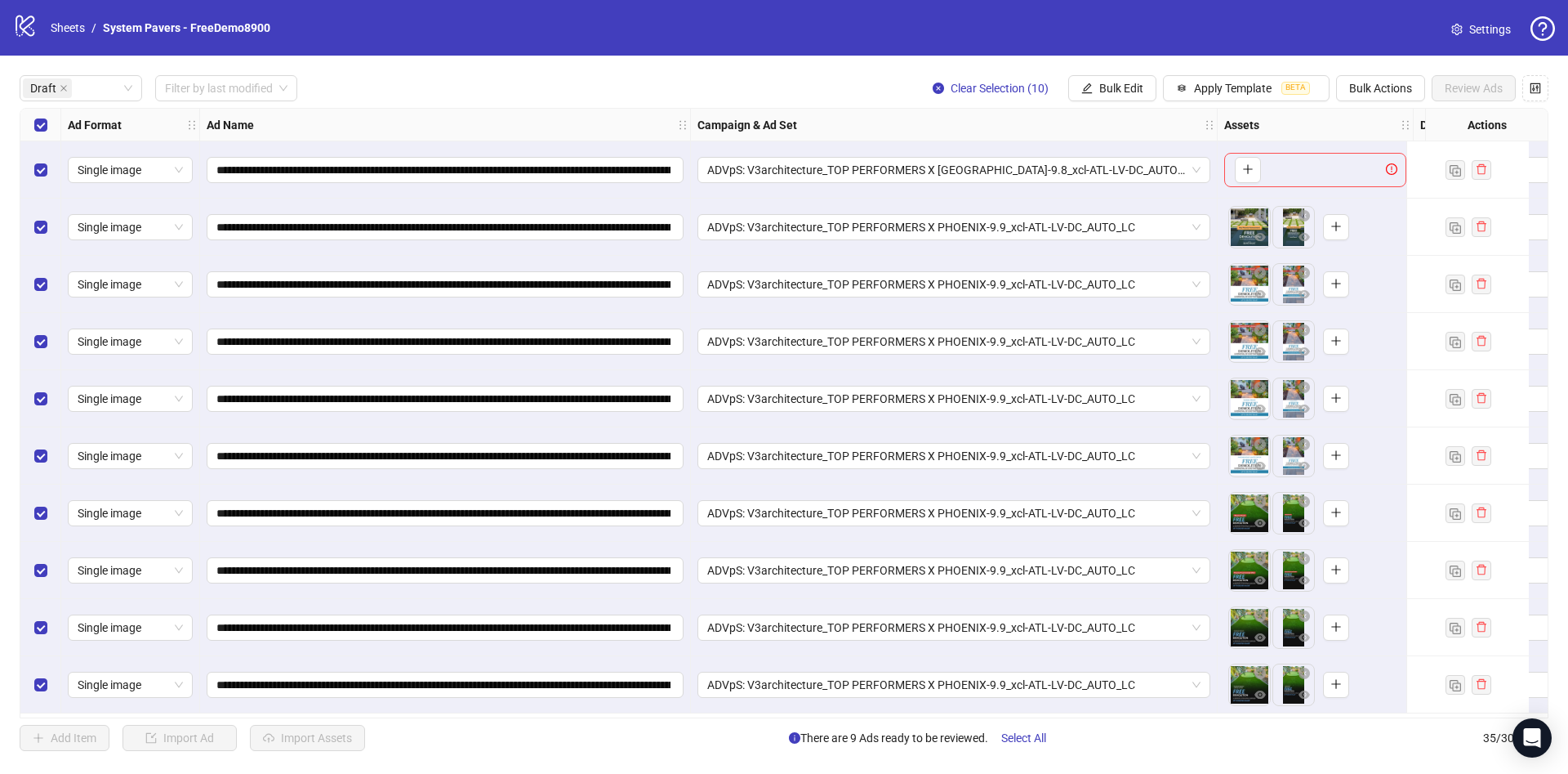
click at [50, 166] on div "Select row 1" at bounding box center [40, 170] width 41 height 57
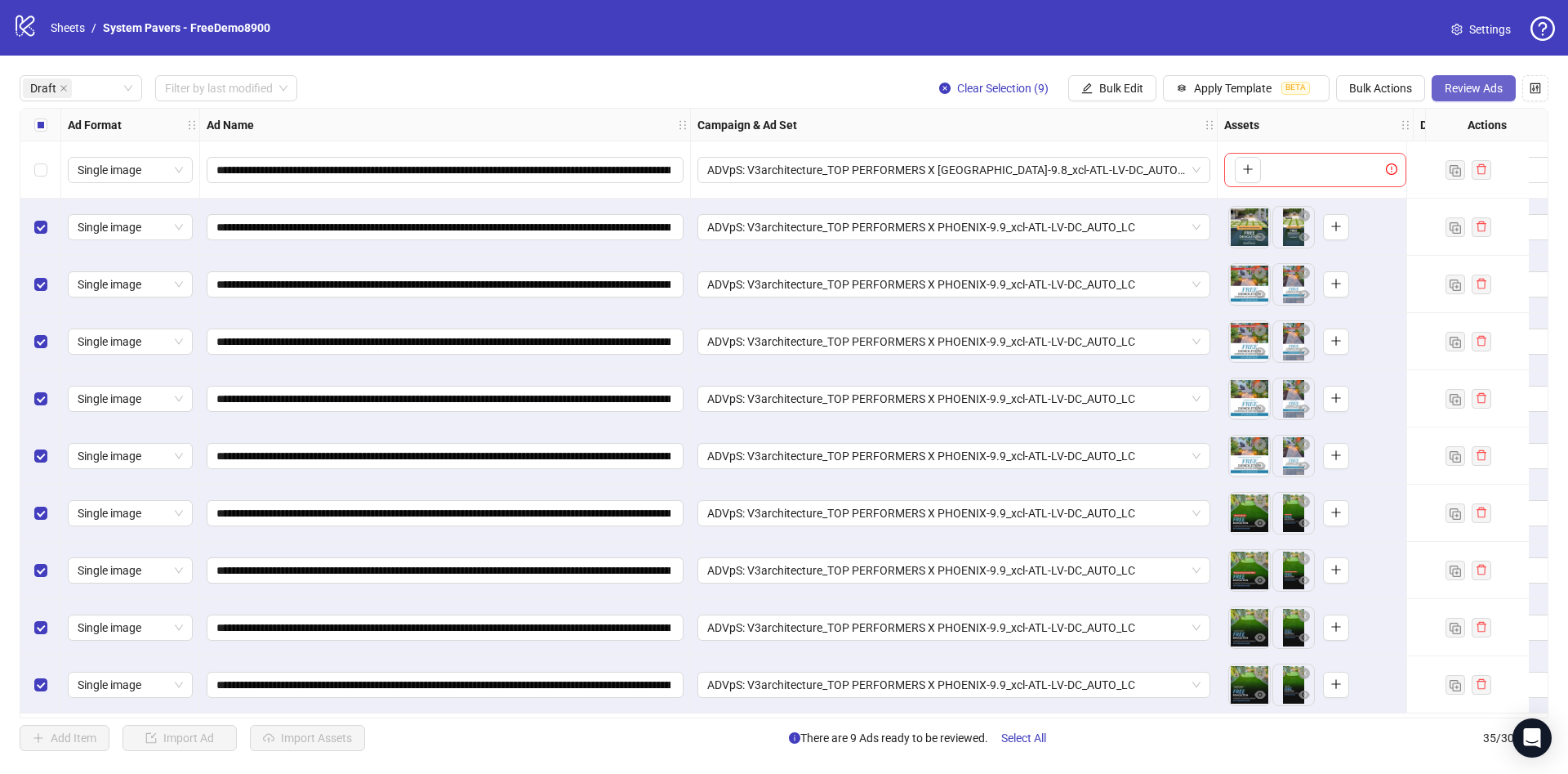
click at [1500, 88] on span "Review Ads" at bounding box center [1474, 88] width 58 height 13
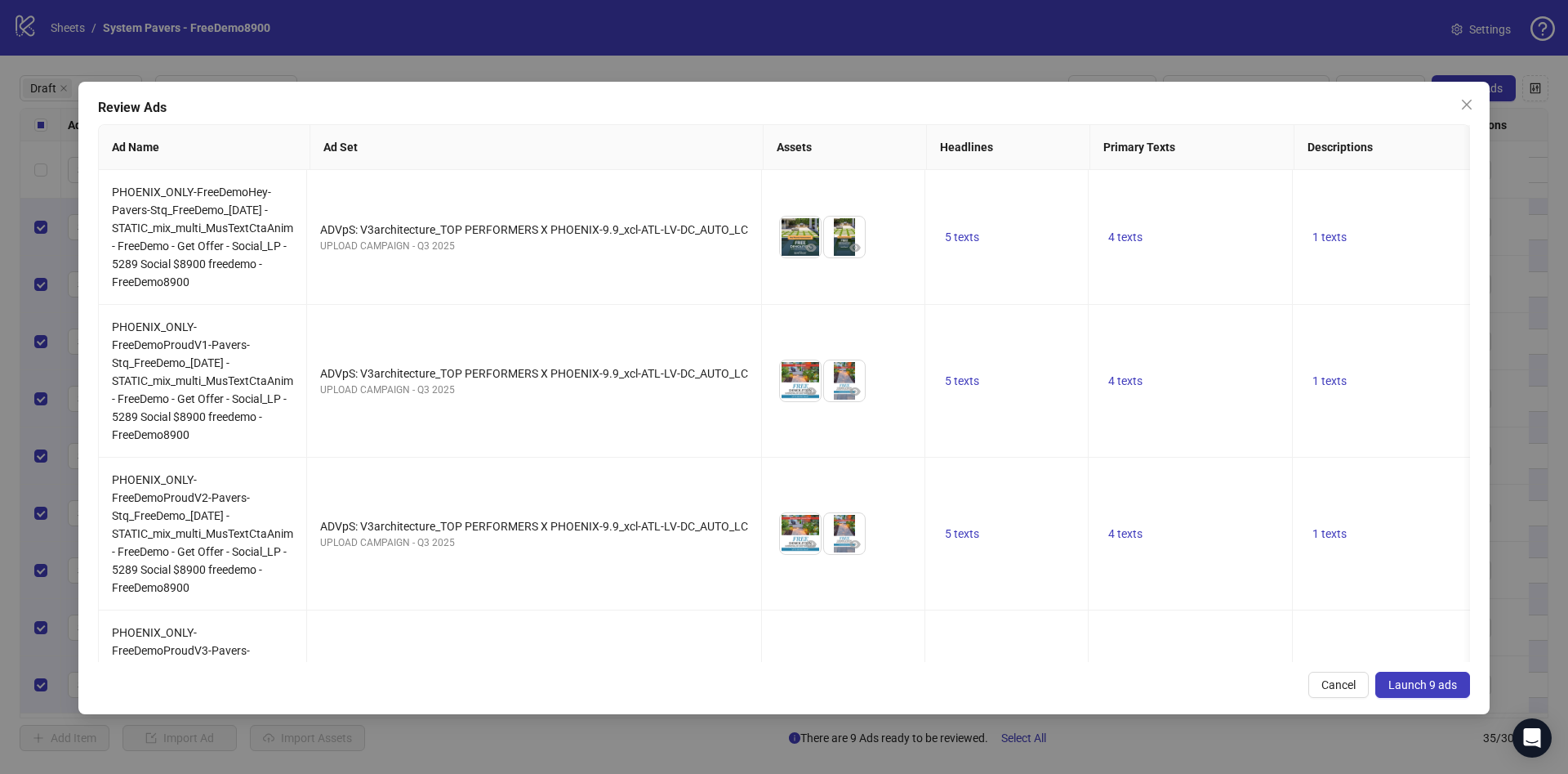
click at [1426, 680] on span "Launch 9 ads" at bounding box center [1423, 684] width 69 height 13
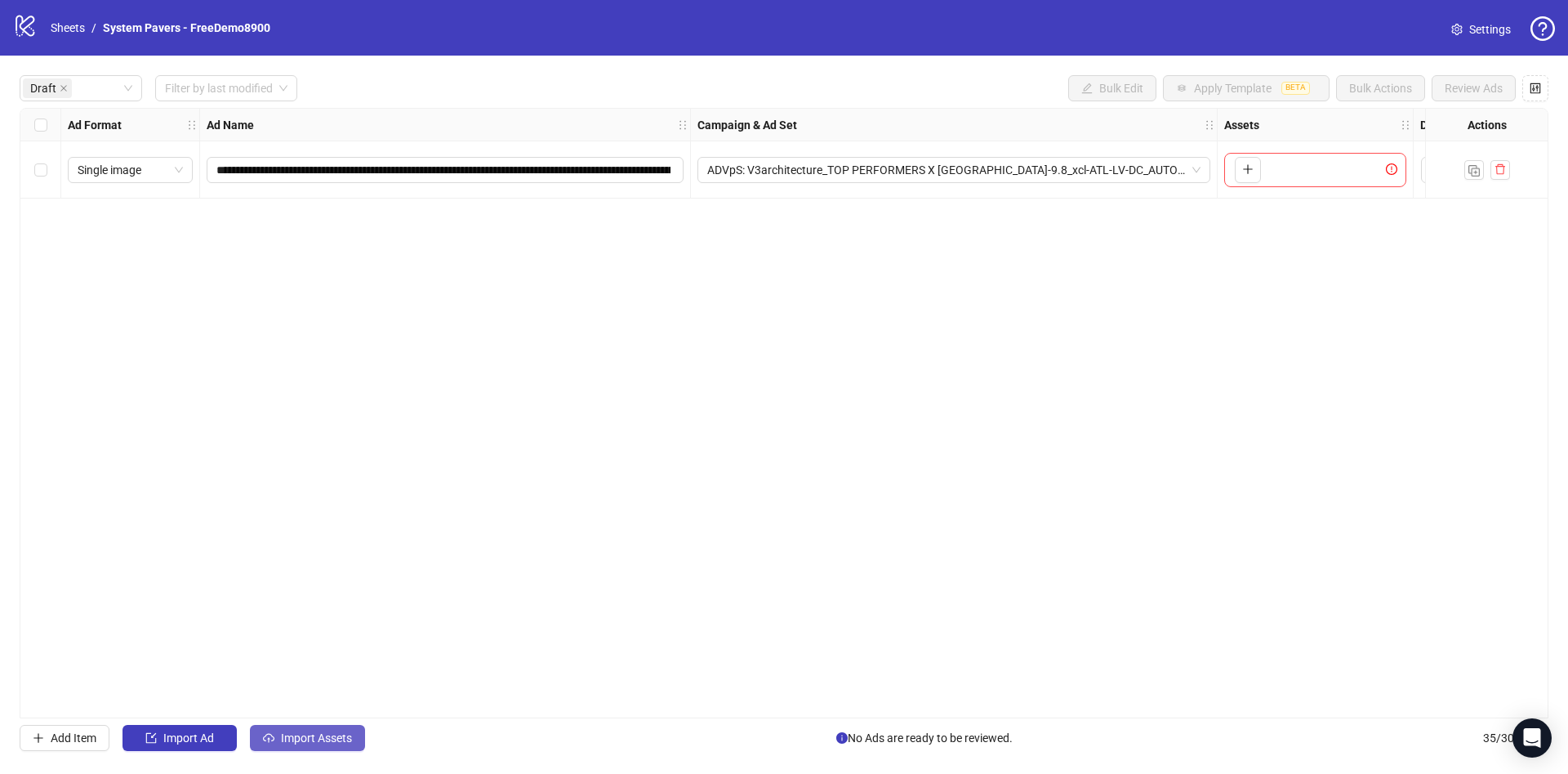
click at [328, 731] on span "Import Assets" at bounding box center [316, 738] width 71 height 13
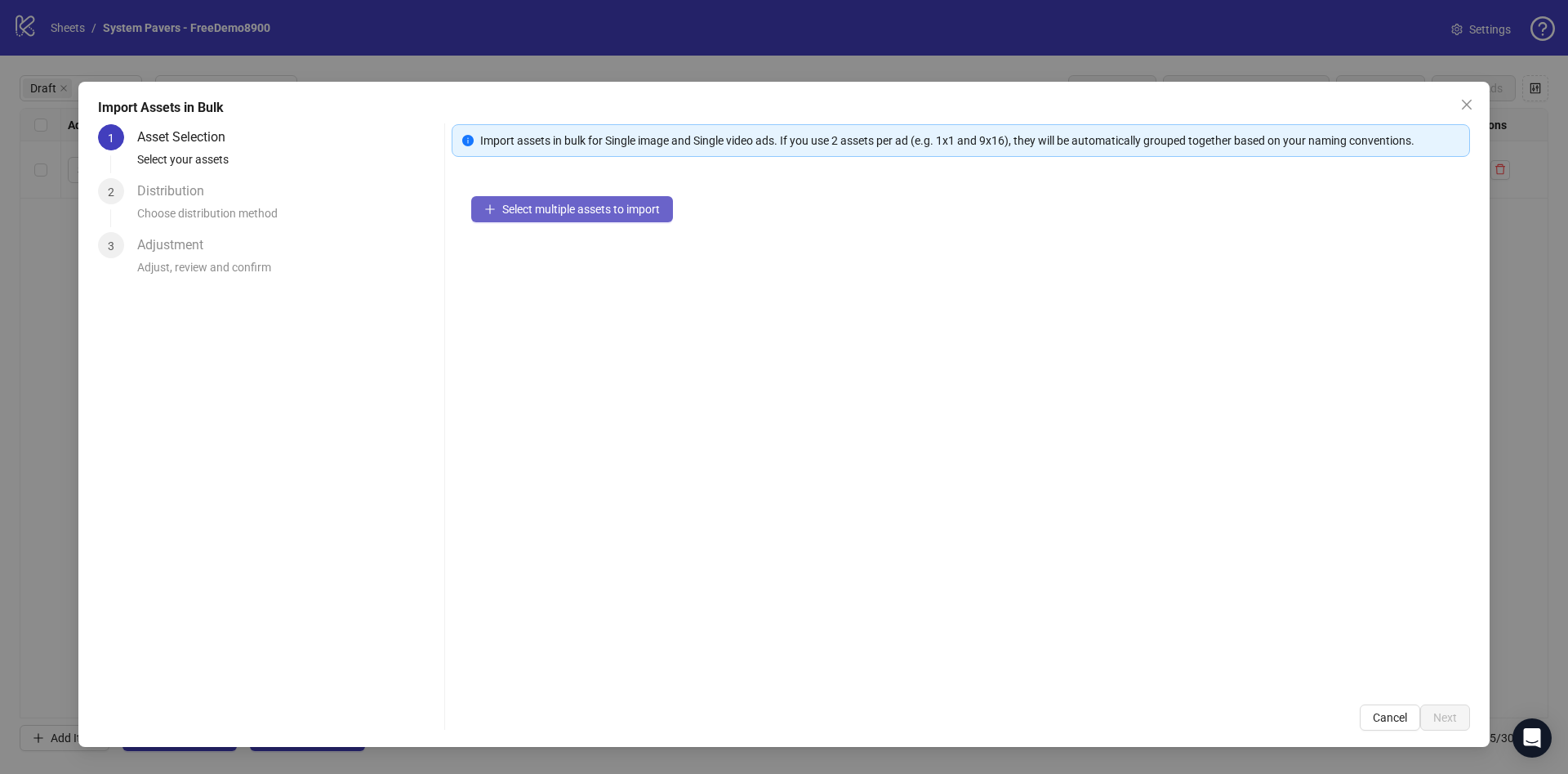
click at [571, 207] on span "Select multiple assets to import" at bounding box center [581, 209] width 158 height 13
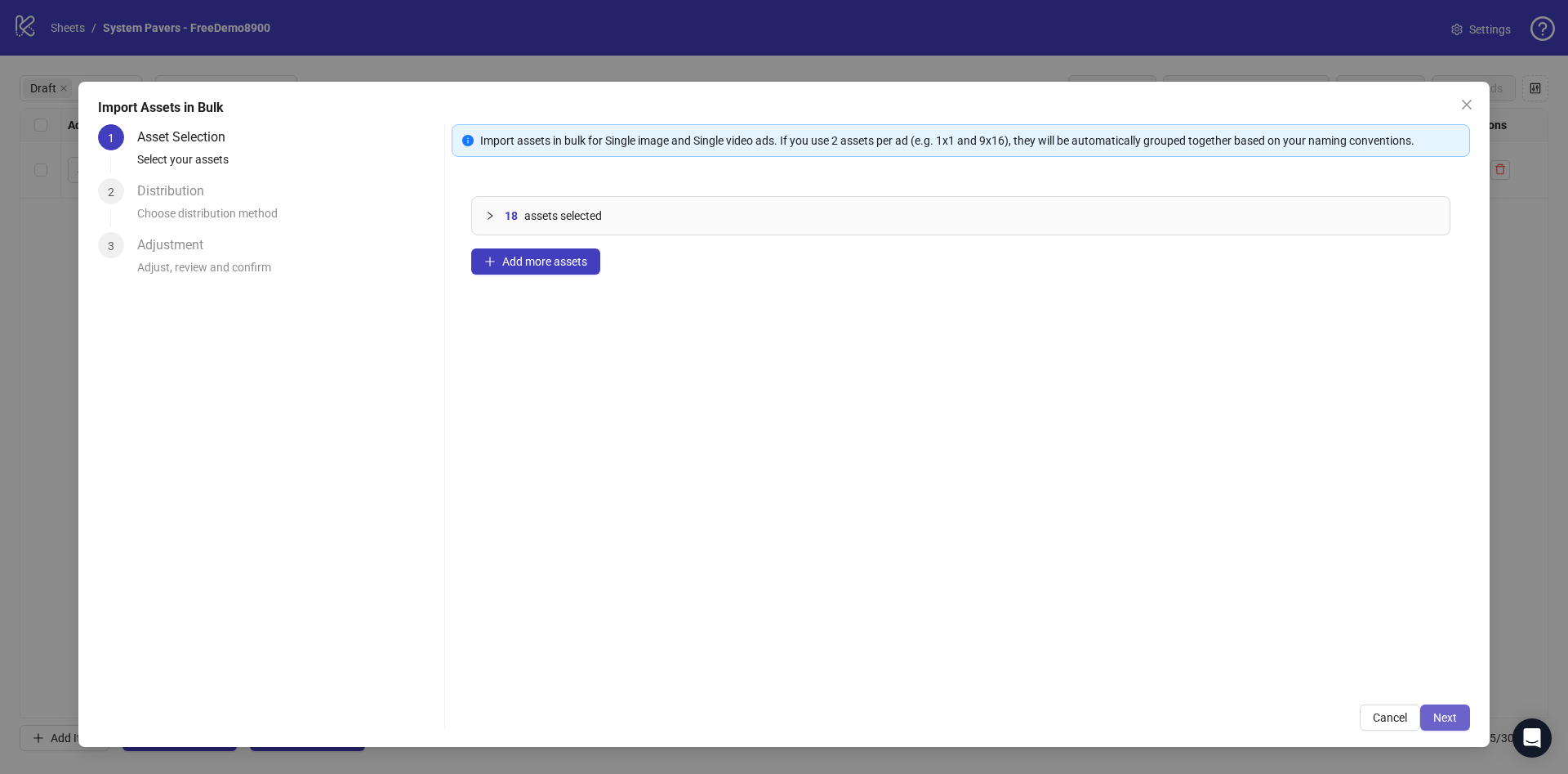
click at [1440, 714] on span "Next" at bounding box center [1445, 717] width 24 height 13
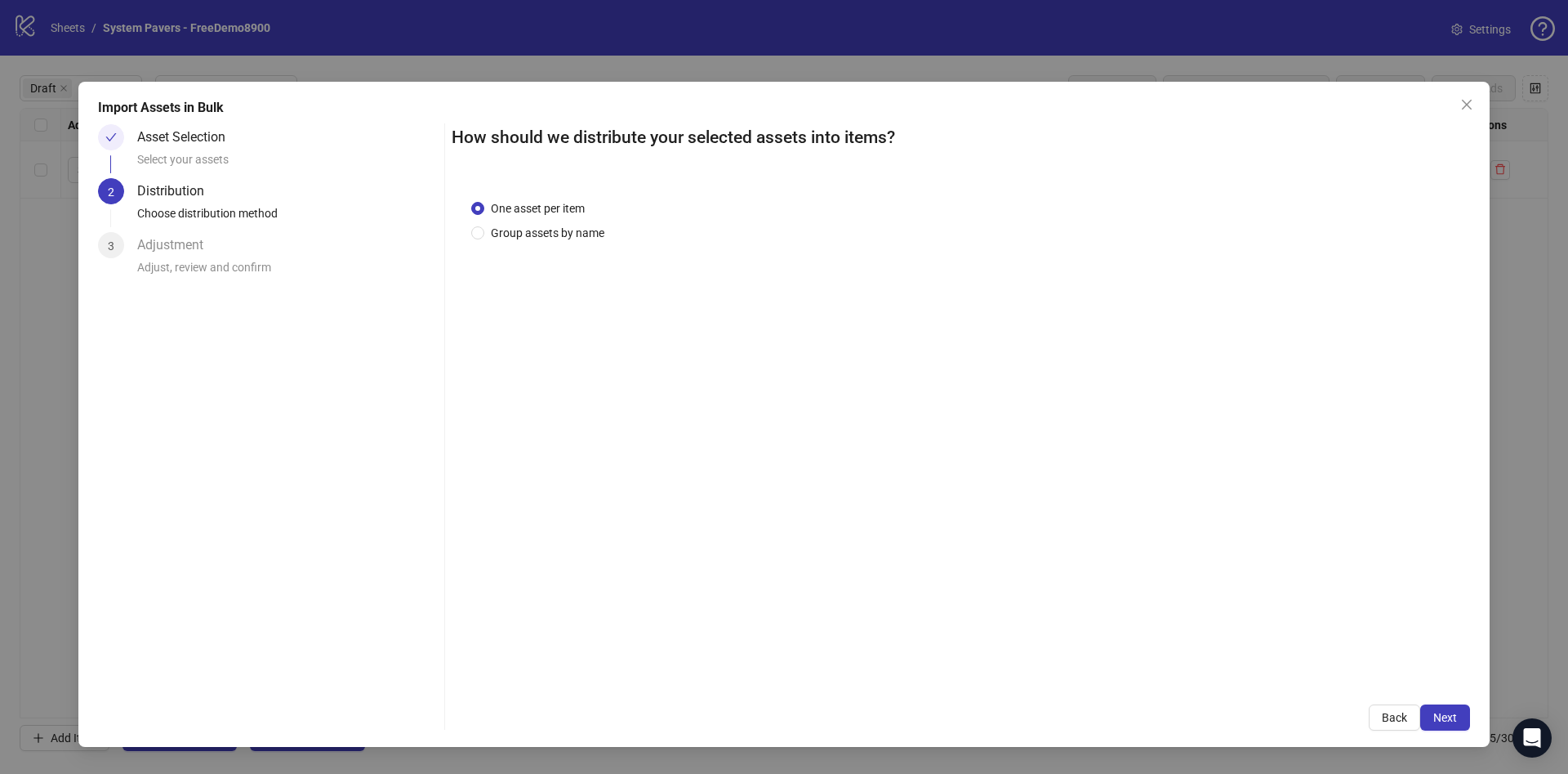
click at [1440, 719] on span "Next" at bounding box center [1445, 717] width 24 height 13
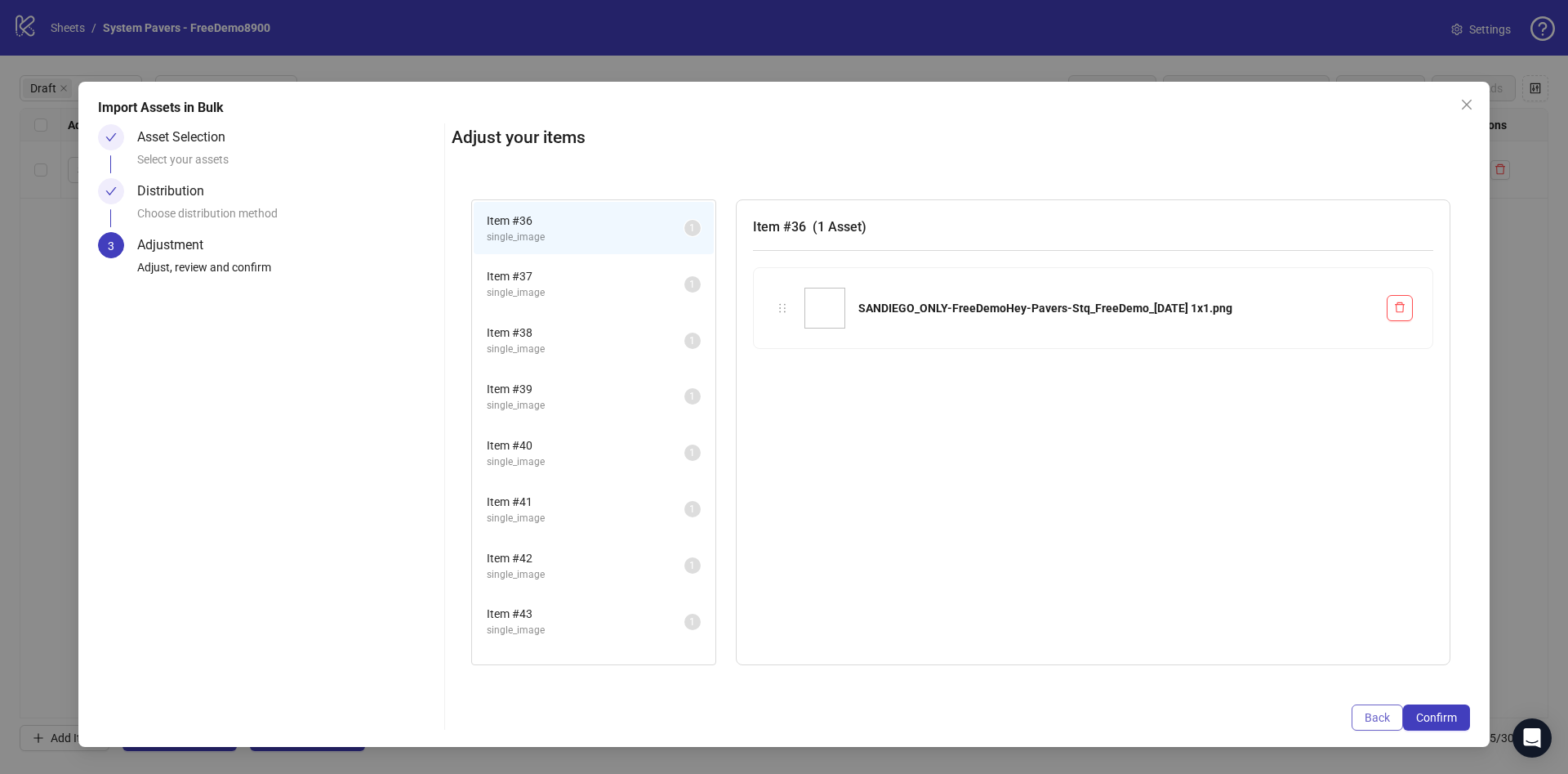
click at [1386, 721] on span "Back" at bounding box center [1377, 717] width 25 height 13
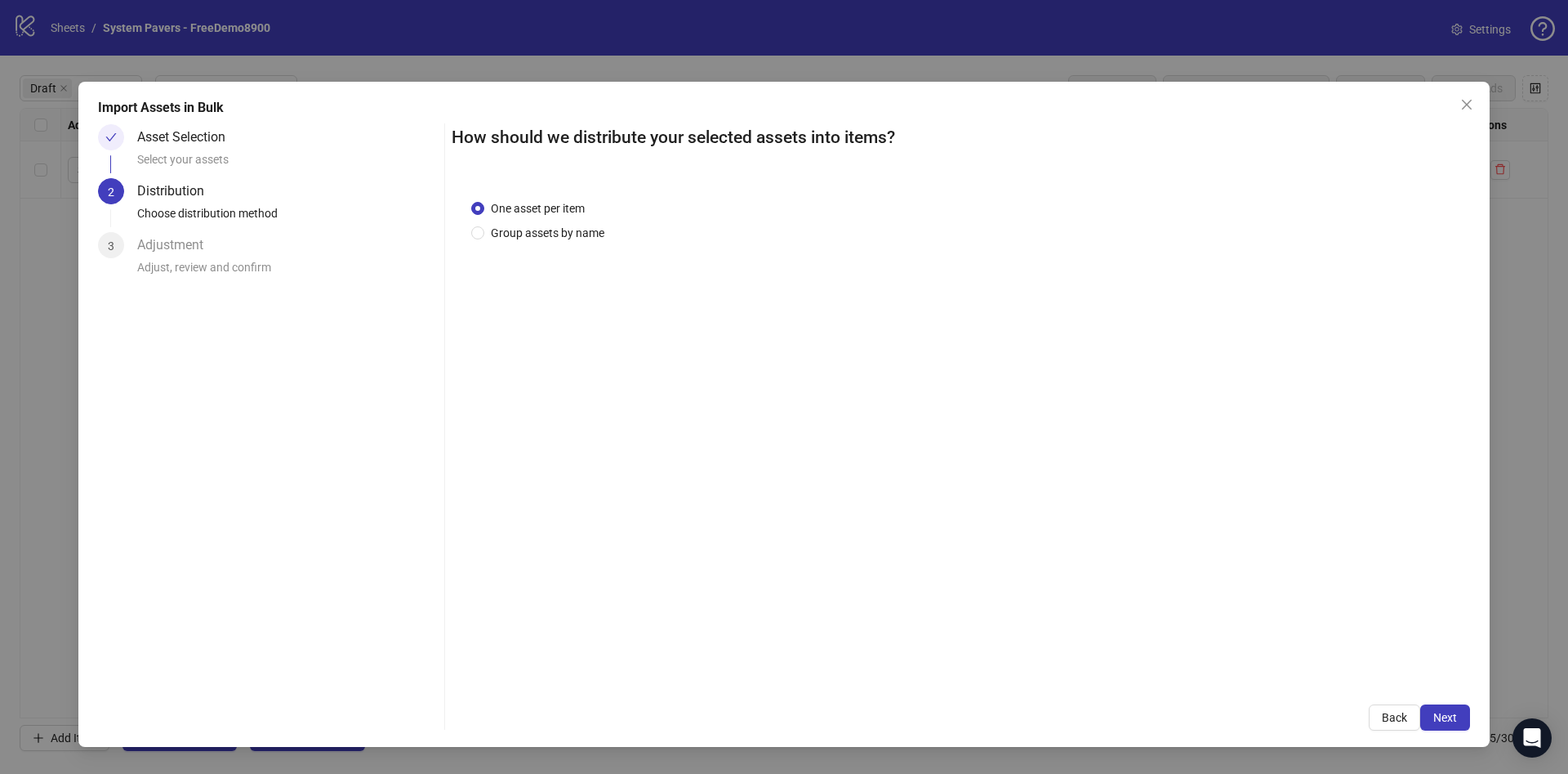
click at [559, 219] on div "One asset per item Group assets by name" at bounding box center [541, 220] width 140 height 43
click at [559, 240] on span "Group assets by name" at bounding box center [547, 233] width 126 height 18
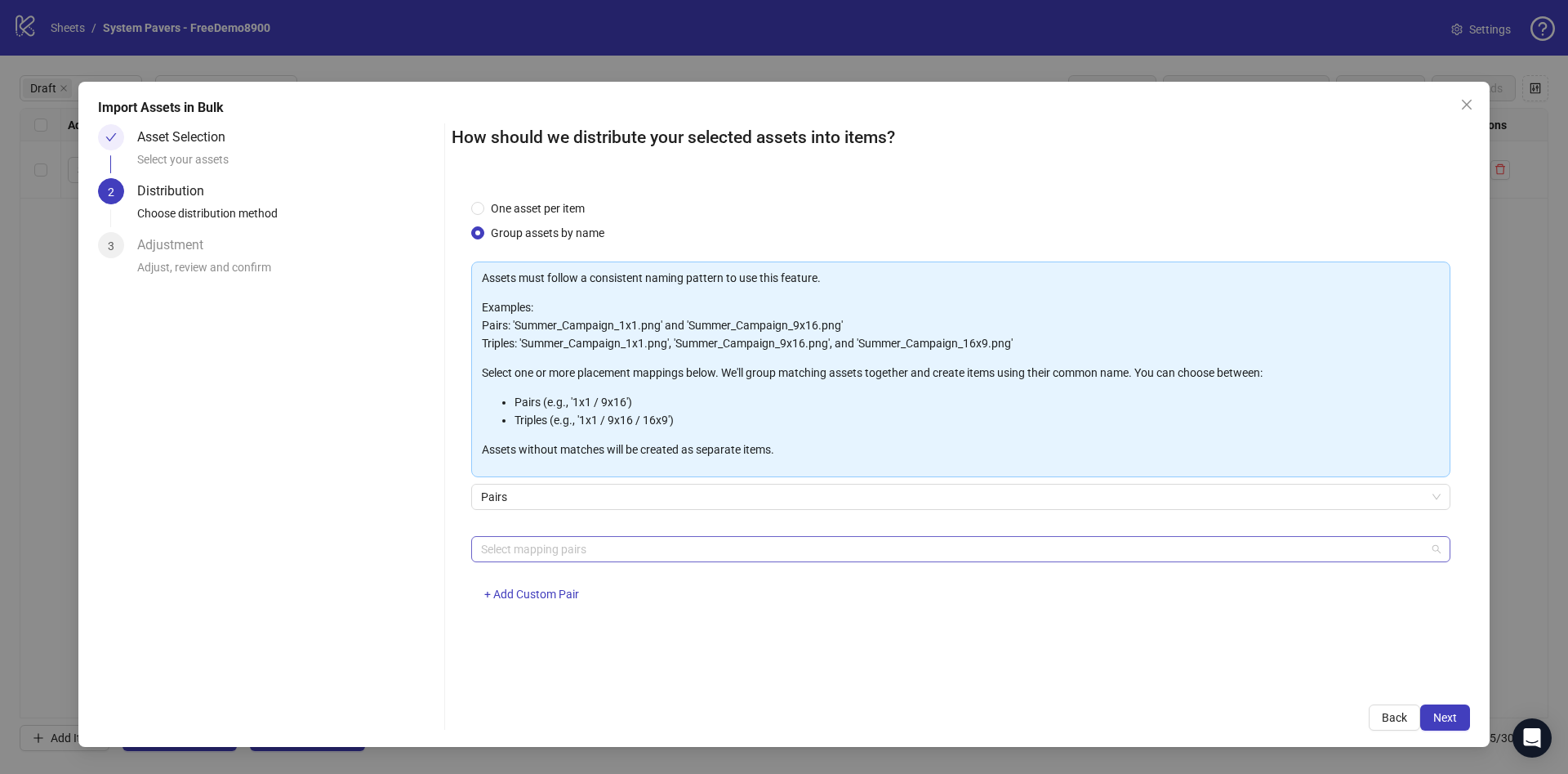
click at [532, 543] on div at bounding box center [952, 549] width 955 height 23
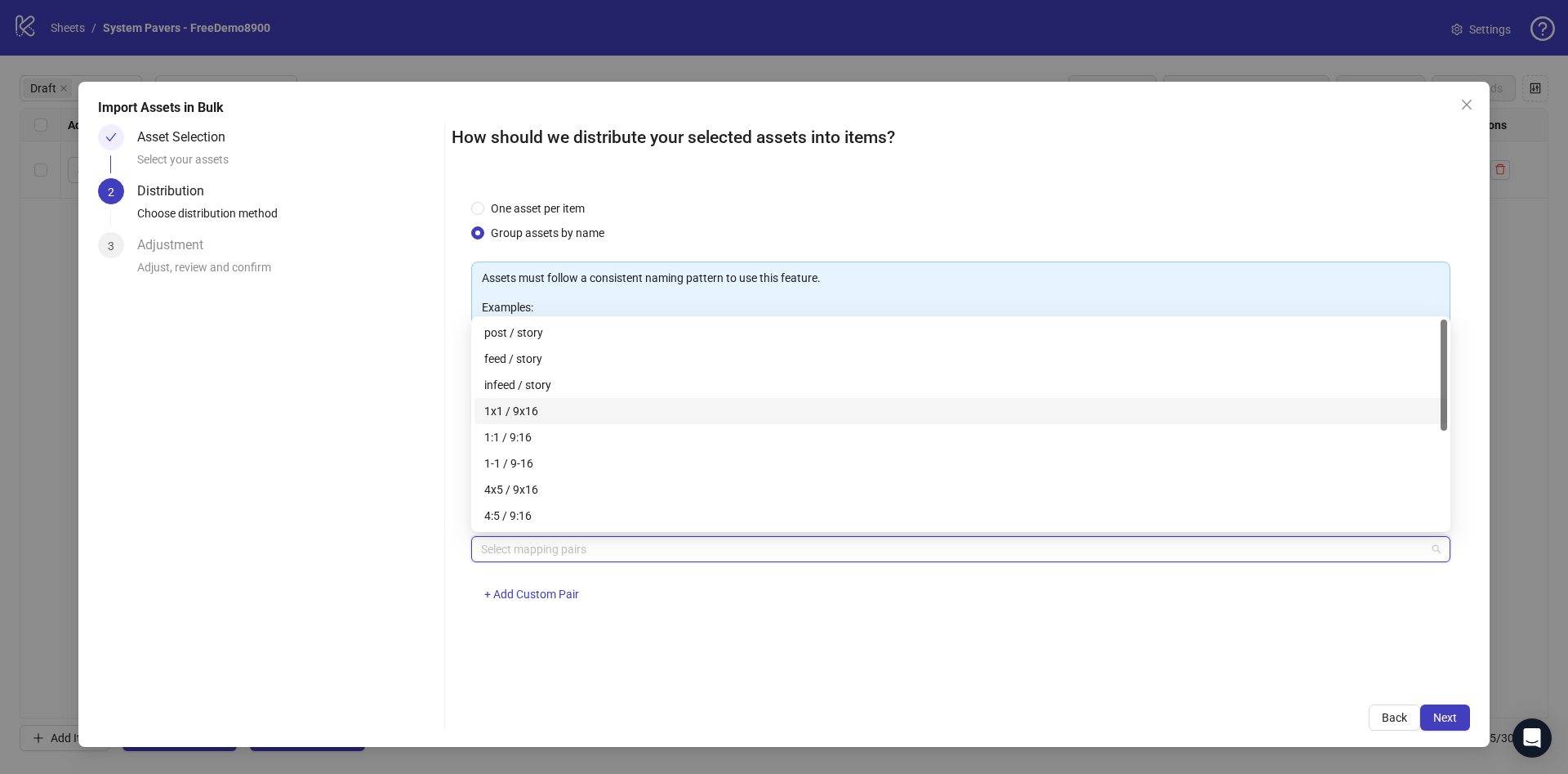
click at [540, 412] on div "1x1 / 9x16" at bounding box center [961, 411] width 953 height 18
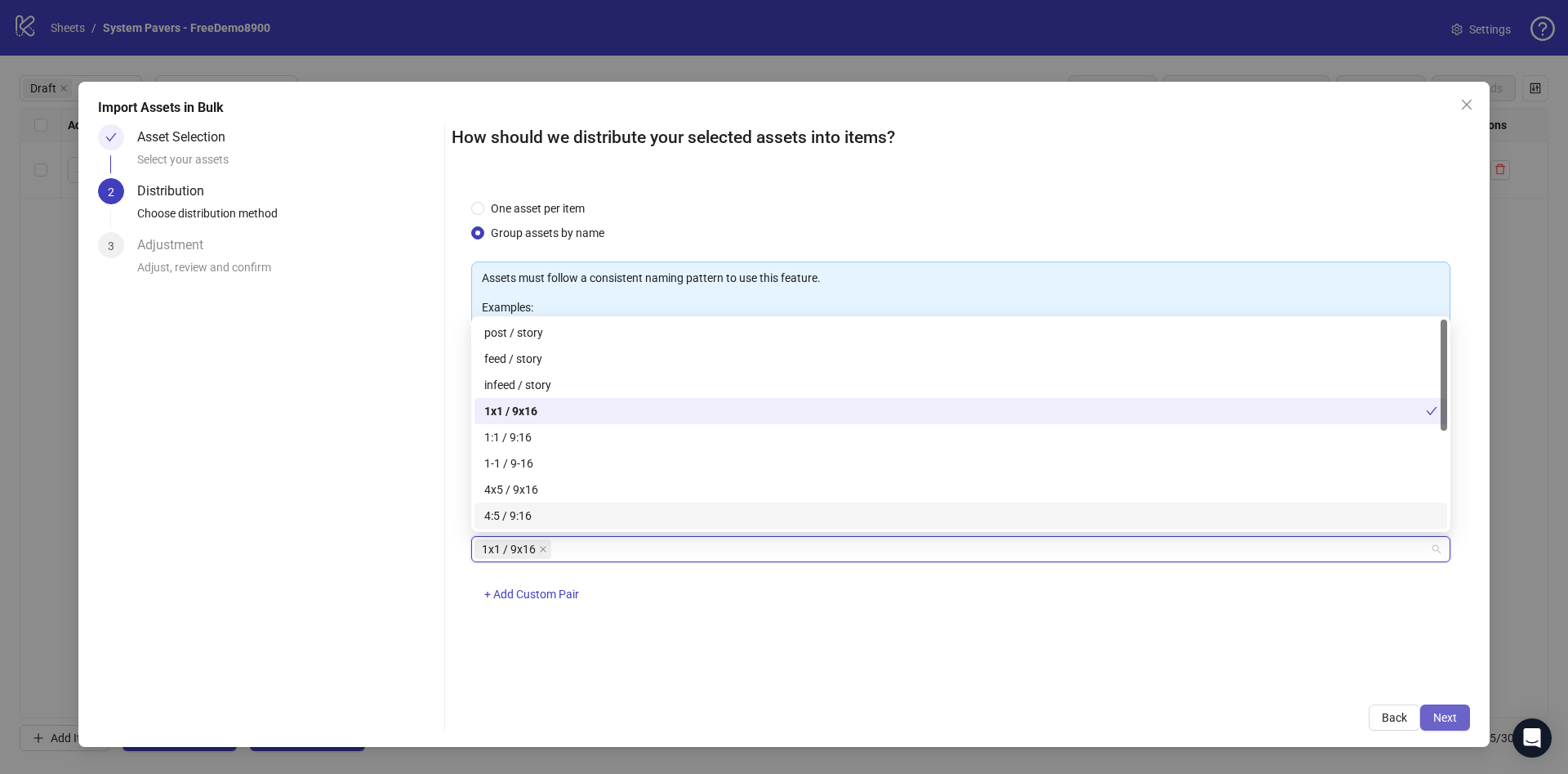
click at [1450, 719] on span "Next" at bounding box center [1445, 717] width 24 height 13
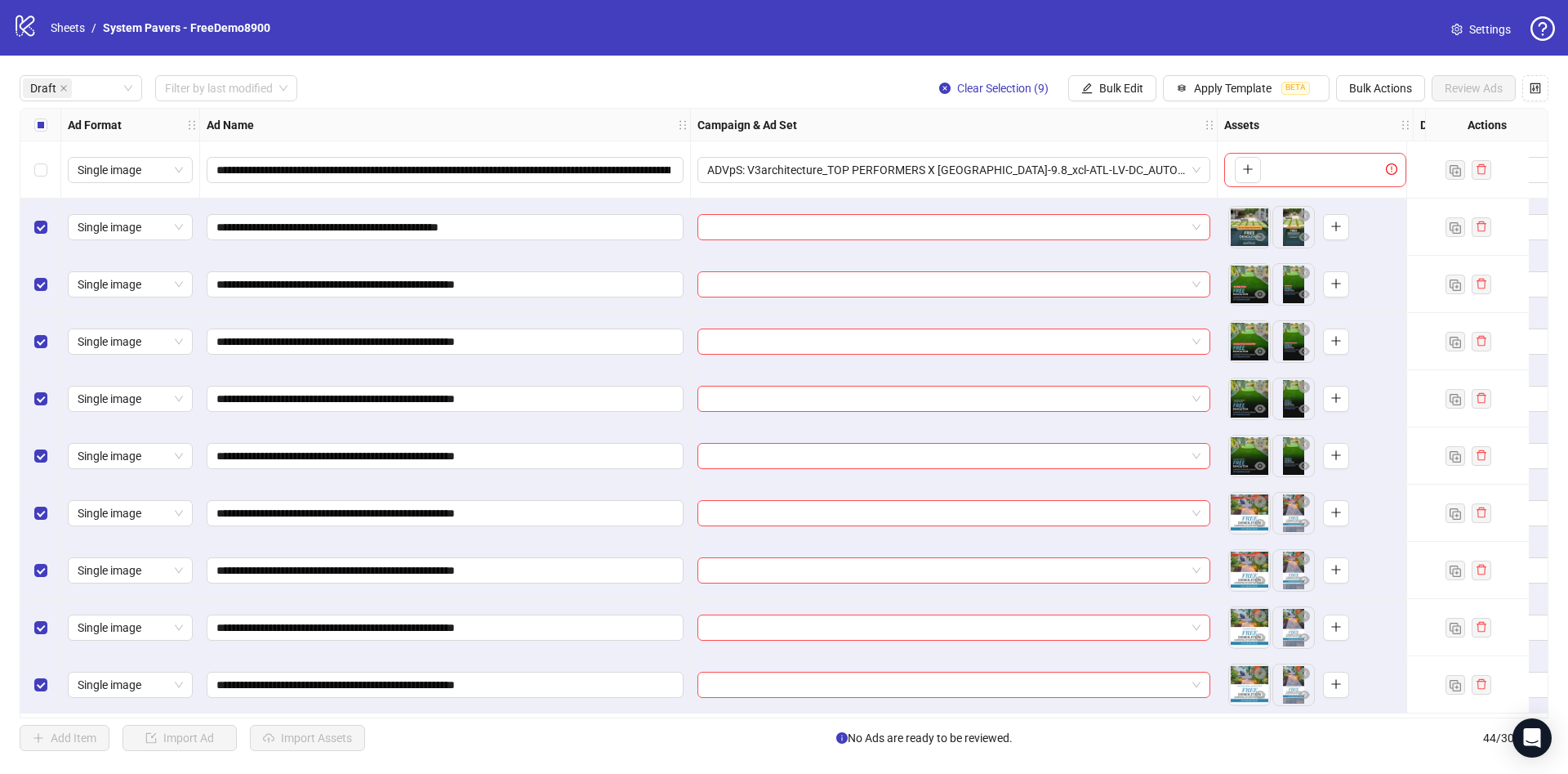
scroll to position [3, 0]
click at [1077, 87] on button "Bulk Edit" at bounding box center [1111, 88] width 88 height 26
click at [1082, 149] on span "Name" at bounding box center [1128, 148] width 97 height 18
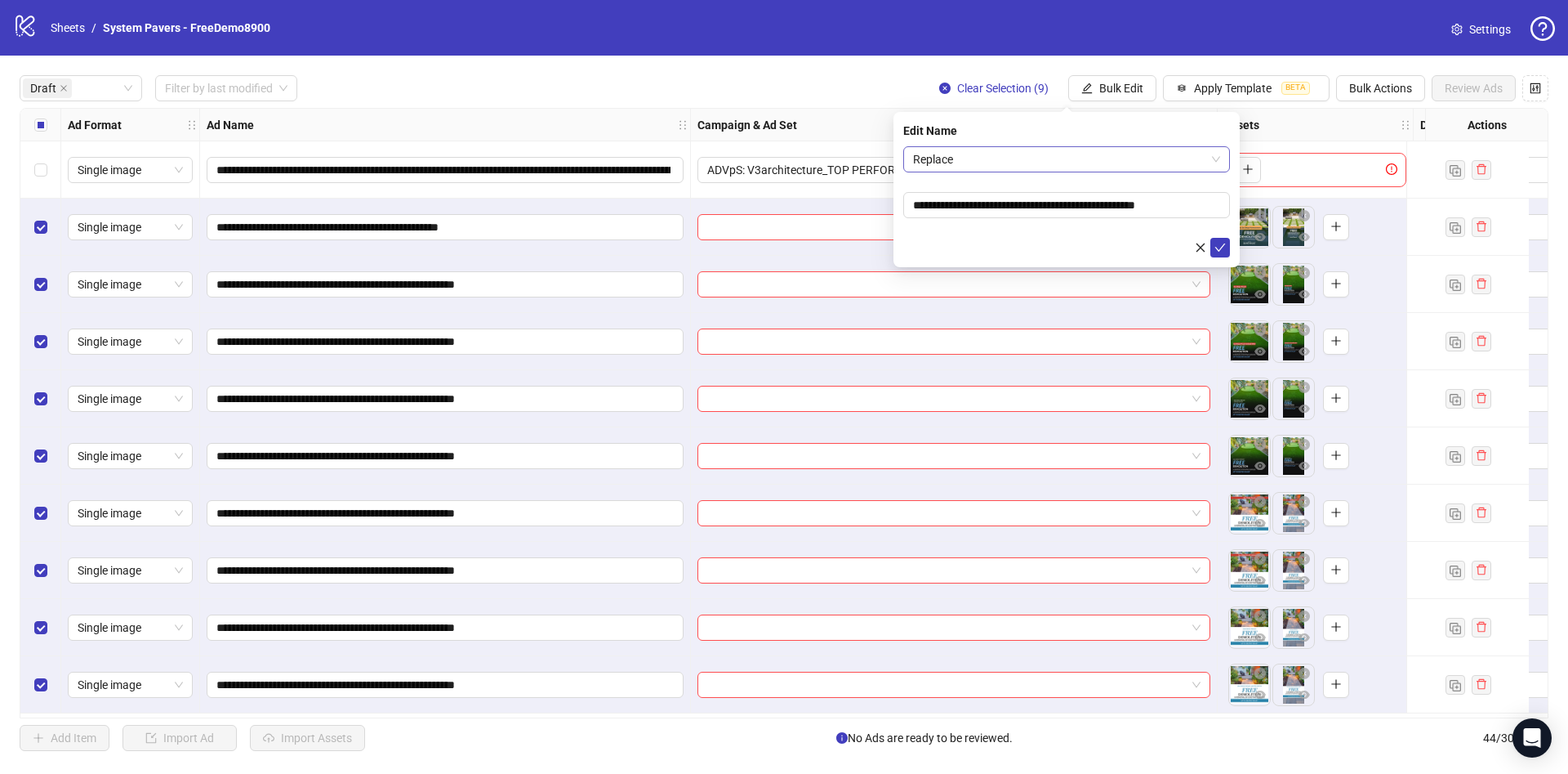
click at [1070, 154] on span "Replace" at bounding box center [1067, 159] width 307 height 25
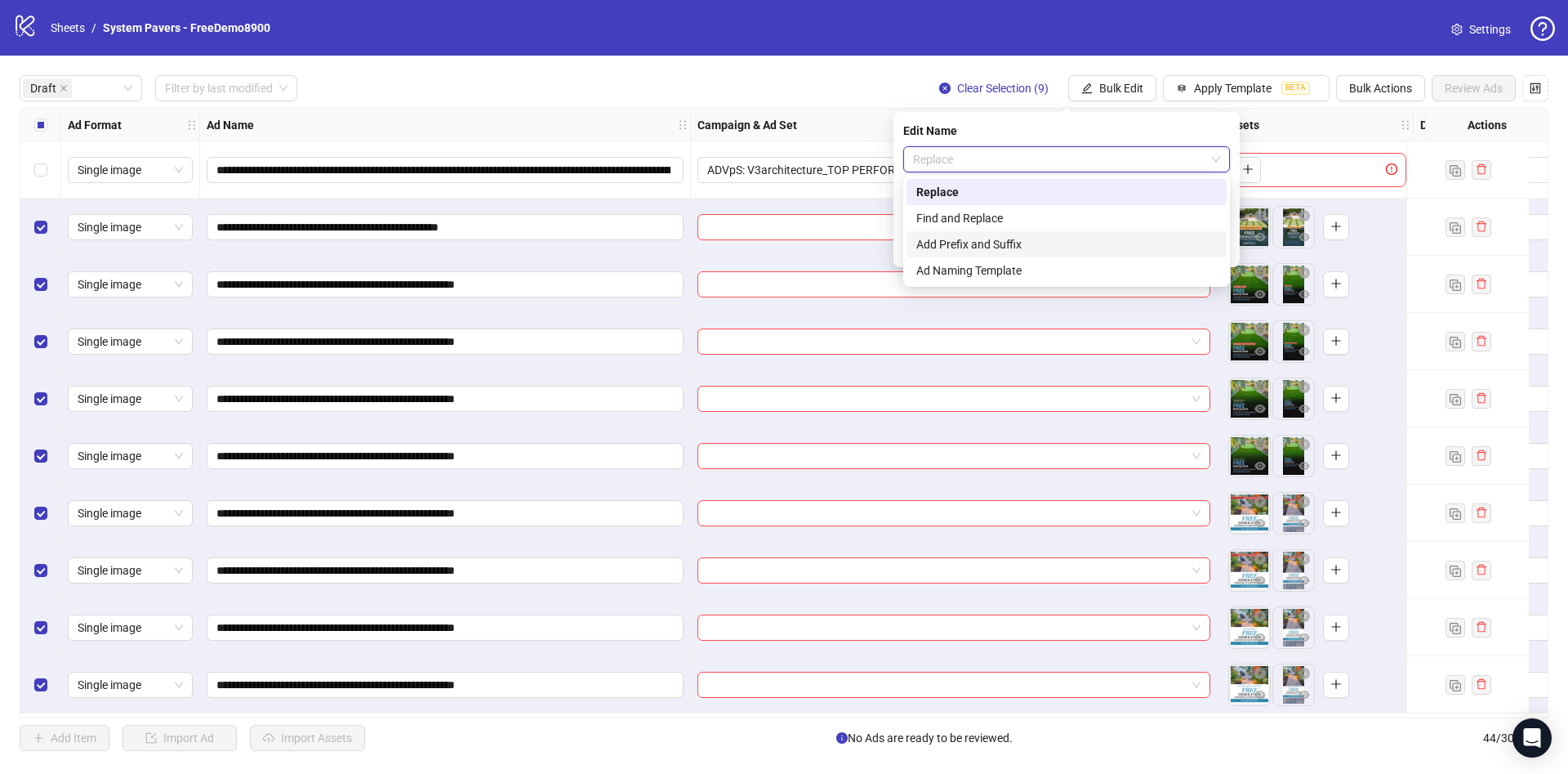
click at [1061, 241] on div "Add Prefix and Suffix" at bounding box center [1066, 244] width 301 height 18
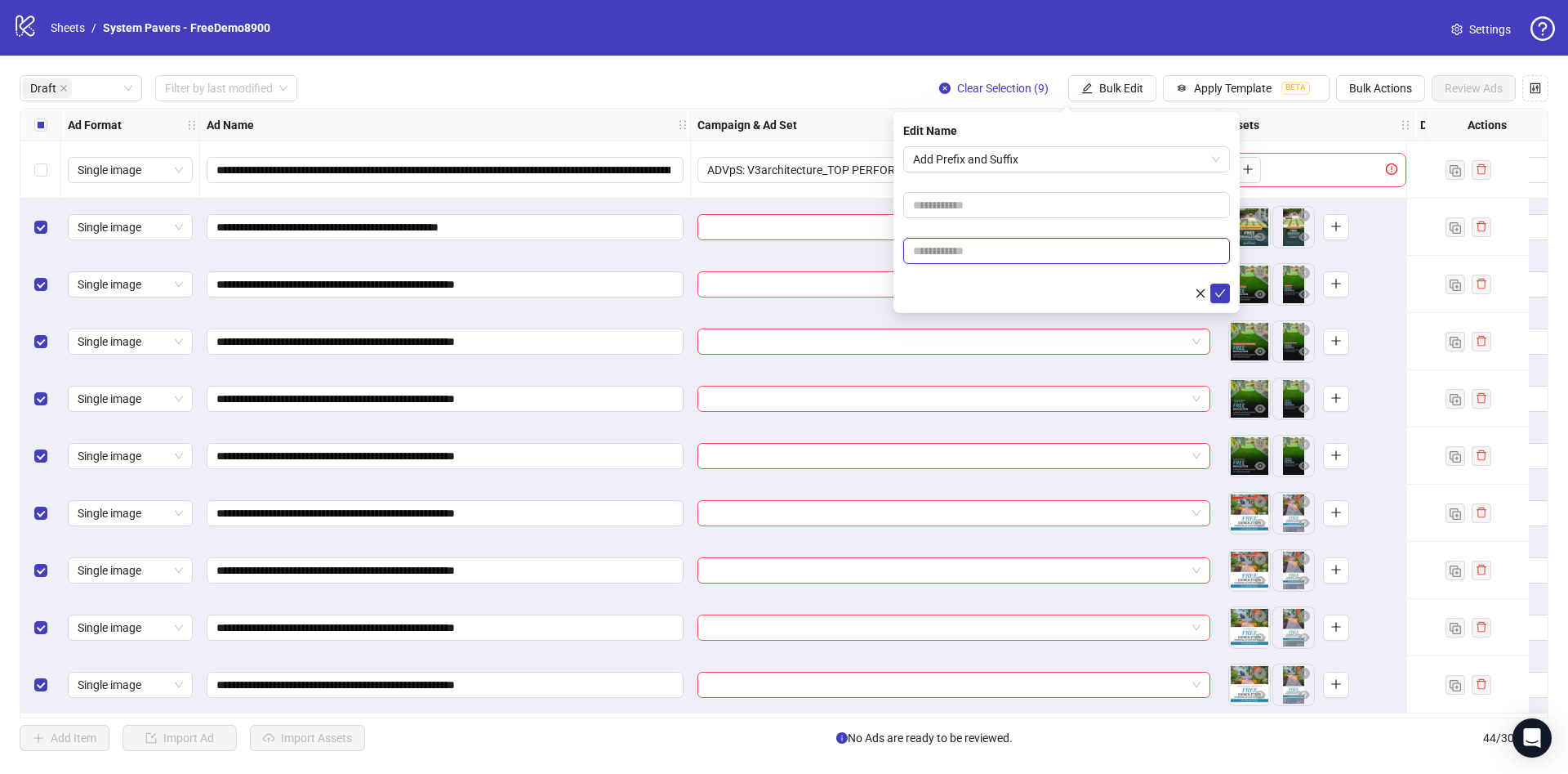
click at [1011, 245] on input "text" at bounding box center [1067, 251] width 327 height 26
paste input "**********"
type input "**********"
click at [955, 294] on div at bounding box center [1067, 293] width 327 height 20
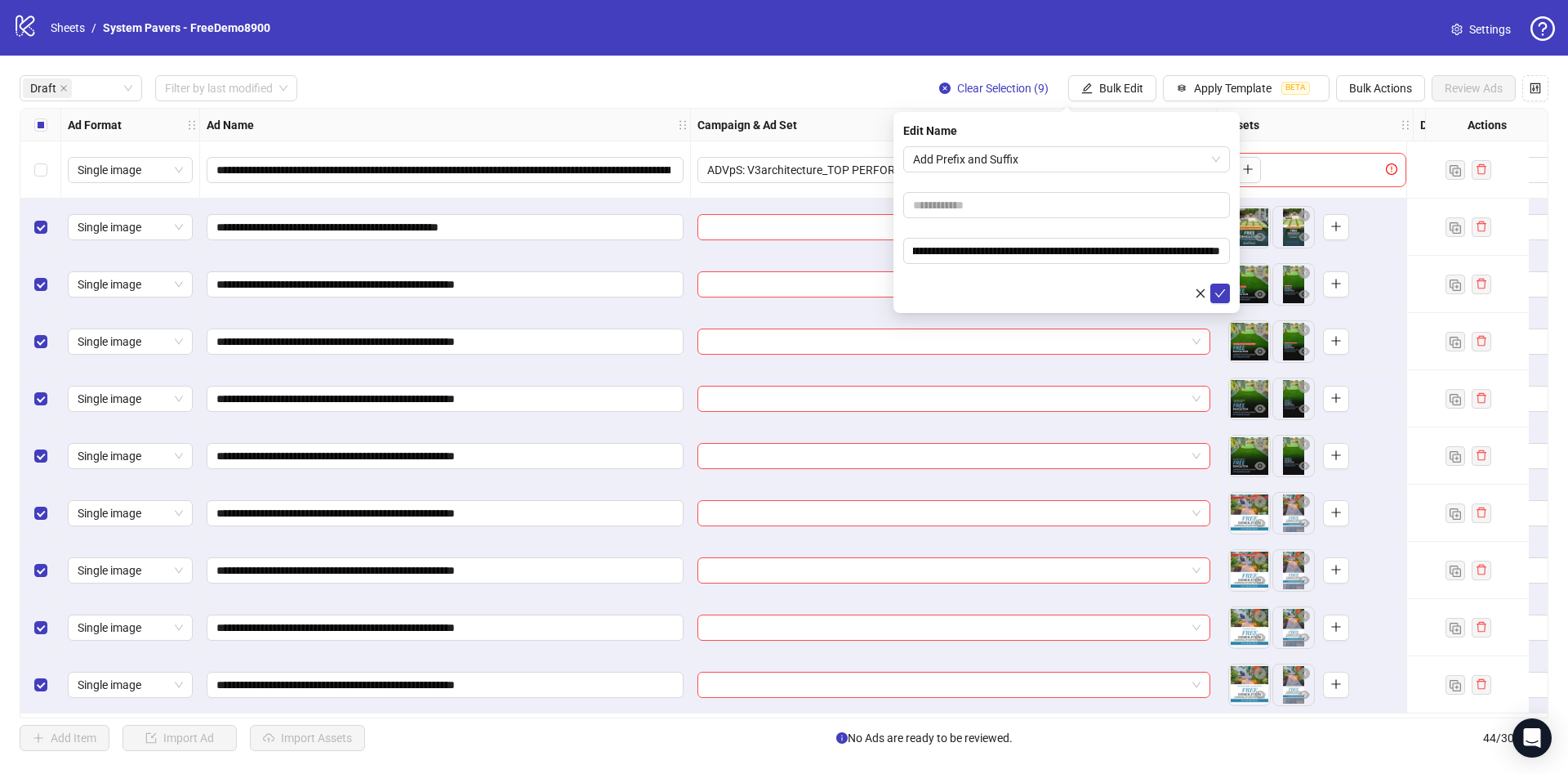
scroll to position [0, 0]
click at [1225, 293] on button "submit" at bounding box center [1220, 293] width 20 height 20
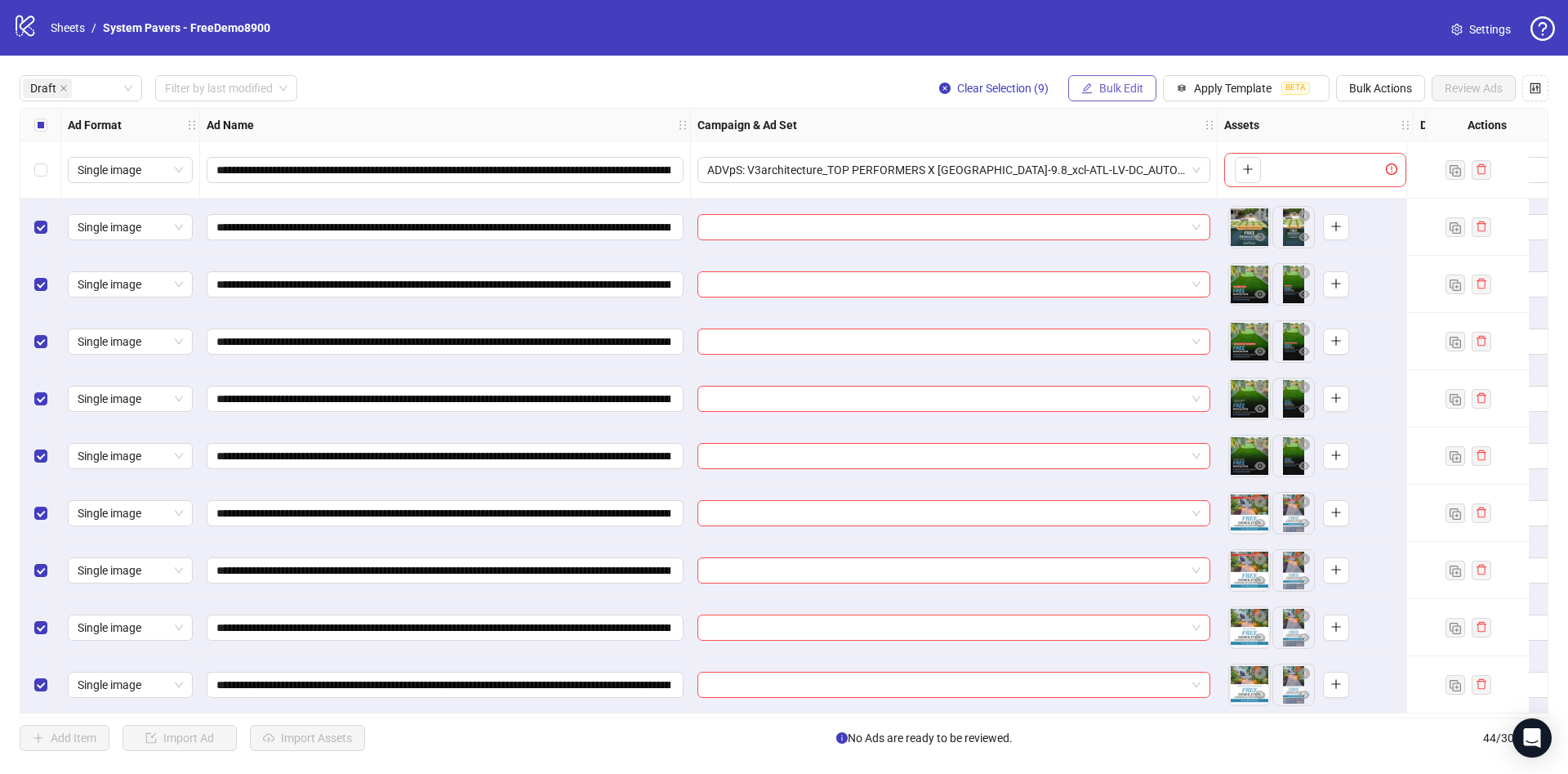
click at [1113, 93] on span "Bulk Edit" at bounding box center [1121, 88] width 44 height 13
click at [1101, 160] on ul "Ad Format Name Campaign & Ad Set Descriptions Headlines Primary Texts Destinati…" at bounding box center [1129, 213] width 123 height 215
click at [1108, 174] on span "Campaign & Ad Set" at bounding box center [1128, 174] width 97 height 18
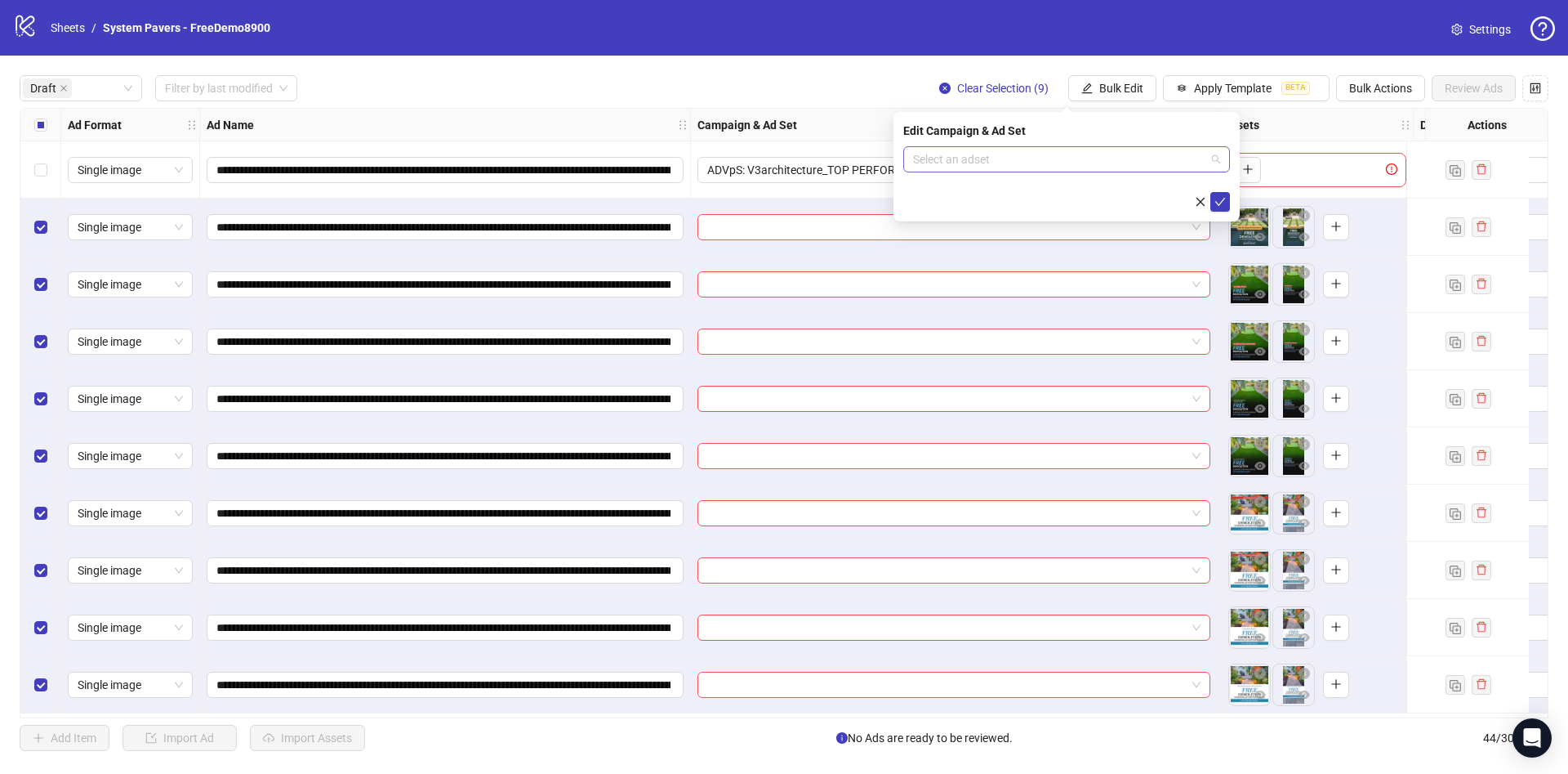
click at [1042, 171] on div "Select an adset" at bounding box center [1067, 159] width 327 height 26
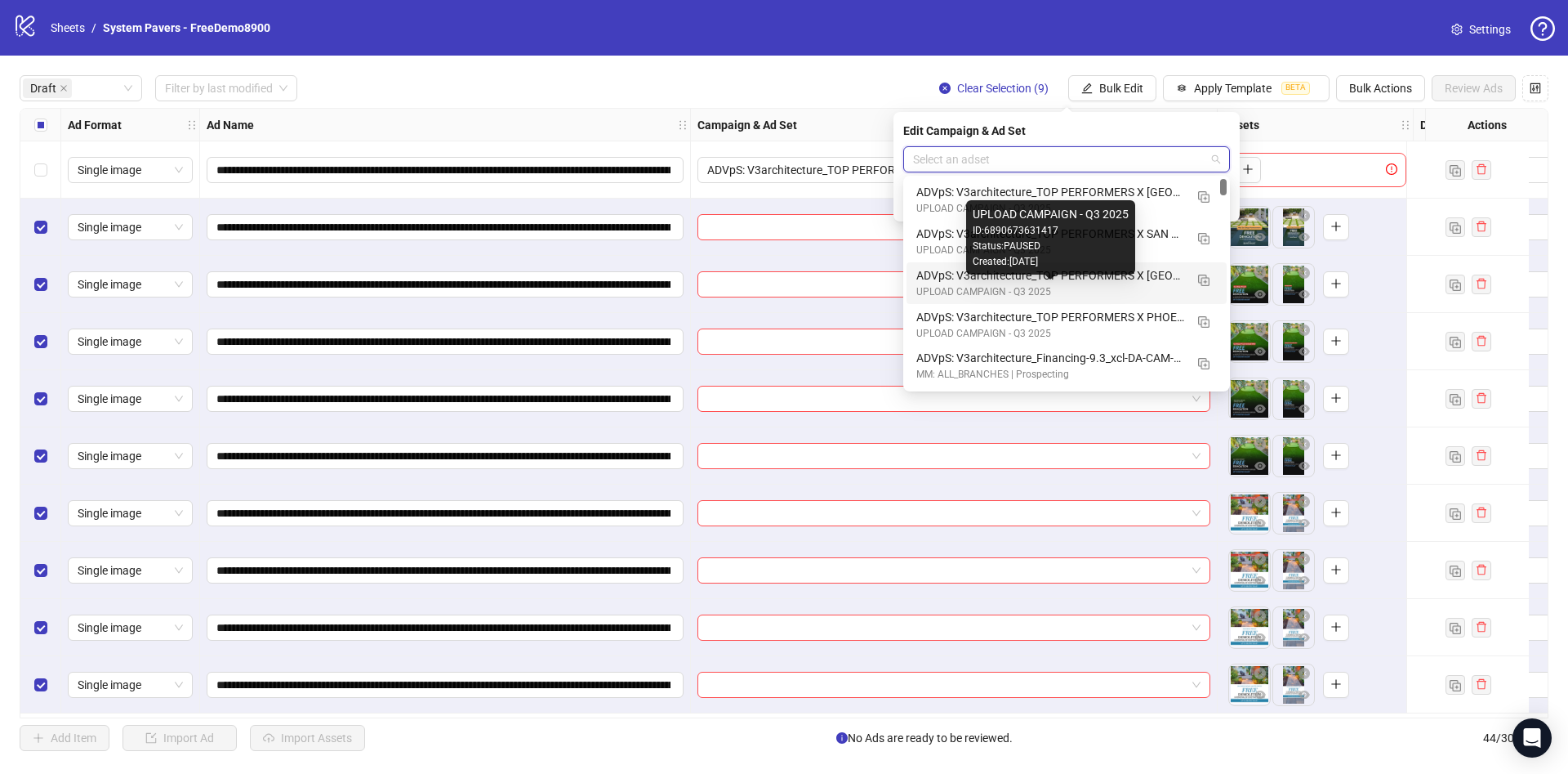
click at [1109, 284] on div "UPLOAD CAMPAIGN - Q3 2025" at bounding box center [1050, 292] width 268 height 15
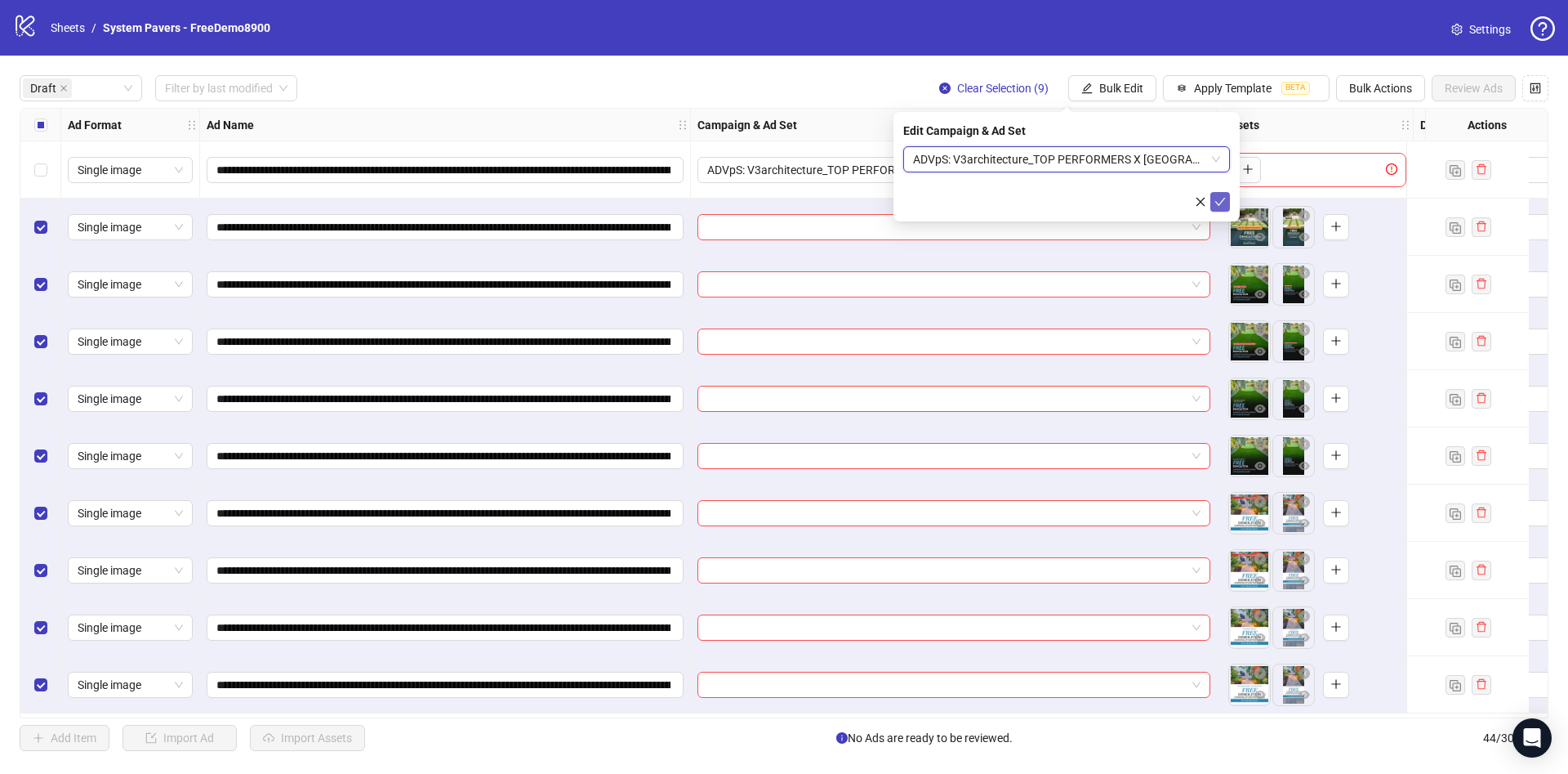
click at [1228, 203] on button "submit" at bounding box center [1220, 202] width 20 height 20
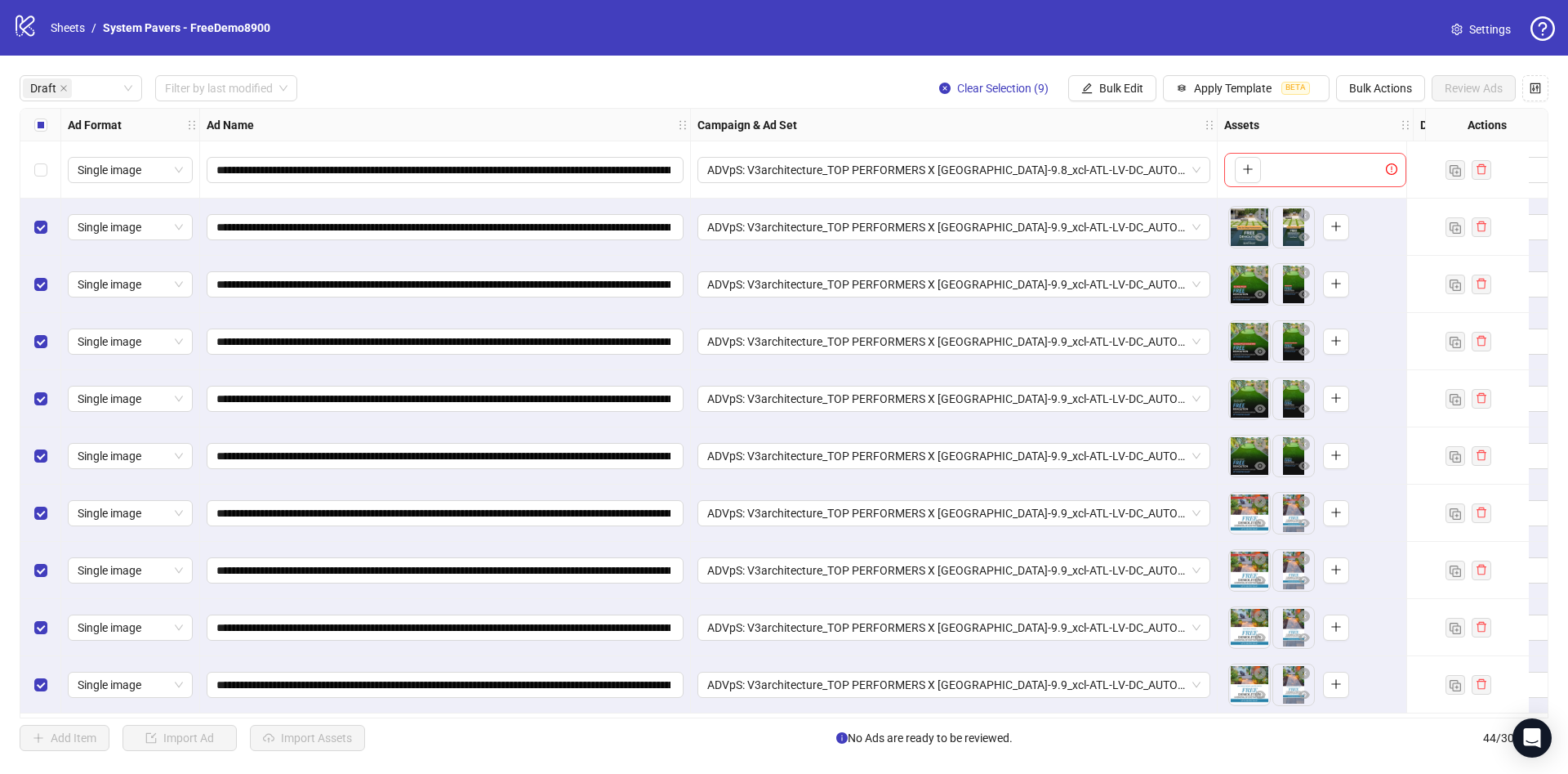
click at [53, 137] on div "Select all rows" at bounding box center [40, 125] width 41 height 33
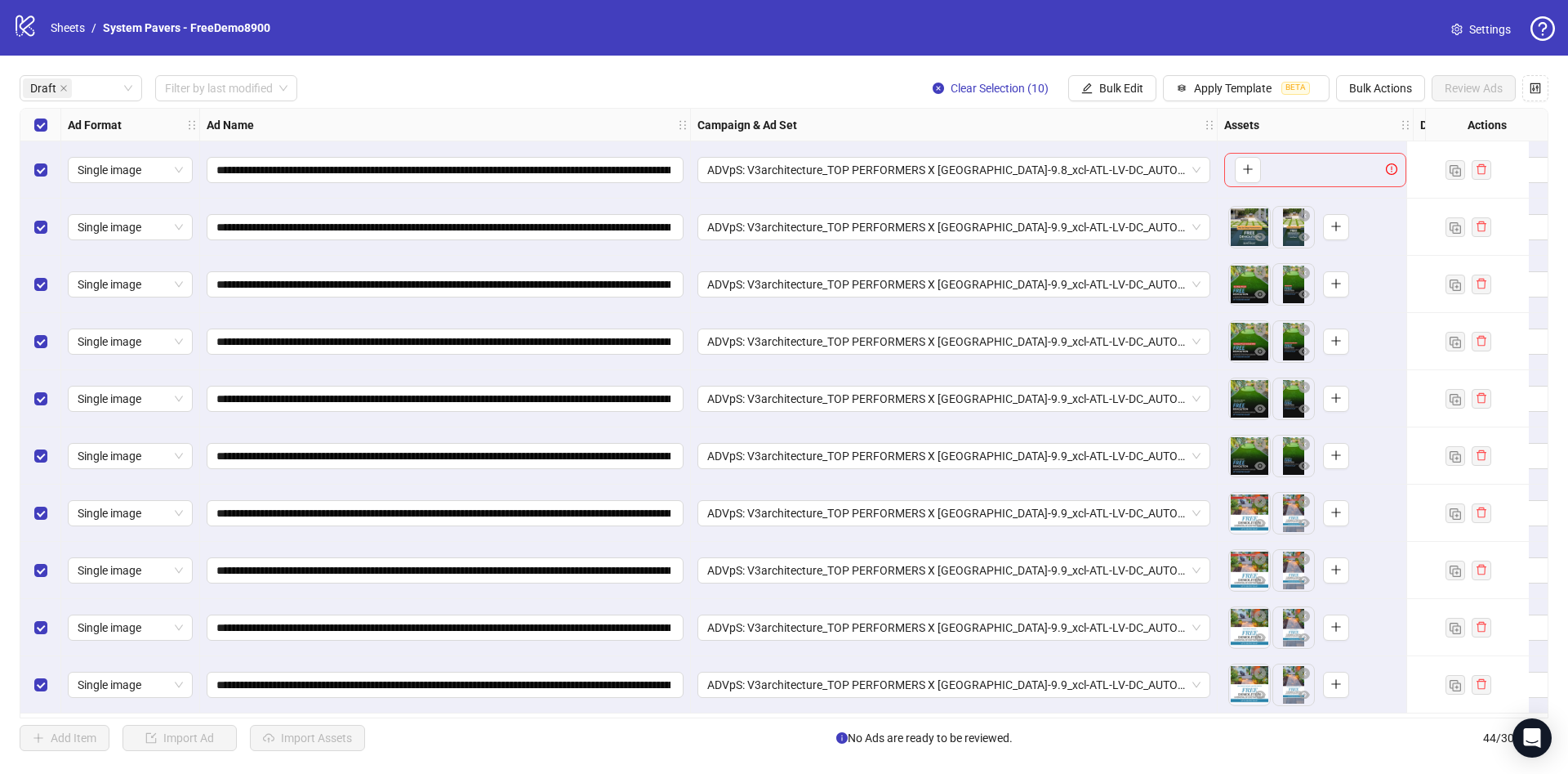
click at [53, 137] on div "Select all rows" at bounding box center [40, 125] width 41 height 33
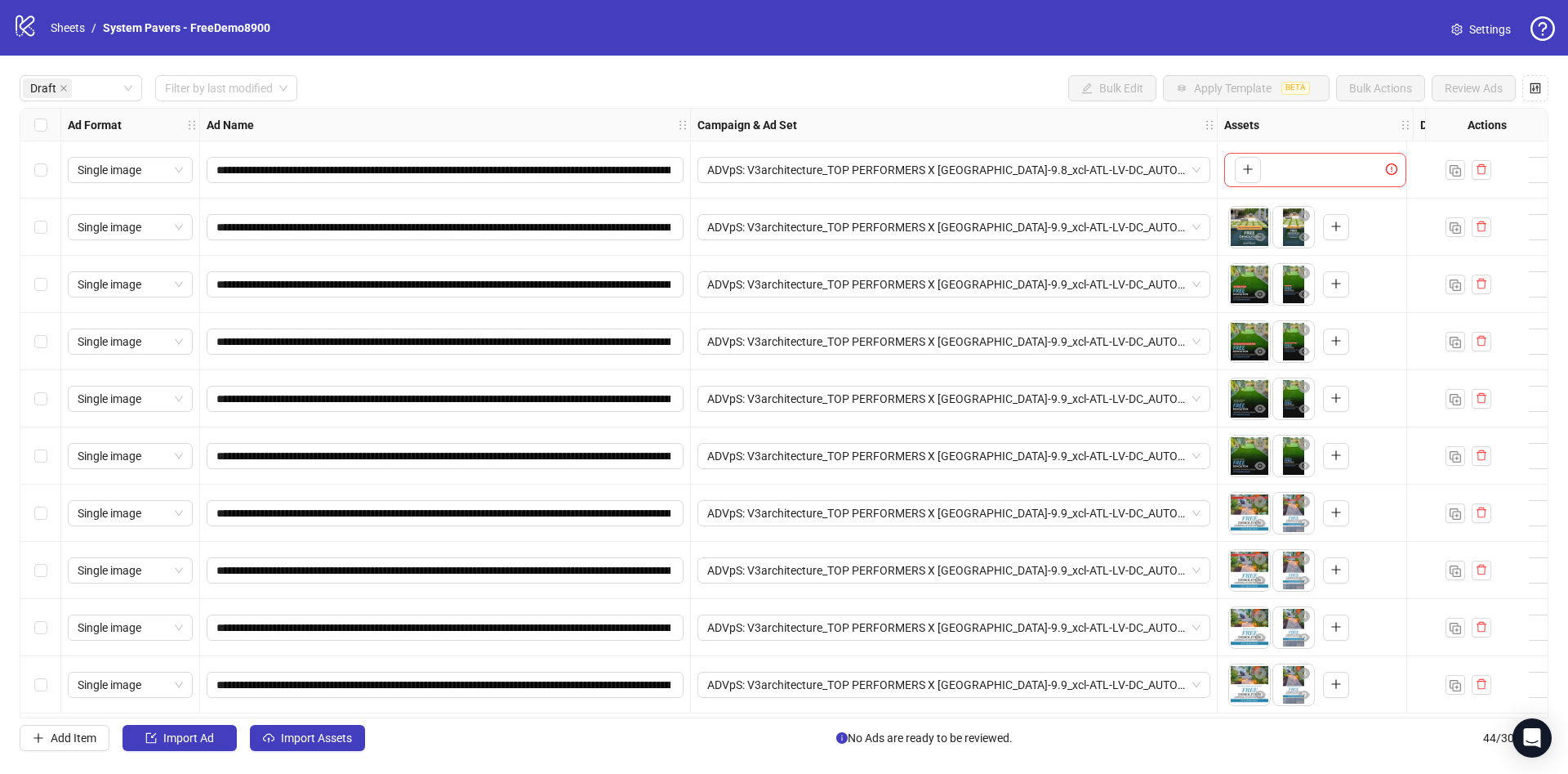
click at [44, 134] on div "Select all rows" at bounding box center [40, 125] width 41 height 33
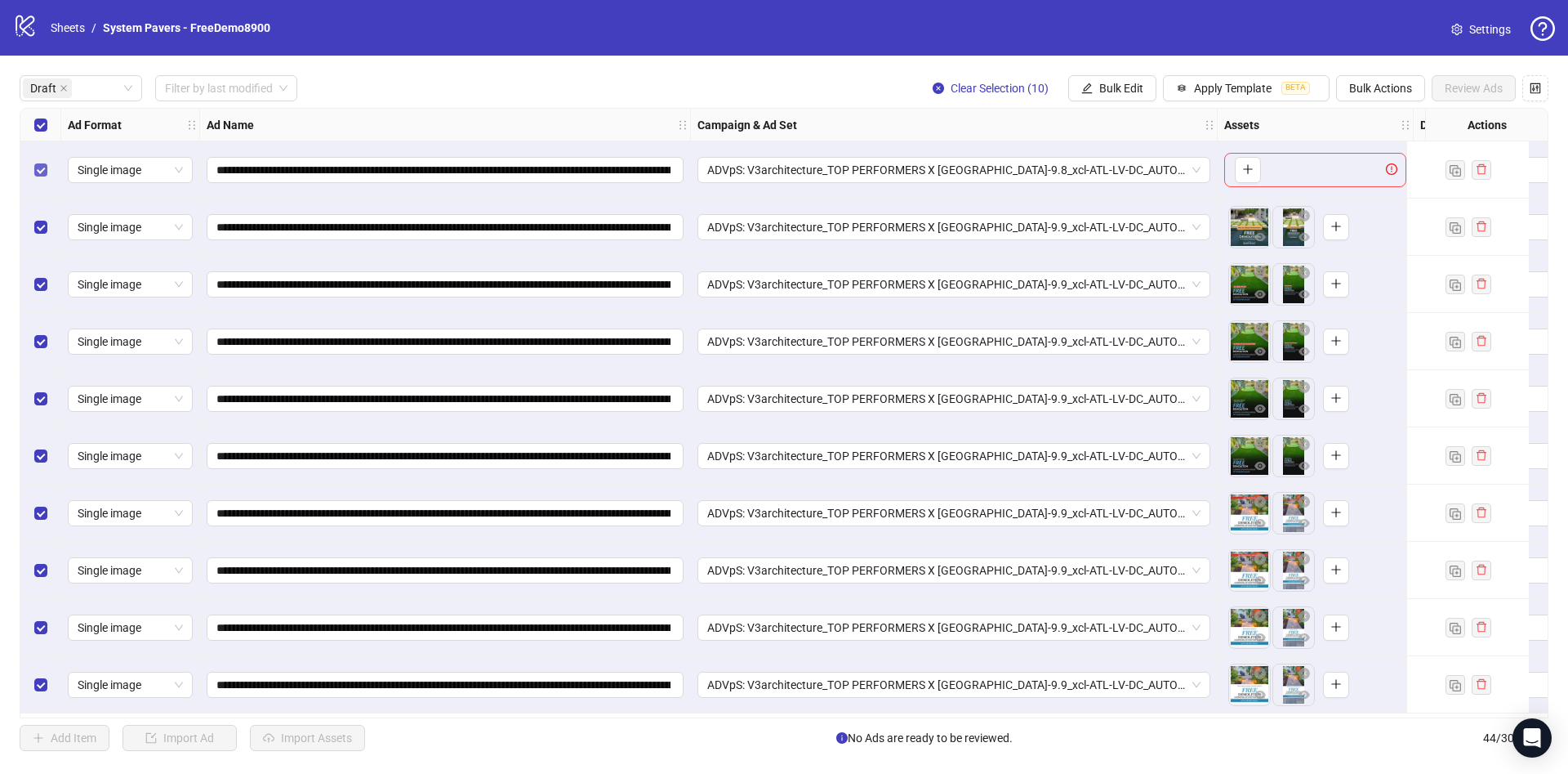
click at [45, 175] on label "Select row 1" at bounding box center [41, 170] width 13 height 18
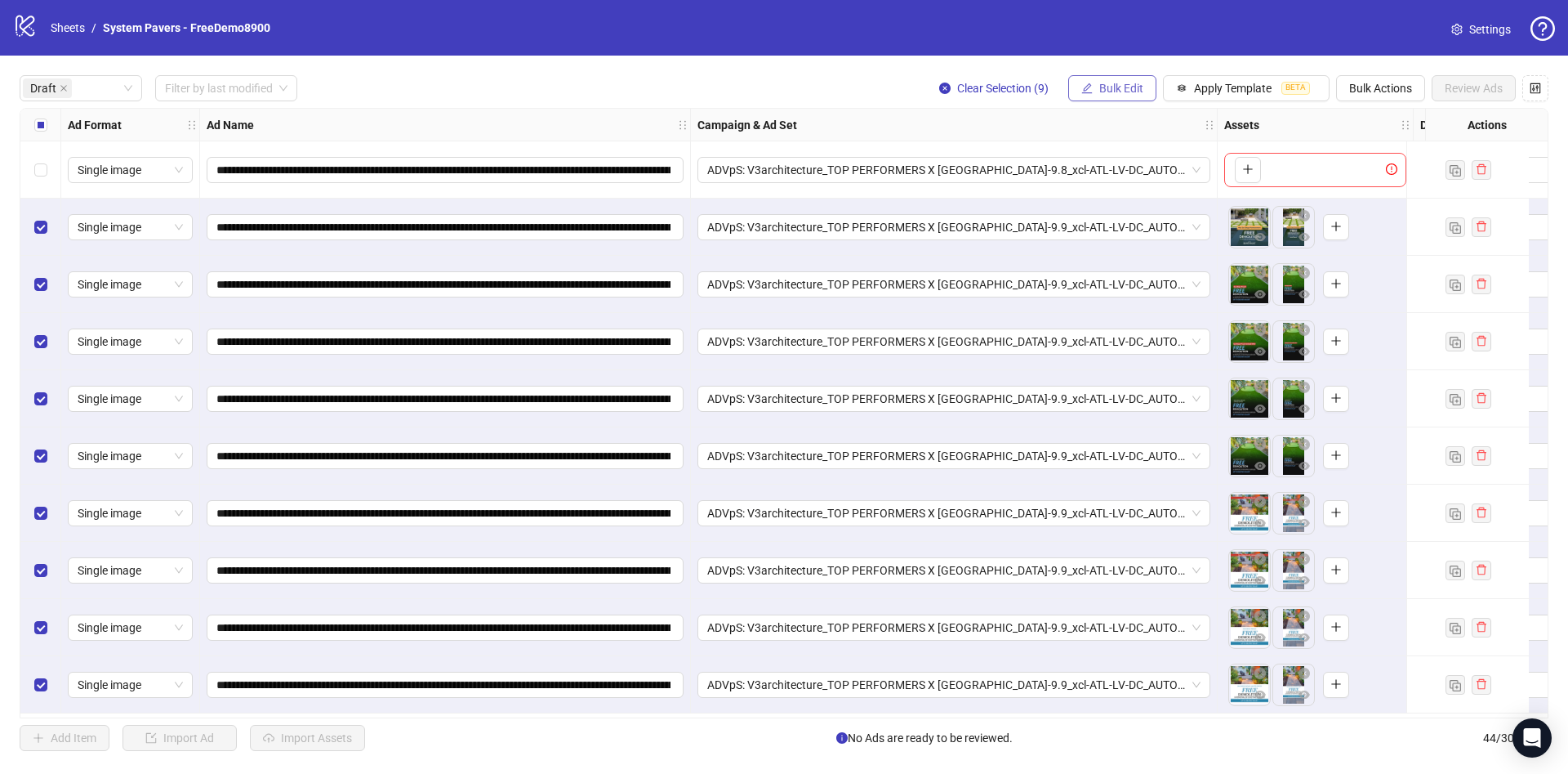
click at [1137, 98] on button "Bulk Edit" at bounding box center [1111, 88] width 88 height 26
click at [22, 132] on div "Select all rows" at bounding box center [40, 125] width 41 height 33
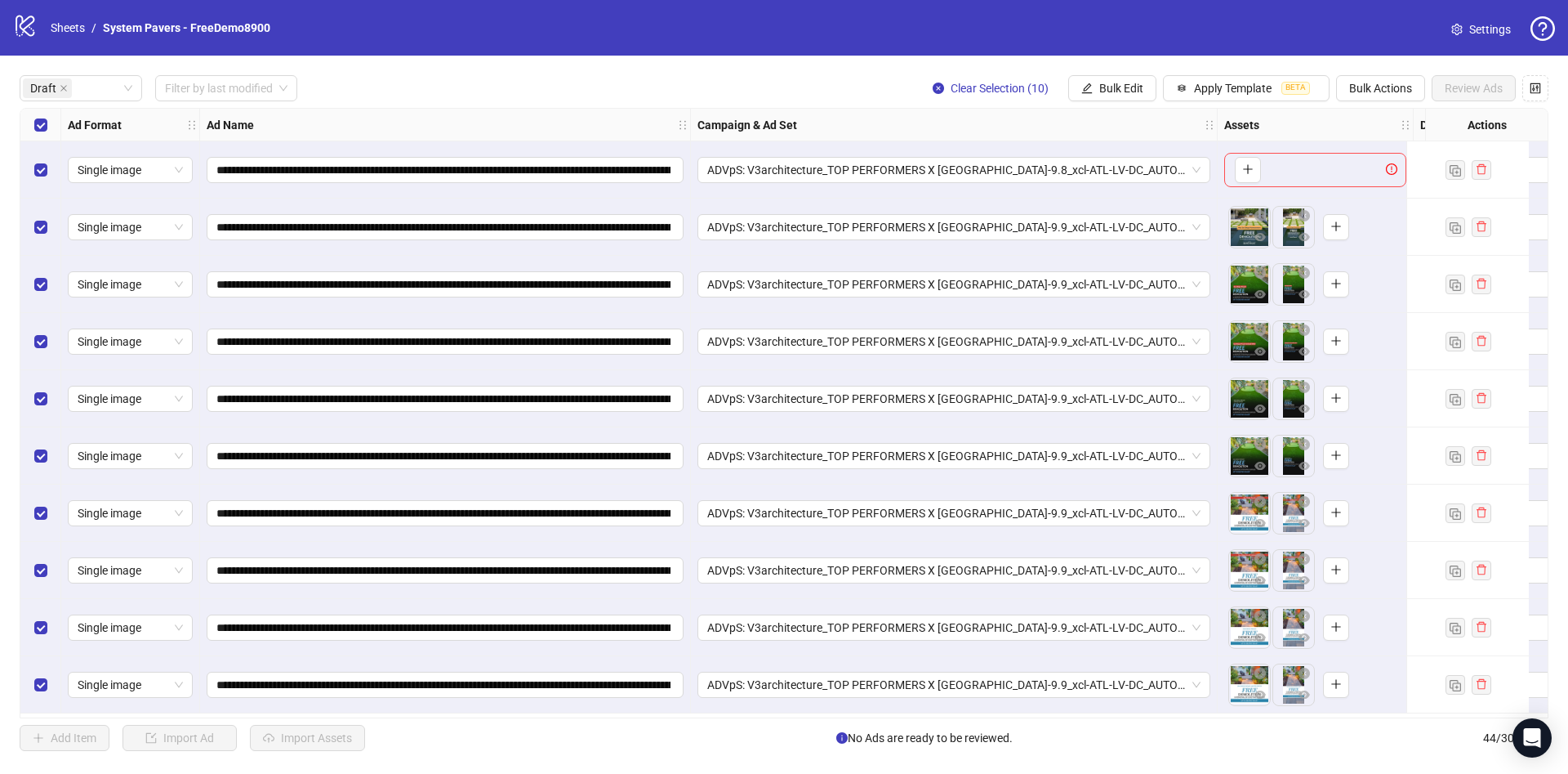
click at [27, 133] on div "Select all rows" at bounding box center [40, 125] width 41 height 33
click at [1100, 82] on span "Bulk Edit" at bounding box center [1121, 88] width 44 height 13
click at [1119, 275] on span "Destination URL" at bounding box center [1128, 279] width 97 height 18
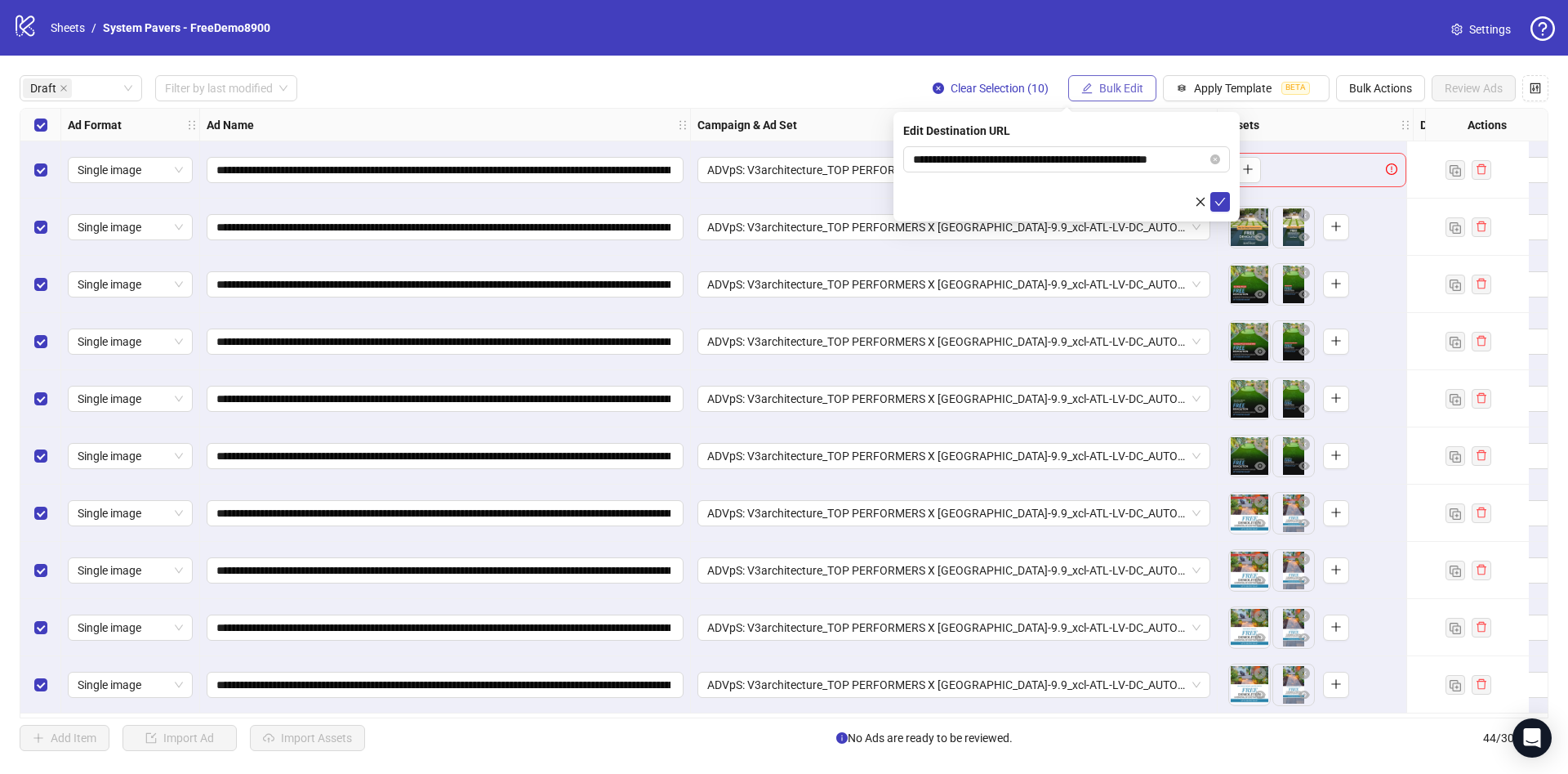
click at [1134, 82] on button "Bulk Edit" at bounding box center [1111, 88] width 88 height 26
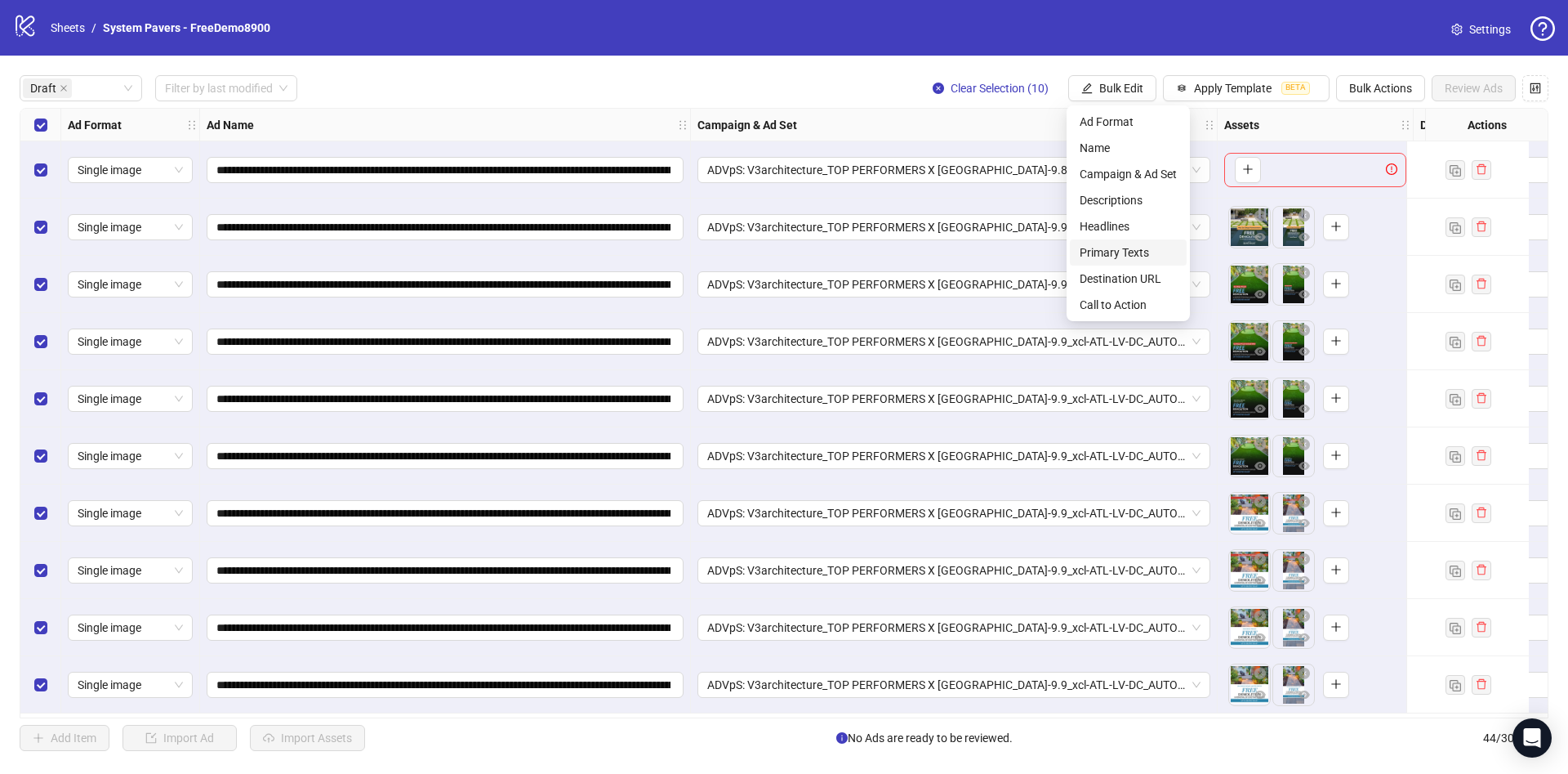
click at [1110, 248] on span "Primary Texts" at bounding box center [1128, 253] width 97 height 18
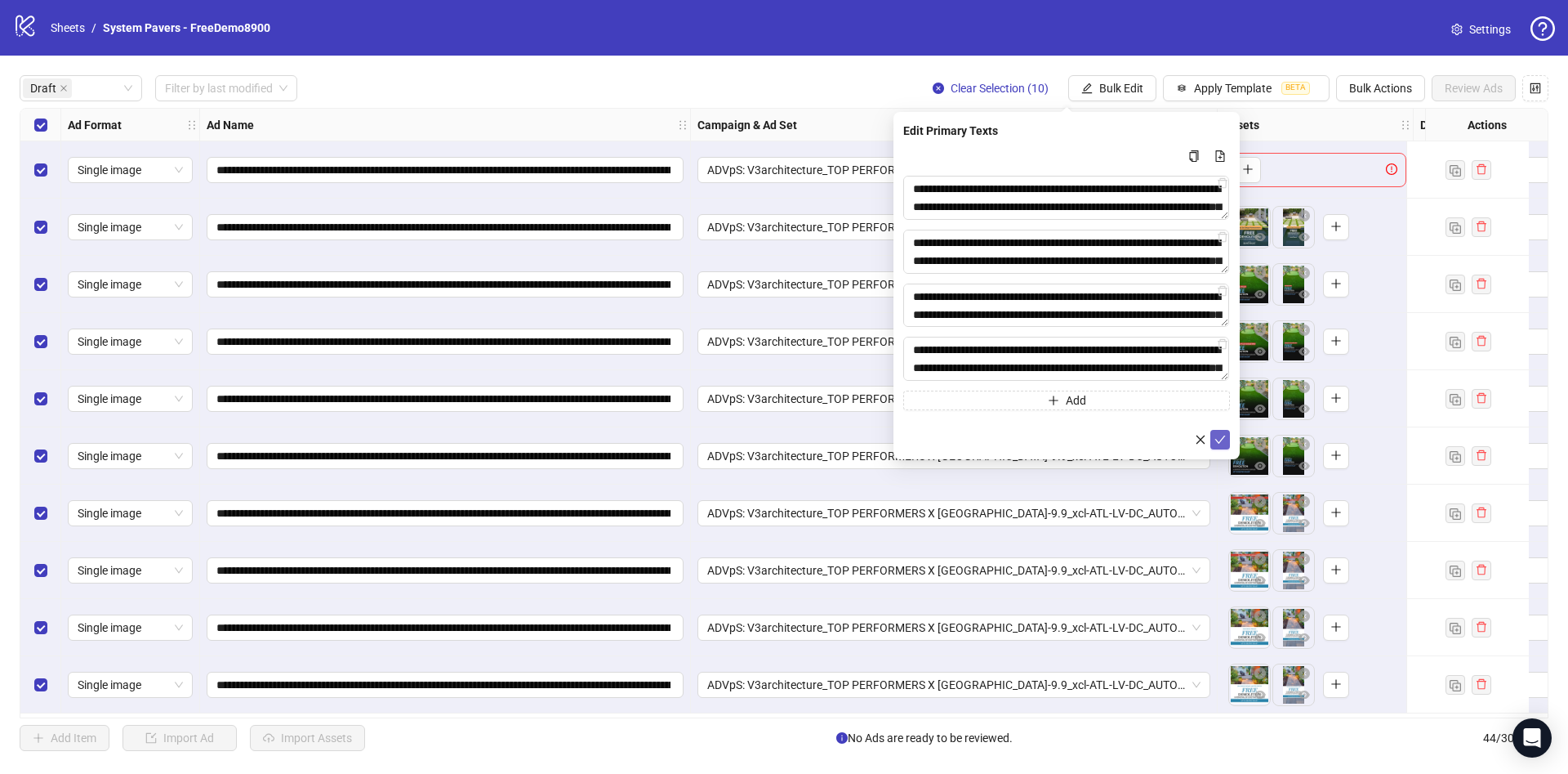
click at [1222, 443] on icon "check" at bounding box center [1219, 440] width 12 height 12
click at [1109, 88] on span "Bulk Edit" at bounding box center [1121, 88] width 44 height 13
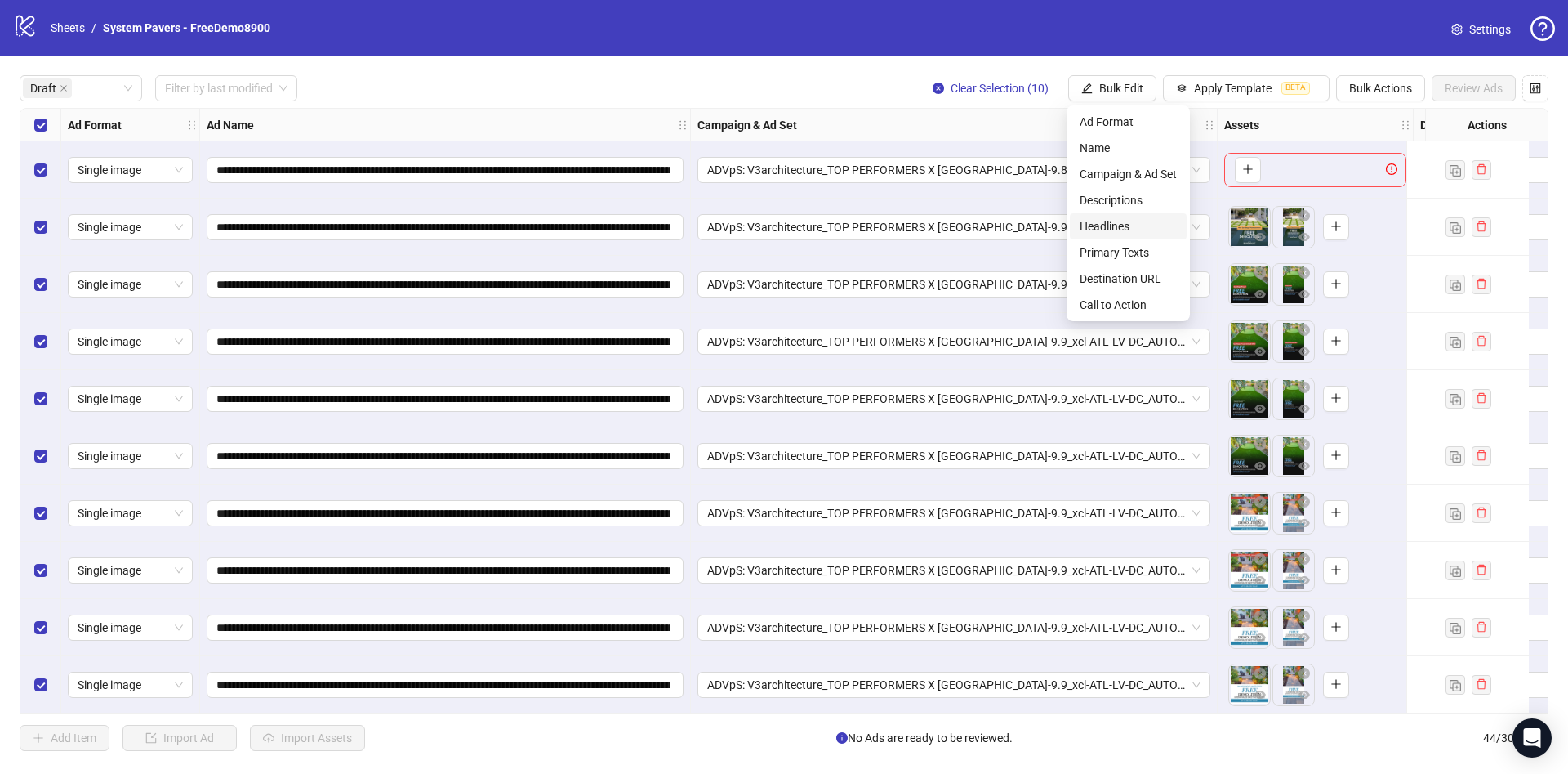
click at [1120, 223] on span "Headlines" at bounding box center [1128, 226] width 97 height 18
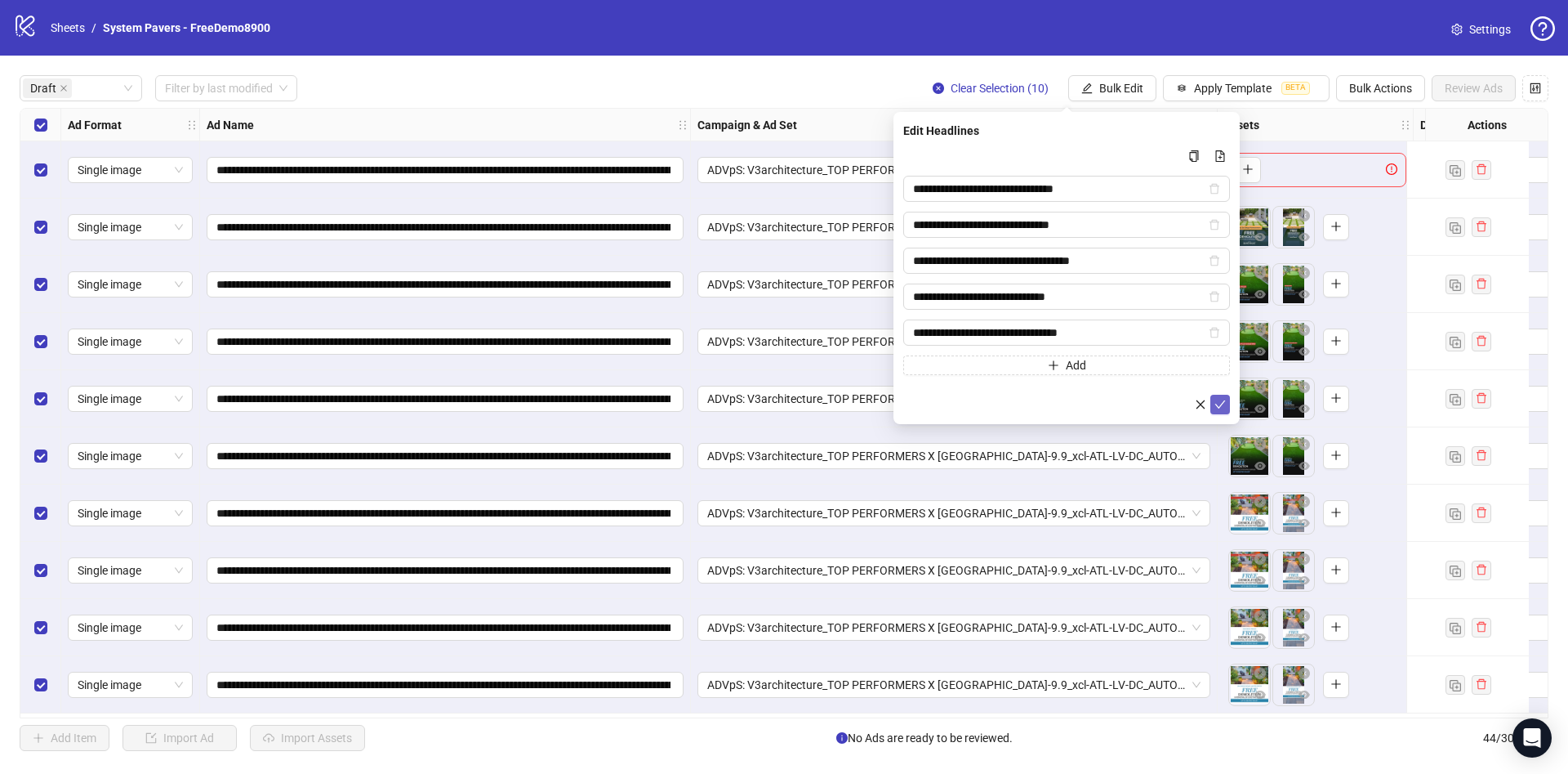
click at [1225, 410] on span "submit" at bounding box center [1219, 404] width 12 height 13
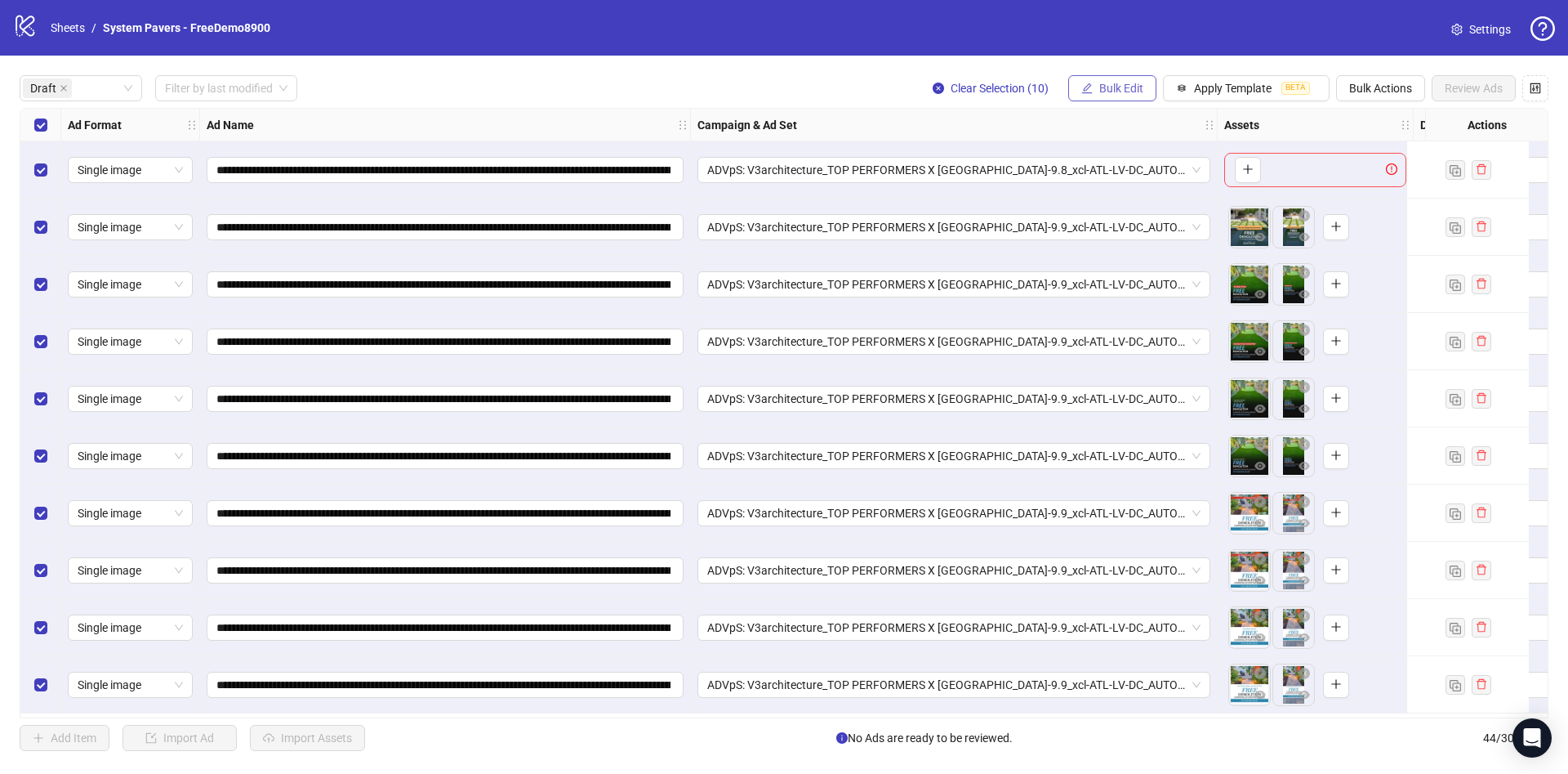
click at [1117, 88] on span "Bulk Edit" at bounding box center [1121, 88] width 44 height 13
click at [1129, 203] on span "Descriptions" at bounding box center [1128, 200] width 97 height 18
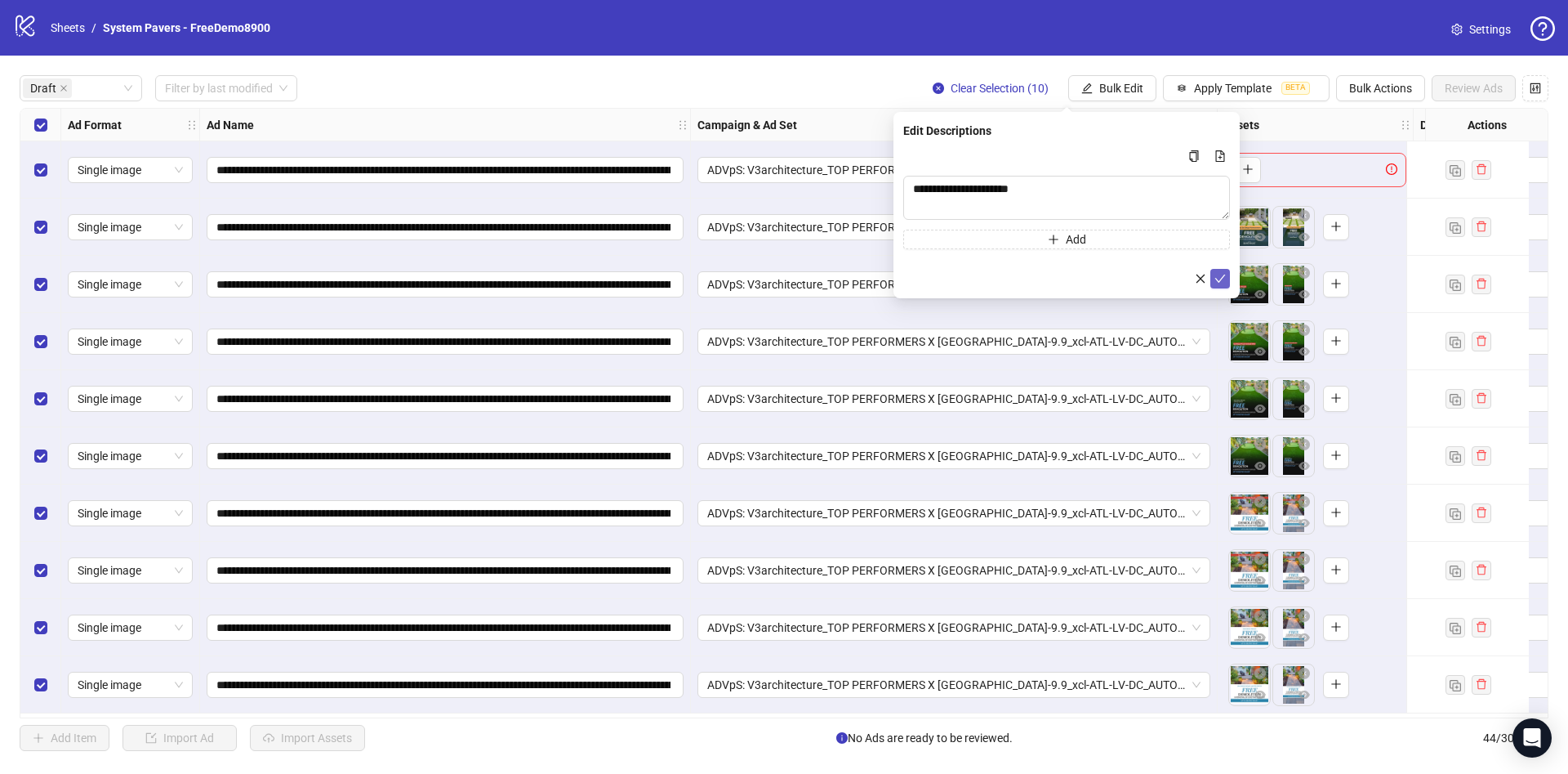
click at [1222, 281] on icon "check" at bounding box center [1219, 278] width 12 height 12
click at [1118, 86] on span "Bulk Edit" at bounding box center [1121, 88] width 44 height 13
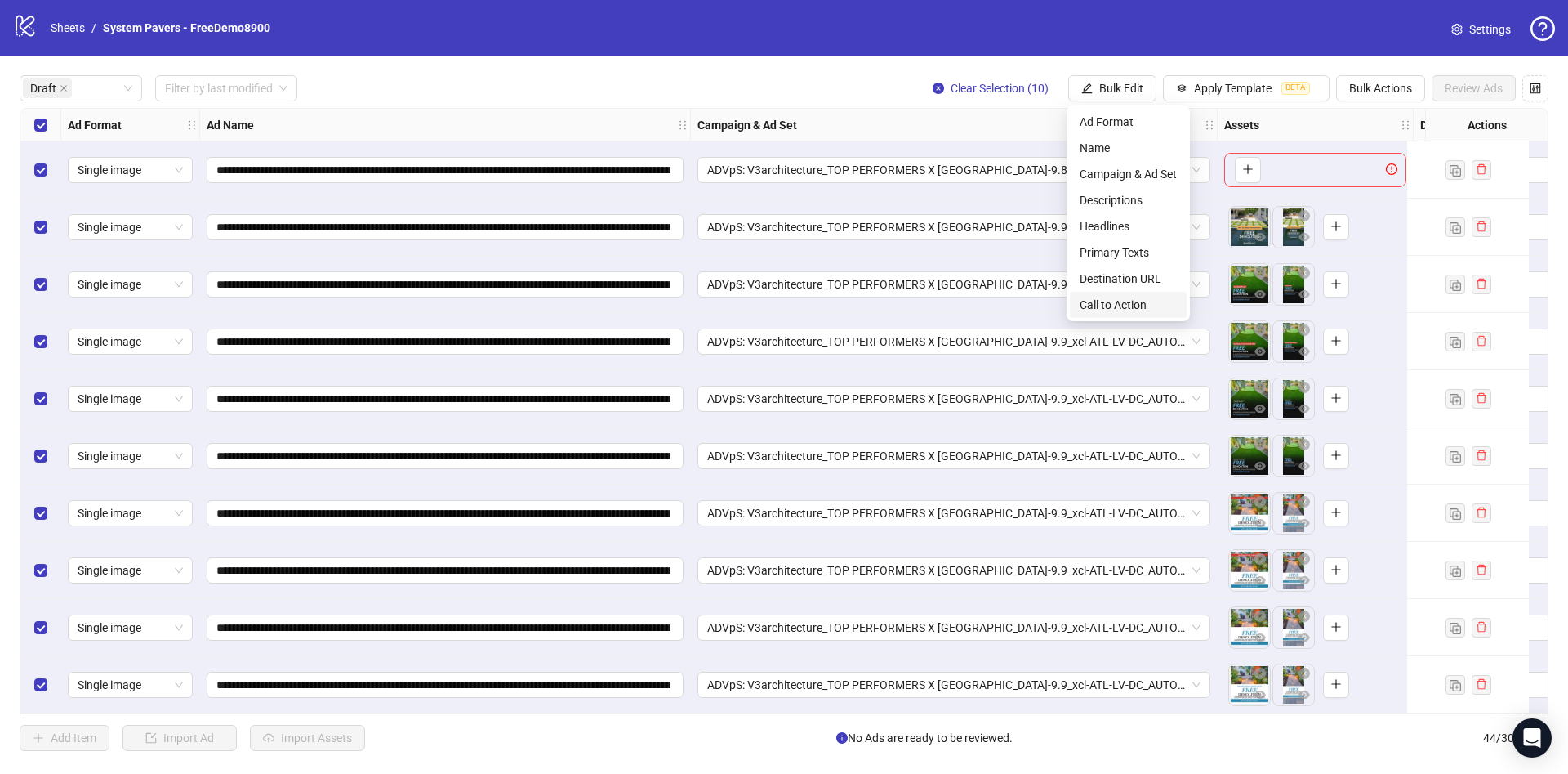
click at [1146, 293] on li "Call to Action" at bounding box center [1128, 304] width 117 height 26
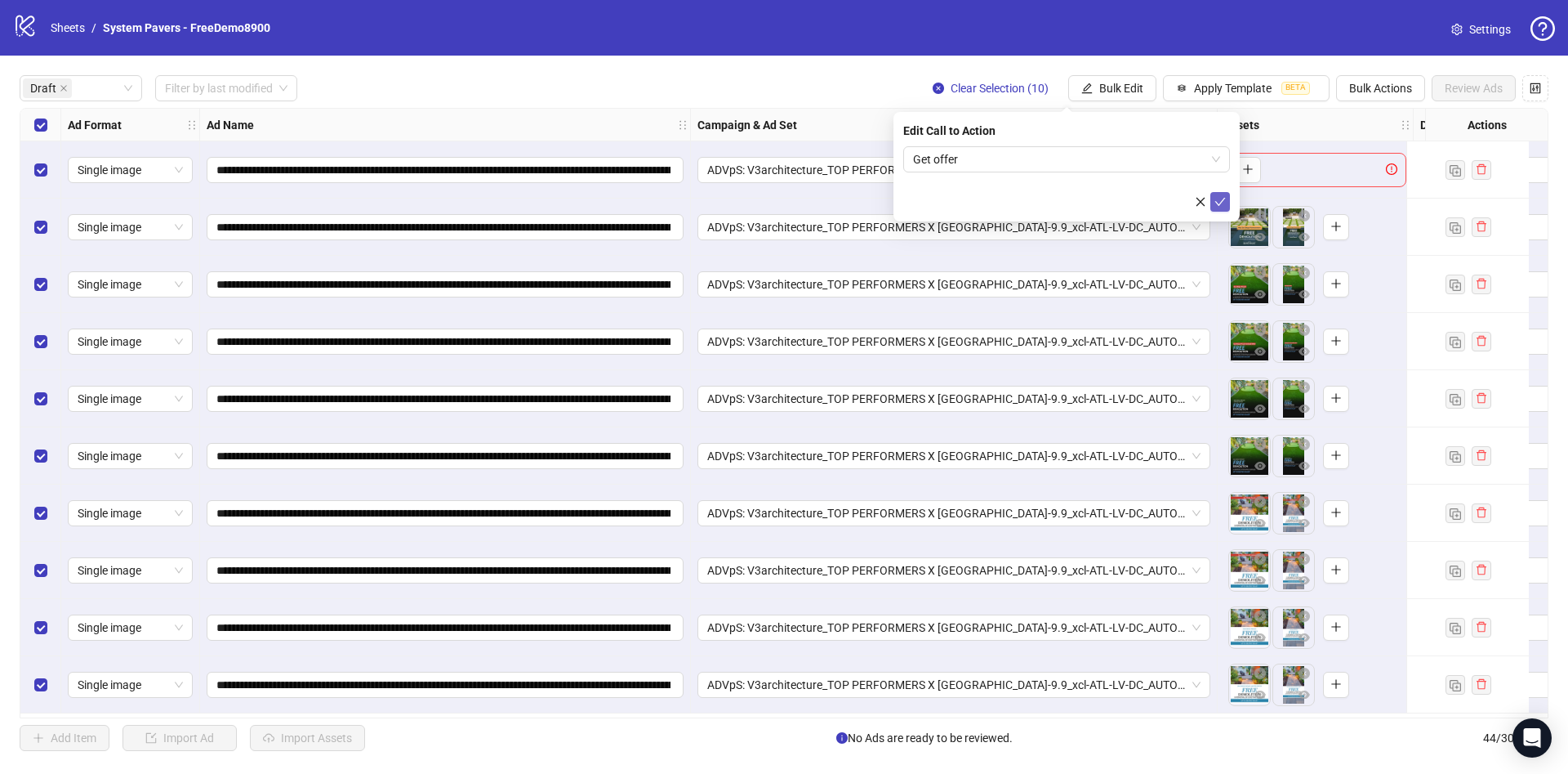
click at [1218, 196] on icon "check" at bounding box center [1219, 202] width 12 height 12
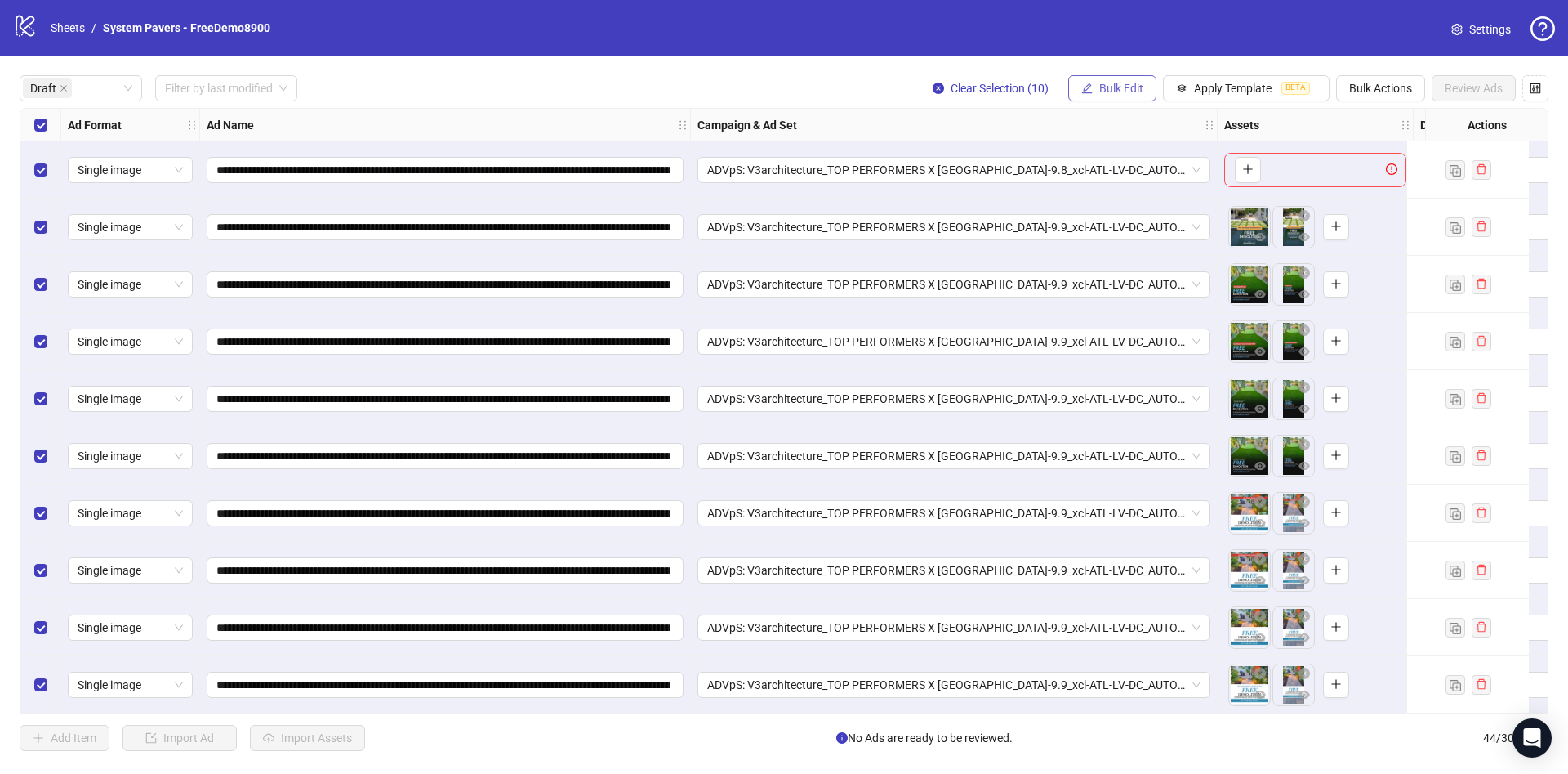
click at [1129, 89] on button "Bulk Edit" at bounding box center [1111, 88] width 88 height 26
click at [1125, 273] on span "Destination URL" at bounding box center [1128, 279] width 97 height 18
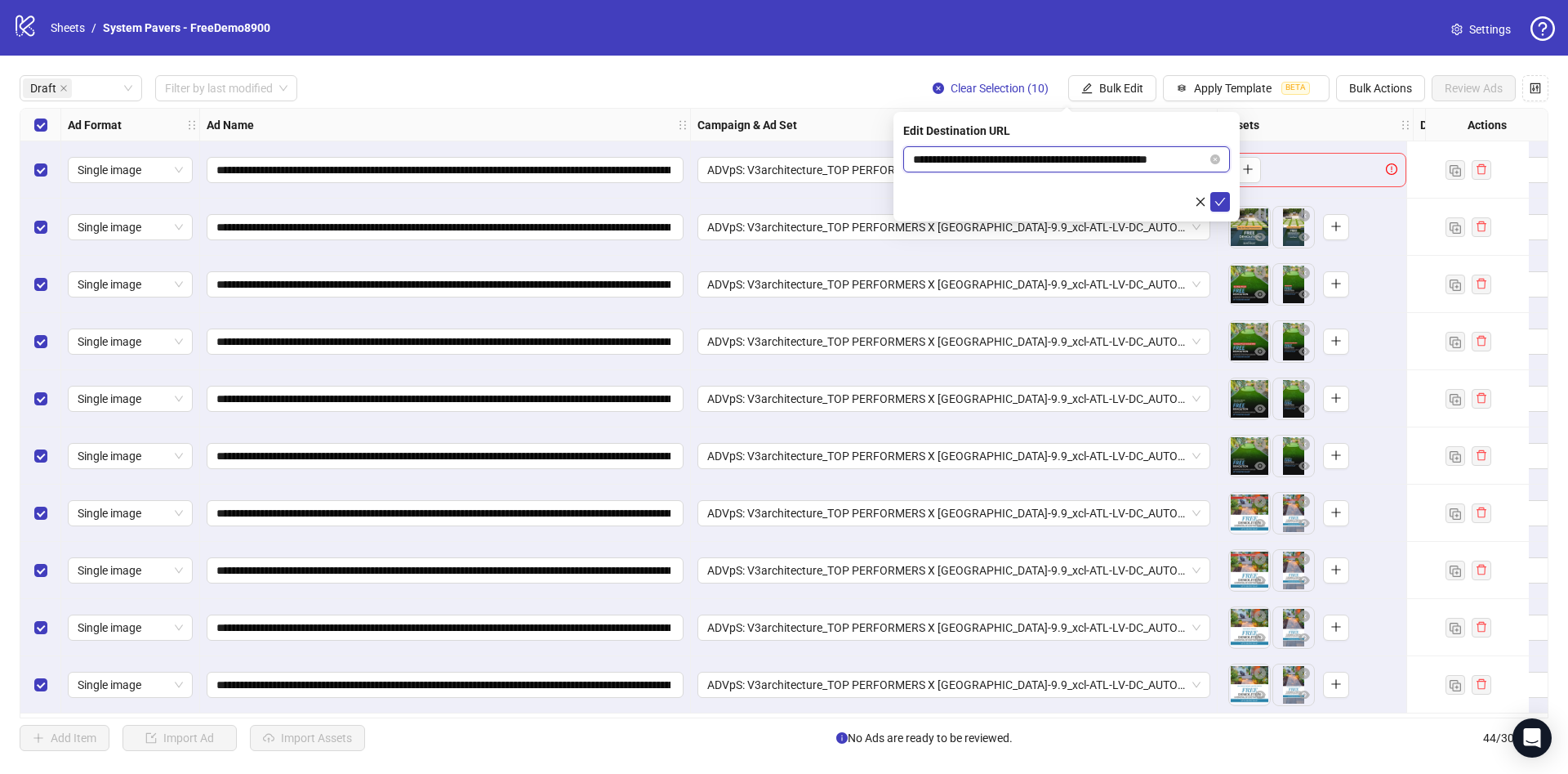
scroll to position [0, 25]
drag, startPoint x: 1120, startPoint y: 158, endPoint x: 1276, endPoint y: 163, distance: 156.1
click at [1275, 163] on body "**********" at bounding box center [784, 387] width 1568 height 774
click at [1226, 207] on button "submit" at bounding box center [1220, 202] width 20 height 20
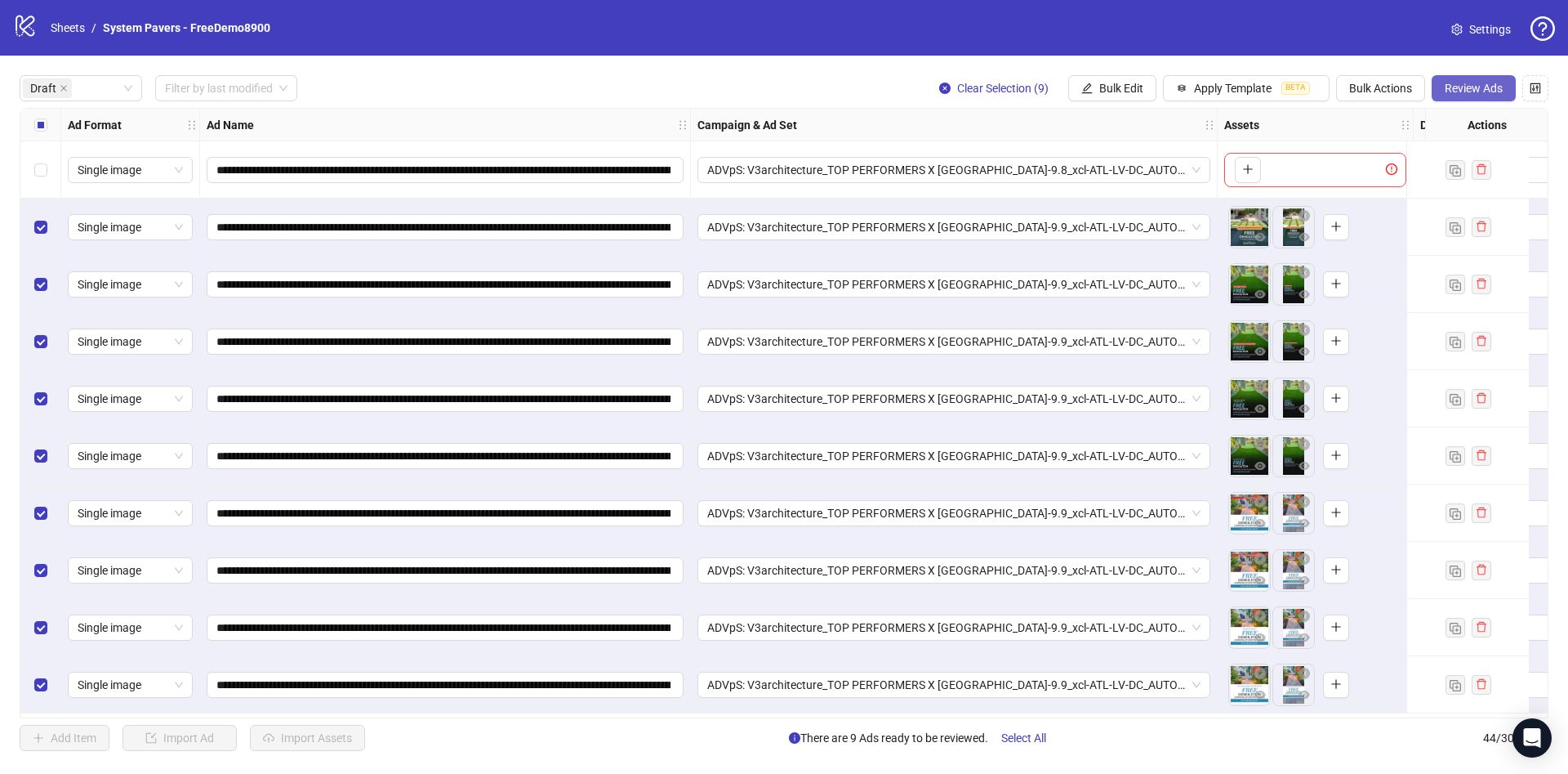
click at [1440, 78] on button "Review Ads" at bounding box center [1474, 88] width 84 height 26
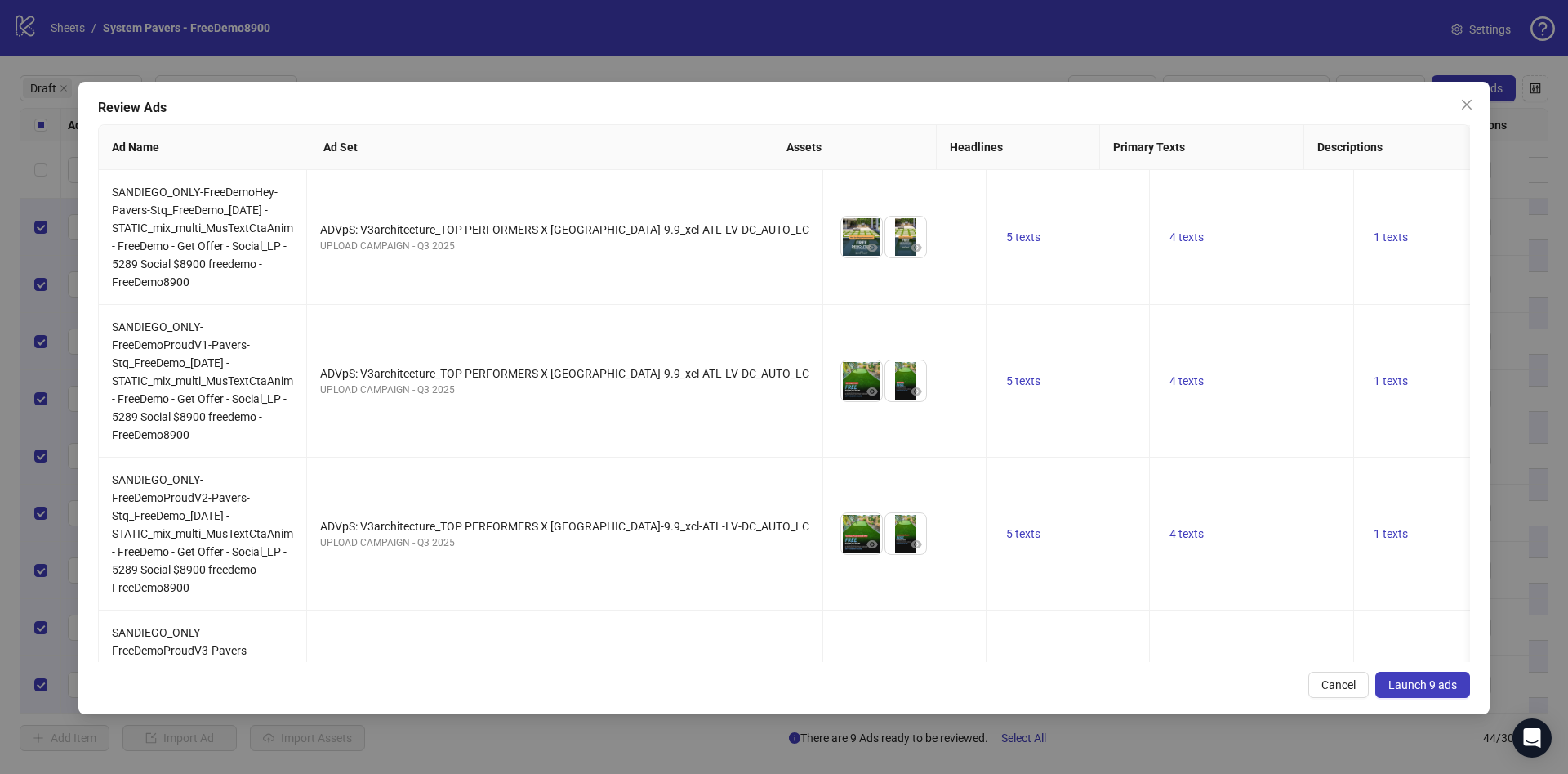
click at [1436, 676] on button "Launch 9 ads" at bounding box center [1423, 684] width 94 height 26
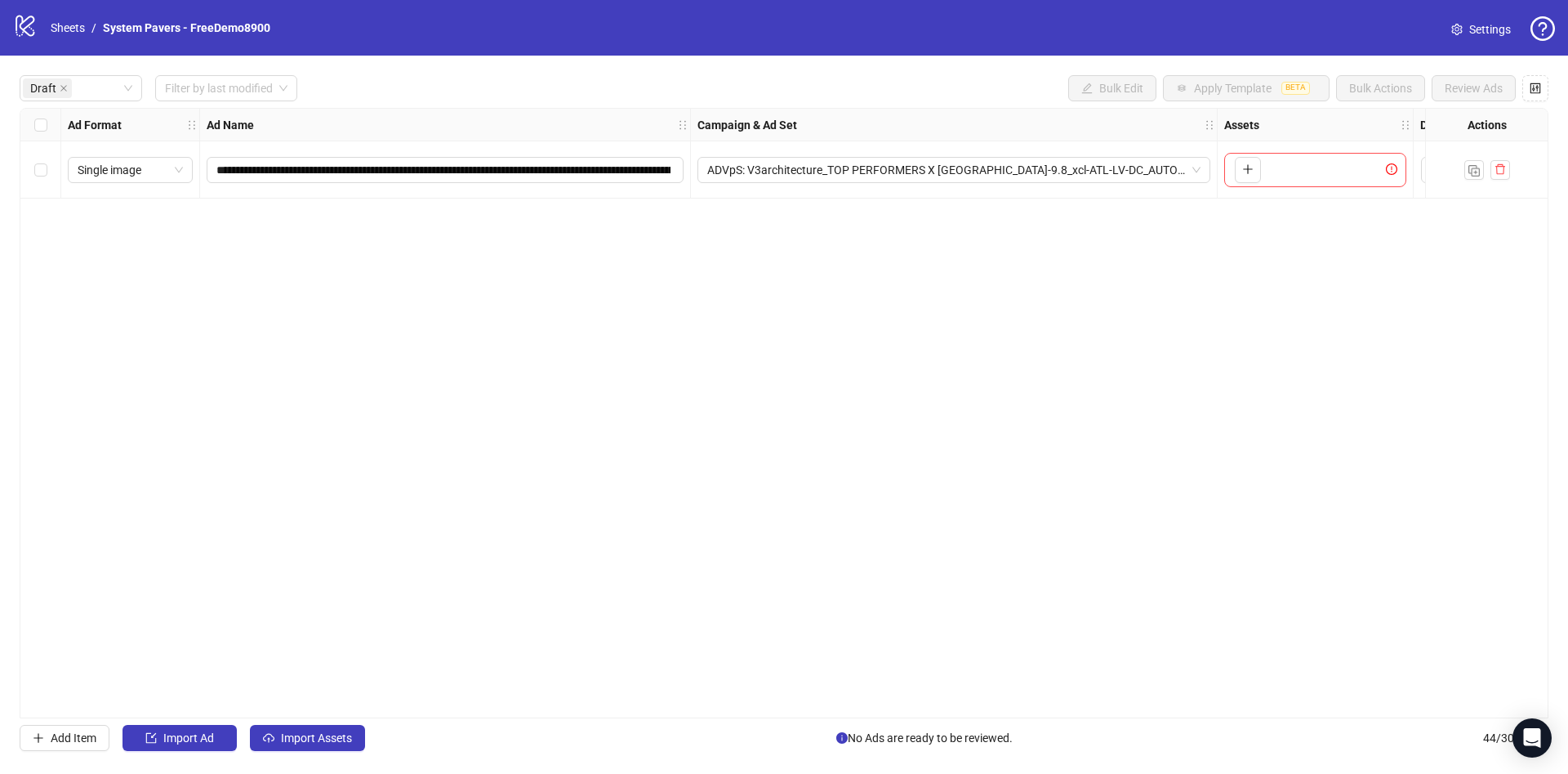
click at [329, 754] on div "**********" at bounding box center [784, 412] width 1568 height 715
click at [347, 748] on button "Import Assets" at bounding box center [307, 738] width 115 height 26
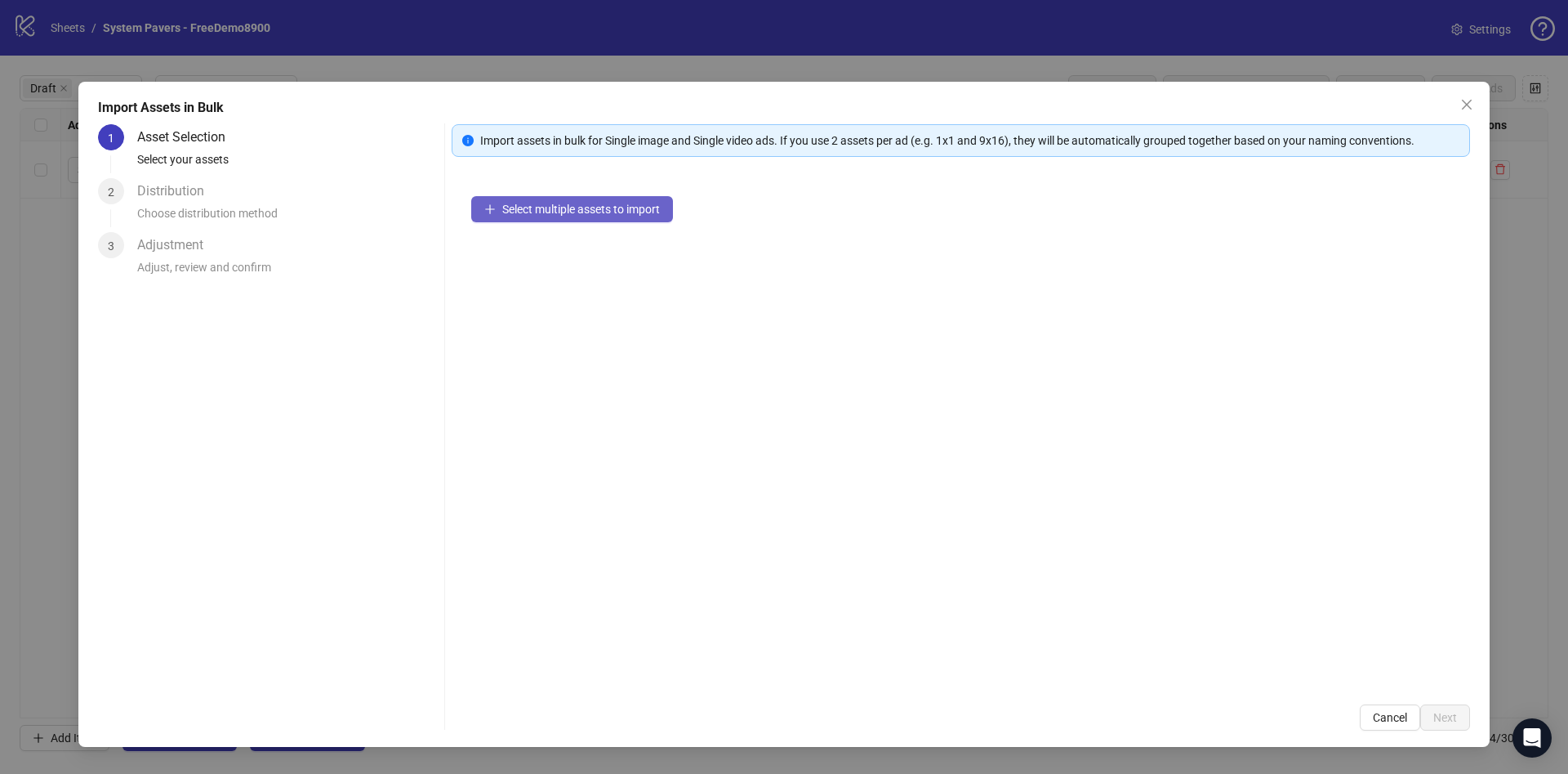
click at [629, 207] on span "Select multiple assets to import" at bounding box center [581, 209] width 158 height 13
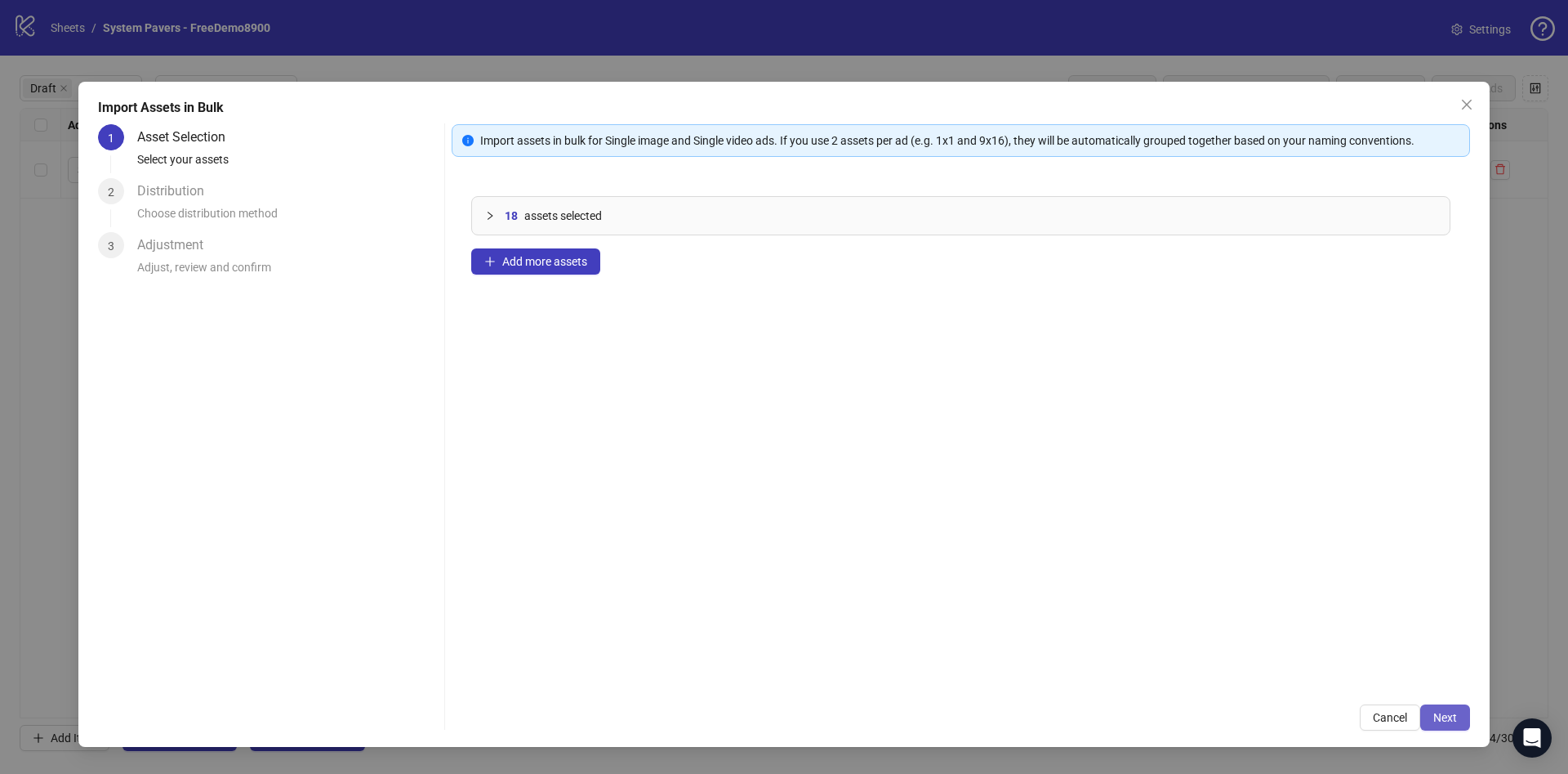
click at [1469, 711] on button "Next" at bounding box center [1445, 717] width 50 height 26
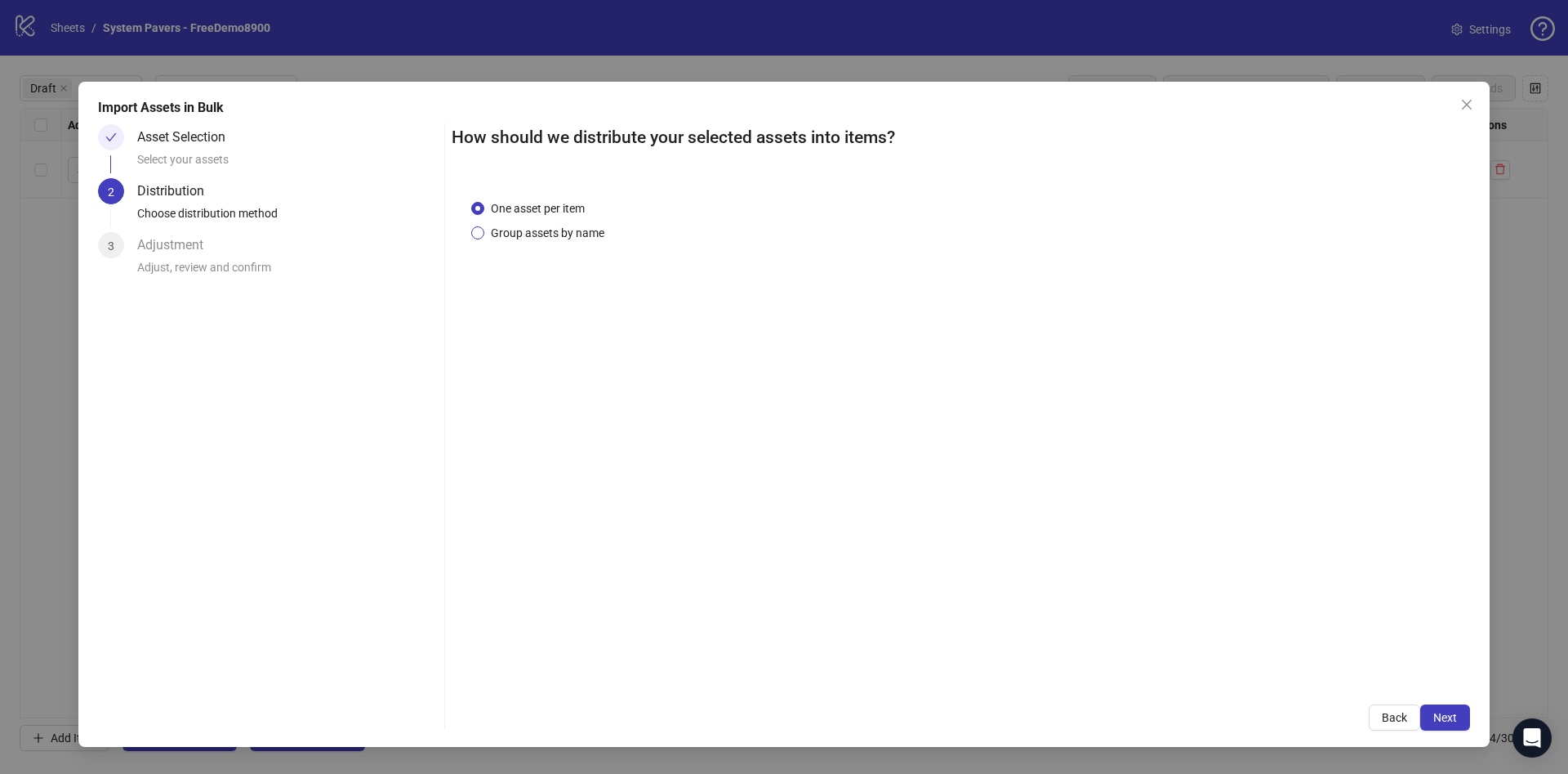
click at [524, 233] on span "Group assets by name" at bounding box center [547, 233] width 126 height 18
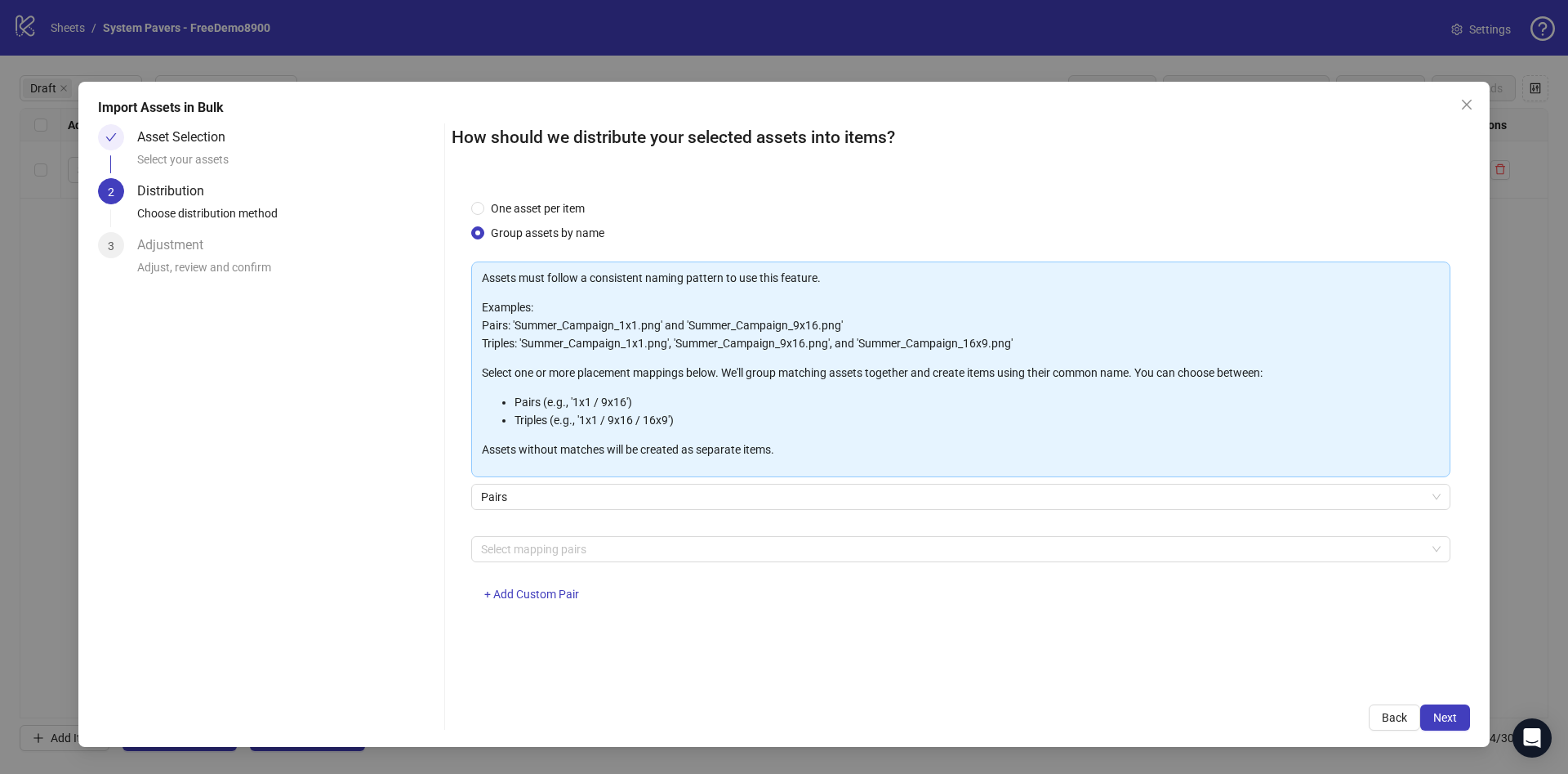
click at [563, 524] on div "Pairs" at bounding box center [961, 506] width 979 height 45
click at [563, 540] on div at bounding box center [952, 549] width 955 height 23
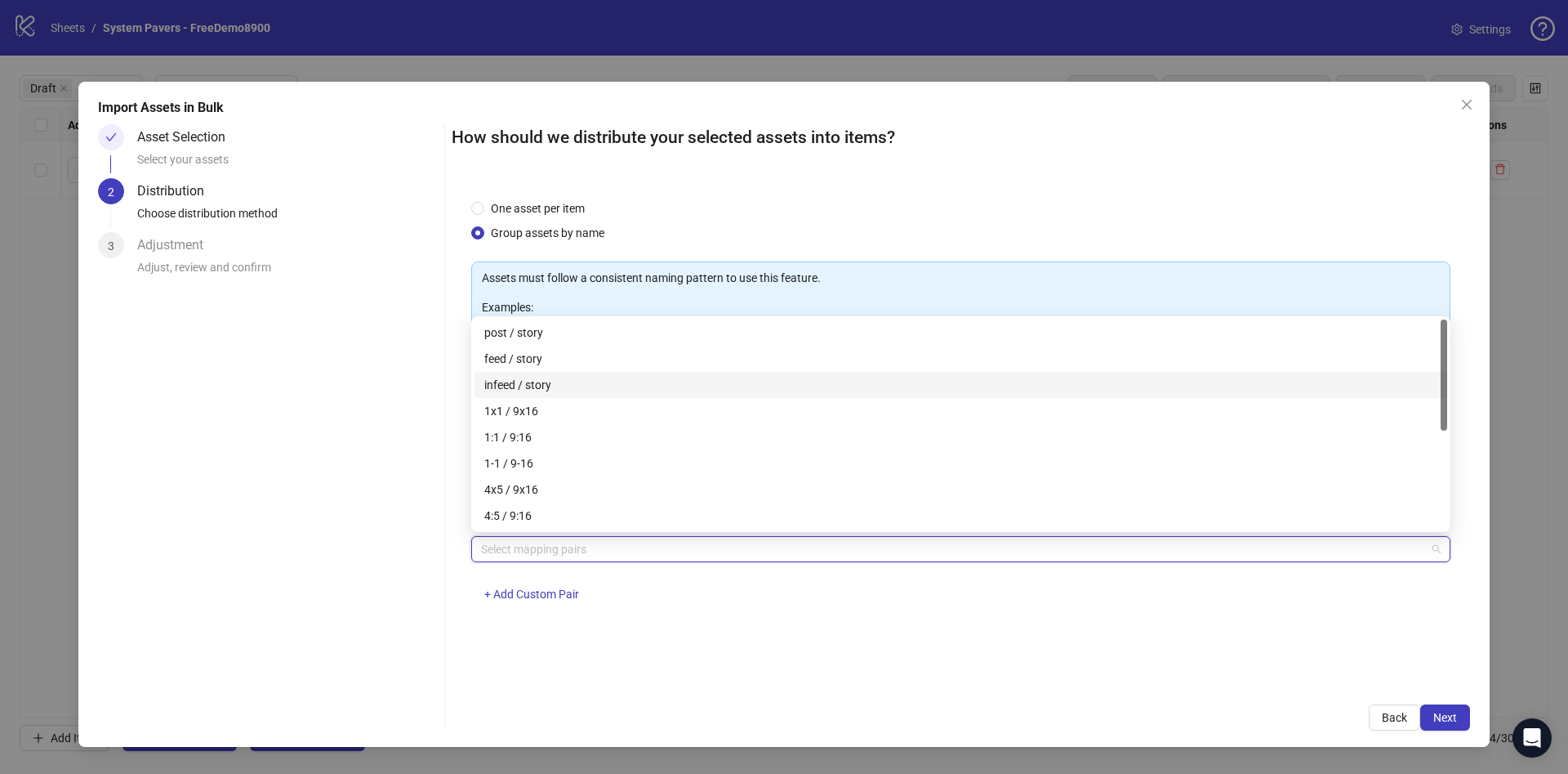
click at [573, 388] on div "infeed / story" at bounding box center [961, 385] width 953 height 18
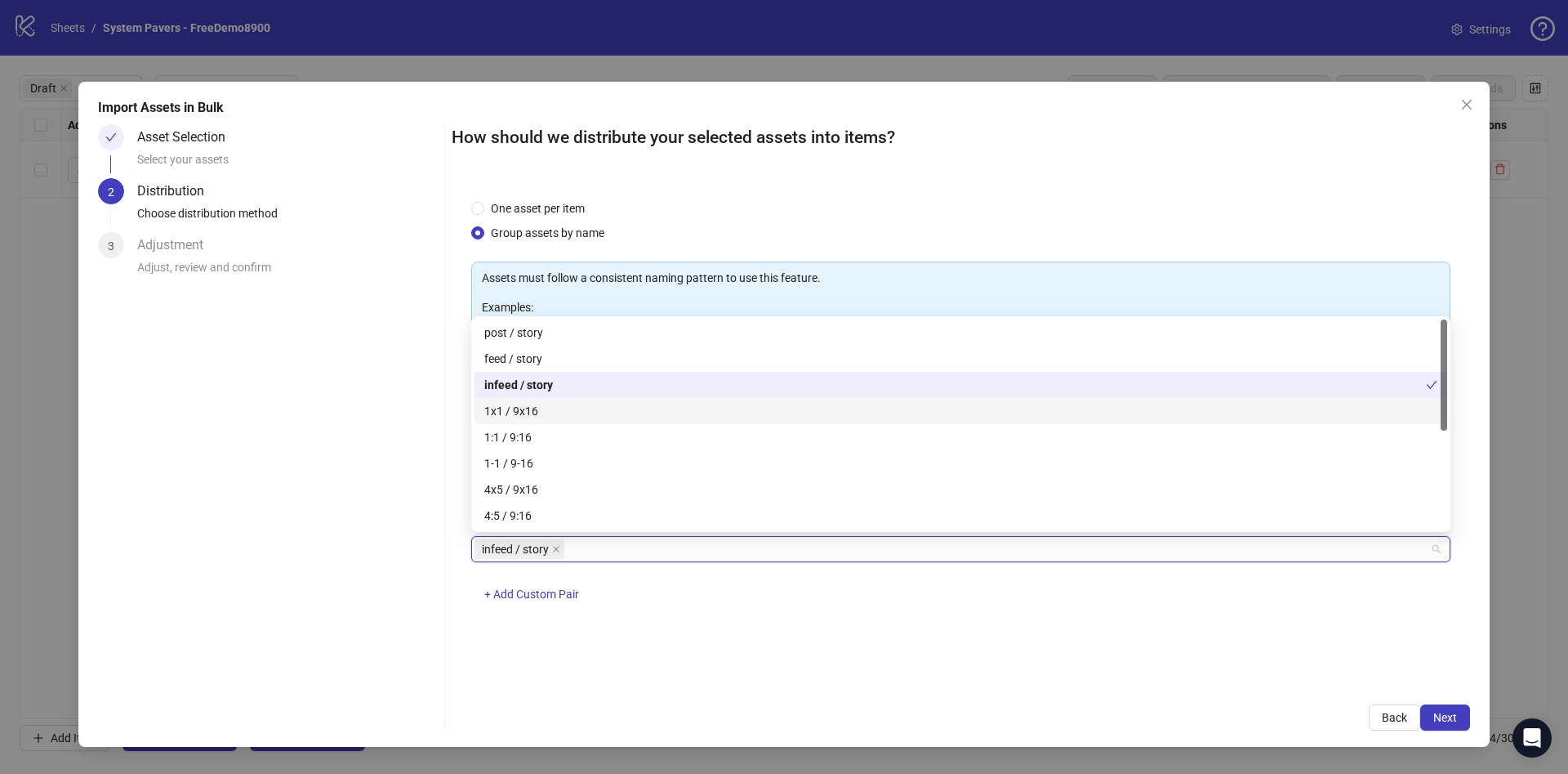
click at [570, 412] on div "1x1 / 9x16" at bounding box center [961, 411] width 953 height 18
click at [581, 388] on div "infeed / story" at bounding box center [954, 385] width 942 height 18
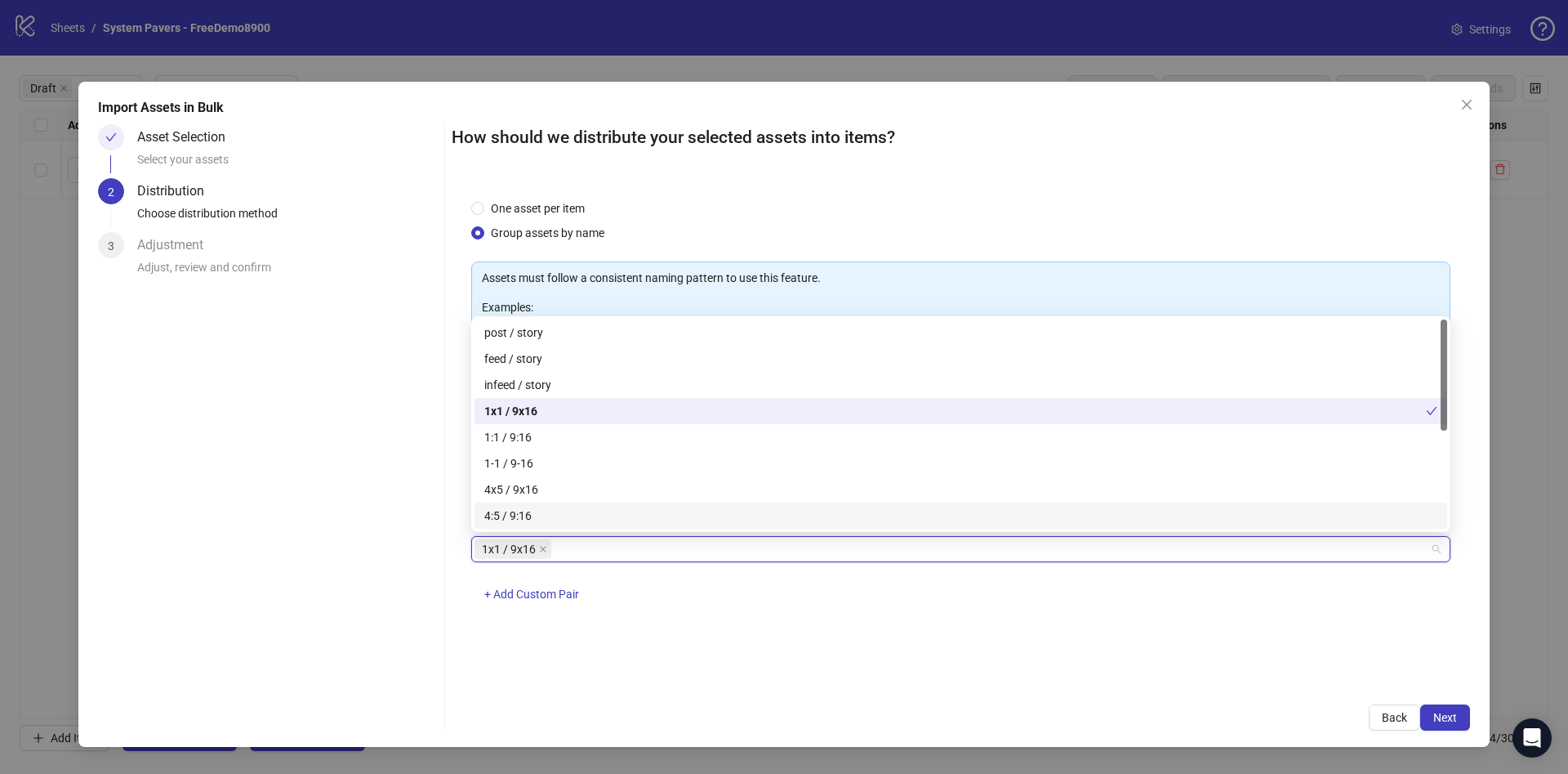
click at [1455, 702] on div "How should we distribute your selected assets into items? One asset per item Gr…" at bounding box center [961, 427] width 1019 height 606
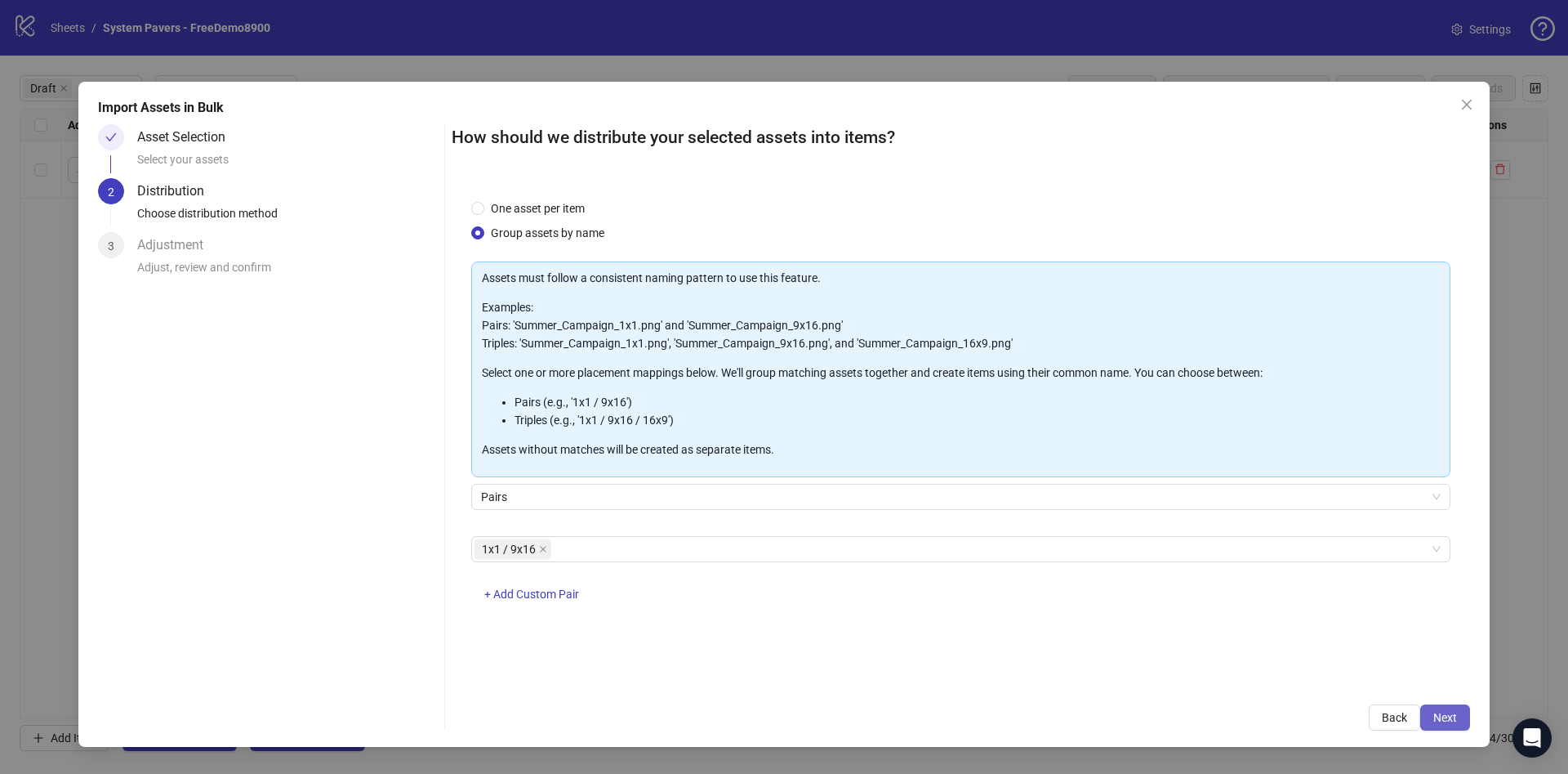
click at [1450, 710] on button "Next" at bounding box center [1445, 717] width 50 height 26
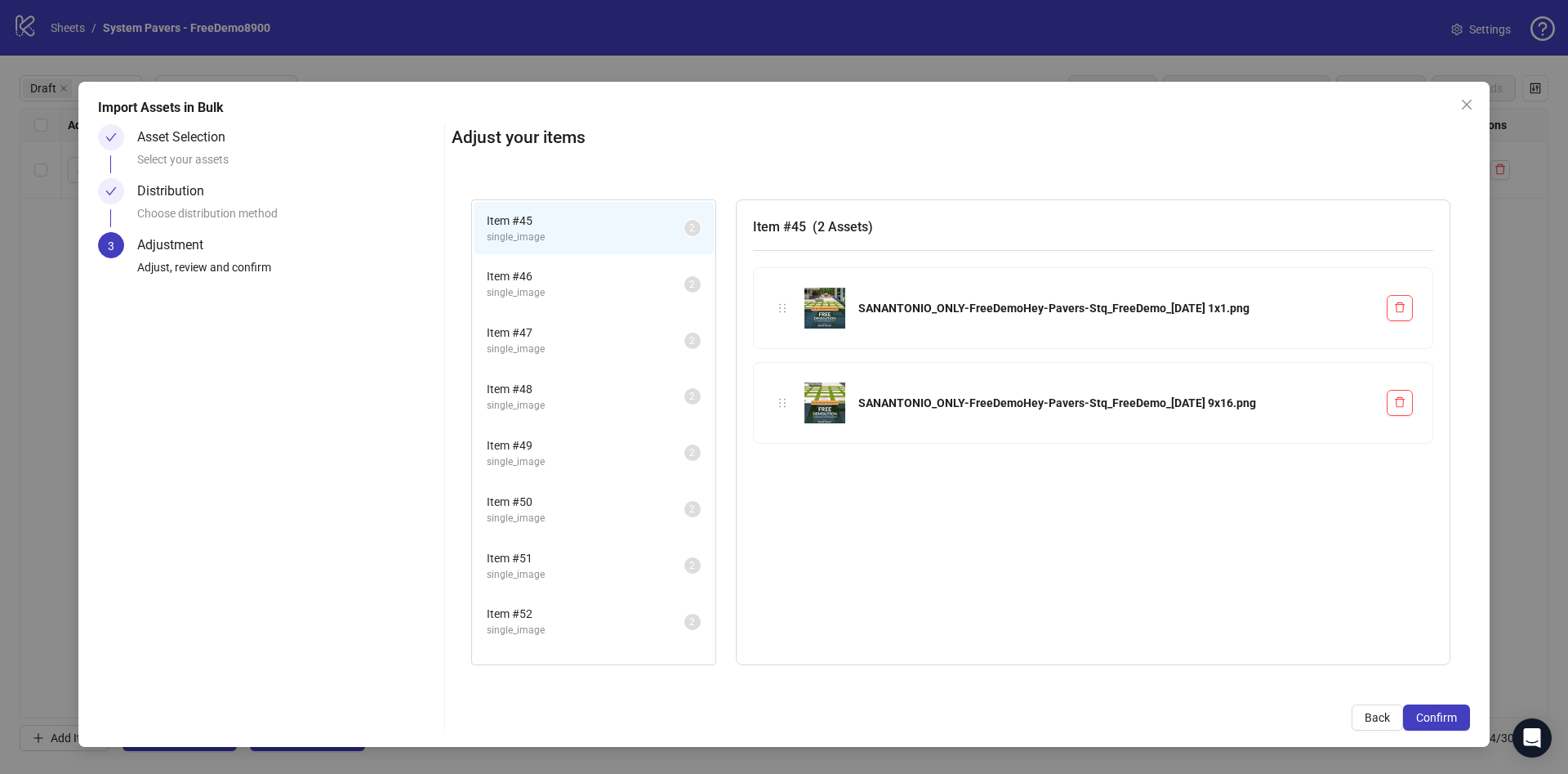
click at [1448, 710] on span "Confirm" at bounding box center [1436, 717] width 41 height 13
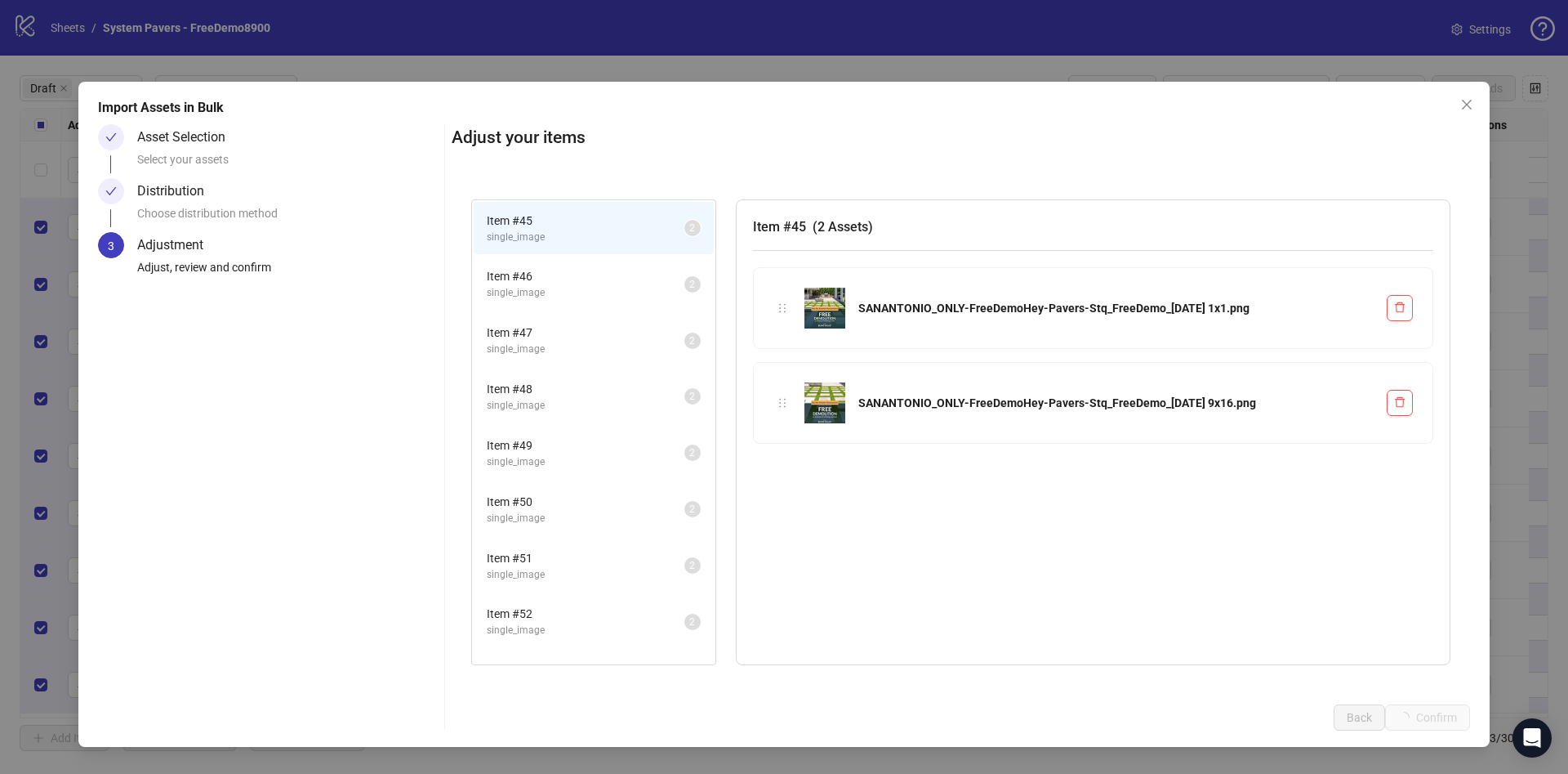
scroll to position [3, 0]
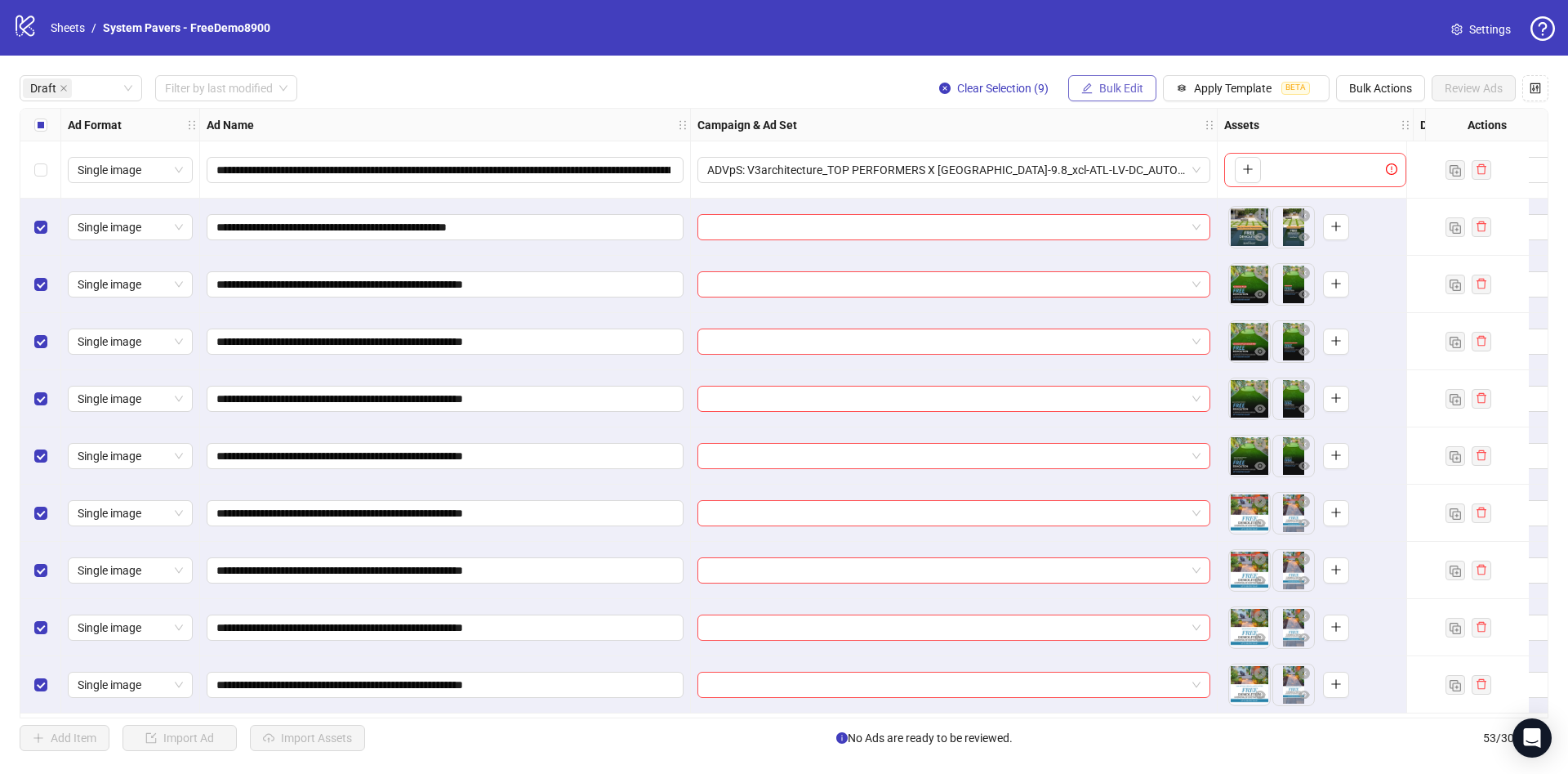
click at [1108, 83] on span "Bulk Edit" at bounding box center [1121, 88] width 44 height 13
click at [1143, 257] on span "Primary Texts" at bounding box center [1128, 253] width 97 height 18
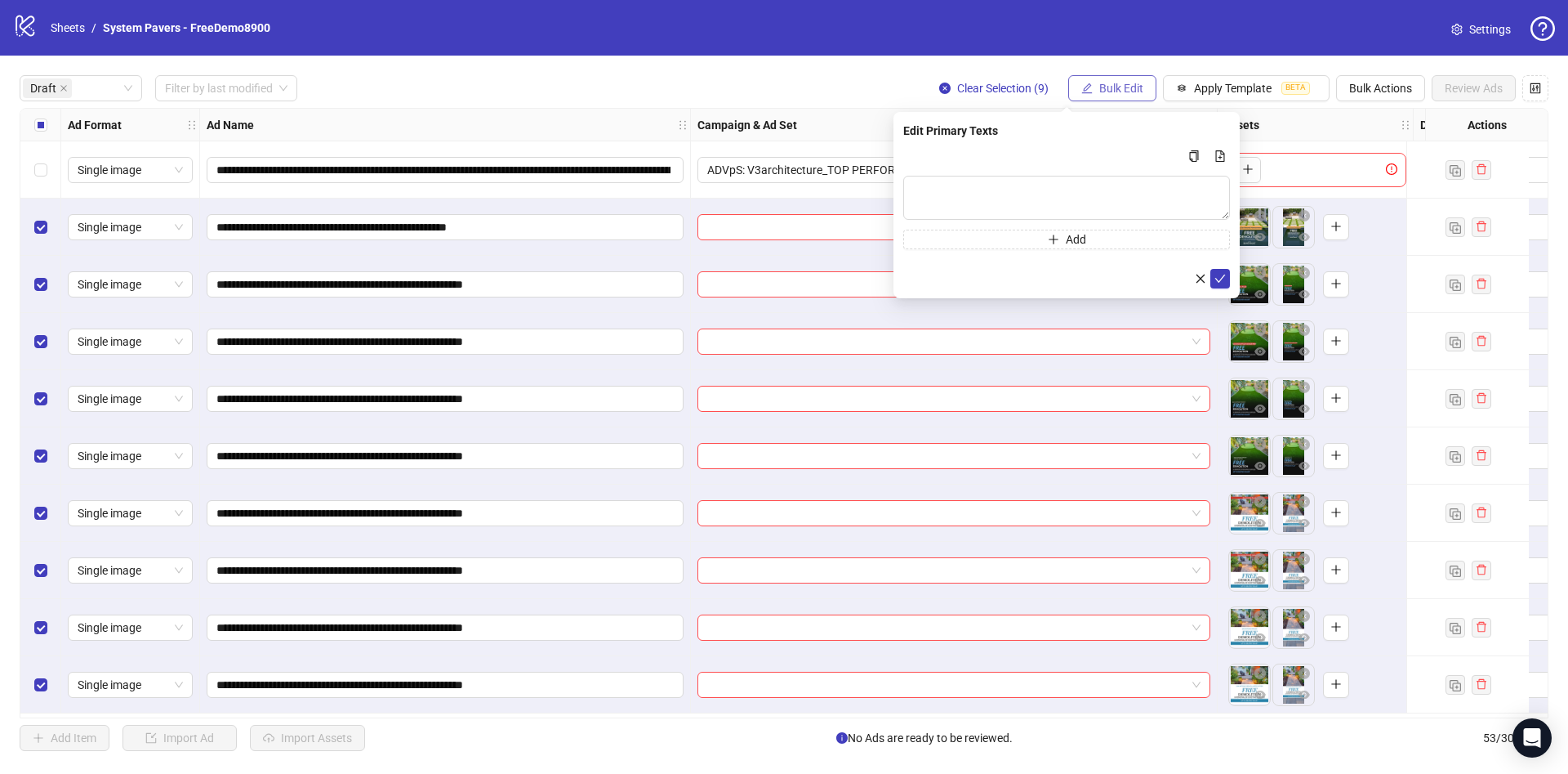
click at [1128, 89] on span "Bulk Edit" at bounding box center [1121, 88] width 44 height 13
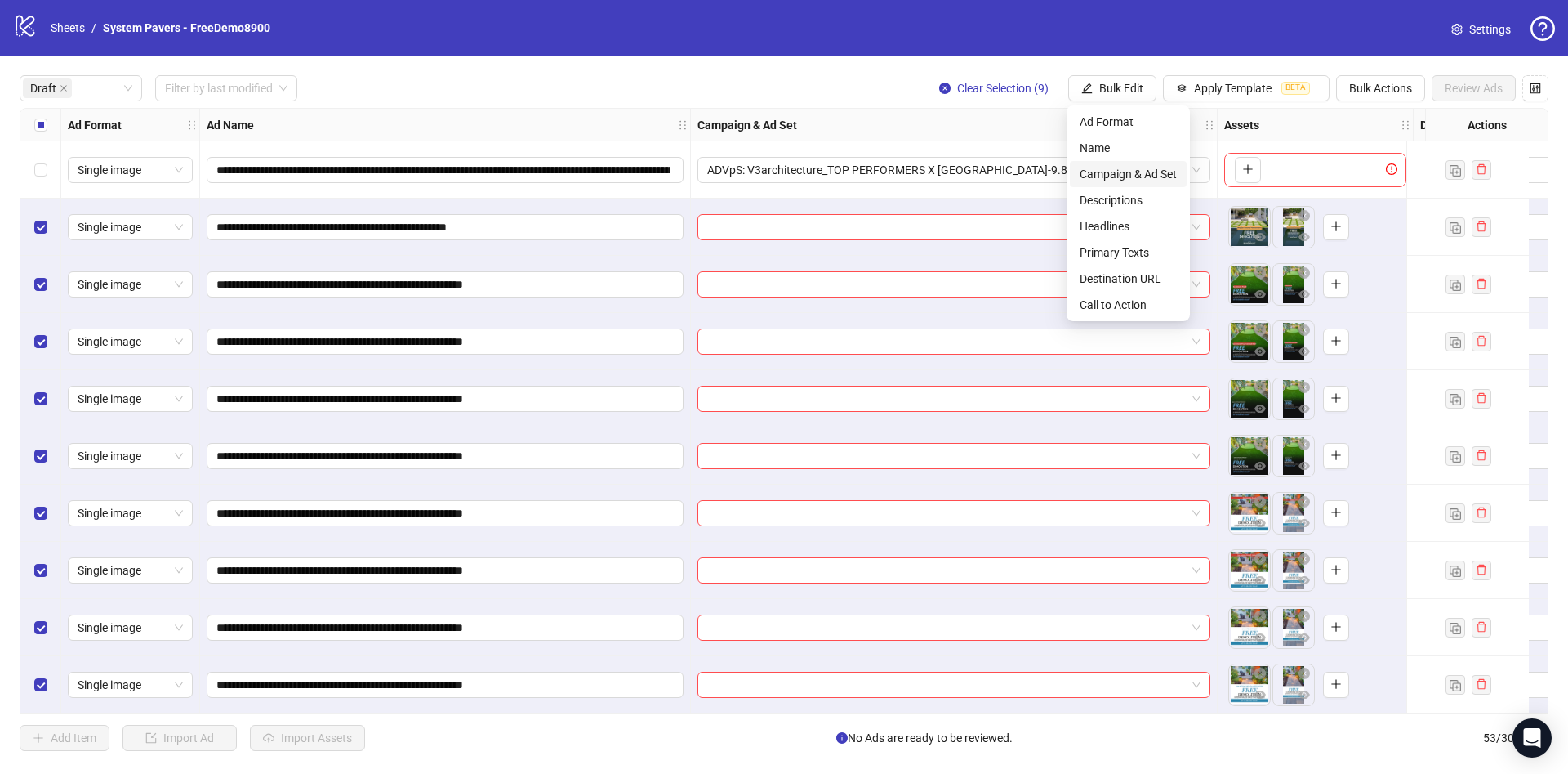
click at [1157, 170] on span "Campaign & Ad Set" at bounding box center [1128, 174] width 97 height 18
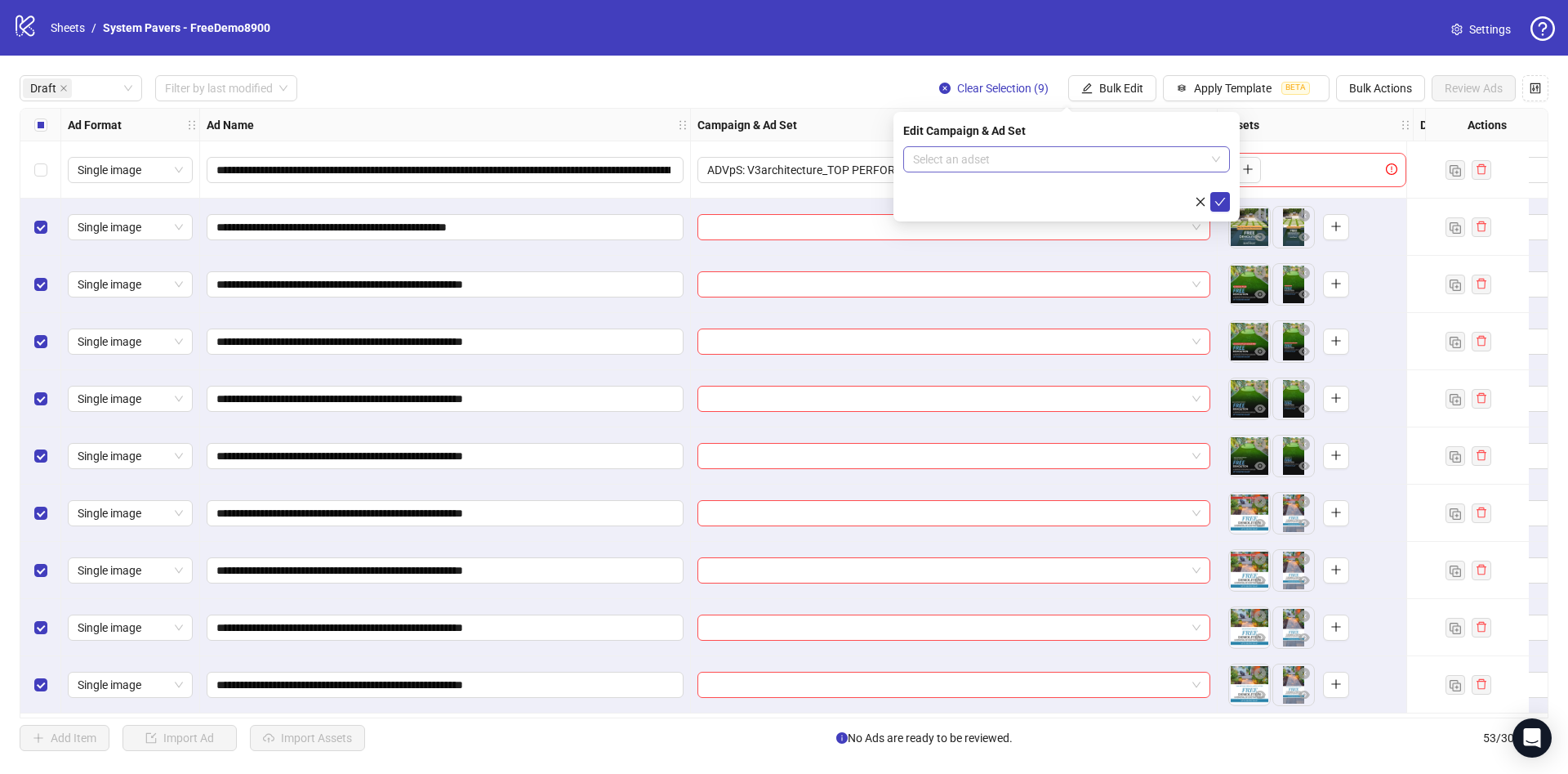
click at [1093, 154] on input "search" at bounding box center [1060, 159] width 292 height 25
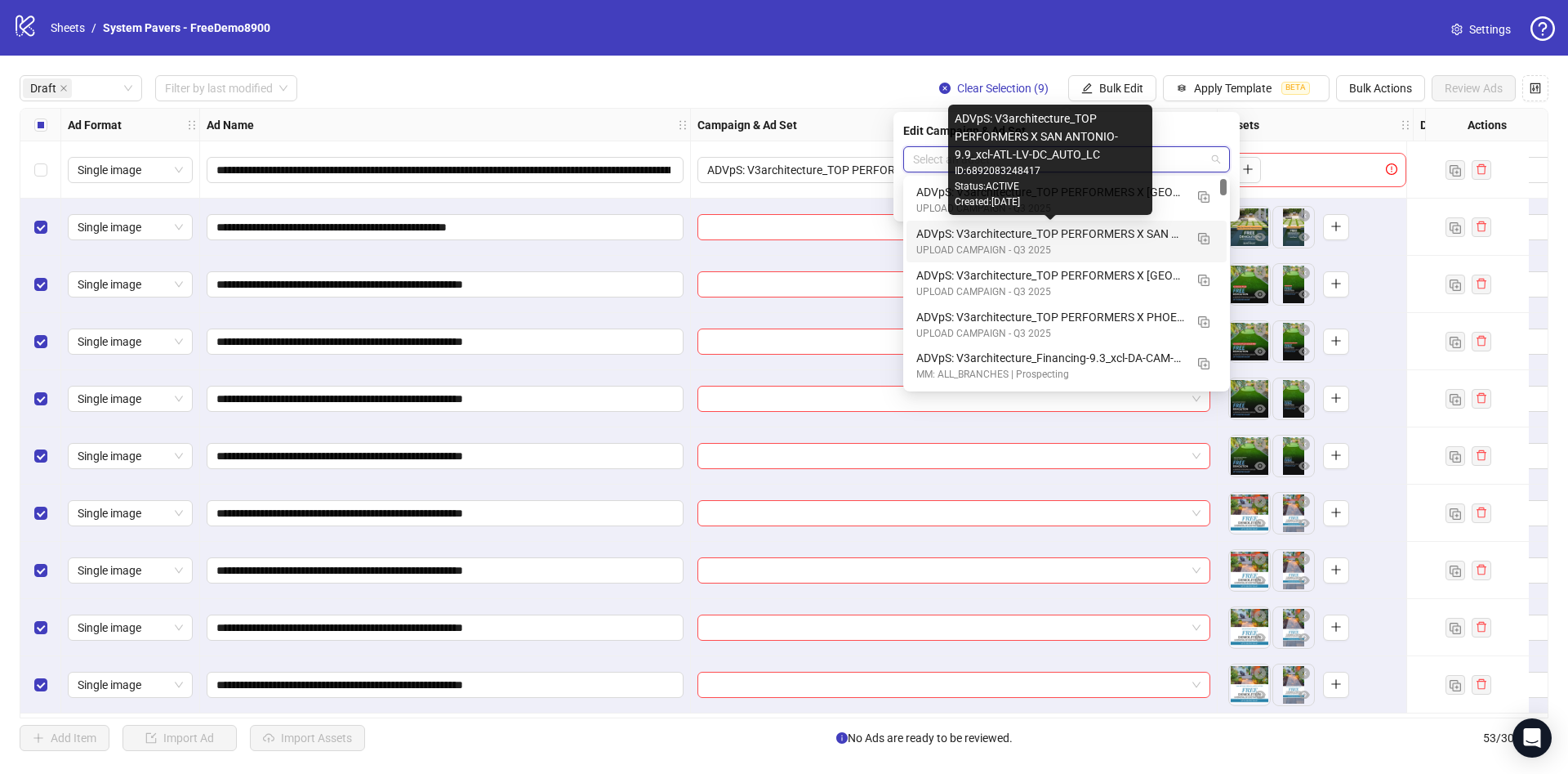
click at [1140, 232] on div "ADVpS: V3architecture_TOP PERFORMERS X SAN ANTONIO-9.9_xcl-ATL-LV-DC_AUTO_LC" at bounding box center [1050, 233] width 268 height 18
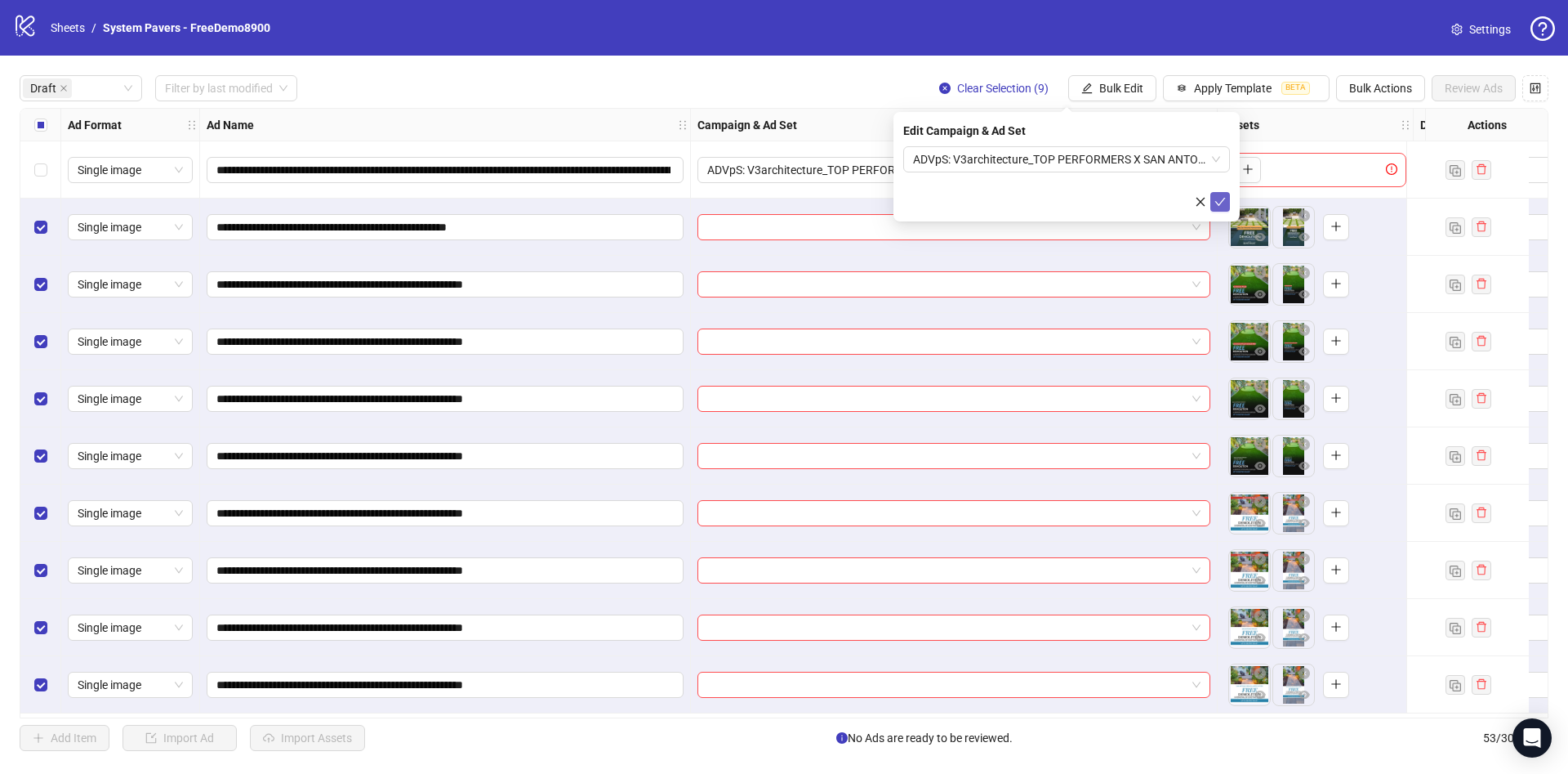
click at [1221, 204] on icon "check" at bounding box center [1219, 202] width 12 height 12
click at [1127, 88] on span "Bulk Edit" at bounding box center [1121, 88] width 44 height 13
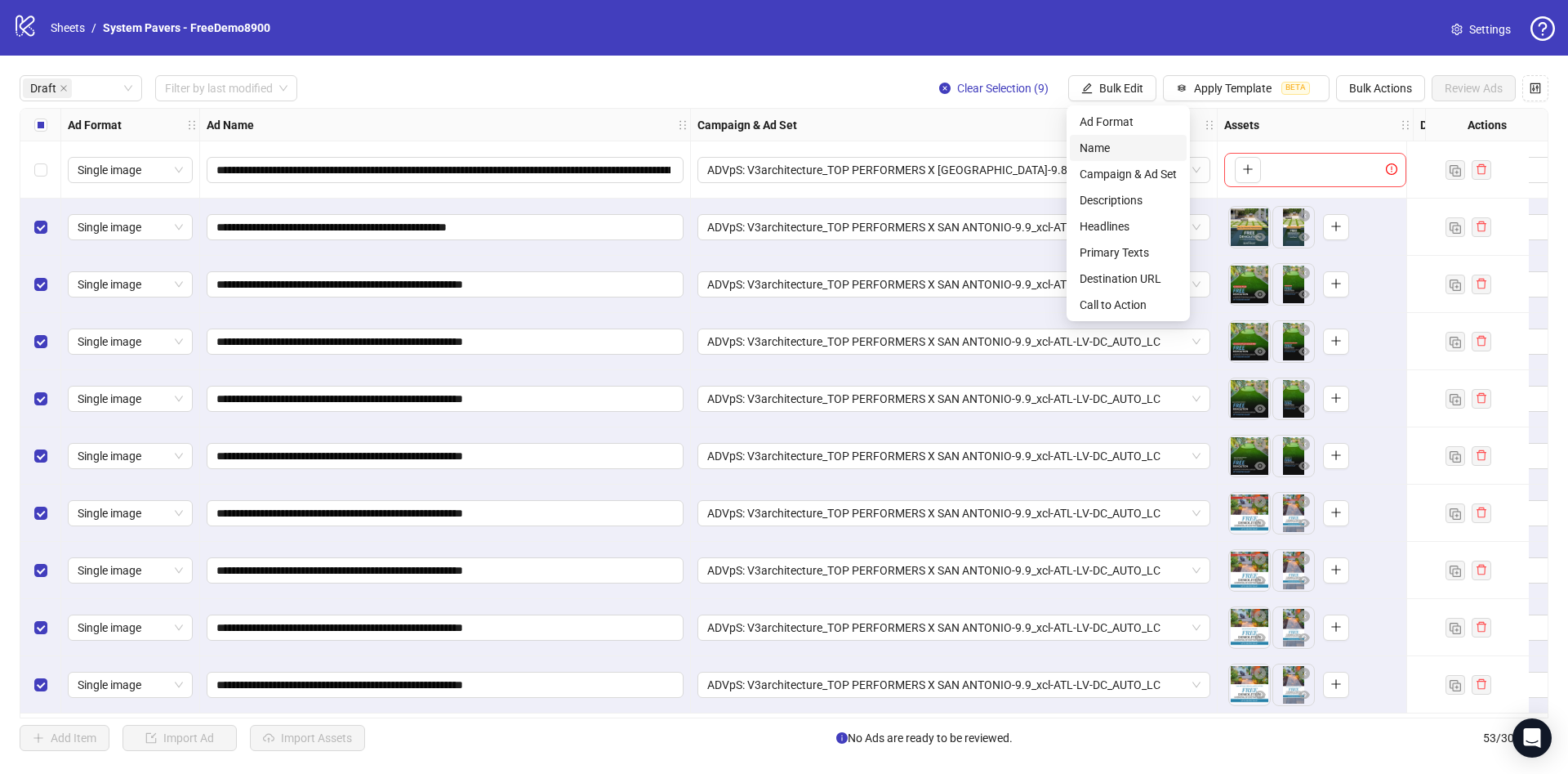
click at [1135, 153] on span "Name" at bounding box center [1128, 148] width 97 height 18
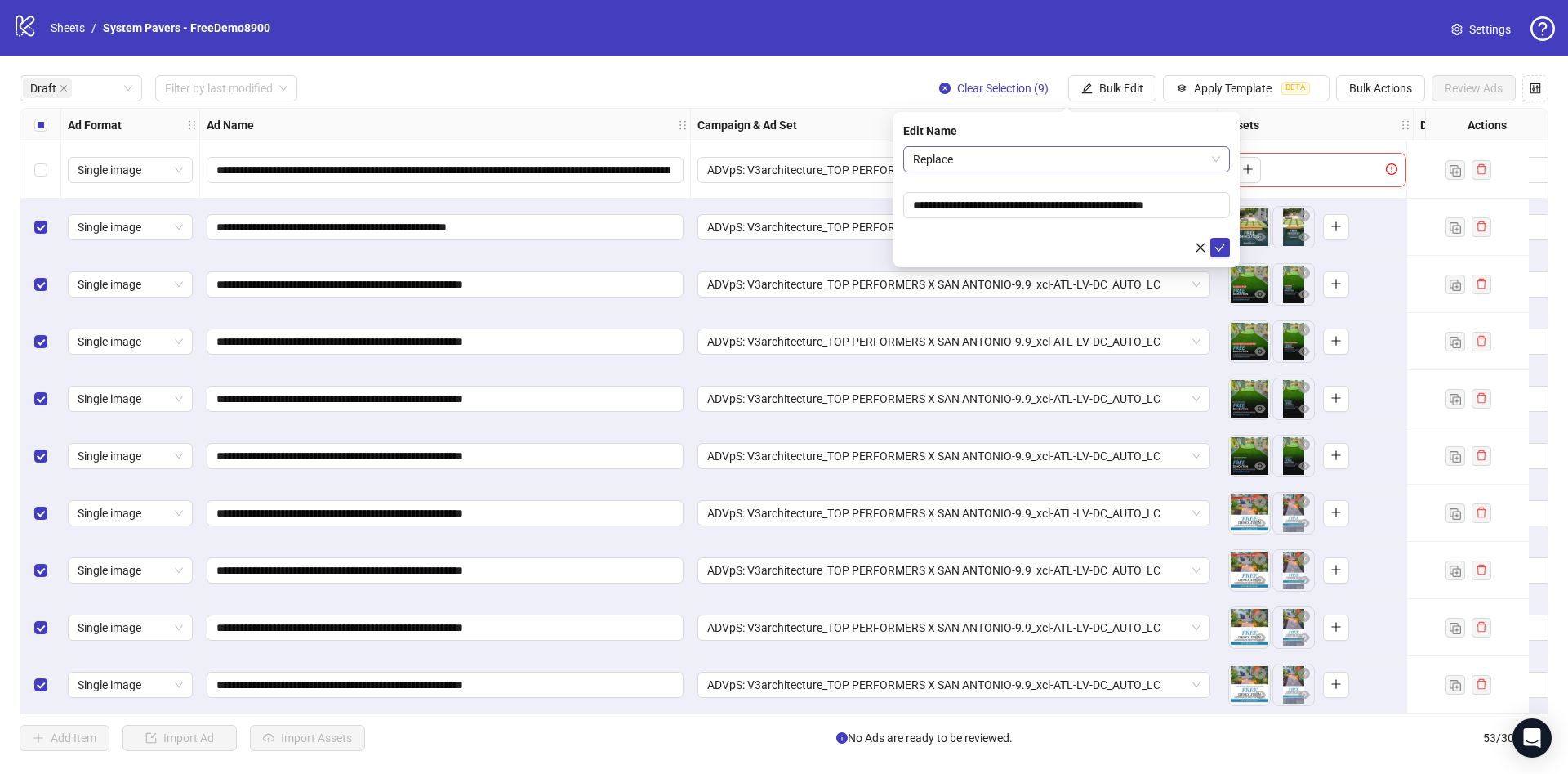
click at [1077, 157] on span "Replace" at bounding box center [1067, 159] width 307 height 25
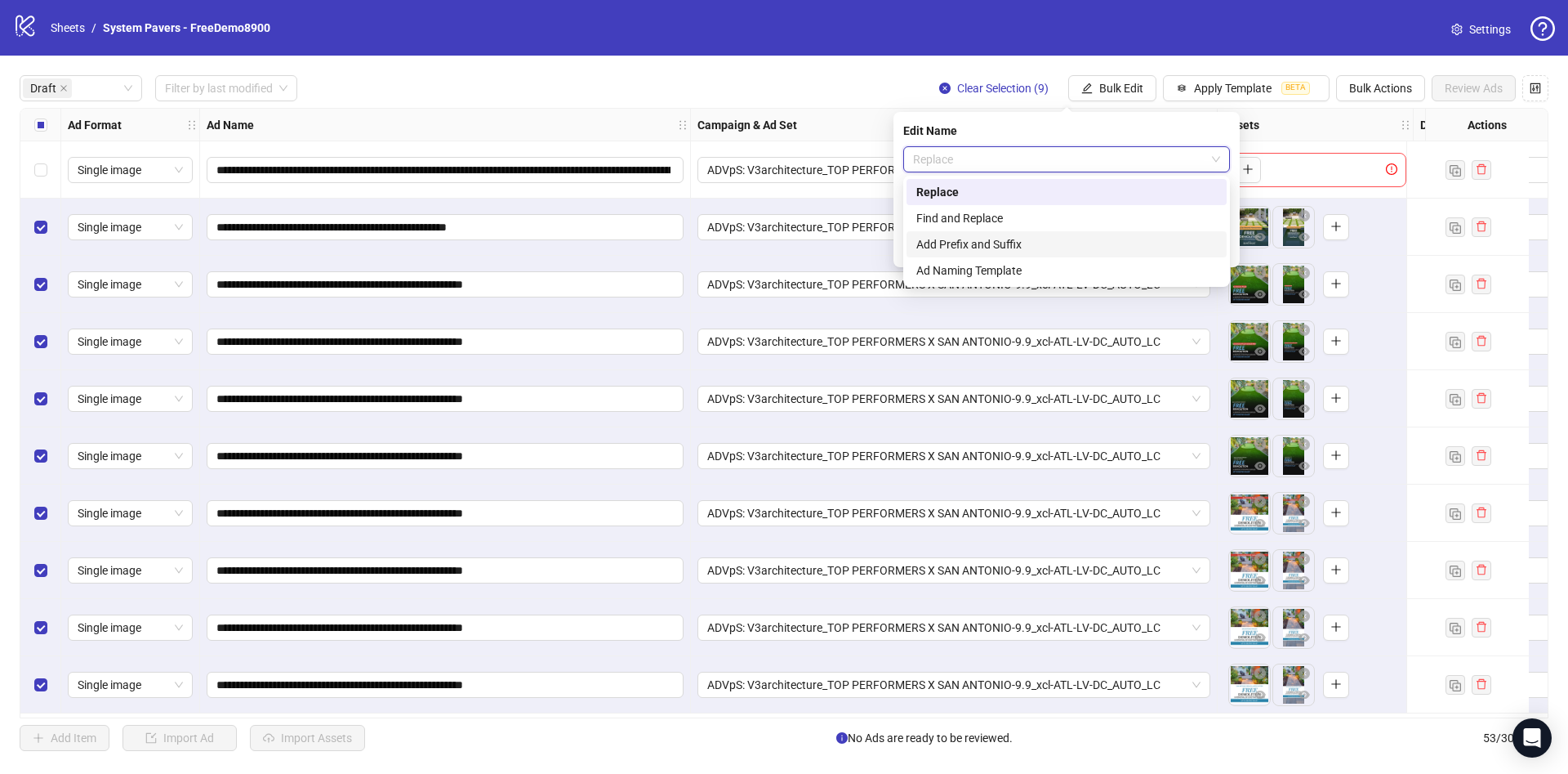
click at [1037, 235] on div "Add Prefix and Suffix" at bounding box center [1066, 244] width 301 height 18
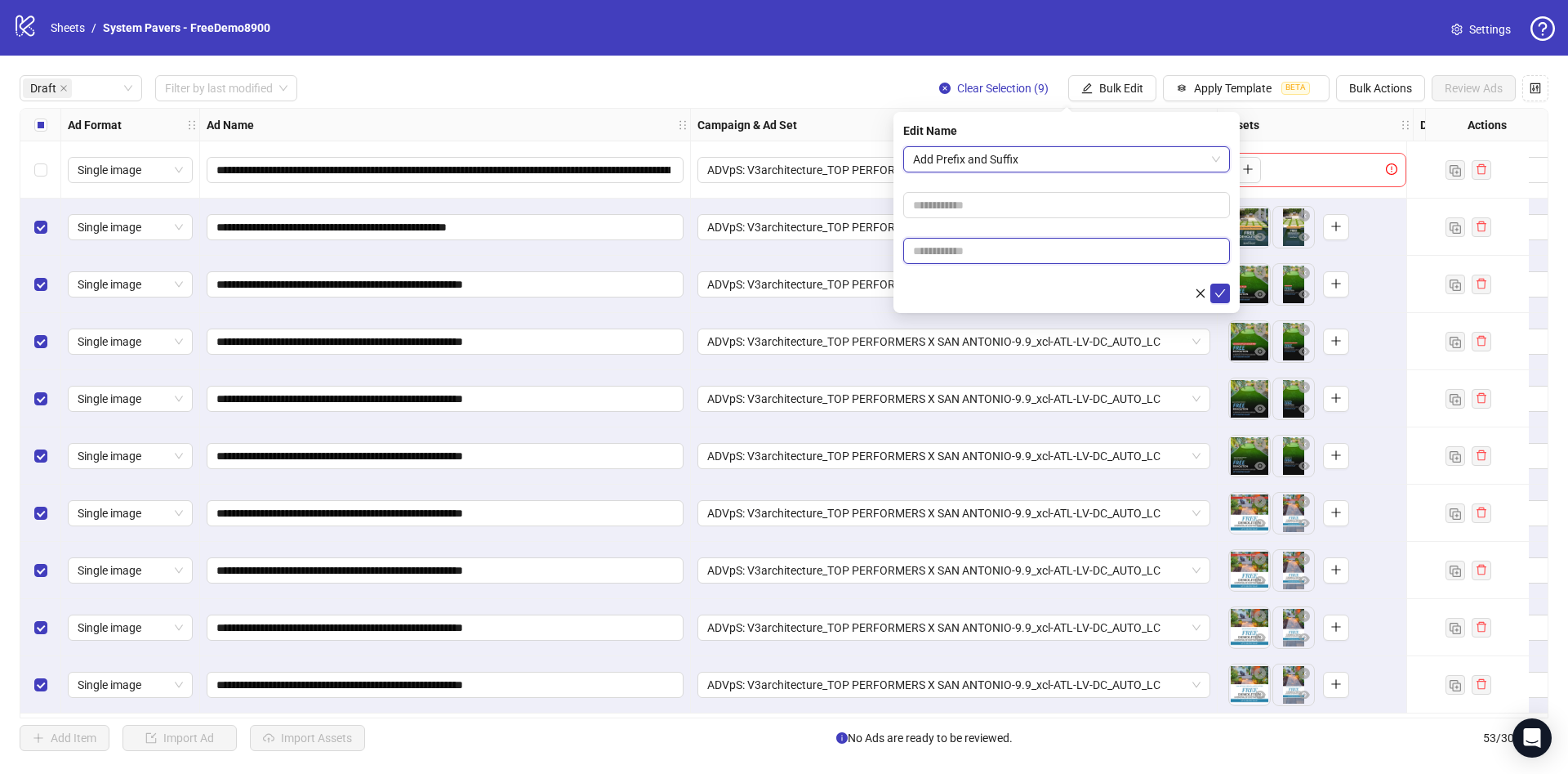
click at [981, 253] on input "text" at bounding box center [1067, 251] width 327 height 26
paste input "**********"
type input "**********"
click at [965, 300] on div at bounding box center [1067, 293] width 327 height 20
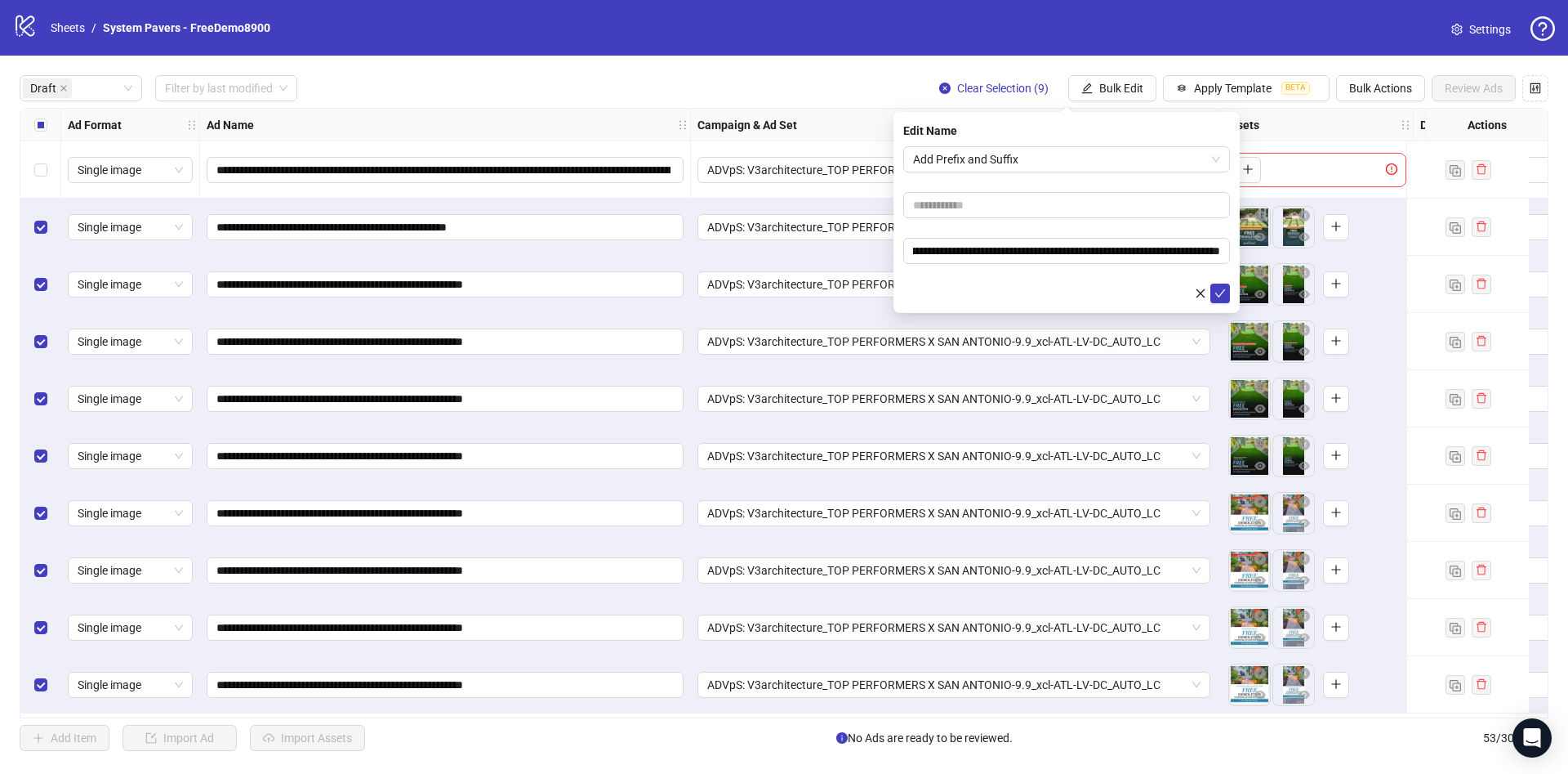
scroll to position [0, 0]
click at [1217, 288] on icon "check" at bounding box center [1219, 293] width 12 height 12
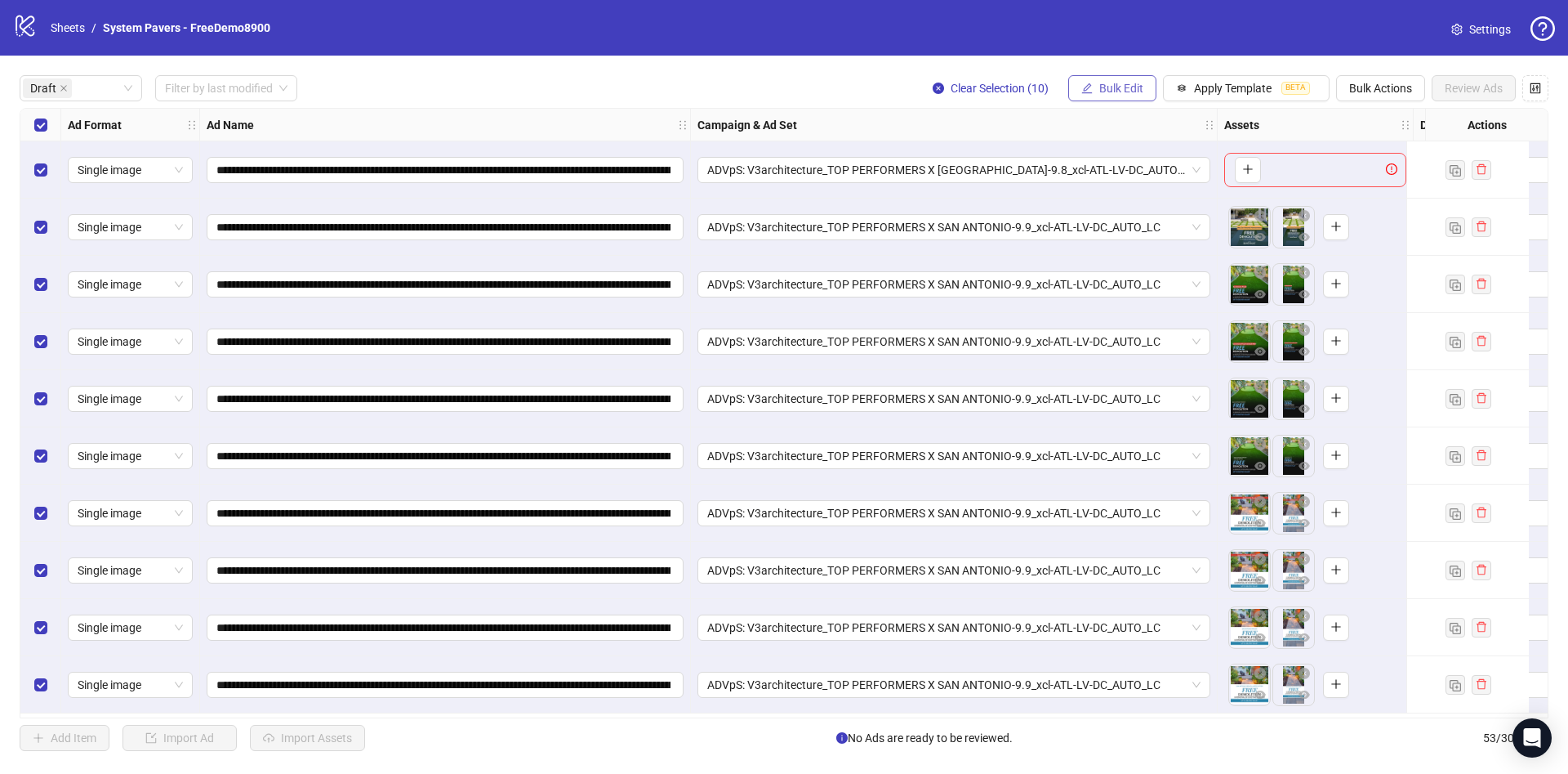
click at [1081, 84] on icon "edit" at bounding box center [1087, 88] width 12 height 12
click at [1132, 256] on span "Primary Texts" at bounding box center [1128, 253] width 97 height 18
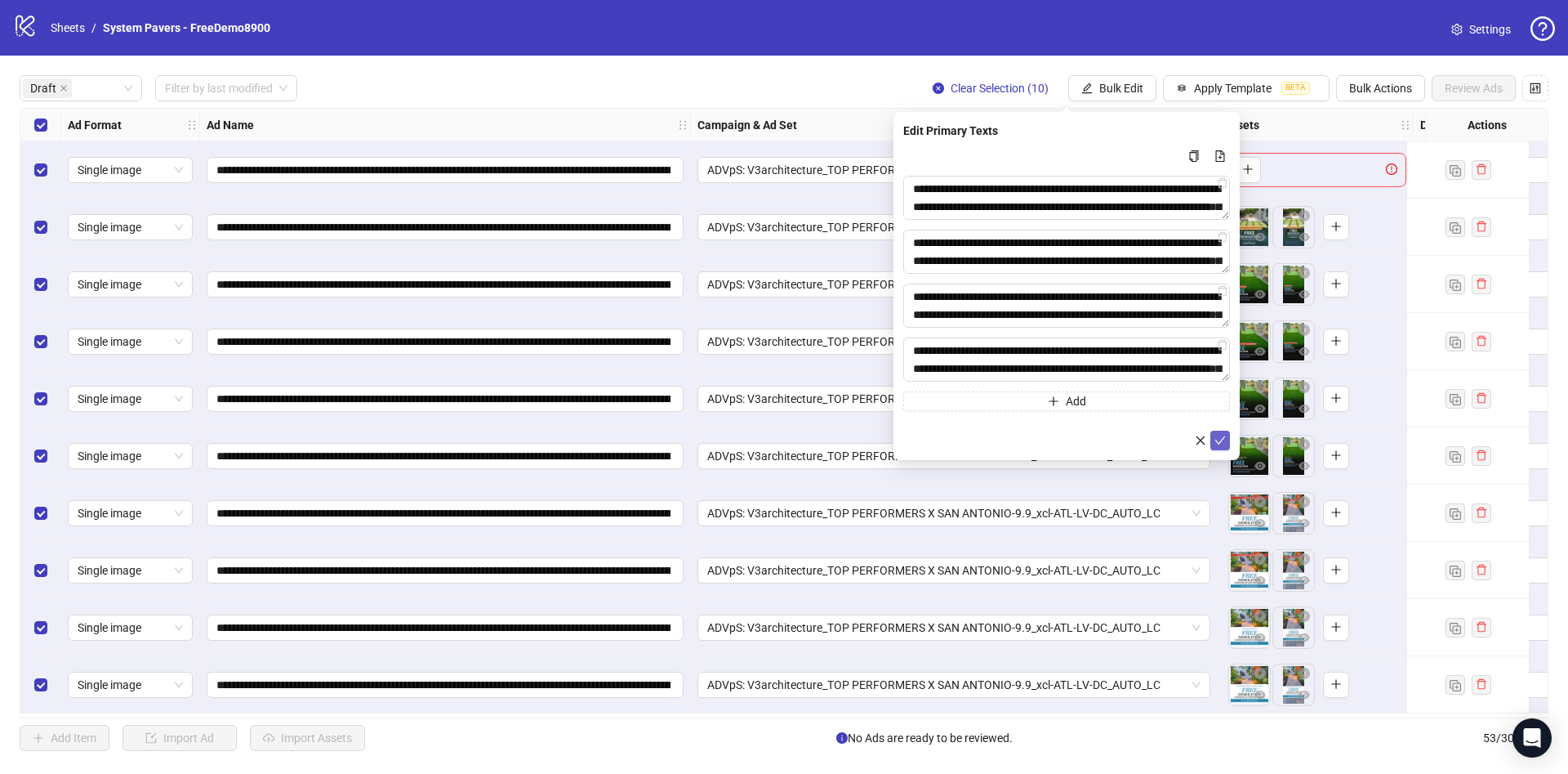
click at [1218, 444] on icon "check" at bounding box center [1219, 440] width 12 height 12
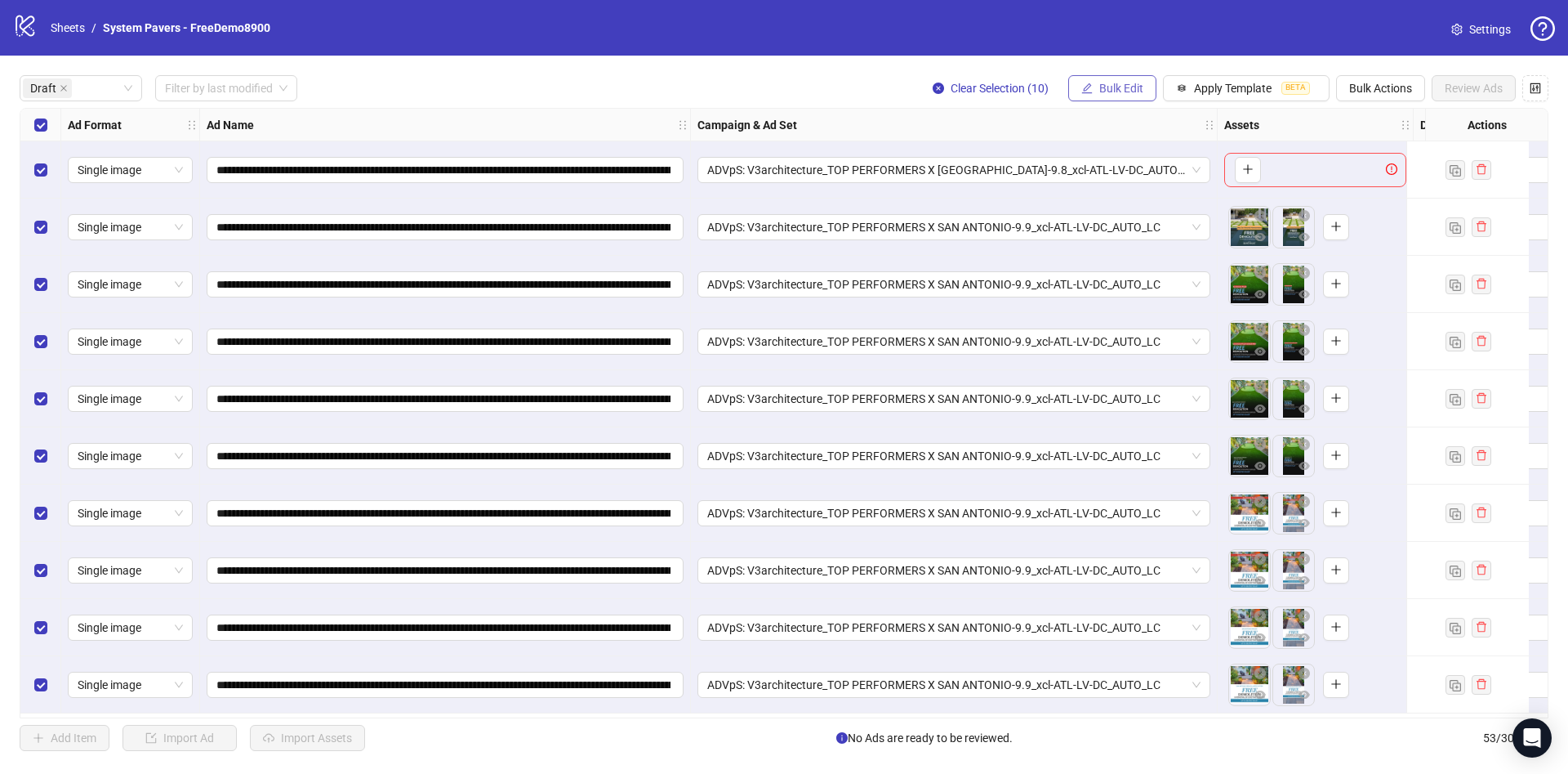
click at [1109, 82] on span "Bulk Edit" at bounding box center [1121, 88] width 44 height 13
click at [1141, 223] on span "Headlines" at bounding box center [1128, 226] width 97 height 18
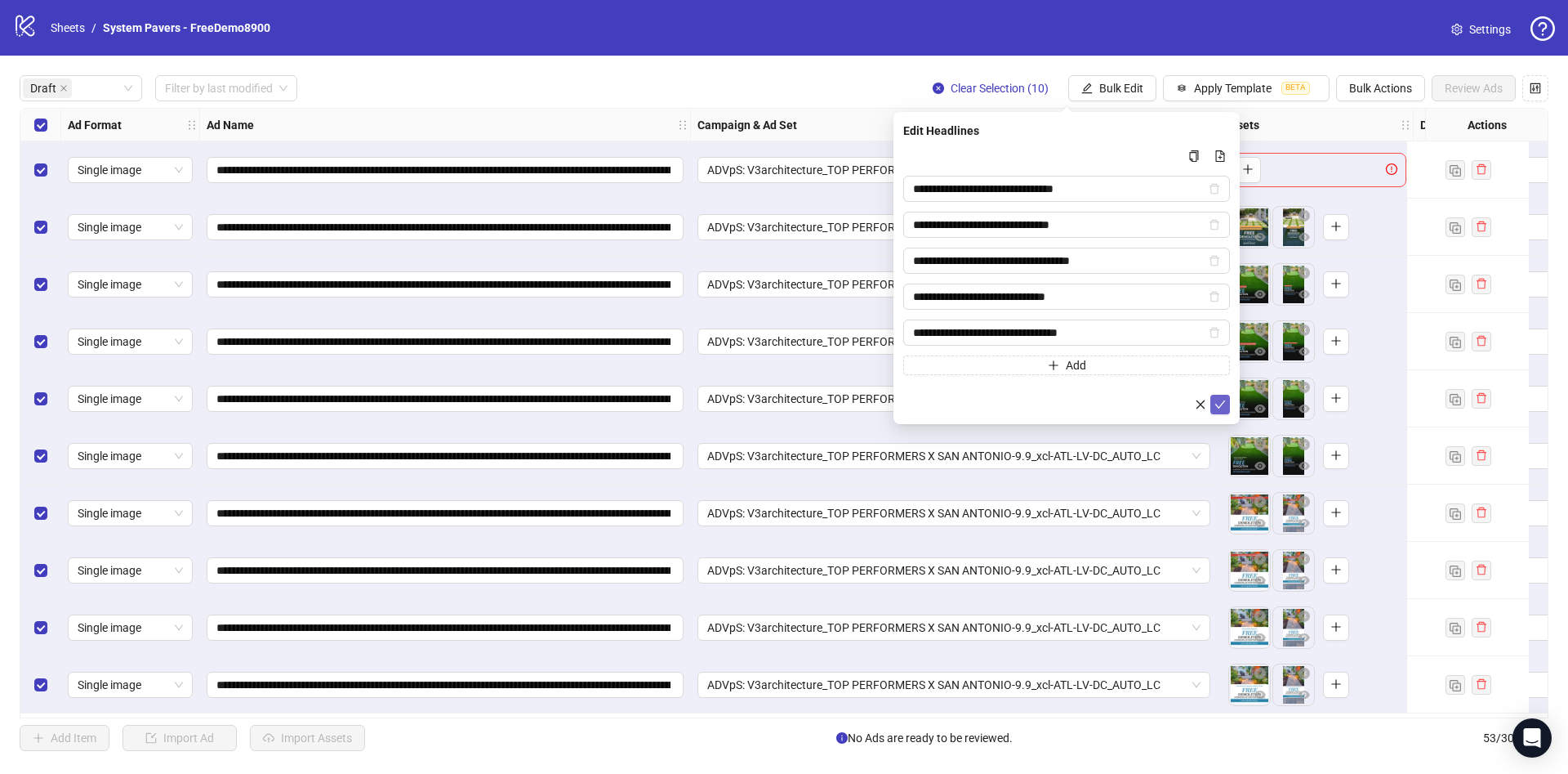
click at [1215, 400] on icon "check" at bounding box center [1219, 404] width 12 height 12
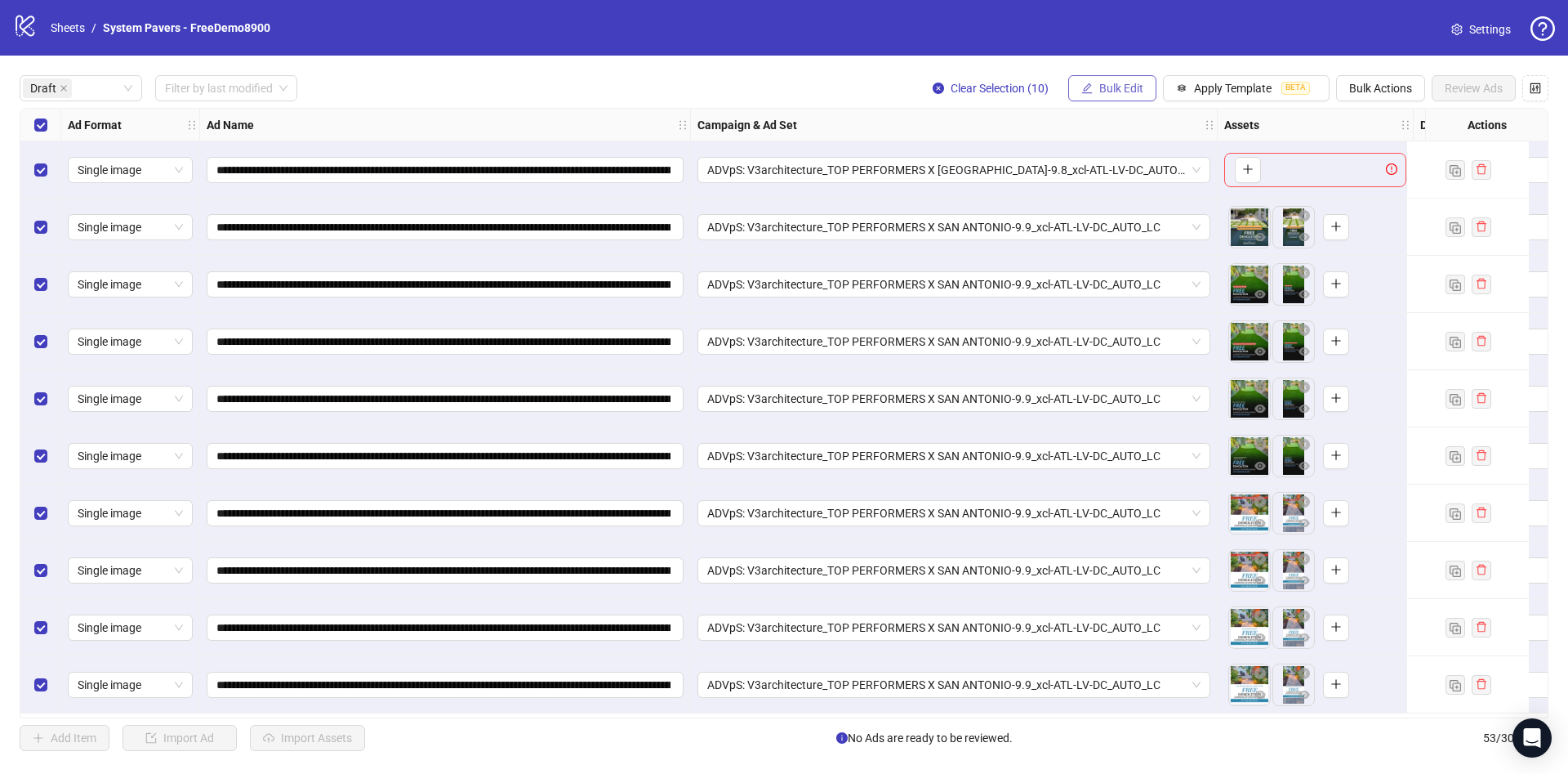
click at [1129, 75] on button "Bulk Edit" at bounding box center [1111, 88] width 88 height 26
click at [1144, 212] on li "Descriptions" at bounding box center [1128, 200] width 117 height 26
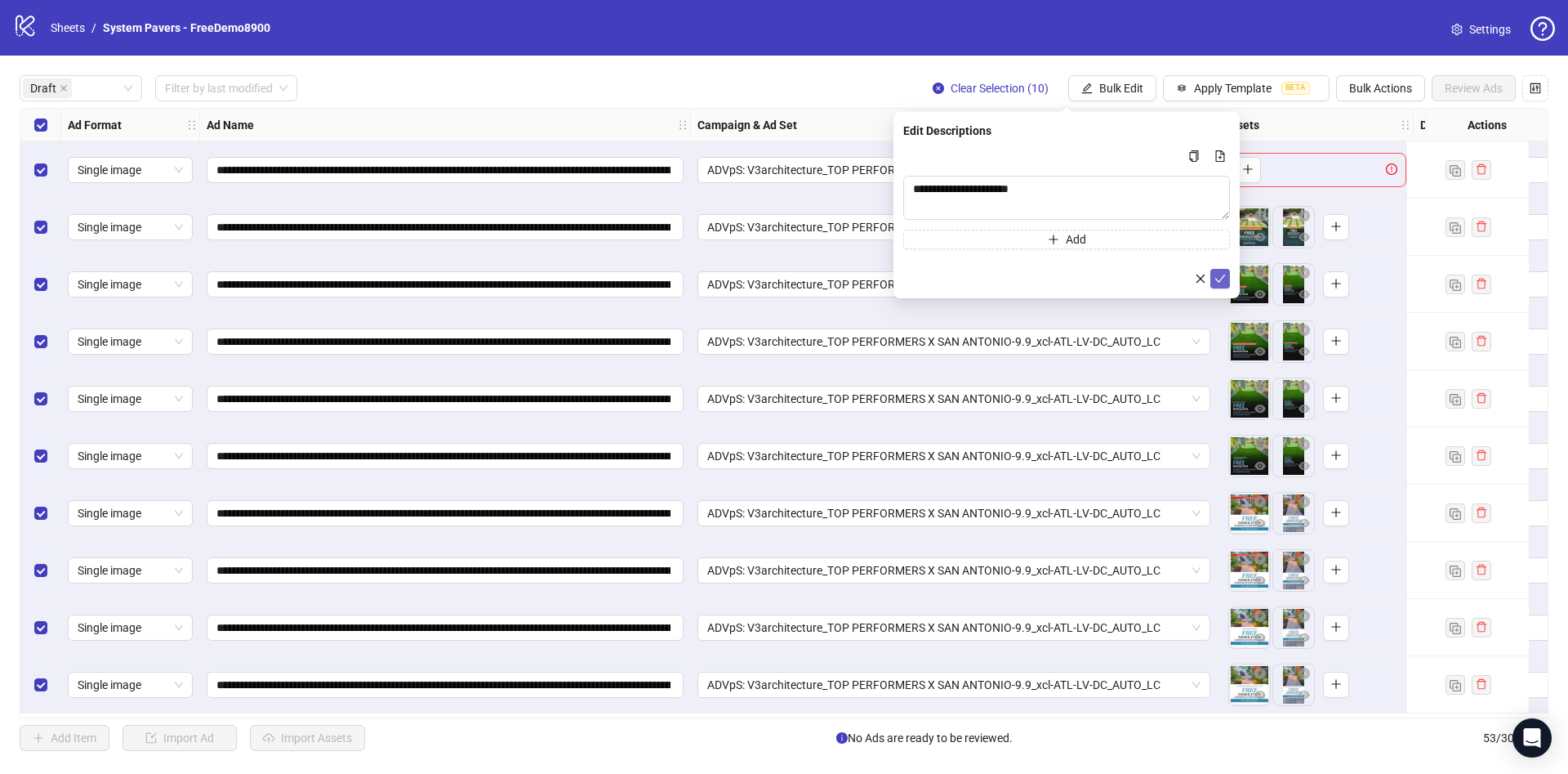
click at [1221, 279] on icon "check" at bounding box center [1220, 278] width 11 height 8
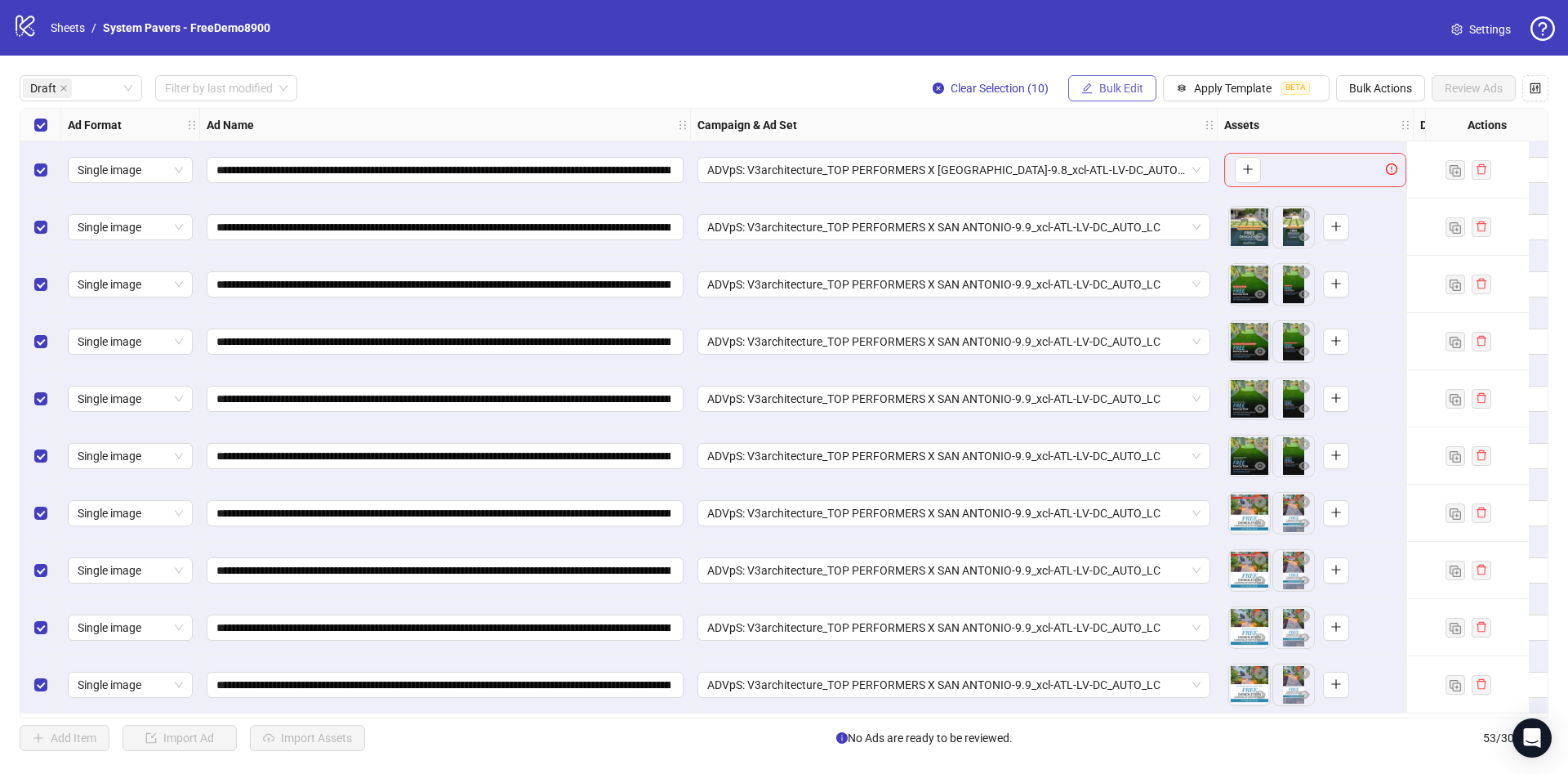
click at [1117, 92] on span "Bulk Edit" at bounding box center [1121, 88] width 44 height 13
click at [1147, 292] on li "Call to Action" at bounding box center [1128, 304] width 117 height 26
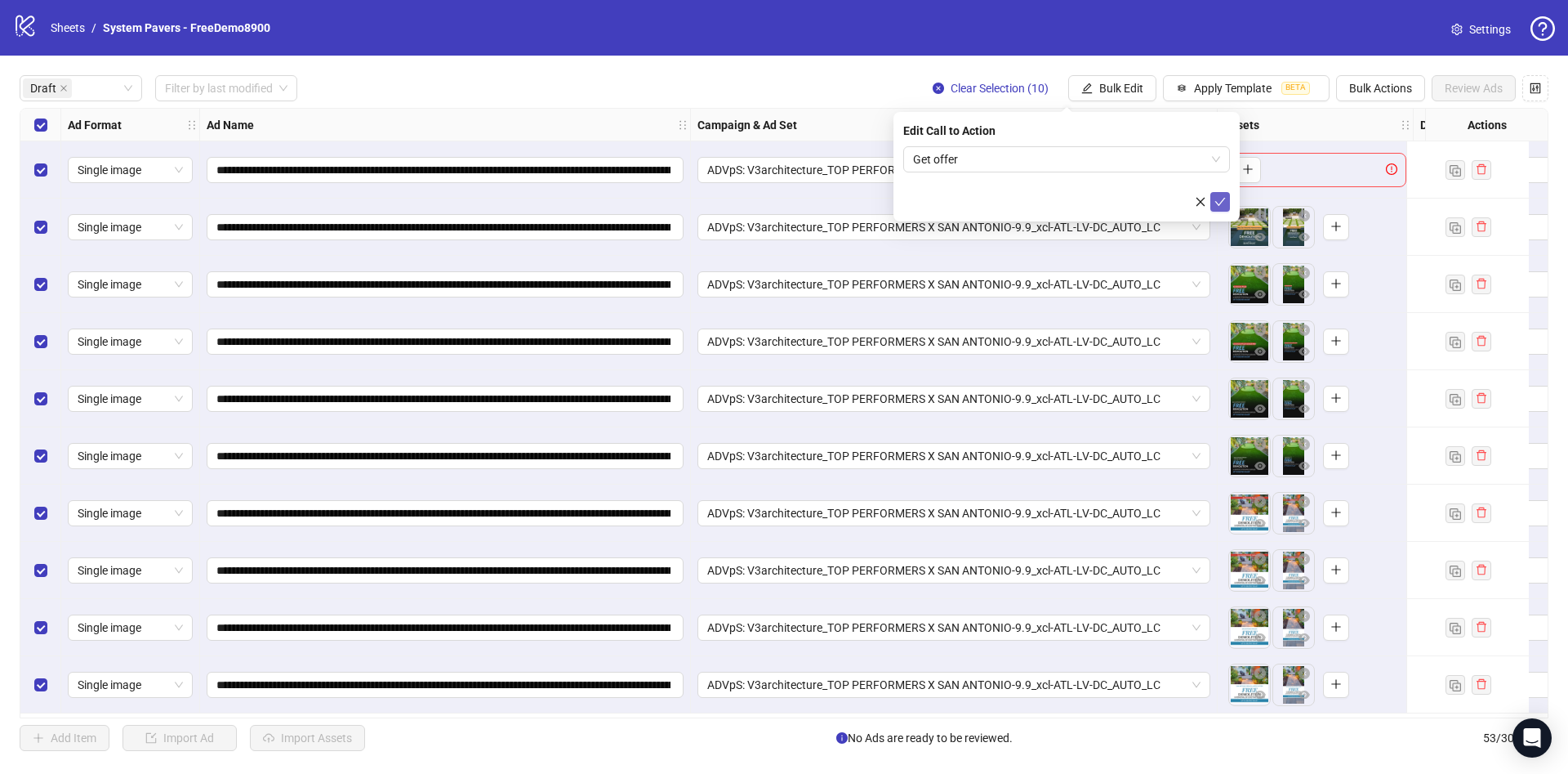
click at [1222, 196] on icon "check" at bounding box center [1219, 202] width 12 height 12
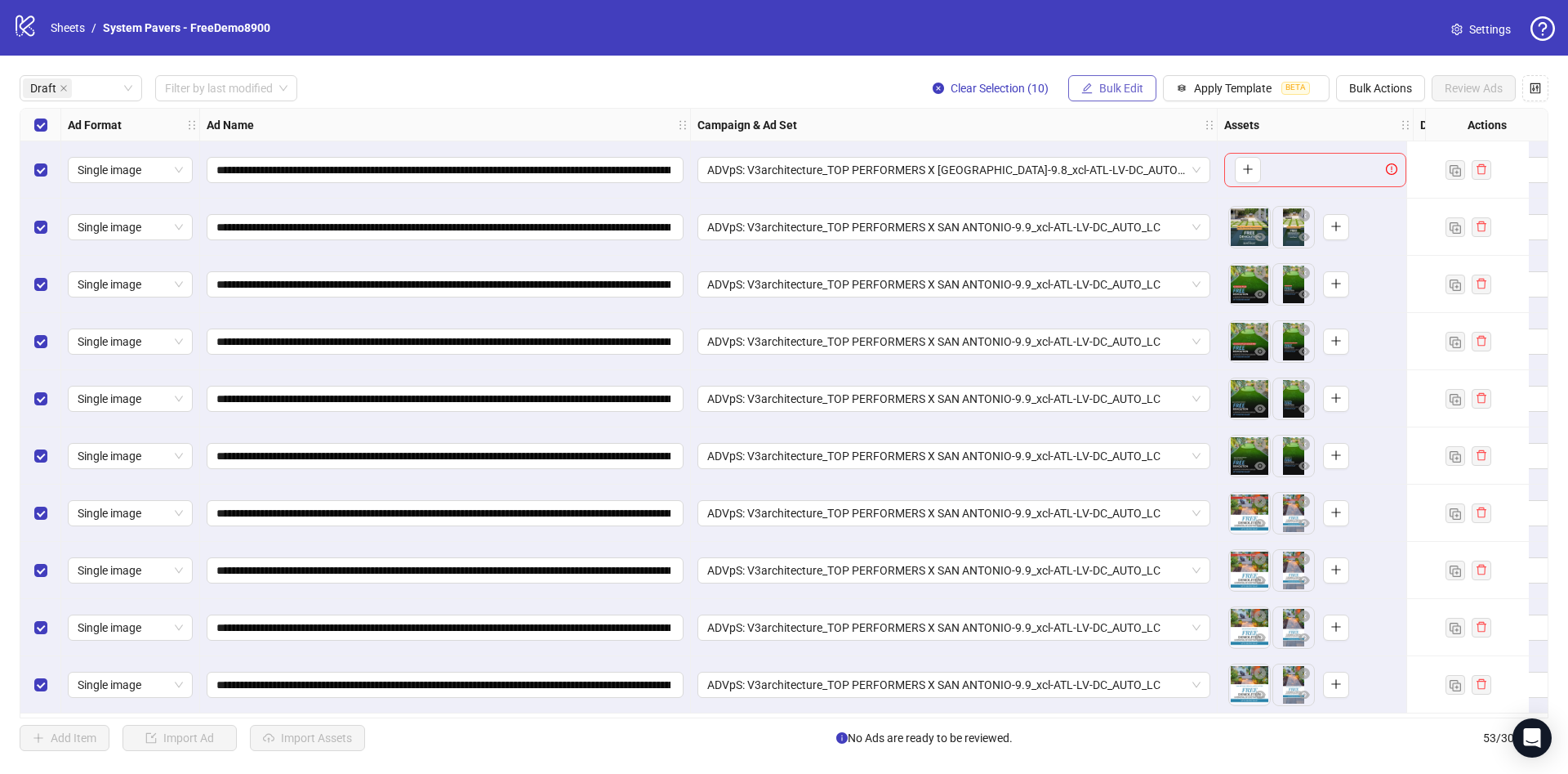
click at [1135, 87] on span "Bulk Edit" at bounding box center [1121, 88] width 44 height 13
click at [1173, 274] on span "Destination URL" at bounding box center [1128, 279] width 97 height 18
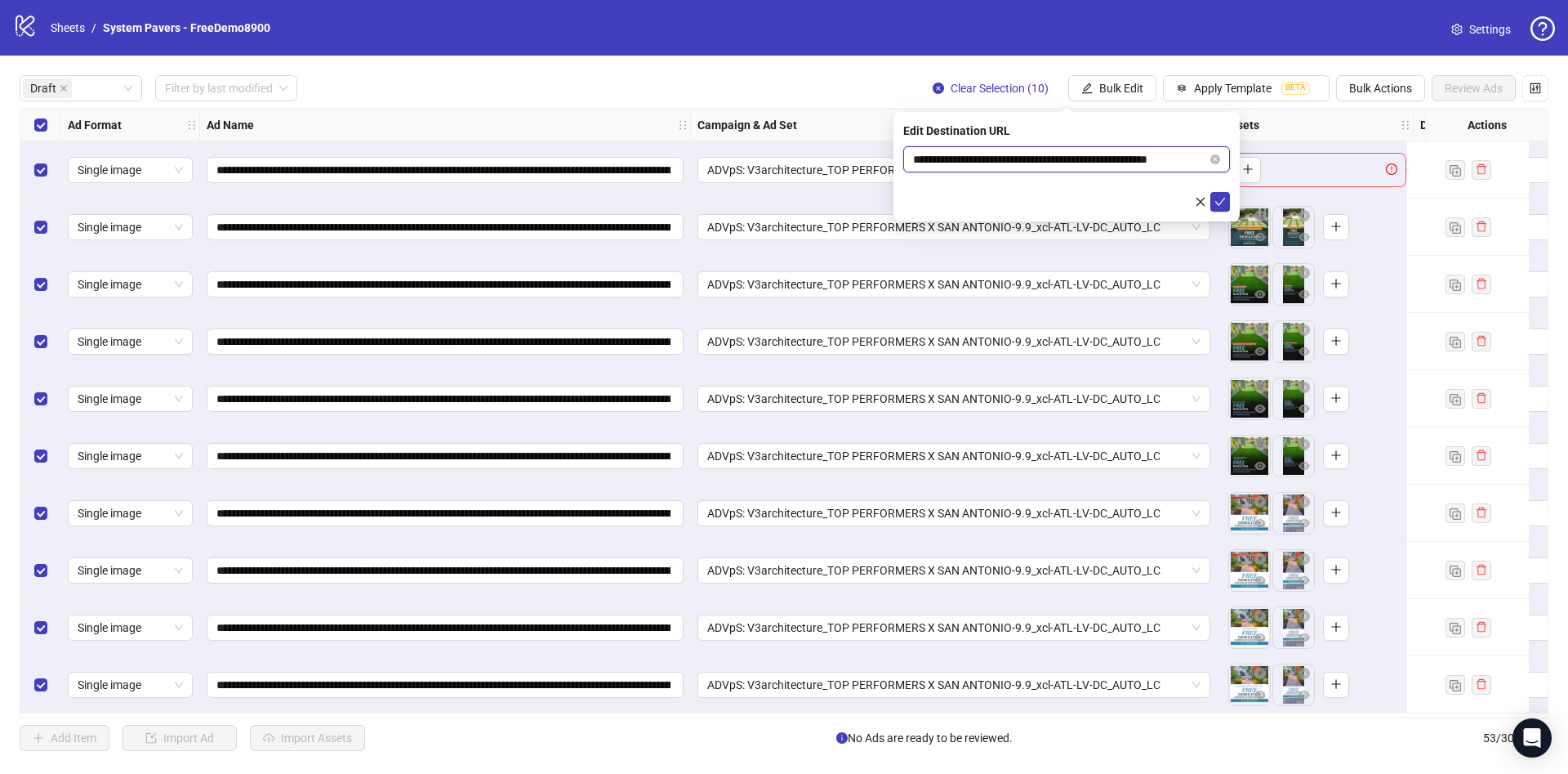
scroll to position [0, 25]
drag, startPoint x: 1118, startPoint y: 156, endPoint x: 1278, endPoint y: 157, distance: 160.0
click at [1278, 157] on body "**********" at bounding box center [784, 387] width 1568 height 774
click at [1224, 202] on icon "check" at bounding box center [1219, 202] width 12 height 12
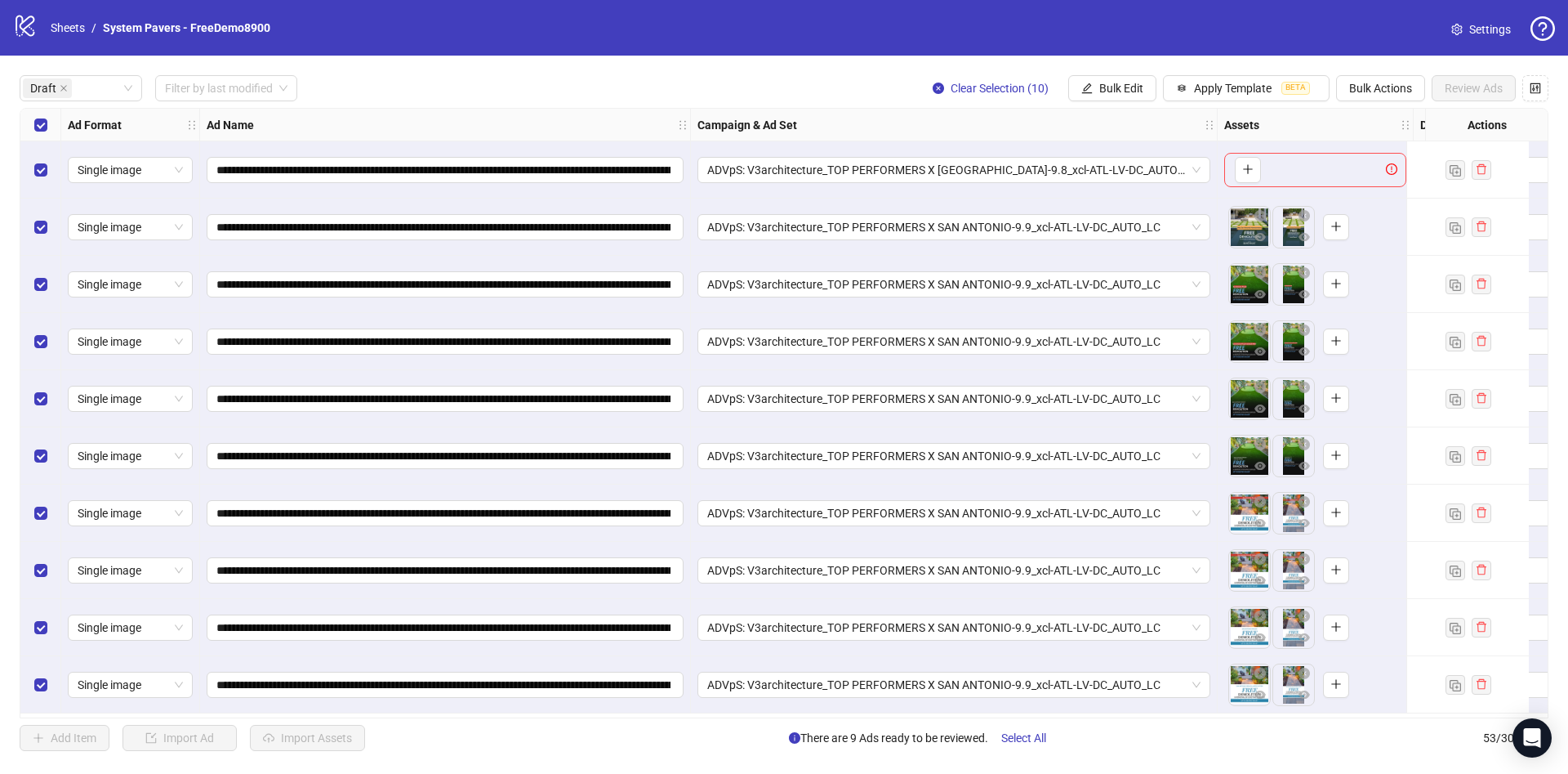
click at [53, 178] on div "Select row 1" at bounding box center [40, 170] width 41 height 57
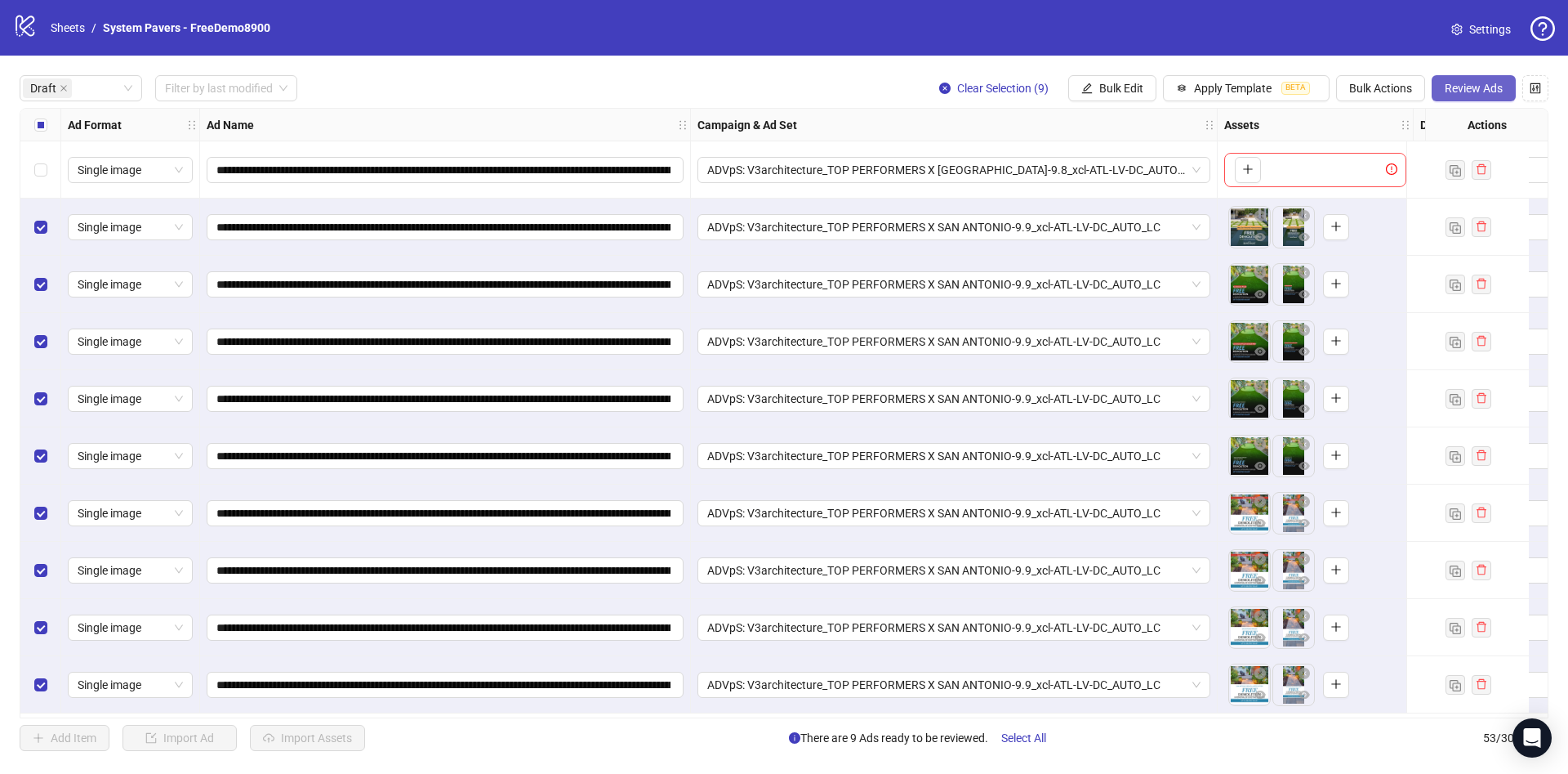
click at [1456, 93] on span "Review Ads" at bounding box center [1474, 88] width 58 height 13
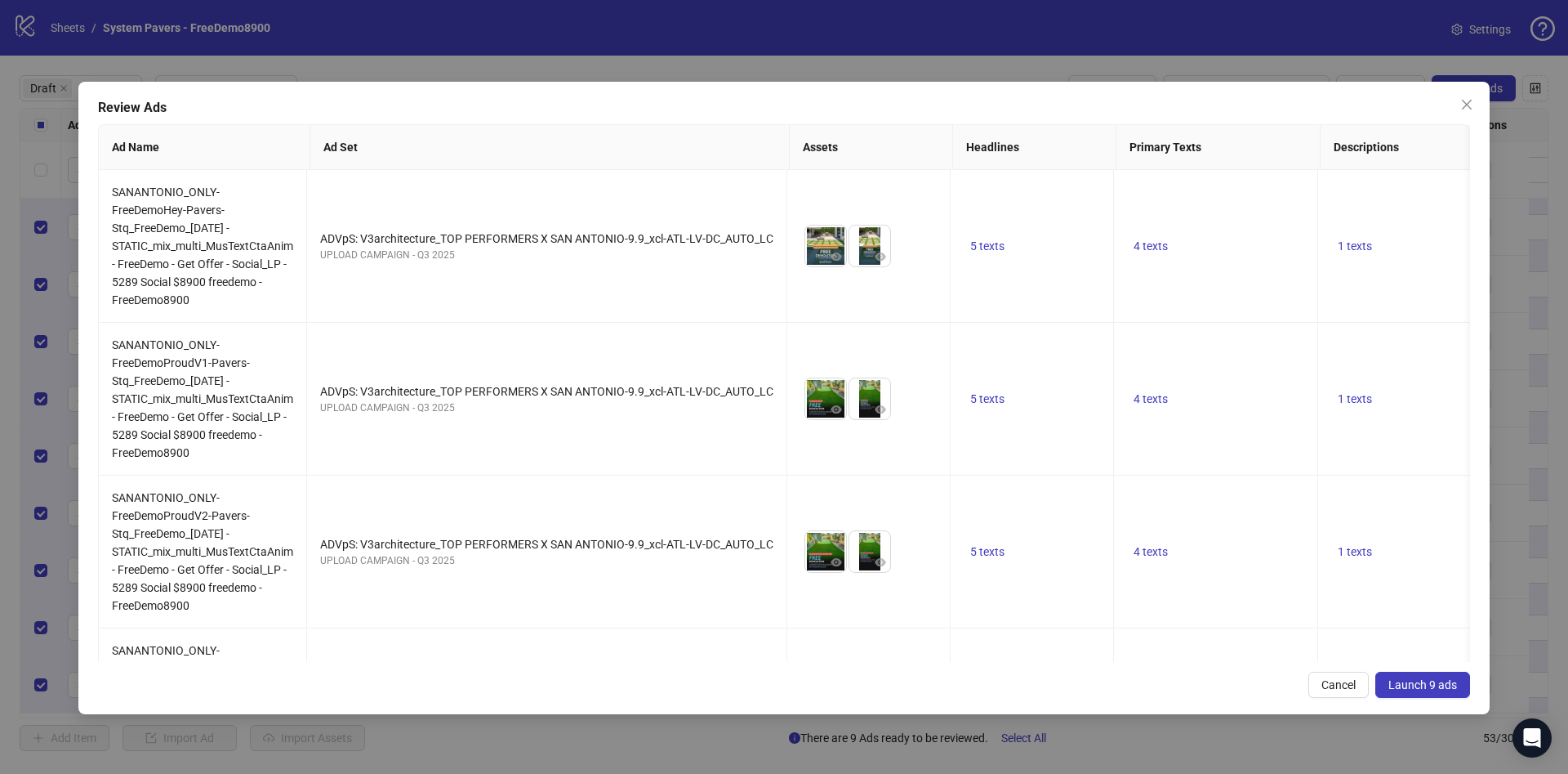
click at [1437, 683] on span "Launch 9 ads" at bounding box center [1423, 684] width 69 height 13
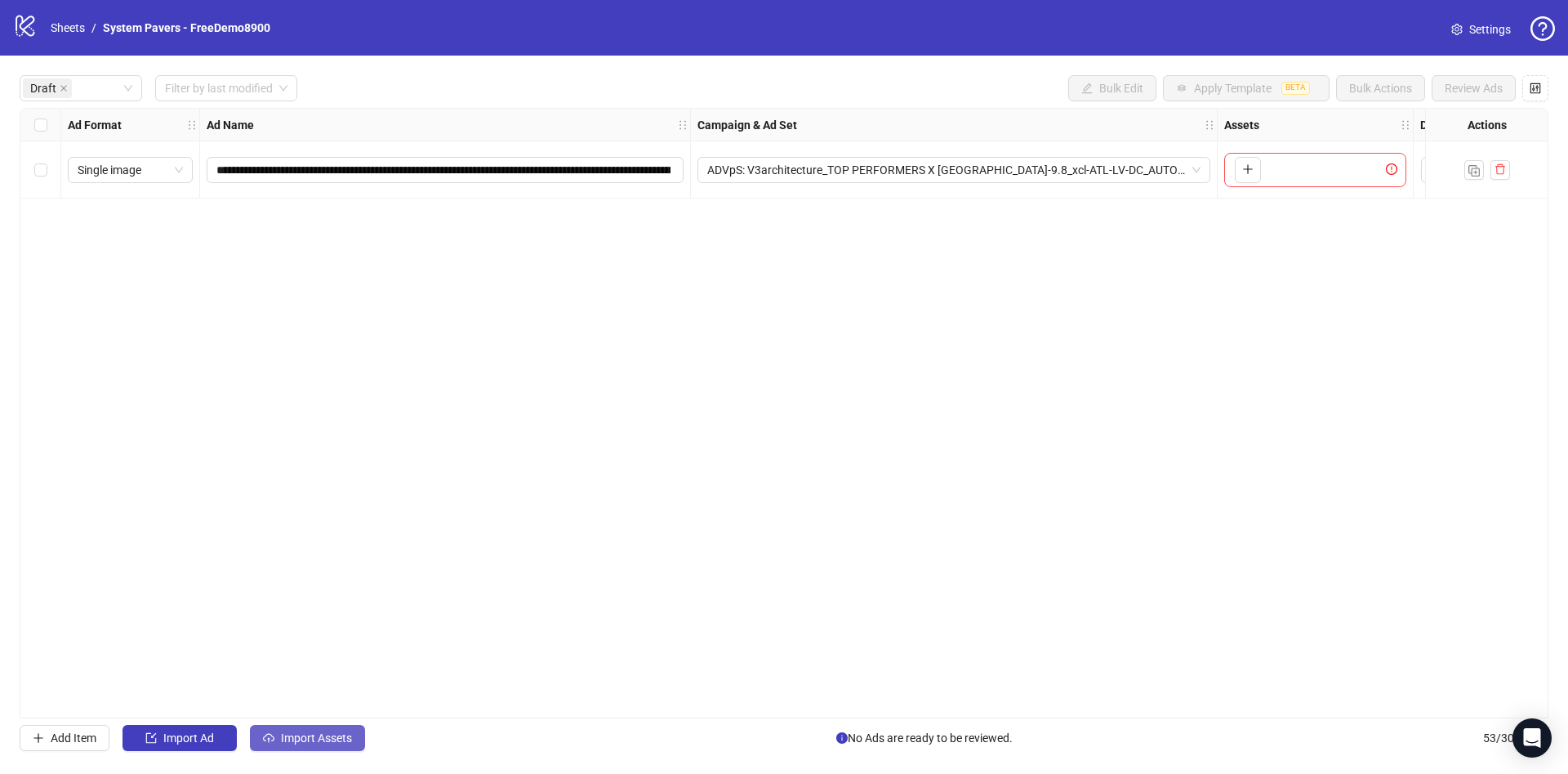
click at [315, 746] on button "Import Assets" at bounding box center [307, 738] width 115 height 26
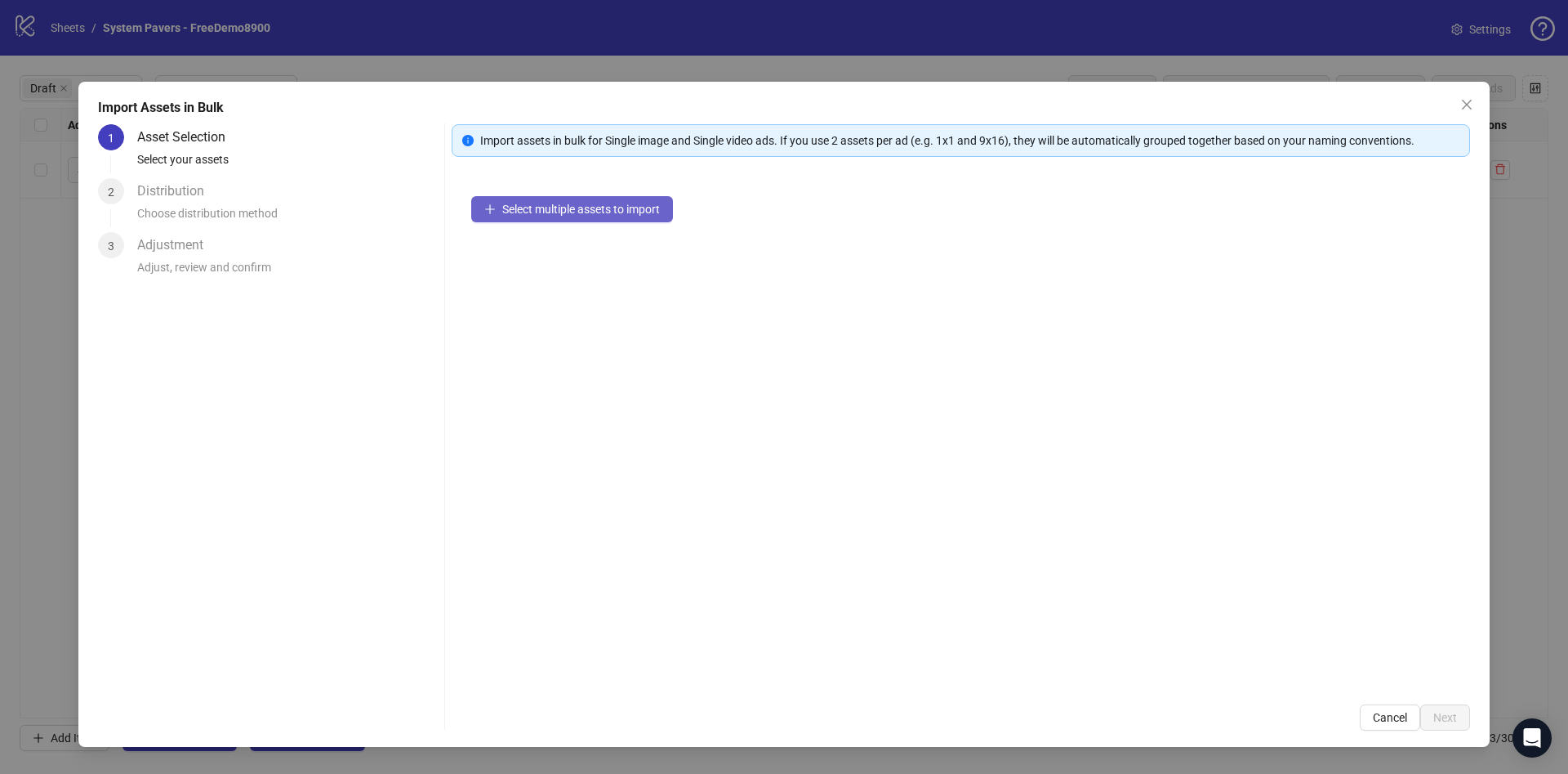
click at [583, 223] on div "Select multiple assets to import" at bounding box center [961, 430] width 1019 height 508
click at [584, 218] on button "Select multiple assets to import" at bounding box center [572, 209] width 202 height 26
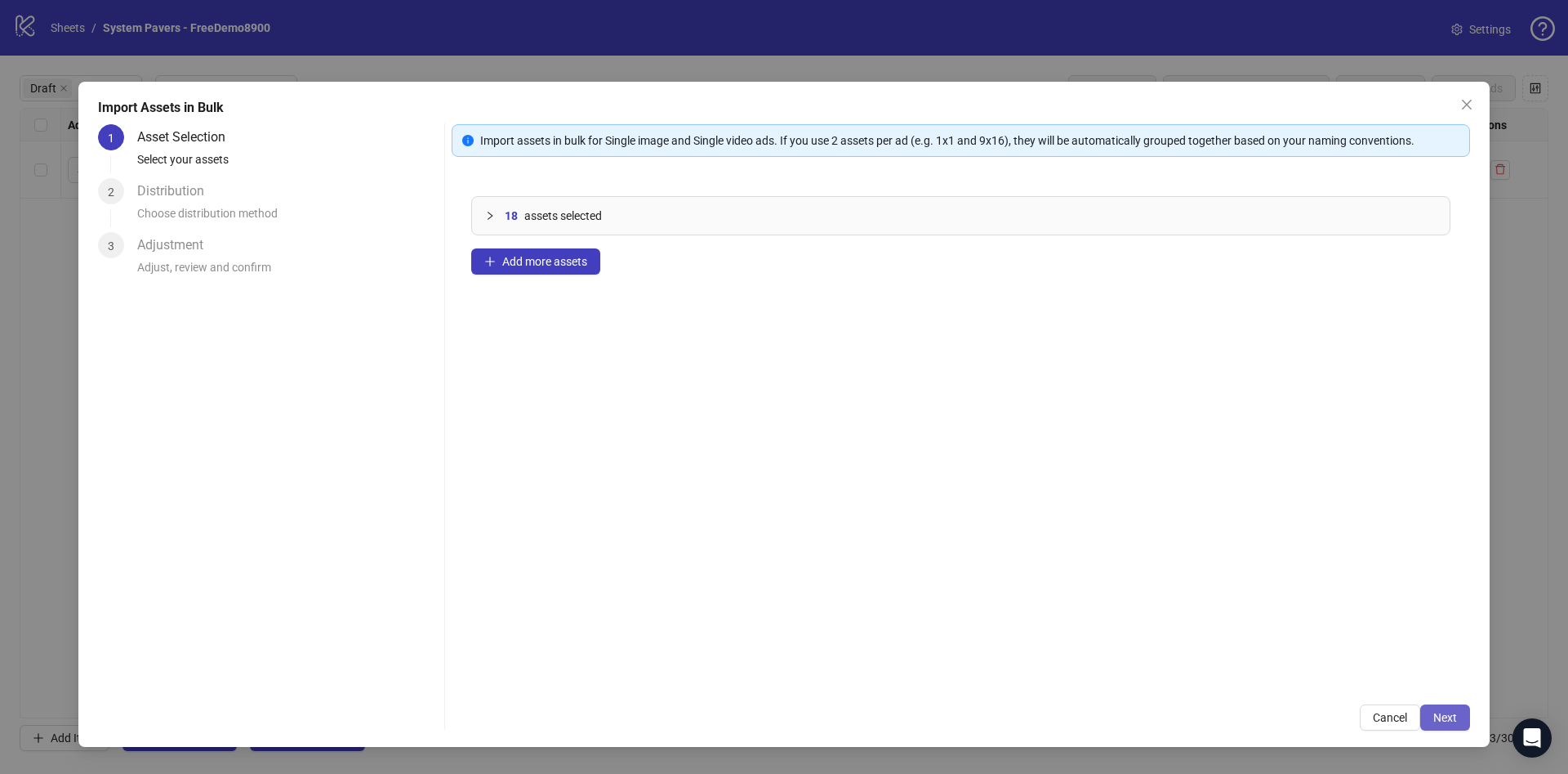
click at [1457, 716] on button "Next" at bounding box center [1445, 717] width 50 height 26
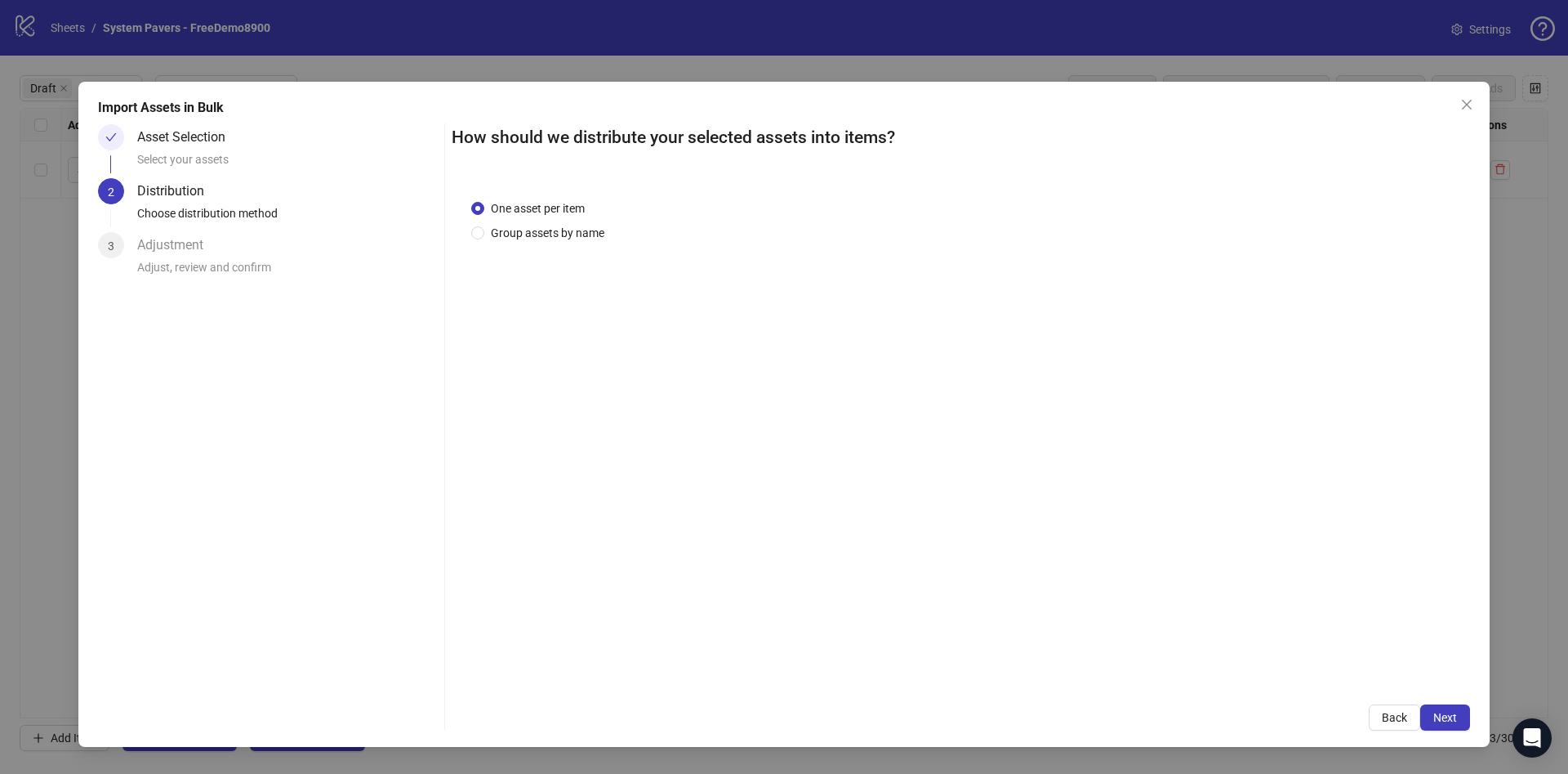
click at [568, 241] on div "One asset per item Group assets by name" at bounding box center [961, 432] width 1019 height 506
click at [587, 231] on span "Group assets by name" at bounding box center [547, 233] width 126 height 18
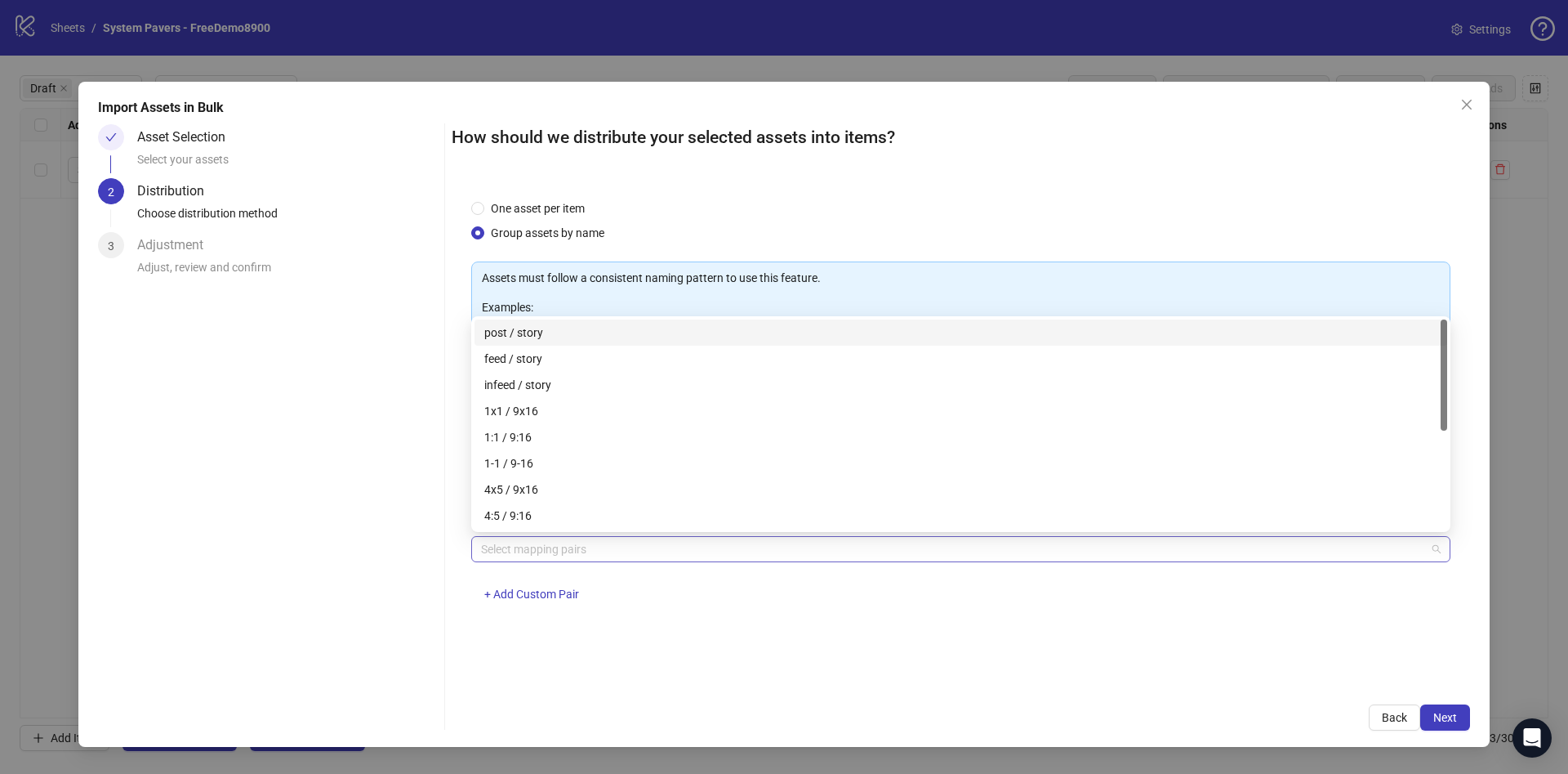
click at [604, 547] on div at bounding box center [952, 549] width 955 height 23
click at [616, 411] on div "1x1 / 9x16" at bounding box center [961, 411] width 953 height 18
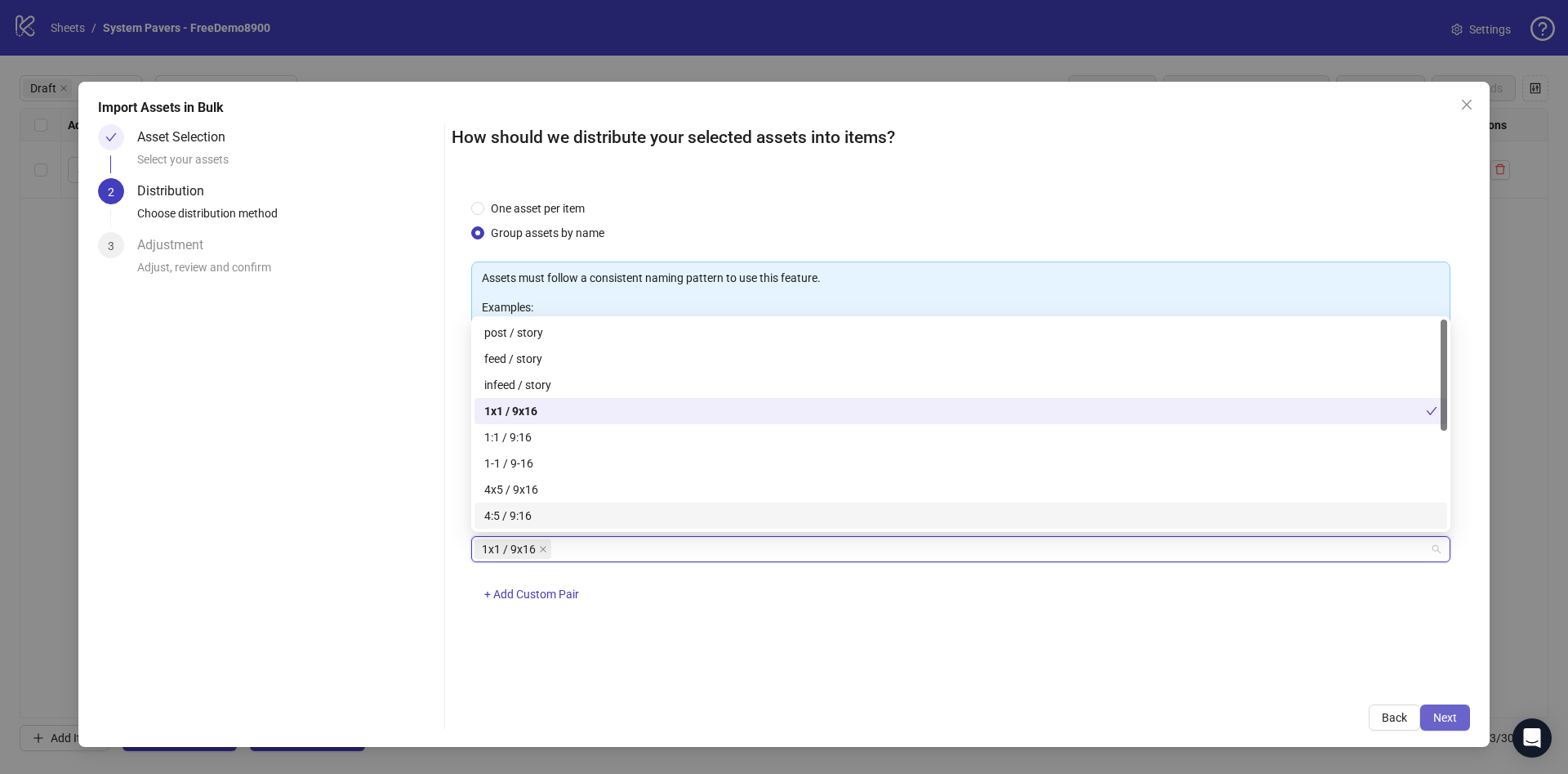
click at [1454, 720] on span "Next" at bounding box center [1445, 717] width 24 height 13
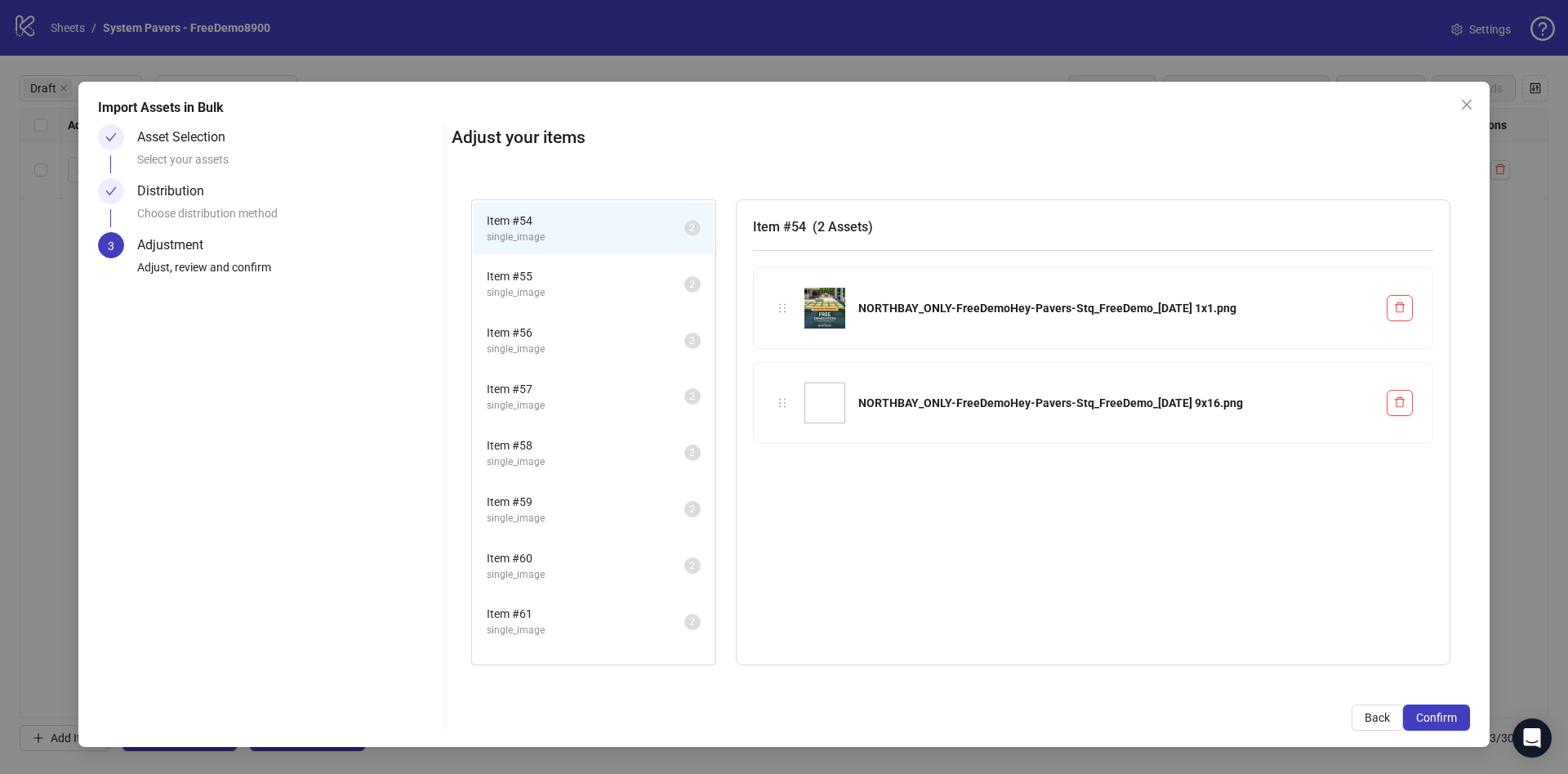
click at [1454, 720] on span "Confirm" at bounding box center [1436, 717] width 41 height 13
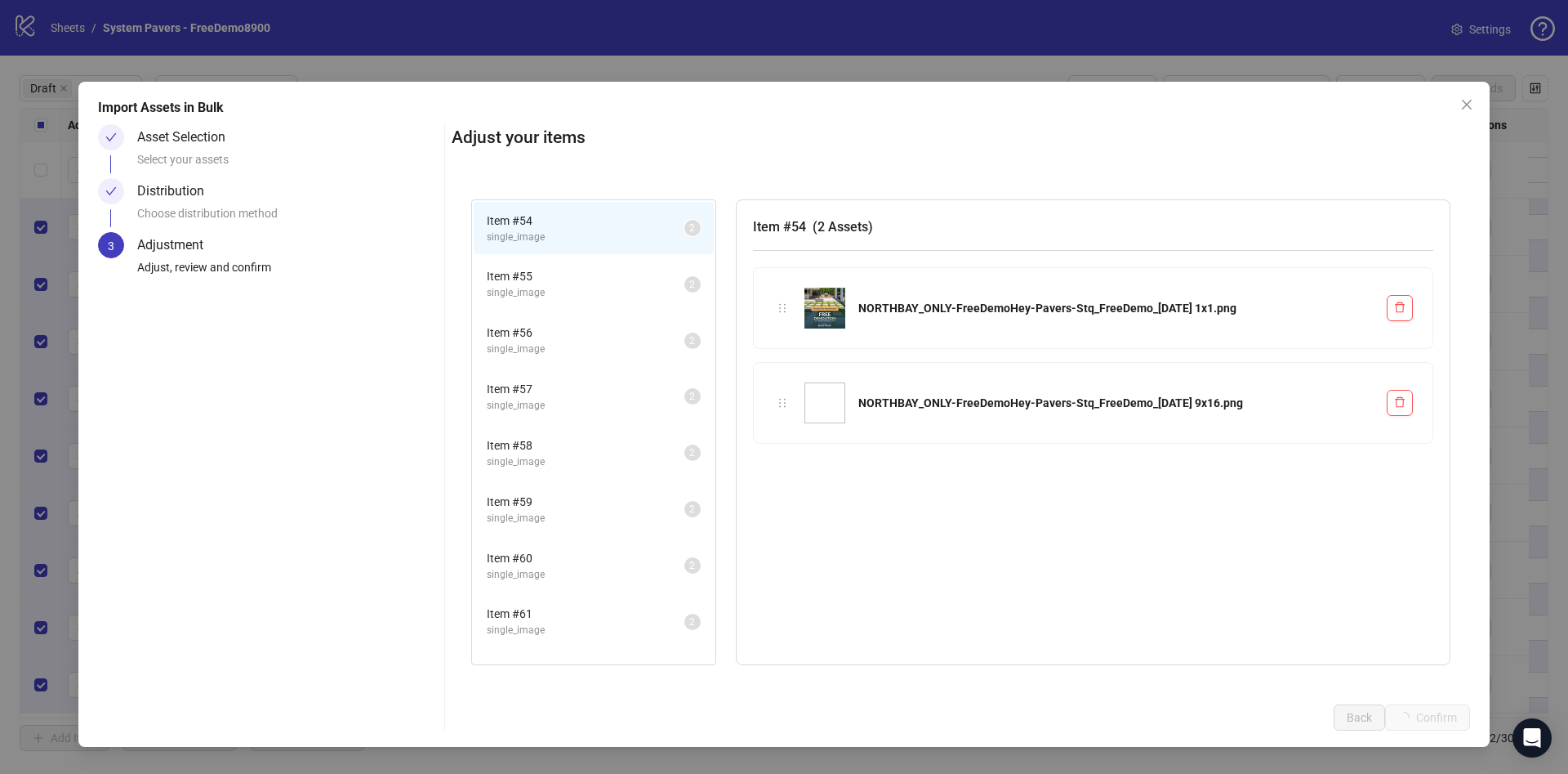
scroll to position [3, 0]
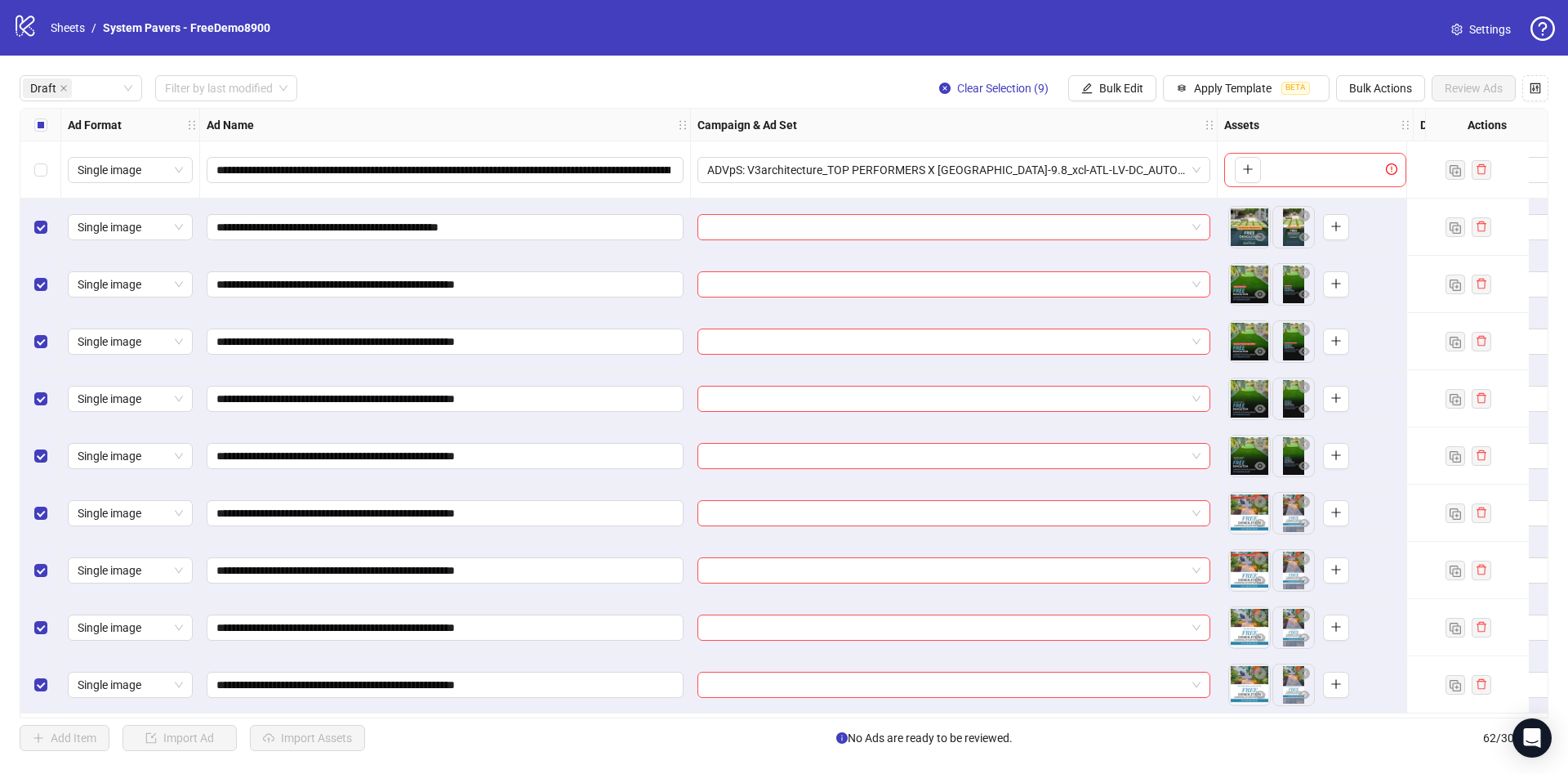
click at [1107, 103] on div "**********" at bounding box center [784, 412] width 1568 height 715
click at [1109, 102] on div "**********" at bounding box center [784, 412] width 1568 height 715
click at [1114, 85] on span "Bulk Edit" at bounding box center [1121, 88] width 44 height 13
click at [1103, 172] on span "Campaign & Ad Set" at bounding box center [1128, 174] width 97 height 18
drag, startPoint x: 1019, startPoint y: 168, endPoint x: 1027, endPoint y: 173, distance: 9.4
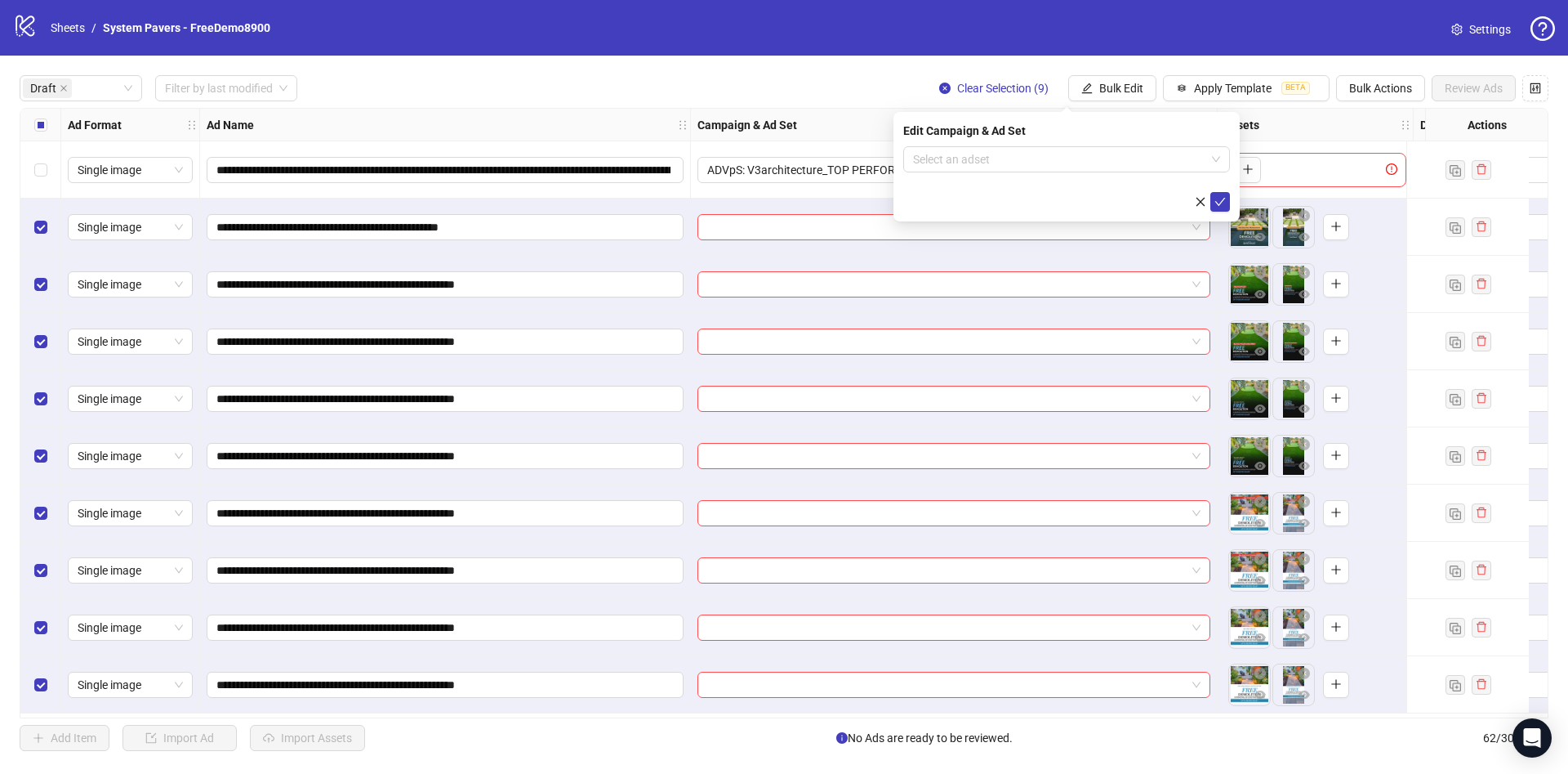
click at [1019, 166] on input "search" at bounding box center [1060, 159] width 292 height 25
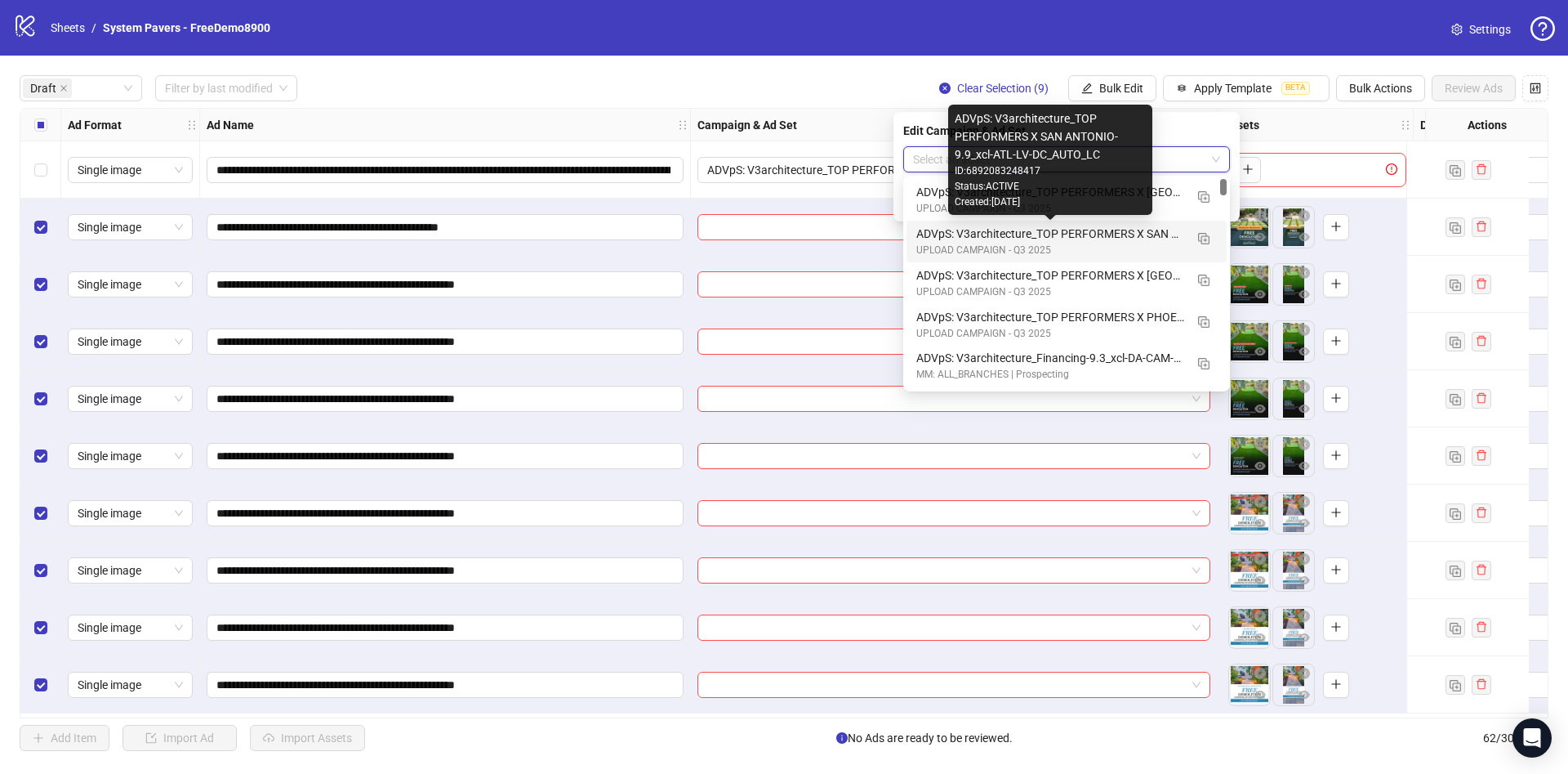
click at [1105, 194] on div "Created: 2025-09-09" at bounding box center [1050, 202] width 191 height 15
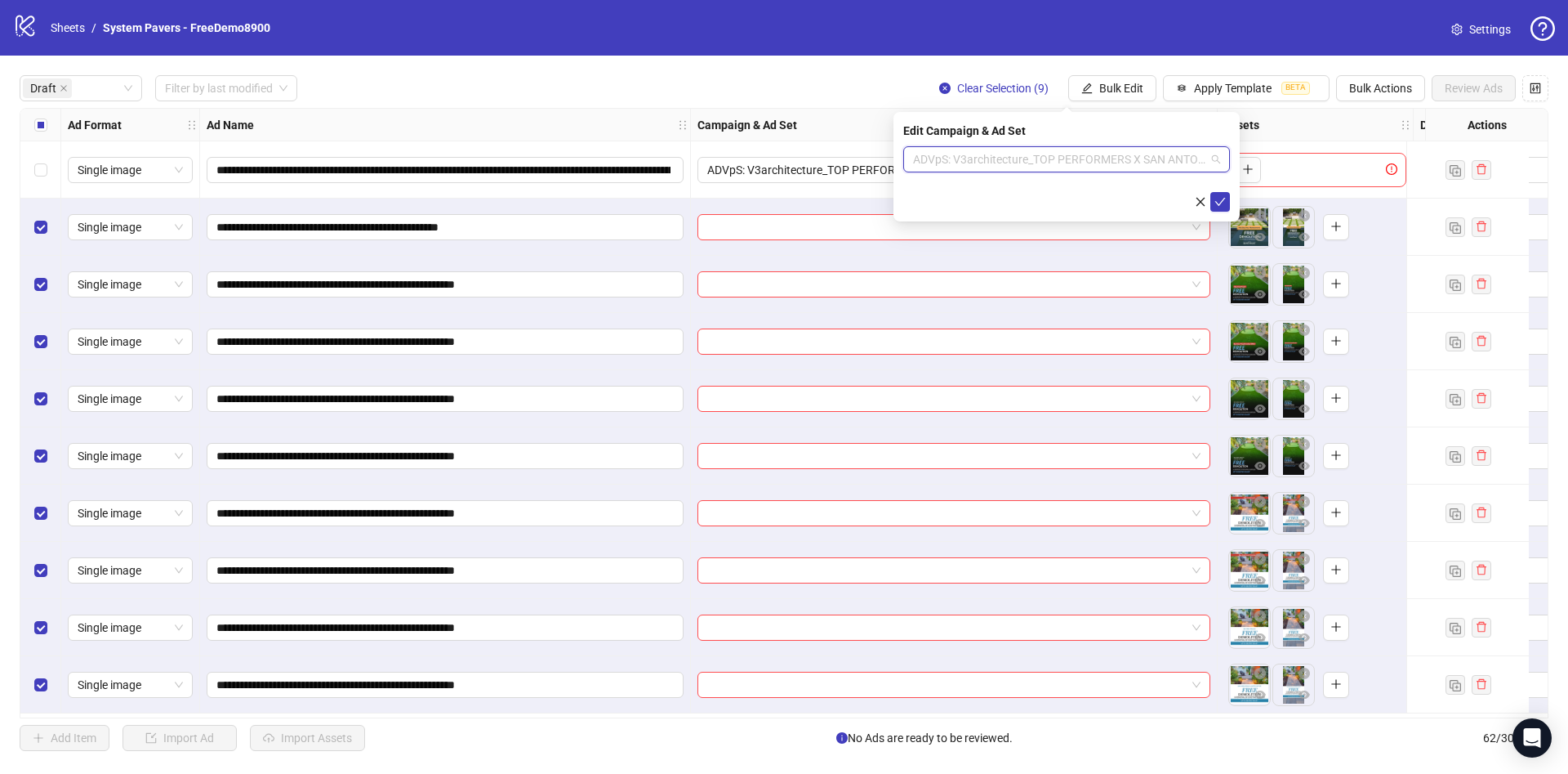
click at [1157, 167] on span "ADVpS: V3architecture_TOP PERFORMERS X SAN ANTONIO-9.9_xcl-ATL-LV-DC_AUTO_LC" at bounding box center [1067, 159] width 307 height 25
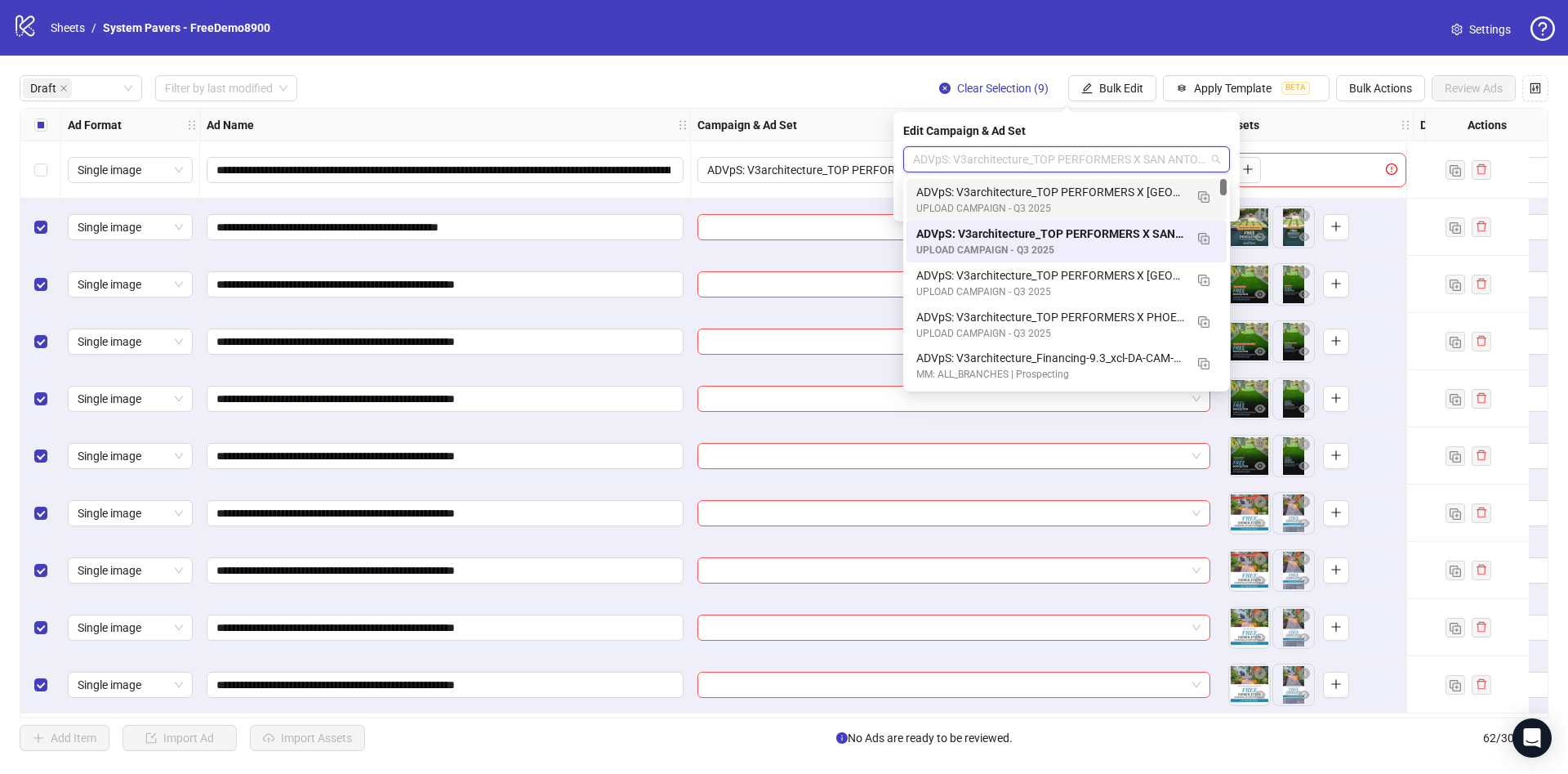
click at [1143, 191] on div "ADVpS: V3architecture_TOP PERFORMERS X [GEOGRAPHIC_DATA]-9.9_xcl-ATL-LV-DC_AUTO…" at bounding box center [1050, 192] width 268 height 18
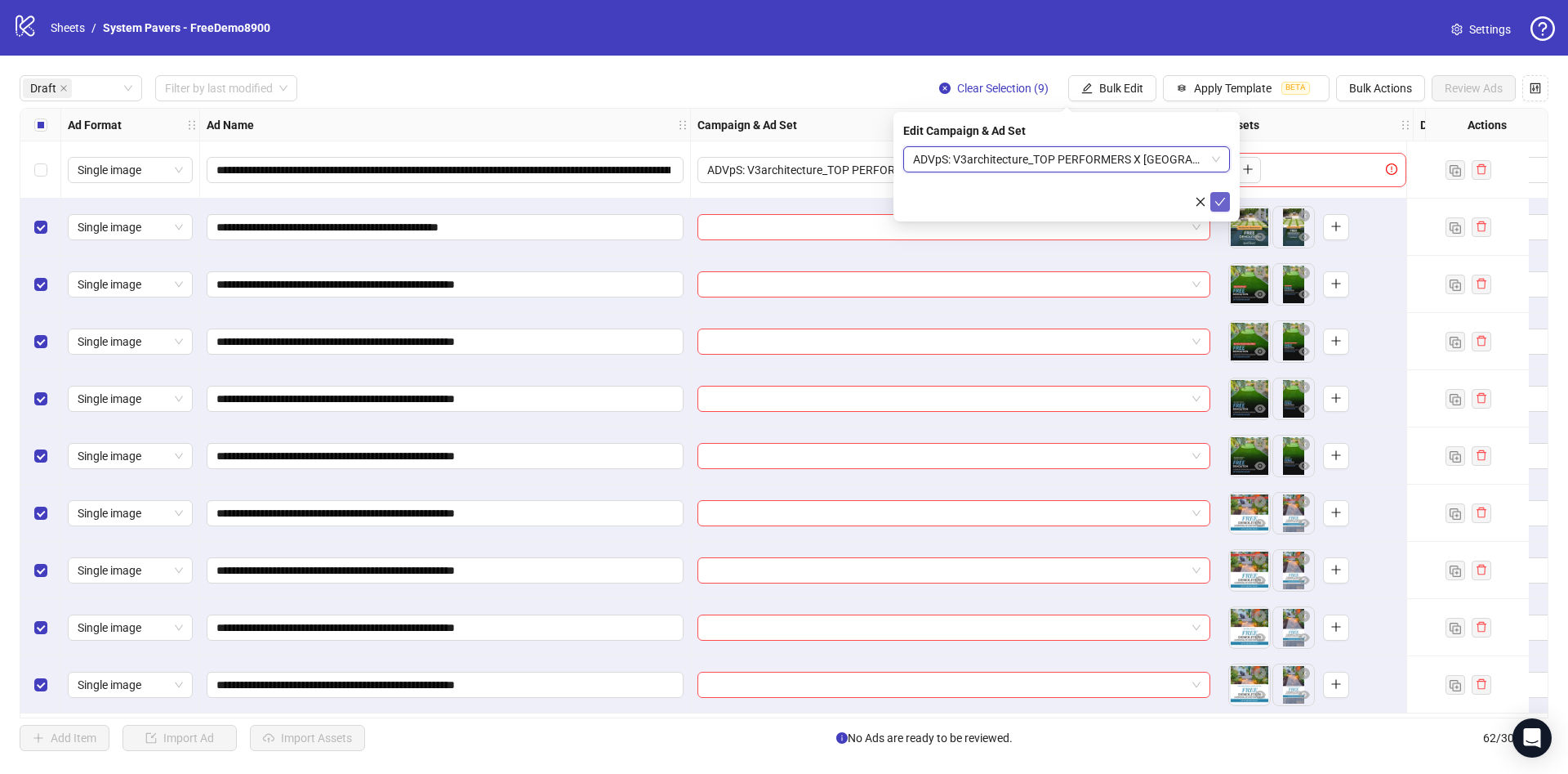
click at [1217, 200] on icon "check" at bounding box center [1219, 202] width 12 height 12
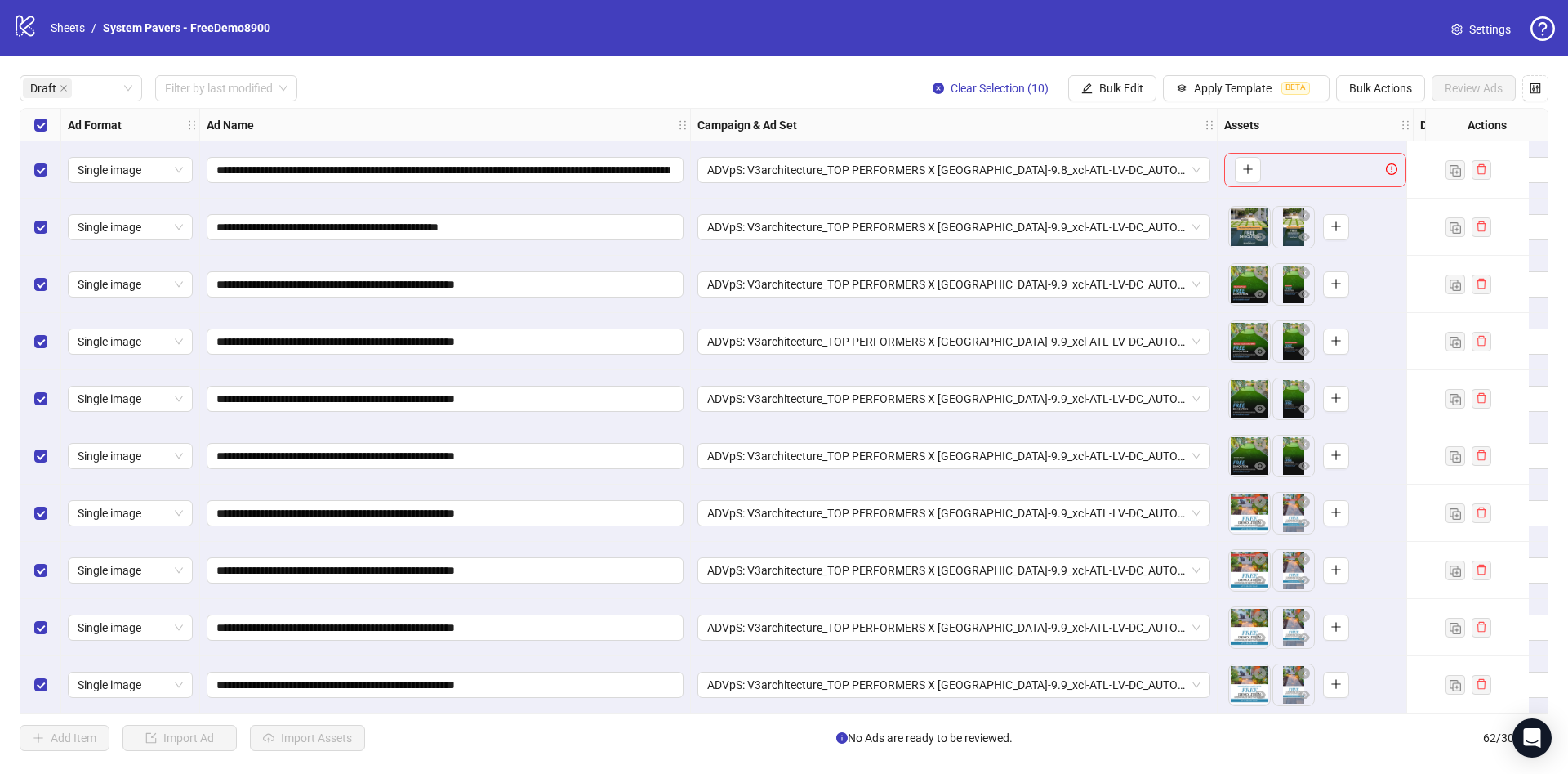
click at [48, 165] on div "Select row 1" at bounding box center [40, 170] width 41 height 57
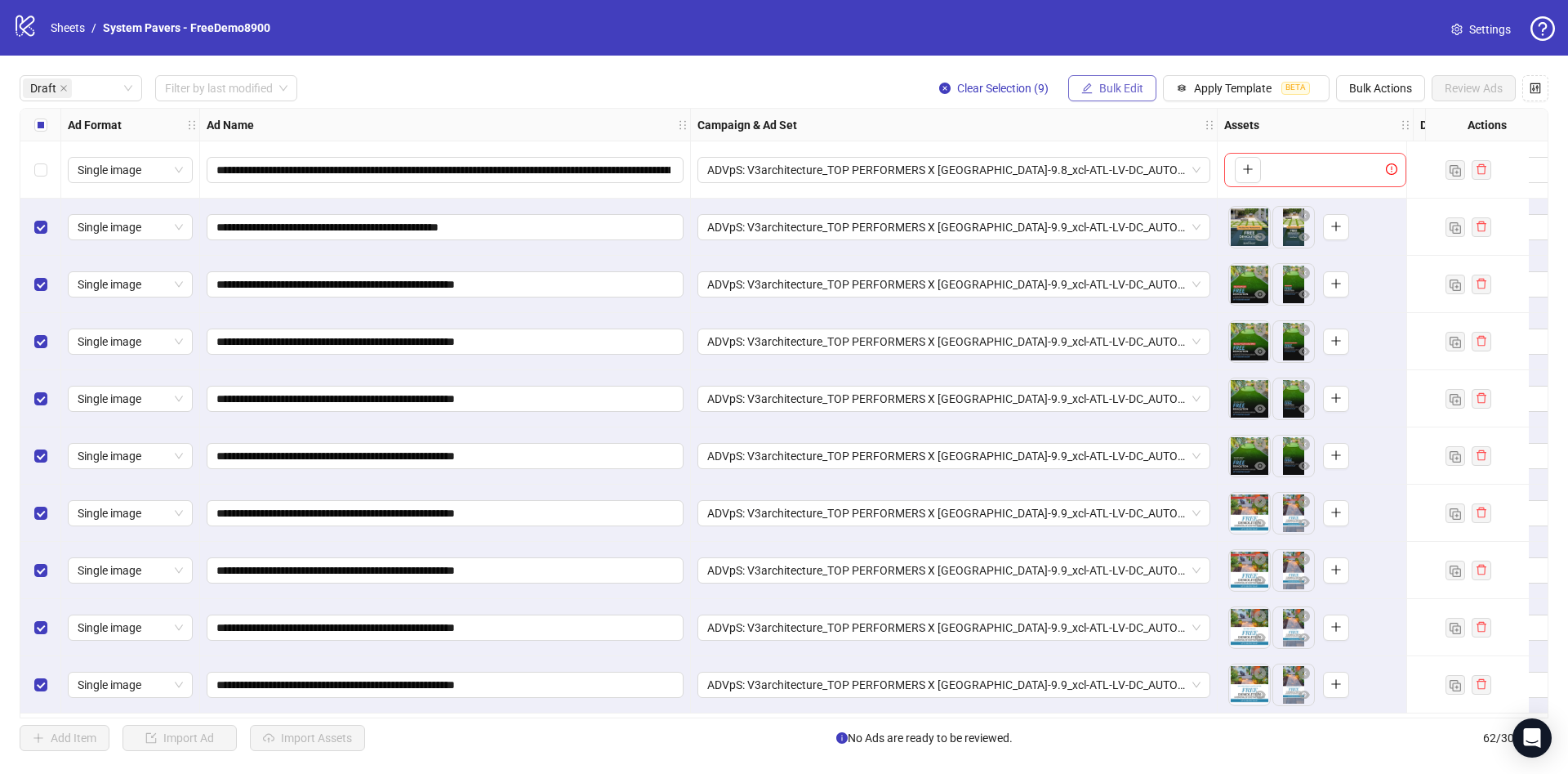
click at [1108, 87] on span "Bulk Edit" at bounding box center [1121, 88] width 44 height 13
click at [1109, 142] on span "Name" at bounding box center [1128, 148] width 97 height 18
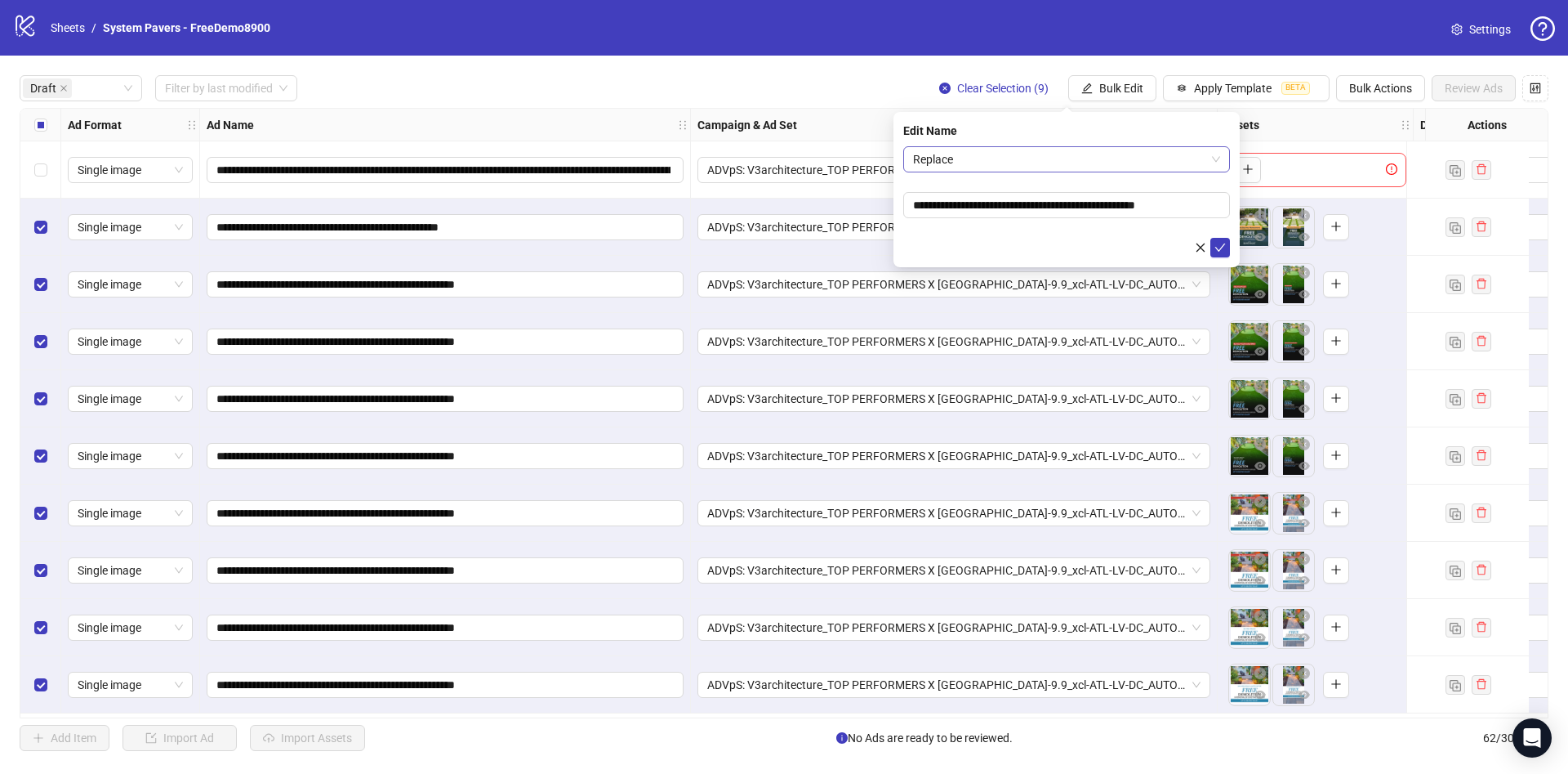
click at [1054, 154] on span "Replace" at bounding box center [1067, 159] width 307 height 25
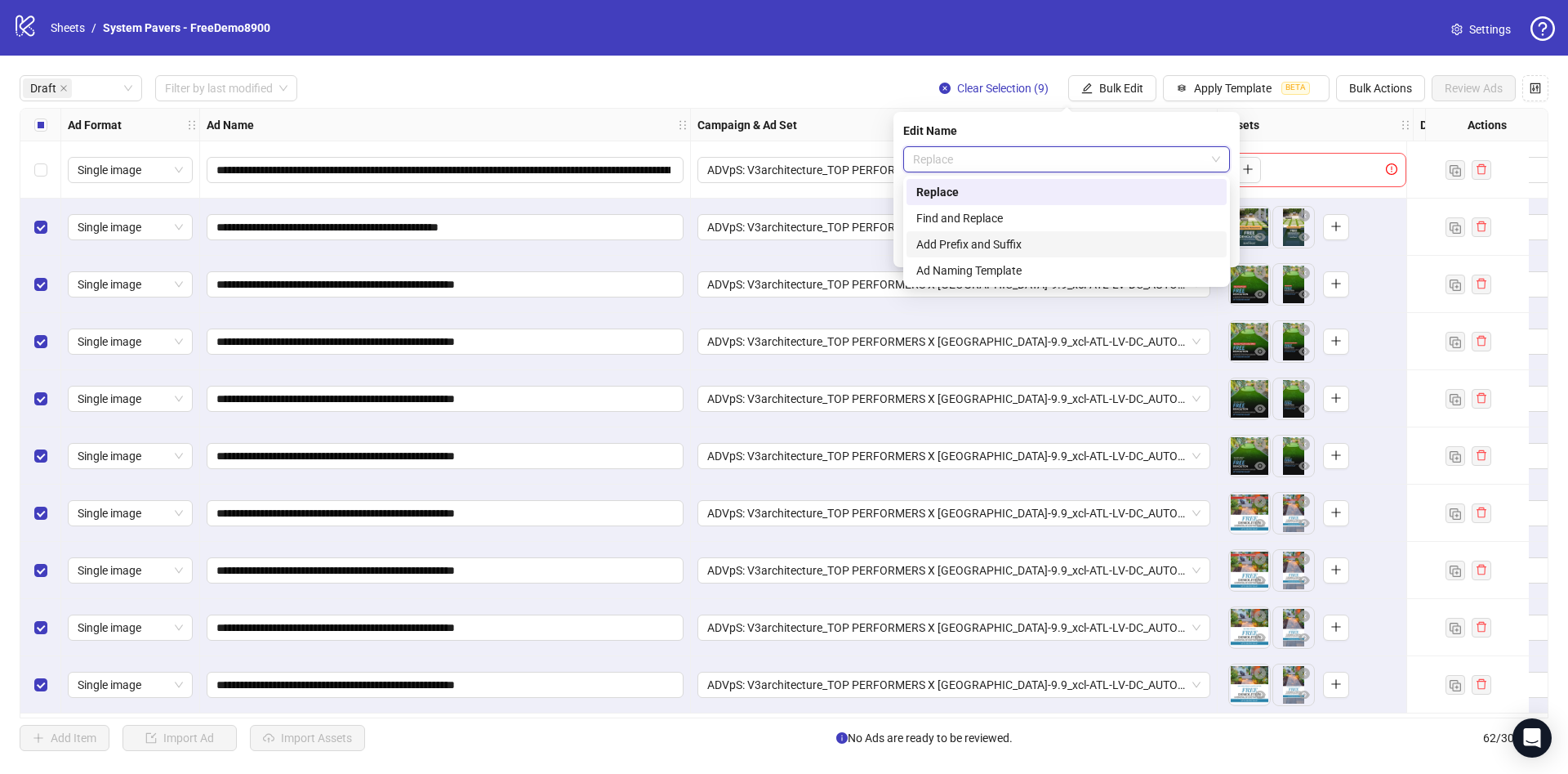
click at [995, 242] on div "Add Prefix and Suffix" at bounding box center [1066, 244] width 301 height 18
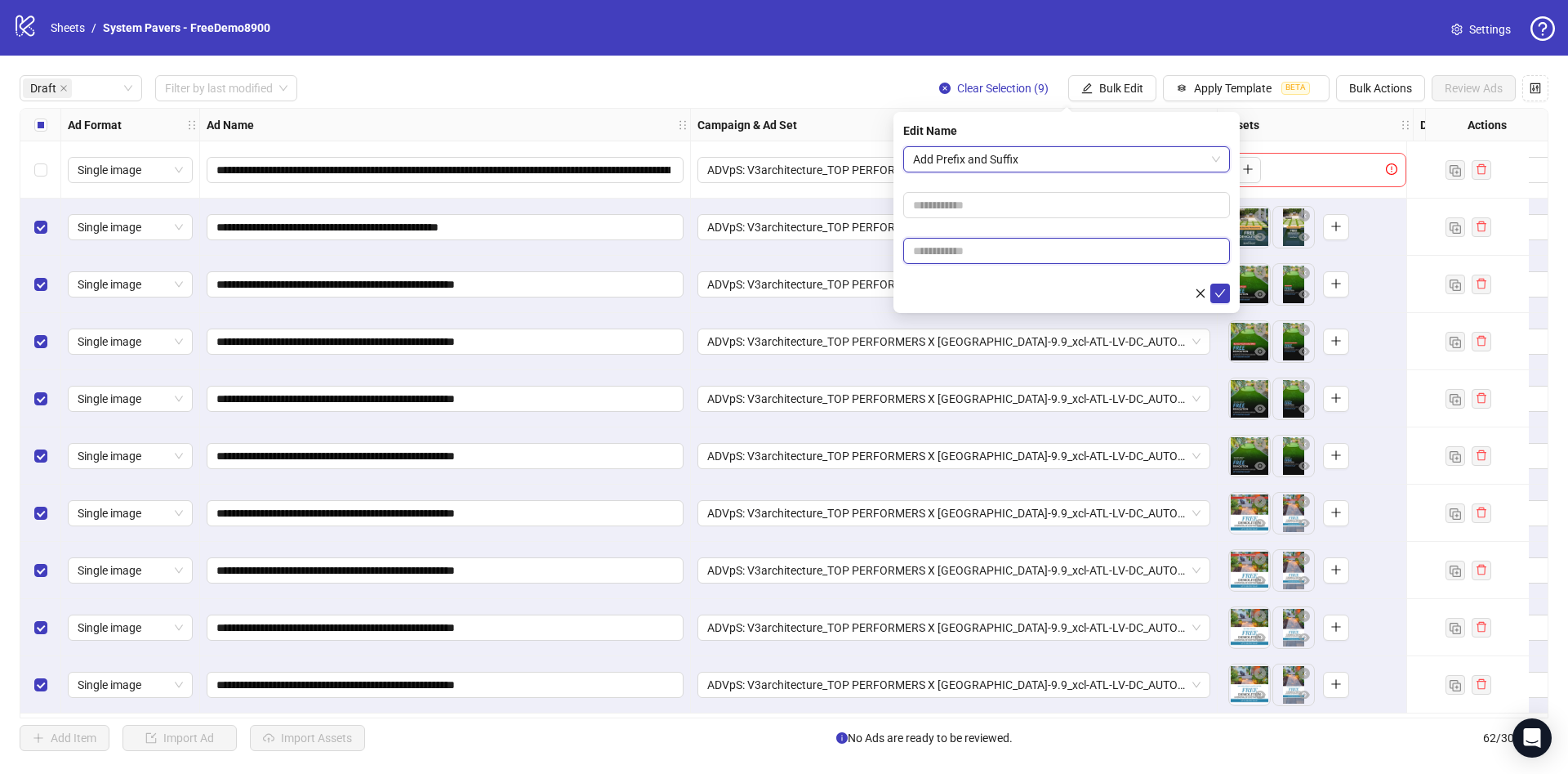
click at [1019, 241] on input "text" at bounding box center [1067, 251] width 327 height 26
paste input "**********"
type input "**********"
click at [953, 287] on div at bounding box center [1067, 293] width 327 height 20
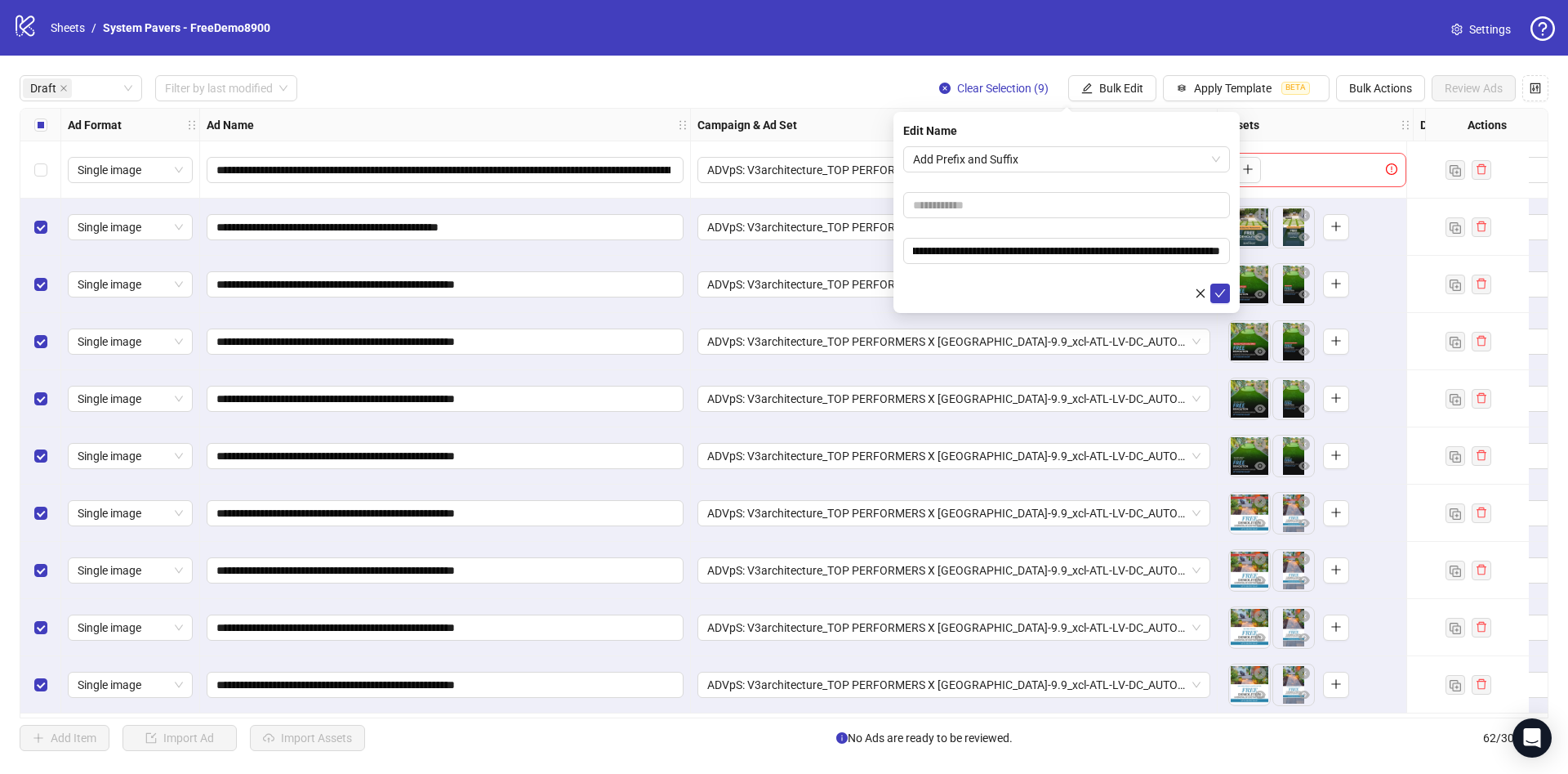
scroll to position [0, 0]
click at [1222, 293] on icon "check" at bounding box center [1219, 293] width 12 height 12
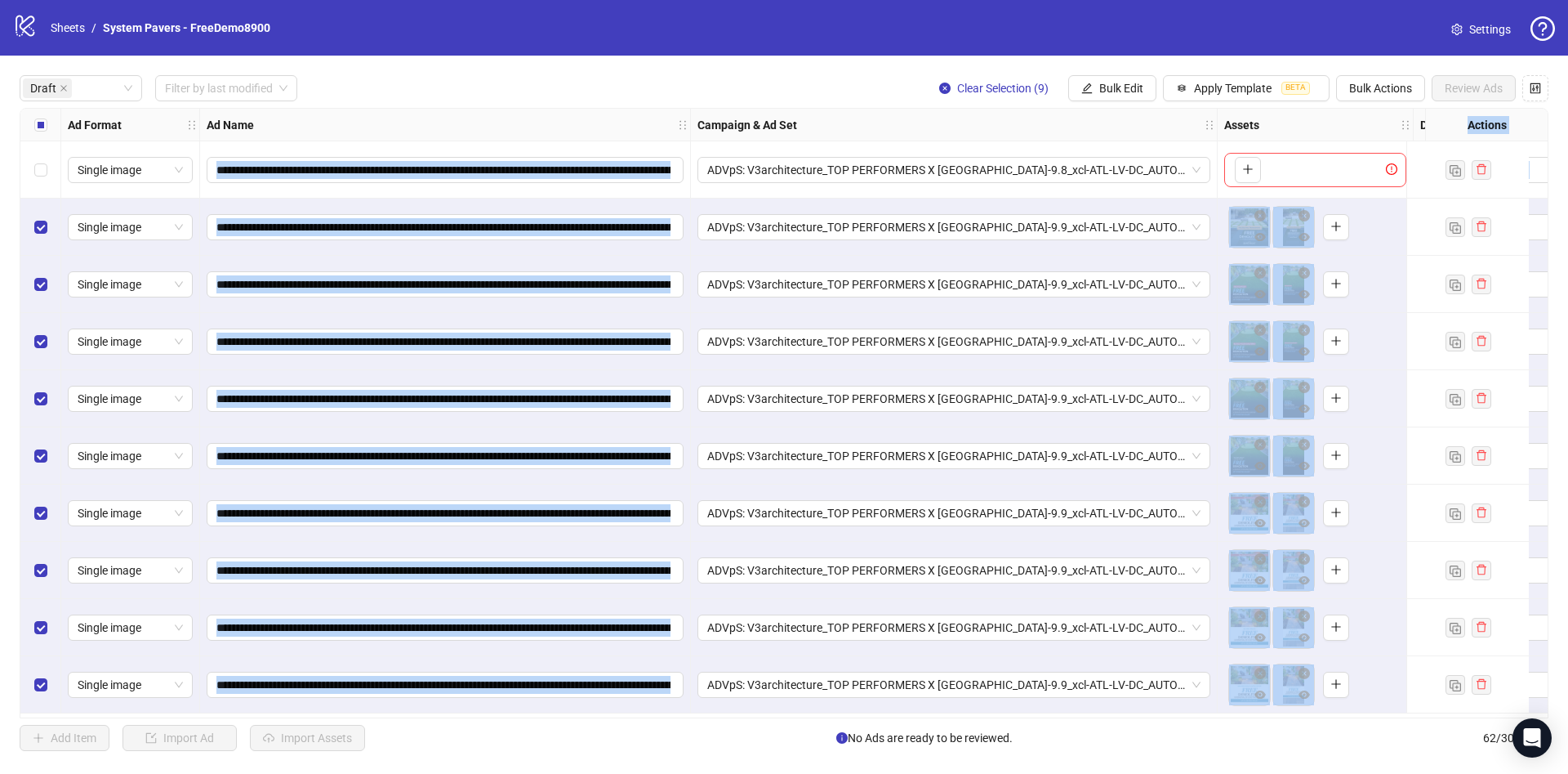
click at [43, 142] on div "**********" at bounding box center [1043, 412] width 2046 height 605
drag, startPoint x: 439, startPoint y: 103, endPoint x: 386, endPoint y: 100, distance: 53.1
click at [439, 102] on div "**********" at bounding box center [784, 412] width 1568 height 715
click at [50, 140] on div "**********" at bounding box center [1043, 412] width 2046 height 605
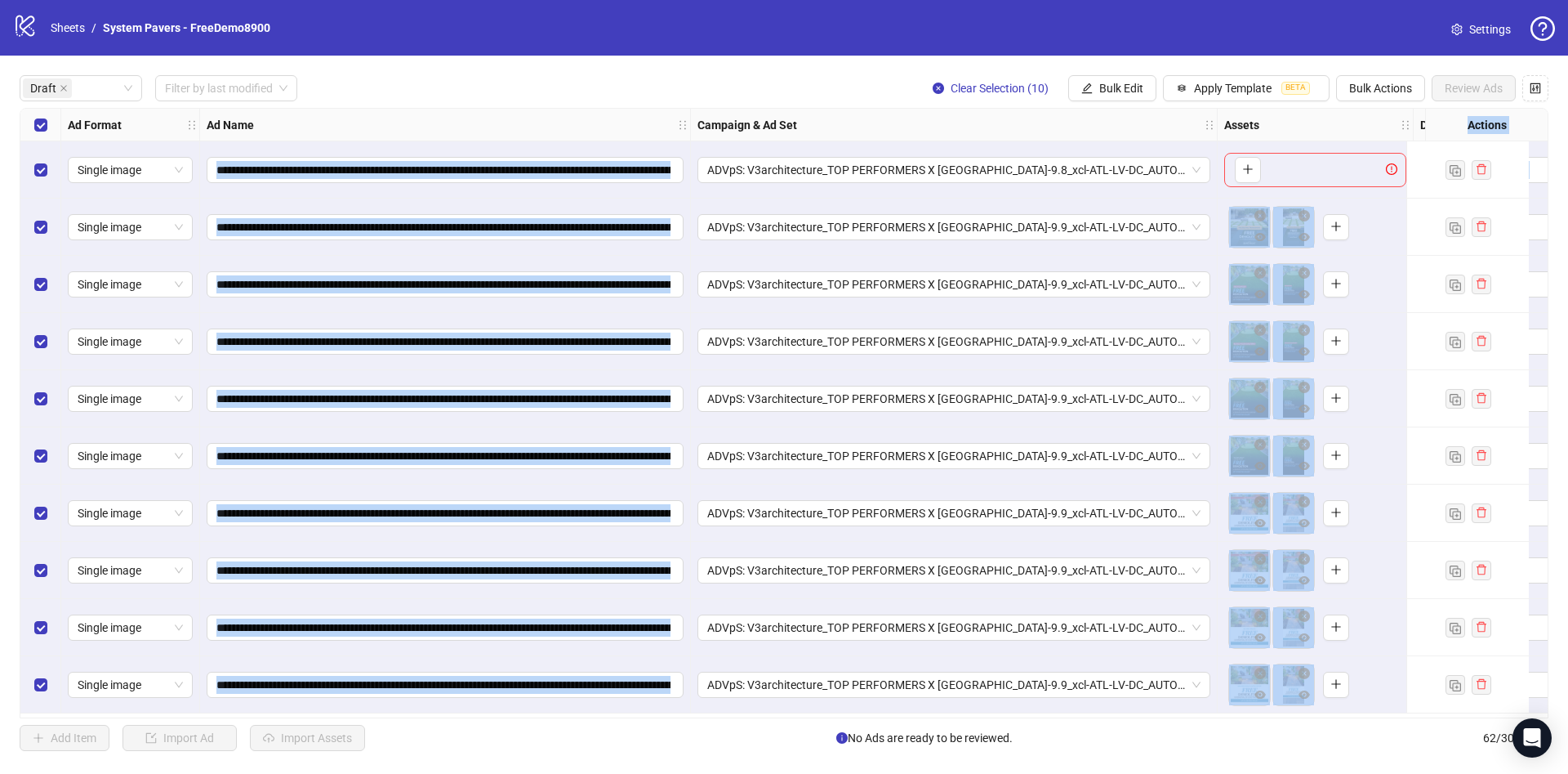
click at [413, 104] on div "**********" at bounding box center [784, 412] width 1568 height 715
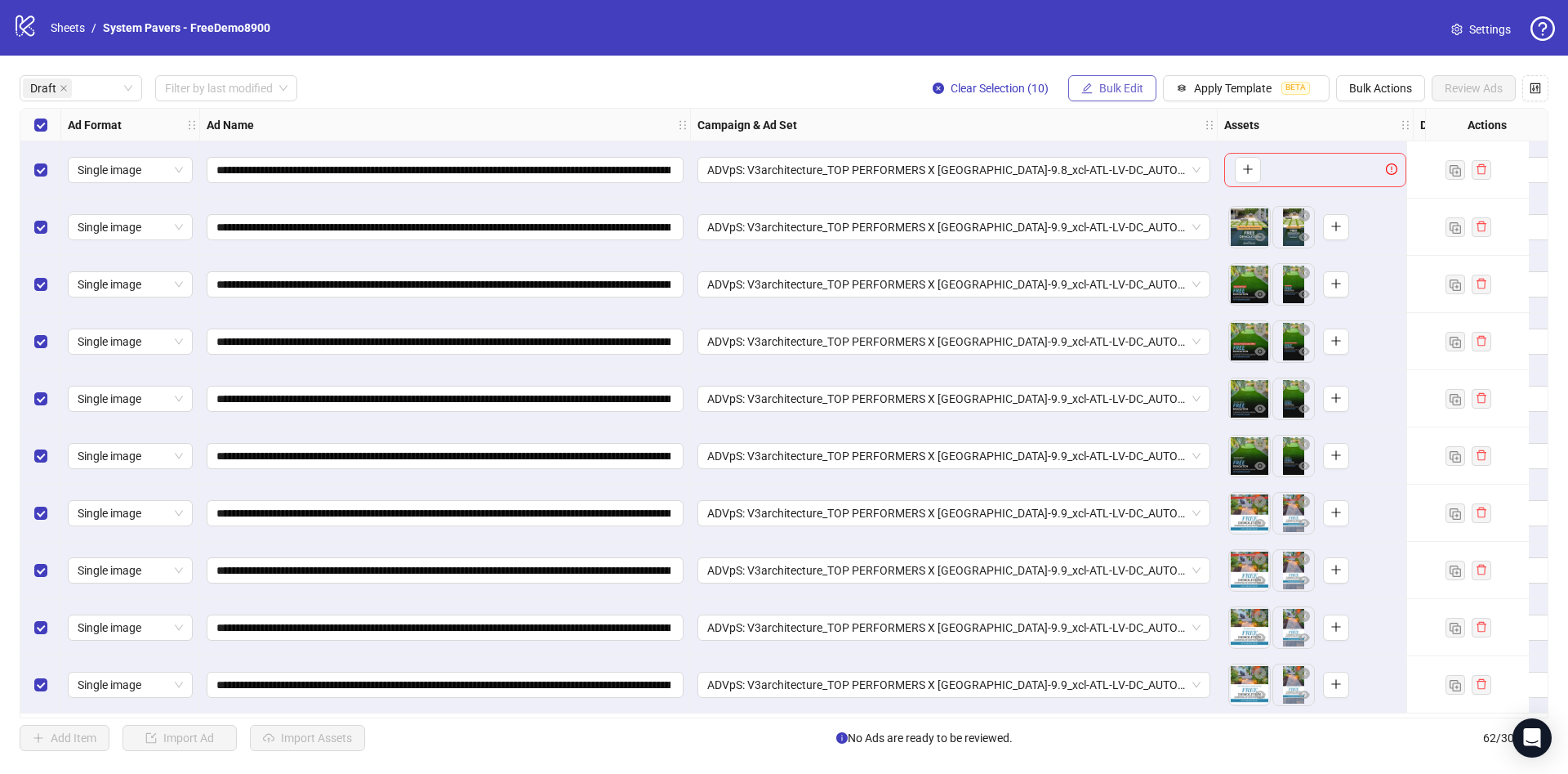
click at [1126, 84] on span "Bulk Edit" at bounding box center [1121, 88] width 44 height 13
click at [1133, 240] on li "Primary Texts" at bounding box center [1128, 253] width 117 height 26
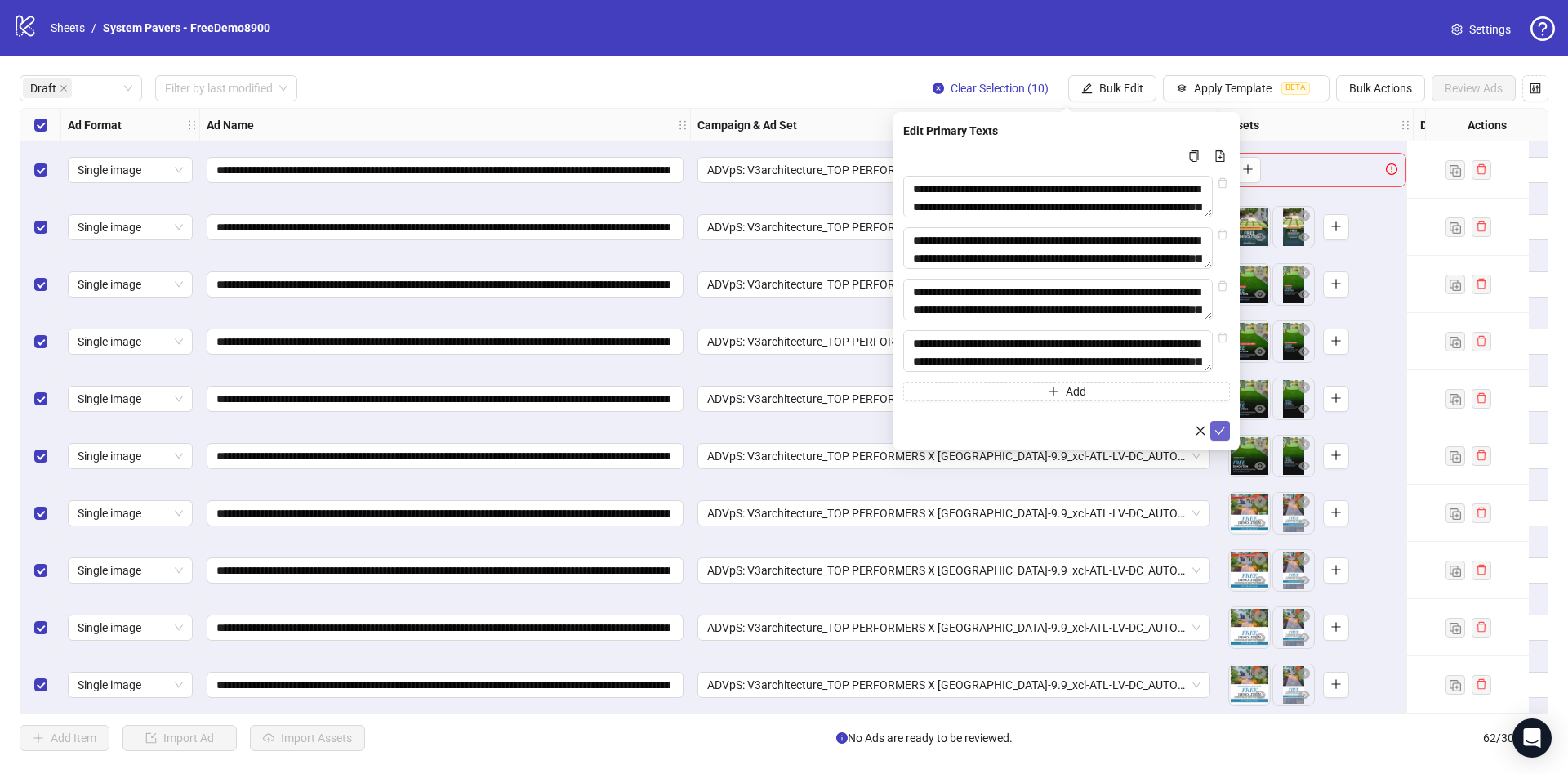
click at [1225, 436] on icon "check" at bounding box center [1219, 431] width 12 height 12
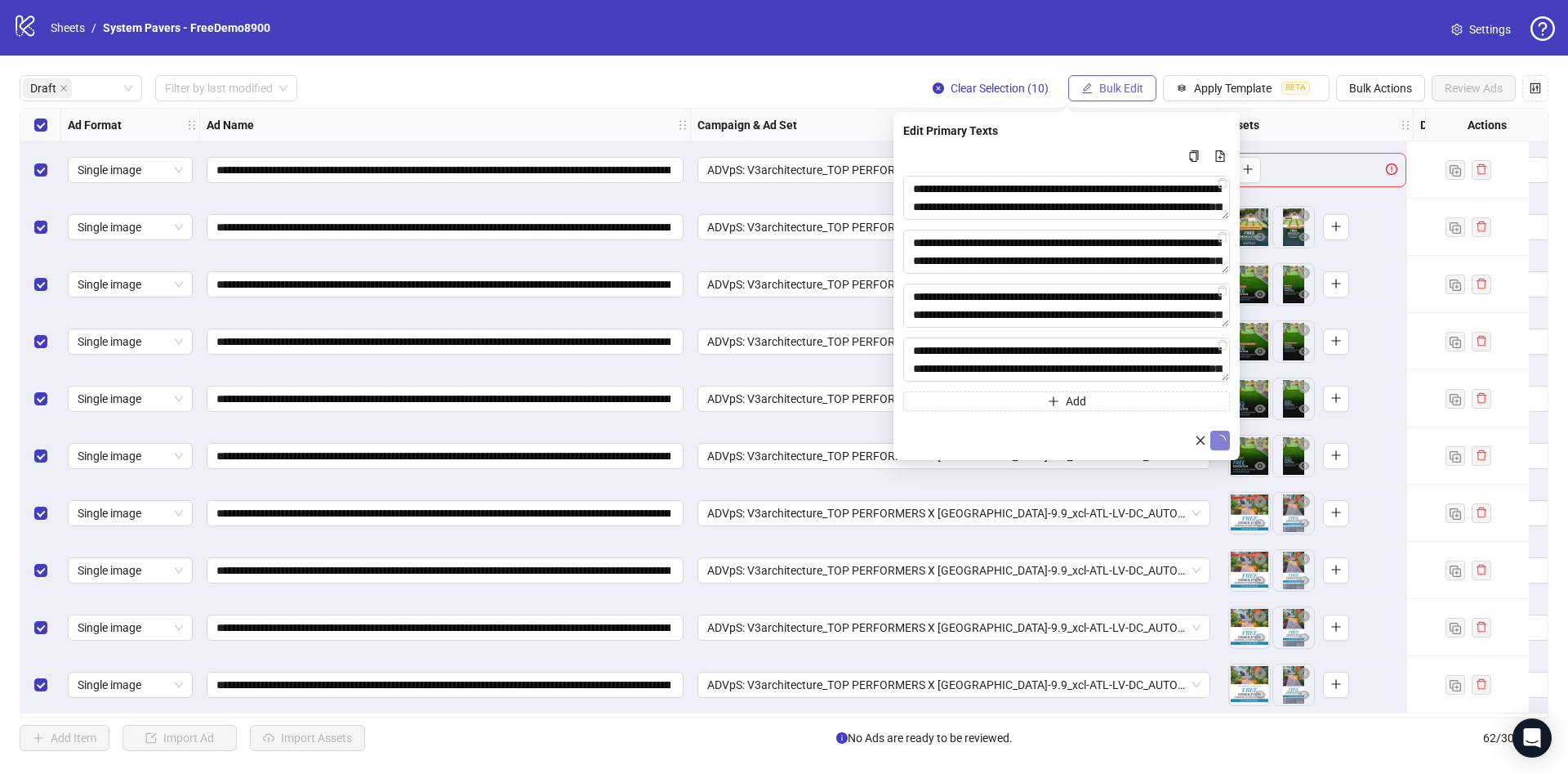
click at [1108, 82] on span "Bulk Edit" at bounding box center [1121, 88] width 44 height 13
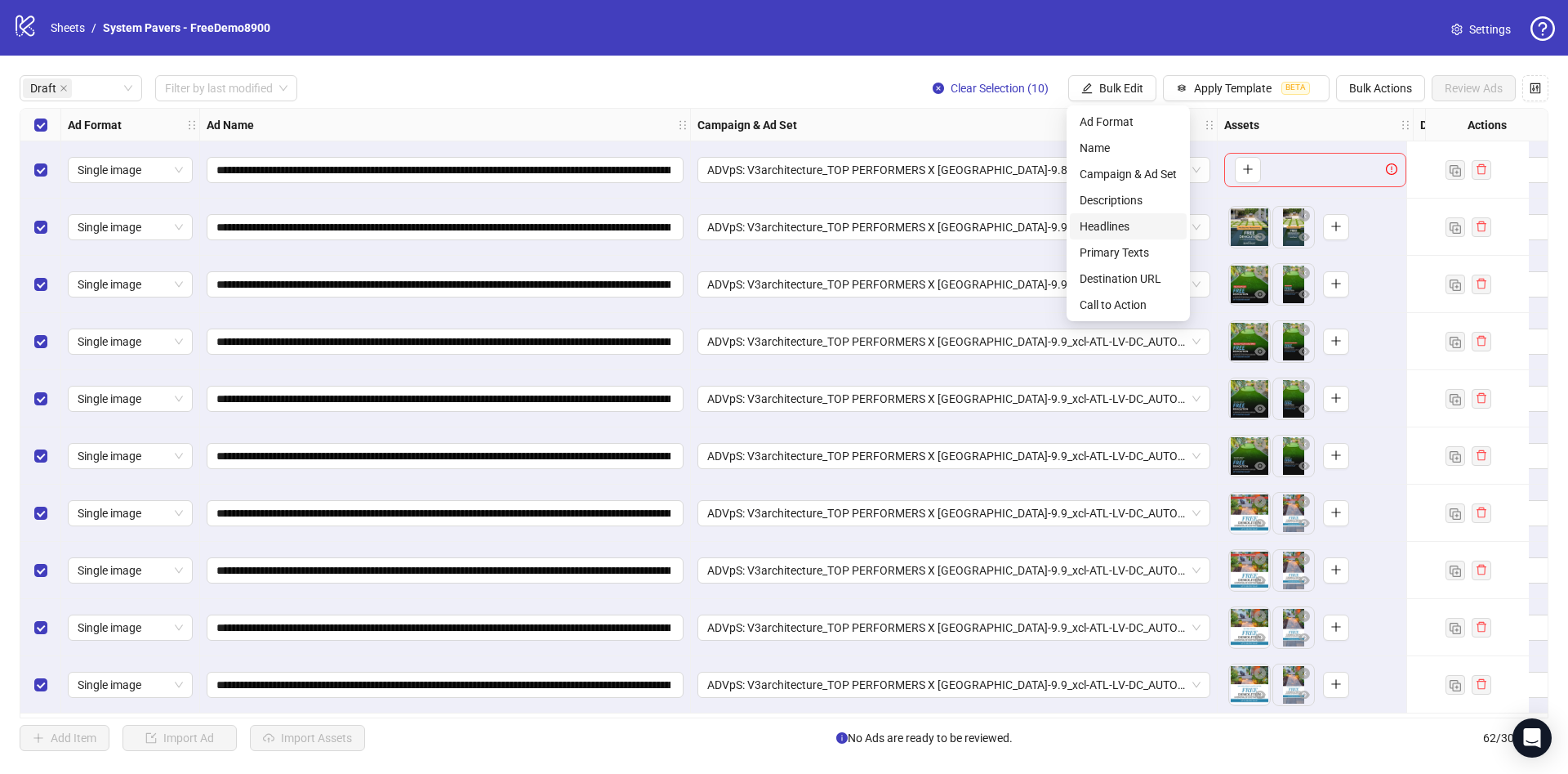
click at [1132, 226] on span "Headlines" at bounding box center [1128, 226] width 97 height 18
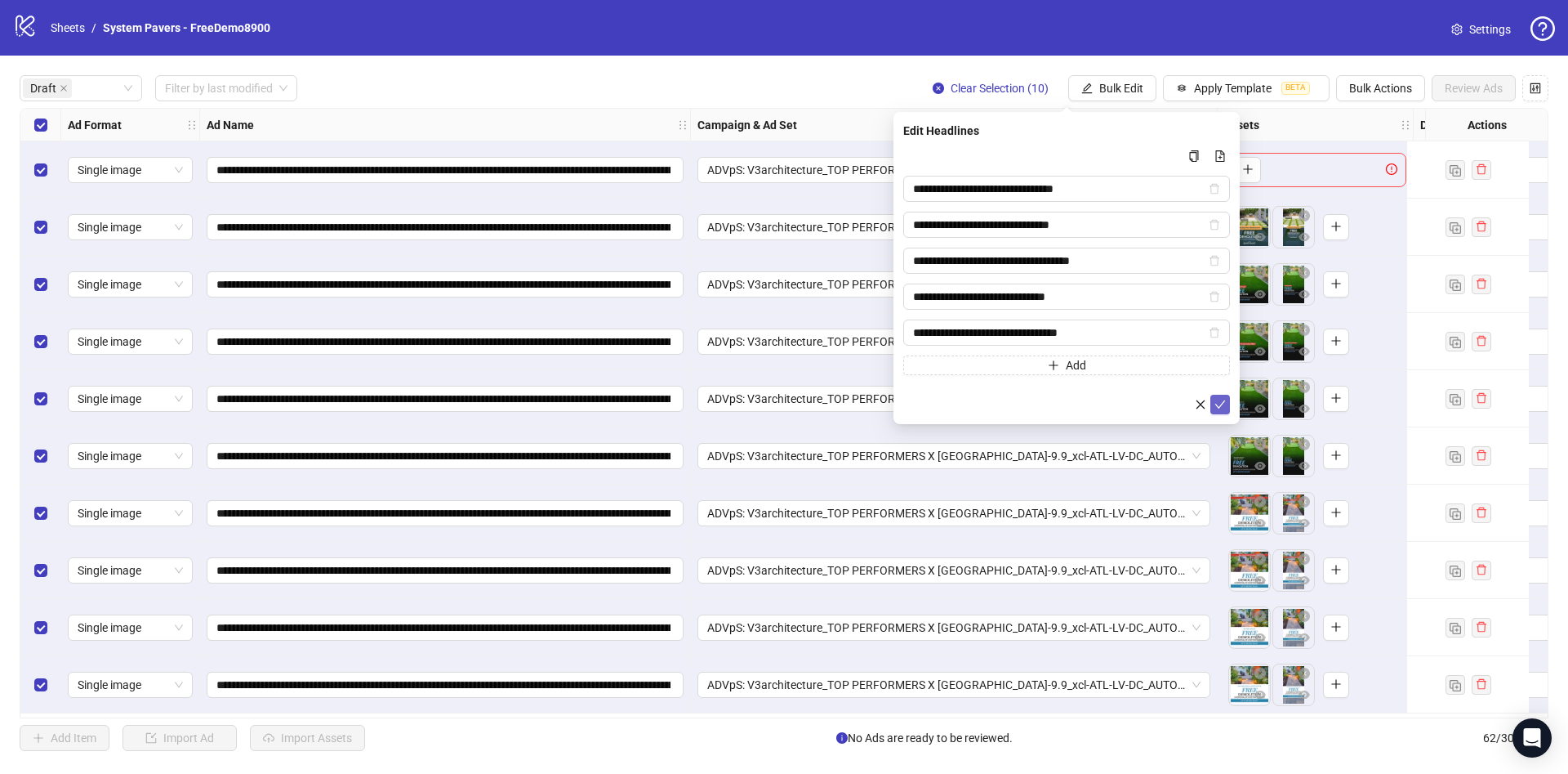
click at [1214, 401] on icon "check" at bounding box center [1219, 404] width 12 height 12
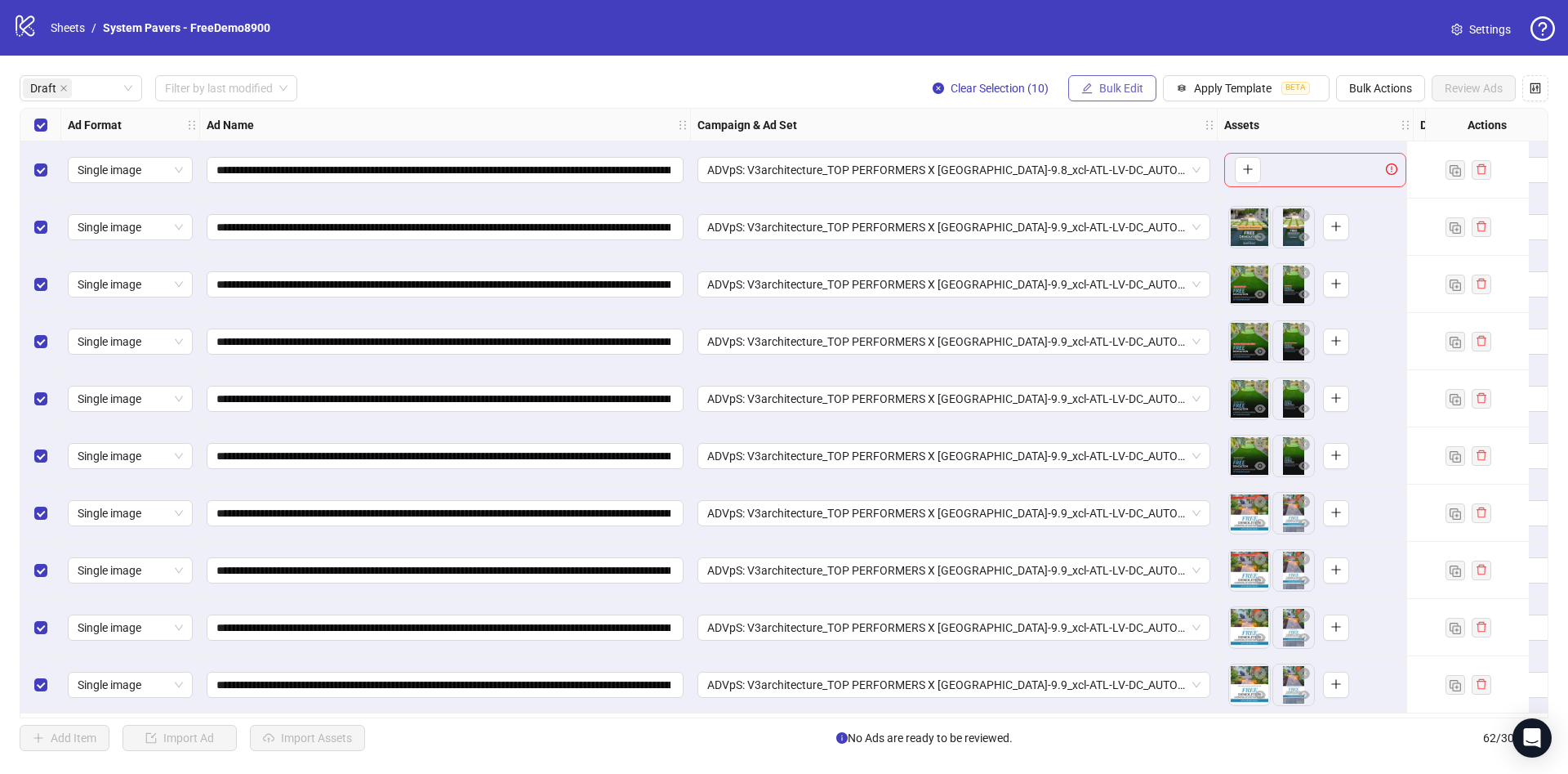
click at [1100, 89] on span "Bulk Edit" at bounding box center [1121, 88] width 44 height 13
click at [1153, 203] on span "Descriptions" at bounding box center [1128, 200] width 97 height 18
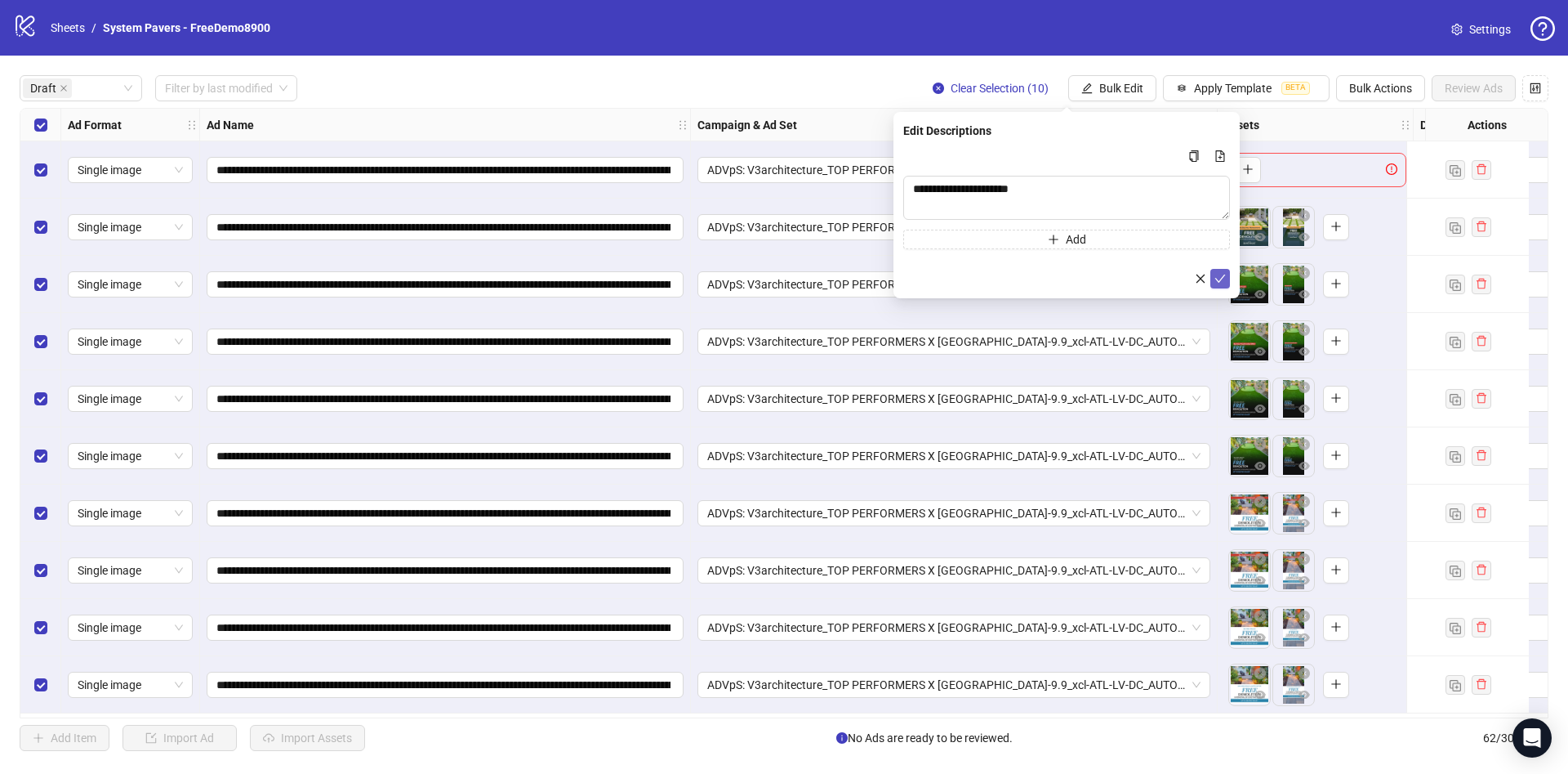
click at [1226, 280] on button "submit" at bounding box center [1220, 279] width 20 height 20
click at [1129, 88] on span "Bulk Edit" at bounding box center [1121, 88] width 44 height 13
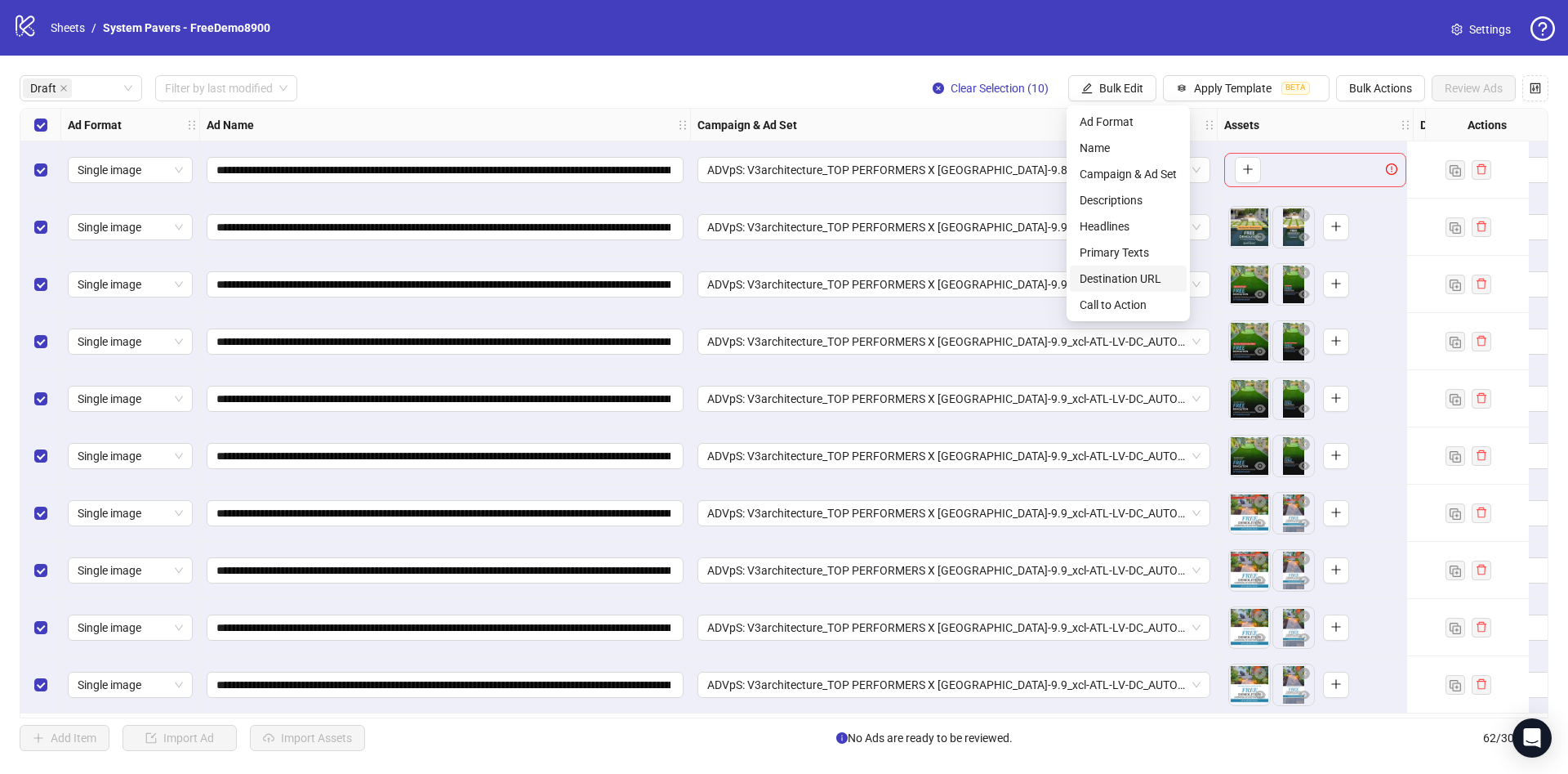
click at [1146, 283] on span "Destination URL" at bounding box center [1128, 279] width 97 height 18
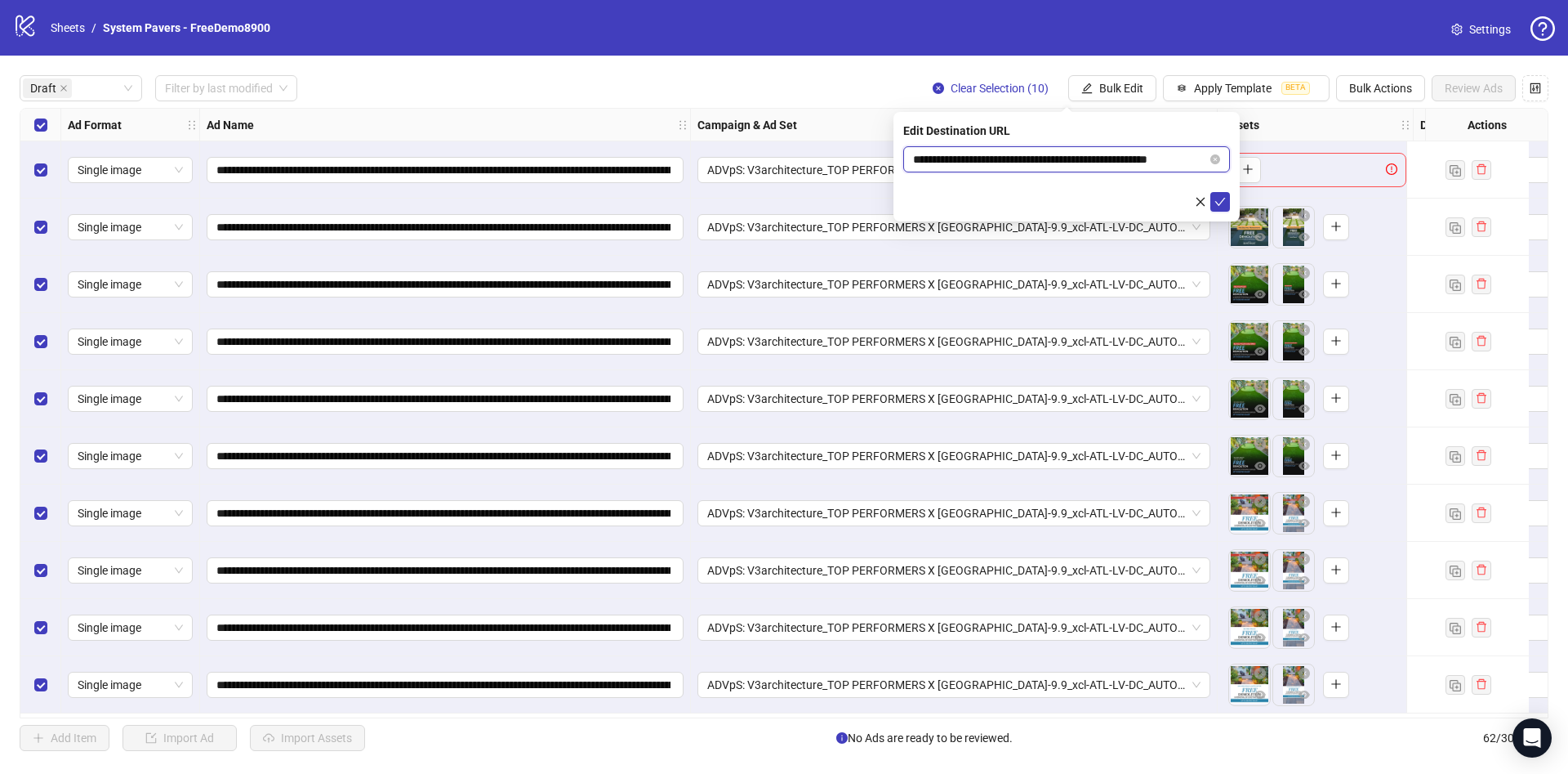
scroll to position [0, 25]
drag, startPoint x: 1116, startPoint y: 166, endPoint x: 1265, endPoint y: 166, distance: 149.0
click at [1265, 166] on body "**********" at bounding box center [784, 387] width 1568 height 774
click at [1218, 199] on icon "check" at bounding box center [1219, 202] width 12 height 12
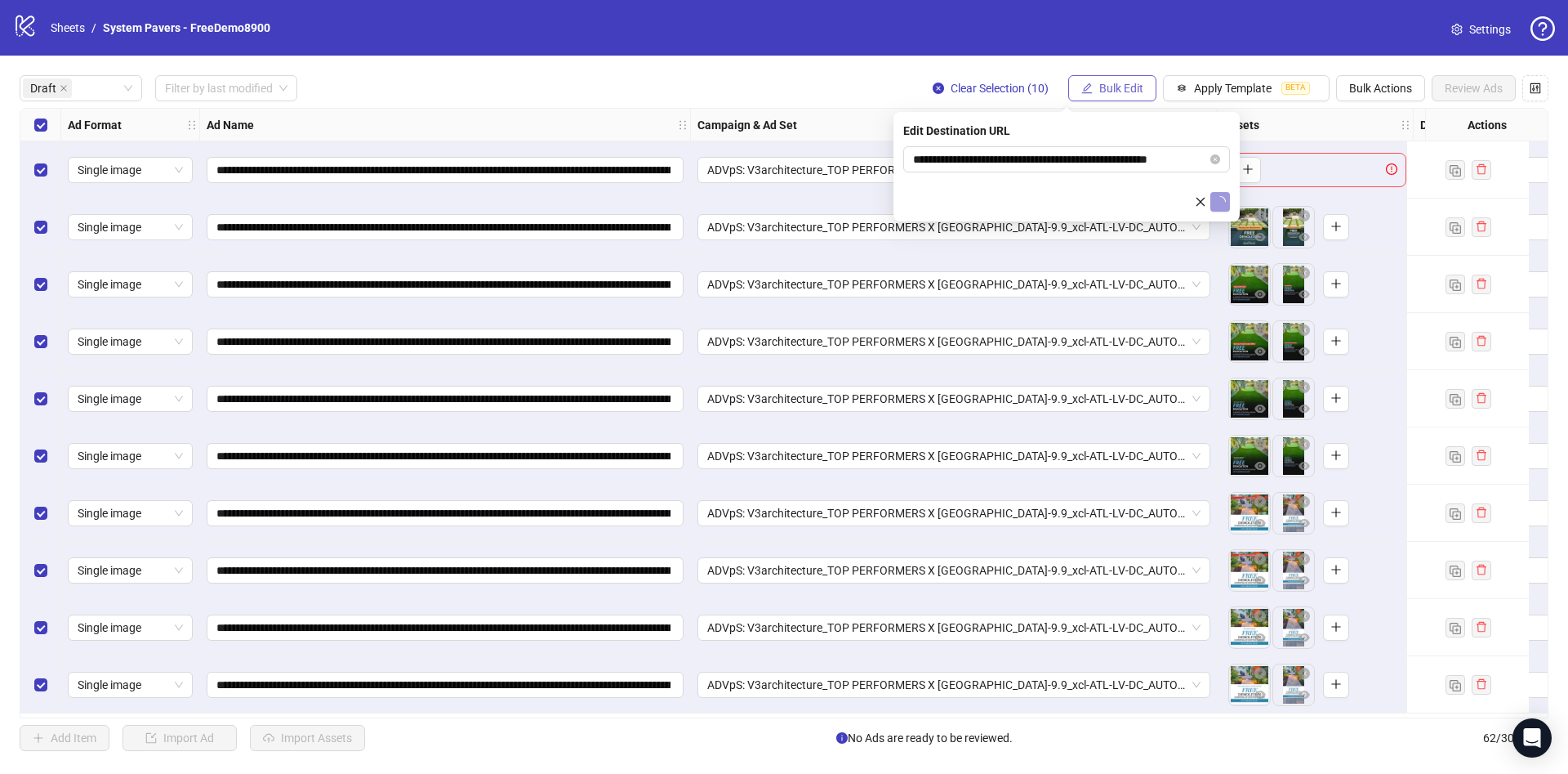
drag, startPoint x: 1107, startPoint y: 81, endPoint x: 1110, endPoint y: 98, distance: 17.3
click at [1108, 82] on span "Bulk Edit" at bounding box center [1121, 88] width 44 height 13
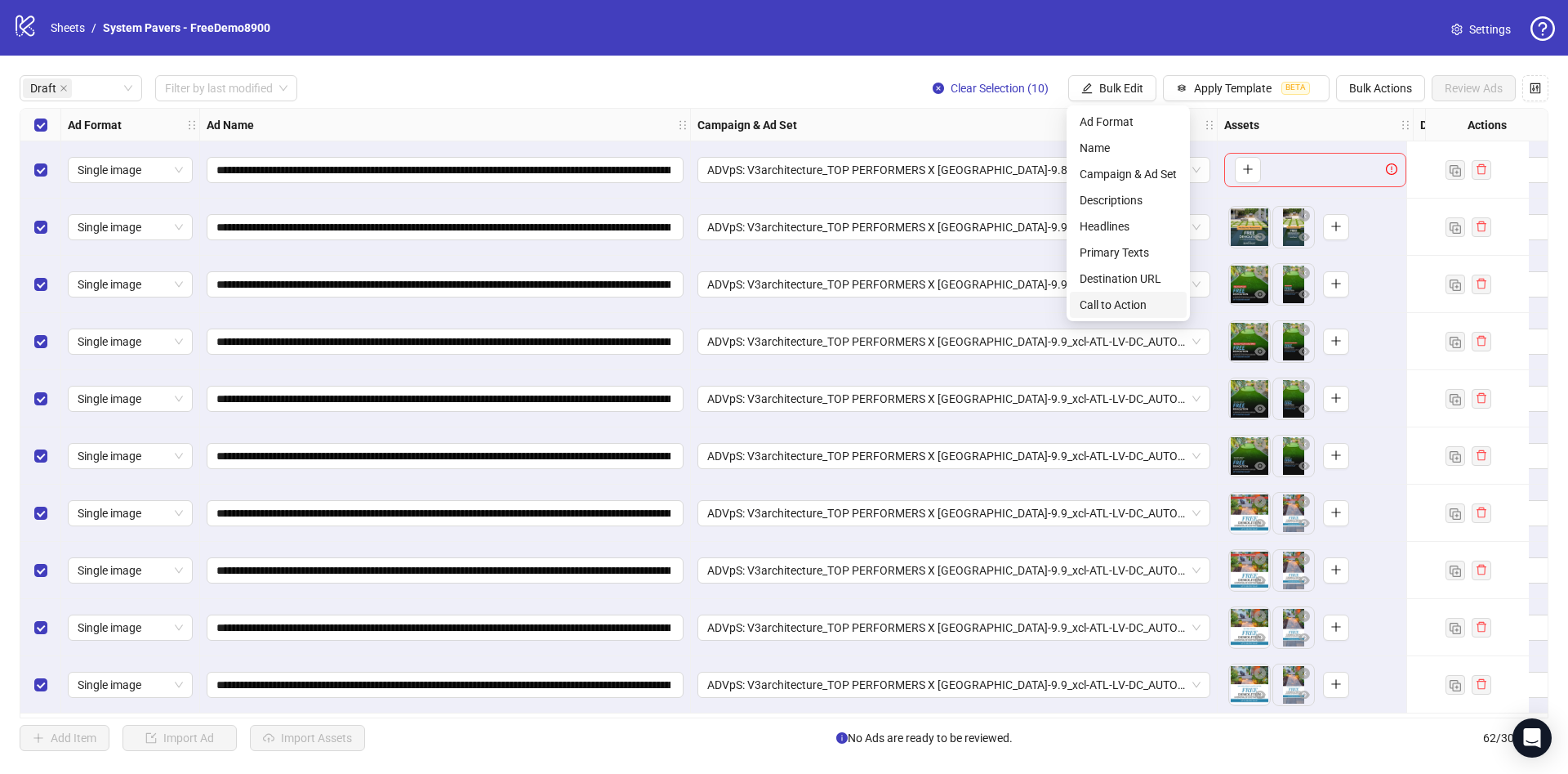
click at [1151, 304] on span "Call to Action" at bounding box center [1128, 305] width 97 height 18
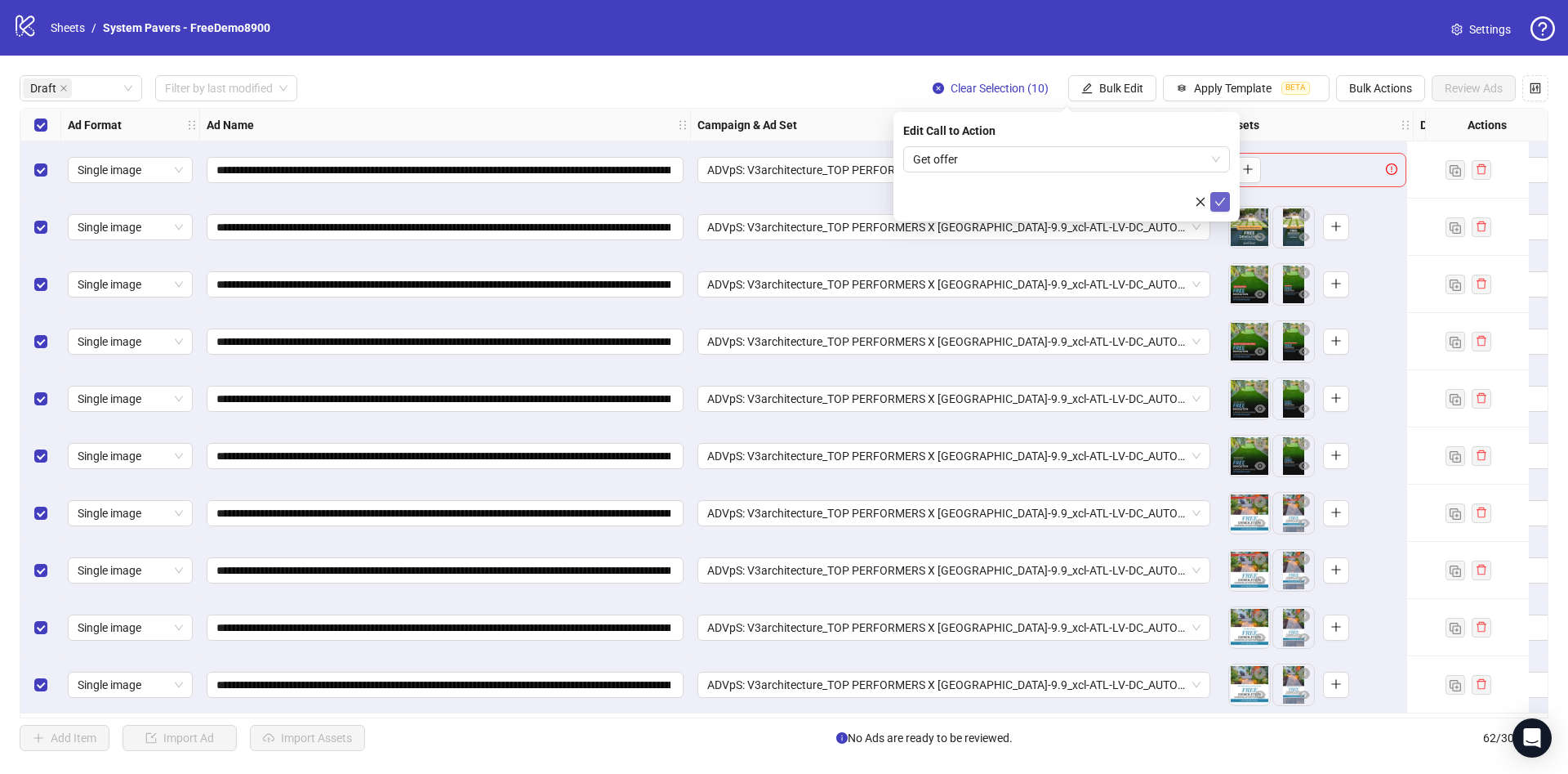
click at [1221, 202] on icon "check" at bounding box center [1219, 202] width 12 height 12
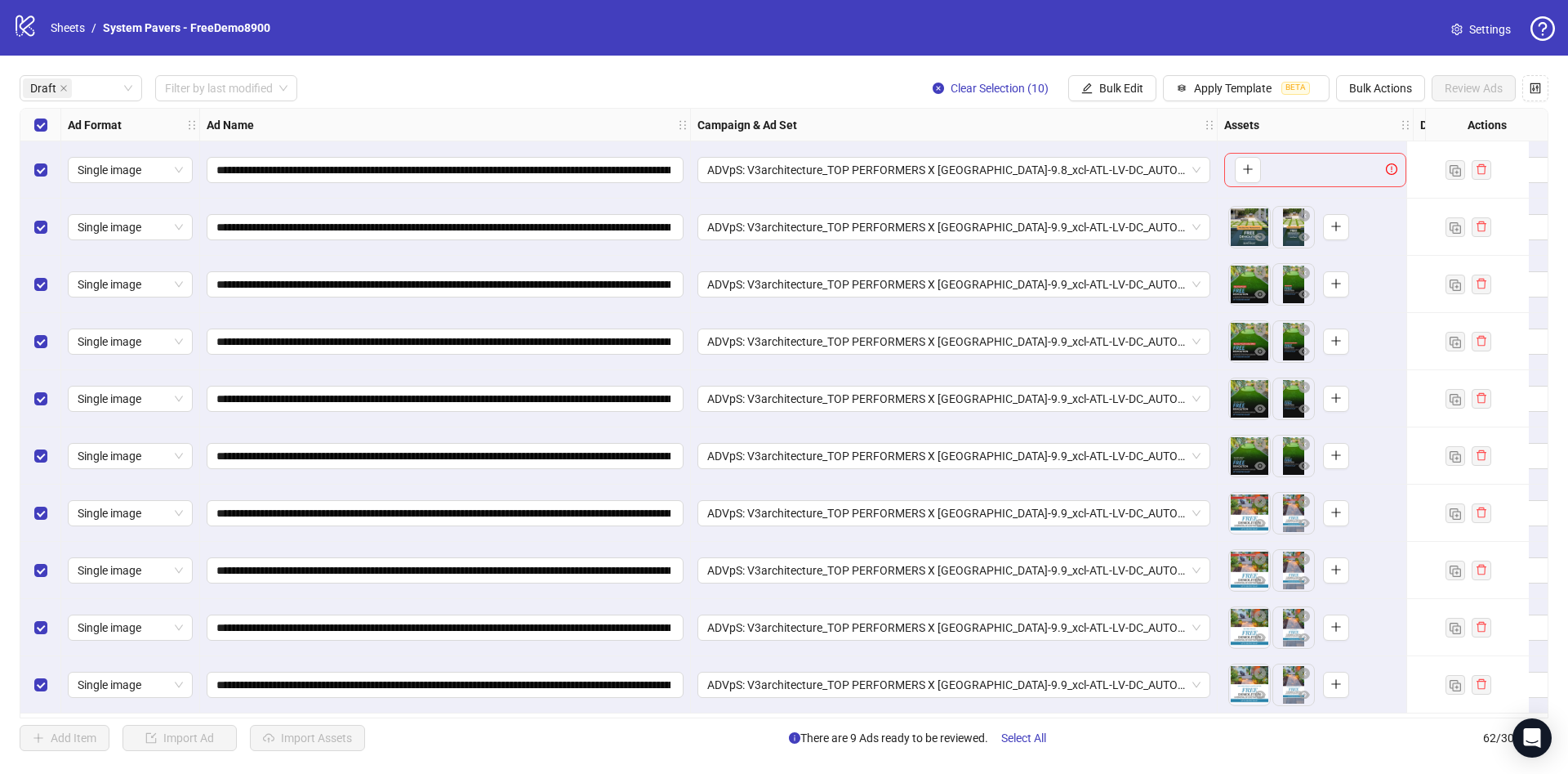
click at [53, 174] on div "Select row 1" at bounding box center [40, 170] width 41 height 57
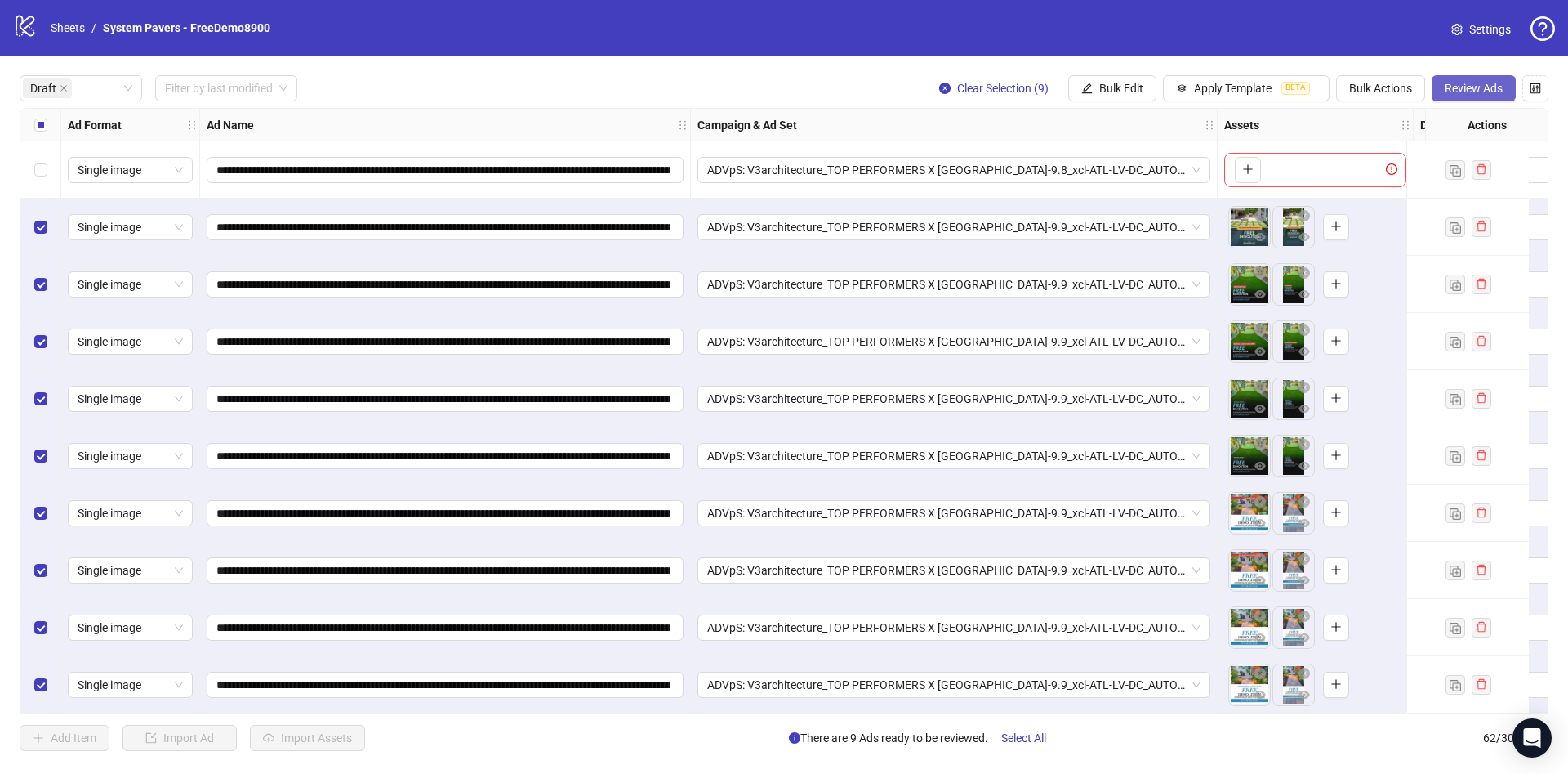
click at [1464, 94] on span "Review Ads" at bounding box center [1474, 88] width 58 height 13
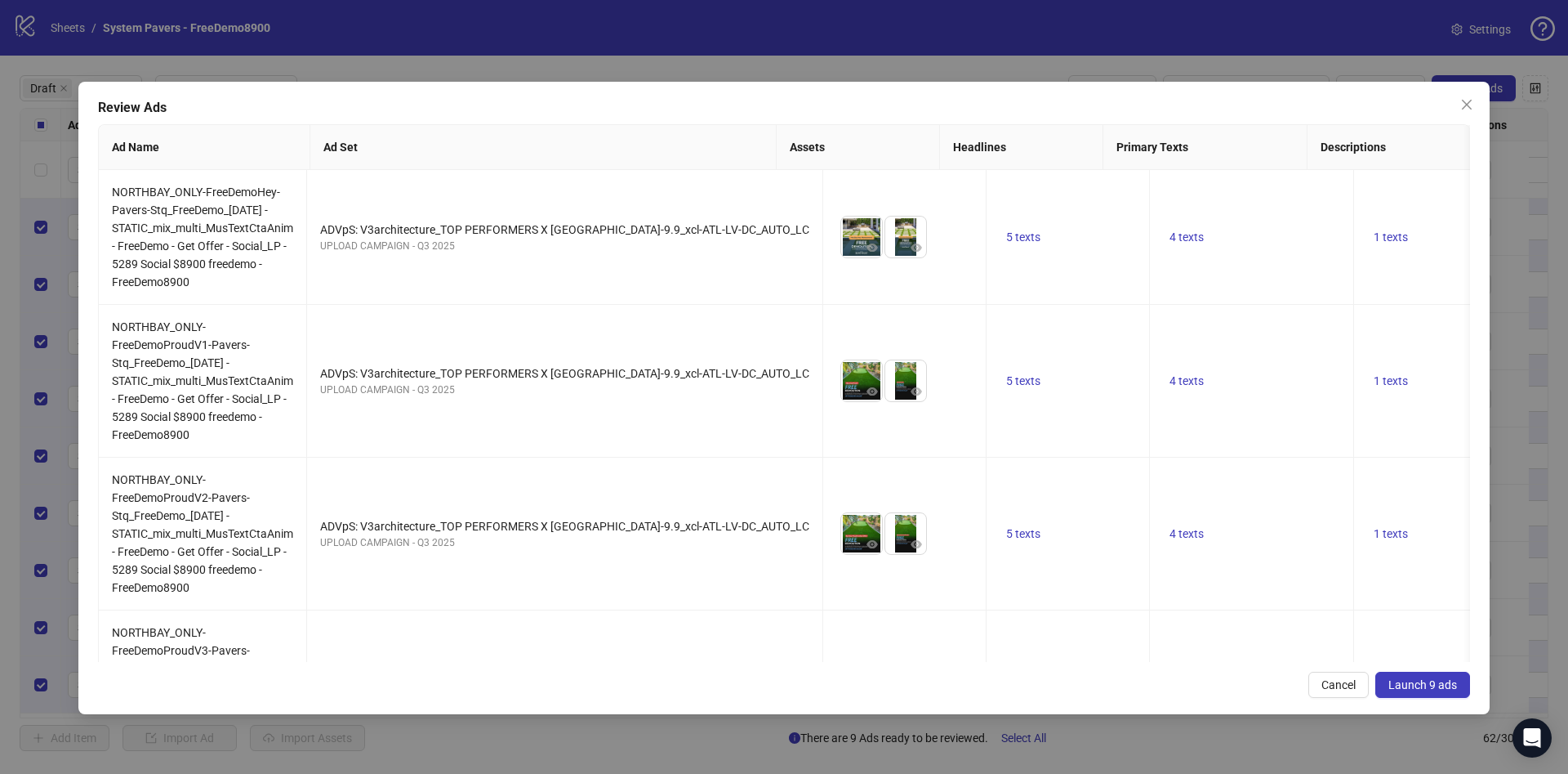
click at [1400, 686] on span "Launch 9 ads" at bounding box center [1423, 684] width 69 height 13
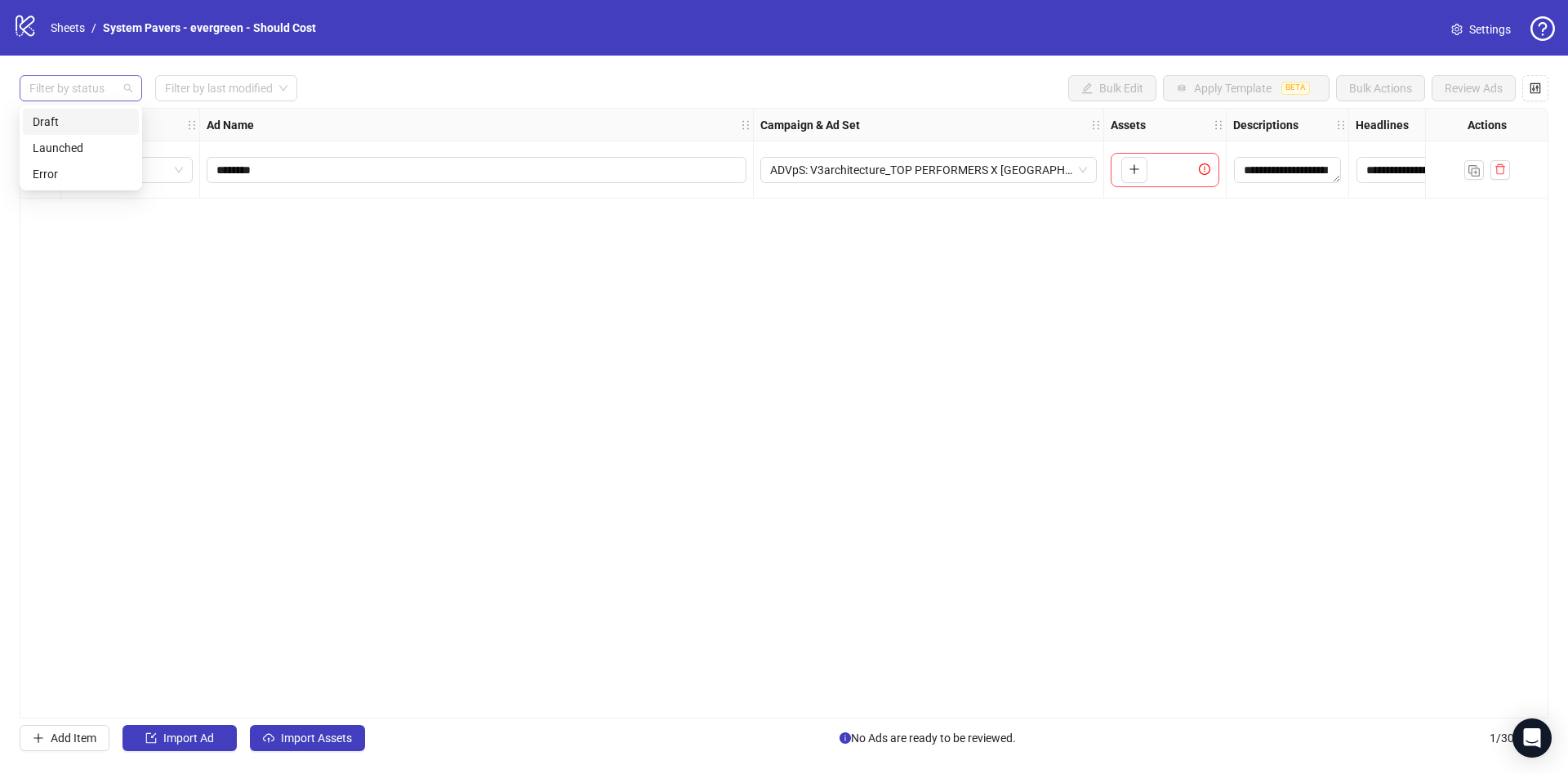
click at [91, 85] on div at bounding box center [72, 88] width 99 height 23
click at [660, 92] on div "Filter by status Filter by last modified Bulk Edit Apply Template BETA Bulk Act…" at bounding box center [784, 88] width 1529 height 26
click at [326, 736] on span "Import Assets" at bounding box center [316, 738] width 71 height 13
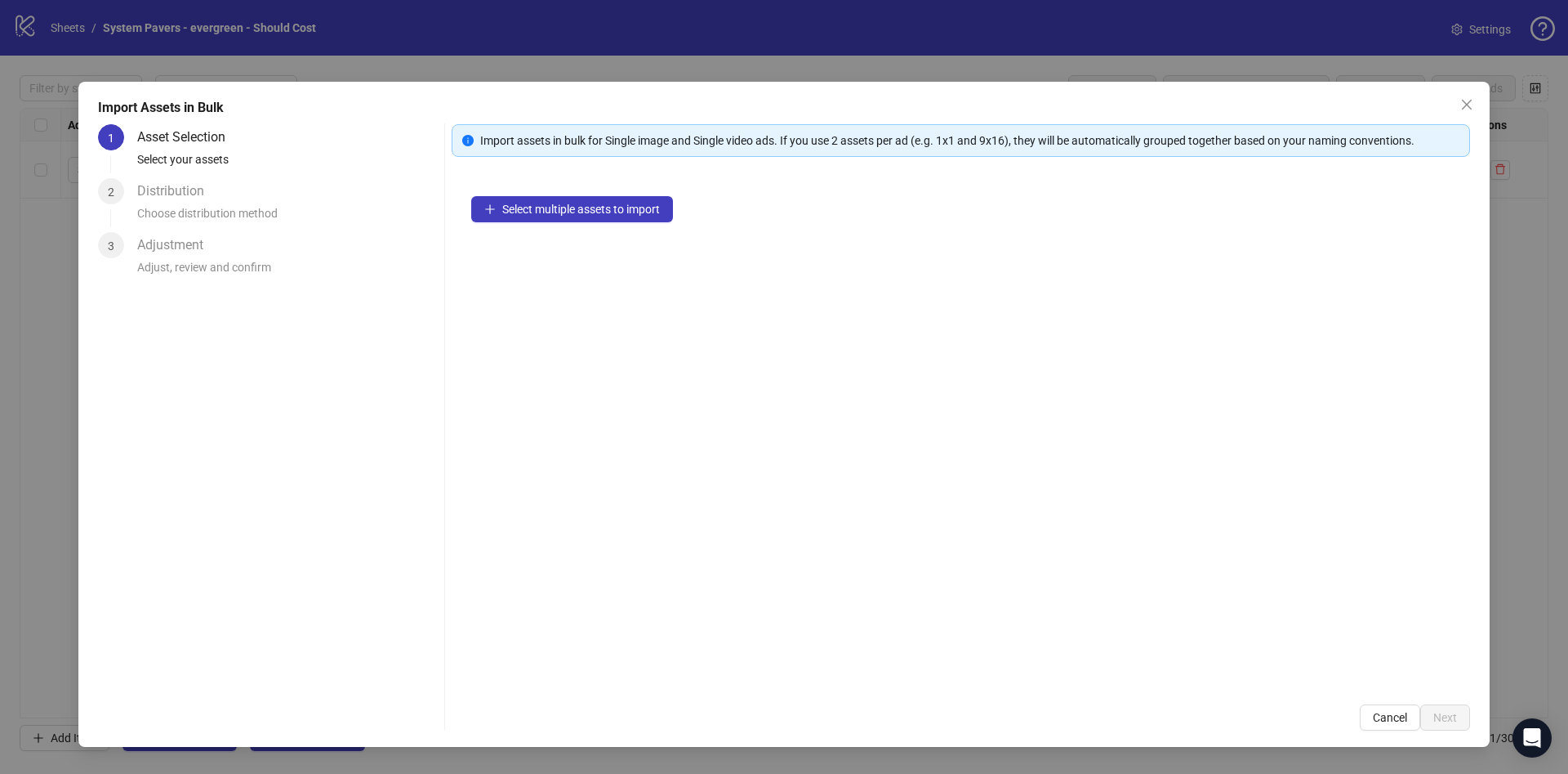
click at [605, 227] on div "Select multiple assets to import" at bounding box center [961, 430] width 1019 height 508
click at [611, 217] on button "Select multiple assets to import" at bounding box center [572, 209] width 202 height 26
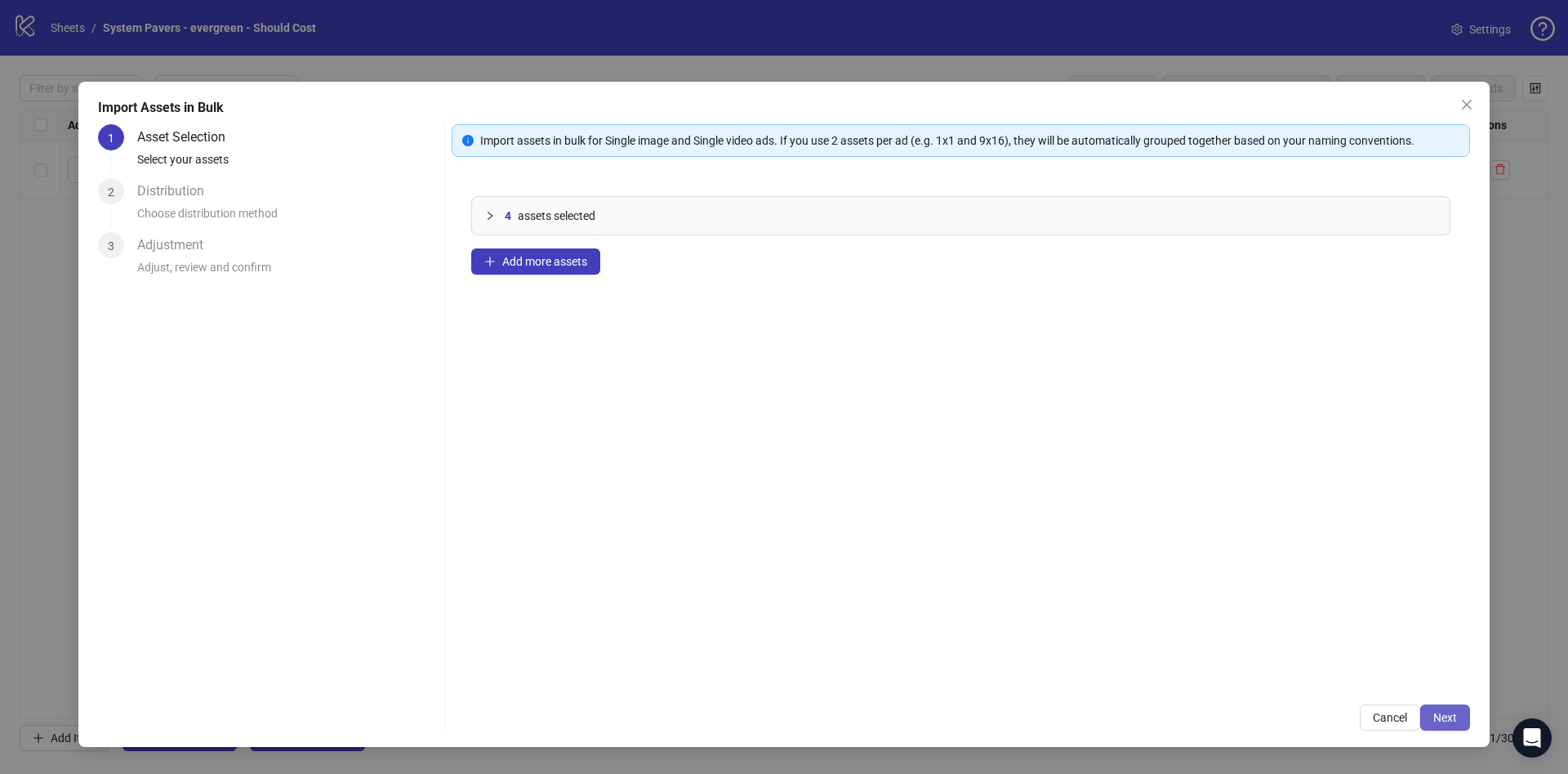
click at [1457, 722] on button "Next" at bounding box center [1445, 717] width 50 height 26
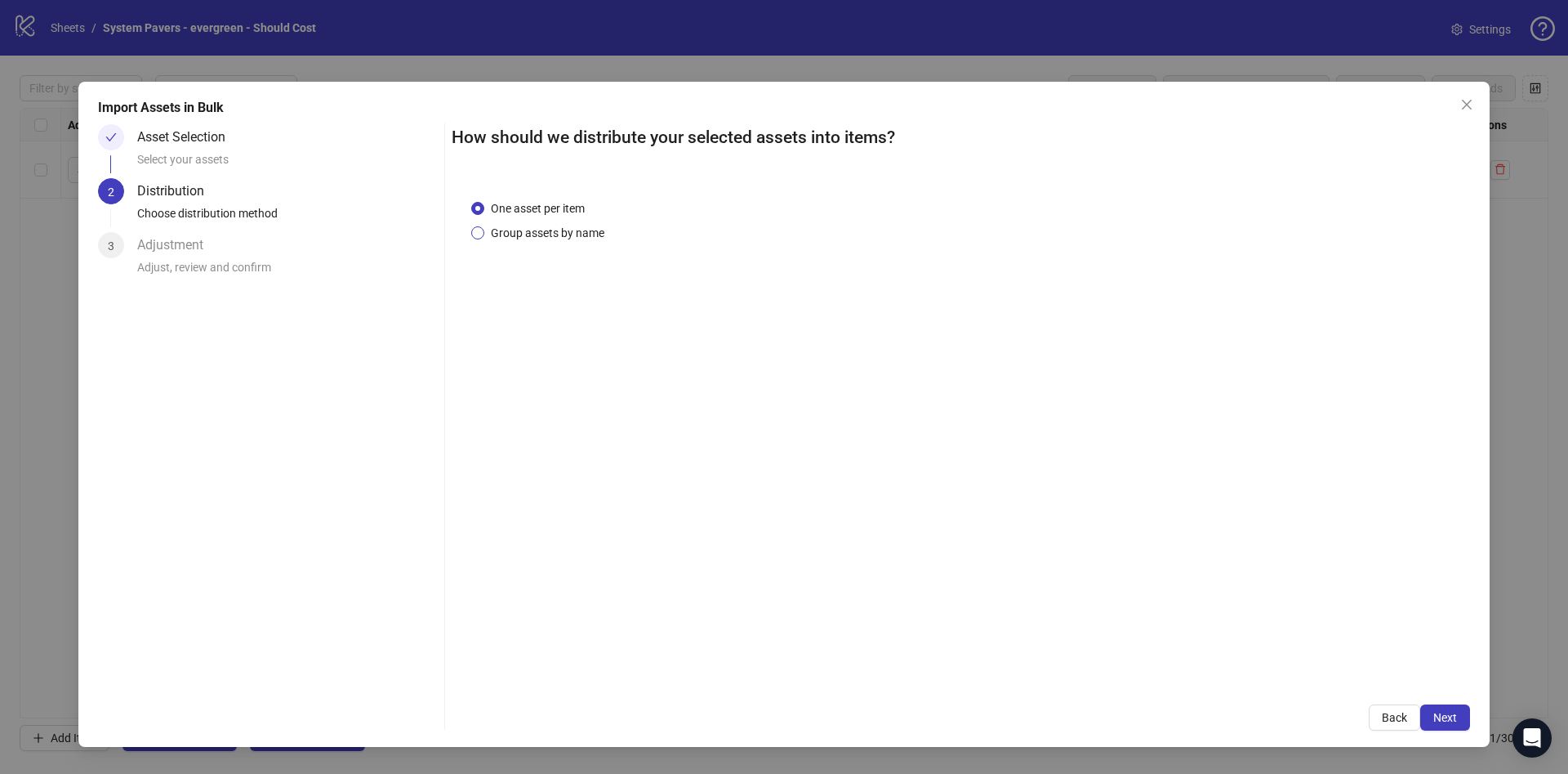
click at [523, 232] on span "Group assets by name" at bounding box center [547, 233] width 126 height 18
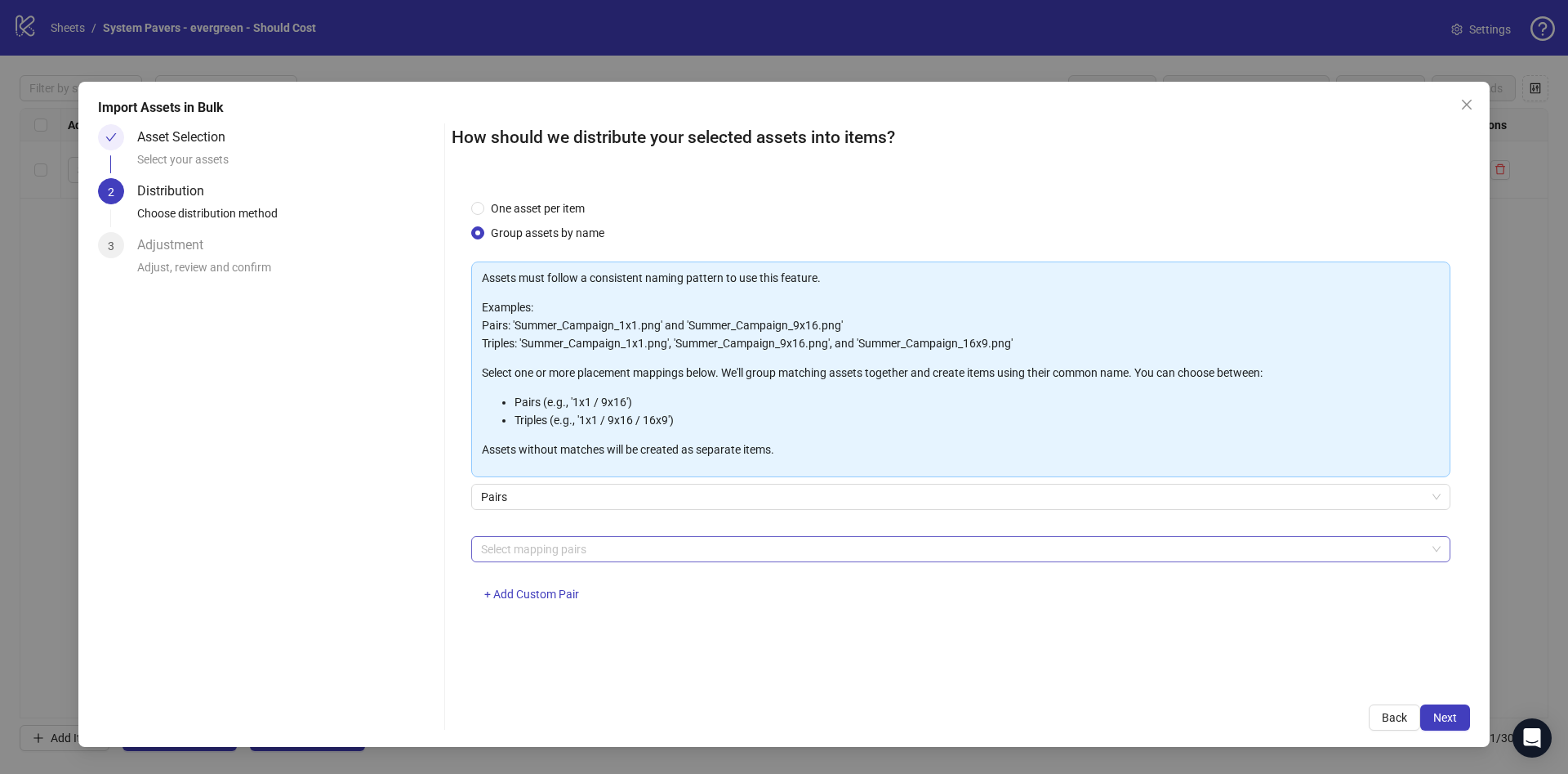
click at [625, 556] on div at bounding box center [952, 549] width 955 height 23
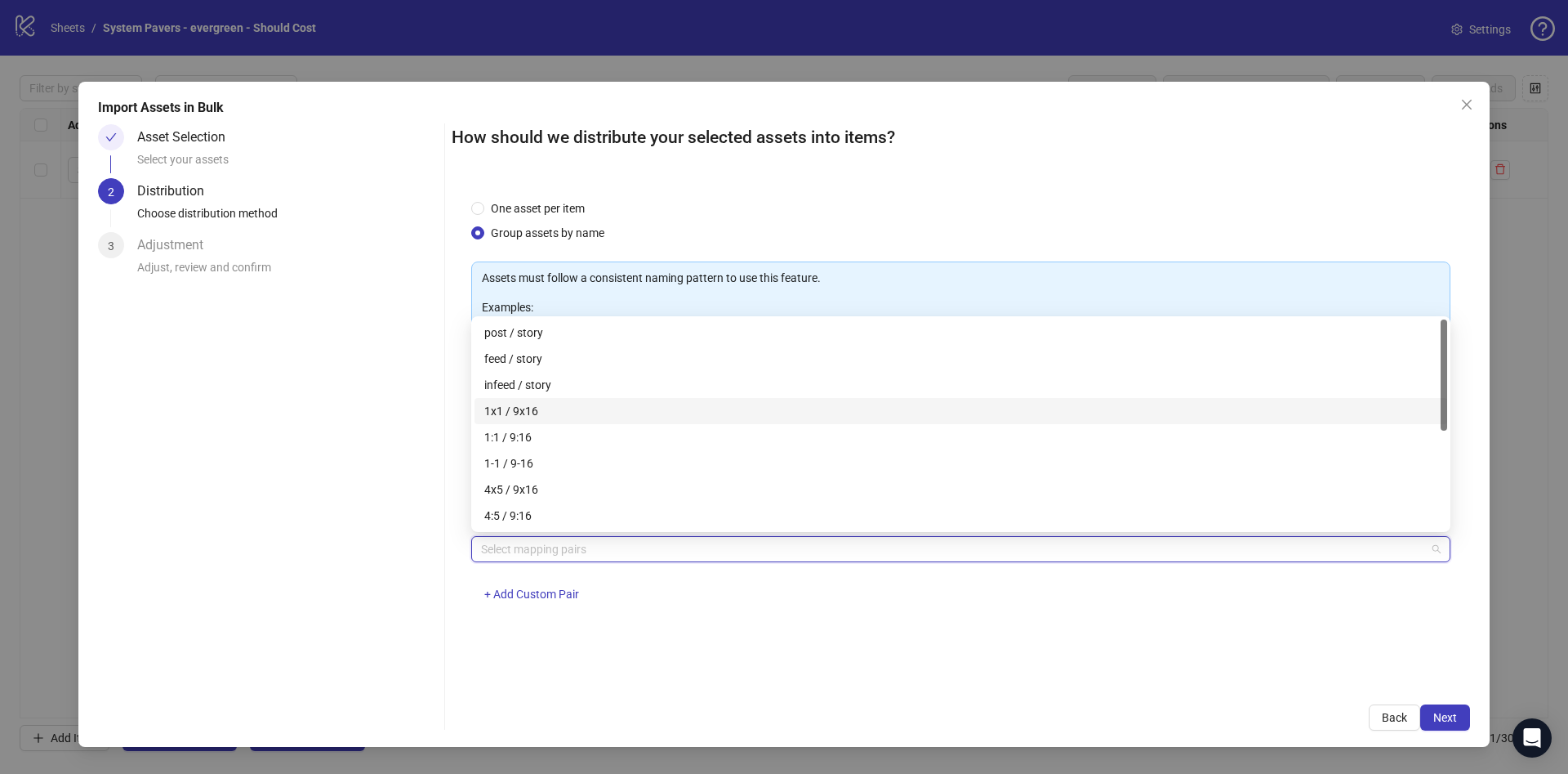
click at [583, 416] on div "1x1 / 9x16" at bounding box center [961, 411] width 953 height 18
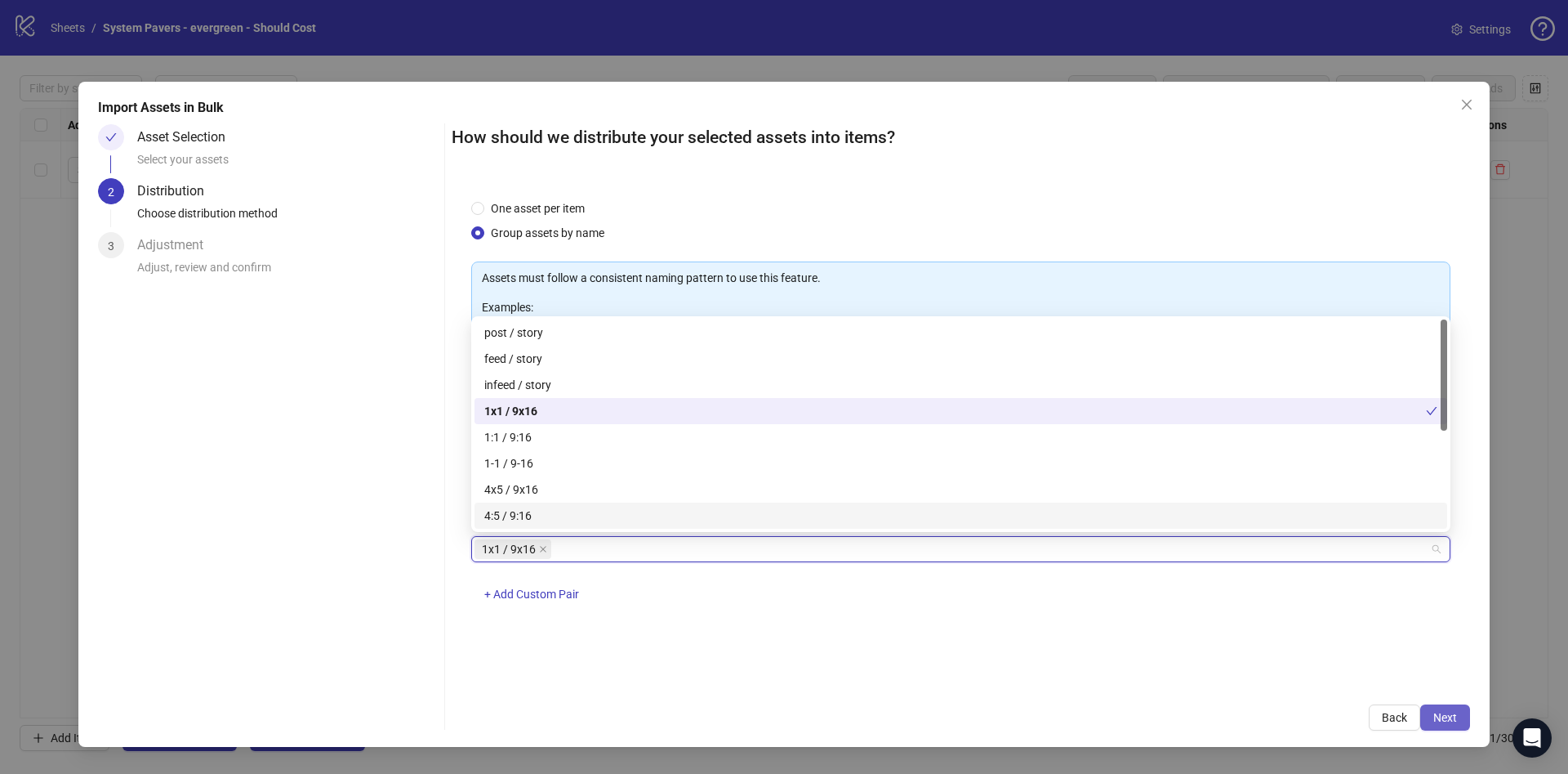
click at [1438, 707] on button "Next" at bounding box center [1445, 717] width 50 height 26
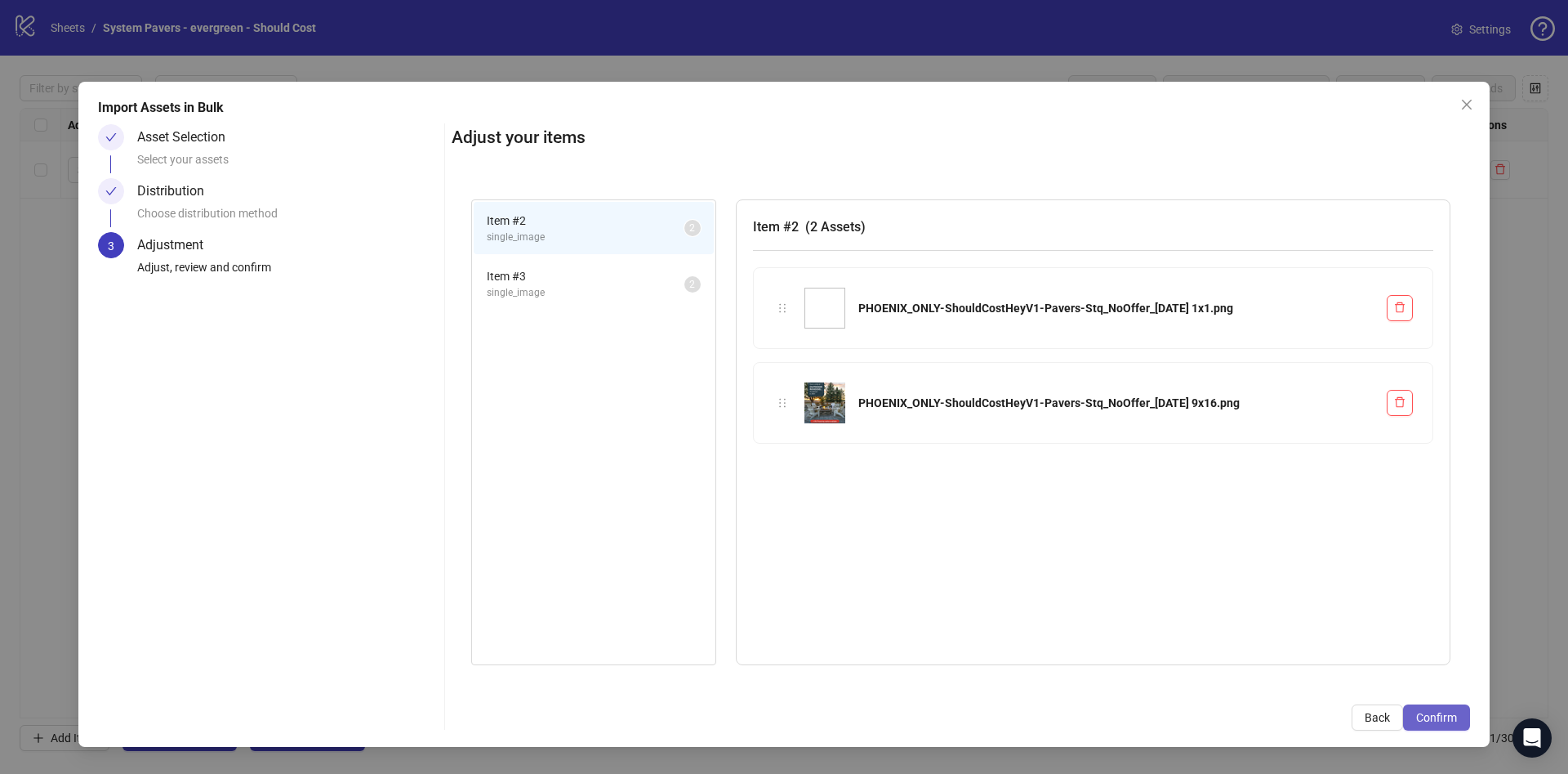
click at [1437, 707] on button "Confirm" at bounding box center [1436, 717] width 67 height 26
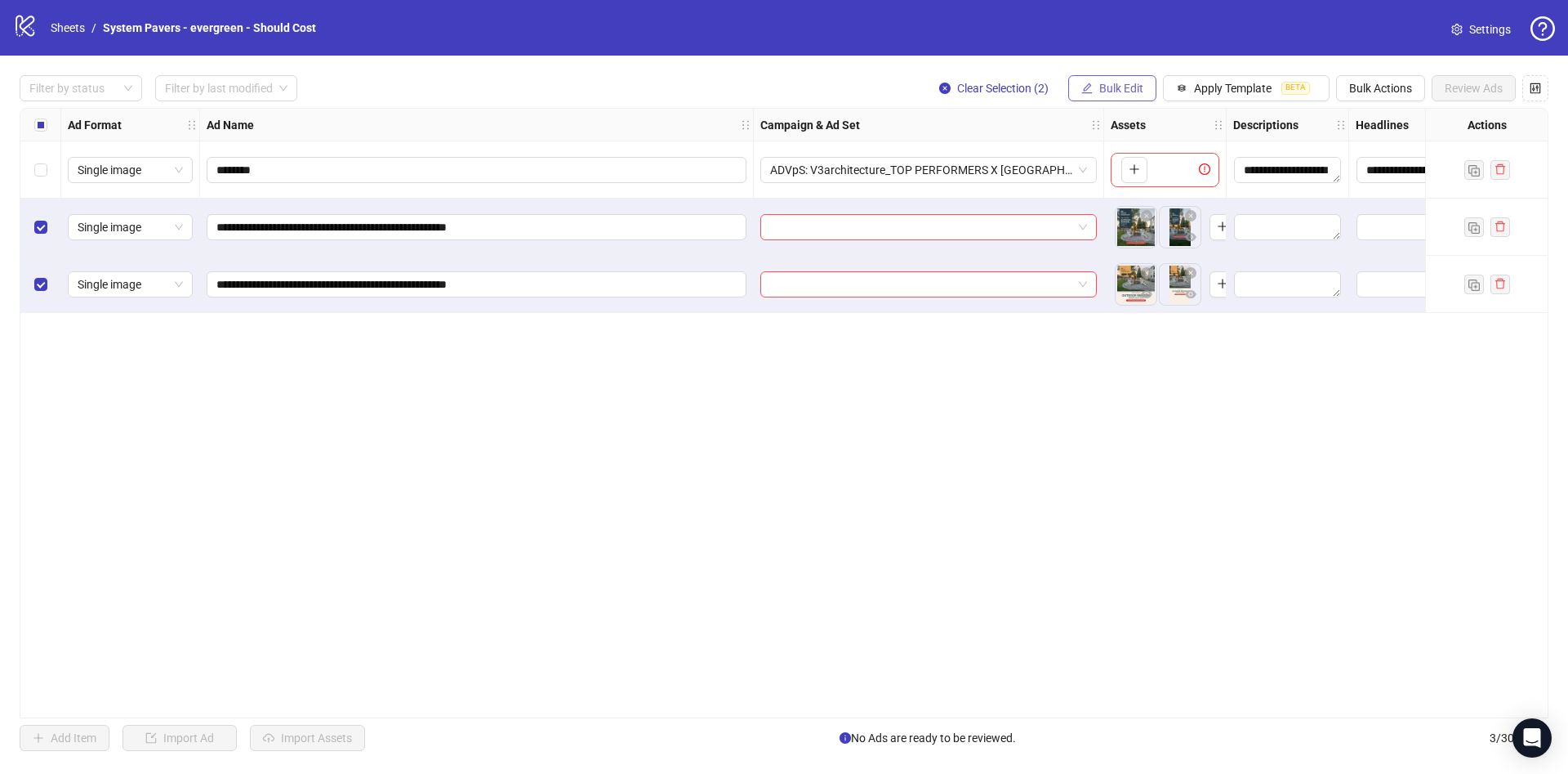
click at [1119, 86] on span "Bulk Edit" at bounding box center [1121, 88] width 44 height 13
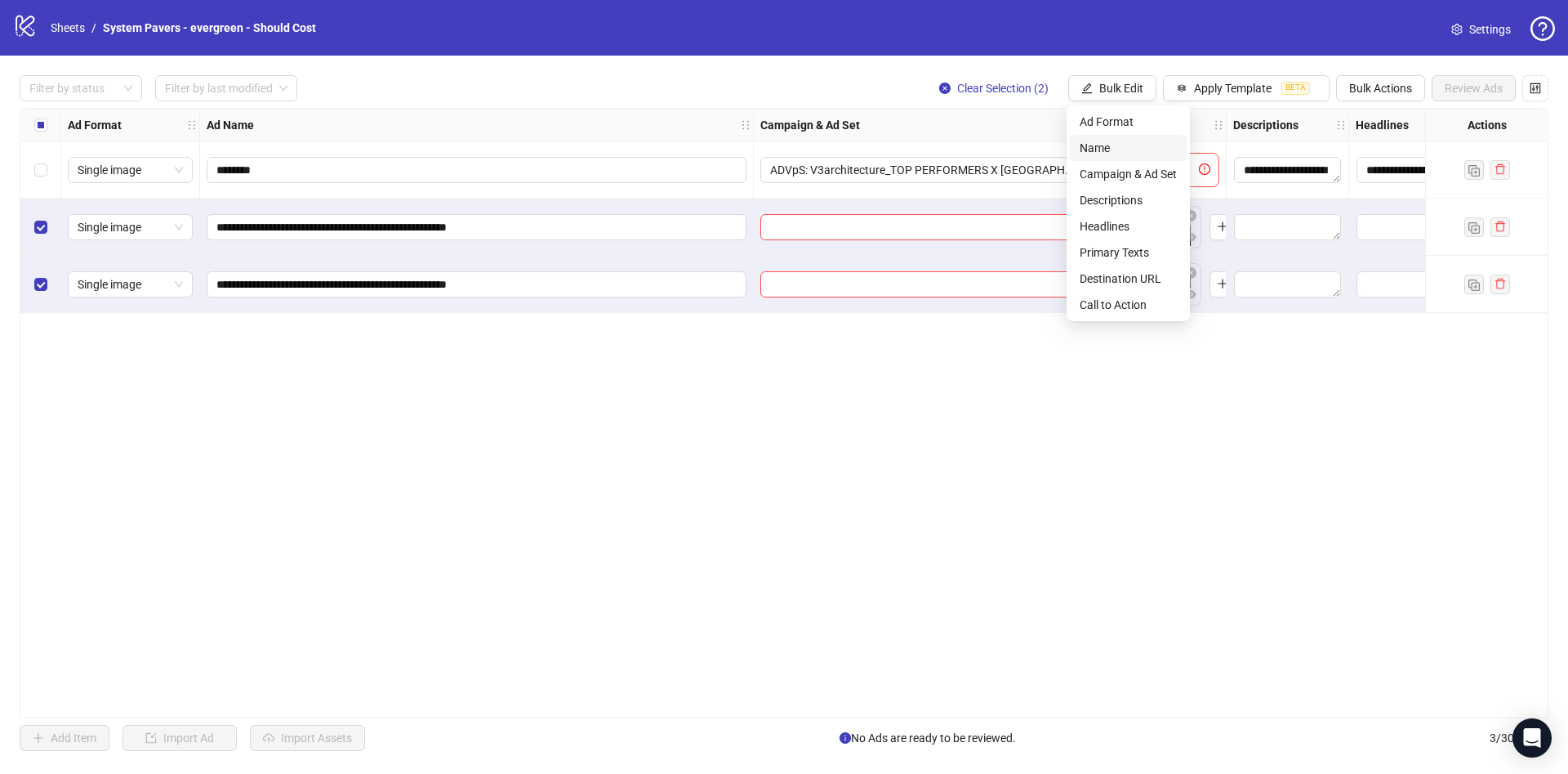
click at [1130, 142] on span "Name" at bounding box center [1128, 148] width 97 height 18
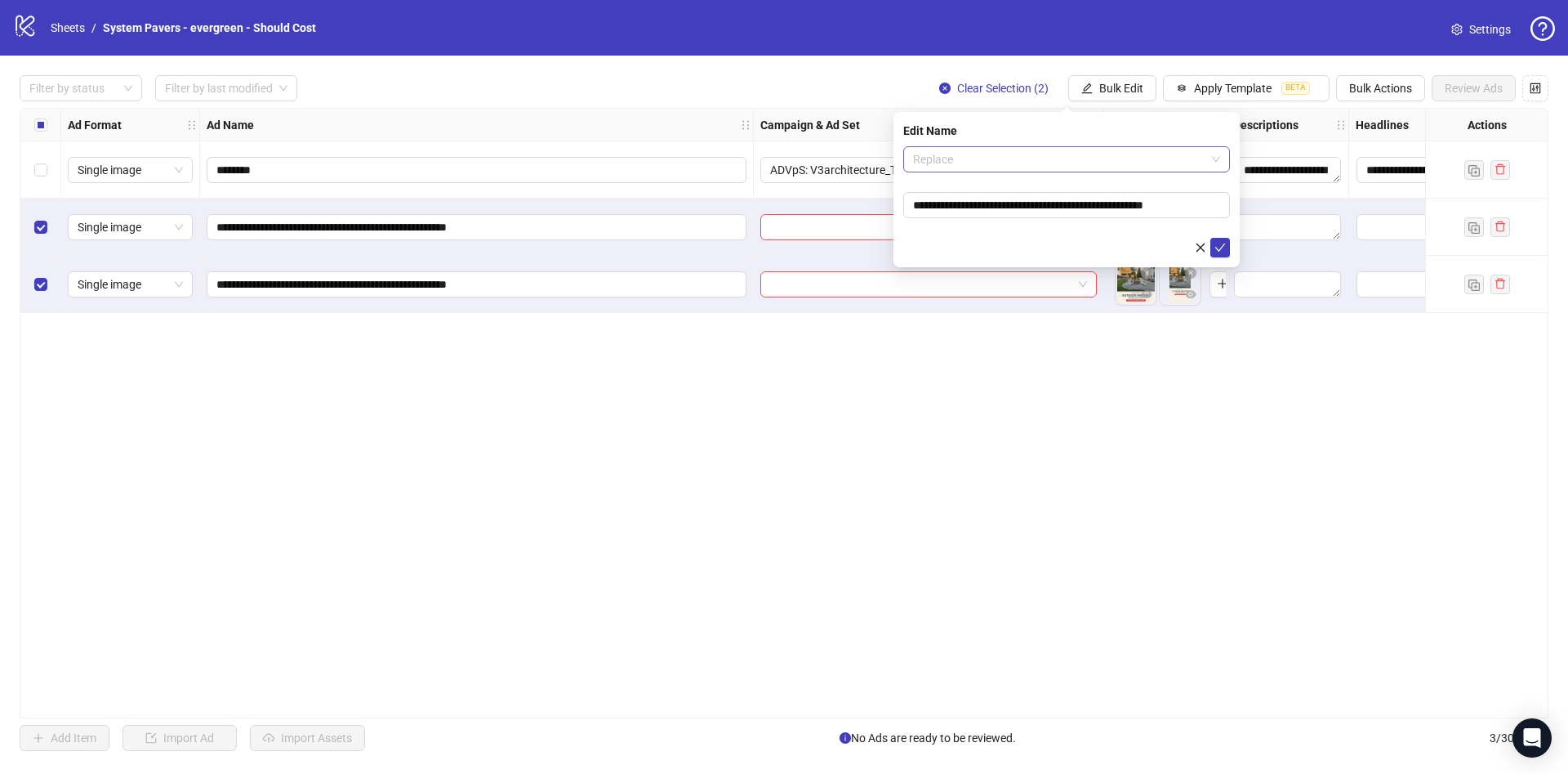
click at [1116, 164] on span "Replace" at bounding box center [1067, 159] width 307 height 25
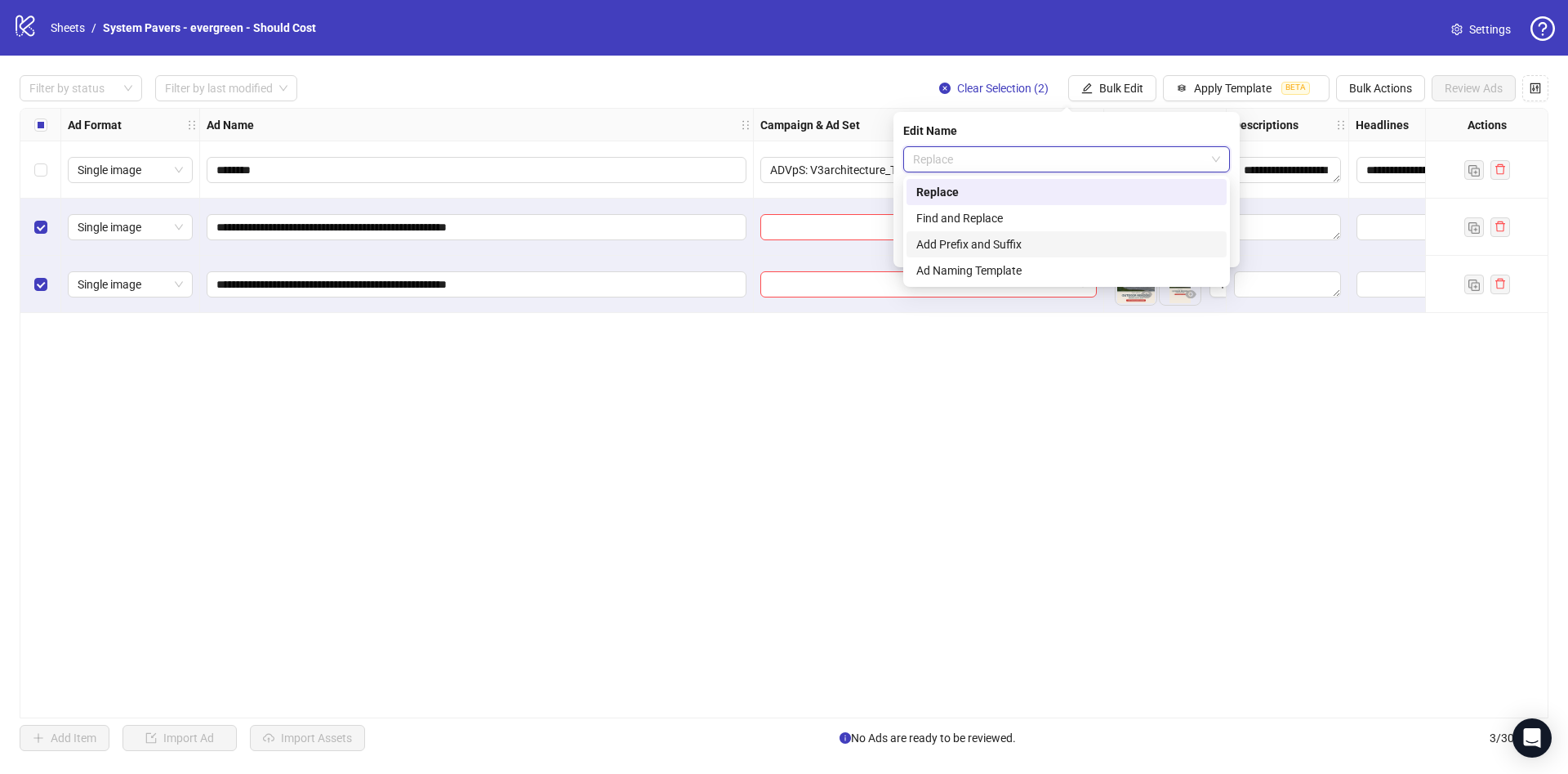
click at [1063, 242] on div "Add Prefix and Suffix" at bounding box center [1066, 244] width 301 height 18
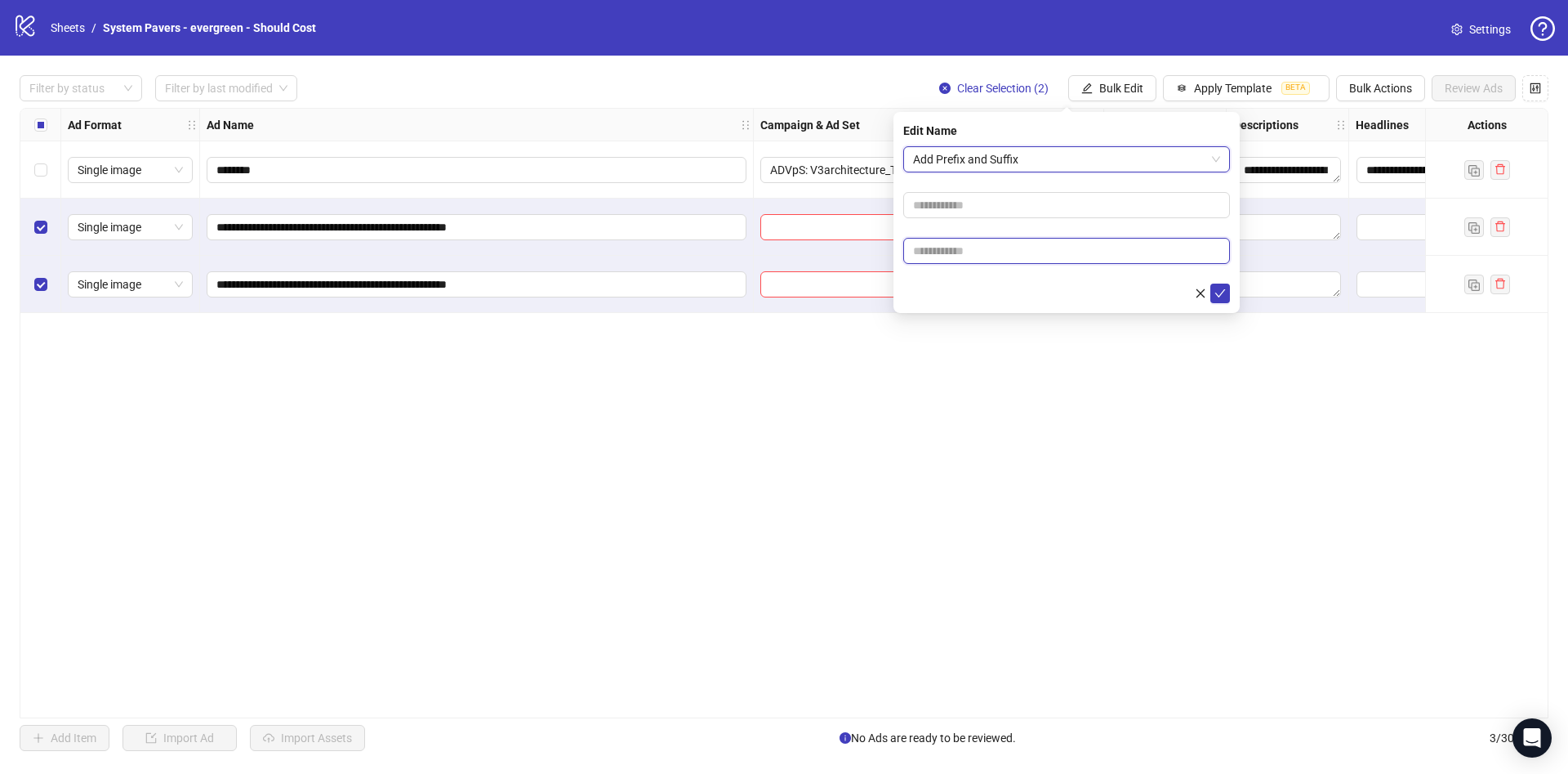
click at [1028, 243] on input "text" at bounding box center [1067, 251] width 327 height 26
paste input "**********"
type input "**********"
click at [1219, 289] on icon "check" at bounding box center [1219, 293] width 12 height 12
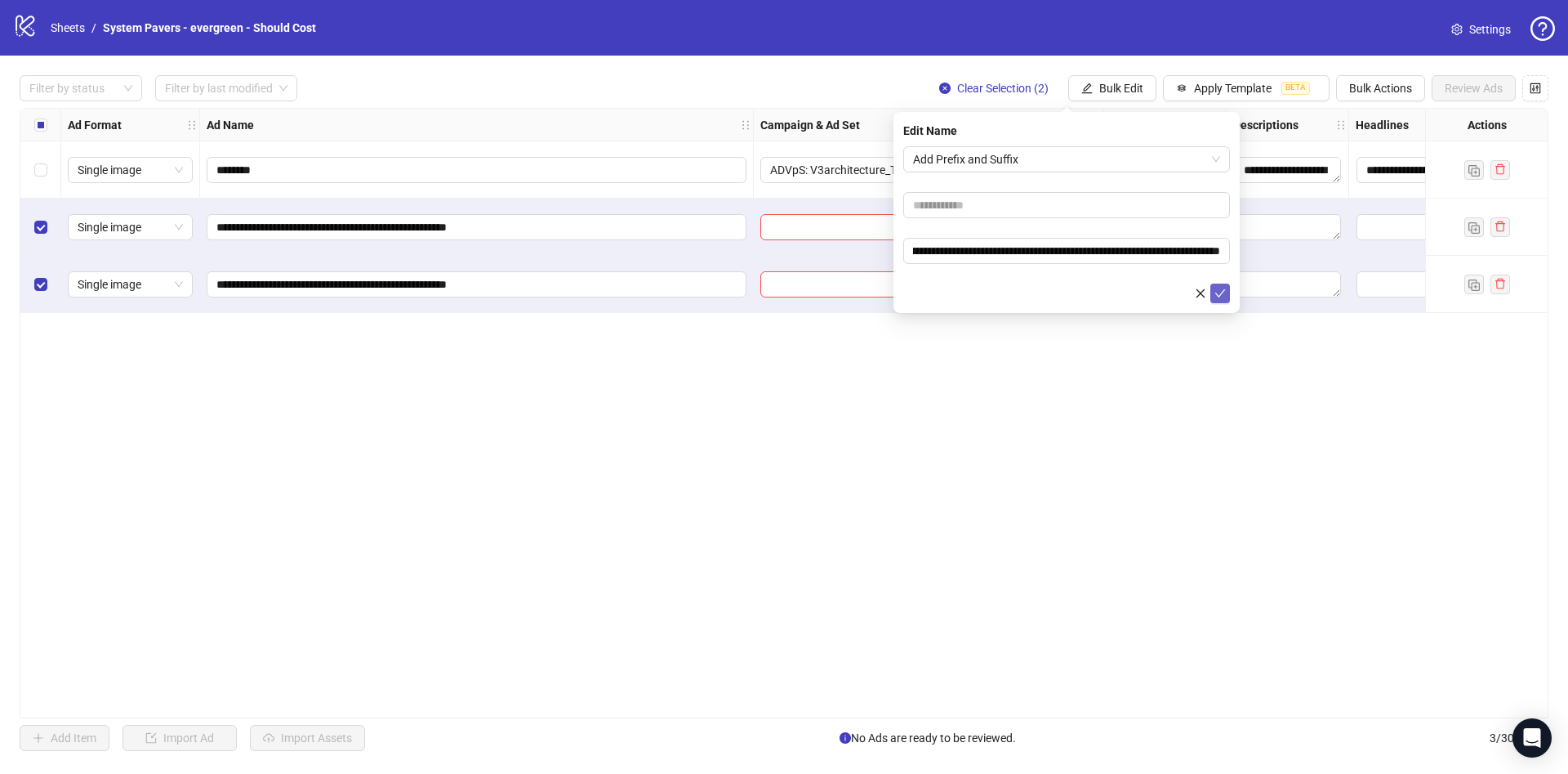
scroll to position [0, 0]
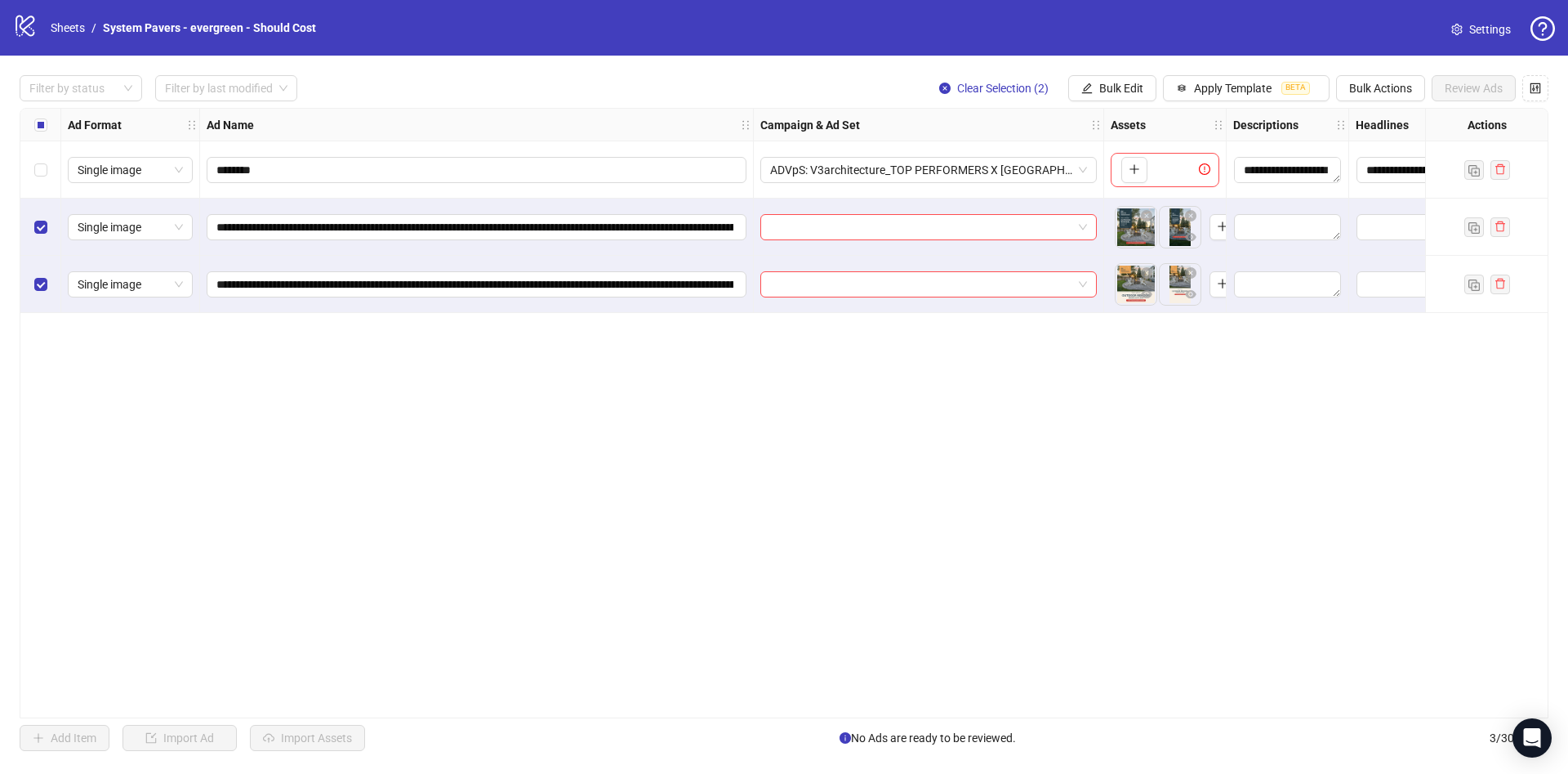
click at [53, 131] on div "Select all rows" at bounding box center [40, 125] width 41 height 33
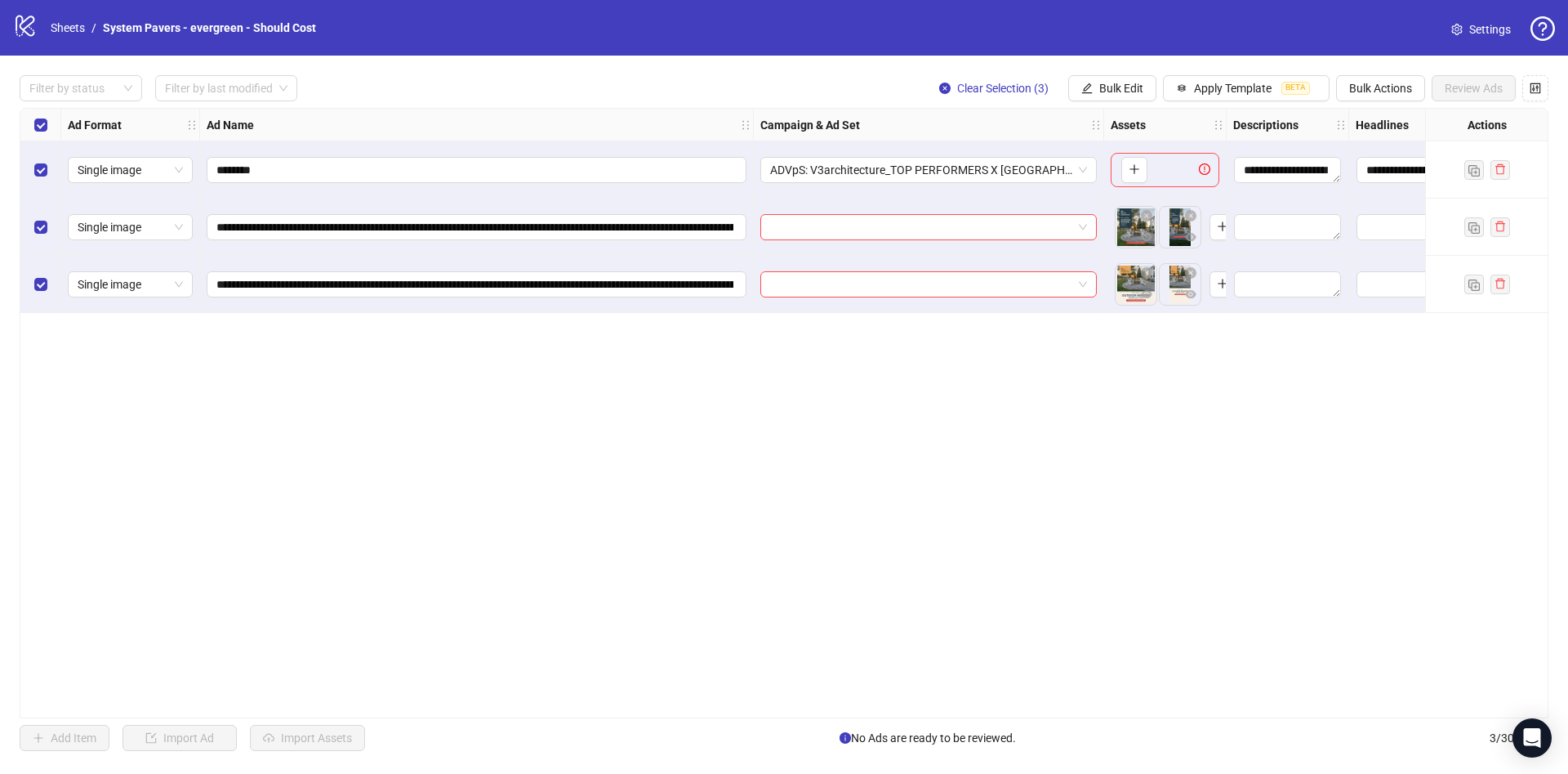
click at [53, 131] on div "Select all rows" at bounding box center [40, 125] width 41 height 33
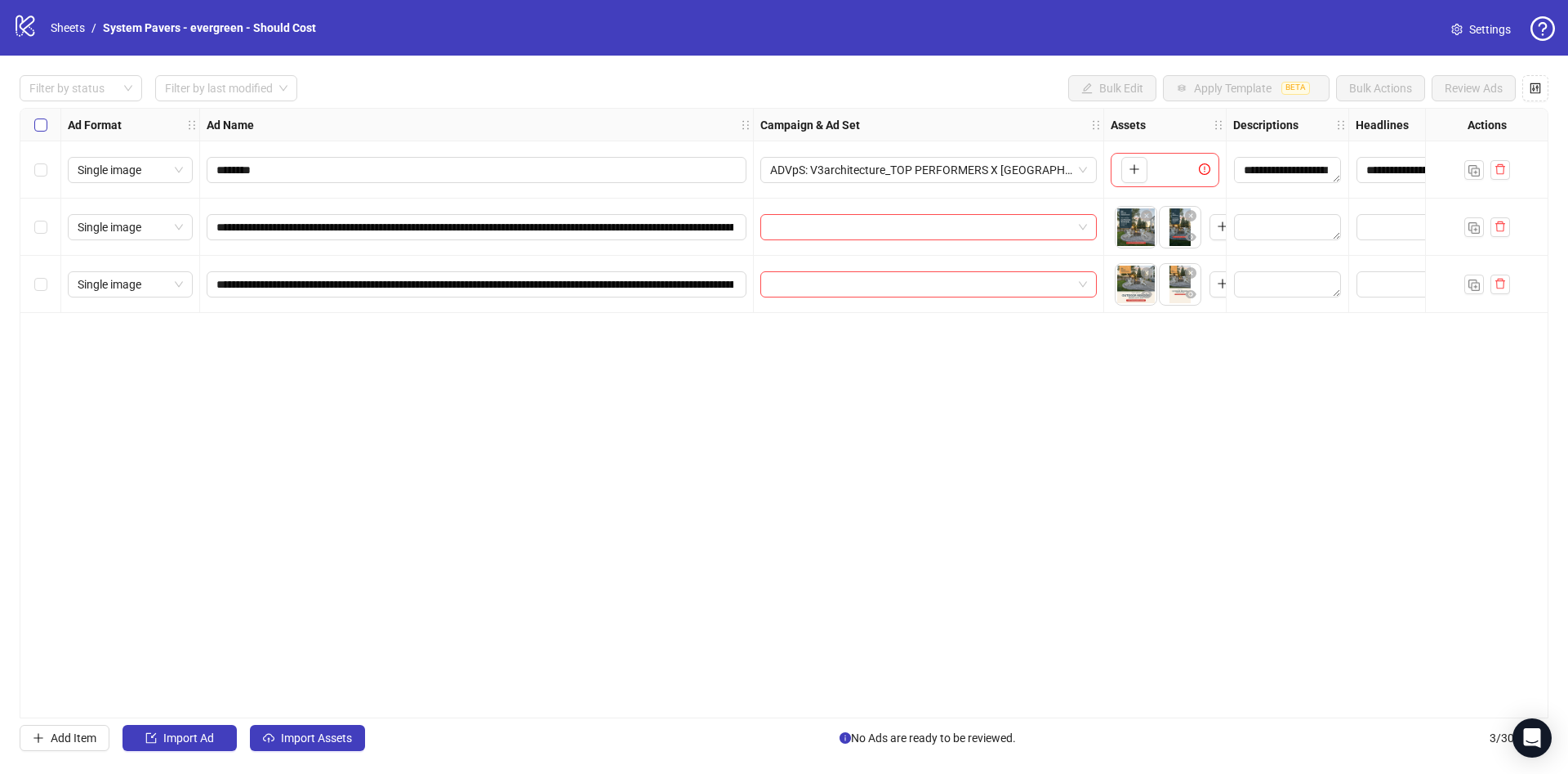
click at [44, 132] on label "Select all rows" at bounding box center [41, 125] width 13 height 18
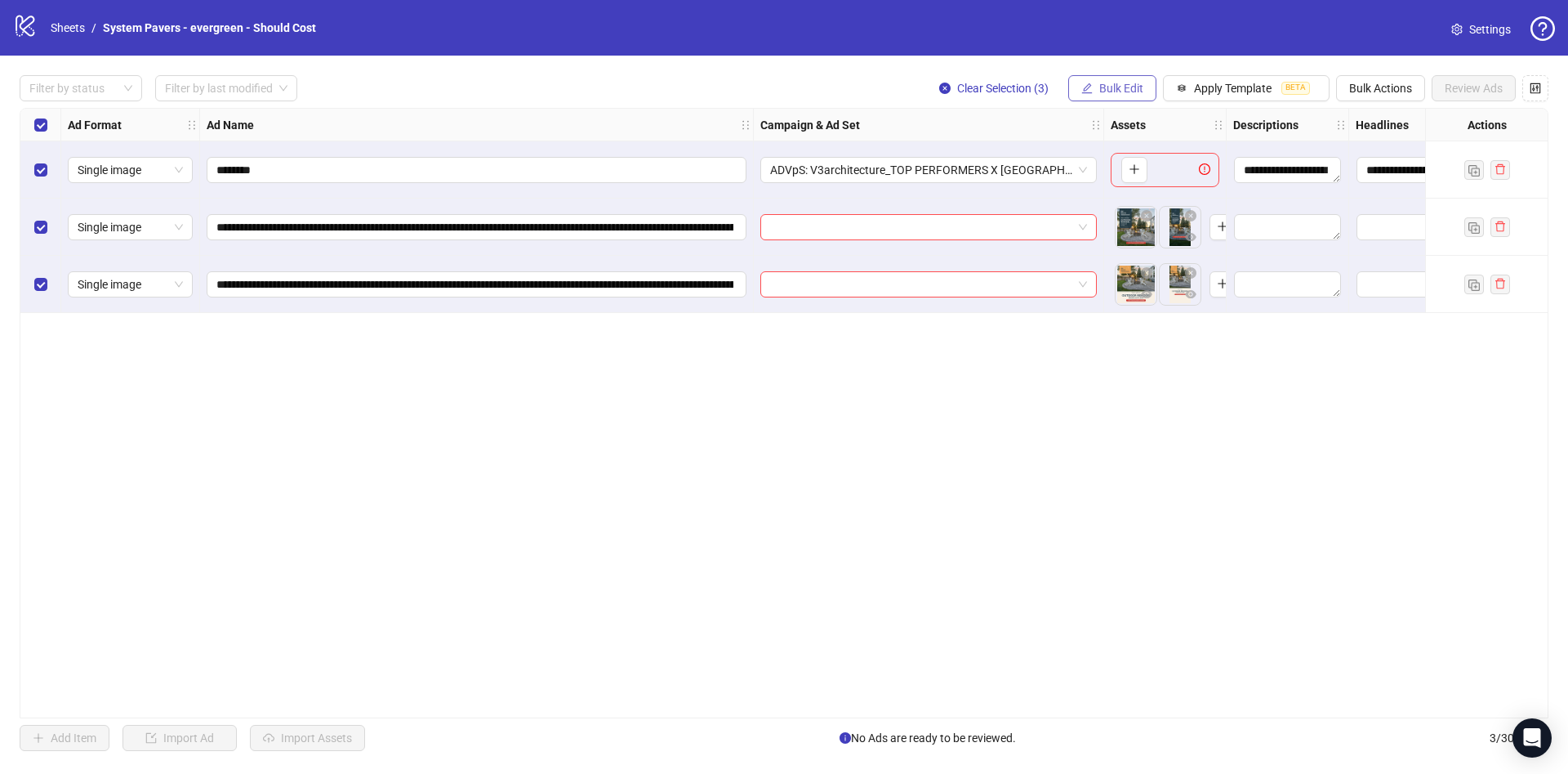
click at [1087, 90] on icon "edit" at bounding box center [1087, 88] width 12 height 12
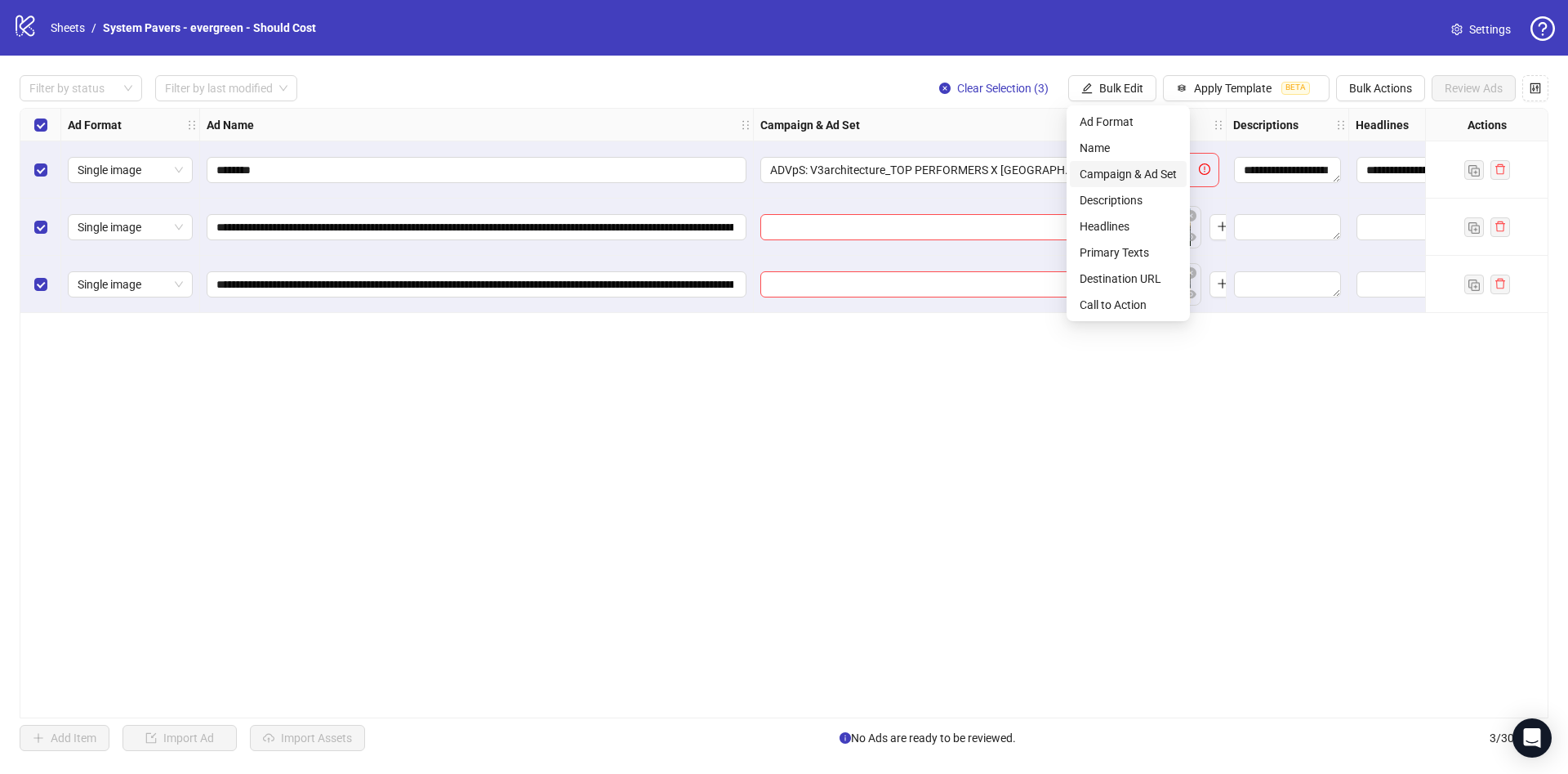
click at [1103, 175] on span "Campaign & Ad Set" at bounding box center [1128, 174] width 97 height 18
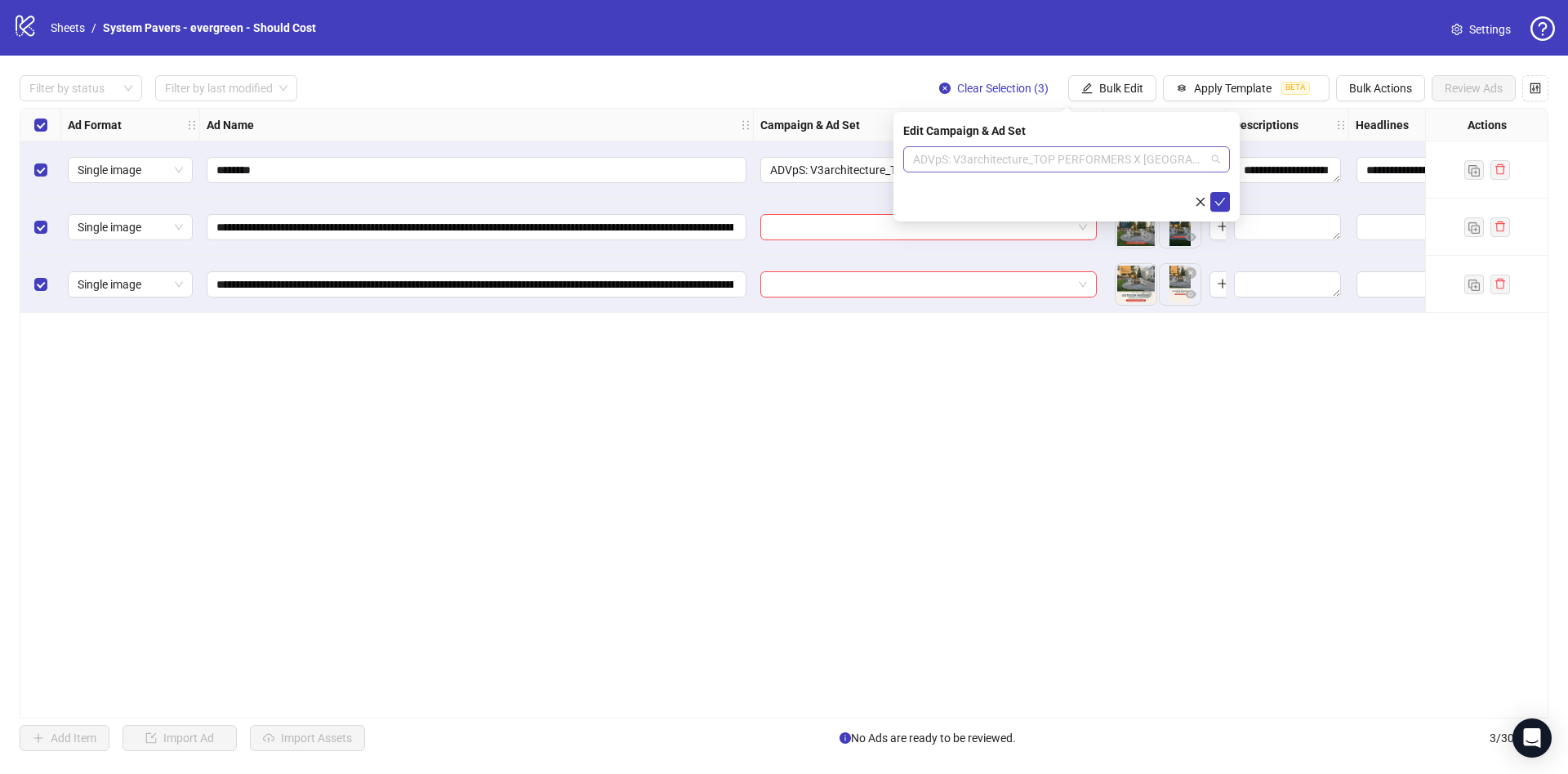
click at [1114, 160] on span "ADVpS: V3architecture_TOP PERFORMERS X SAN DIEGO-9.8_AUTO_LC" at bounding box center [1067, 159] width 307 height 25
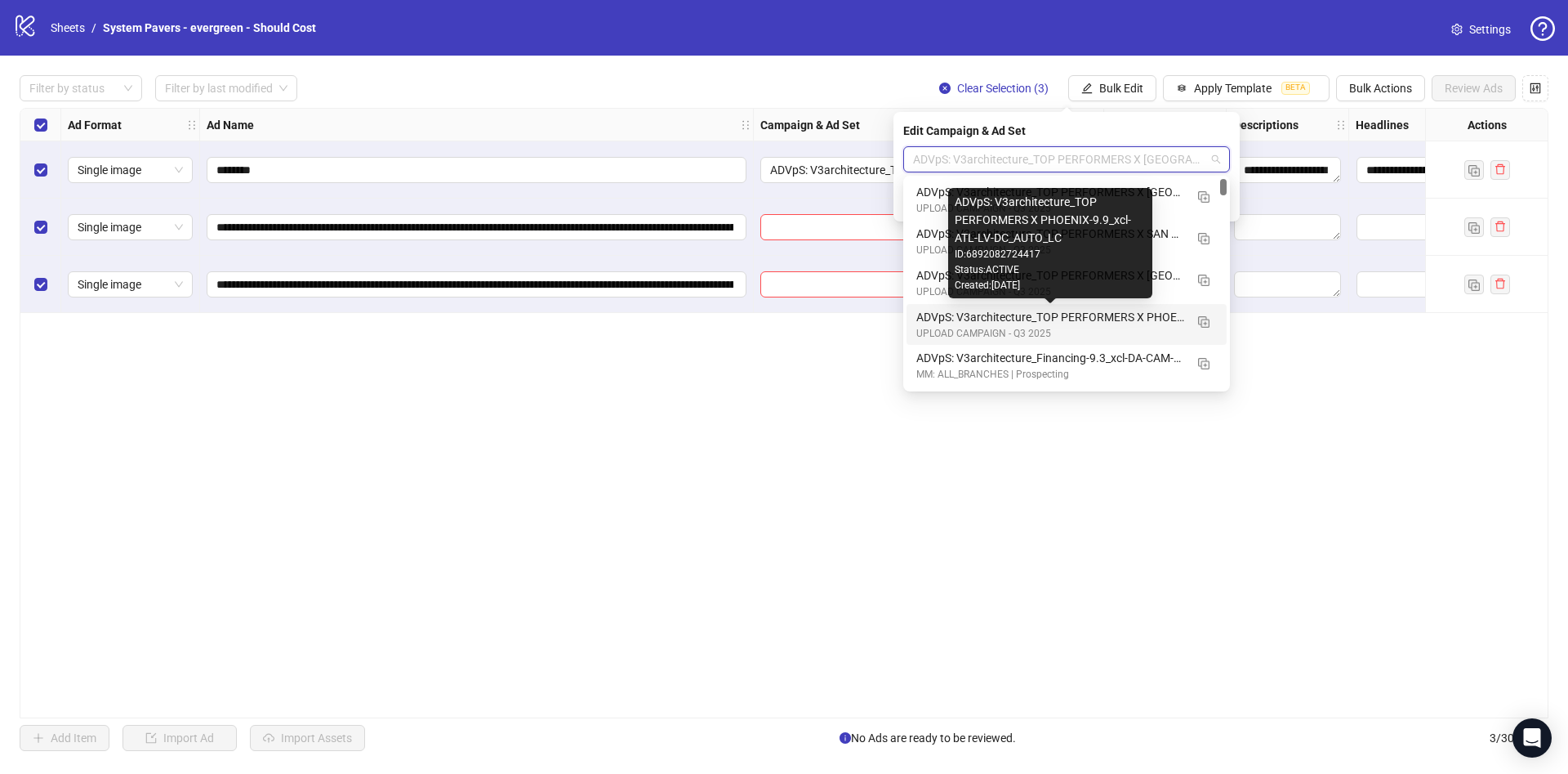
click at [1137, 311] on div "ADVpS: V3architecture_TOP PERFORMERS X PHOENIX-9.9_xcl-ATL-LV-DC_AUTO_LC" at bounding box center [1050, 317] width 268 height 18
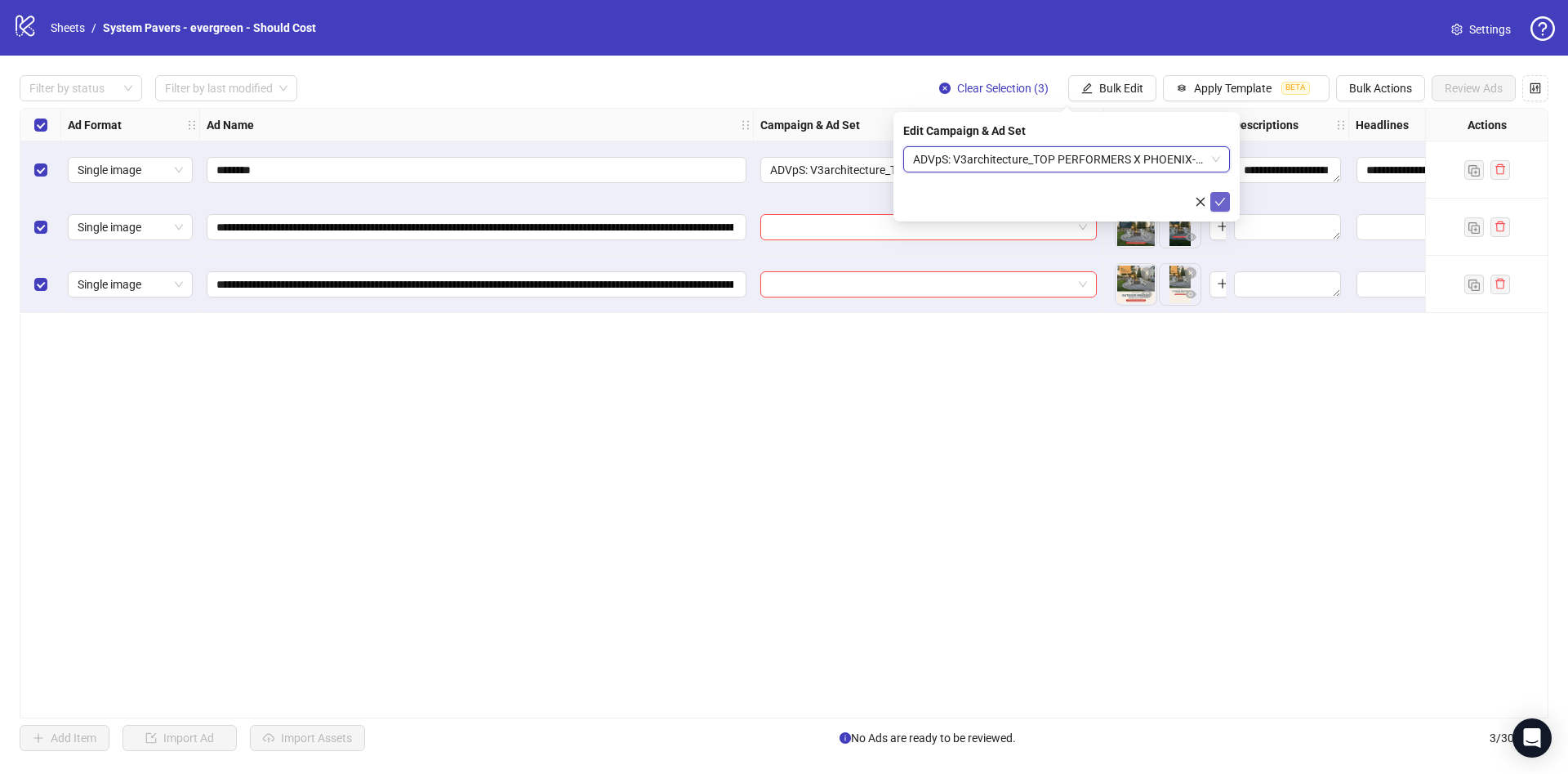
click at [1217, 203] on icon "check" at bounding box center [1219, 202] width 12 height 12
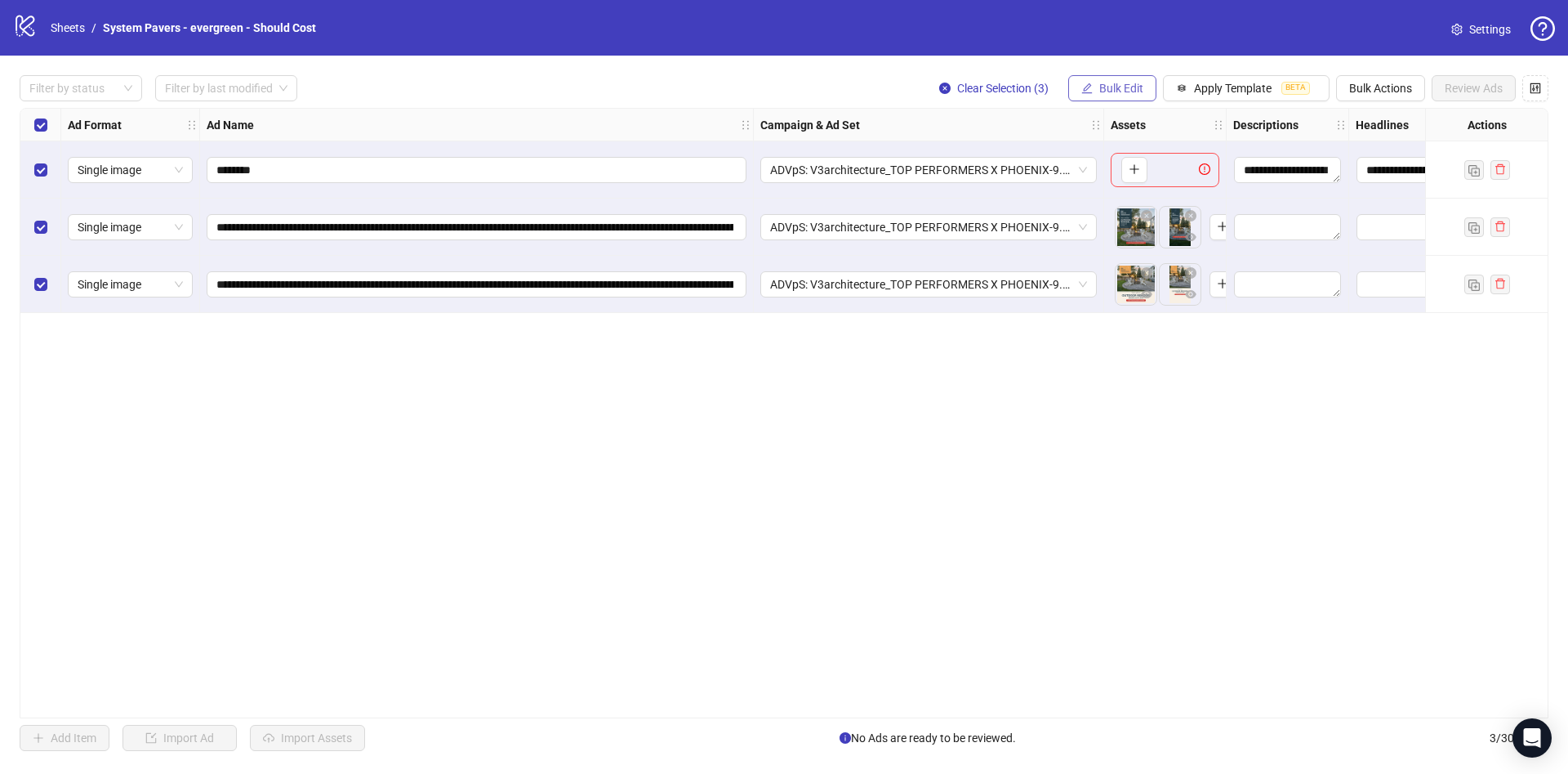
click at [1129, 92] on span "Bulk Edit" at bounding box center [1121, 88] width 44 height 13
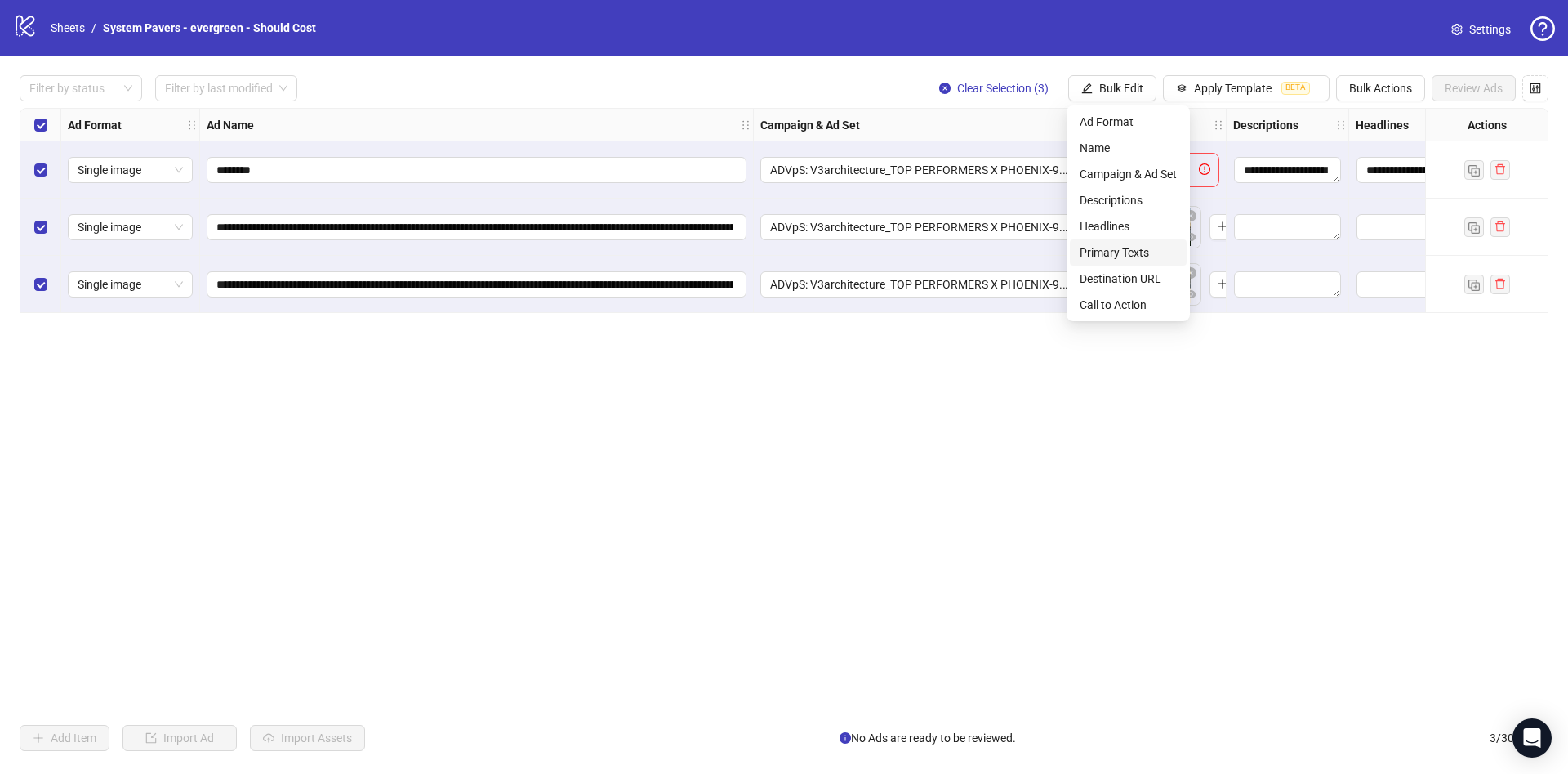
click at [1123, 257] on span "Primary Texts" at bounding box center [1128, 253] width 97 height 18
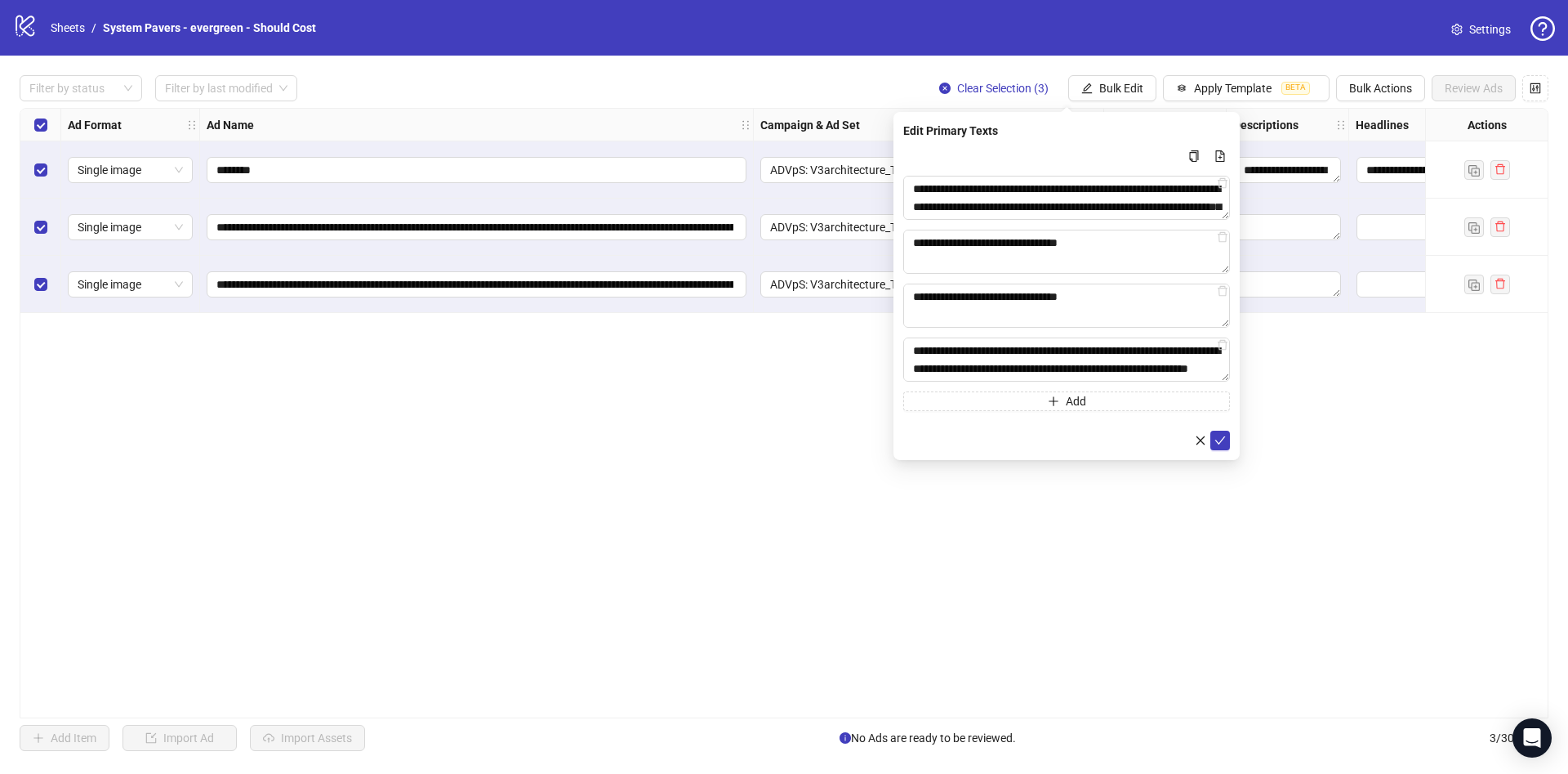
click at [1221, 432] on button "submit" at bounding box center [1220, 441] width 20 height 20
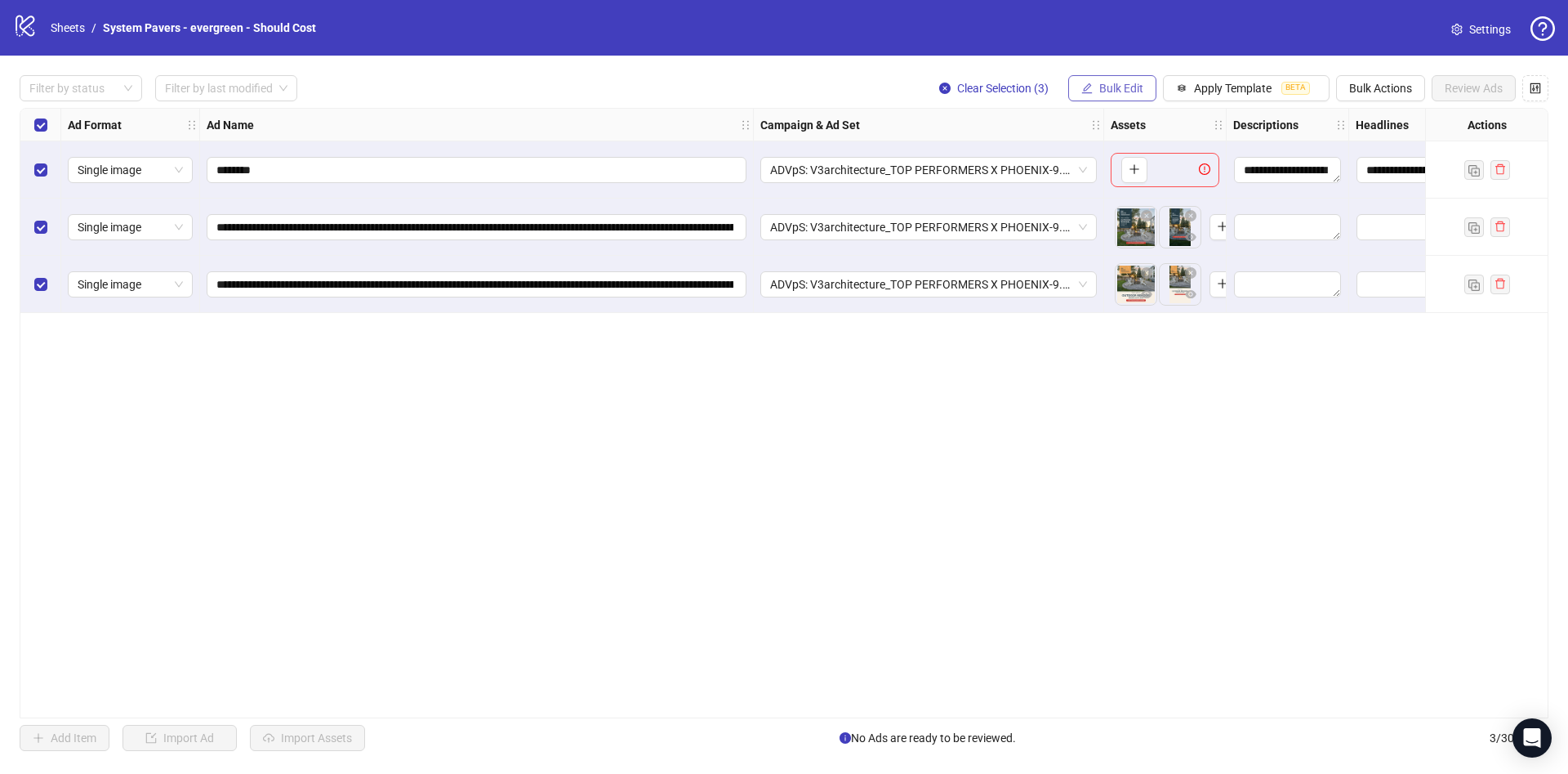
click at [1129, 82] on span "Bulk Edit" at bounding box center [1121, 88] width 44 height 13
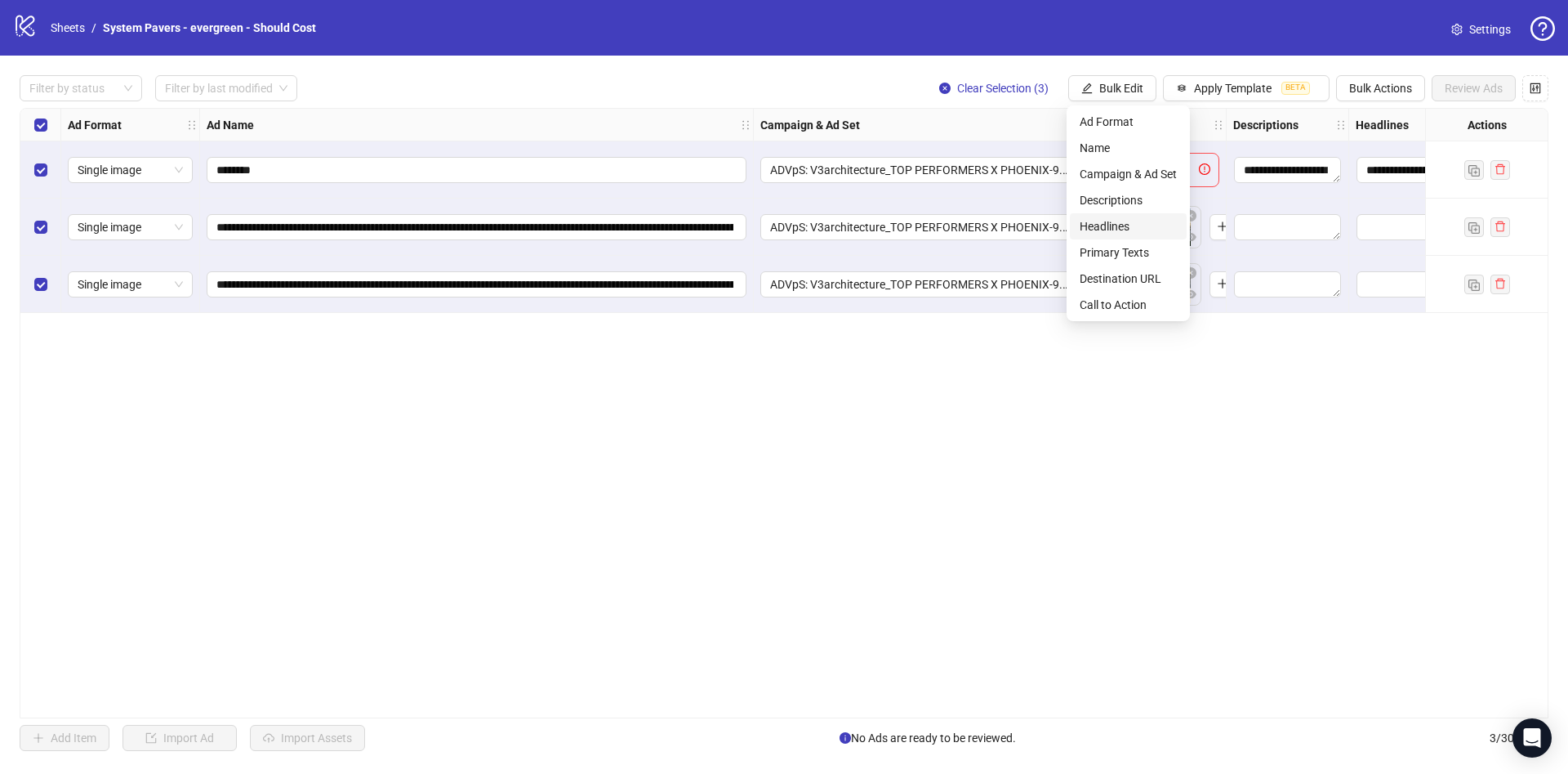
click at [1165, 231] on span "Headlines" at bounding box center [1128, 226] width 97 height 18
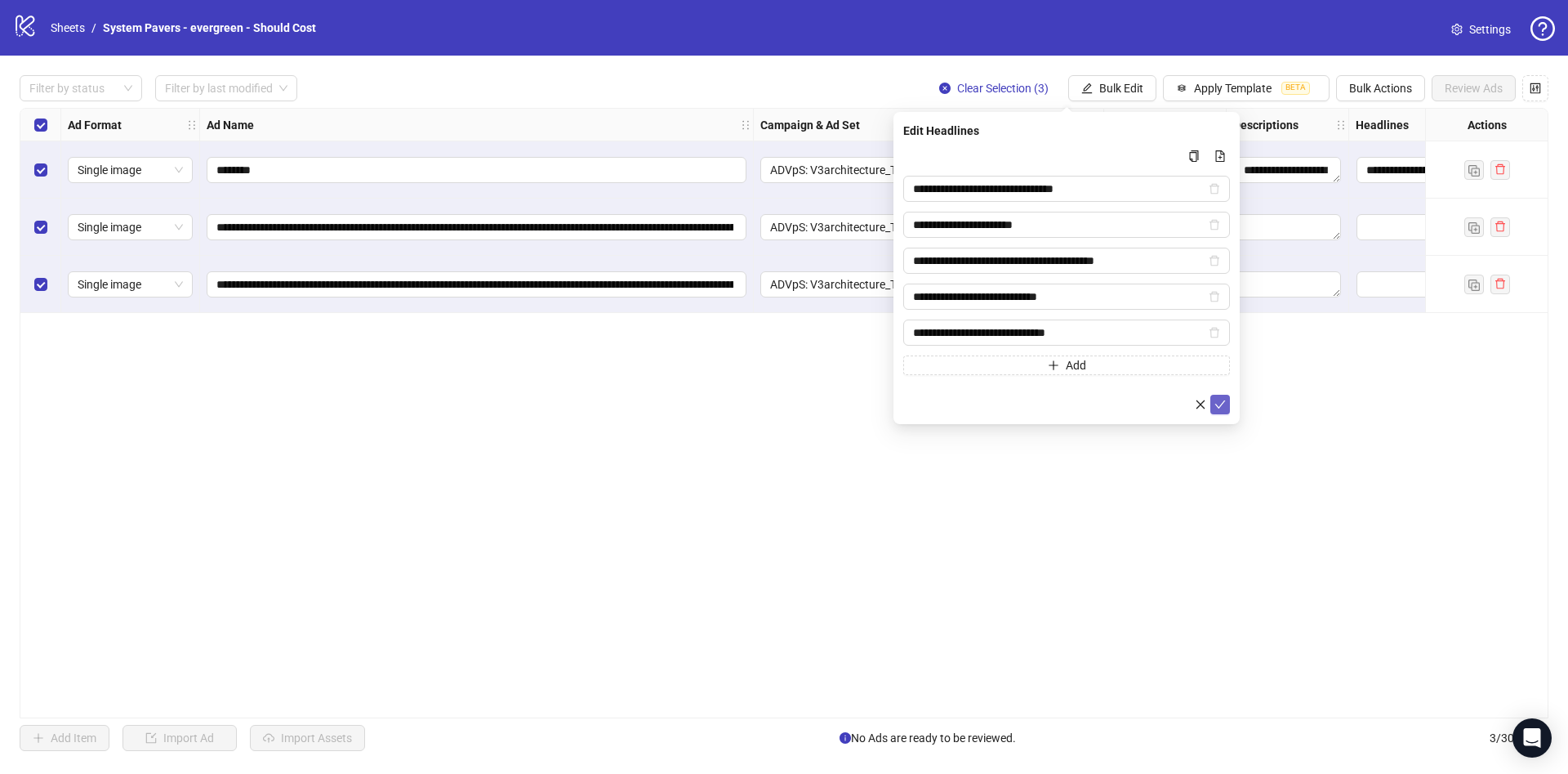
drag, startPoint x: 1221, startPoint y: 401, endPoint x: 1198, endPoint y: 373, distance: 36.2
click at [1219, 401] on icon "check" at bounding box center [1219, 404] width 12 height 12
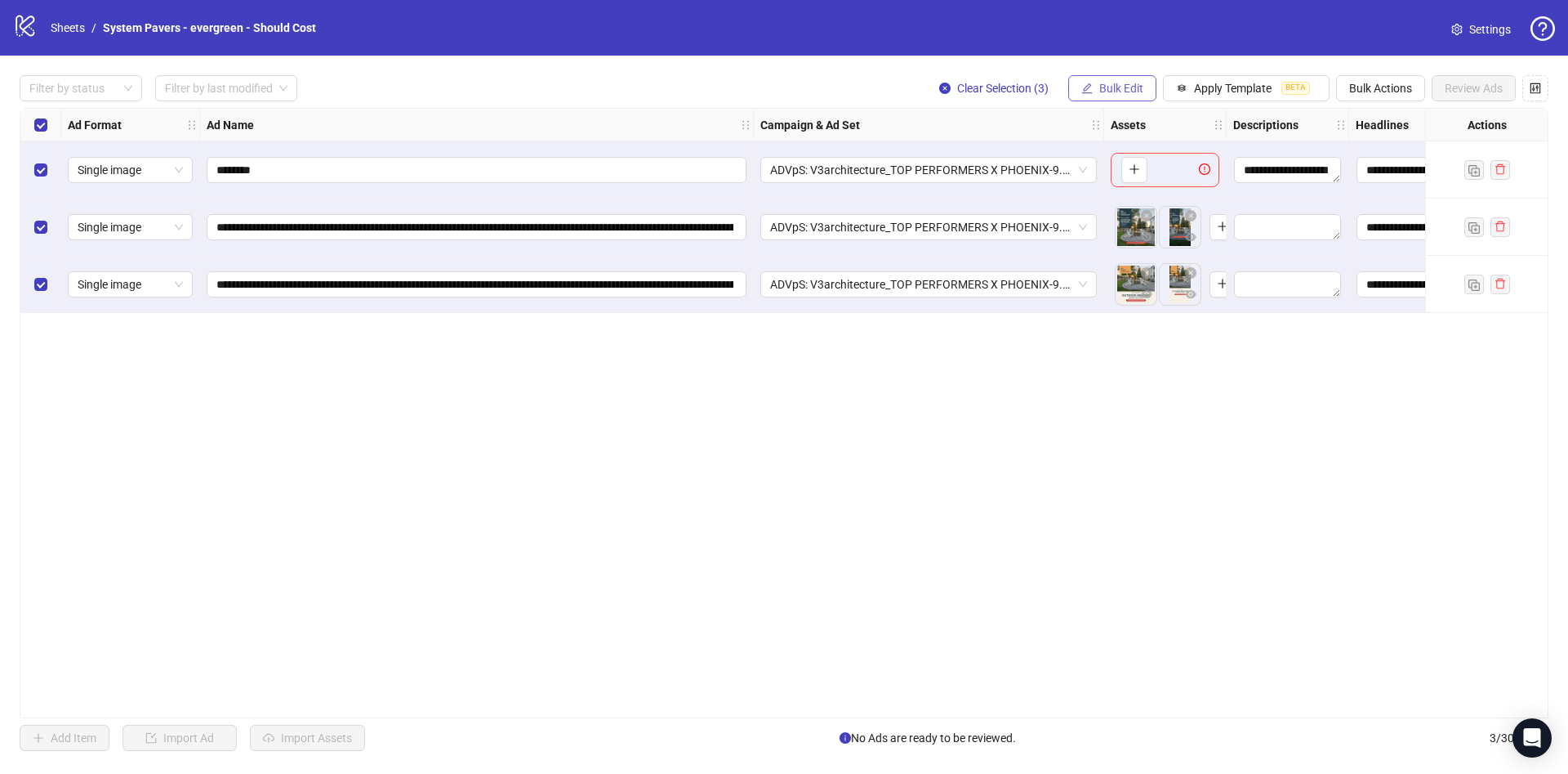
click at [1125, 92] on span "Bulk Edit" at bounding box center [1121, 88] width 44 height 13
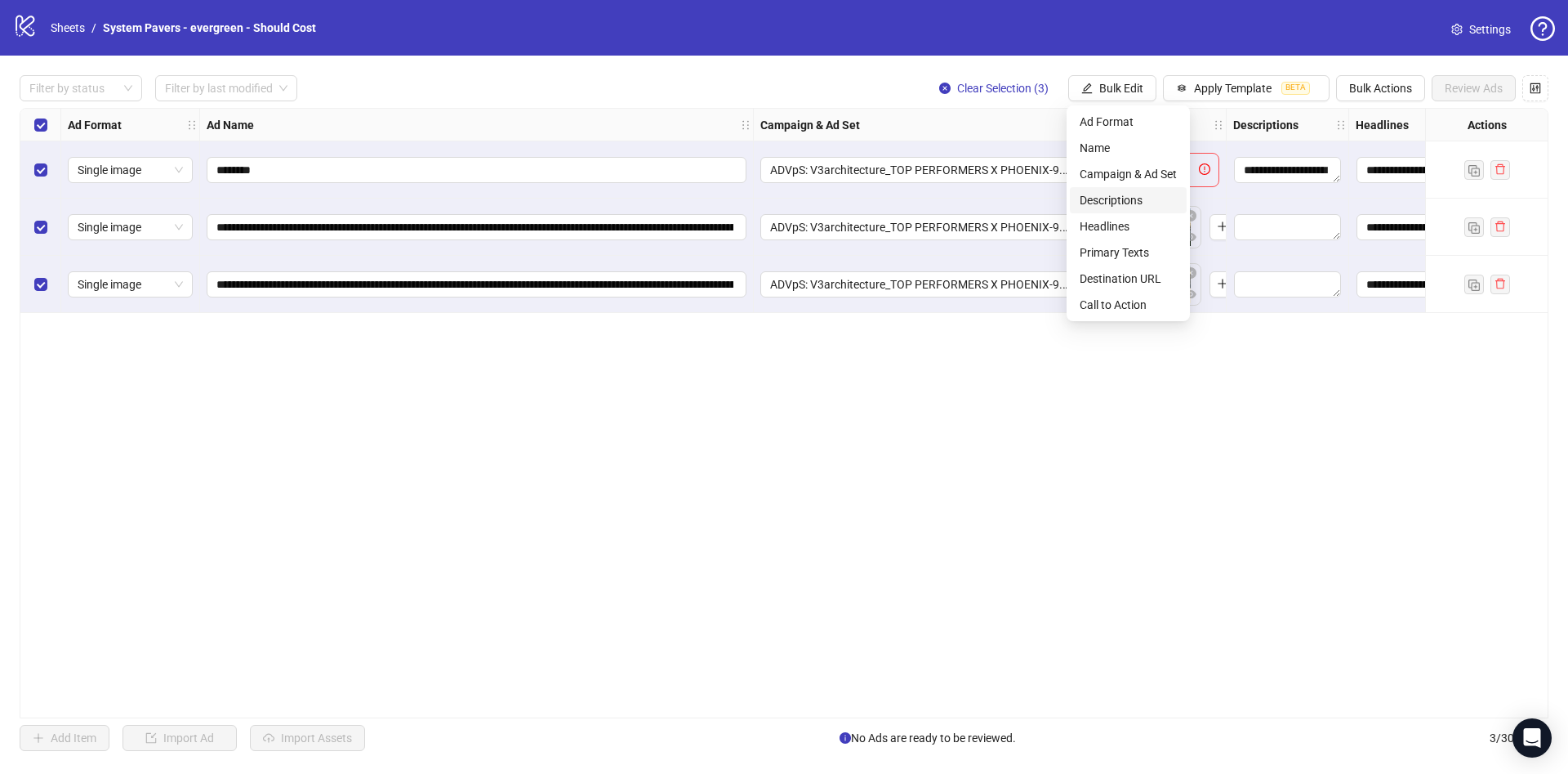
click at [1139, 194] on span "Descriptions" at bounding box center [1128, 200] width 97 height 18
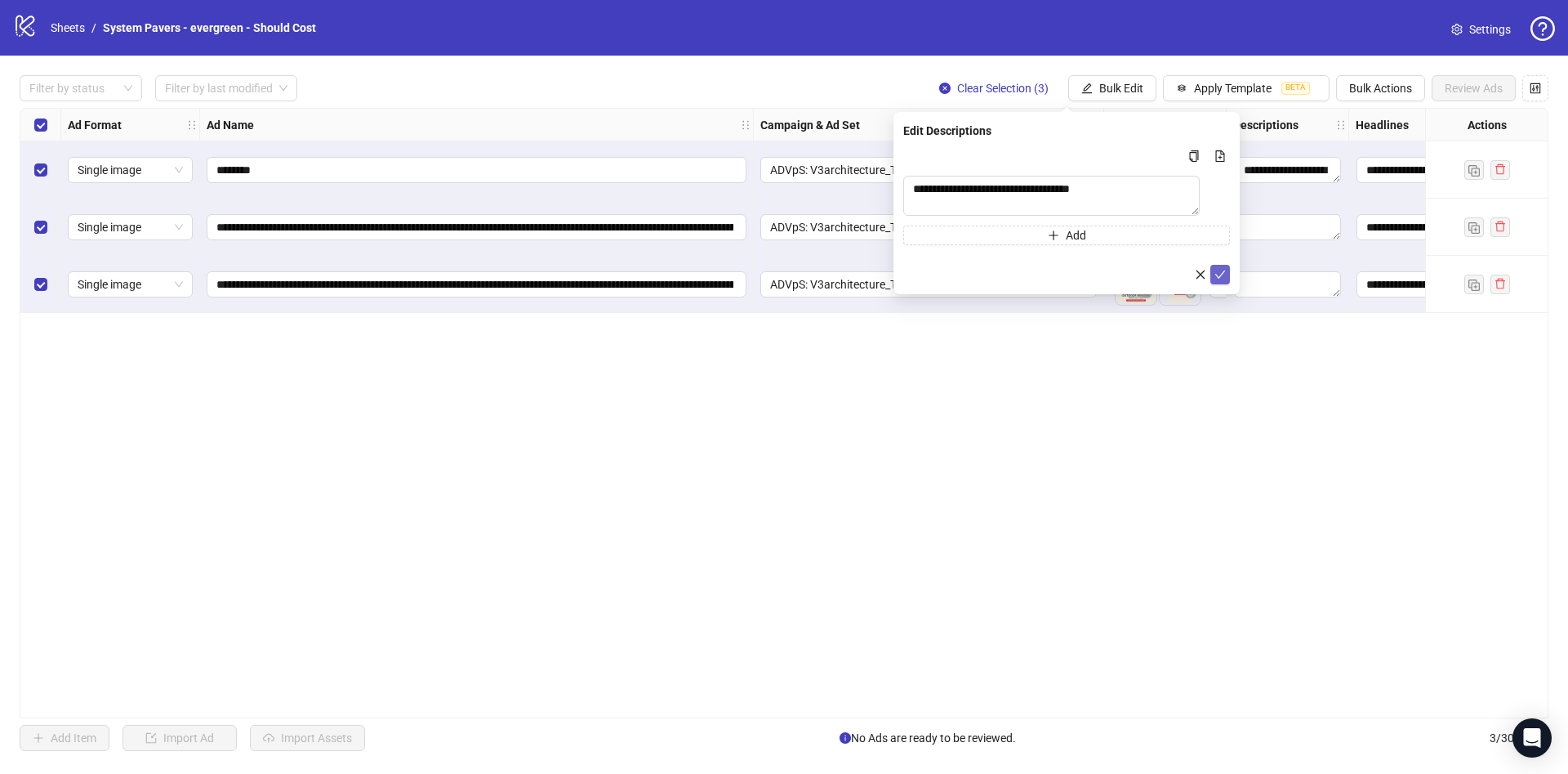
click at [1213, 280] on button "submit" at bounding box center [1220, 274] width 20 height 20
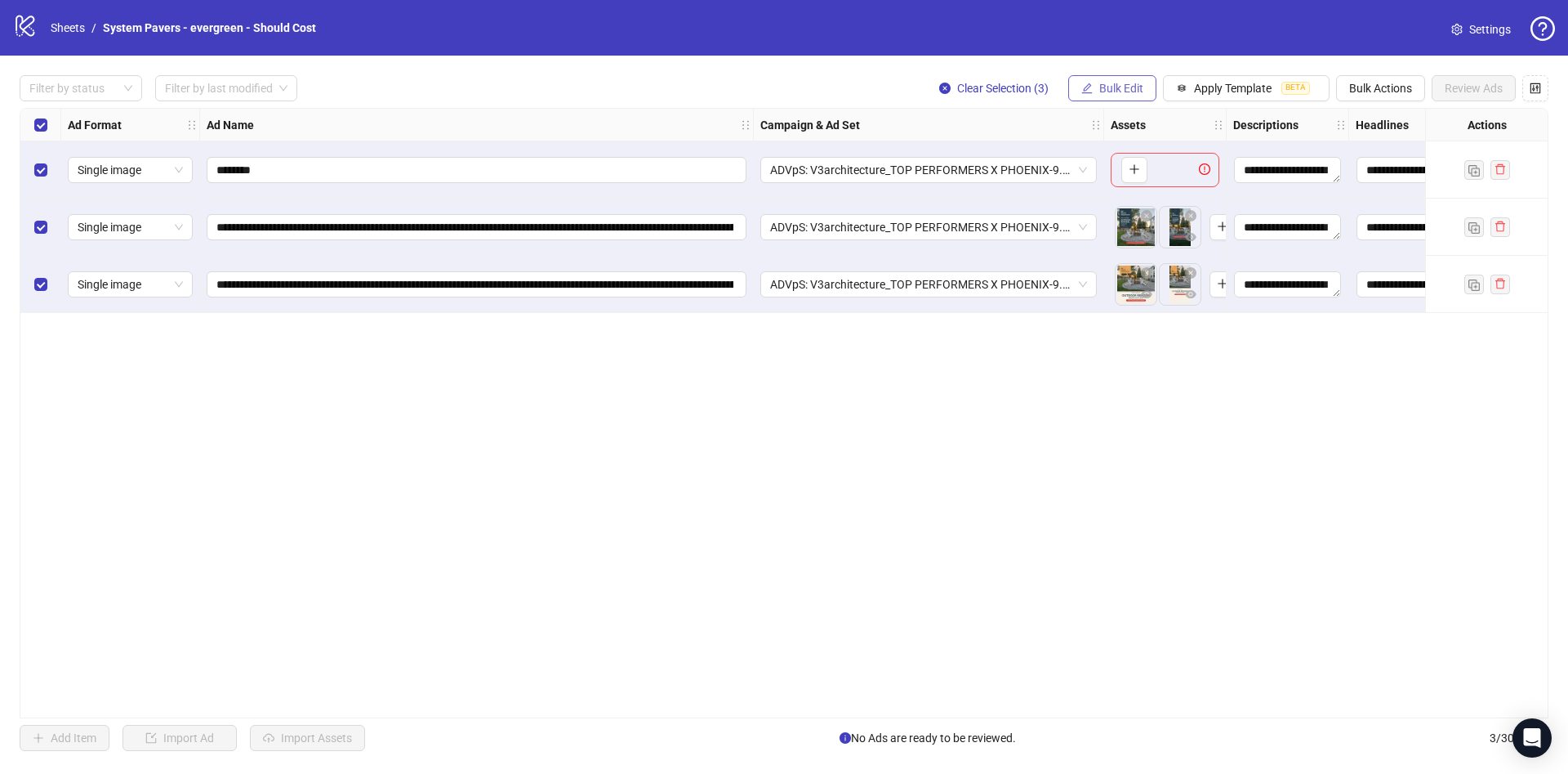
click at [1132, 88] on span "Bulk Edit" at bounding box center [1121, 88] width 44 height 13
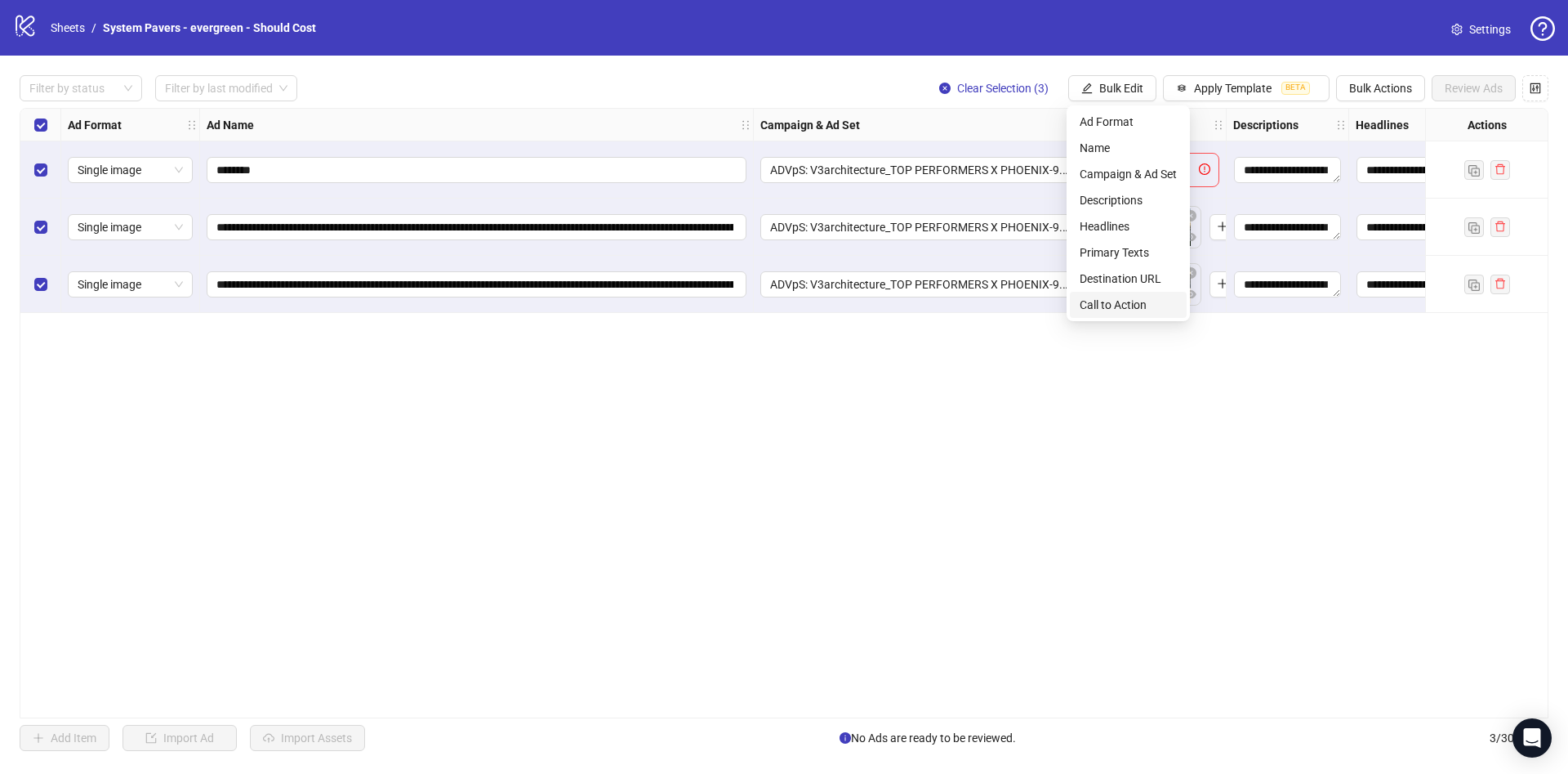
click at [1119, 296] on span "Call to Action" at bounding box center [1128, 305] width 97 height 18
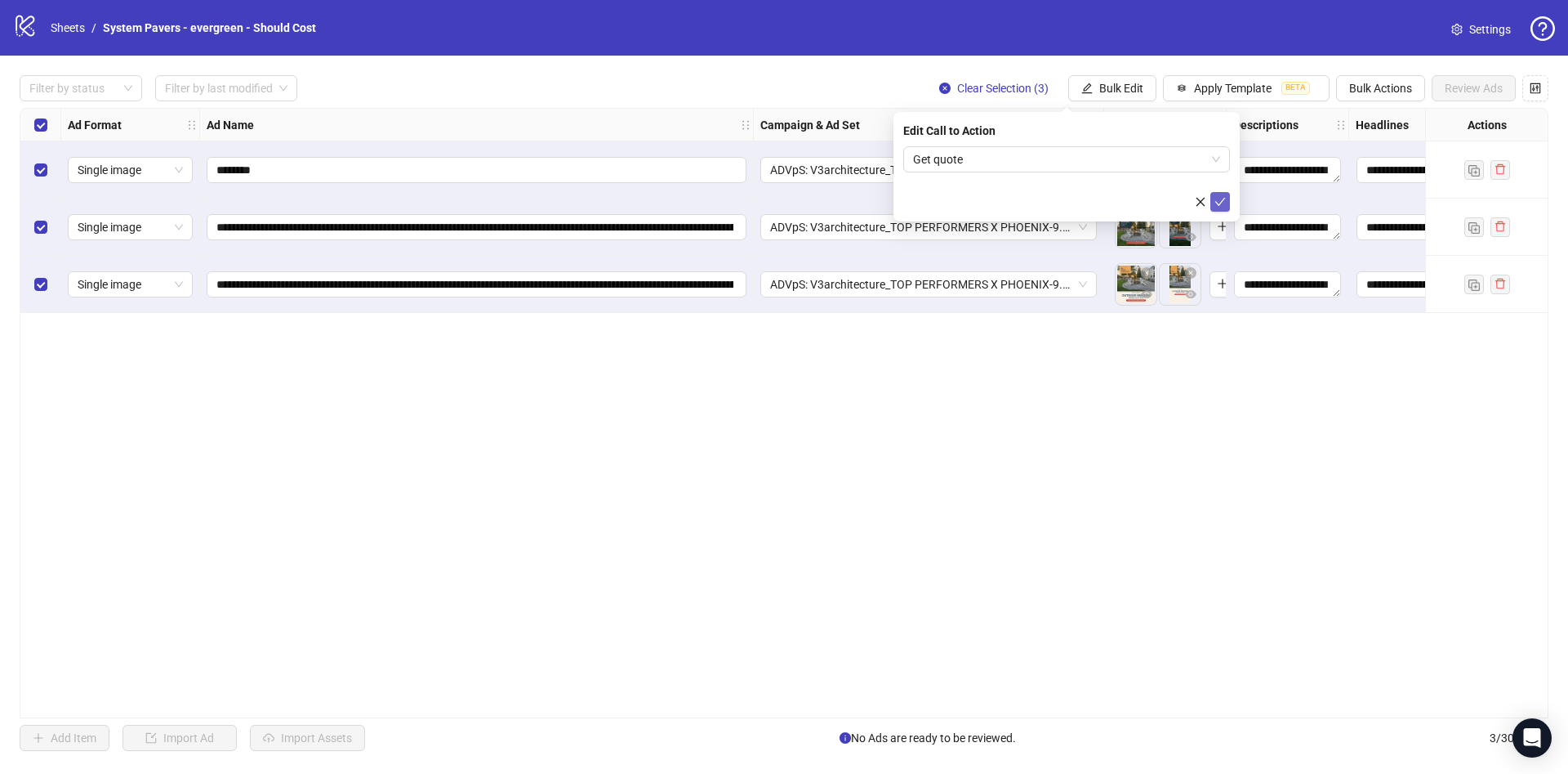
click at [1219, 205] on icon "check" at bounding box center [1219, 202] width 12 height 12
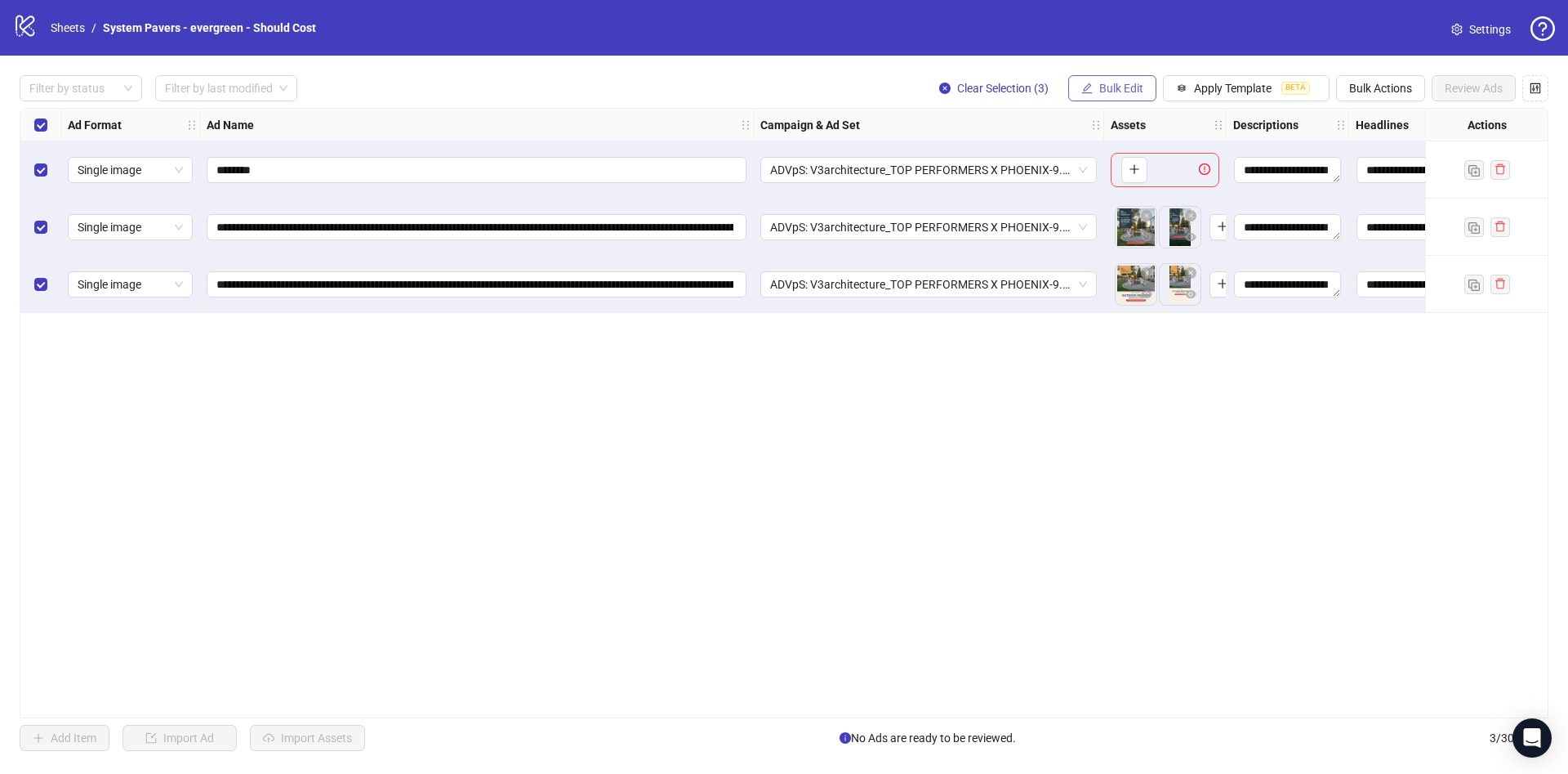
click at [1120, 80] on button "Bulk Edit" at bounding box center [1111, 88] width 88 height 26
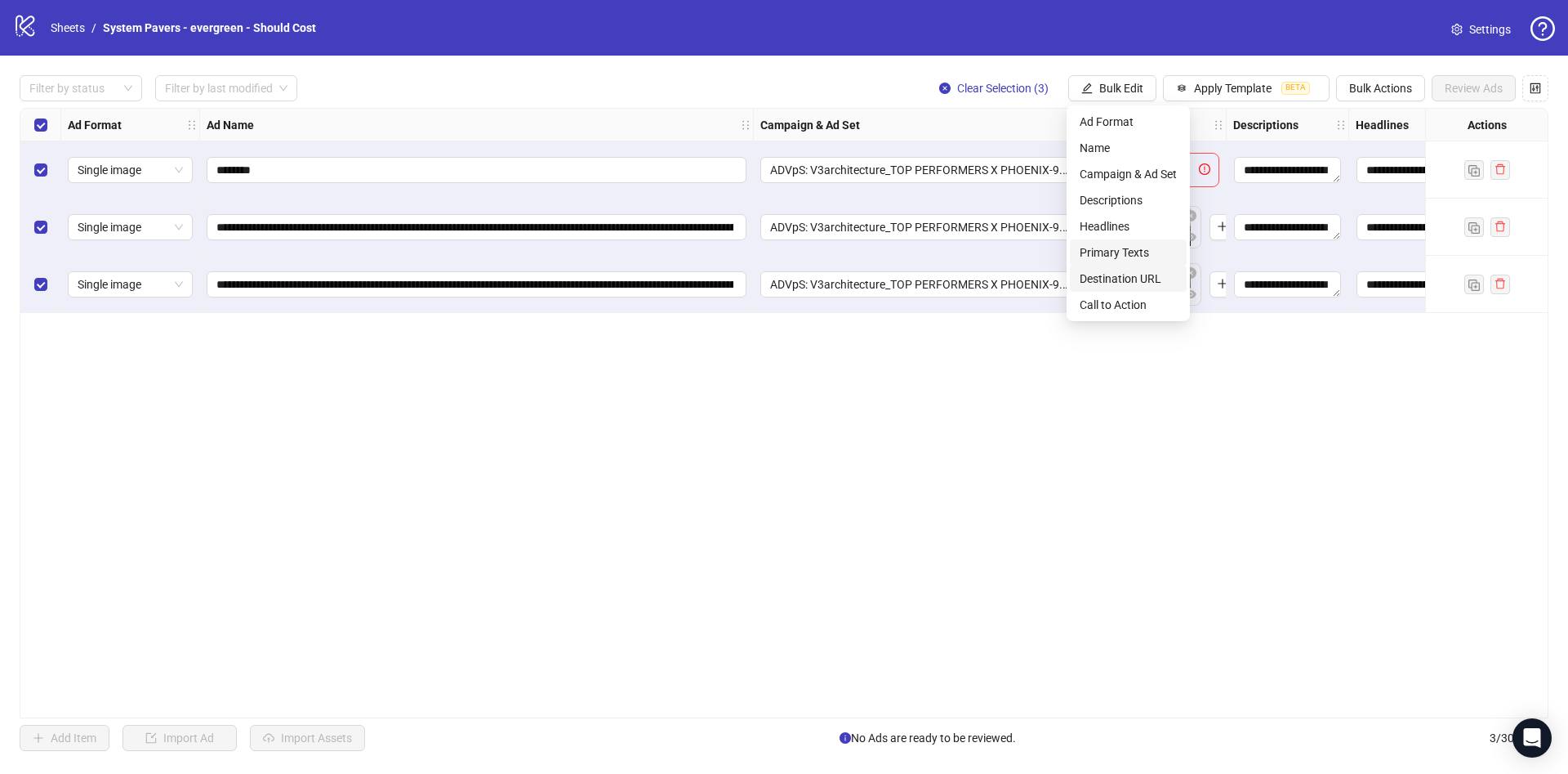
click at [1125, 268] on li "Destination URL" at bounding box center [1128, 278] width 117 height 26
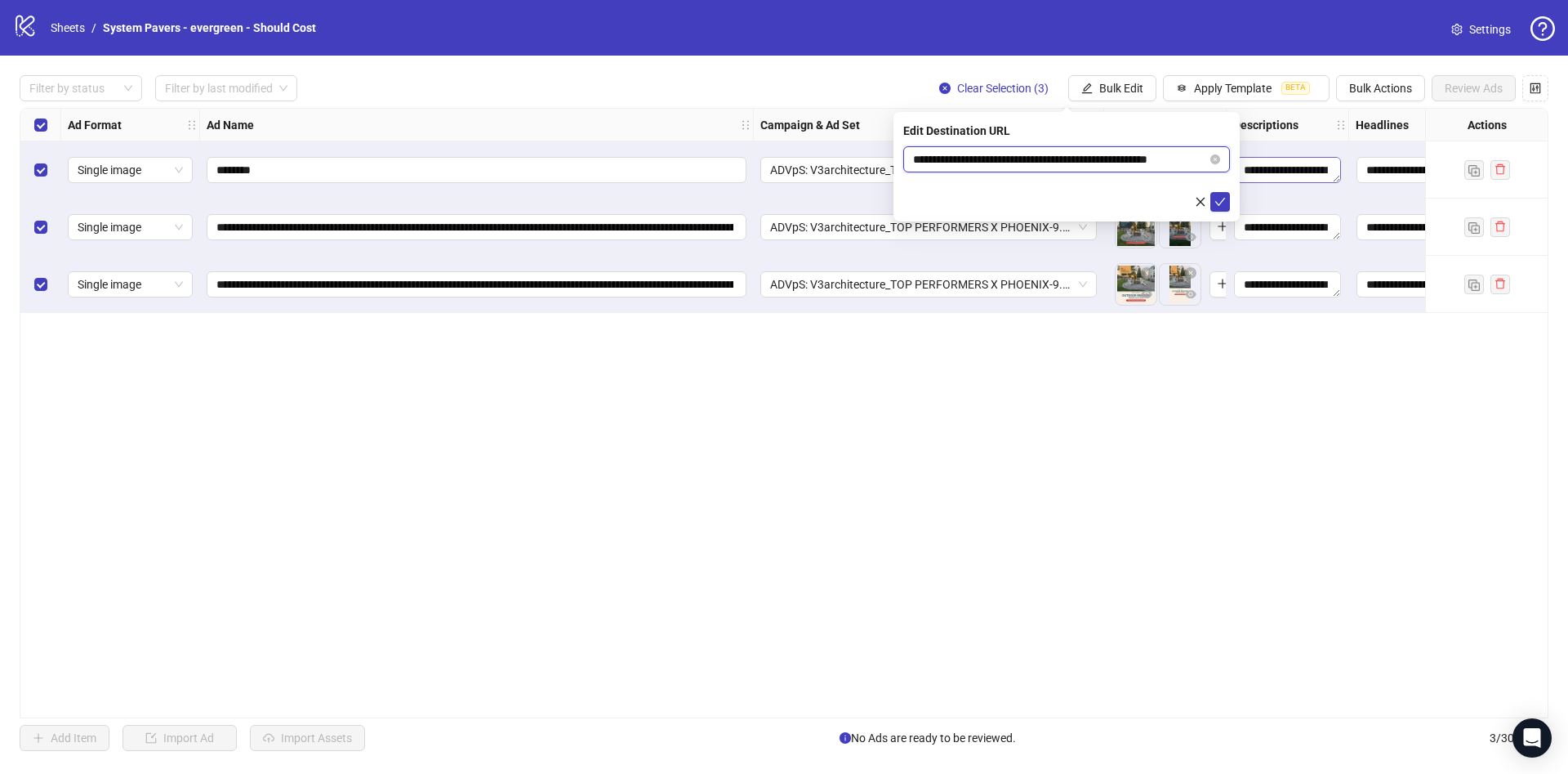
scroll to position [0, 25]
drag, startPoint x: 1080, startPoint y: 156, endPoint x: 1273, endPoint y: 187, distance: 195.5
click at [1292, 166] on body "**********" at bounding box center [784, 387] width 1568 height 774
click at [1223, 206] on icon "check" at bounding box center [1219, 202] width 12 height 12
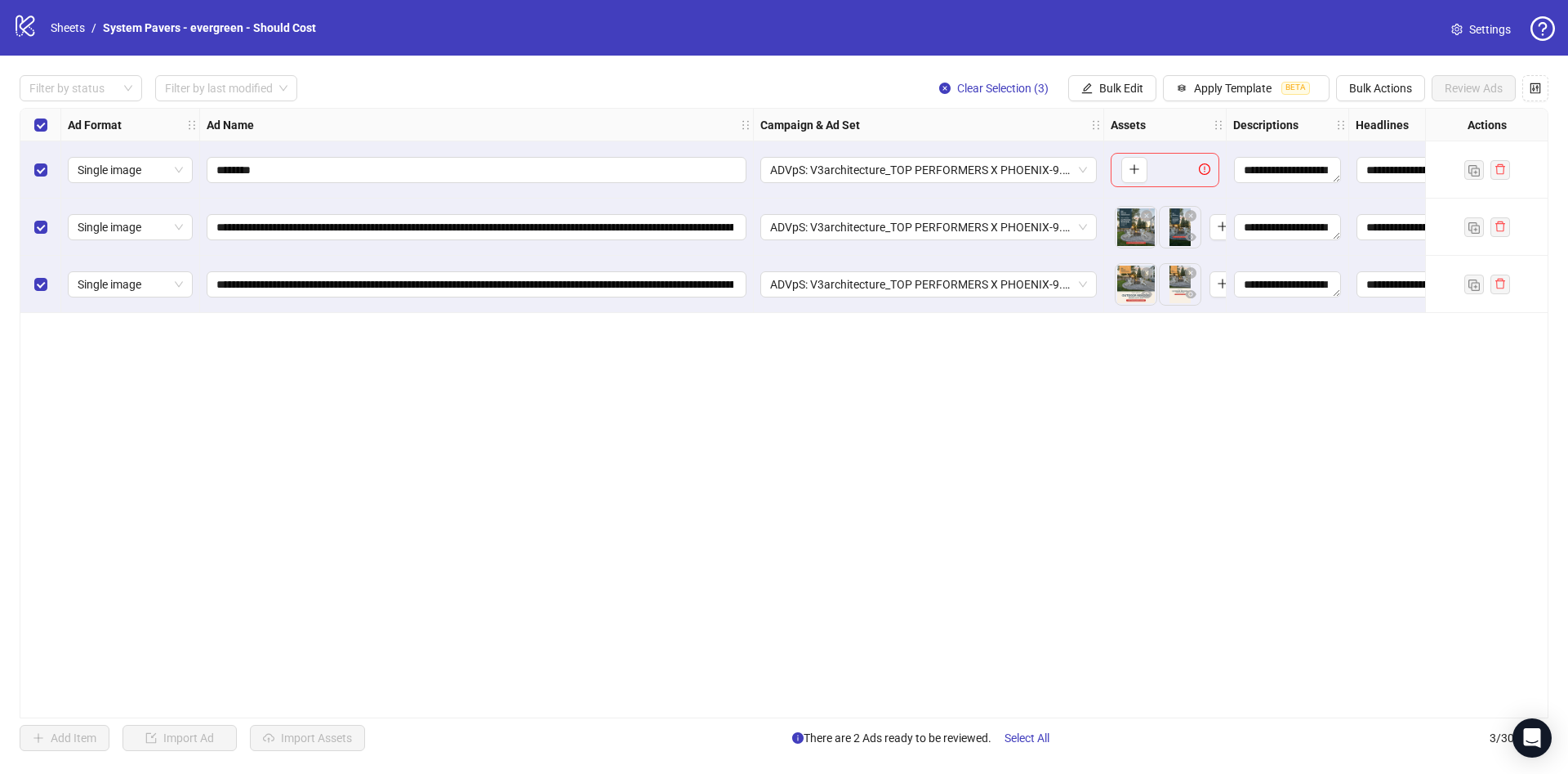
click at [49, 175] on div "Select row 1" at bounding box center [40, 170] width 41 height 57
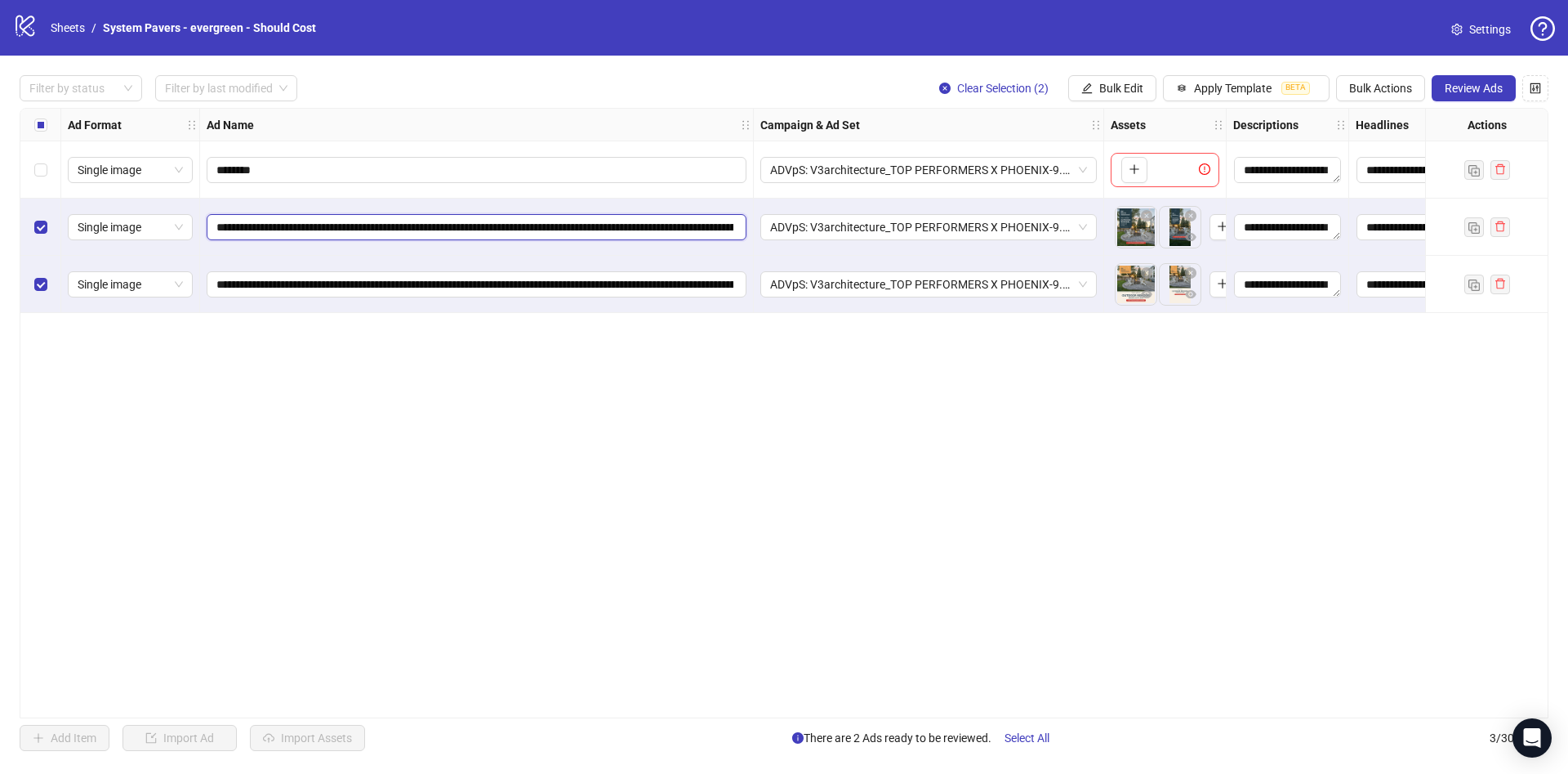
scroll to position [0, 365]
drag, startPoint x: 515, startPoint y: 227, endPoint x: 1198, endPoint y: 214, distance: 683.1
click at [1051, 109] on div "**********" at bounding box center [909, 109] width 1778 height 0
click at [1476, 91] on span "Review Ads" at bounding box center [1474, 88] width 58 height 13
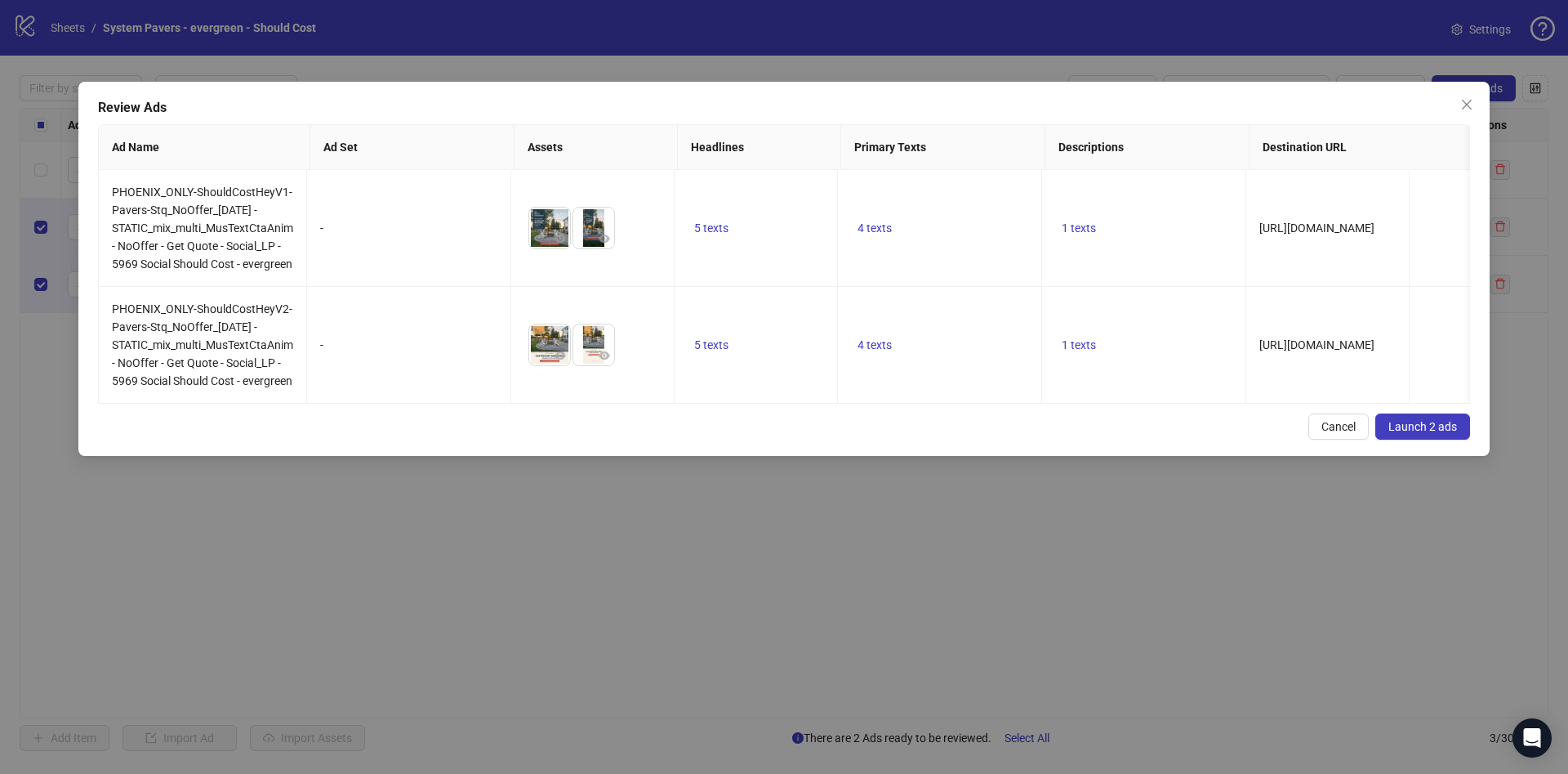
click at [1426, 433] on span "Launch 2 ads" at bounding box center [1423, 426] width 69 height 13
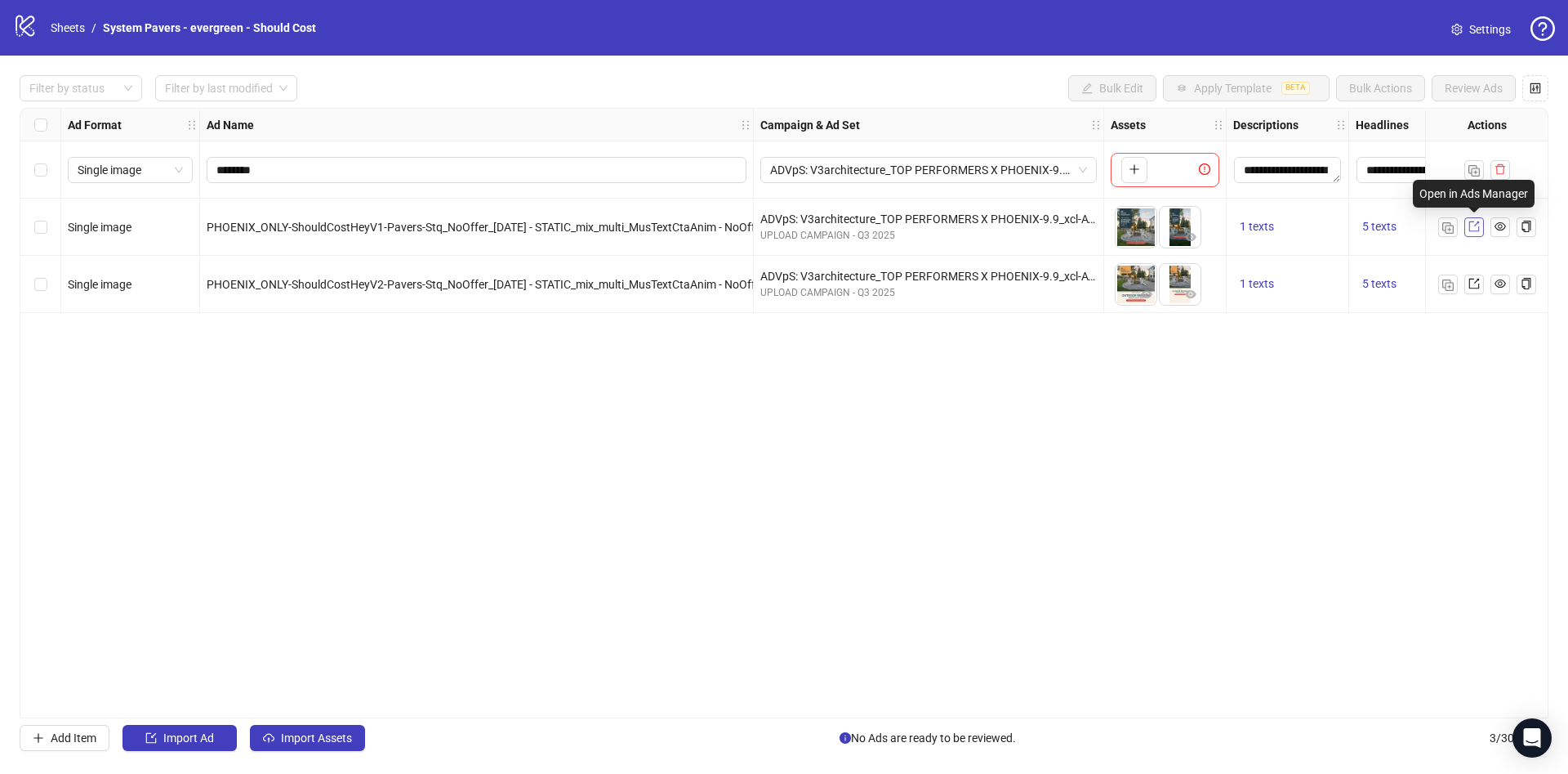
click at [1477, 223] on icon "export" at bounding box center [1474, 226] width 12 height 12
click at [89, 82] on div at bounding box center [72, 88] width 99 height 23
drag, startPoint x: 90, startPoint y: 109, endPoint x: 152, endPoint y: 114, distance: 62.2
click at [90, 110] on div "Draft" at bounding box center [81, 122] width 116 height 26
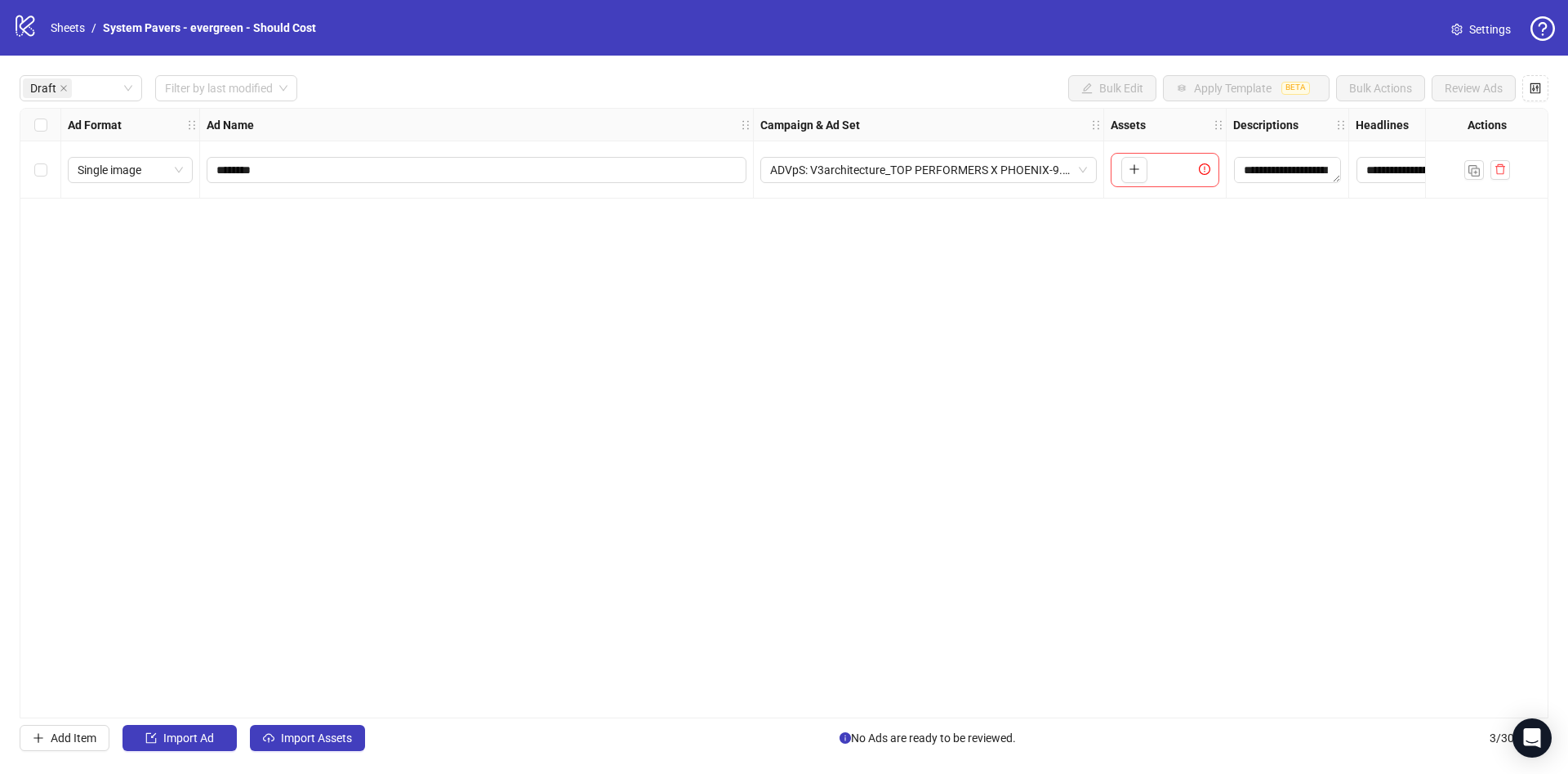
click at [558, 118] on div "Ad Name" at bounding box center [477, 125] width 554 height 33
click at [298, 736] on span "Import Assets" at bounding box center [316, 738] width 71 height 13
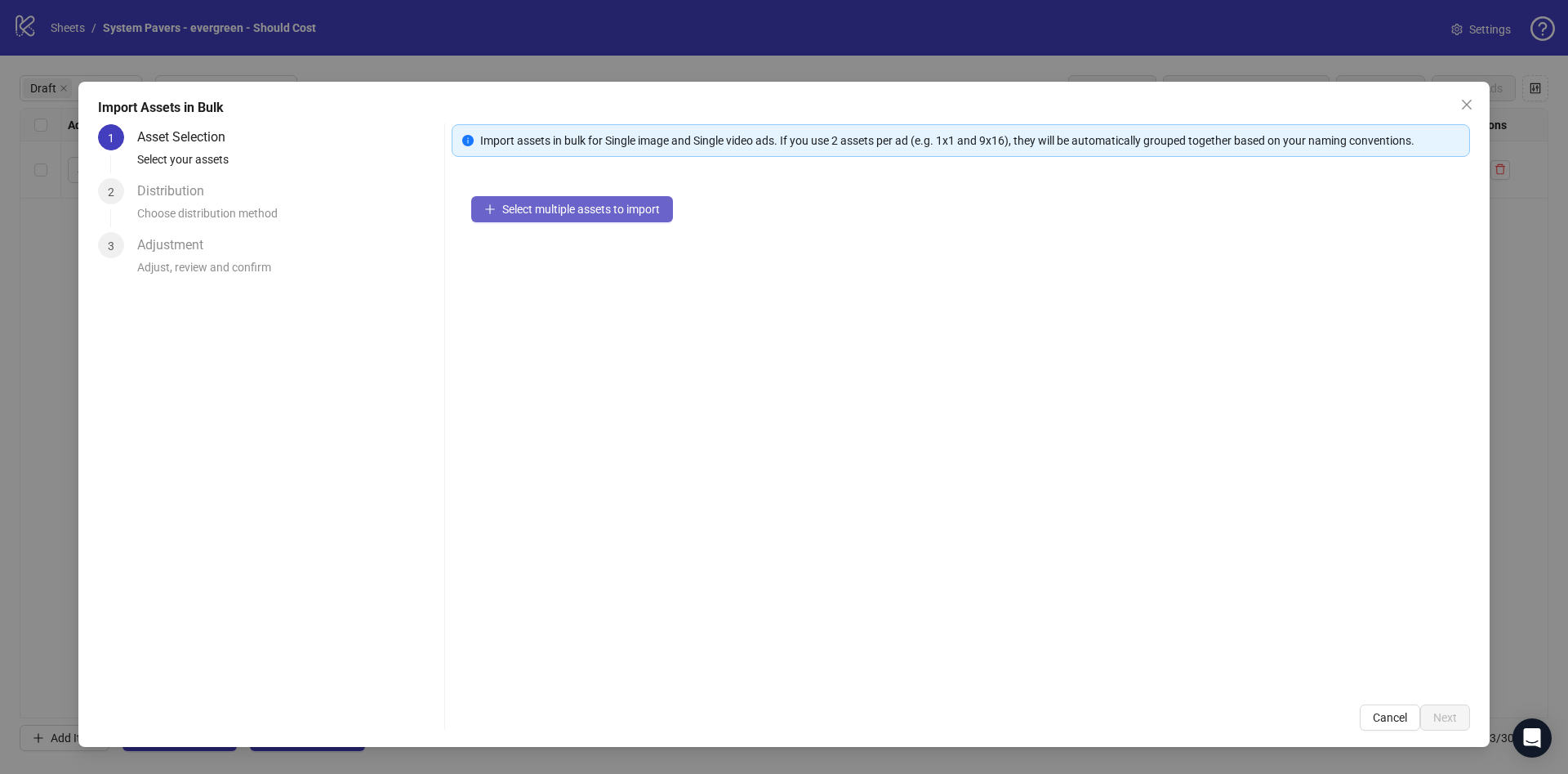
click at [618, 212] on span "Select multiple assets to import" at bounding box center [581, 209] width 158 height 13
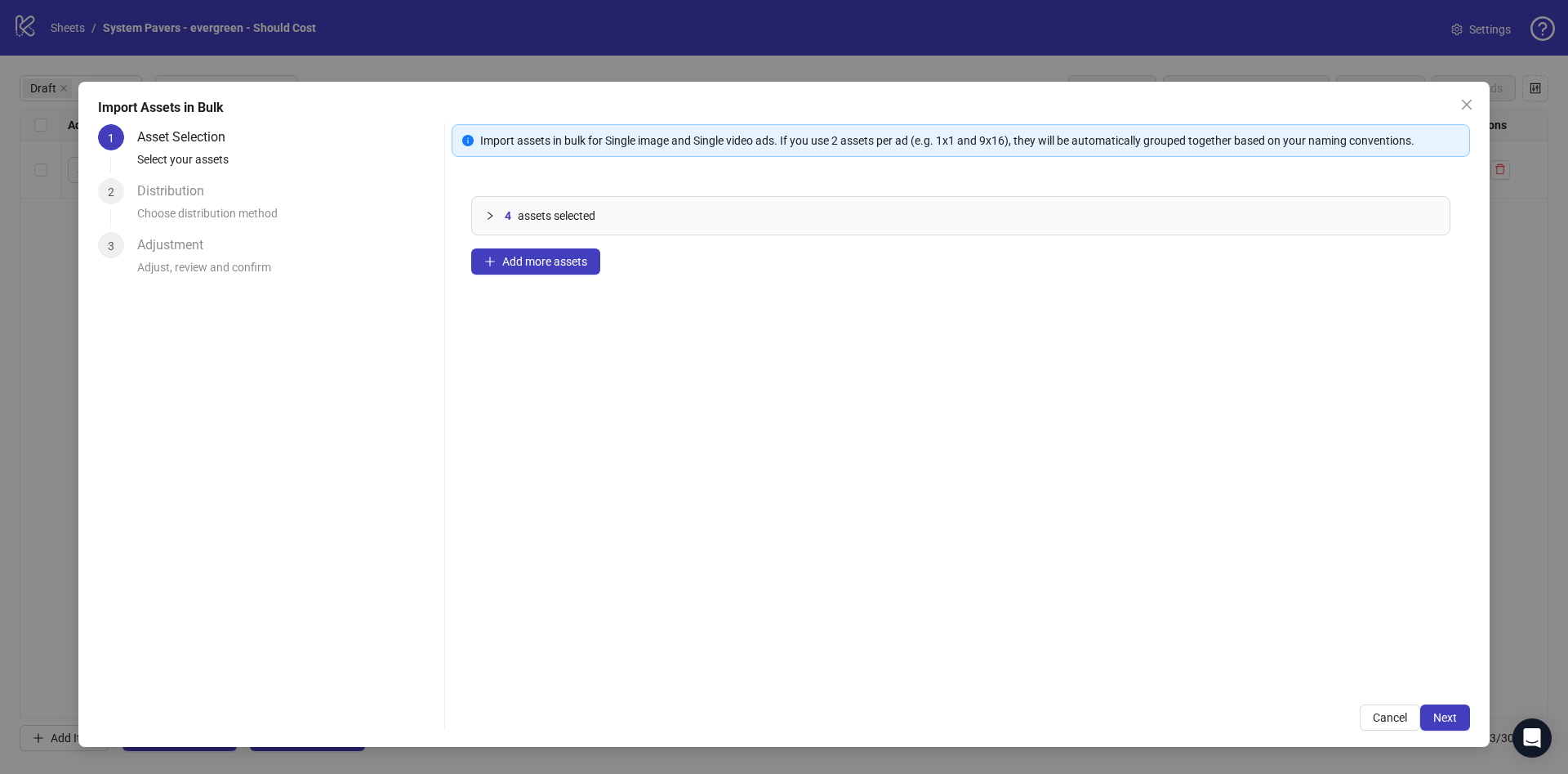
click at [1354, 711] on div "Cancel Next" at bounding box center [961, 717] width 1019 height 26
click at [1382, 727] on button "Cancel" at bounding box center [1389, 717] width 61 height 26
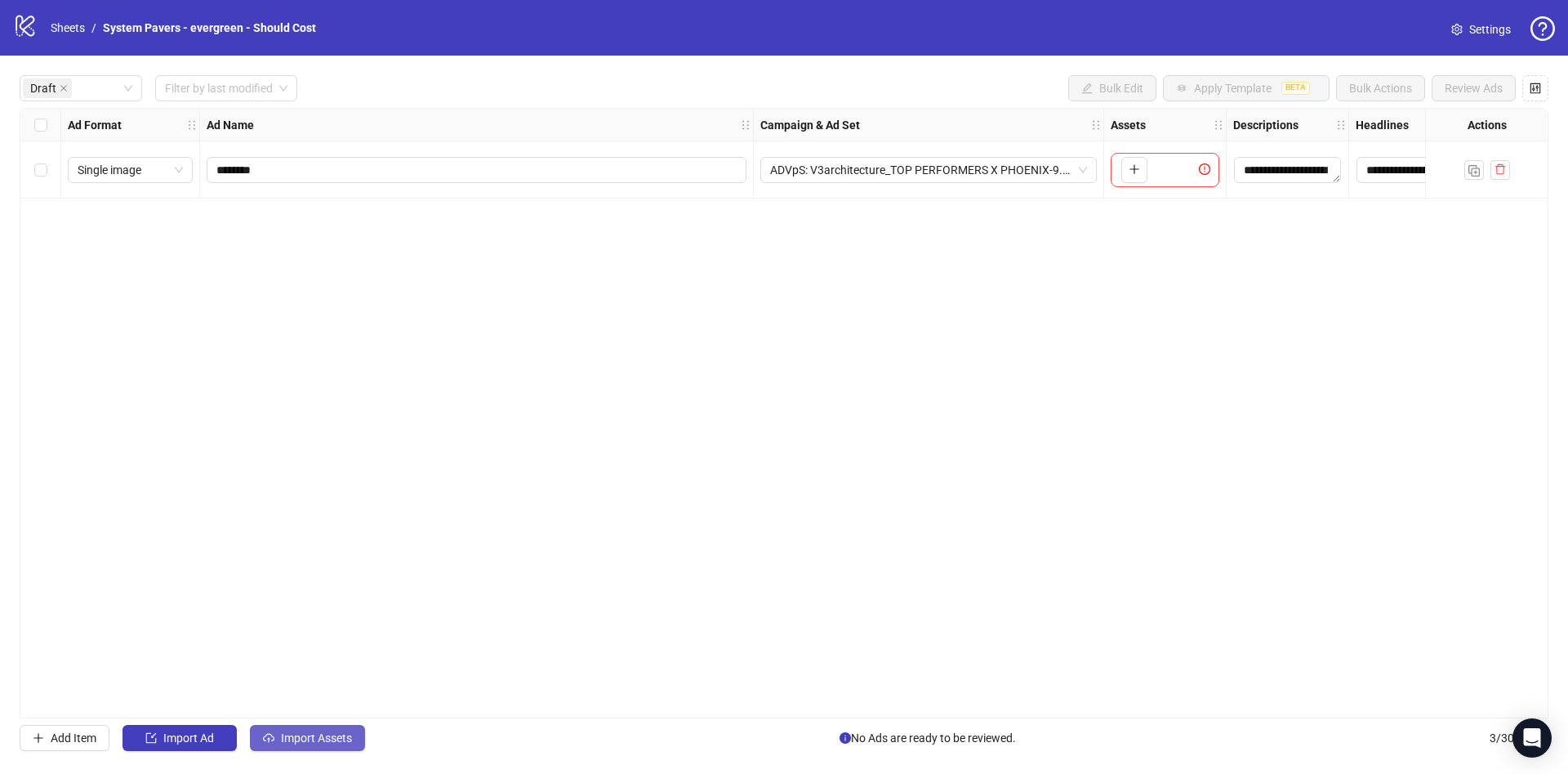
click at [322, 731] on div "**********" at bounding box center [784, 412] width 1568 height 715
click at [322, 731] on span "Import Assets" at bounding box center [316, 738] width 71 height 13
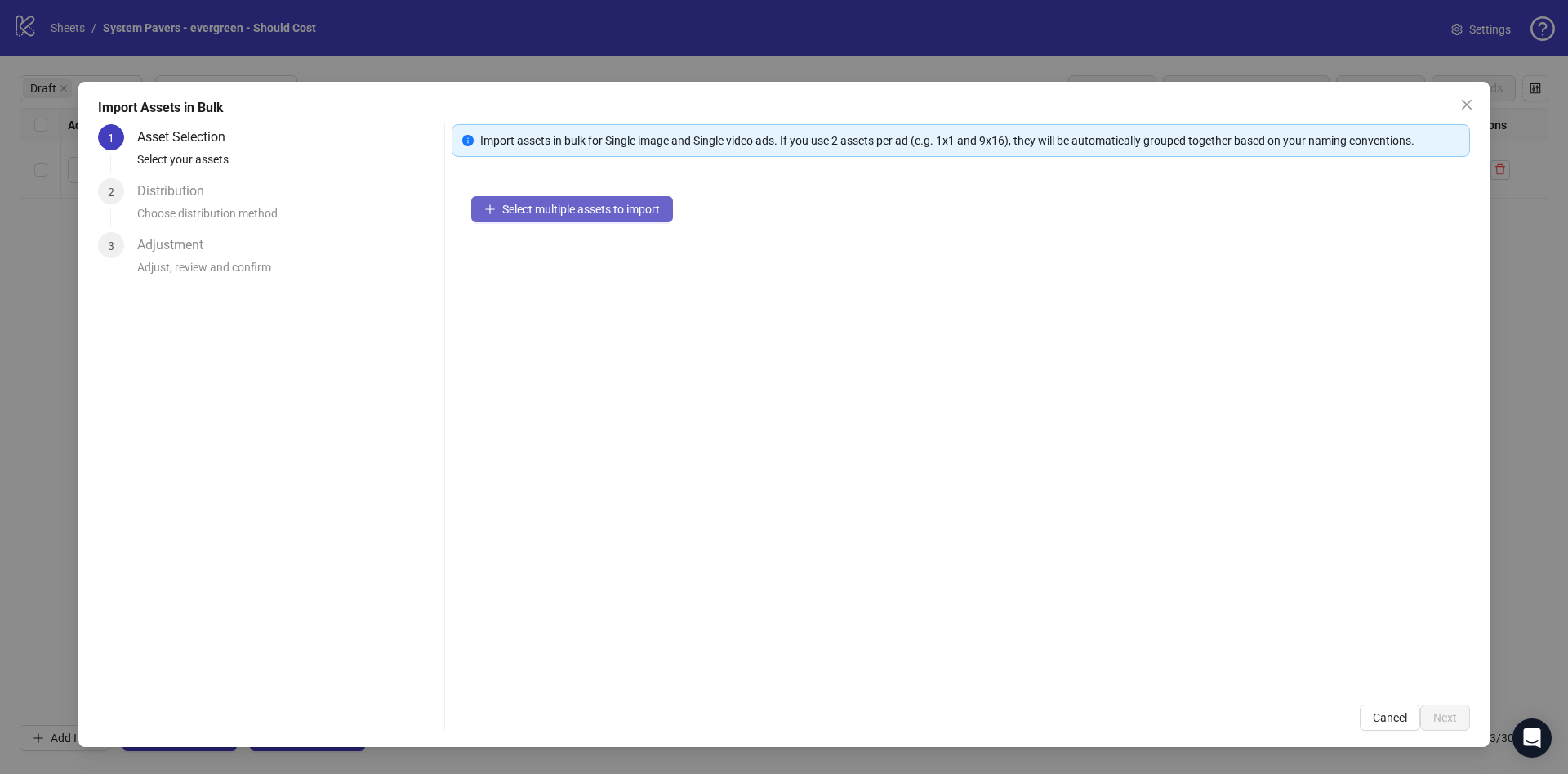
click at [567, 206] on span "Select multiple assets to import" at bounding box center [581, 209] width 158 height 13
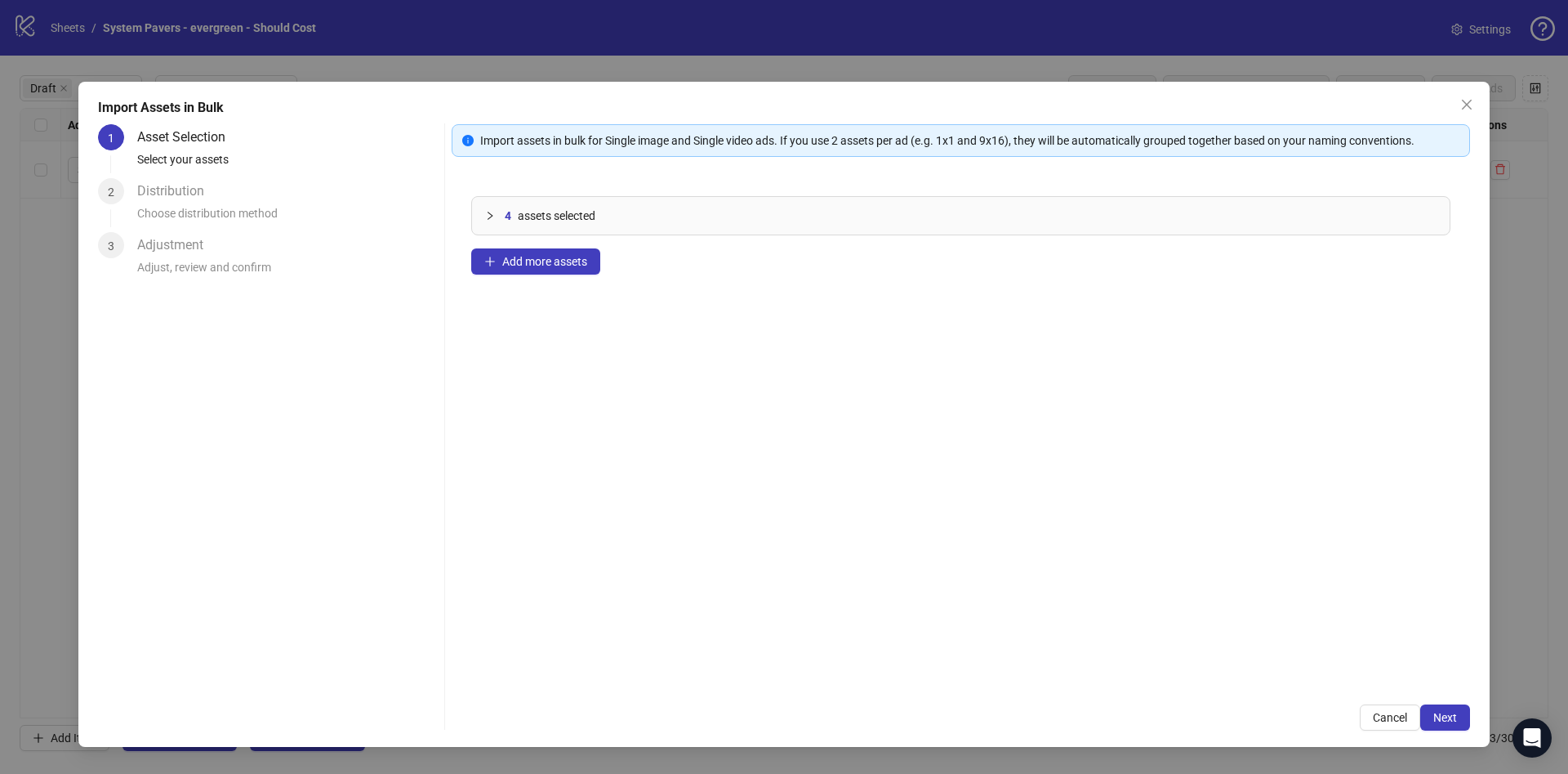
click at [1491, 726] on div "Import Assets in Bulk 1 Asset Selection Select your assets 2 Distribution Choos…" at bounding box center [784, 387] width 1568 height 774
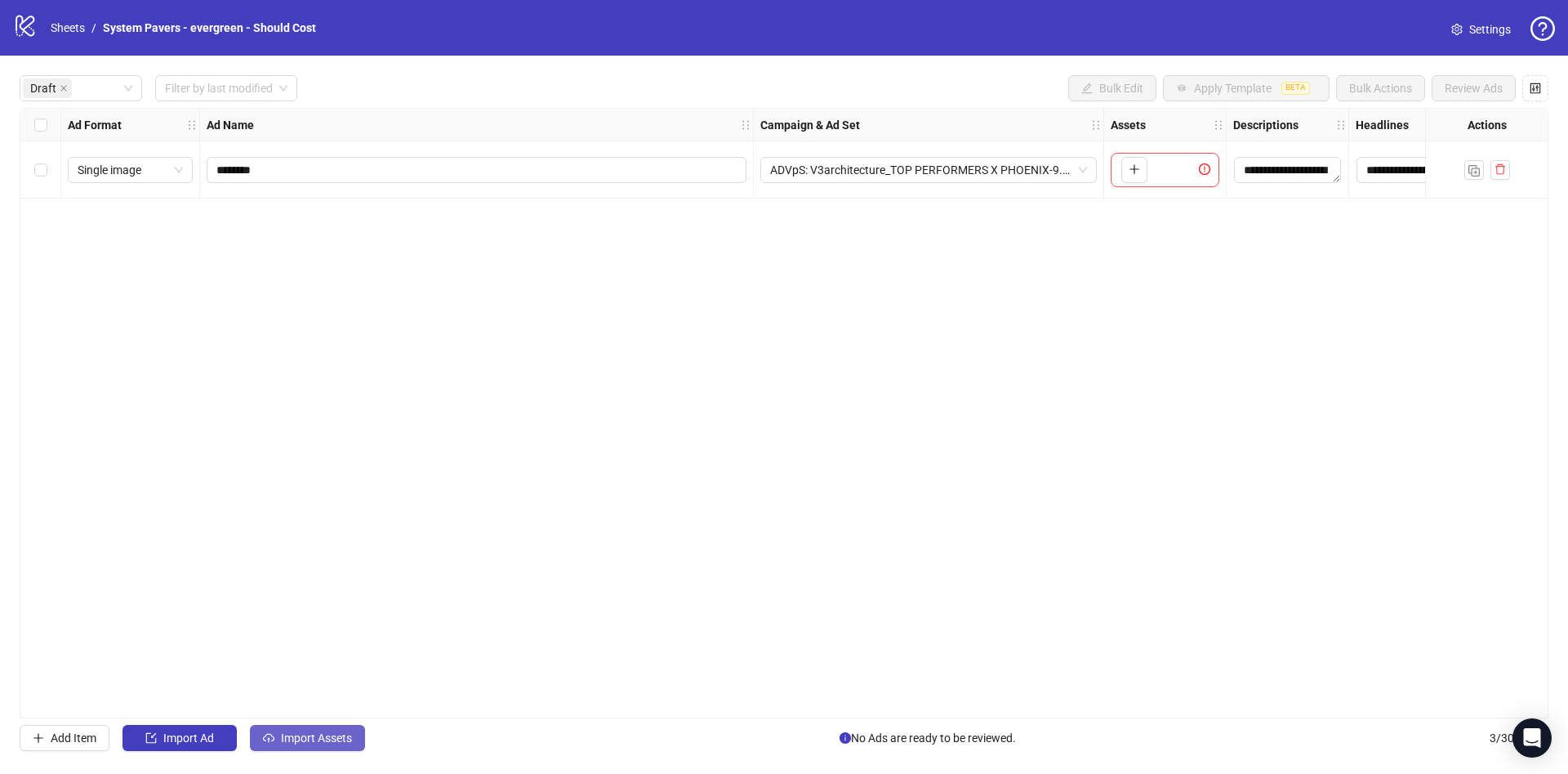
click at [312, 727] on button "Import Assets" at bounding box center [307, 738] width 115 height 26
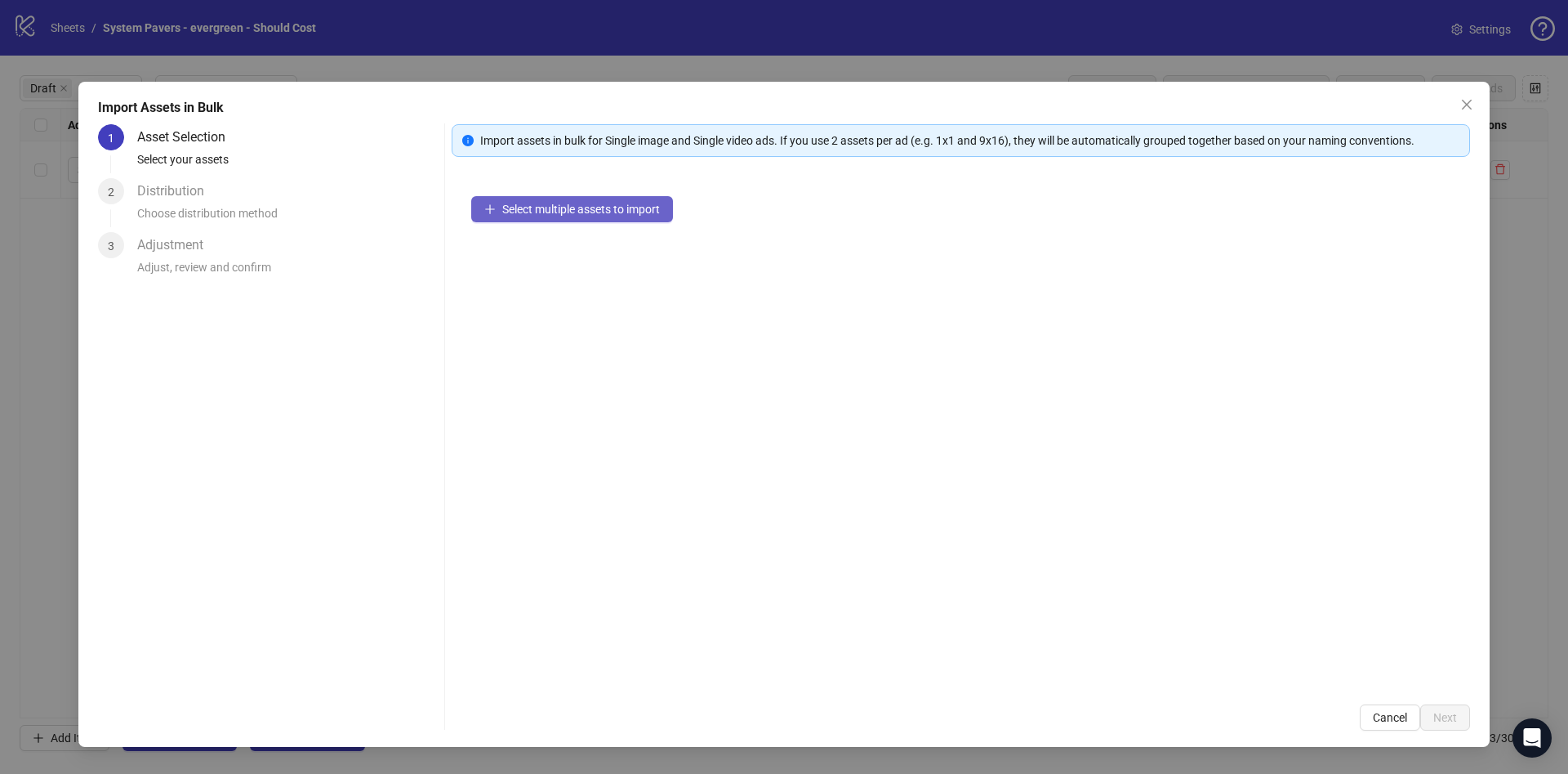
click at [602, 209] on span "Select multiple assets to import" at bounding box center [581, 209] width 158 height 13
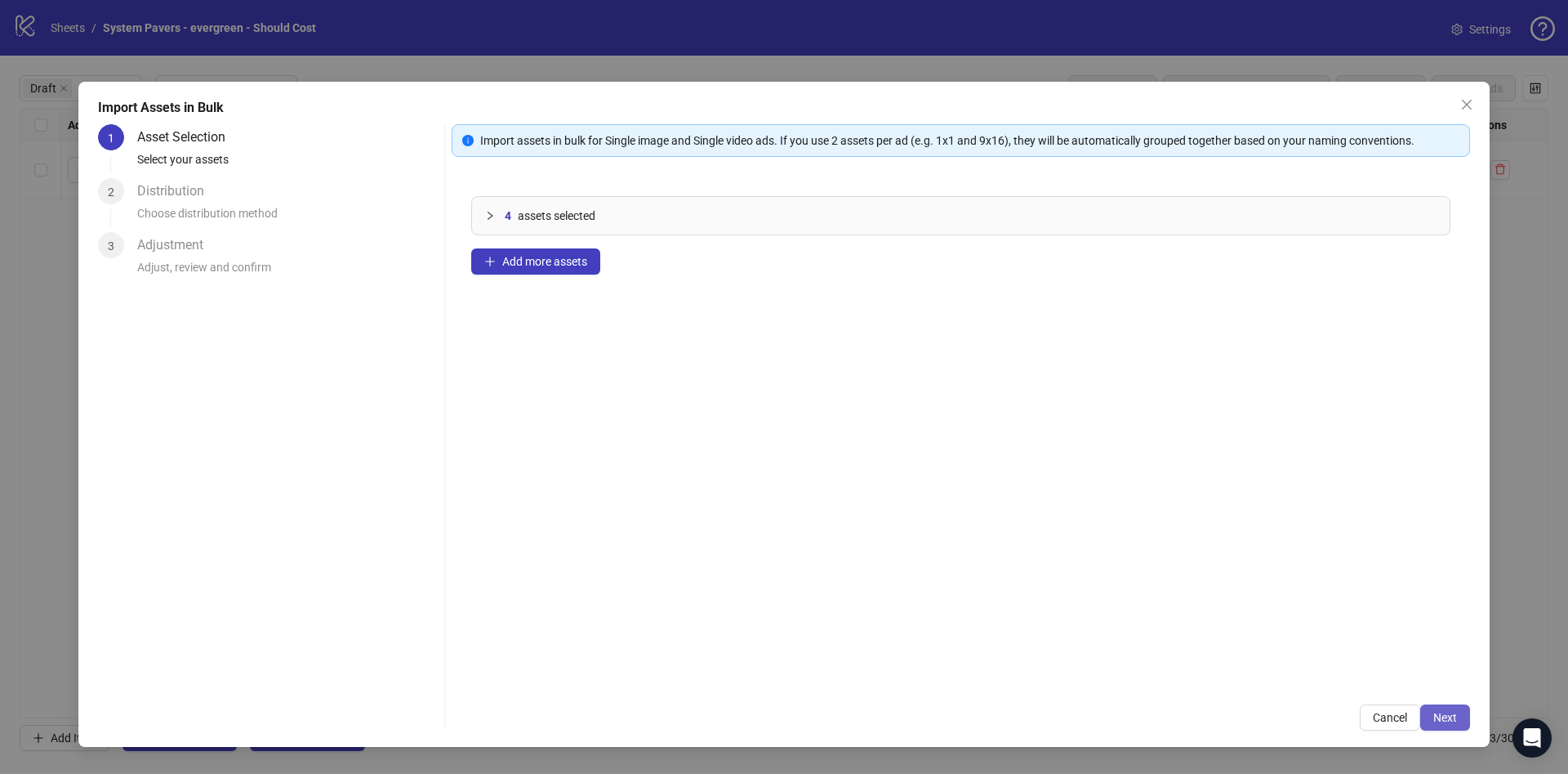
click at [1450, 714] on span "Next" at bounding box center [1445, 717] width 24 height 13
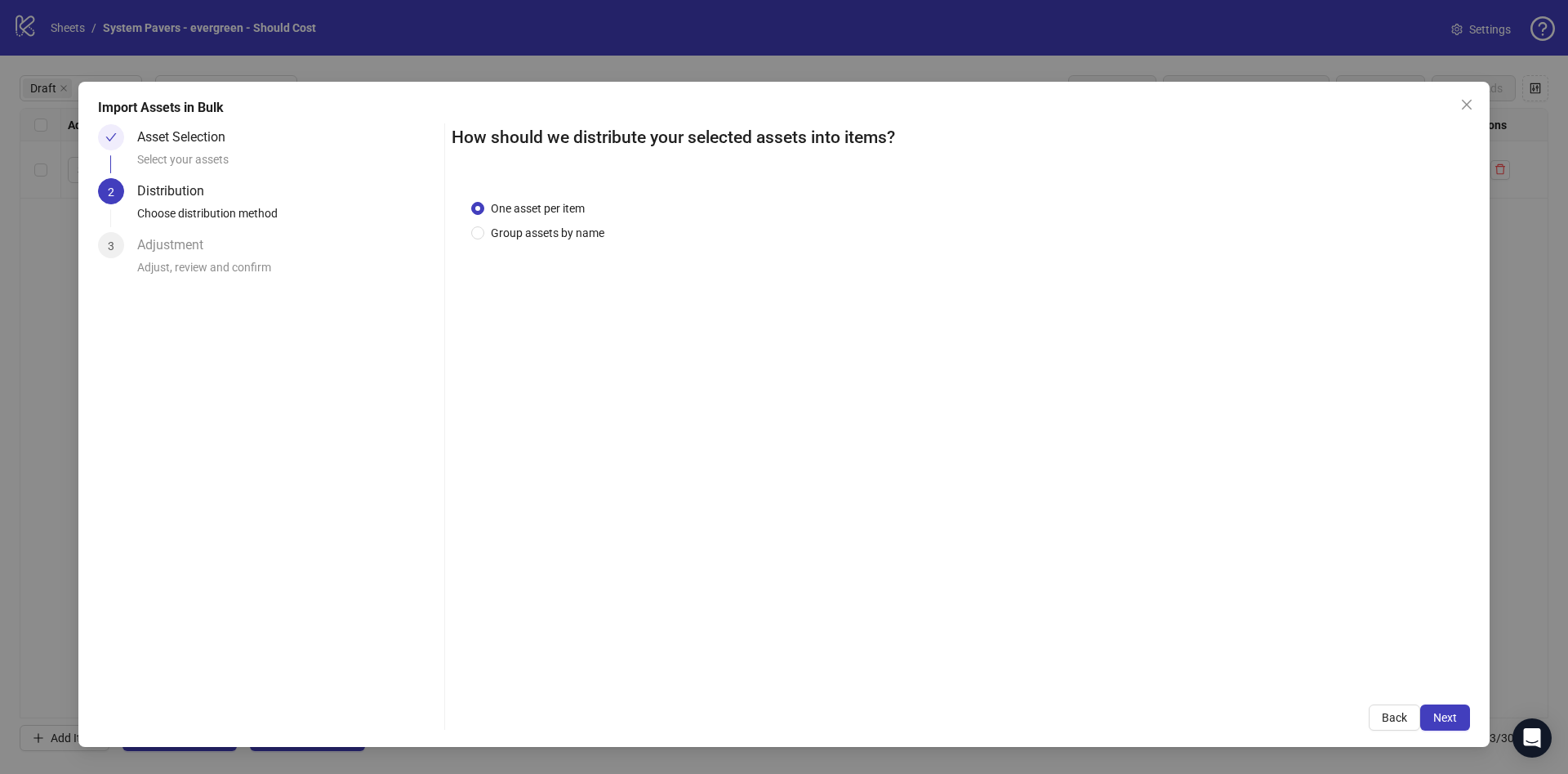
click at [538, 219] on div "One asset per item Group assets by name" at bounding box center [541, 220] width 140 height 43
drag, startPoint x: 561, startPoint y: 237, endPoint x: 570, endPoint y: 255, distance: 20.1
click at [563, 236] on span "Group assets by name" at bounding box center [547, 233] width 126 height 18
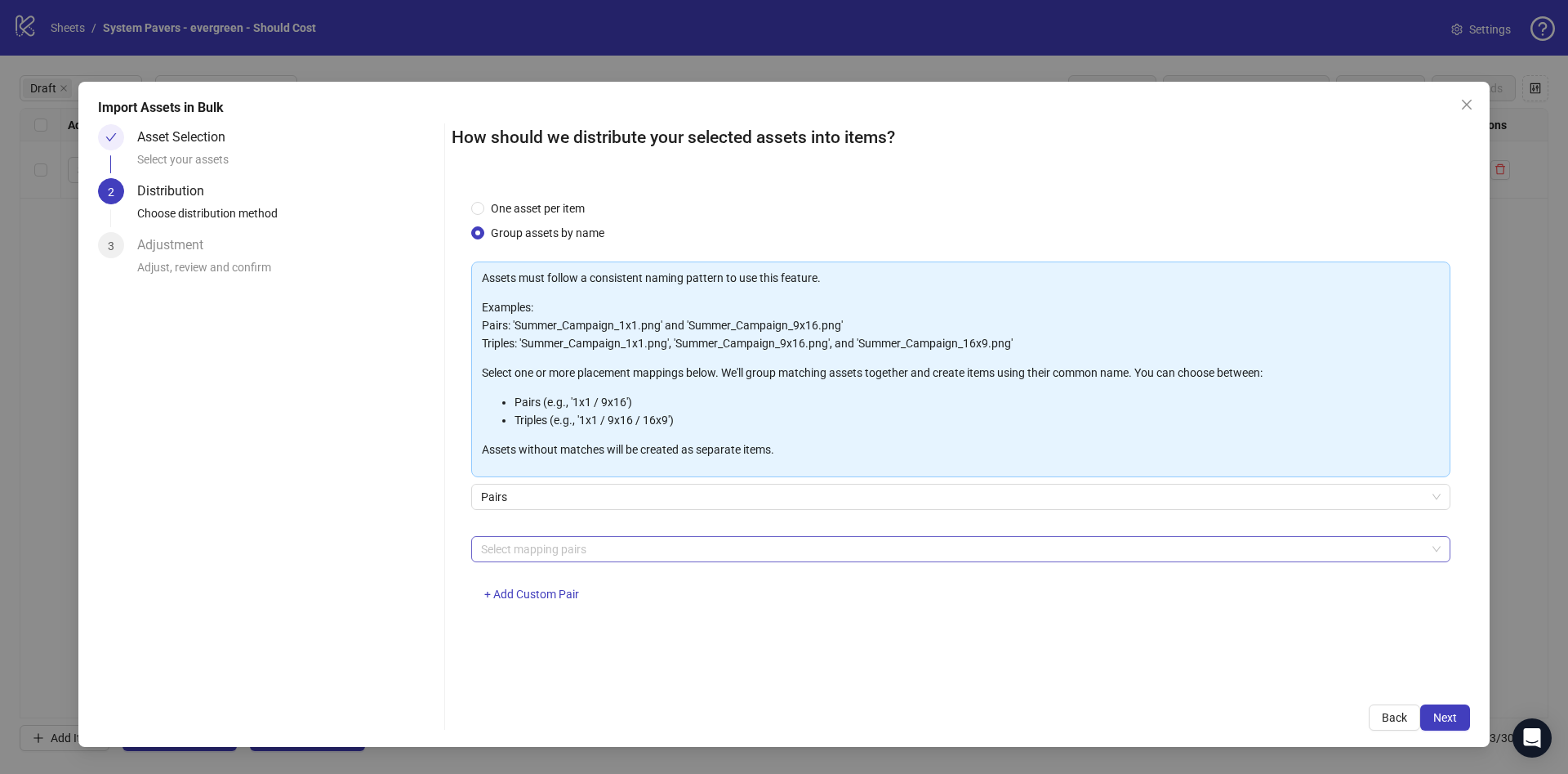
click at [609, 545] on div at bounding box center [952, 549] width 955 height 23
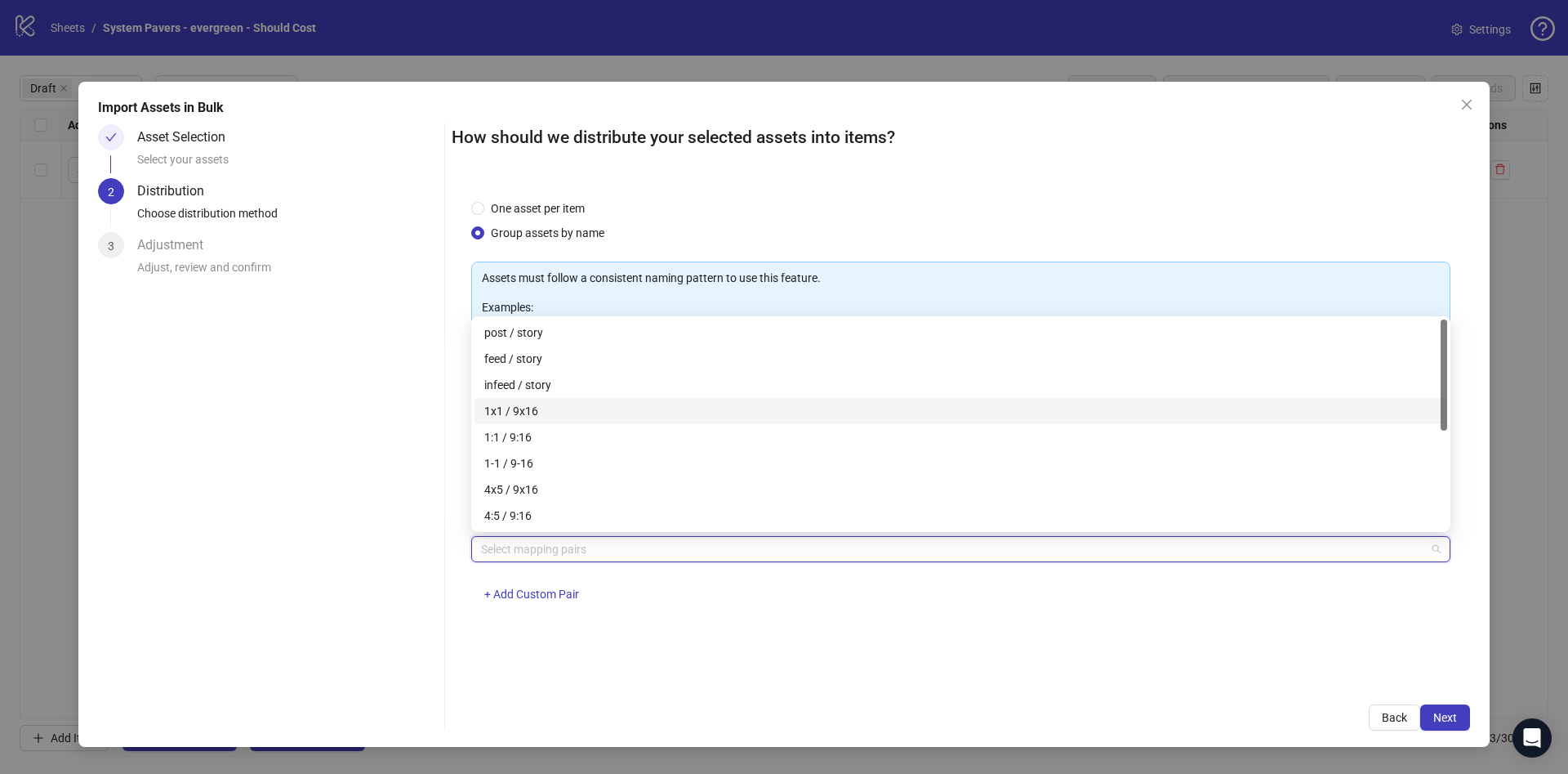
click at [651, 410] on div "1x1 / 9x16" at bounding box center [961, 411] width 953 height 18
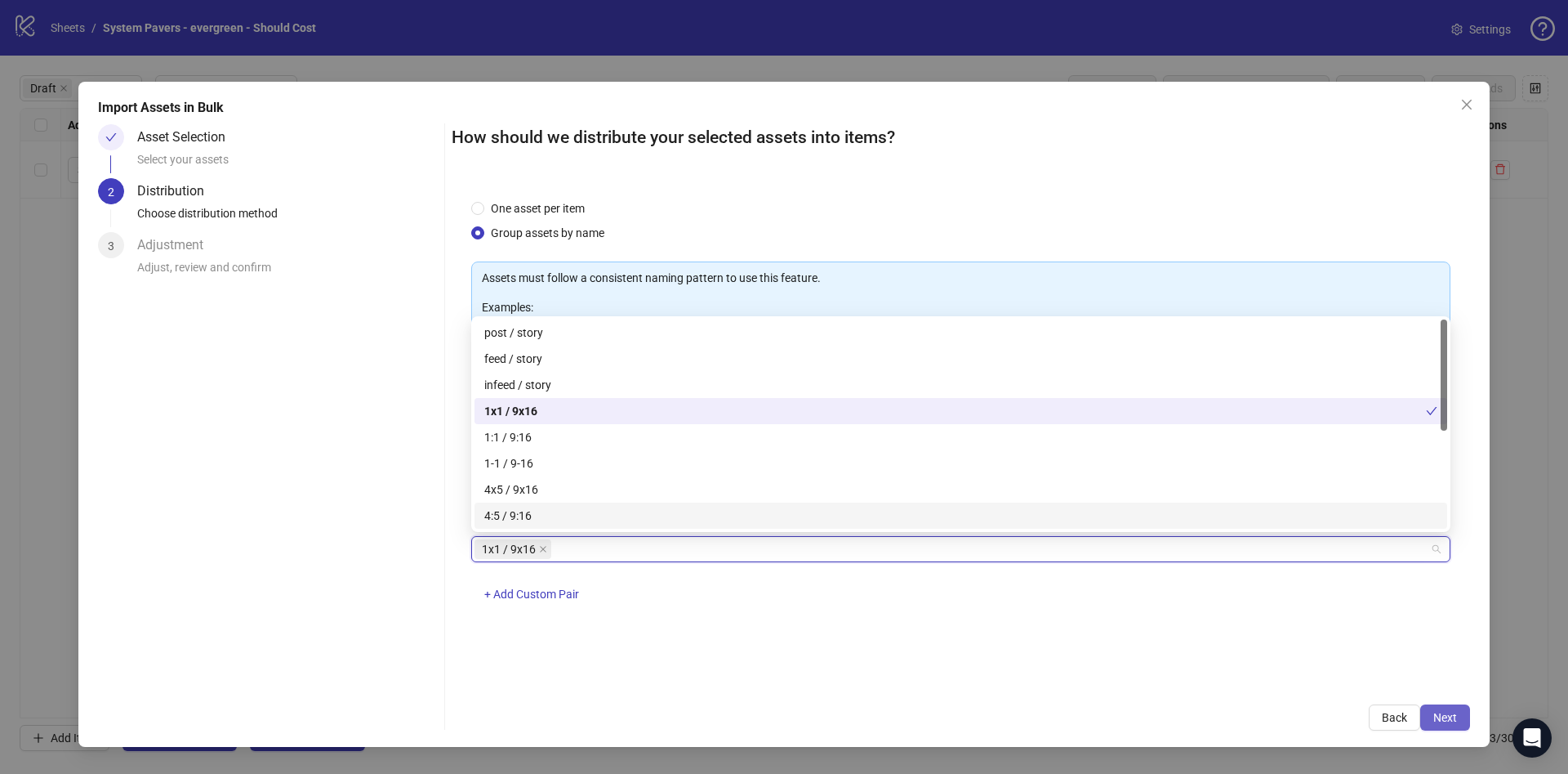
click at [1444, 704] on button "Next" at bounding box center [1445, 717] width 50 height 26
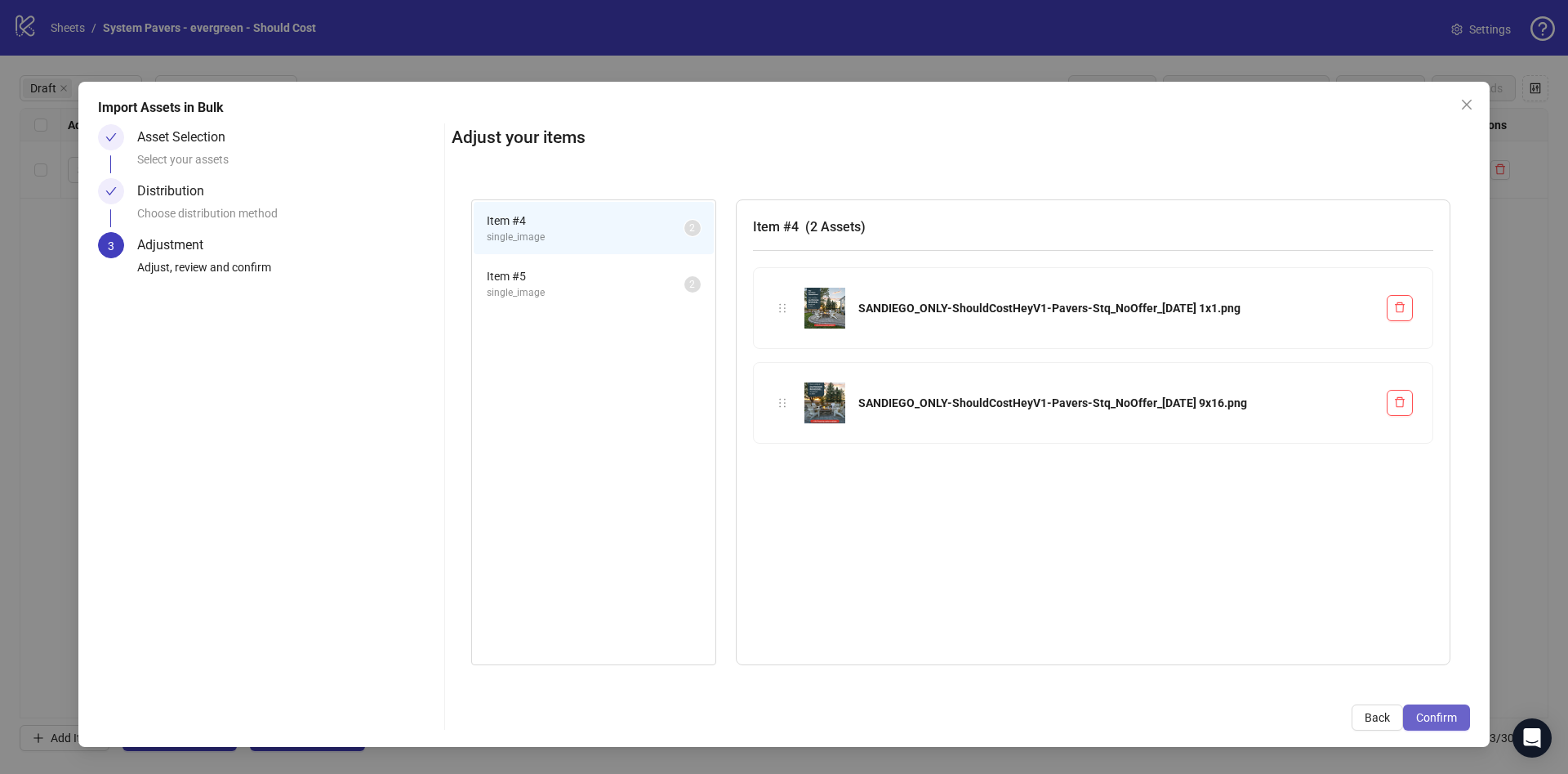
click at [1444, 710] on span "Confirm" at bounding box center [1436, 717] width 41 height 13
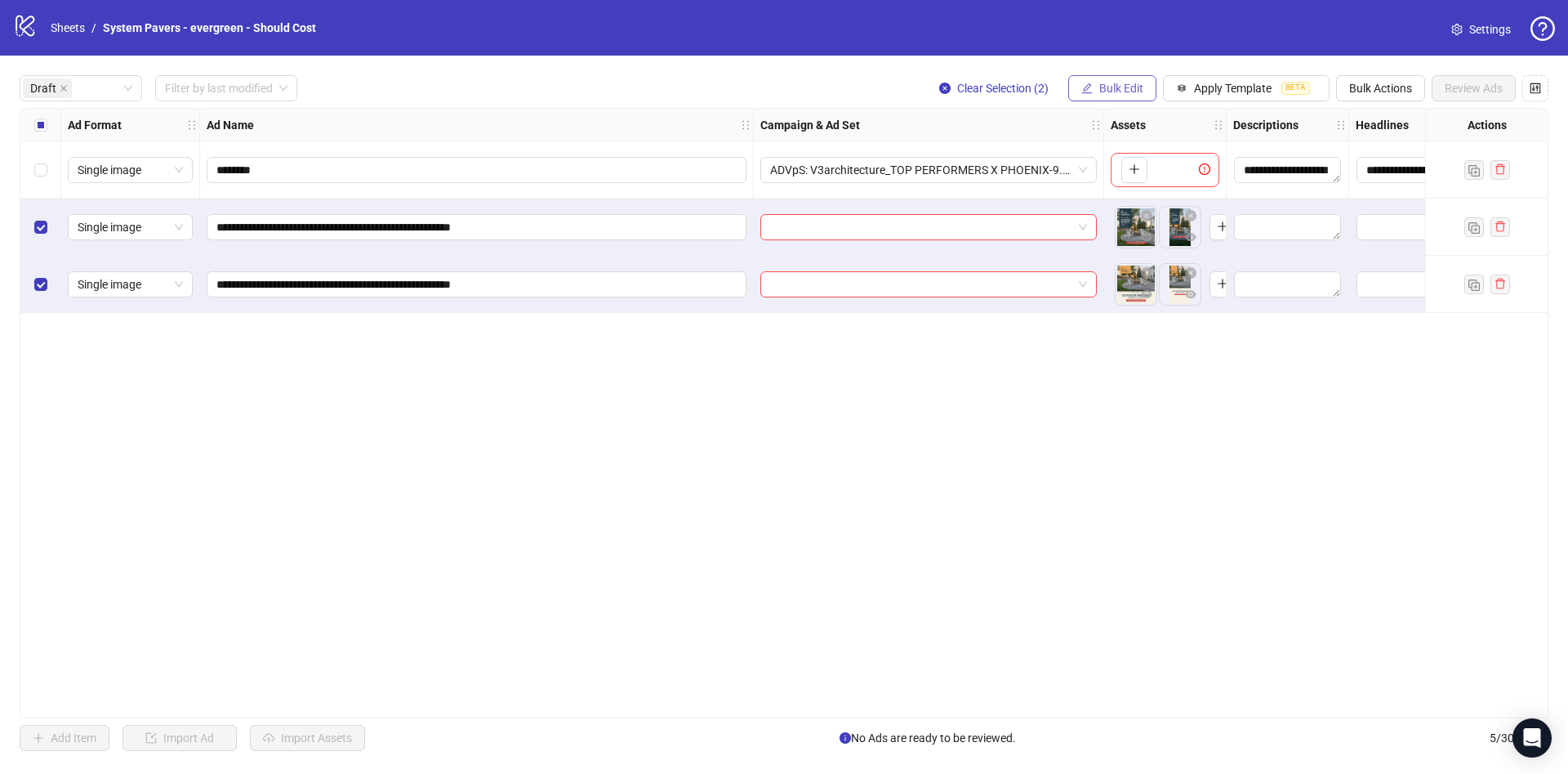
click at [1116, 78] on button "Bulk Edit" at bounding box center [1111, 88] width 88 height 26
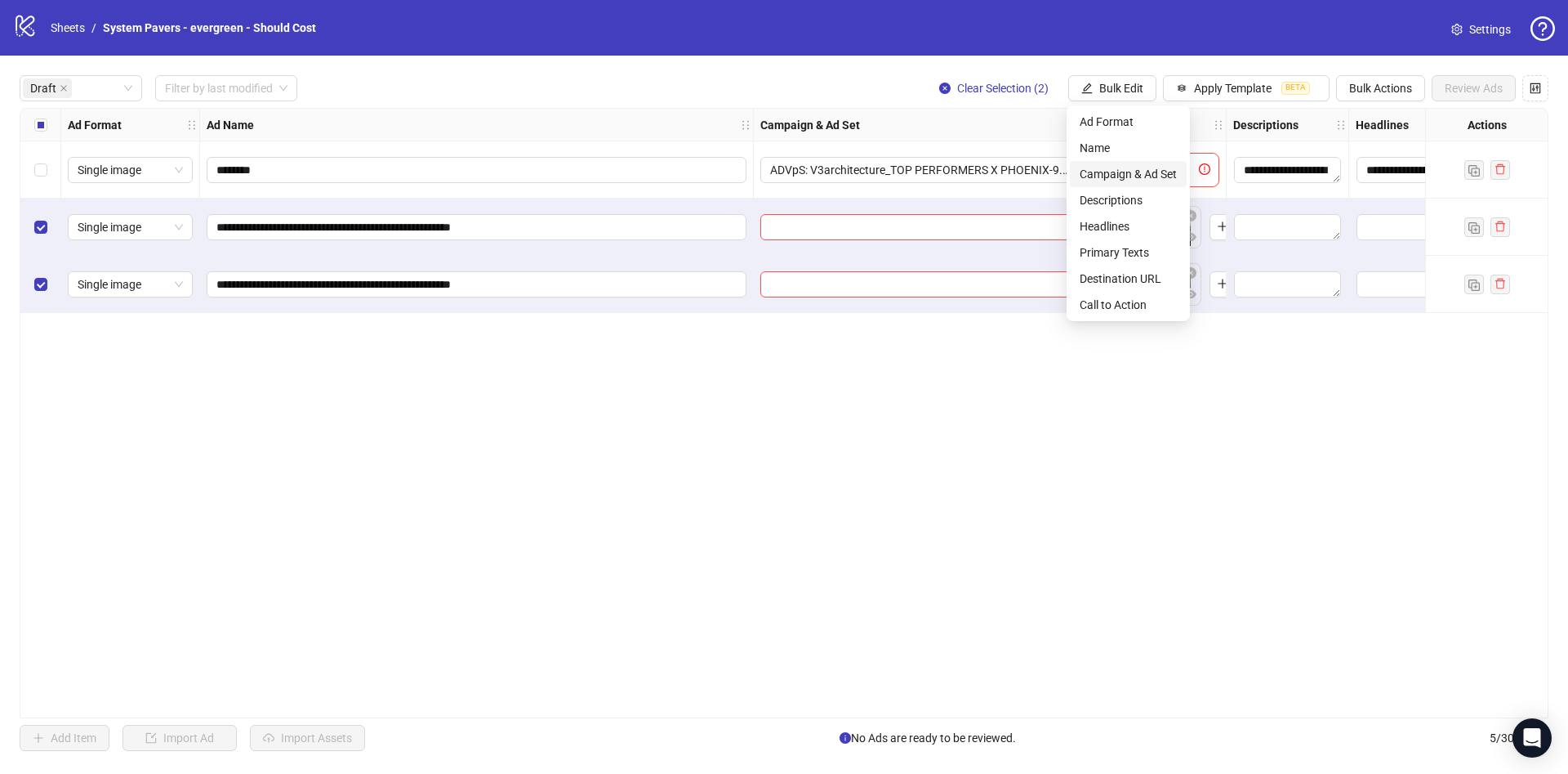
click at [1139, 171] on span "Campaign & Ad Set" at bounding box center [1128, 174] width 97 height 18
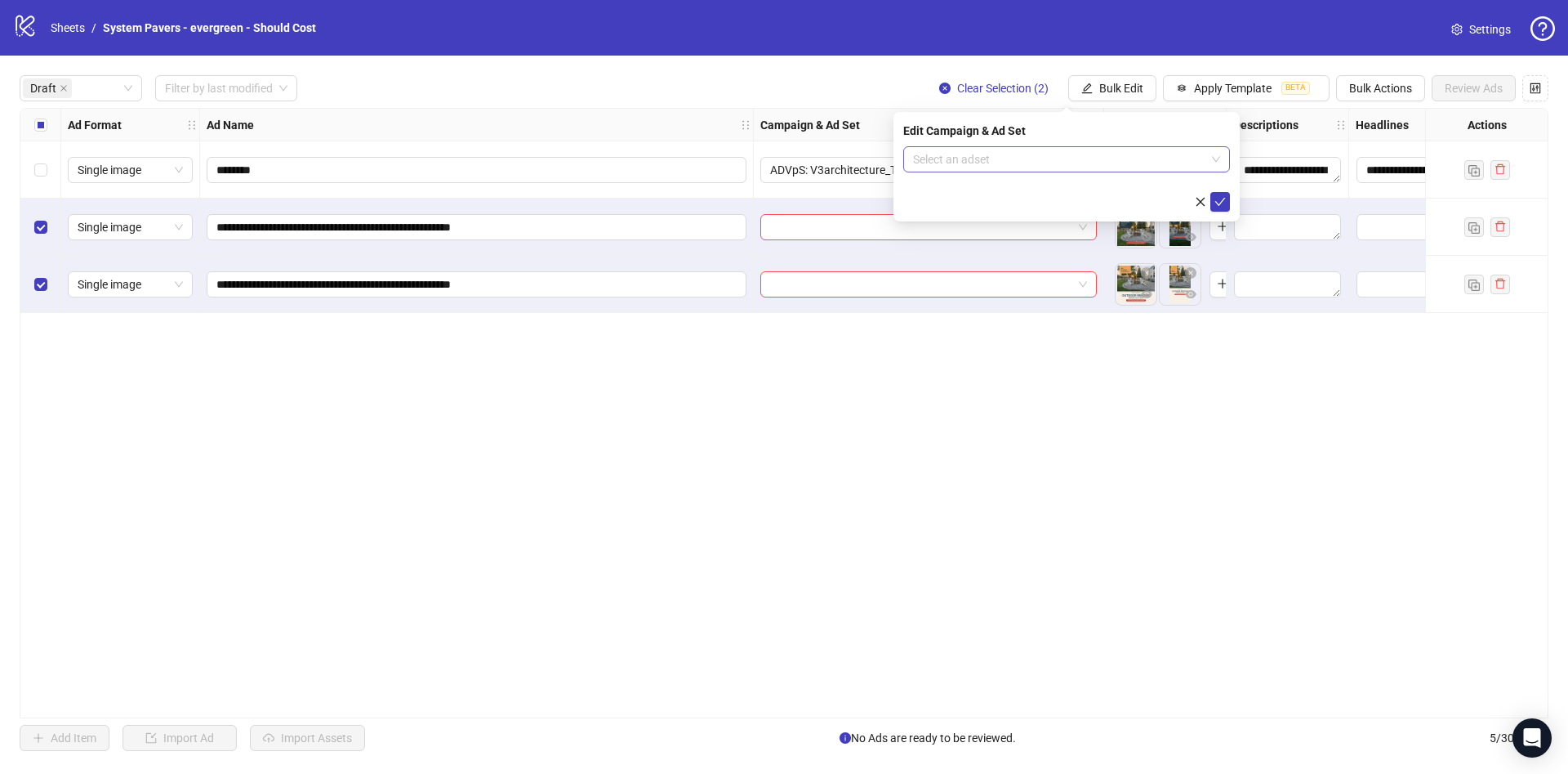
click at [1054, 146] on div "Select an adset" at bounding box center [1067, 159] width 327 height 26
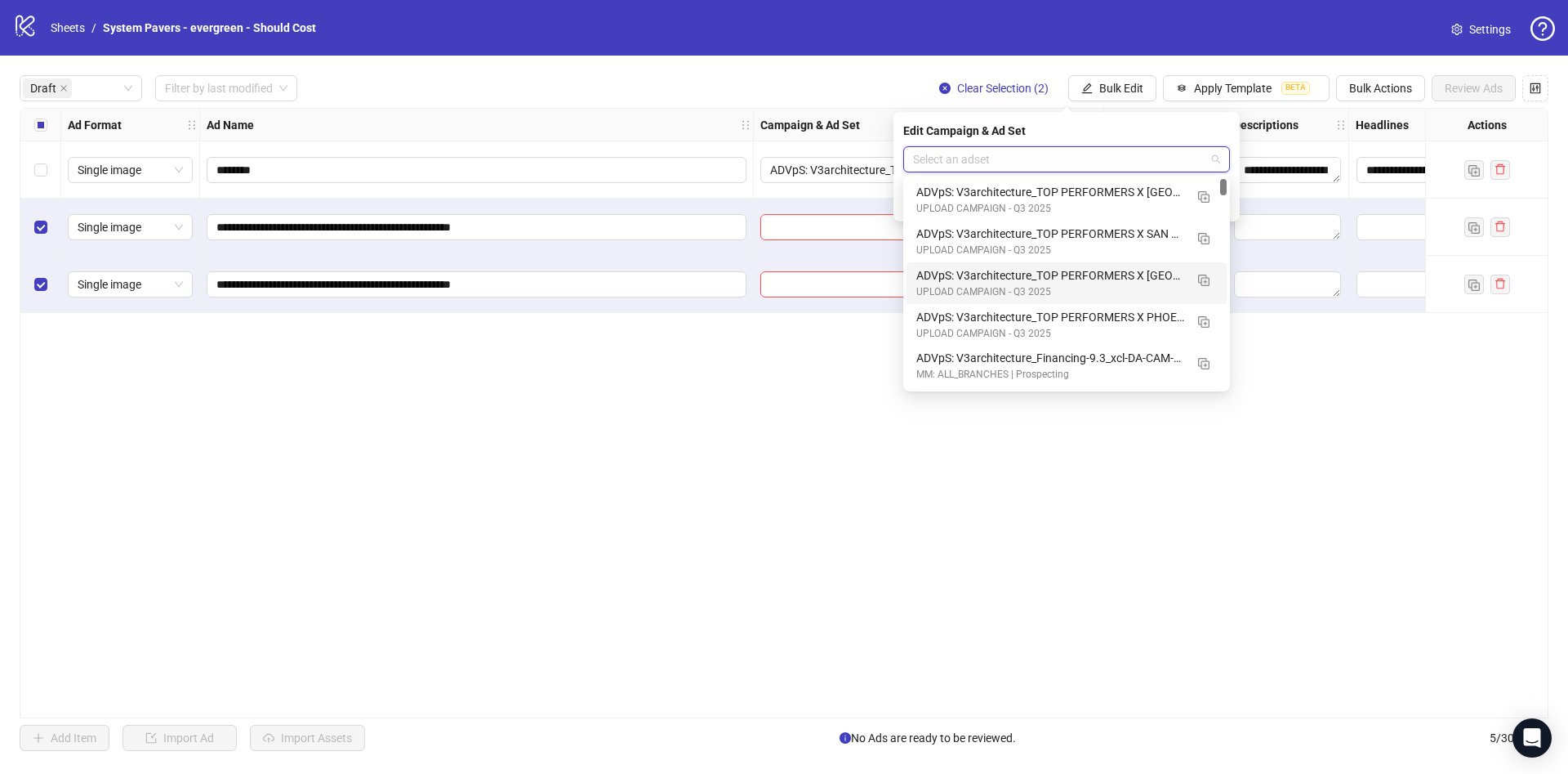
click at [1142, 286] on div "UPLOAD CAMPAIGN - Q3 2025" at bounding box center [1050, 292] width 268 height 15
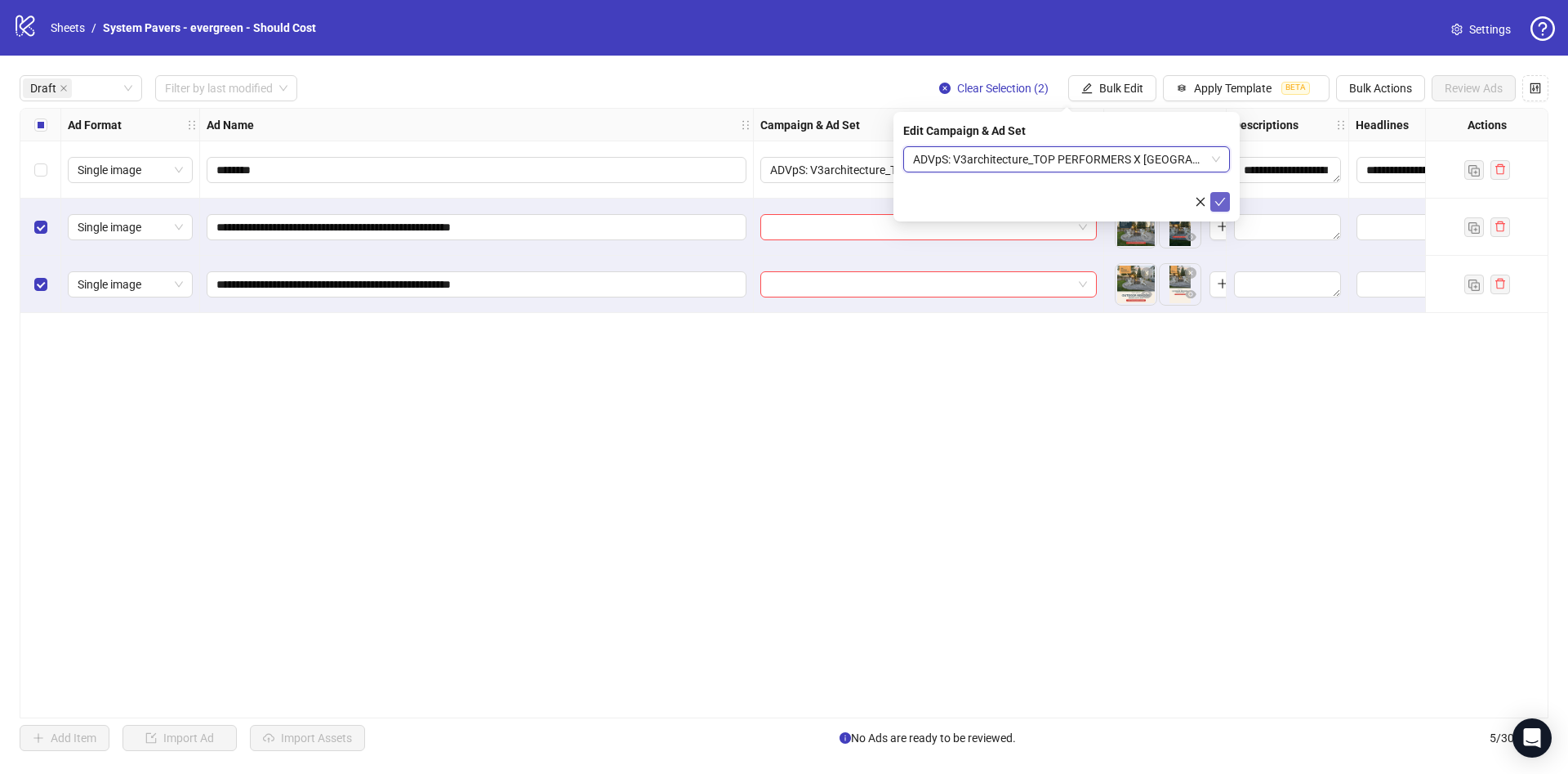
click at [1222, 196] on icon "check" at bounding box center [1219, 202] width 12 height 12
click at [1121, 85] on span "Bulk Edit" at bounding box center [1121, 88] width 44 height 13
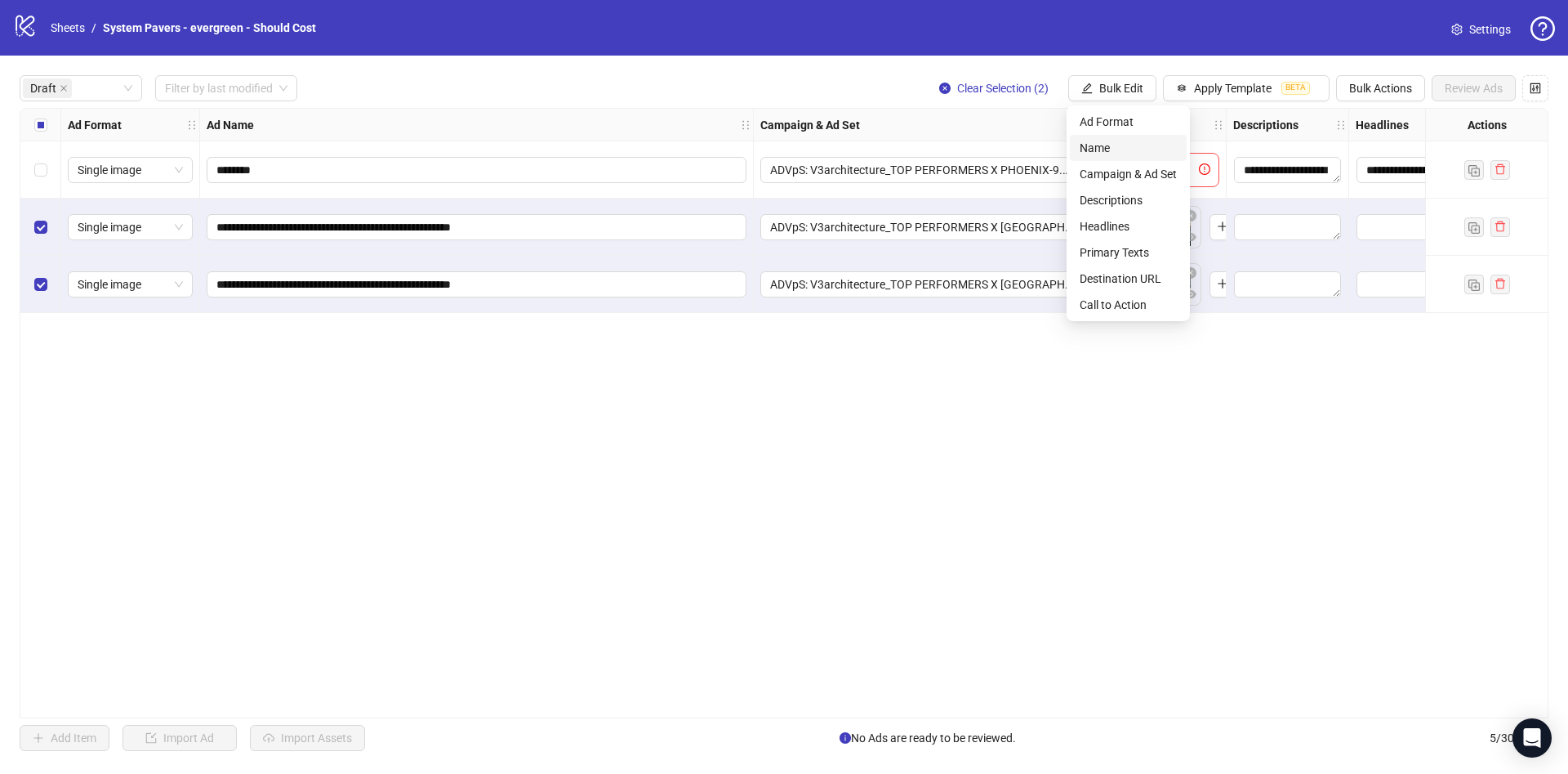
click at [1135, 148] on span "Name" at bounding box center [1128, 148] width 97 height 18
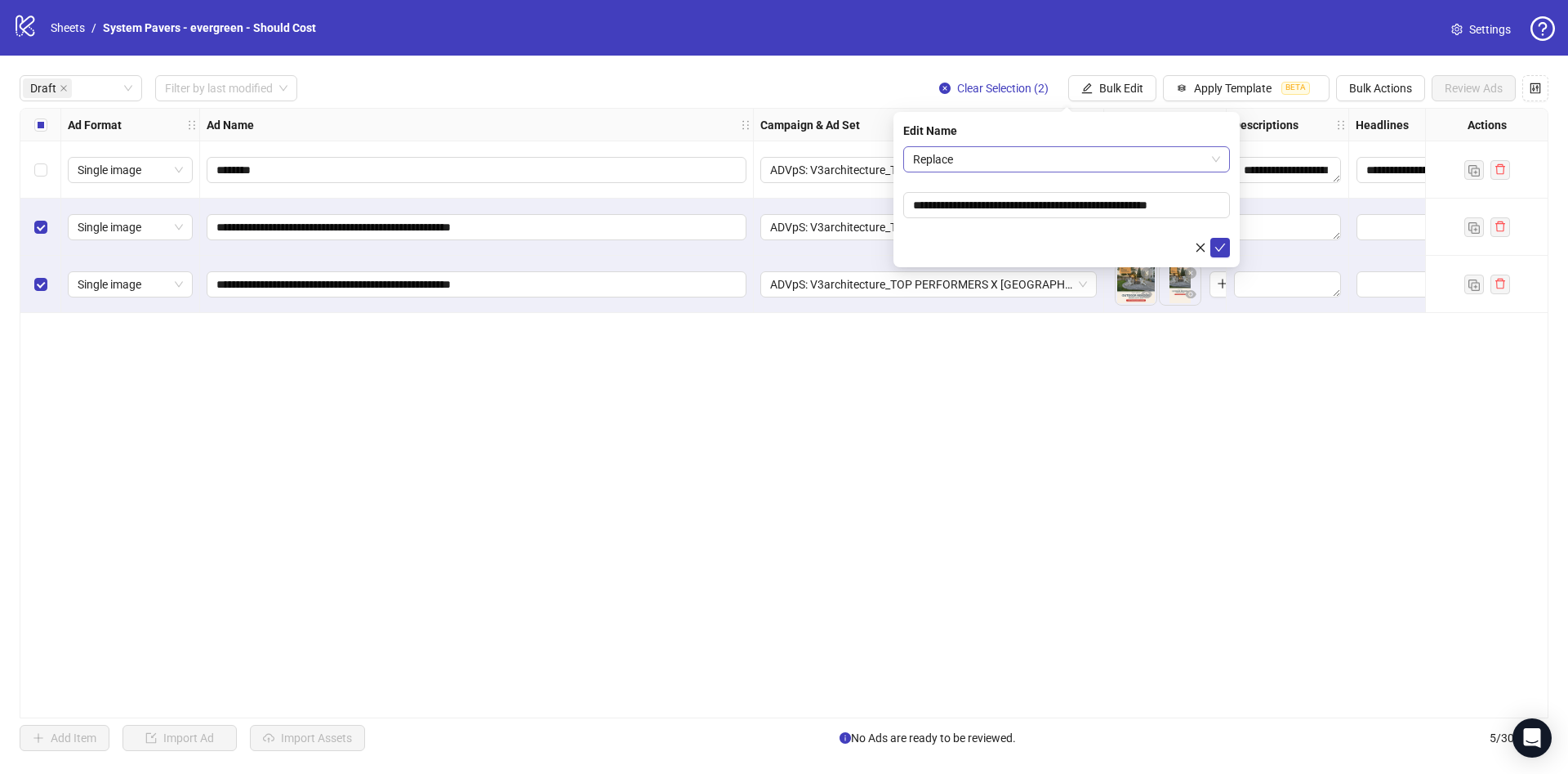
click at [1068, 163] on span "Replace" at bounding box center [1067, 159] width 307 height 25
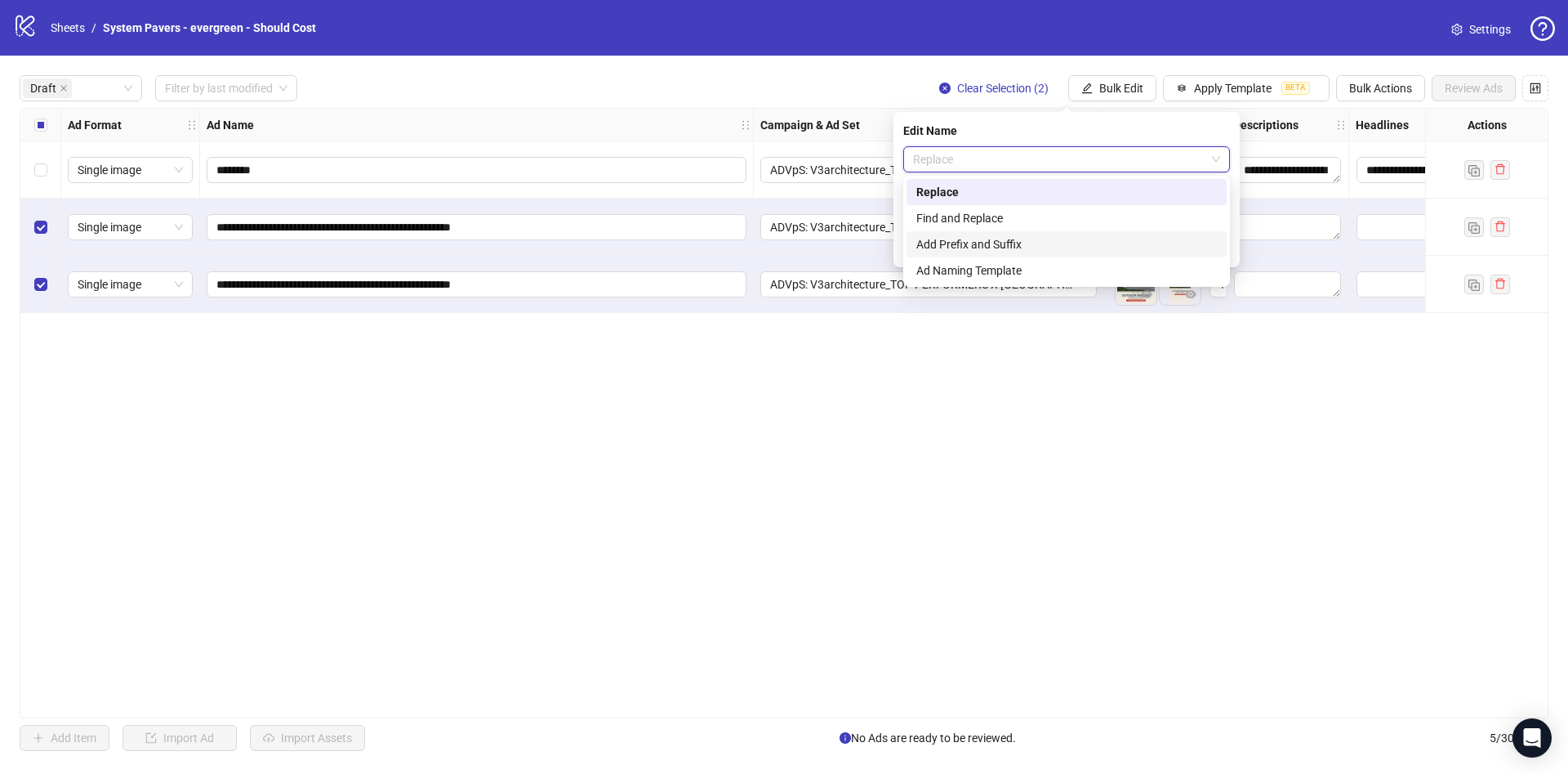
click at [1053, 246] on div "Add Prefix and Suffix" at bounding box center [1066, 244] width 301 height 18
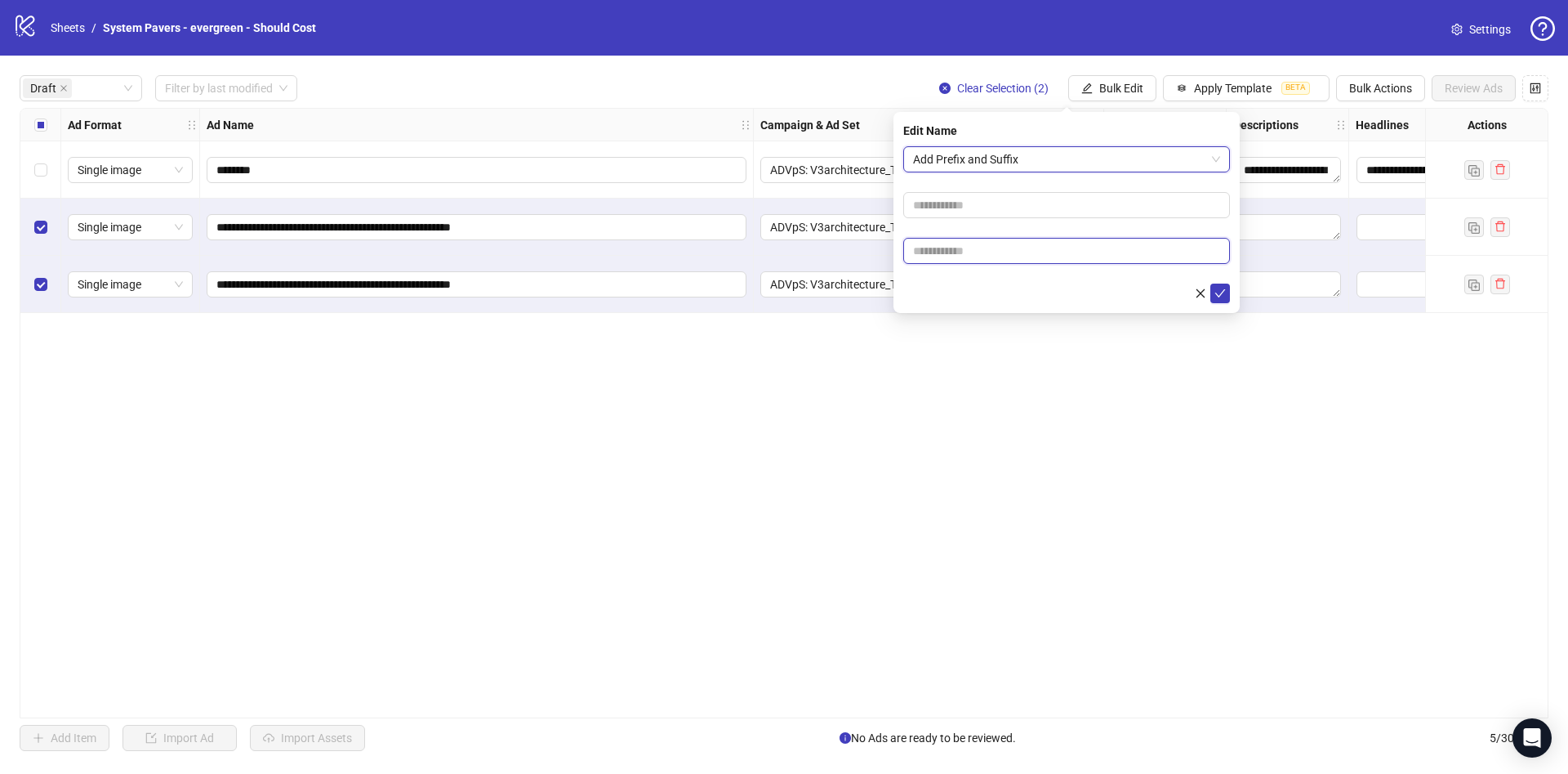
click at [997, 247] on input "text" at bounding box center [1067, 251] width 327 height 26
paste input "**********"
type input "**********"
click at [1223, 296] on icon "check" at bounding box center [1219, 293] width 12 height 12
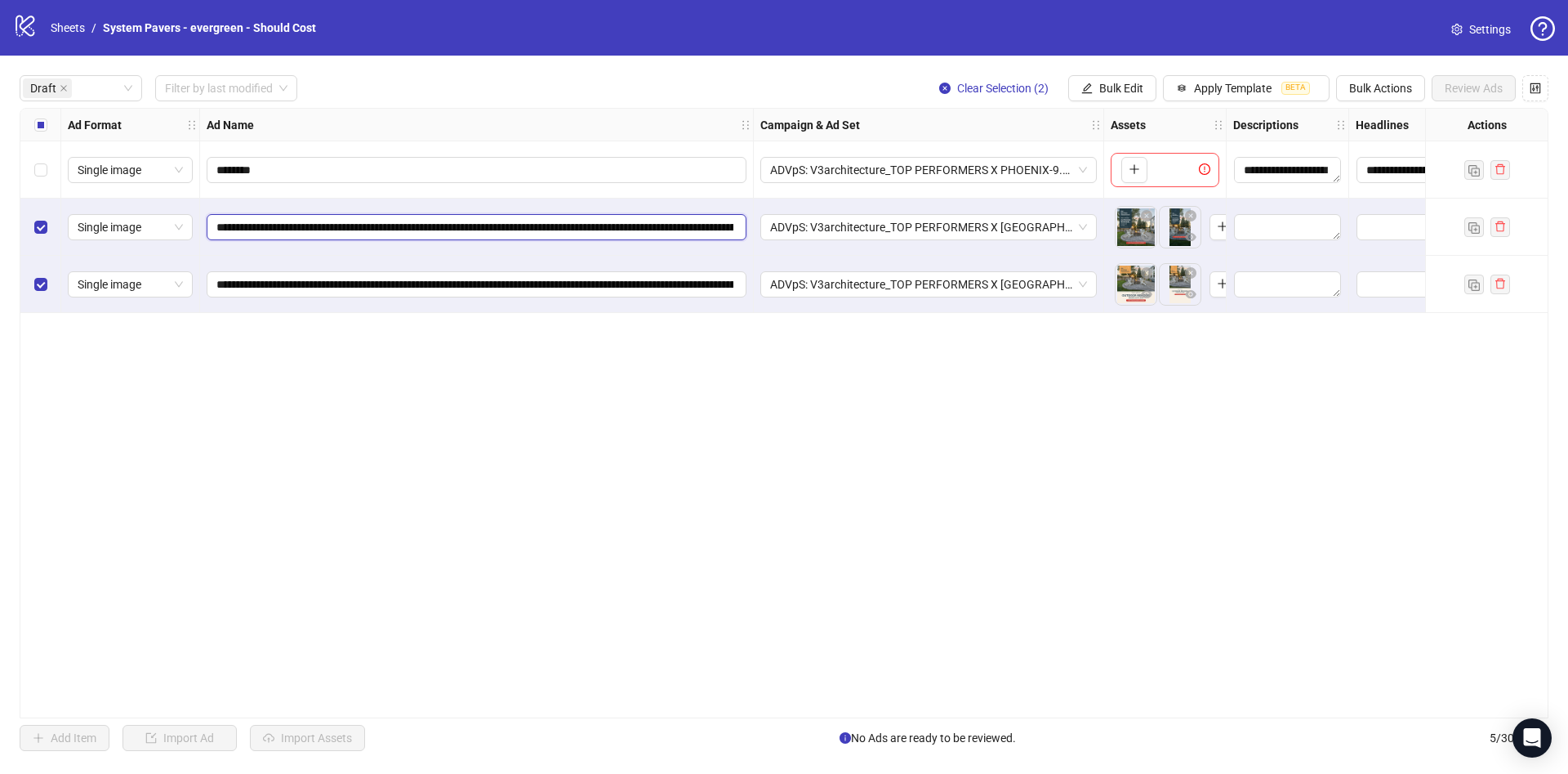
scroll to position [0, 371]
drag, startPoint x: 545, startPoint y: 226, endPoint x: 818, endPoint y: 258, distance: 274.9
click at [818, 109] on div "**********" at bounding box center [909, 109] width 1778 height 0
click at [53, 138] on div "Select all rows" at bounding box center [40, 125] width 41 height 33
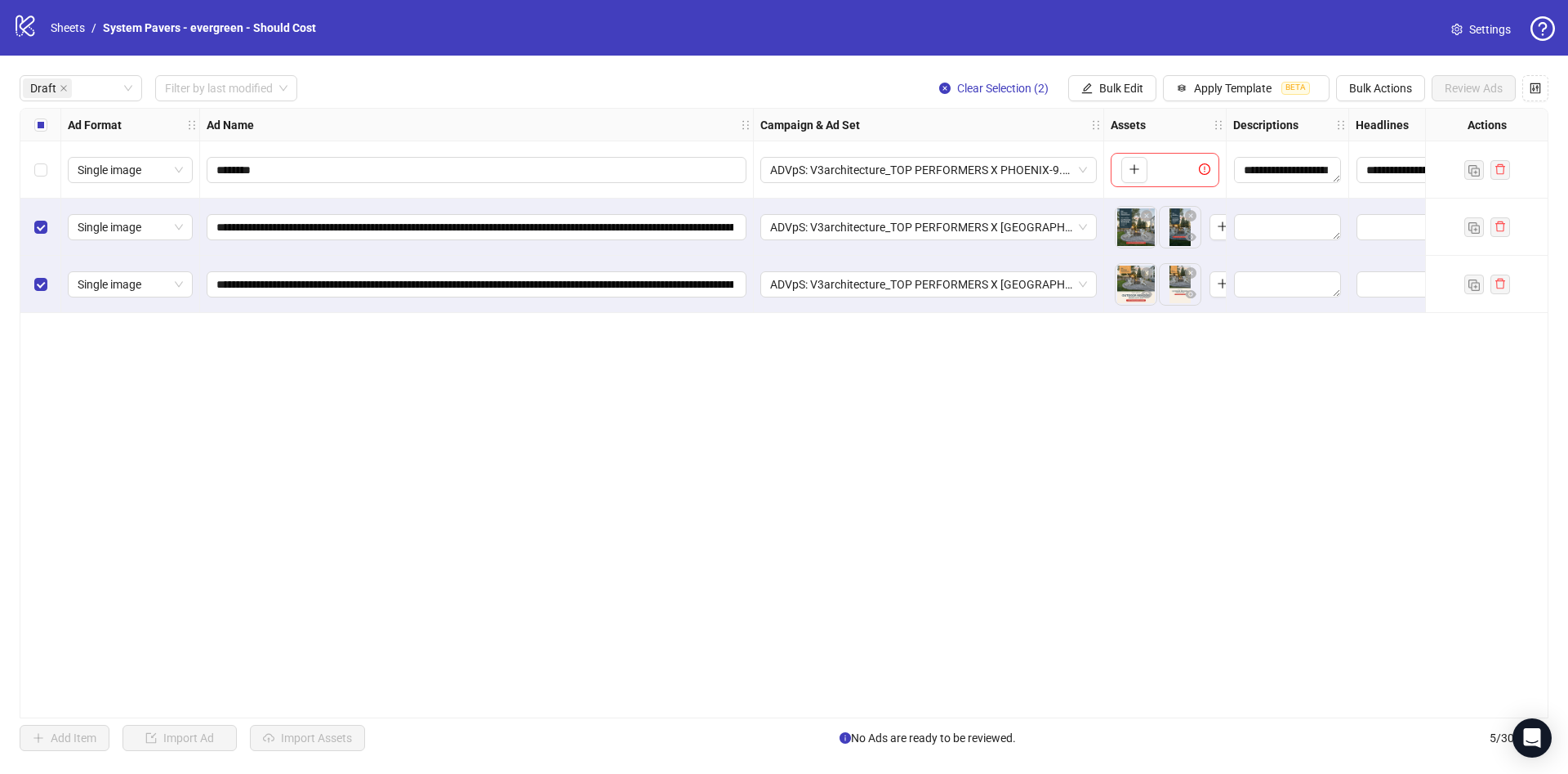
click at [53, 138] on div "Select all rows" at bounding box center [40, 125] width 41 height 33
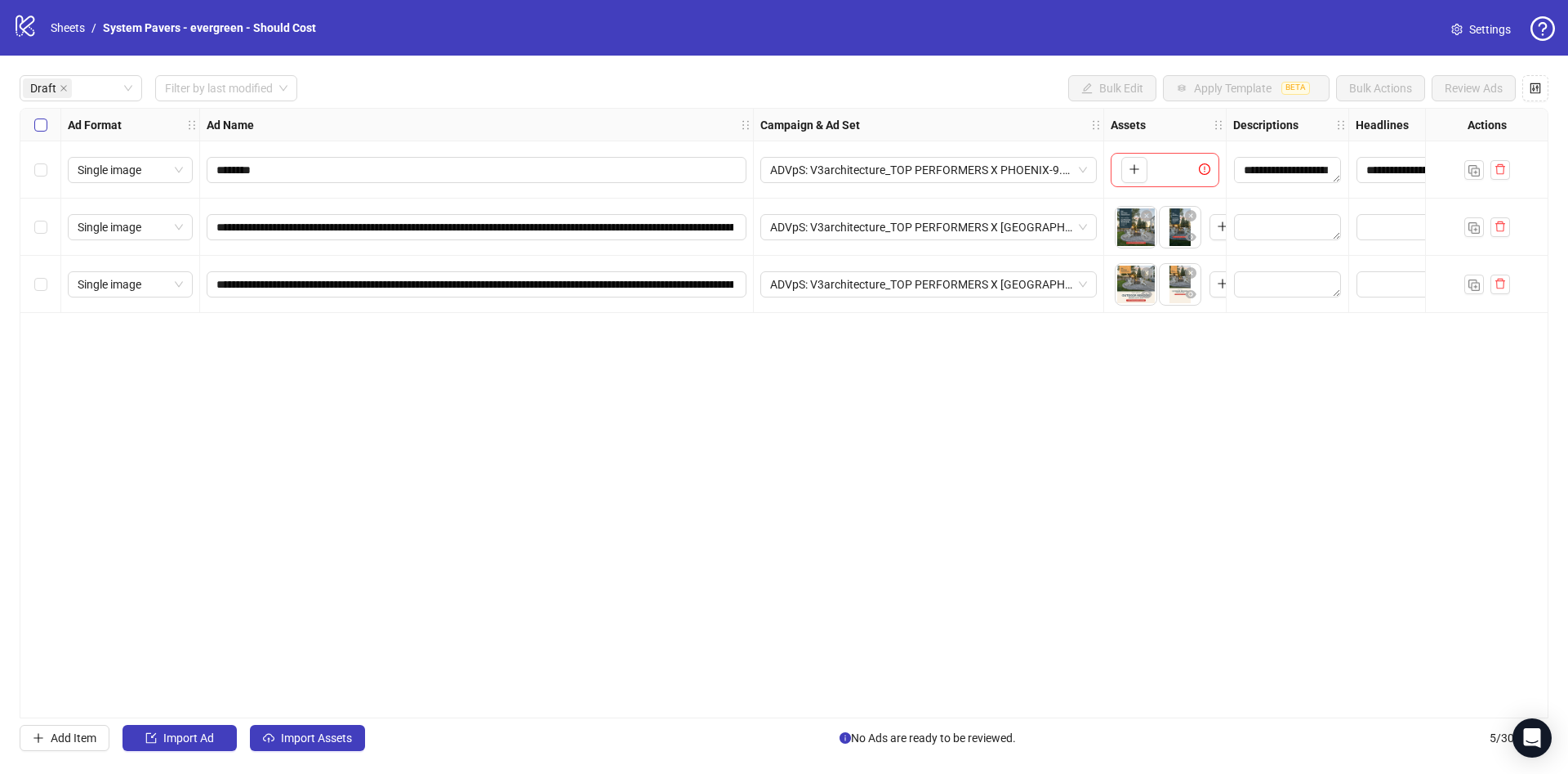
click at [38, 132] on label "Select all rows" at bounding box center [41, 125] width 13 height 18
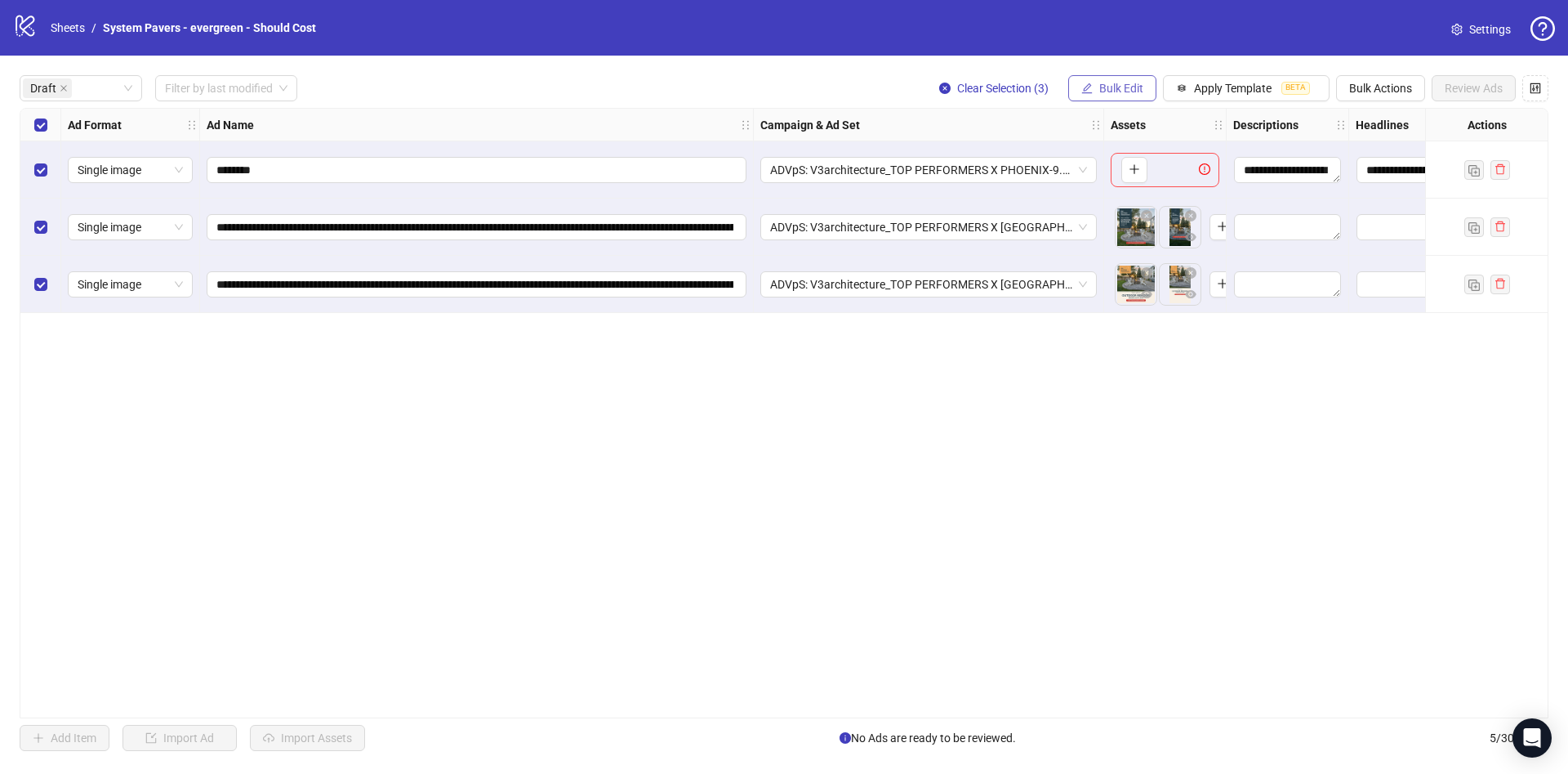
click at [1135, 101] on button "Bulk Edit" at bounding box center [1111, 88] width 88 height 26
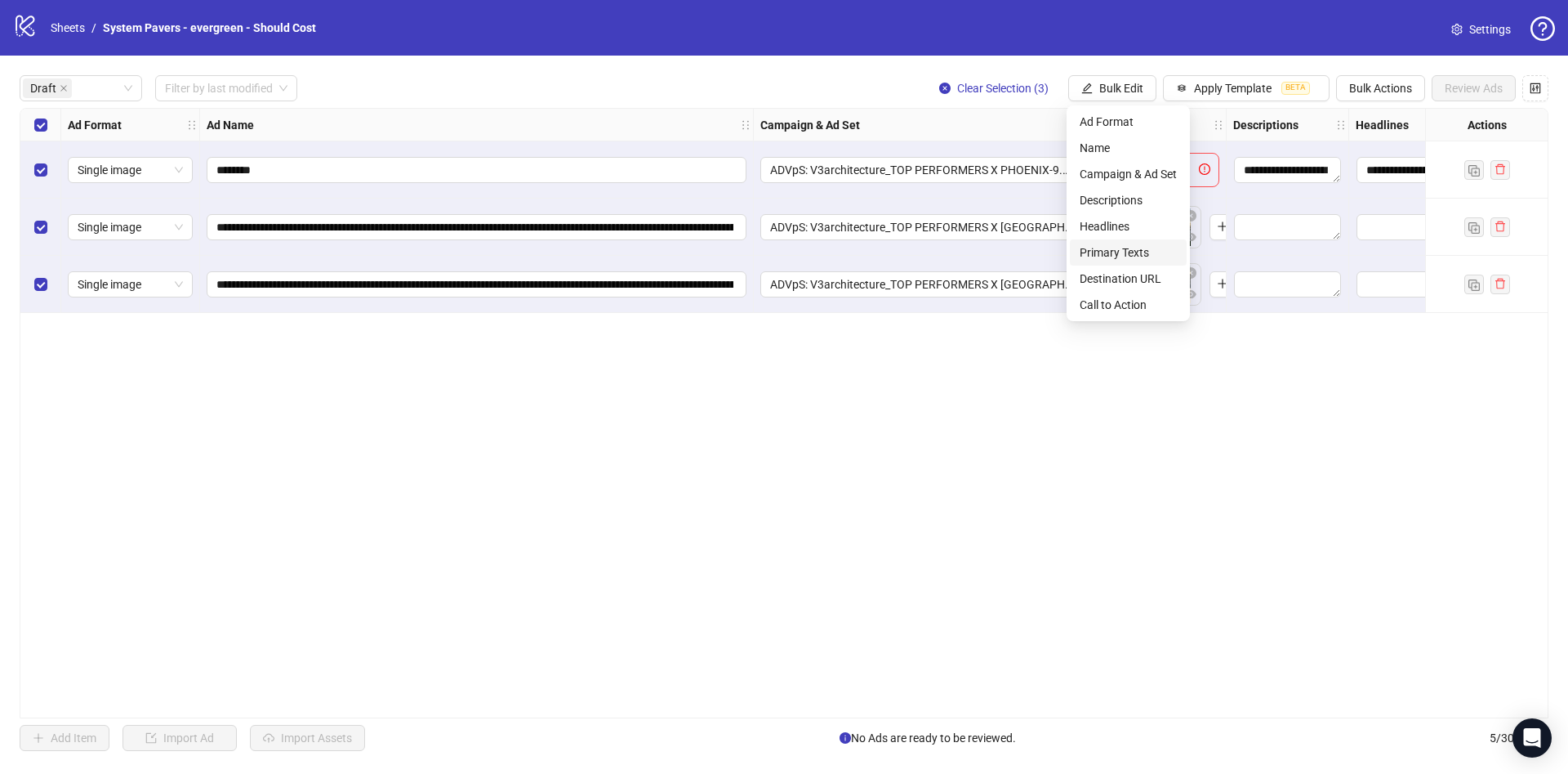
click at [1132, 255] on span "Primary Texts" at bounding box center [1128, 253] width 97 height 18
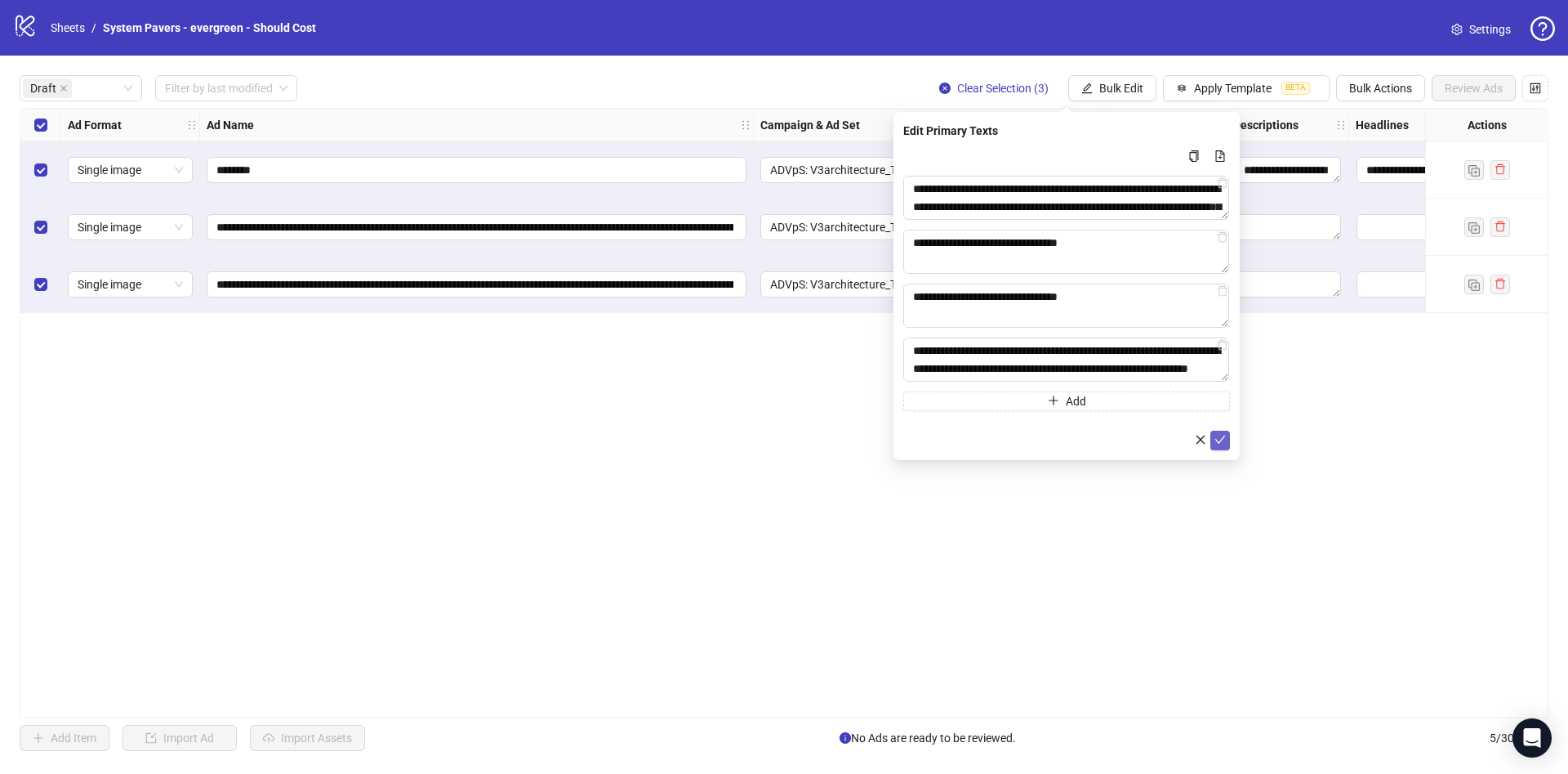
click at [1215, 442] on icon "check" at bounding box center [1219, 440] width 12 height 12
click at [1130, 87] on span "Bulk Edit" at bounding box center [1121, 88] width 44 height 13
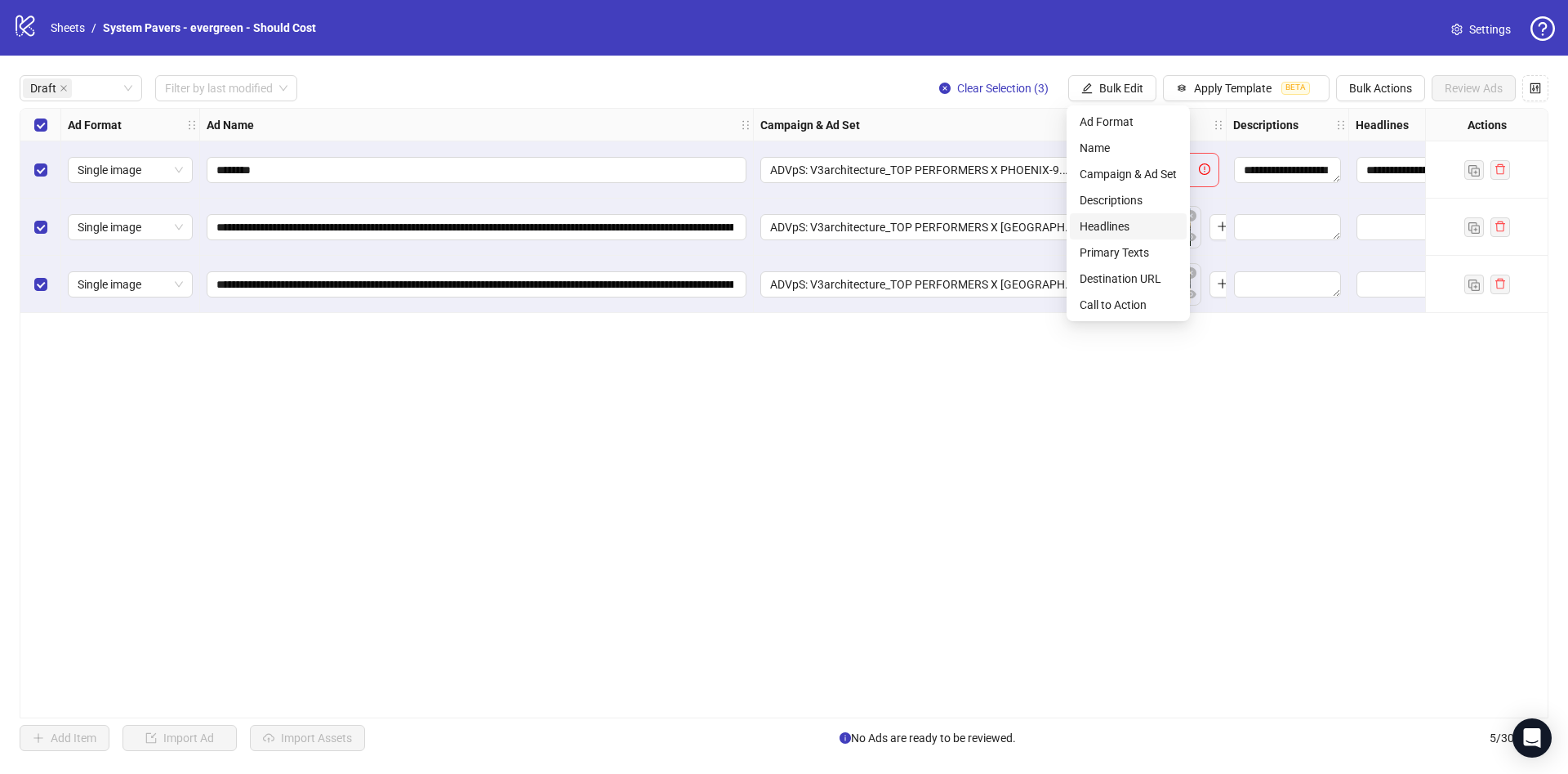
click at [1148, 232] on span "Headlines" at bounding box center [1128, 226] width 97 height 18
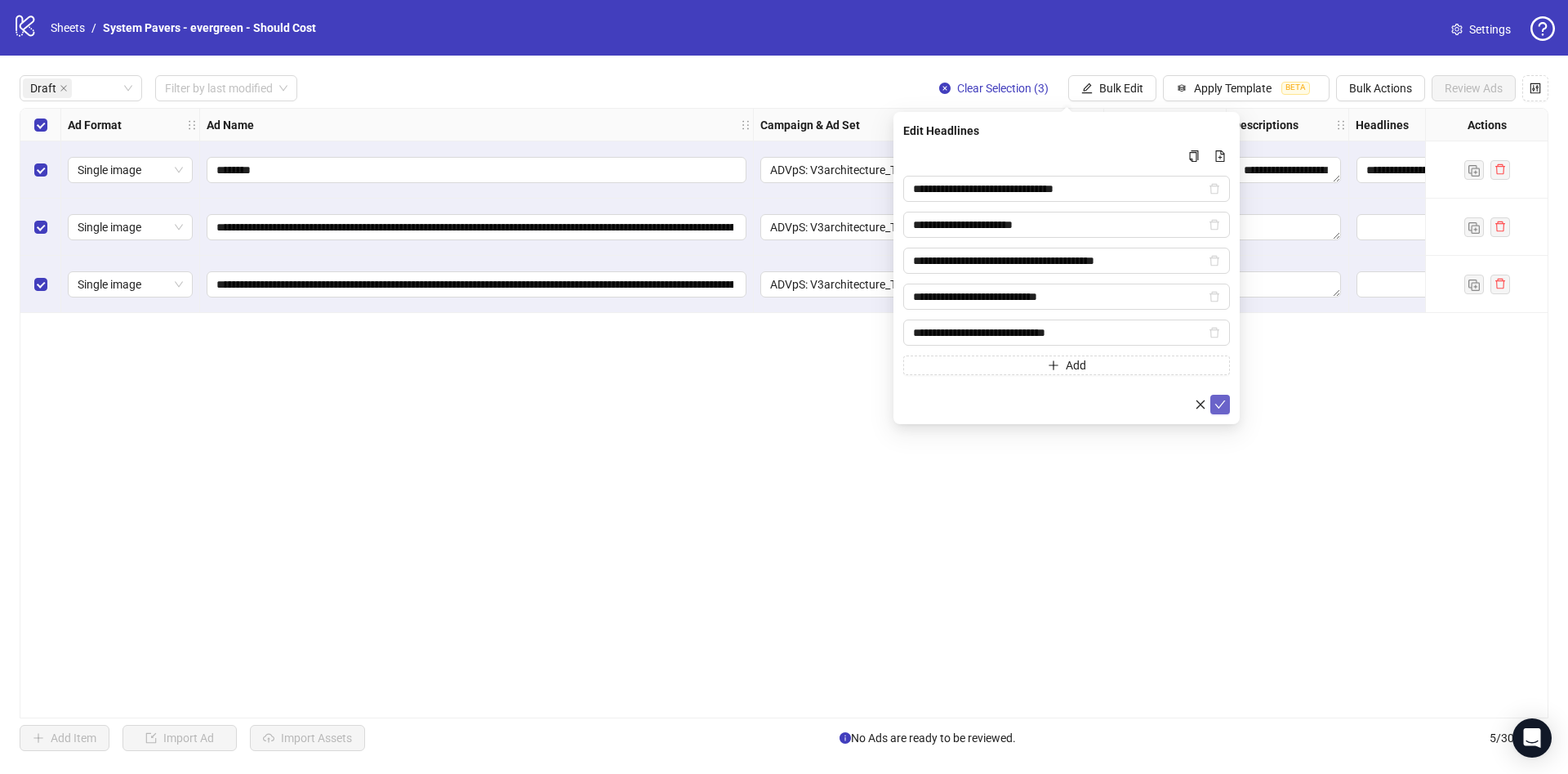
click at [1226, 409] on button "submit" at bounding box center [1220, 404] width 20 height 20
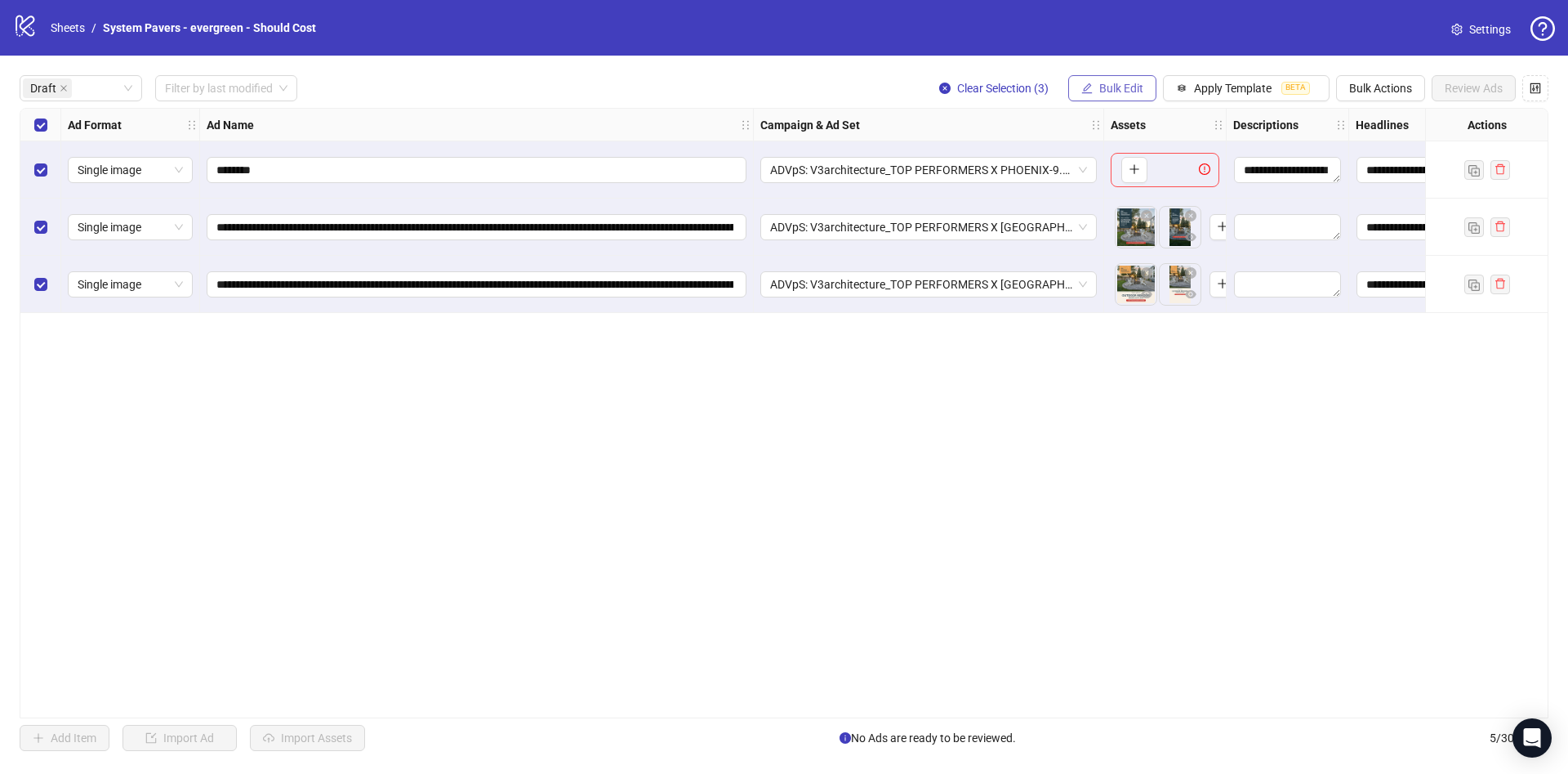
click at [1109, 83] on span "Bulk Edit" at bounding box center [1121, 88] width 44 height 13
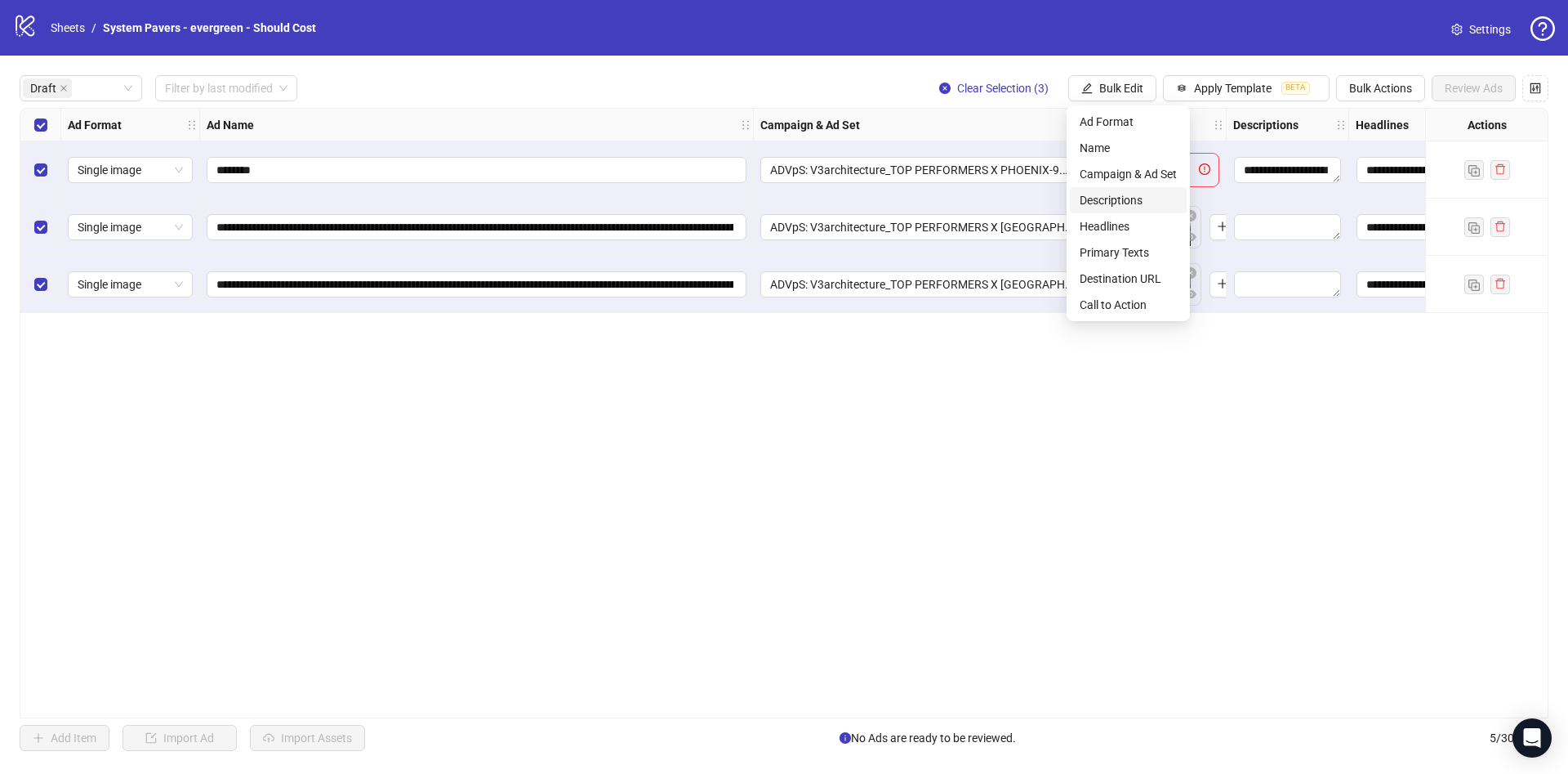
click at [1144, 194] on span "Descriptions" at bounding box center [1128, 200] width 97 height 18
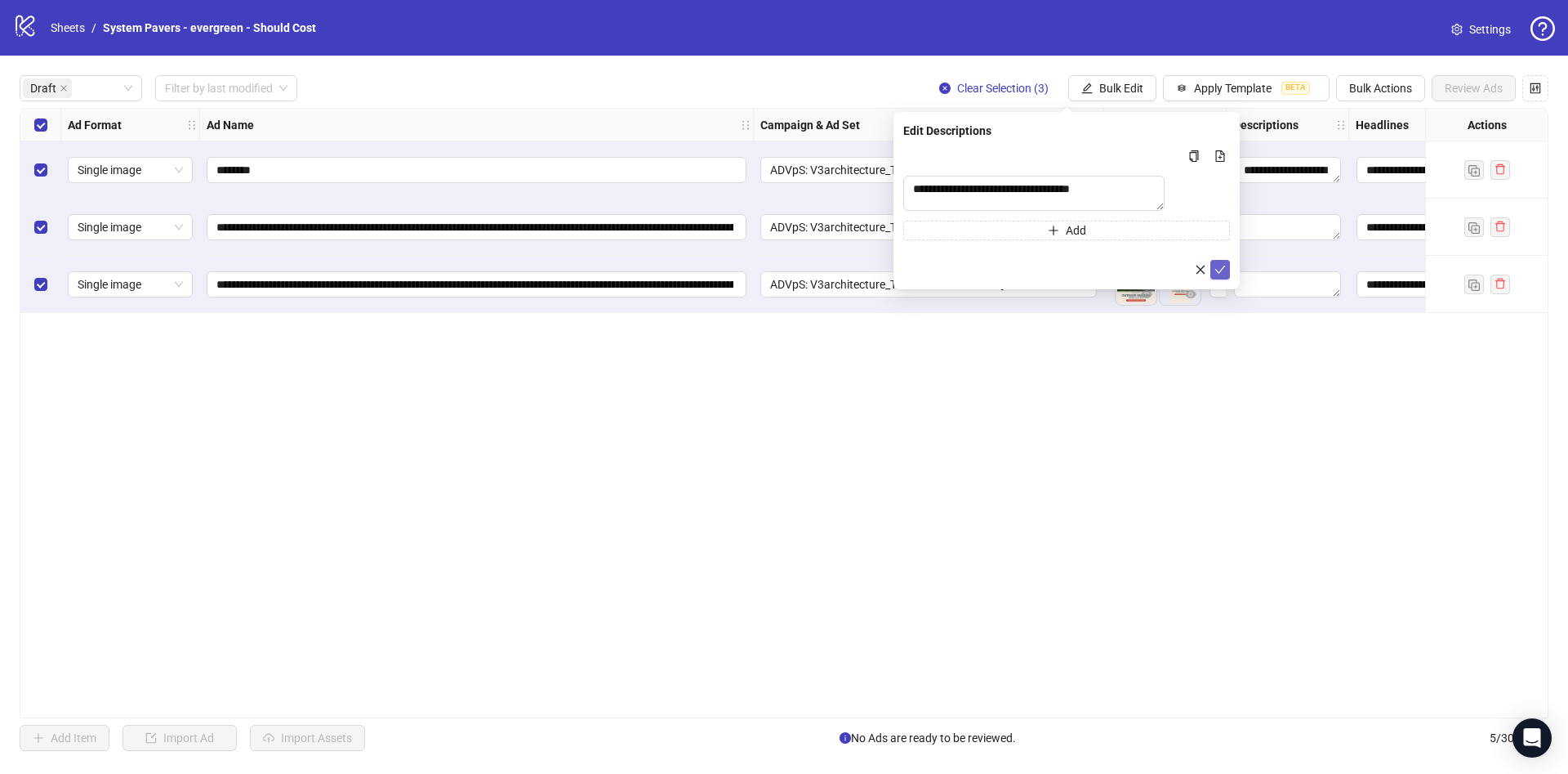
click at [1219, 275] on icon "check" at bounding box center [1219, 269] width 12 height 12
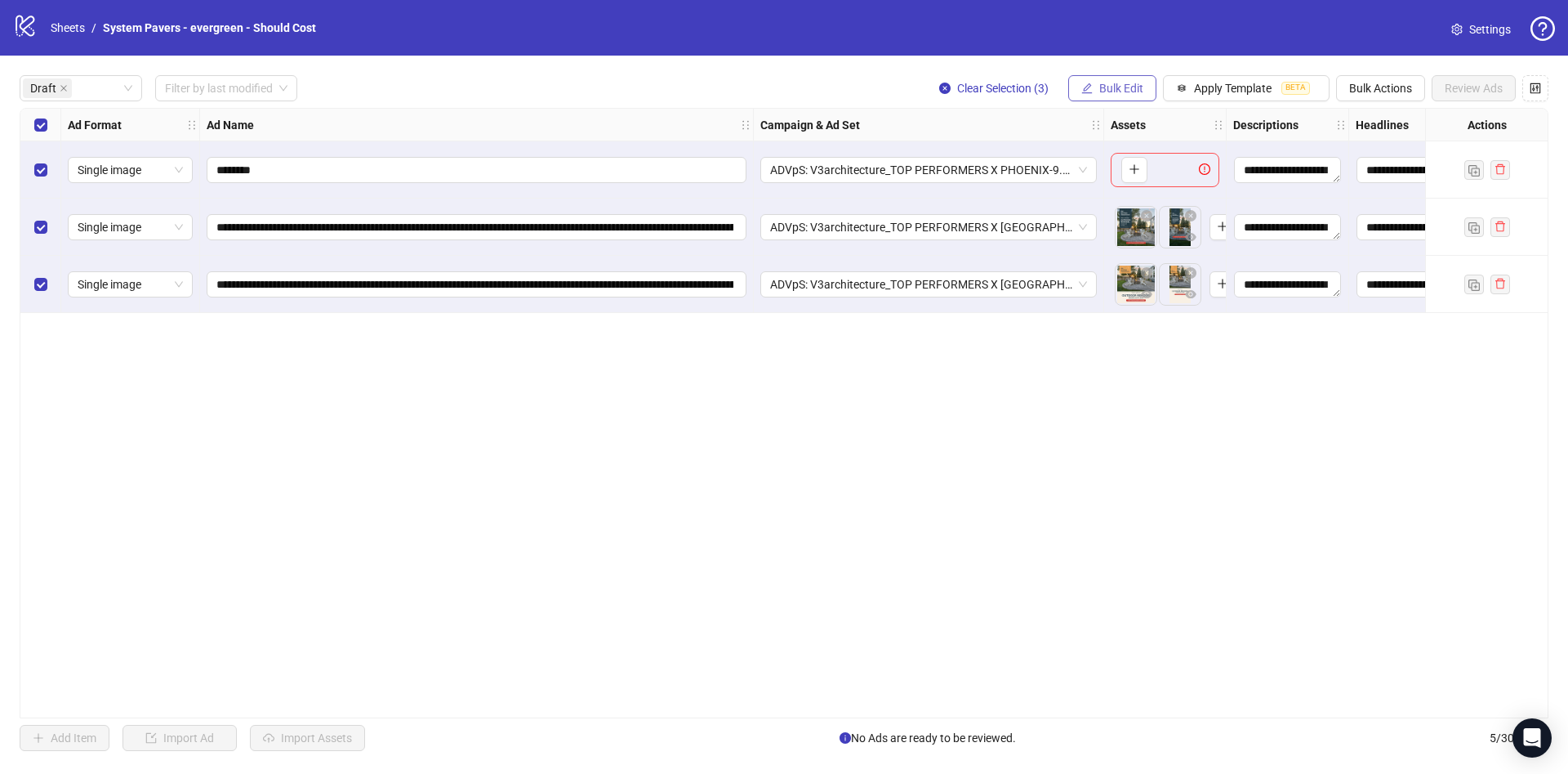
click at [1136, 94] on span "Bulk Edit" at bounding box center [1121, 88] width 44 height 13
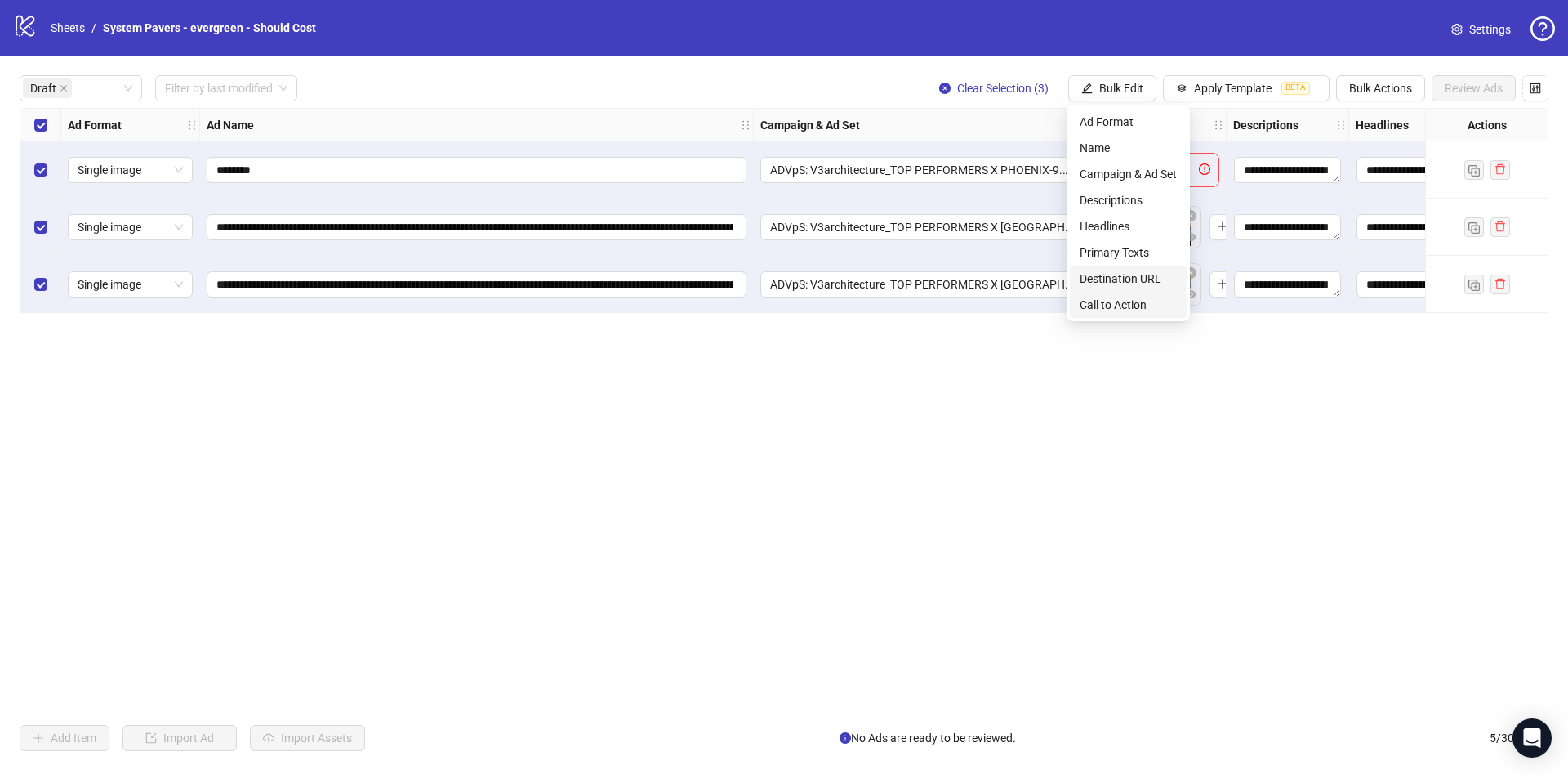
click at [1144, 293] on li "Call to Action" at bounding box center [1128, 304] width 117 height 26
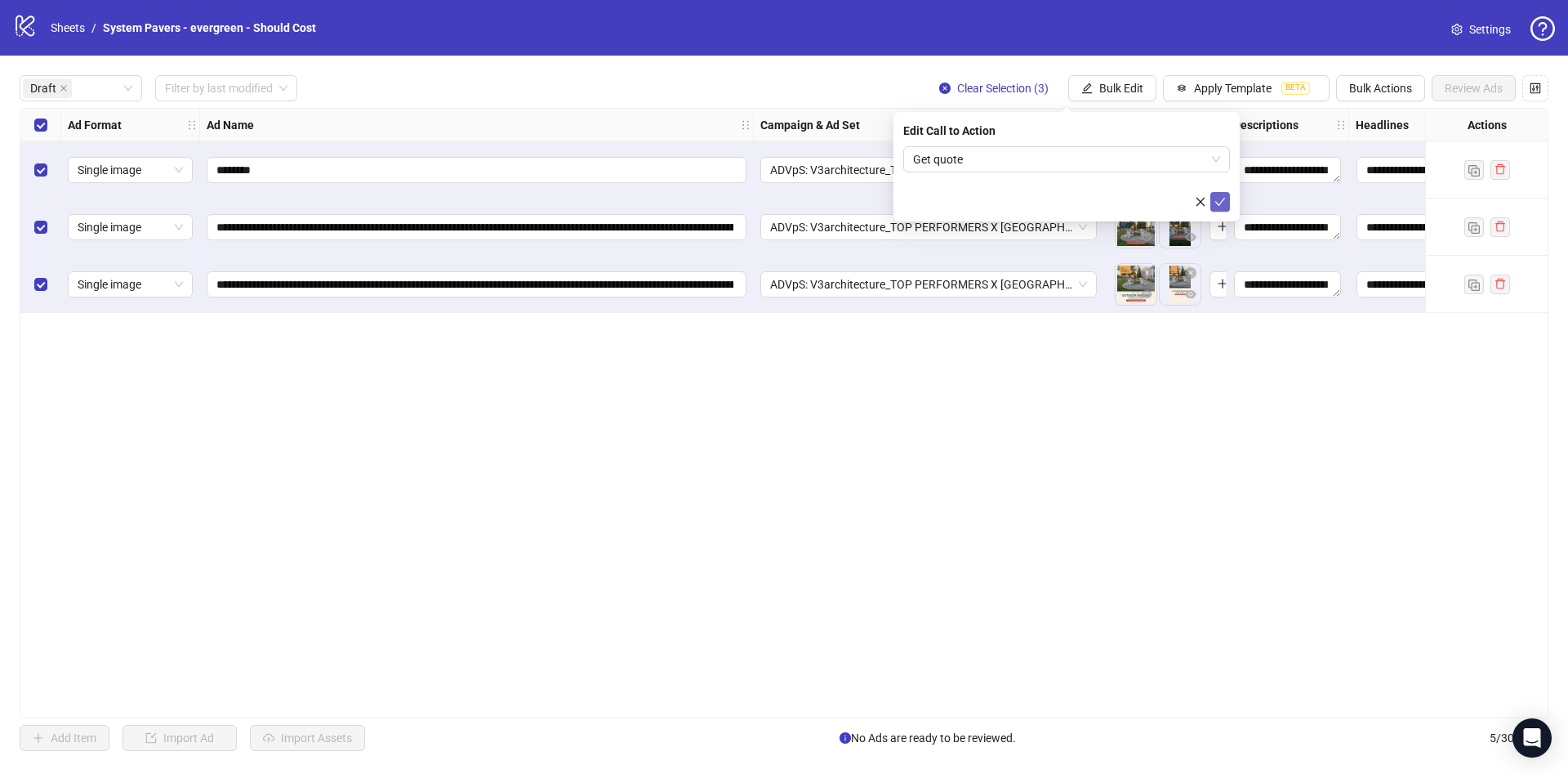
click at [1221, 200] on icon "check" at bounding box center [1219, 202] width 12 height 12
click at [1122, 94] on span "Bulk Edit" at bounding box center [1121, 88] width 44 height 13
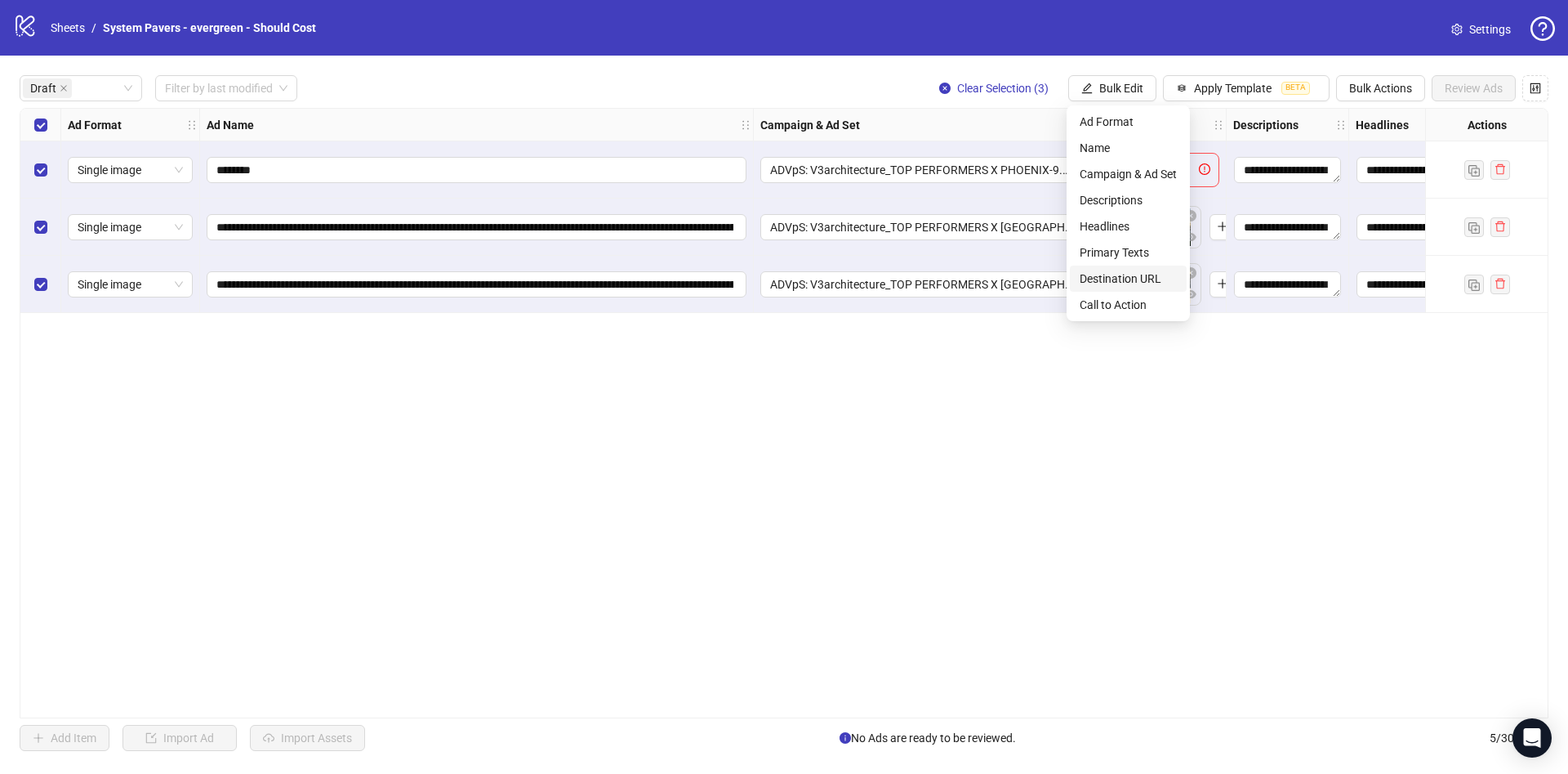
click at [1129, 274] on span "Destination URL" at bounding box center [1128, 279] width 97 height 18
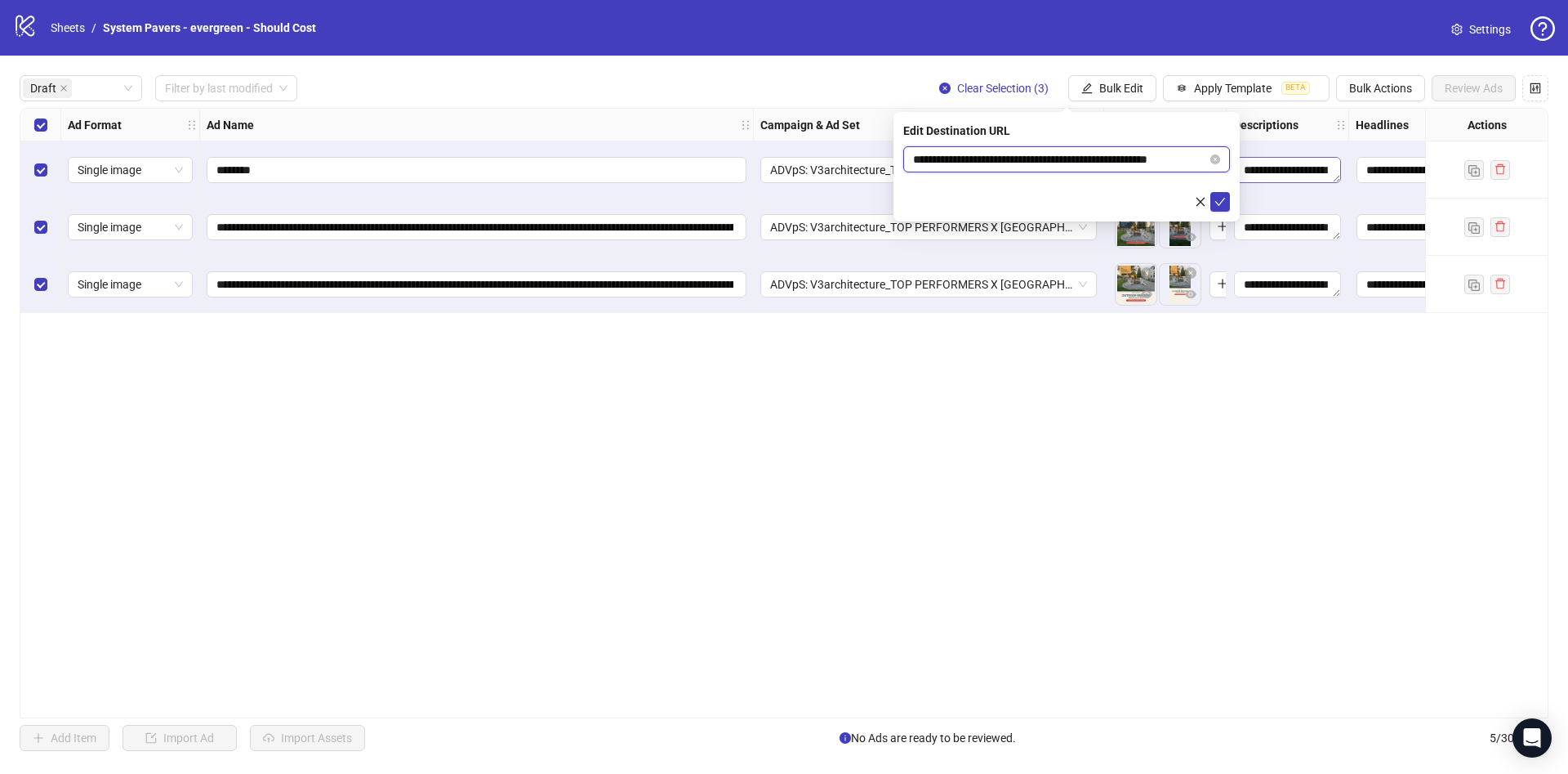
scroll to position [0, 25]
drag, startPoint x: 1053, startPoint y: 154, endPoint x: 1266, endPoint y: 177, distance: 214.2
click at [1269, 171] on body "**********" at bounding box center [784, 387] width 1568 height 774
click at [1221, 199] on icon "check" at bounding box center [1219, 202] width 12 height 12
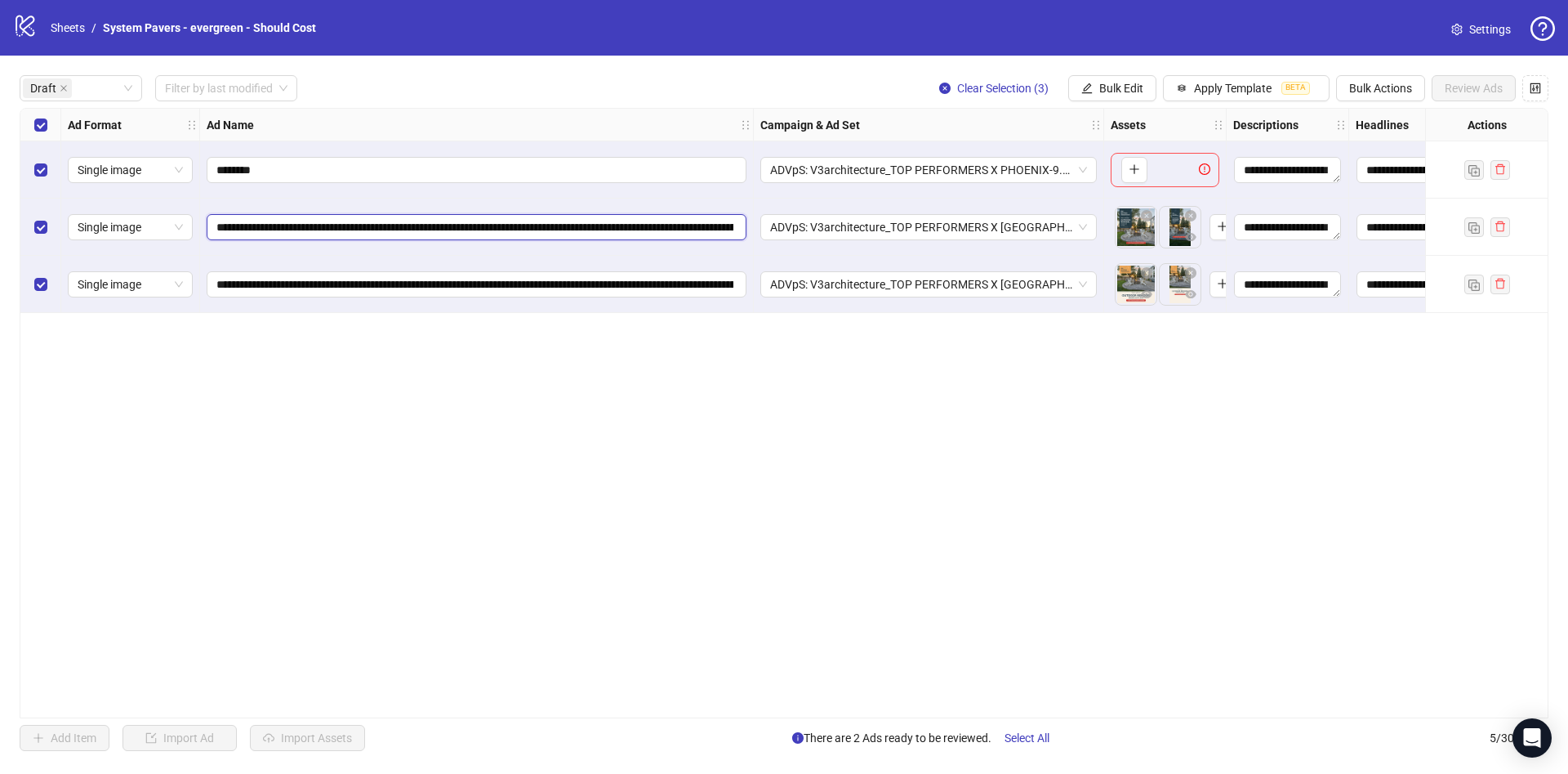
click at [399, 223] on input "**********" at bounding box center [474, 227] width 517 height 18
drag, startPoint x: 451, startPoint y: 230, endPoint x: 933, endPoint y: 272, distance: 483.8
click at [965, 109] on div "**********" at bounding box center [909, 109] width 1778 height 0
click at [47, 170] on div "Select row 1" at bounding box center [40, 170] width 41 height 57
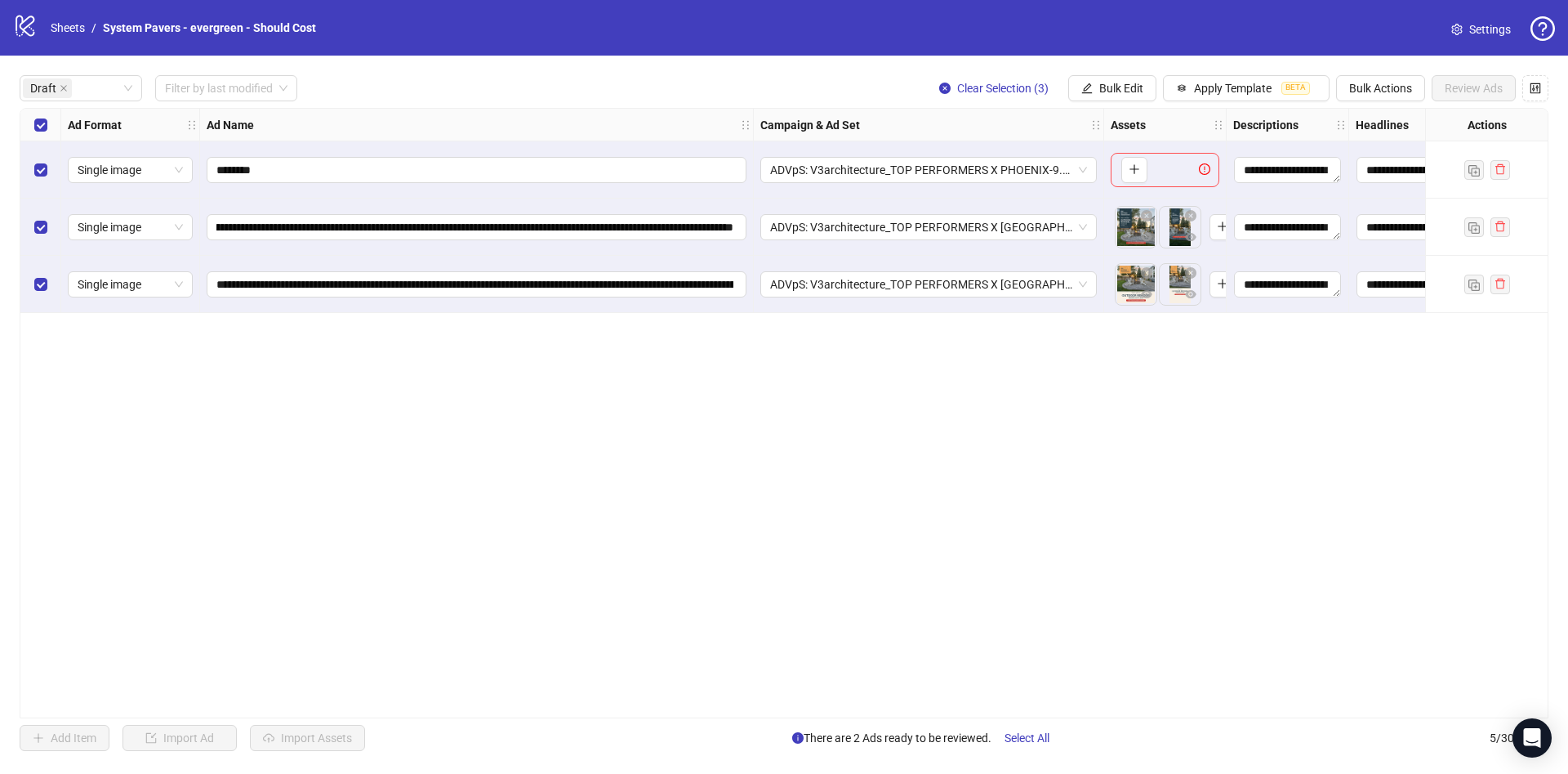
scroll to position [0, 0]
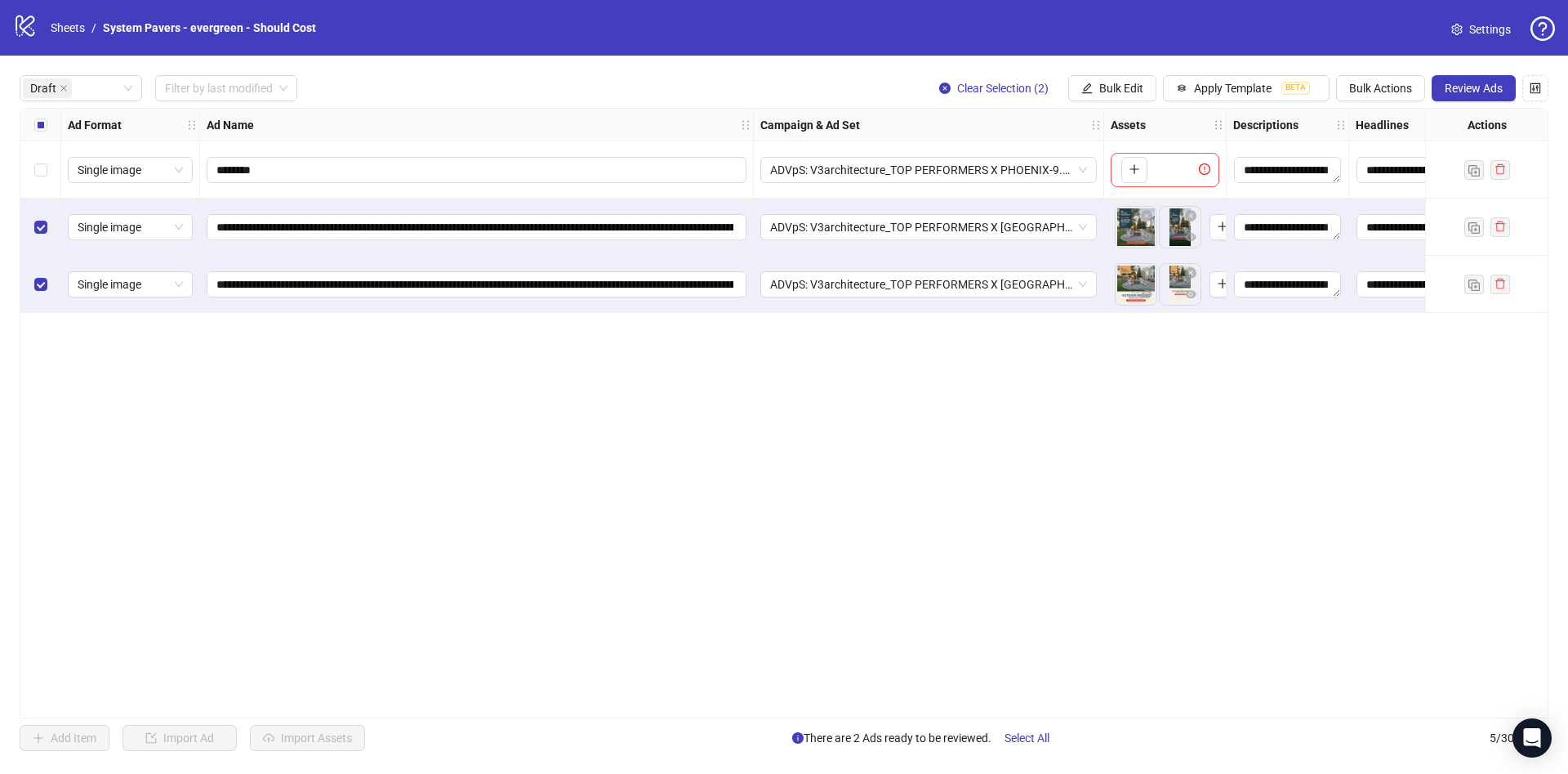
click at [1479, 102] on div "**********" at bounding box center [784, 412] width 1568 height 715
click at [1475, 94] on span "Review Ads" at bounding box center [1474, 88] width 58 height 13
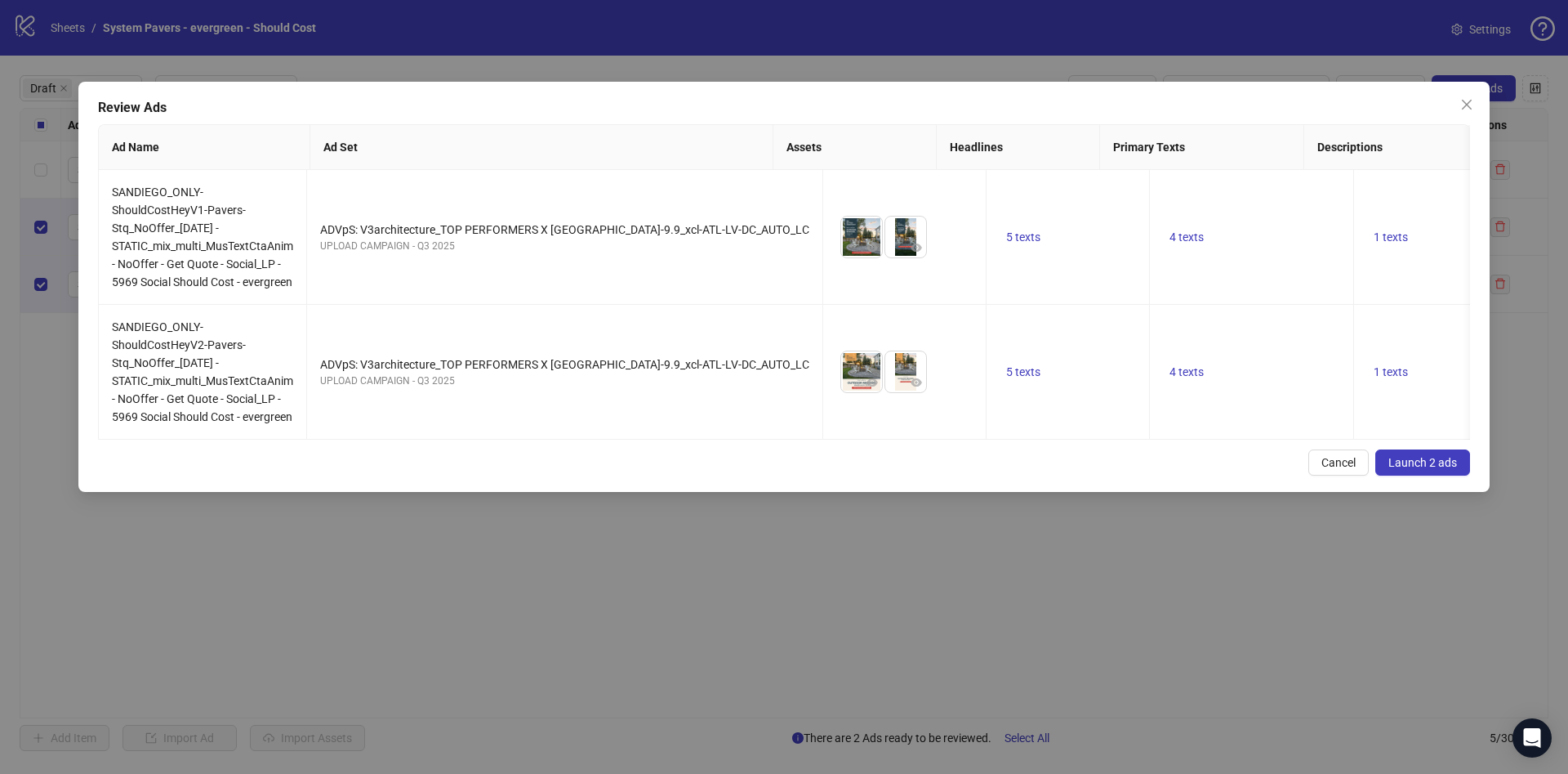
click at [1419, 469] on span "Launch 2 ads" at bounding box center [1423, 462] width 69 height 13
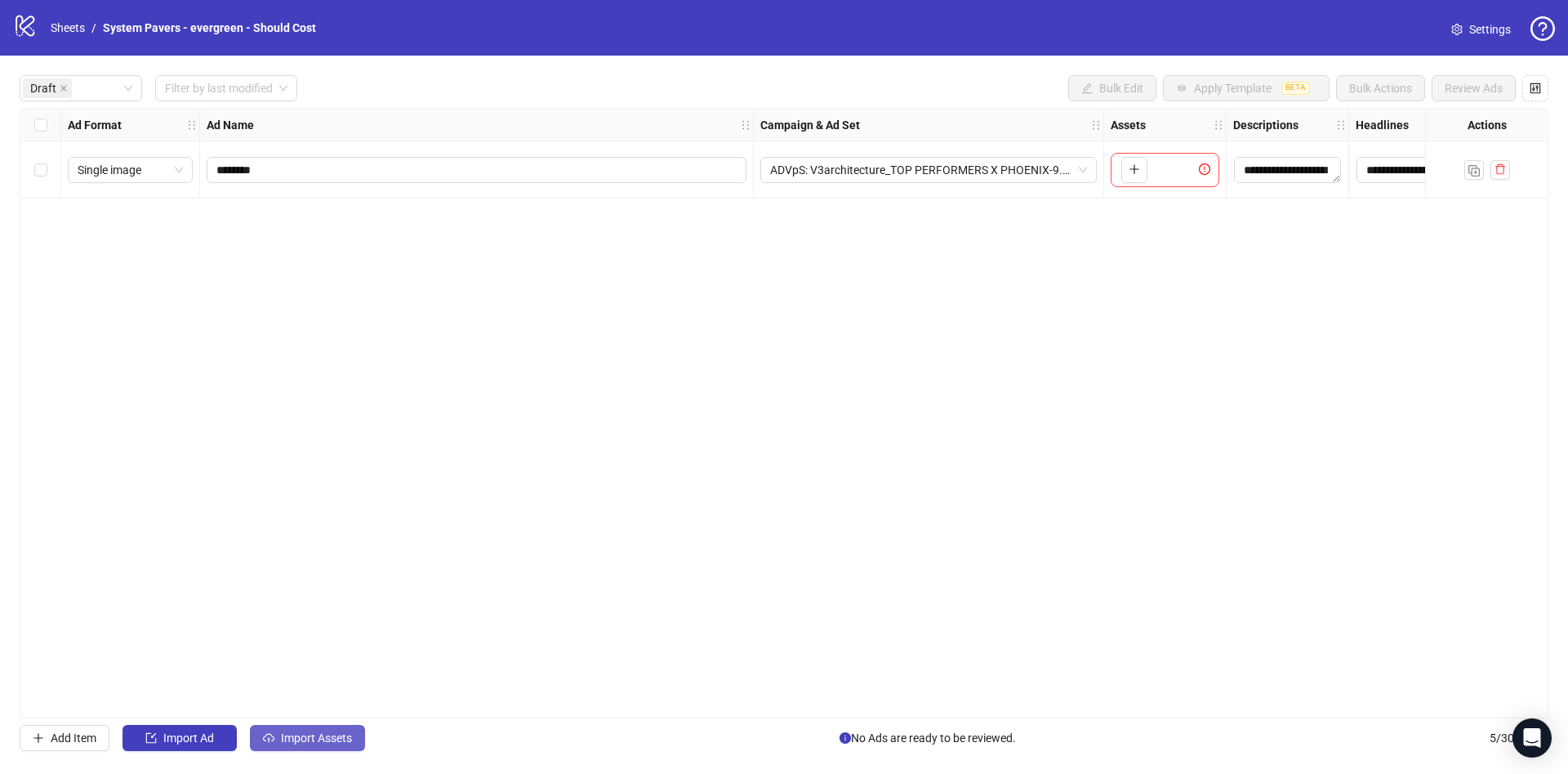
click at [304, 725] on button "Import Assets" at bounding box center [307, 738] width 115 height 26
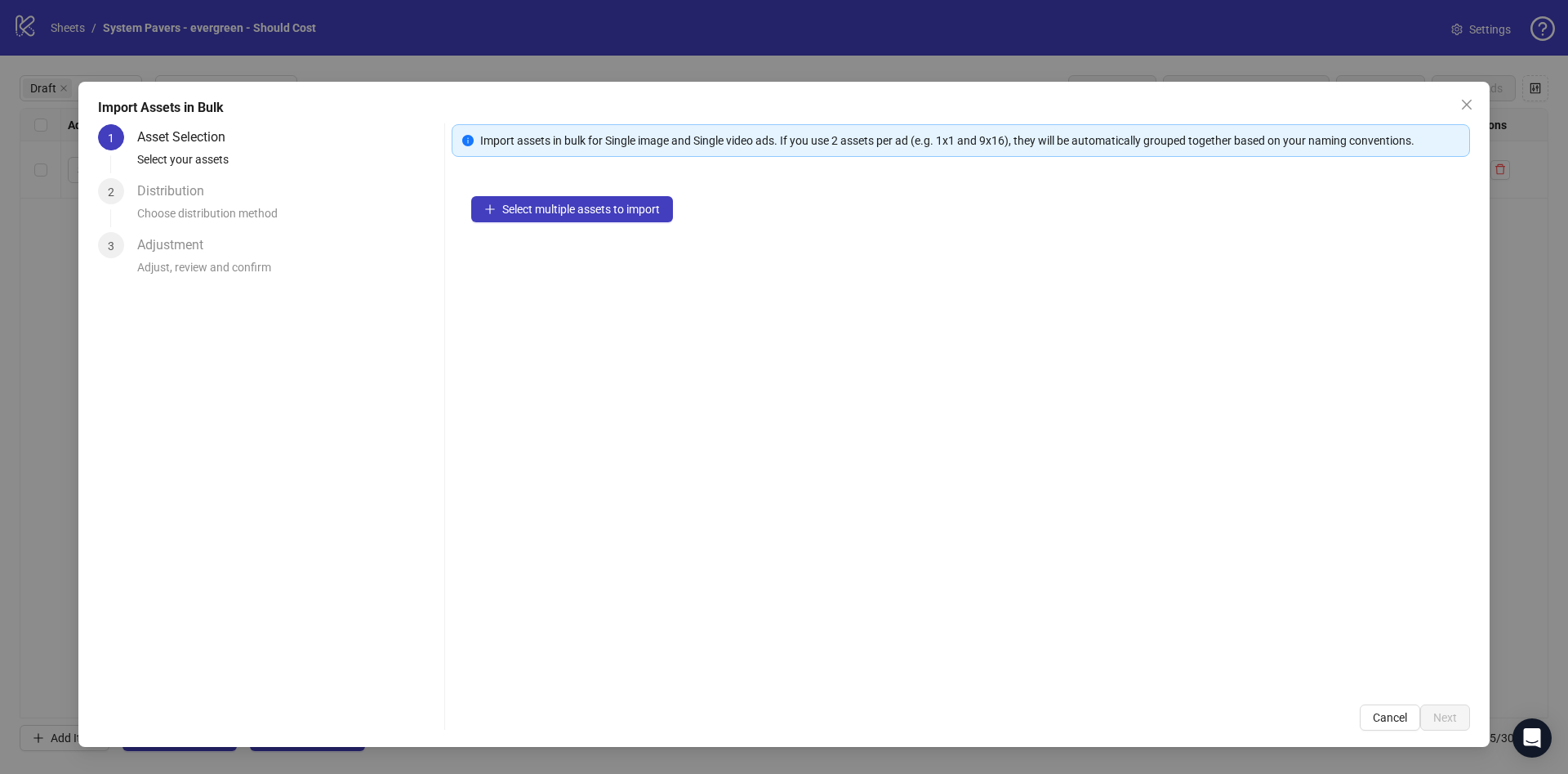
click at [614, 223] on div "Select multiple assets to import" at bounding box center [961, 430] width 1019 height 508
click at [628, 220] on button "Select multiple assets to import" at bounding box center [572, 209] width 202 height 26
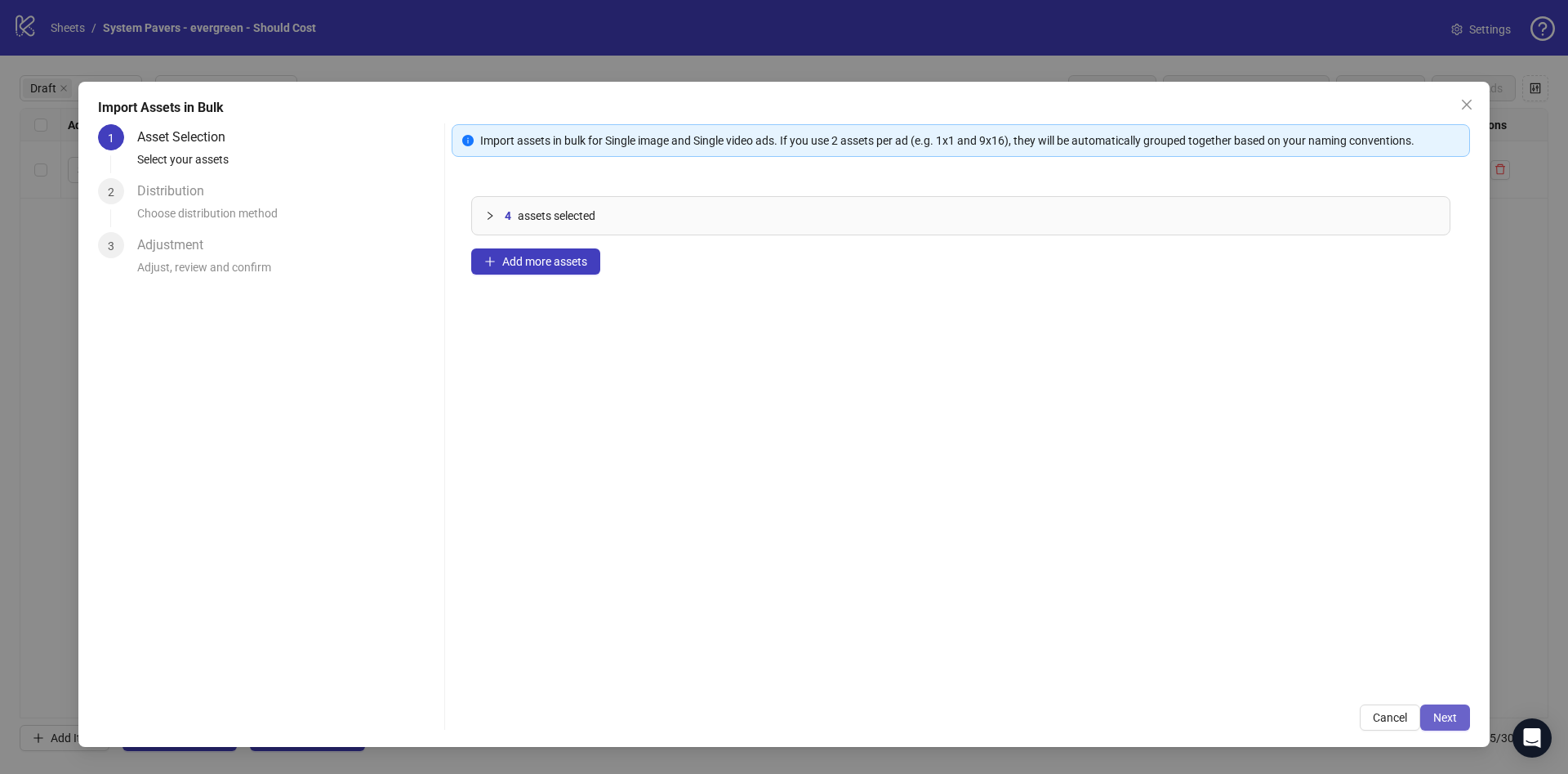
click at [1444, 711] on span "Next" at bounding box center [1445, 717] width 24 height 13
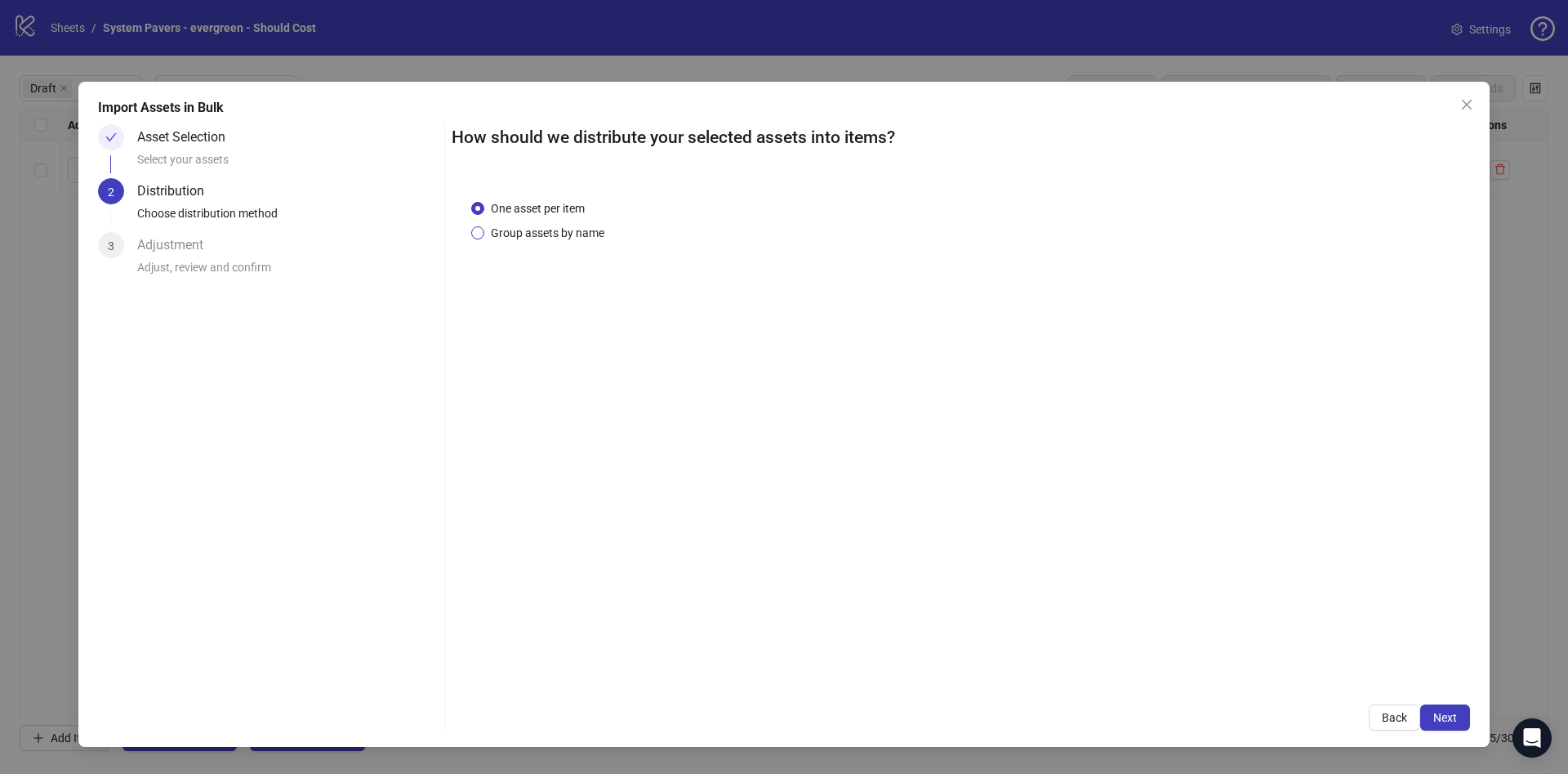
click at [555, 230] on span "Group assets by name" at bounding box center [547, 233] width 126 height 18
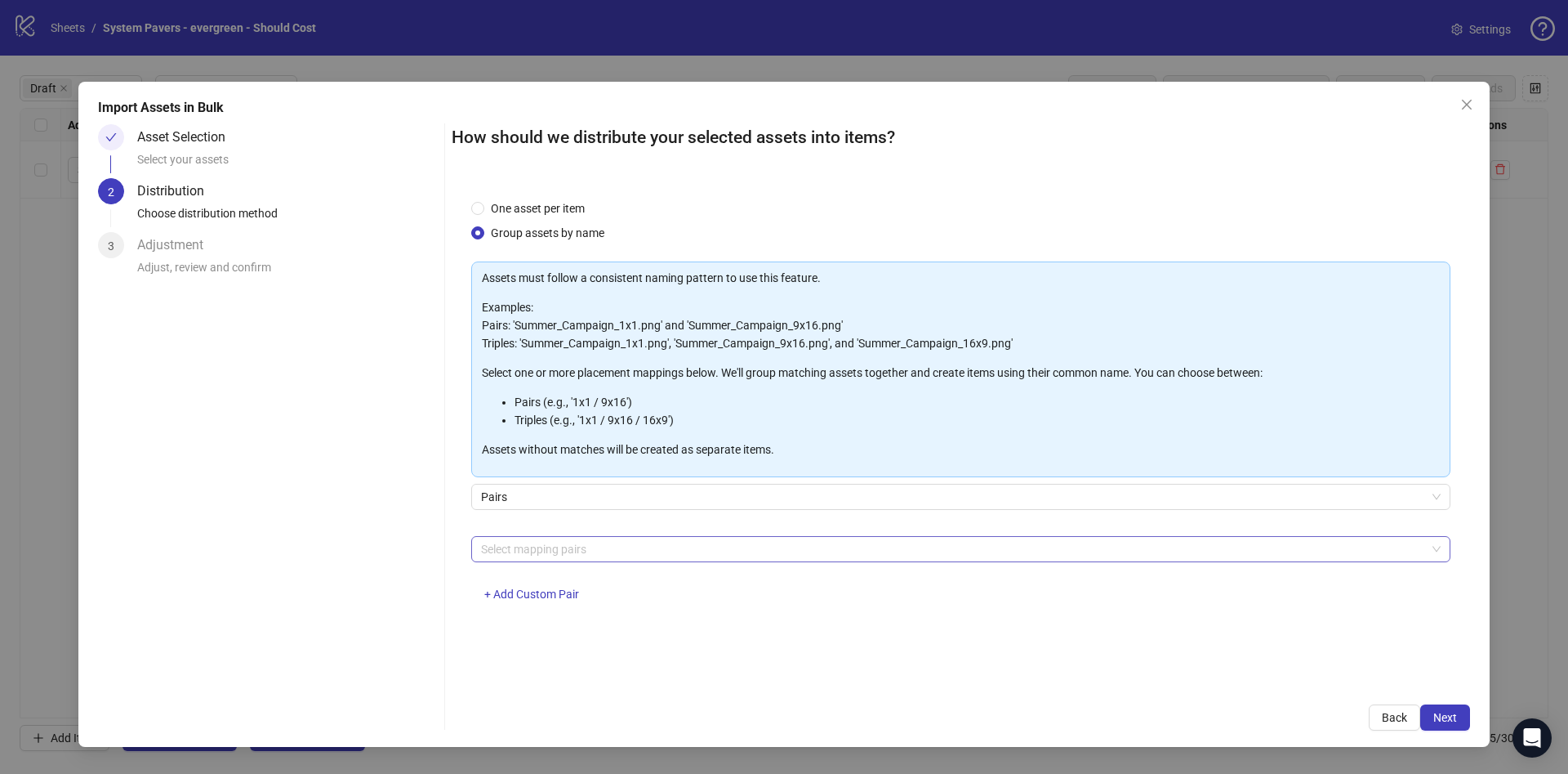
click at [550, 550] on div at bounding box center [952, 549] width 955 height 23
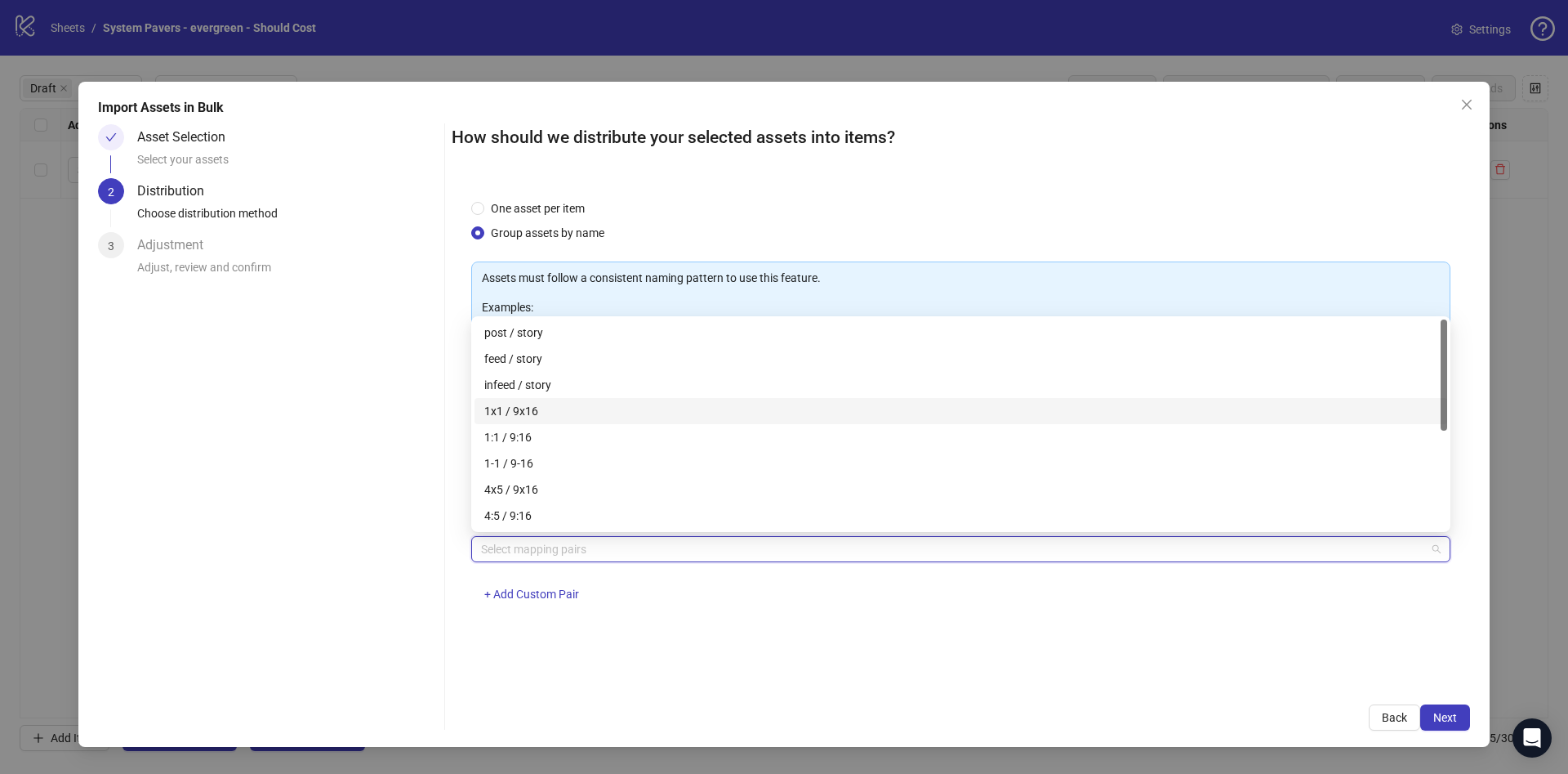
click at [566, 398] on div "1x1 / 9x16" at bounding box center [961, 411] width 972 height 26
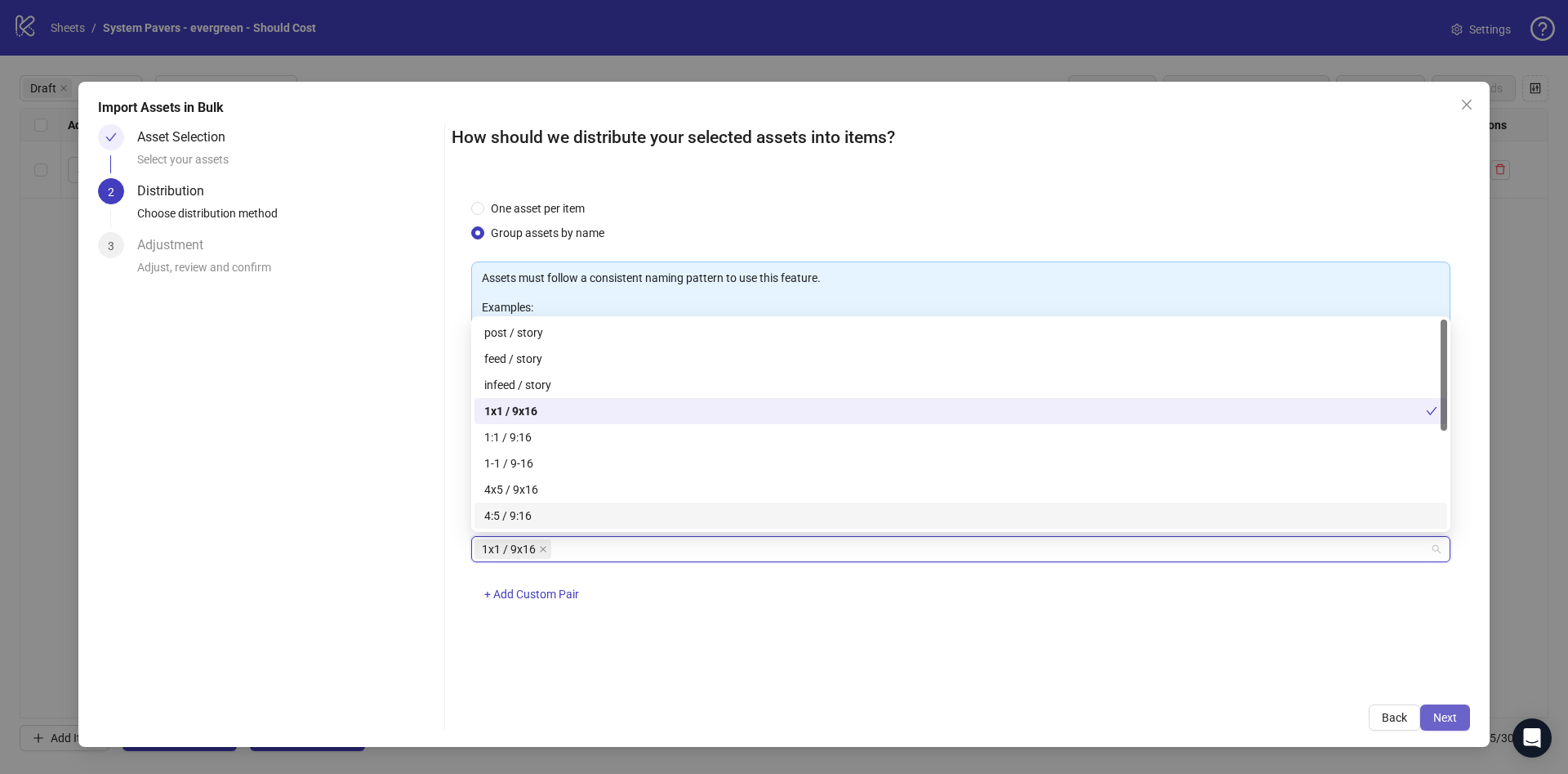
click at [1448, 712] on span "Next" at bounding box center [1445, 717] width 24 height 13
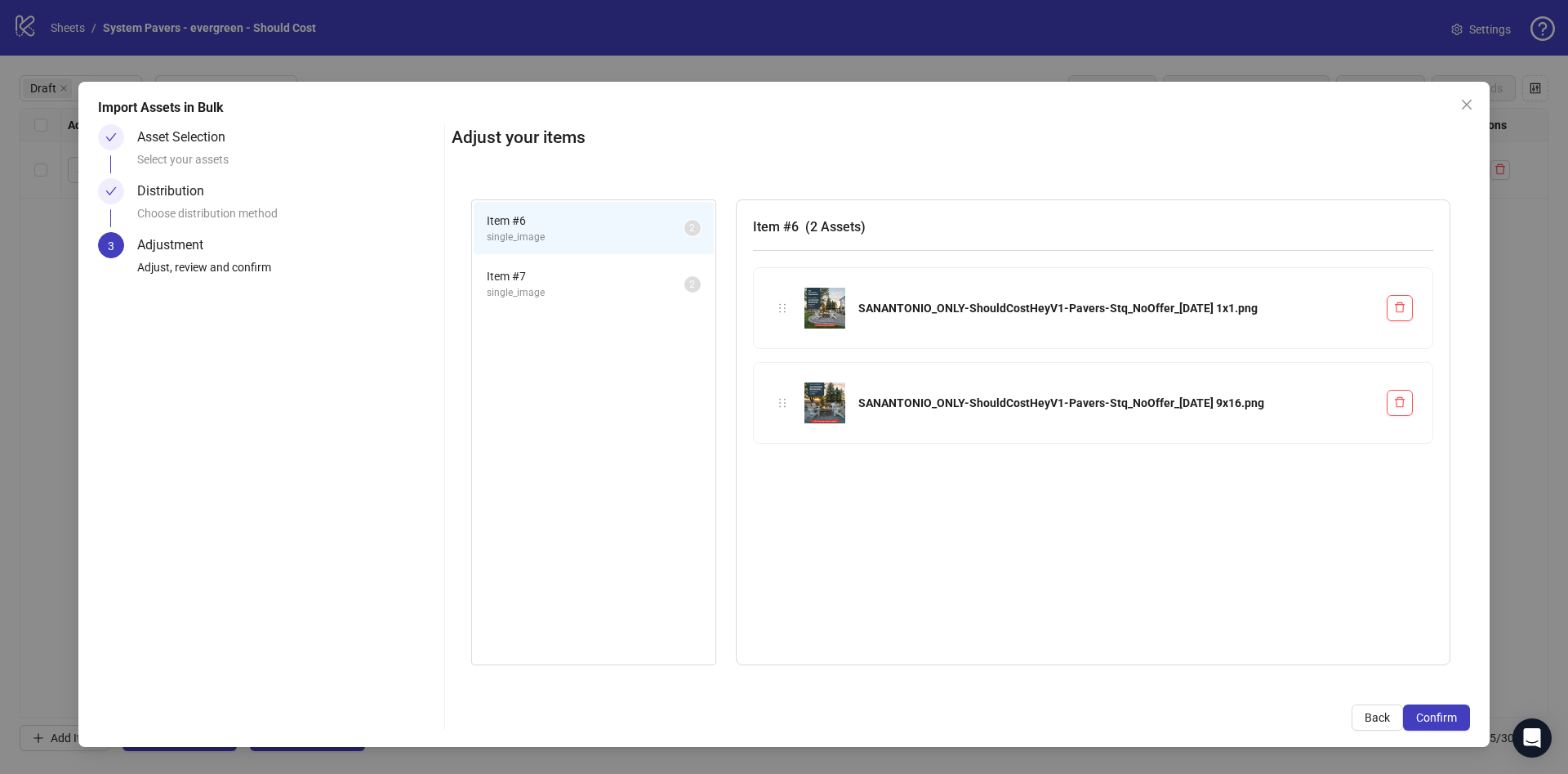
click at [1448, 712] on span "Confirm" at bounding box center [1436, 717] width 41 height 13
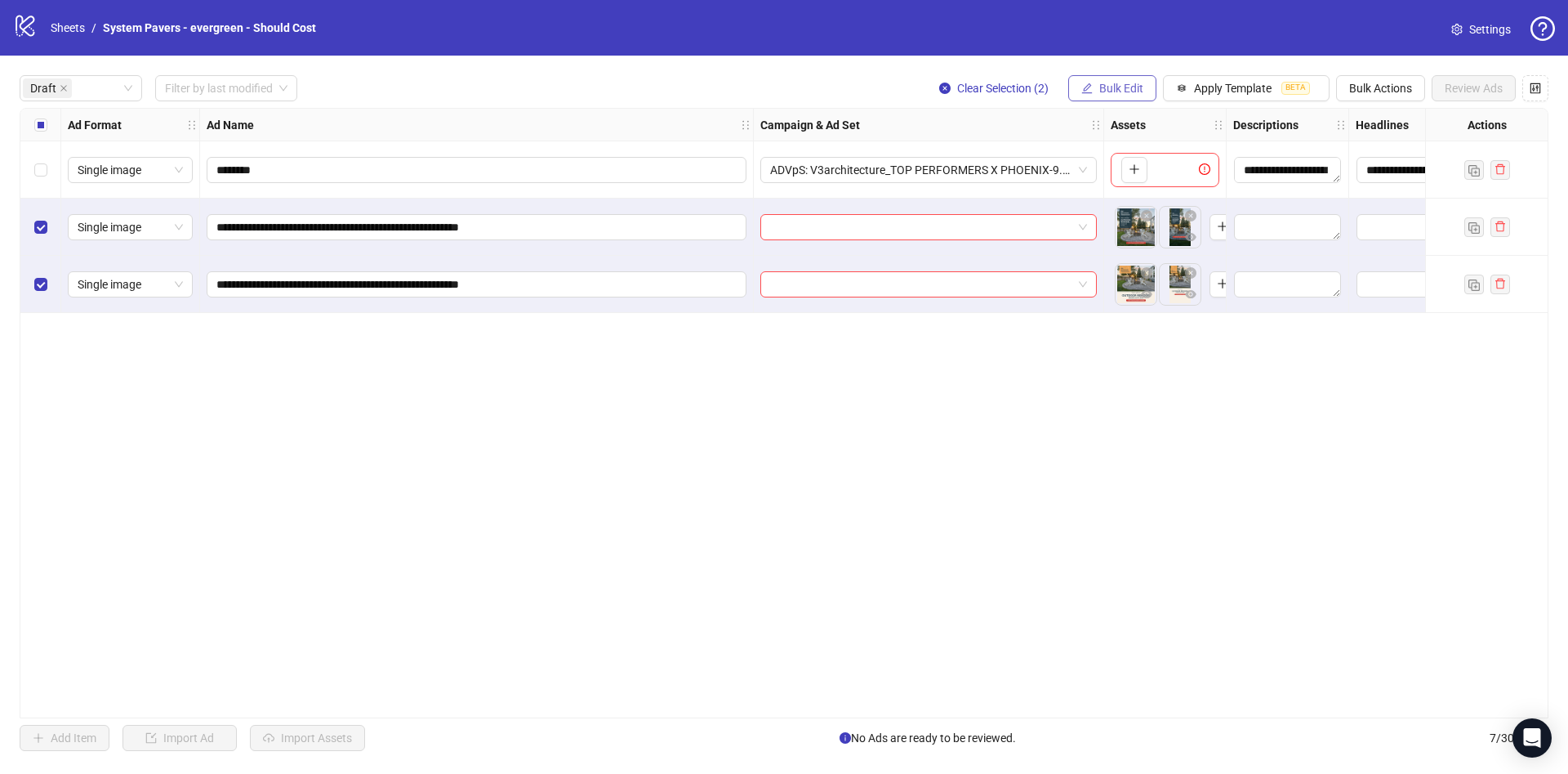
drag, startPoint x: 1109, startPoint y: 88, endPoint x: 1113, endPoint y: 151, distance: 63.1
click at [1109, 87] on span "Bulk Edit" at bounding box center [1121, 88] width 44 height 13
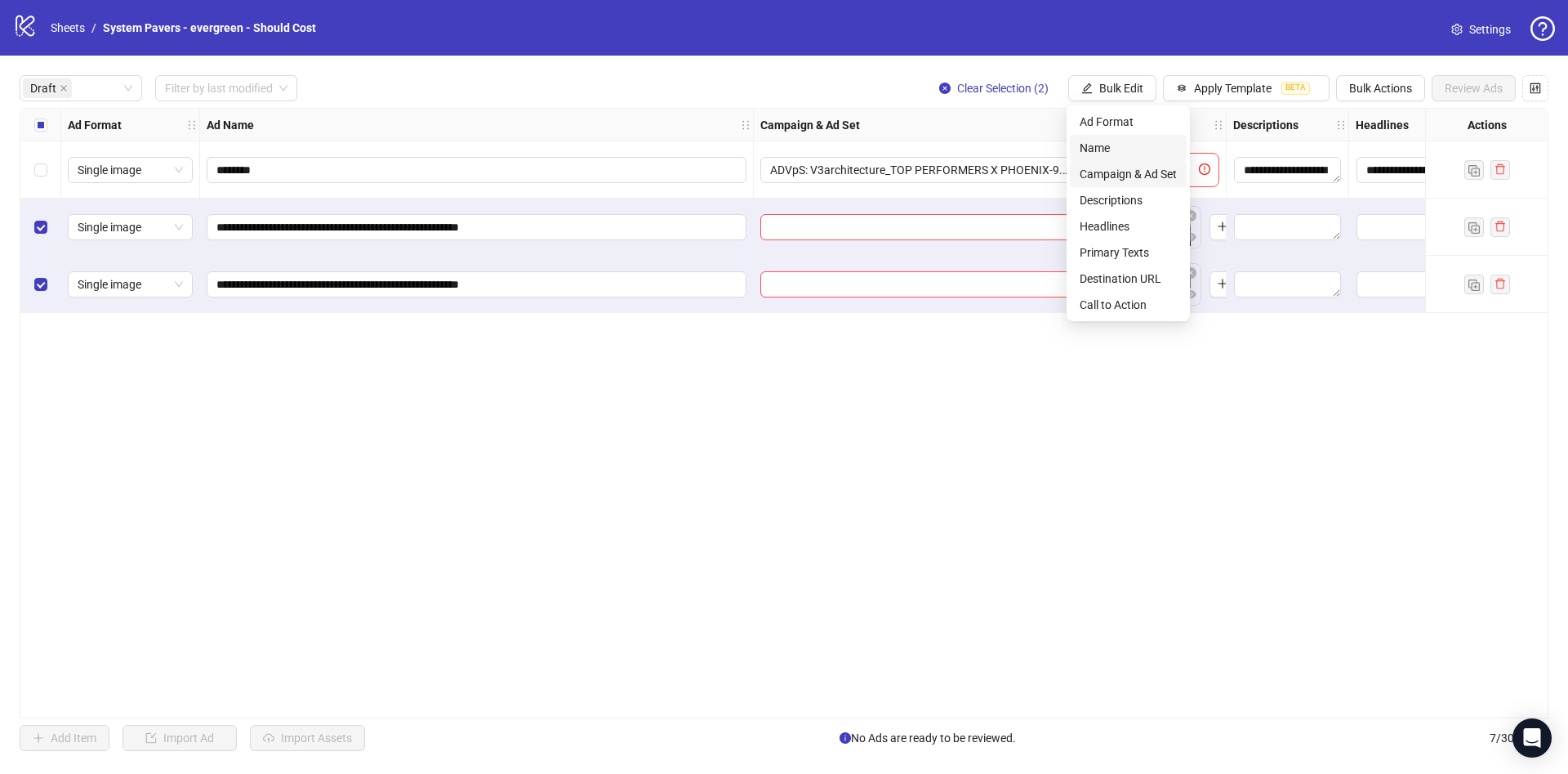
click at [1110, 158] on li "Name" at bounding box center [1128, 147] width 117 height 26
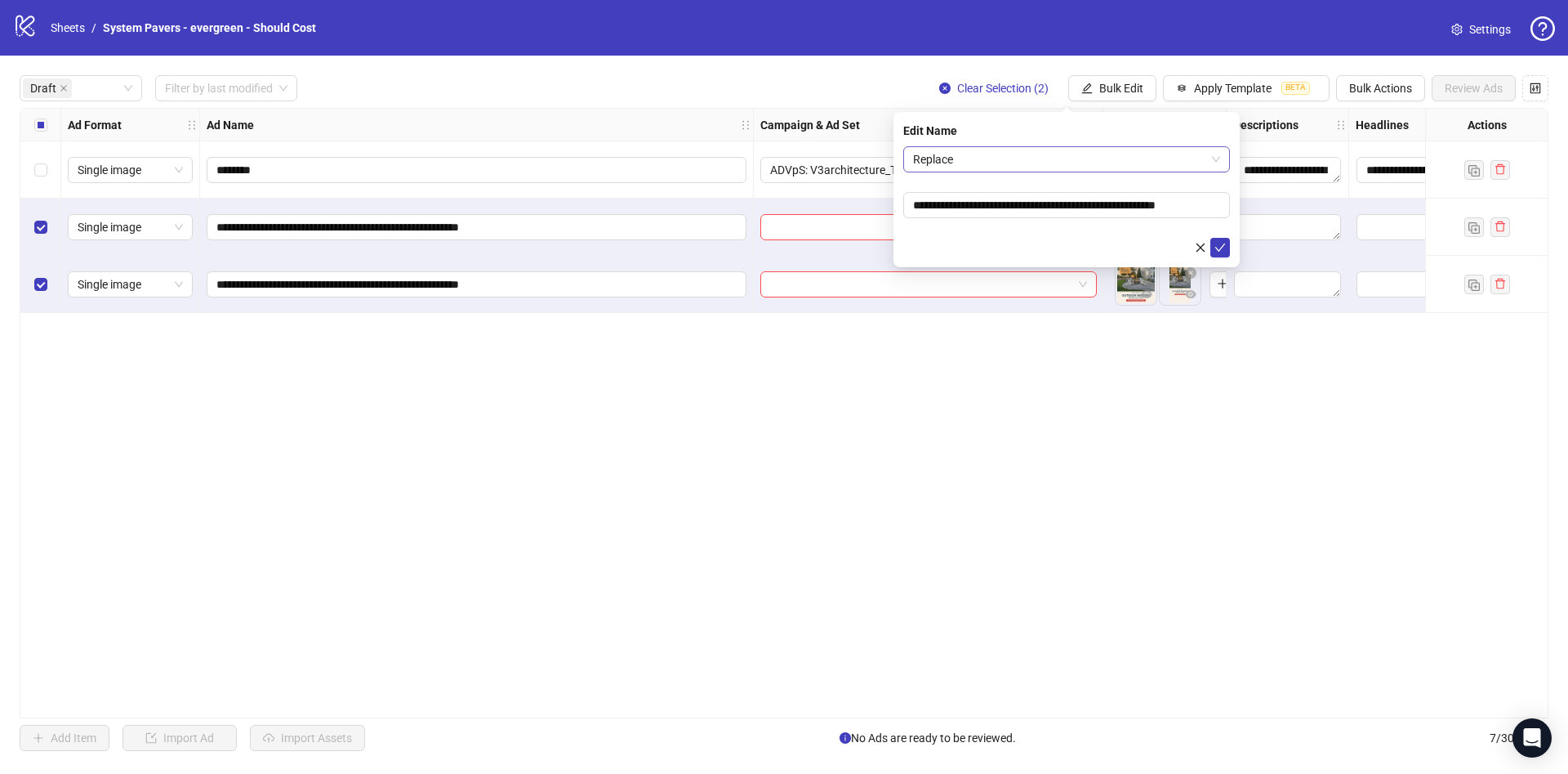
click at [1036, 158] on span "Replace" at bounding box center [1067, 159] width 307 height 25
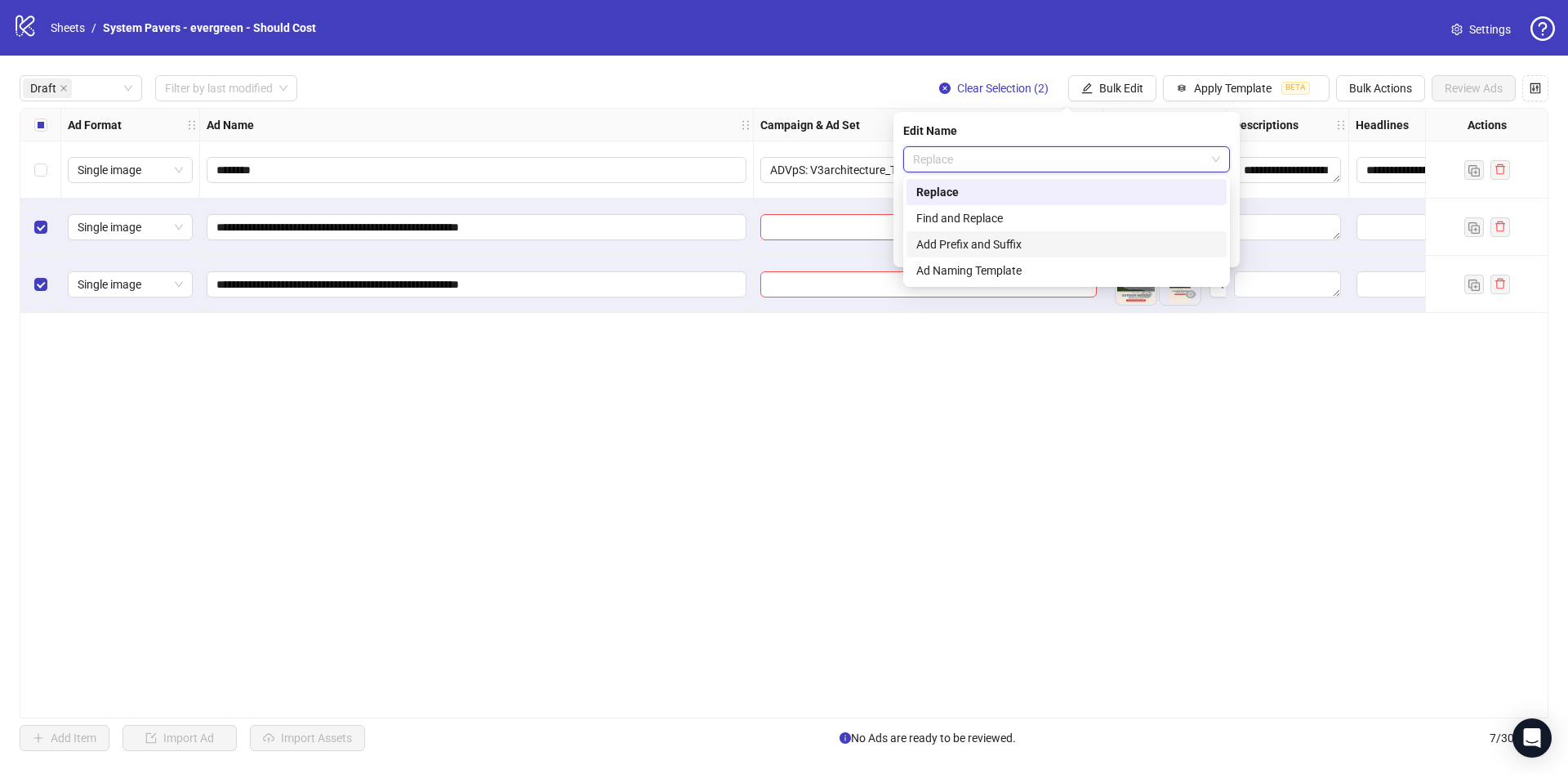
click at [1022, 243] on div "Add Prefix and Suffix" at bounding box center [1066, 244] width 301 height 18
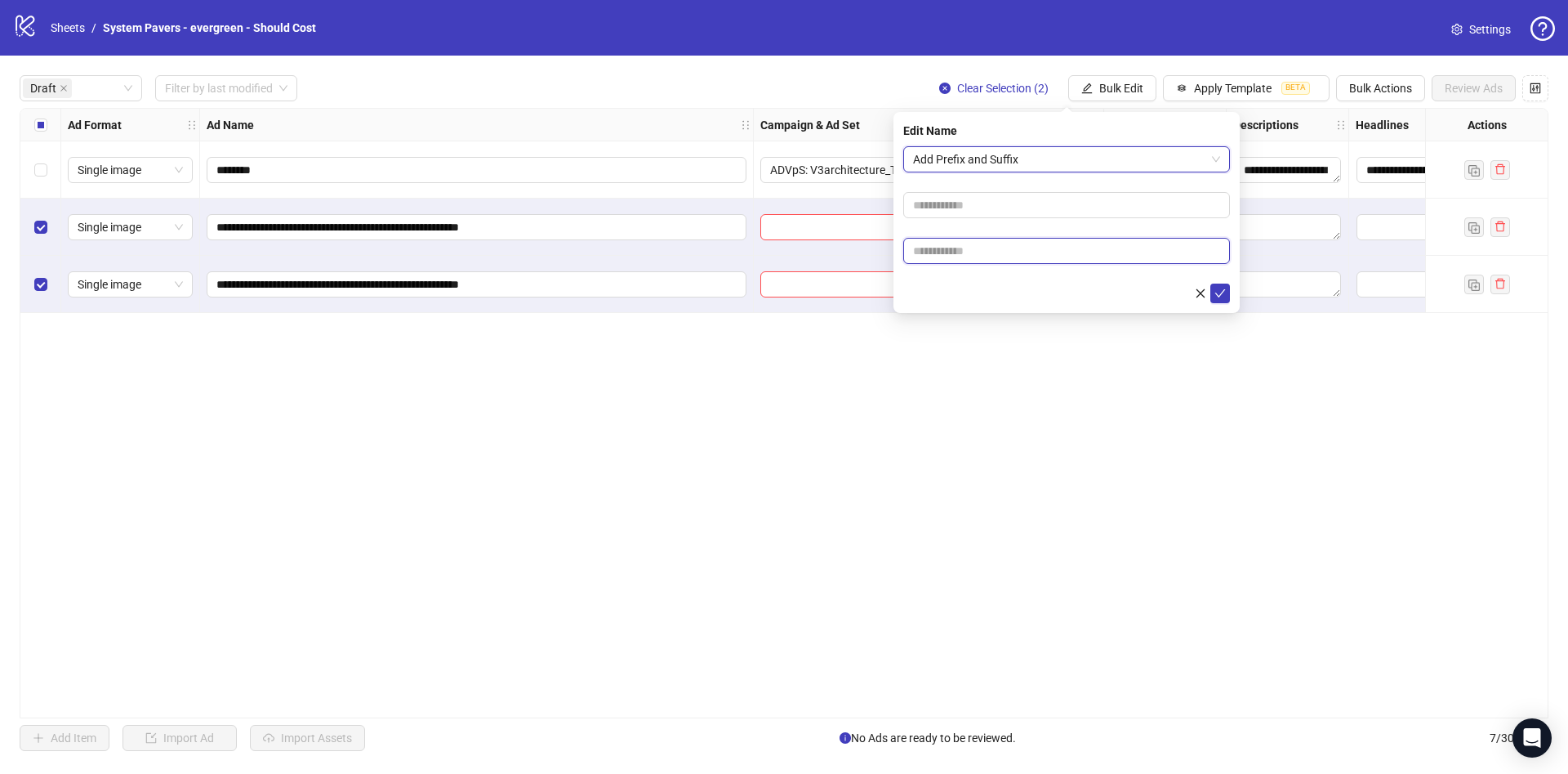
click at [945, 256] on input "text" at bounding box center [1067, 251] width 327 height 26
paste input "**********"
type input "**********"
click at [994, 282] on form "**********" at bounding box center [1067, 224] width 327 height 157
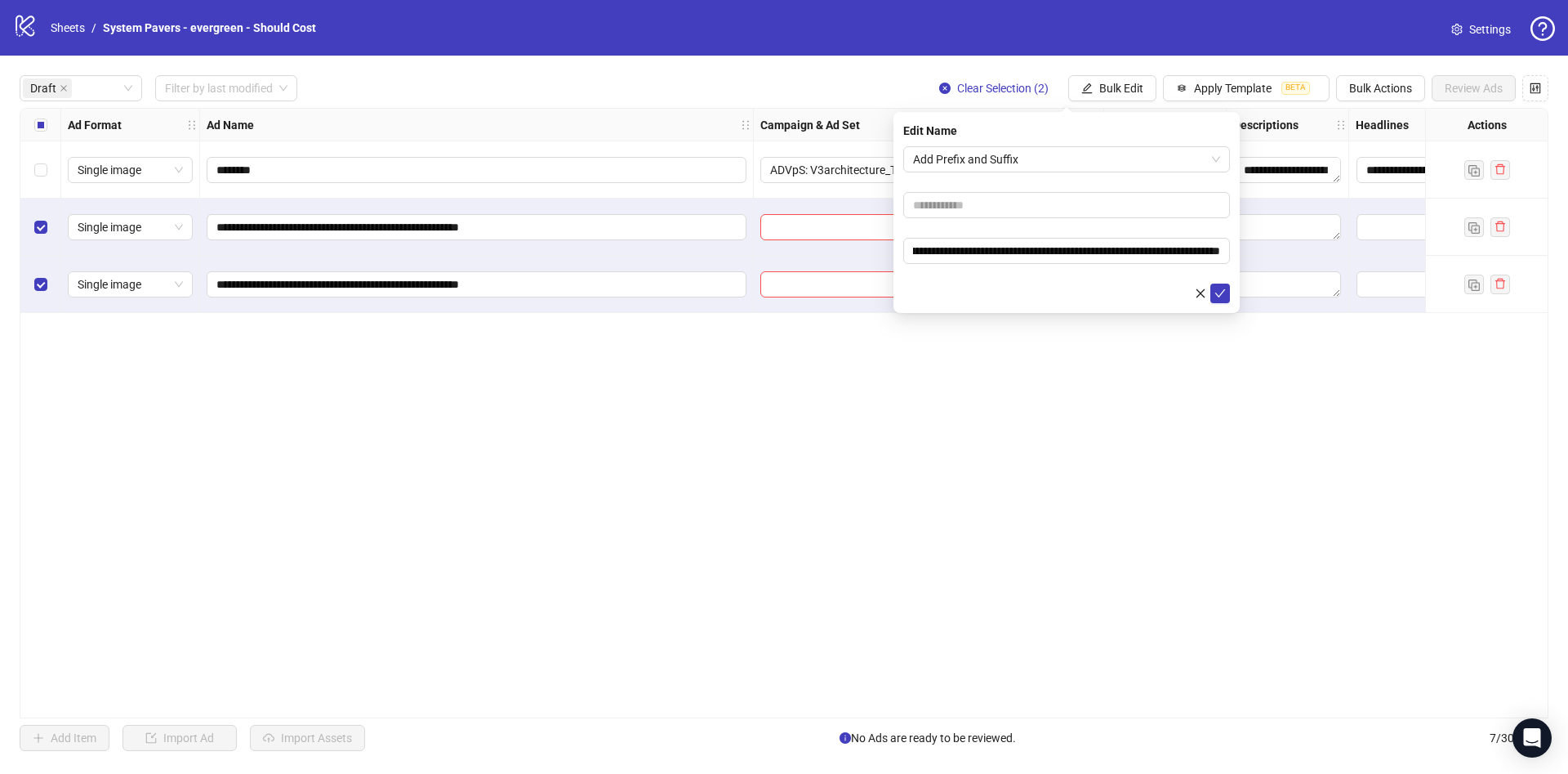
scroll to position [0, 0]
click at [1221, 291] on icon "check" at bounding box center [1220, 293] width 11 height 8
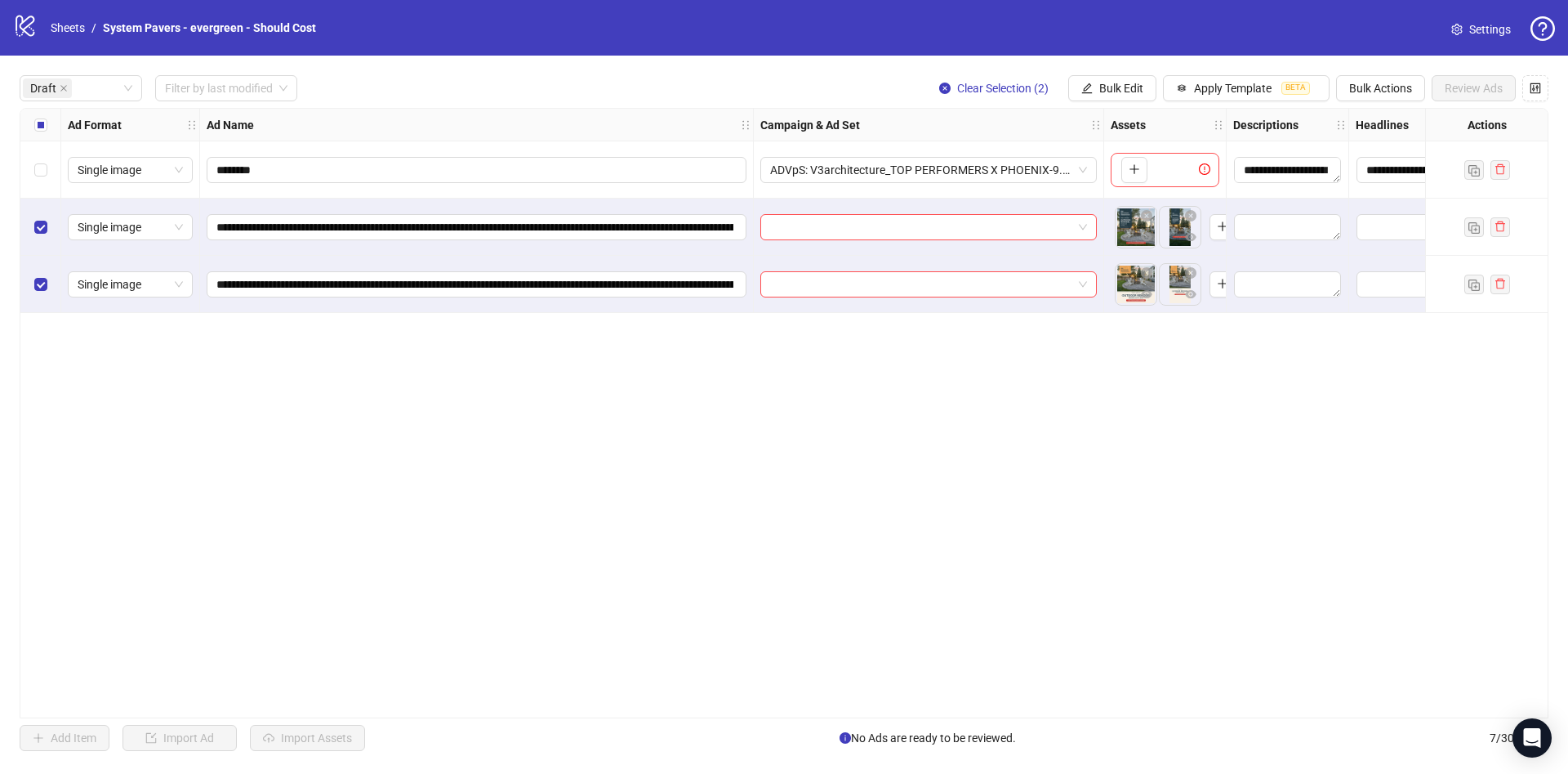
click at [30, 117] on div "Select all rows" at bounding box center [40, 125] width 41 height 33
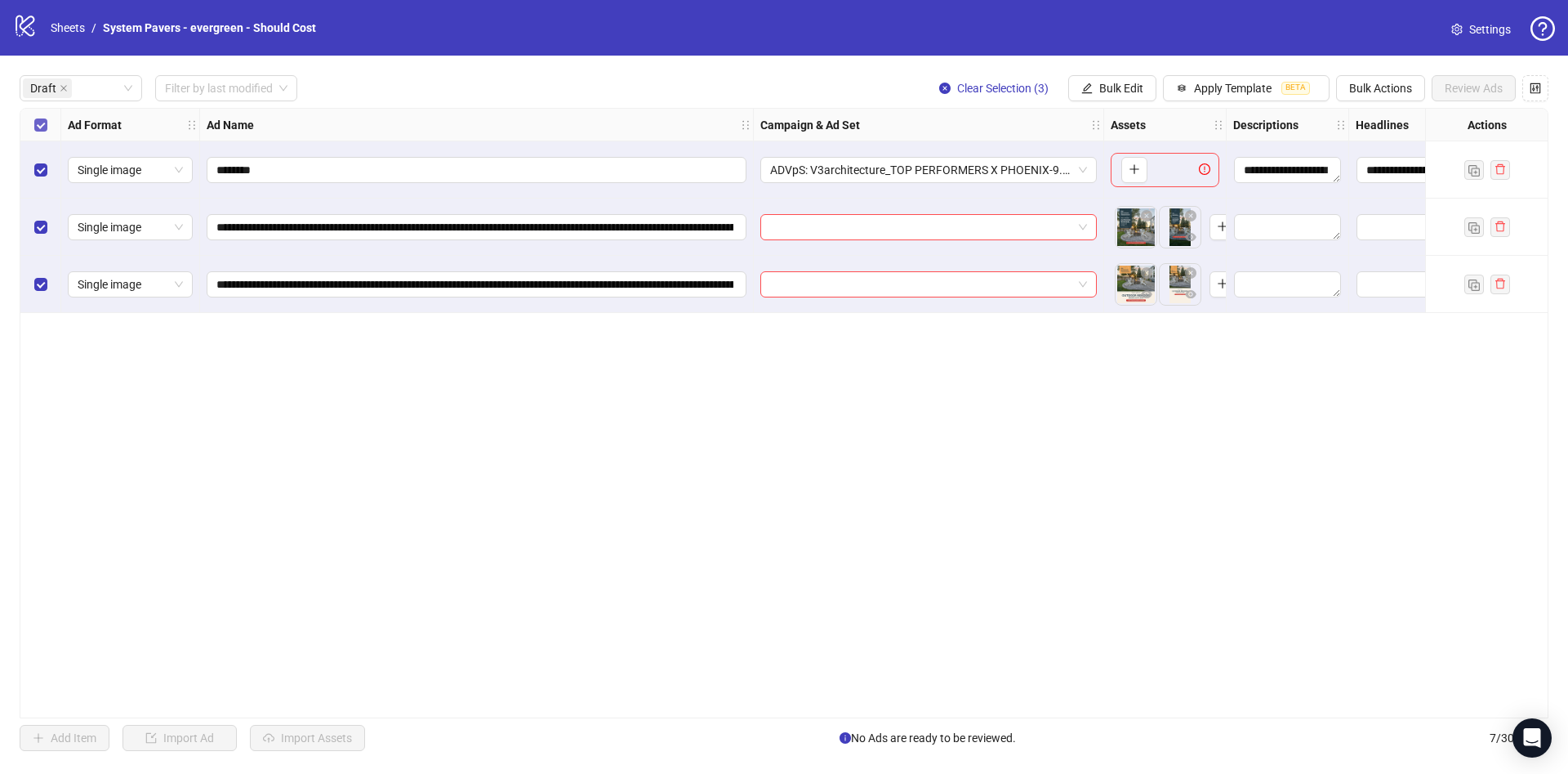
click at [35, 118] on label "Select all rows" at bounding box center [41, 125] width 13 height 18
click at [1106, 87] on span "Bulk Edit" at bounding box center [1121, 88] width 44 height 13
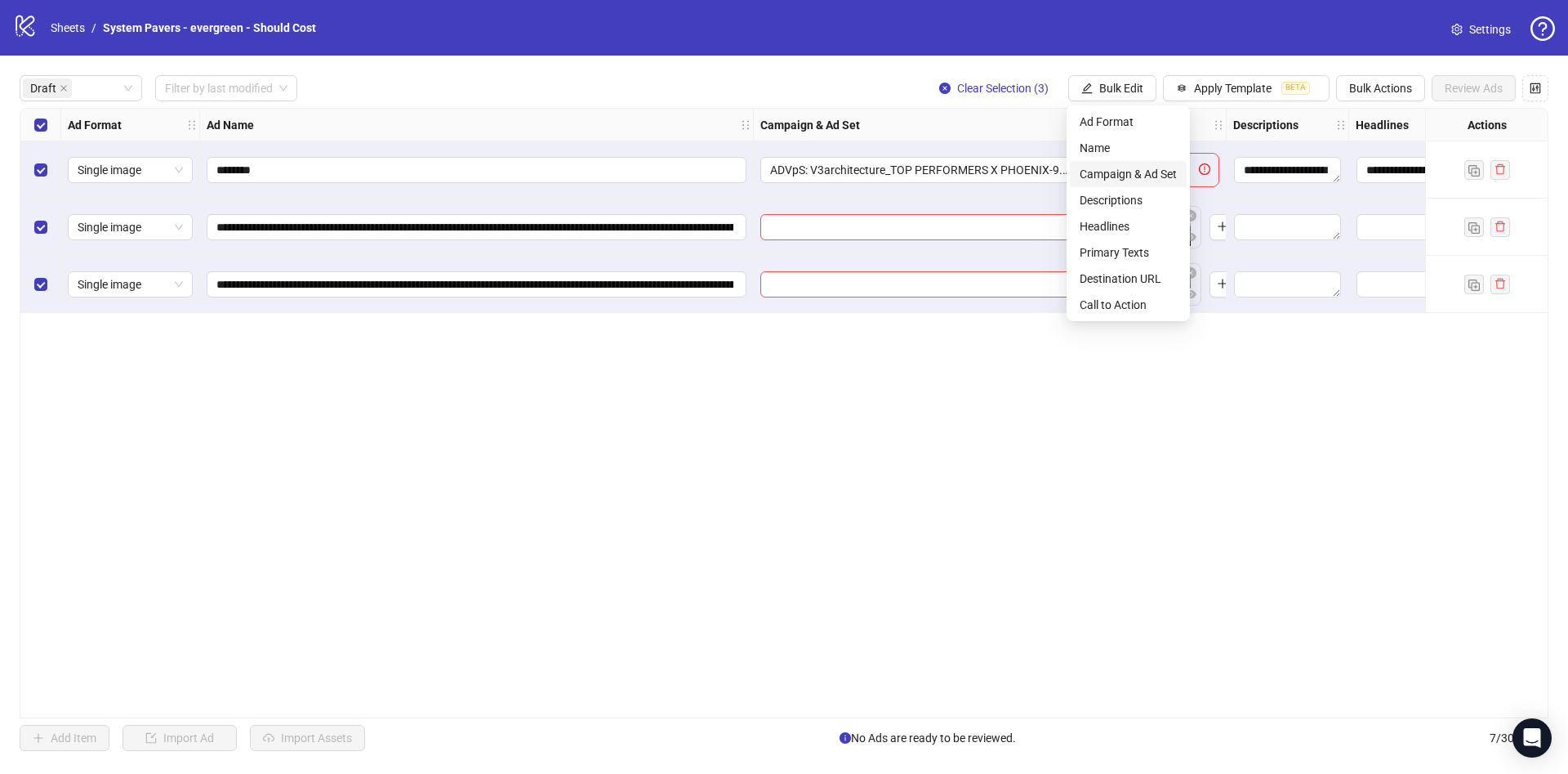
click at [1137, 173] on span "Campaign & Ad Set" at bounding box center [1128, 174] width 97 height 18
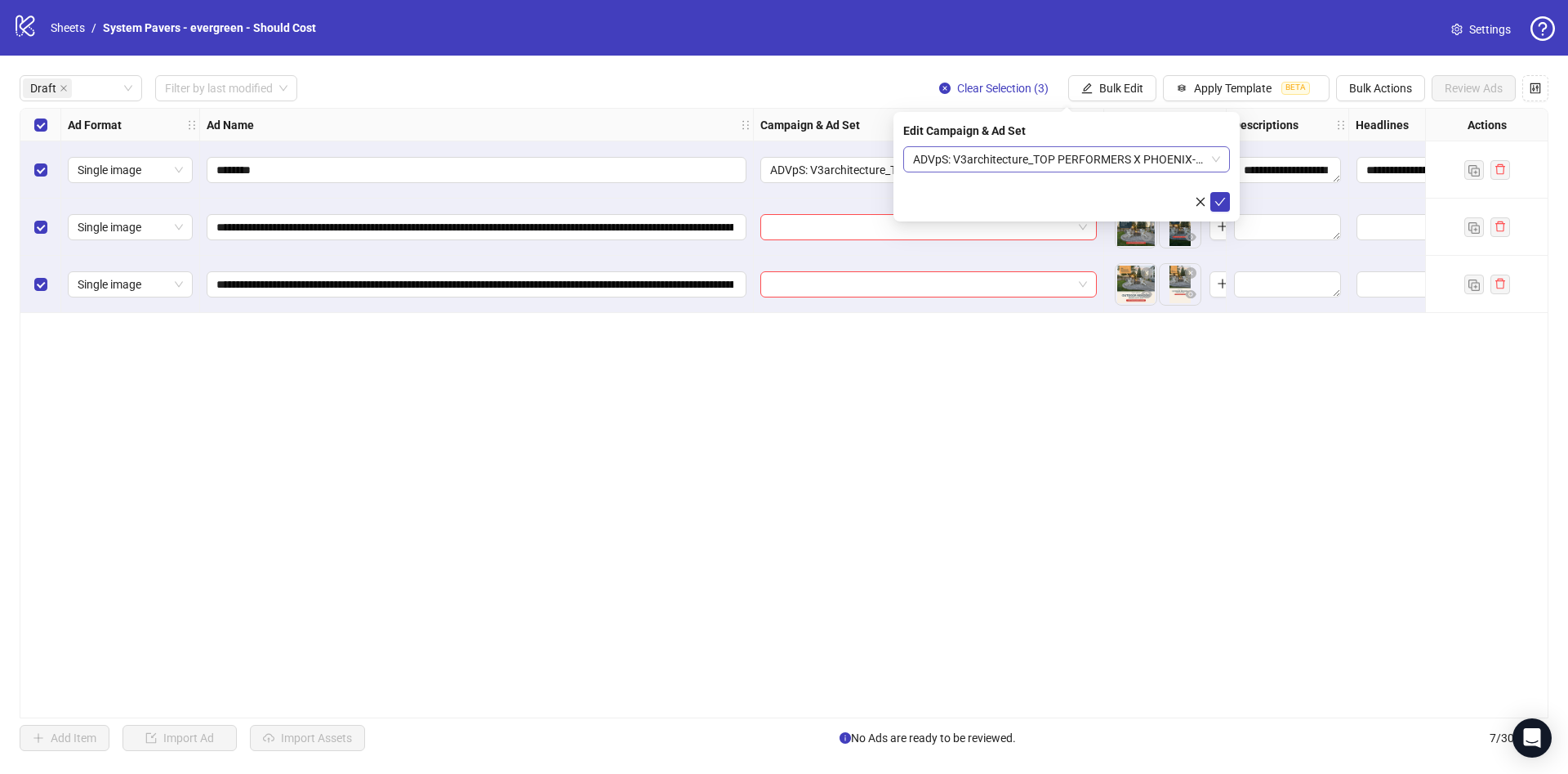
click at [1119, 163] on span "ADVpS: V3architecture_TOP PERFORMERS X PHOENIX-9.9_xcl-ATL-LV-DC_AUTO_LC" at bounding box center [1067, 159] width 307 height 25
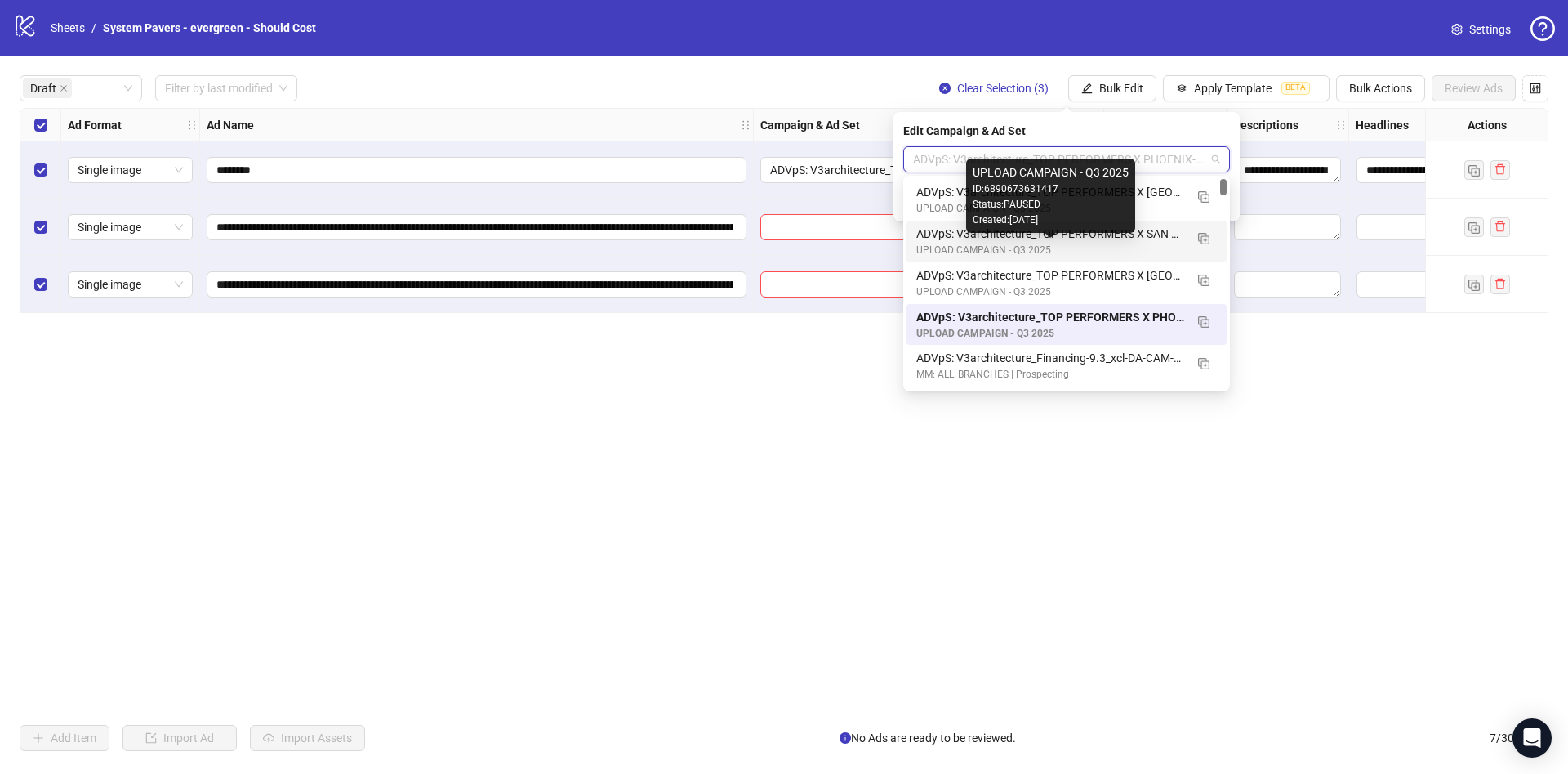
click at [1157, 241] on div "ADVpS: V3architecture_TOP PERFORMERS X SAN ANTONIO-9.9_xcl-ATL-LV-DC_AUTO_LC" at bounding box center [1050, 233] width 268 height 18
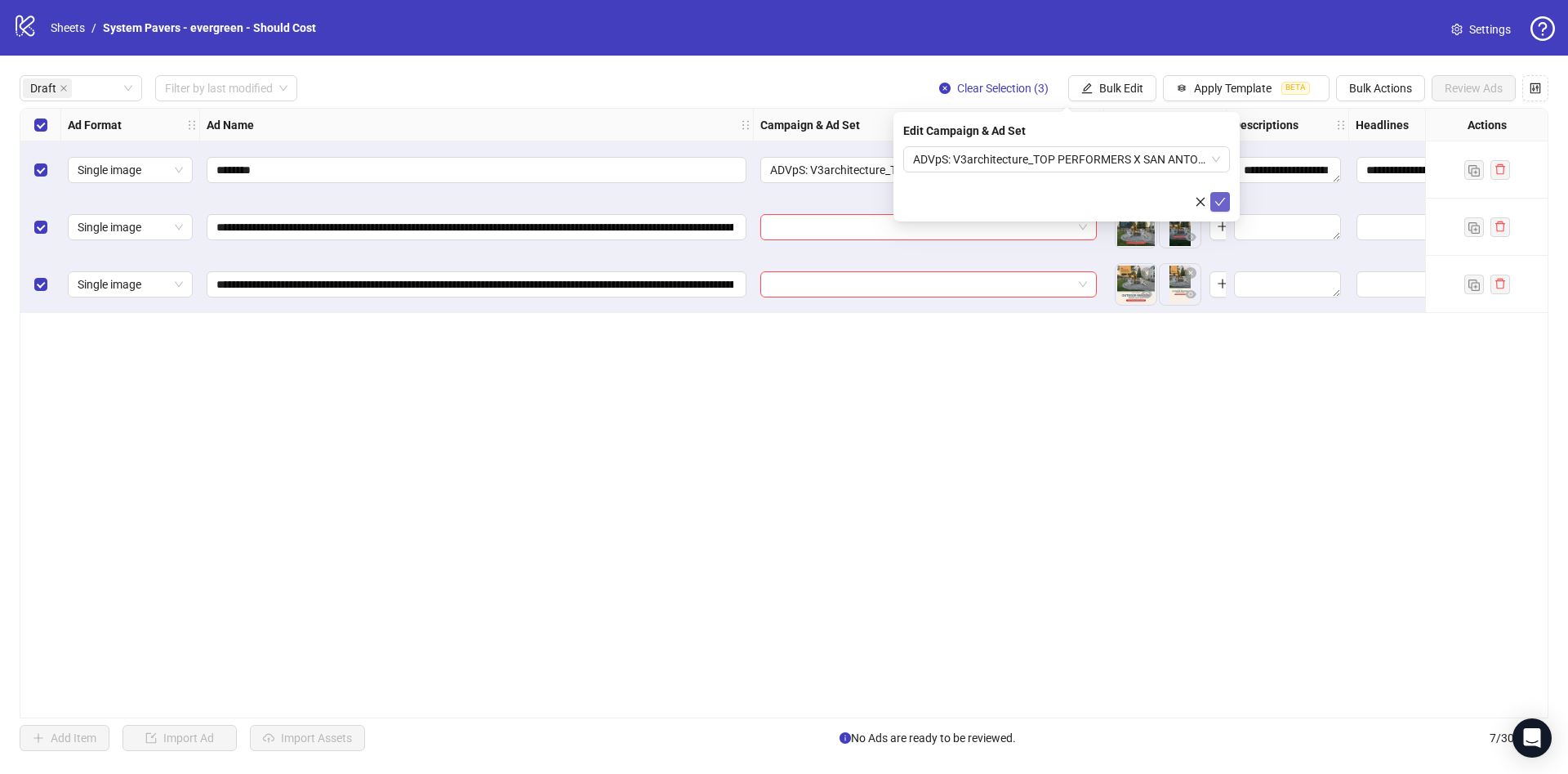
click at [1222, 197] on icon "check" at bounding box center [1219, 202] width 12 height 12
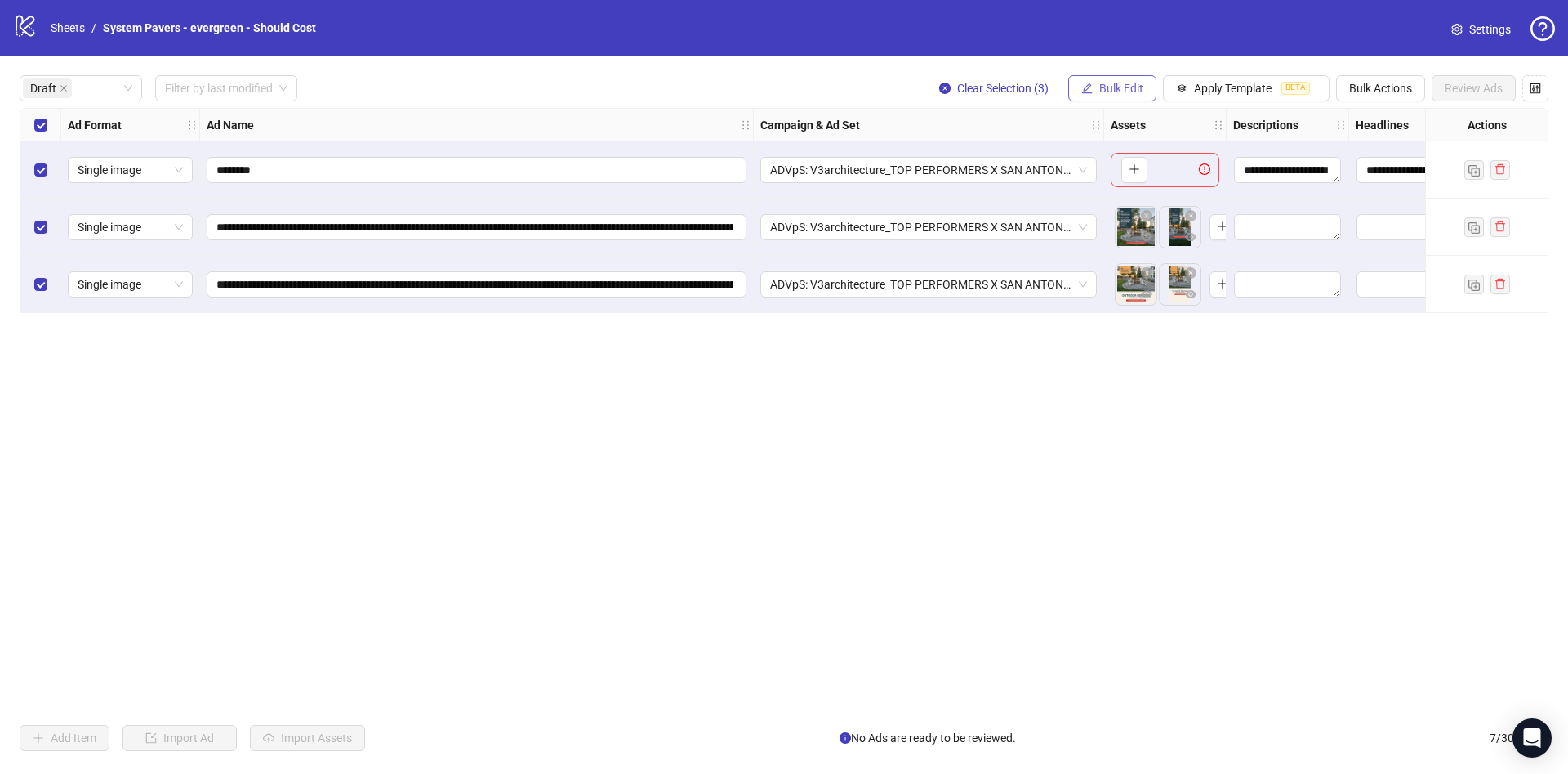
click at [1140, 86] on span "Bulk Edit" at bounding box center [1121, 88] width 44 height 13
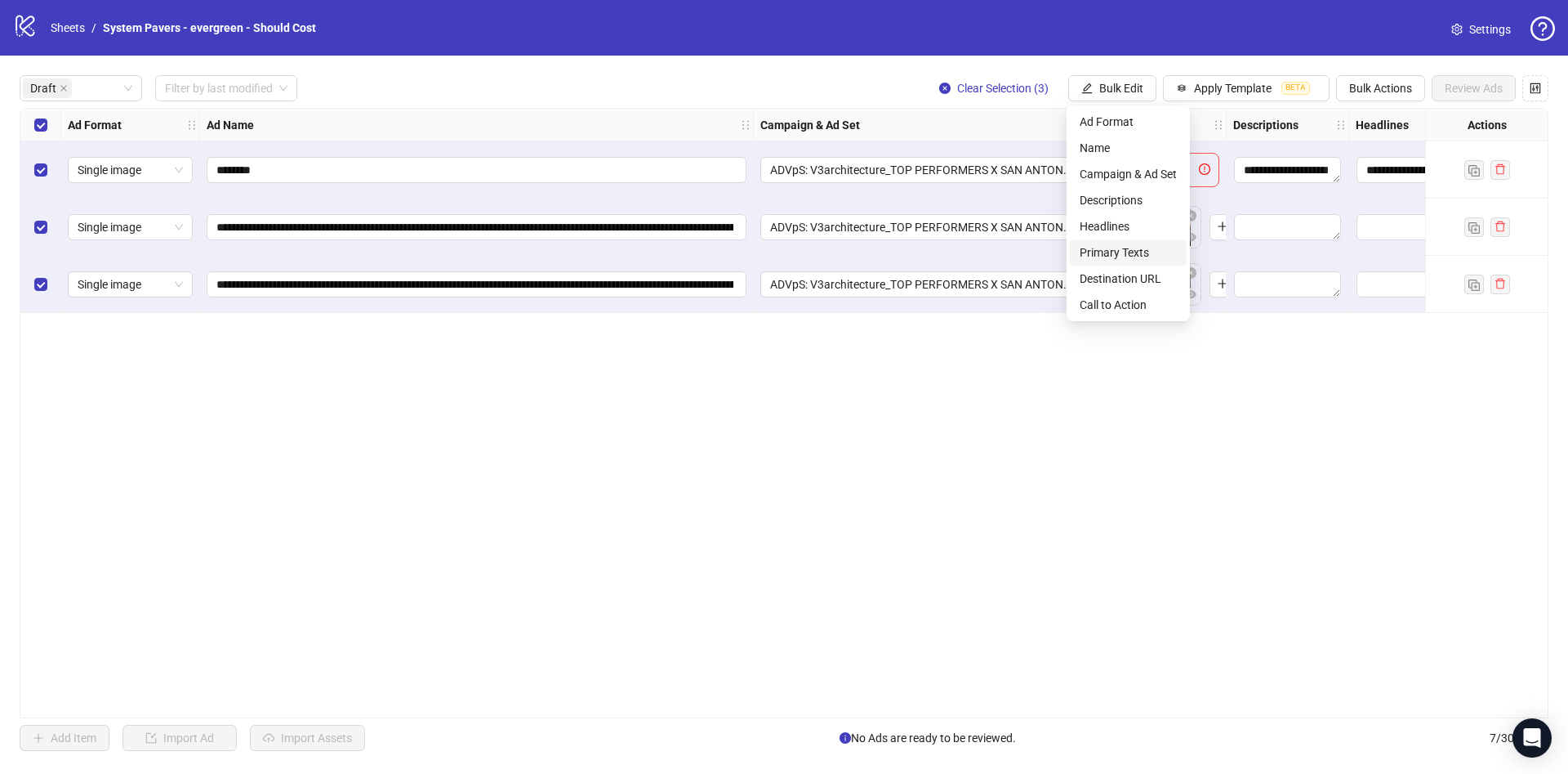
click at [1165, 263] on li "Primary Texts" at bounding box center [1128, 253] width 117 height 26
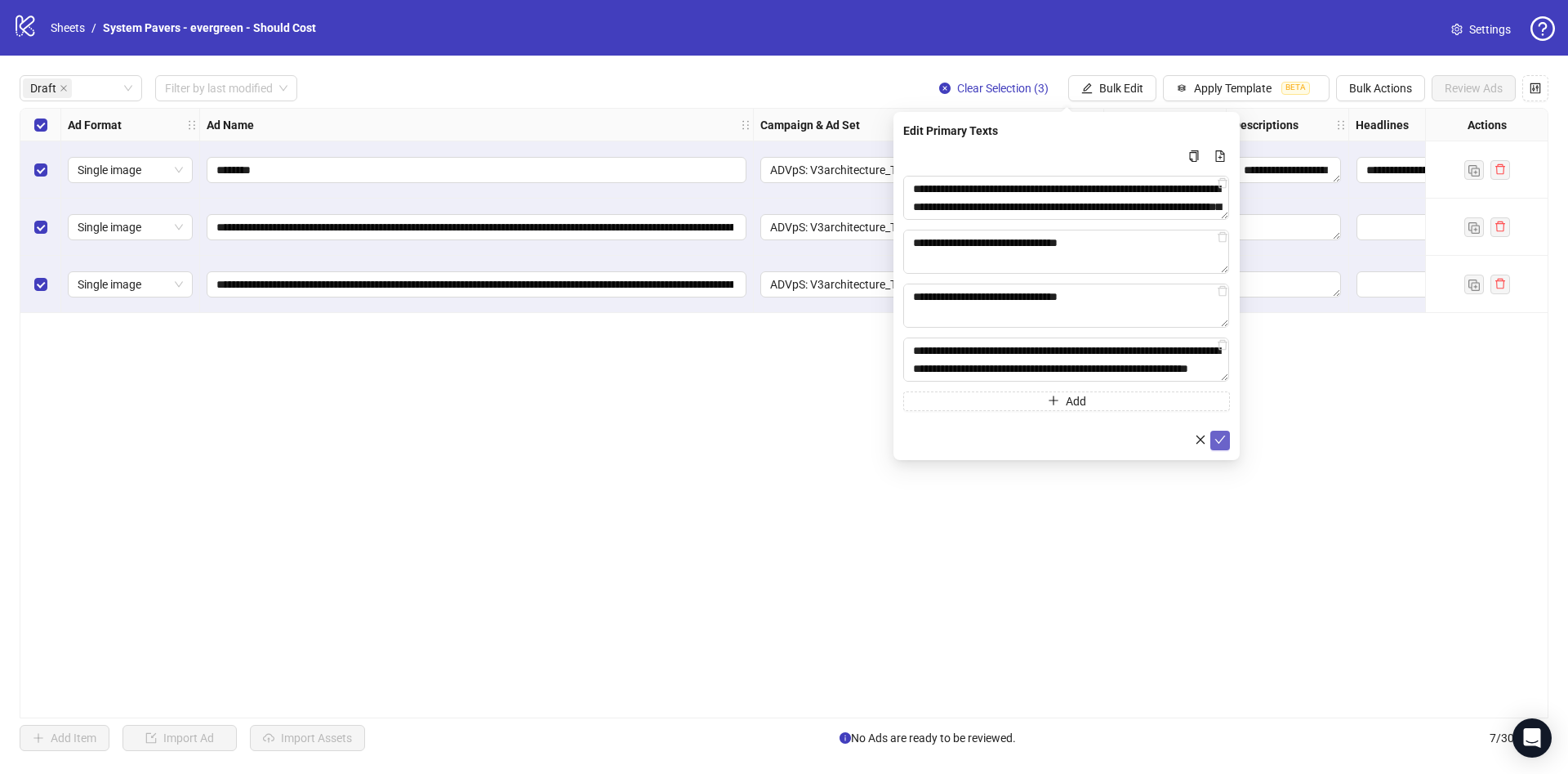
click at [1219, 438] on icon "check" at bounding box center [1219, 440] width 12 height 12
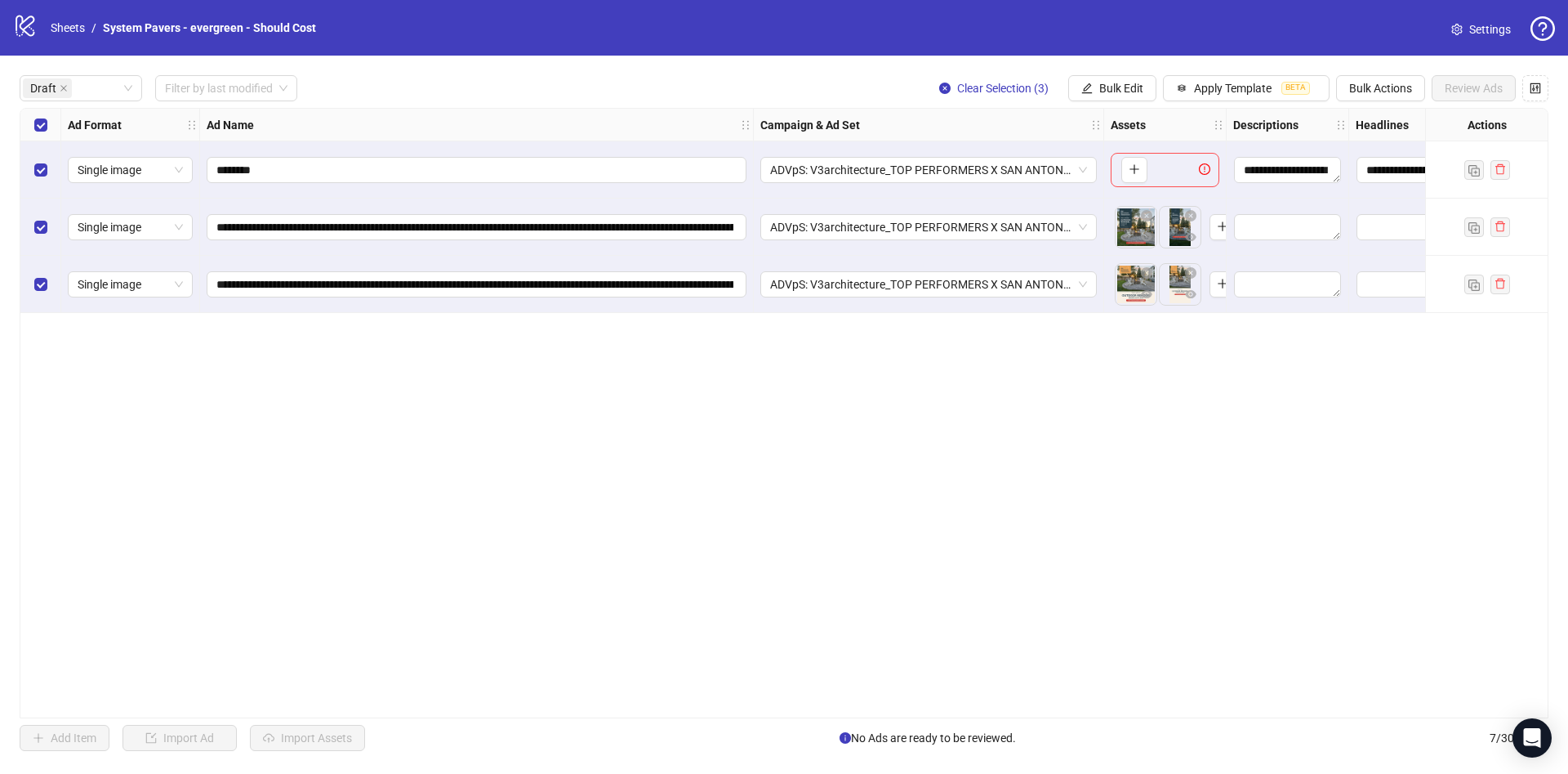
drag, startPoint x: 1135, startPoint y: 90, endPoint x: 1152, endPoint y: 142, distance: 54.7
click at [1134, 90] on span "Bulk Edit" at bounding box center [1121, 88] width 44 height 13
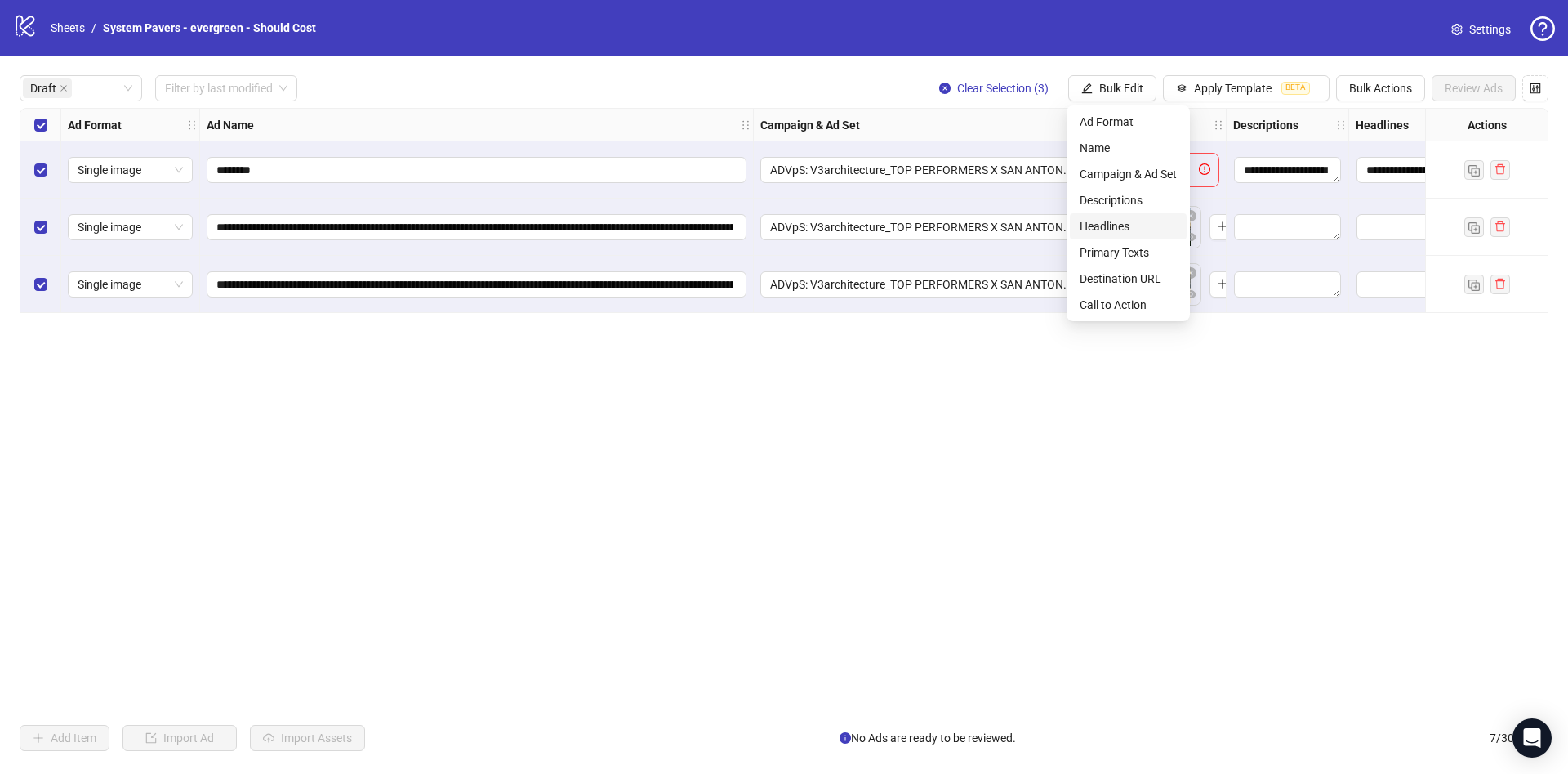
click at [1152, 233] on span "Headlines" at bounding box center [1128, 226] width 97 height 18
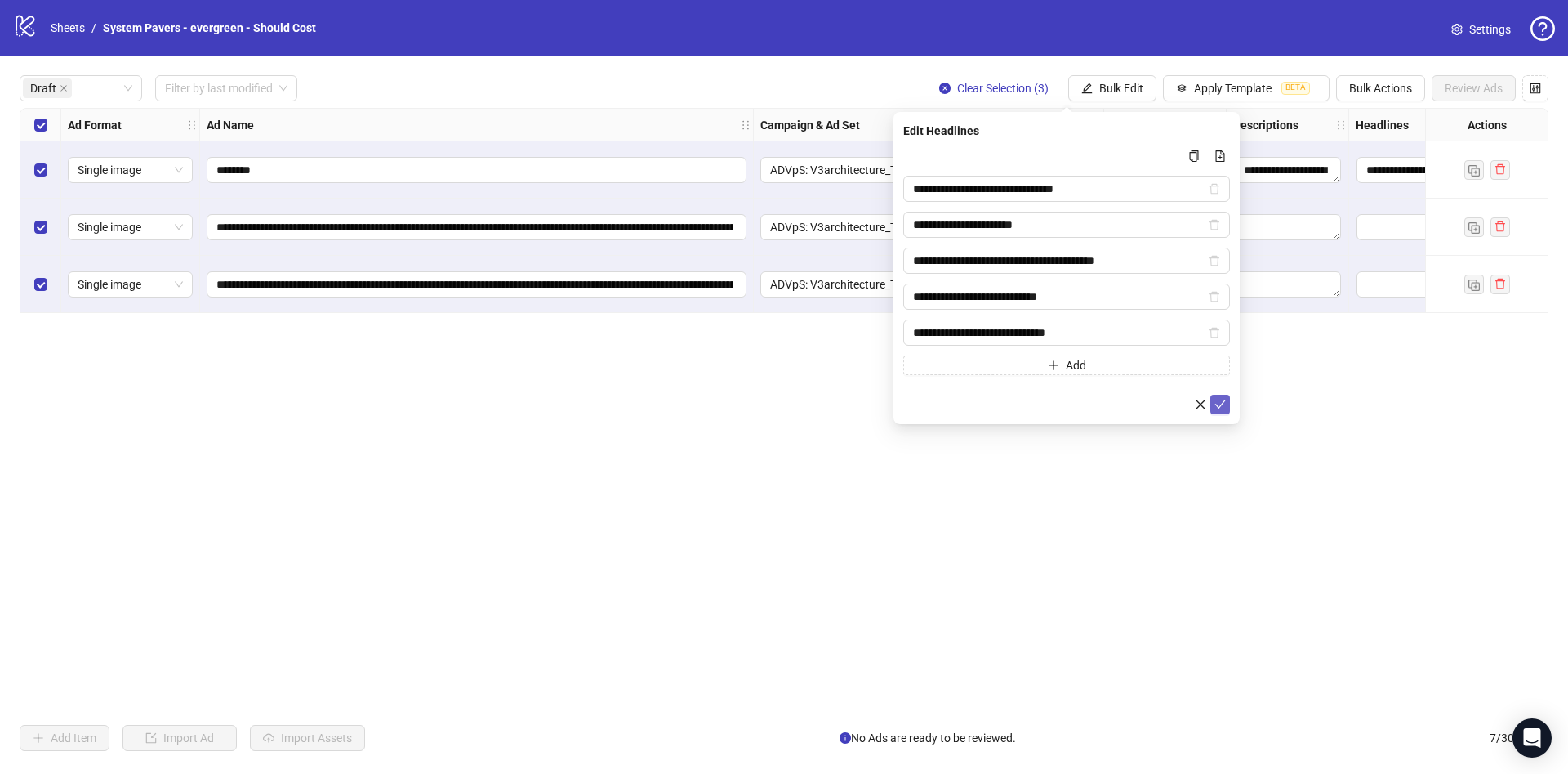
drag, startPoint x: 1211, startPoint y: 393, endPoint x: 1214, endPoint y: 402, distance: 9.5
click at [1211, 394] on form "**********" at bounding box center [1067, 280] width 327 height 268
click at [1214, 405] on icon "check" at bounding box center [1219, 404] width 12 height 12
click at [1106, 91] on span "Bulk Edit" at bounding box center [1121, 88] width 44 height 13
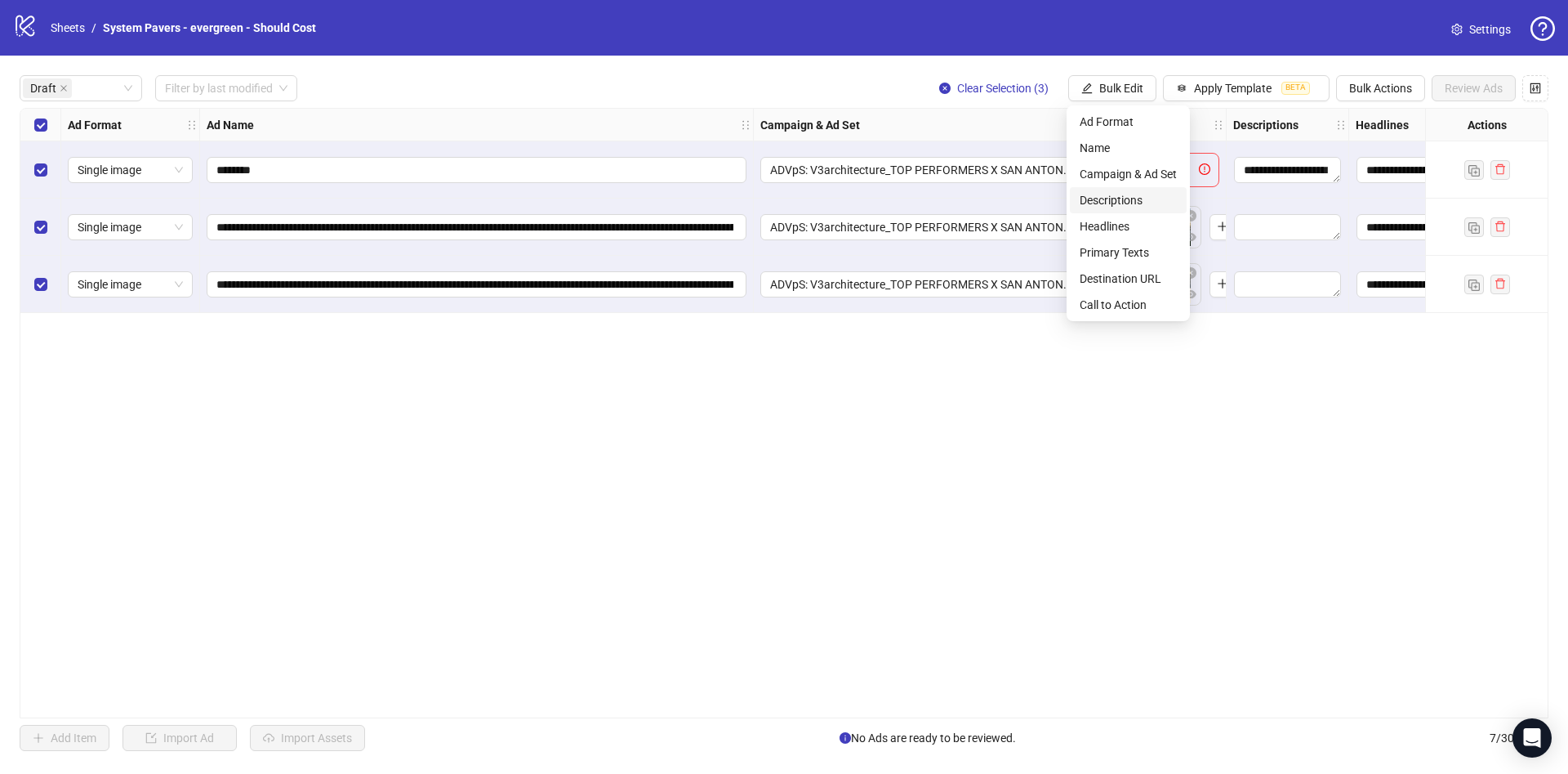
click at [1135, 201] on span "Descriptions" at bounding box center [1128, 200] width 97 height 18
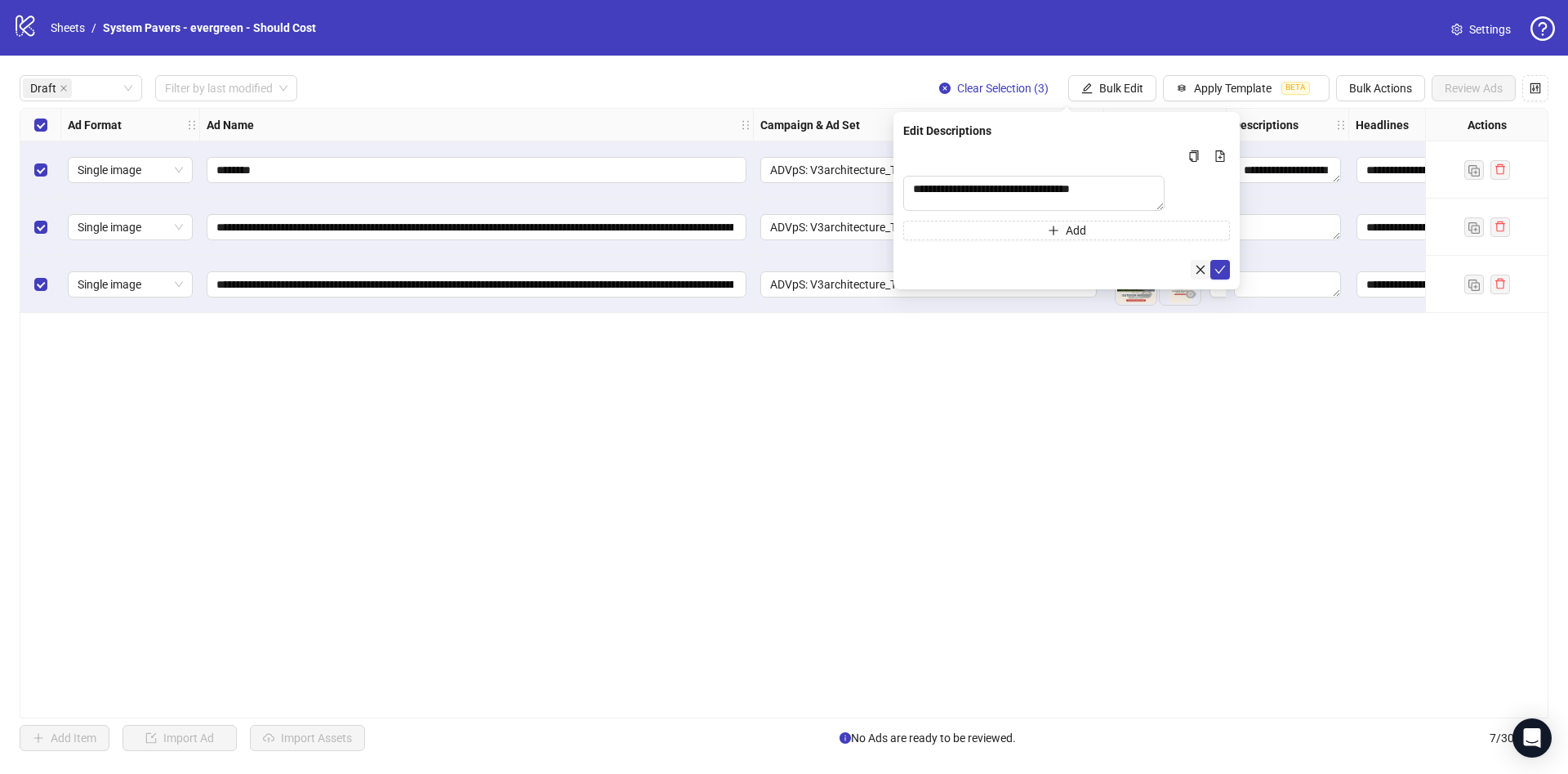
drag, startPoint x: 1220, startPoint y: 285, endPoint x: 1198, endPoint y: 277, distance: 23.4
click at [1219, 280] on button "submit" at bounding box center [1220, 270] width 20 height 20
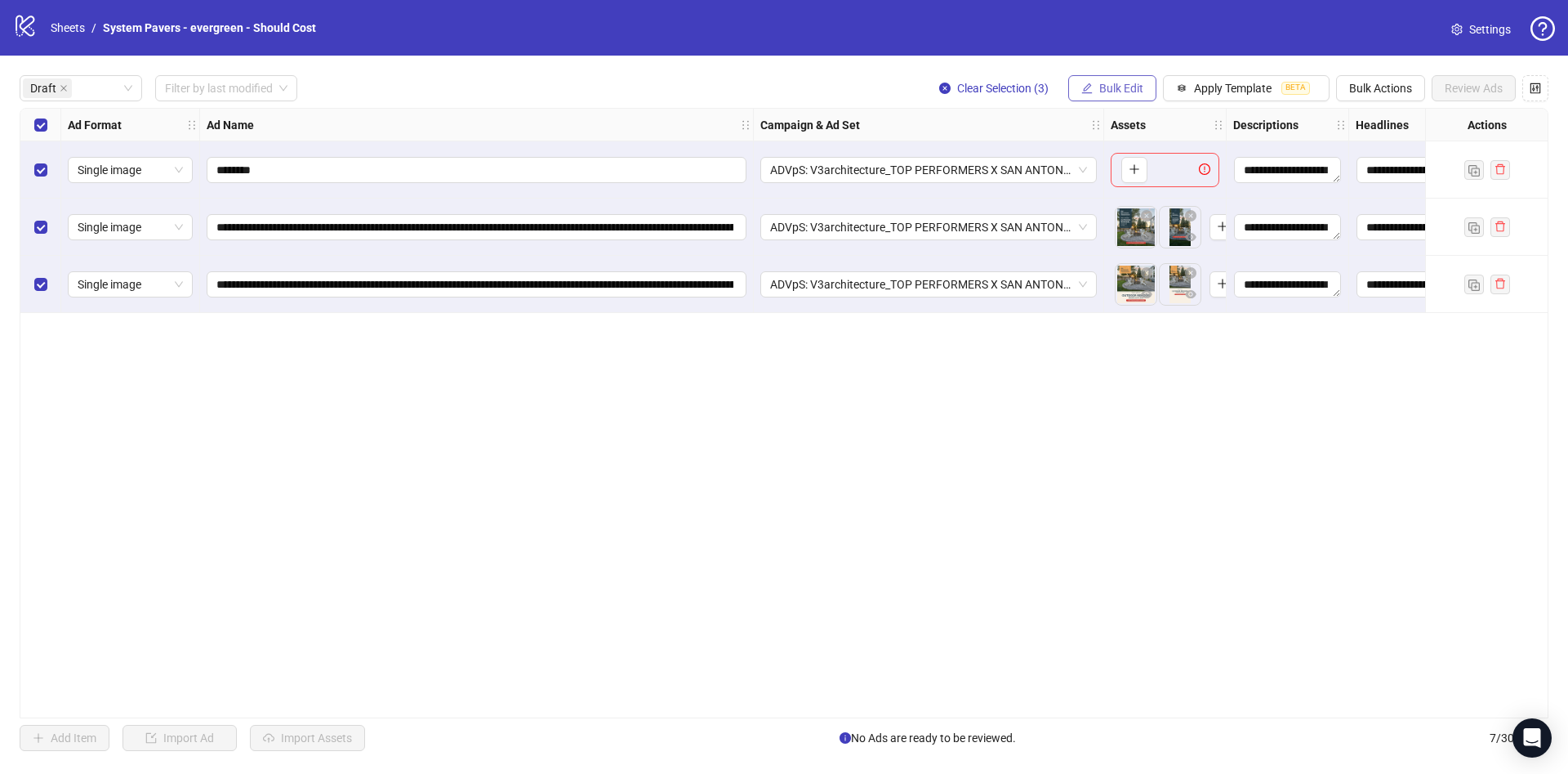
click at [1129, 91] on span "Bulk Edit" at bounding box center [1121, 88] width 44 height 13
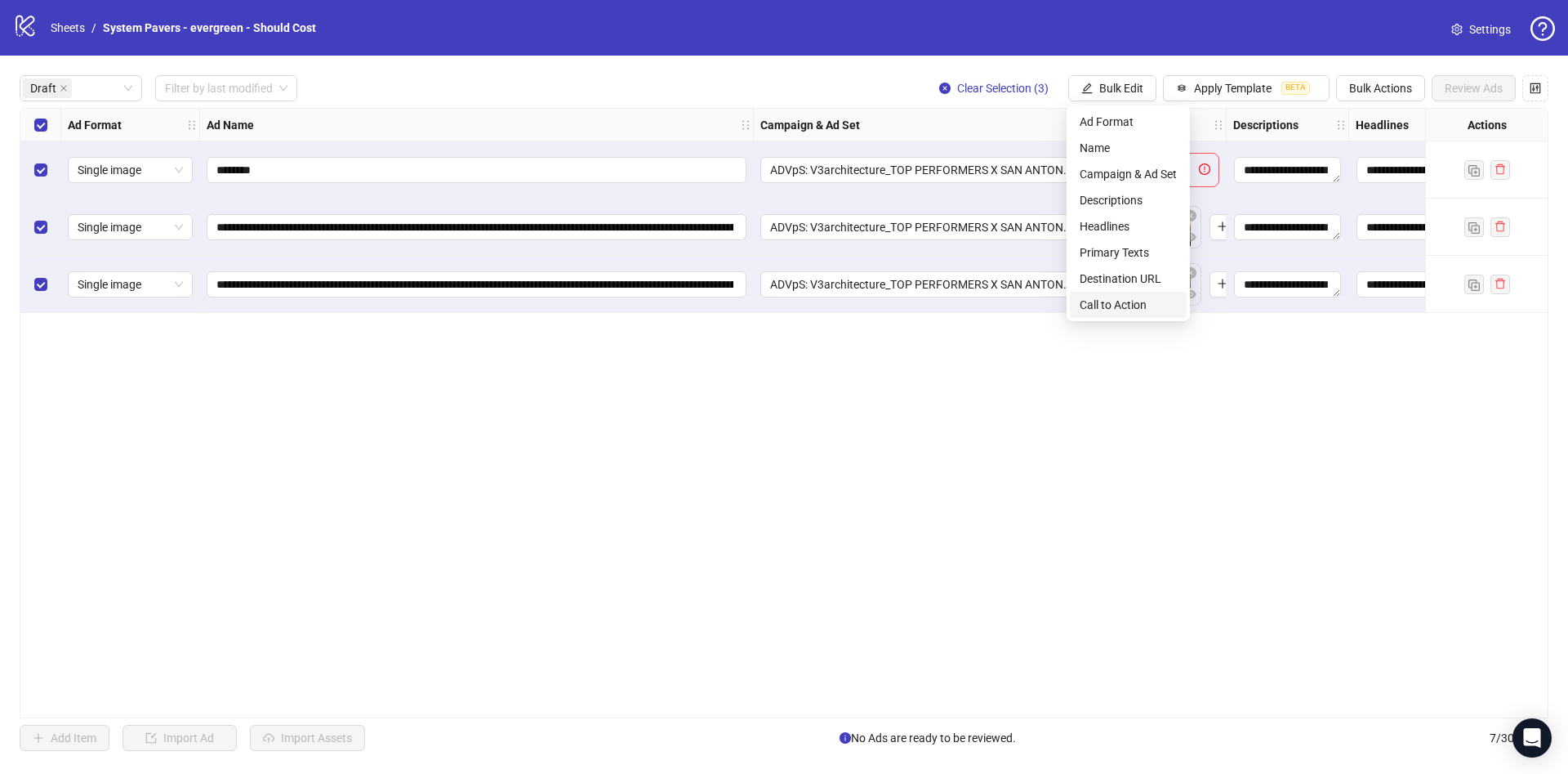
click at [1157, 307] on span "Call to Action" at bounding box center [1128, 305] width 97 height 18
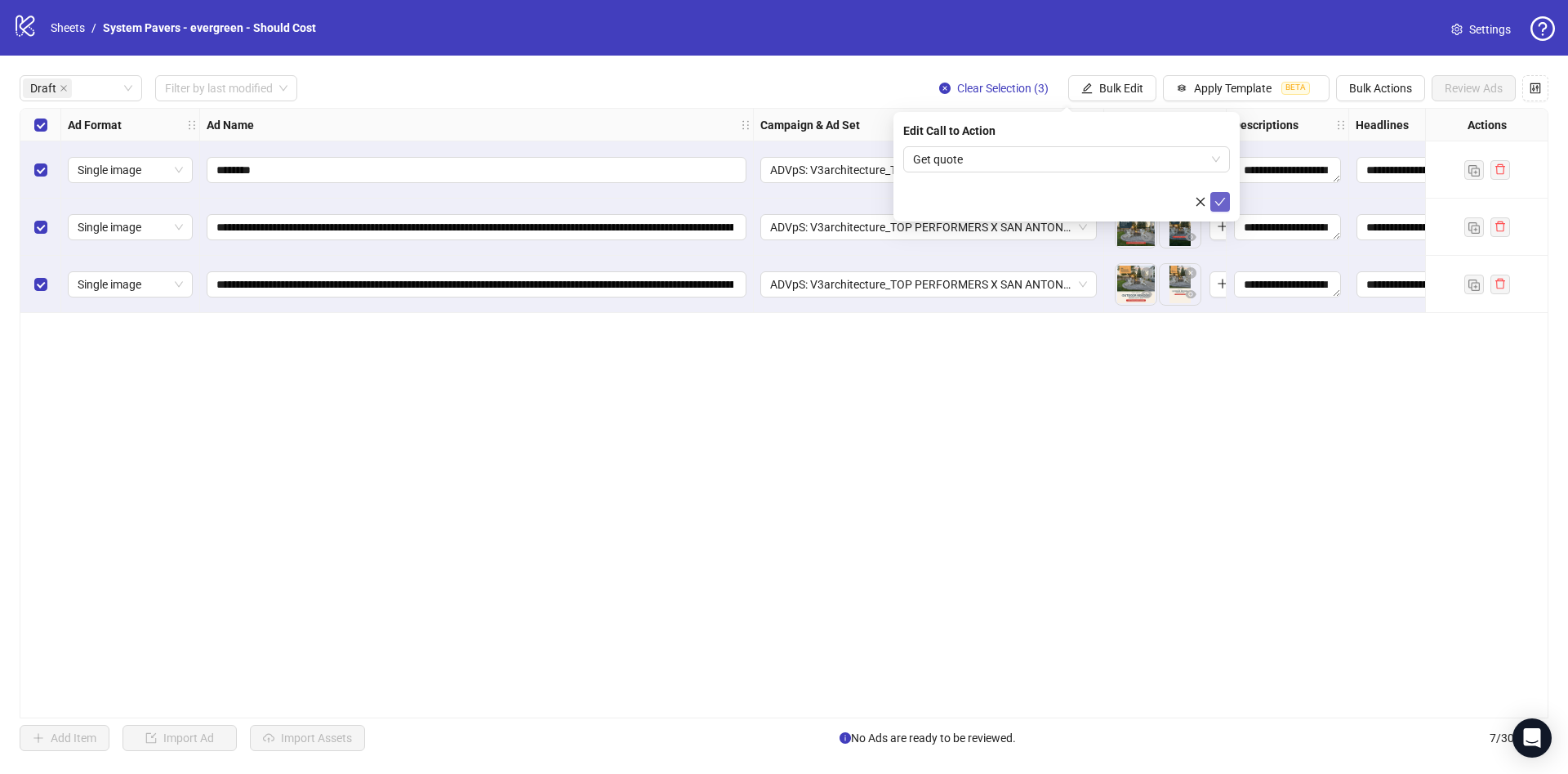
click at [1228, 201] on button "submit" at bounding box center [1220, 202] width 20 height 20
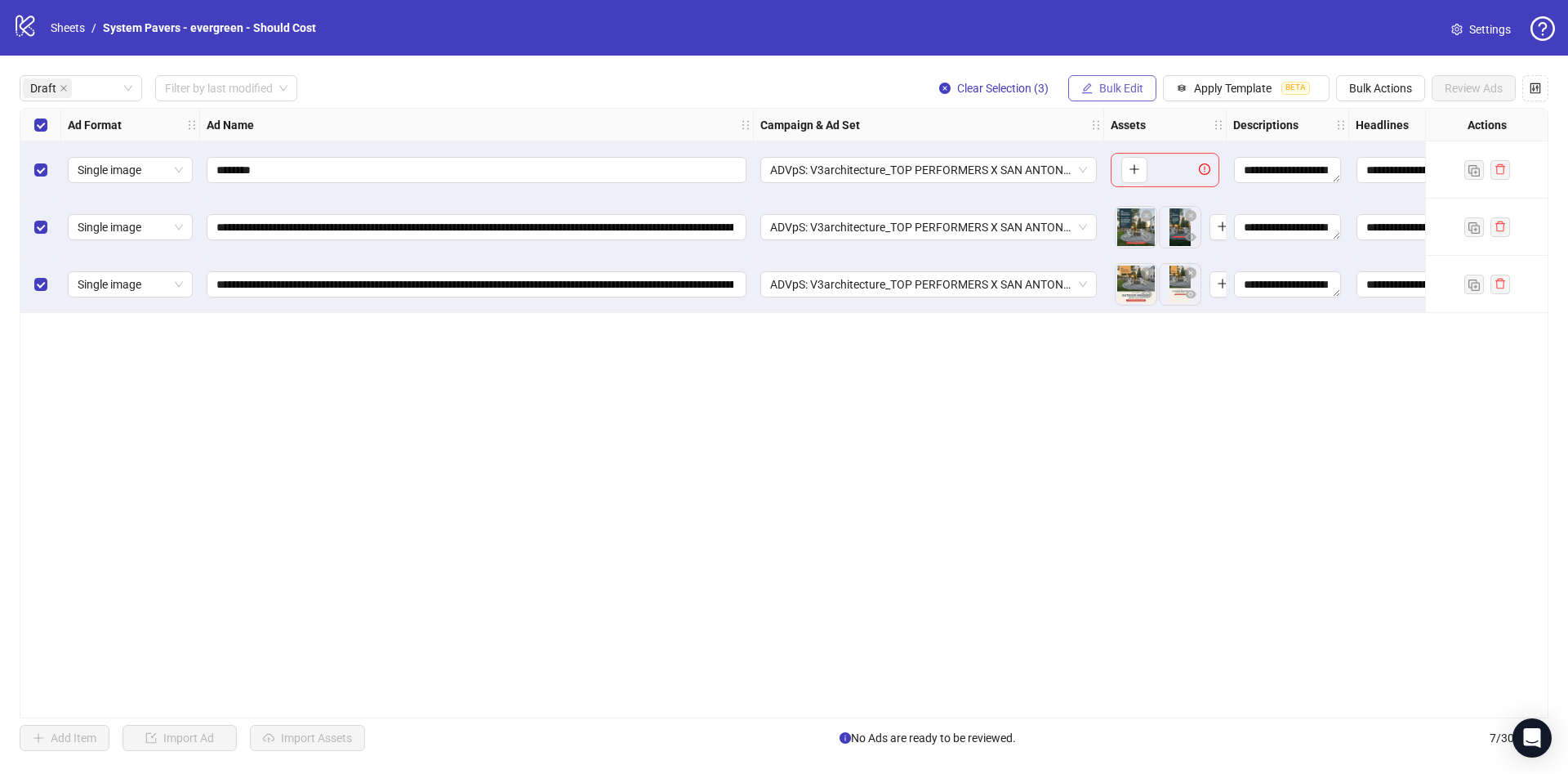
click at [1111, 85] on span "Bulk Edit" at bounding box center [1121, 88] width 44 height 13
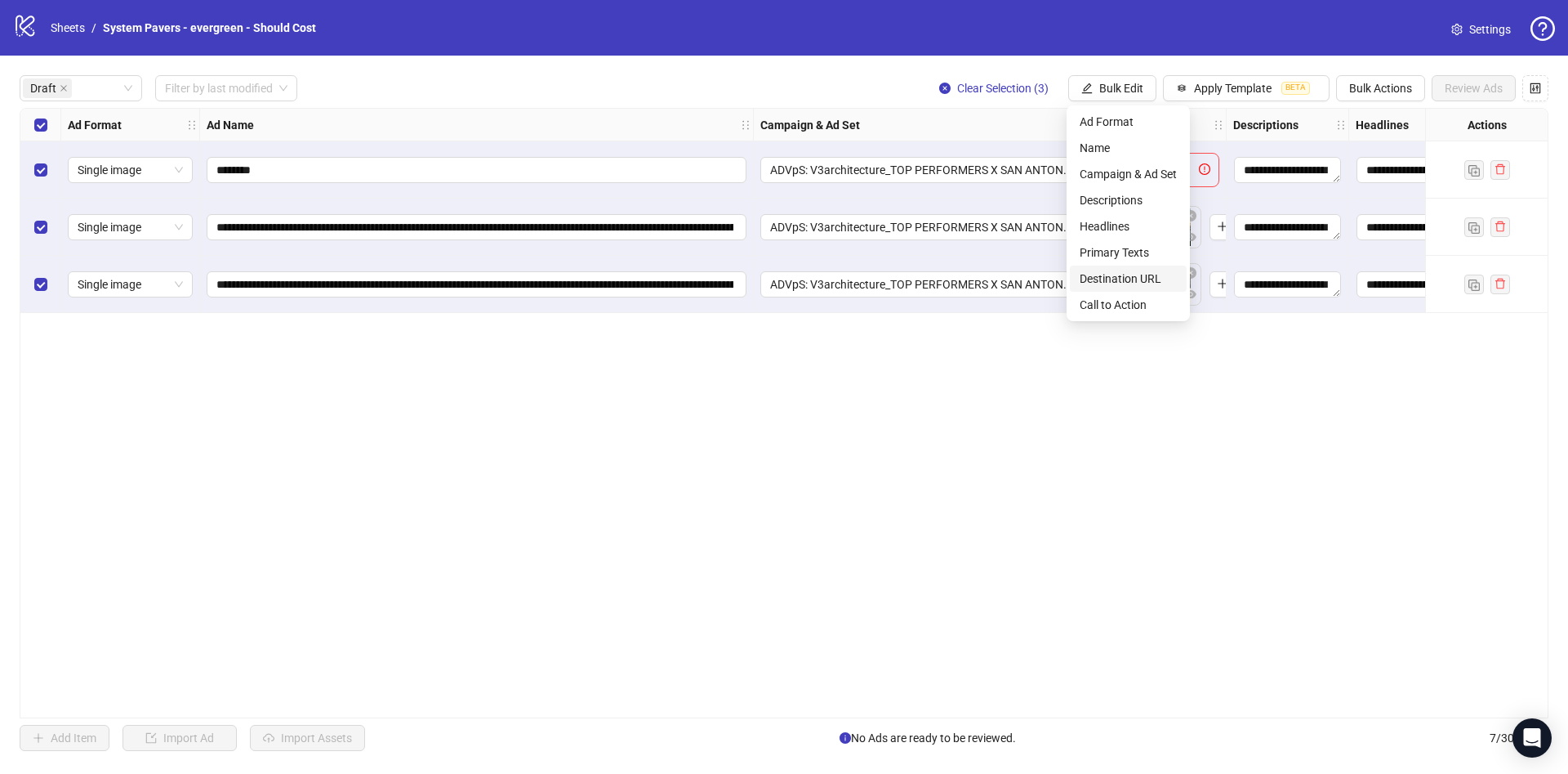
click at [1127, 280] on span "Destination URL" at bounding box center [1128, 279] width 97 height 18
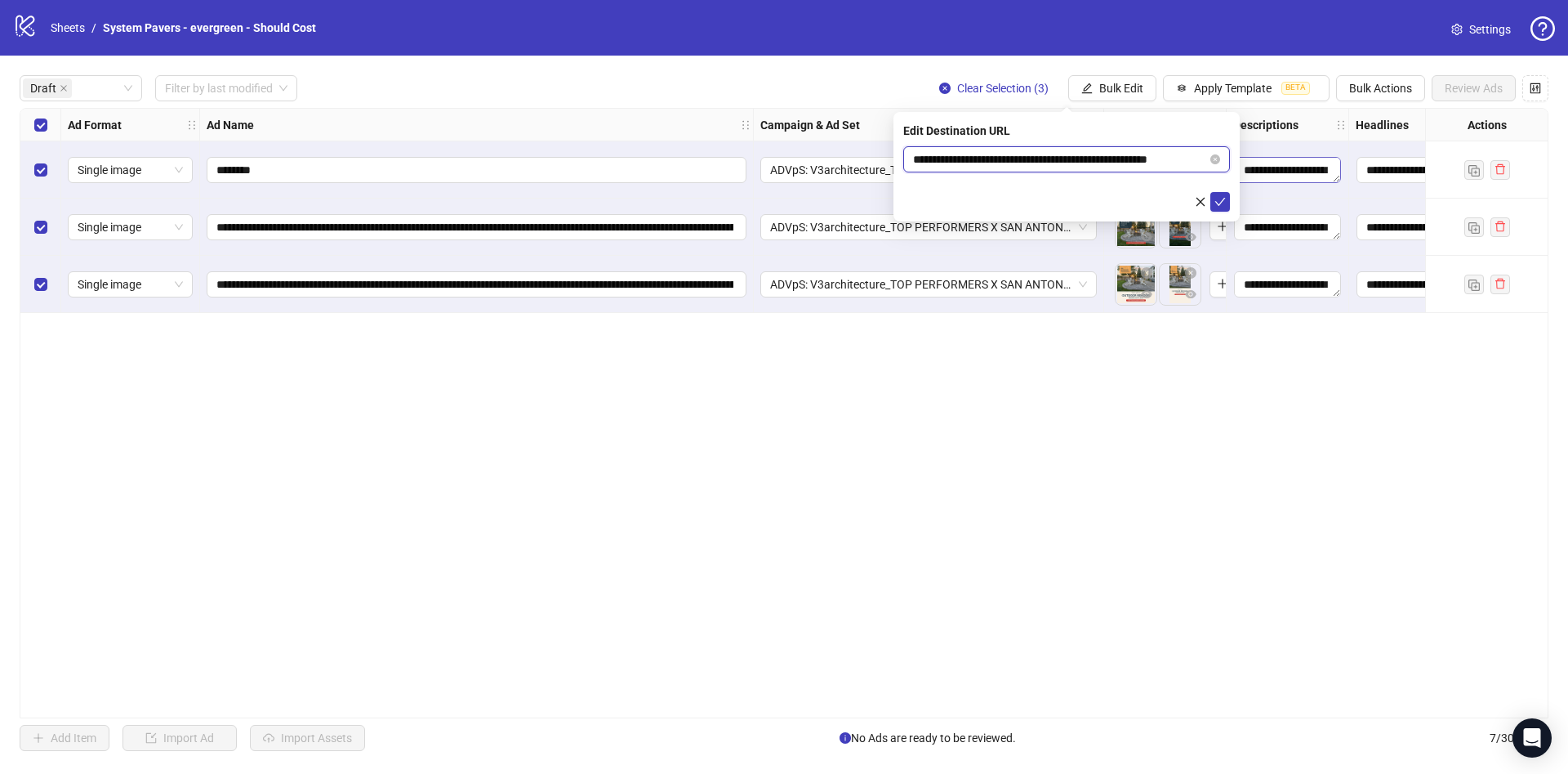
scroll to position [0, 25]
drag, startPoint x: 1133, startPoint y: 161, endPoint x: 1247, endPoint y: 164, distance: 114.0
click at [1247, 164] on body "**********" at bounding box center [784, 387] width 1568 height 774
click at [1216, 199] on icon "check" at bounding box center [1219, 202] width 12 height 12
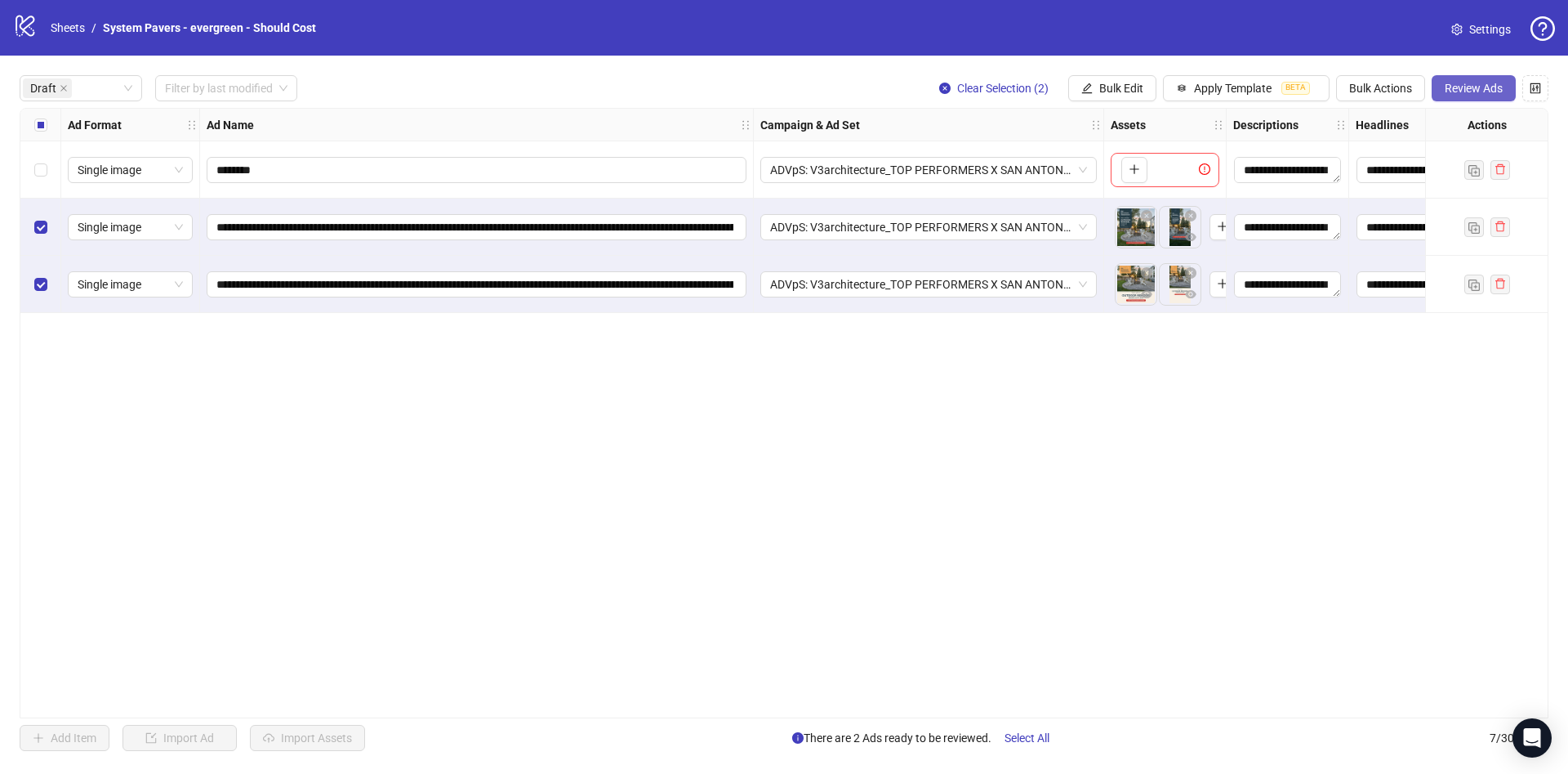
click at [1504, 81] on button "Review Ads" at bounding box center [1474, 88] width 84 height 26
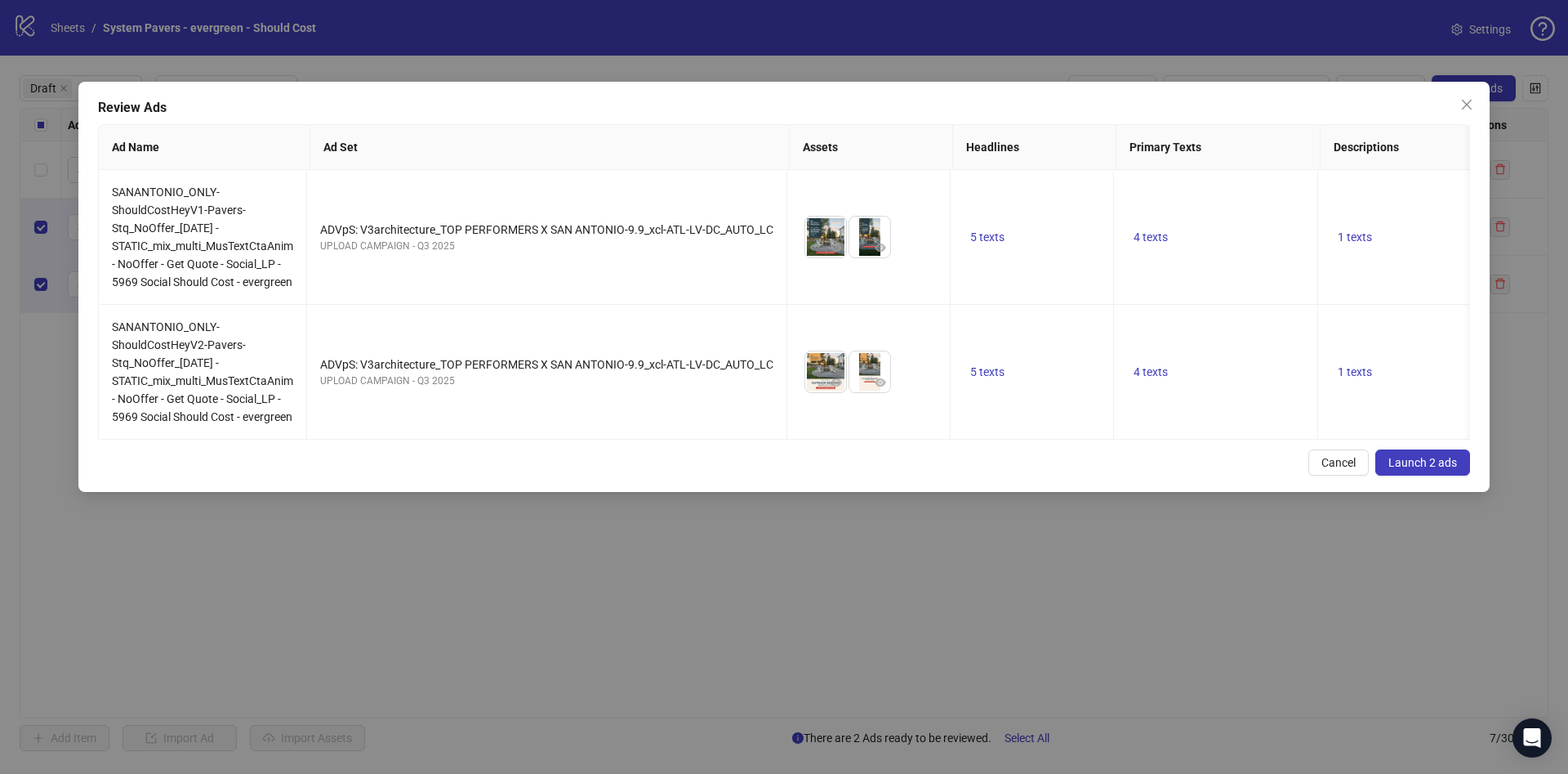
click at [1419, 469] on span "Launch 2 ads" at bounding box center [1423, 462] width 69 height 13
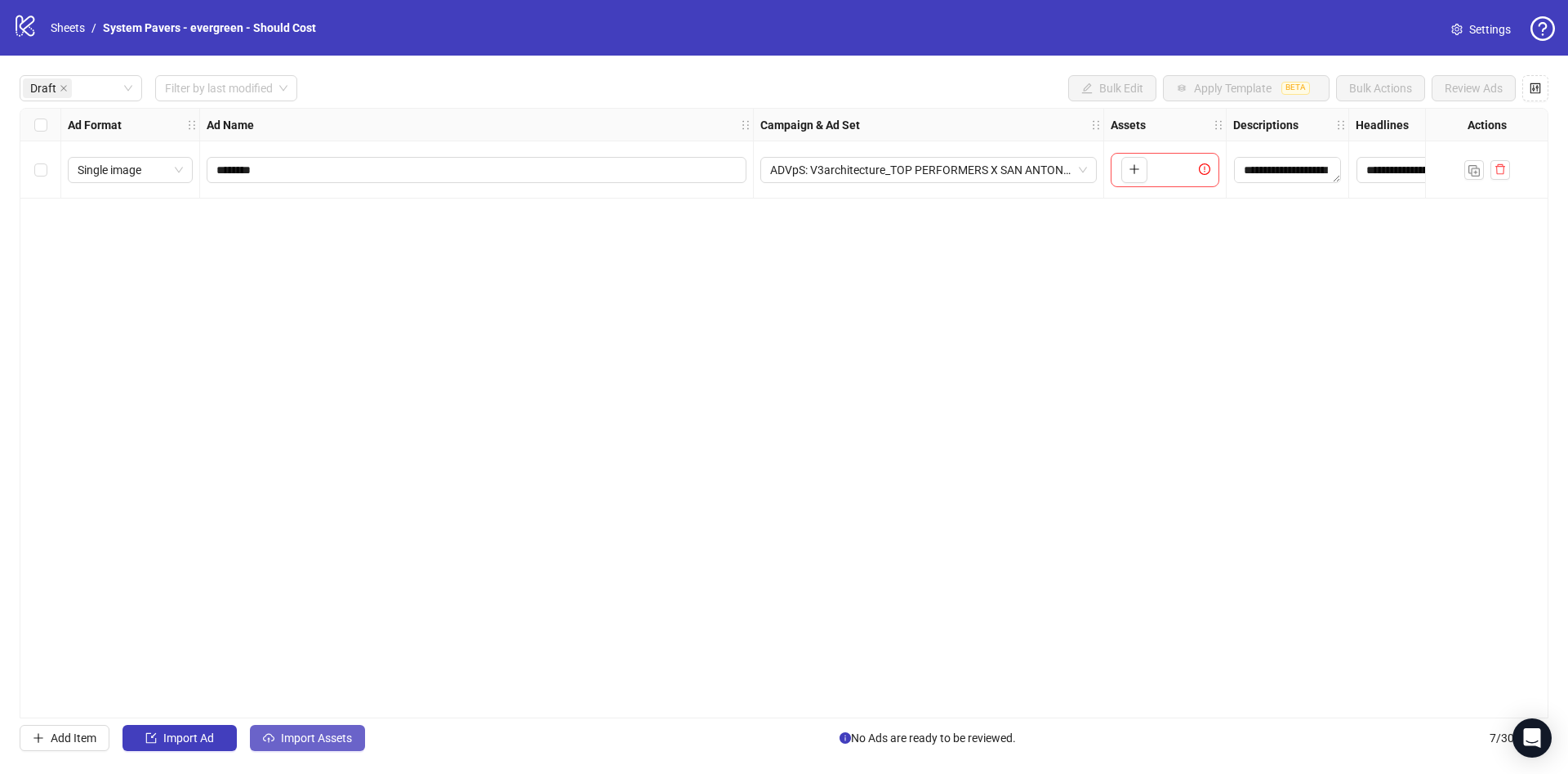
click at [297, 743] on span "Import Assets" at bounding box center [316, 738] width 71 height 13
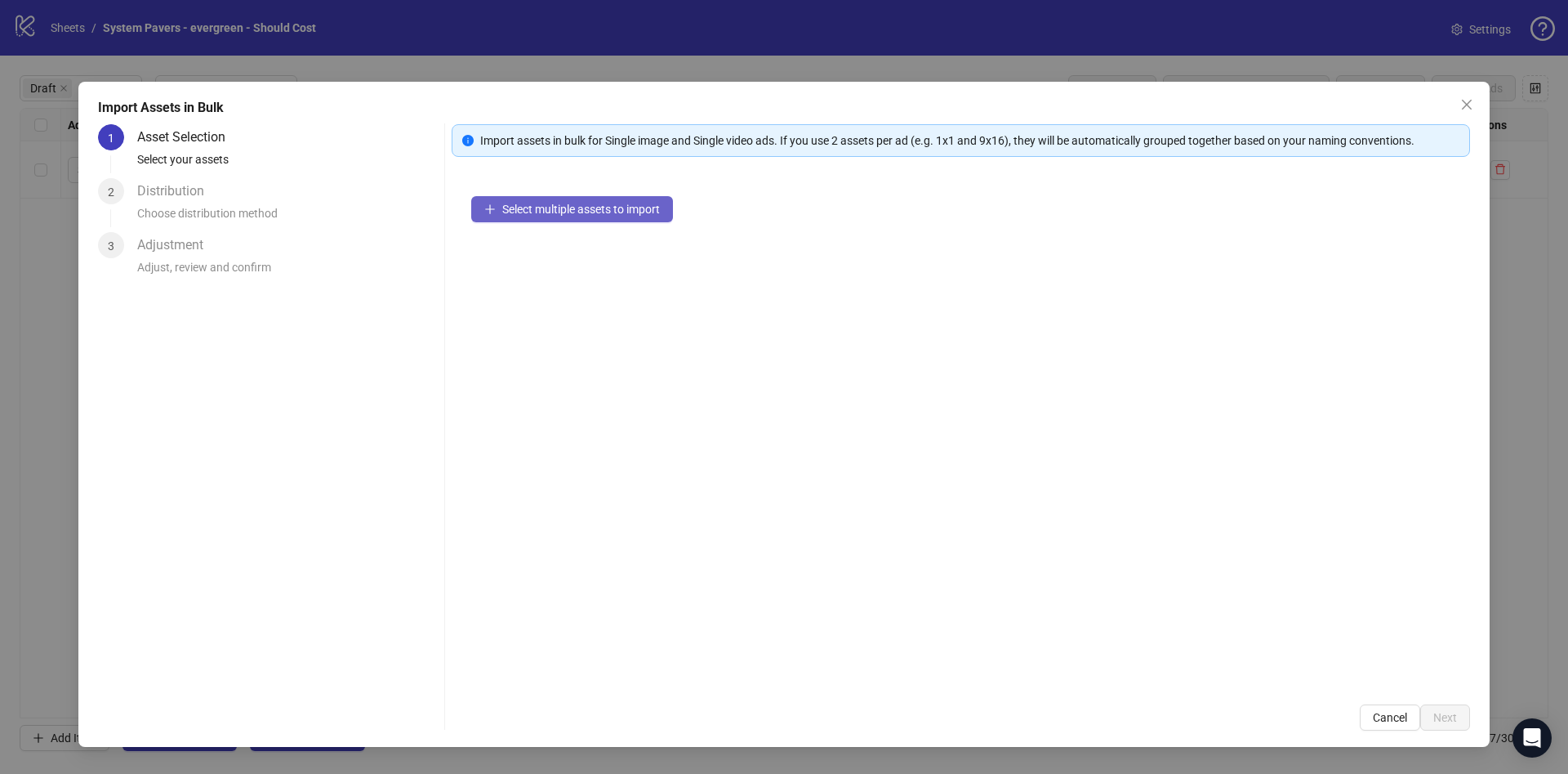
click at [593, 216] on button "Select multiple assets to import" at bounding box center [572, 209] width 202 height 26
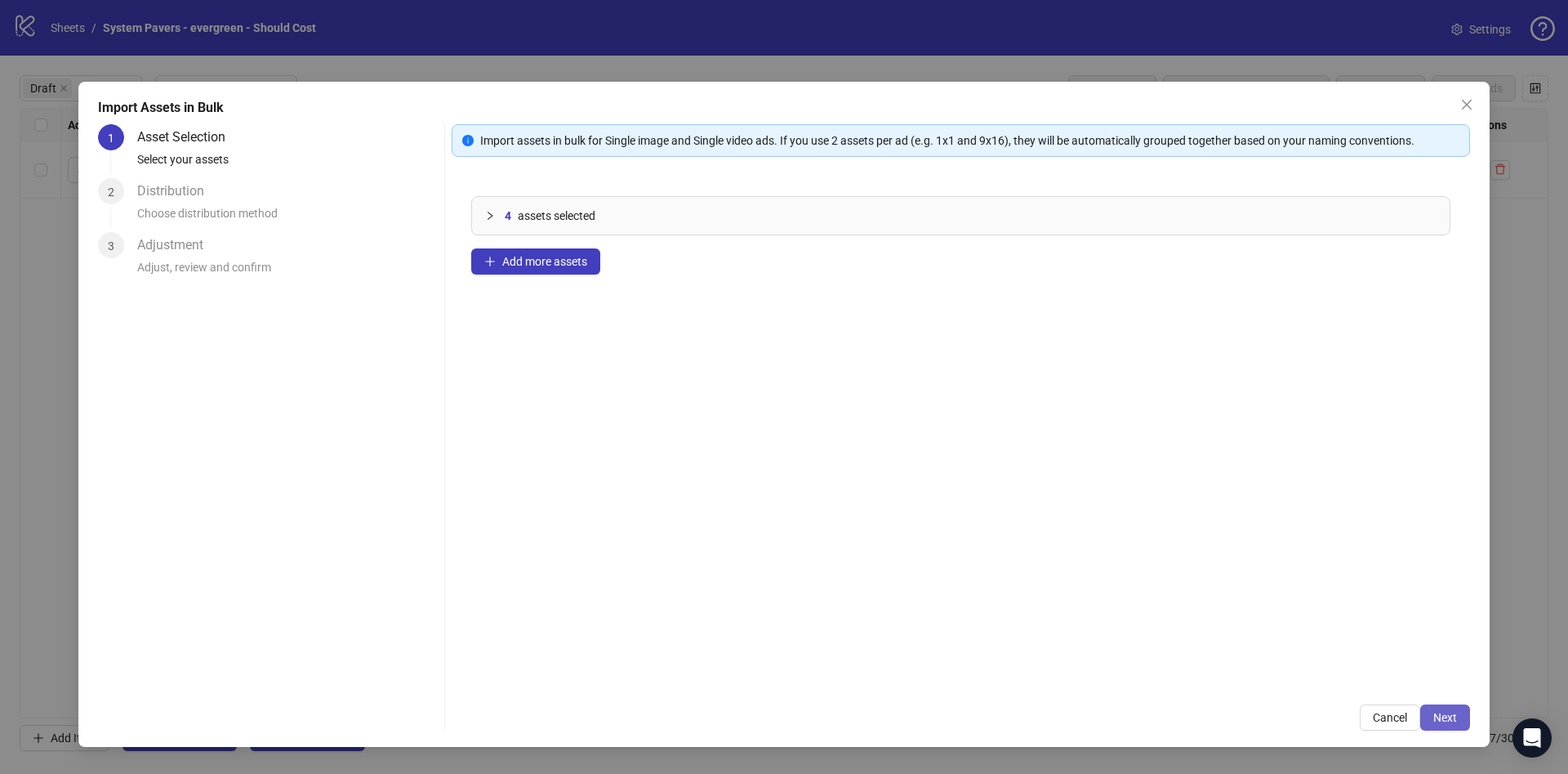
click at [1450, 715] on span "Next" at bounding box center [1445, 717] width 24 height 13
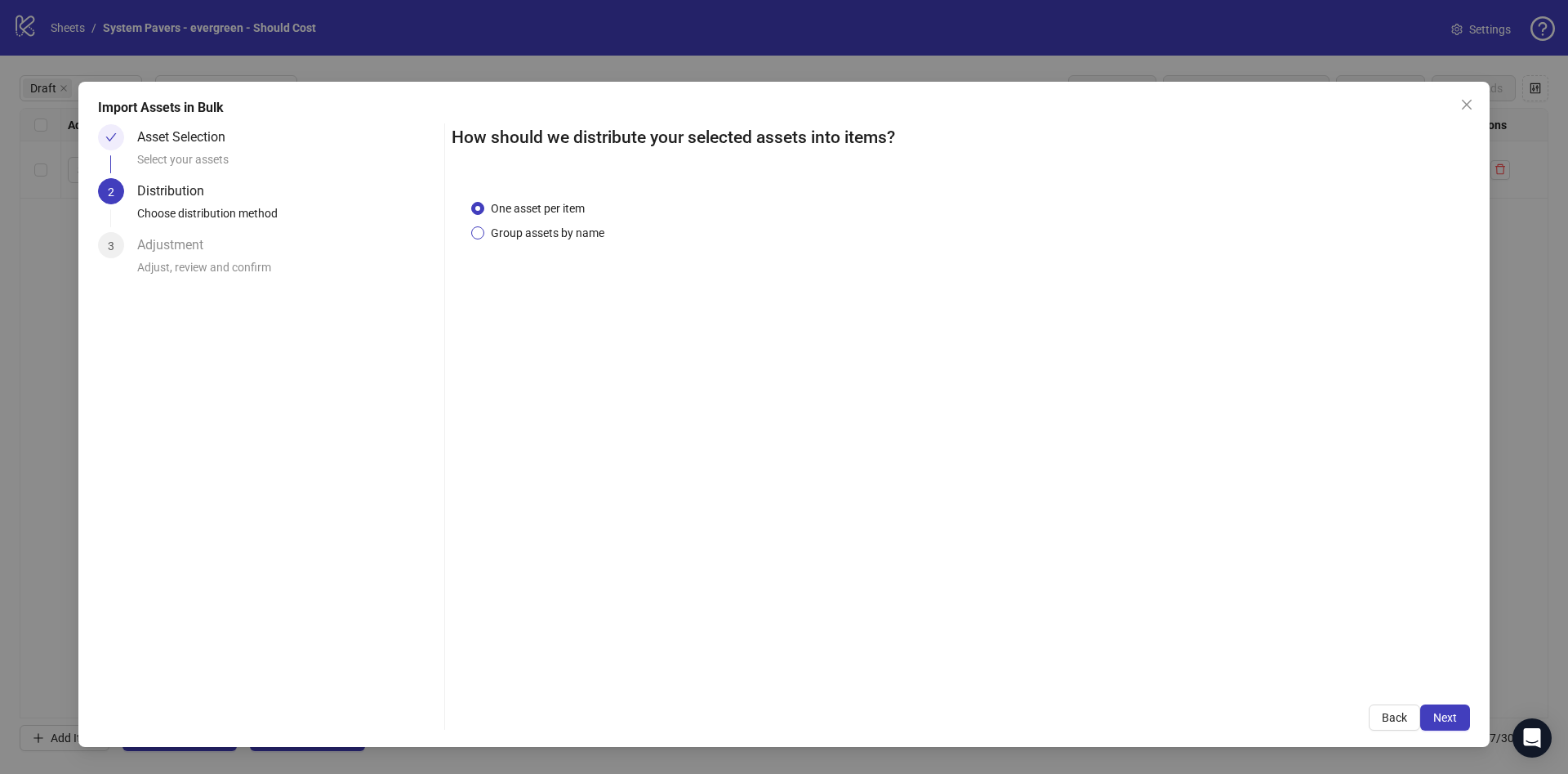
click at [553, 225] on span "Group assets by name" at bounding box center [547, 233] width 126 height 18
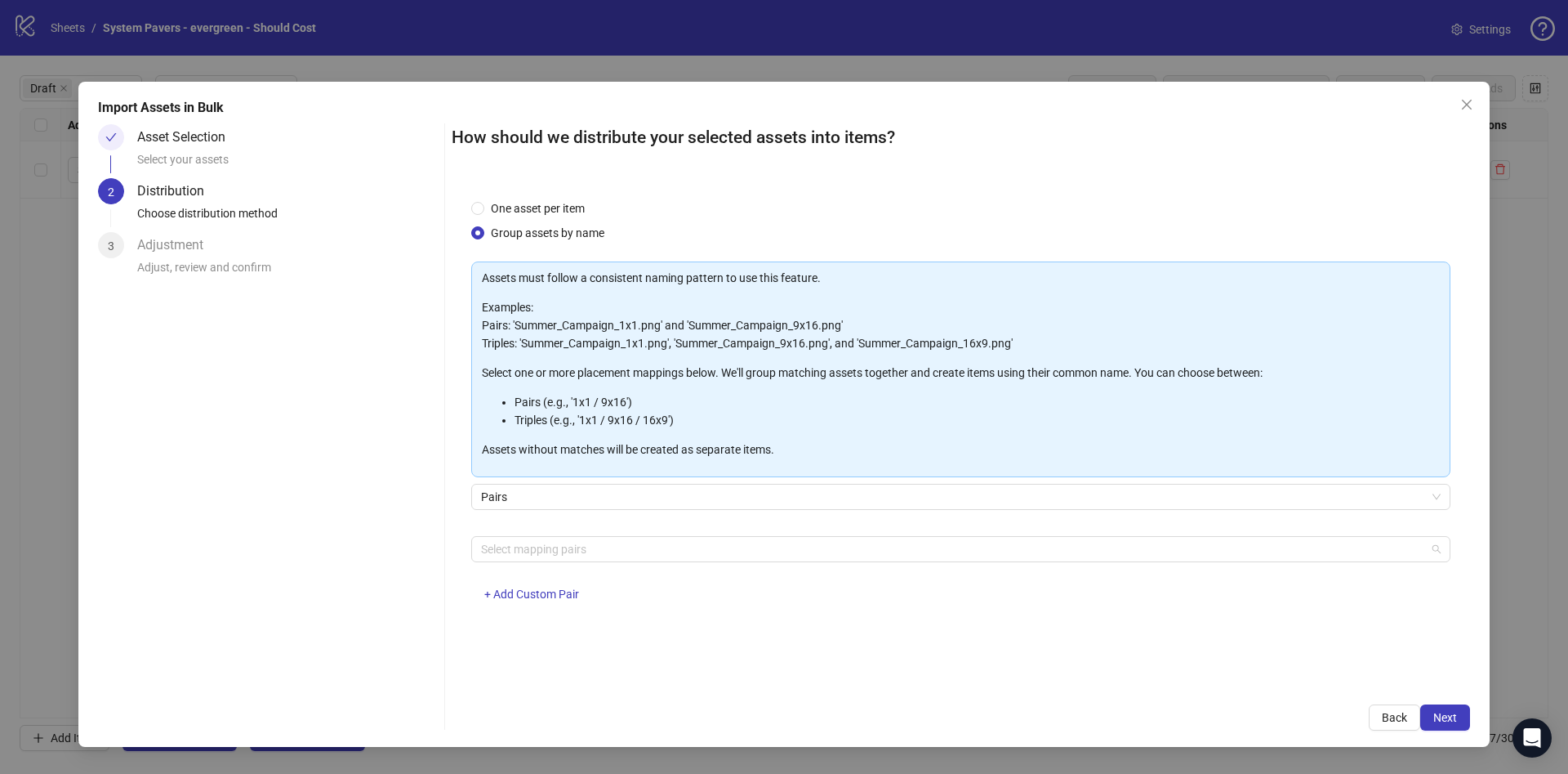
drag, startPoint x: 577, startPoint y: 543, endPoint x: 585, endPoint y: 521, distance: 23.4
click at [579, 541] on div at bounding box center [952, 549] width 955 height 23
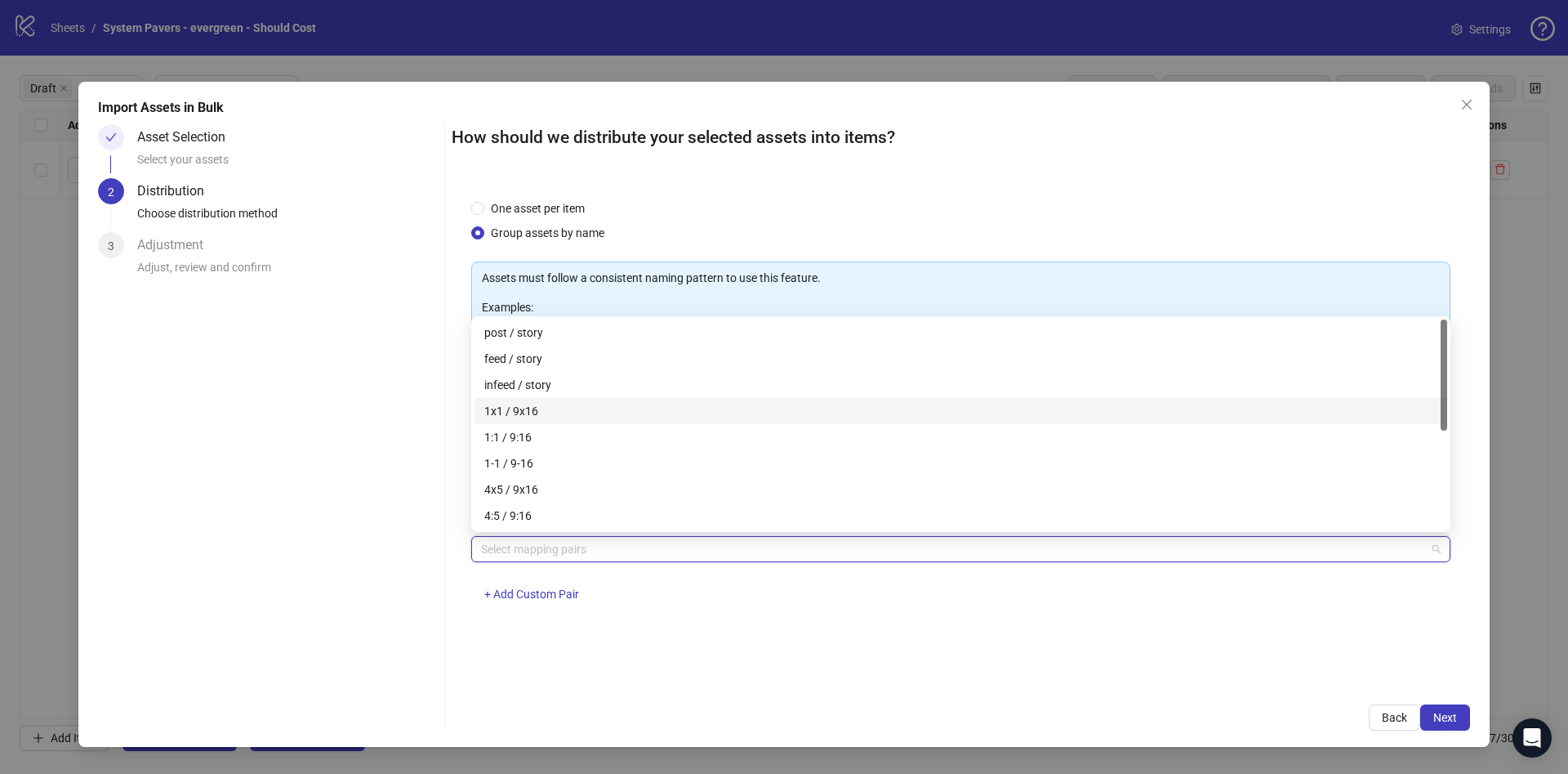
click at [588, 416] on div "1x1 / 9x16" at bounding box center [961, 411] width 953 height 18
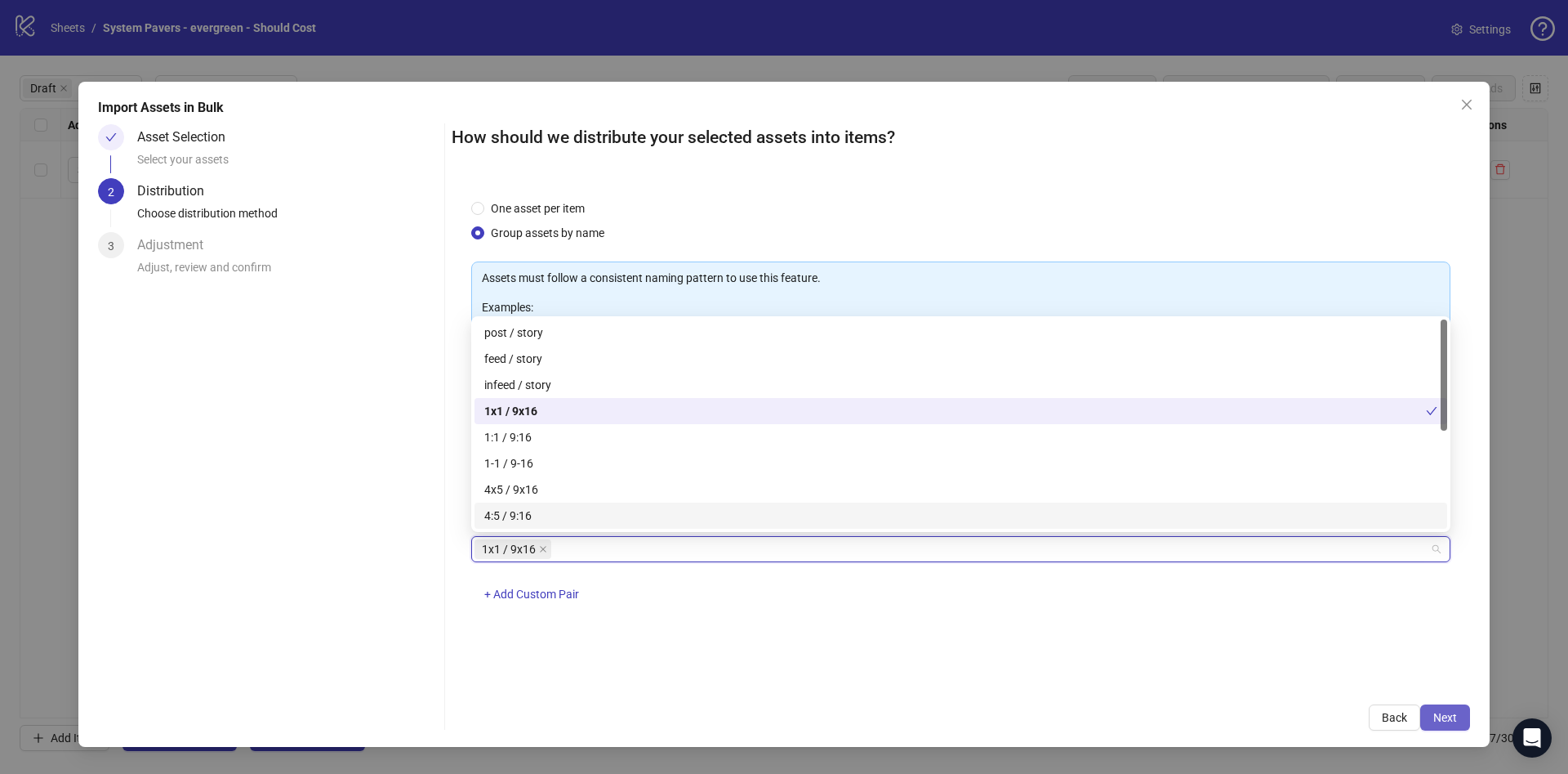
click at [1448, 713] on span "Next" at bounding box center [1445, 717] width 24 height 13
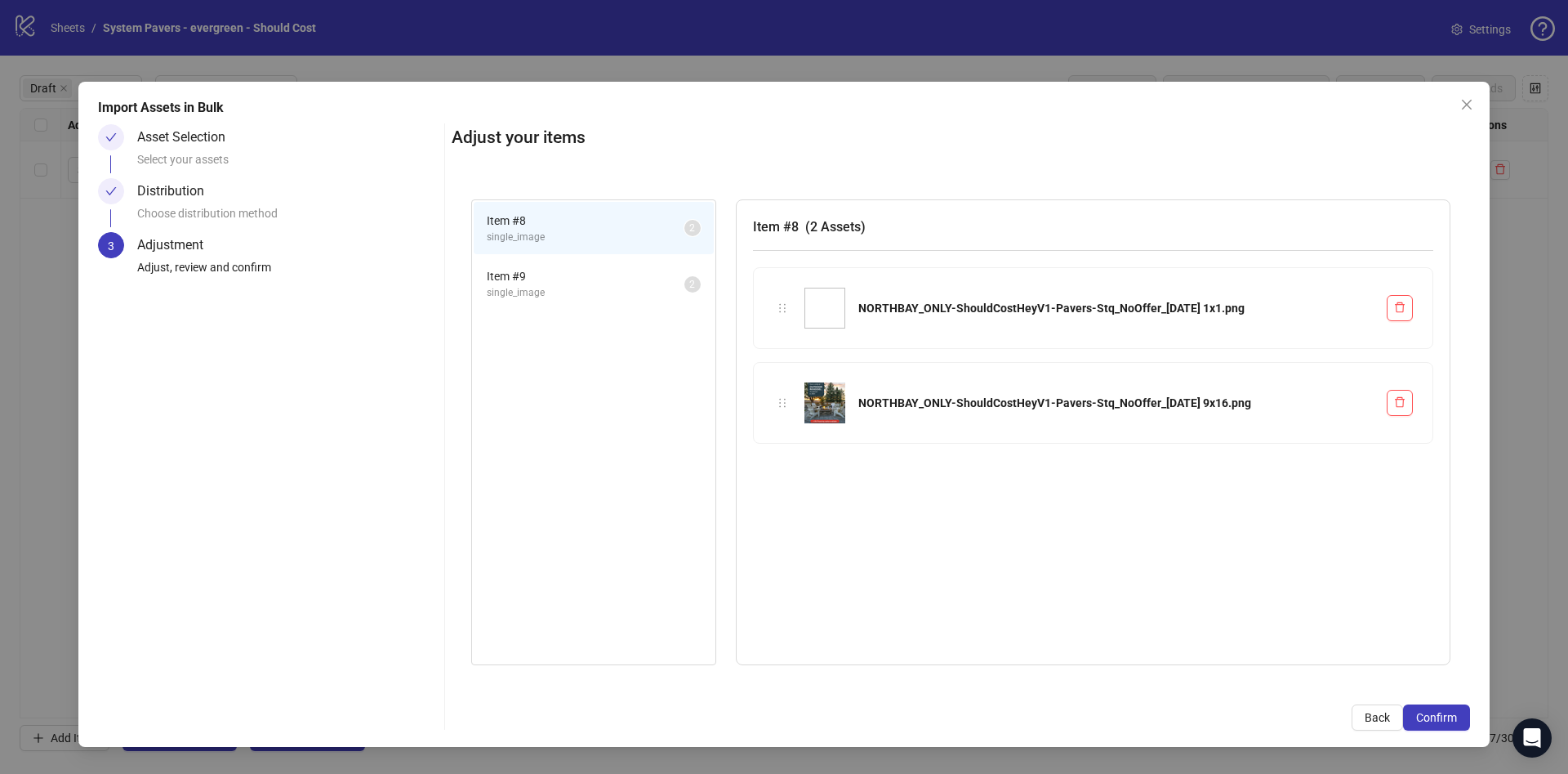
click at [1448, 713] on span "Confirm" at bounding box center [1436, 717] width 41 height 13
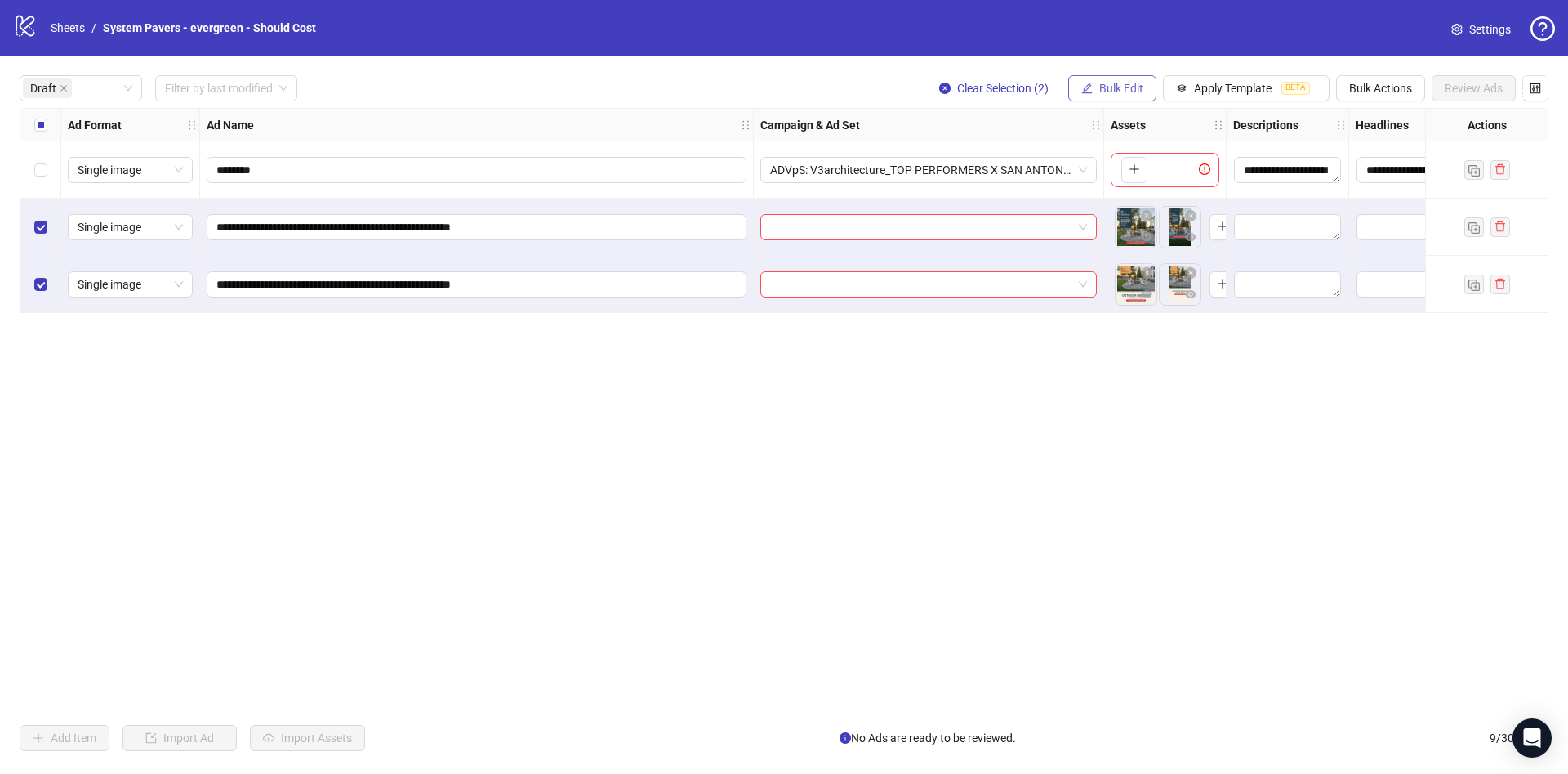
click at [1130, 89] on span "Bulk Edit" at bounding box center [1121, 88] width 44 height 13
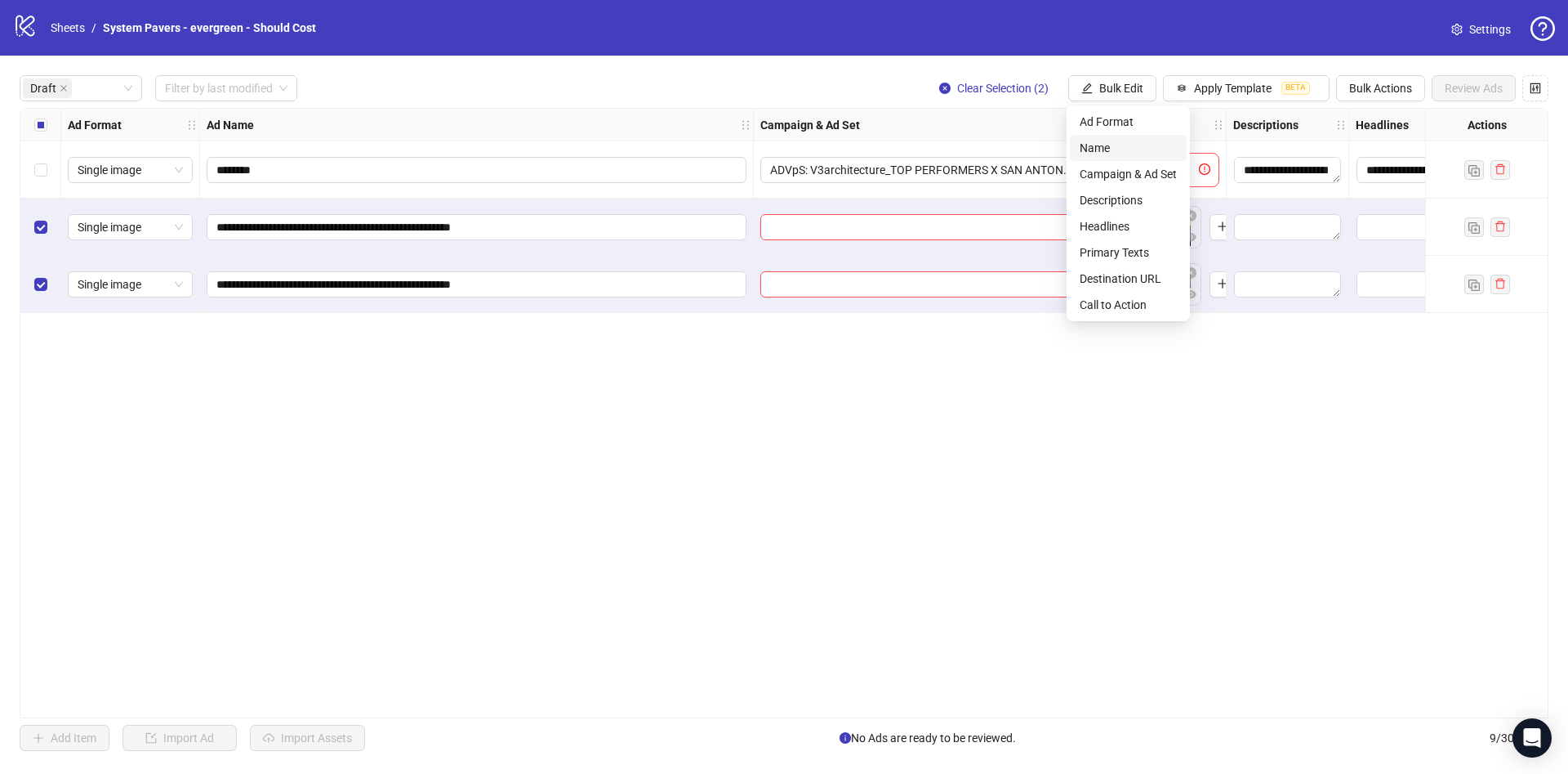
click at [1127, 142] on span "Name" at bounding box center [1128, 148] width 97 height 18
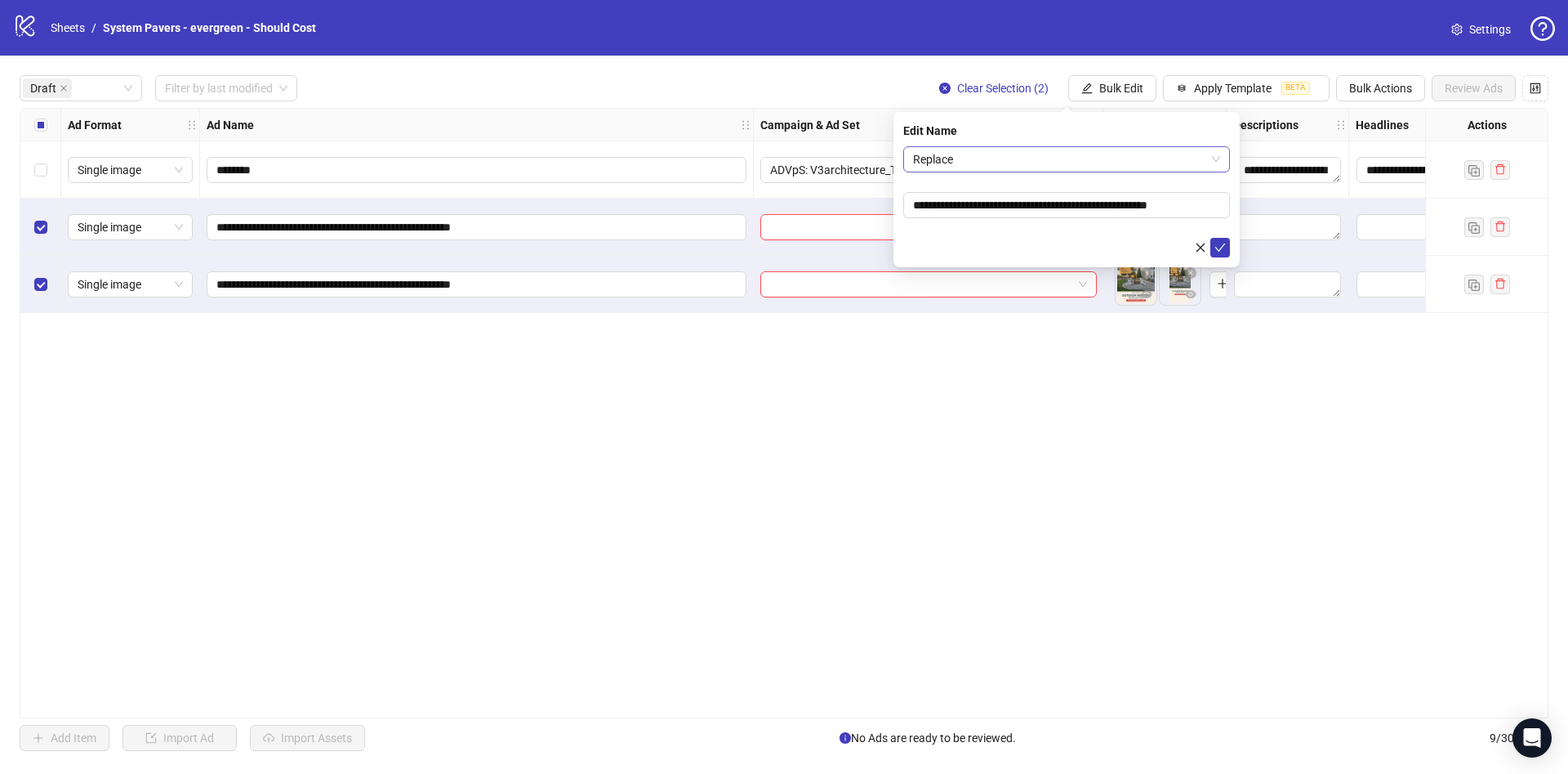
click at [1046, 154] on span "Replace" at bounding box center [1067, 159] width 307 height 25
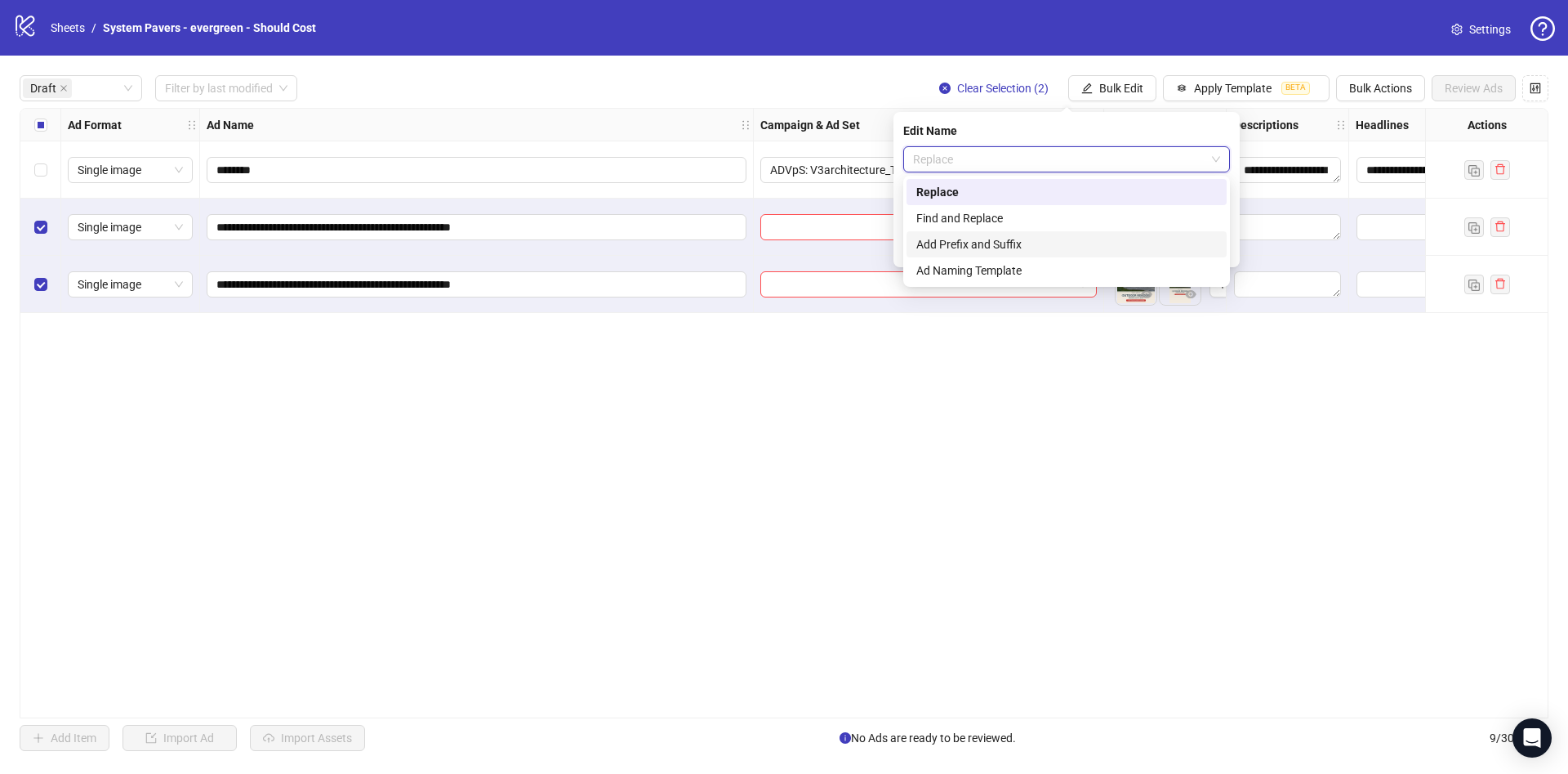
click at [991, 254] on div "Add Prefix and Suffix" at bounding box center [1066, 244] width 321 height 26
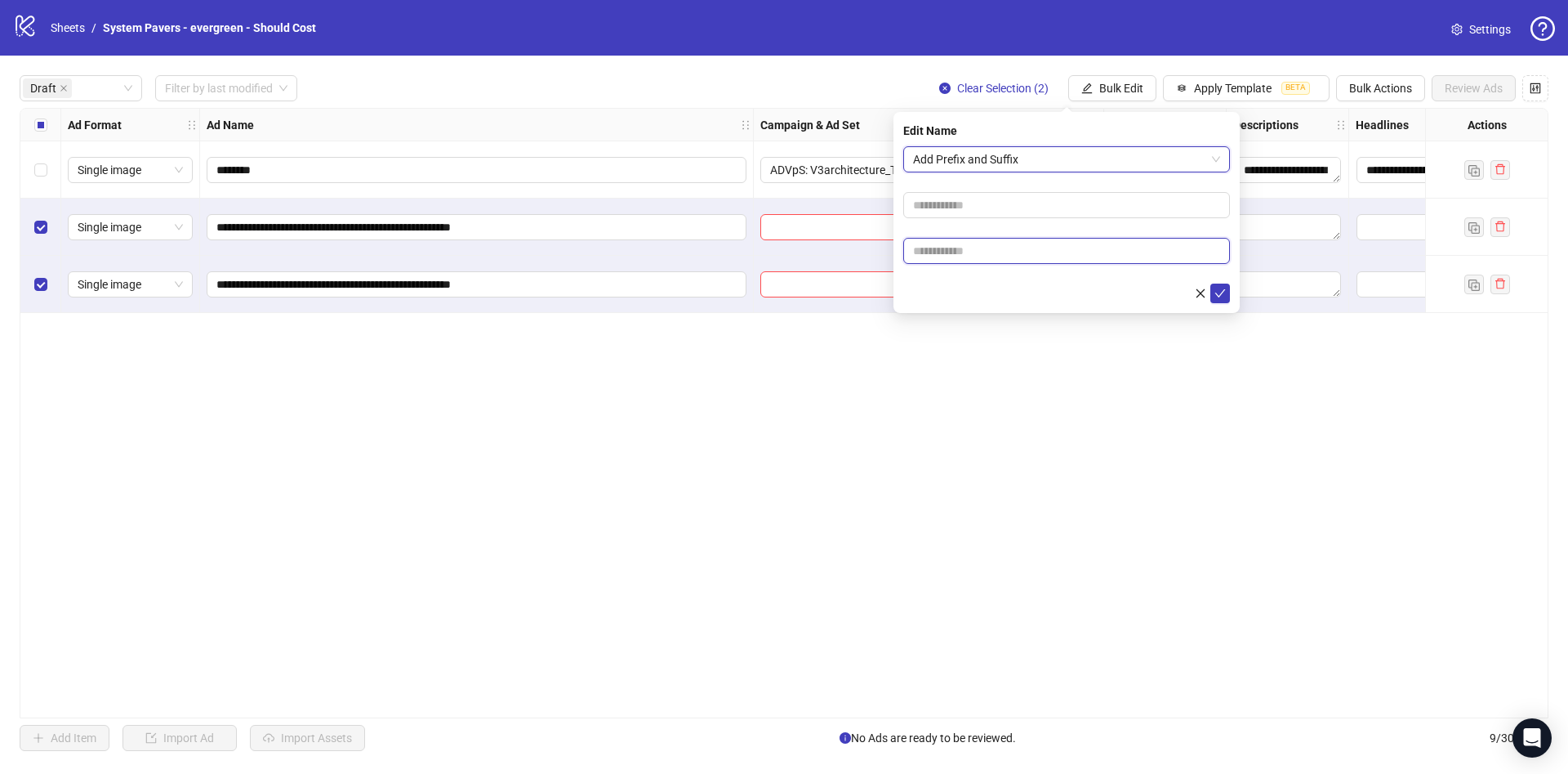
click at [941, 253] on input "text" at bounding box center [1067, 251] width 327 height 26
paste input "**********"
type input "**********"
click at [944, 279] on form "**********" at bounding box center [1067, 224] width 327 height 157
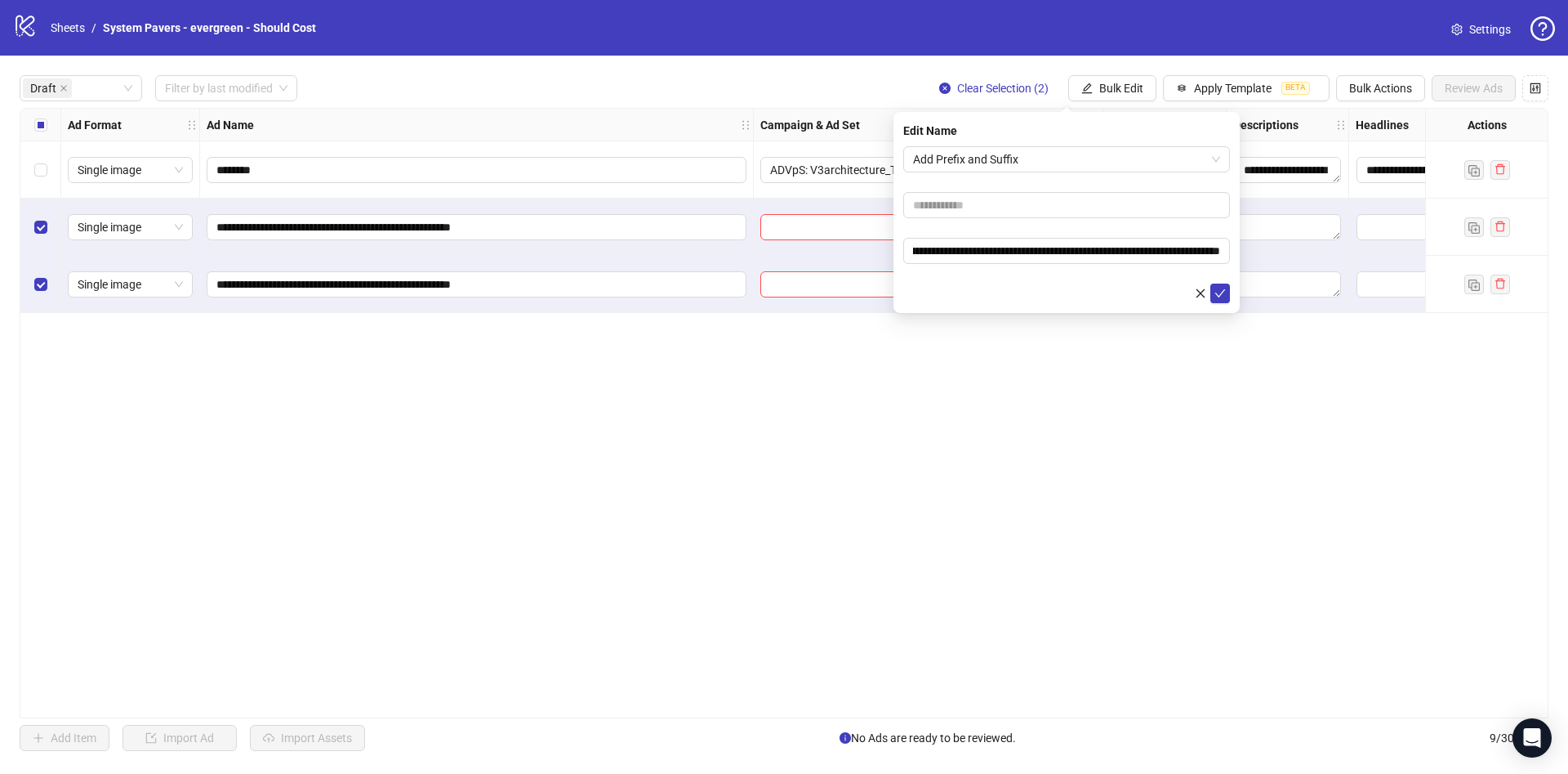
scroll to position [0, 0]
click at [1221, 293] on icon "check" at bounding box center [1219, 293] width 12 height 12
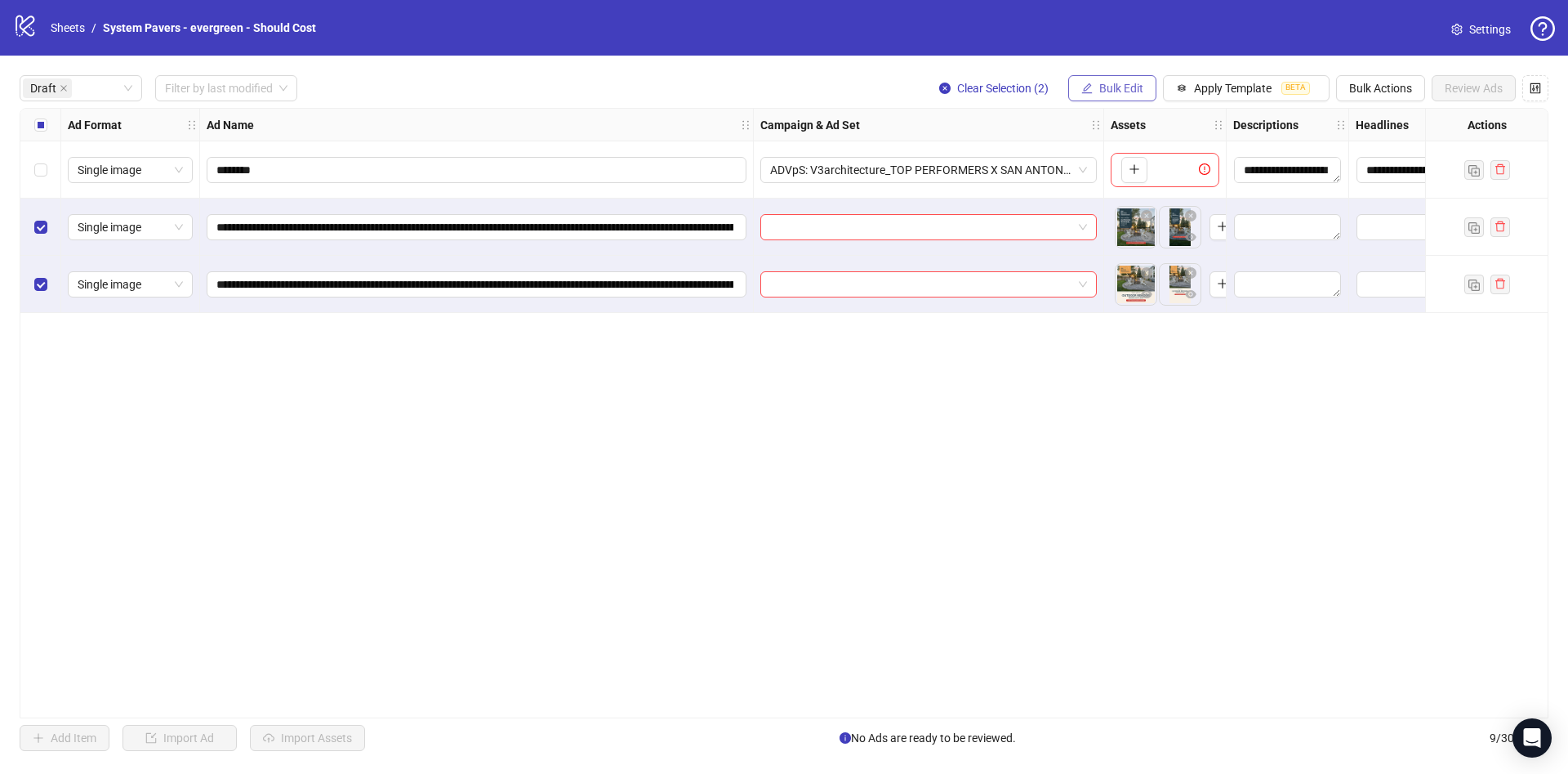
click at [1112, 87] on span "Bulk Edit" at bounding box center [1121, 88] width 44 height 13
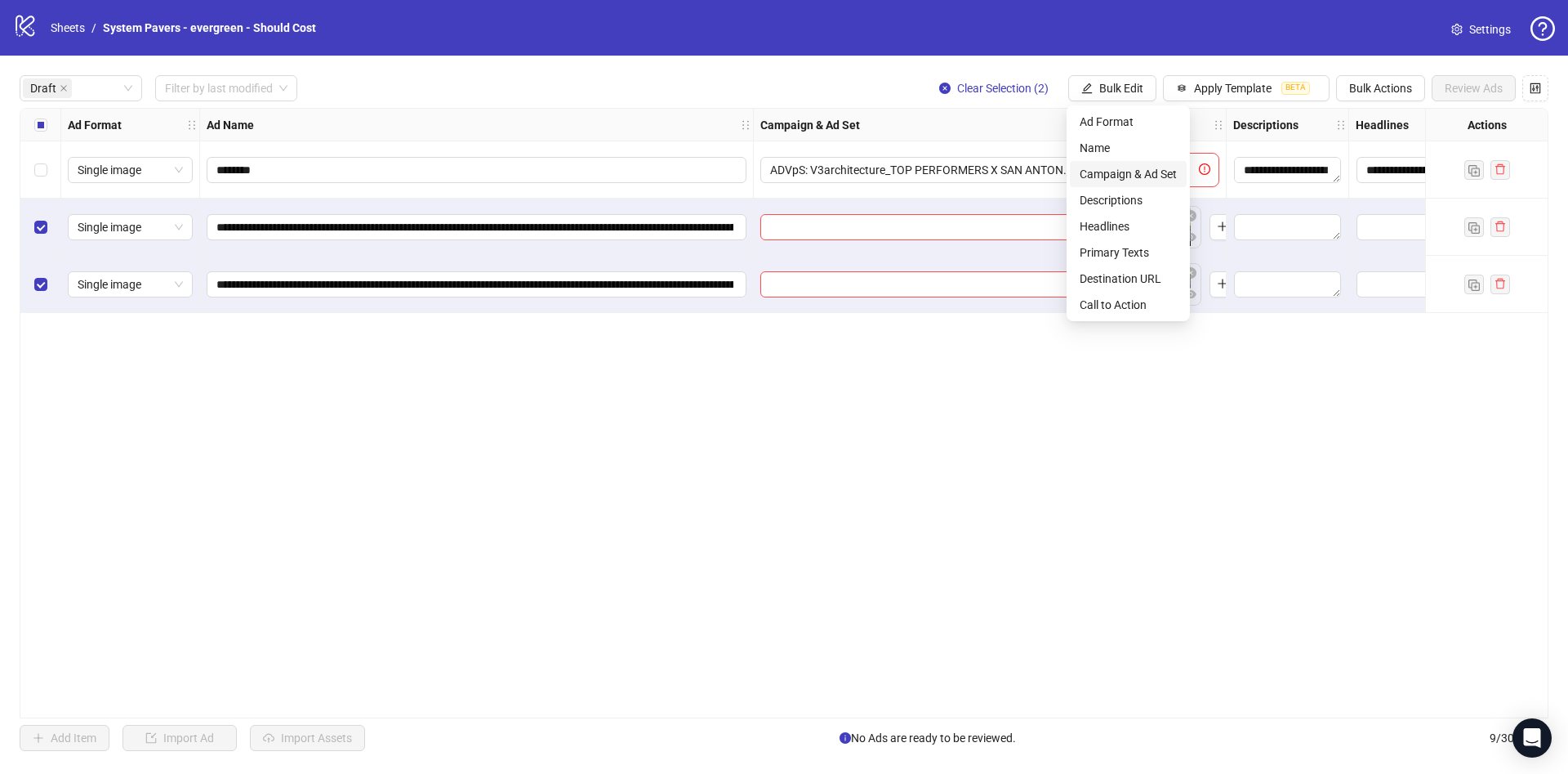
click at [1149, 174] on span "Campaign & Ad Set" at bounding box center [1128, 174] width 97 height 18
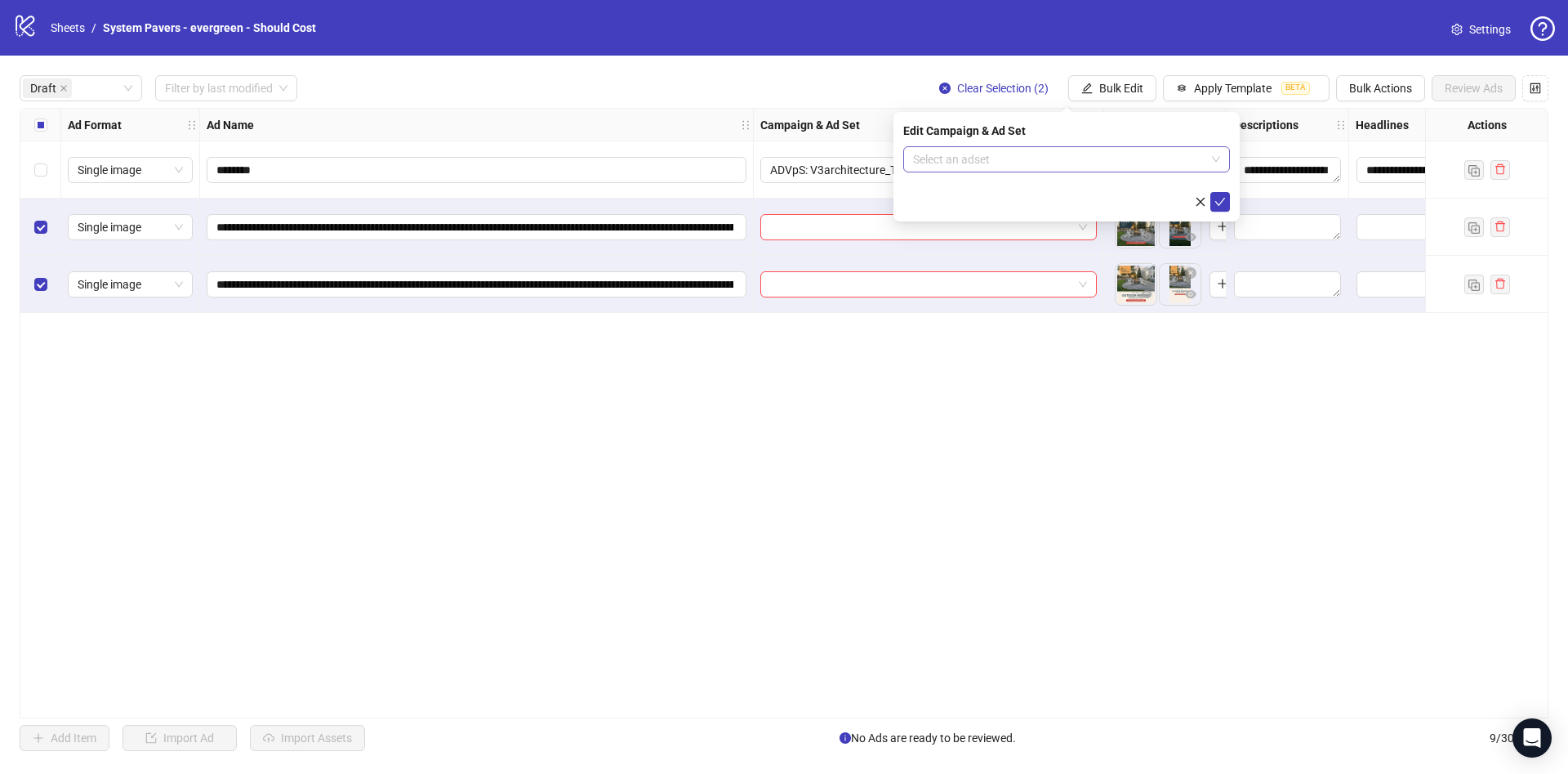
click at [1081, 166] on input "search" at bounding box center [1060, 159] width 292 height 25
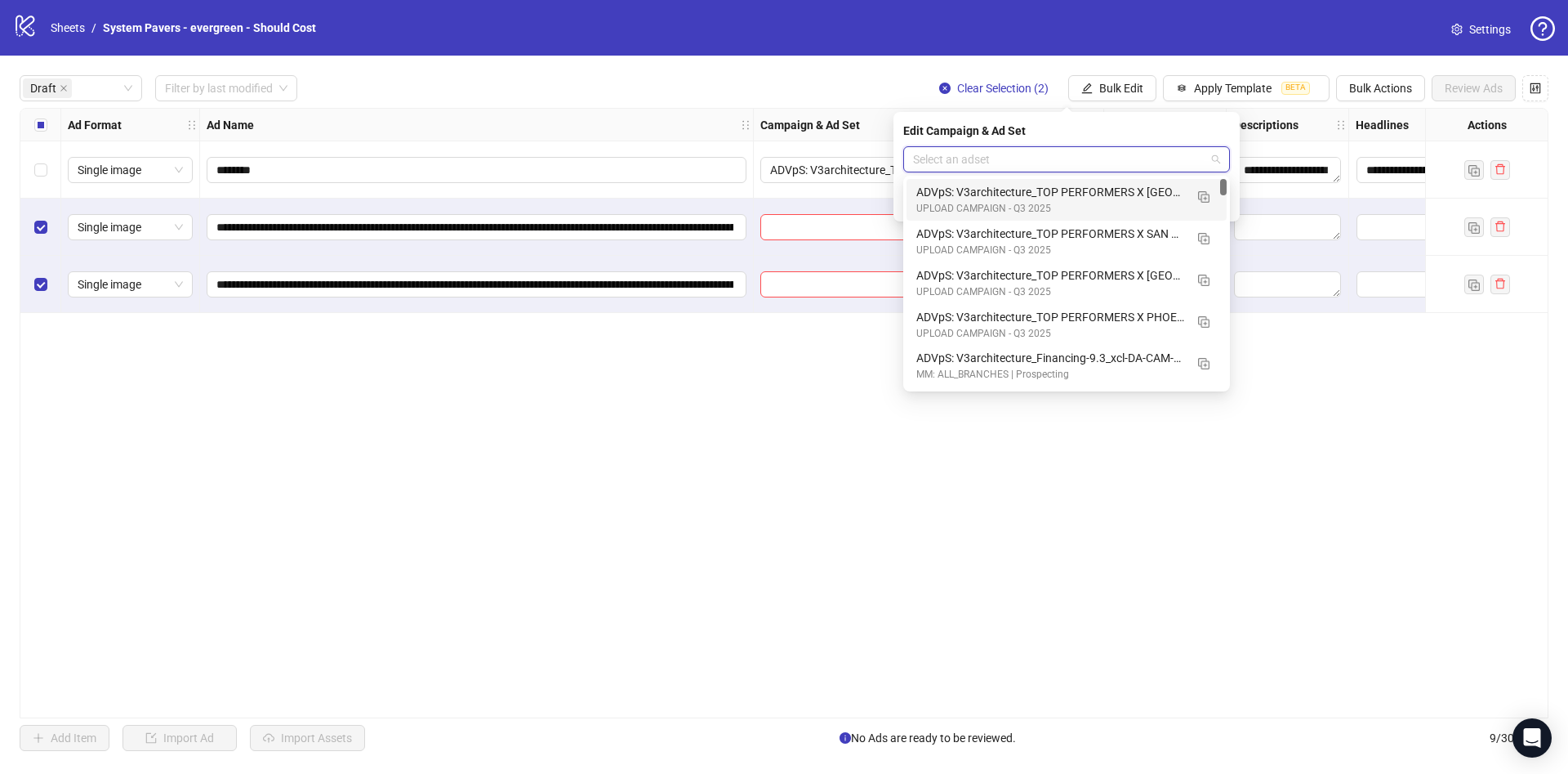
click at [1129, 190] on div "ADVpS: V3architecture_TOP PERFORMERS X [GEOGRAPHIC_DATA]-9.9_xcl-ATL-LV-DC_AUTO…" at bounding box center [1050, 192] width 268 height 18
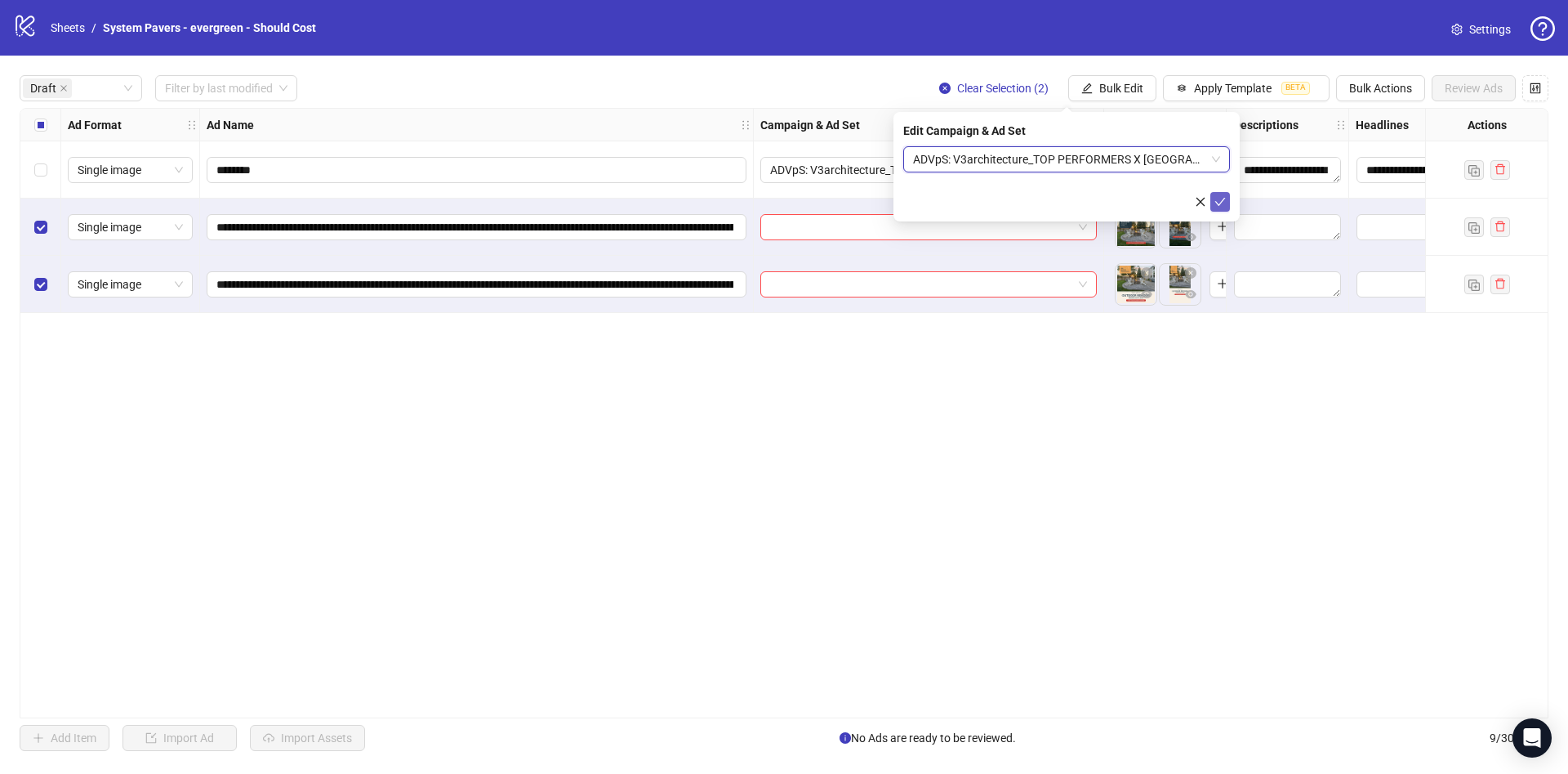
click at [1225, 199] on button "submit" at bounding box center [1220, 202] width 20 height 20
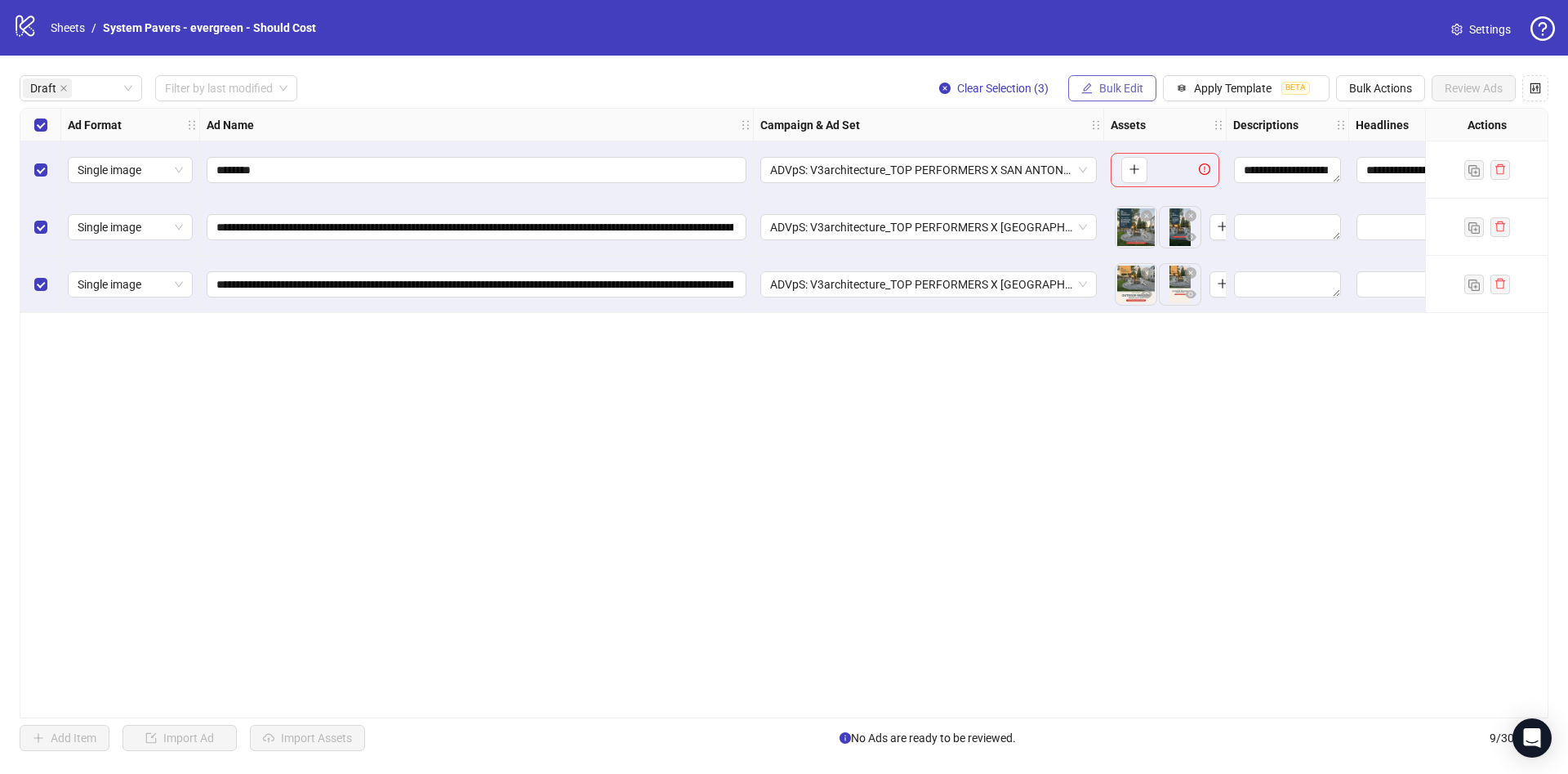
click at [1140, 93] on span "Bulk Edit" at bounding box center [1121, 88] width 44 height 13
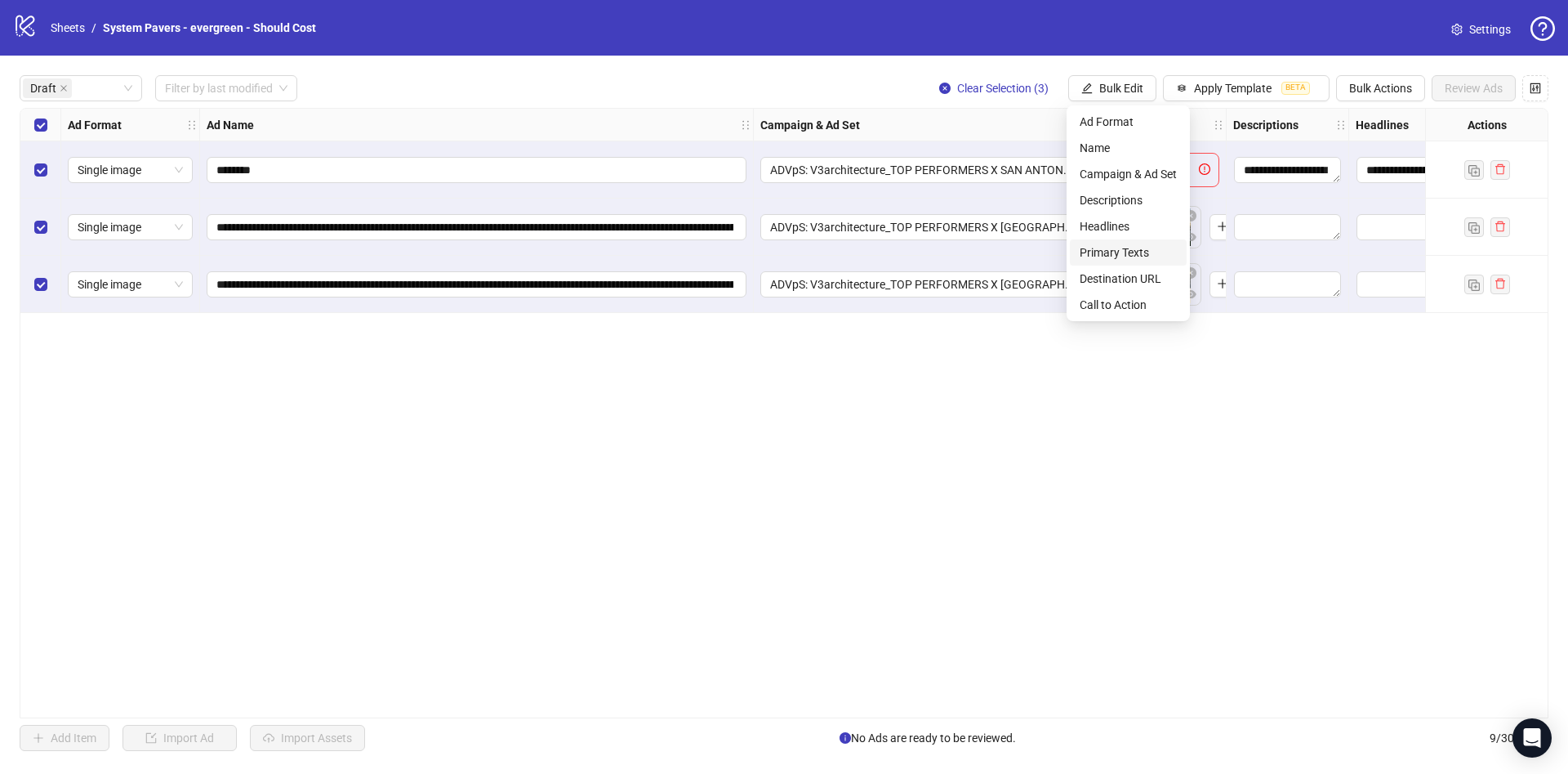
click at [1132, 251] on span "Primary Texts" at bounding box center [1128, 253] width 97 height 18
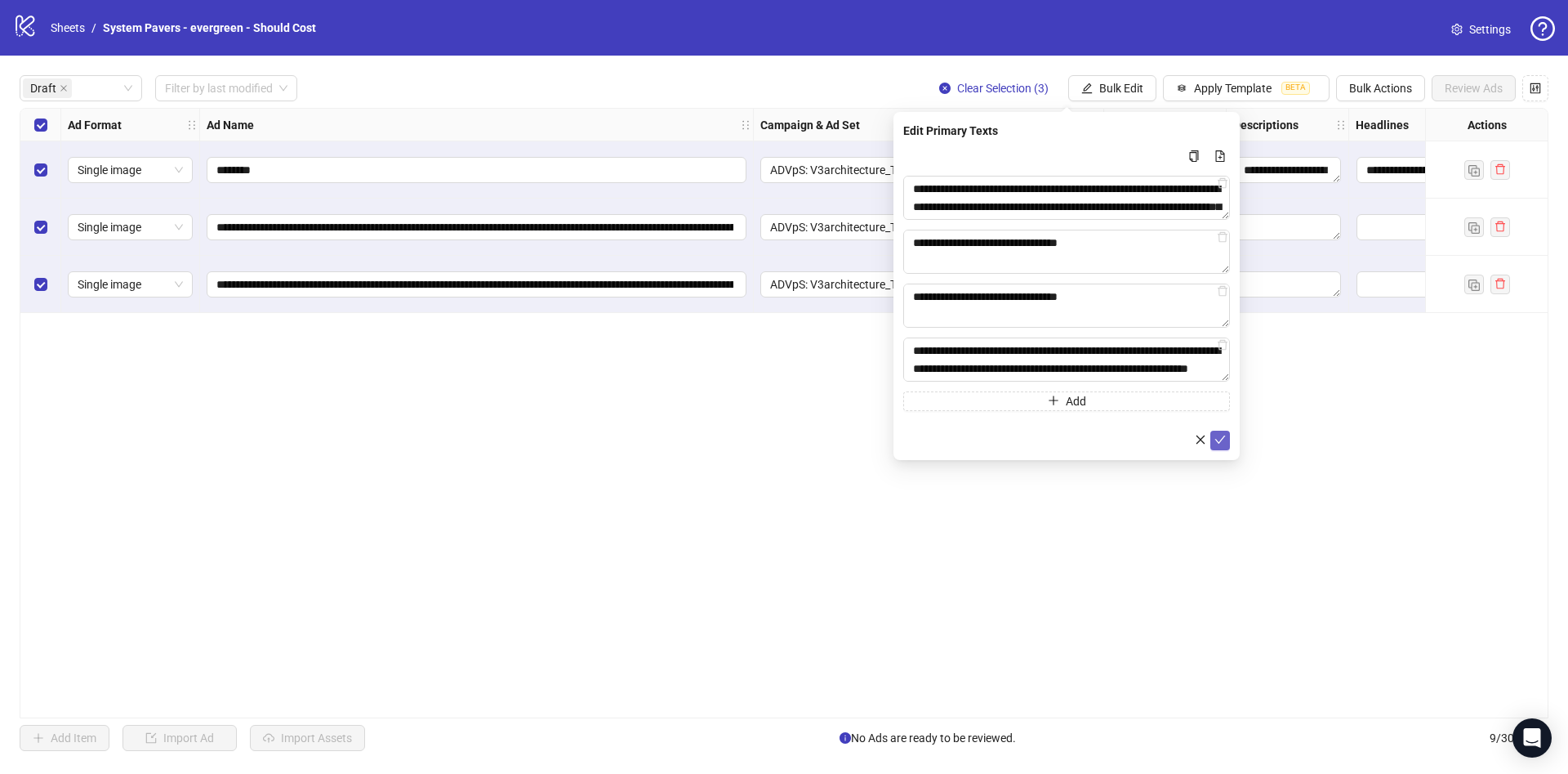
click at [1228, 438] on button "submit" at bounding box center [1220, 441] width 20 height 20
click at [1130, 96] on button "Bulk Edit" at bounding box center [1111, 88] width 88 height 26
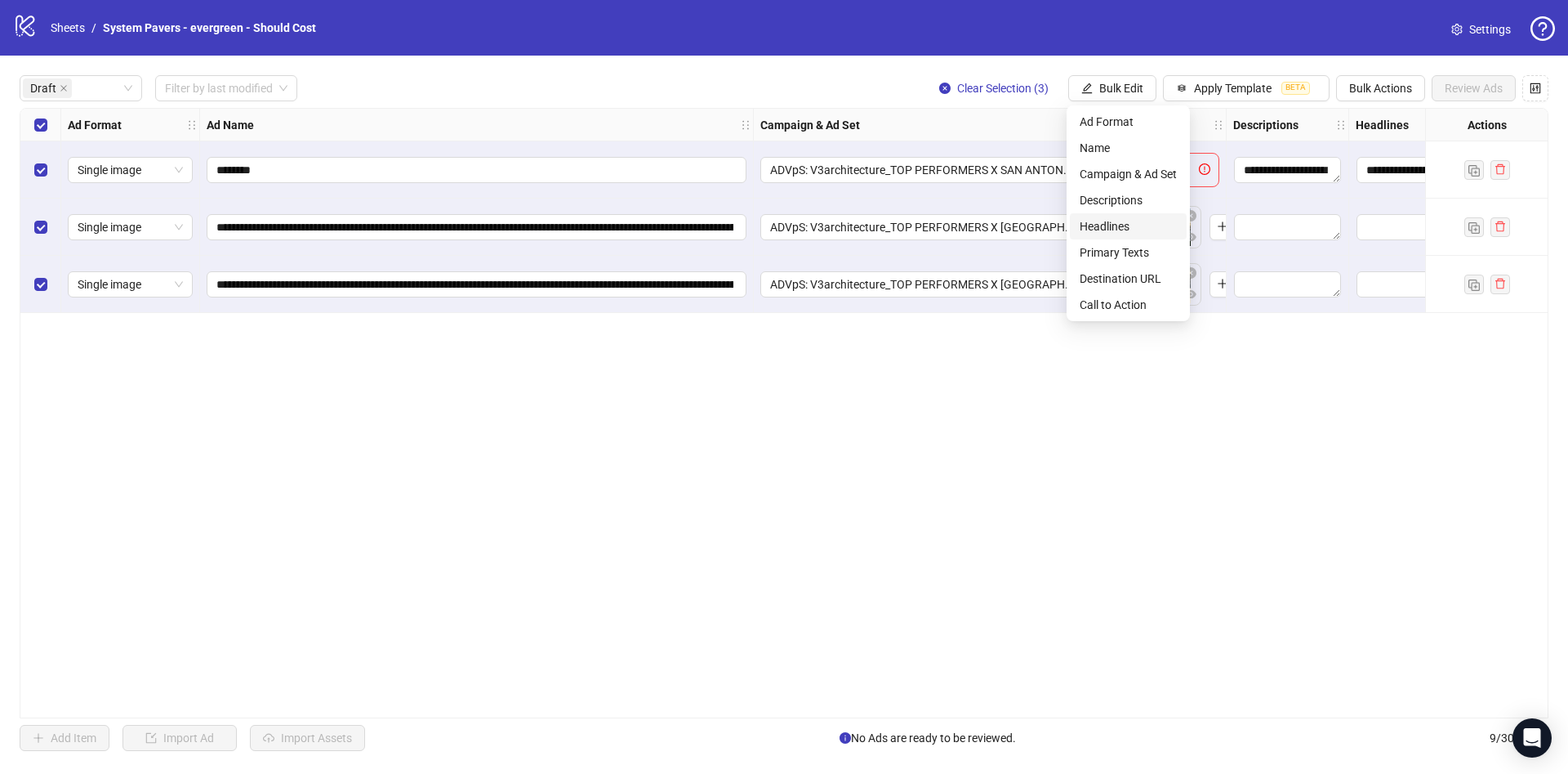
click at [1153, 227] on span "Headlines" at bounding box center [1128, 226] width 97 height 18
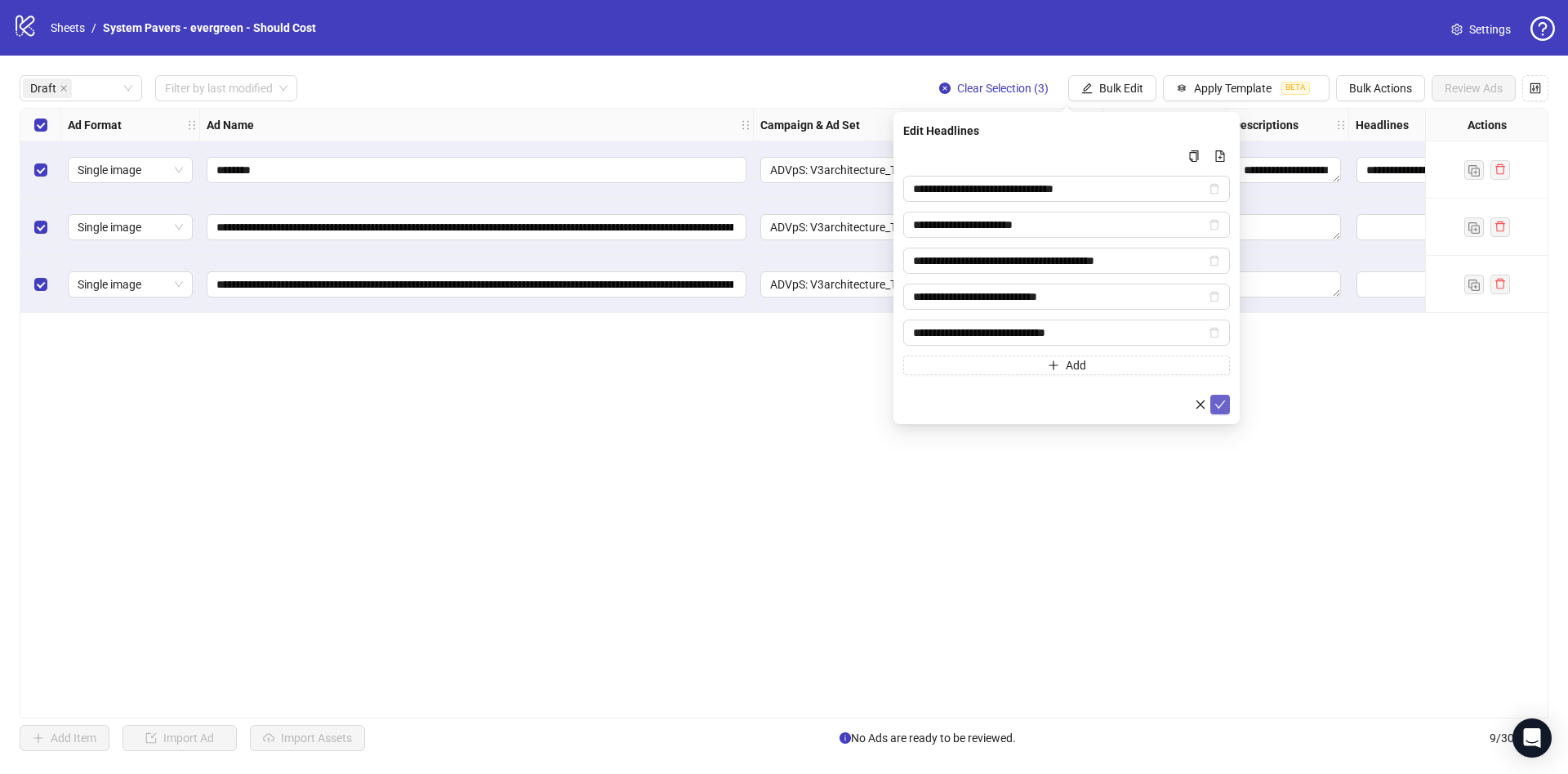
click at [1220, 403] on icon "check" at bounding box center [1219, 404] width 12 height 12
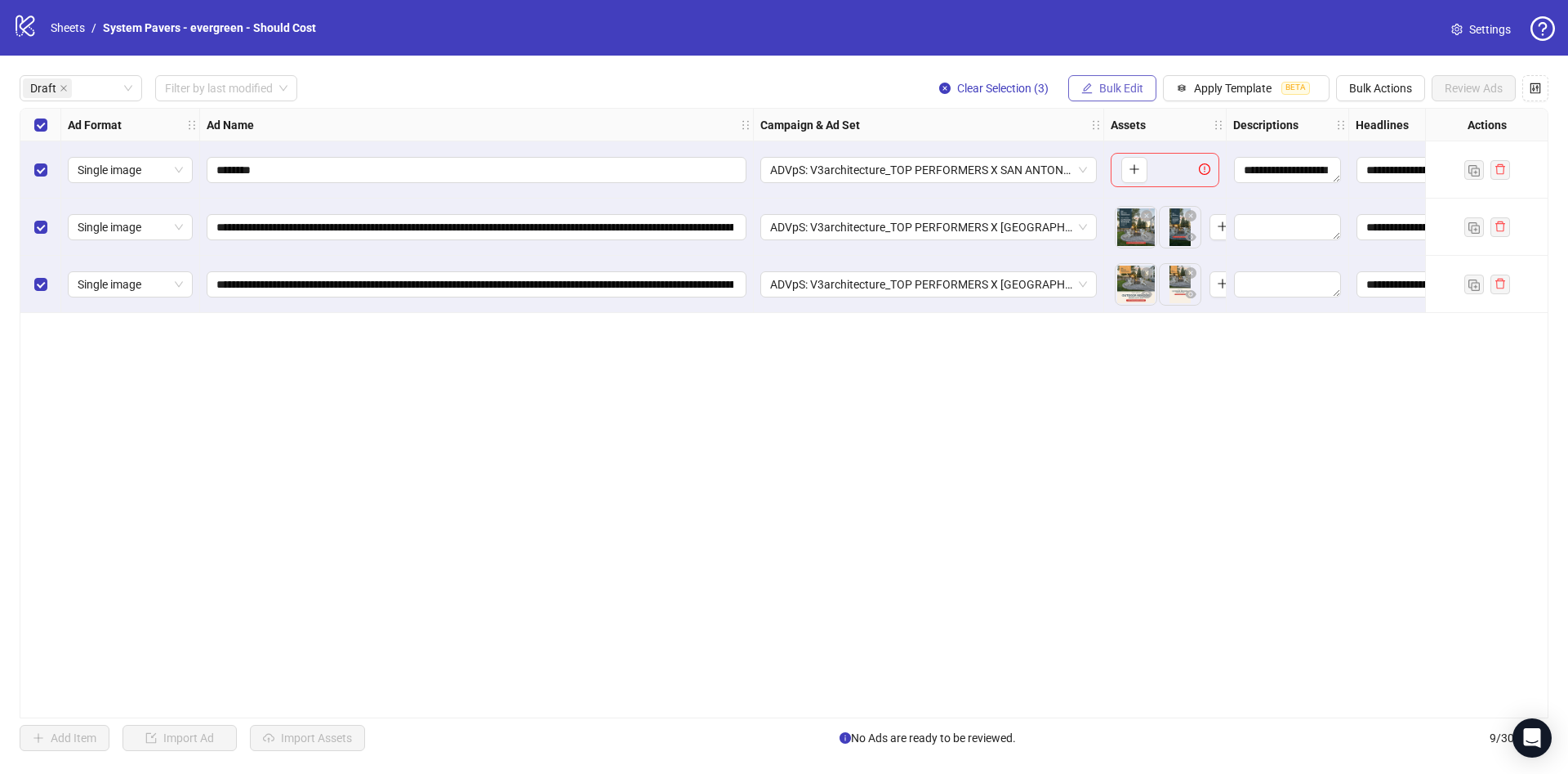
click at [1124, 93] on span "Bulk Edit" at bounding box center [1121, 88] width 44 height 13
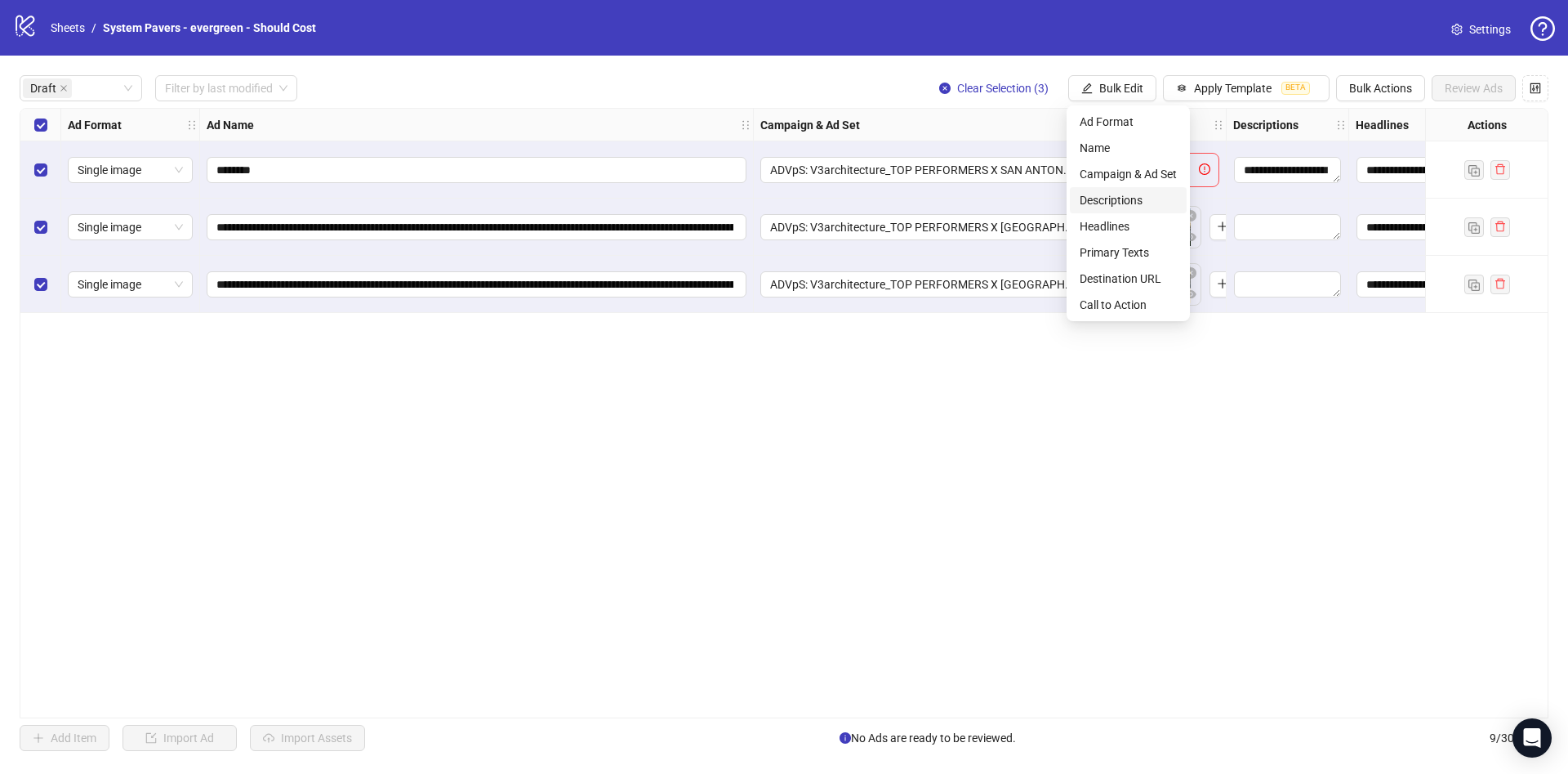
click at [1130, 194] on span "Descriptions" at bounding box center [1128, 200] width 97 height 18
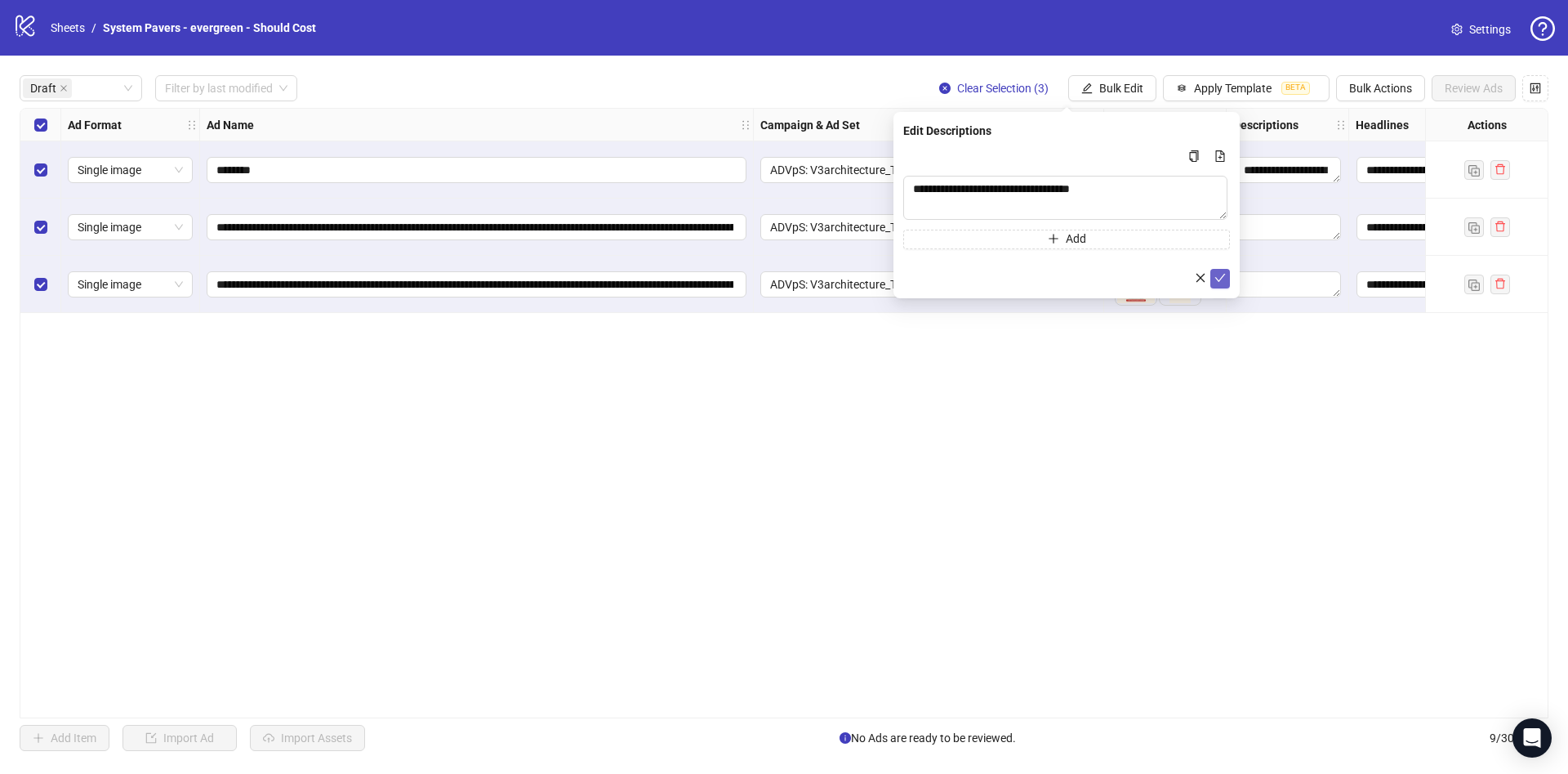
click at [1218, 282] on icon "check" at bounding box center [1219, 277] width 12 height 12
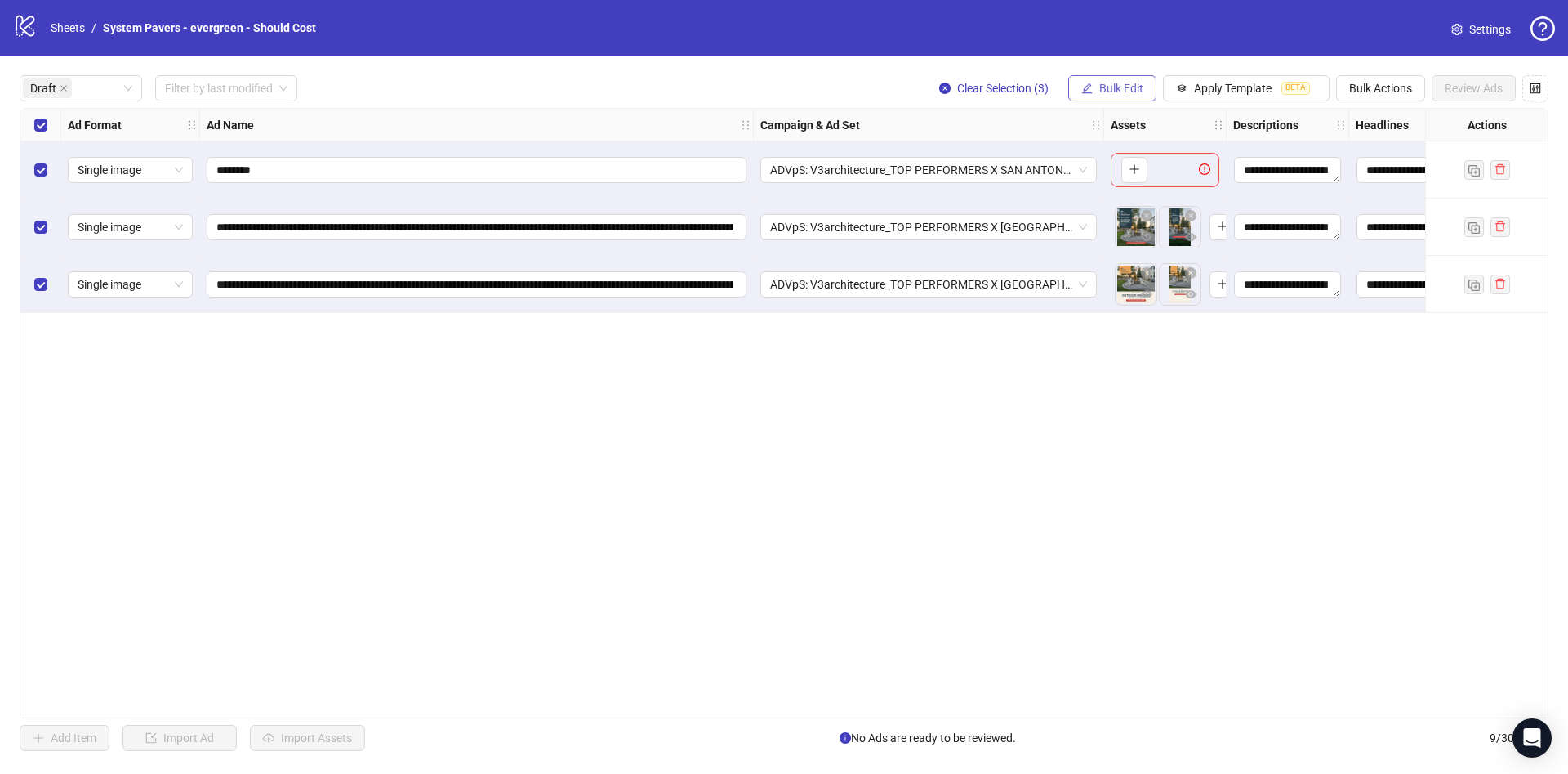
click at [1121, 97] on button "Bulk Edit" at bounding box center [1111, 88] width 88 height 26
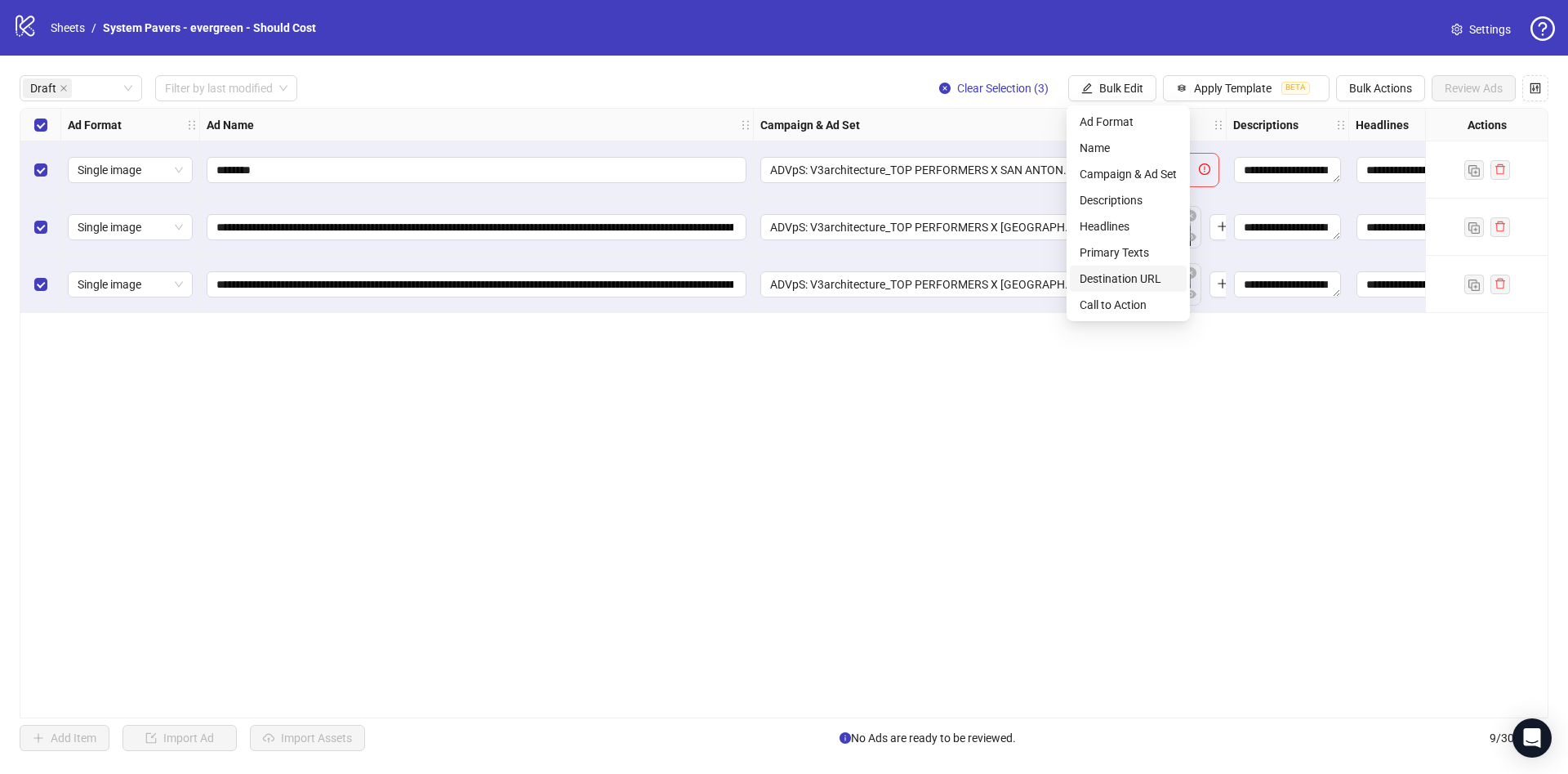
click at [1150, 279] on span "Destination URL" at bounding box center [1128, 279] width 97 height 18
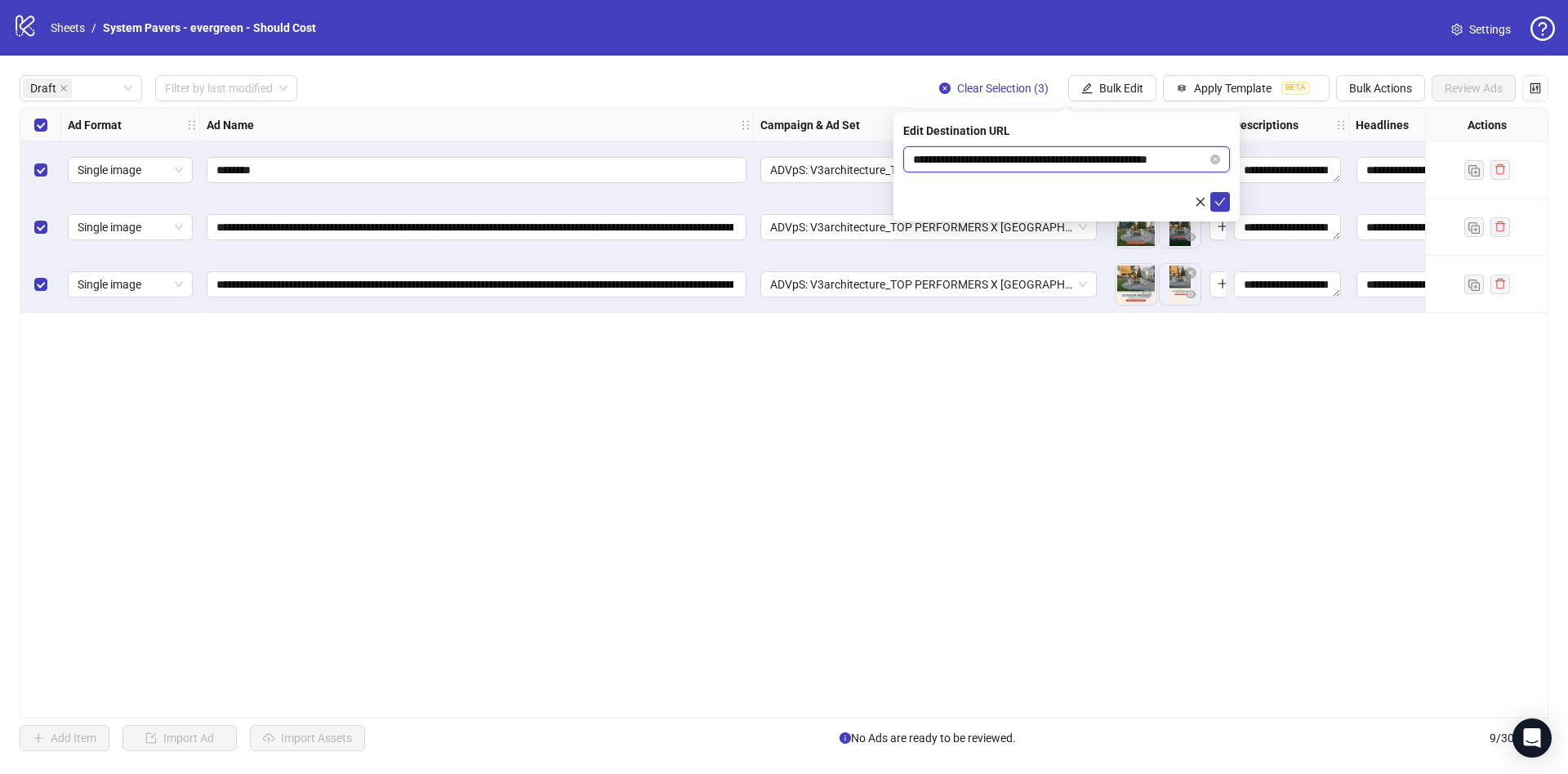
scroll to position [0, 25]
drag, startPoint x: 1076, startPoint y: 156, endPoint x: 1256, endPoint y: 161, distance: 180.1
click at [1256, 160] on body "**********" at bounding box center [784, 387] width 1568 height 774
click at [1221, 198] on icon "check" at bounding box center [1219, 202] width 12 height 12
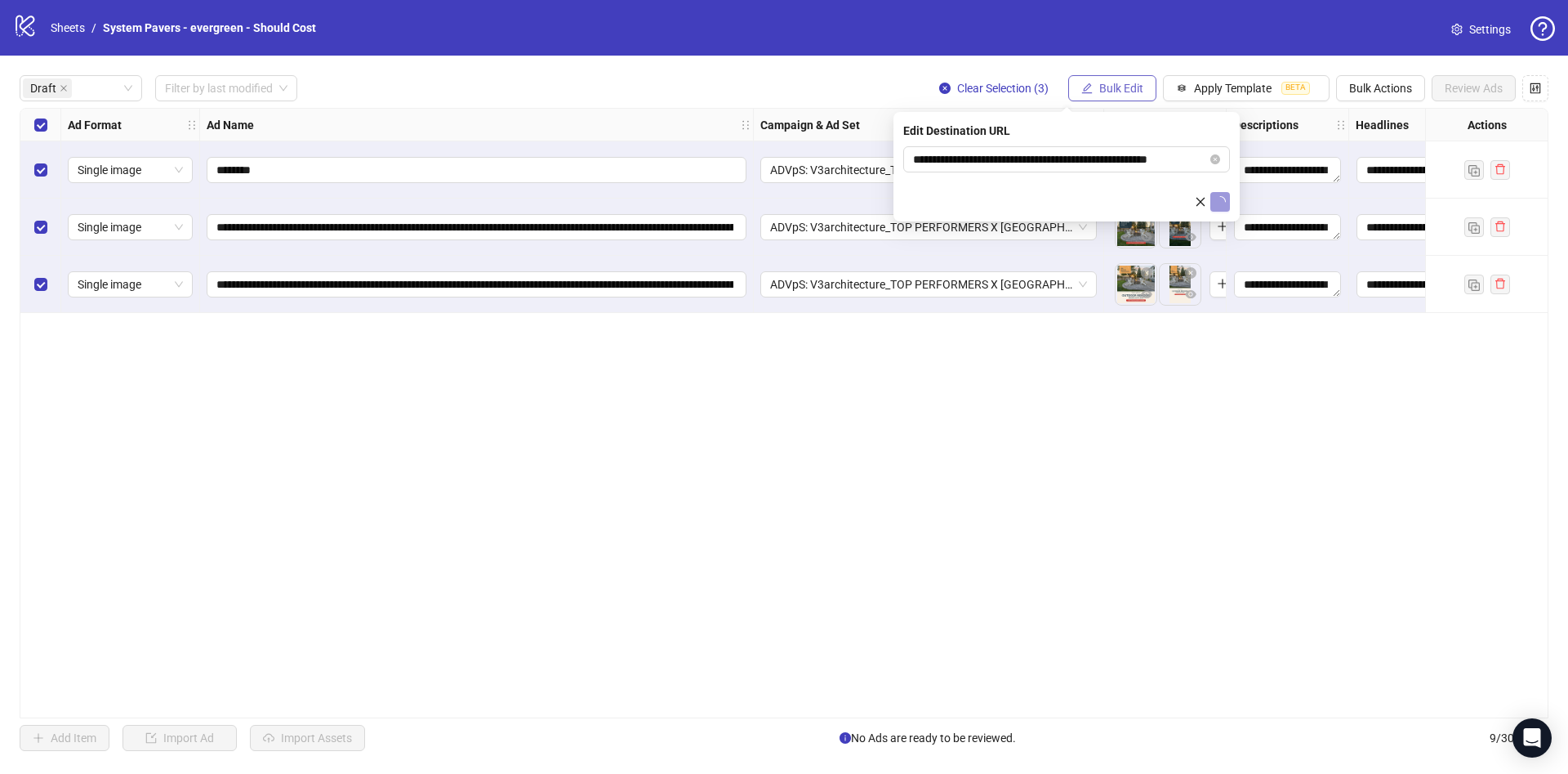
click at [1133, 76] on button "Bulk Edit" at bounding box center [1111, 88] width 88 height 26
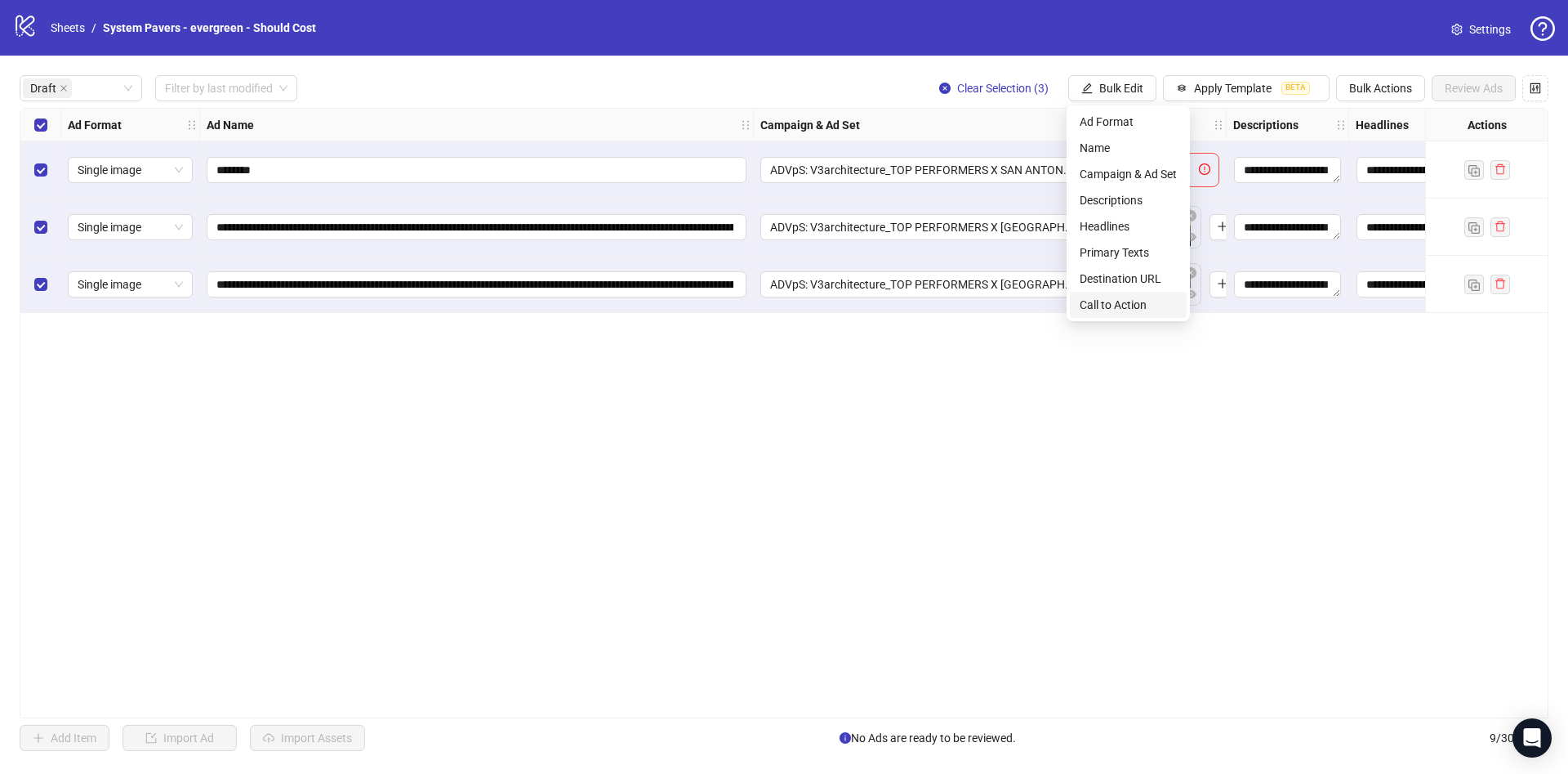
click at [1136, 303] on span "Call to Action" at bounding box center [1128, 305] width 97 height 18
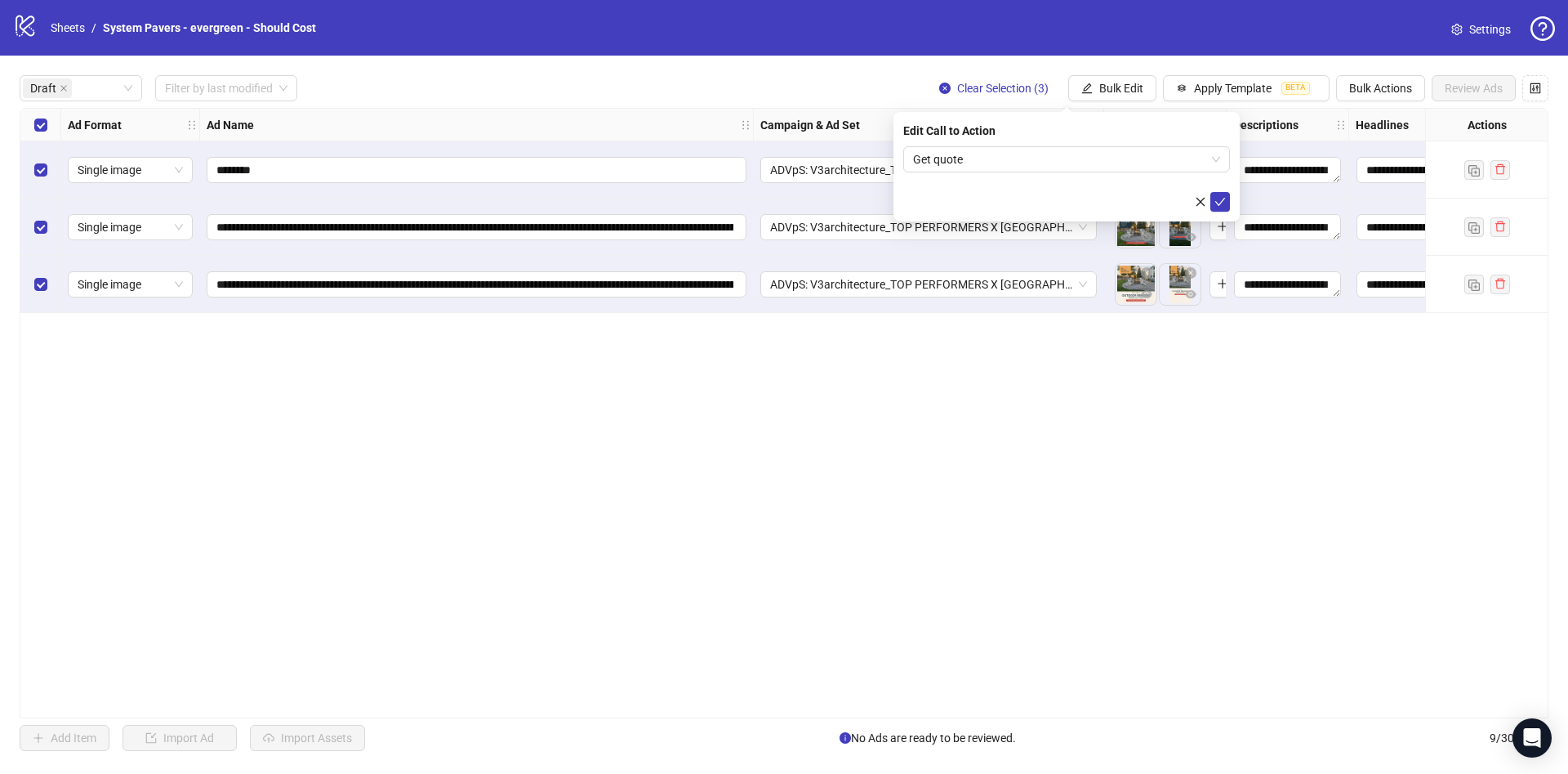
click at [1228, 186] on form "Get quote" at bounding box center [1067, 179] width 327 height 65
click at [1222, 197] on icon "check" at bounding box center [1219, 202] width 12 height 12
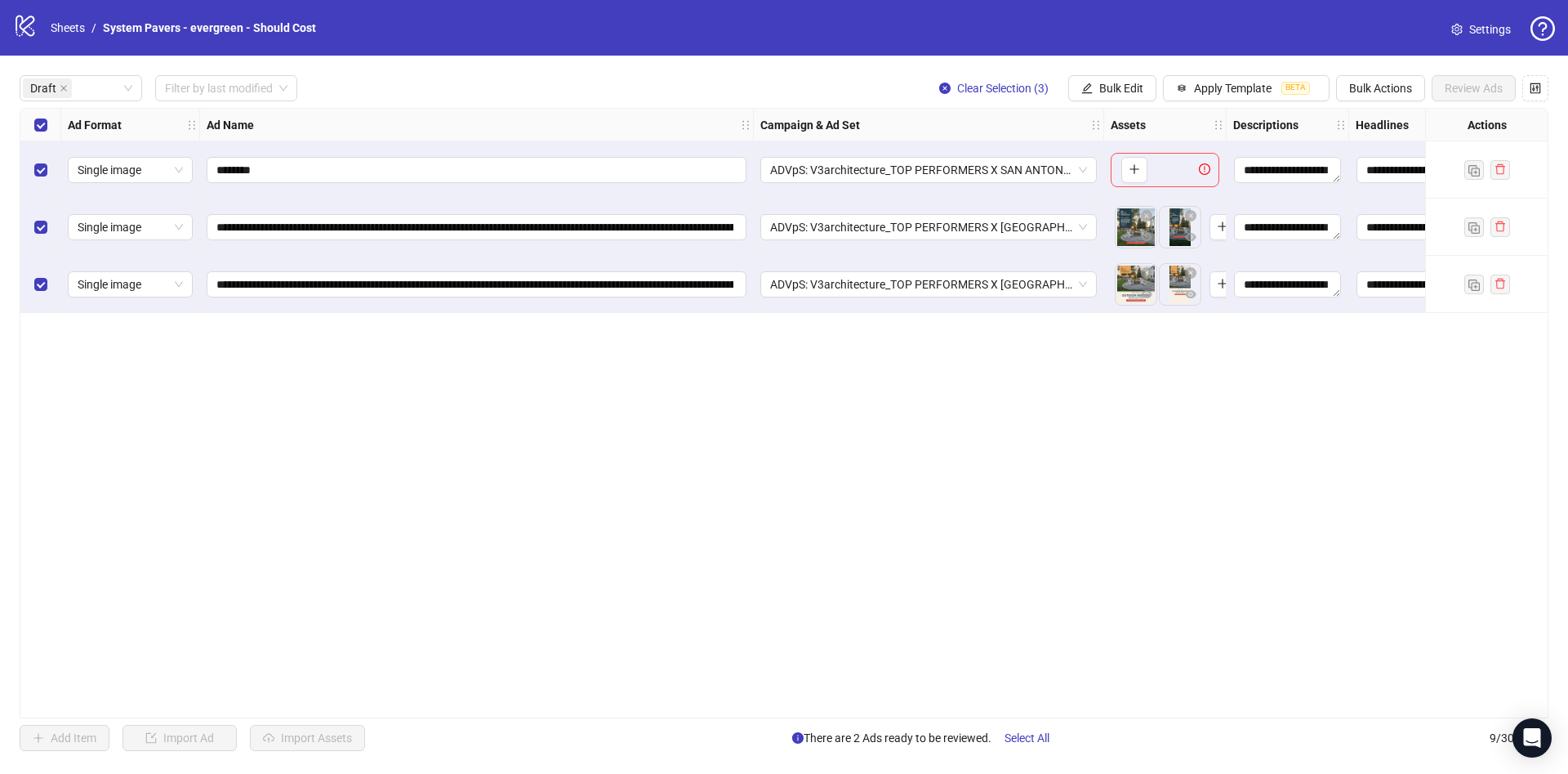
click at [32, 172] on div "Select row 1" at bounding box center [40, 170] width 41 height 57
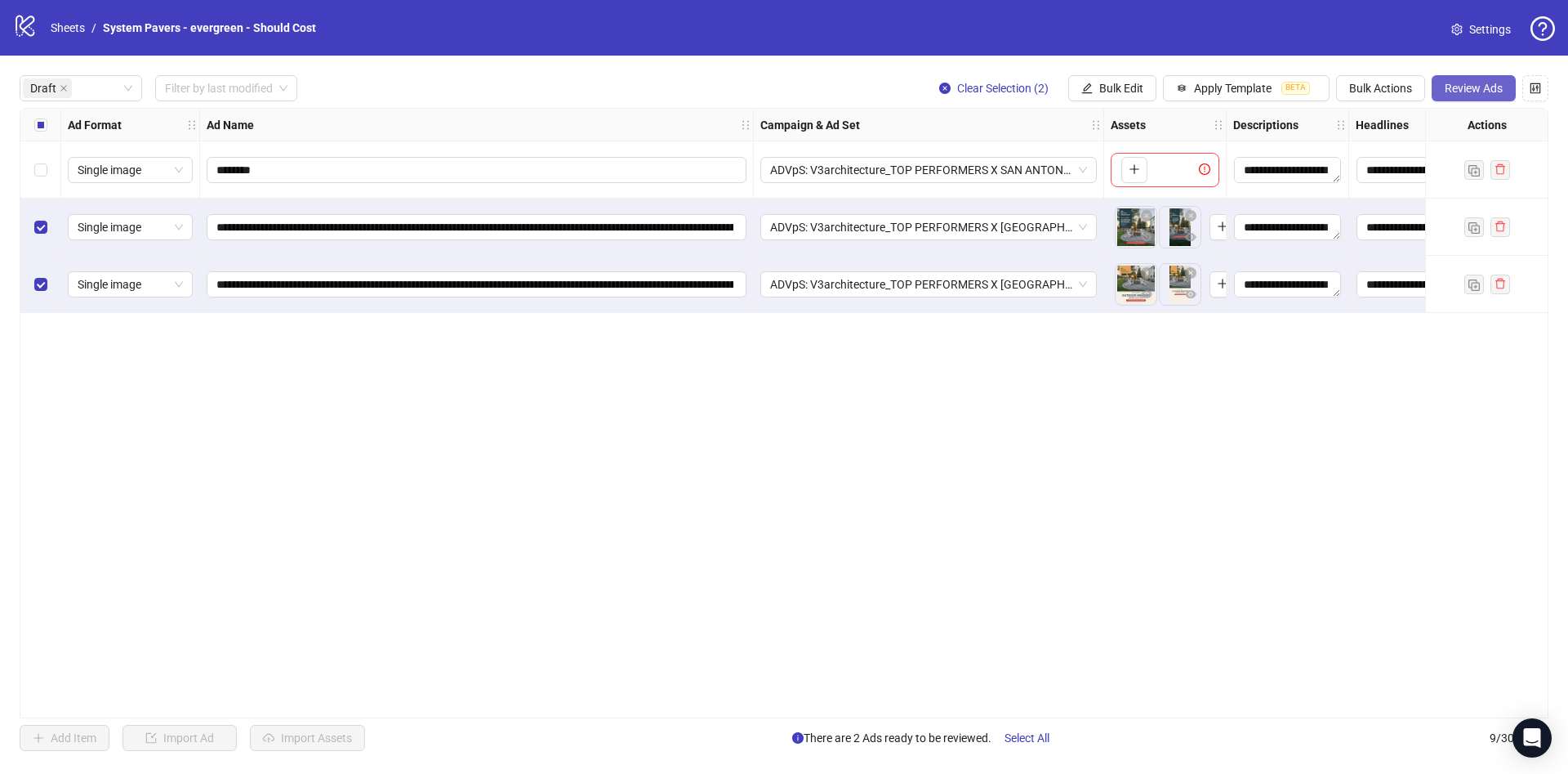
click at [1492, 93] on span "Review Ads" at bounding box center [1474, 88] width 58 height 13
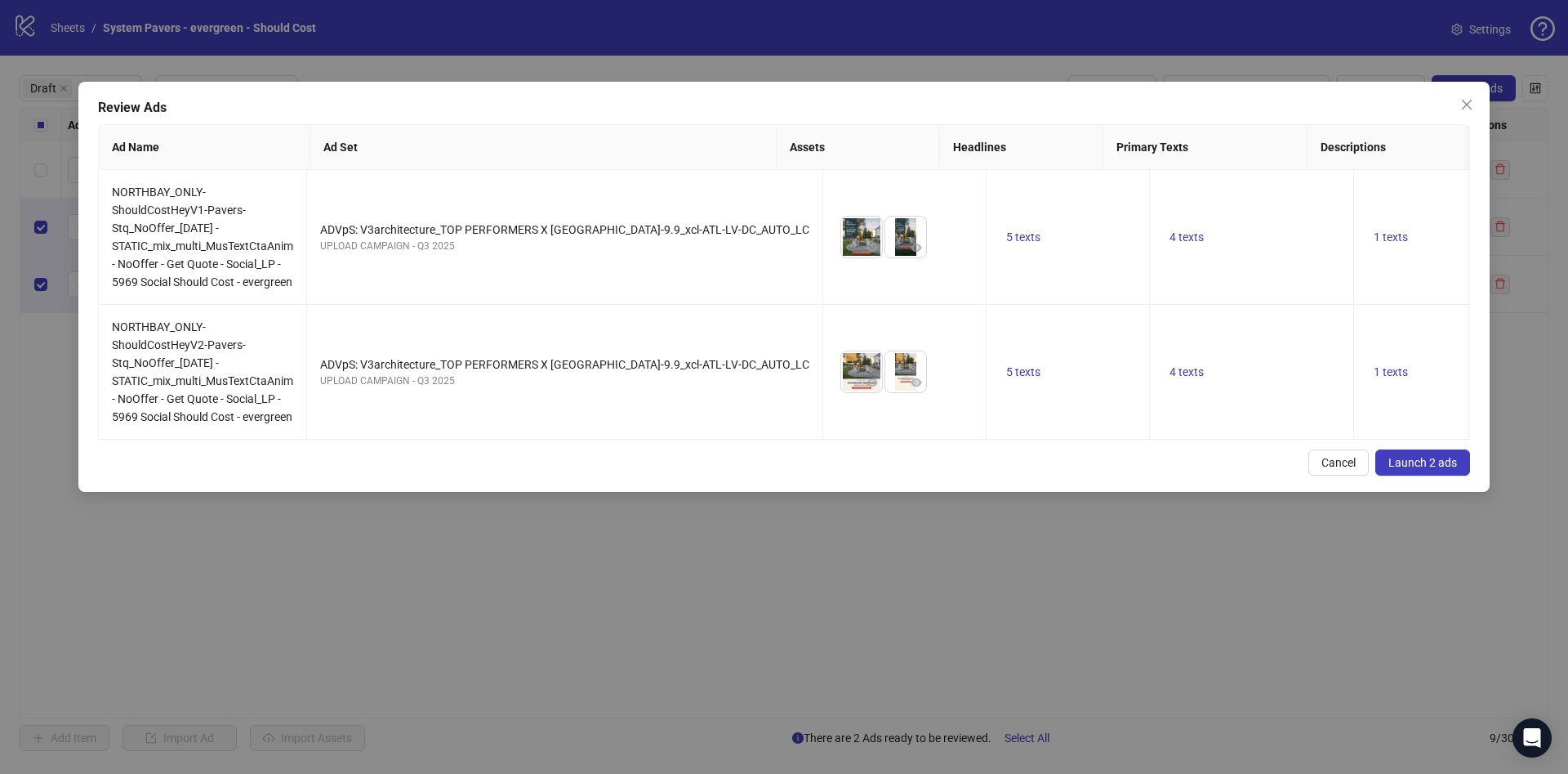
click at [1448, 469] on span "Launch 2 ads" at bounding box center [1423, 462] width 69 height 13
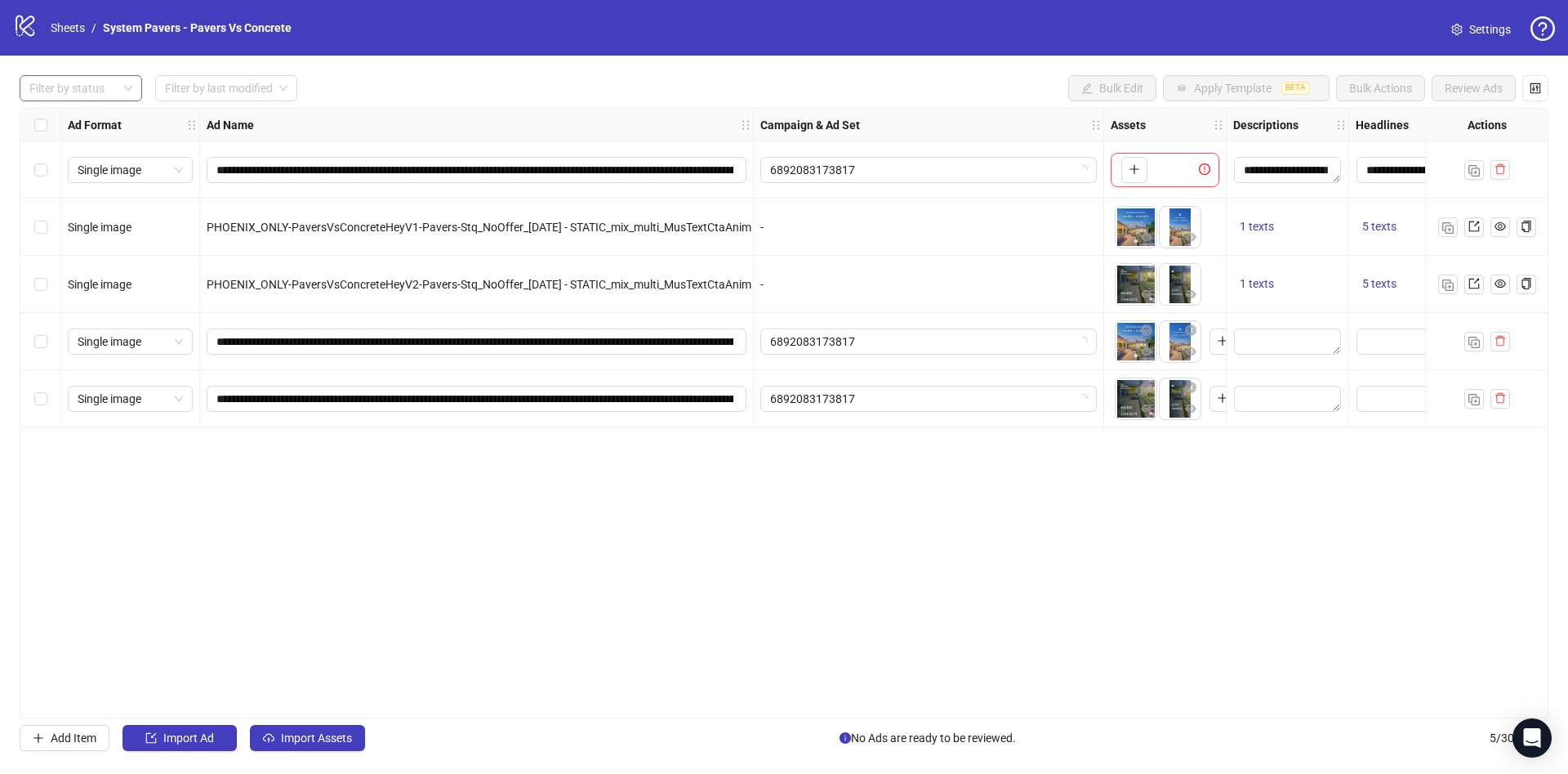
click at [96, 85] on div at bounding box center [72, 88] width 99 height 23
click at [97, 132] on div "Draft" at bounding box center [81, 122] width 116 height 26
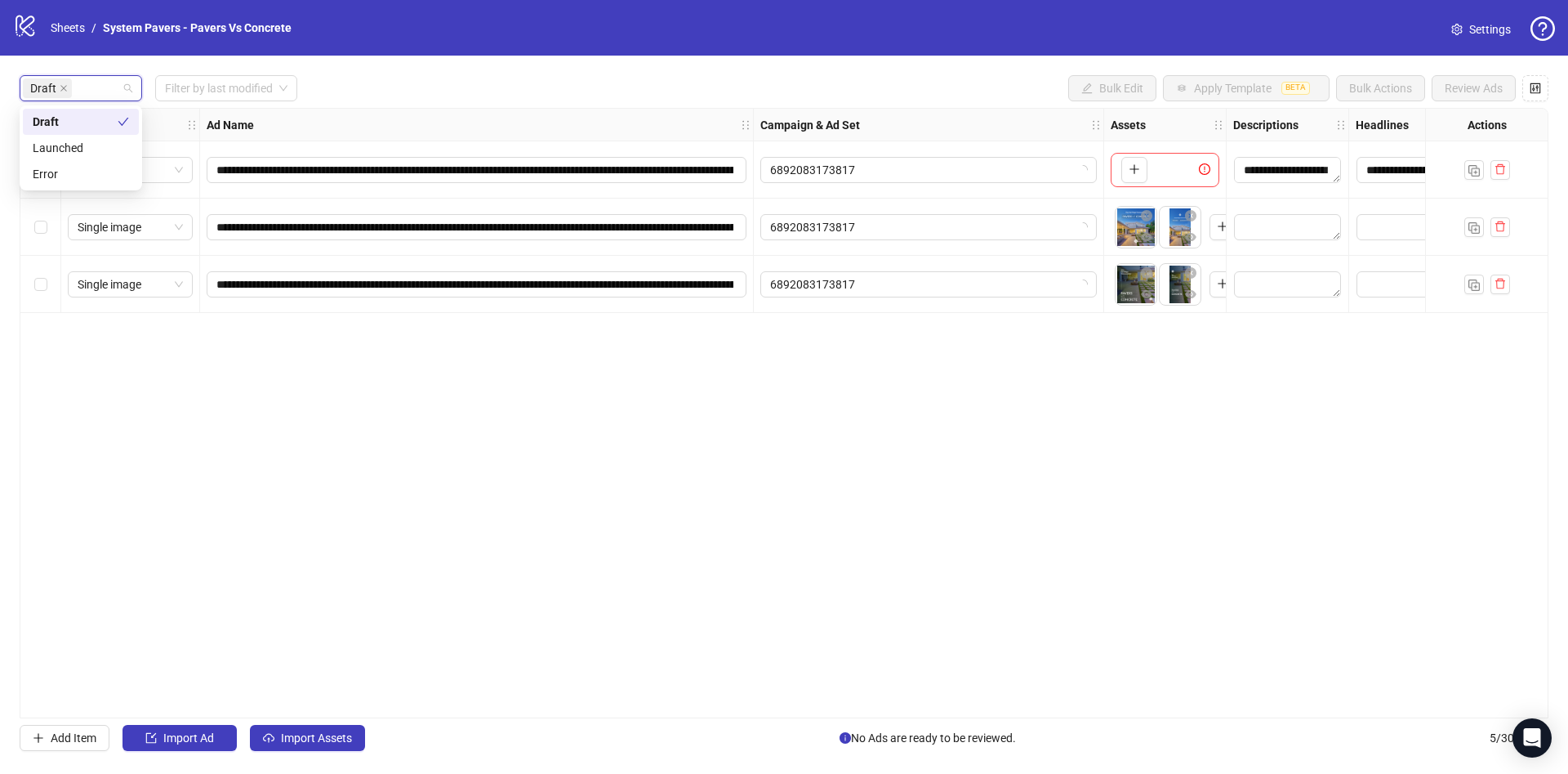
click at [390, 89] on div "Draft Filter by last modified Bulk Edit Apply Template BETA Bulk Actions Review…" at bounding box center [784, 88] width 1529 height 26
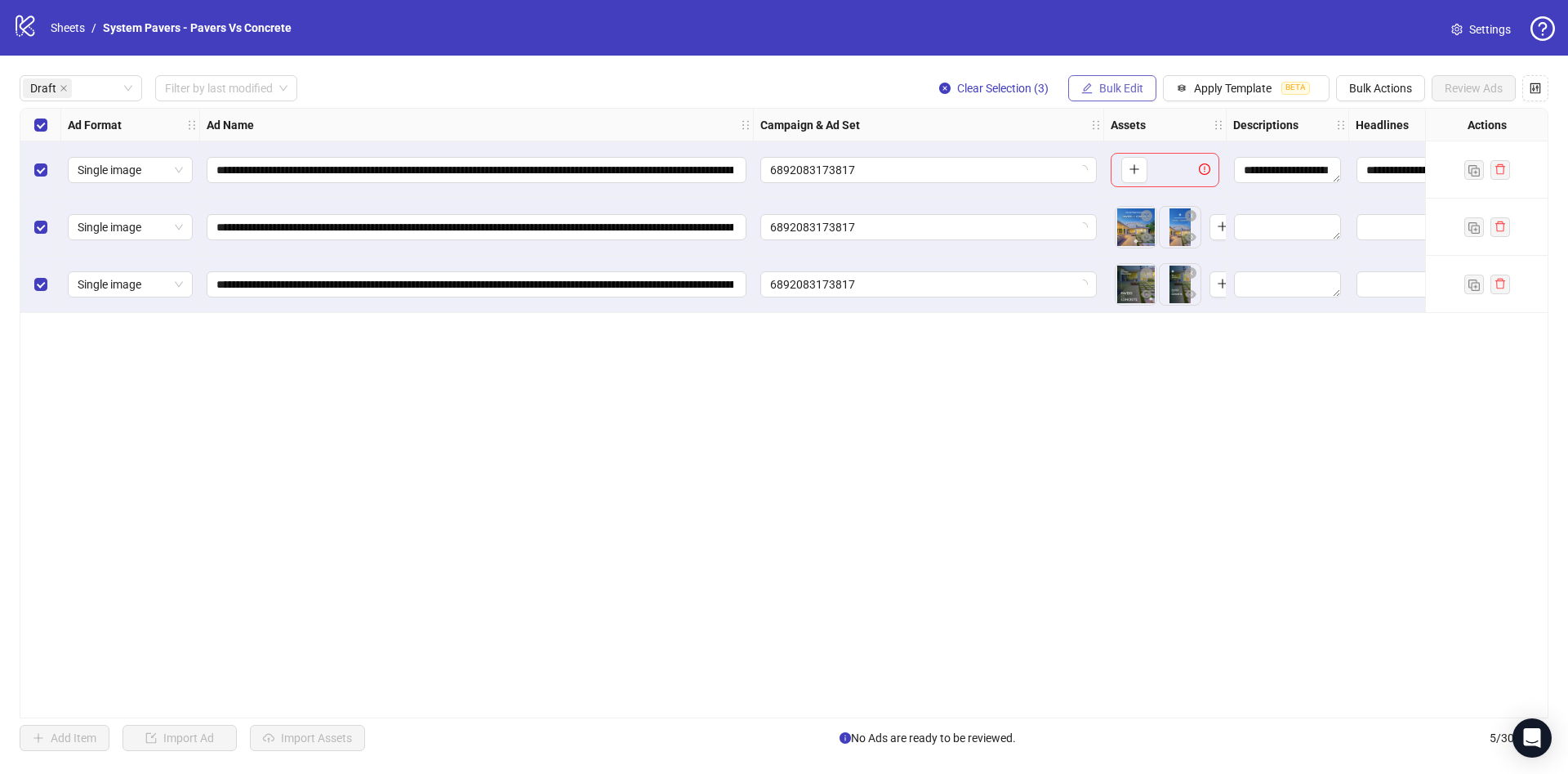
click at [1139, 98] on button "Bulk Edit" at bounding box center [1111, 88] width 88 height 26
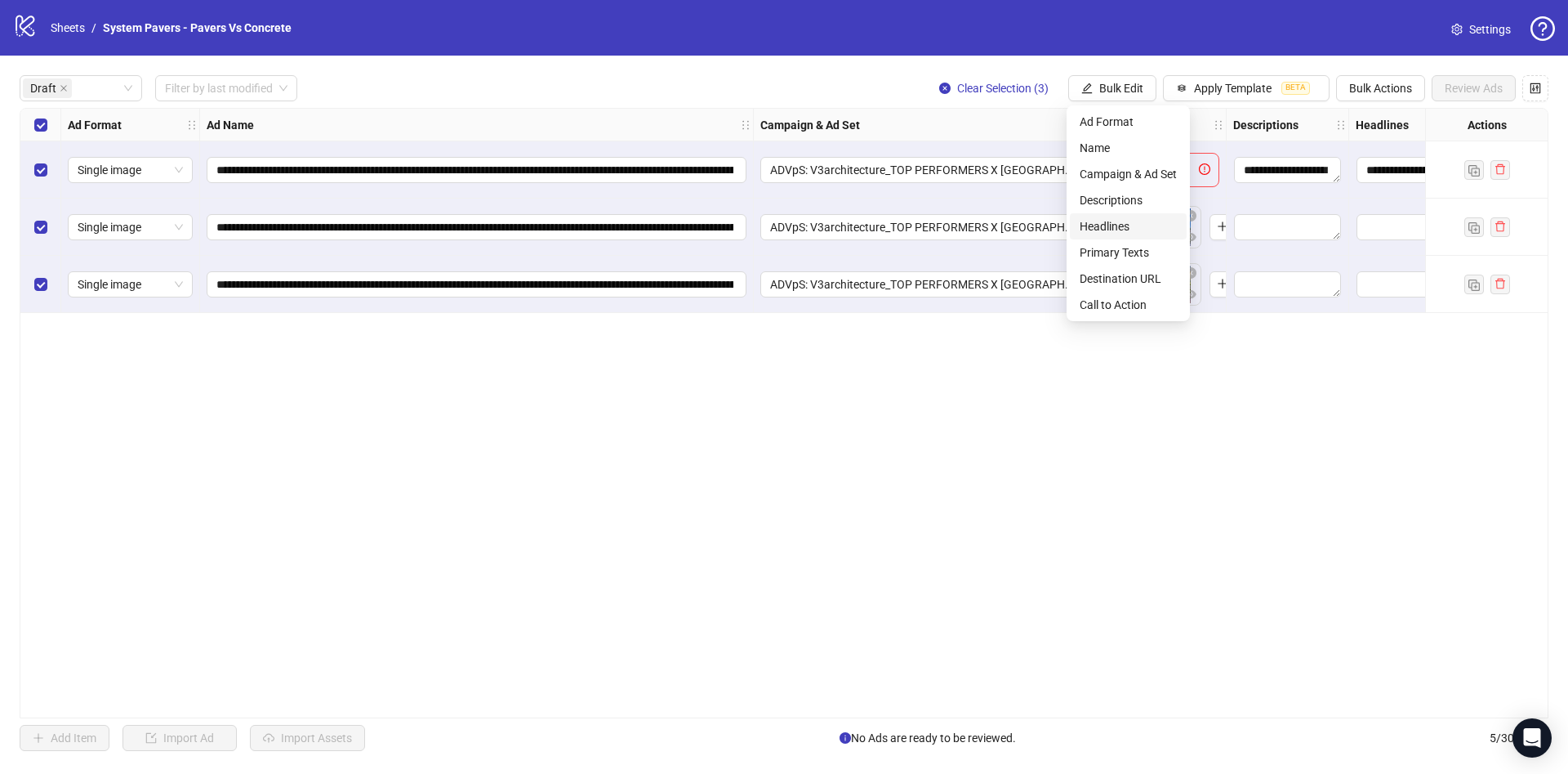
click at [1140, 222] on span "Headlines" at bounding box center [1128, 226] width 97 height 18
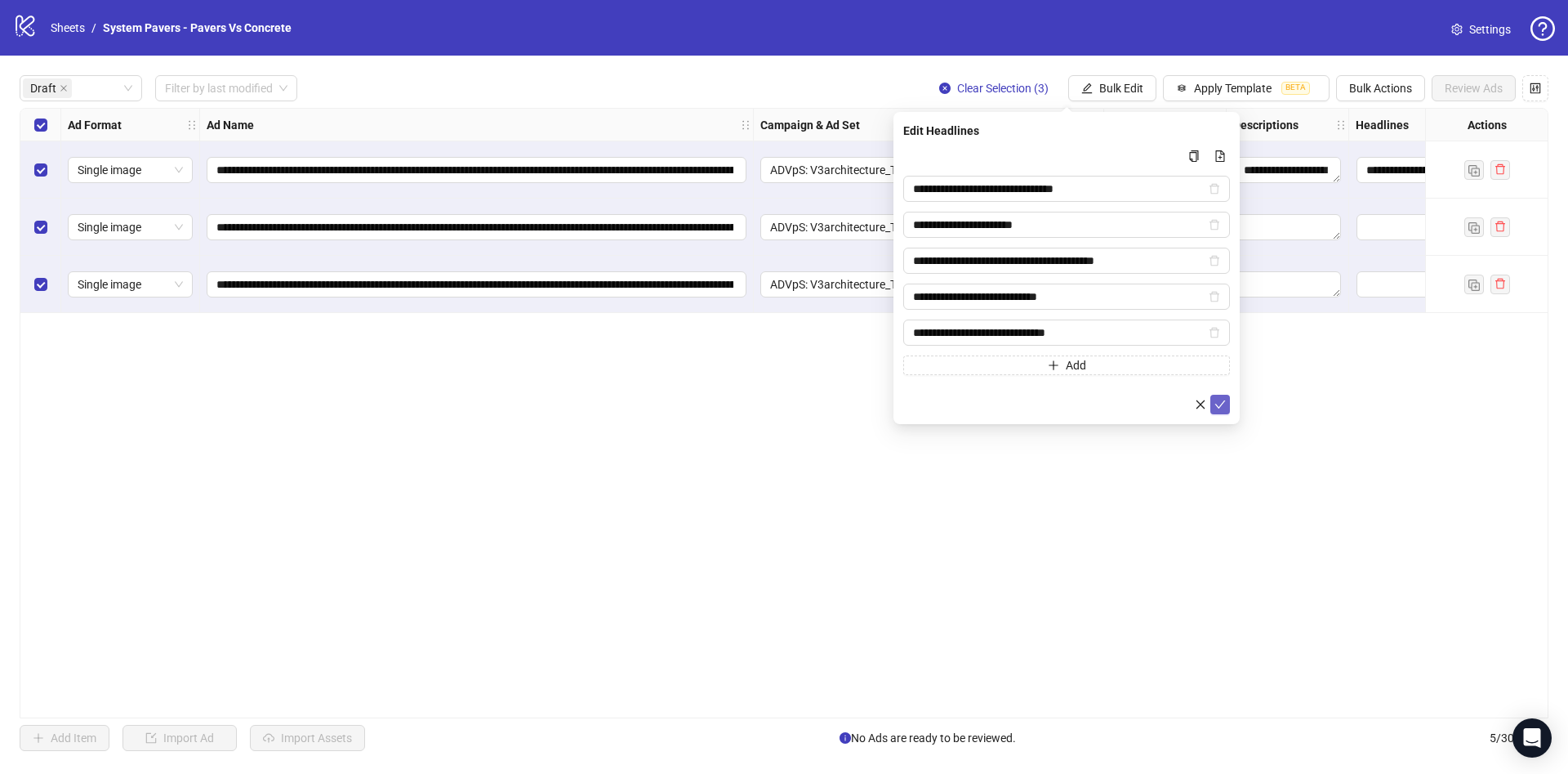
click at [1223, 405] on icon "check" at bounding box center [1219, 404] width 12 height 12
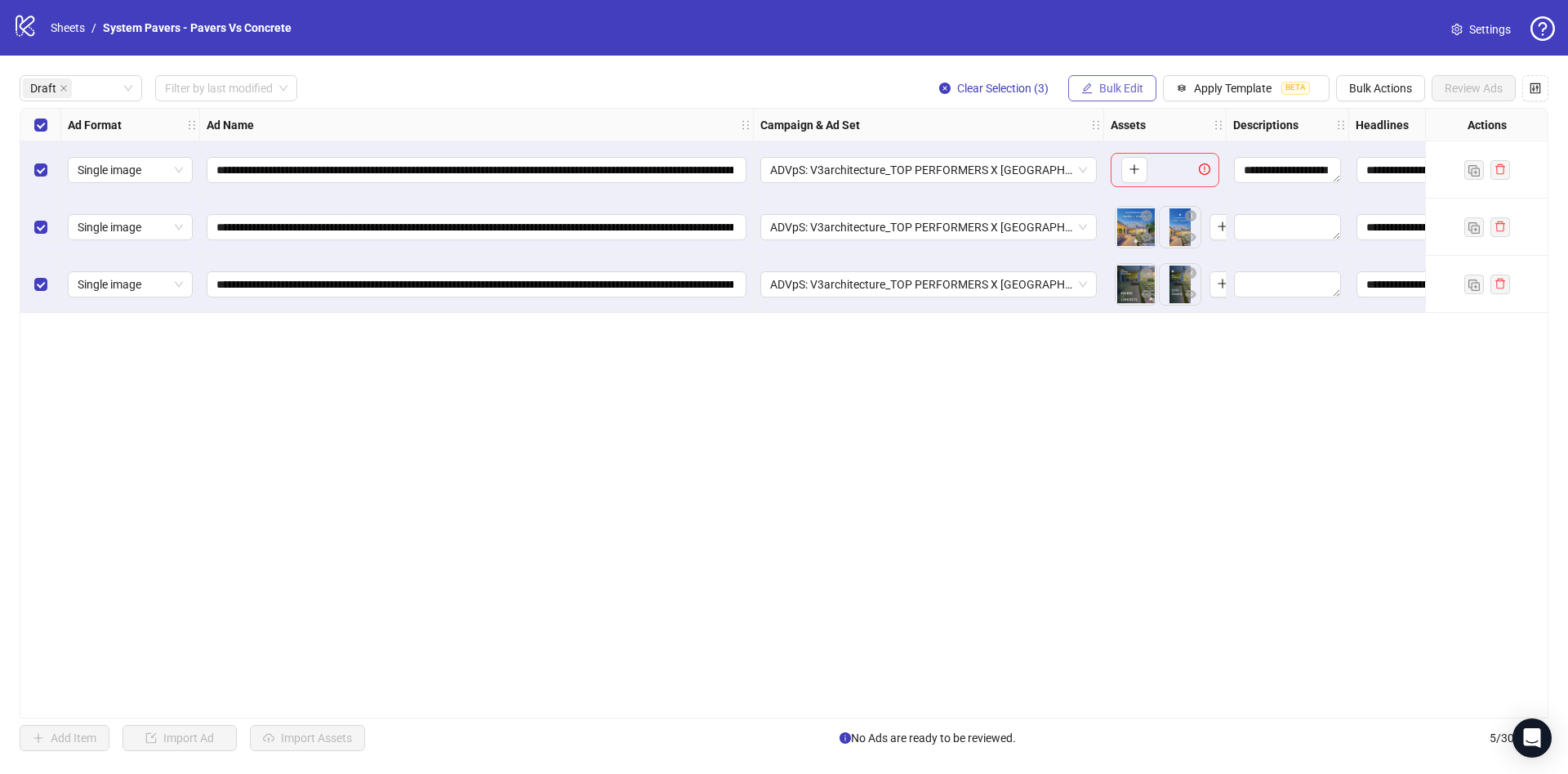
click at [1111, 84] on span "Bulk Edit" at bounding box center [1121, 88] width 44 height 13
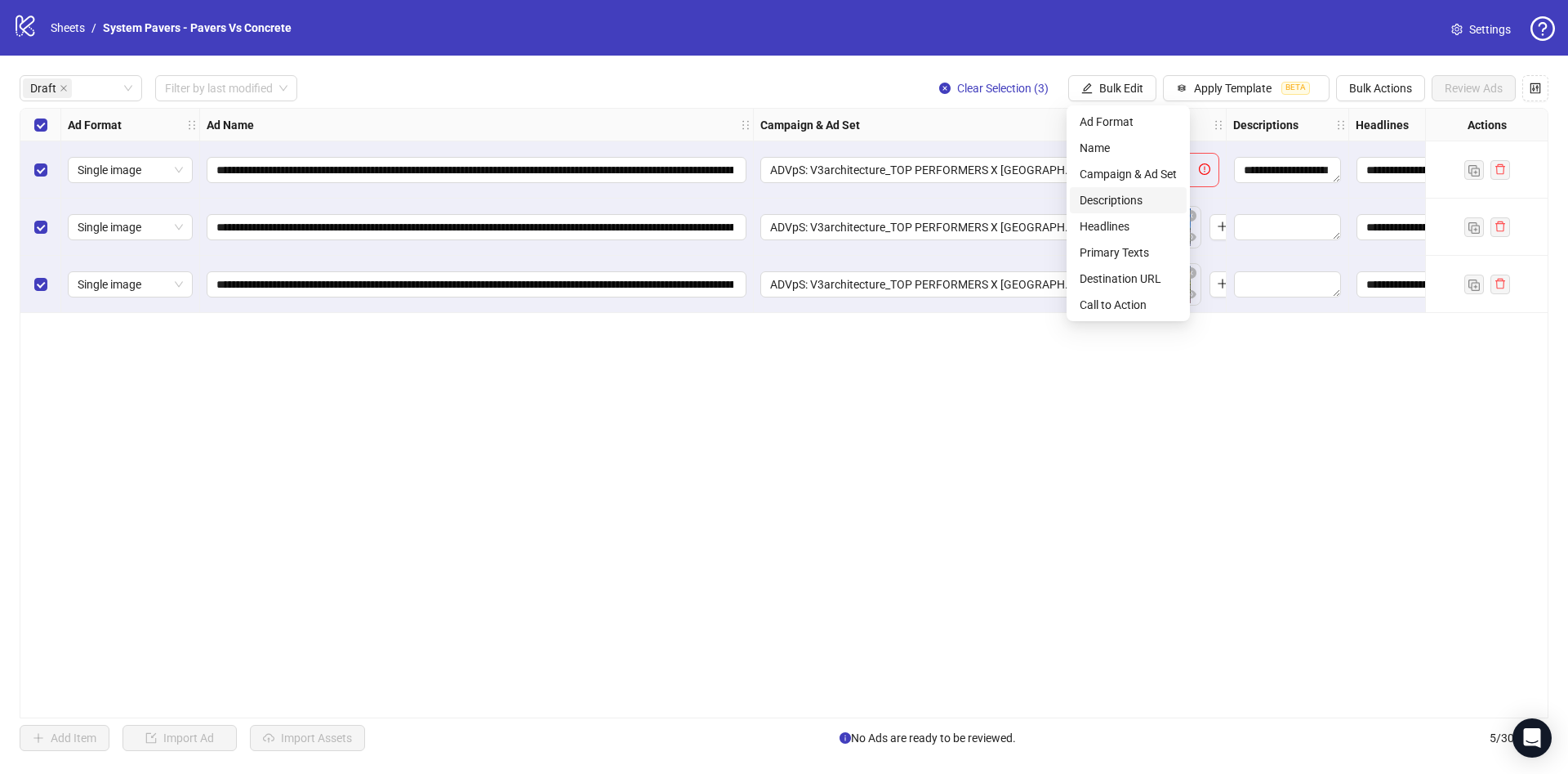
click at [1139, 201] on span "Descriptions" at bounding box center [1128, 200] width 97 height 18
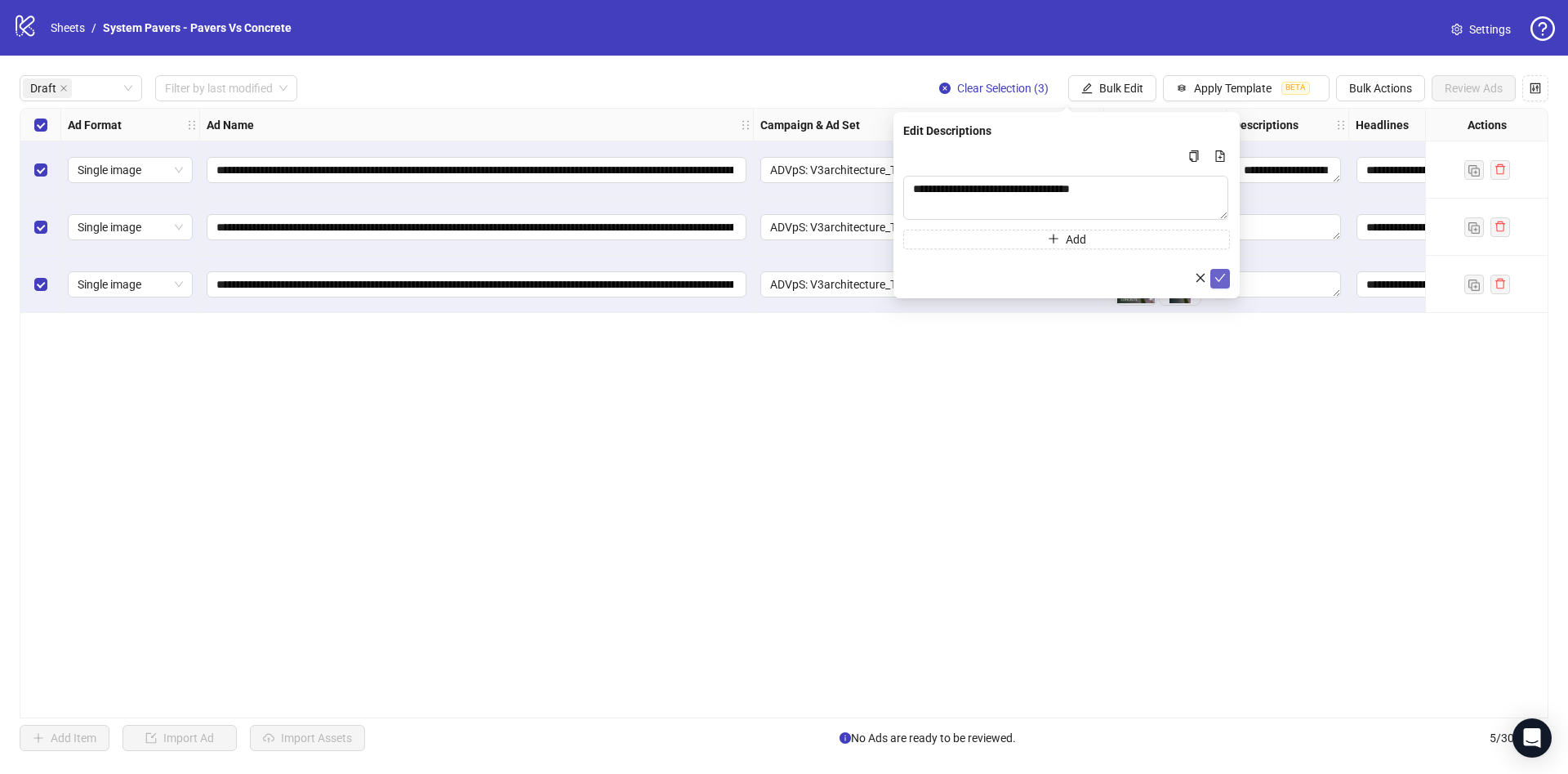
click at [1224, 279] on icon "check" at bounding box center [1219, 277] width 12 height 12
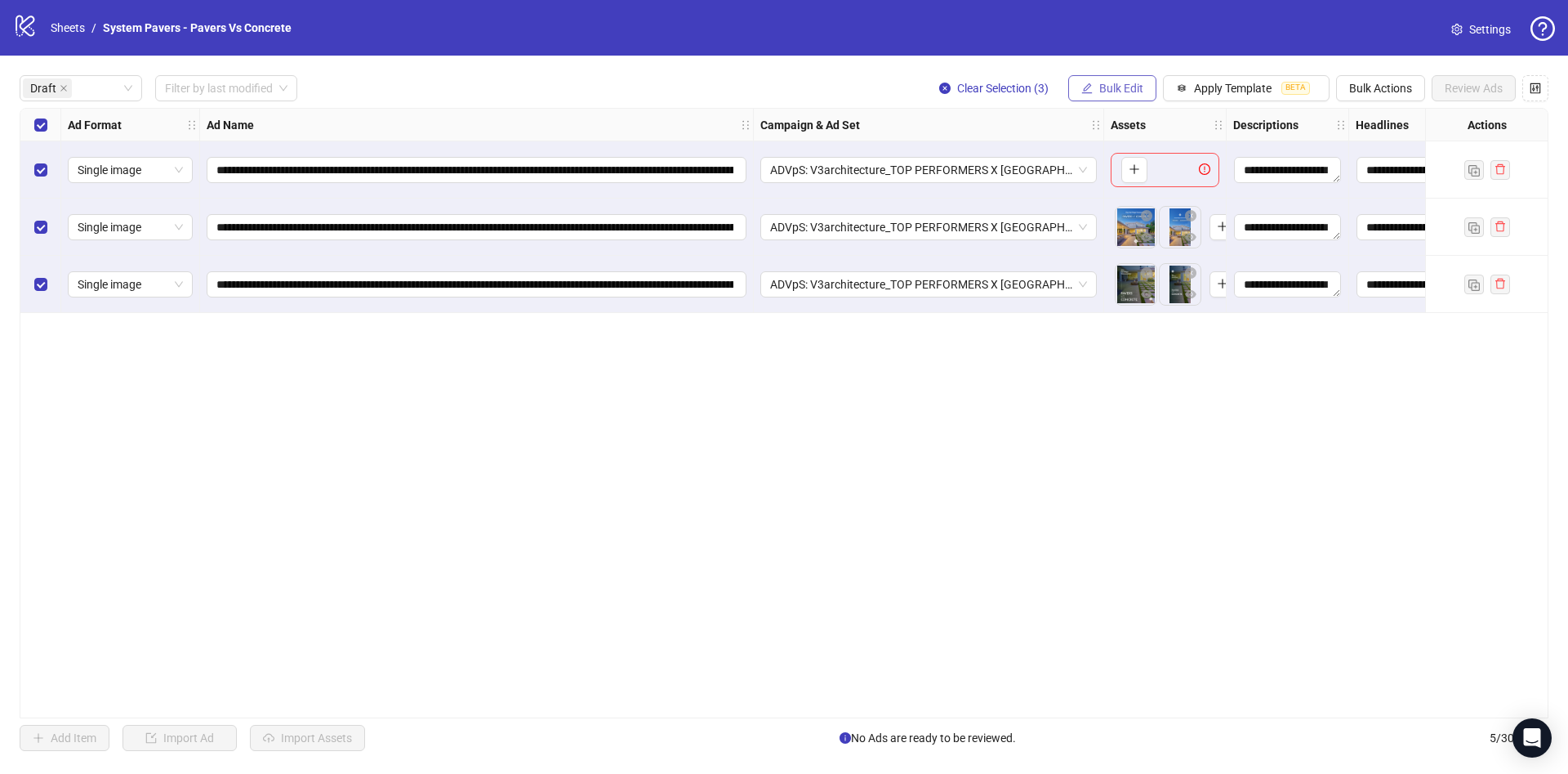
click at [1120, 91] on span "Bulk Edit" at bounding box center [1121, 88] width 44 height 13
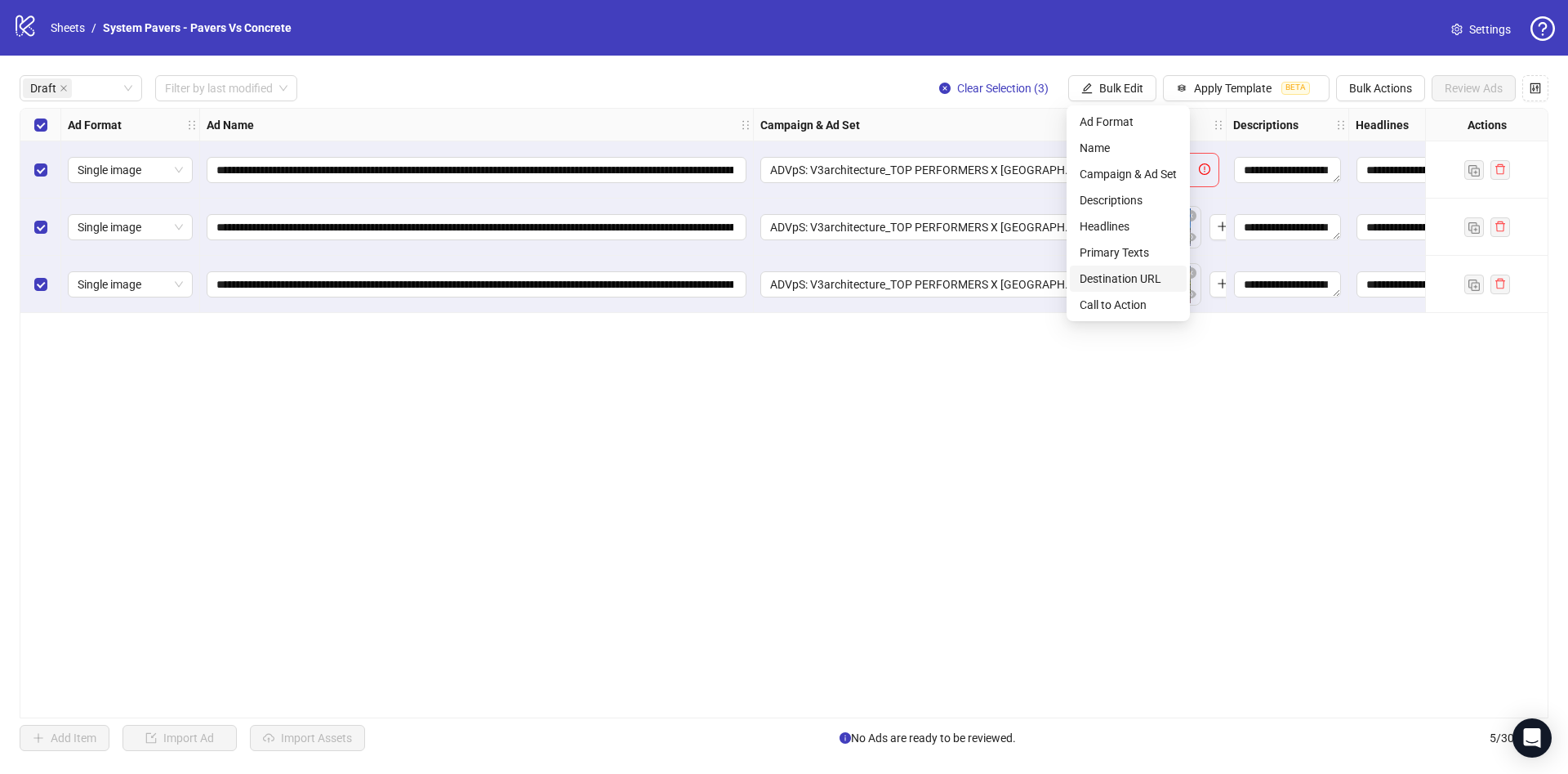
click at [1141, 271] on span "Destination URL" at bounding box center [1128, 279] width 97 height 18
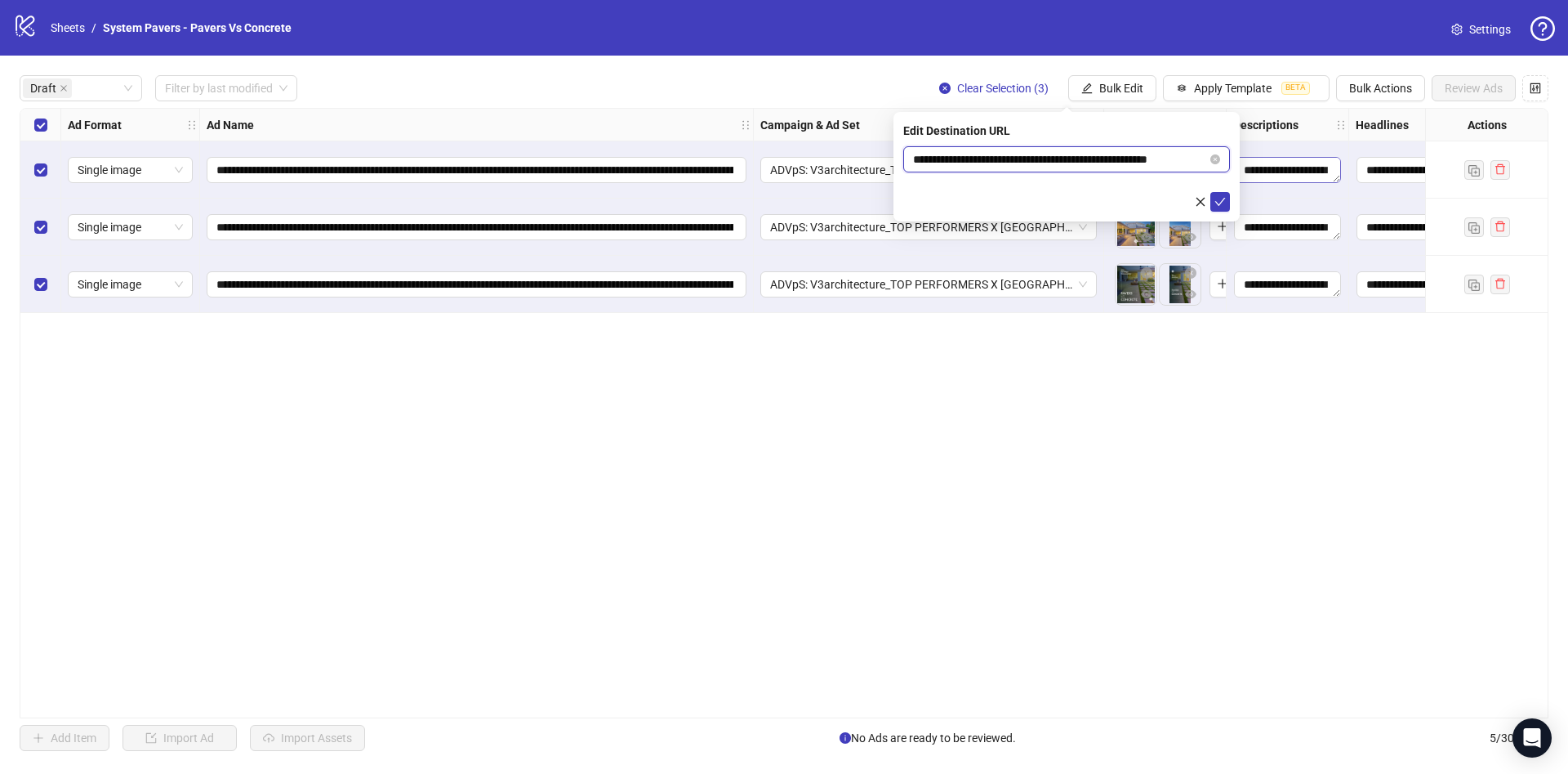
scroll to position [0, 25]
drag, startPoint x: 1093, startPoint y: 160, endPoint x: 1254, endPoint y: 188, distance: 163.4
click at [1259, 170] on body "**********" at bounding box center [784, 387] width 1568 height 774
click at [1222, 198] on icon "check" at bounding box center [1219, 202] width 12 height 12
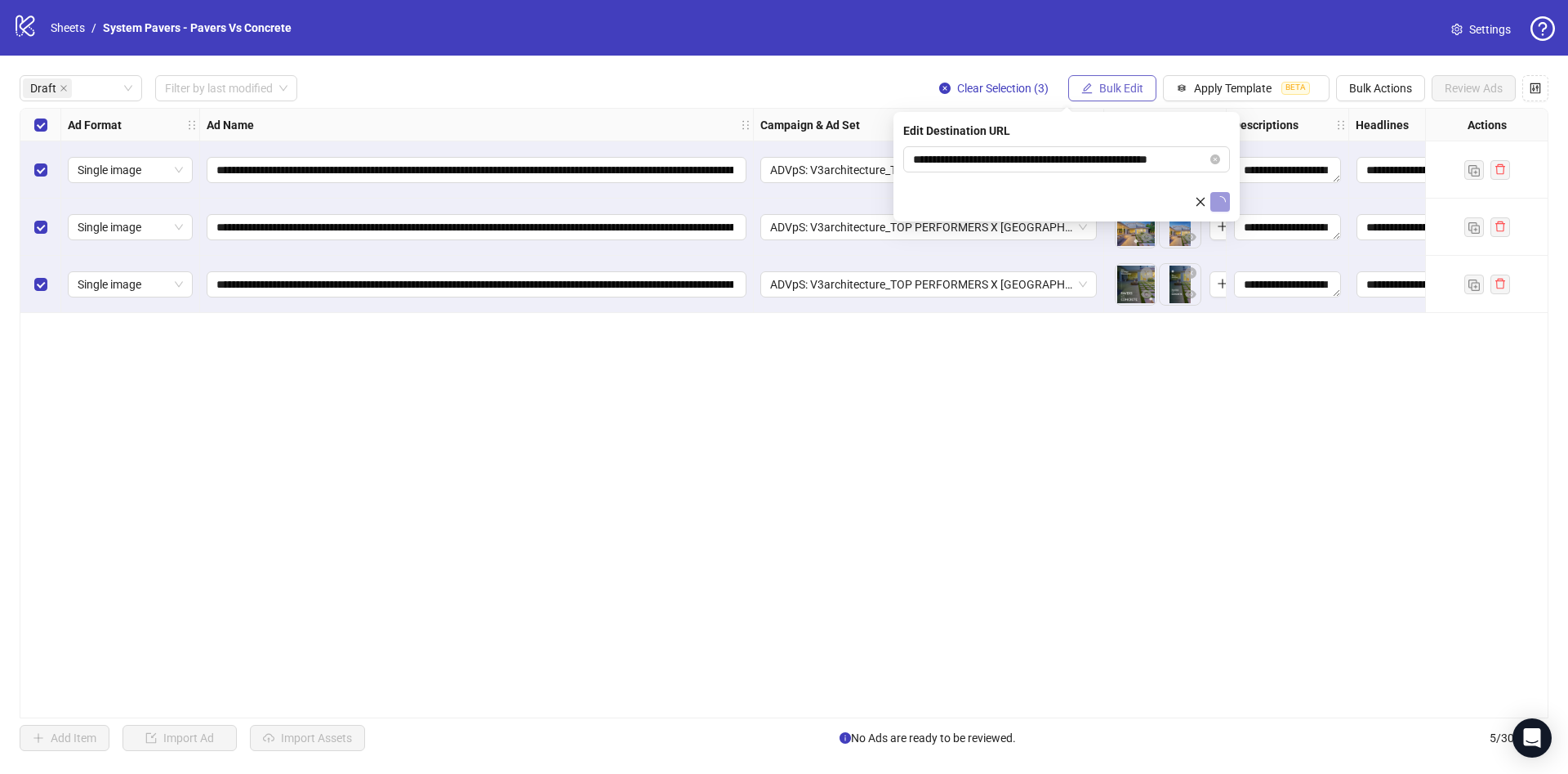
drag, startPoint x: 1124, startPoint y: 78, endPoint x: 1123, endPoint y: 94, distance: 16.0
click at [1123, 81] on button "Bulk Edit" at bounding box center [1111, 88] width 88 height 26
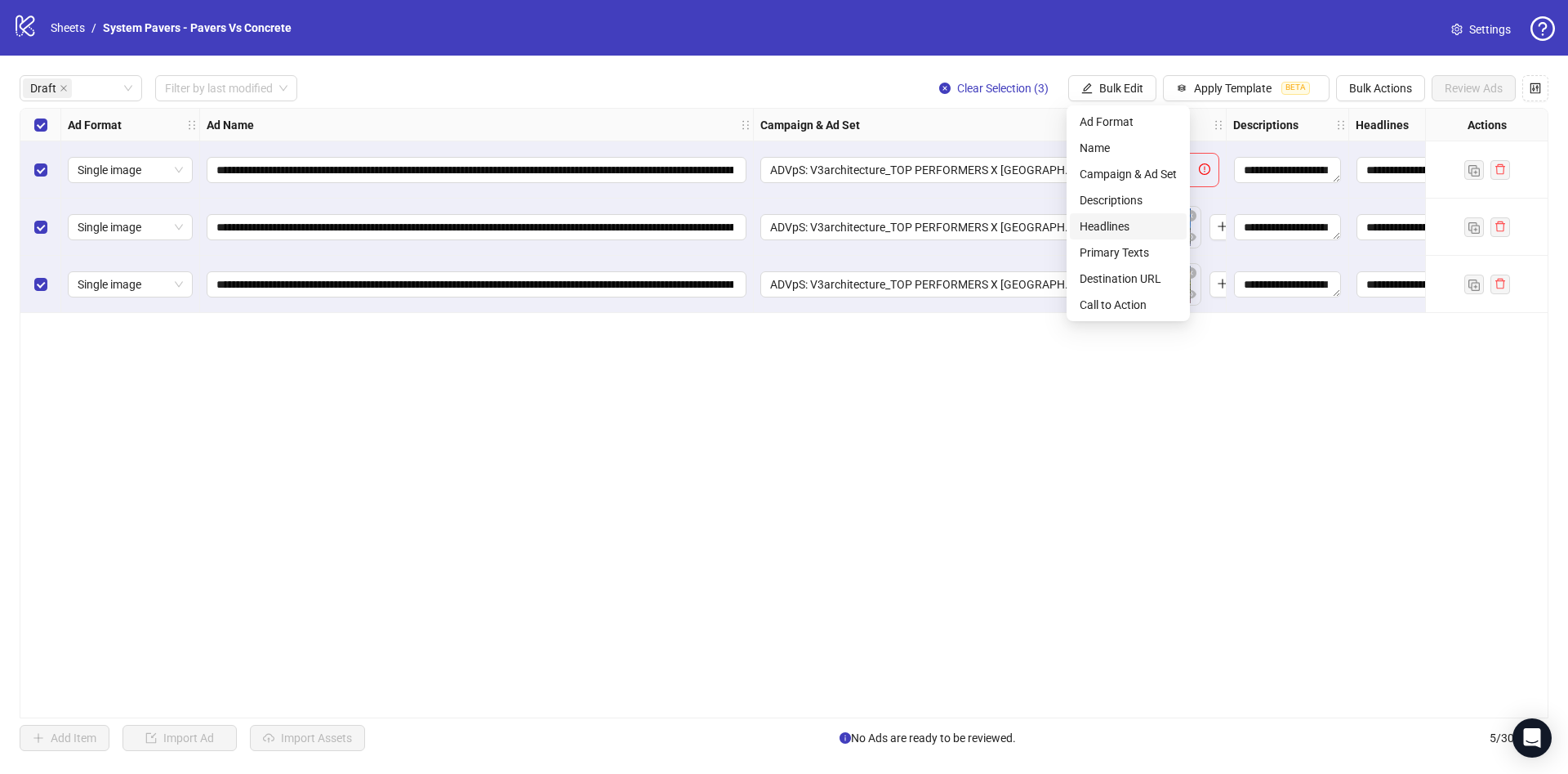
click at [1131, 228] on span "Headlines" at bounding box center [1128, 226] width 97 height 18
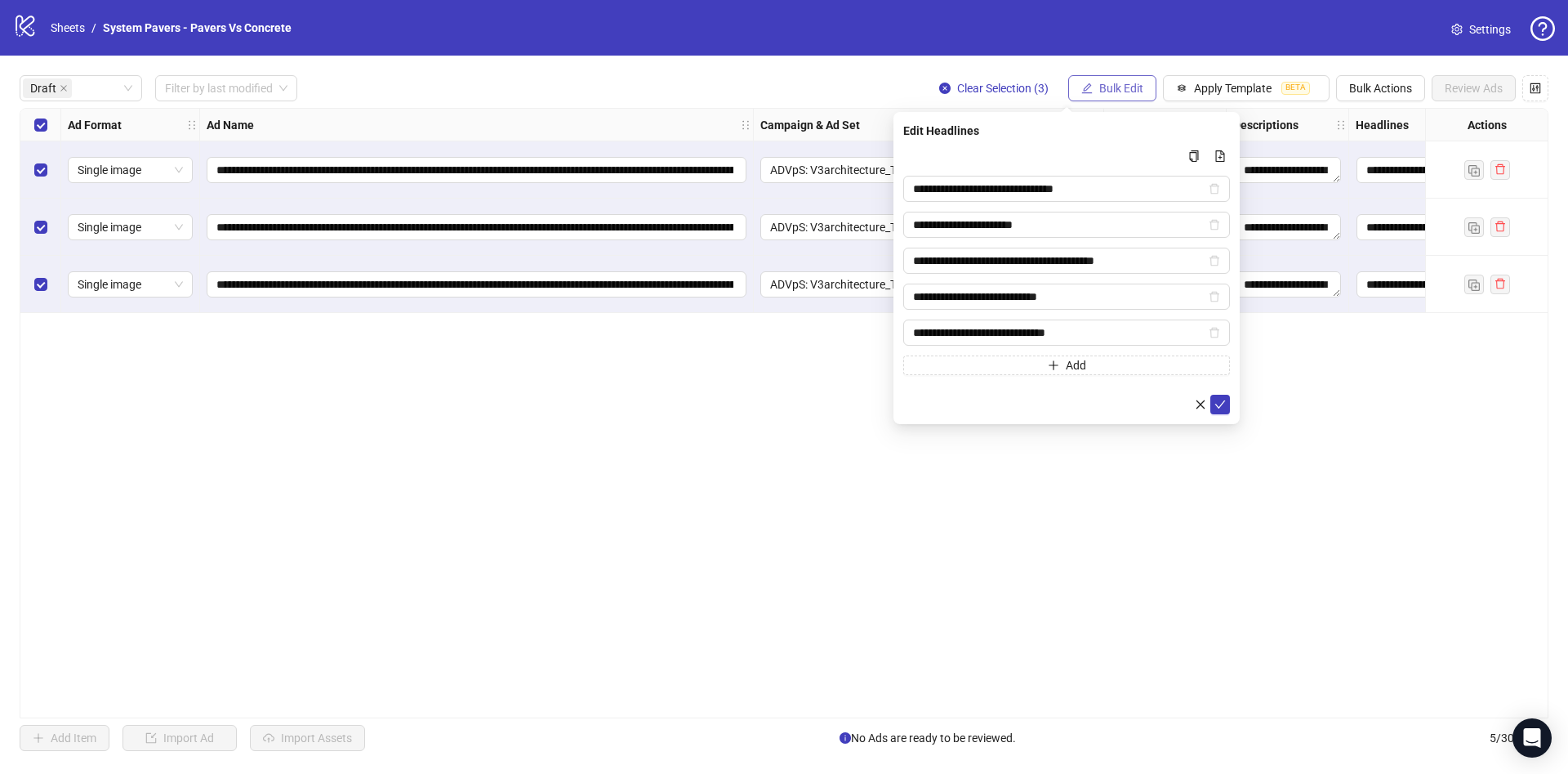
click at [1120, 85] on span "Bulk Edit" at bounding box center [1121, 88] width 44 height 13
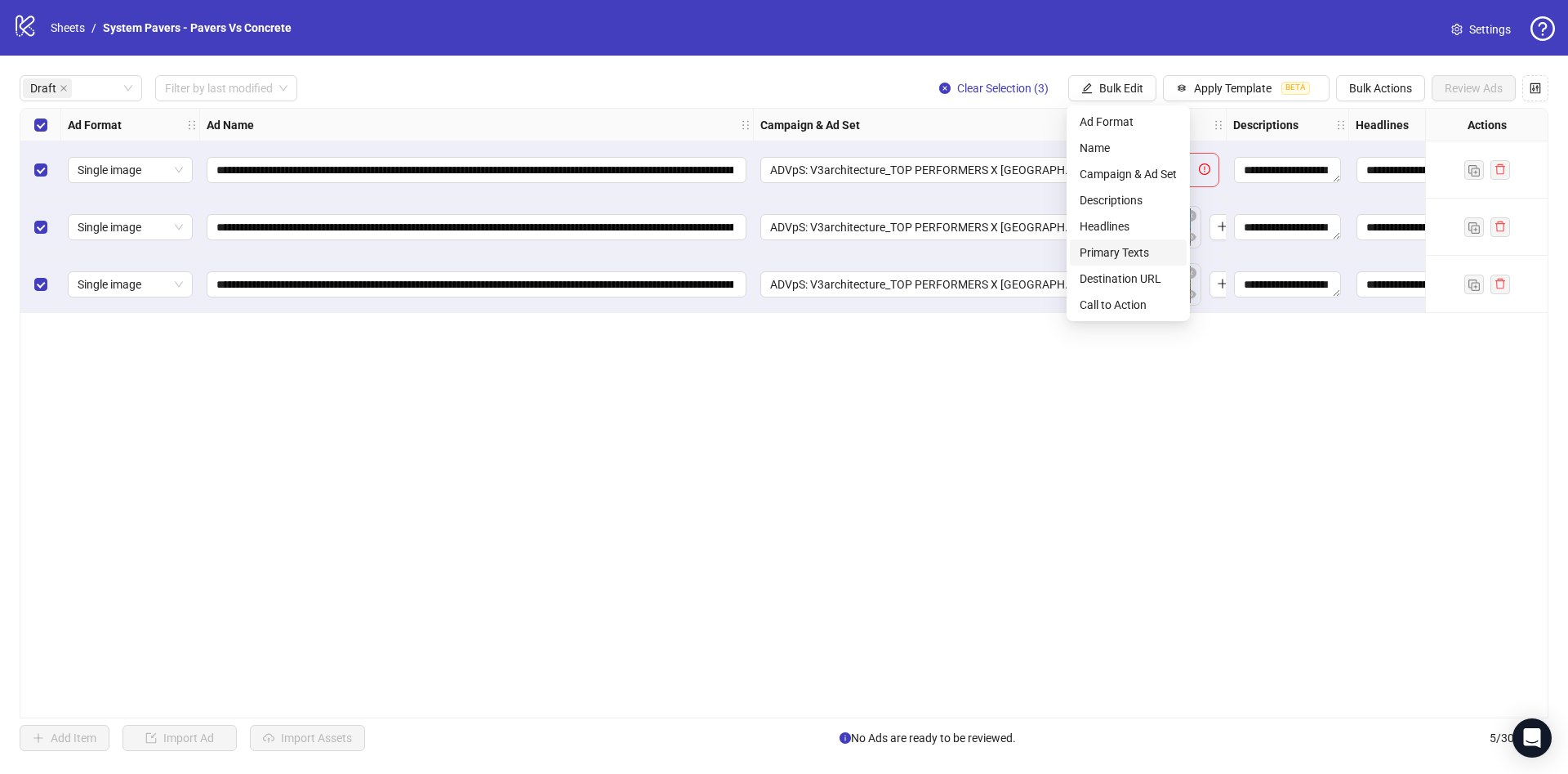
click at [1124, 246] on span "Primary Texts" at bounding box center [1128, 253] width 97 height 18
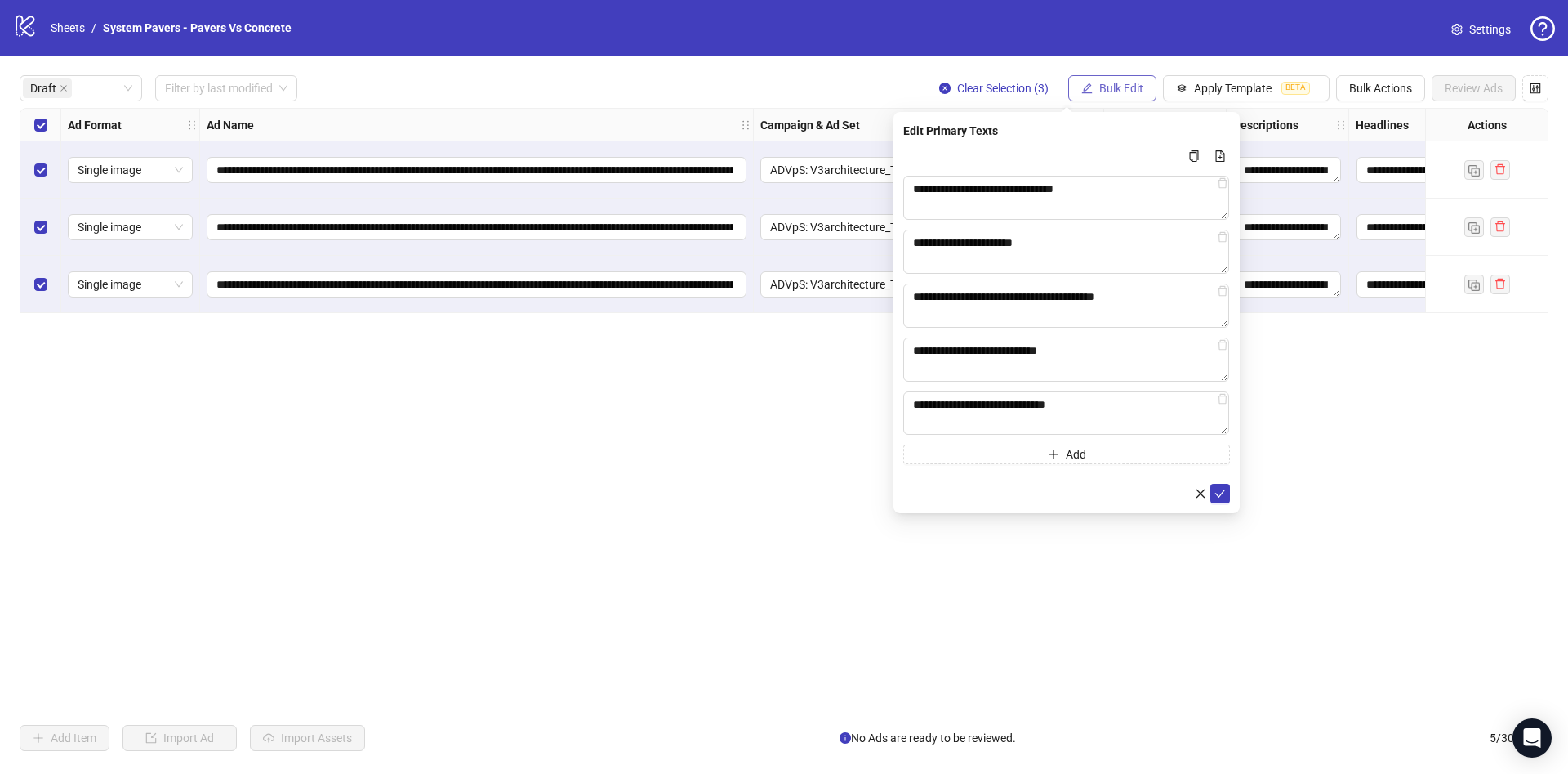
click at [1135, 74] on div "**********" at bounding box center [784, 412] width 1568 height 715
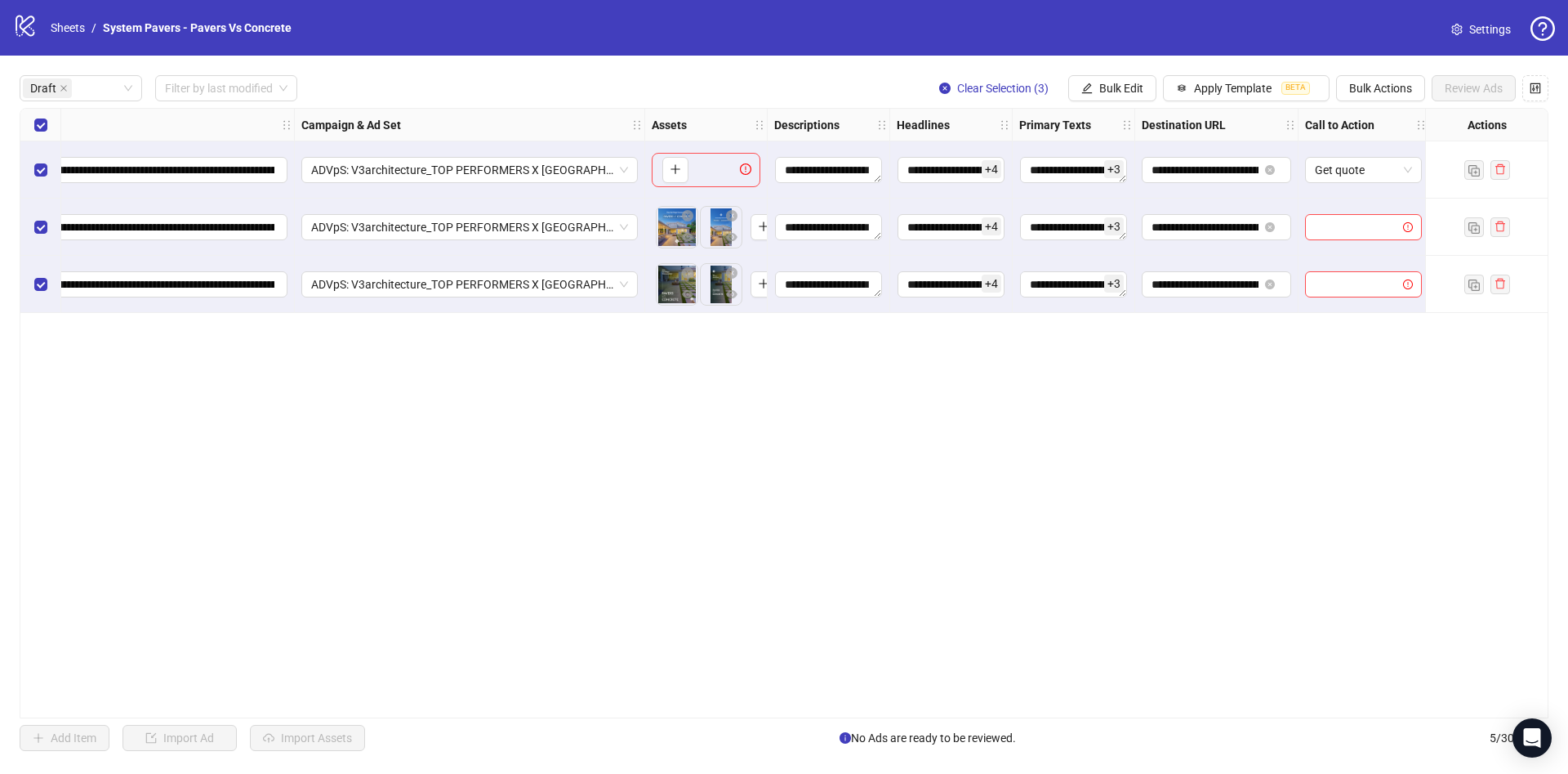
scroll to position [0, 463]
click at [1083, 78] on button "Bulk Edit" at bounding box center [1111, 88] width 88 height 26
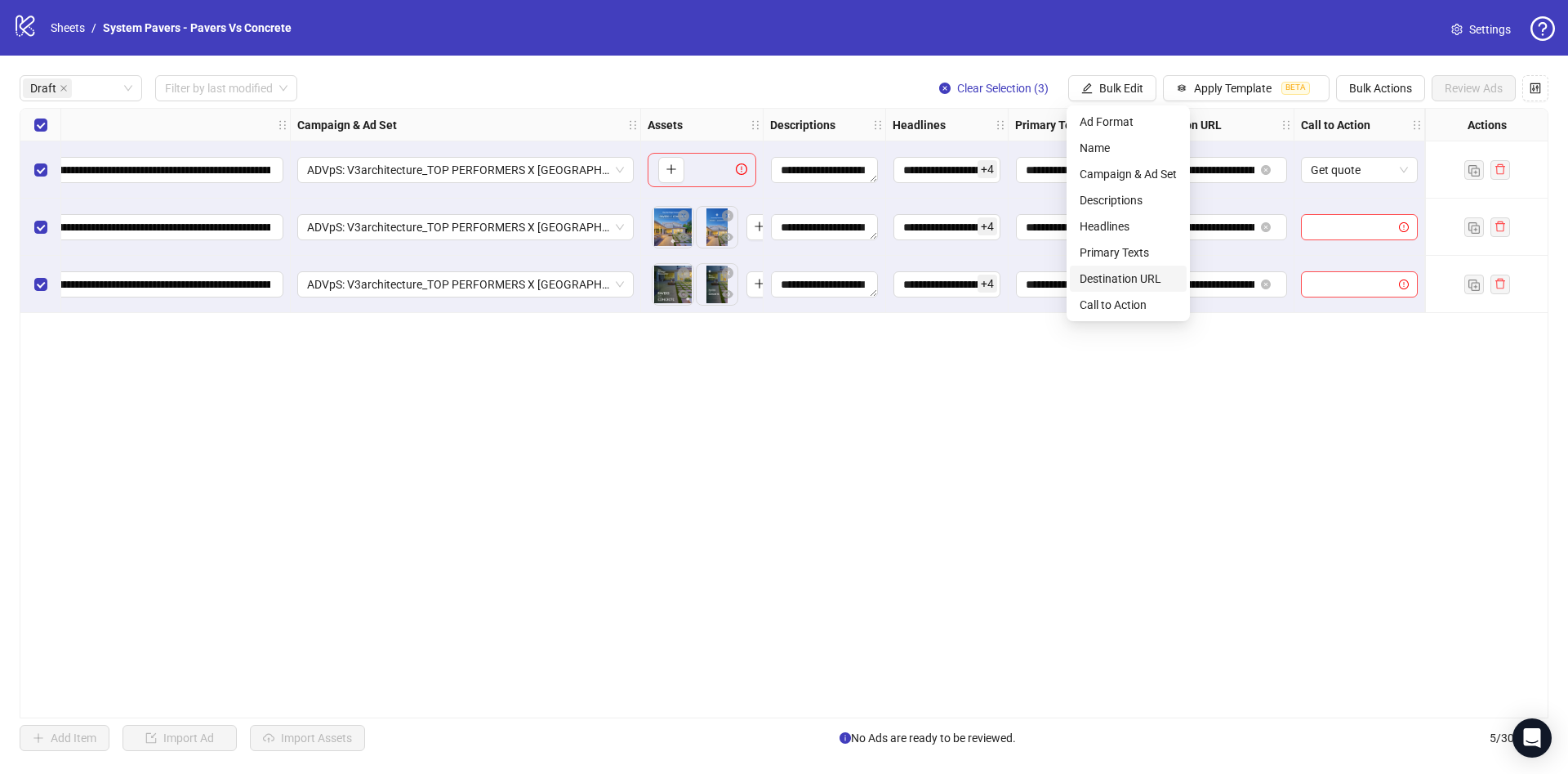
click at [1100, 304] on span "Call to Action" at bounding box center [1128, 305] width 97 height 18
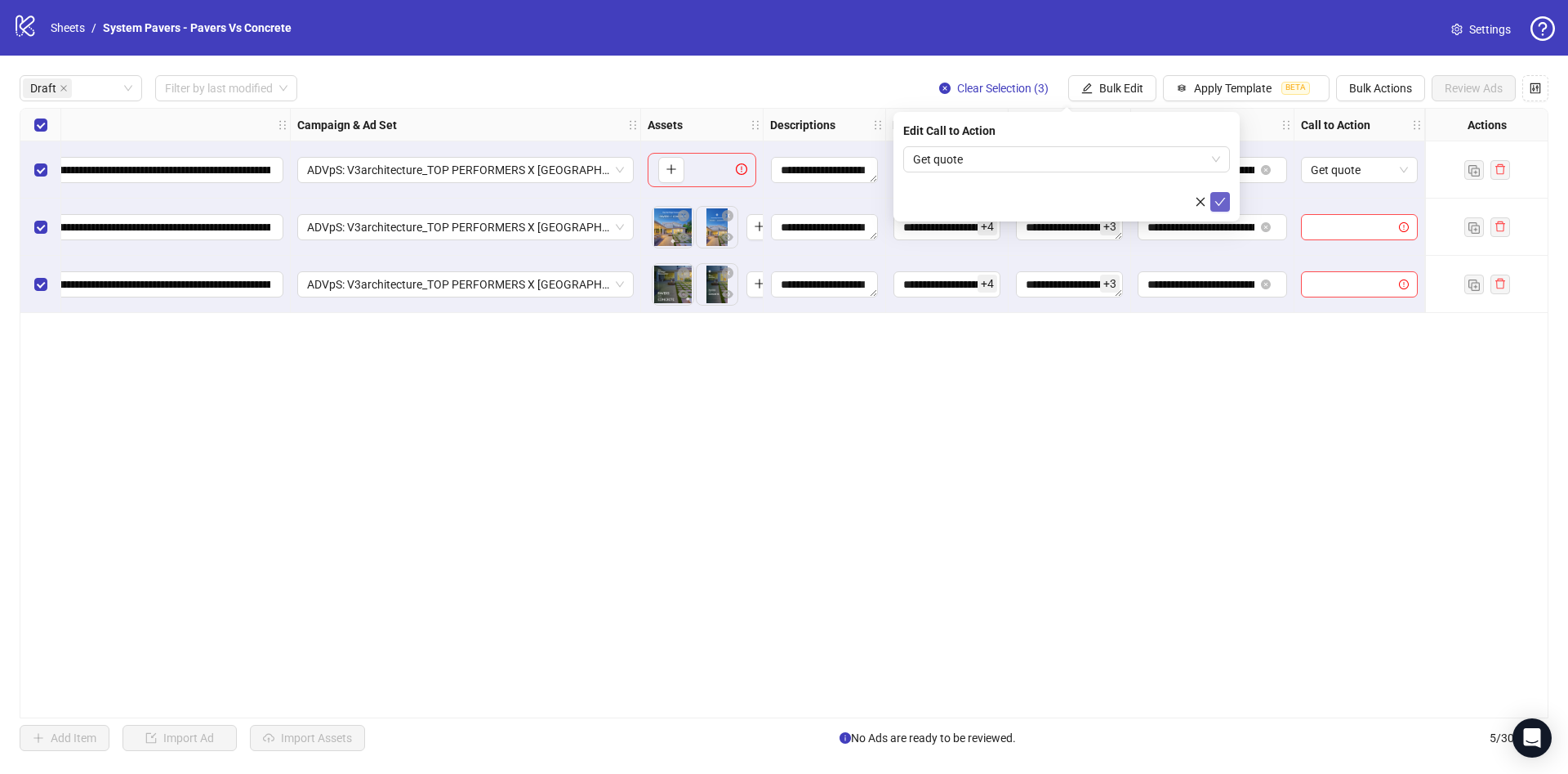
click at [1225, 203] on icon "check" at bounding box center [1219, 202] width 12 height 12
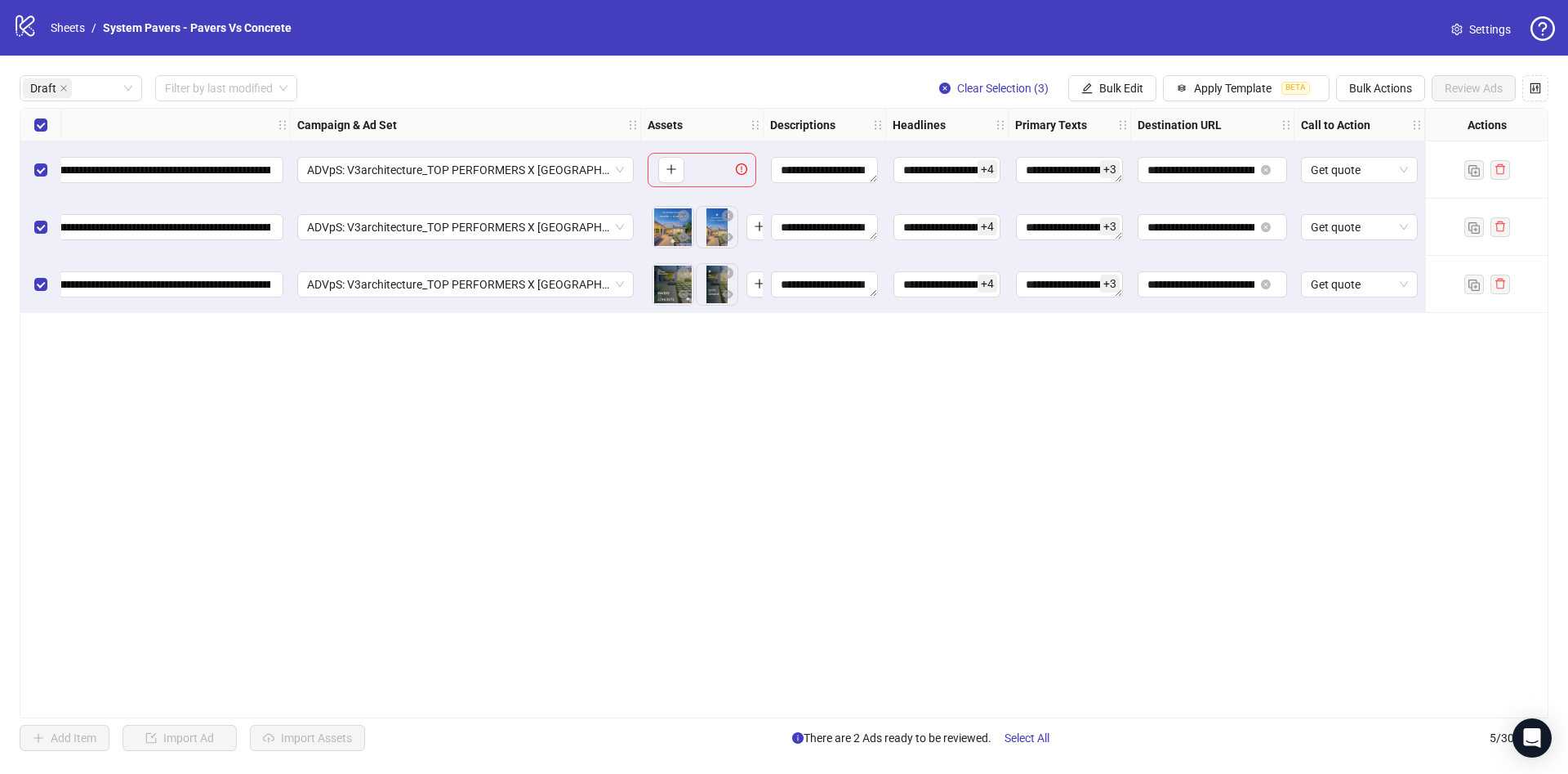
click at [45, 167] on div "Select row 1" at bounding box center [40, 170] width 41 height 57
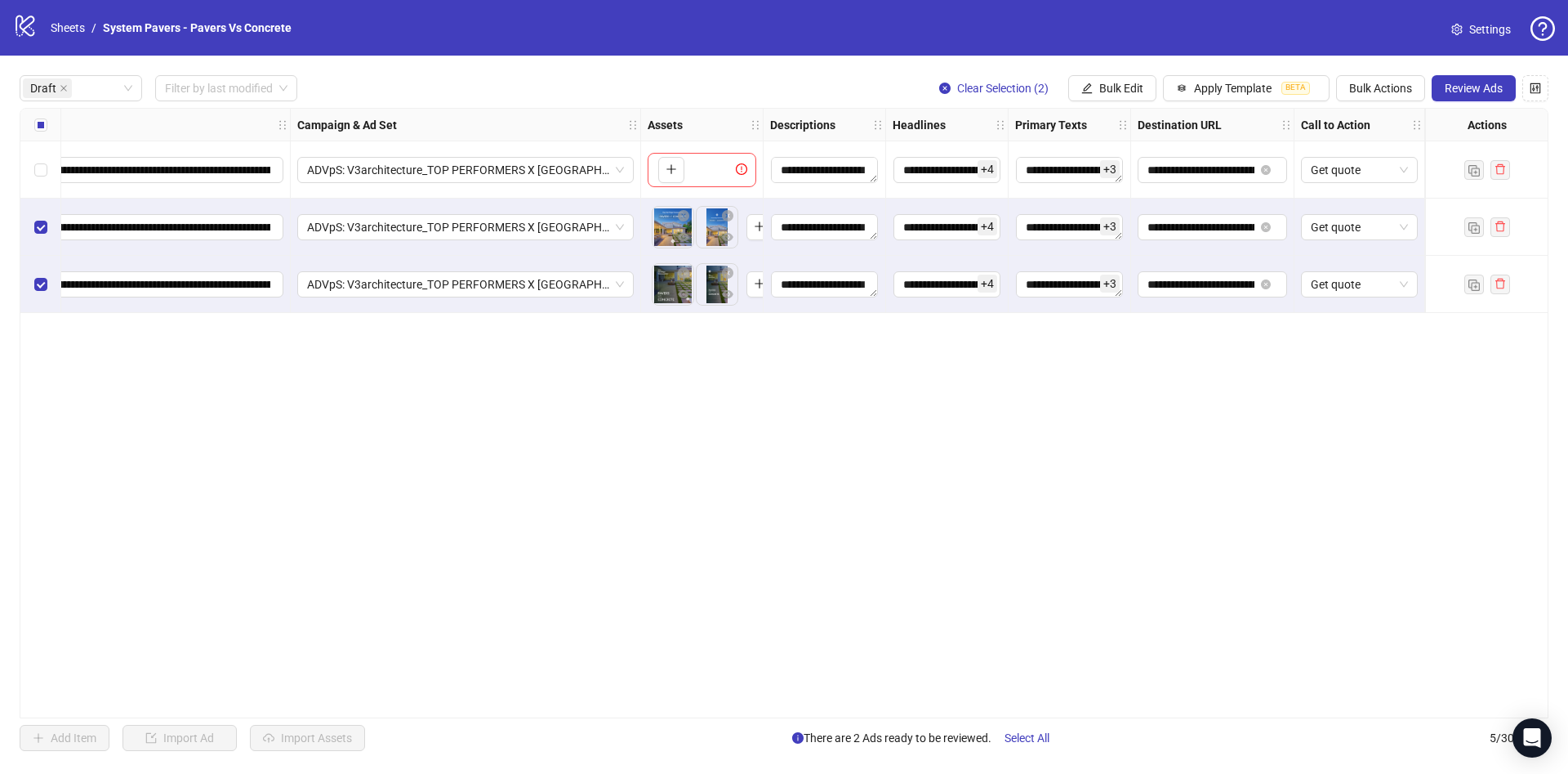
click at [1482, 102] on button "Review Ads" at bounding box center [1474, 88] width 84 height 26
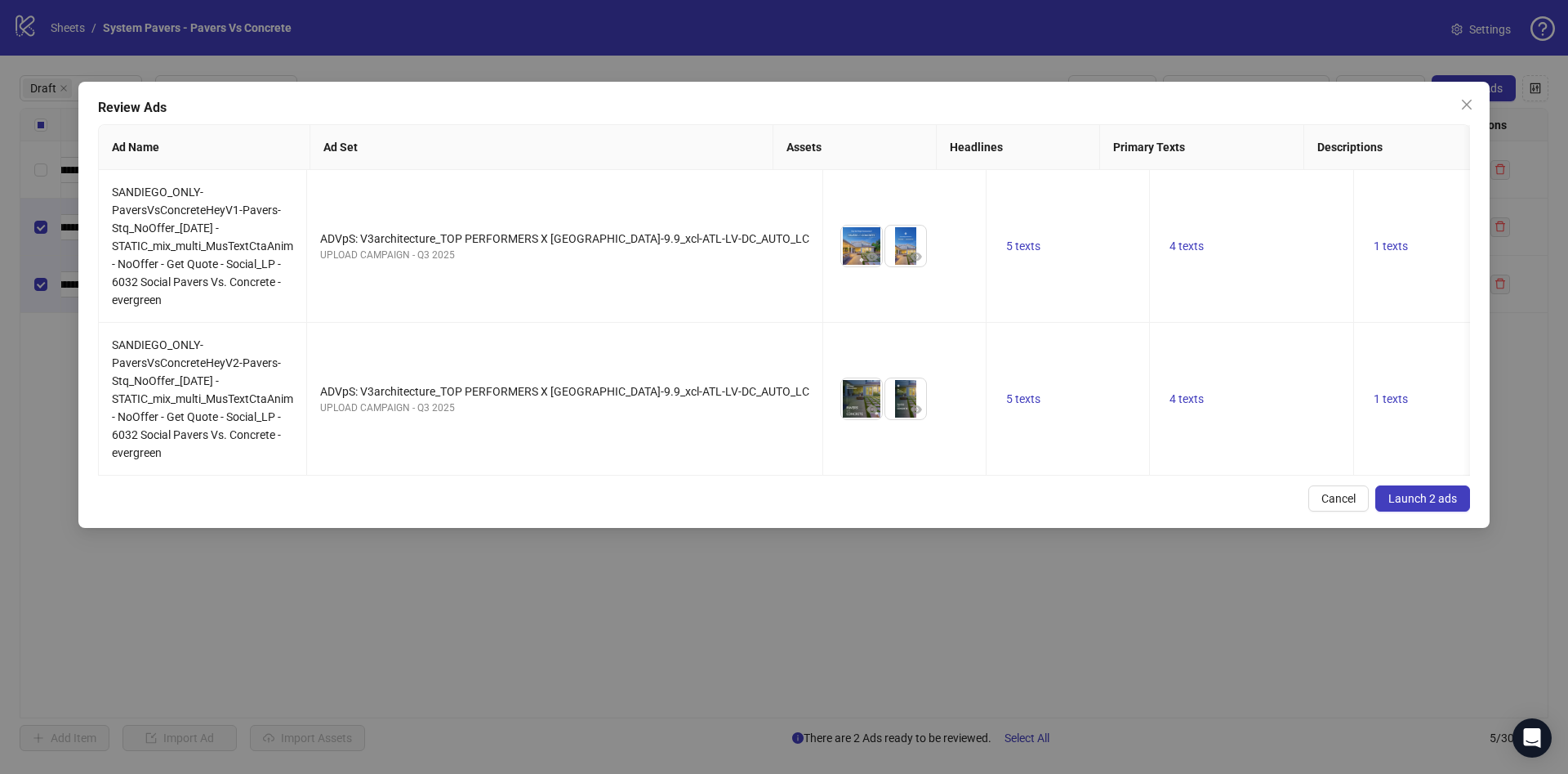
click at [1419, 505] on span "Launch 2 ads" at bounding box center [1423, 498] width 69 height 13
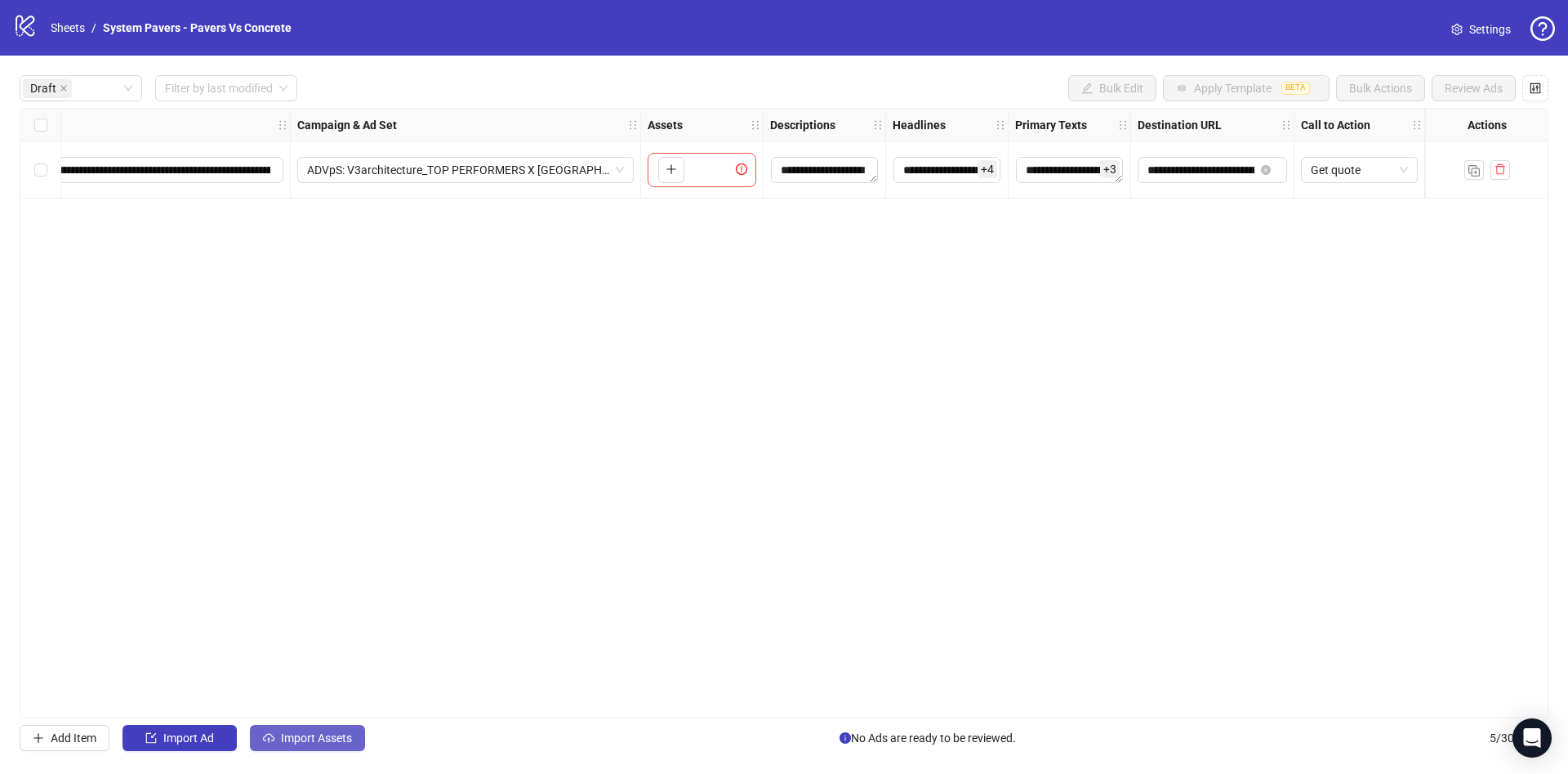
click at [337, 729] on button "Import Assets" at bounding box center [307, 738] width 115 height 26
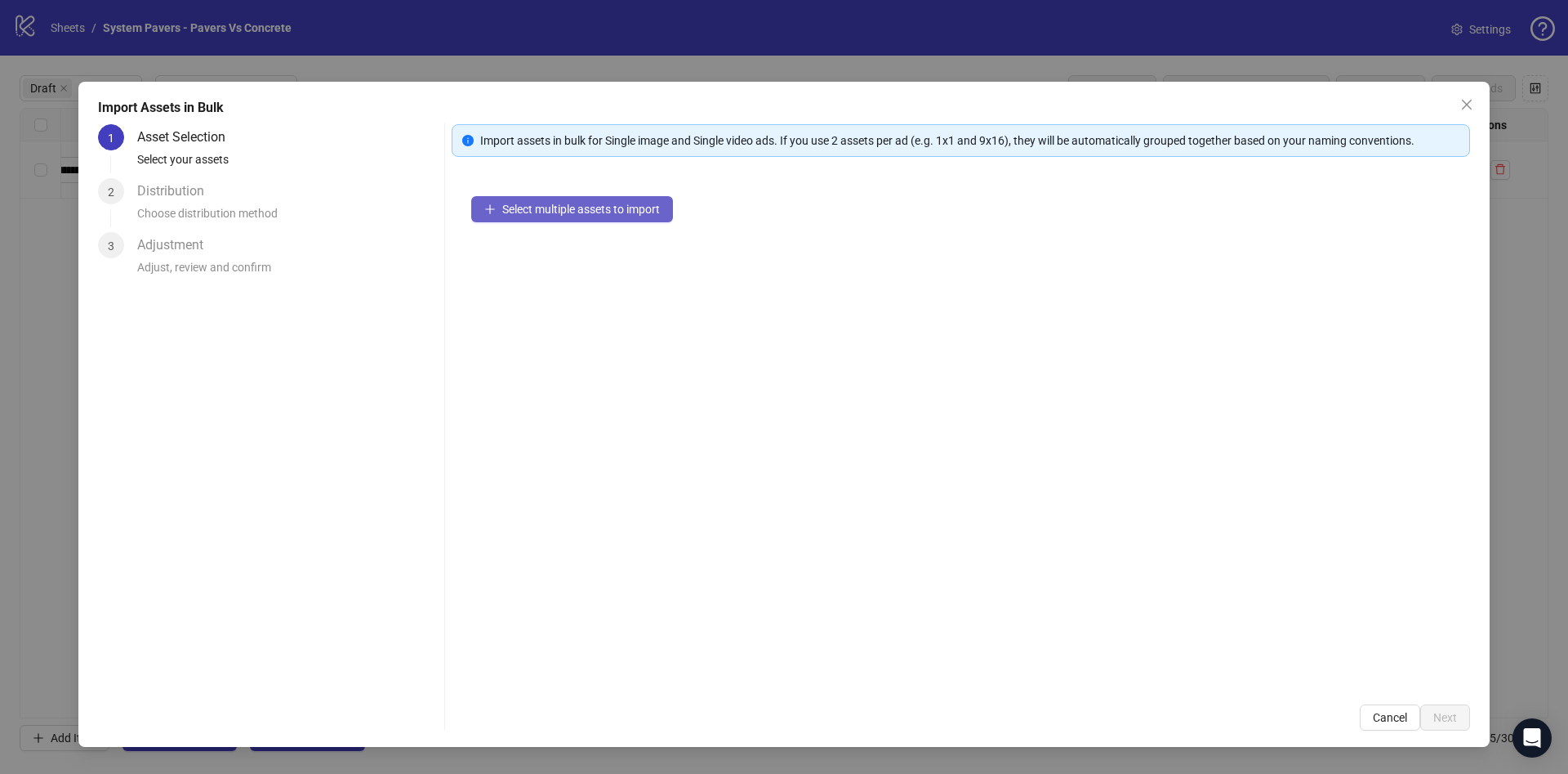
click at [580, 220] on button "Select multiple assets to import" at bounding box center [572, 209] width 202 height 26
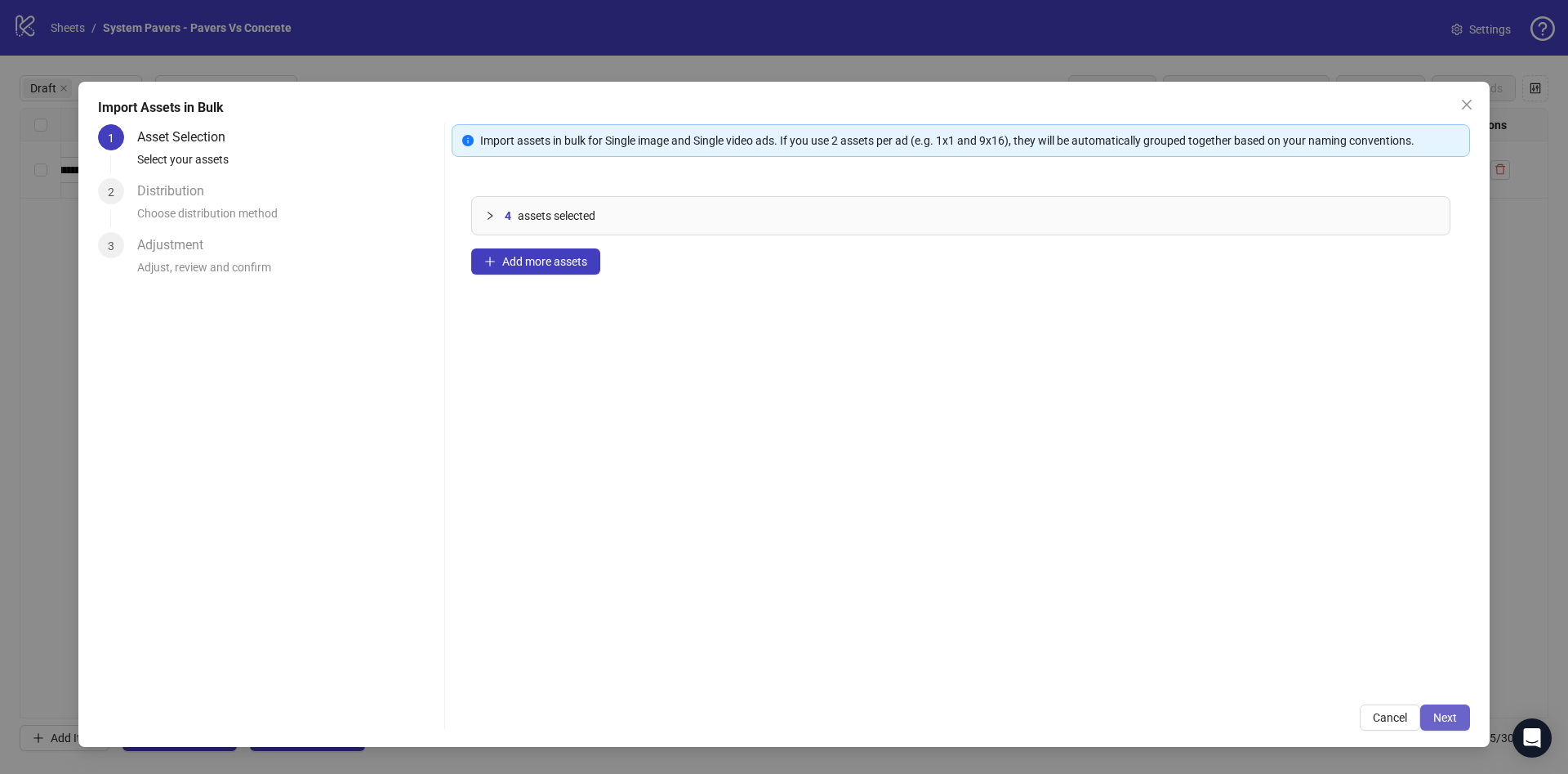
click at [1460, 710] on button "Next" at bounding box center [1445, 717] width 50 height 26
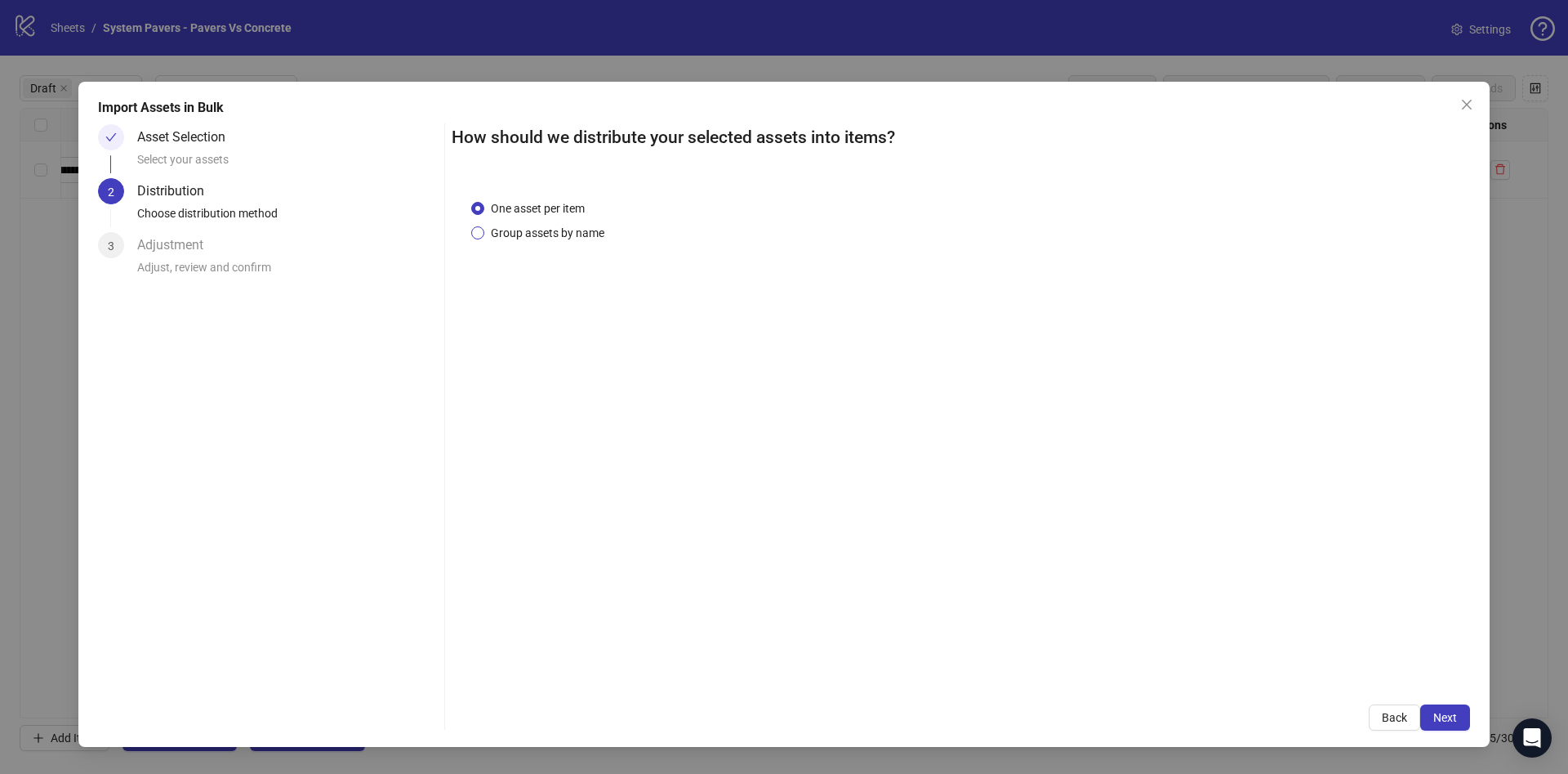
click at [547, 232] on span "Group assets by name" at bounding box center [547, 233] width 126 height 18
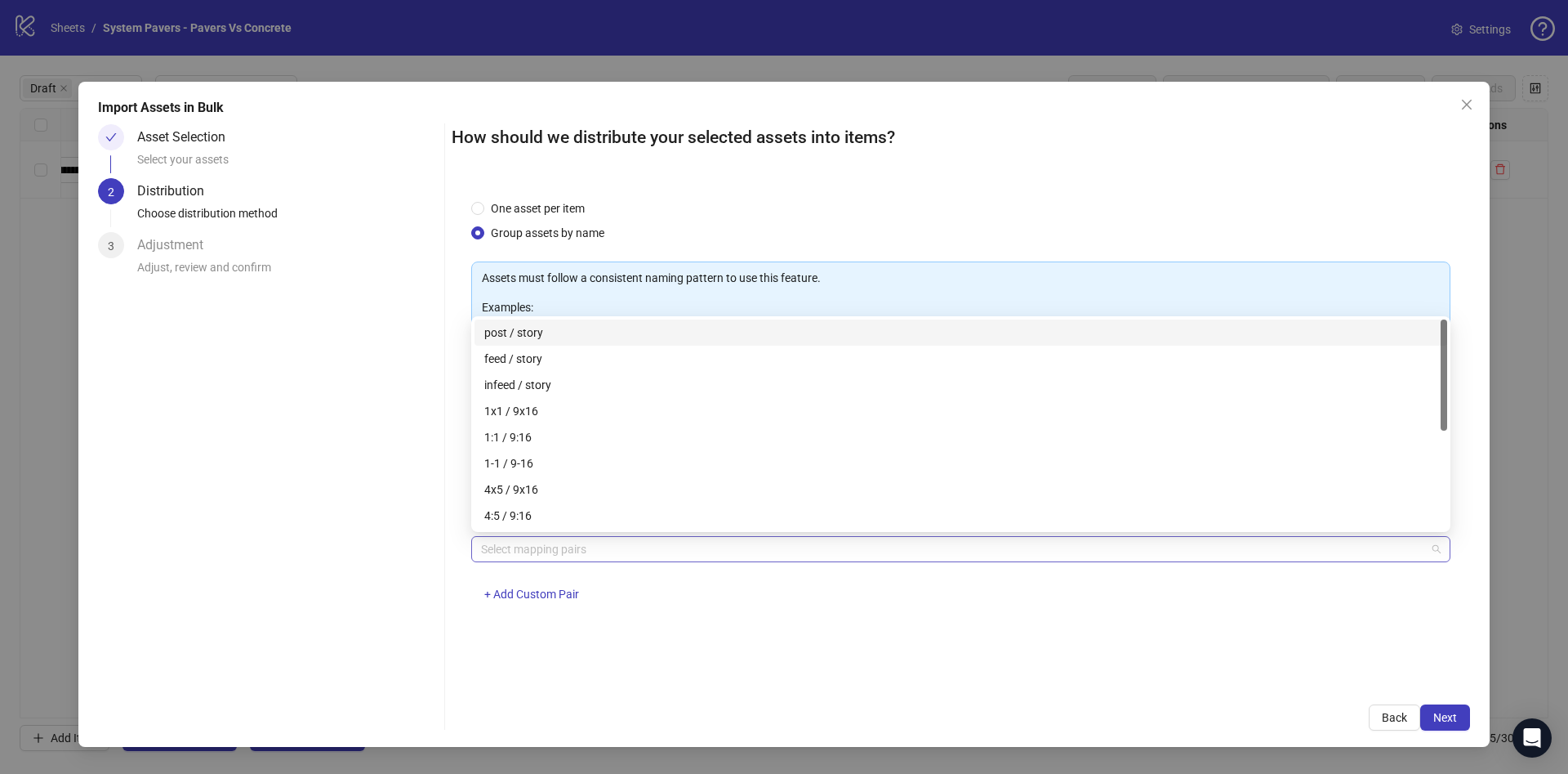
click at [606, 546] on div at bounding box center [952, 549] width 955 height 23
click at [632, 411] on div "1x1 / 9x16" at bounding box center [961, 411] width 953 height 18
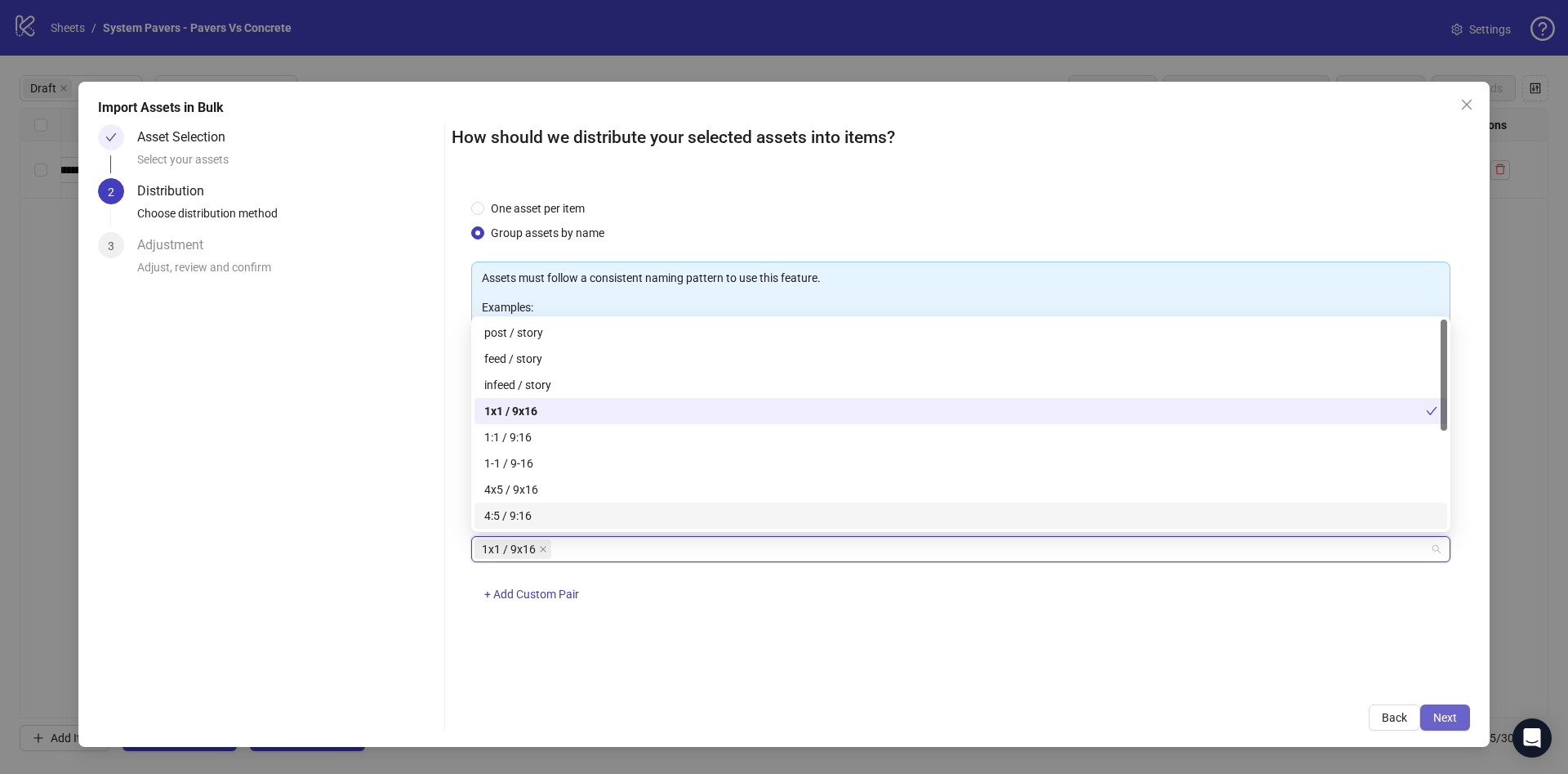
click at [1453, 714] on span "Next" at bounding box center [1445, 717] width 24 height 13
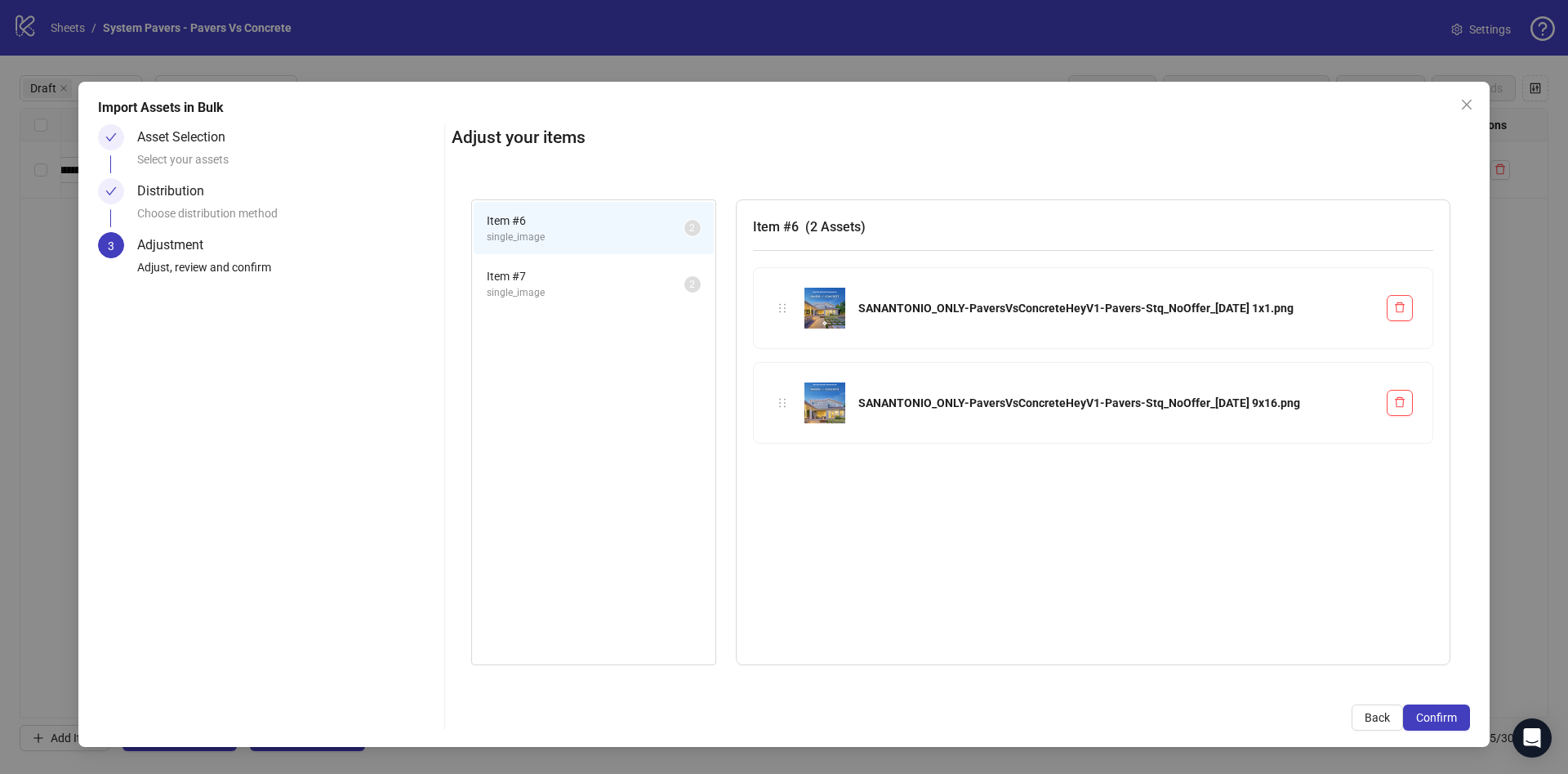
click at [1453, 712] on span "Confirm" at bounding box center [1436, 717] width 41 height 13
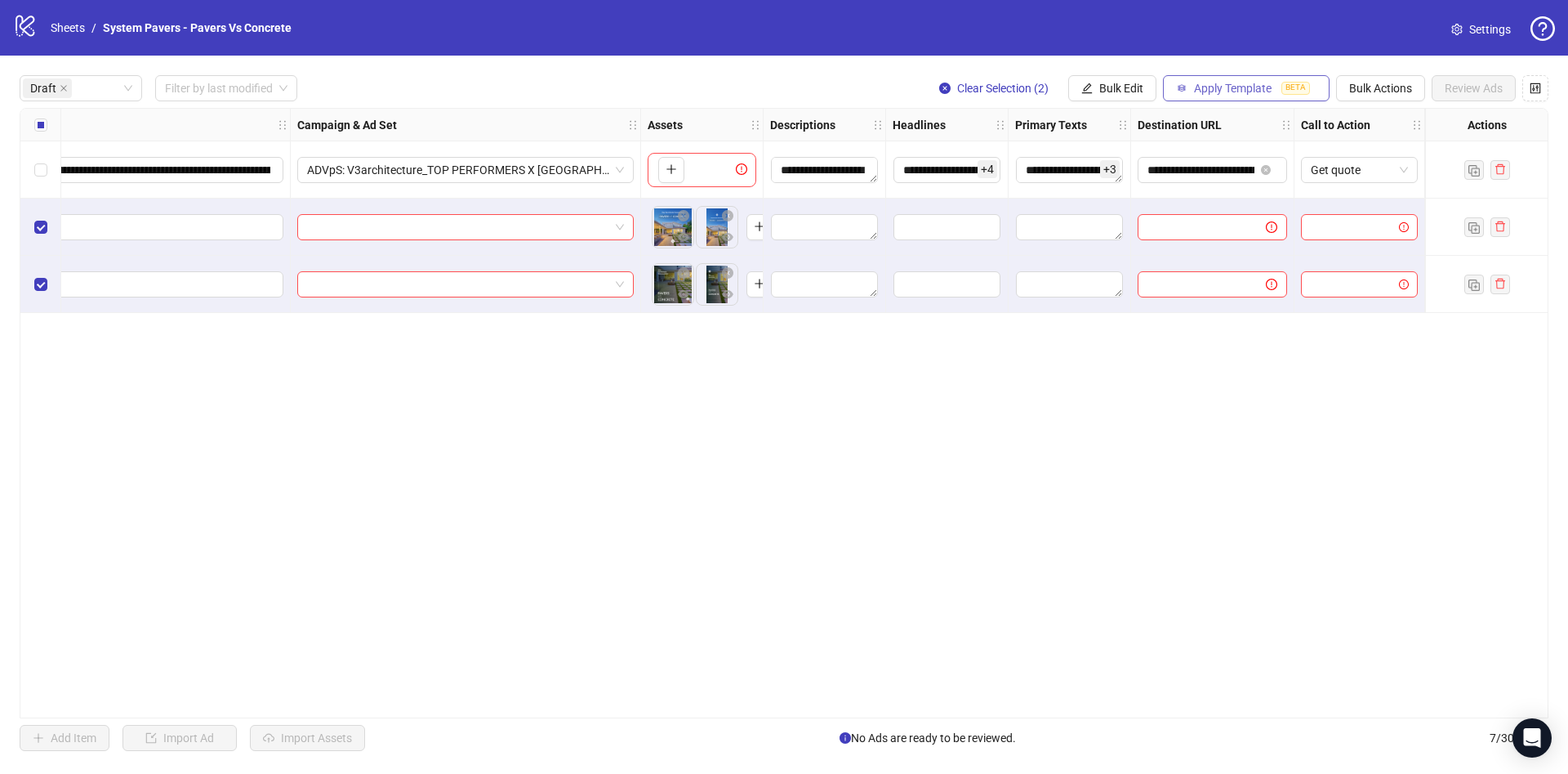
click at [1242, 82] on span "Apply Template" at bounding box center [1232, 88] width 77 height 13
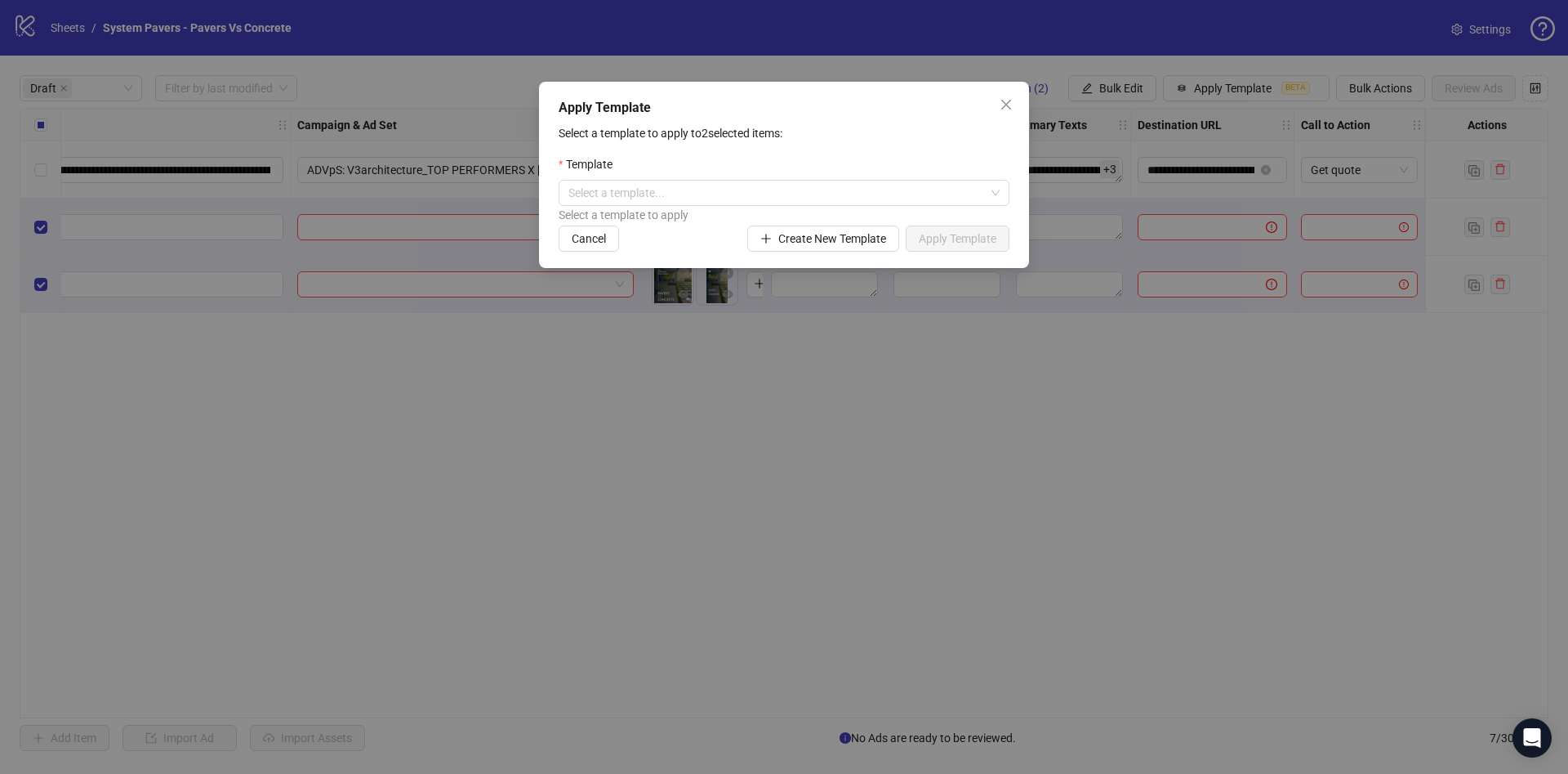
click at [1013, 104] on span "Close" at bounding box center [1006, 104] width 26 height 13
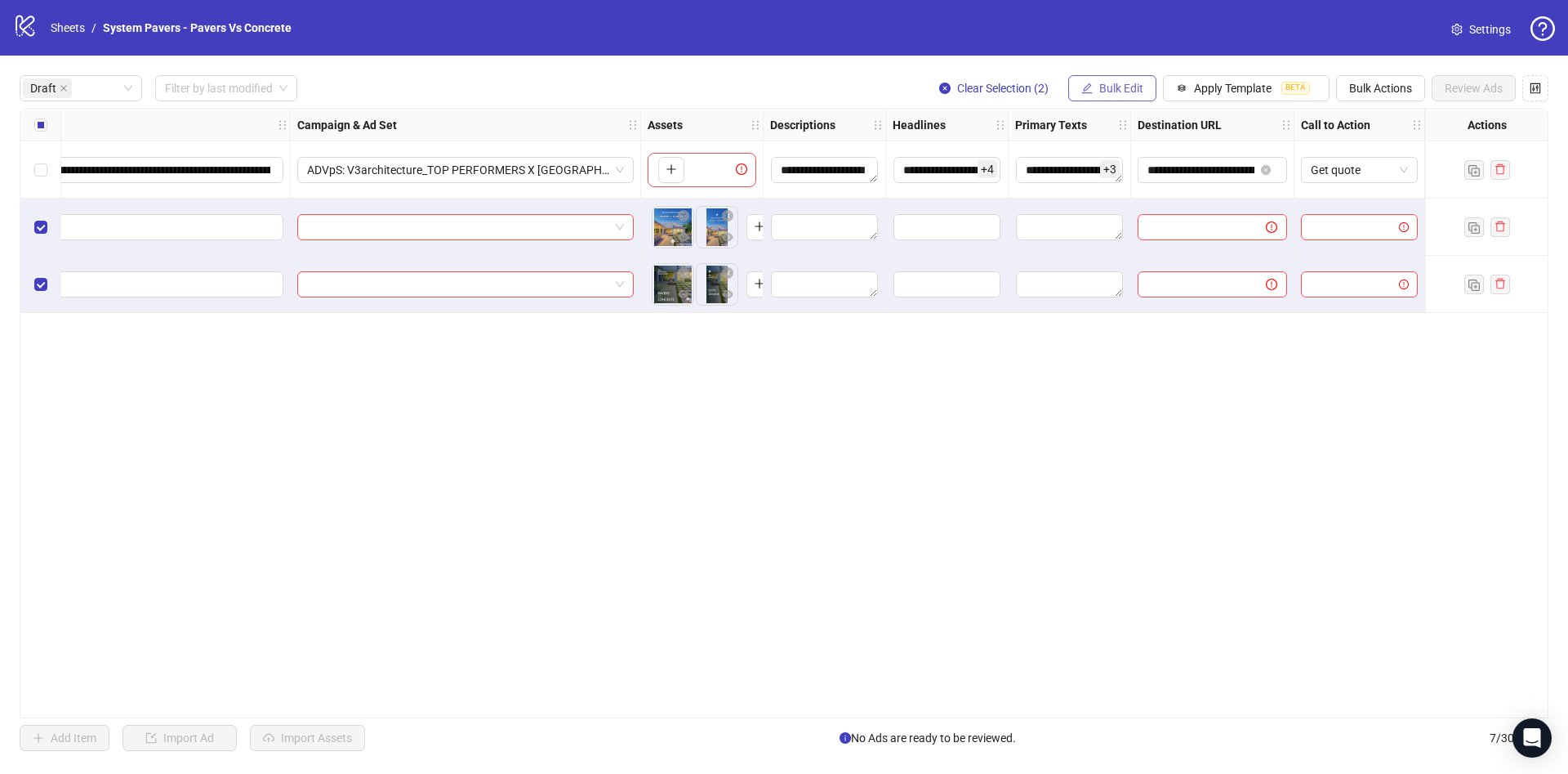
click at [1092, 87] on button "Bulk Edit" at bounding box center [1111, 88] width 88 height 26
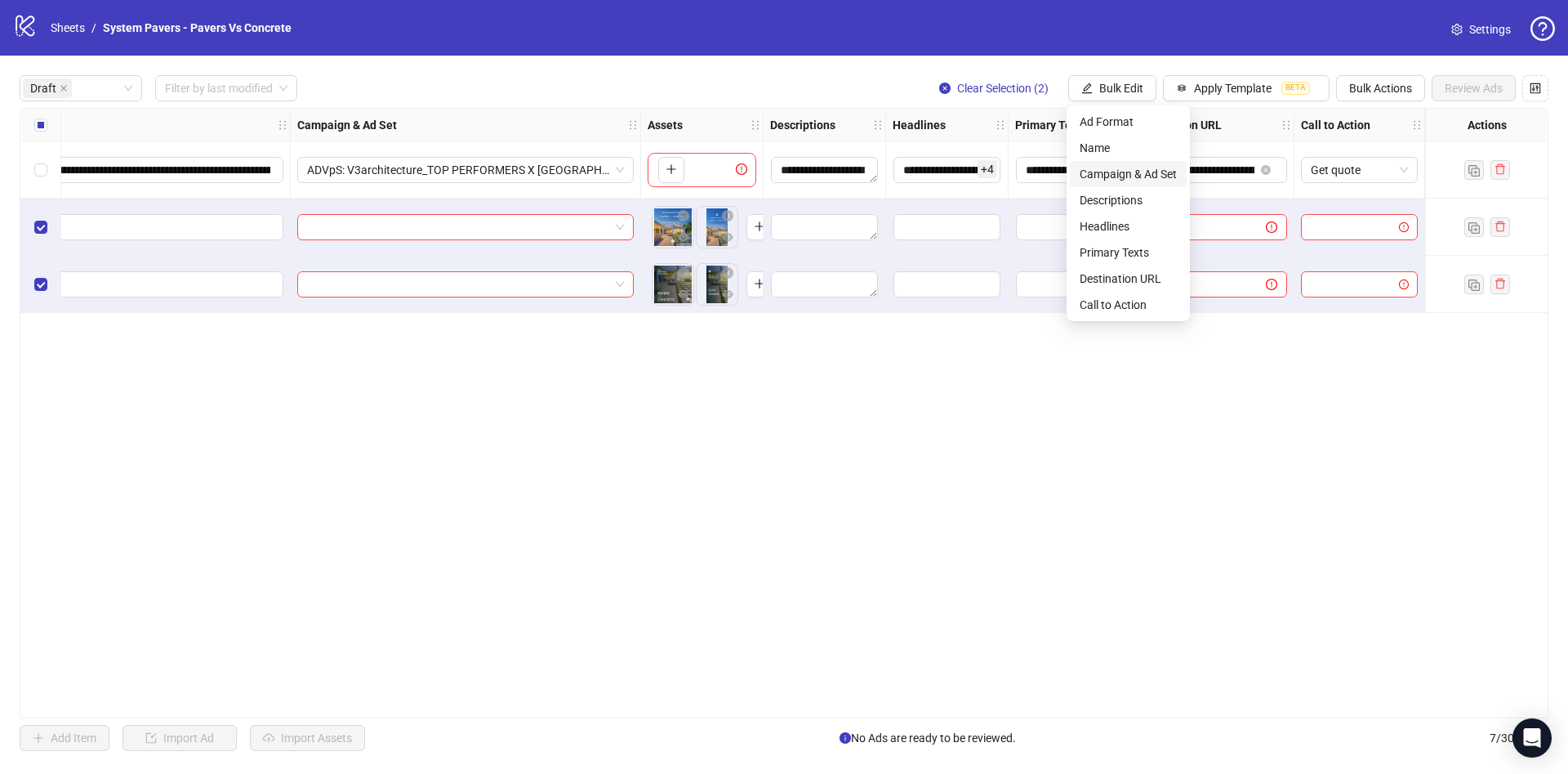
click at [1104, 170] on span "Campaign & Ad Set" at bounding box center [1128, 174] width 97 height 18
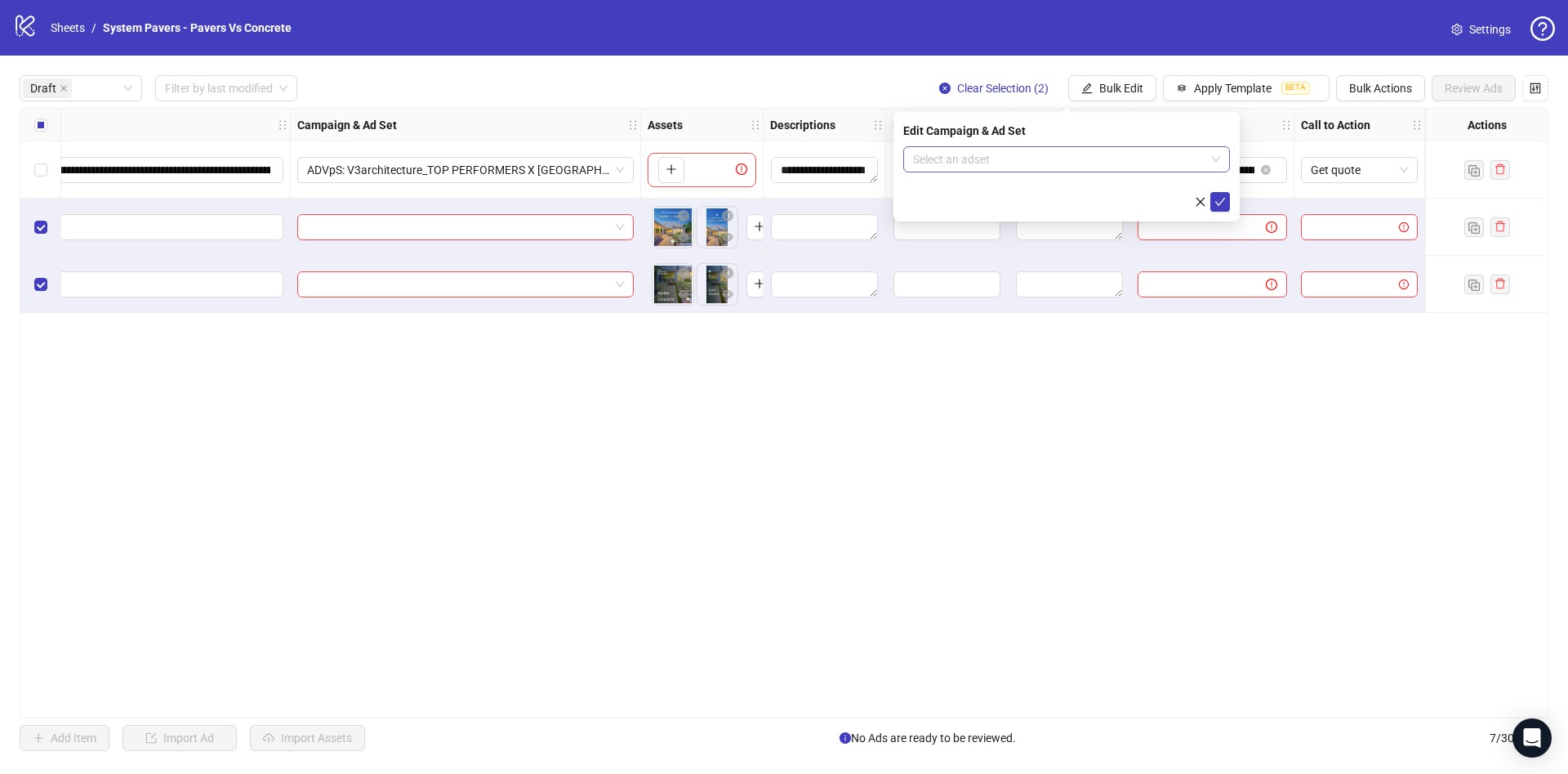
click at [1012, 166] on input "search" at bounding box center [1060, 159] width 292 height 25
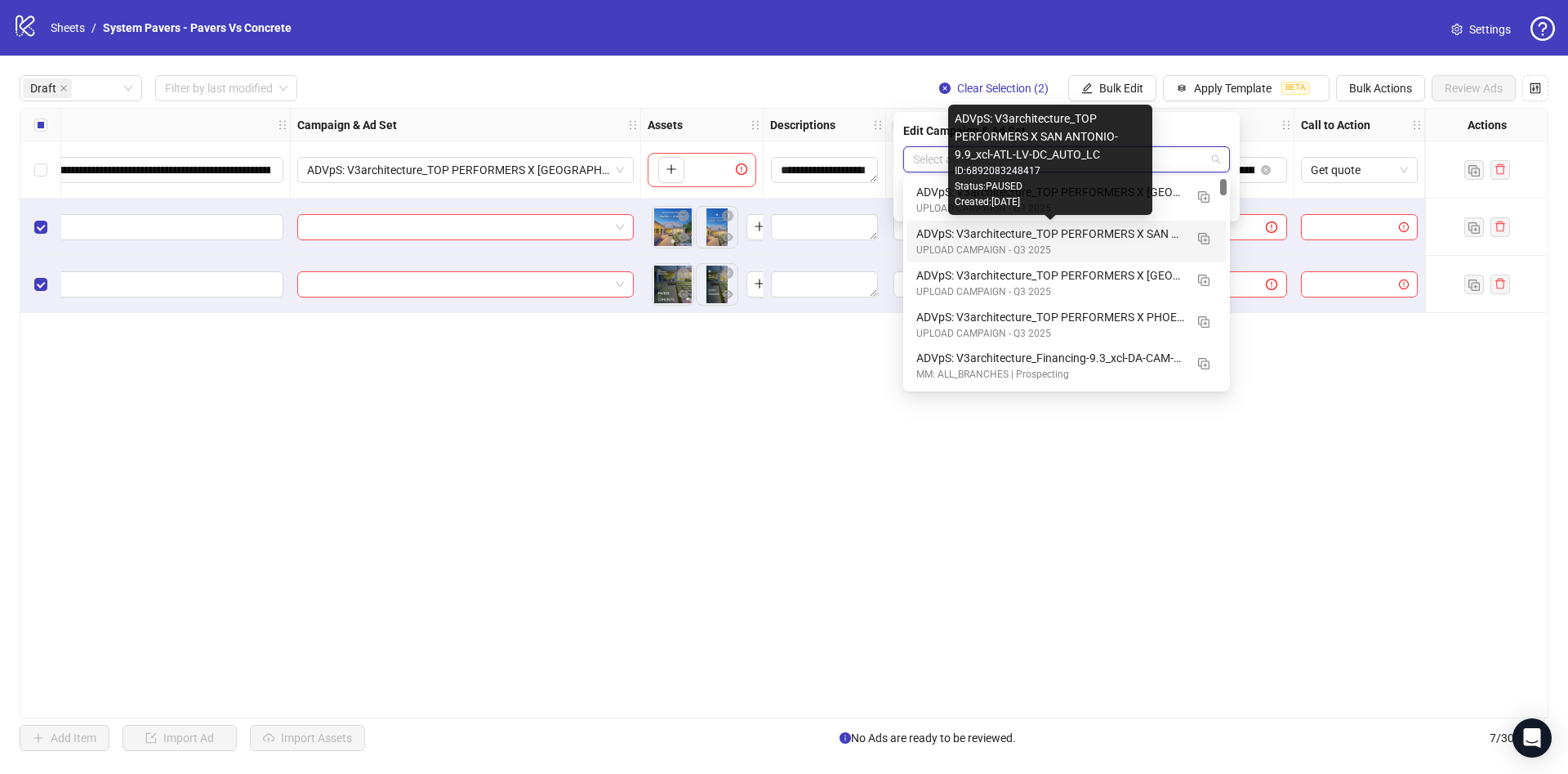
click at [1156, 240] on div "ADVpS: V3architecture_TOP PERFORMERS X SAN ANTONIO-9.9_xcl-ATL-LV-DC_AUTO_LC" at bounding box center [1050, 233] width 268 height 18
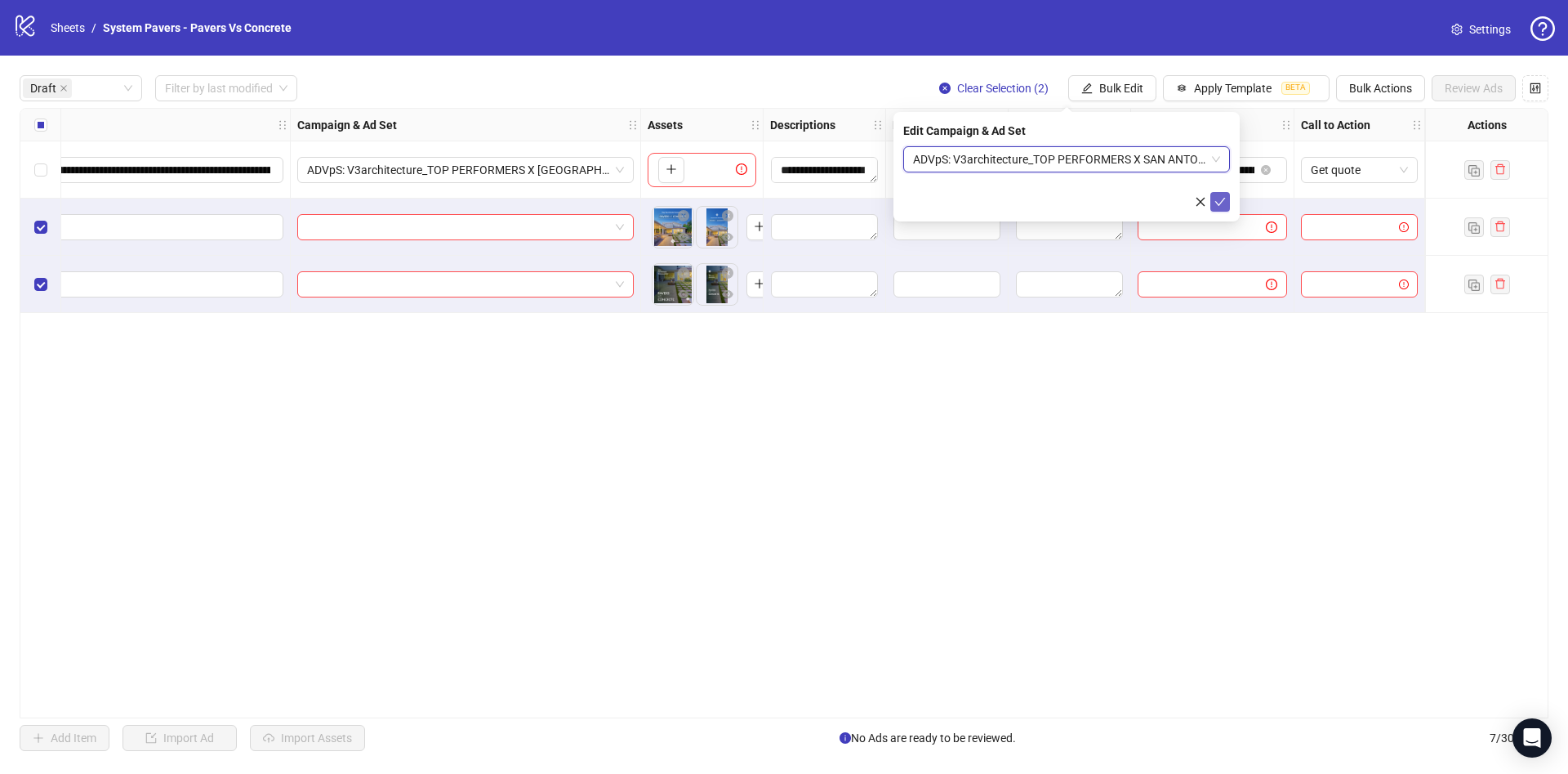
click at [1219, 203] on icon "check" at bounding box center [1220, 202] width 11 height 8
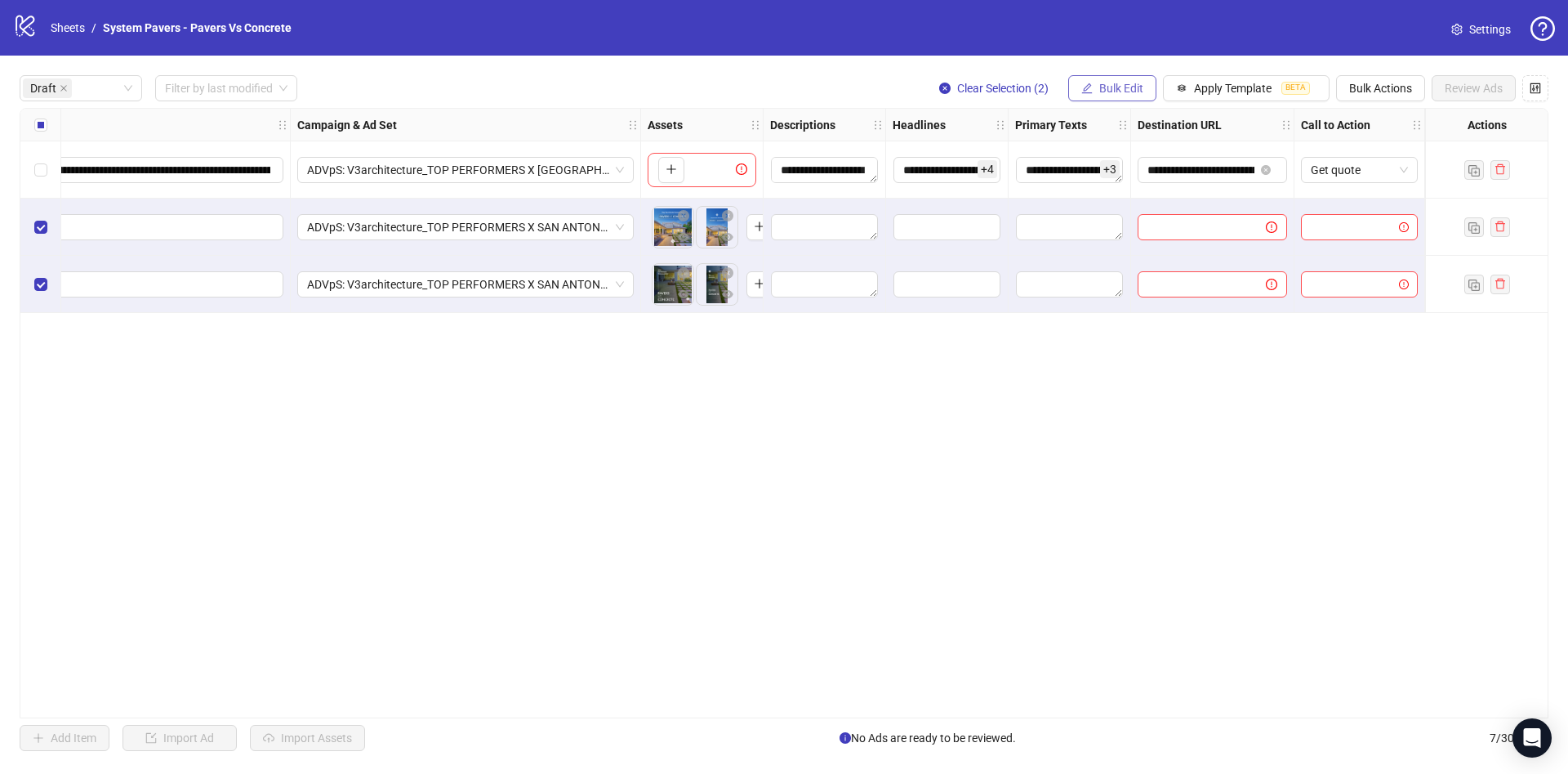
click at [1120, 81] on button "Bulk Edit" at bounding box center [1111, 88] width 88 height 26
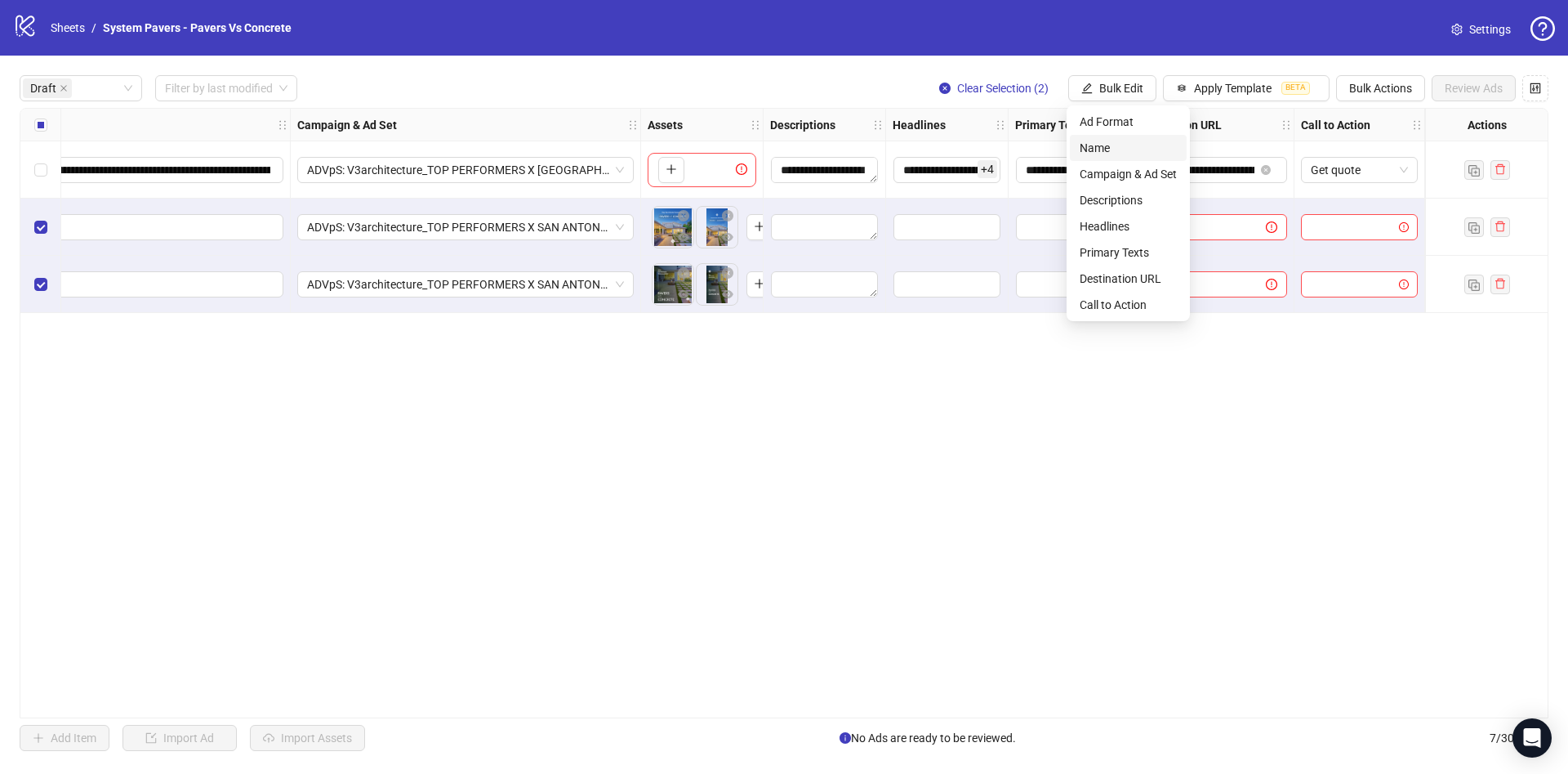
click at [1135, 150] on span "Name" at bounding box center [1128, 148] width 97 height 18
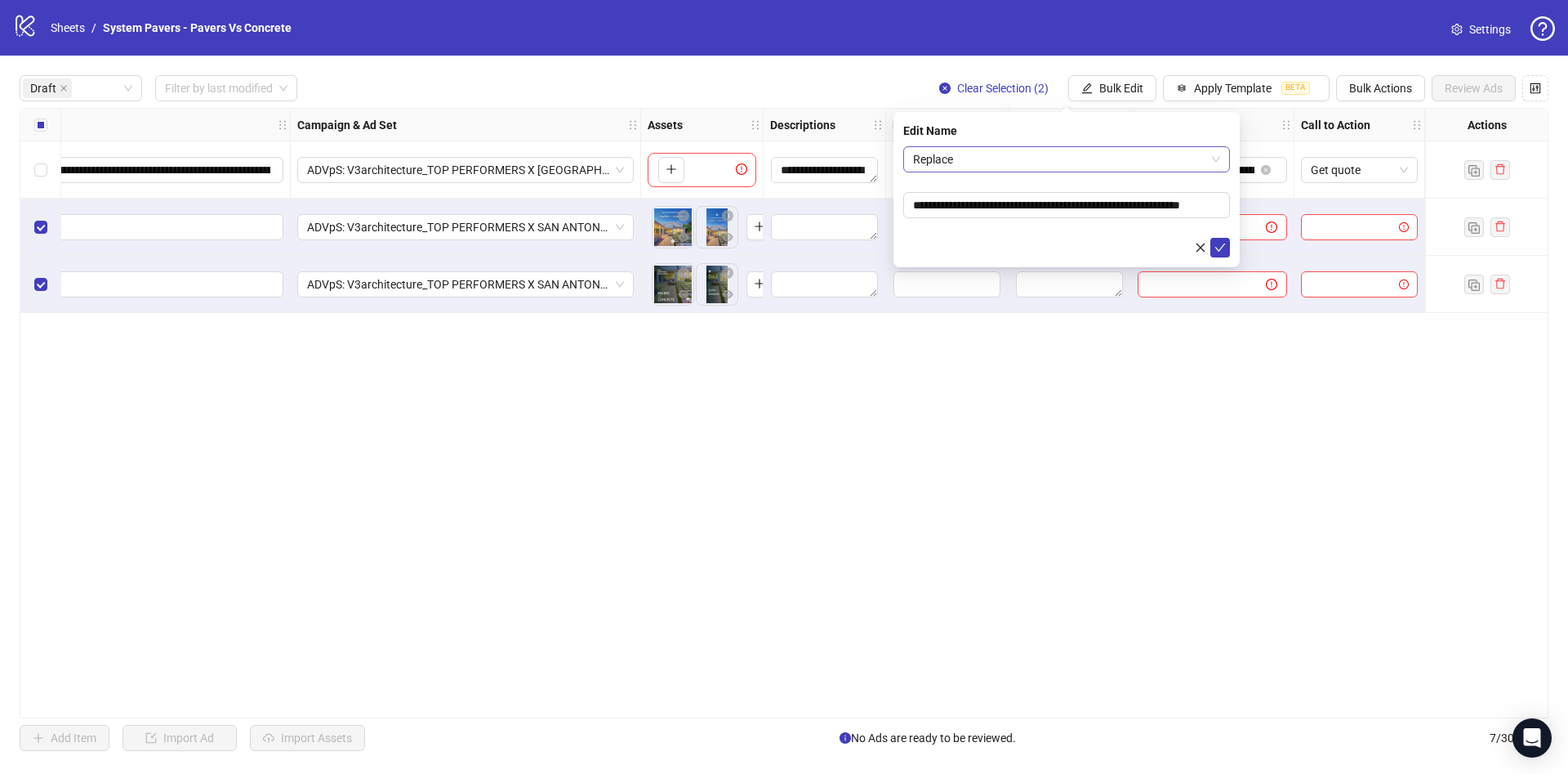
click at [1129, 162] on span "Replace" at bounding box center [1067, 159] width 307 height 25
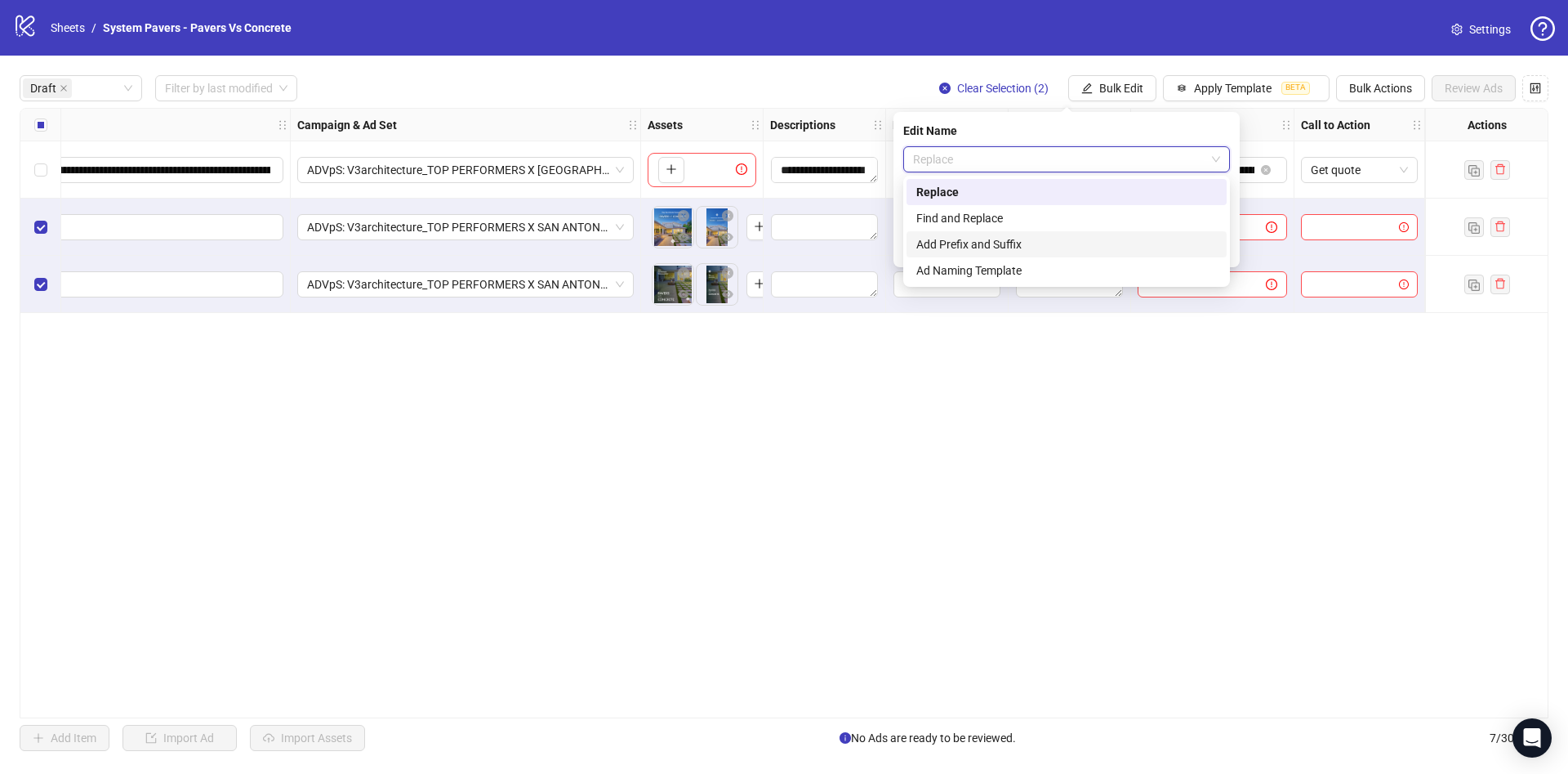
click at [1006, 243] on div "Add Prefix and Suffix" at bounding box center [1066, 244] width 301 height 18
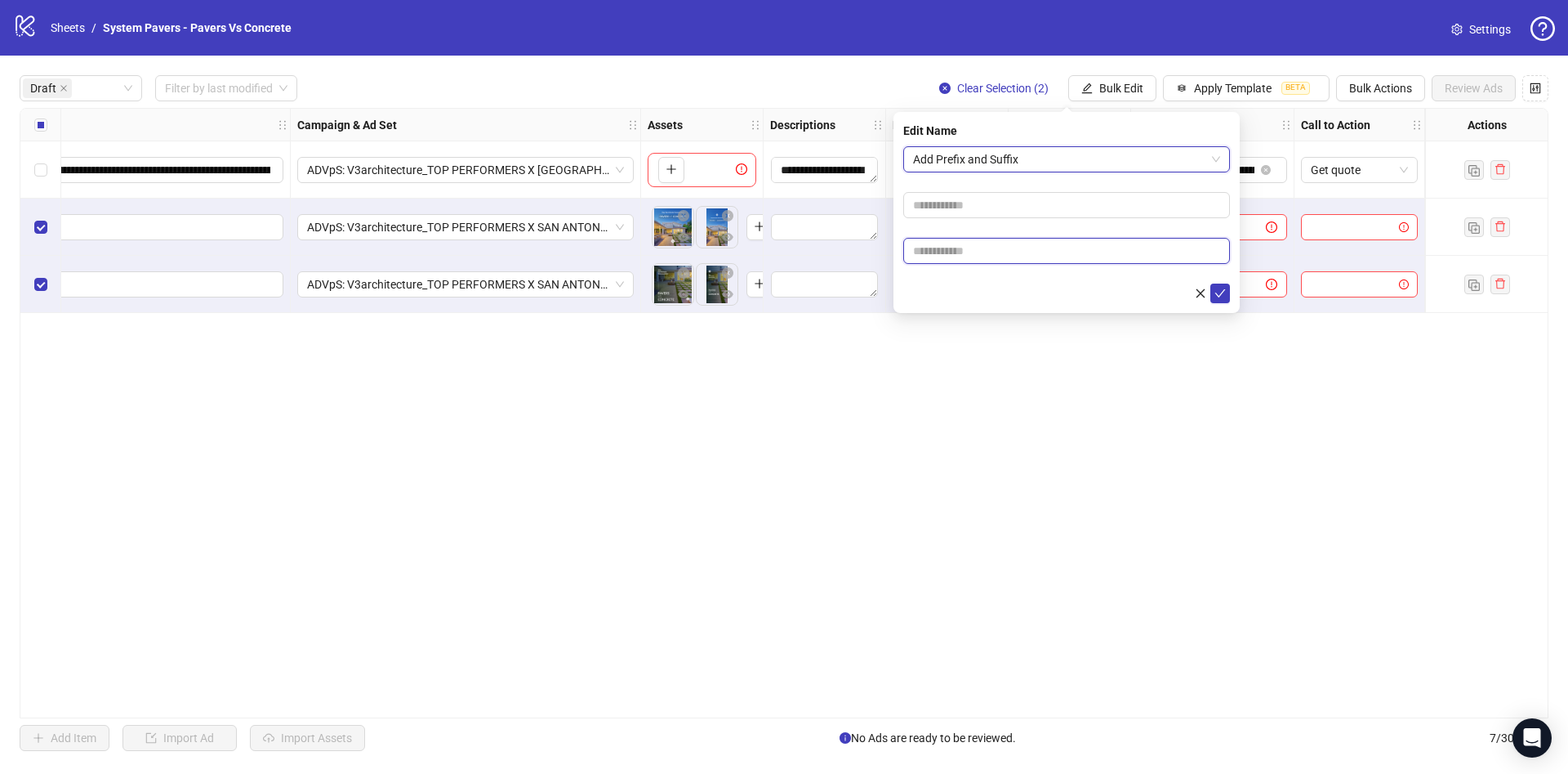
click at [968, 249] on input "text" at bounding box center [1067, 251] width 327 height 26
paste input "**********"
type input "**********"
click at [948, 285] on div at bounding box center [1067, 293] width 327 height 20
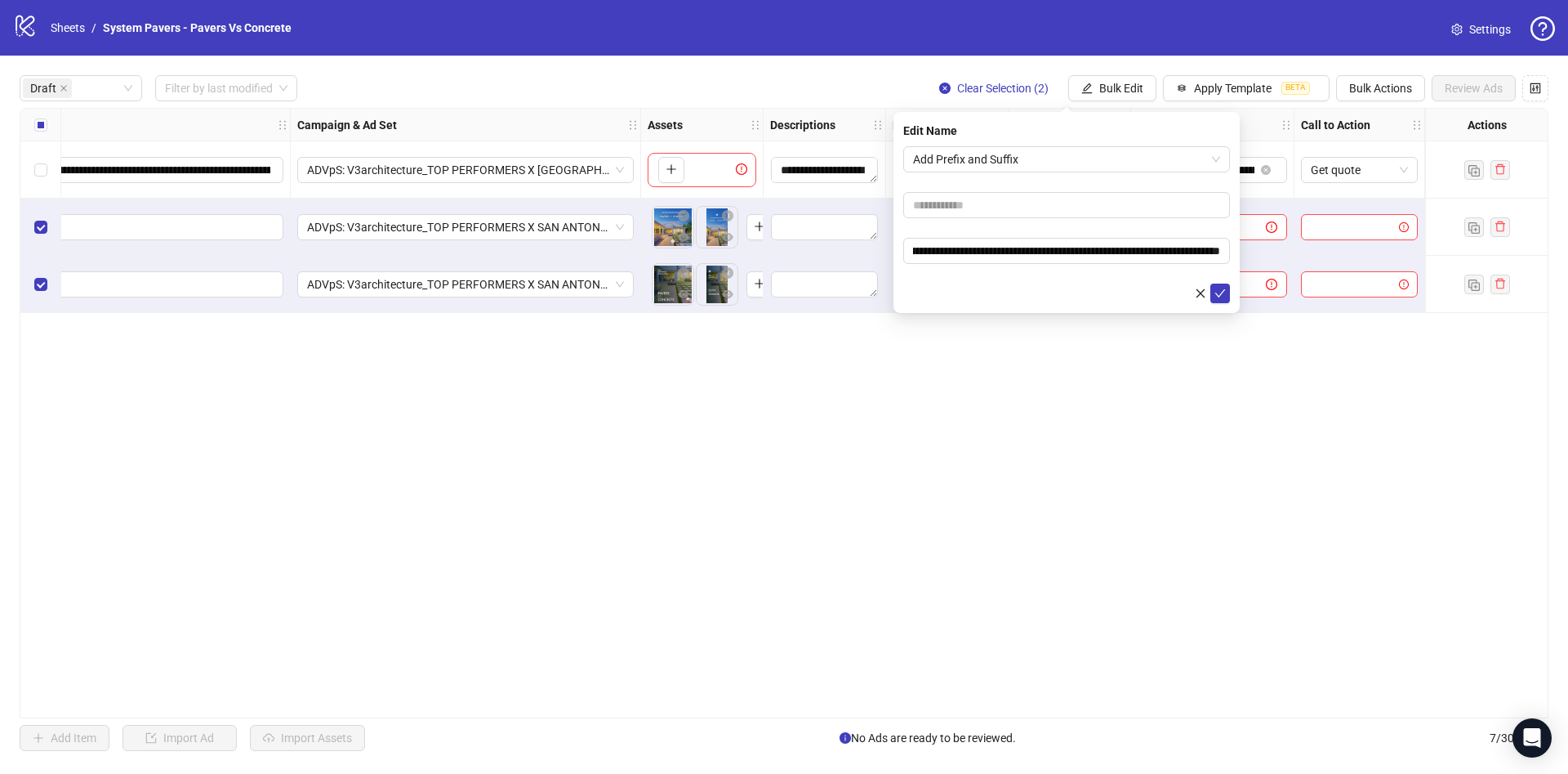
scroll to position [0, 0]
drag, startPoint x: 1240, startPoint y: 293, endPoint x: 1228, endPoint y: 293, distance: 12.0
click at [1237, 293] on span at bounding box center [1212, 284] width 150 height 26
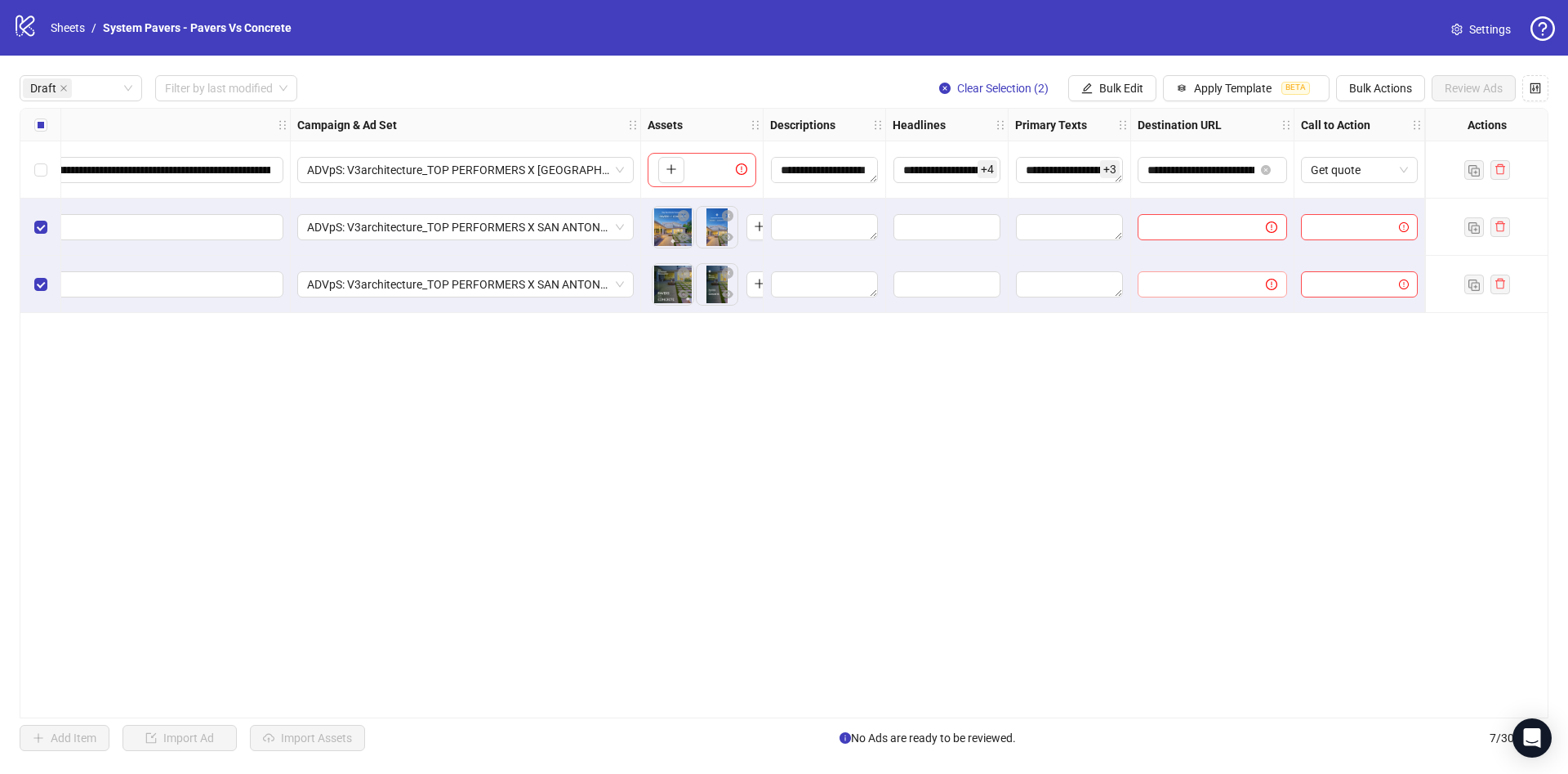
click at [1228, 294] on span at bounding box center [1212, 284] width 150 height 26
click at [1094, 89] on button "Bulk Edit" at bounding box center [1111, 88] width 88 height 26
click at [1122, 147] on span "Name" at bounding box center [1128, 148] width 97 height 18
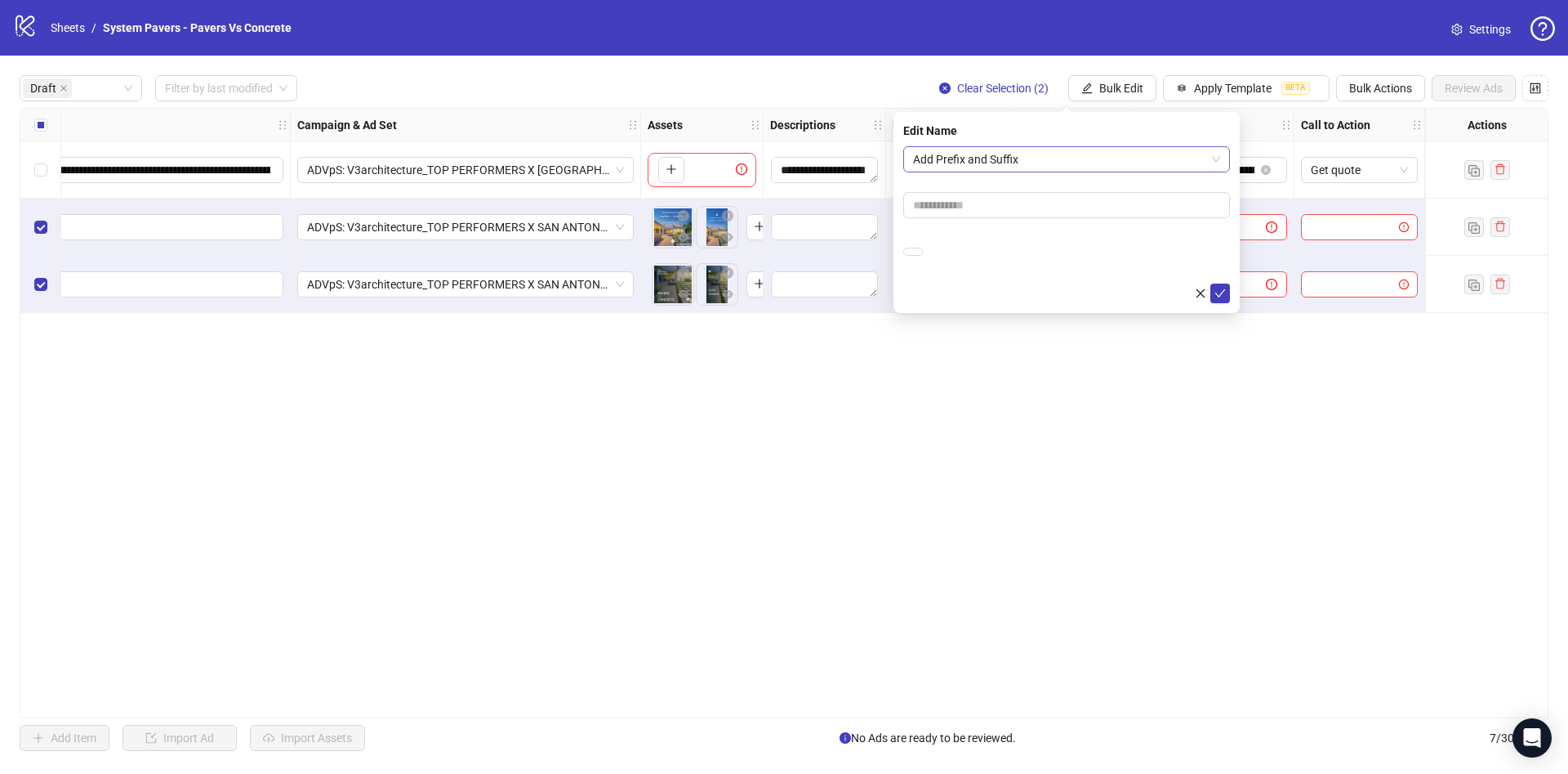
click at [1053, 162] on span "Add Prefix and Suffix" at bounding box center [1067, 159] width 307 height 25
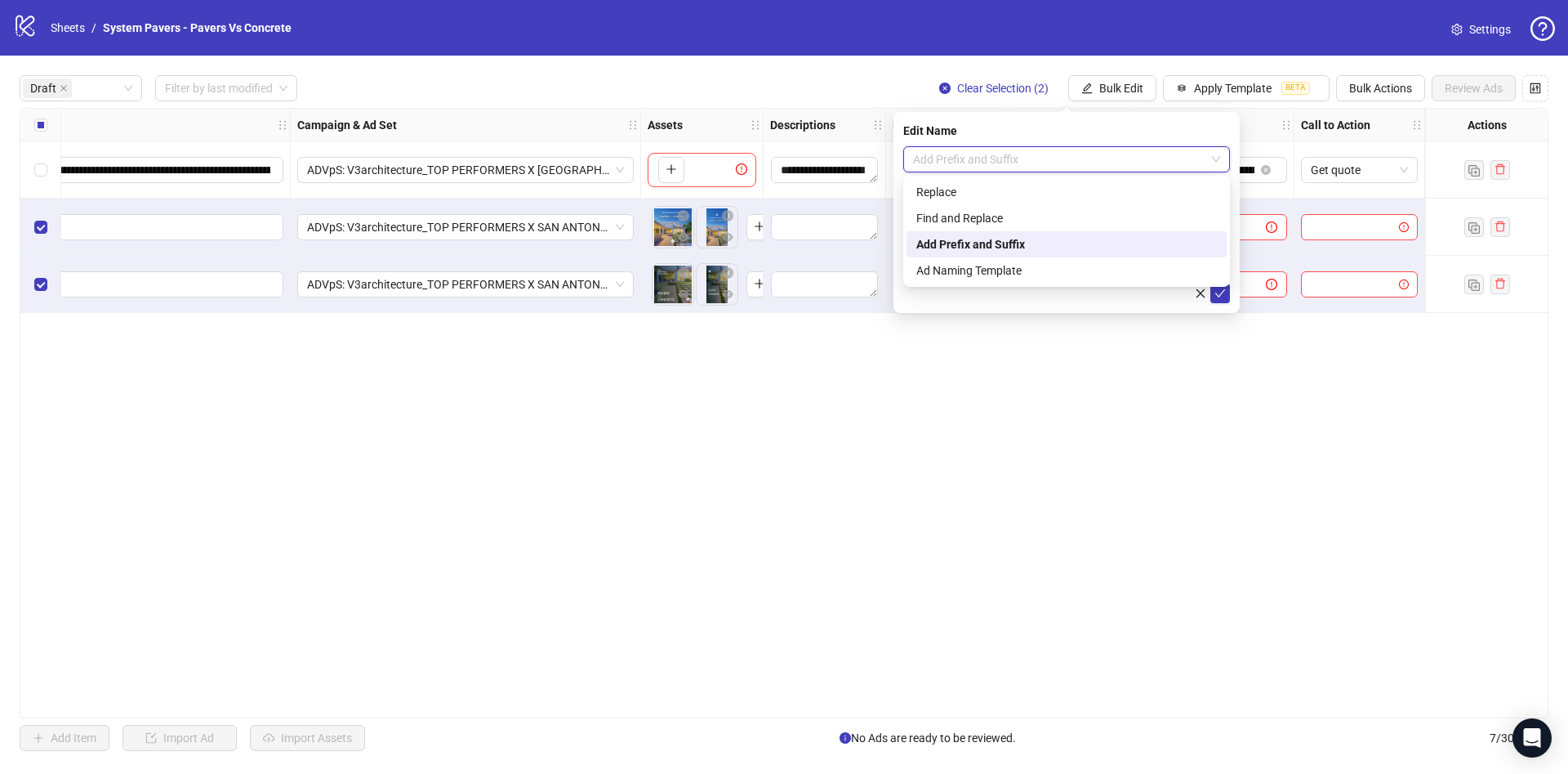
click at [1053, 158] on span "Add Prefix and Suffix" at bounding box center [1067, 159] width 307 height 25
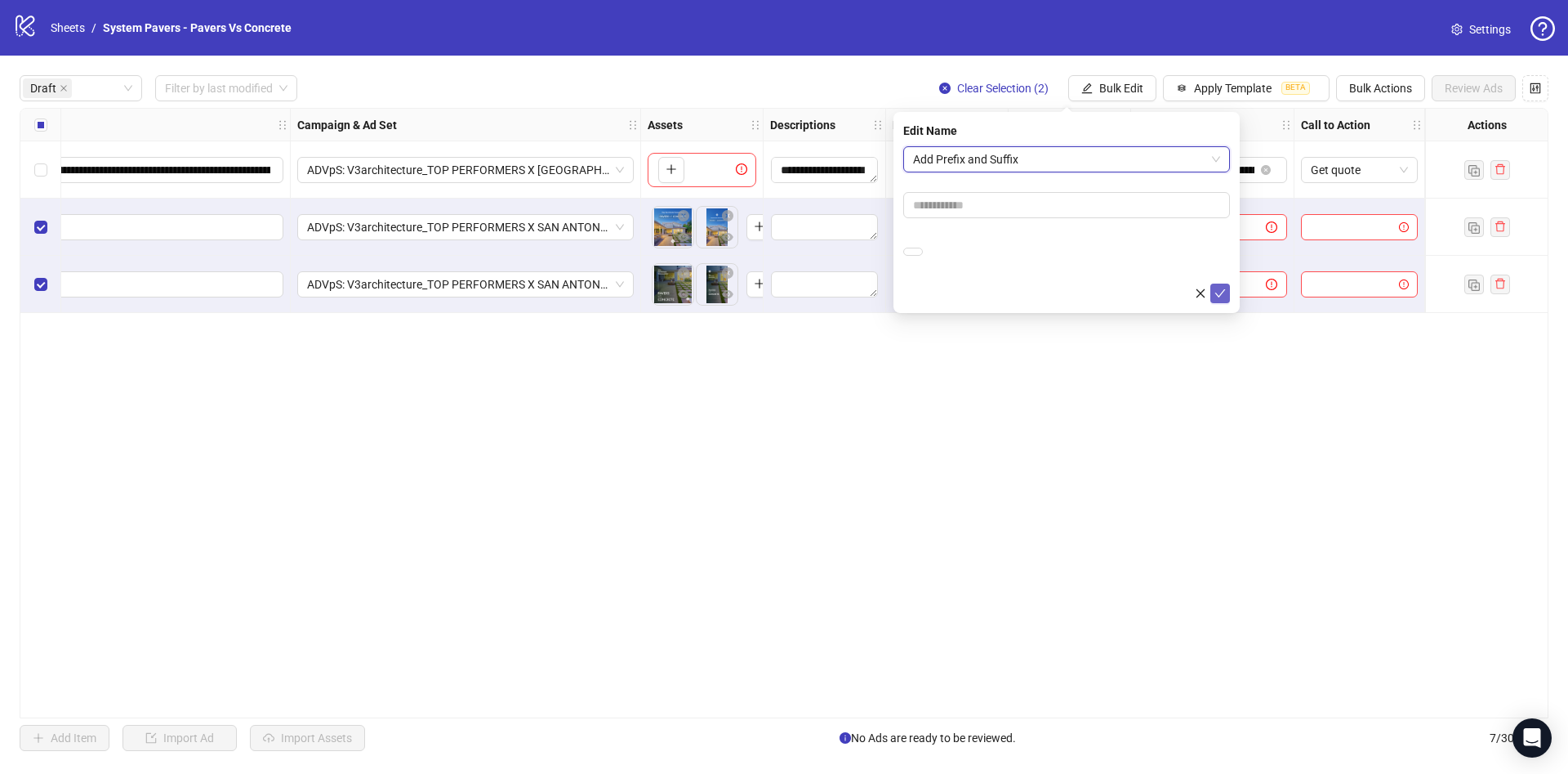
click at [1218, 295] on icon "check" at bounding box center [1220, 293] width 11 height 8
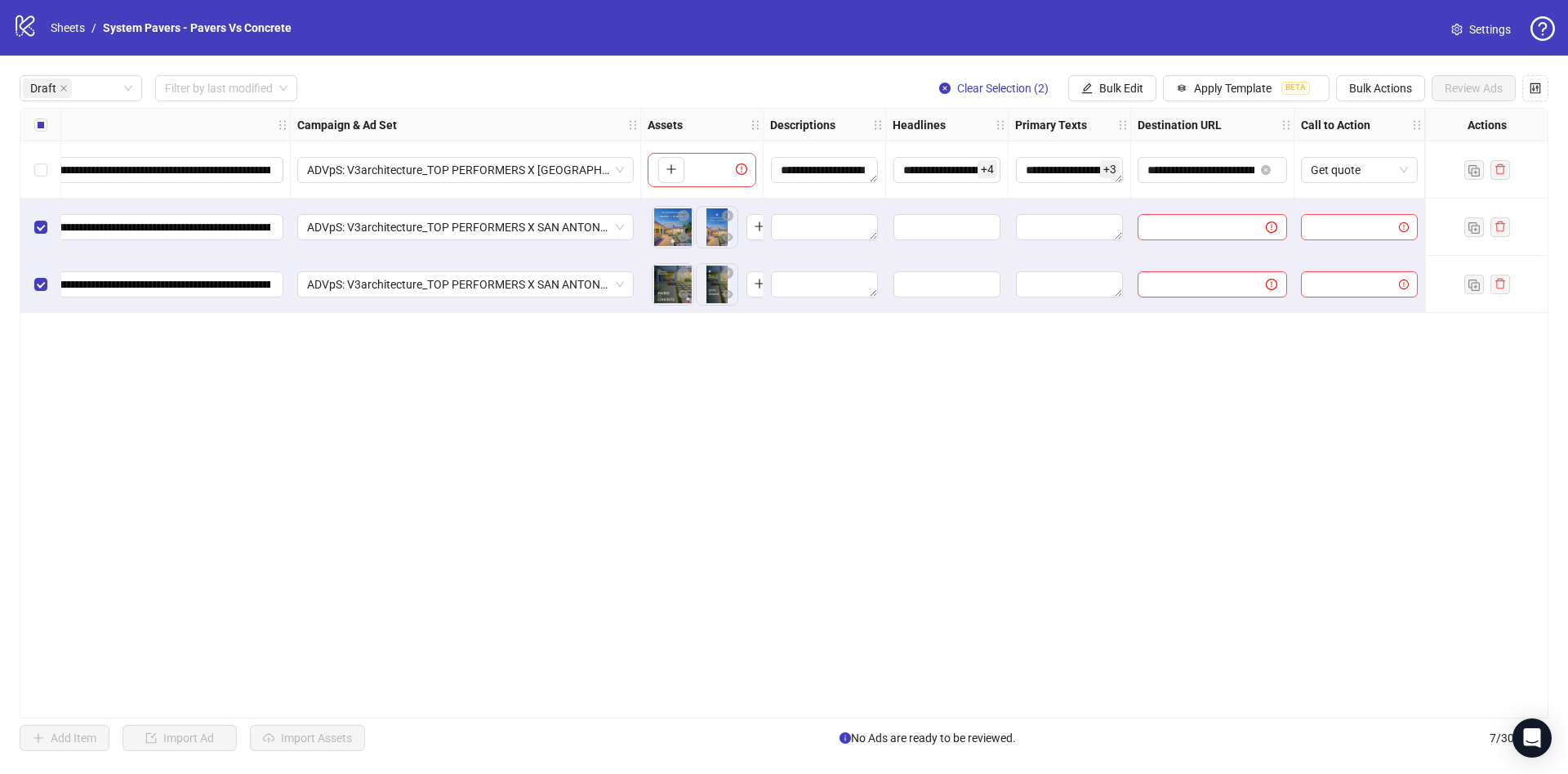
drag, startPoint x: 53, startPoint y: 132, endPoint x: 33, endPoint y: 131, distance: 20.0
click at [53, 132] on div "Select all rows" at bounding box center [40, 125] width 41 height 33
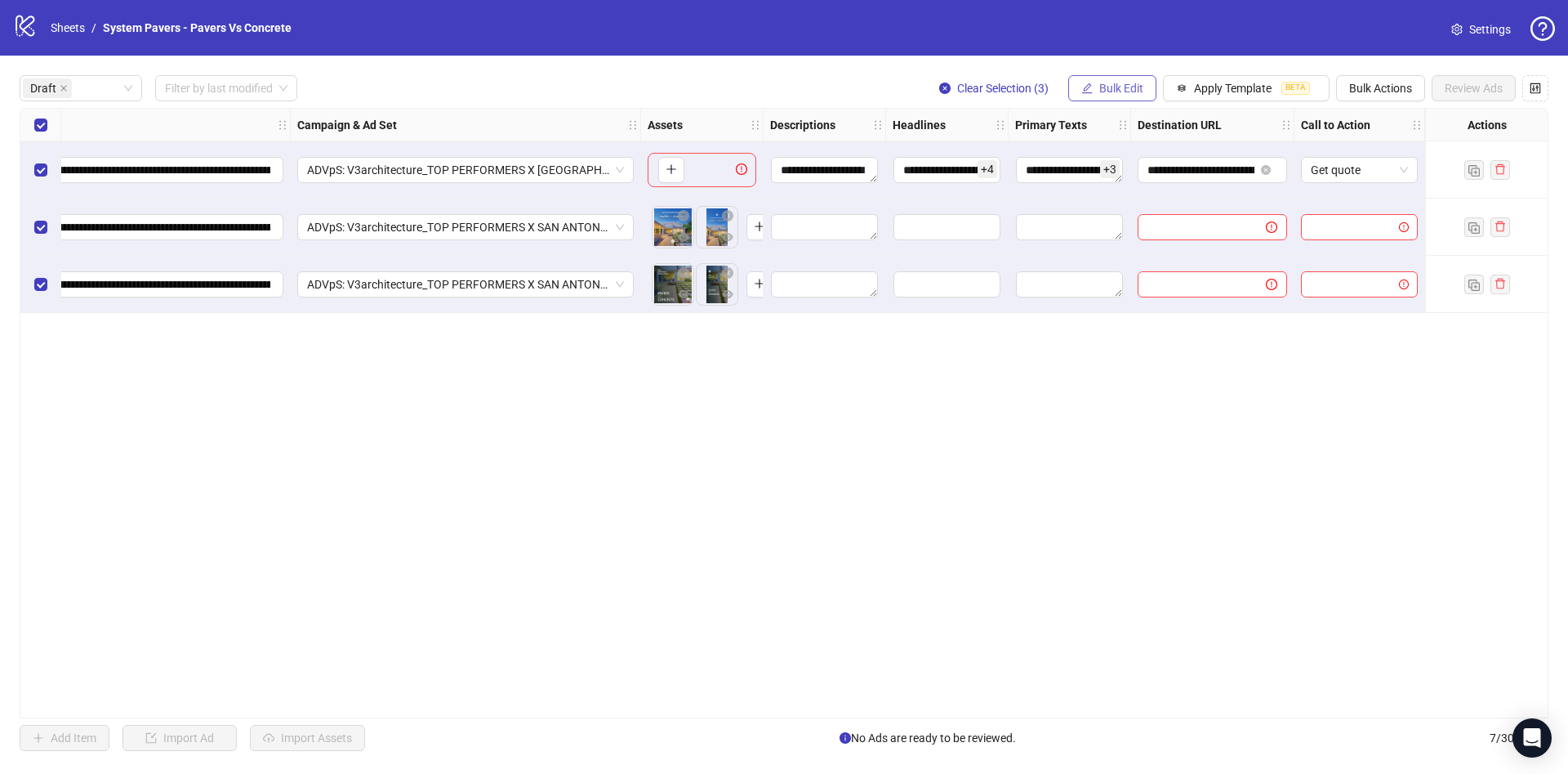
click at [1108, 78] on button "Bulk Edit" at bounding box center [1111, 88] width 88 height 26
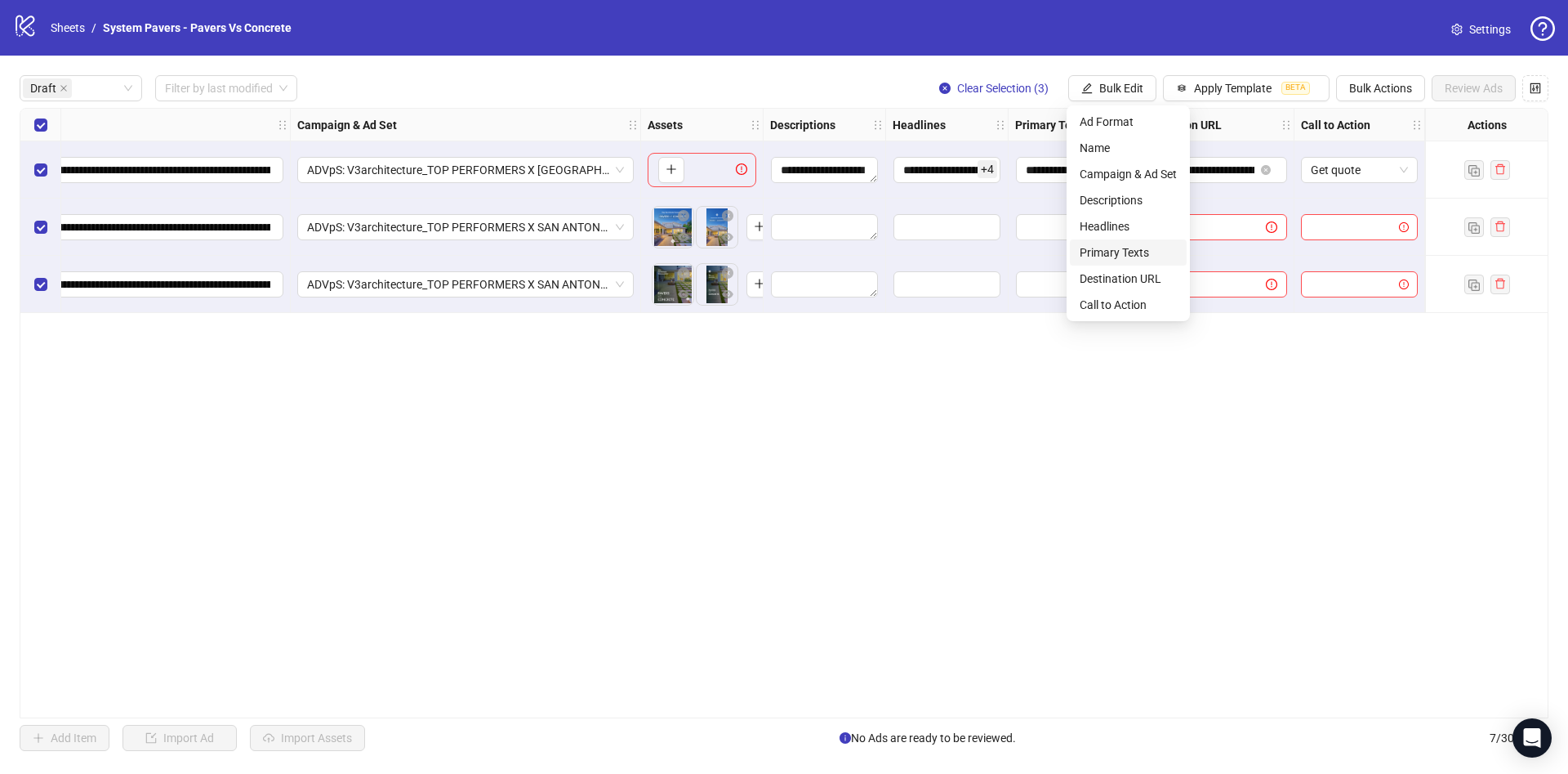
click at [1144, 253] on span "Primary Texts" at bounding box center [1128, 253] width 97 height 18
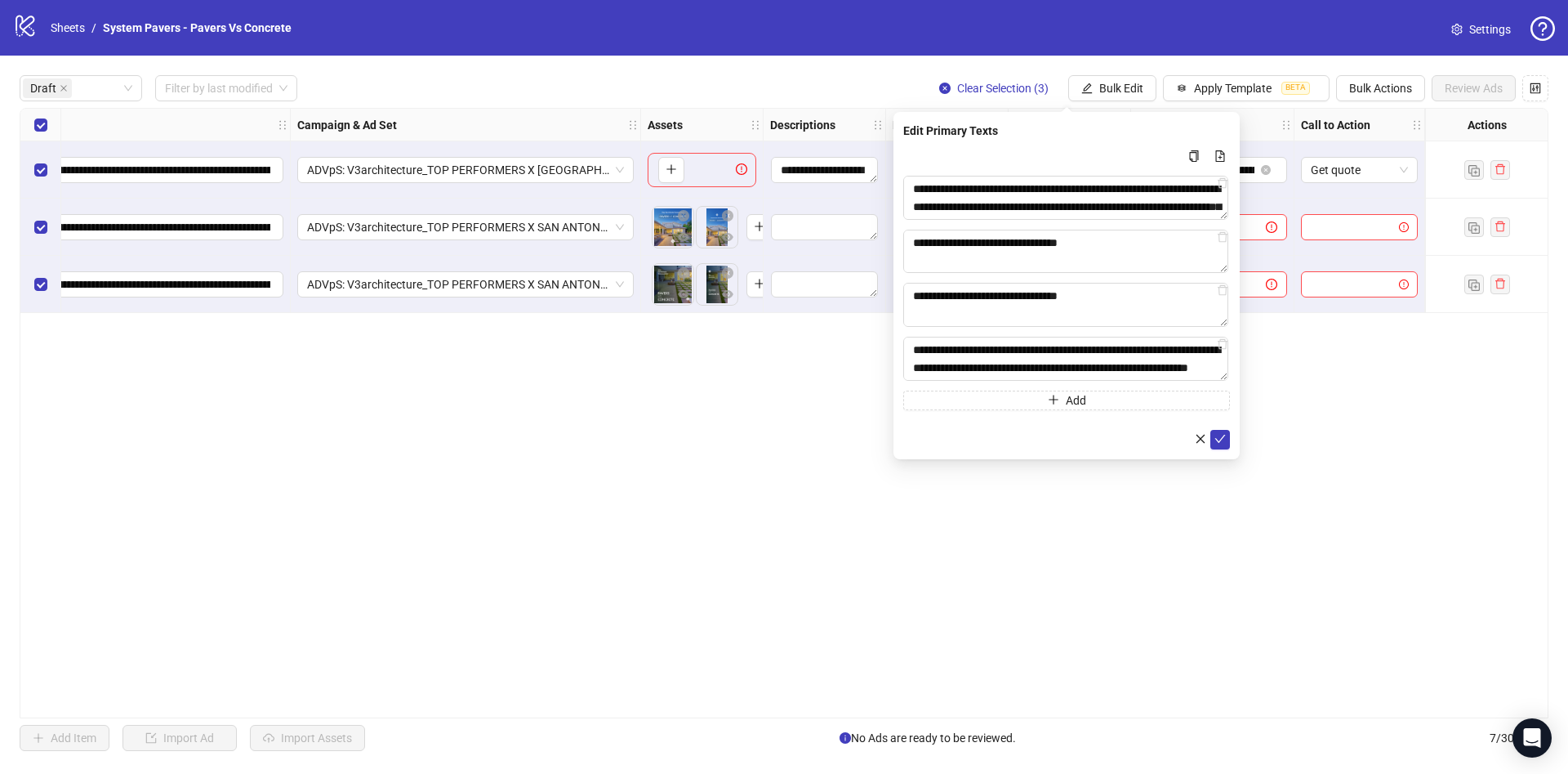
drag, startPoint x: 1219, startPoint y: 434, endPoint x: 1214, endPoint y: 420, distance: 14.9
click at [1219, 433] on icon "check" at bounding box center [1219, 439] width 12 height 12
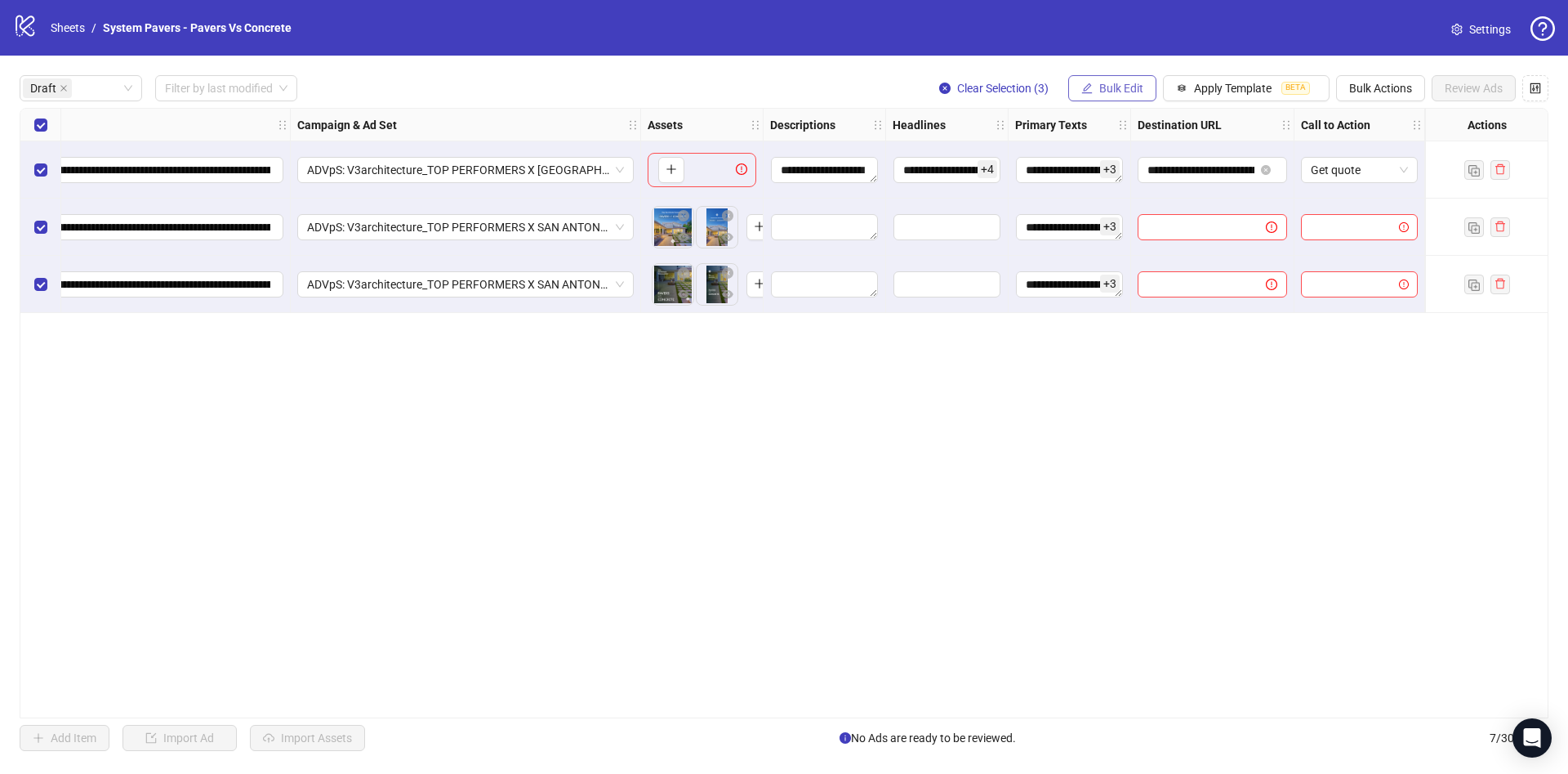
click at [1125, 89] on span "Bulk Edit" at bounding box center [1121, 88] width 44 height 13
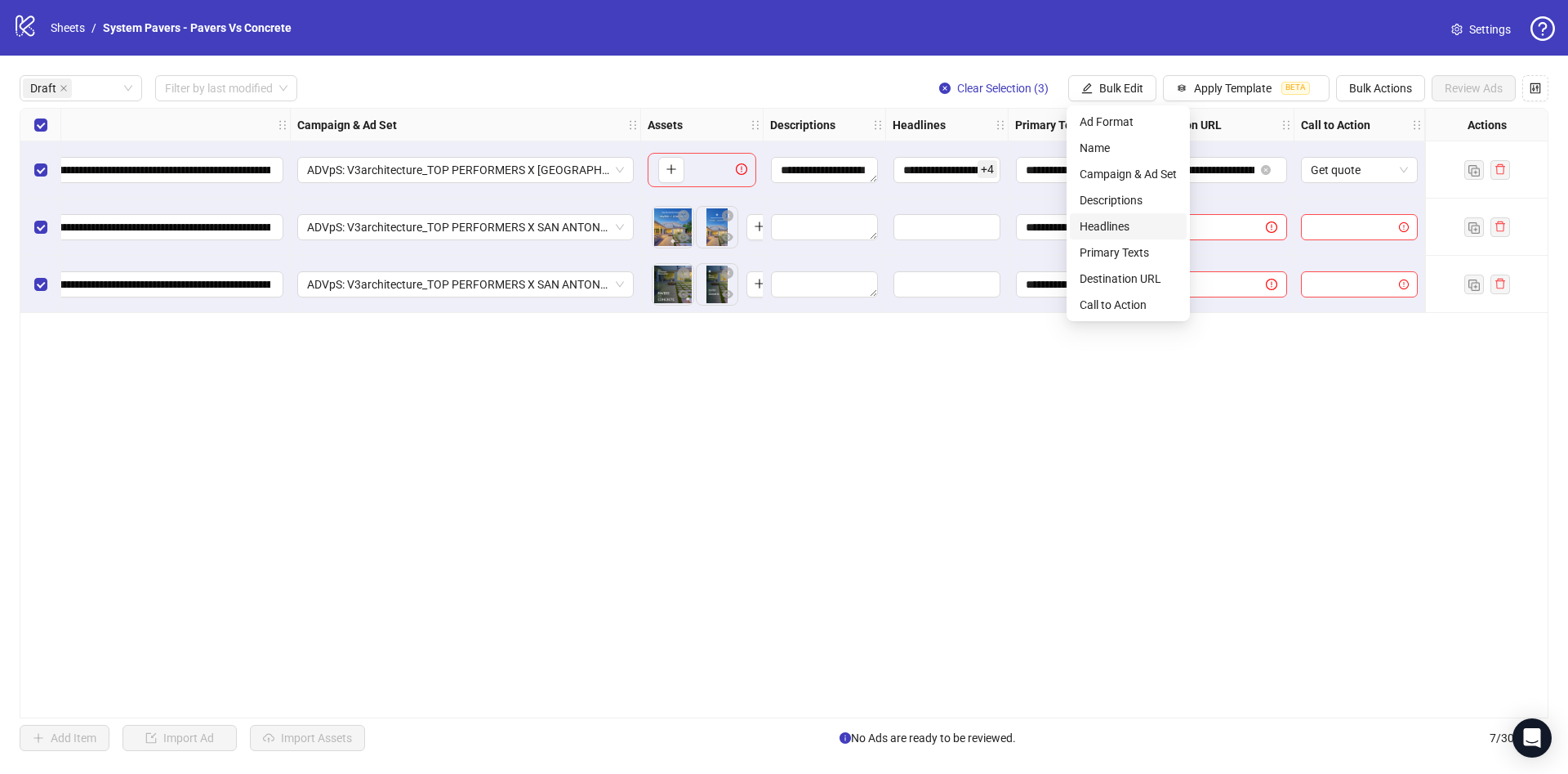
click at [1146, 223] on span "Headlines" at bounding box center [1128, 226] width 97 height 18
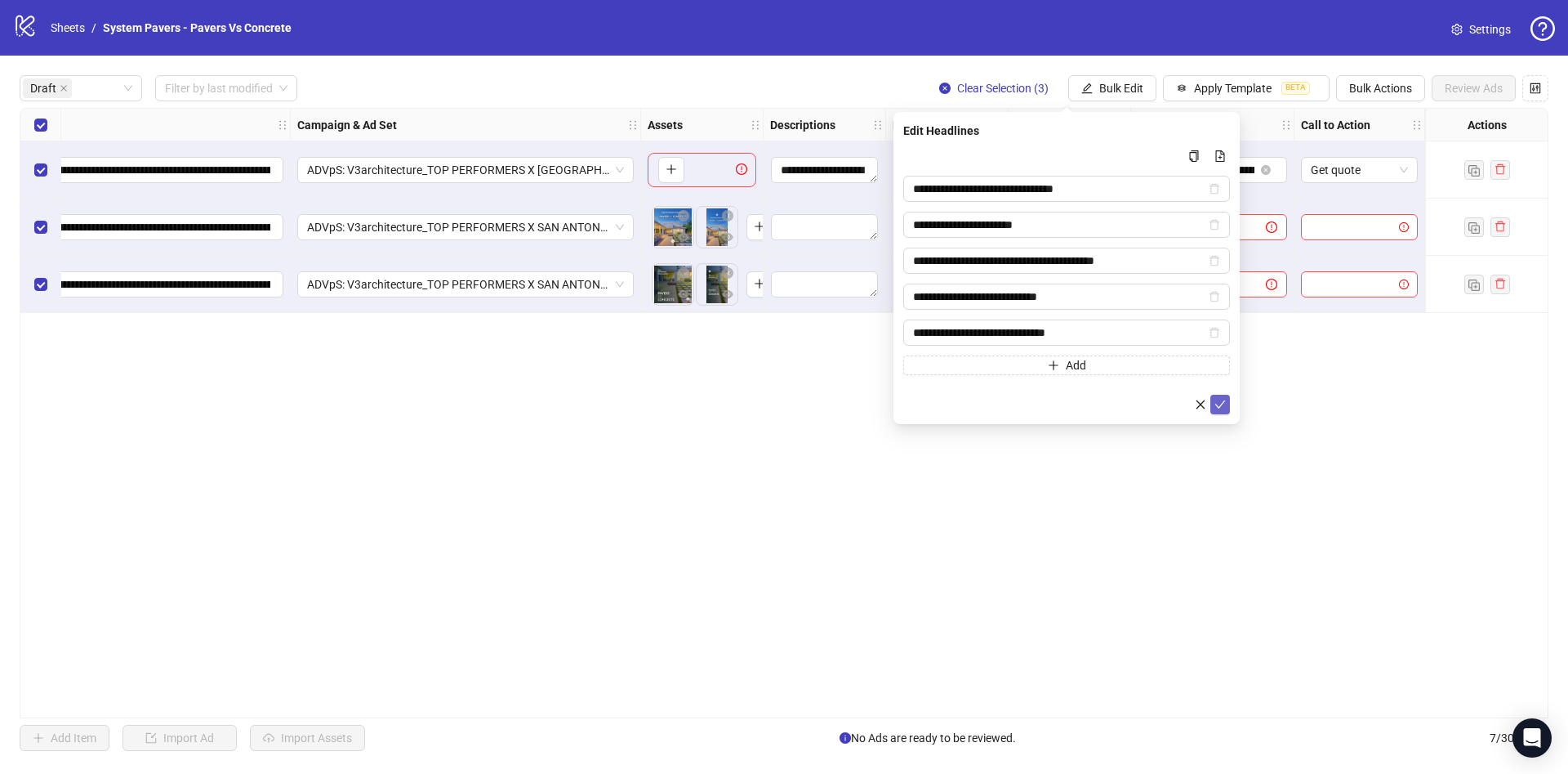
click at [1218, 402] on icon "check" at bounding box center [1219, 404] width 12 height 12
click at [1117, 84] on span "Bulk Edit" at bounding box center [1121, 88] width 44 height 13
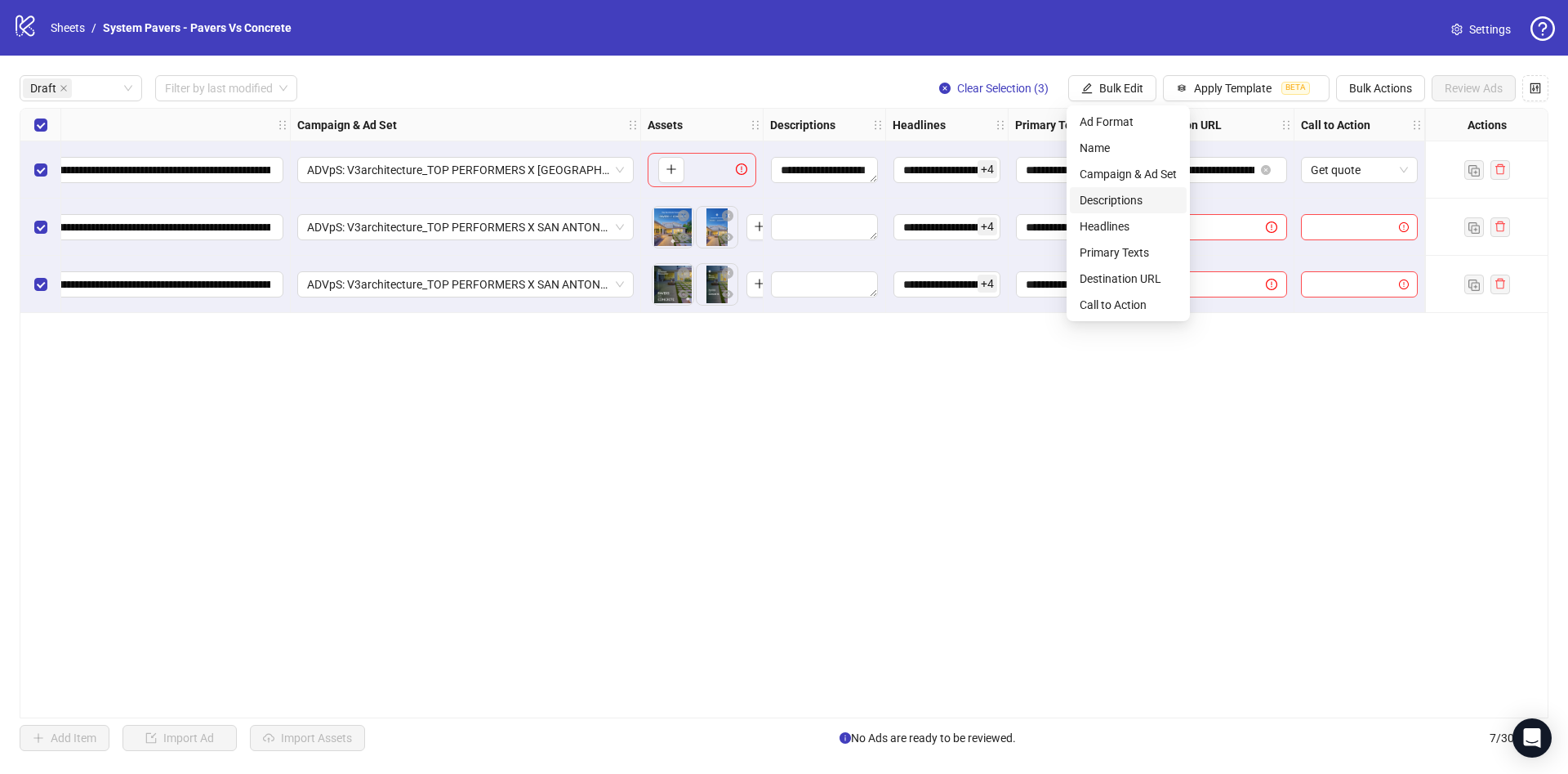
click at [1152, 199] on span "Descriptions" at bounding box center [1128, 200] width 97 height 18
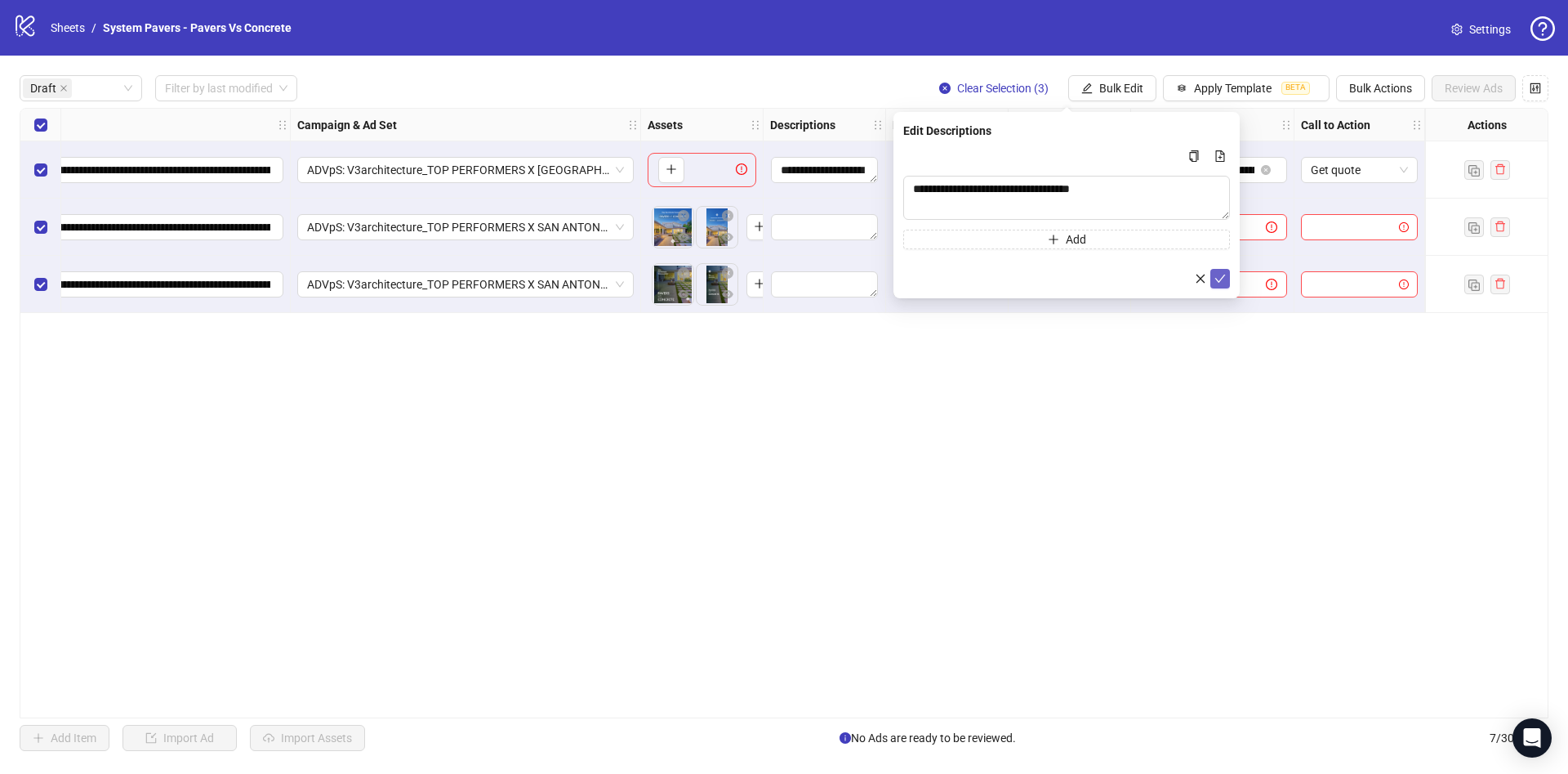
click at [1214, 281] on icon "check" at bounding box center [1219, 278] width 12 height 12
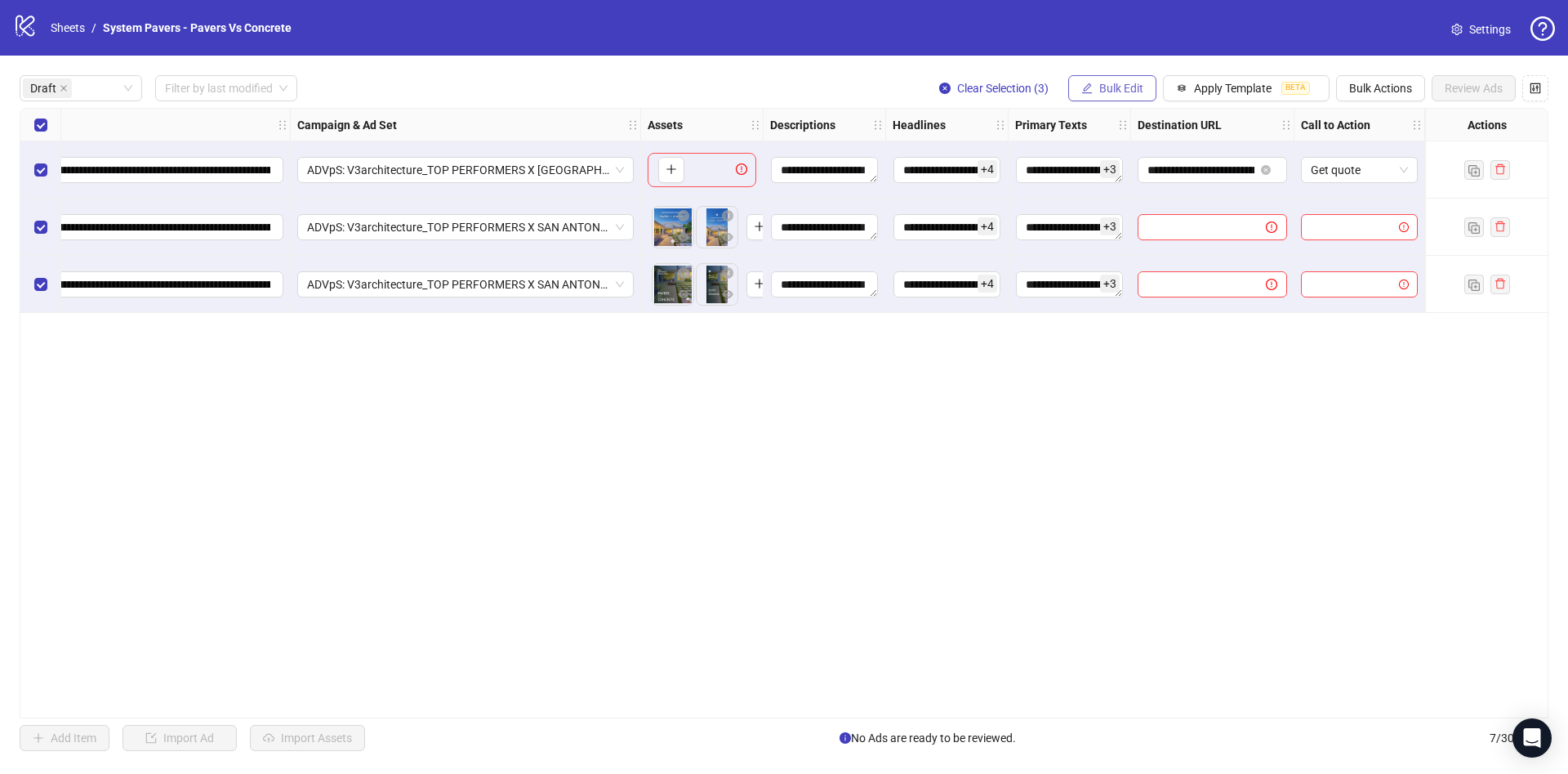
click at [1097, 79] on button "Bulk Edit" at bounding box center [1111, 88] width 88 height 26
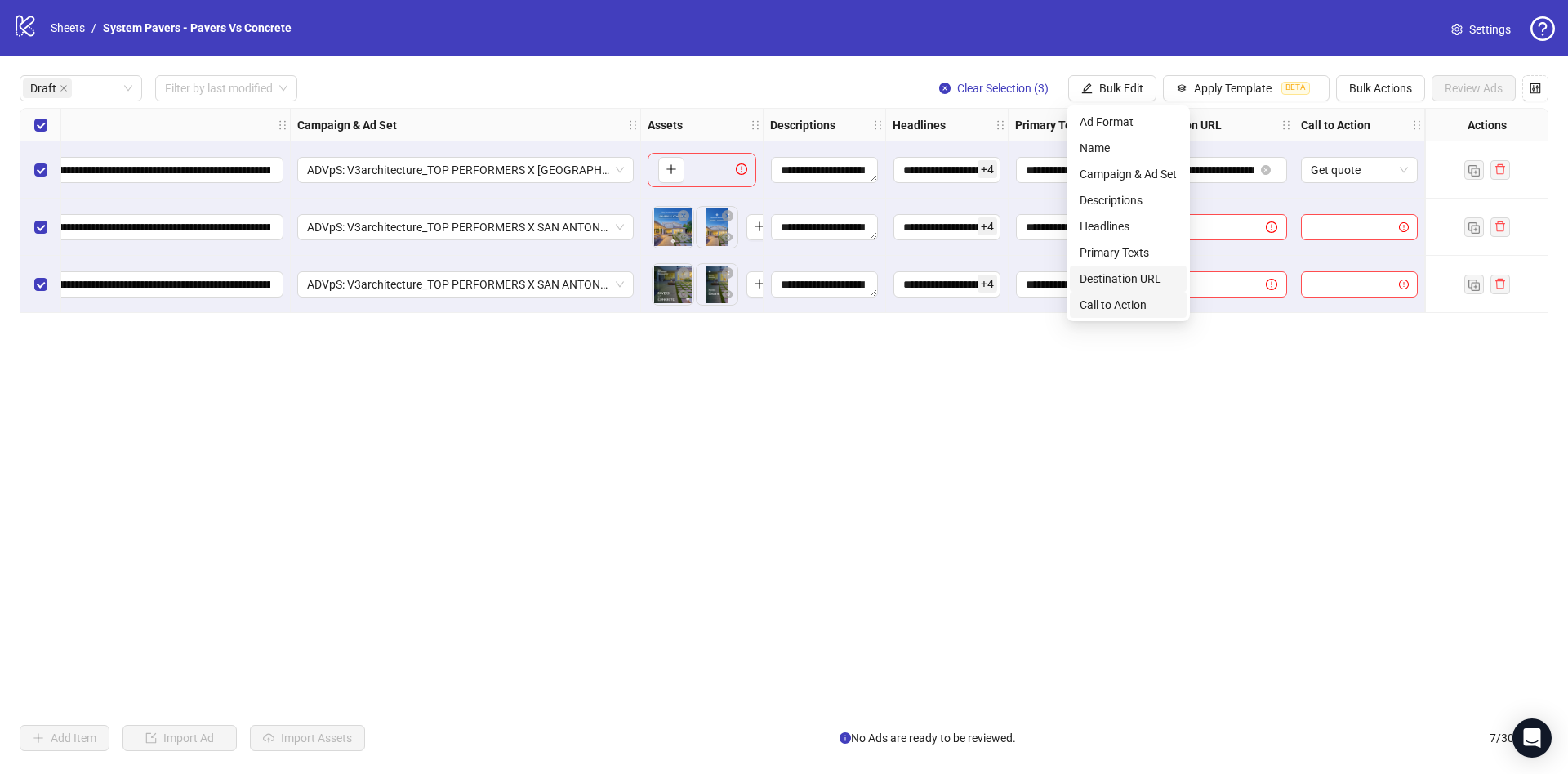
click at [1129, 303] on span "Call to Action" at bounding box center [1128, 305] width 97 height 18
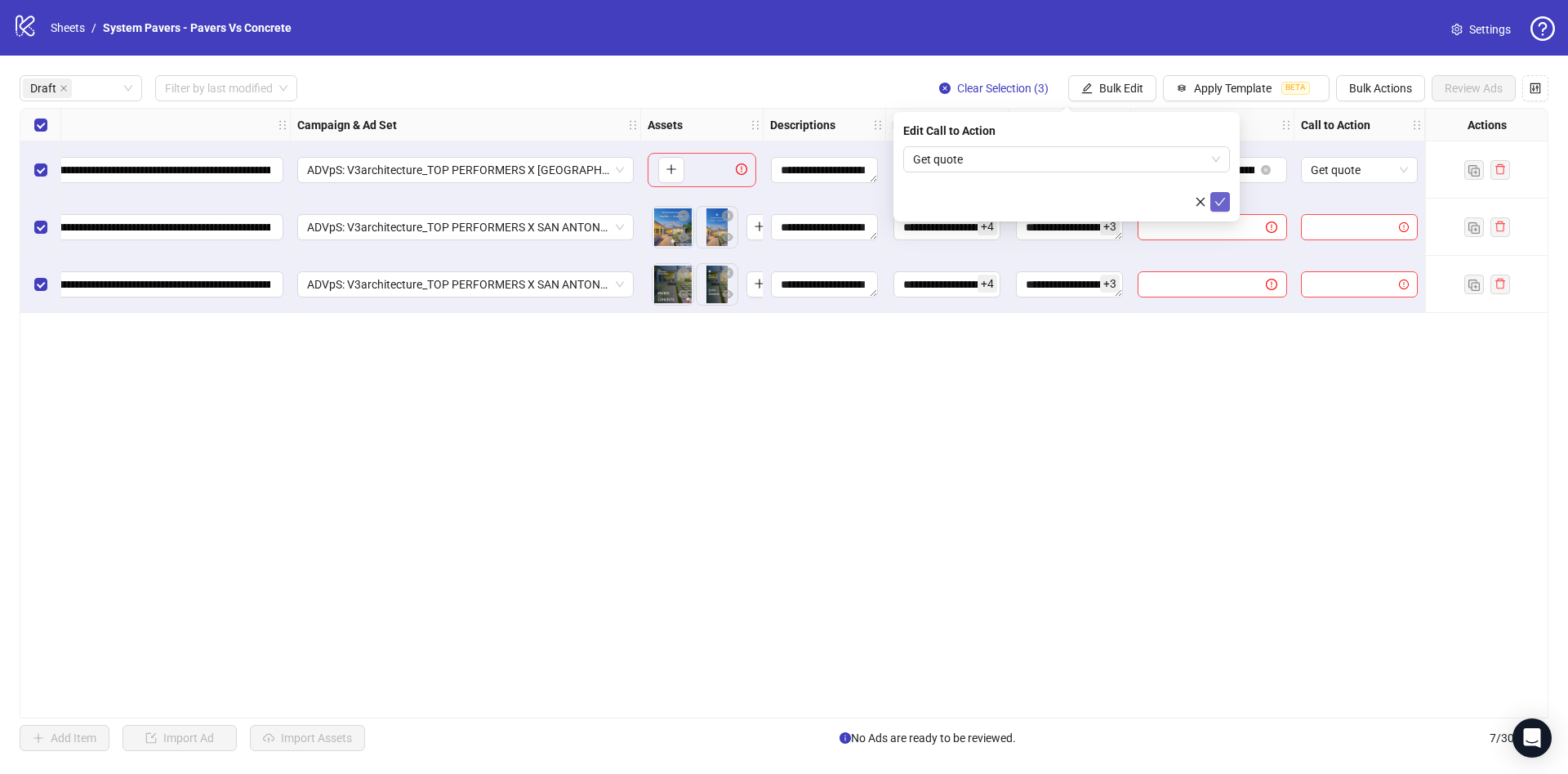
click at [1225, 203] on icon "check" at bounding box center [1219, 202] width 12 height 12
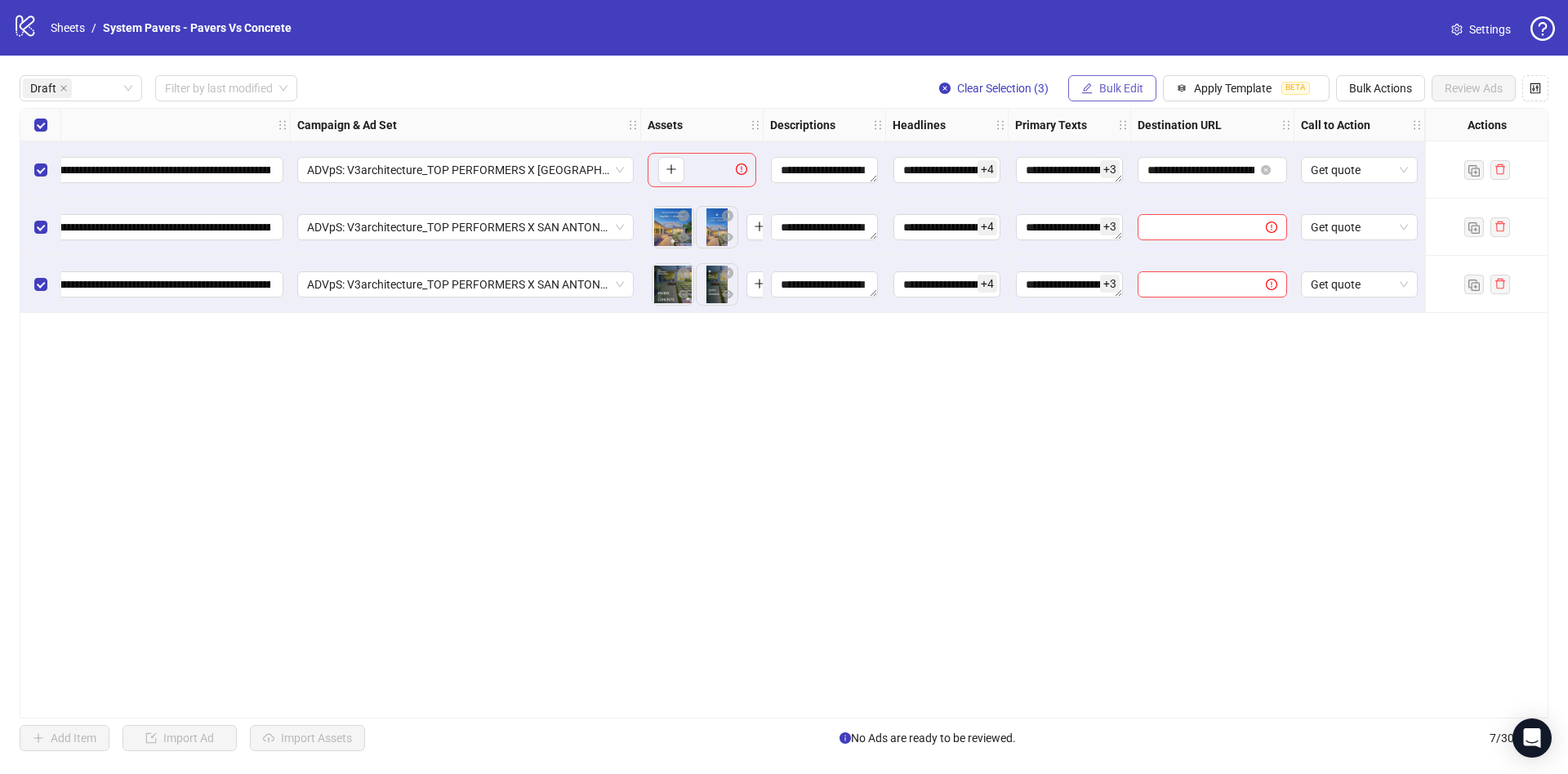
click at [1121, 92] on span "Bulk Edit" at bounding box center [1121, 88] width 44 height 13
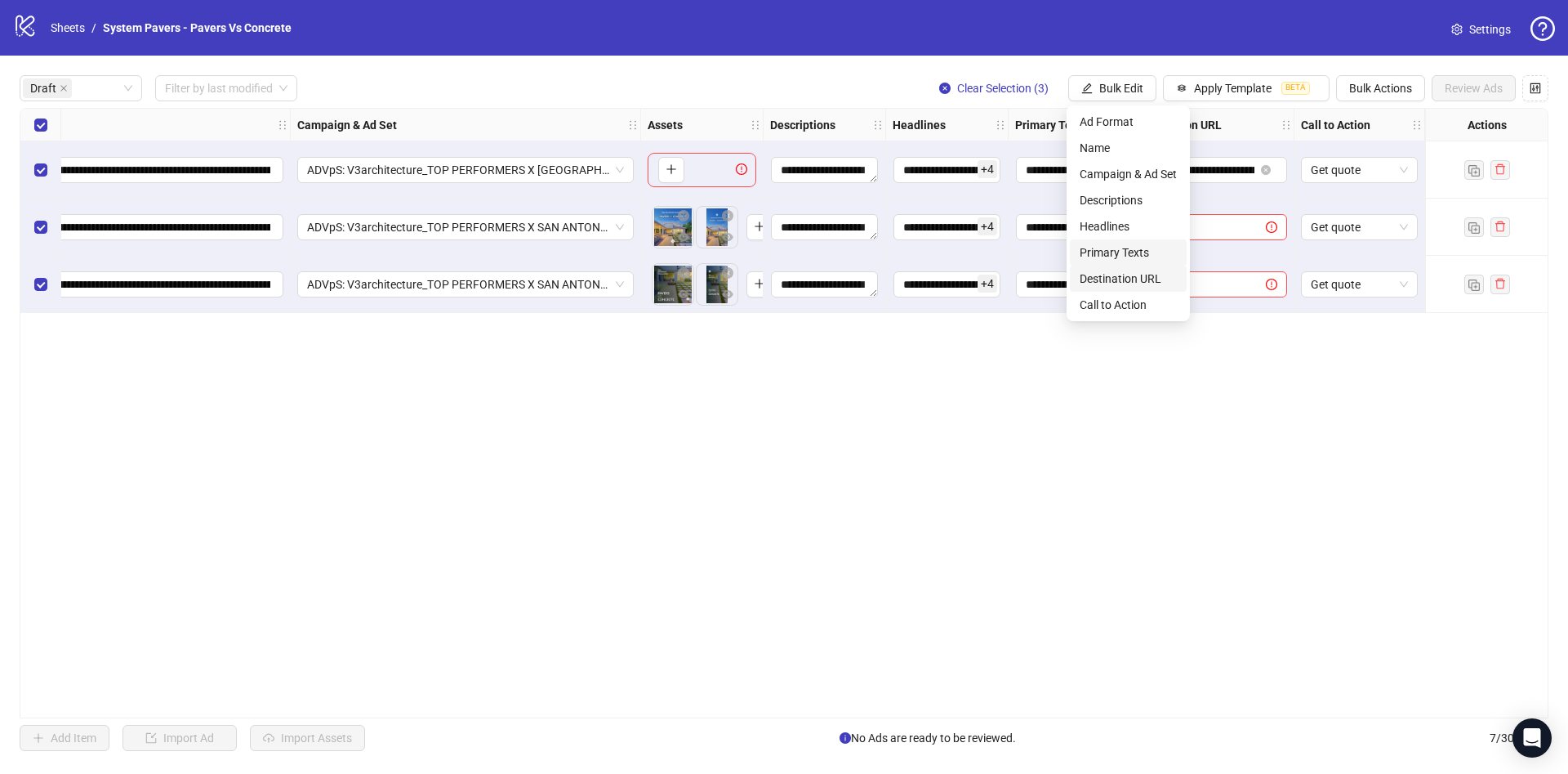
click at [1164, 273] on span "Destination URL" at bounding box center [1128, 279] width 97 height 18
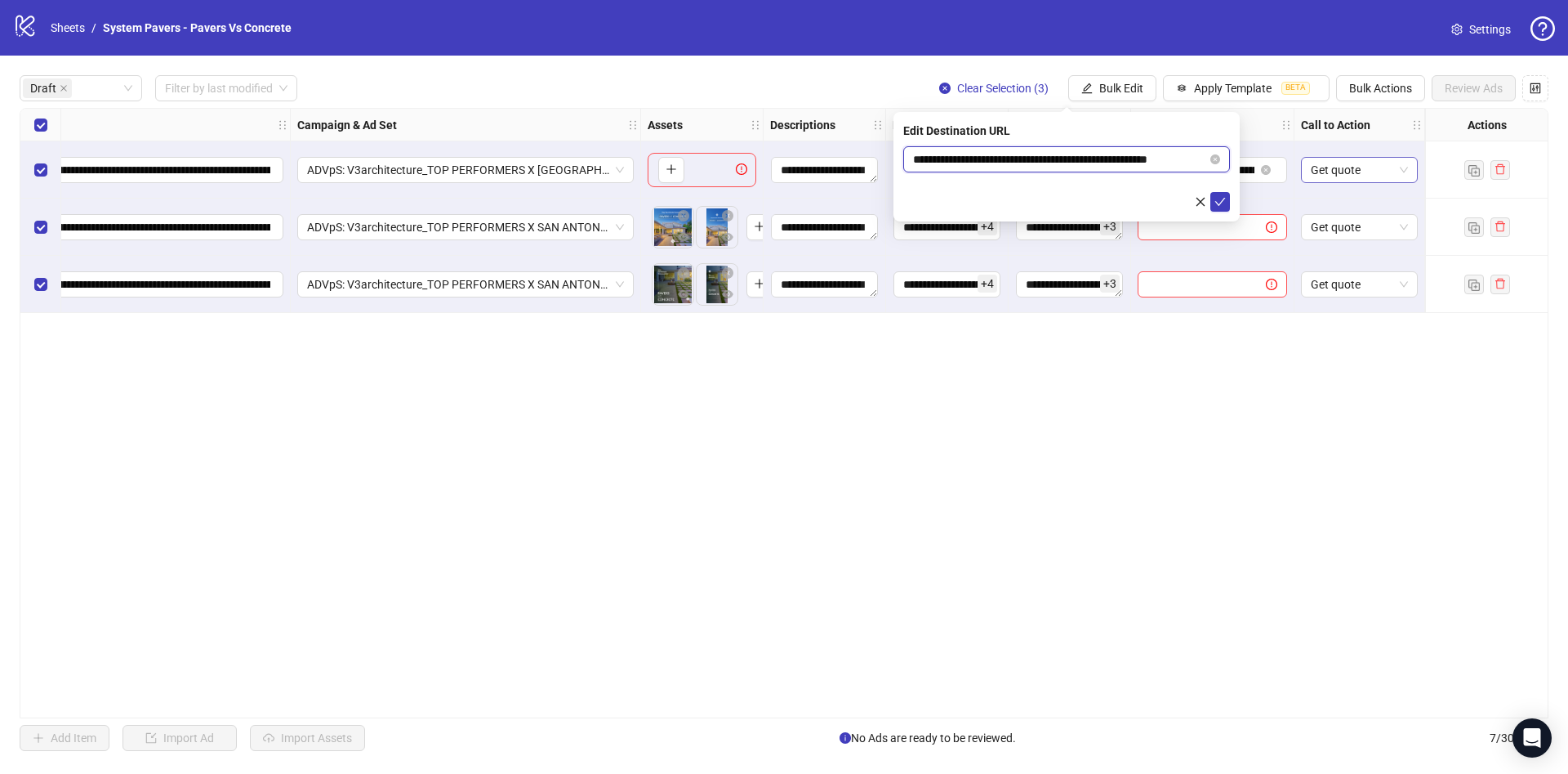
scroll to position [0, 25]
drag, startPoint x: 1130, startPoint y: 150, endPoint x: 1268, endPoint y: 213, distance: 151.7
click at [1348, 174] on body "**********" at bounding box center [784, 387] width 1568 height 774
click at [1229, 207] on button "submit" at bounding box center [1220, 202] width 20 height 20
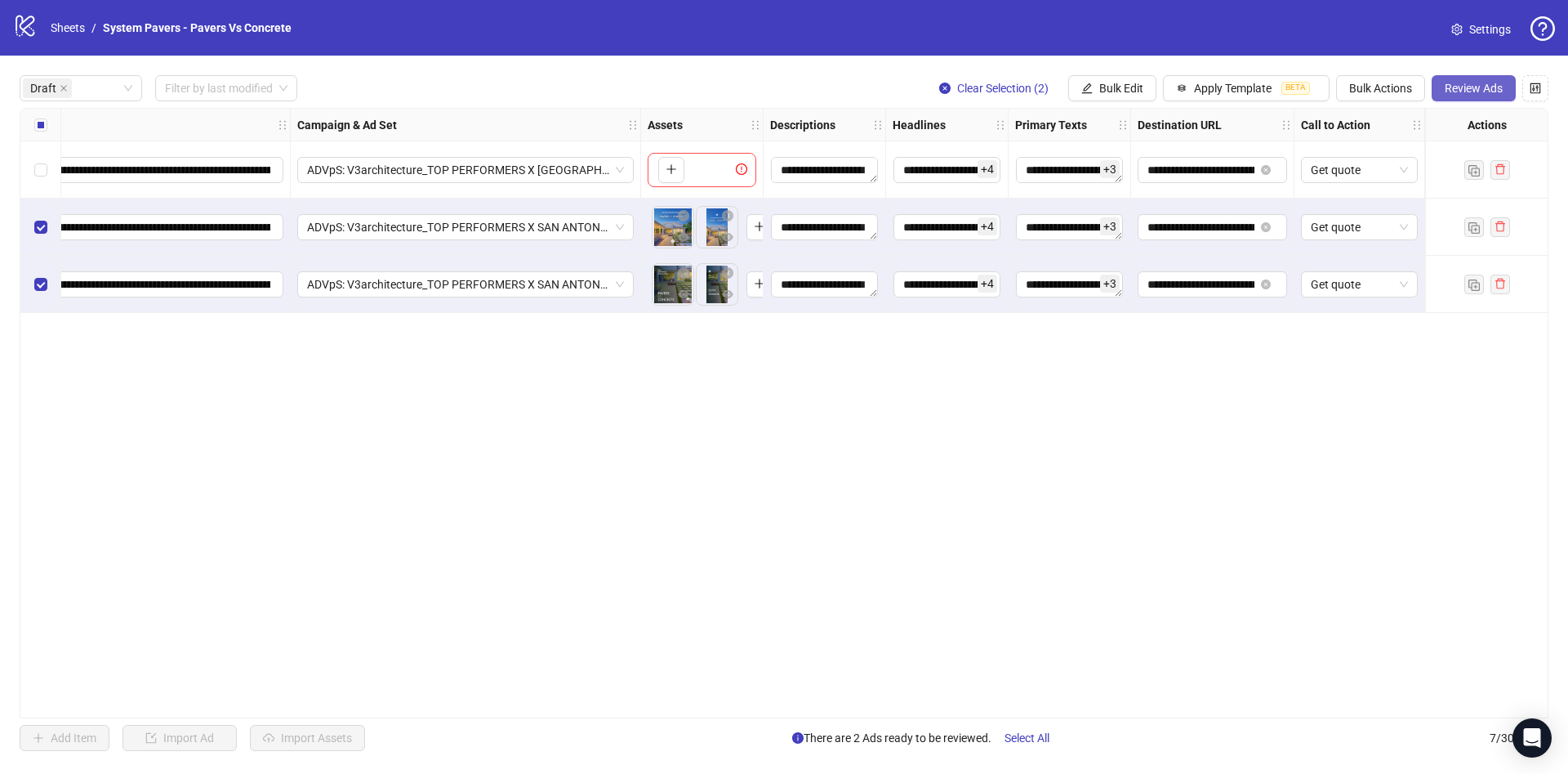
click at [1465, 102] on button "Review Ads" at bounding box center [1474, 88] width 84 height 26
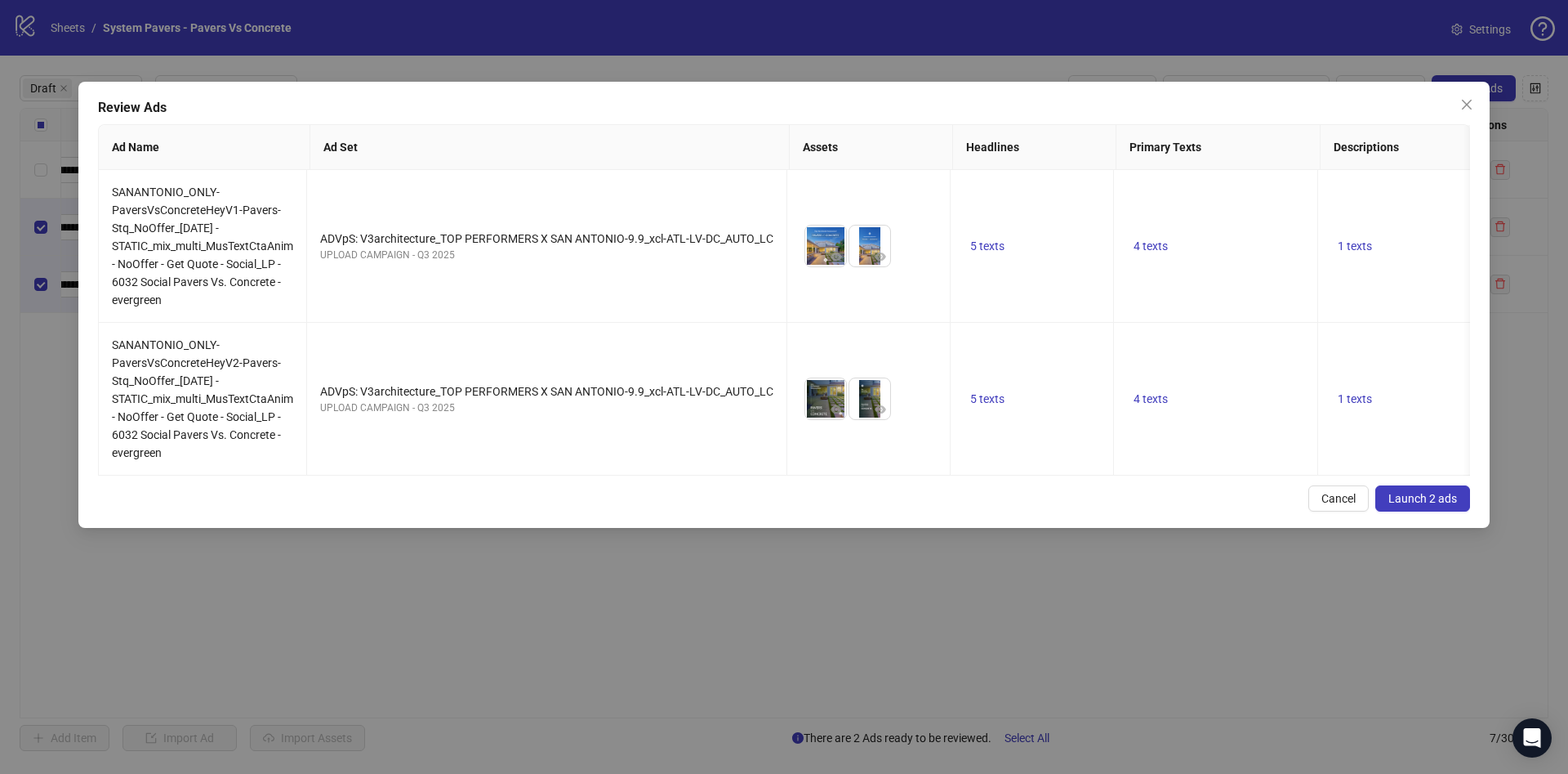
click at [1412, 505] on span "Launch 2 ads" at bounding box center [1423, 498] width 69 height 13
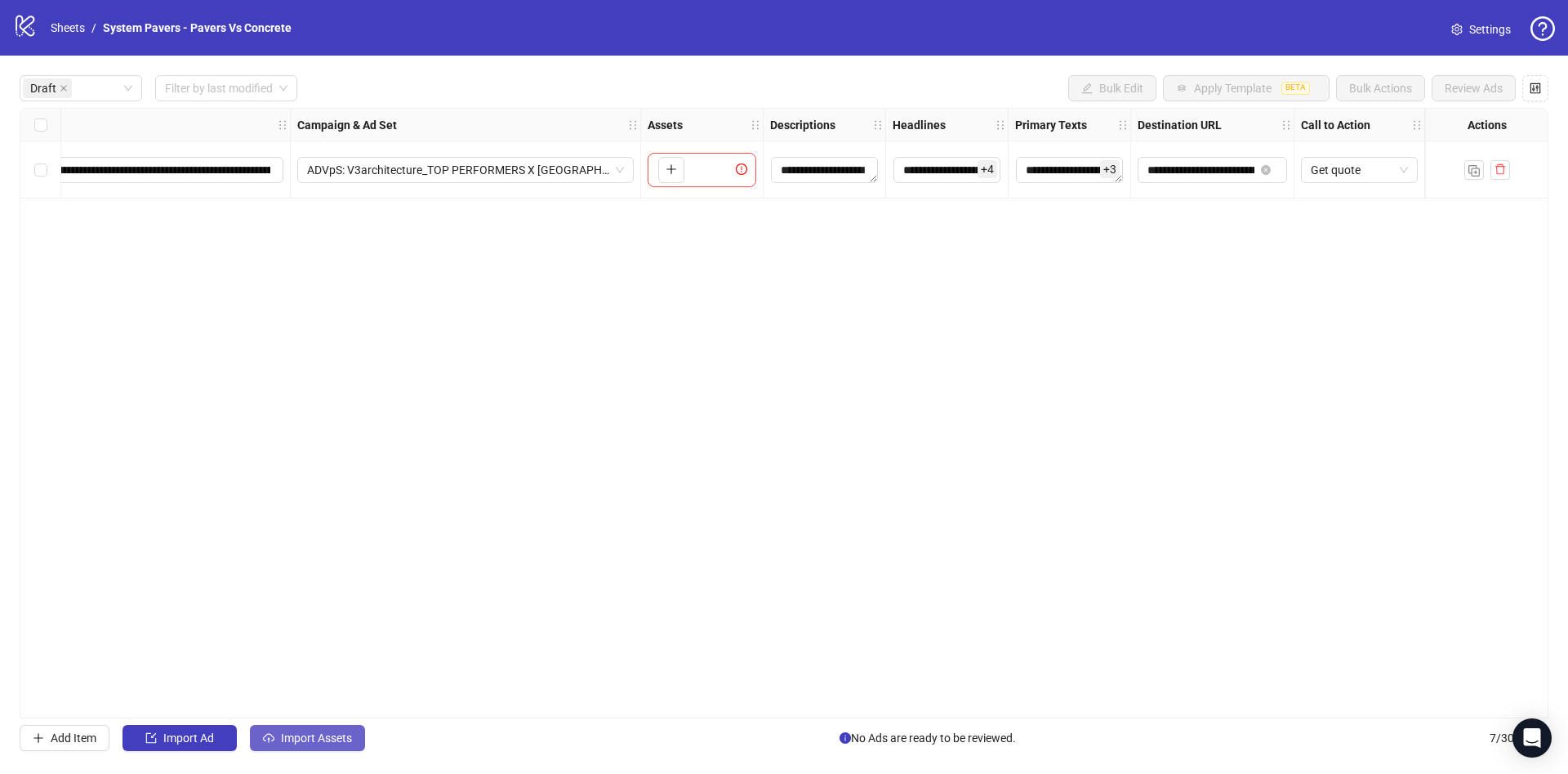
click at [298, 727] on button "Import Assets" at bounding box center [307, 738] width 115 height 26
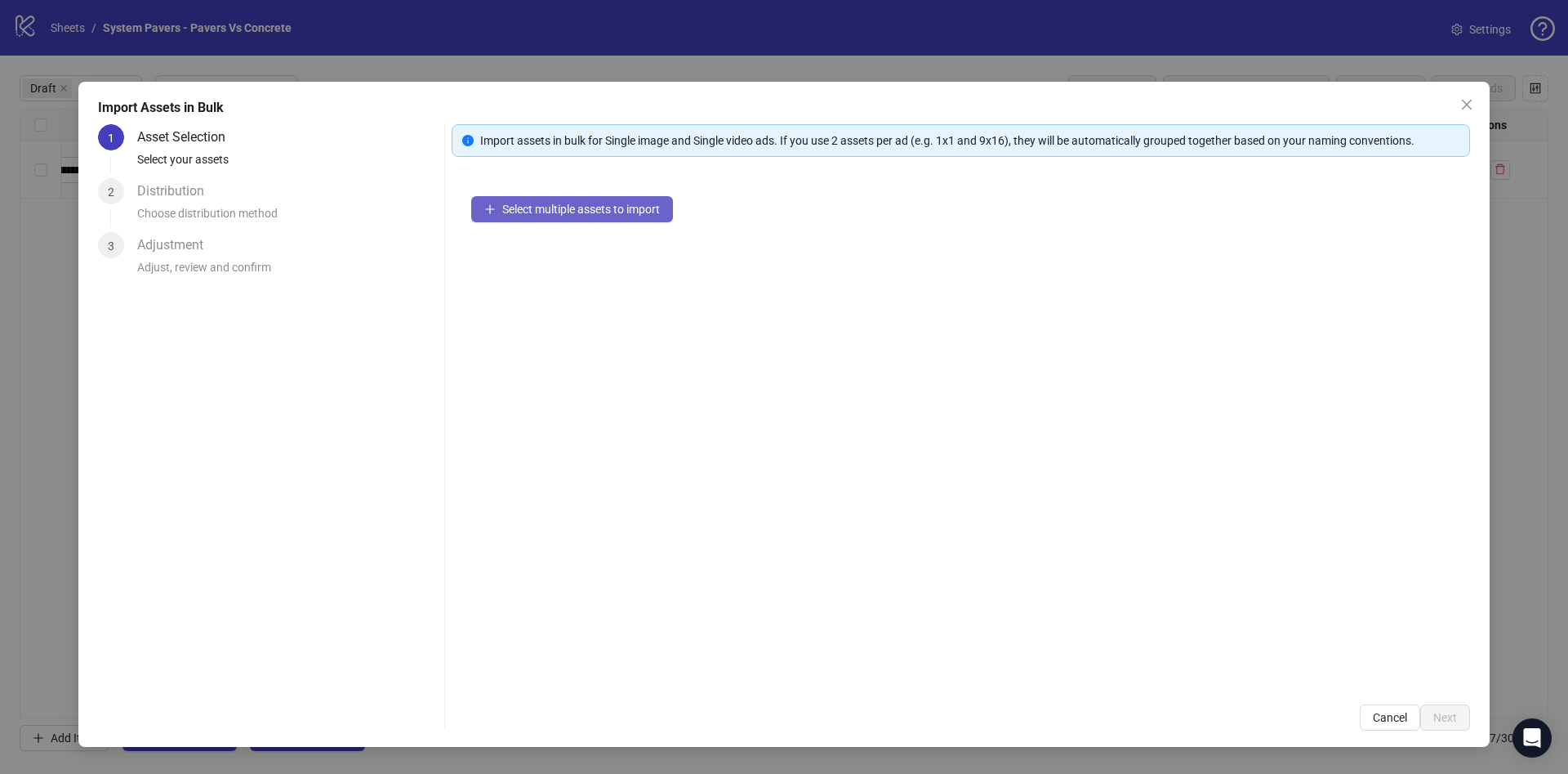
click at [645, 217] on button "Select multiple assets to import" at bounding box center [572, 209] width 202 height 26
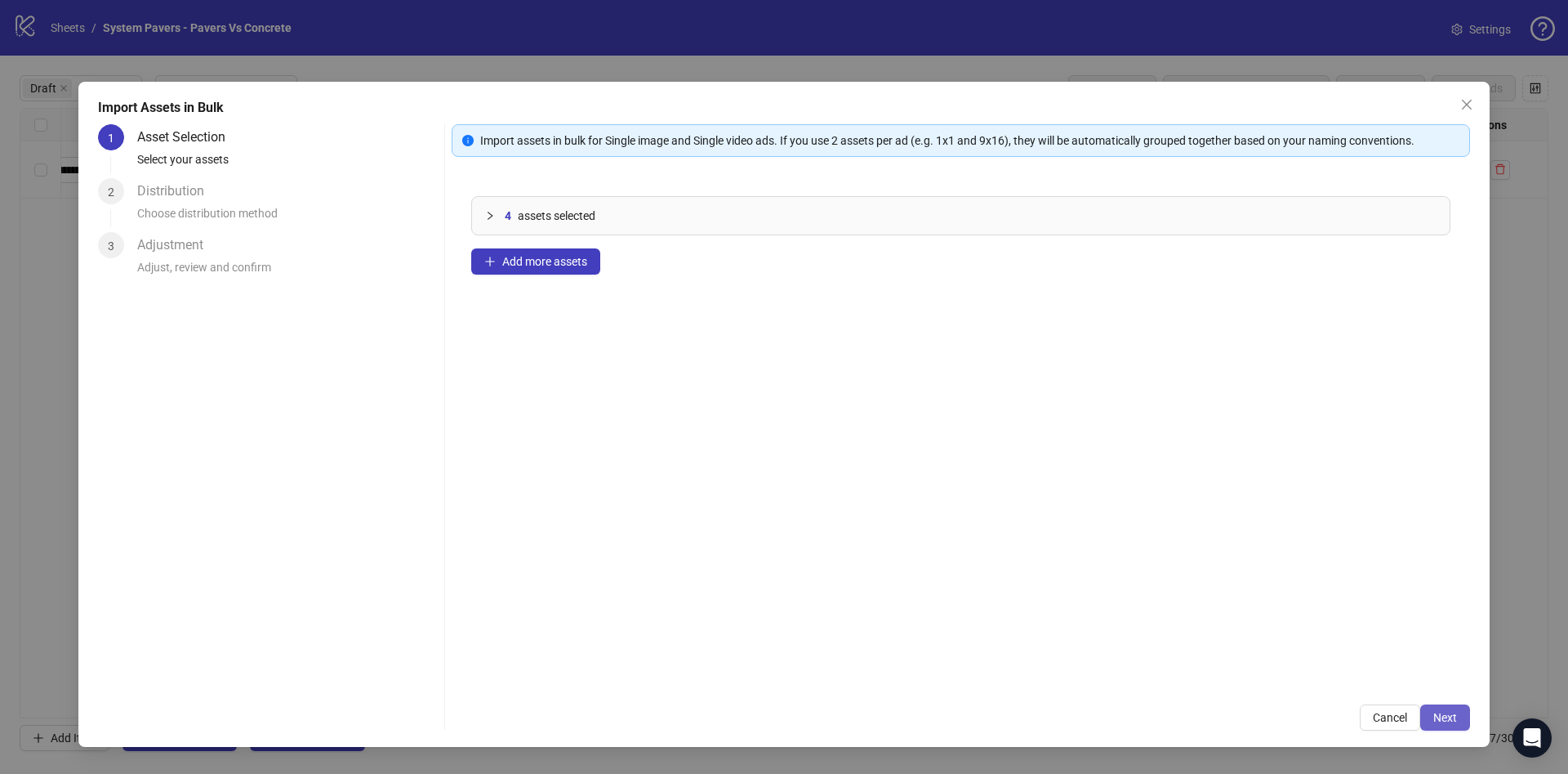
click at [1450, 723] on span "Next" at bounding box center [1445, 717] width 24 height 13
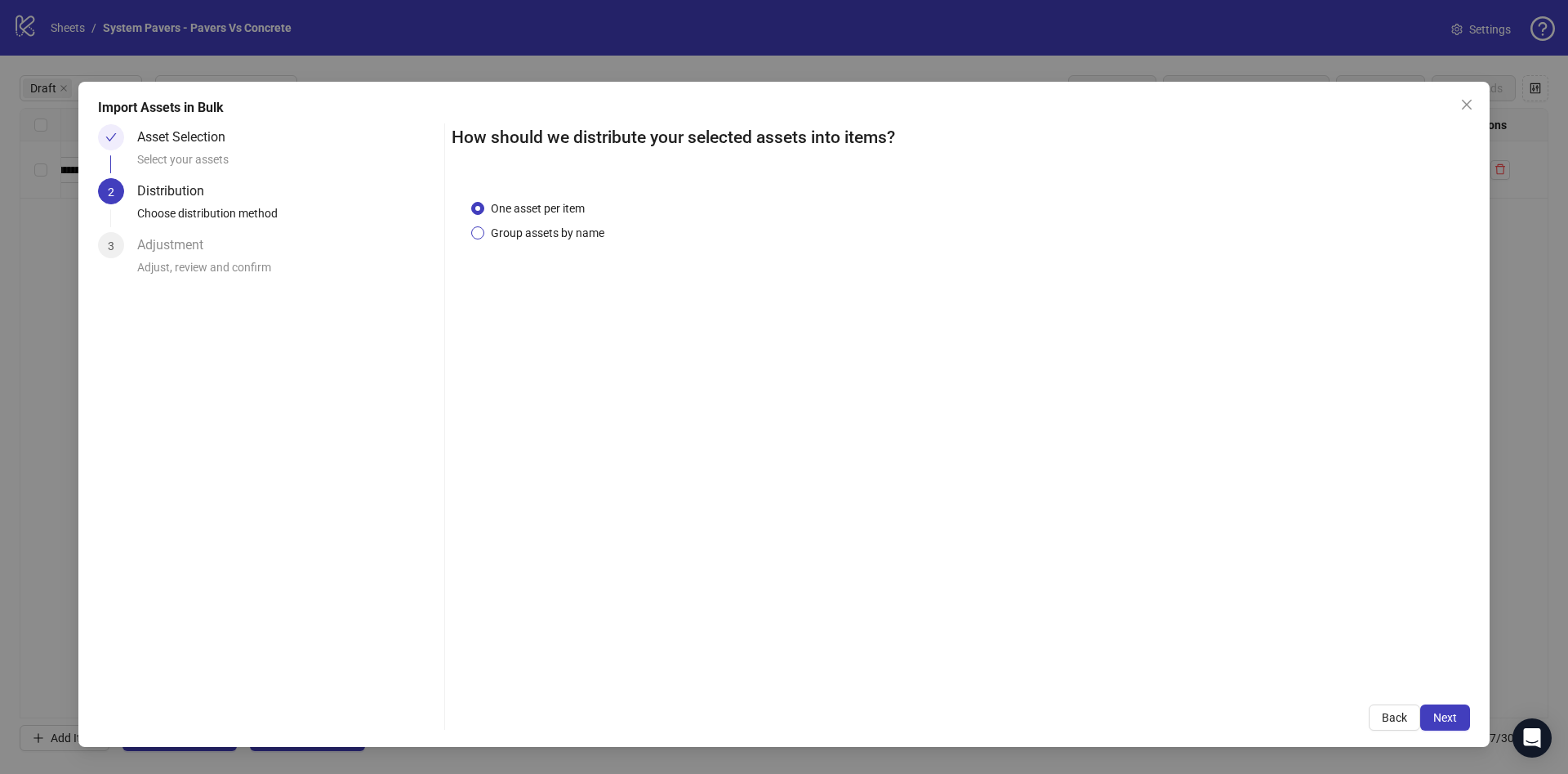
drag, startPoint x: 564, startPoint y: 231, endPoint x: 587, endPoint y: 271, distance: 46.1
click at [564, 230] on span "Group assets by name" at bounding box center [547, 233] width 126 height 18
click at [562, 232] on span "Group assets by name" at bounding box center [547, 233] width 126 height 18
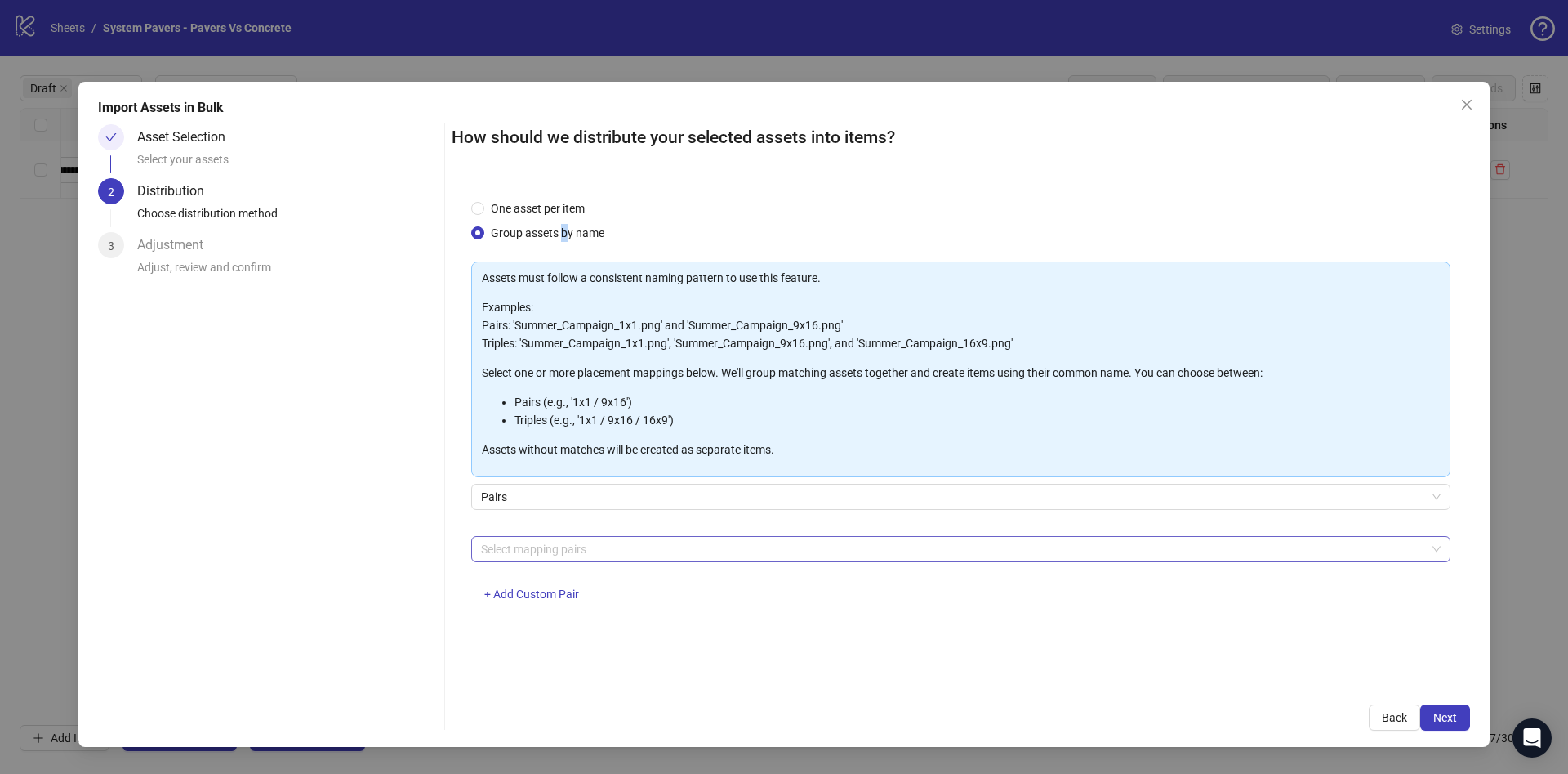
click at [578, 549] on div at bounding box center [952, 549] width 955 height 23
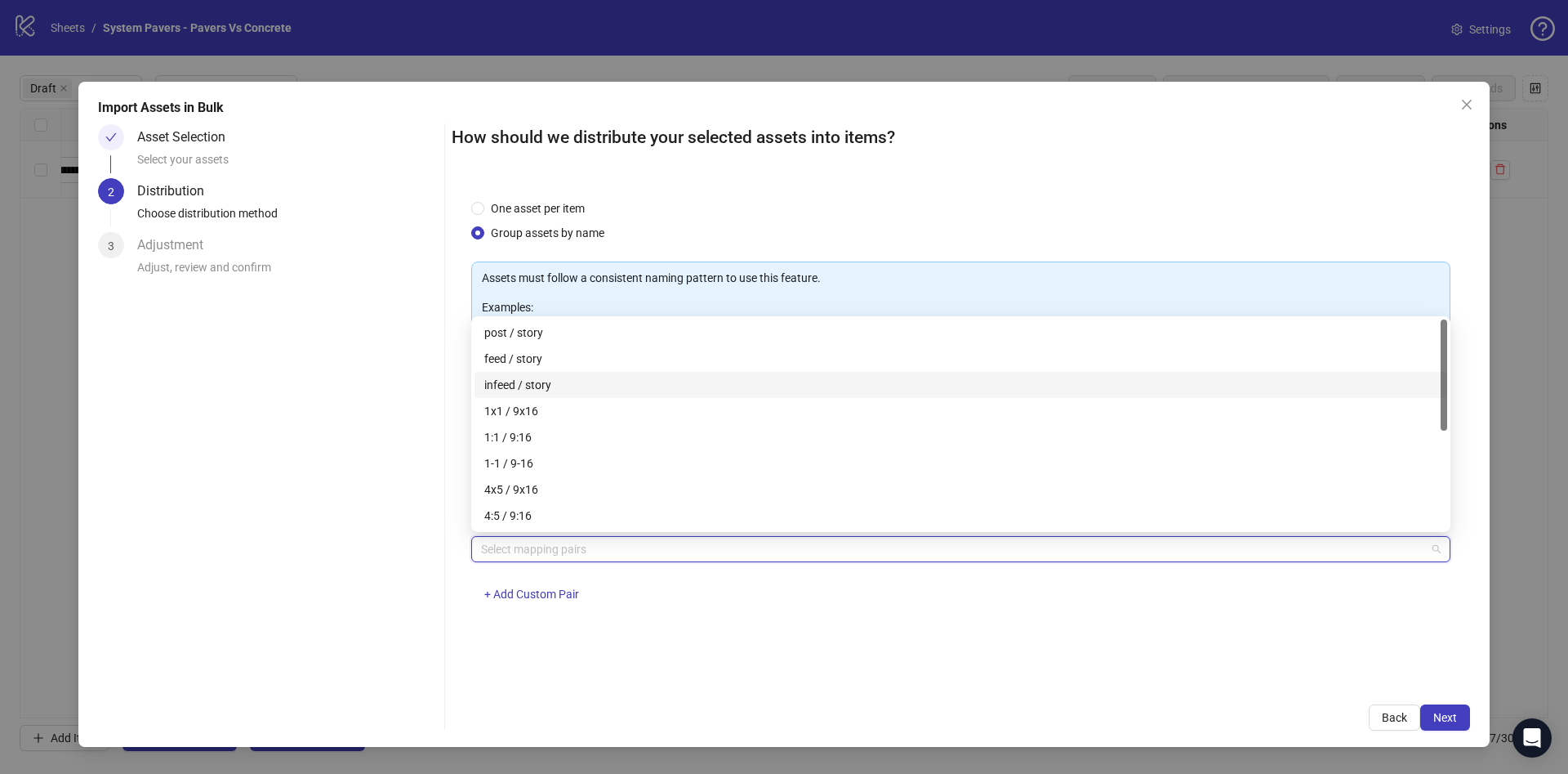
click at [588, 380] on div "infeed / story" at bounding box center [961, 385] width 953 height 18
click at [588, 380] on div "infeed / story" at bounding box center [954, 385] width 942 height 18
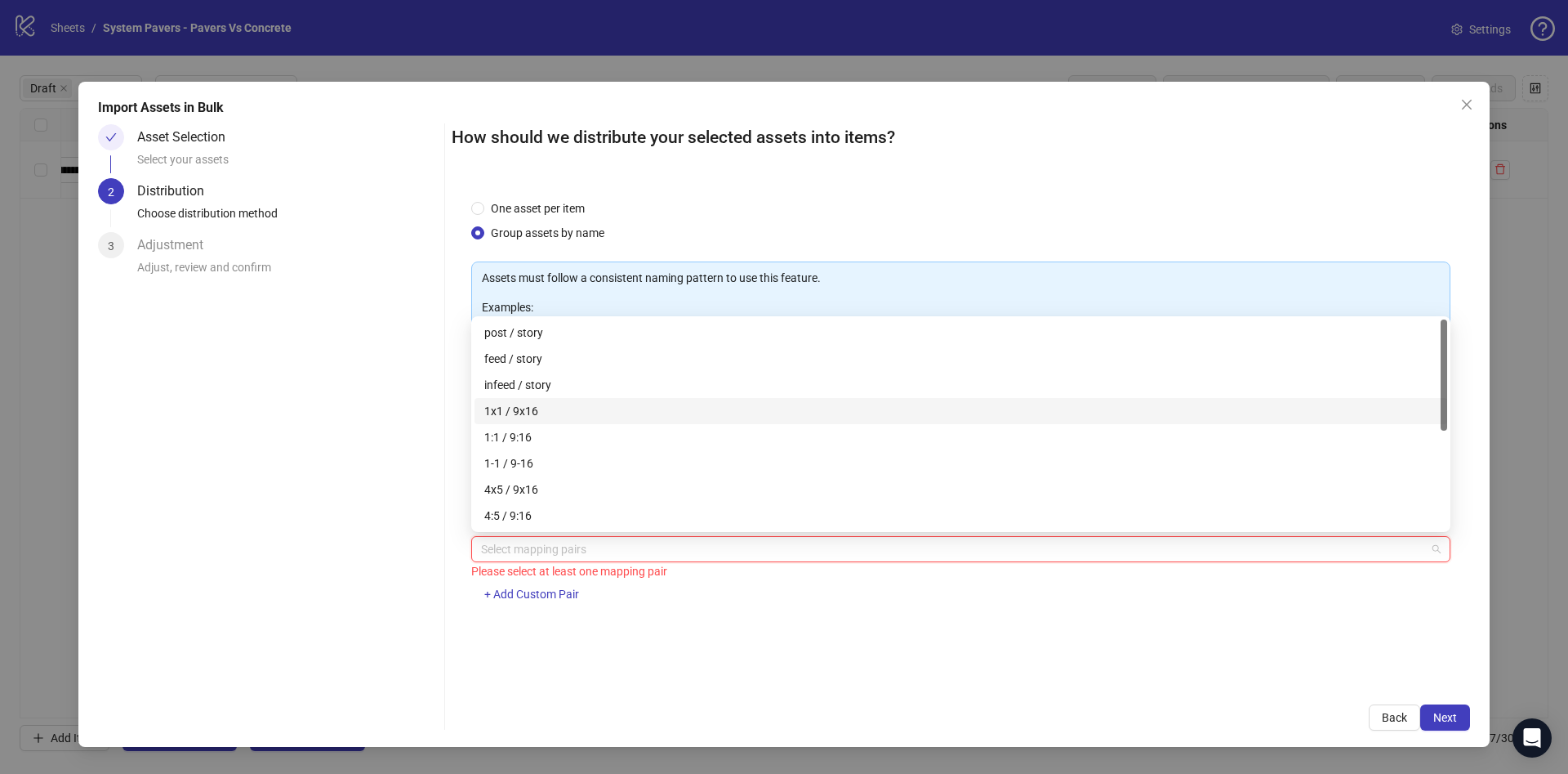
click at [583, 416] on div "1x1 / 9x16" at bounding box center [961, 411] width 953 height 18
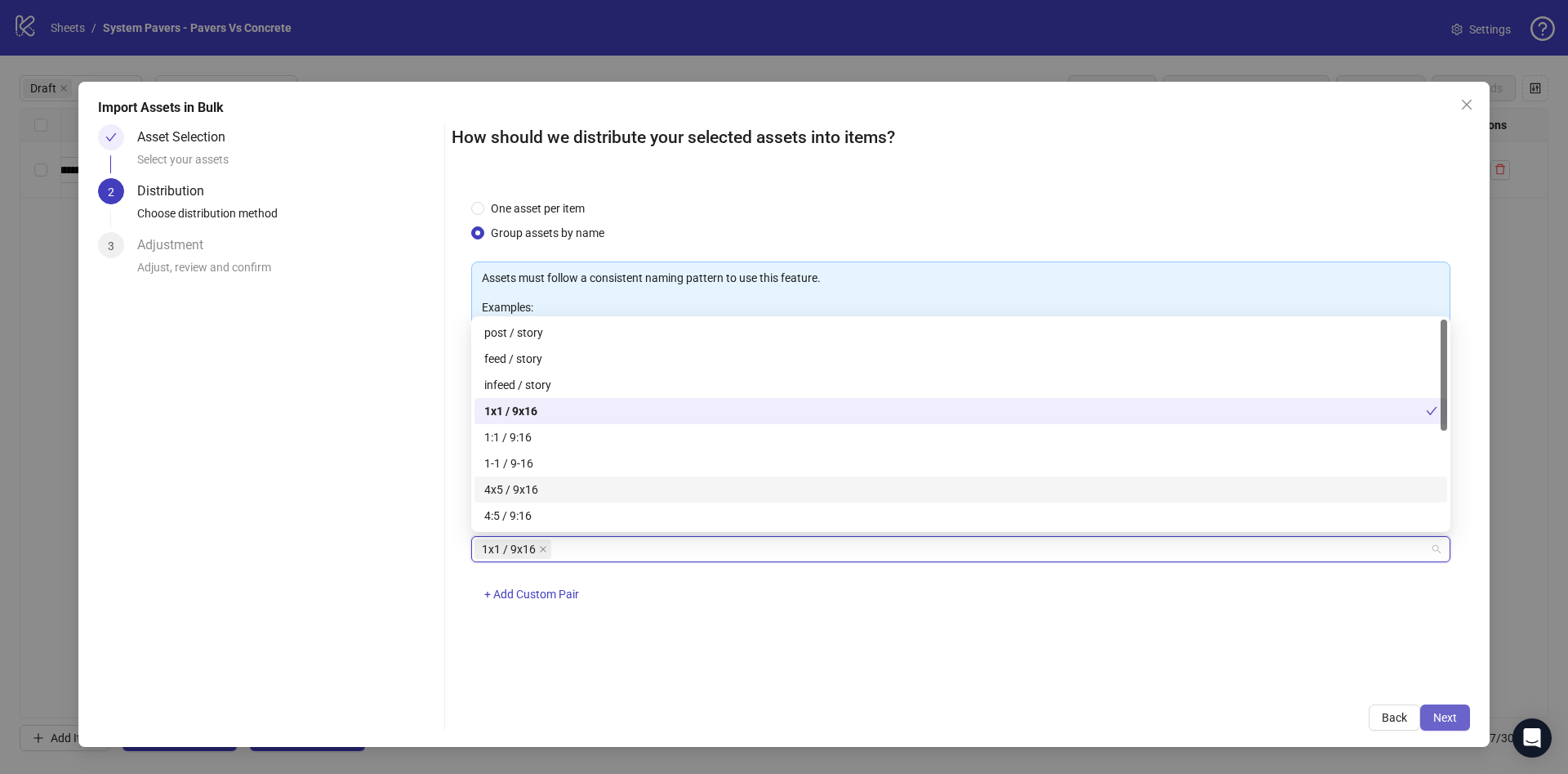
click at [1446, 716] on span "Next" at bounding box center [1445, 717] width 24 height 13
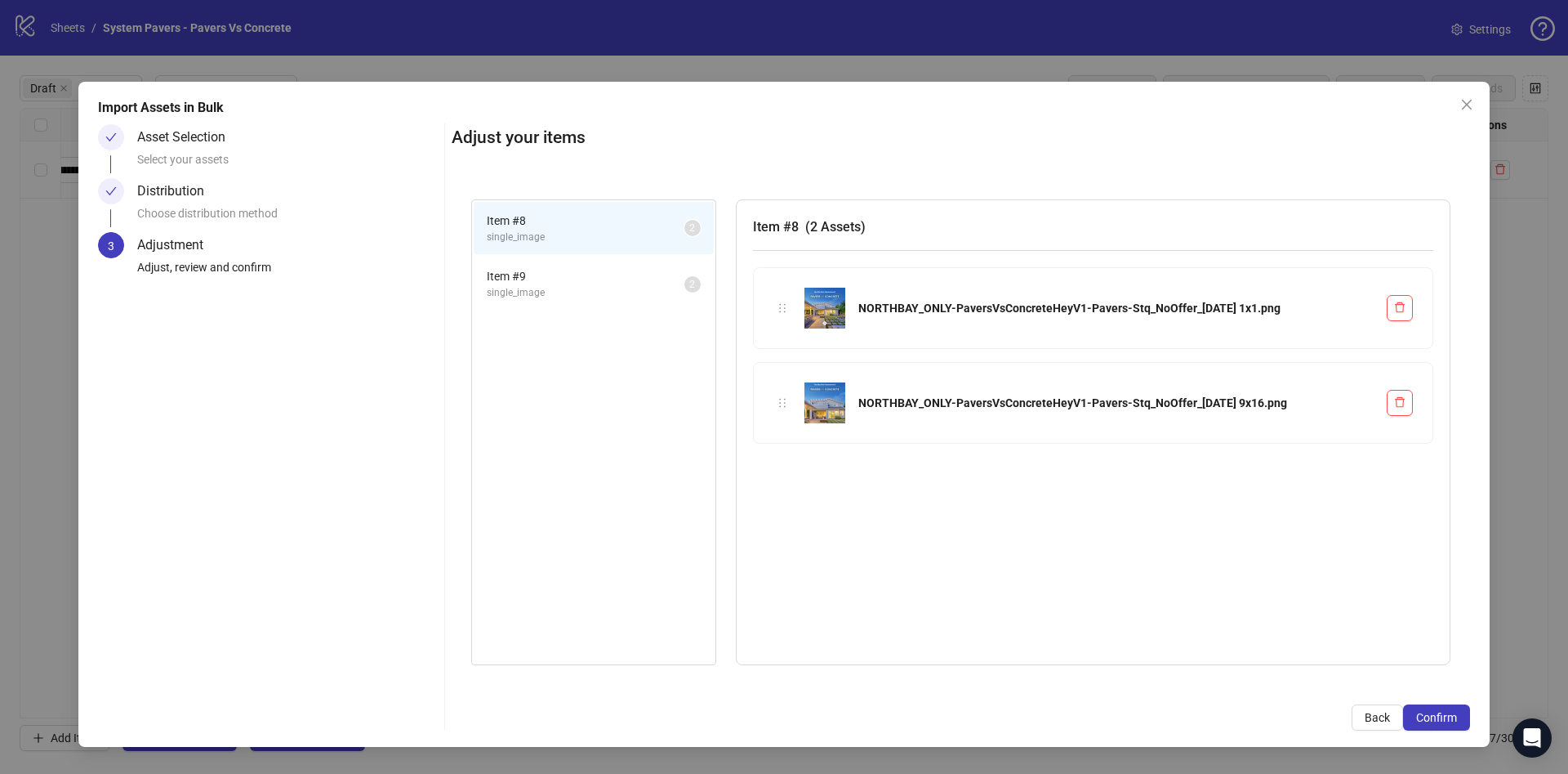
click at [1446, 716] on span "Confirm" at bounding box center [1436, 717] width 41 height 13
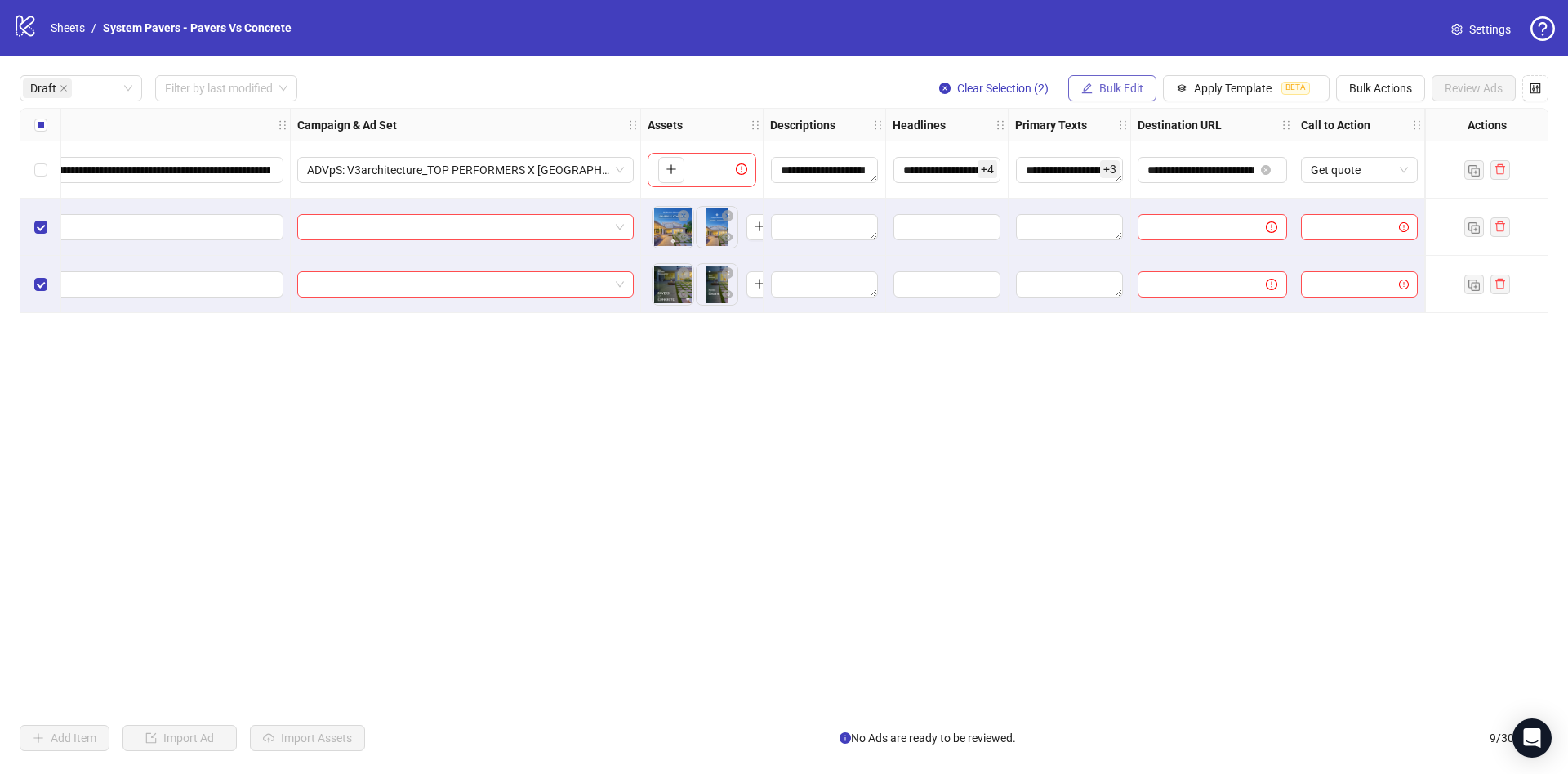
drag, startPoint x: 1107, startPoint y: 61, endPoint x: 1108, endPoint y: 76, distance: 15.0
click at [1105, 69] on div "**********" at bounding box center [784, 412] width 1568 height 715
click at [1108, 76] on button "Bulk Edit" at bounding box center [1111, 88] width 88 height 26
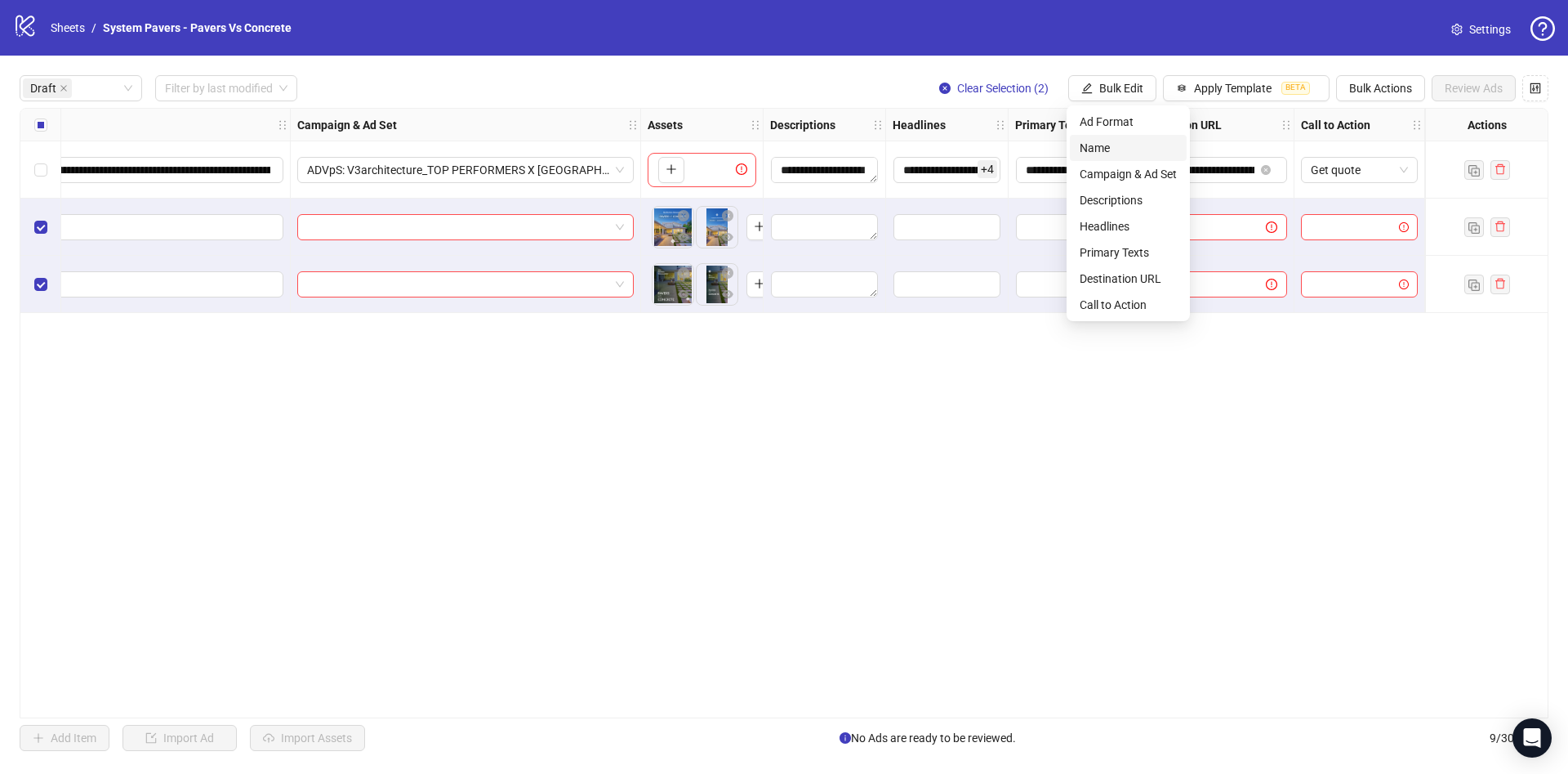
click at [1110, 154] on span "Name" at bounding box center [1128, 148] width 97 height 18
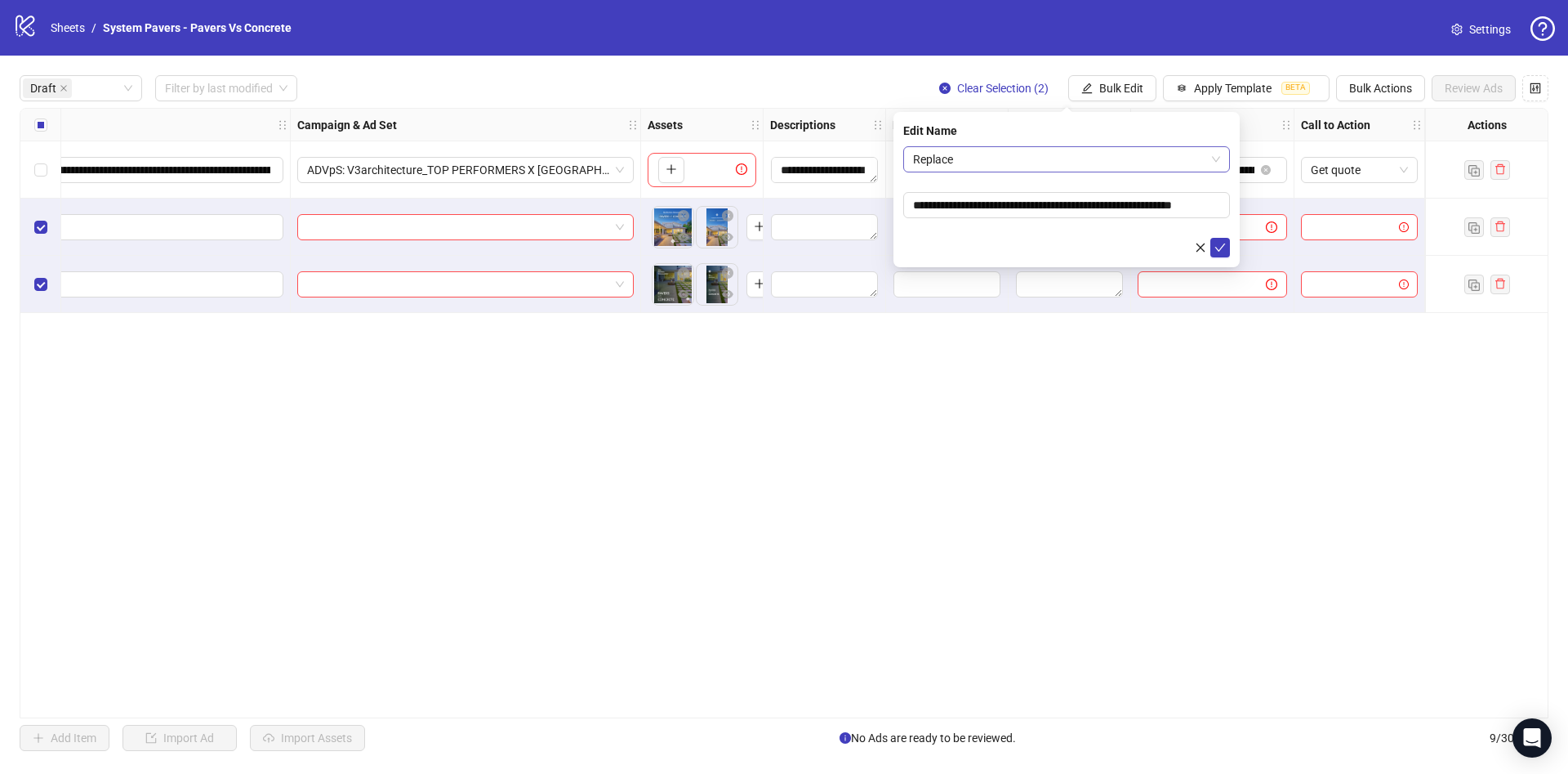
click at [1065, 158] on span "Replace" at bounding box center [1067, 159] width 307 height 25
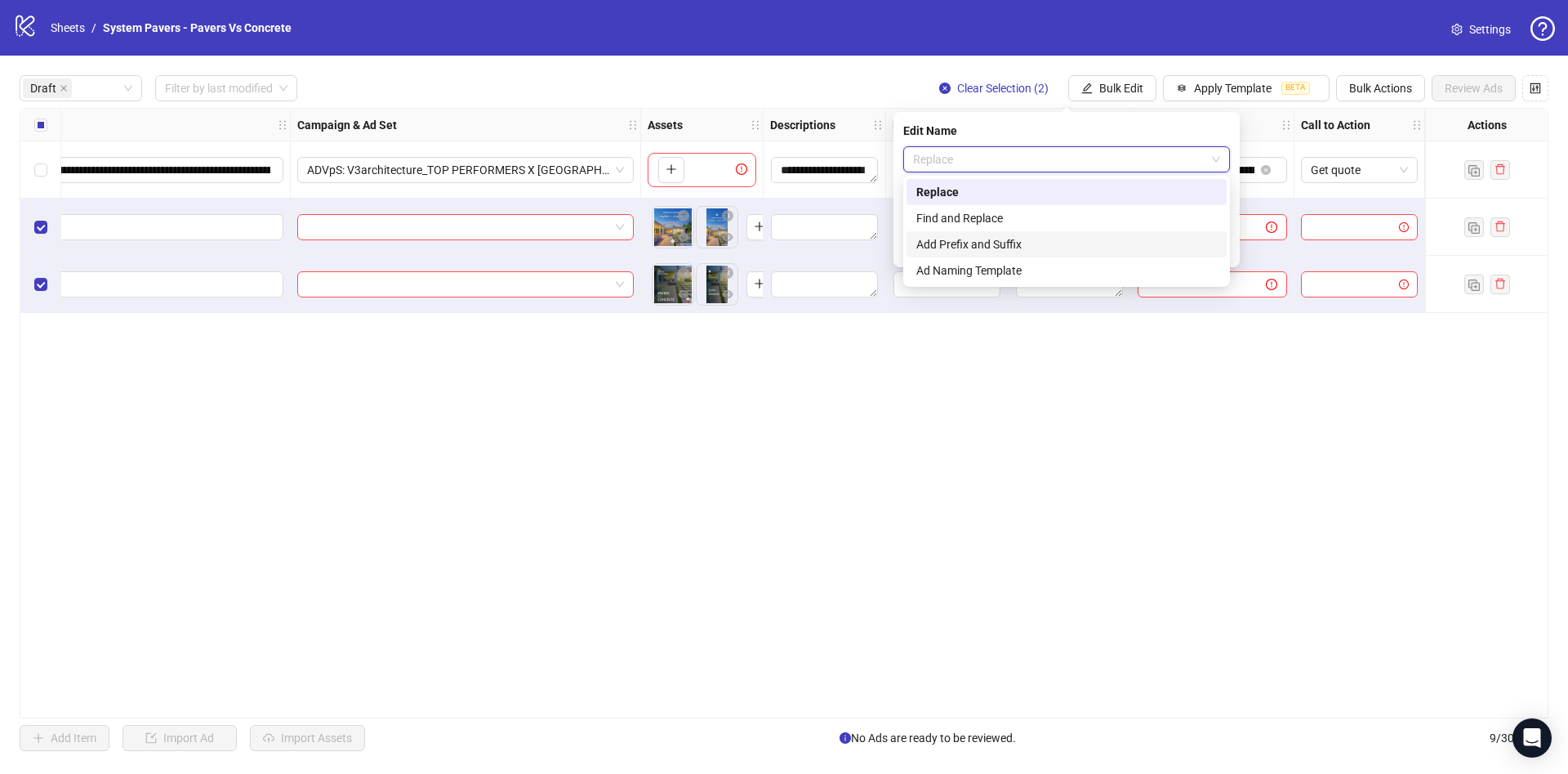
click at [994, 240] on div "Add Prefix and Suffix" at bounding box center [1066, 244] width 301 height 18
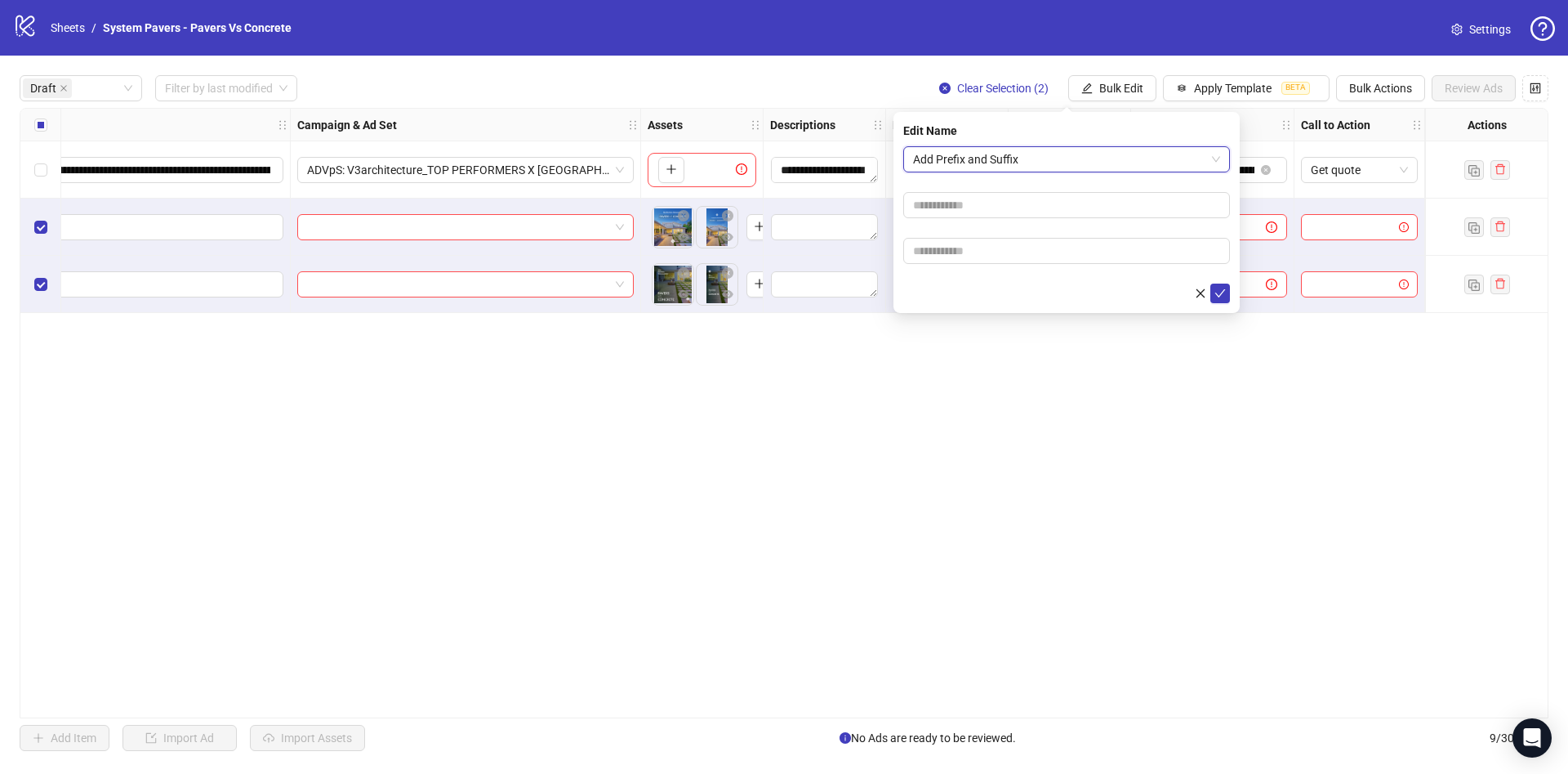
click at [939, 265] on form "Add Prefix and Suffix Add Prefix and Suffix" at bounding box center [1067, 224] width 327 height 157
click at [943, 256] on input "text" at bounding box center [1067, 251] width 327 height 26
paste input "**********"
type input "**********"
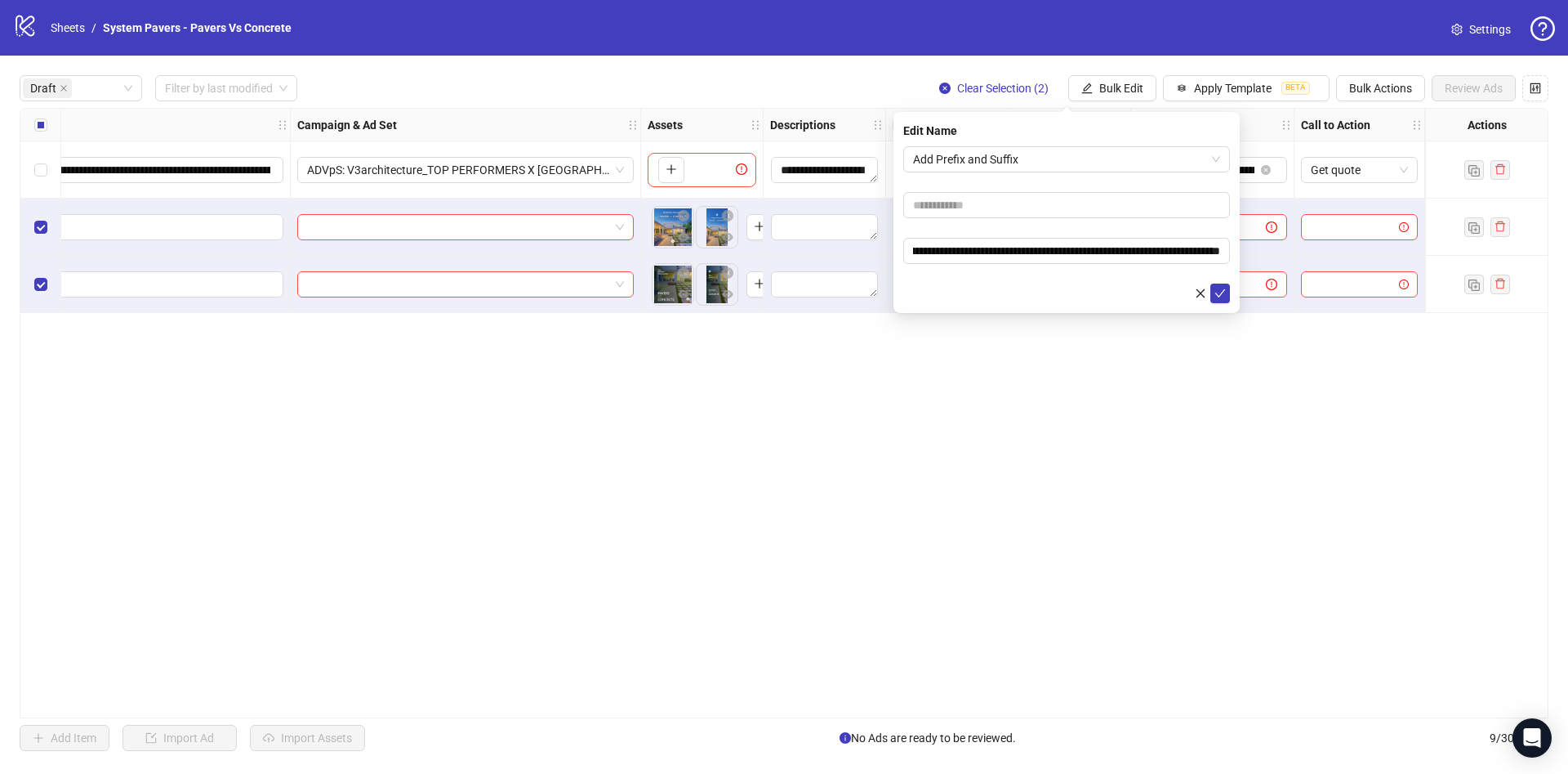
click at [958, 291] on div at bounding box center [1067, 293] width 327 height 20
click at [1215, 295] on icon "check" at bounding box center [1219, 293] width 12 height 12
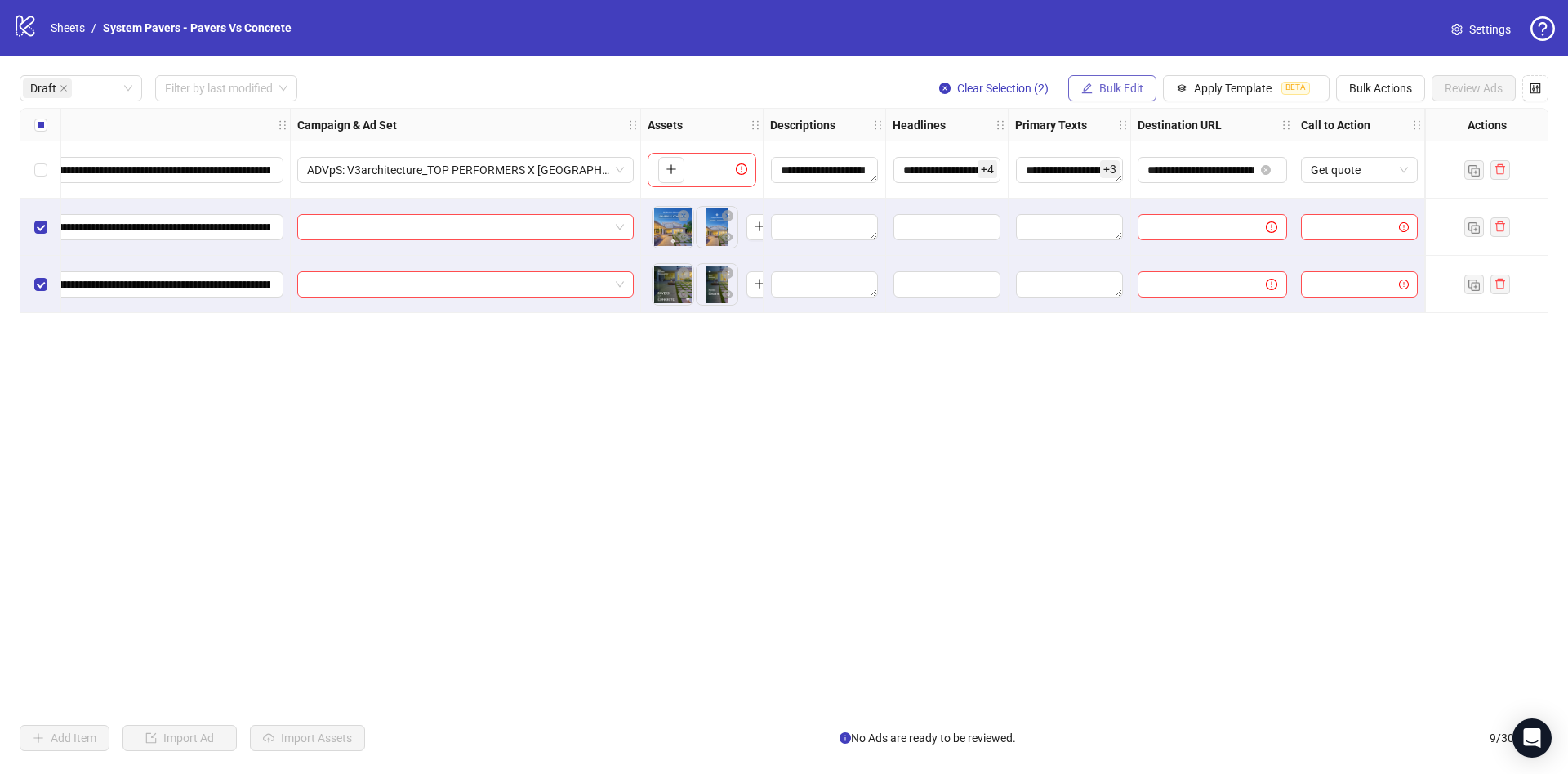
click at [1144, 99] on button "Bulk Edit" at bounding box center [1111, 88] width 88 height 26
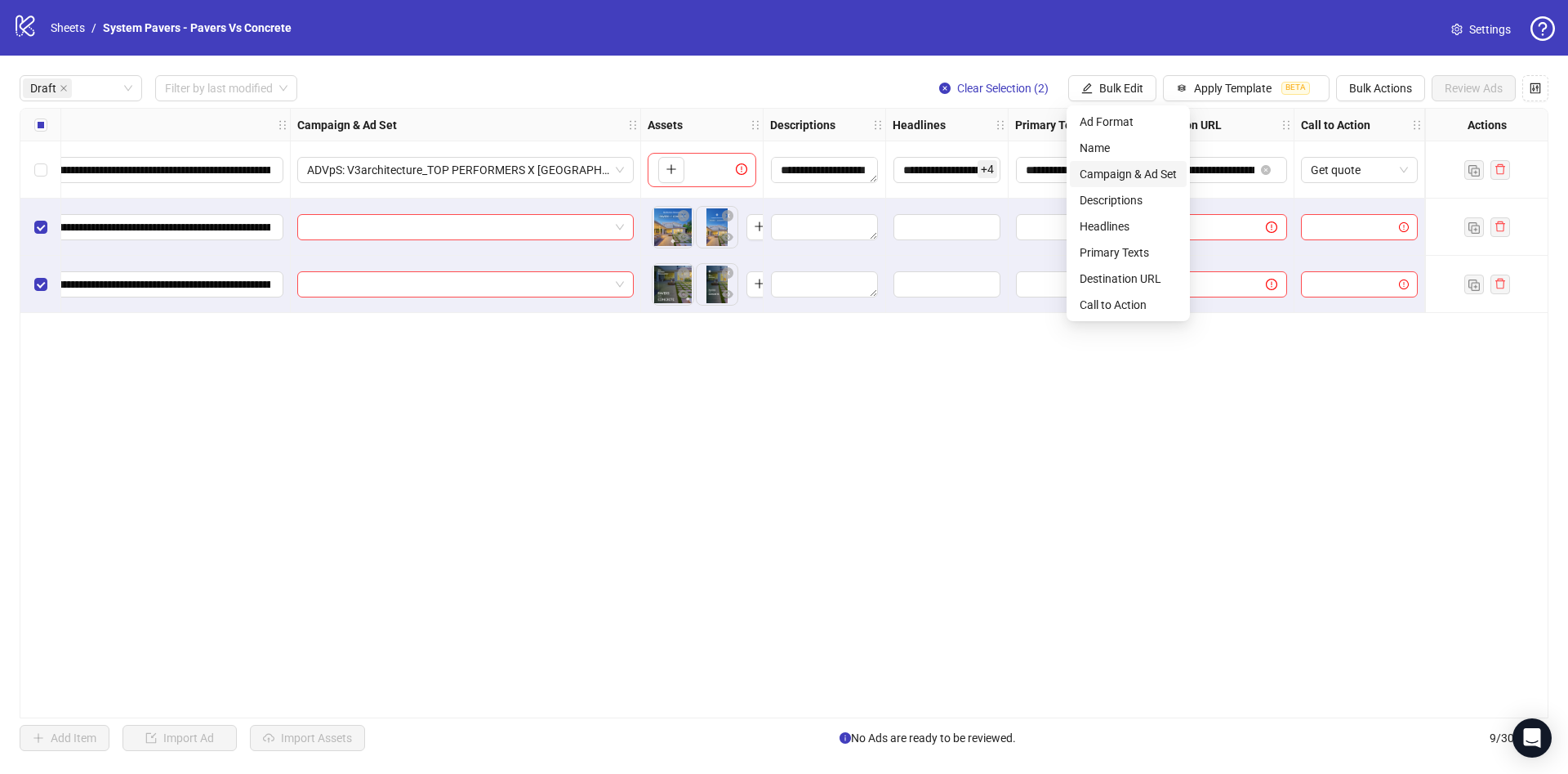
click at [1140, 171] on span "Campaign & Ad Set" at bounding box center [1128, 174] width 97 height 18
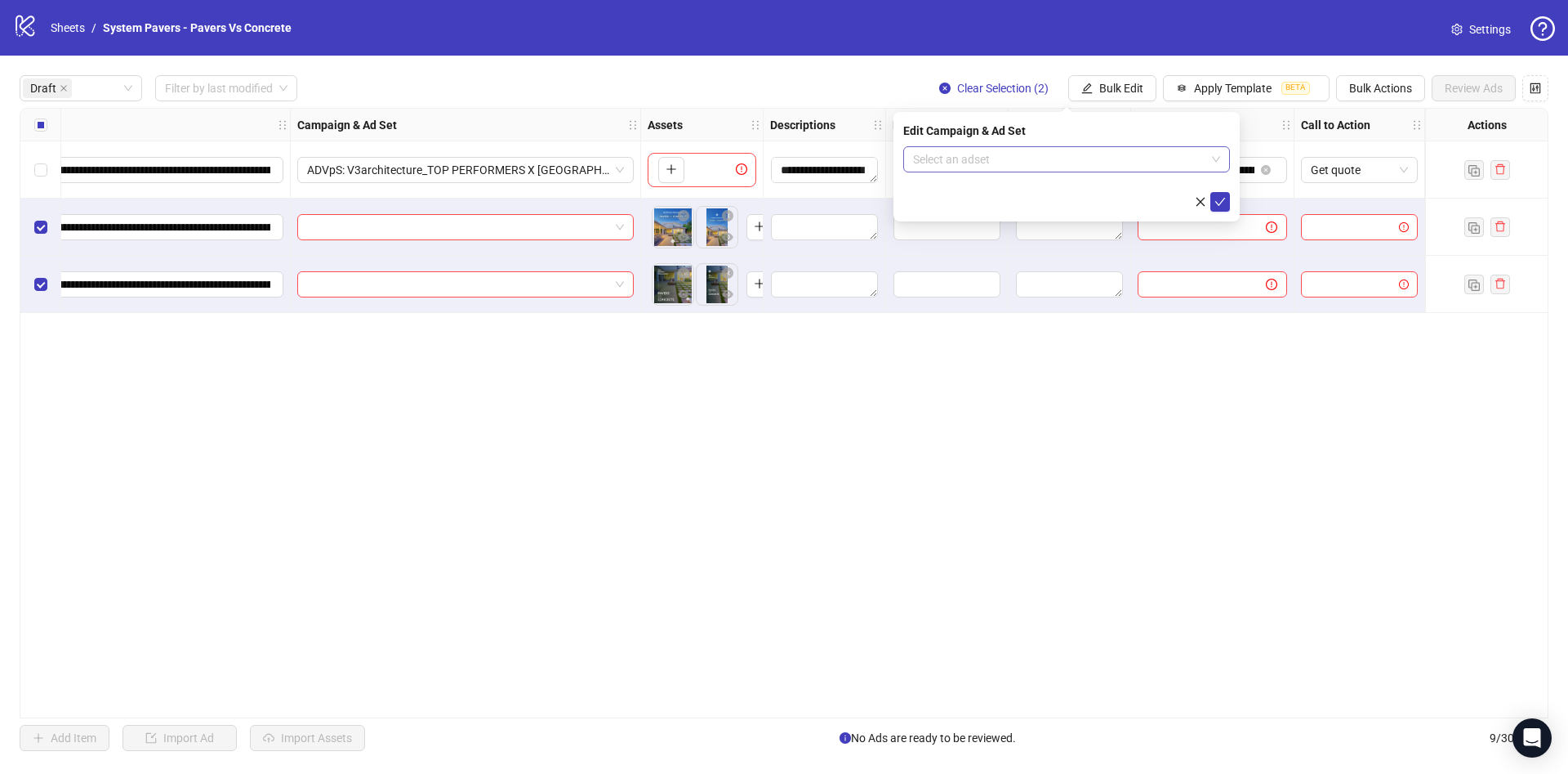
click at [1029, 166] on input "search" at bounding box center [1060, 159] width 292 height 25
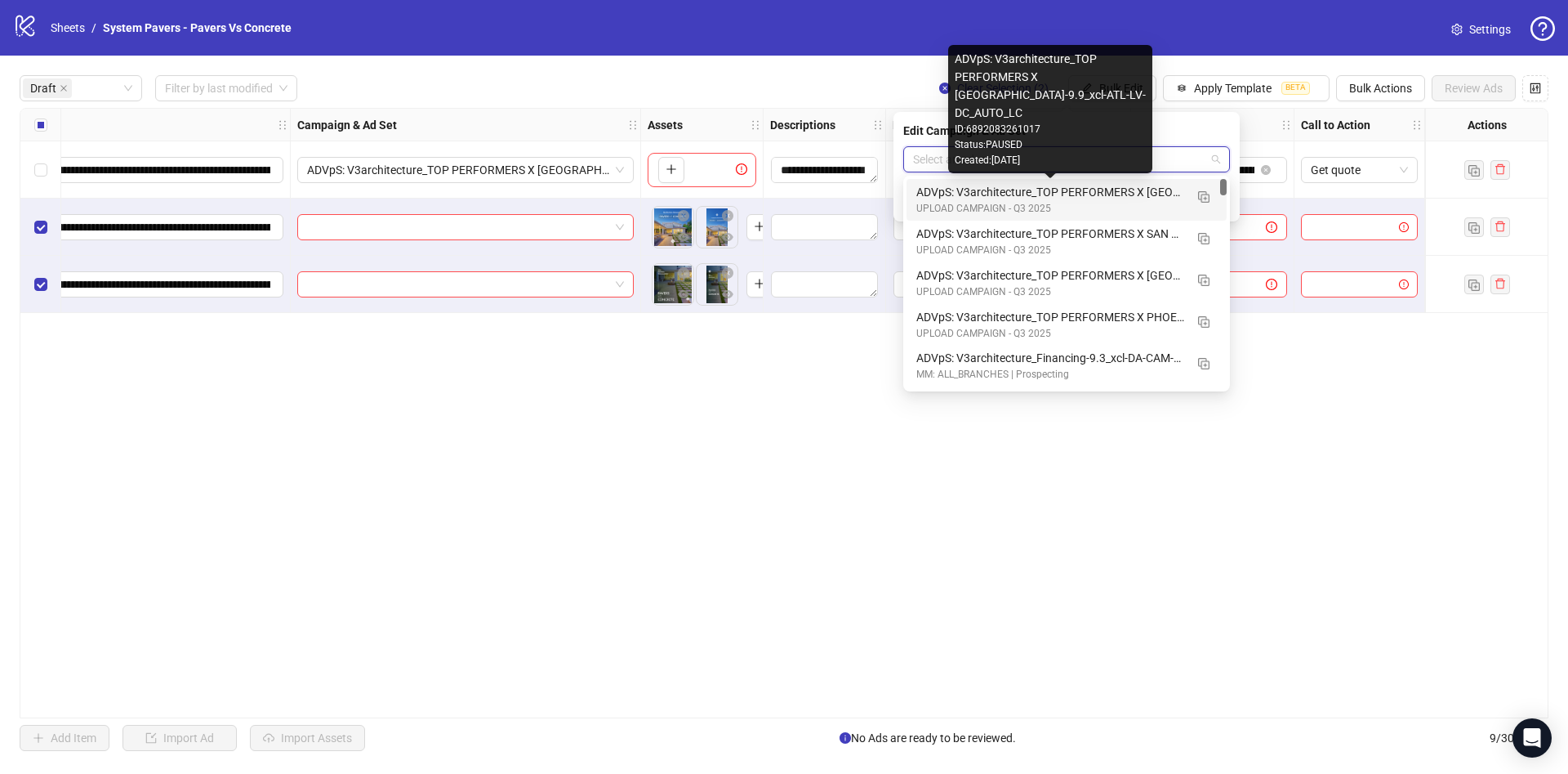
click at [1159, 198] on div "ADVpS: V3architecture_TOP PERFORMERS X [GEOGRAPHIC_DATA]-9.9_xcl-ATL-LV-DC_AUTO…" at bounding box center [1050, 192] width 268 height 18
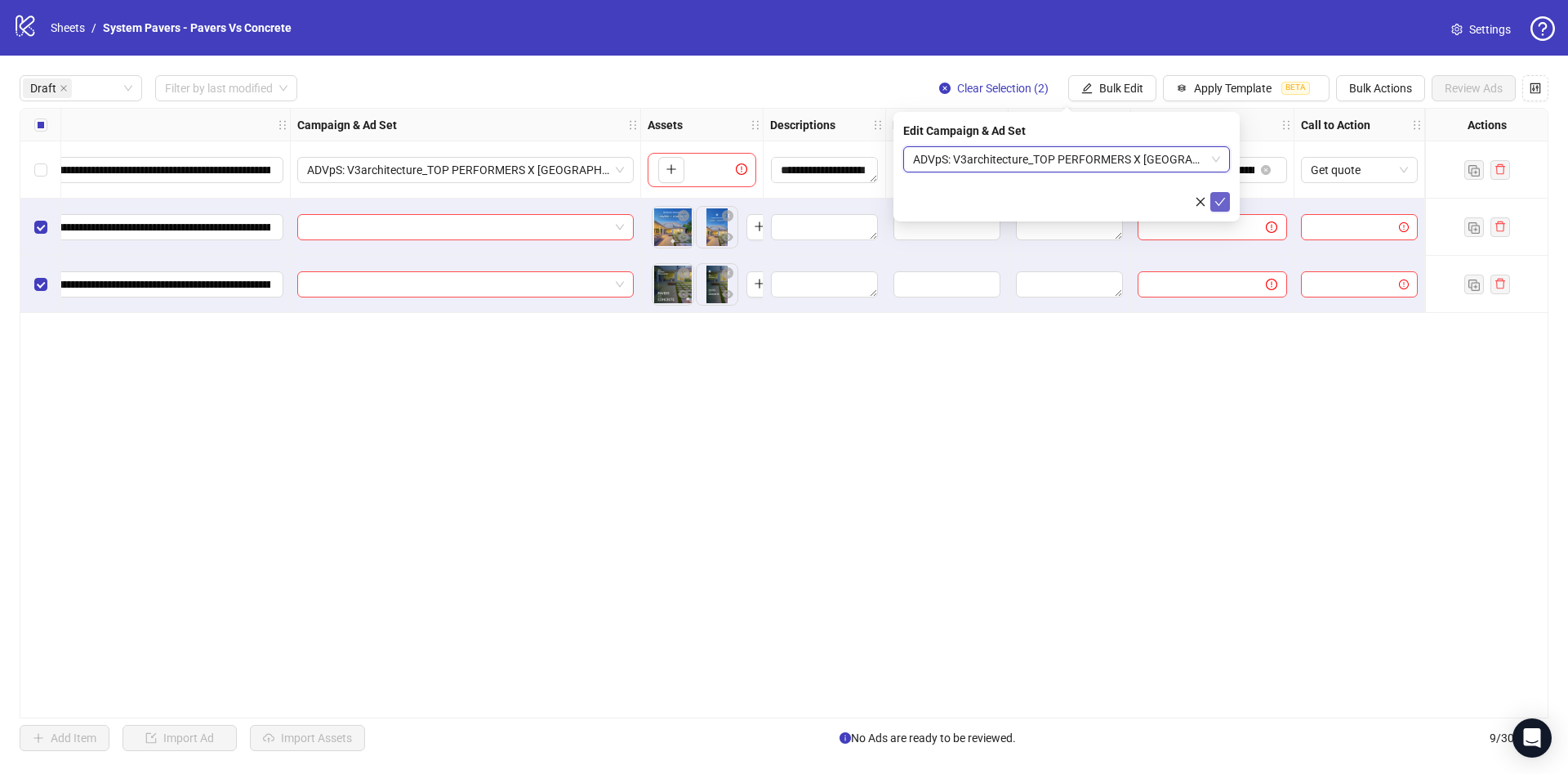
click at [1226, 199] on button "submit" at bounding box center [1220, 202] width 20 height 20
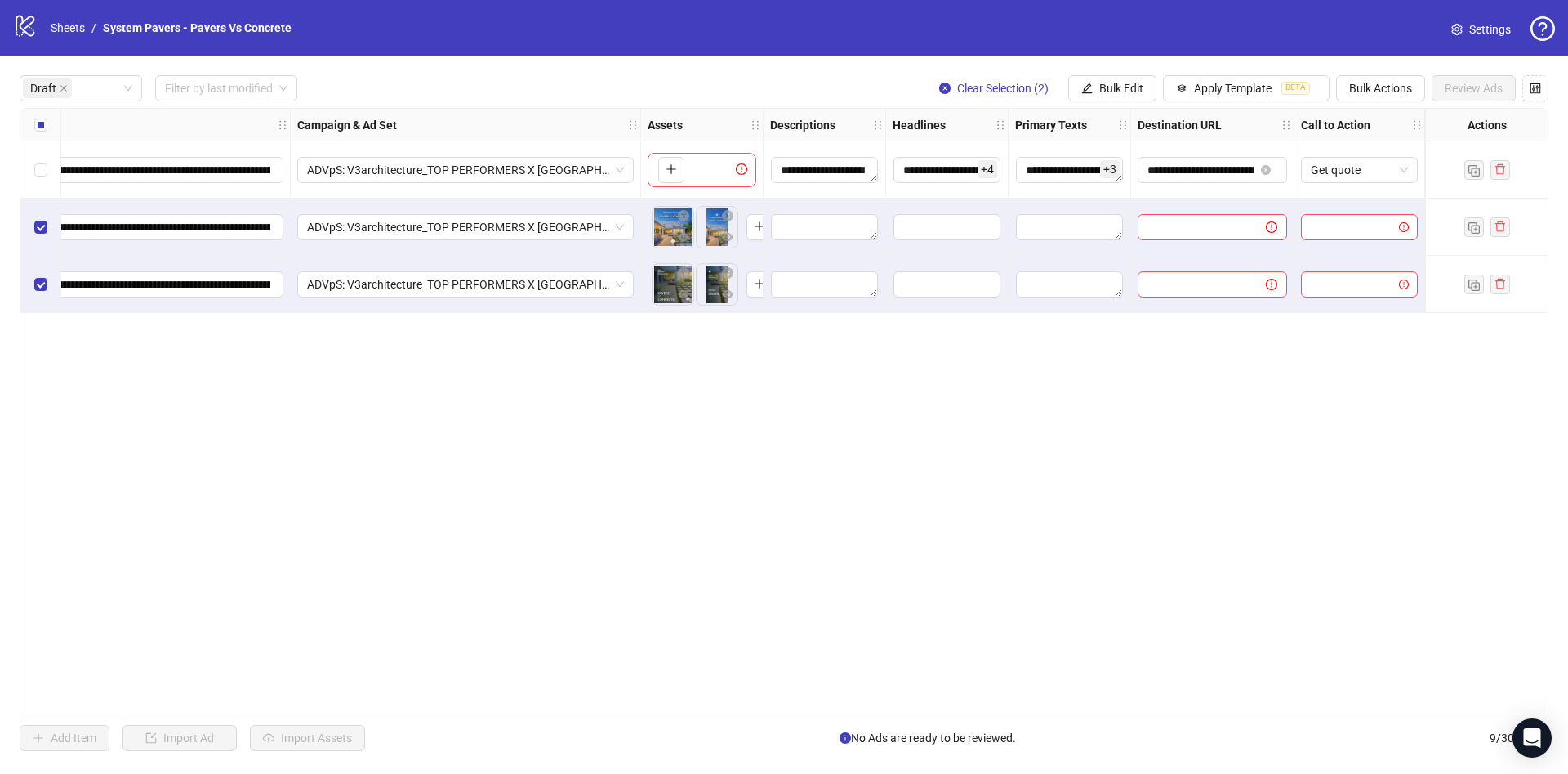
click at [26, 118] on div "Select all rows" at bounding box center [40, 125] width 41 height 33
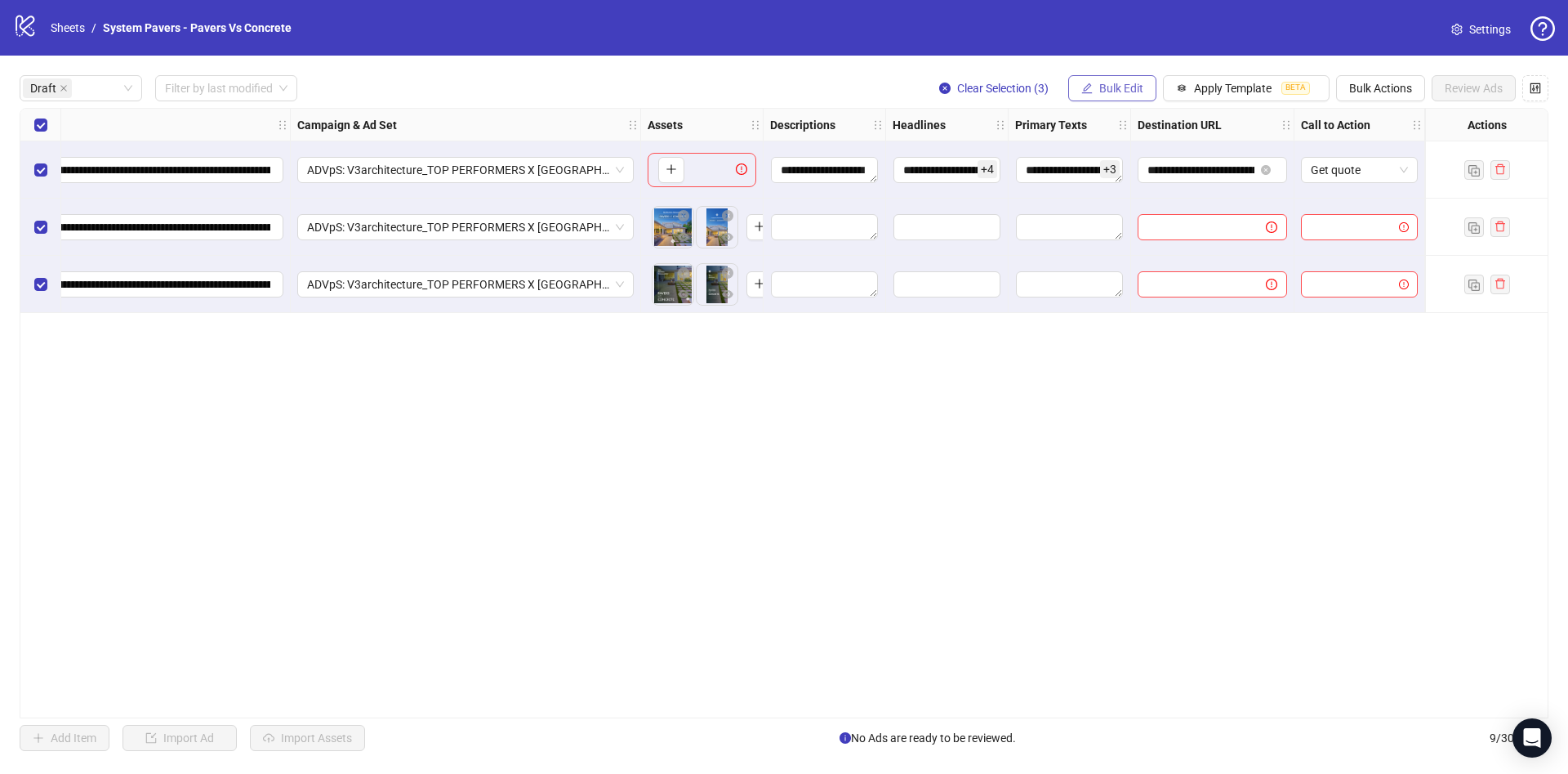
click at [1094, 74] on div "**********" at bounding box center [784, 412] width 1568 height 715
click at [1113, 92] on span "Bulk Edit" at bounding box center [1121, 88] width 44 height 13
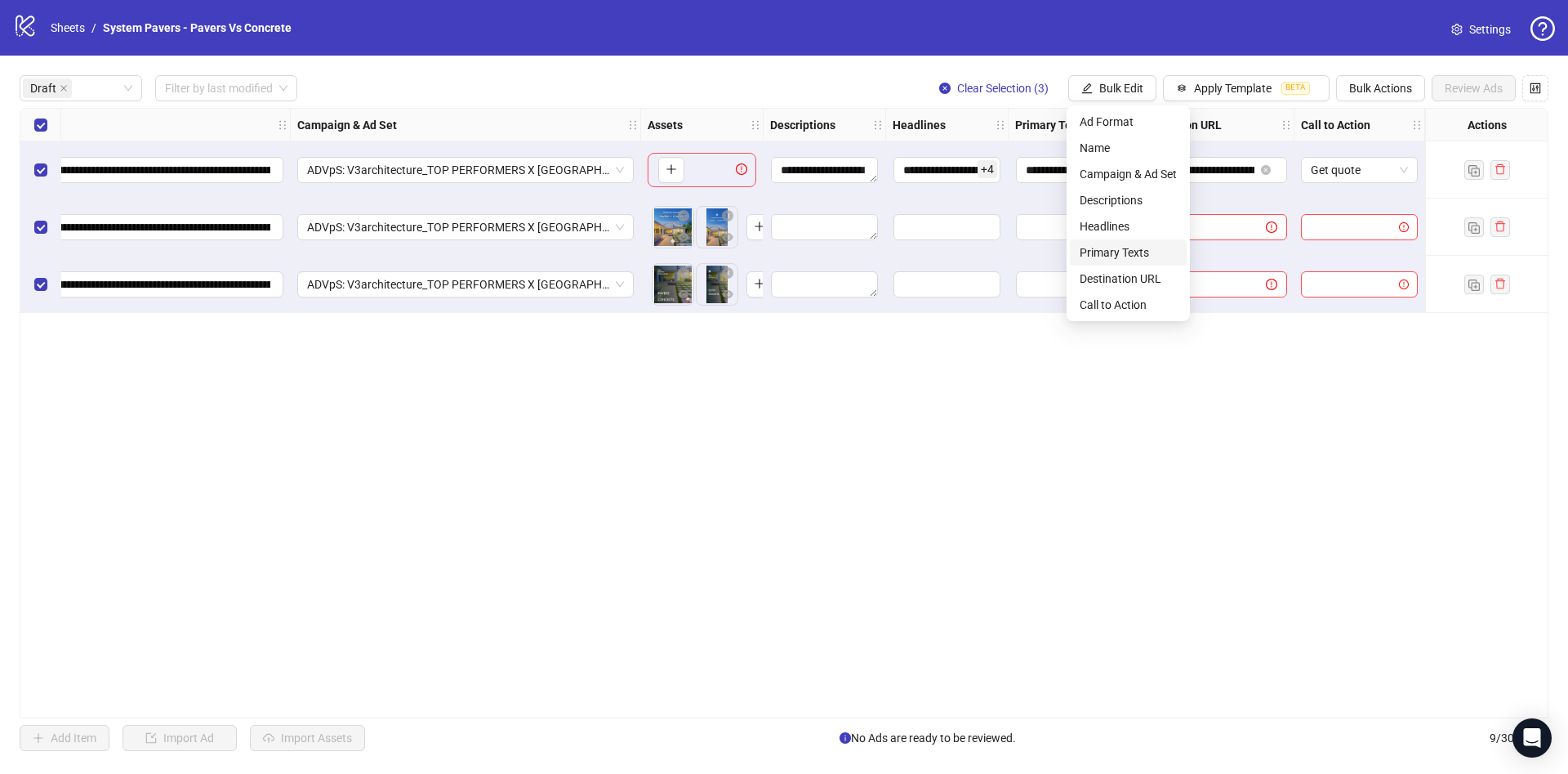
click at [1139, 248] on span "Primary Texts" at bounding box center [1128, 253] width 97 height 18
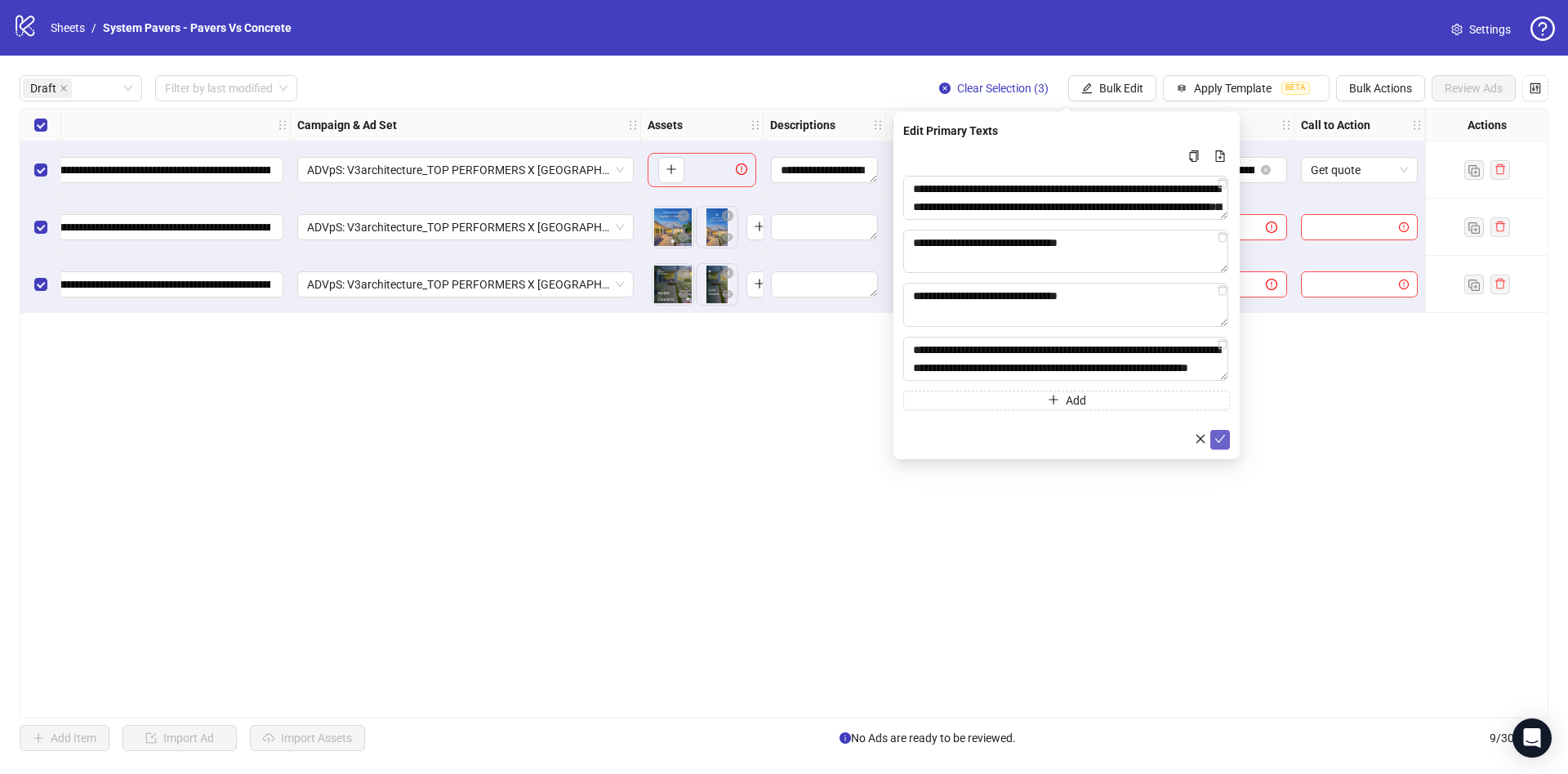
click at [1226, 433] on button "submit" at bounding box center [1220, 440] width 20 height 20
click at [1114, 85] on span "Bulk Edit" at bounding box center [1121, 88] width 44 height 13
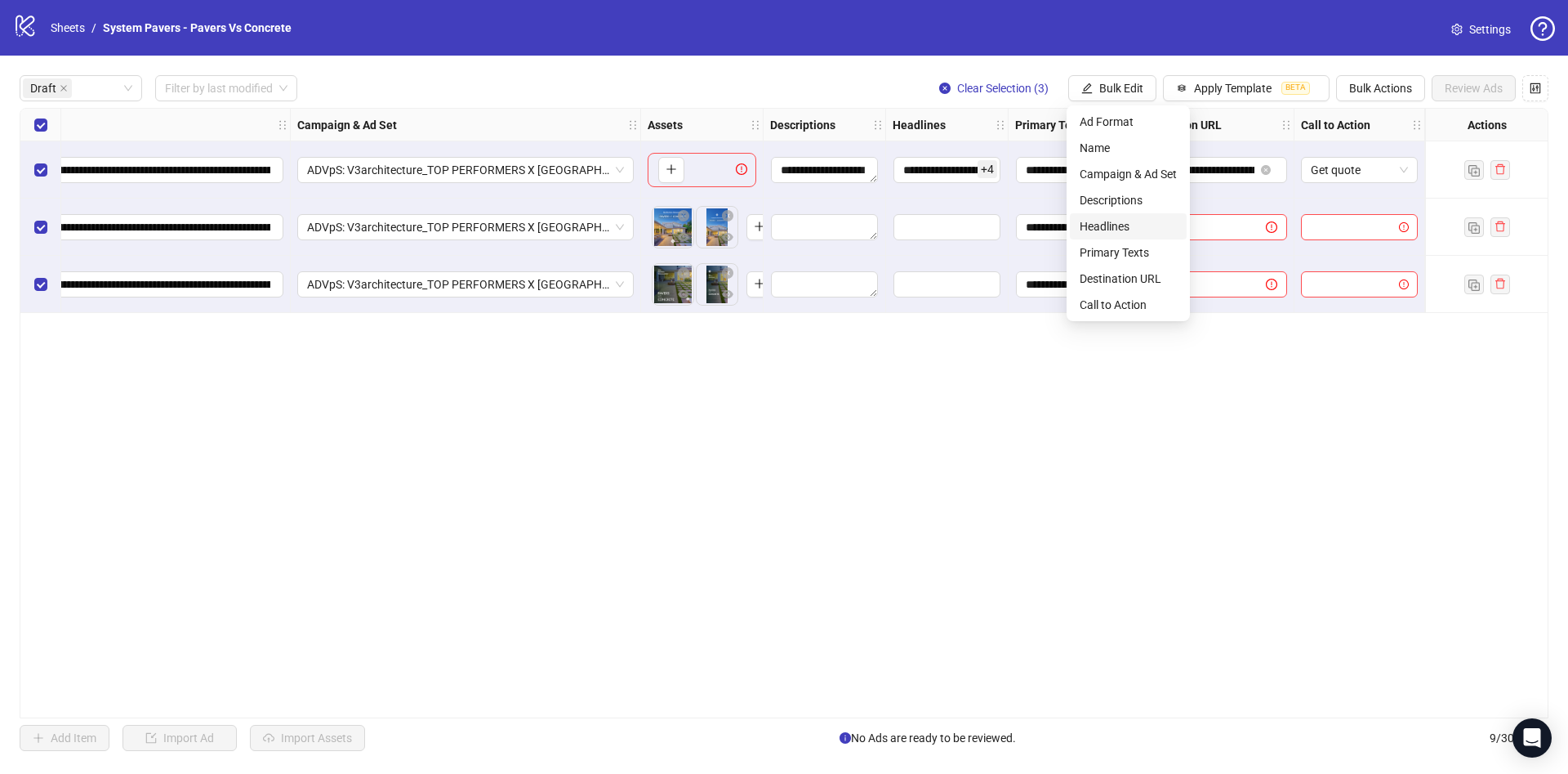
click at [1143, 227] on span "Headlines" at bounding box center [1128, 226] width 97 height 18
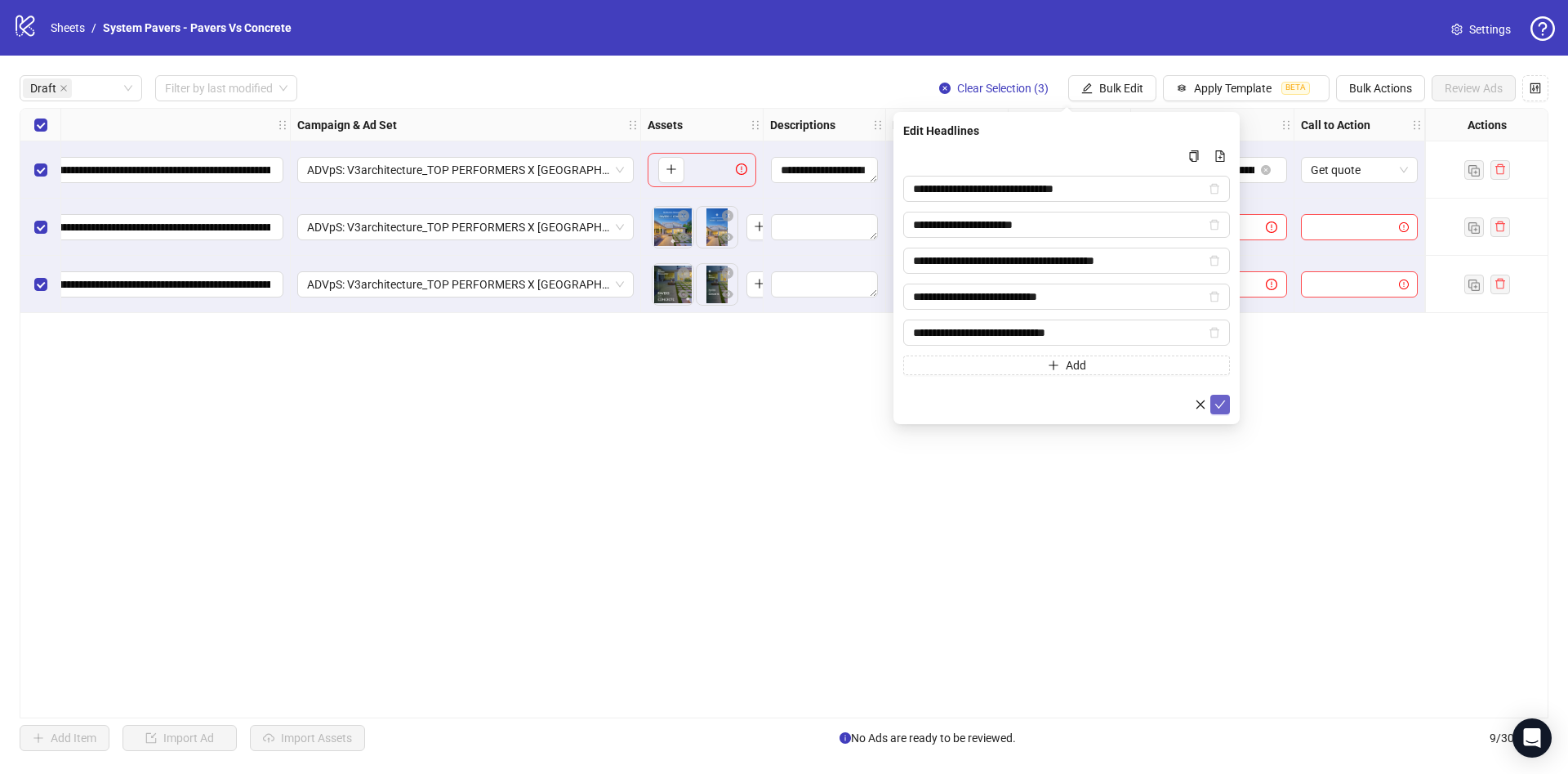
click at [1214, 396] on button "submit" at bounding box center [1220, 404] width 20 height 20
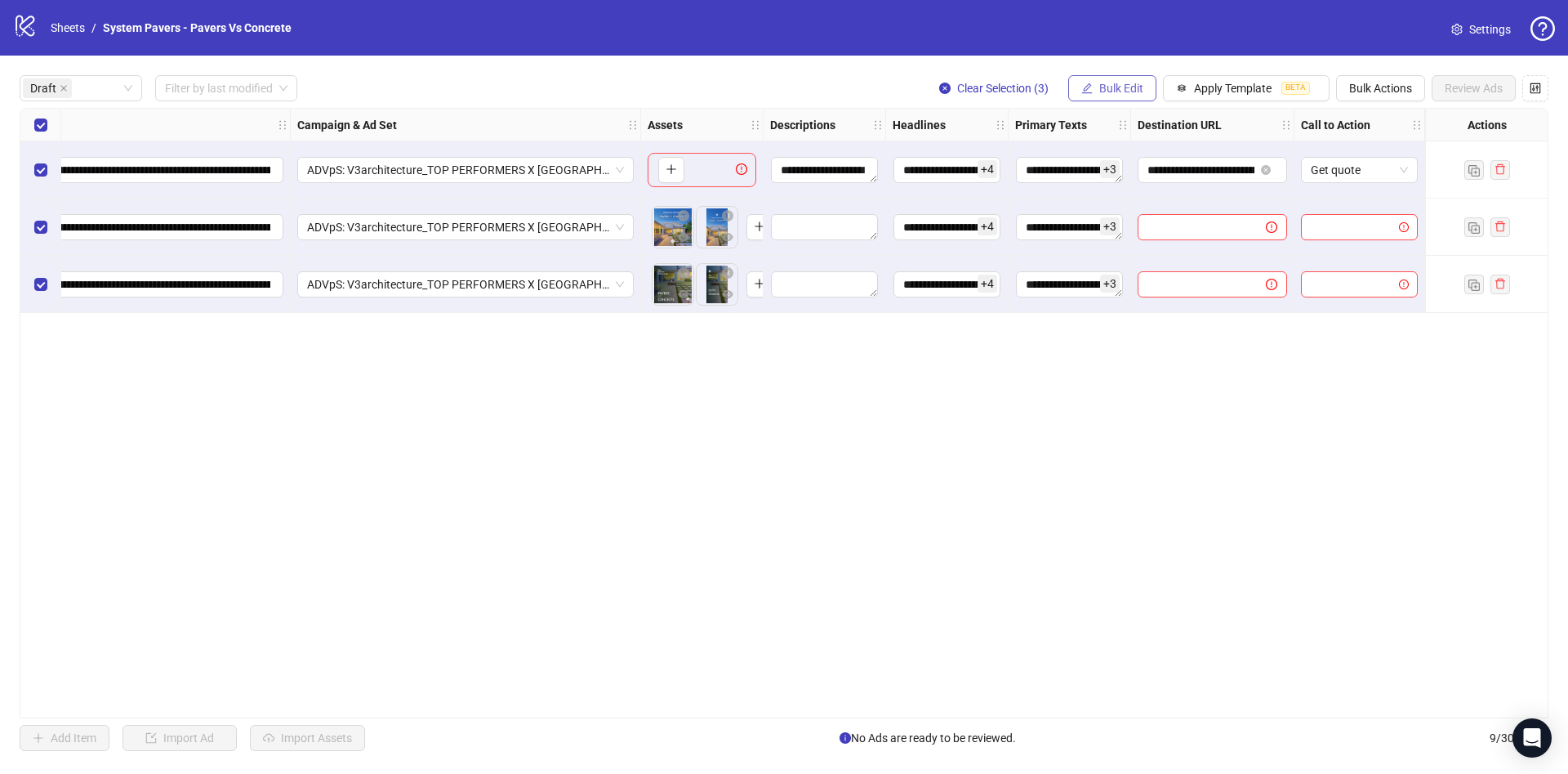
click at [1112, 83] on span "Bulk Edit" at bounding box center [1121, 88] width 44 height 13
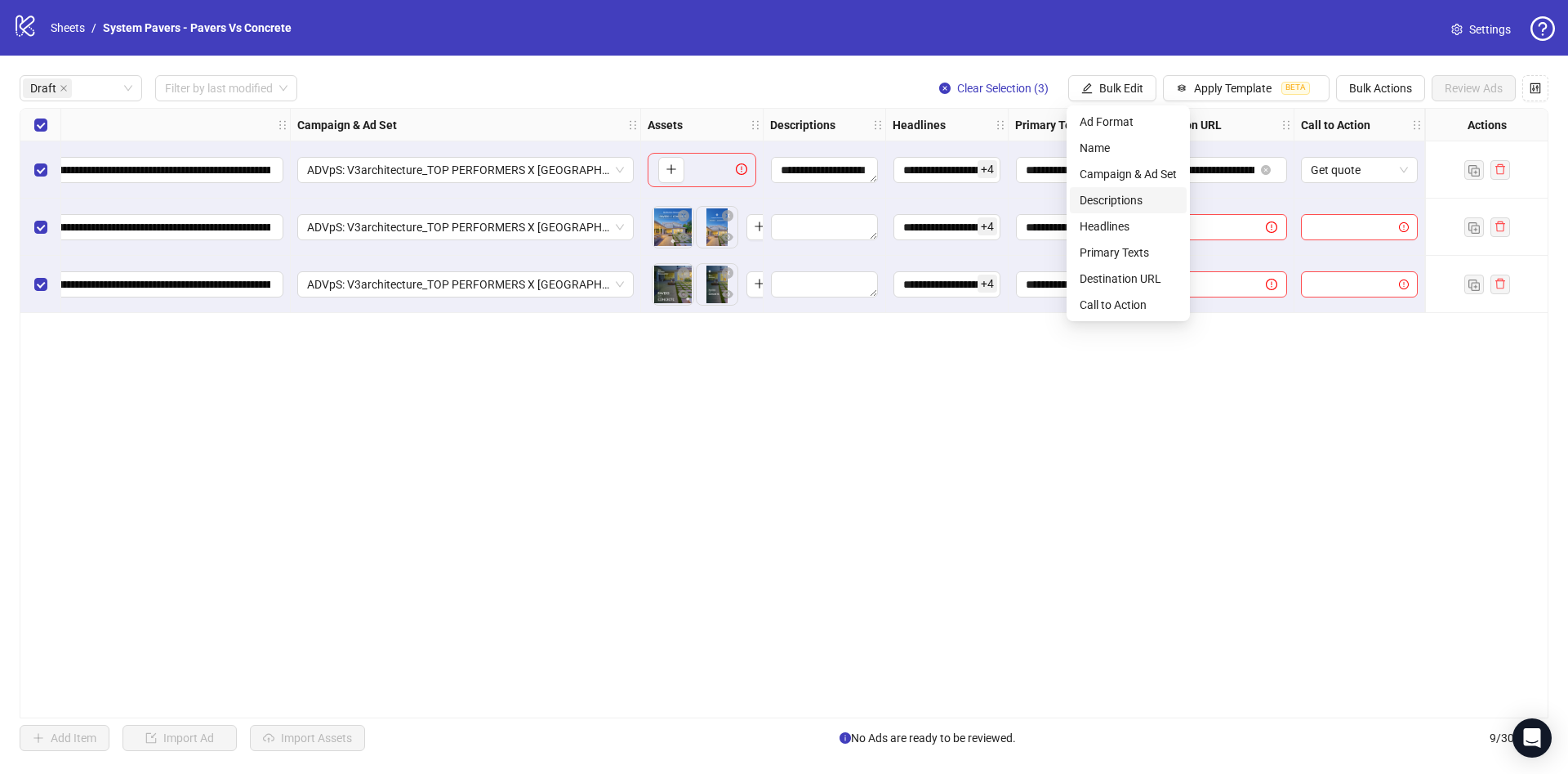
click at [1136, 189] on li "Descriptions" at bounding box center [1128, 200] width 117 height 26
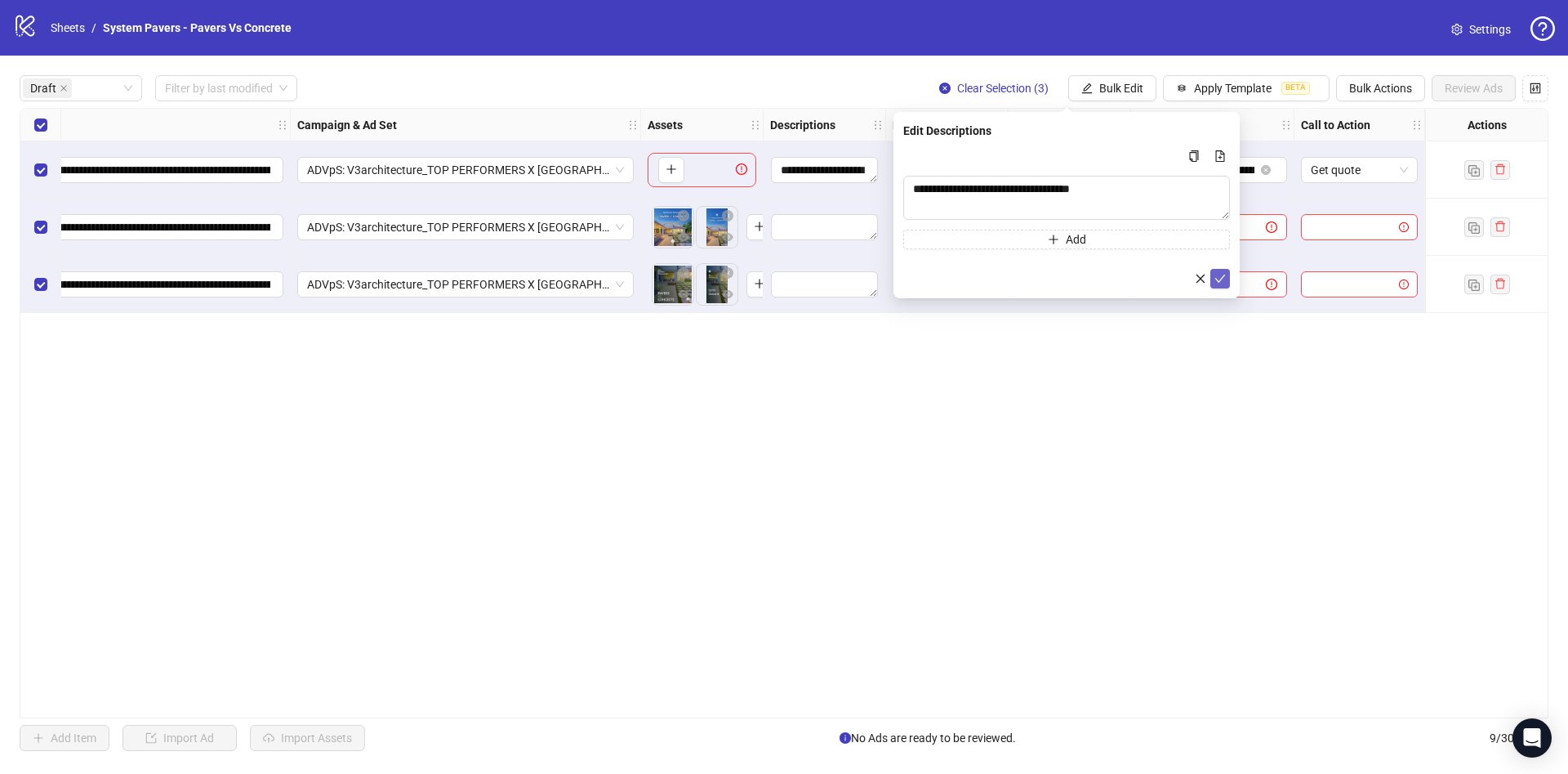
click at [1222, 285] on button "submit" at bounding box center [1220, 279] width 20 height 20
click at [1109, 88] on span "Bulk Edit" at bounding box center [1121, 88] width 44 height 13
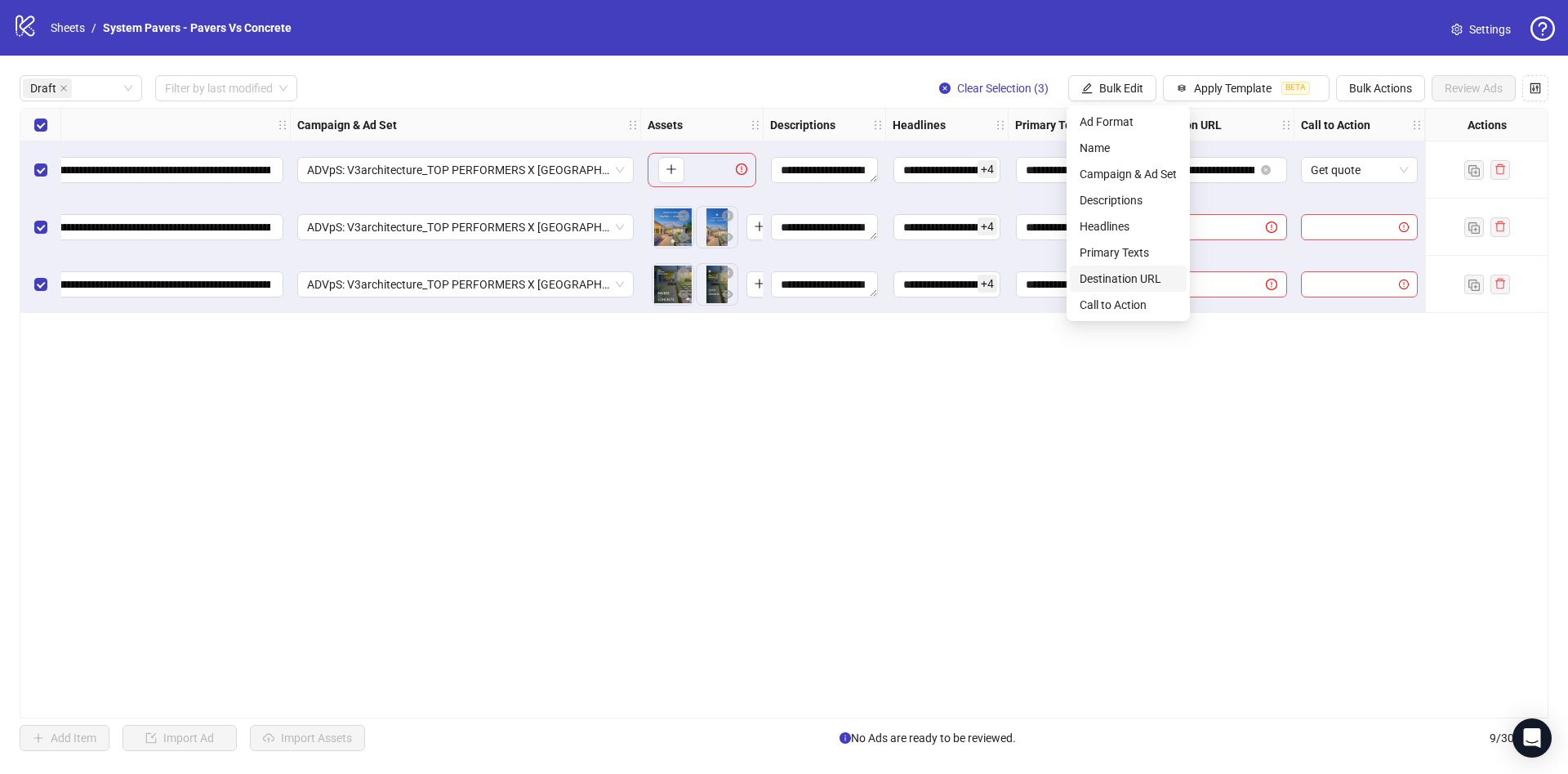
click at [1112, 282] on span "Destination URL" at bounding box center [1128, 279] width 97 height 18
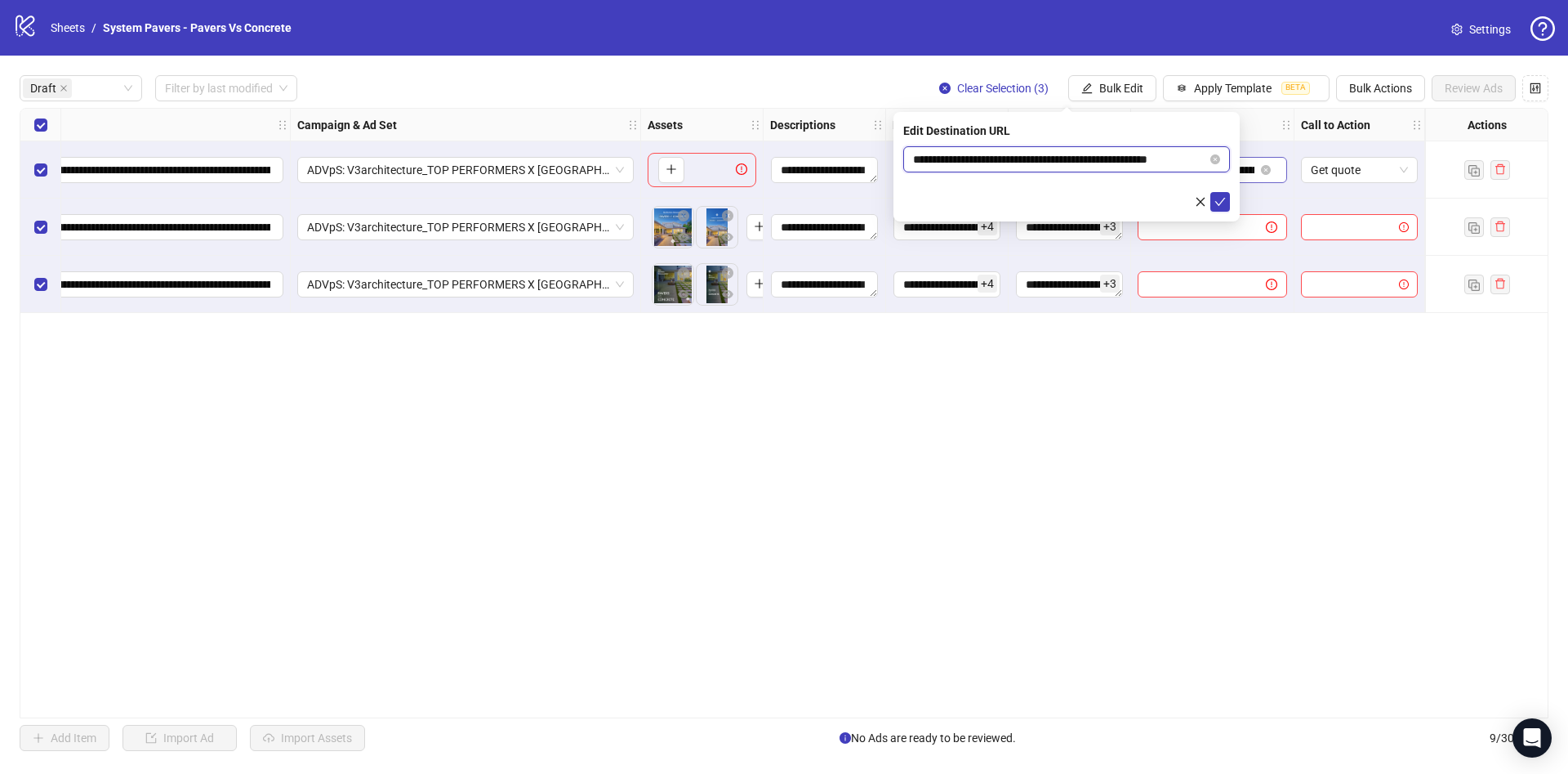
scroll to position [0, 25]
drag, startPoint x: 962, startPoint y: 158, endPoint x: 1234, endPoint y: 191, distance: 274.0
click at [1254, 179] on body "**********" at bounding box center [784, 387] width 1568 height 774
click at [1218, 196] on icon "check" at bounding box center [1219, 202] width 12 height 12
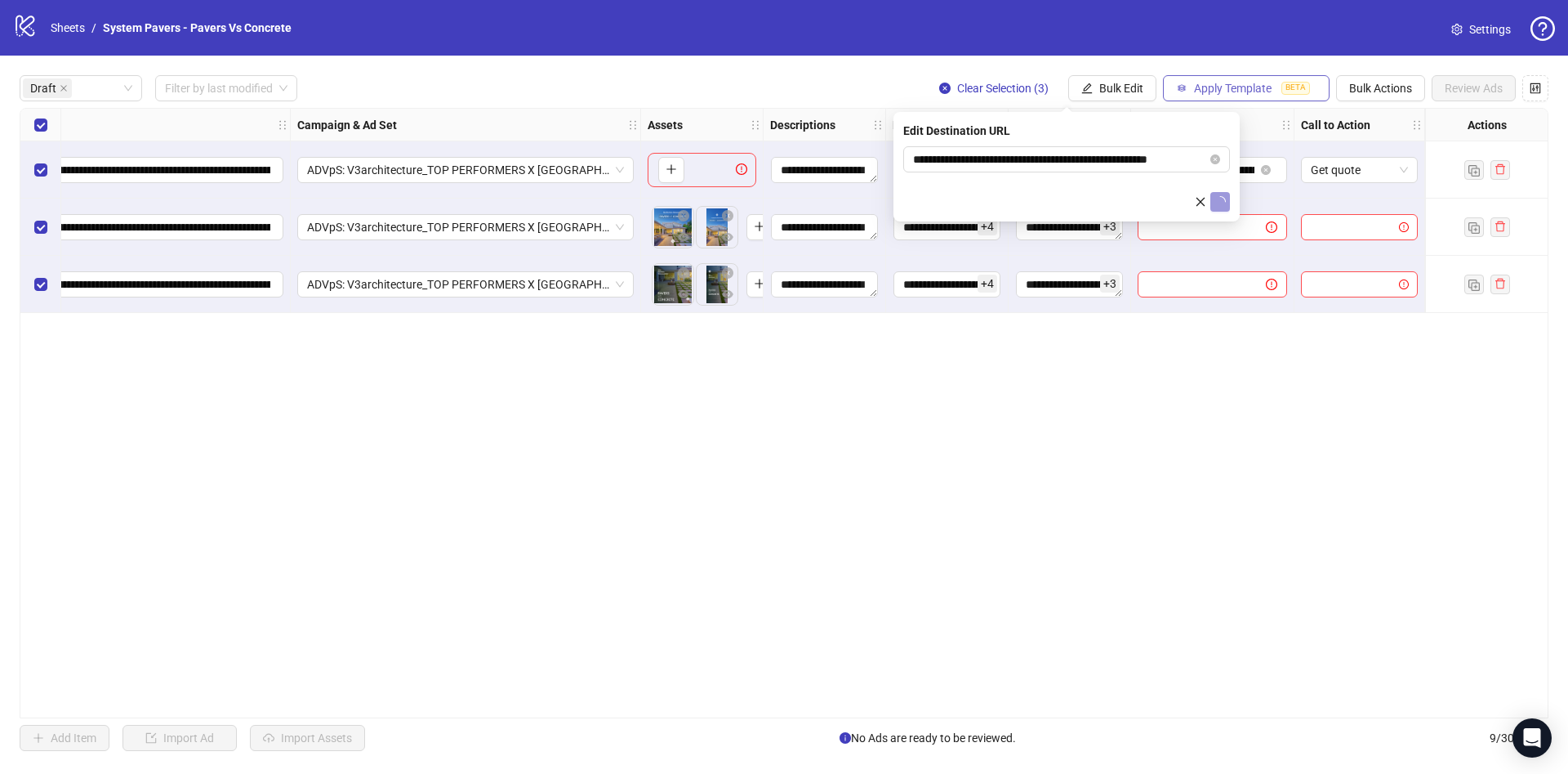
click at [1165, 94] on button "Apply Template BETA" at bounding box center [1246, 88] width 166 height 26
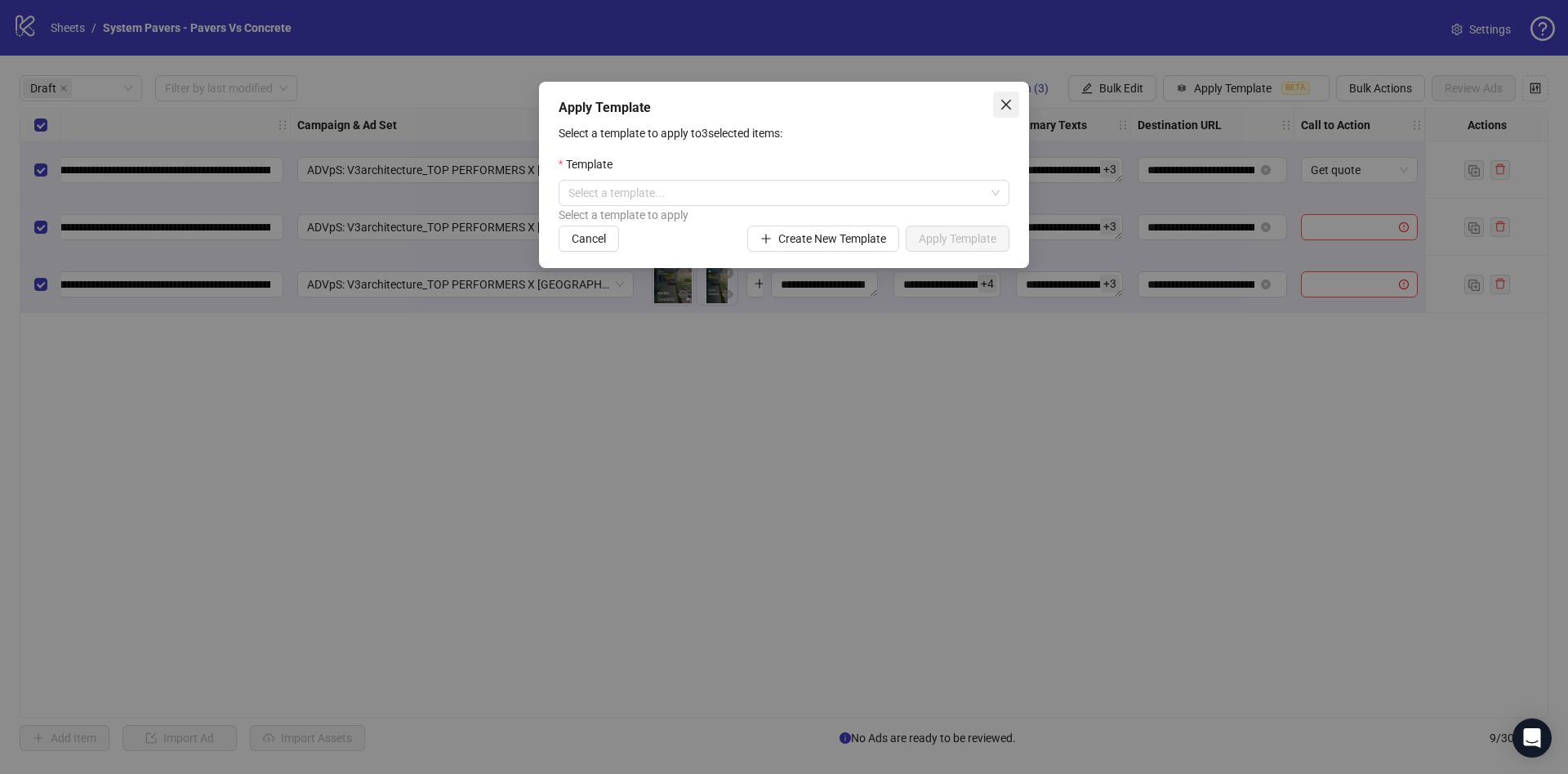
click at [1006, 103] on icon "close" at bounding box center [1006, 104] width 13 height 13
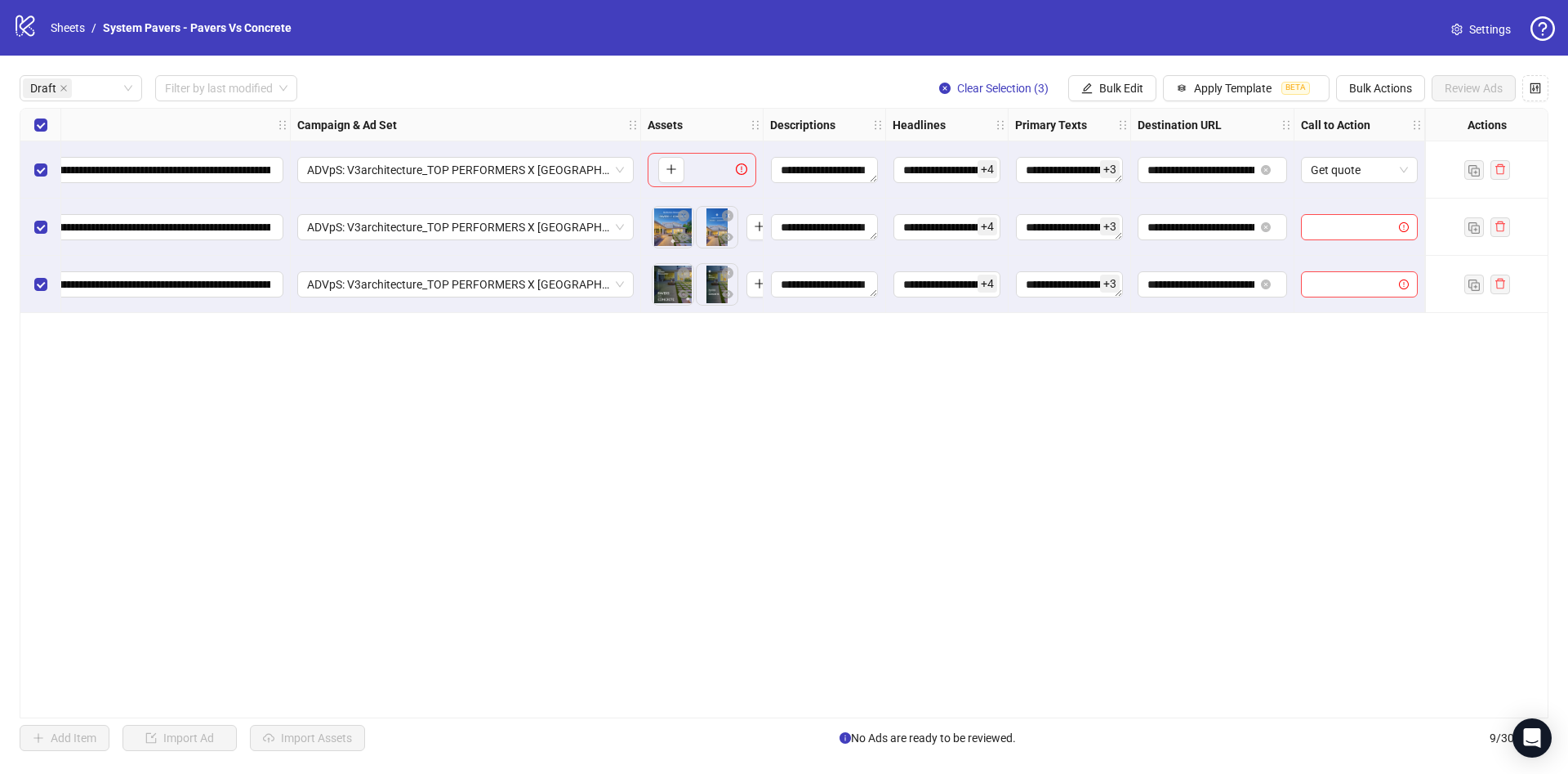
click at [1092, 88] on button "Bulk Edit" at bounding box center [1111, 88] width 88 height 26
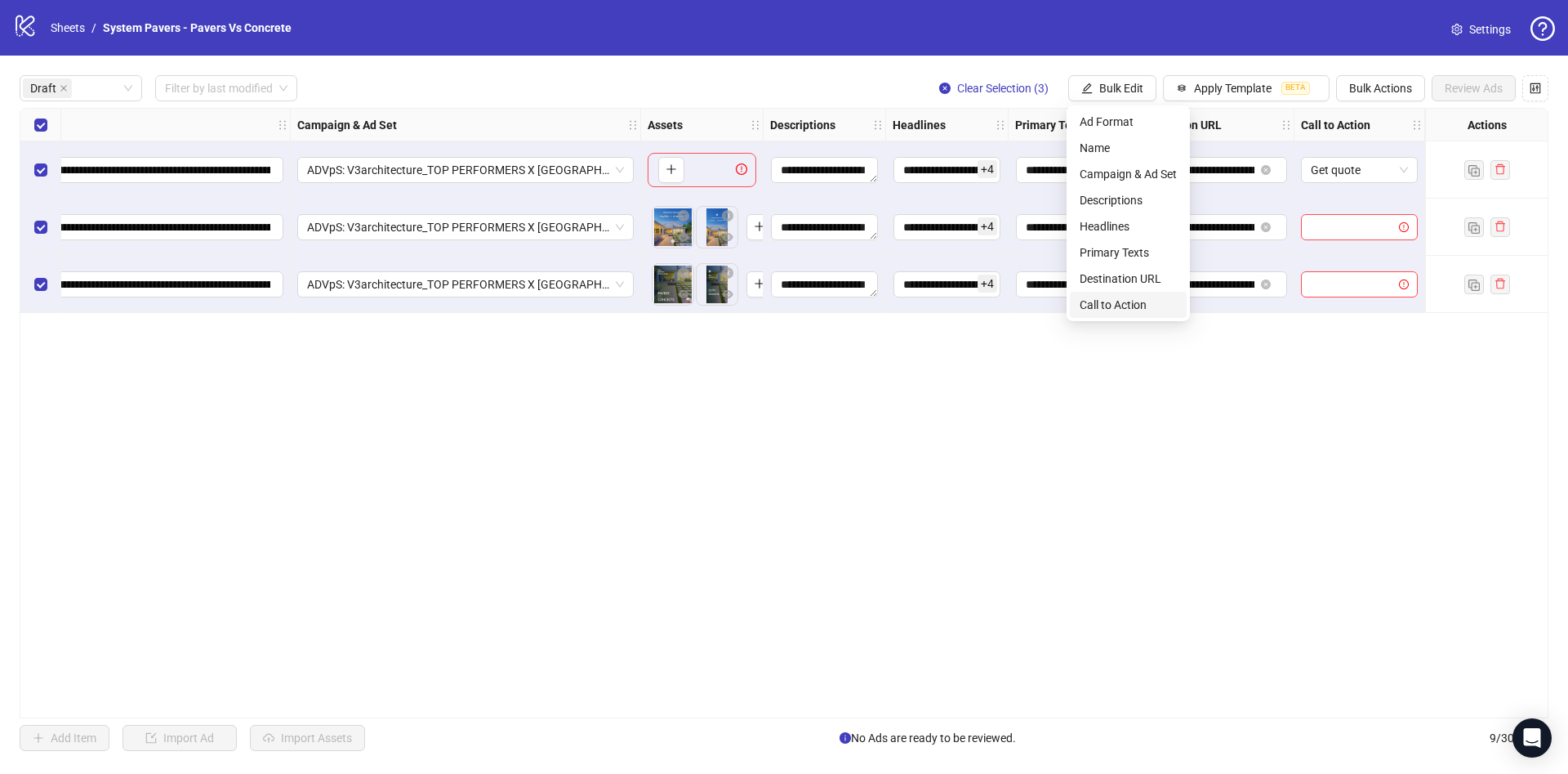
click at [1111, 304] on span "Call to Action" at bounding box center [1128, 305] width 97 height 18
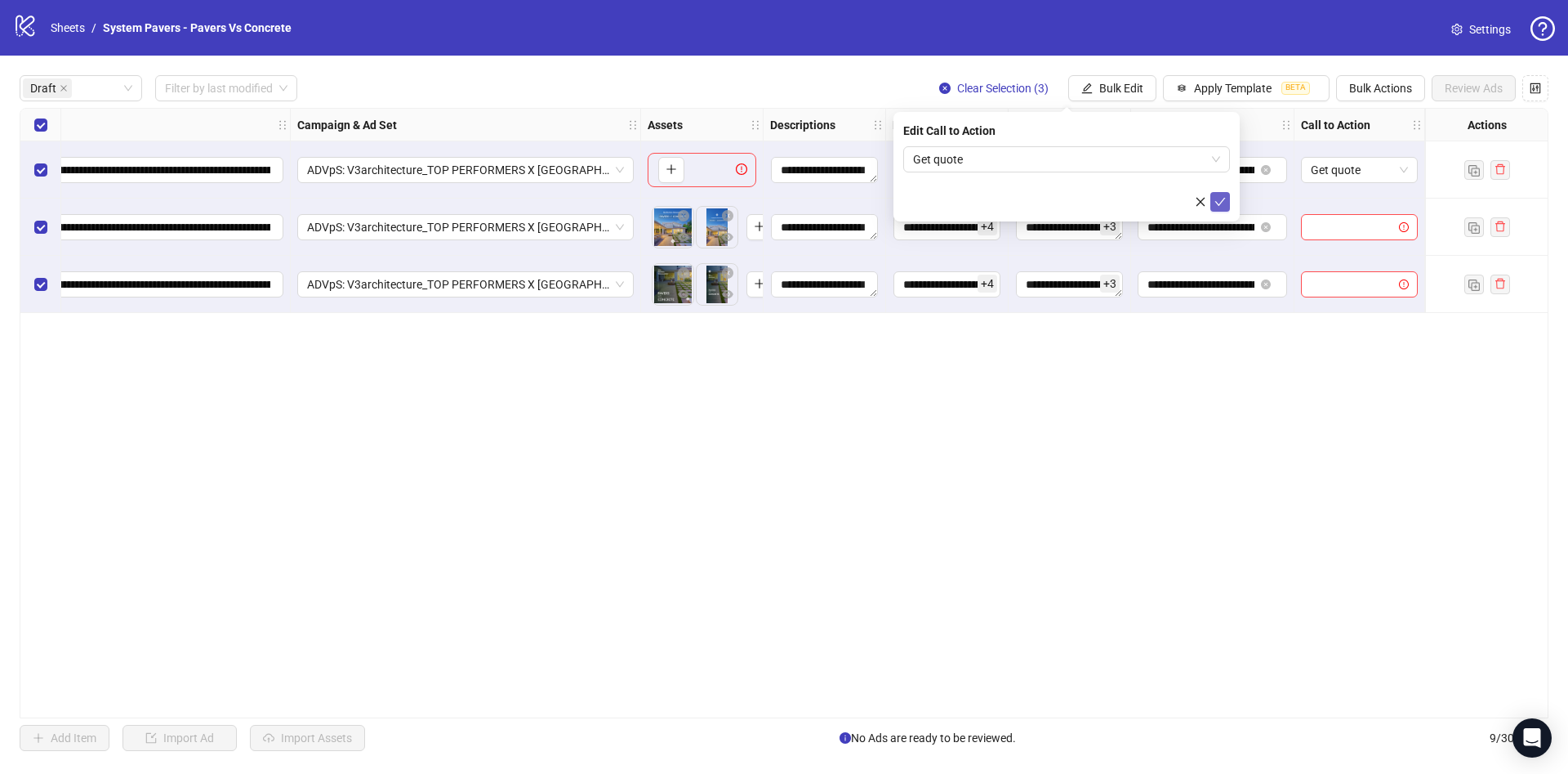
click at [1221, 208] on button "submit" at bounding box center [1220, 202] width 20 height 20
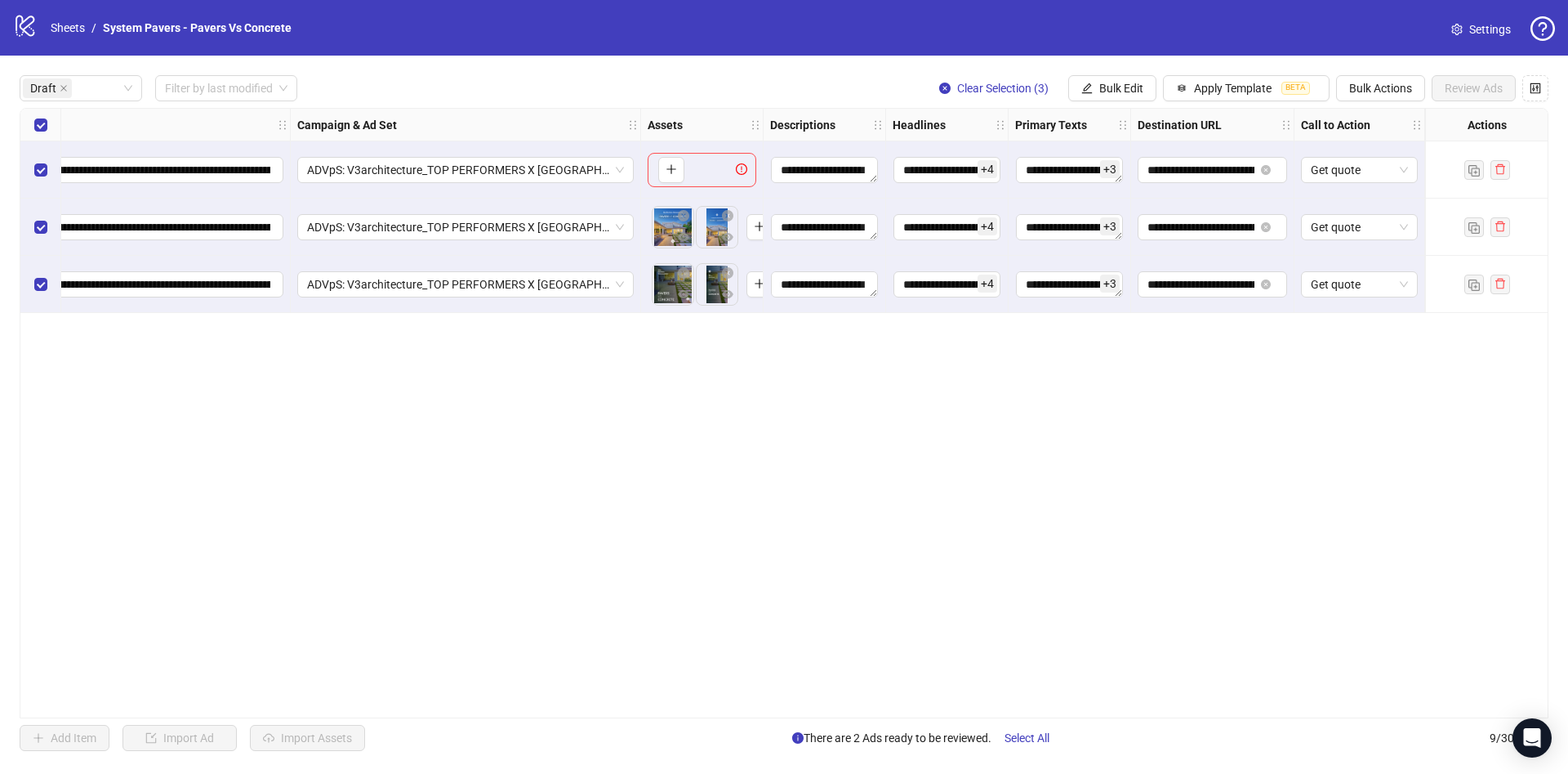
click at [50, 171] on div "Select row 1" at bounding box center [40, 170] width 41 height 57
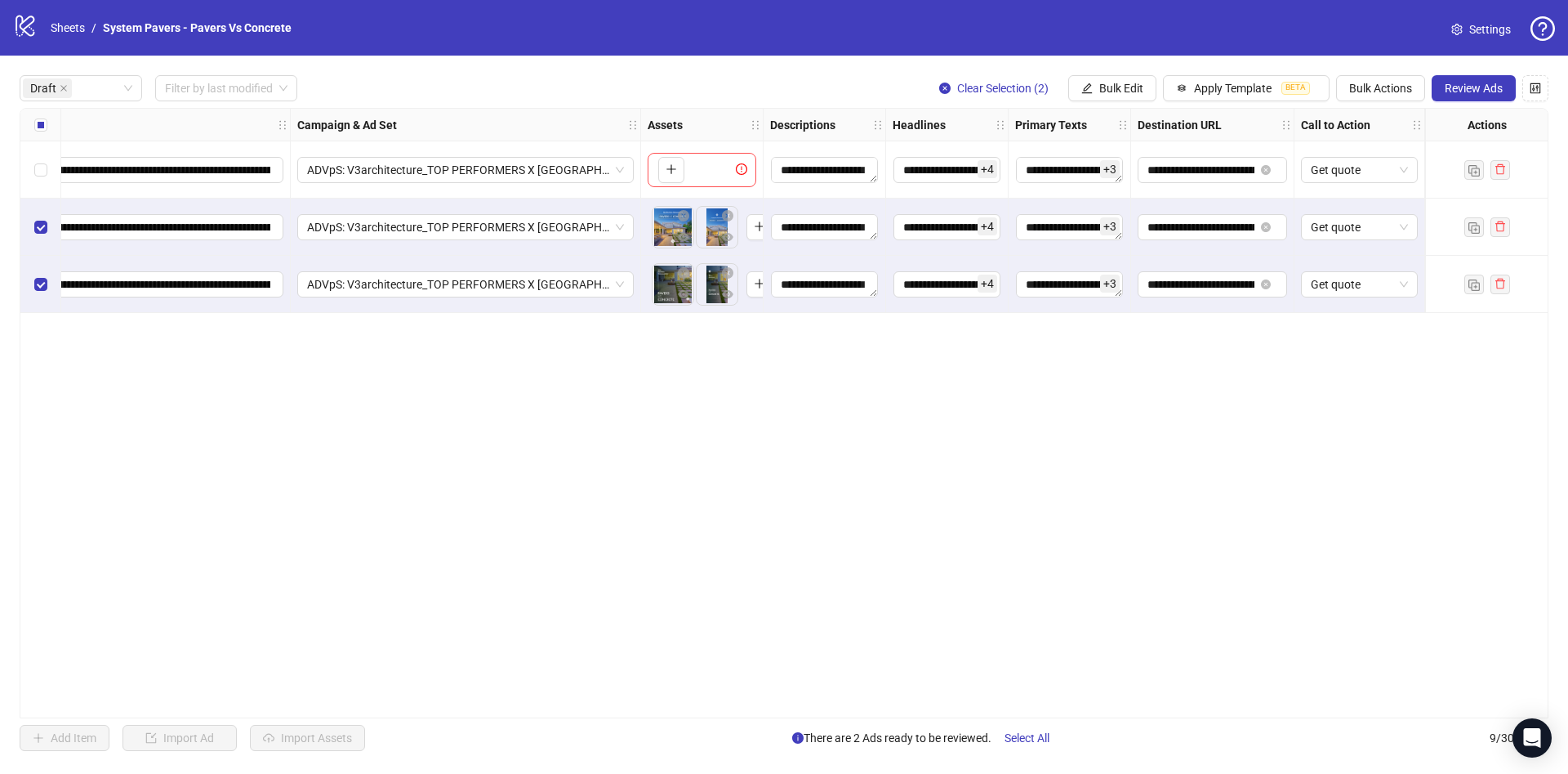
click at [1437, 89] on button "Review Ads" at bounding box center [1474, 88] width 84 height 26
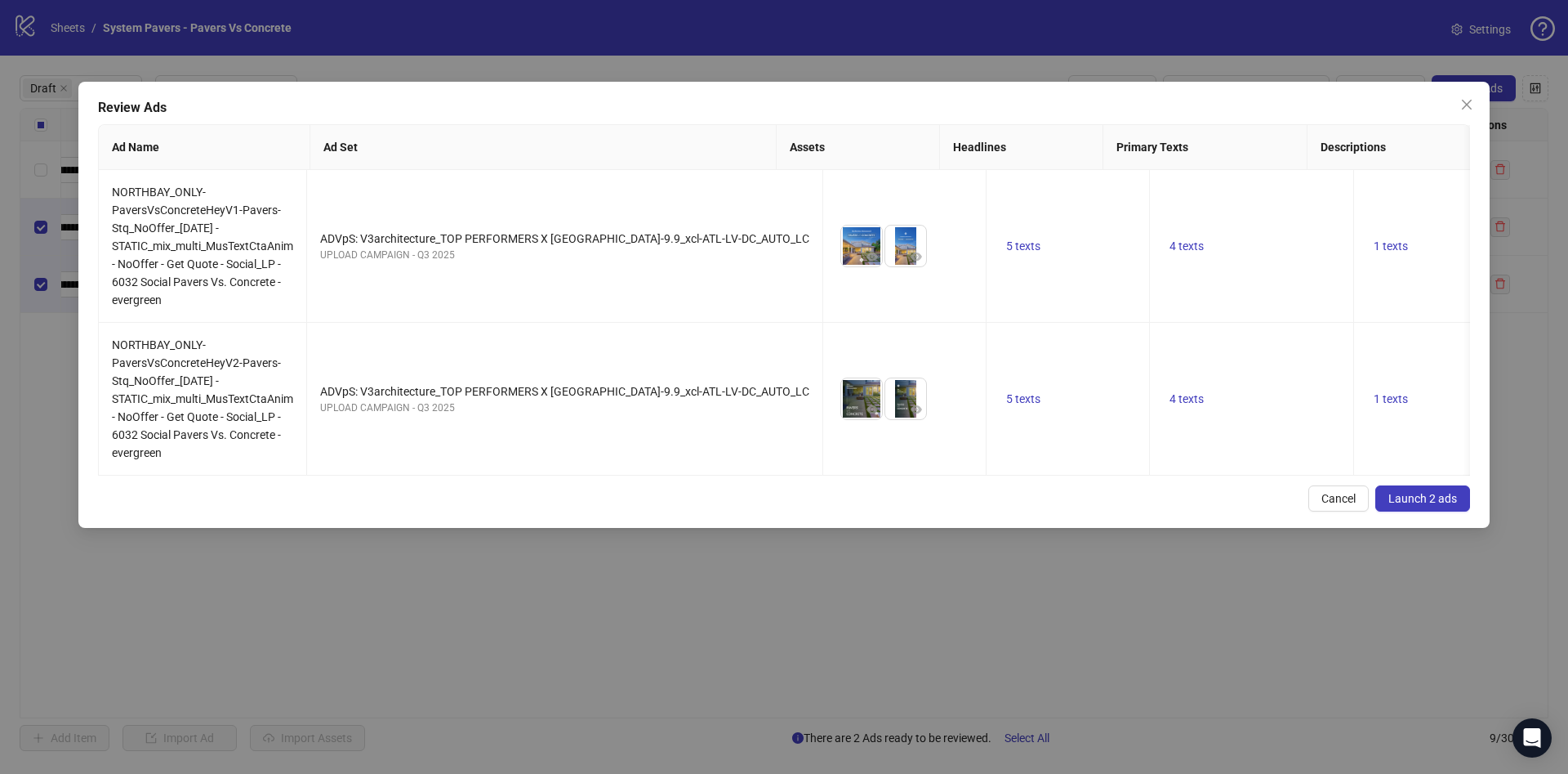
click at [1429, 505] on span "Launch 2 ads" at bounding box center [1423, 498] width 69 height 13
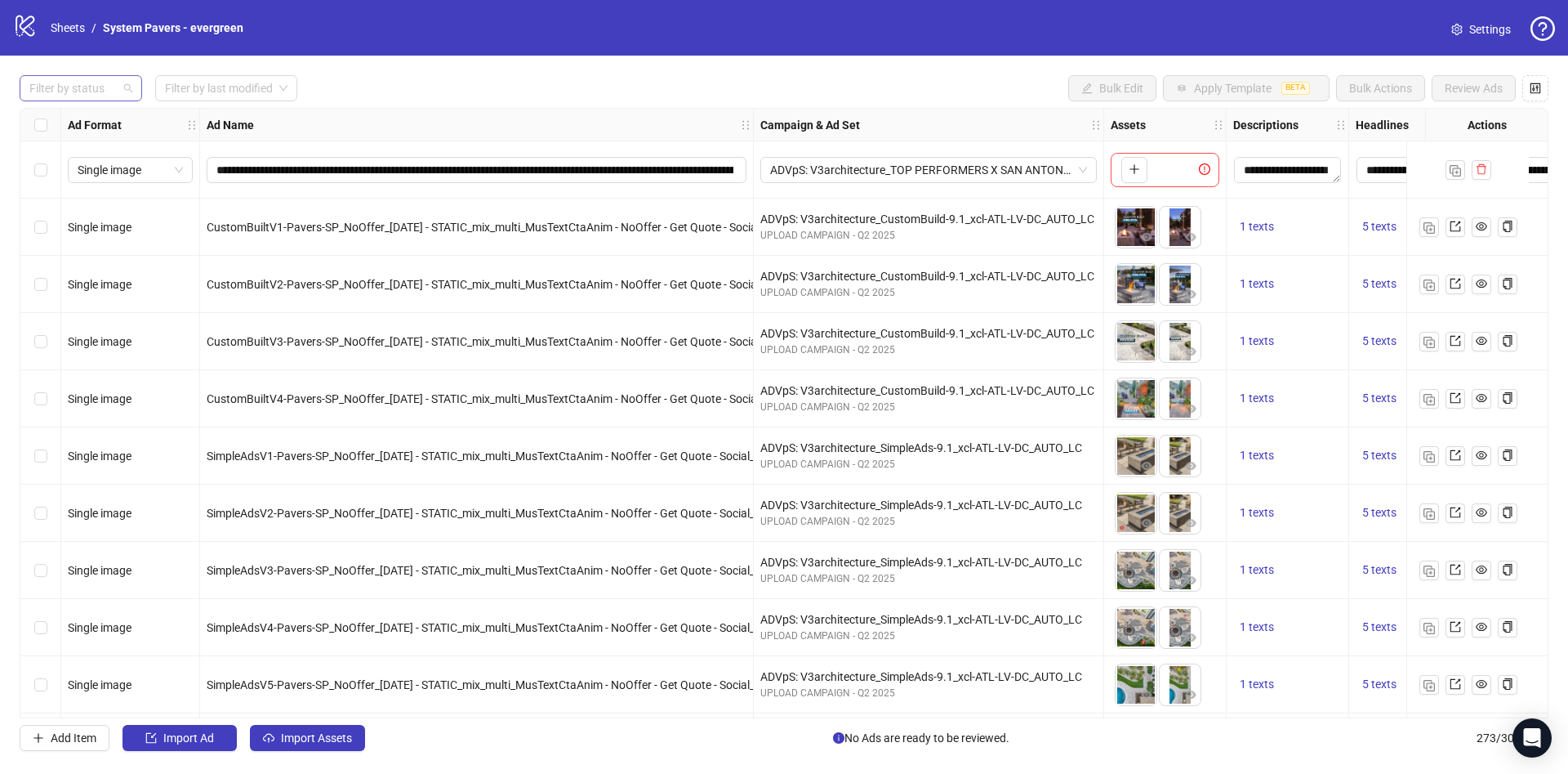
click at [101, 79] on div at bounding box center [72, 88] width 99 height 23
click at [86, 116] on div "Draft" at bounding box center [81, 122] width 96 height 18
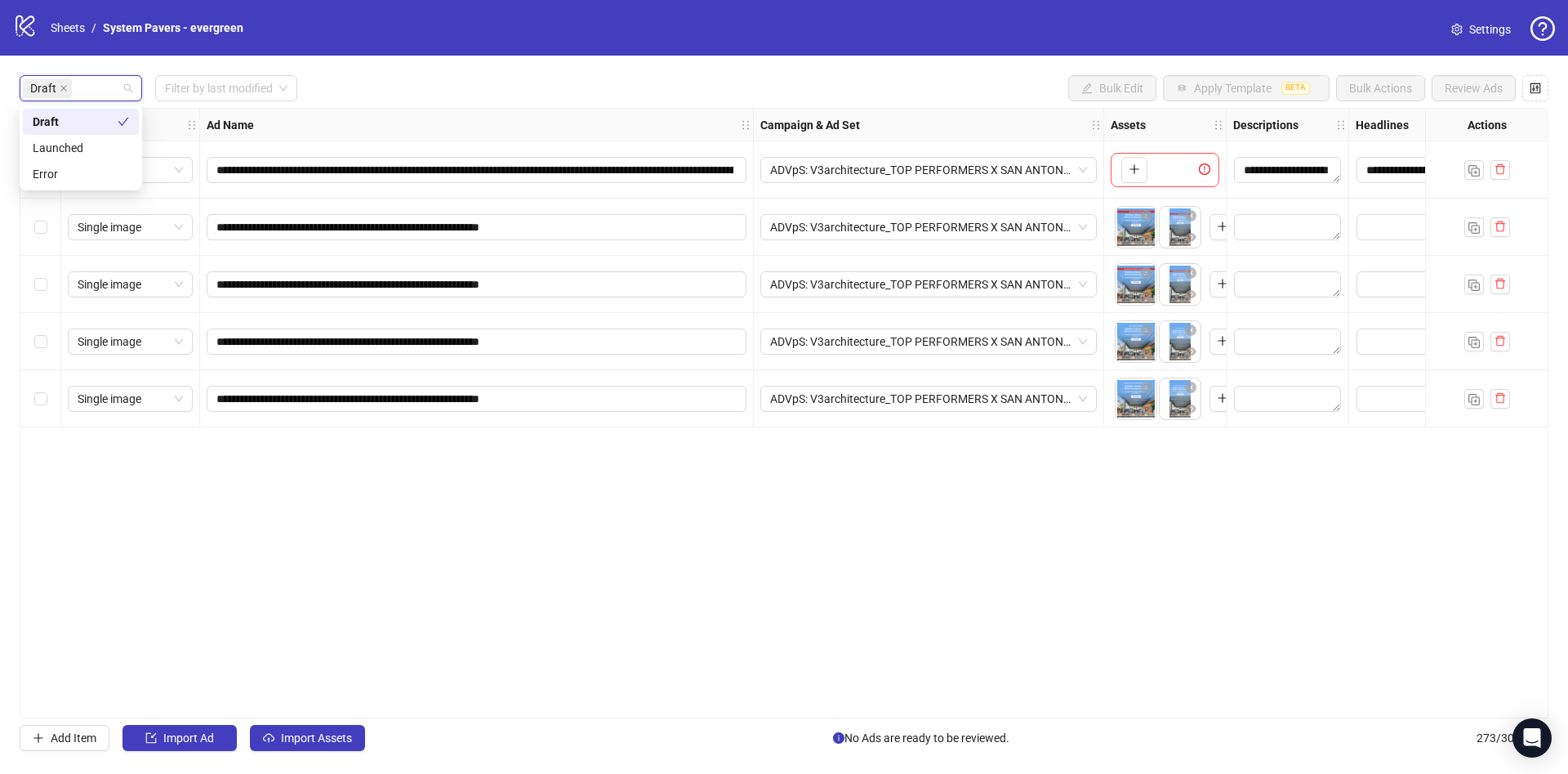
click at [370, 64] on div "**********" at bounding box center [784, 412] width 1568 height 715
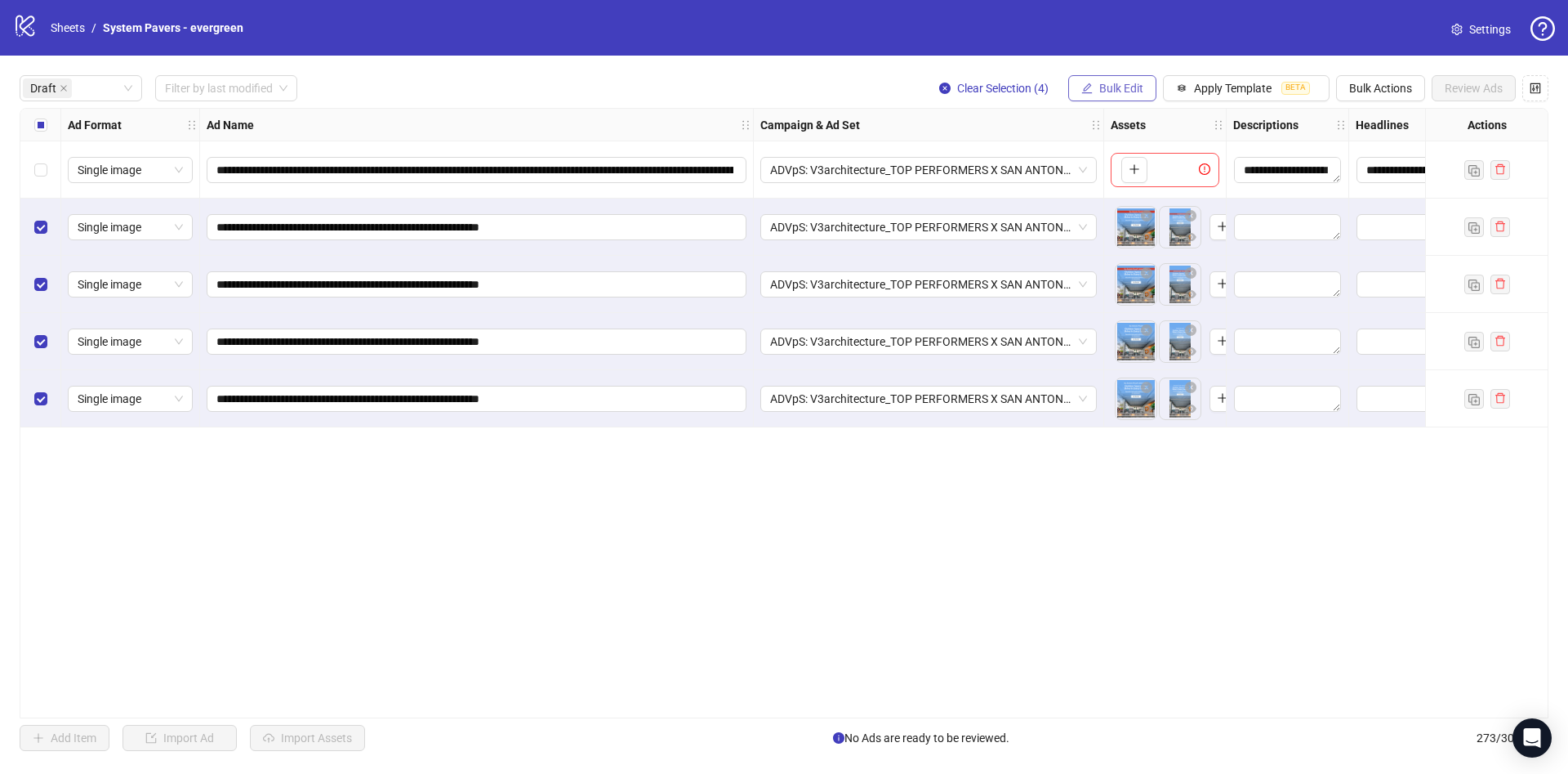
click at [1106, 78] on button "Bulk Edit" at bounding box center [1111, 88] width 88 height 26
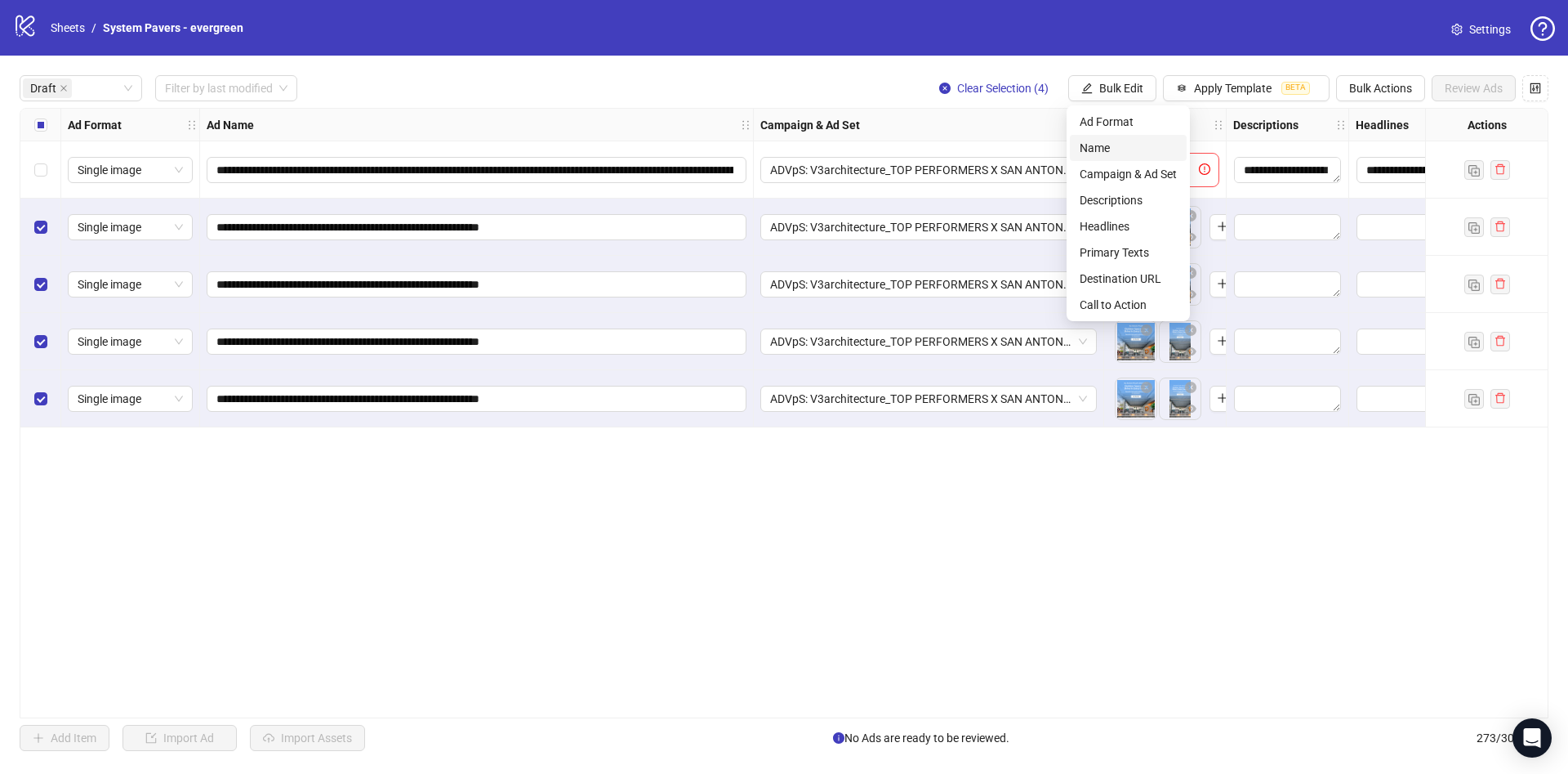
click at [1114, 149] on span "Name" at bounding box center [1128, 148] width 97 height 18
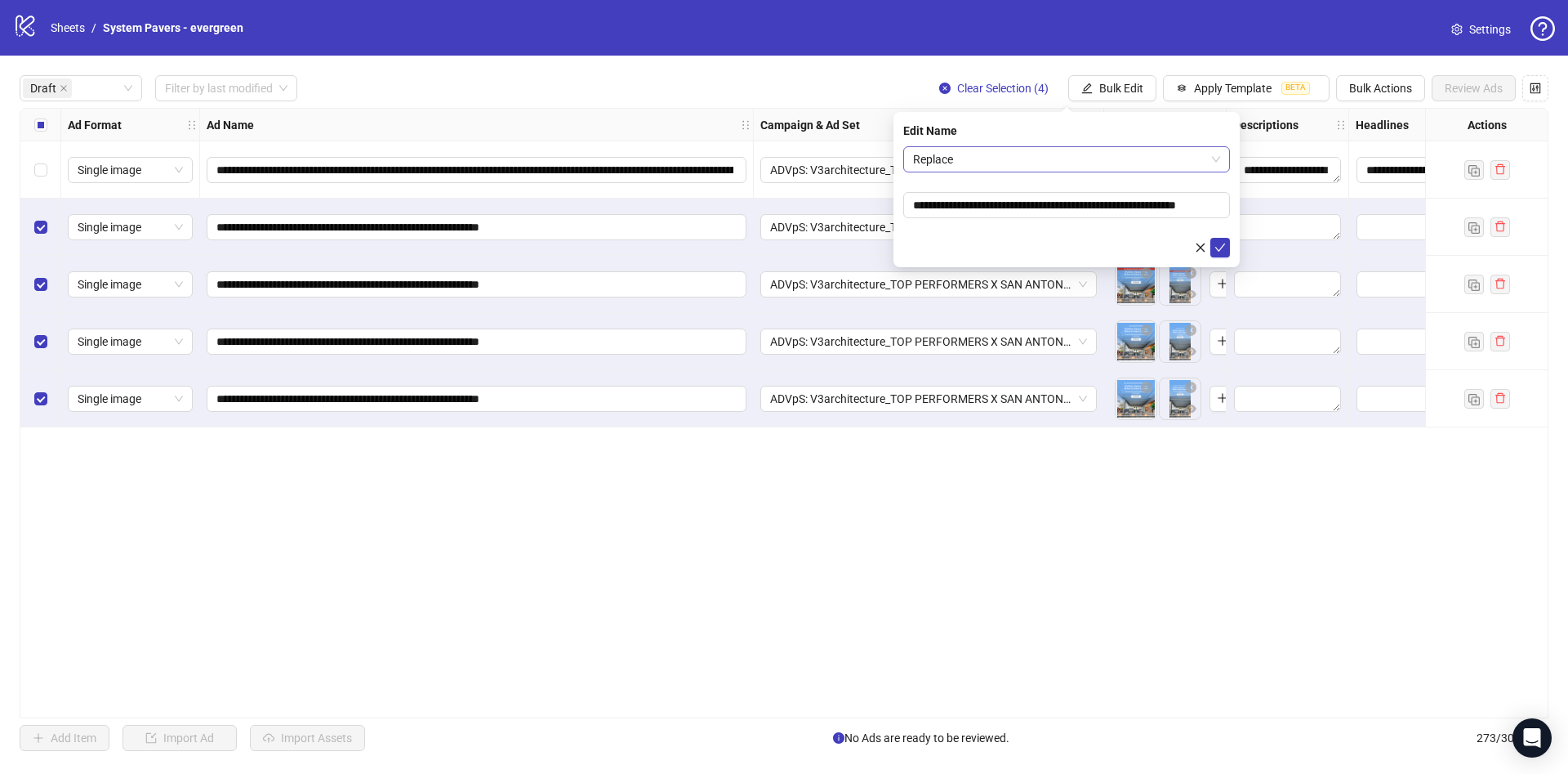
click at [1064, 158] on span "Replace" at bounding box center [1067, 159] width 307 height 25
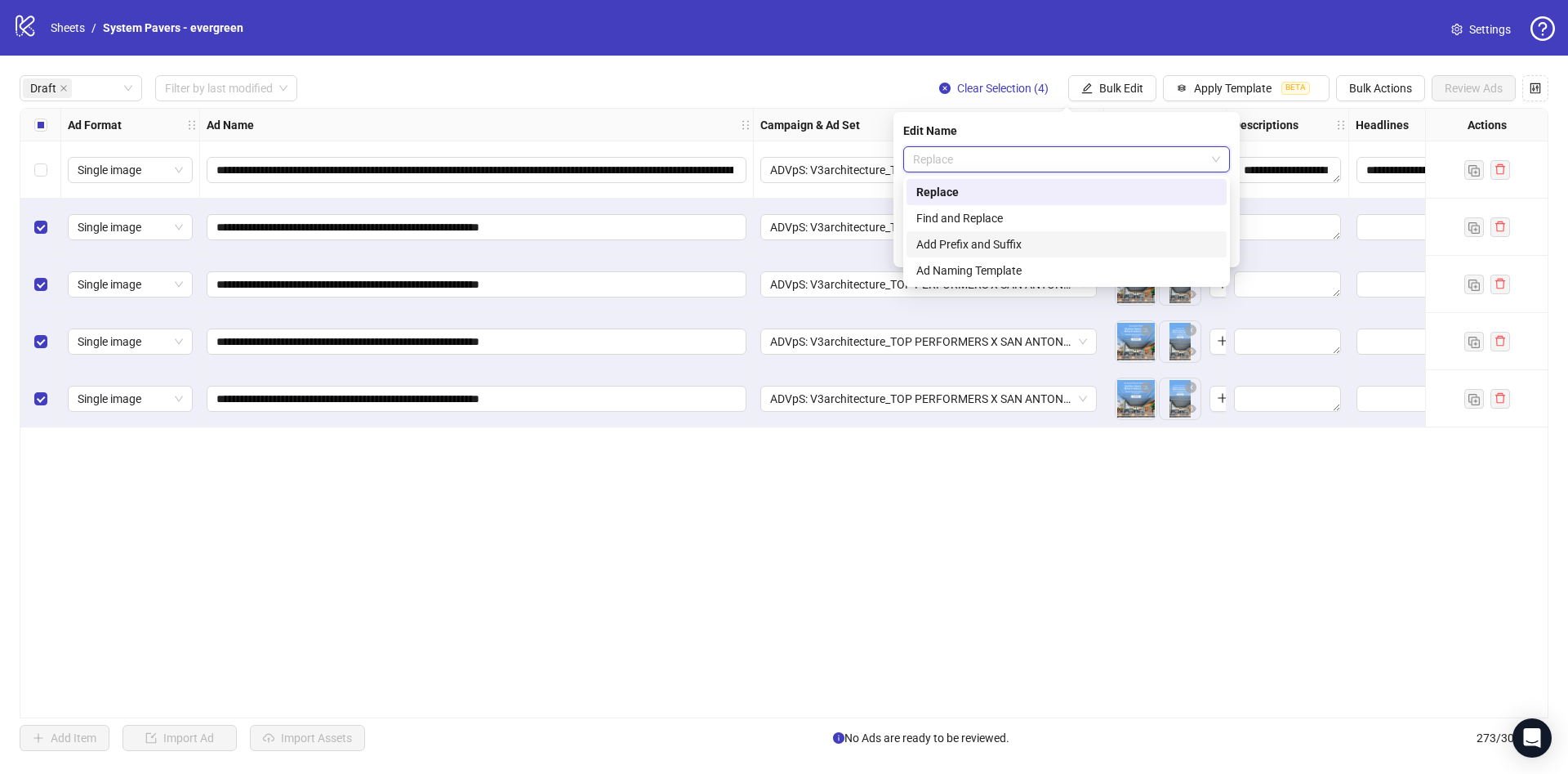
click at [1030, 246] on div "Add Prefix and Suffix" at bounding box center [1066, 244] width 301 height 18
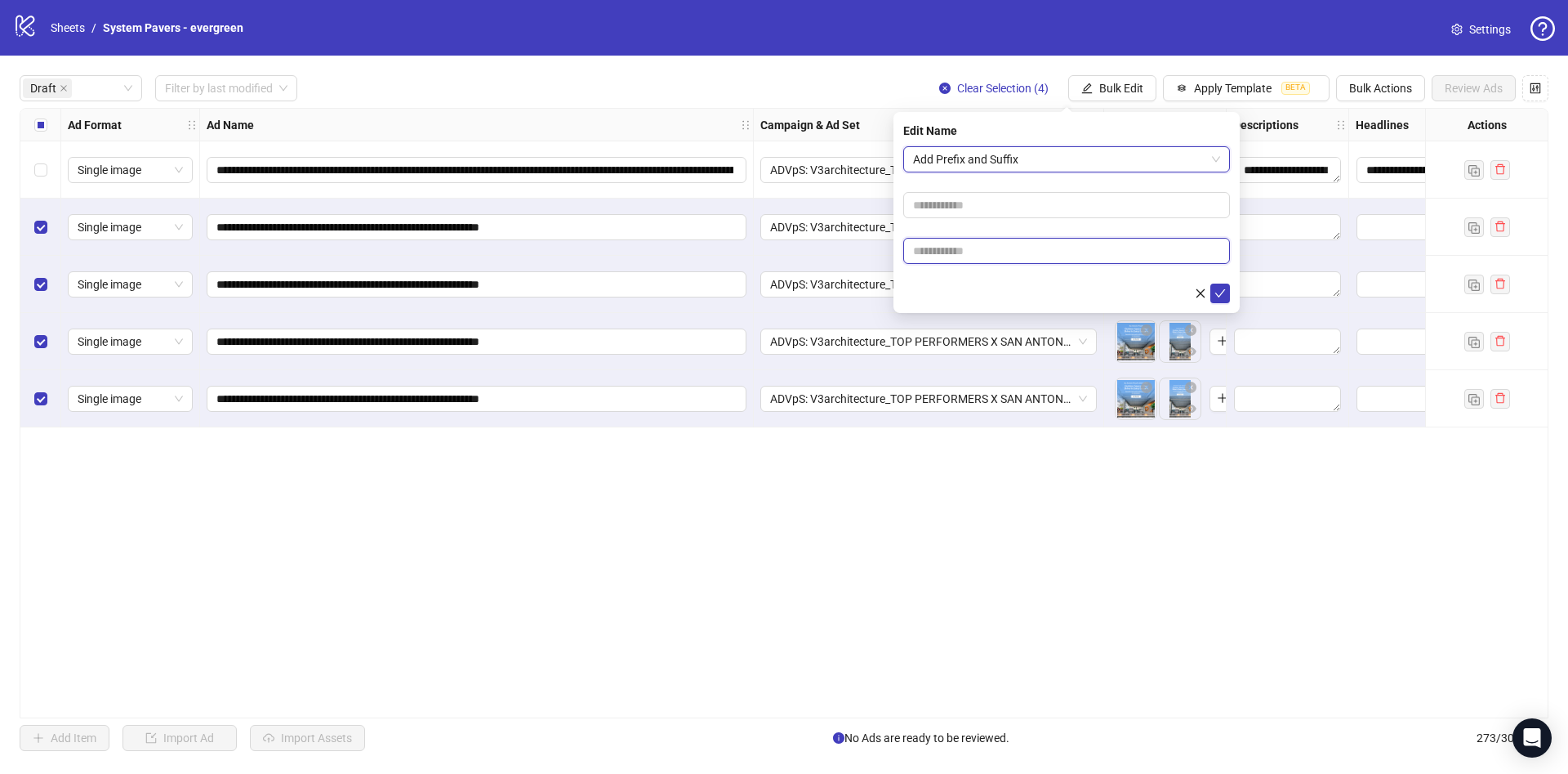
click at [962, 250] on input "text" at bounding box center [1067, 251] width 327 height 26
paste input "**********"
type input "**********"
drag, startPoint x: 965, startPoint y: 289, endPoint x: 993, endPoint y: 288, distance: 28.0
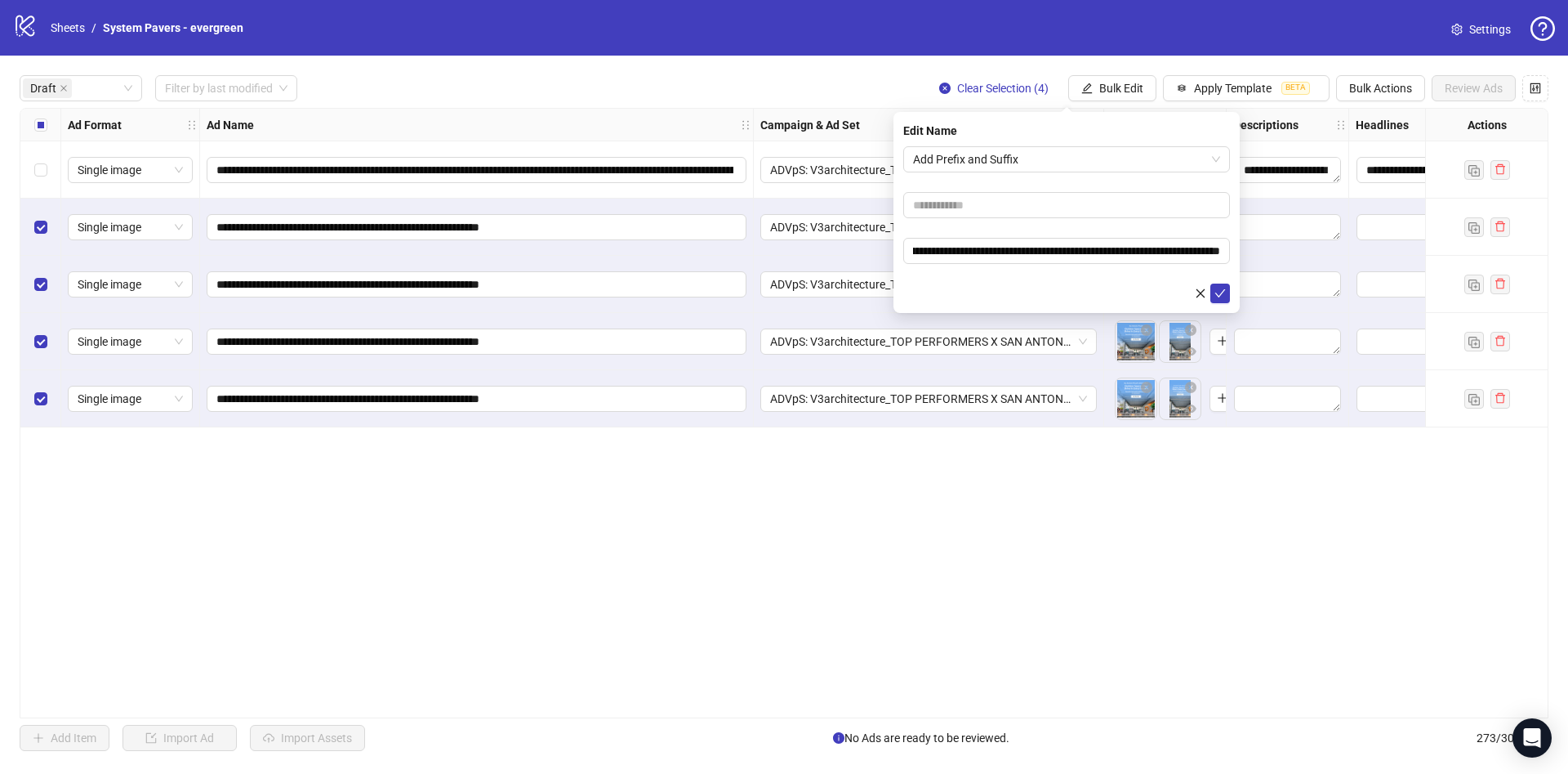
click at [965, 289] on div at bounding box center [1067, 293] width 327 height 20
click at [1223, 288] on icon "check" at bounding box center [1219, 293] width 12 height 12
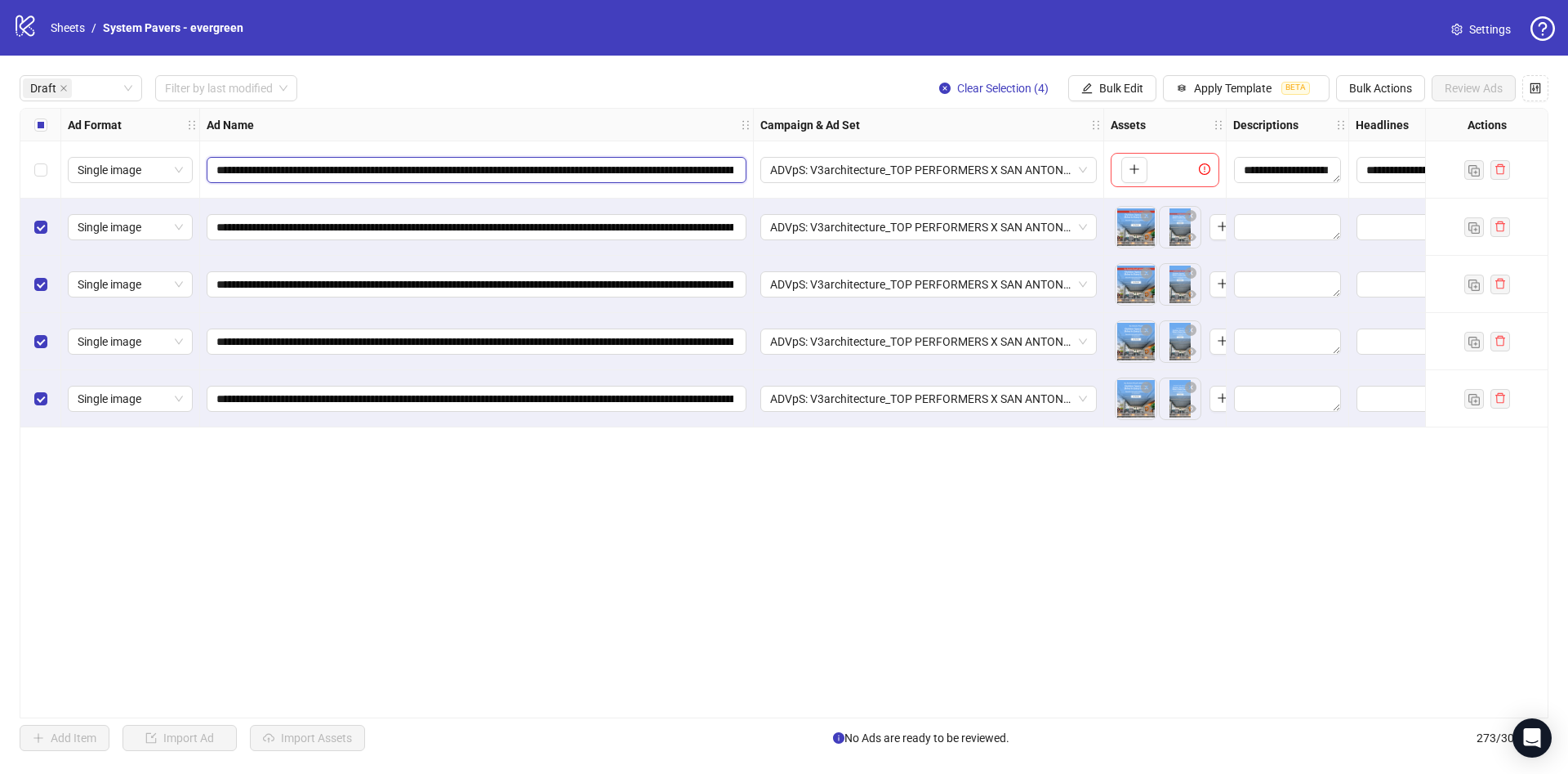
click at [311, 173] on input "**********" at bounding box center [474, 170] width 517 height 18
type input "********"
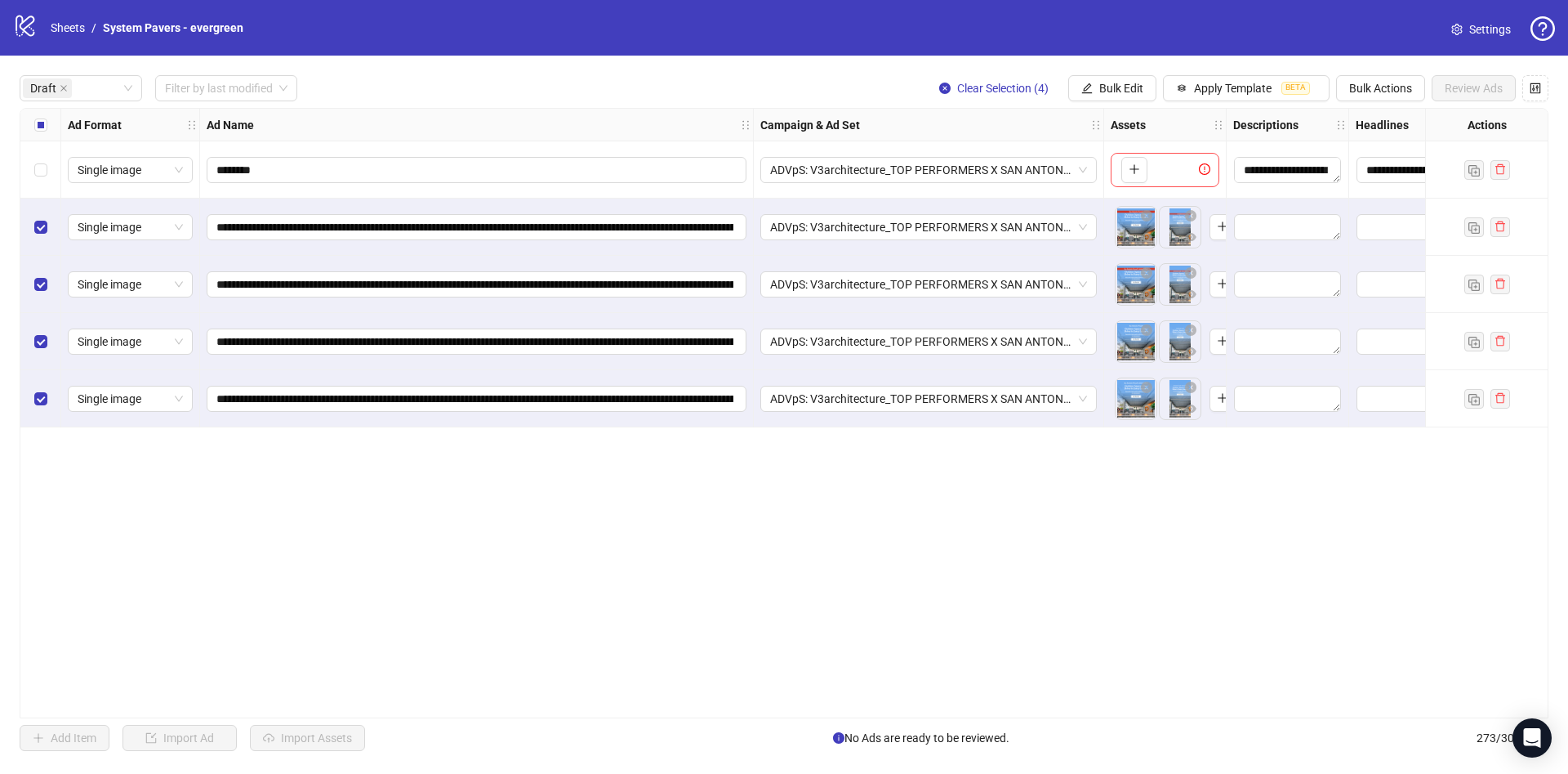
click at [541, 64] on div "**********" at bounding box center [784, 412] width 1568 height 715
click at [47, 126] on div "Select all rows" at bounding box center [40, 125] width 41 height 33
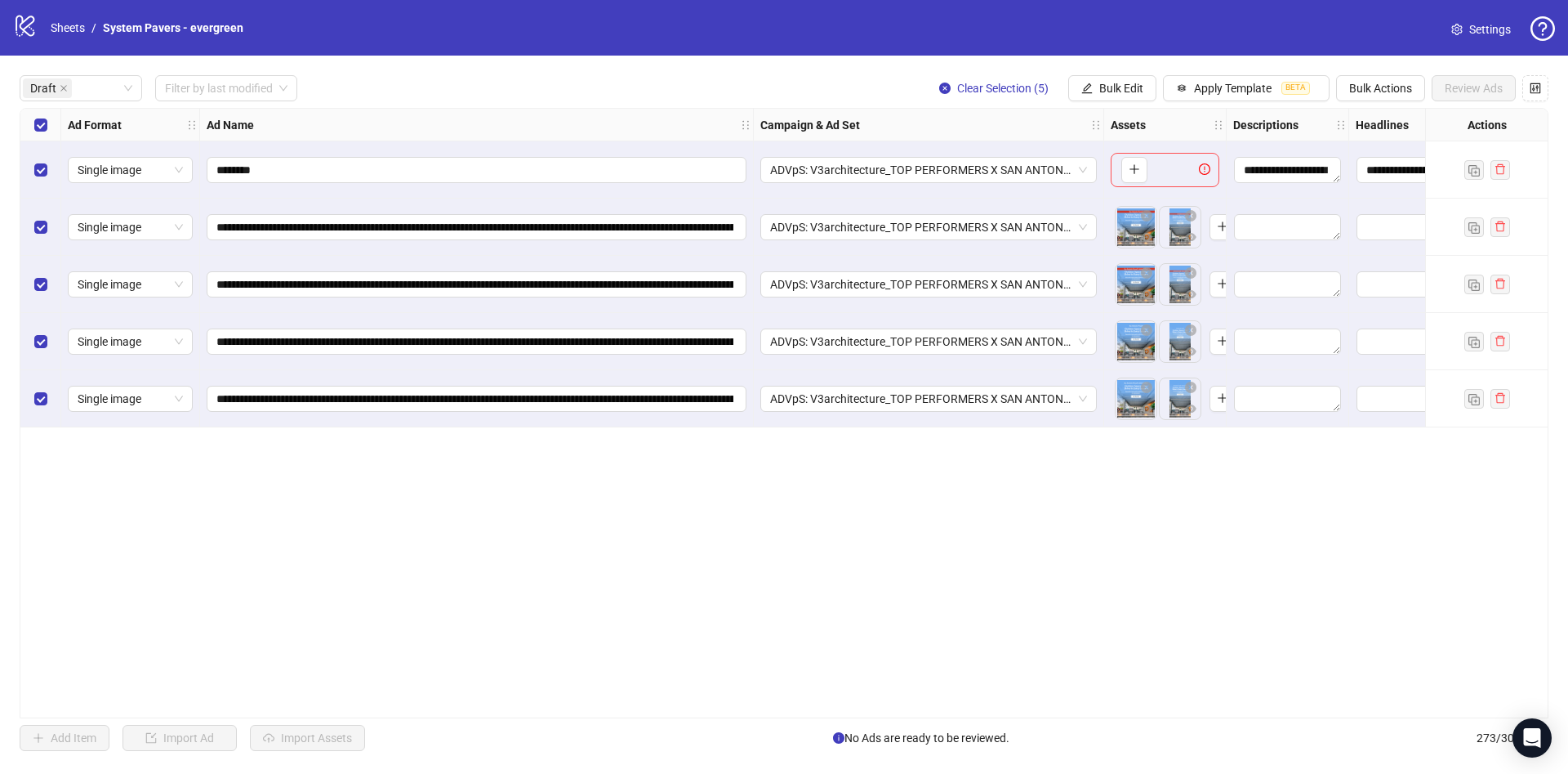
click at [47, 126] on div "Select all rows" at bounding box center [40, 125] width 41 height 33
click at [1128, 97] on button "Bulk Edit" at bounding box center [1111, 88] width 88 height 26
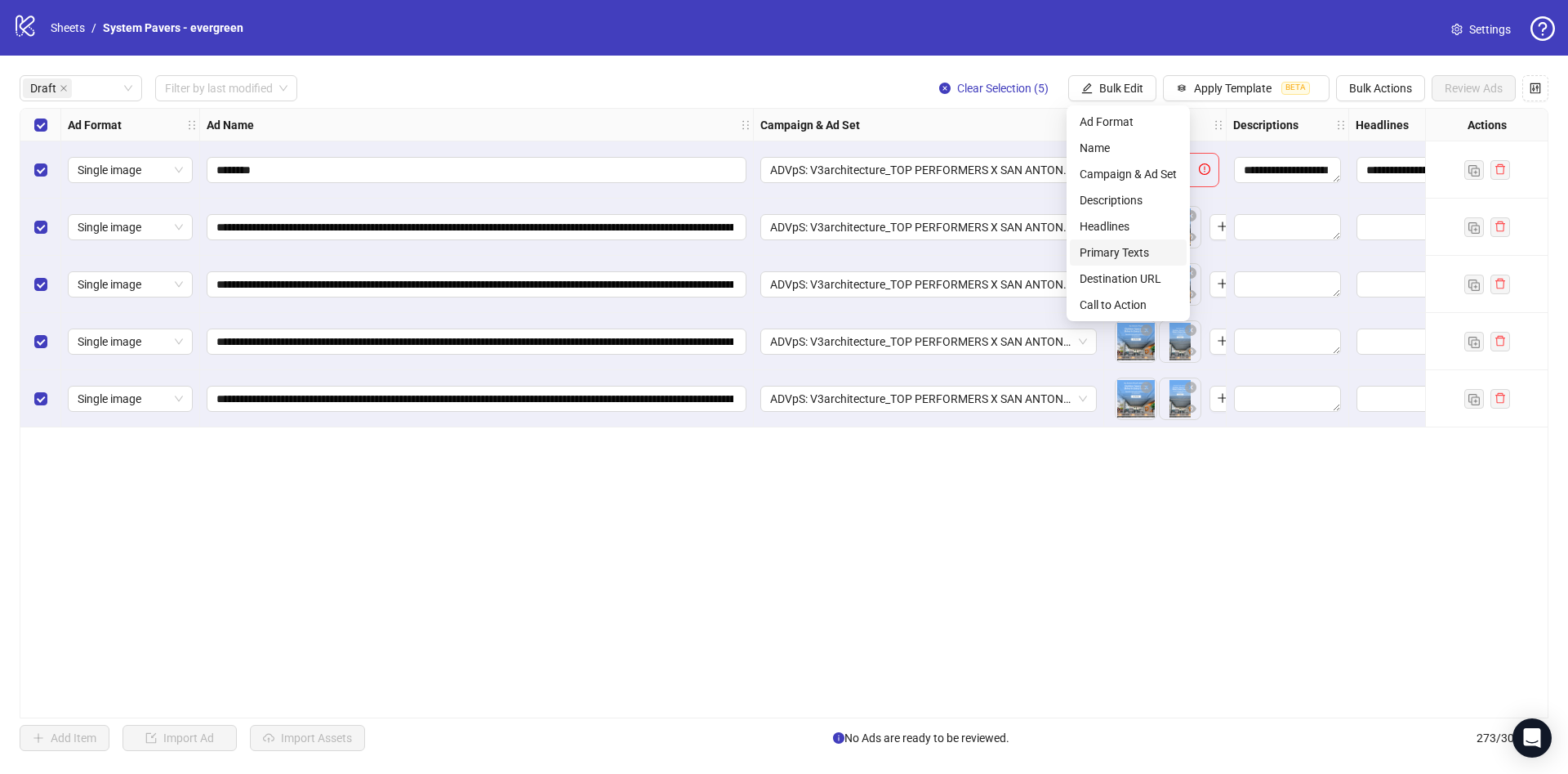
click at [1148, 241] on li "Primary Texts" at bounding box center [1128, 253] width 117 height 26
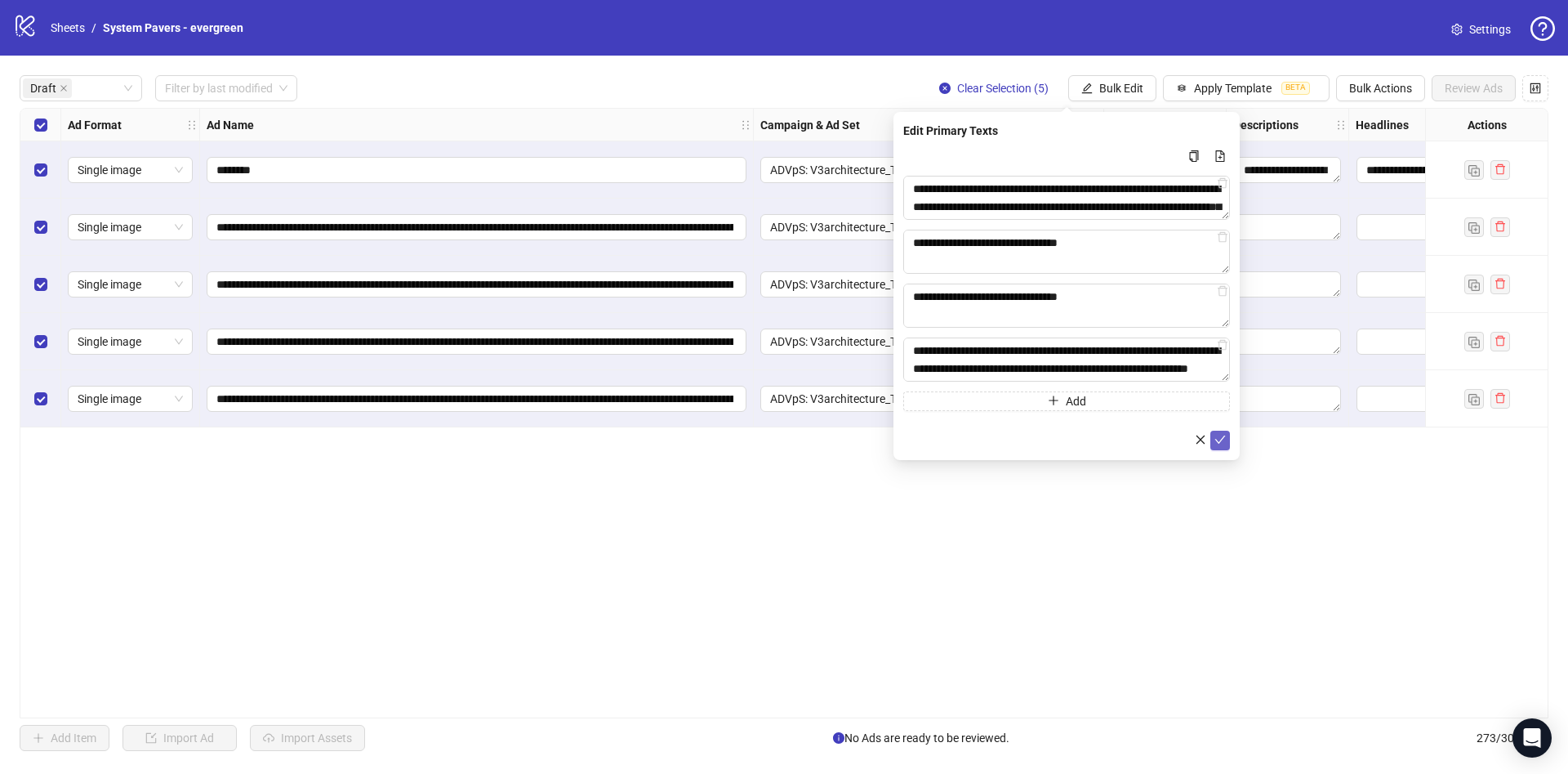
click at [1222, 432] on button "submit" at bounding box center [1220, 441] width 20 height 20
click at [1129, 87] on span "Bulk Edit" at bounding box center [1121, 88] width 44 height 13
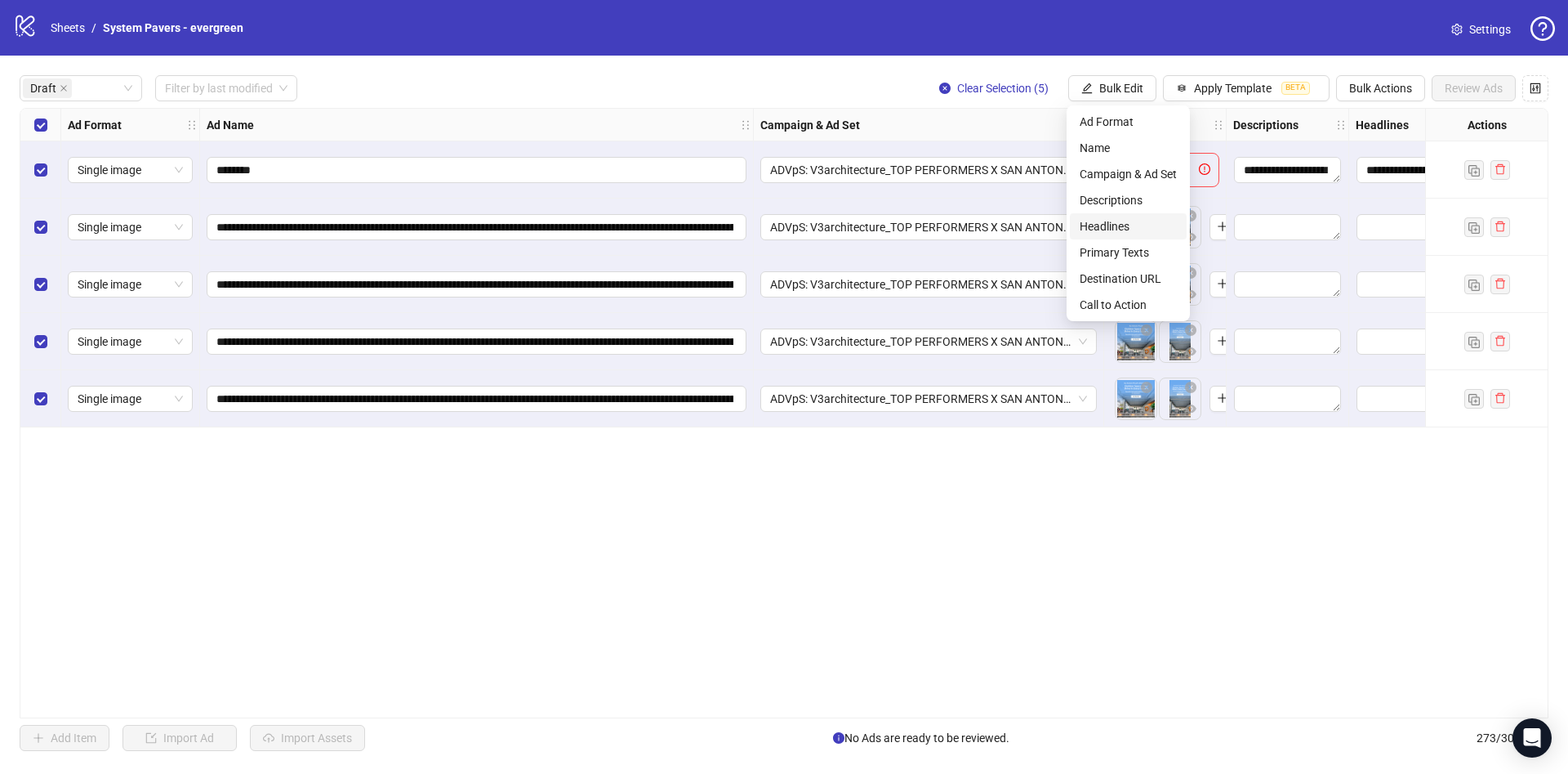
click at [1142, 225] on span "Headlines" at bounding box center [1128, 226] width 97 height 18
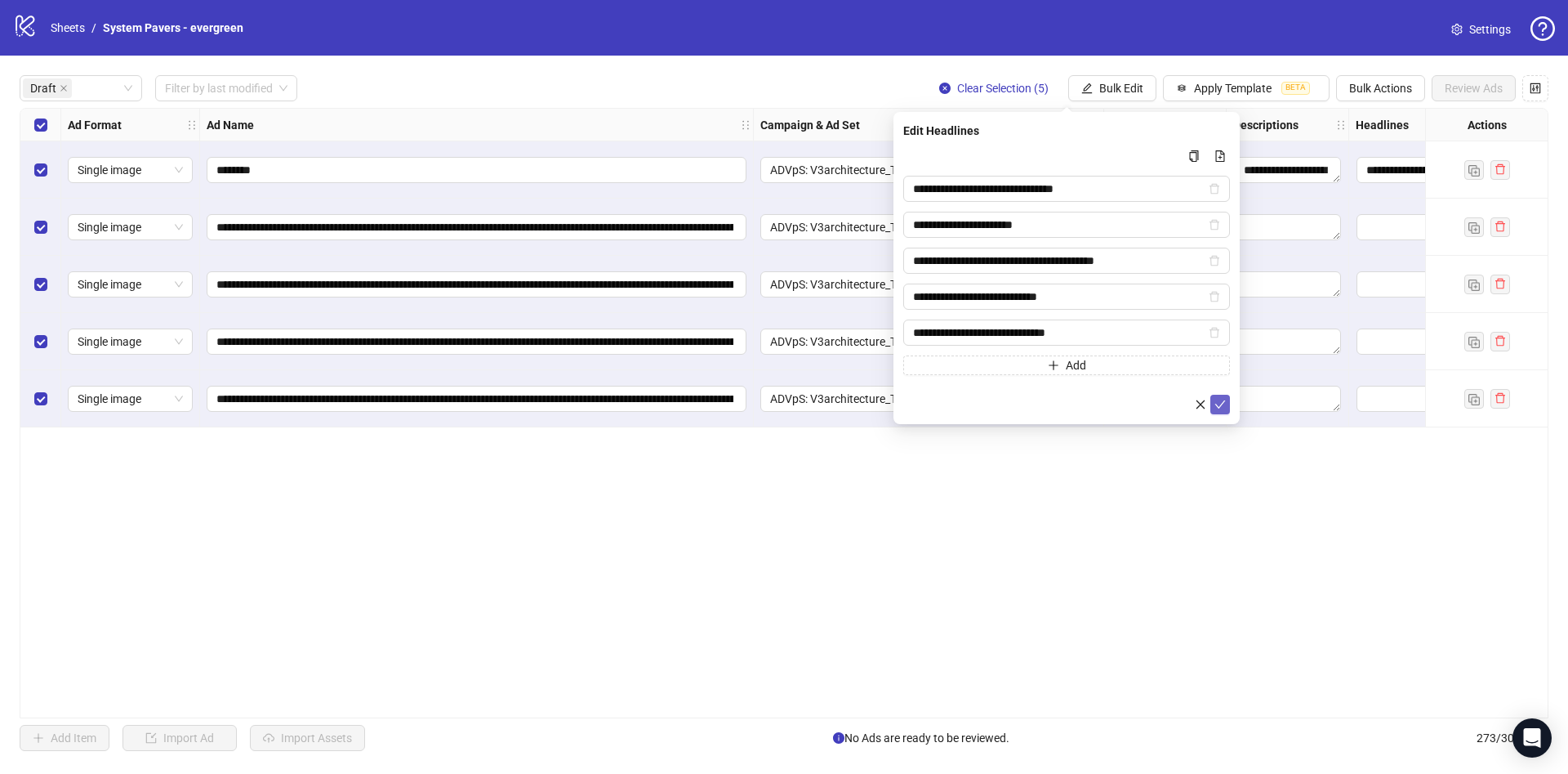
click at [1219, 403] on icon "check" at bounding box center [1219, 404] width 12 height 12
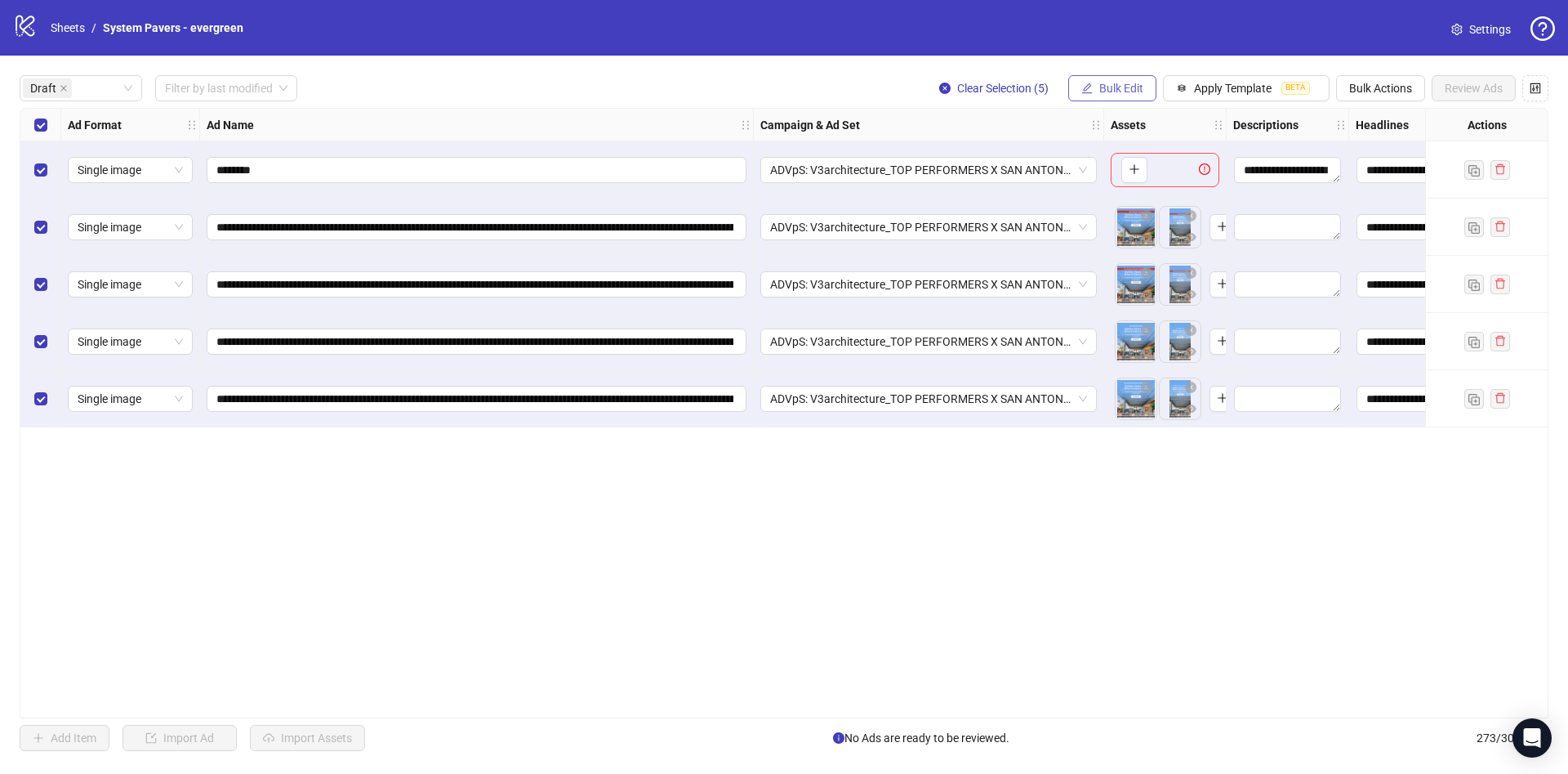
click at [1121, 86] on span "Bulk Edit" at bounding box center [1121, 88] width 44 height 13
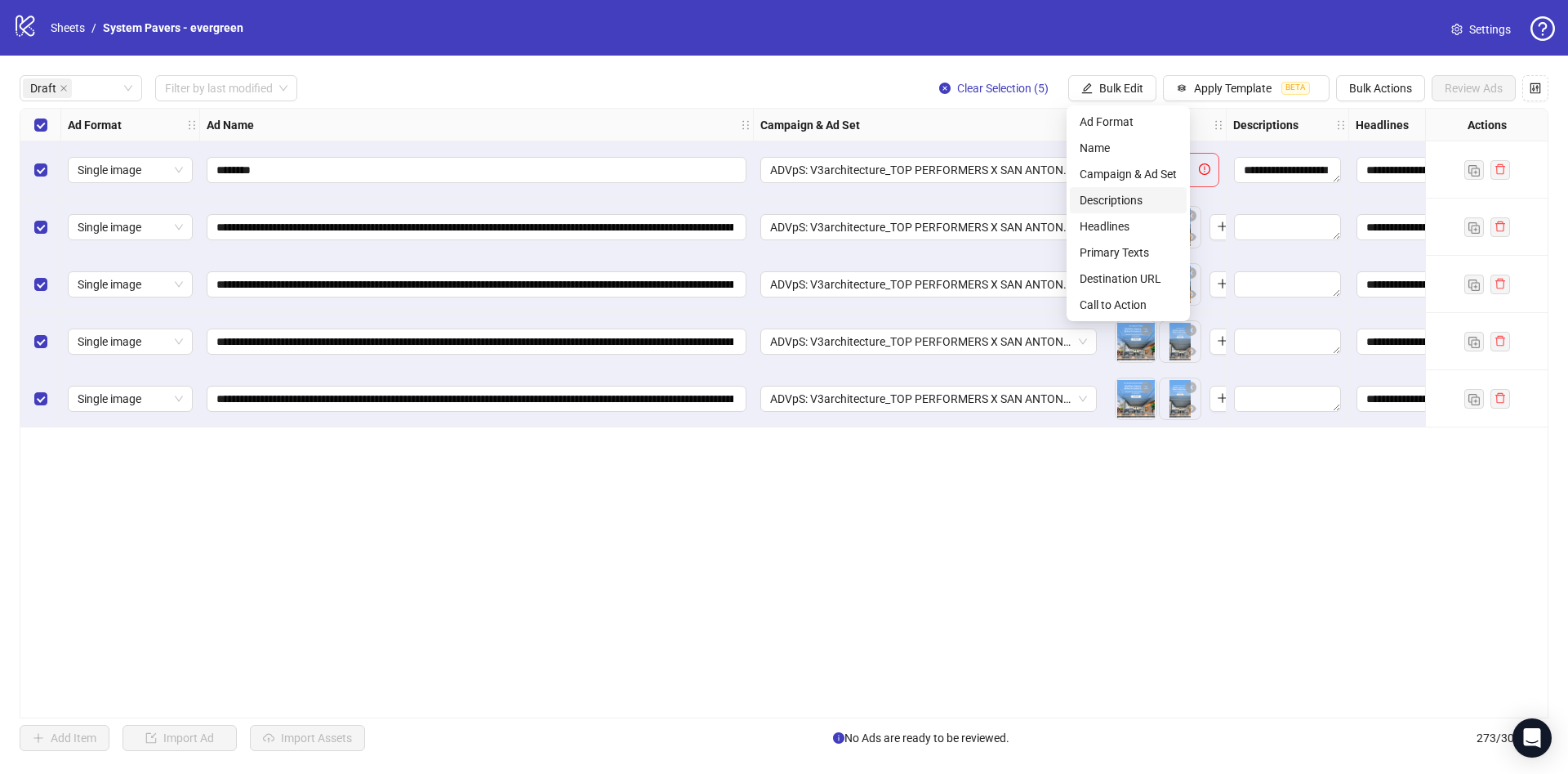
click at [1132, 188] on li "Descriptions" at bounding box center [1128, 200] width 117 height 26
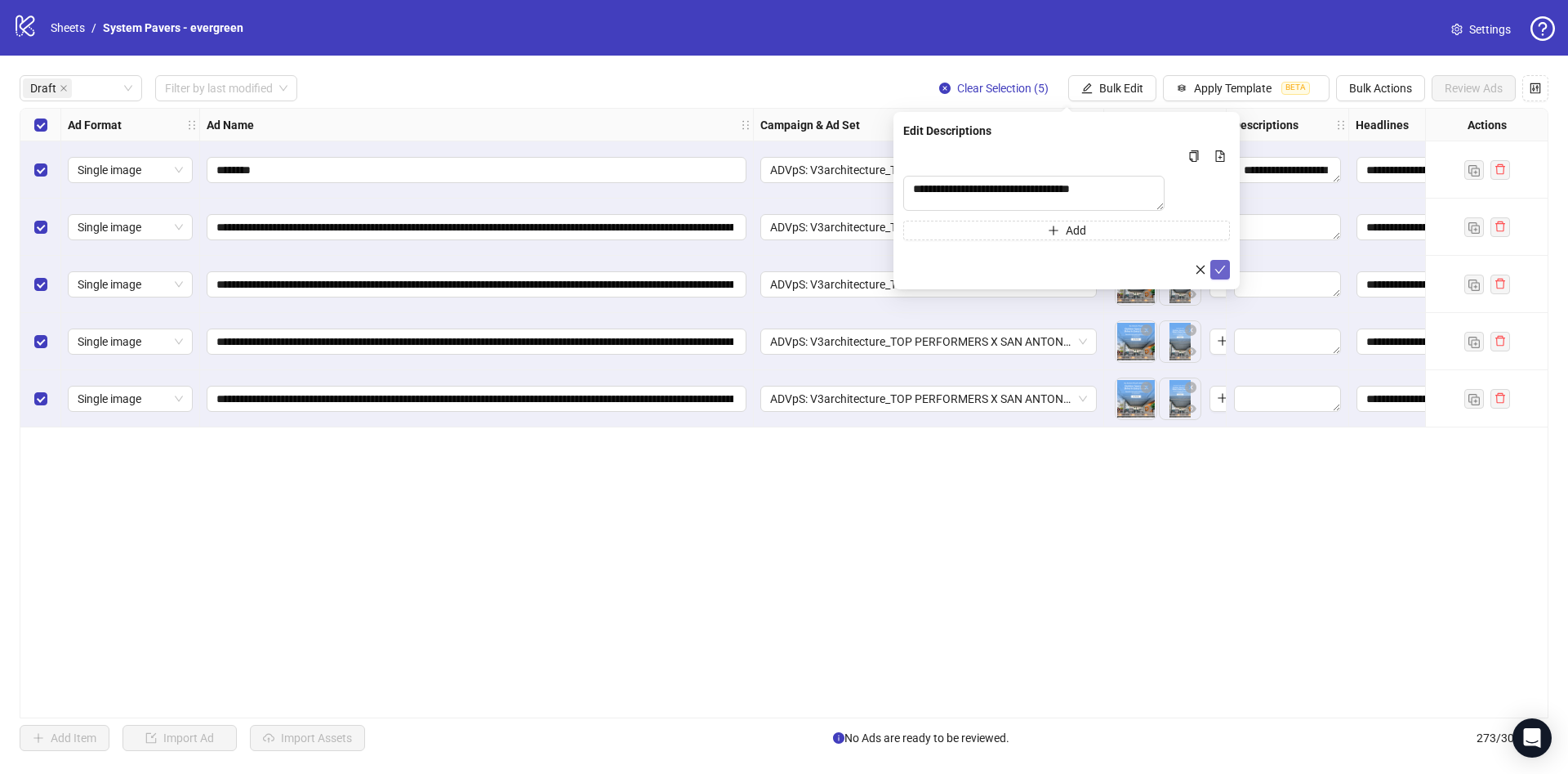
click at [1214, 275] on icon "check" at bounding box center [1219, 269] width 12 height 12
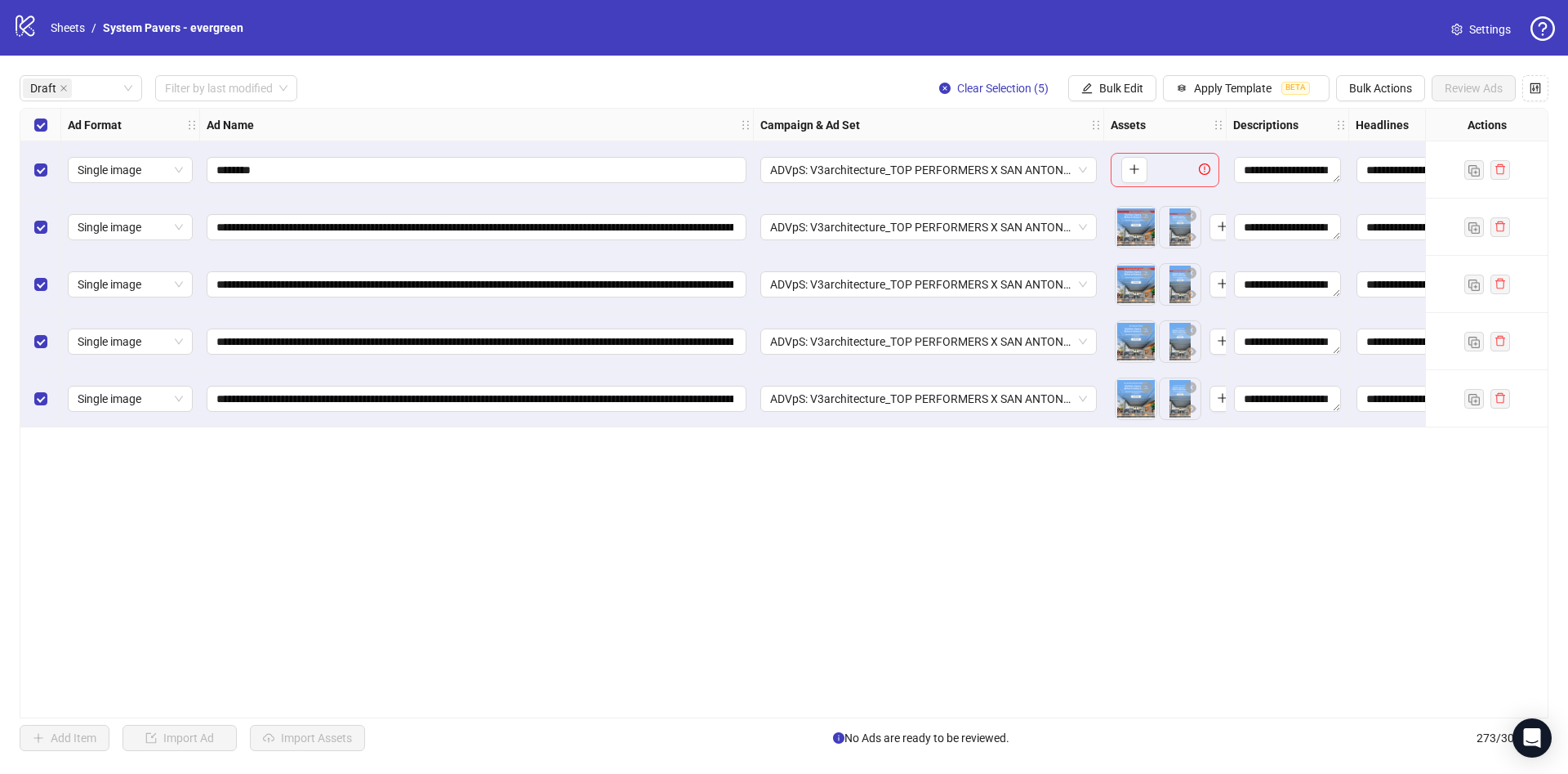
drag, startPoint x: 1133, startPoint y: 81, endPoint x: 1138, endPoint y: 112, distance: 31.4
click at [1132, 82] on span "Bulk Edit" at bounding box center [1121, 88] width 44 height 13
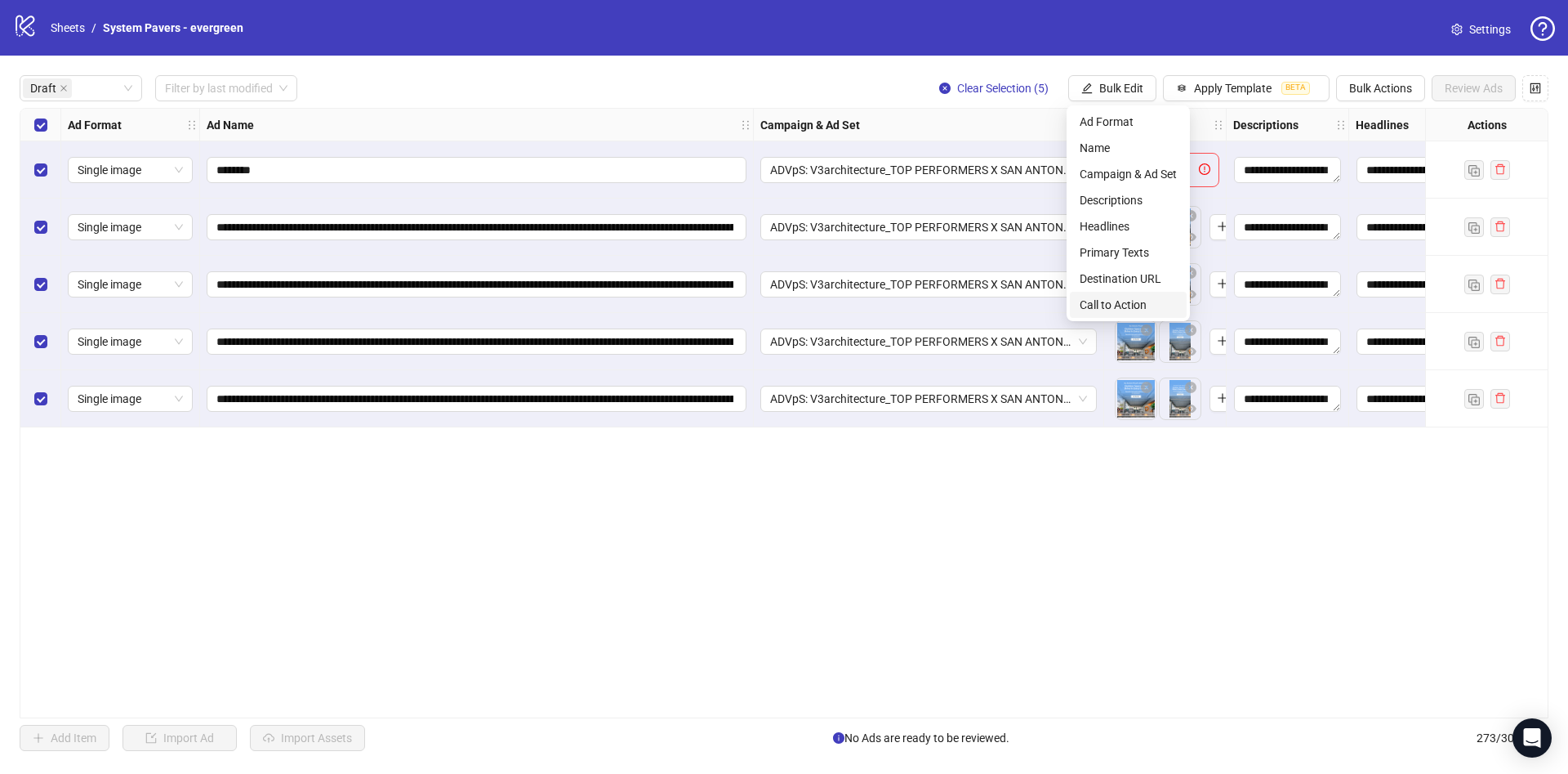
click at [1149, 303] on span "Call to Action" at bounding box center [1128, 305] width 97 height 18
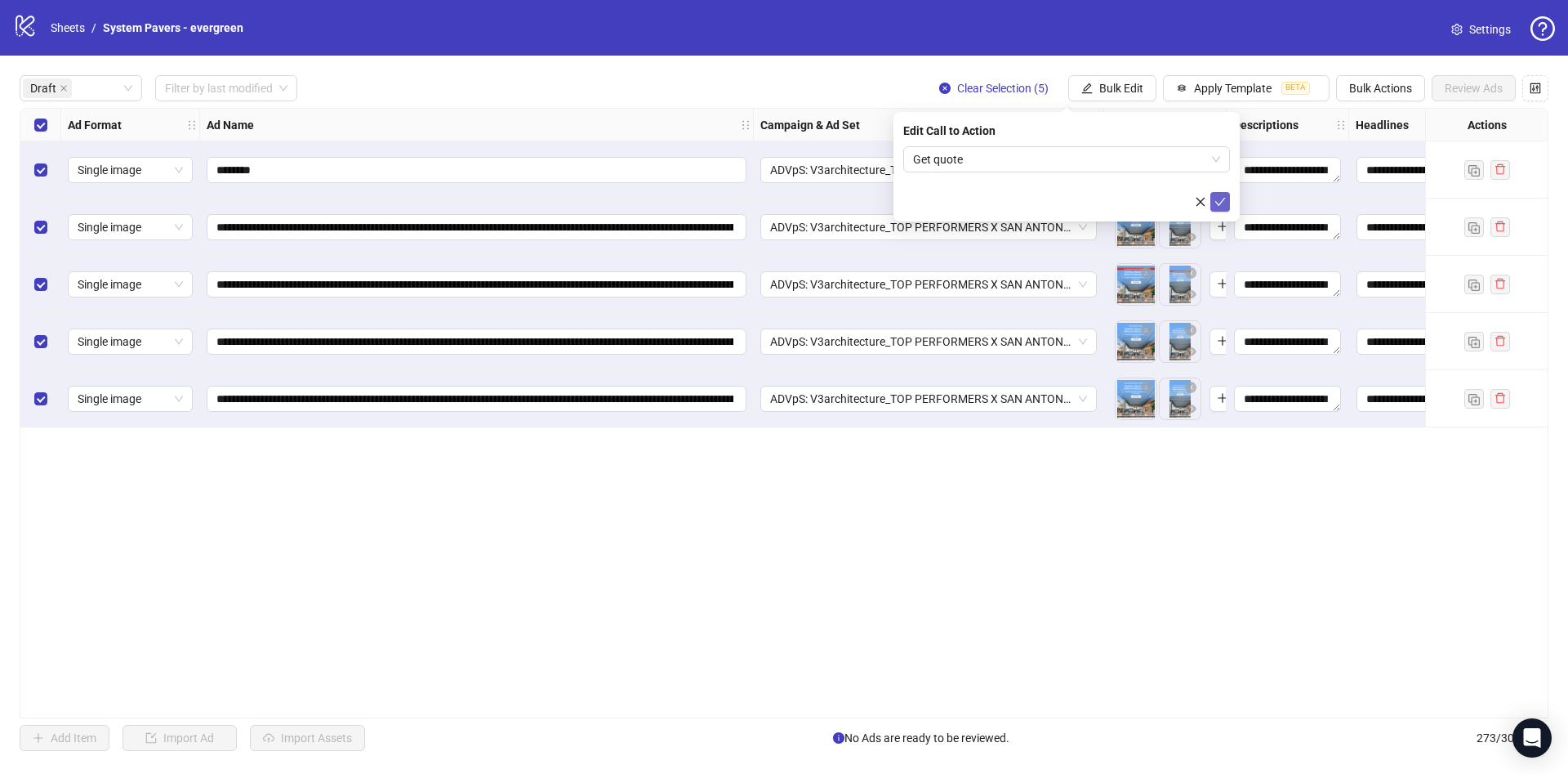
click at [1227, 199] on button "submit" at bounding box center [1220, 202] width 20 height 20
click at [1124, 86] on span "Bulk Edit" at bounding box center [1121, 88] width 44 height 13
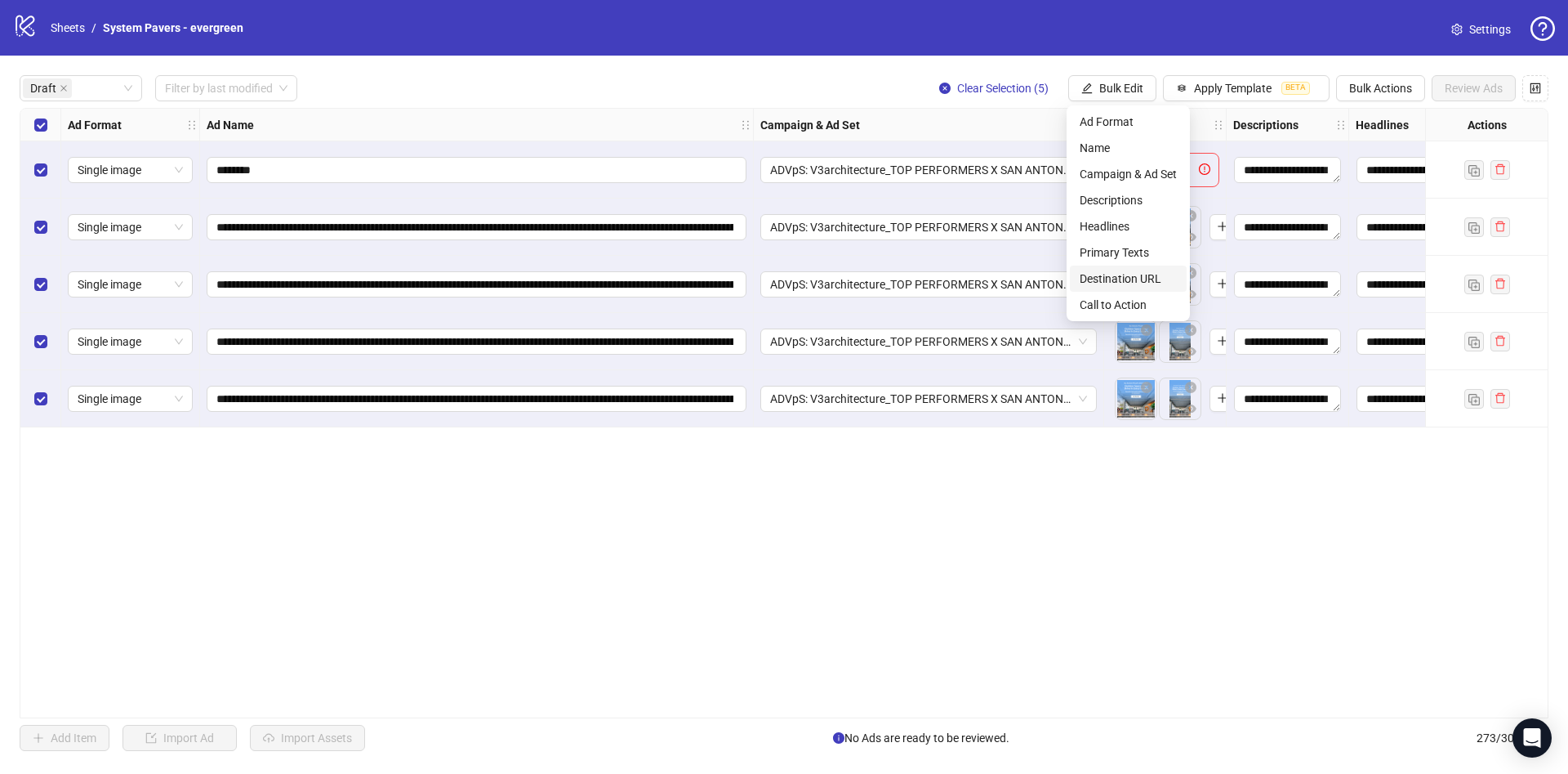
click at [1151, 273] on span "Destination URL" at bounding box center [1128, 279] width 97 height 18
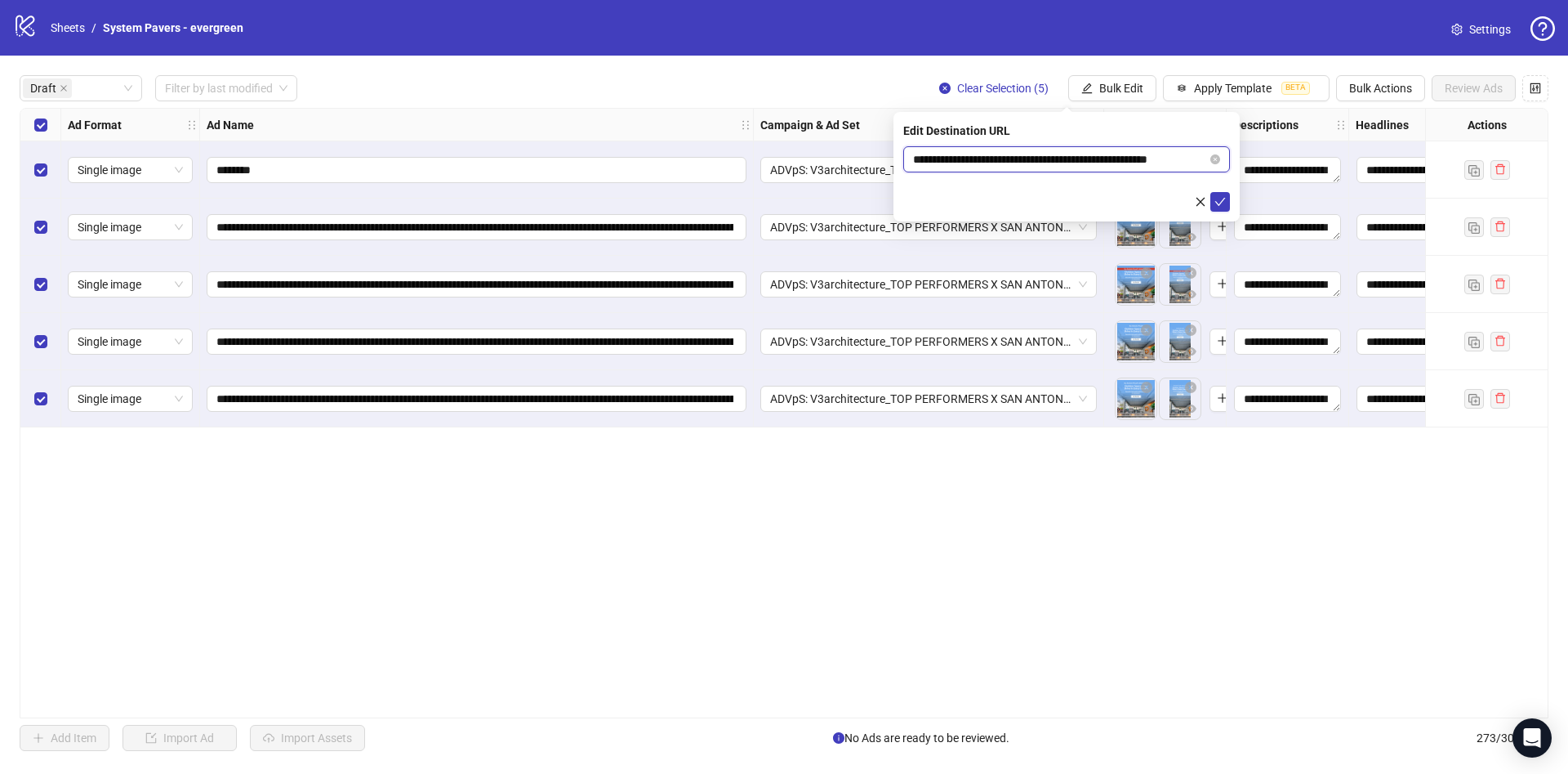
scroll to position [0, 25]
drag, startPoint x: 1120, startPoint y: 152, endPoint x: 1255, endPoint y: 182, distance: 138.3
click at [1292, 153] on body "**********" at bounding box center [784, 387] width 1568 height 774
click at [1228, 201] on button "submit" at bounding box center [1220, 202] width 20 height 20
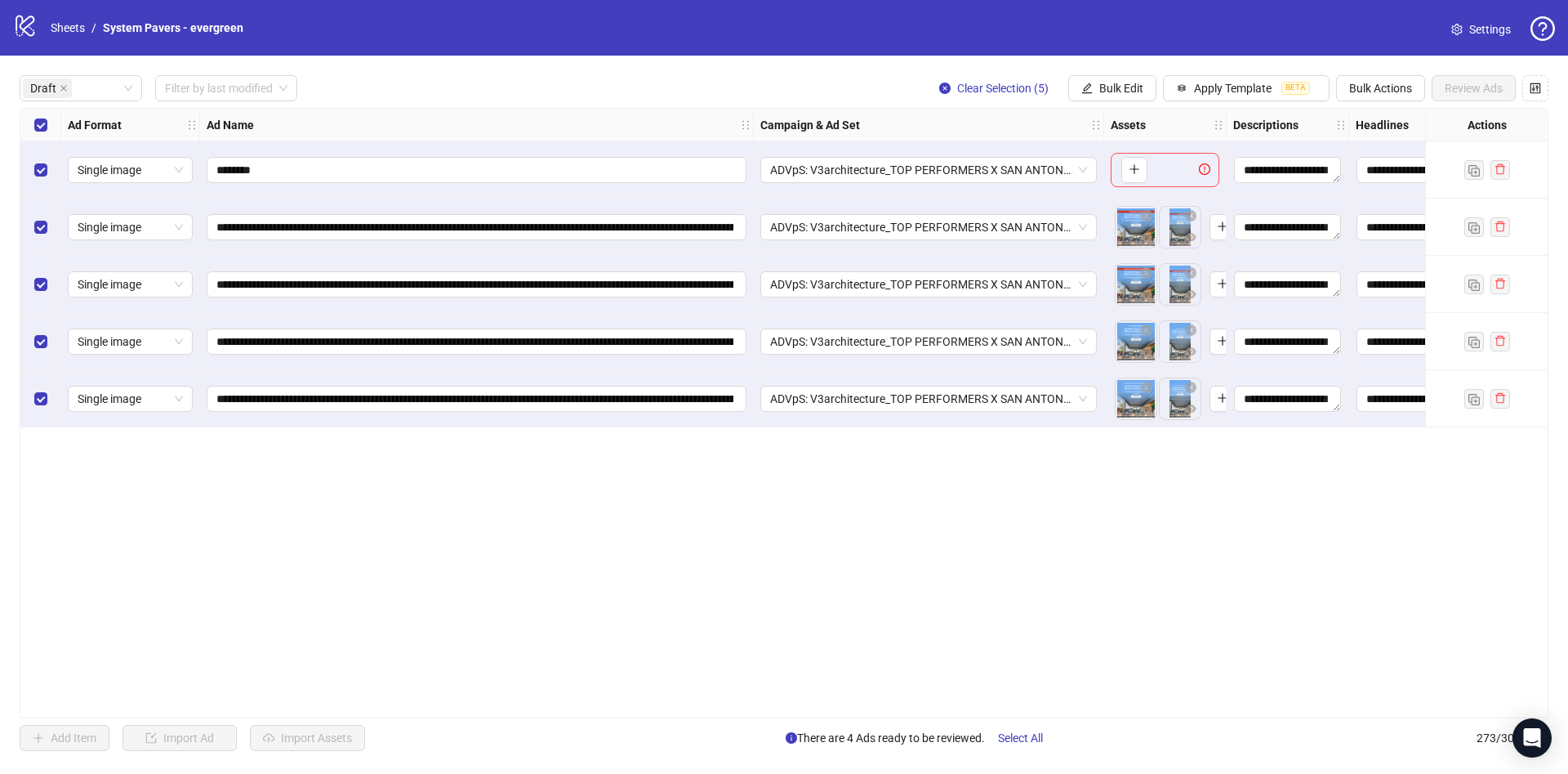
click at [43, 185] on div "Select row 1" at bounding box center [40, 170] width 41 height 57
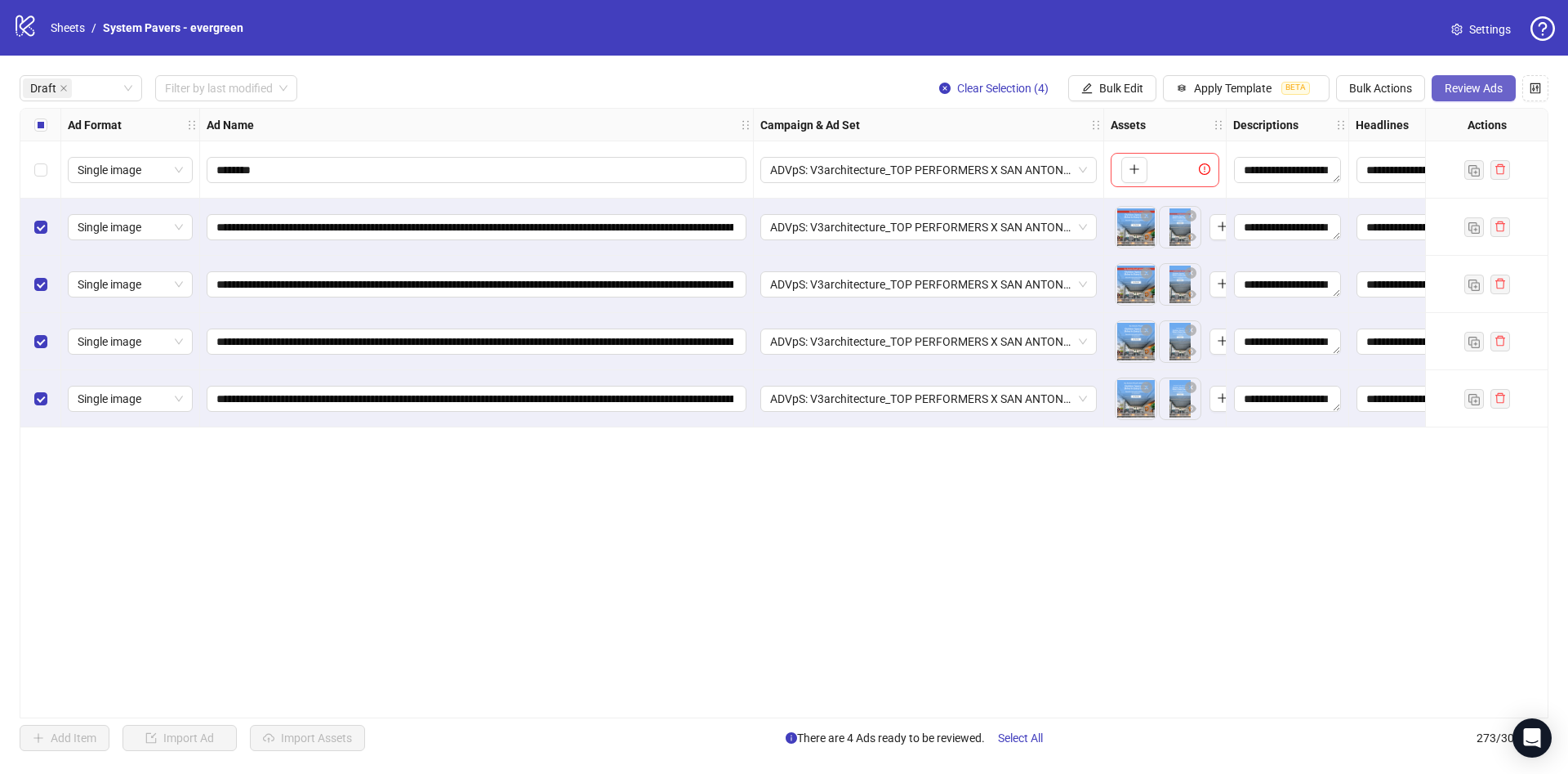
click at [1488, 92] on span "Review Ads" at bounding box center [1474, 88] width 58 height 13
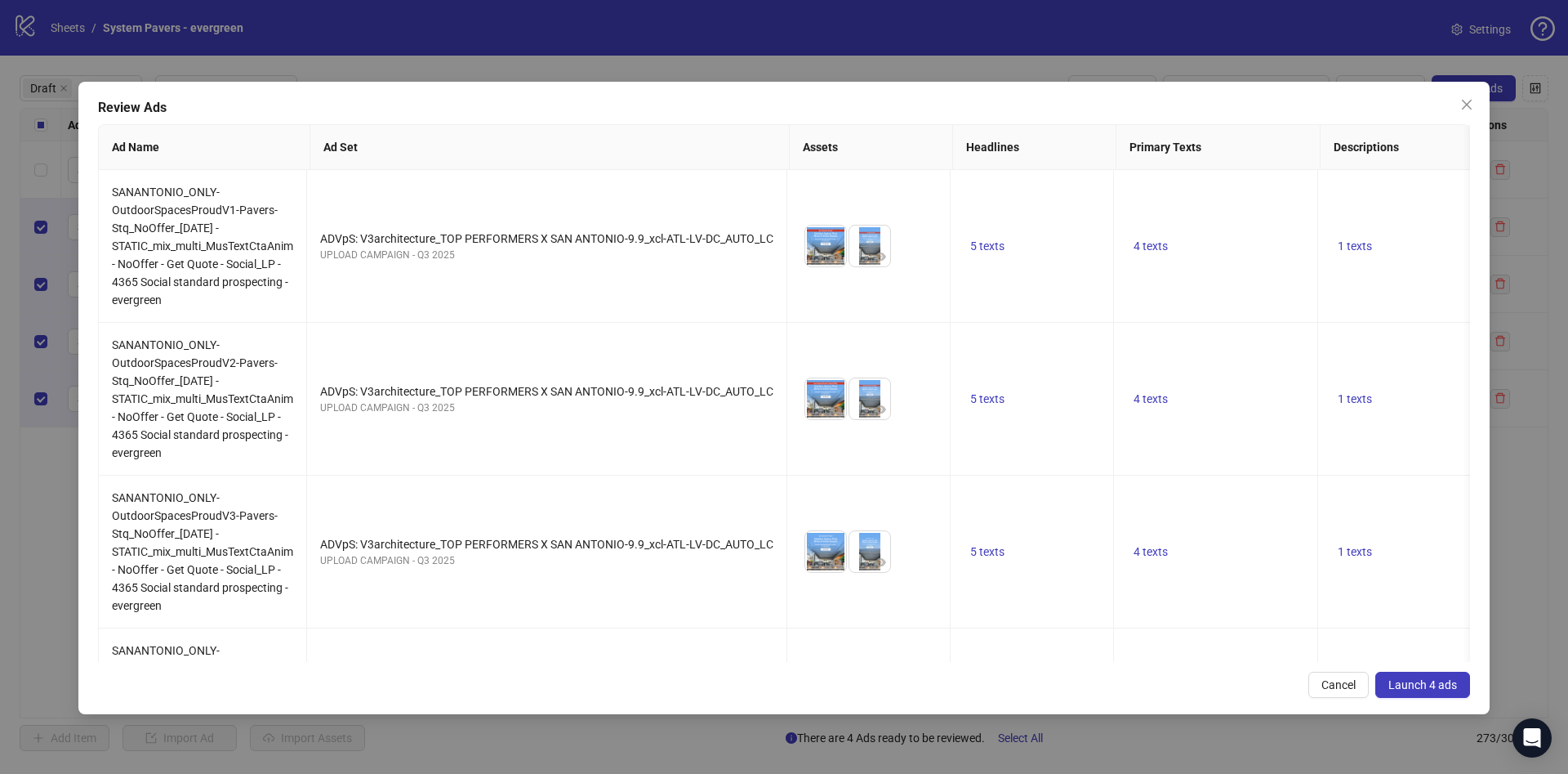
click at [1412, 695] on button "Launch 4 ads" at bounding box center [1423, 684] width 94 height 26
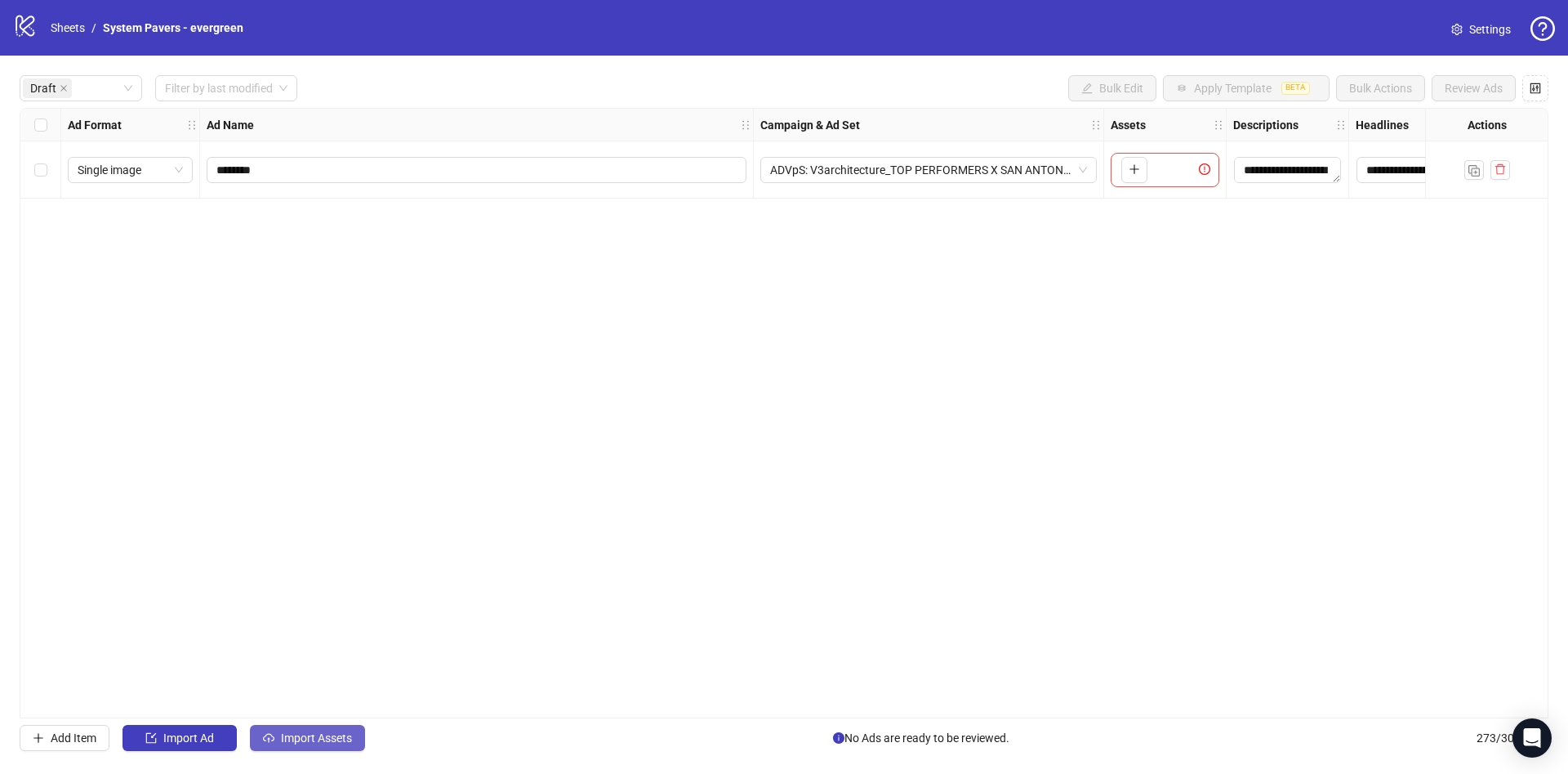
click at [329, 749] on button "Import Assets" at bounding box center [307, 738] width 115 height 26
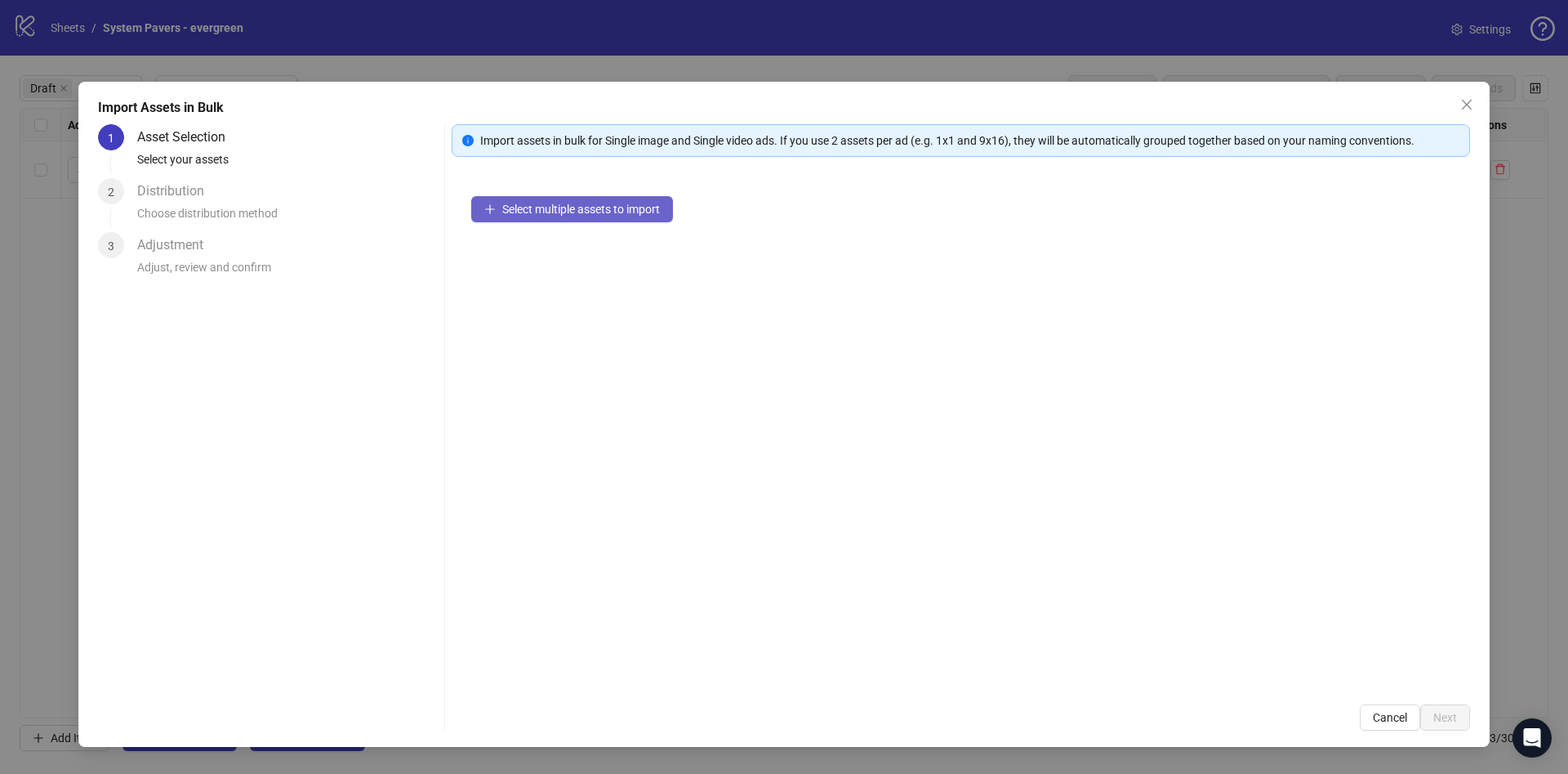
click at [603, 210] on span "Select multiple assets to import" at bounding box center [581, 209] width 158 height 13
click at [621, 203] on span "Select multiple assets to import" at bounding box center [581, 209] width 158 height 13
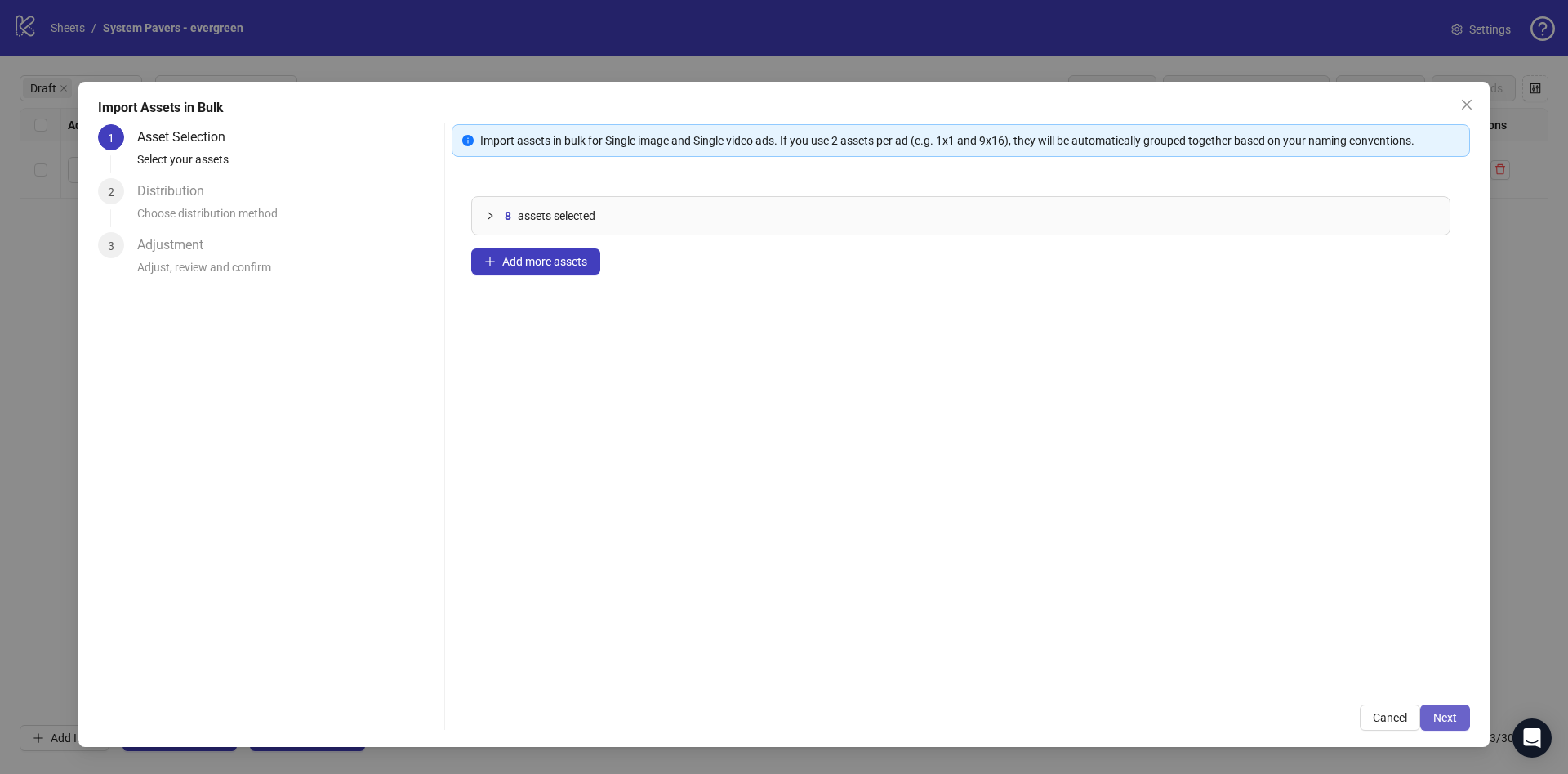
click at [1452, 712] on span "Next" at bounding box center [1445, 717] width 24 height 13
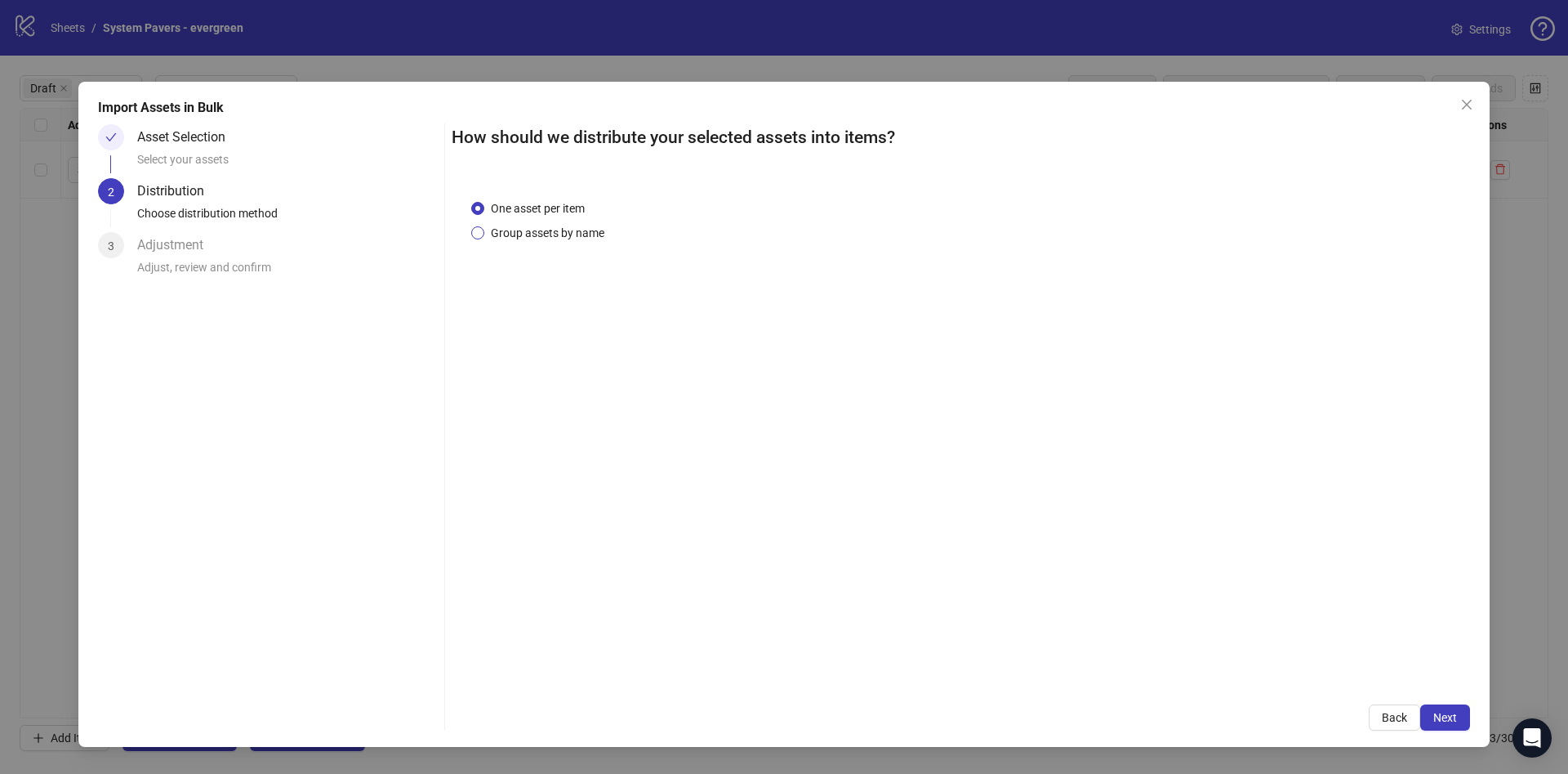
click at [582, 233] on span "Group assets by name" at bounding box center [547, 233] width 126 height 18
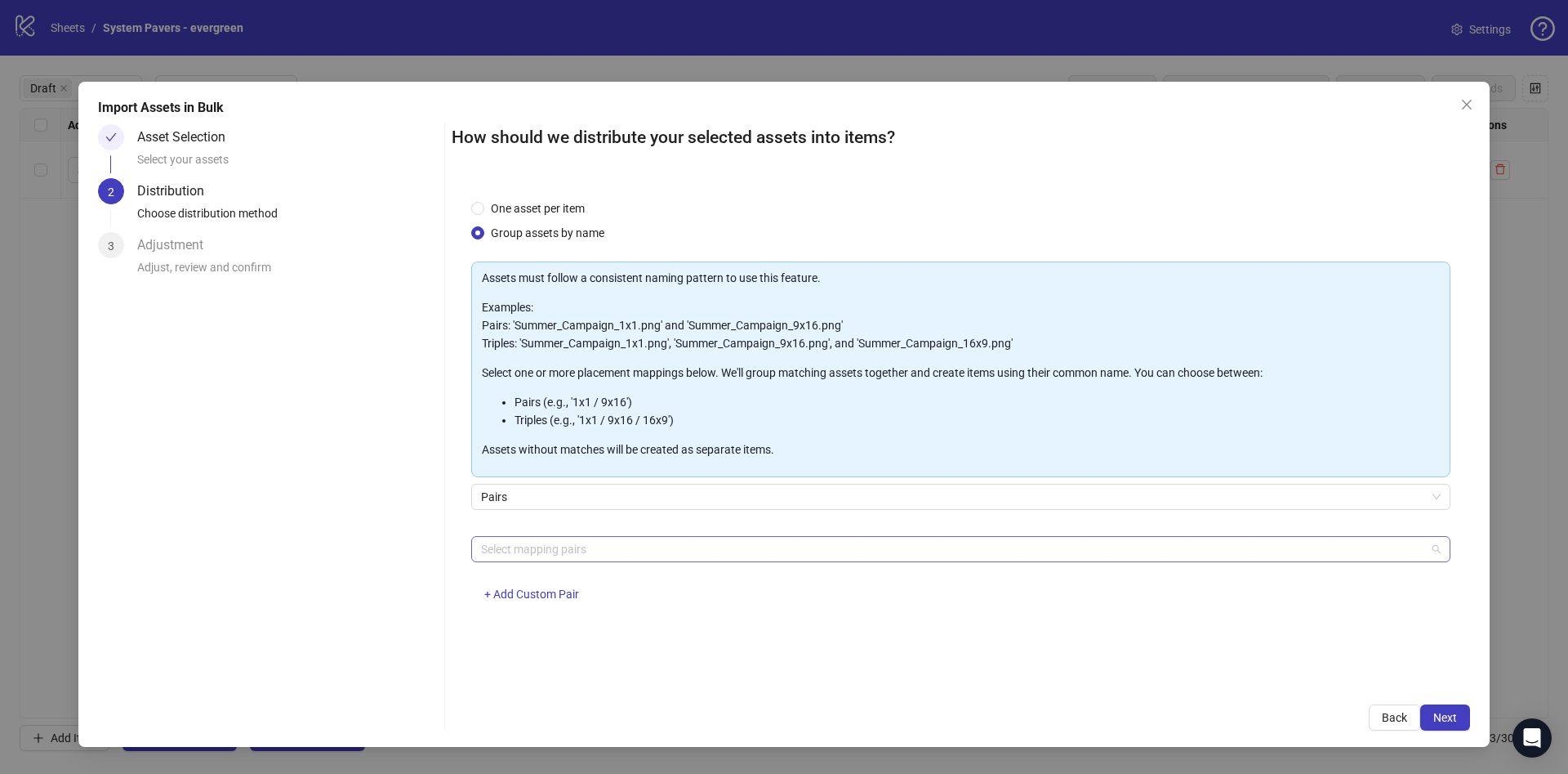
click at [556, 536] on div "Select mapping pairs" at bounding box center [961, 549] width 979 height 26
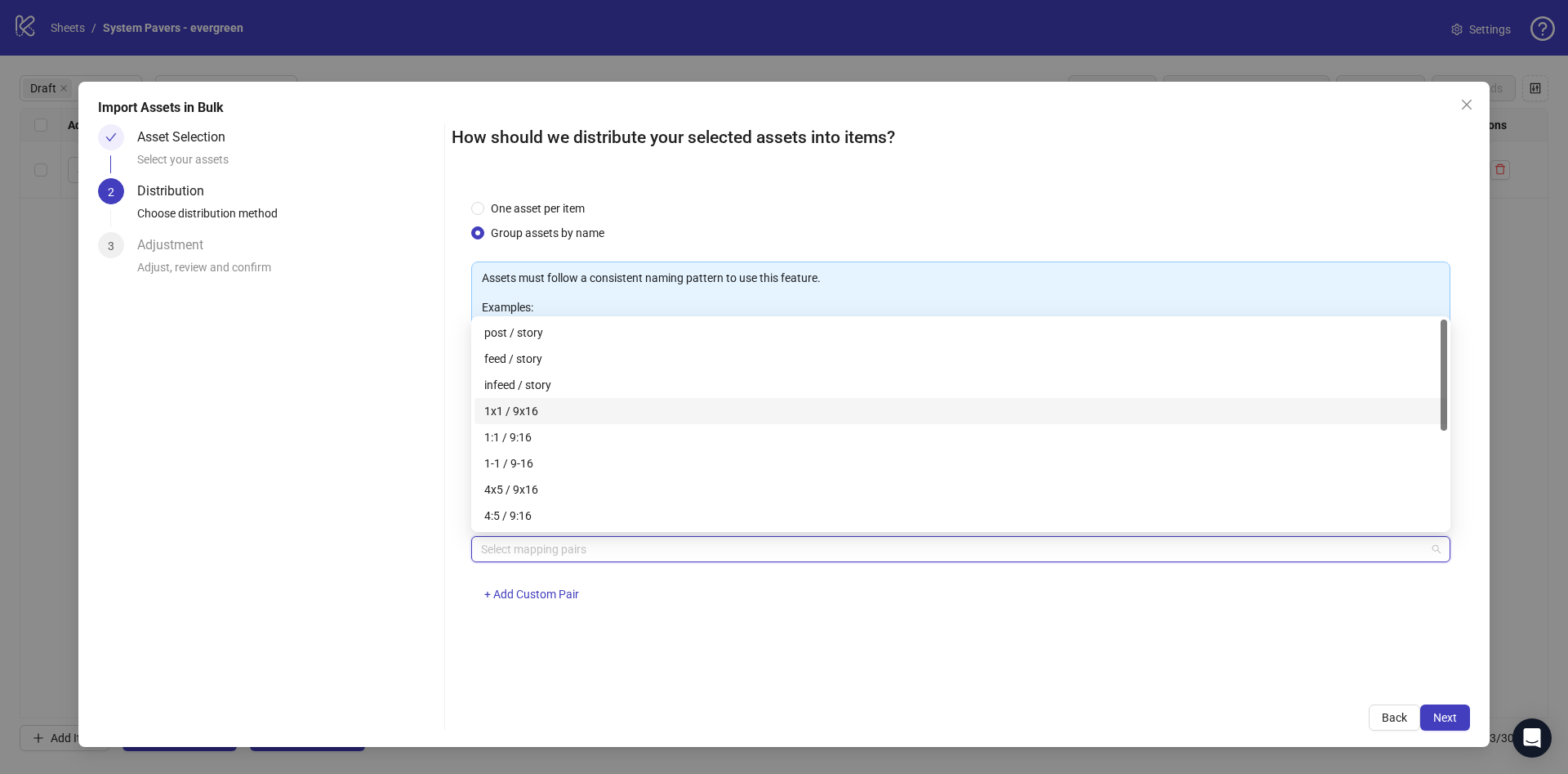
click at [582, 409] on div "1x1 / 9x16" at bounding box center [961, 411] width 953 height 18
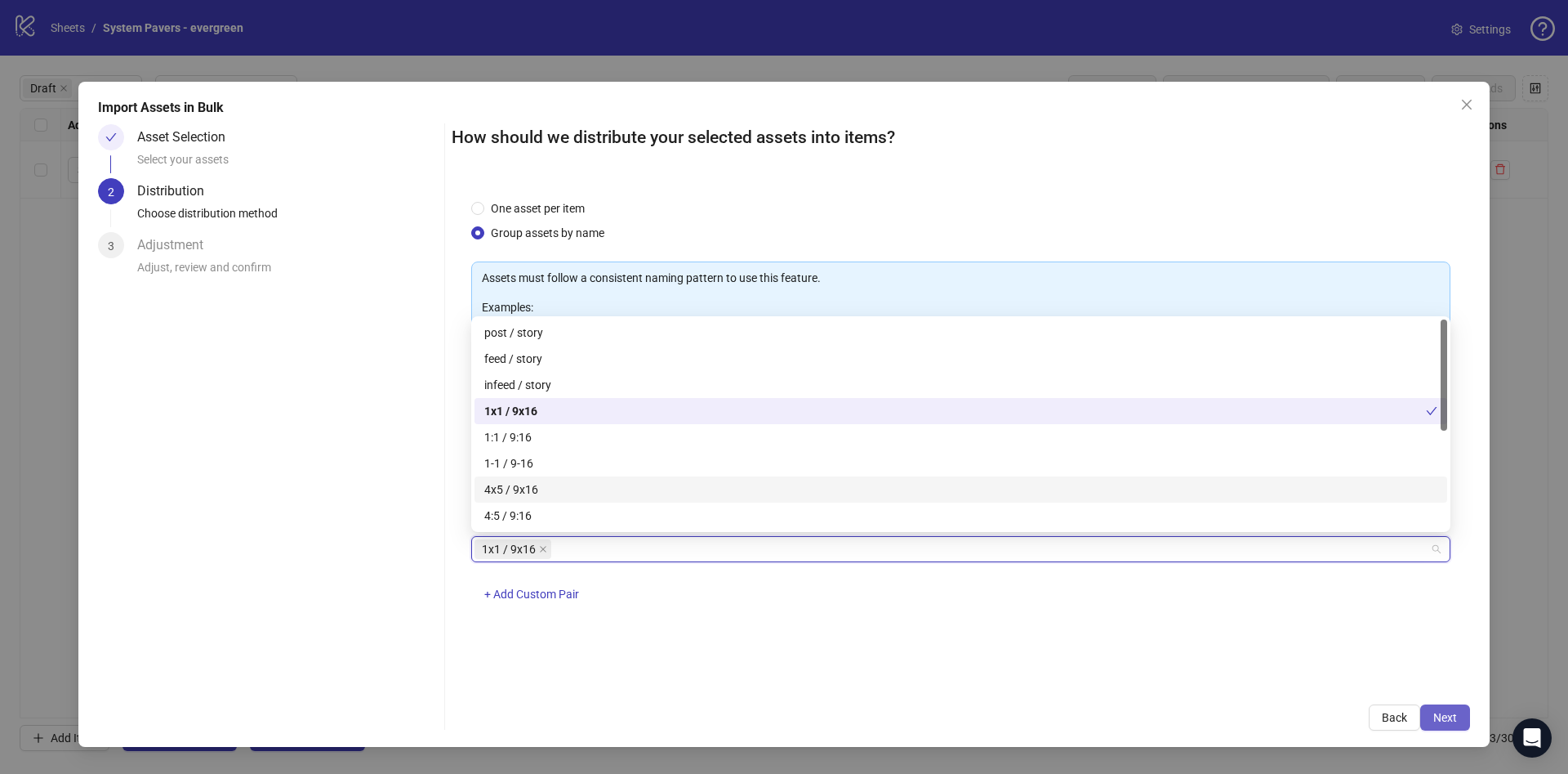
click at [1456, 711] on button "Next" at bounding box center [1445, 717] width 50 height 26
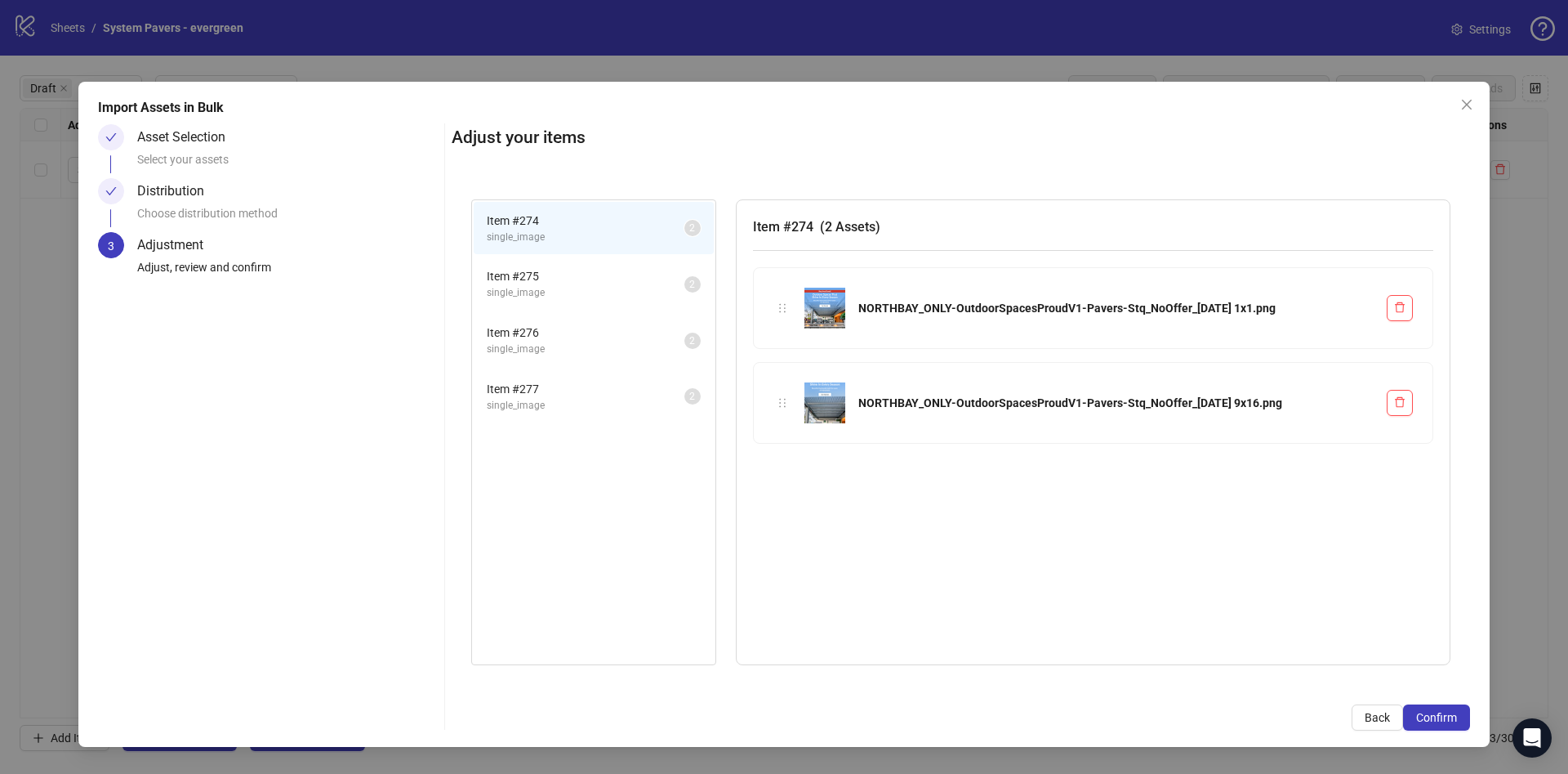
click at [1456, 711] on button "Confirm" at bounding box center [1436, 717] width 67 height 26
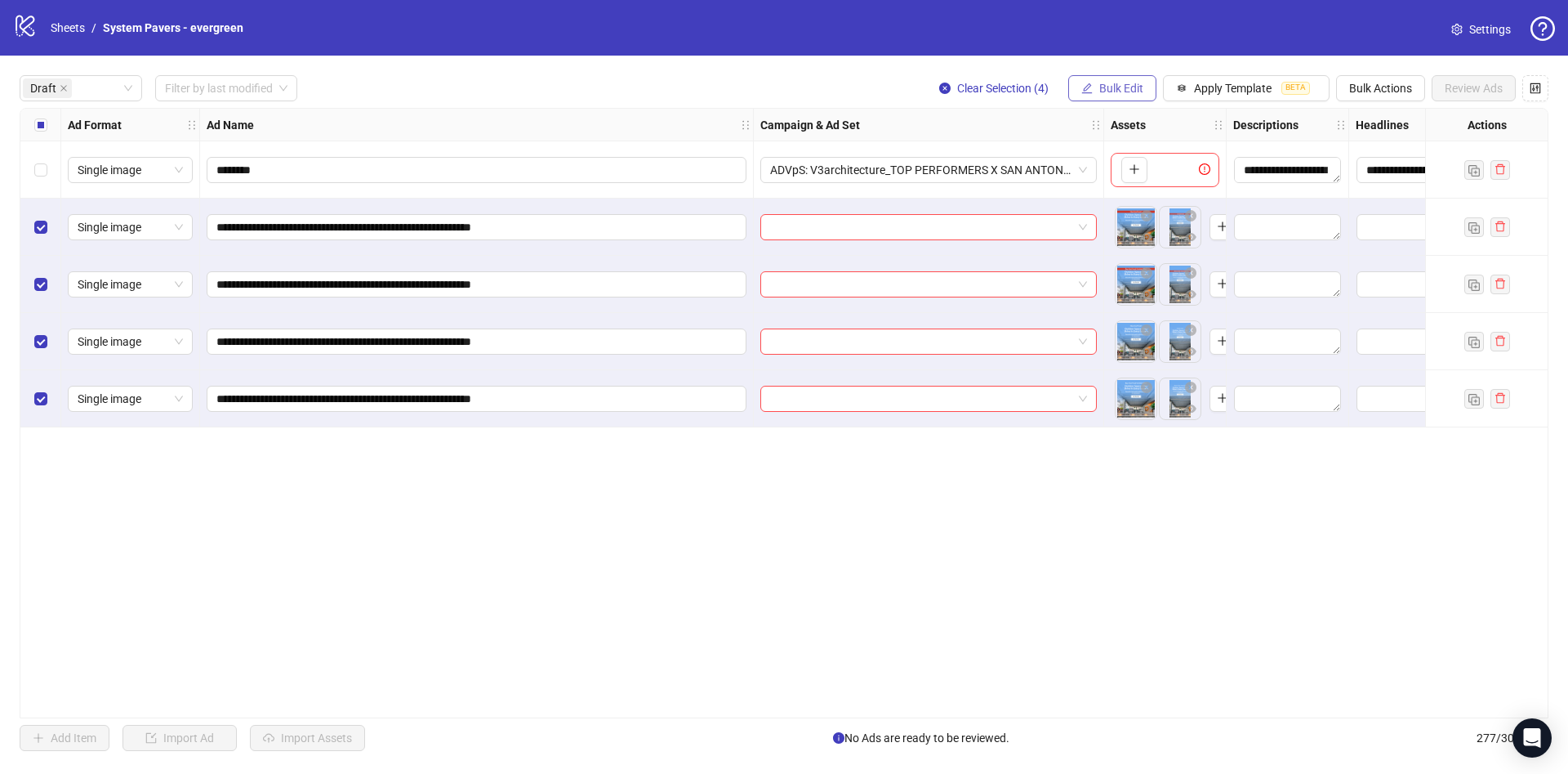
click at [1119, 85] on span "Bulk Edit" at bounding box center [1121, 88] width 44 height 13
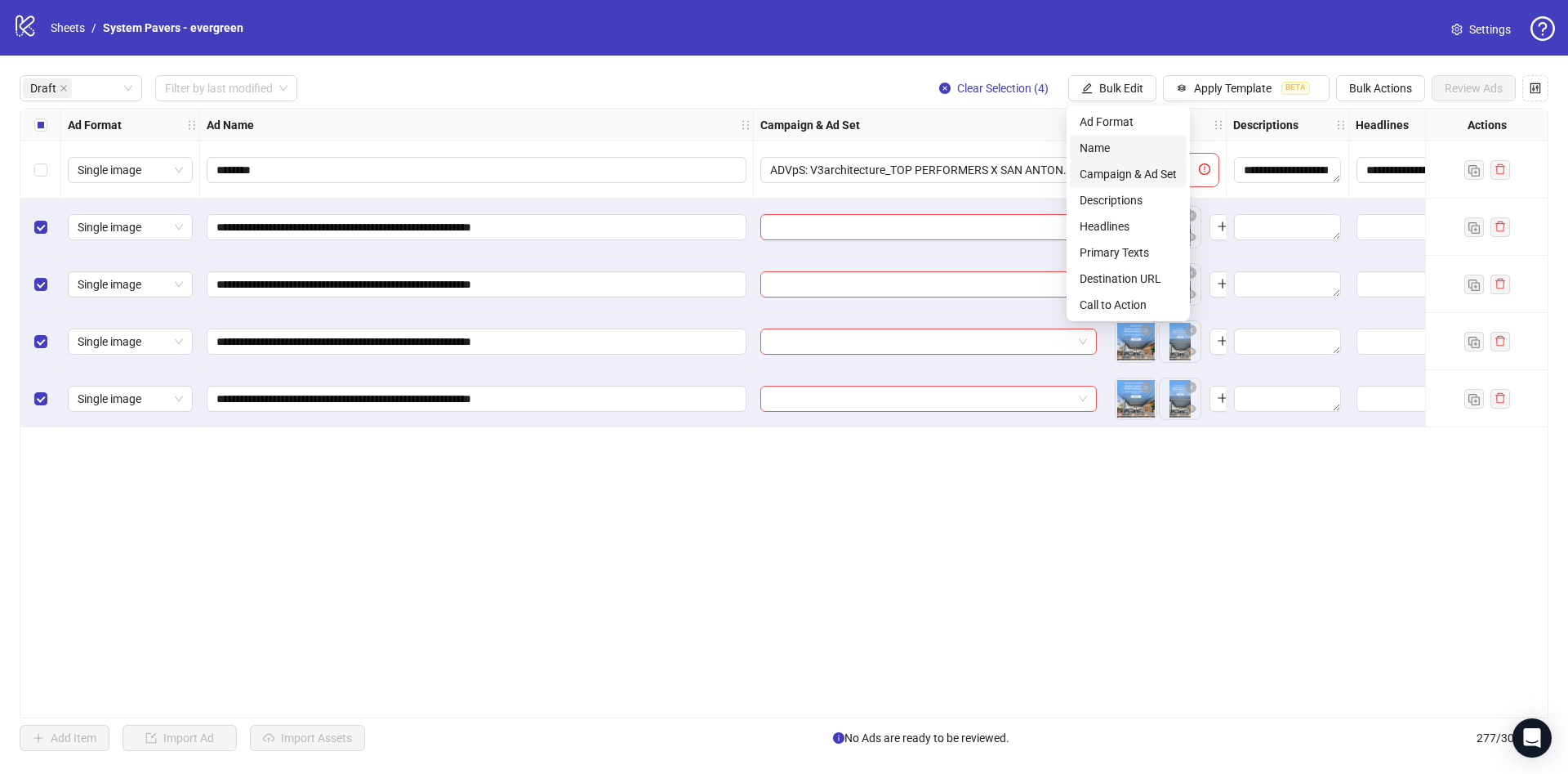
click at [1120, 150] on span "Name" at bounding box center [1128, 148] width 97 height 18
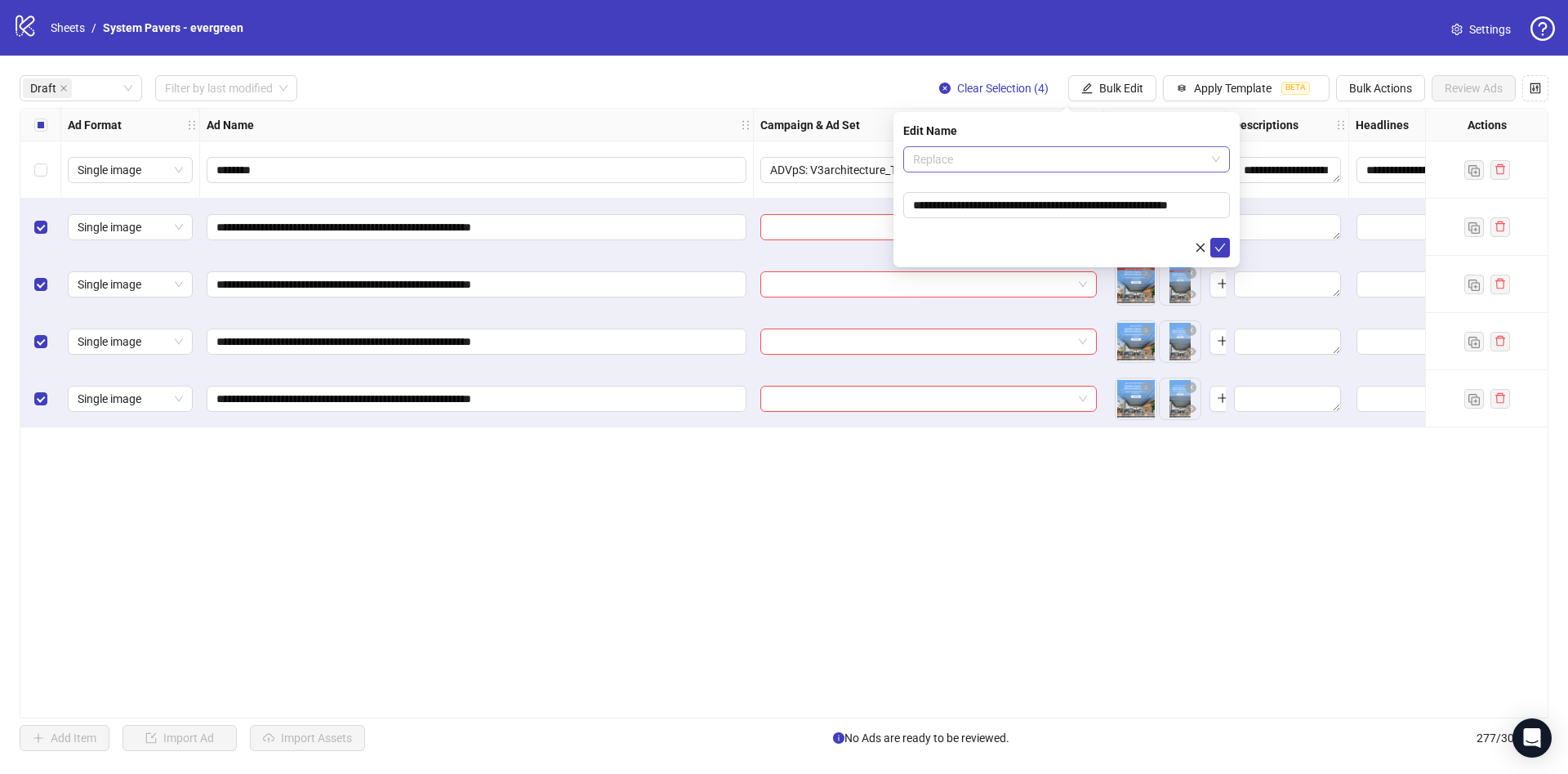
click at [1083, 159] on span "Replace" at bounding box center [1067, 159] width 307 height 25
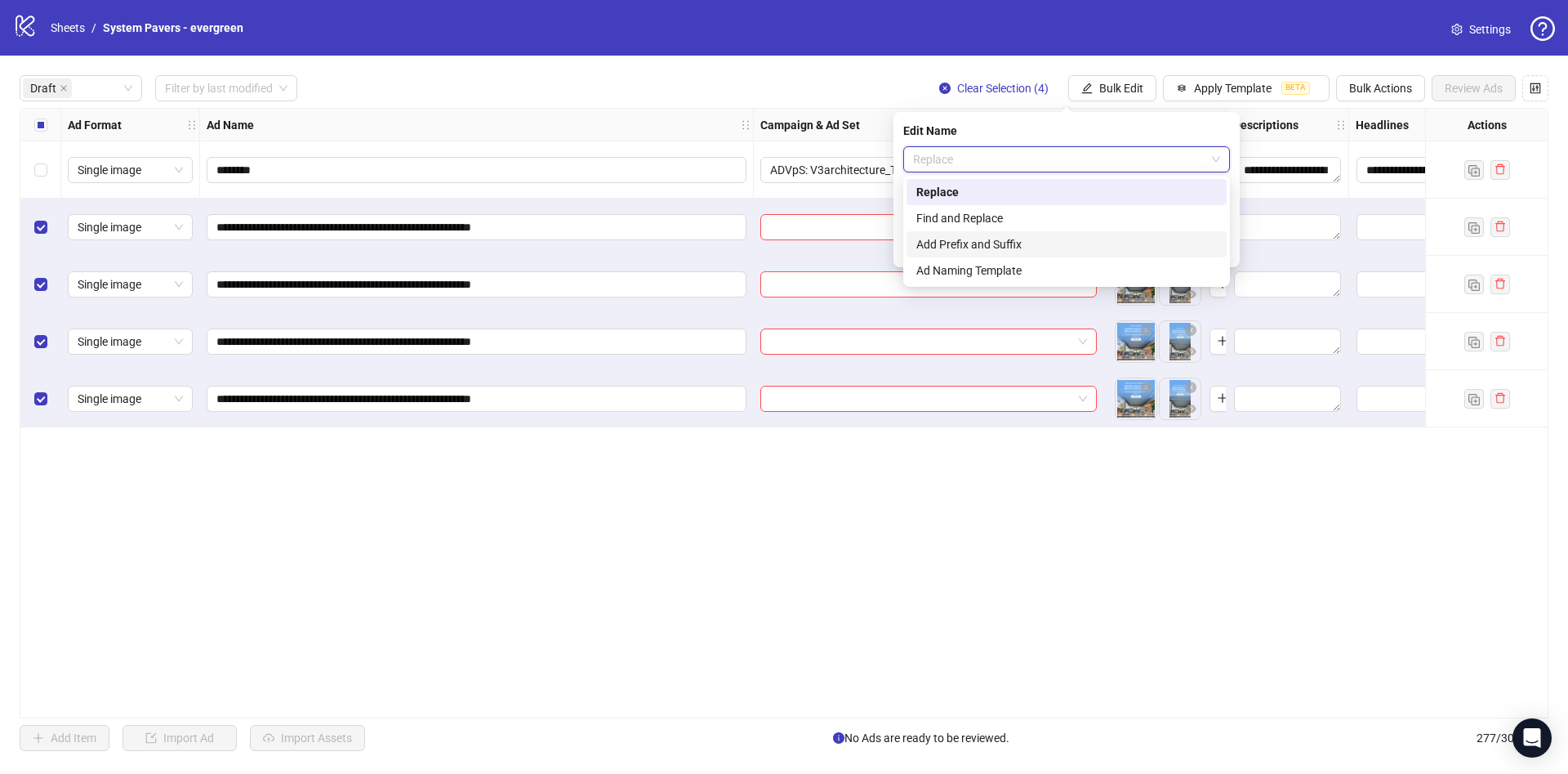
click at [1021, 240] on div "Add Prefix and Suffix" at bounding box center [1066, 244] width 301 height 18
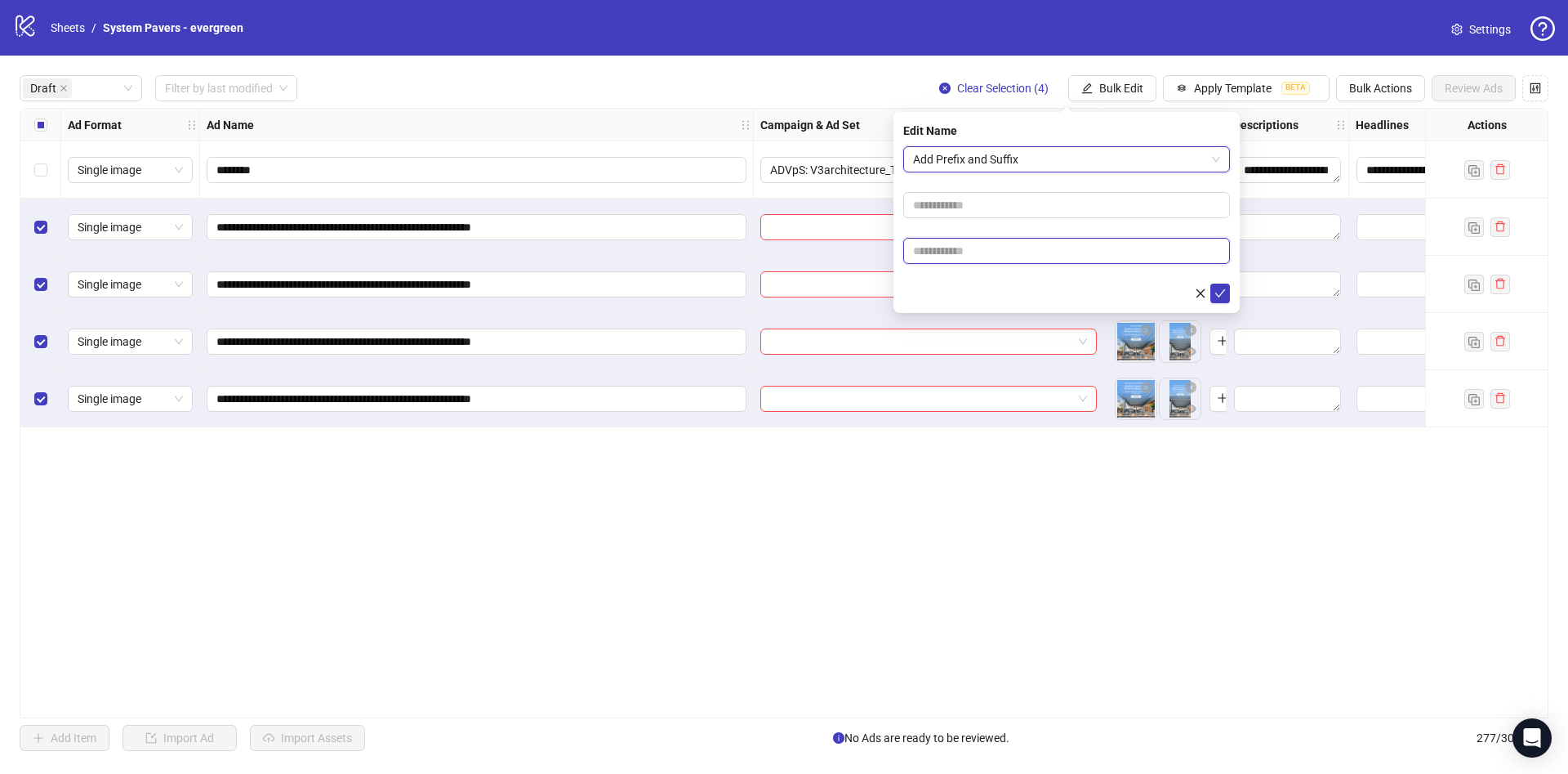
click at [972, 243] on input "text" at bounding box center [1067, 251] width 327 height 26
paste input "**********"
type input "**********"
click at [964, 285] on div at bounding box center [1067, 293] width 327 height 20
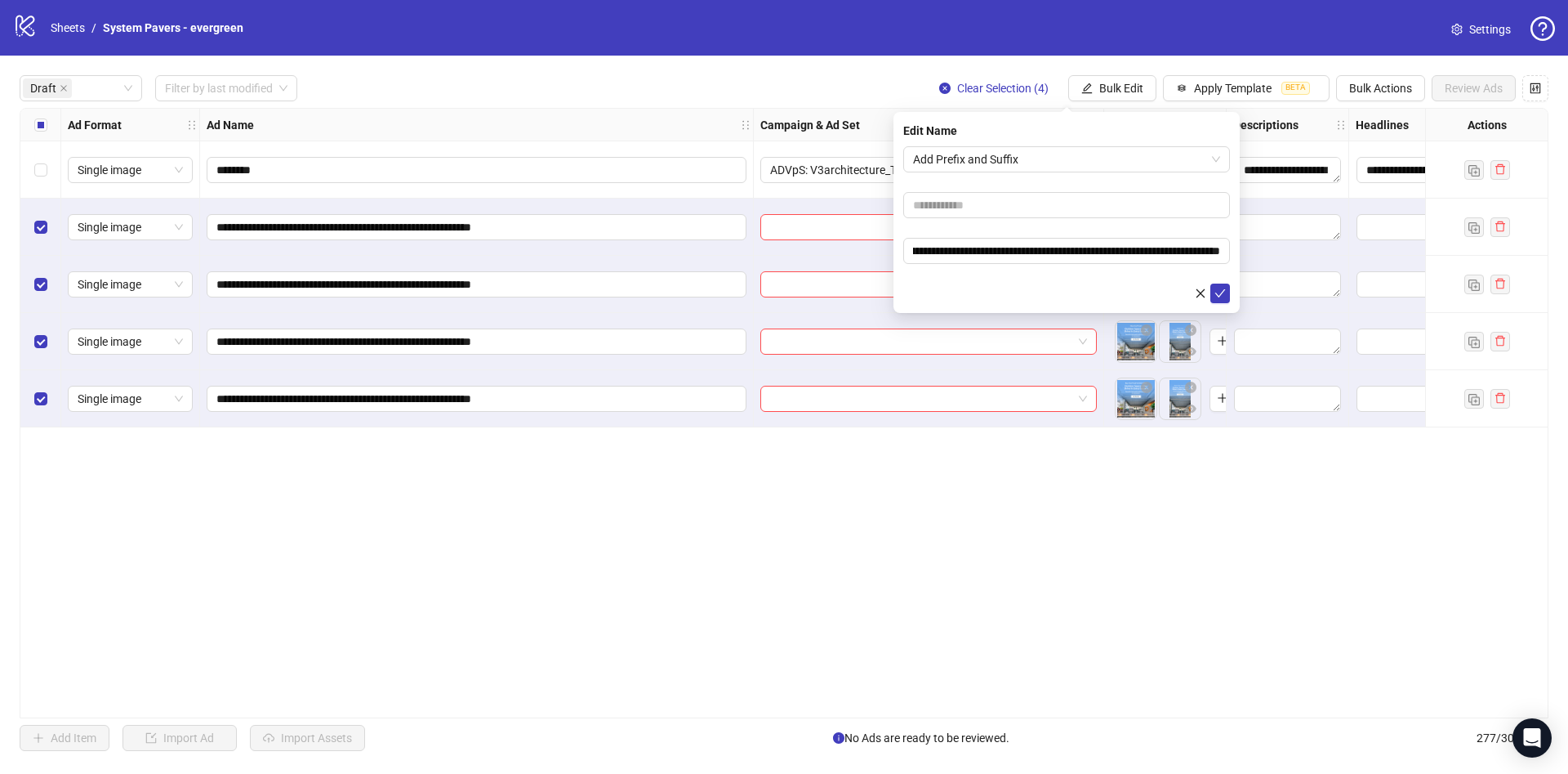
scroll to position [0, 0]
click at [1217, 294] on icon "check" at bounding box center [1219, 293] width 12 height 12
click at [1122, 85] on span "Bulk Edit" at bounding box center [1121, 88] width 44 height 13
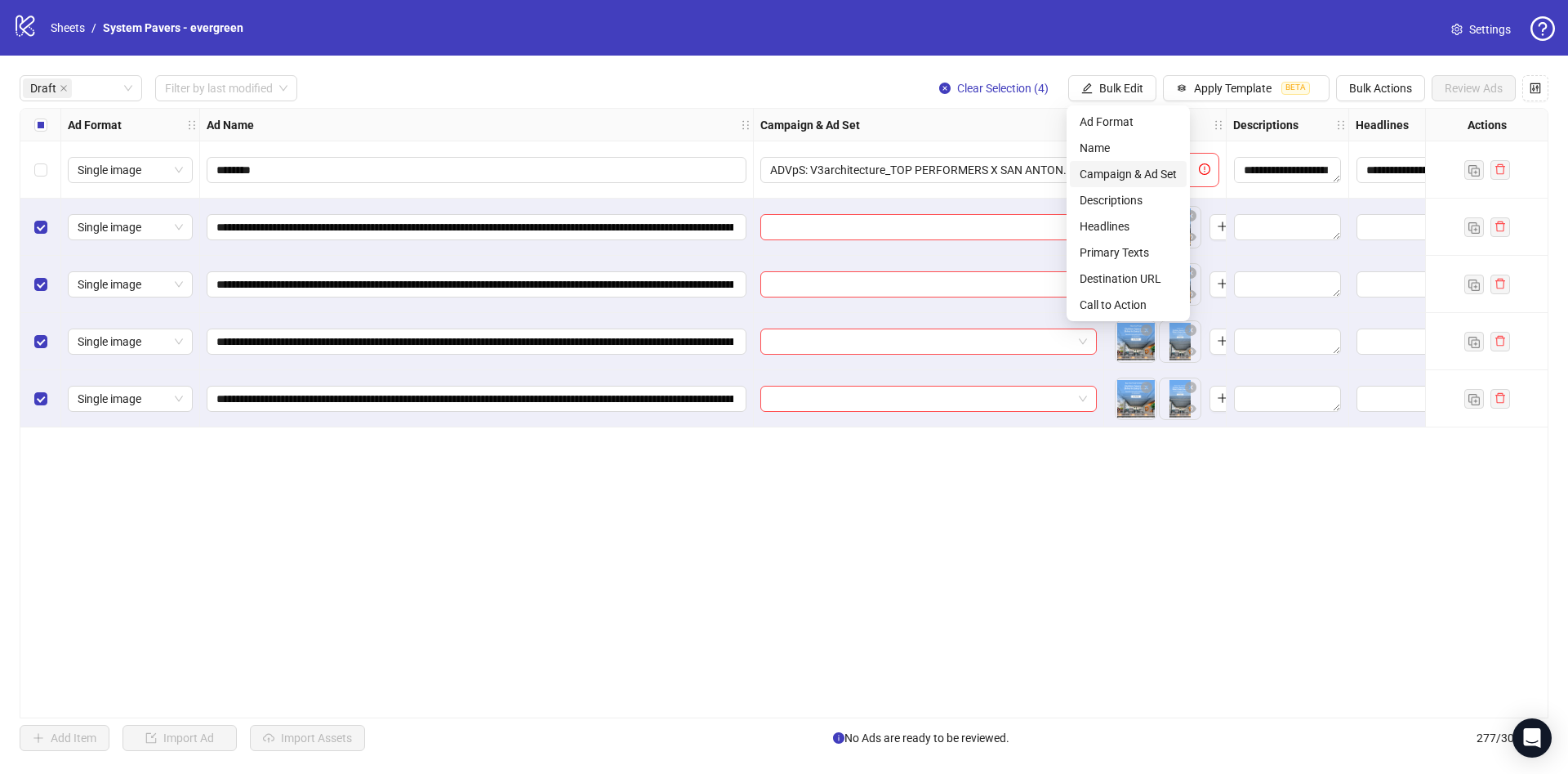
click at [1123, 179] on span "Campaign & Ad Set" at bounding box center [1128, 174] width 97 height 18
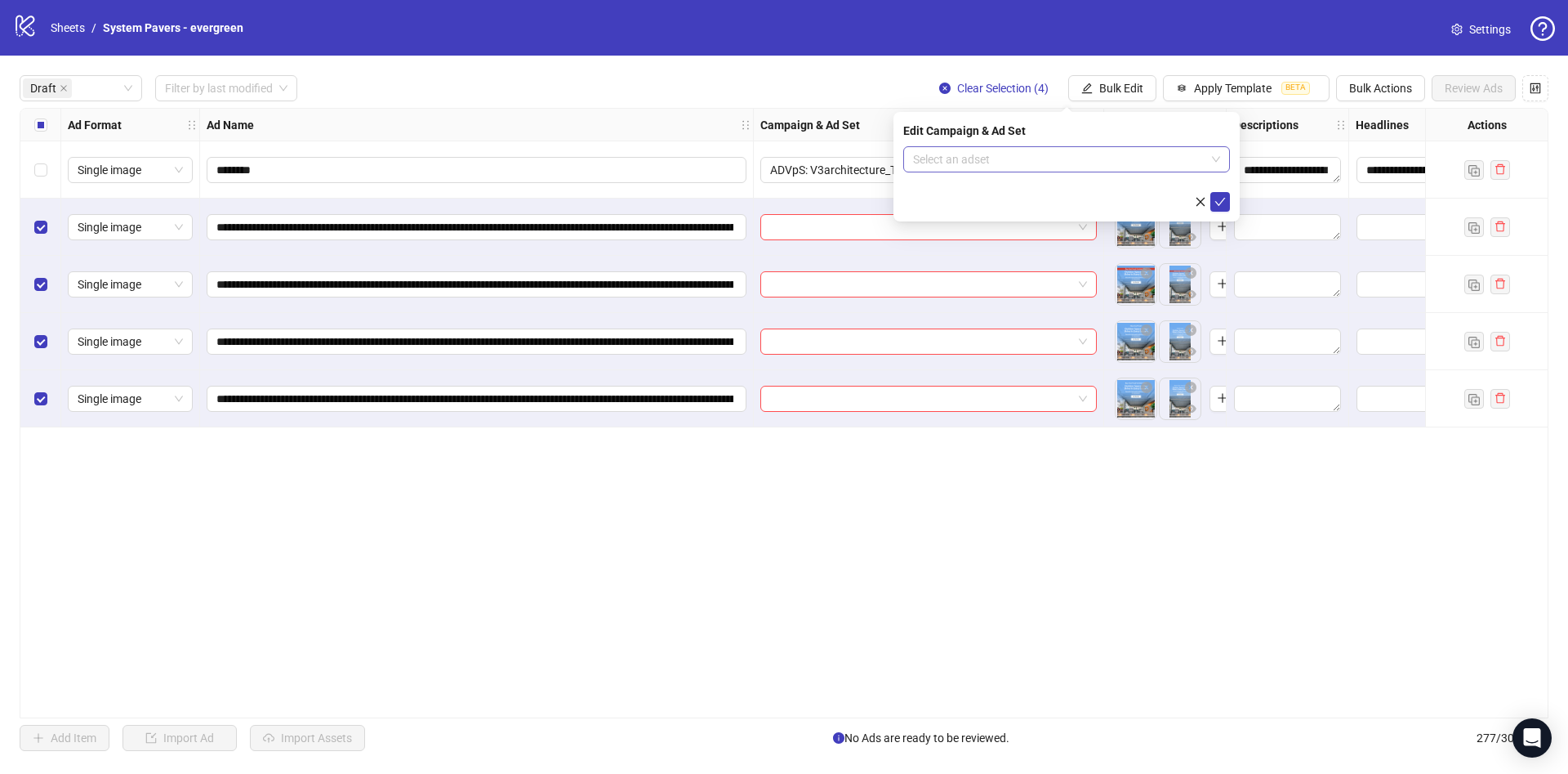
click at [1085, 160] on input "search" at bounding box center [1060, 159] width 292 height 25
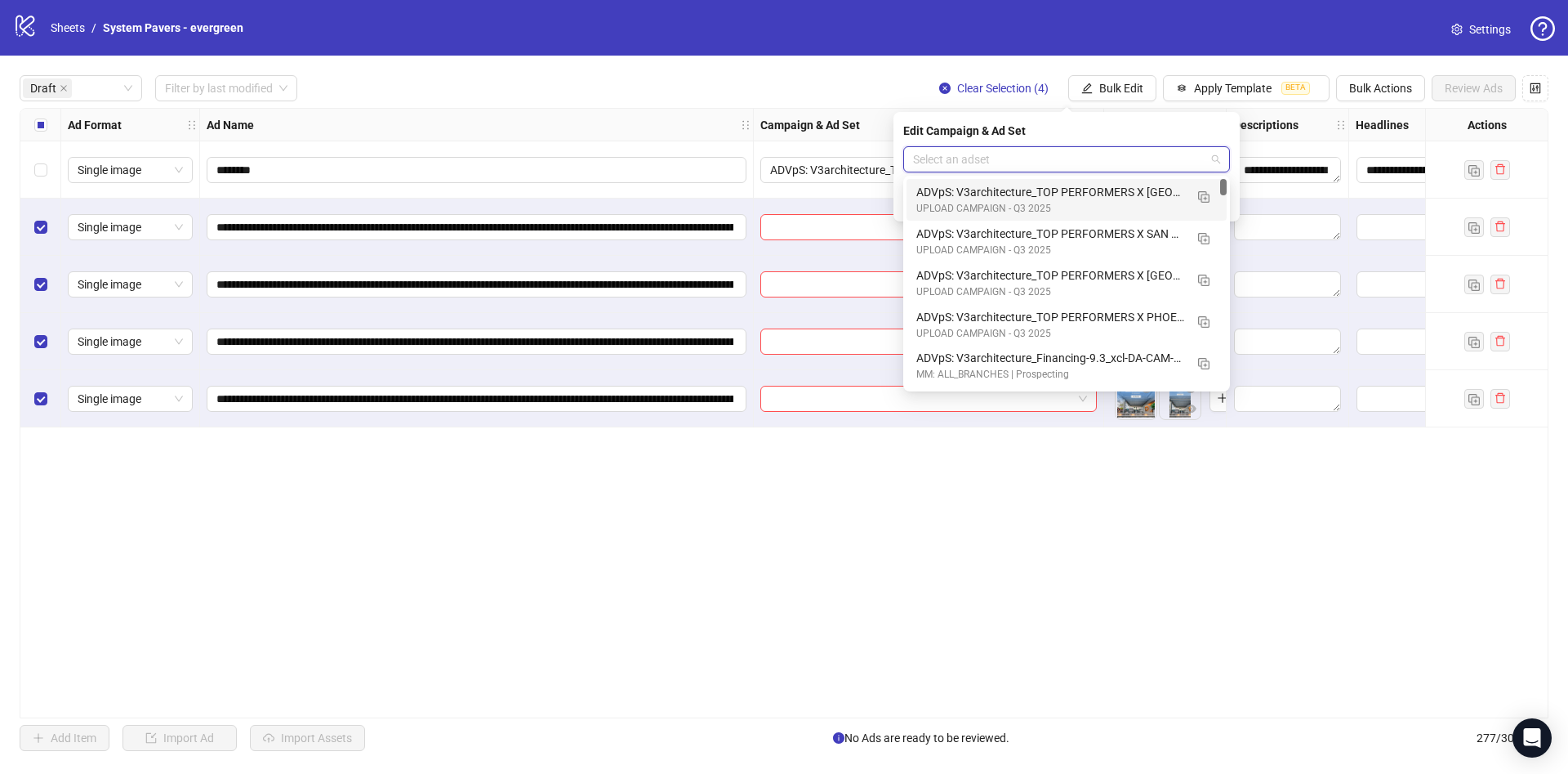
click at [1146, 194] on div "ADVpS: V3architecture_TOP PERFORMERS X [GEOGRAPHIC_DATA]-9.9_xcl-ATL-LV-DC_AUTO…" at bounding box center [1050, 192] width 268 height 18
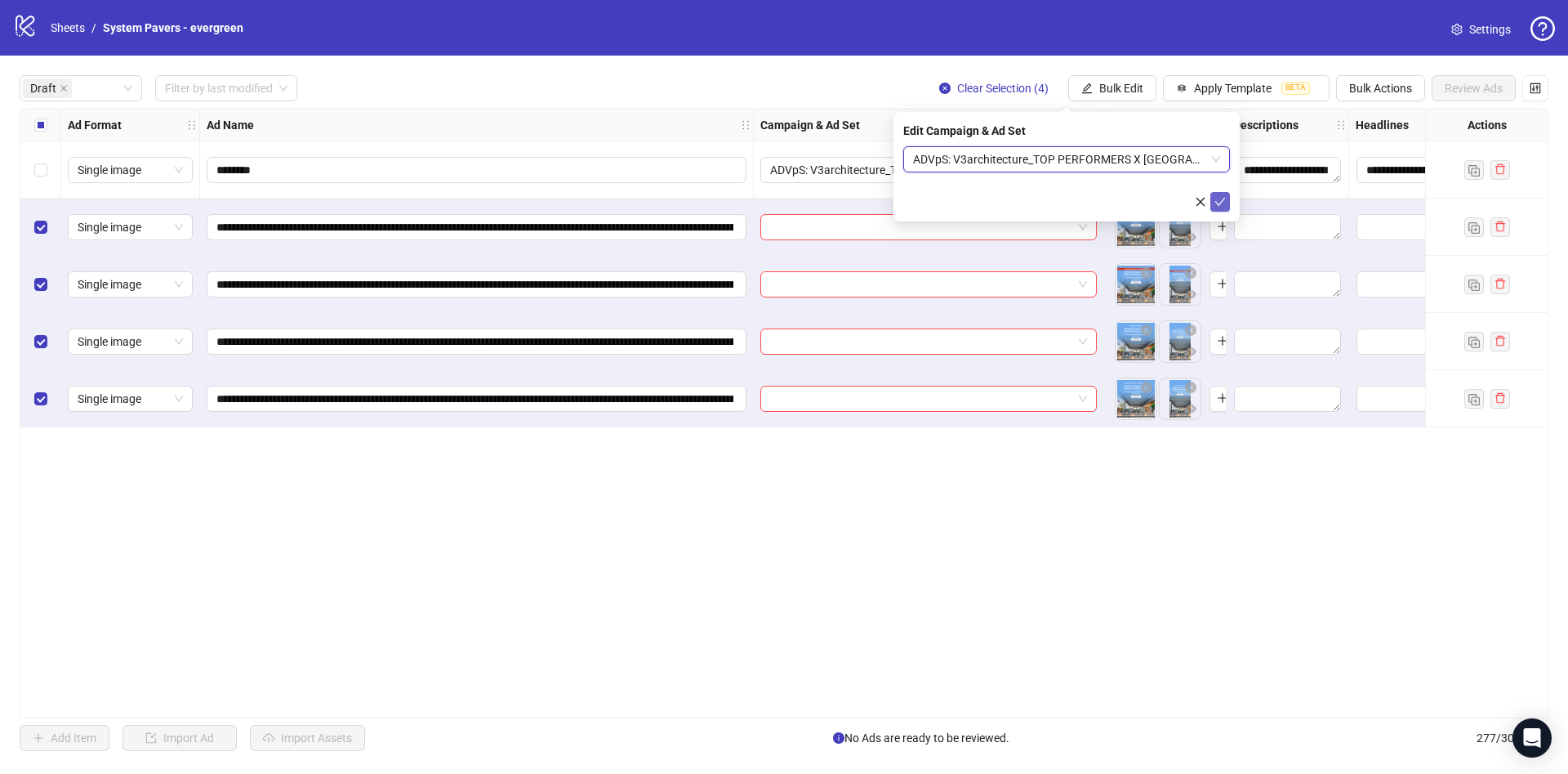
click at [1214, 195] on button "submit" at bounding box center [1220, 202] width 20 height 20
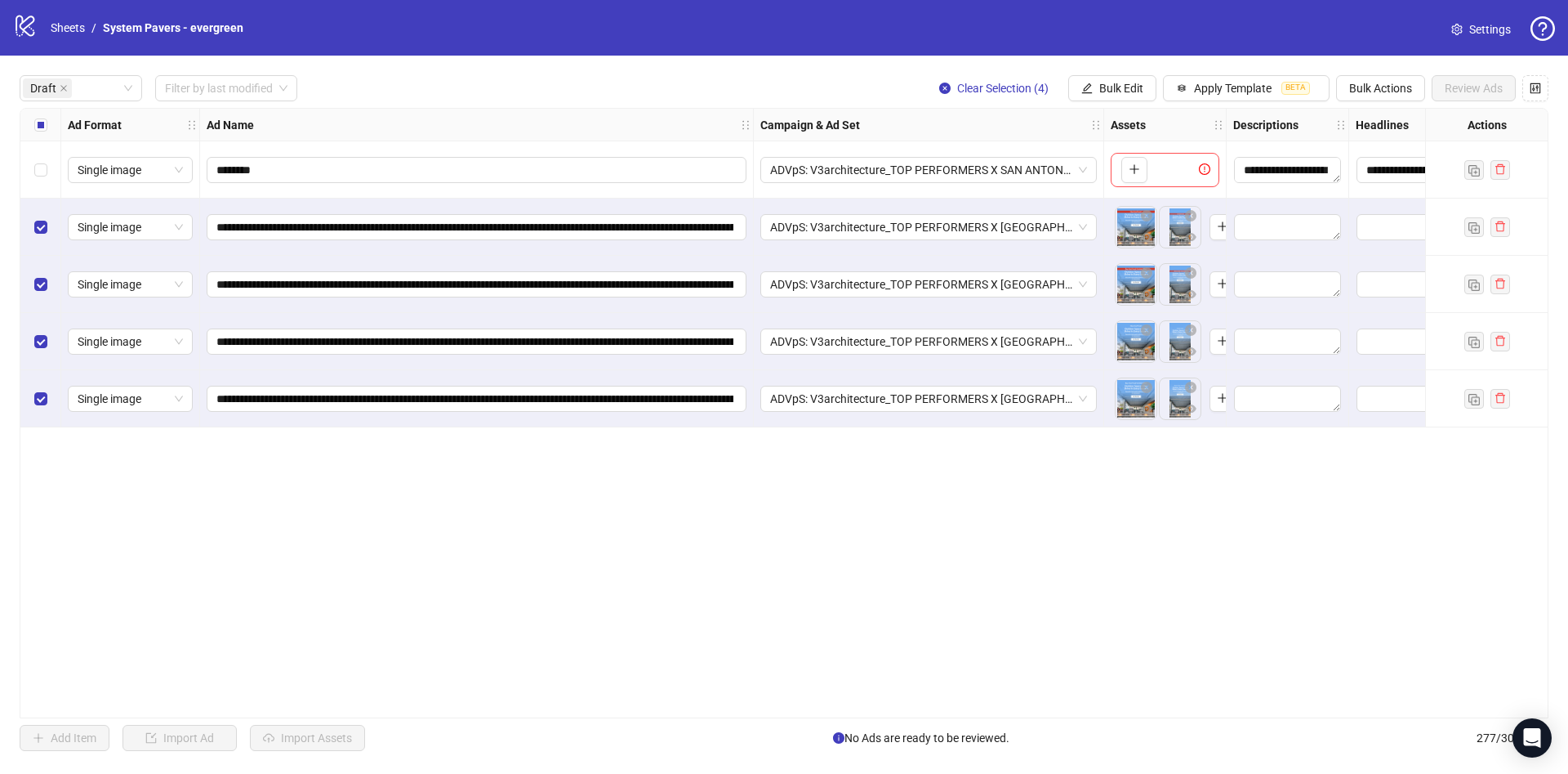
drag, startPoint x: 35, startPoint y: 139, endPoint x: 138, endPoint y: 125, distance: 103.9
click at [35, 138] on div "Select all rows" at bounding box center [40, 125] width 41 height 33
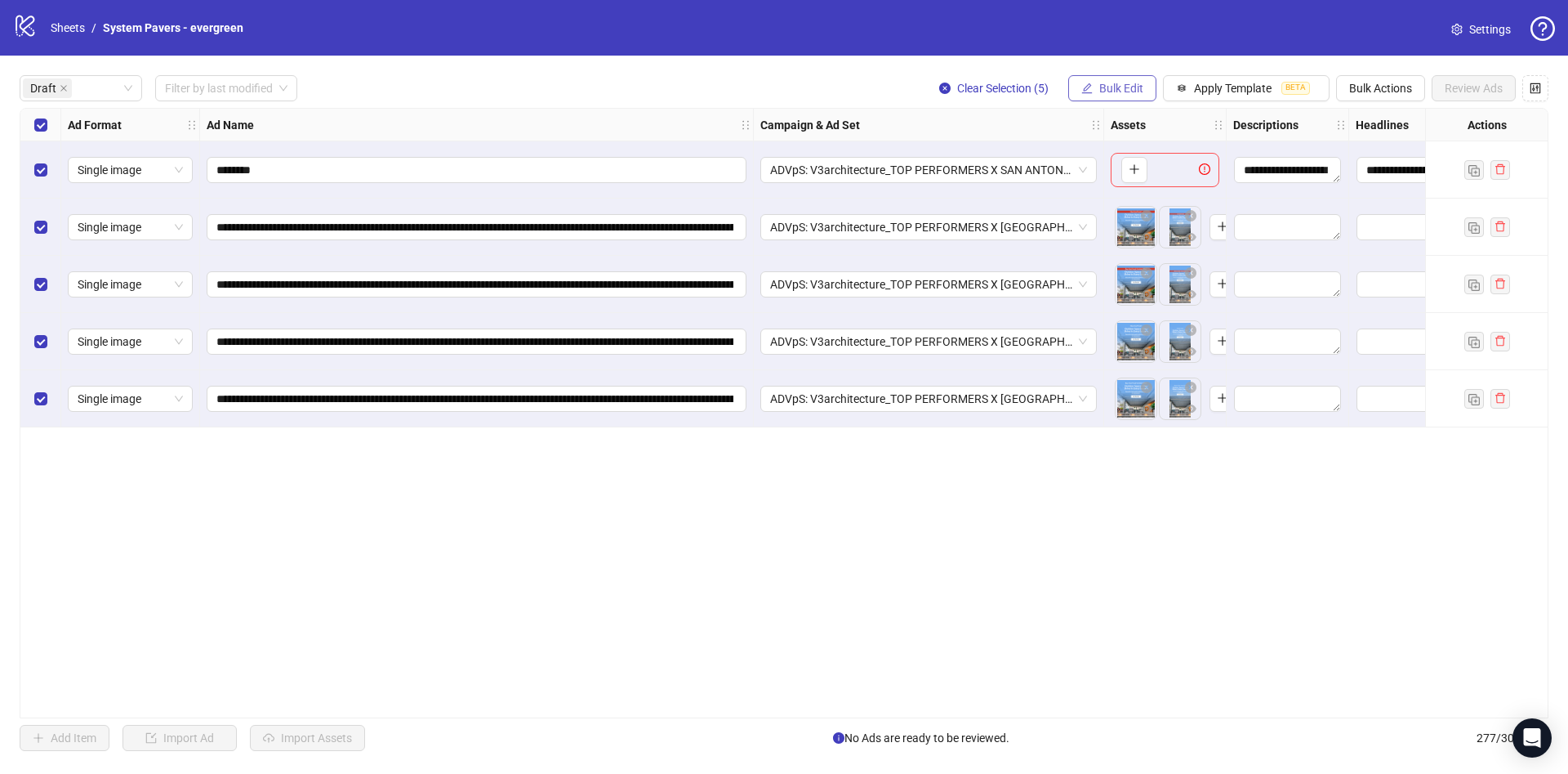
click at [1109, 90] on span "Bulk Edit" at bounding box center [1121, 88] width 44 height 13
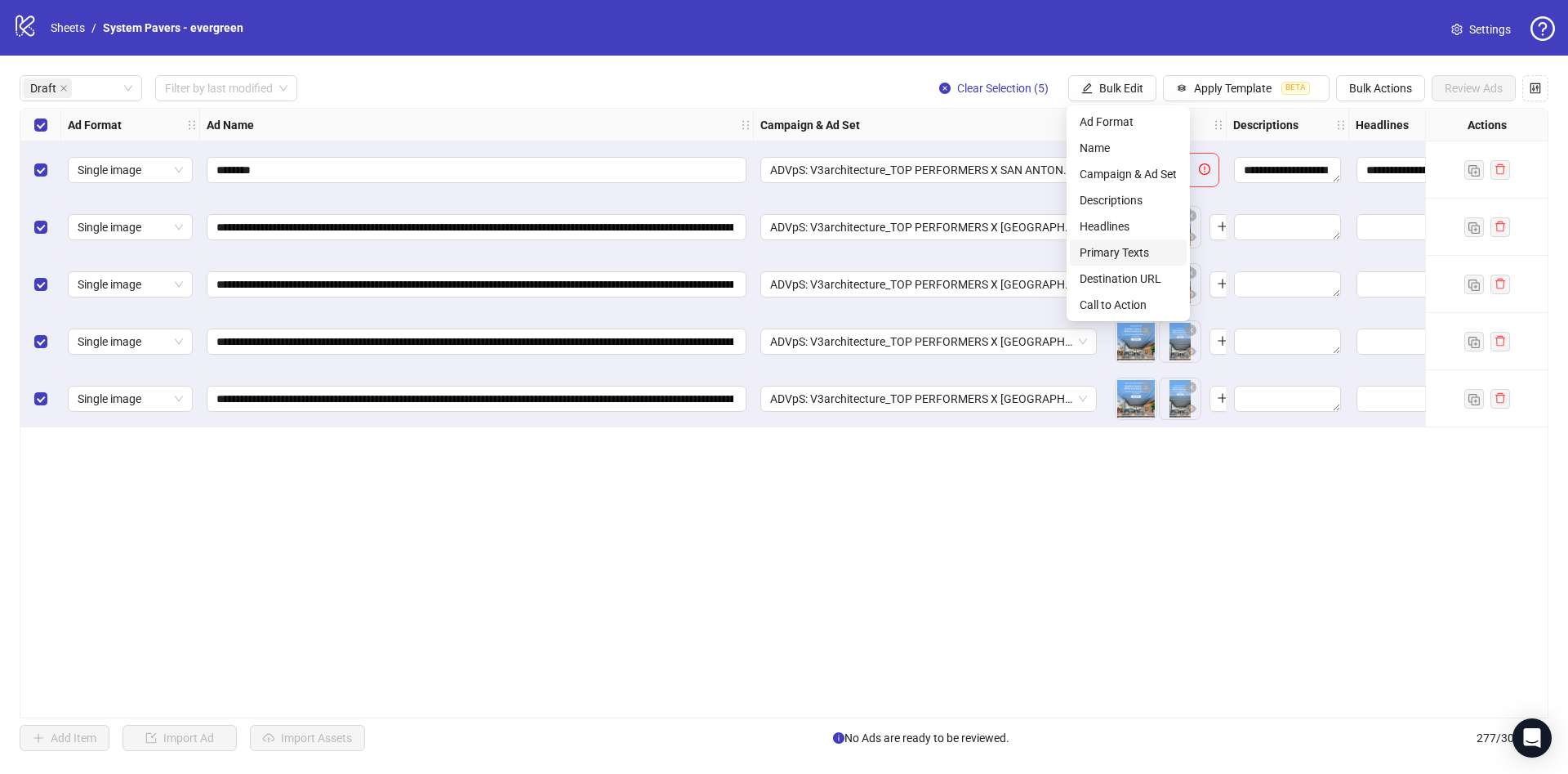
click at [1136, 260] on li "Primary Texts" at bounding box center [1128, 253] width 117 height 26
type textarea "**********"
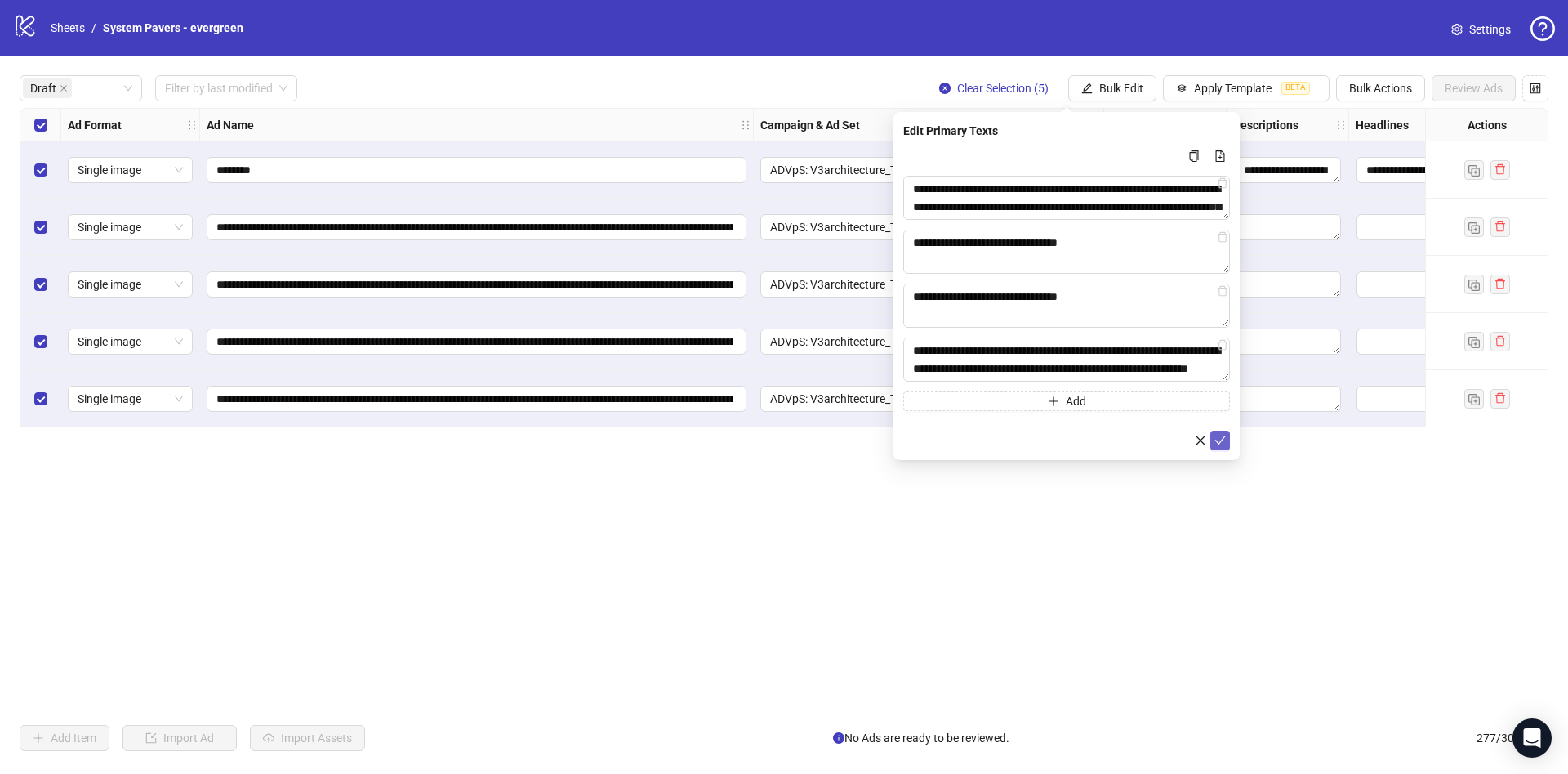
click at [1226, 434] on button "submit" at bounding box center [1220, 441] width 20 height 20
click at [1101, 76] on button "Bulk Edit" at bounding box center [1111, 88] width 88 height 26
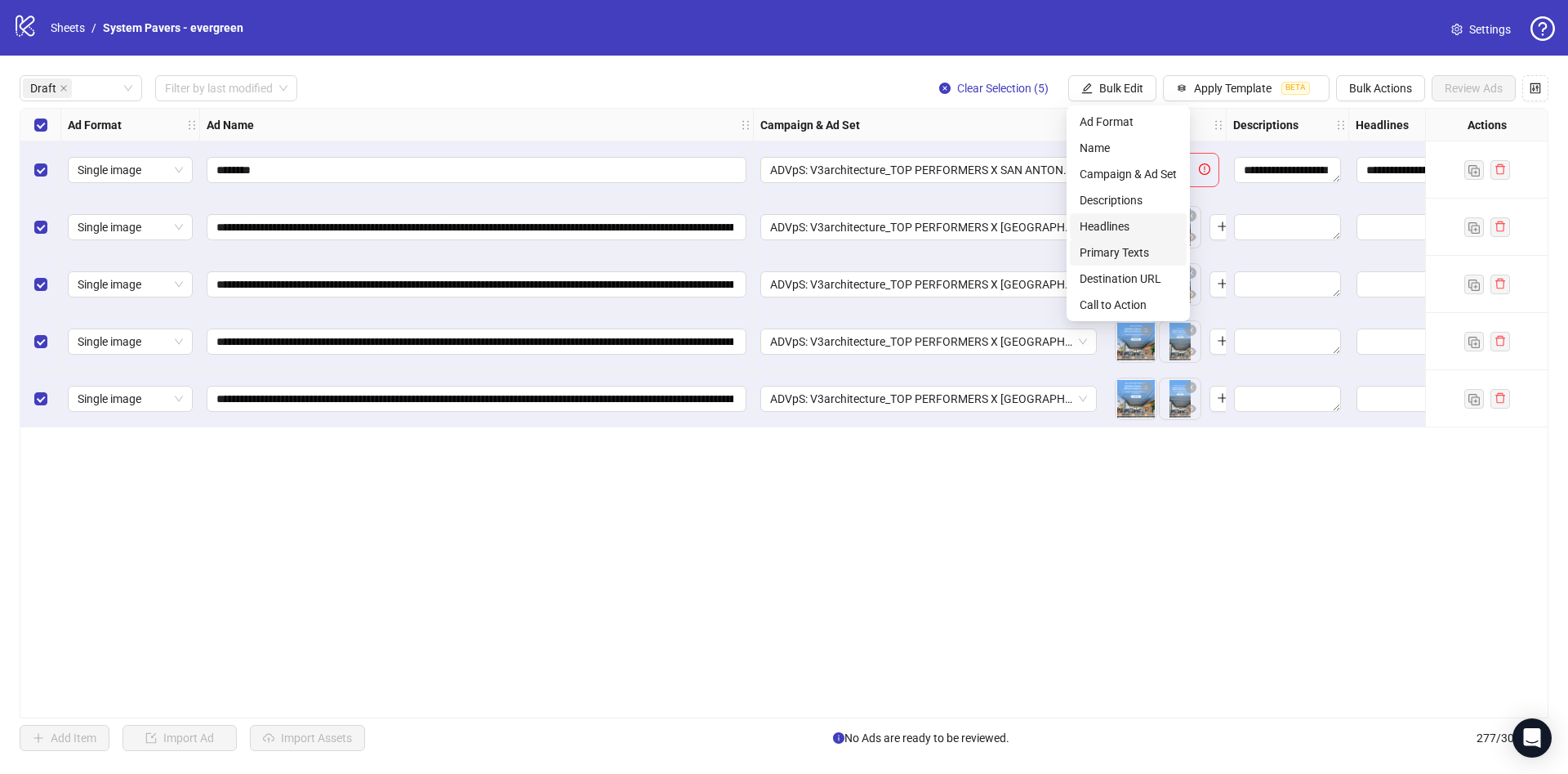
click at [1133, 215] on li "Headlines" at bounding box center [1128, 226] width 117 height 26
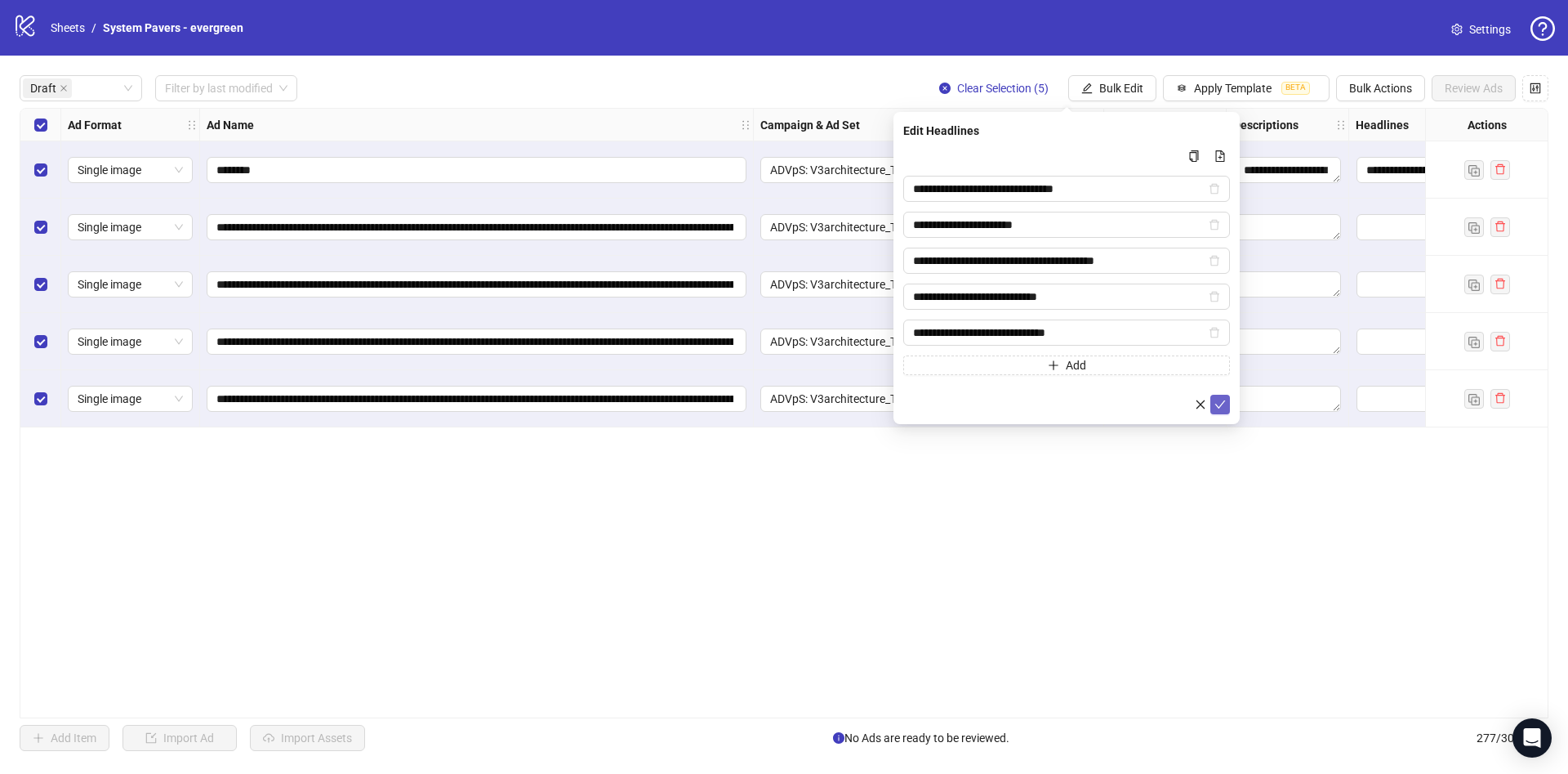
click at [1217, 402] on icon "check" at bounding box center [1219, 404] width 12 height 12
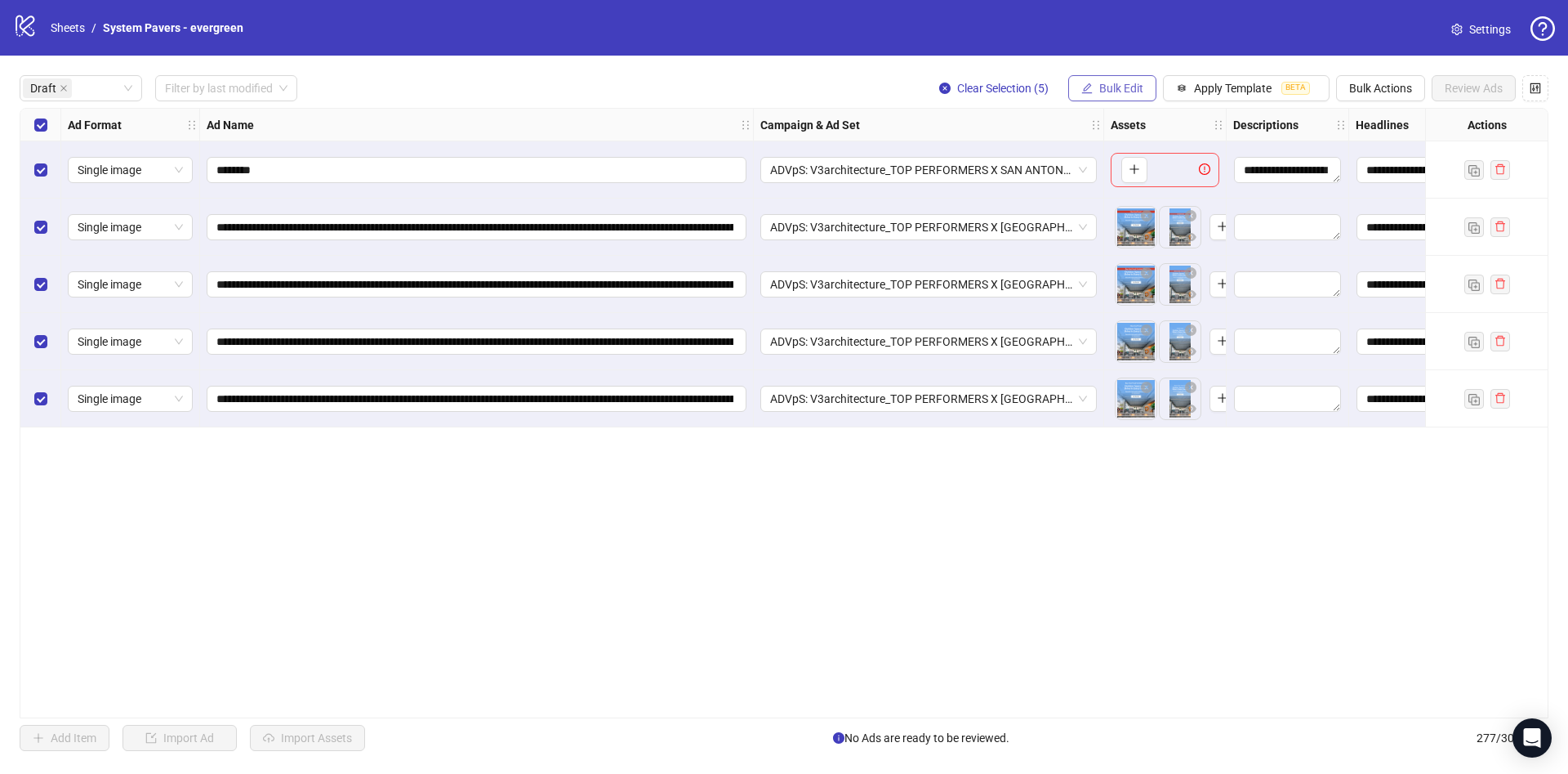
click at [1121, 86] on span "Bulk Edit" at bounding box center [1121, 88] width 44 height 13
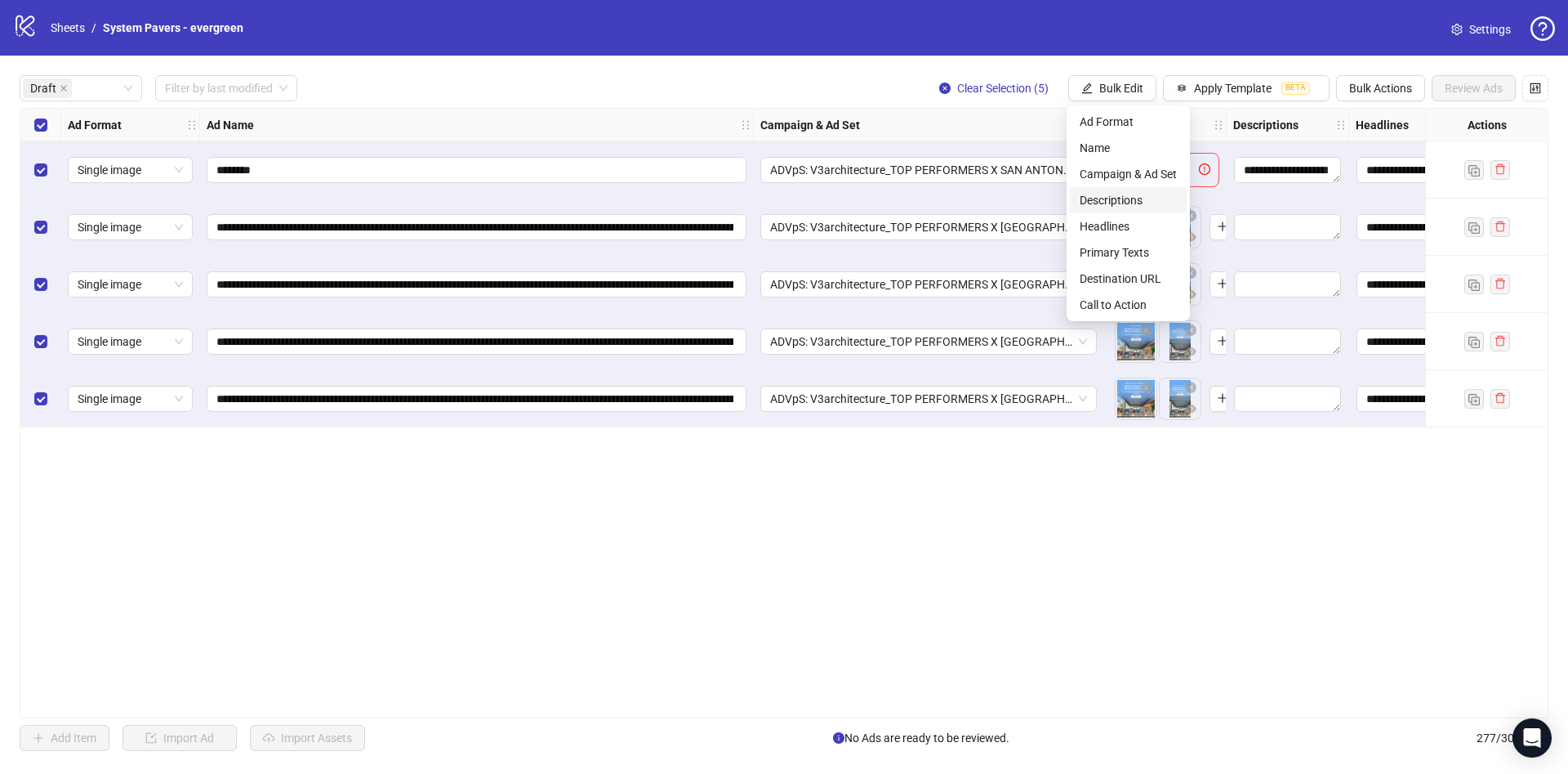
click at [1155, 203] on span "Descriptions" at bounding box center [1128, 200] width 97 height 18
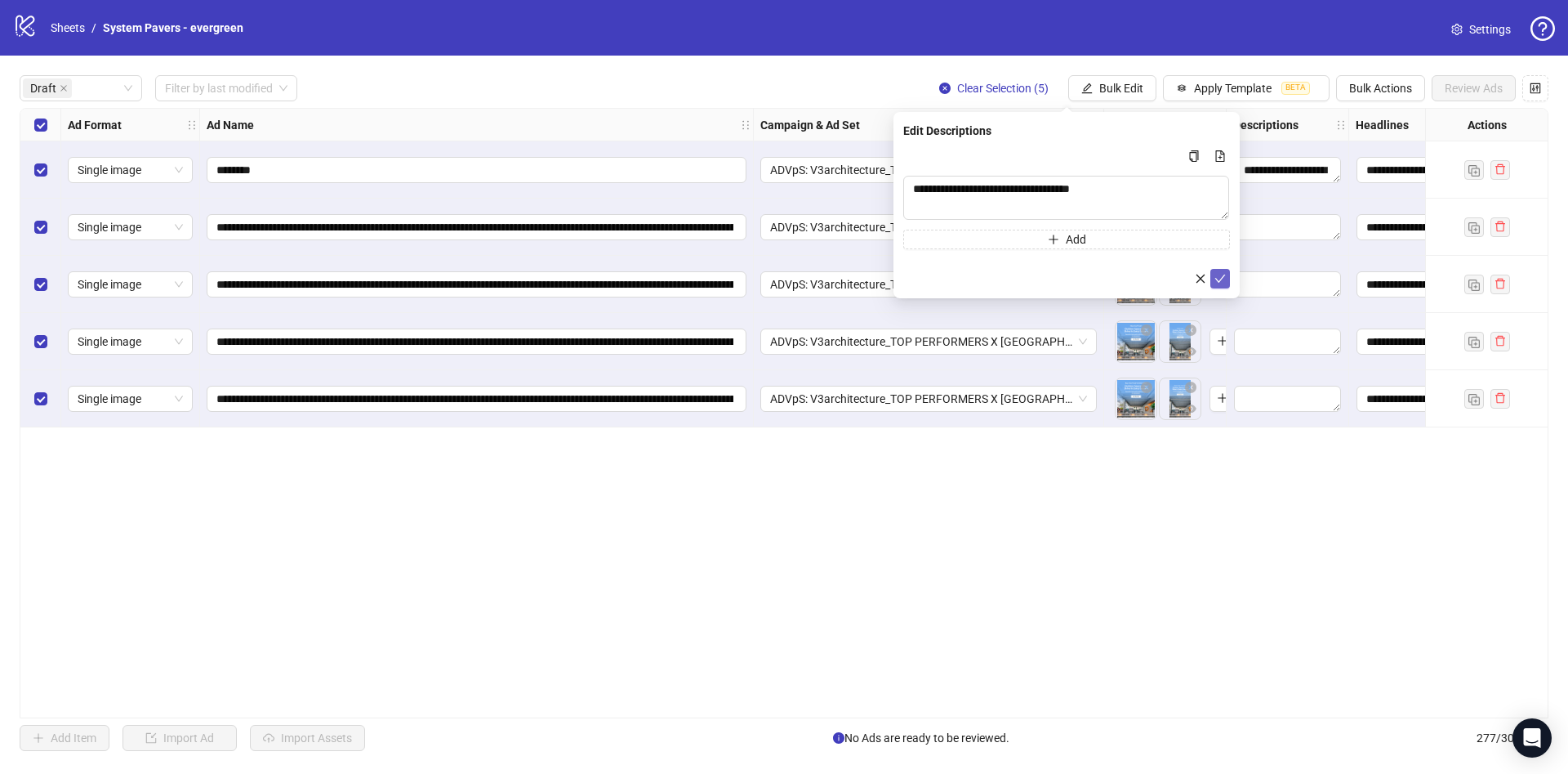
click at [1221, 277] on icon "check" at bounding box center [1219, 278] width 12 height 12
click at [1131, 94] on span "Bulk Edit" at bounding box center [1121, 88] width 44 height 13
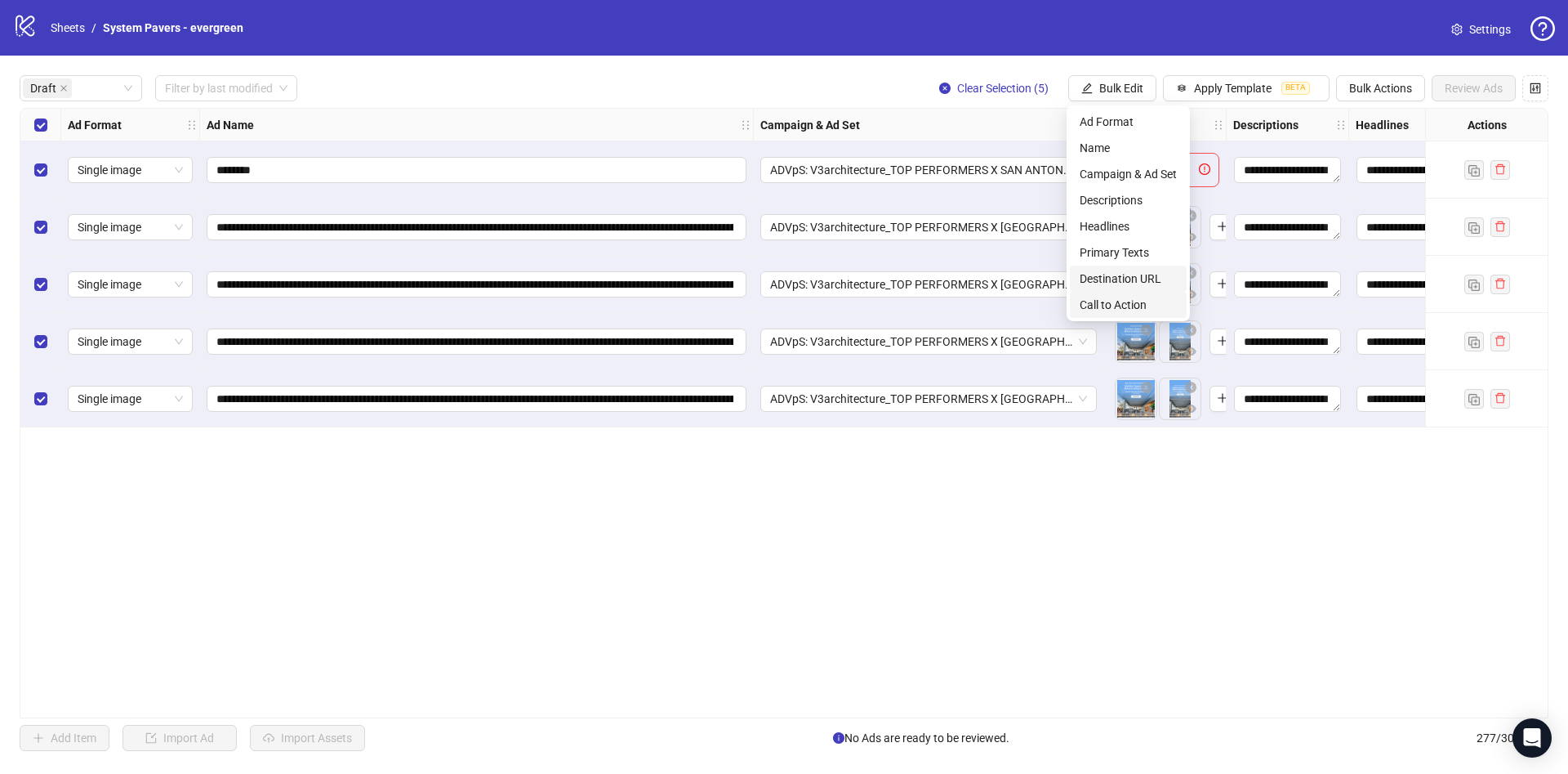
click at [1140, 301] on span "Call to Action" at bounding box center [1128, 305] width 97 height 18
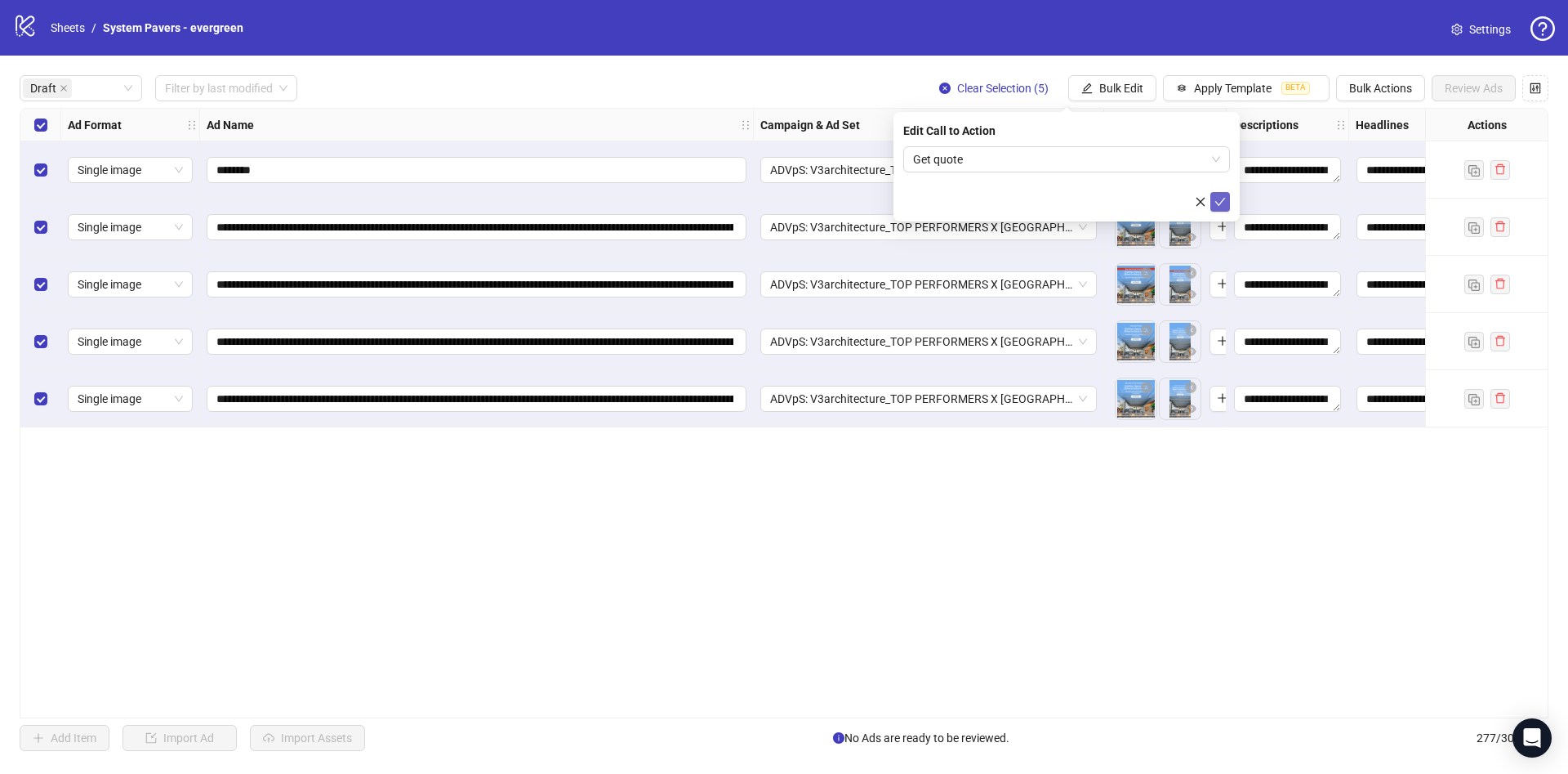
click at [1227, 196] on button "submit" at bounding box center [1220, 202] width 20 height 20
click at [1125, 90] on span "Bulk Edit" at bounding box center [1121, 88] width 44 height 13
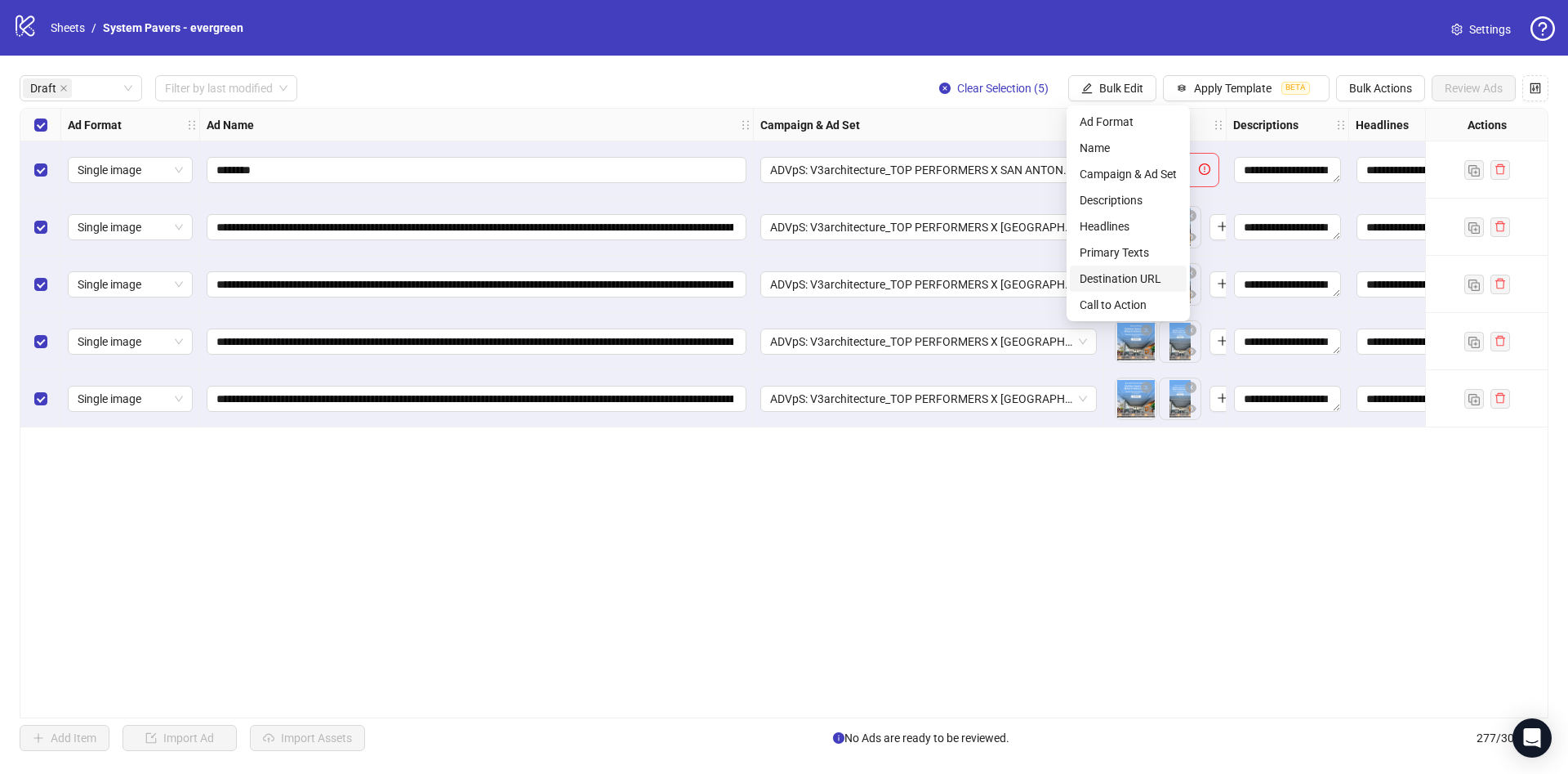
click at [1159, 283] on span "Destination URL" at bounding box center [1128, 279] width 97 height 18
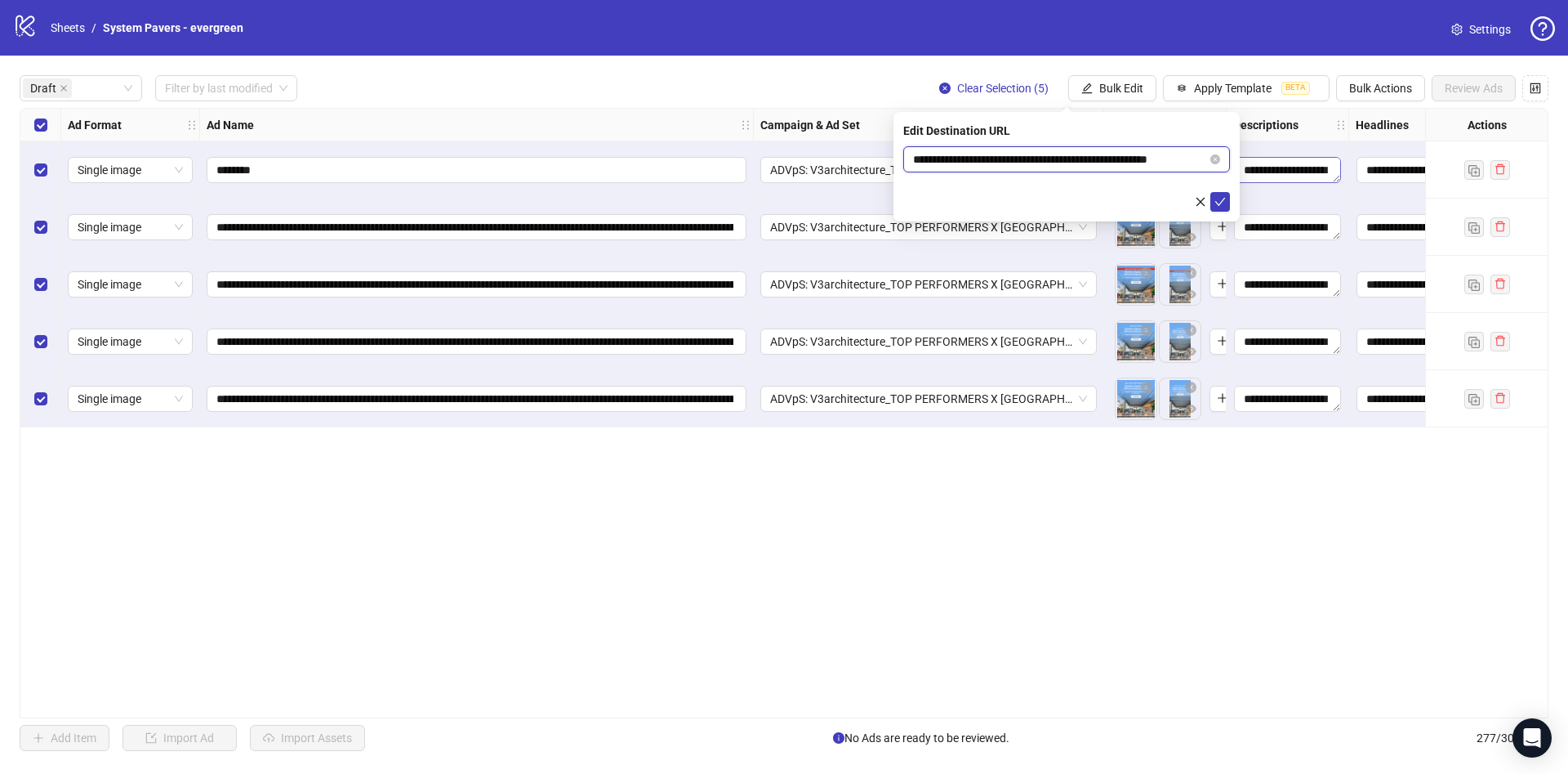
scroll to position [0, 25]
click at [1276, 166] on body "**********" at bounding box center [784, 387] width 1568 height 774
click at [1228, 197] on button "submit" at bounding box center [1220, 202] width 20 height 20
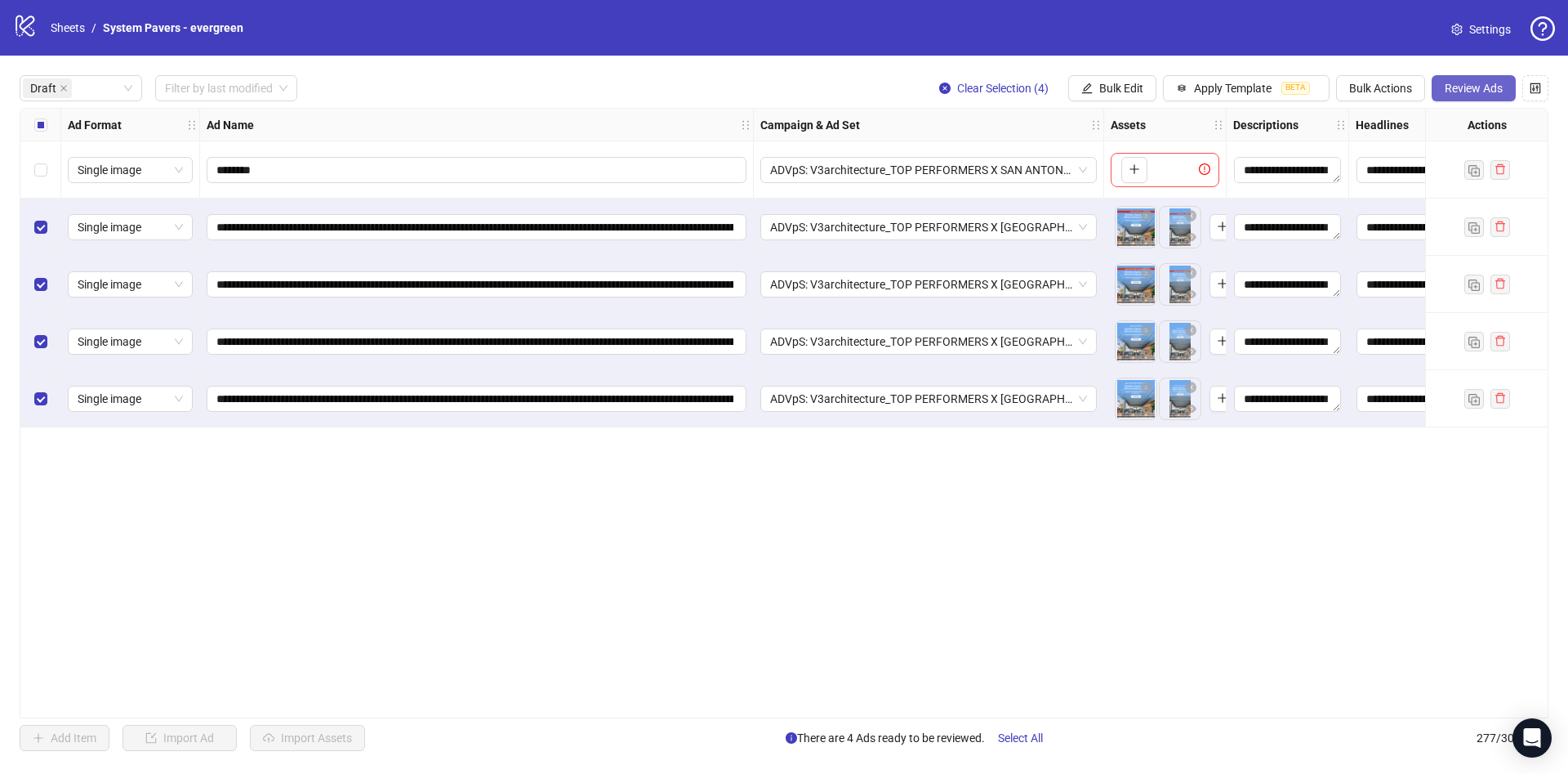
click at [1474, 88] on span "Review Ads" at bounding box center [1474, 88] width 58 height 13
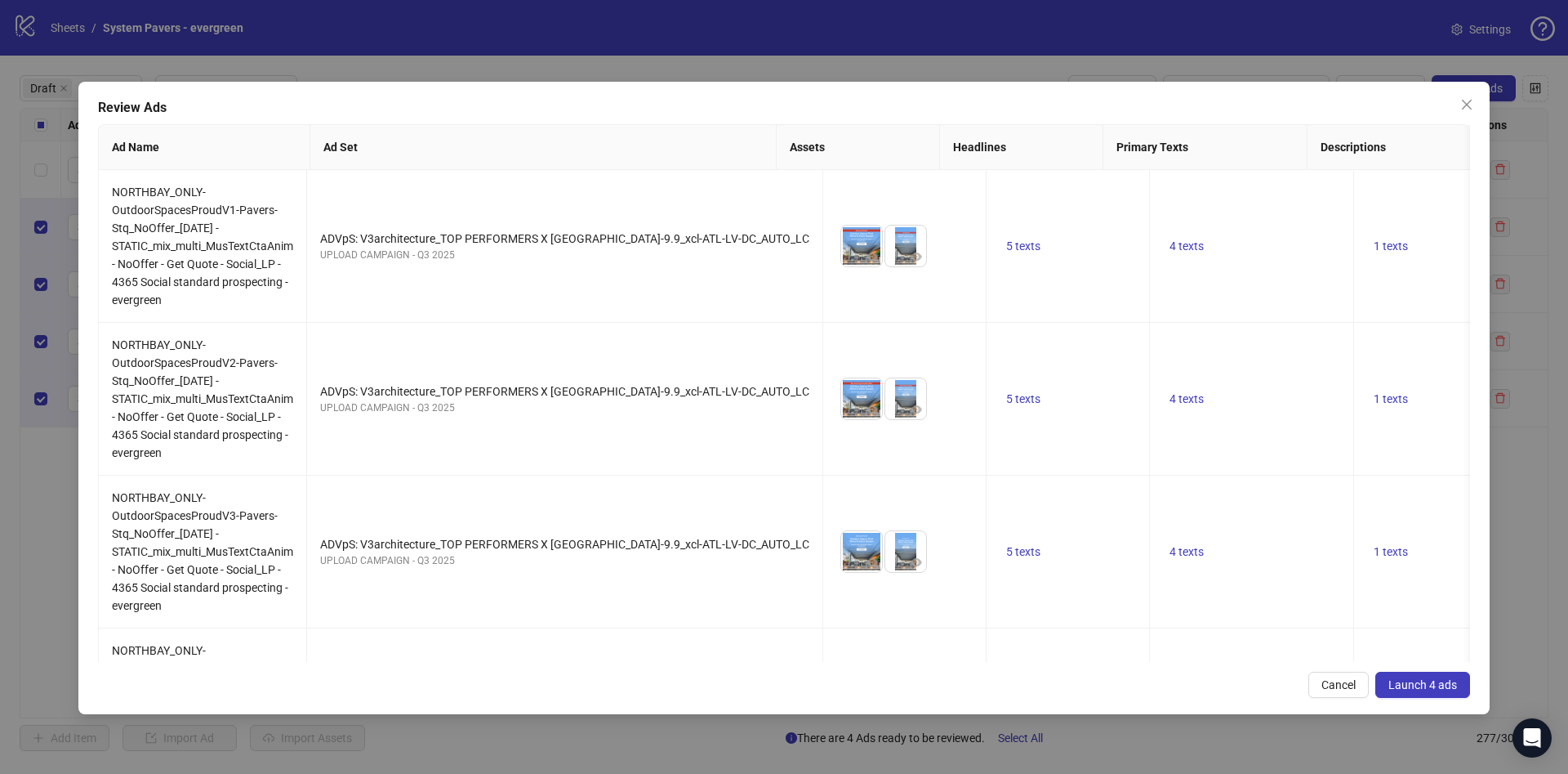
click at [1414, 688] on span "Launch 4 ads" at bounding box center [1423, 684] width 69 height 13
